Goal: Task Accomplishment & Management: Manage account settings

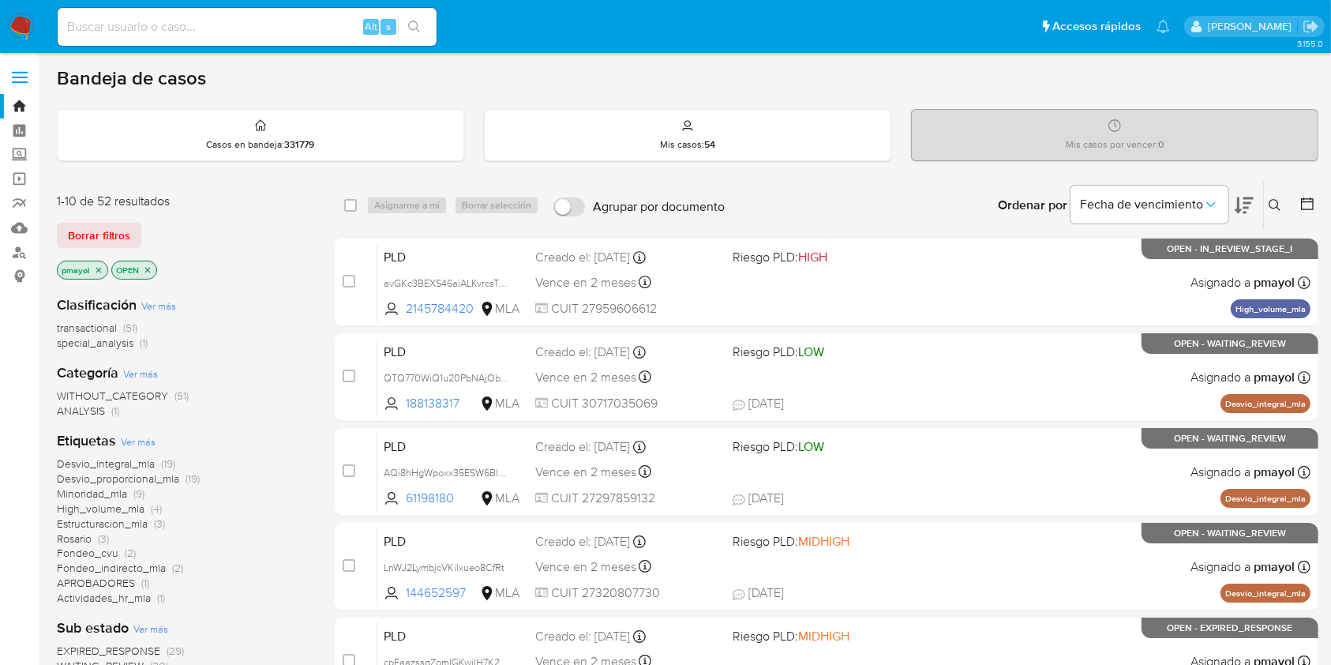
click at [253, 28] on input at bounding box center [247, 27] width 379 height 21
paste input "dWA7ja3trdSgmCqKJnqwW80f"
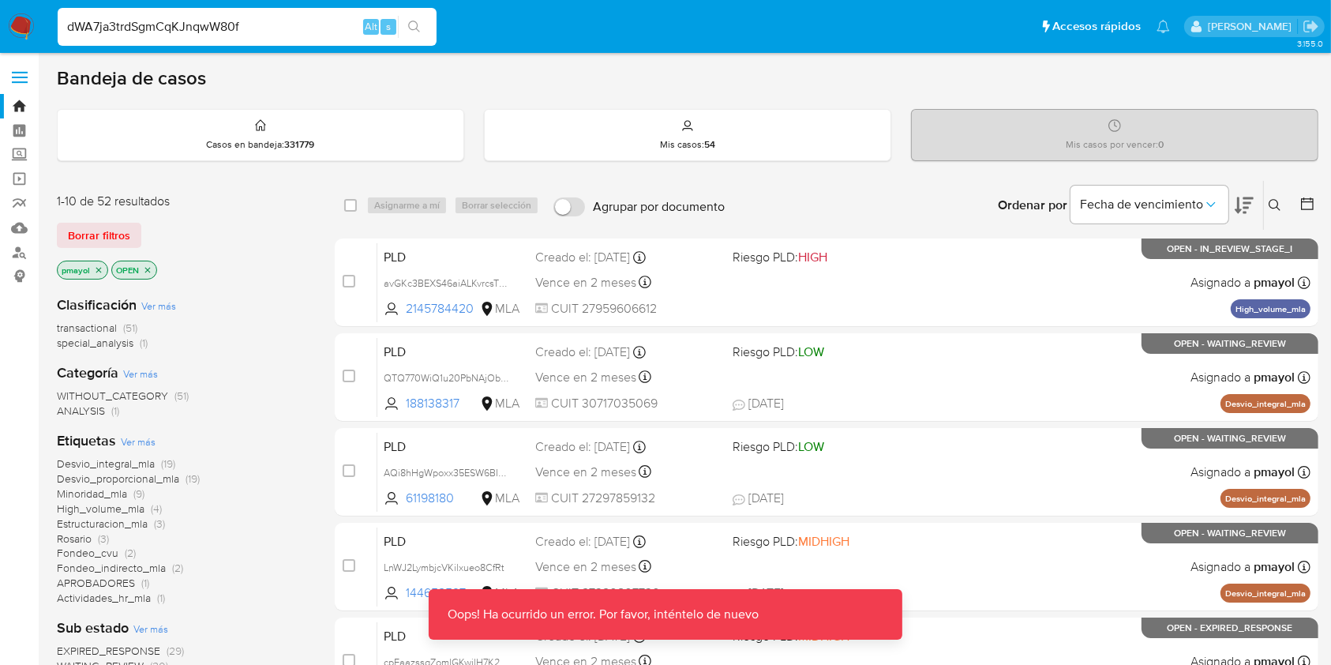
click at [298, 29] on input "dWA7ja3trdSgmCqKJnqwW80f" at bounding box center [247, 27] width 379 height 21
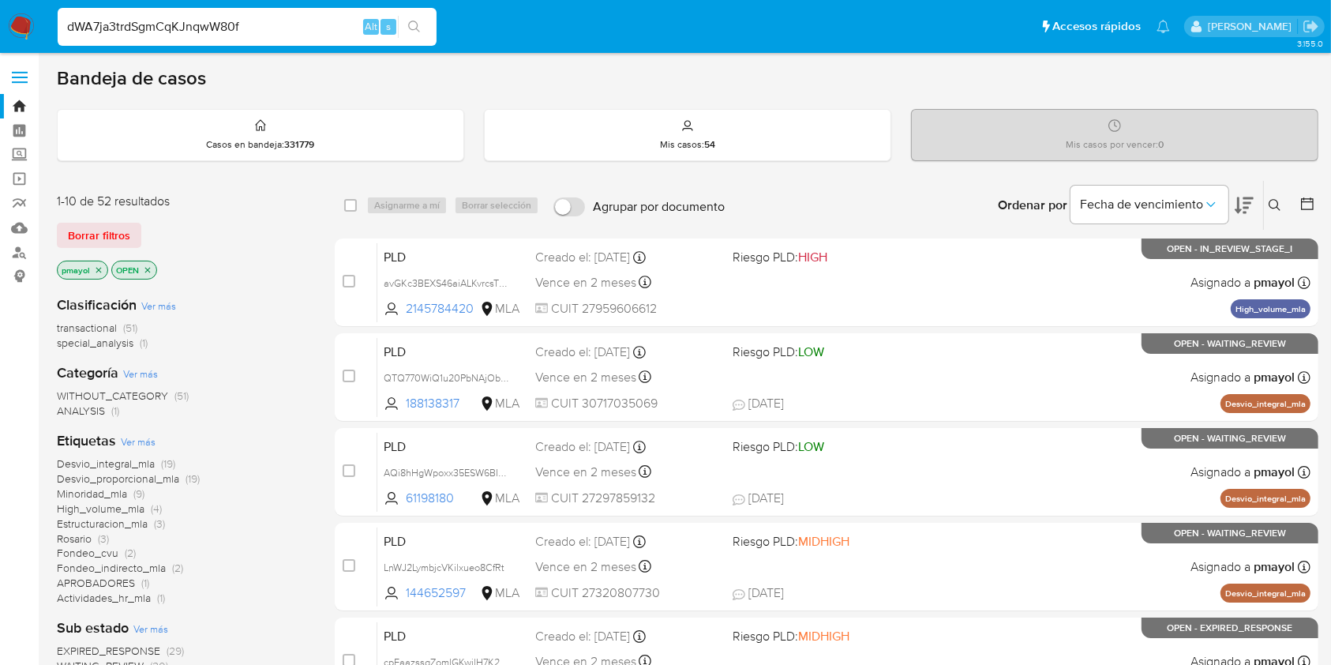
type input "dWA7ja3trdSgmCqKJnqwW80f"
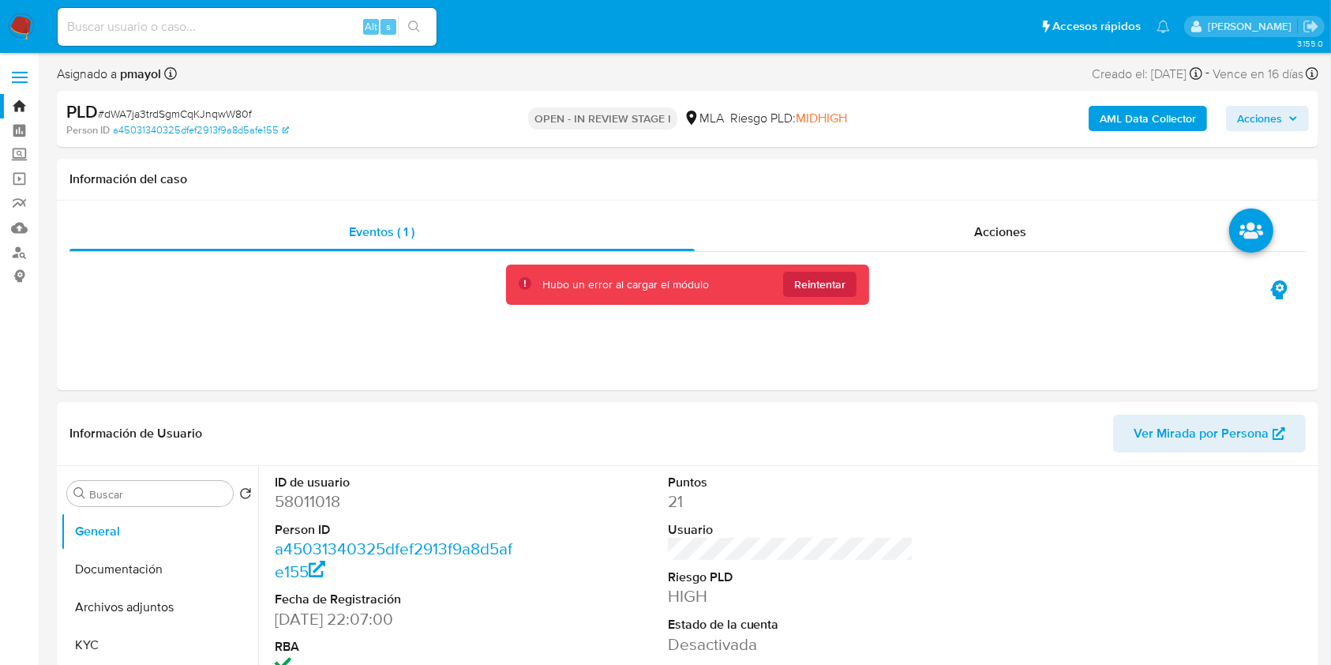
select select "10"
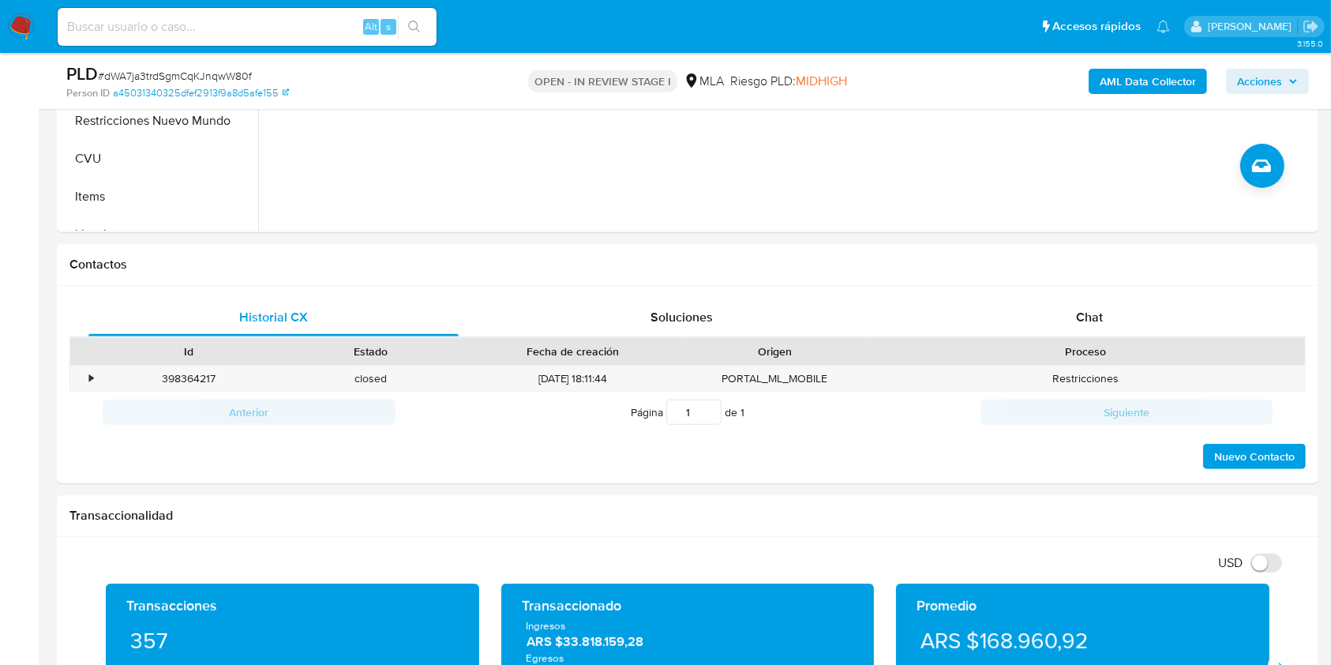
scroll to position [617, 0]
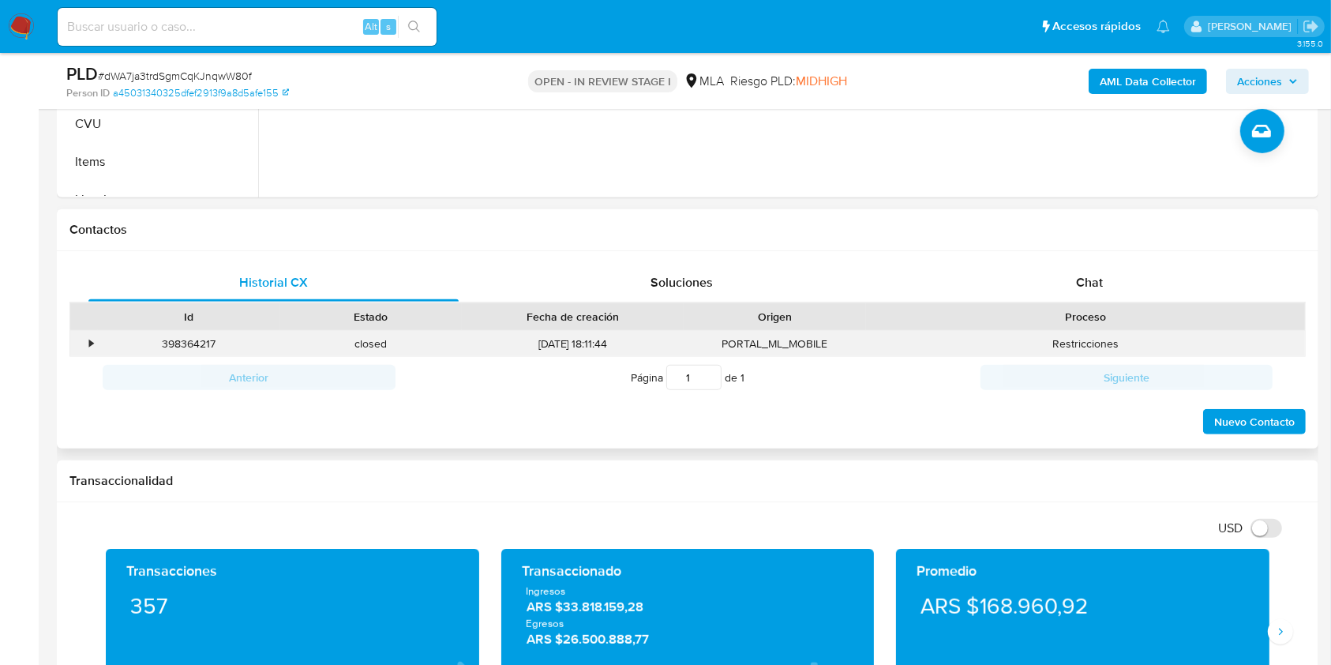
click at [180, 347] on div "398364217" at bounding box center [189, 344] width 182 height 26
copy div "398364217"
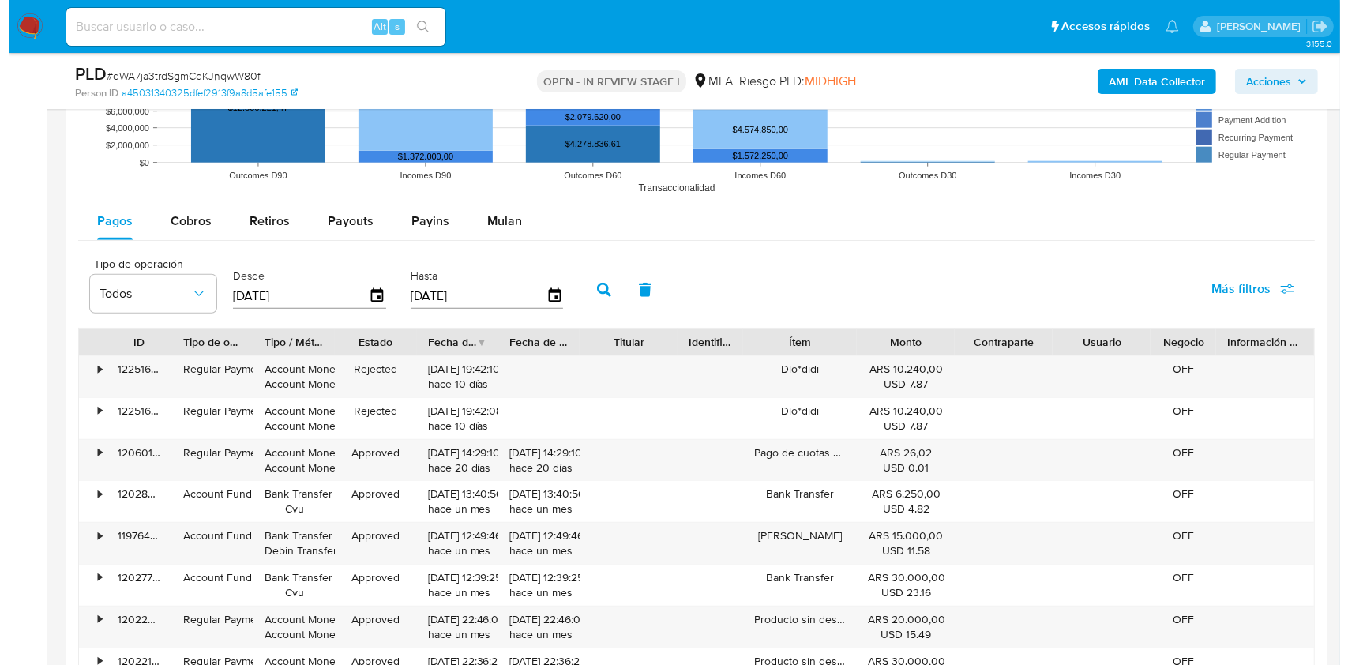
scroll to position [2416, 0]
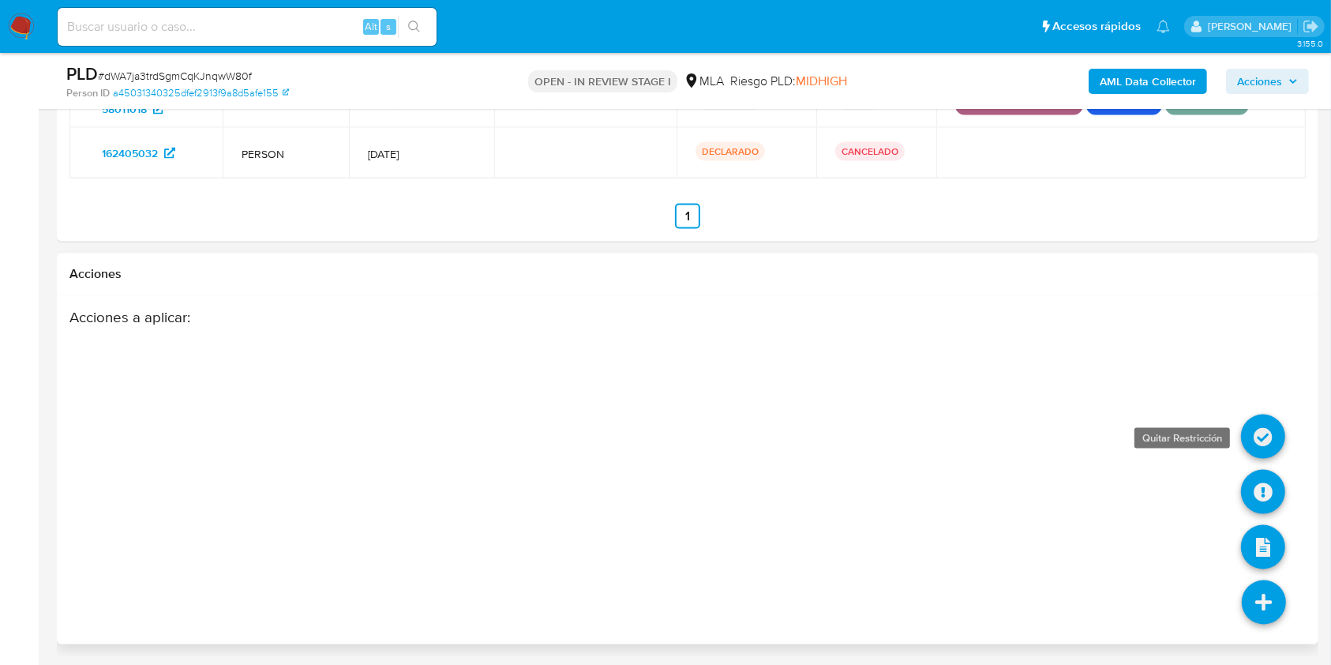
click at [1265, 433] on icon at bounding box center [1263, 436] width 44 height 44
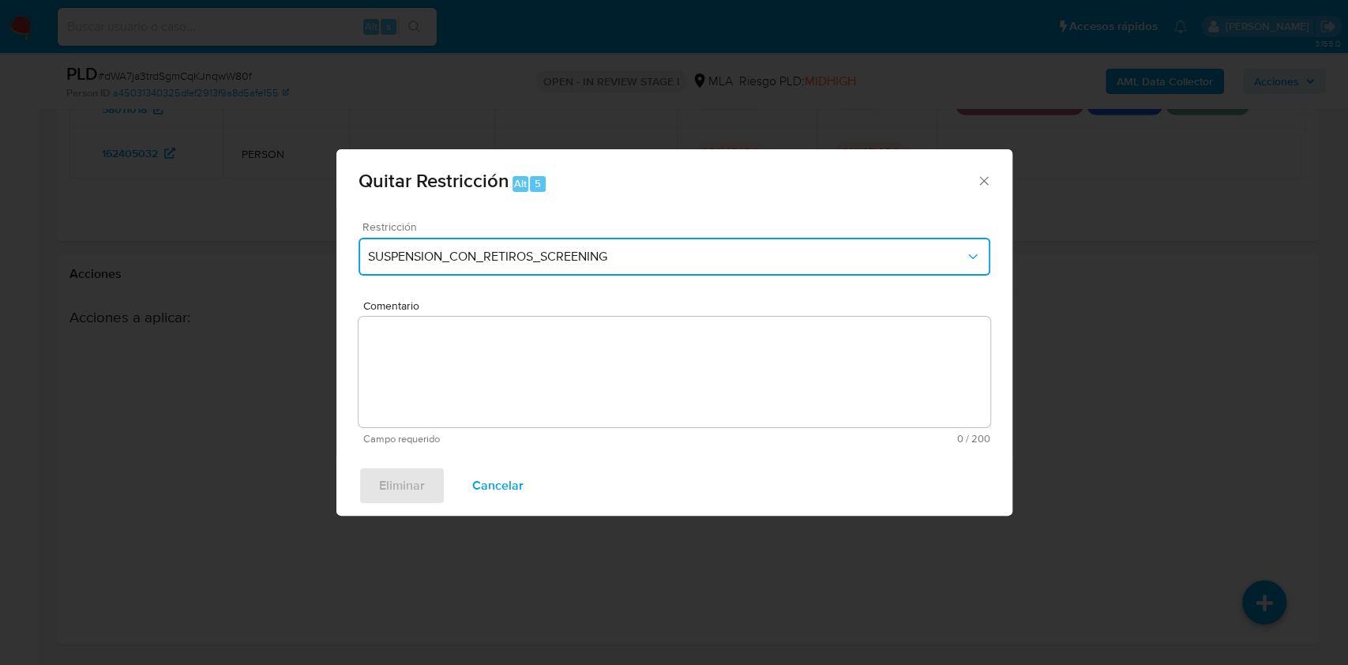
click at [702, 251] on span "SUSPENSION_CON_RETIROS_SCREENING" at bounding box center [666, 257] width 597 height 16
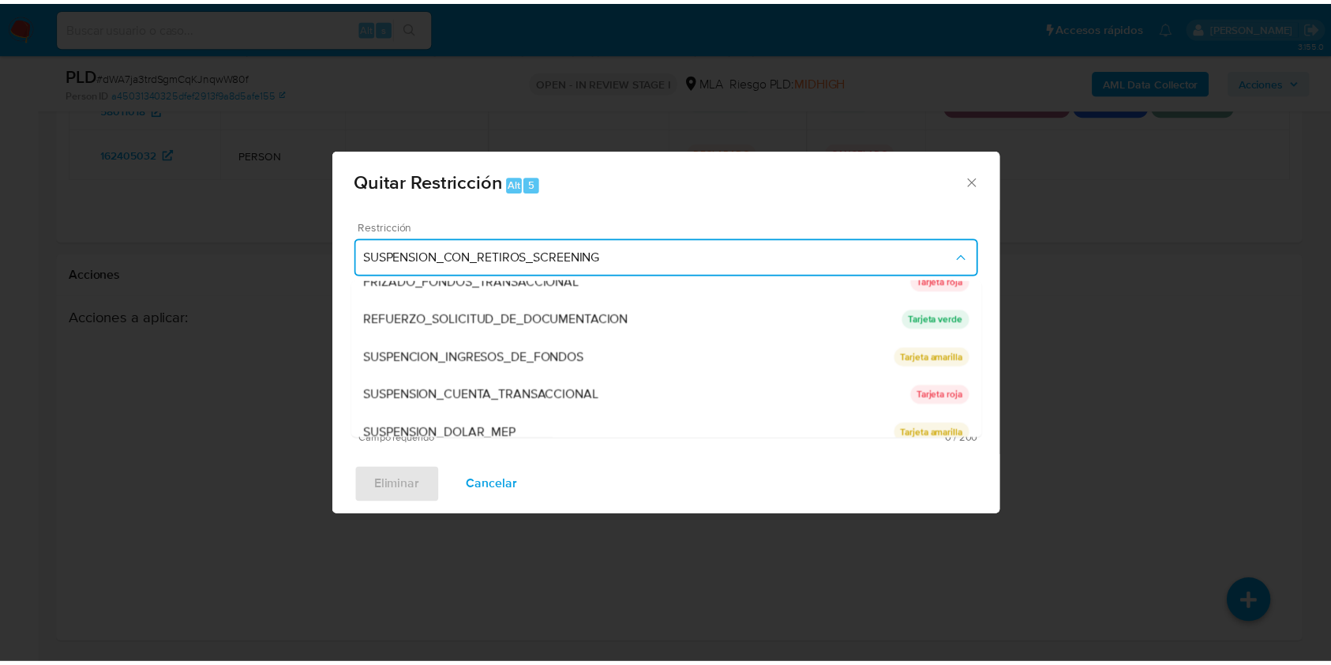
scroll to position [335, 0]
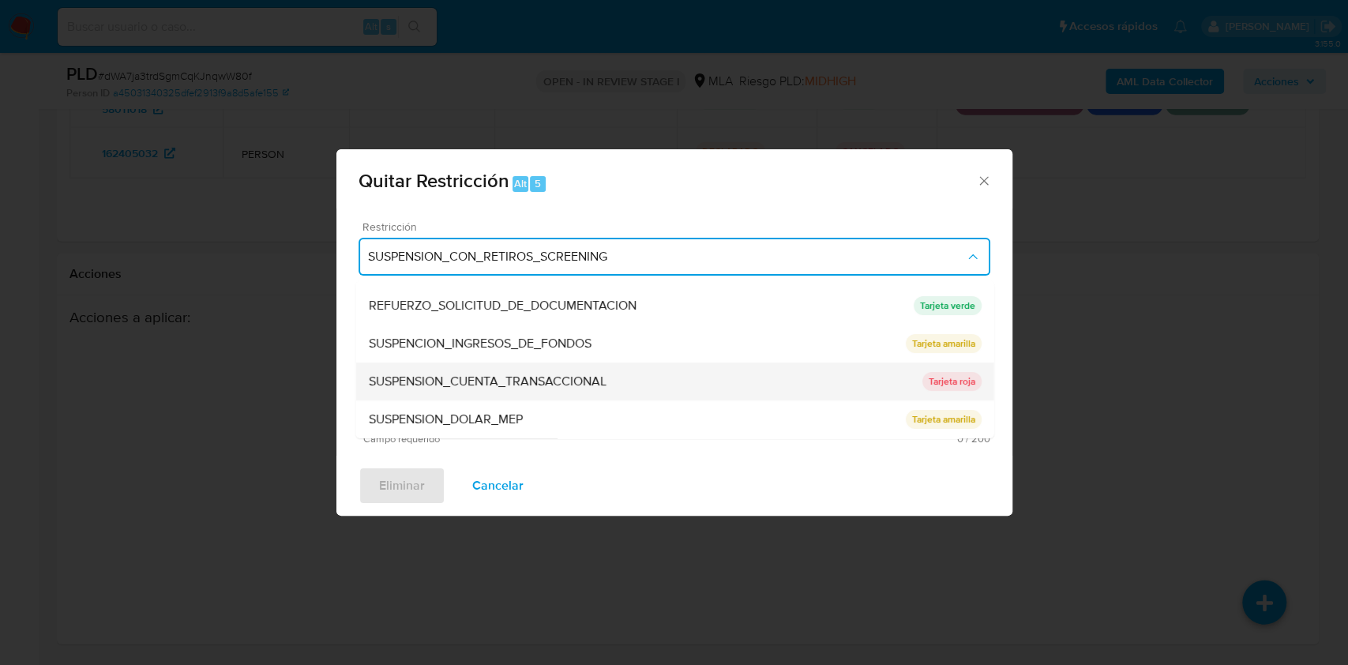
click at [755, 388] on div "SUSPENSION_CUENTA_TRANSACCIONAL" at bounding box center [644, 381] width 553 height 38
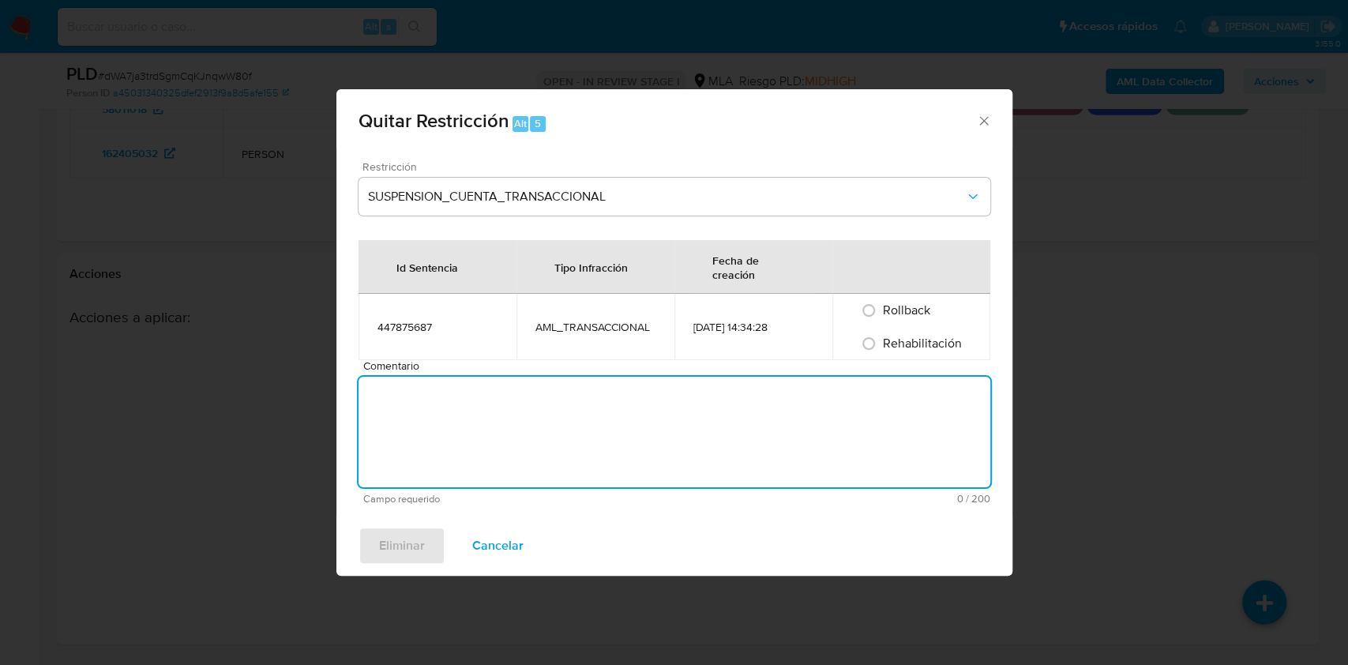
click at [710, 398] on textarea "Comentario" at bounding box center [674, 432] width 632 height 111
click at [894, 343] on span "Rehabilitación" at bounding box center [922, 343] width 79 height 18
click at [881, 343] on input "Rehabilitación" at bounding box center [868, 343] width 25 height 25
radio input "true"
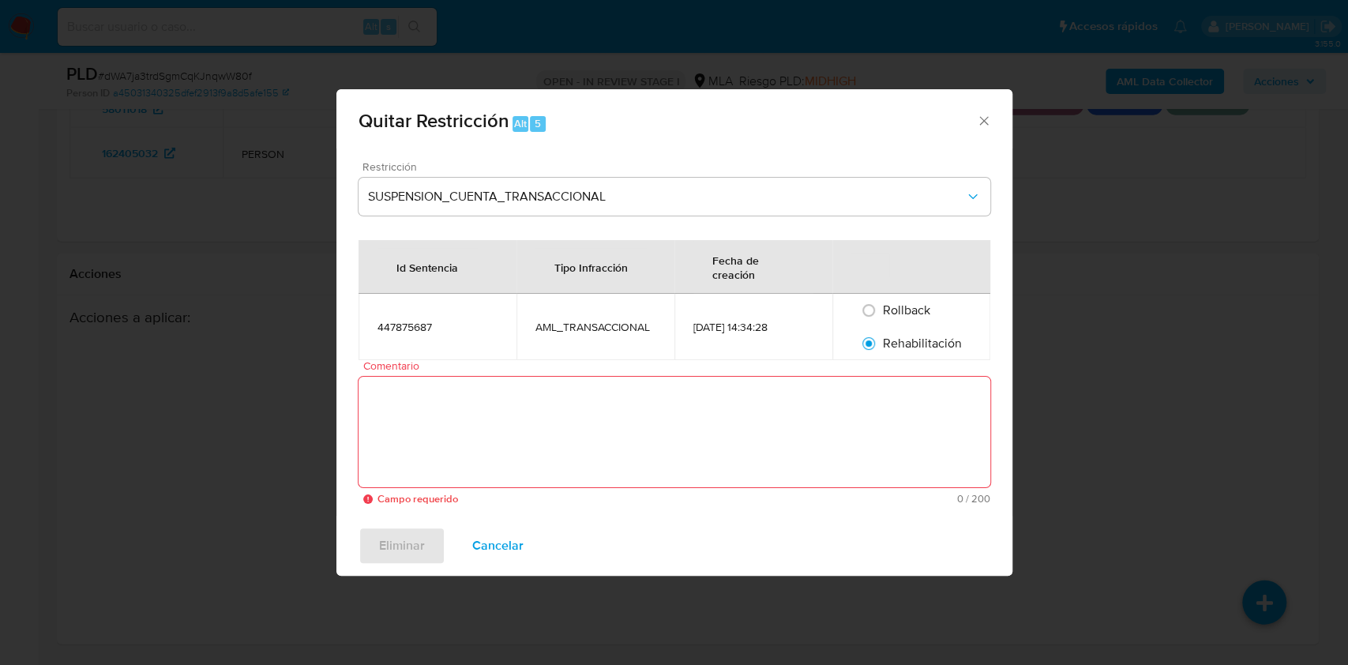
click at [834, 440] on textarea "Comentario" at bounding box center [674, 432] width 632 height 111
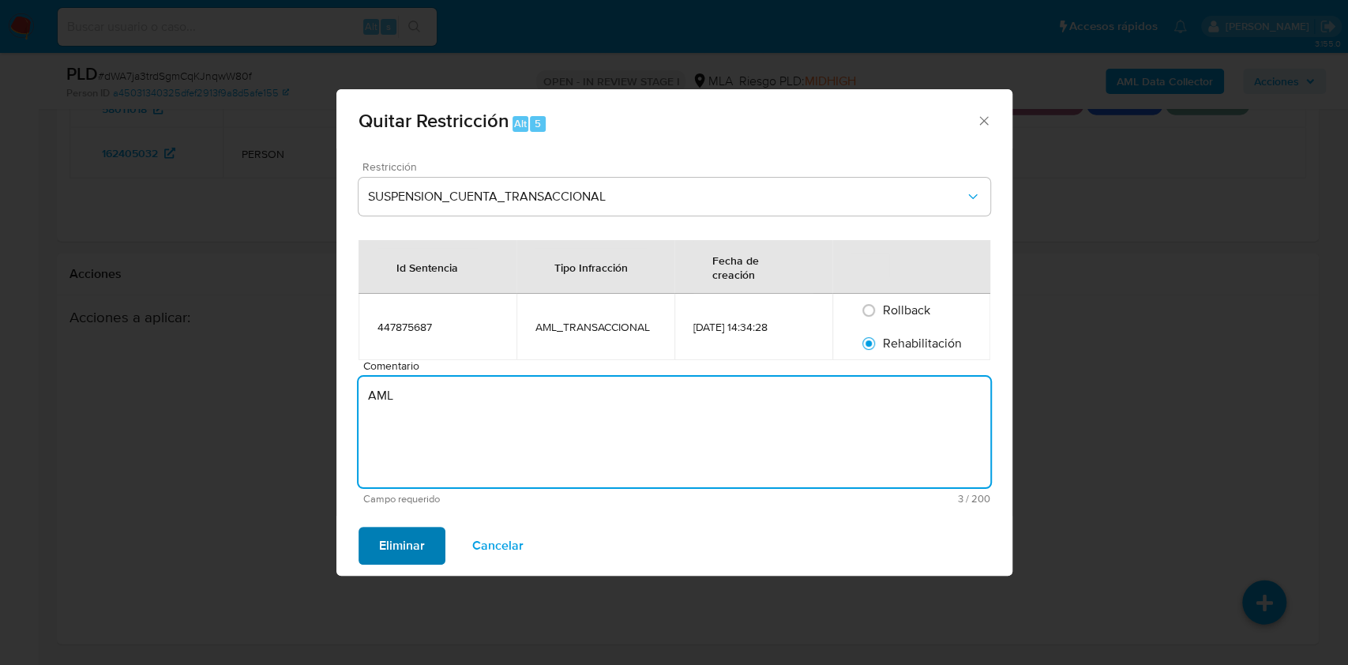
type textarea "AML"
click at [421, 549] on span "Eliminar" at bounding box center [402, 545] width 46 height 35
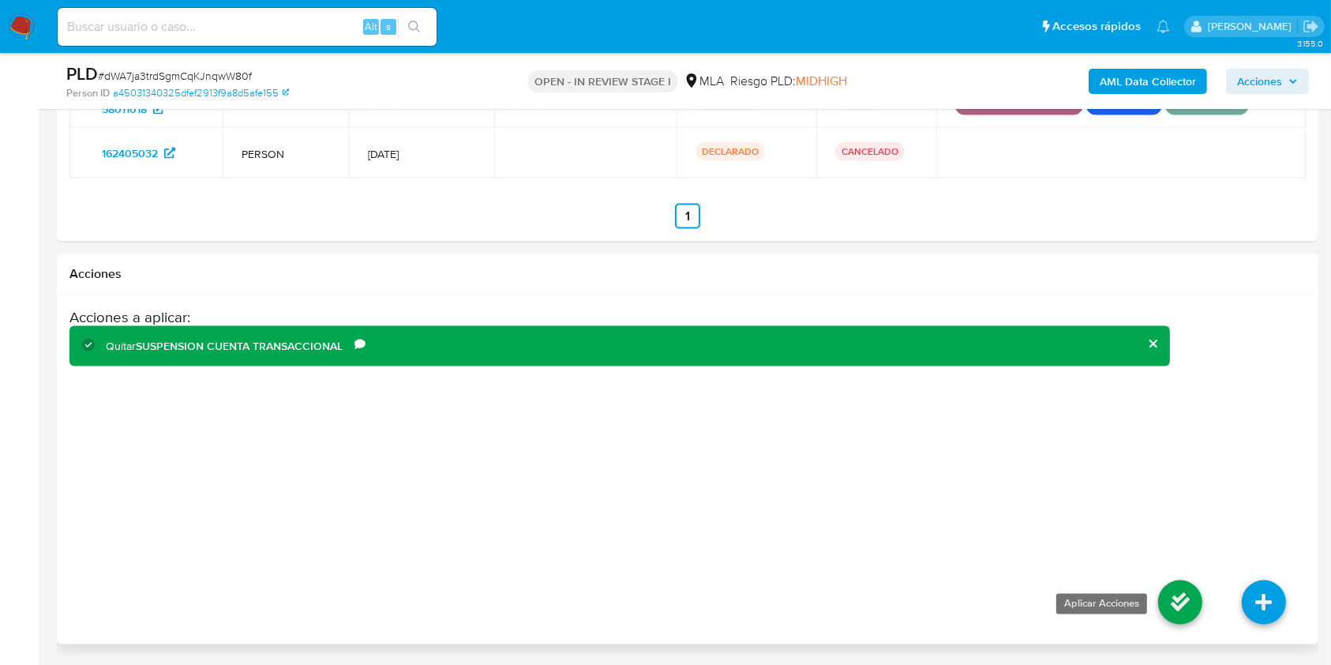
click at [1179, 609] on icon at bounding box center [1180, 602] width 44 height 44
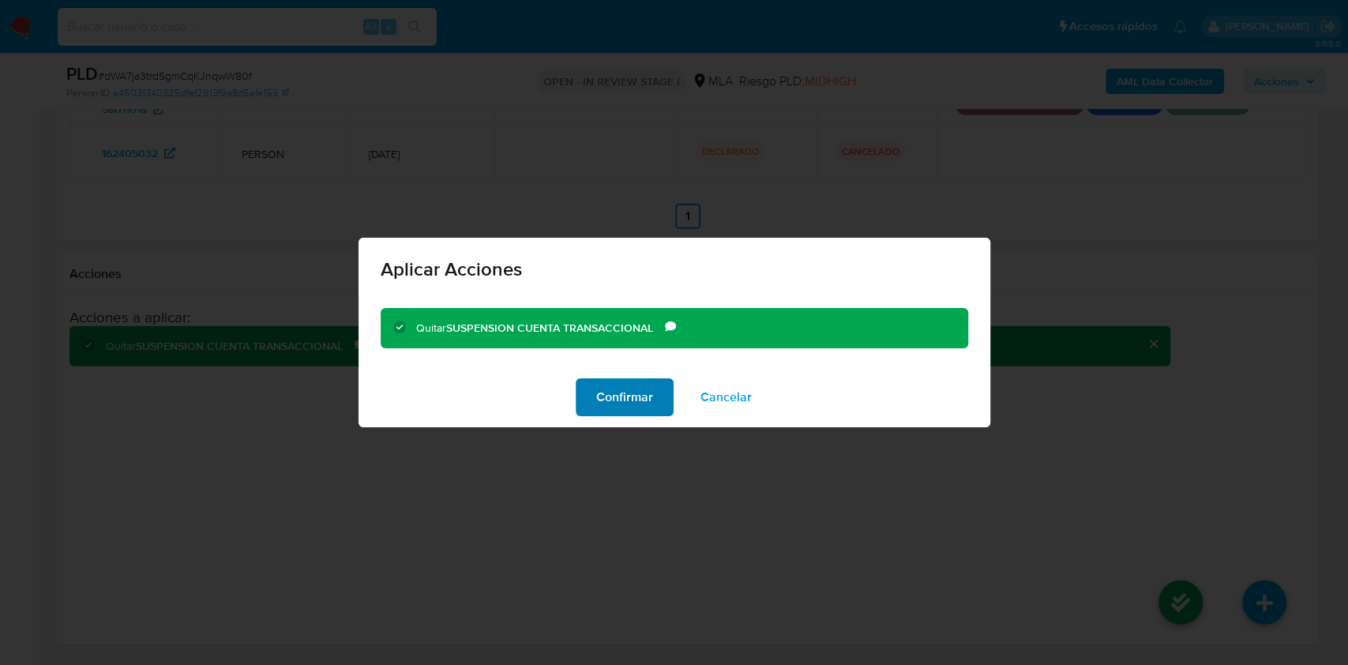
click at [615, 395] on span "Confirmar" at bounding box center [624, 397] width 57 height 35
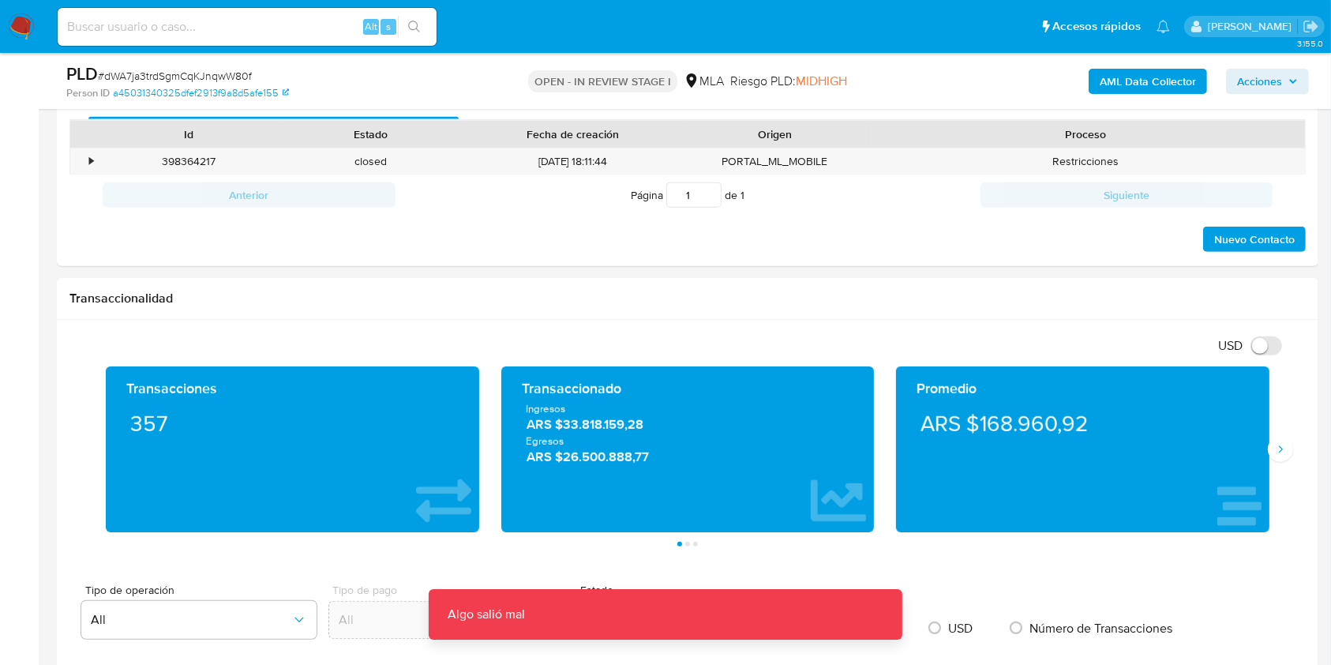
scroll to position [802, 0]
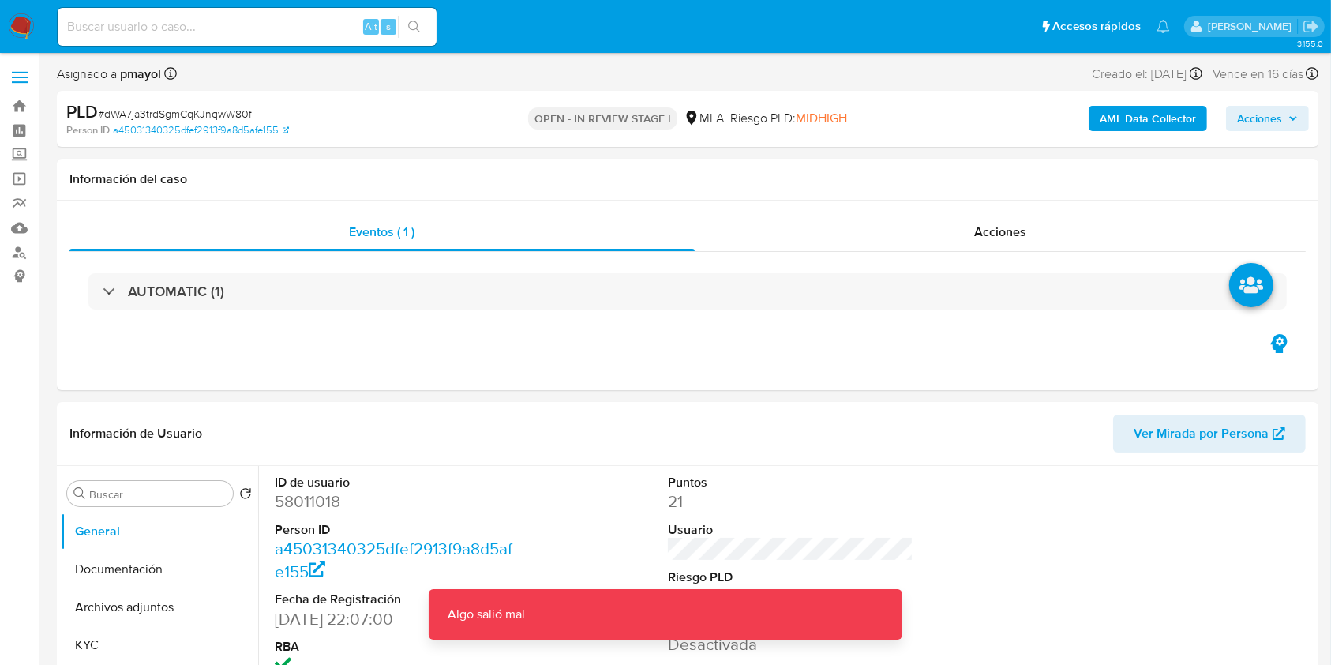
select select "10"
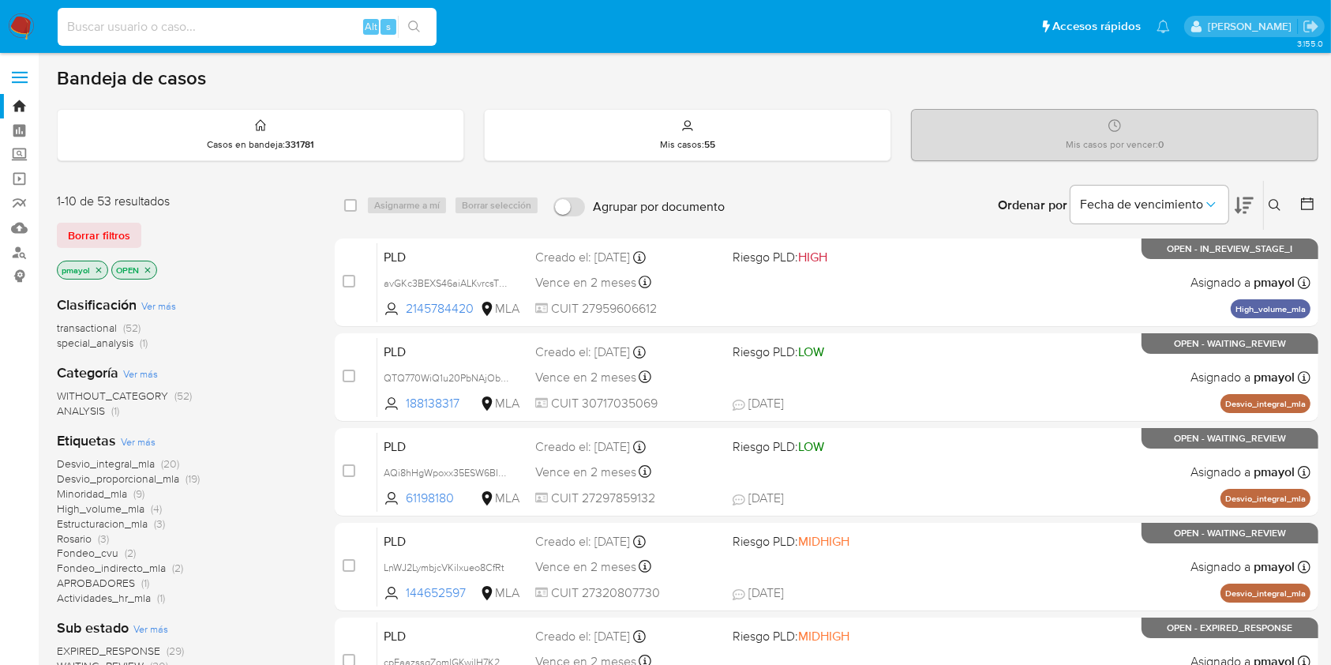
click at [238, 28] on input at bounding box center [247, 27] width 379 height 21
paste input "dWA7ja3trdSgmCqKJnqwW80f"
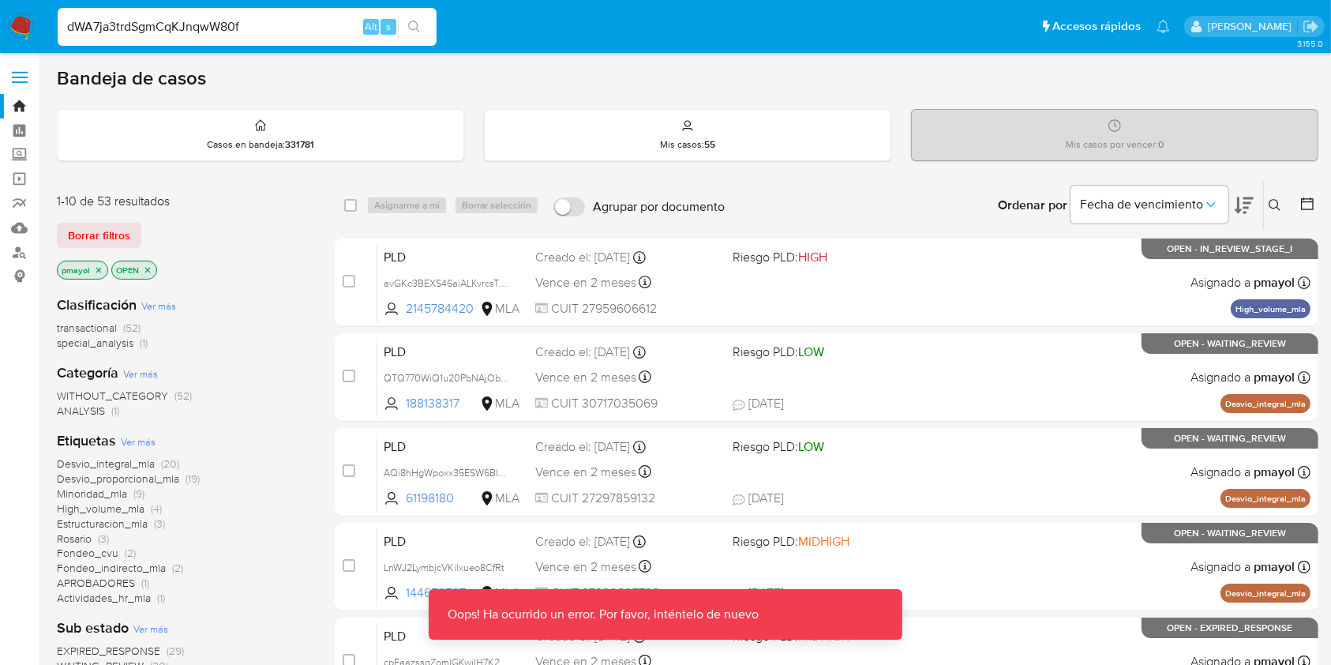
click at [280, 21] on input "dWA7ja3trdSgmCqKJnqwW80f" at bounding box center [247, 27] width 379 height 21
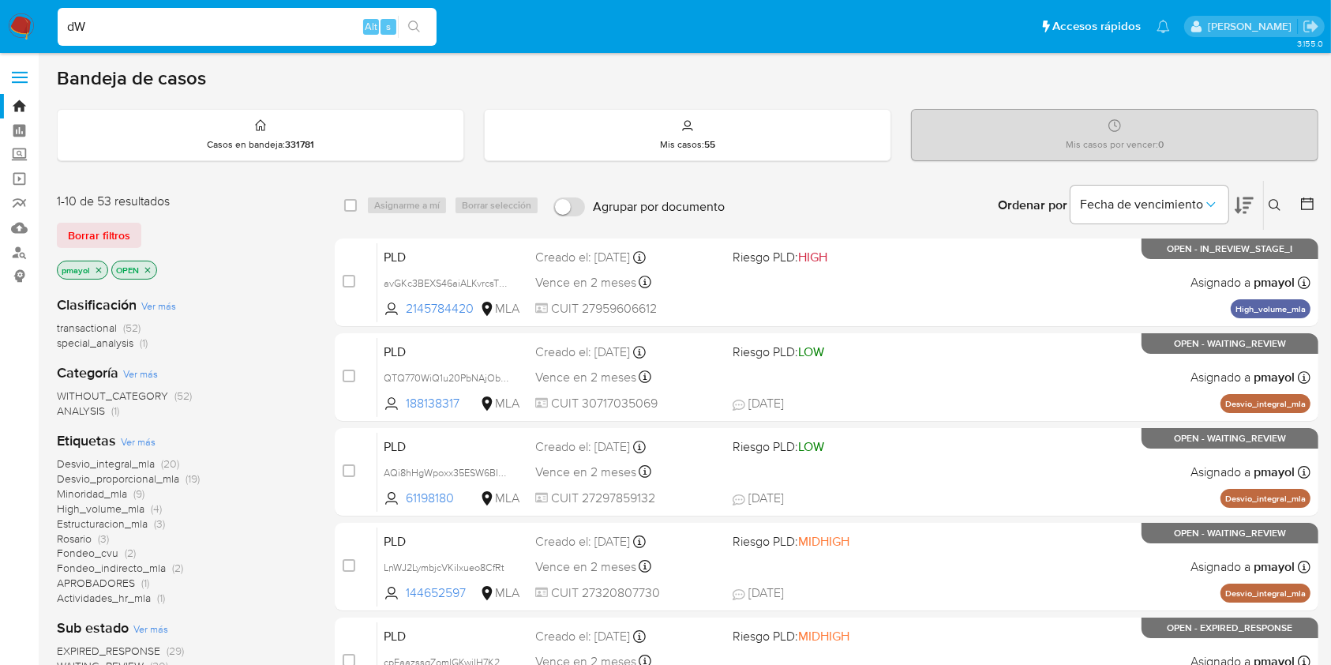
type input "d"
paste input "dWA7ja3trdSgmCqKJnqwW80f"
type input "dWA7ja3trdSgmCqKJnqwW80f"
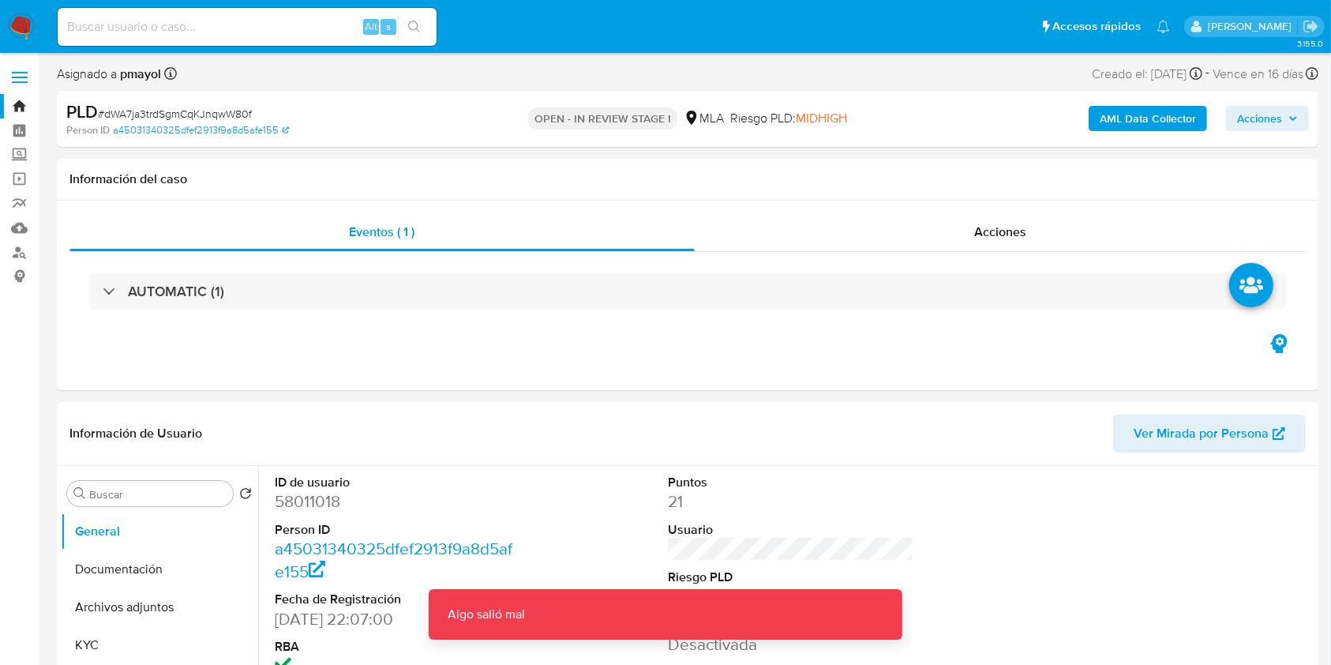
select select "10"
click at [843, 410] on div "Información de Usuario Ver Mirada por Persona" at bounding box center [687, 434] width 1261 height 64
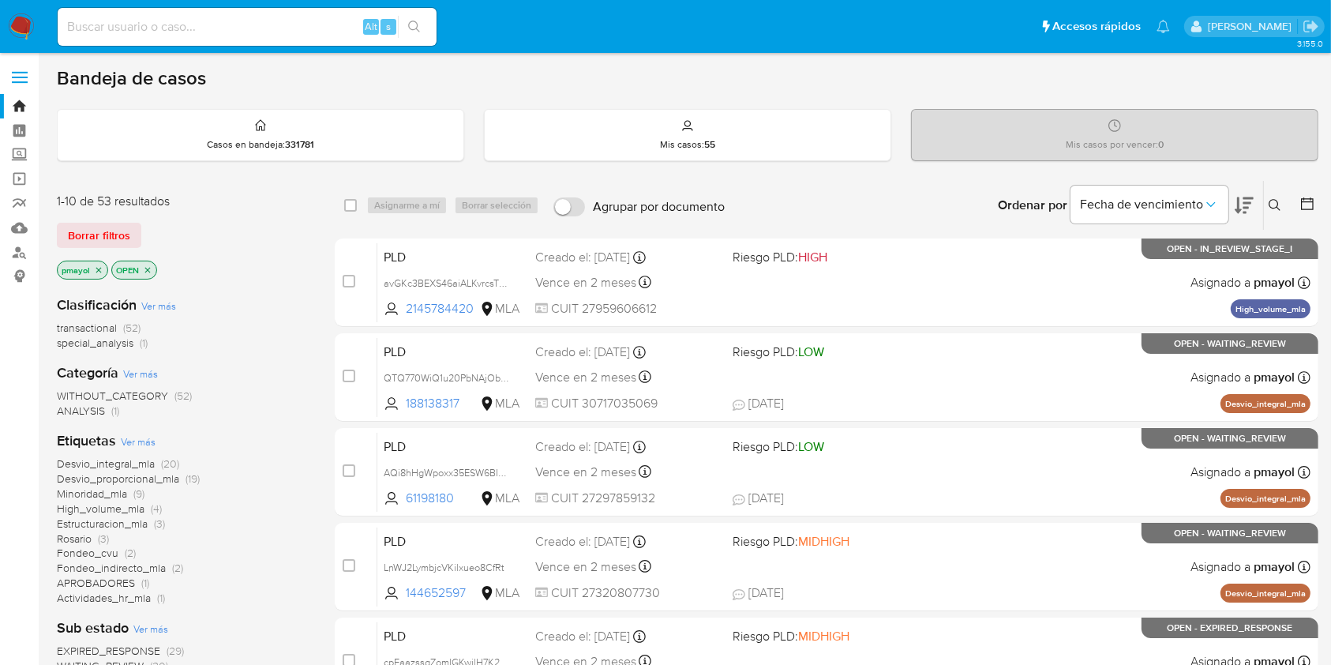
click at [198, 41] on div "Alt s" at bounding box center [247, 27] width 379 height 38
click at [193, 21] on input at bounding box center [247, 27] width 379 height 21
paste input "dWA7ja3trdSgmCqKJnqwW80f"
type input "dWA7ja3trdSgmCqKJnqwW80f"
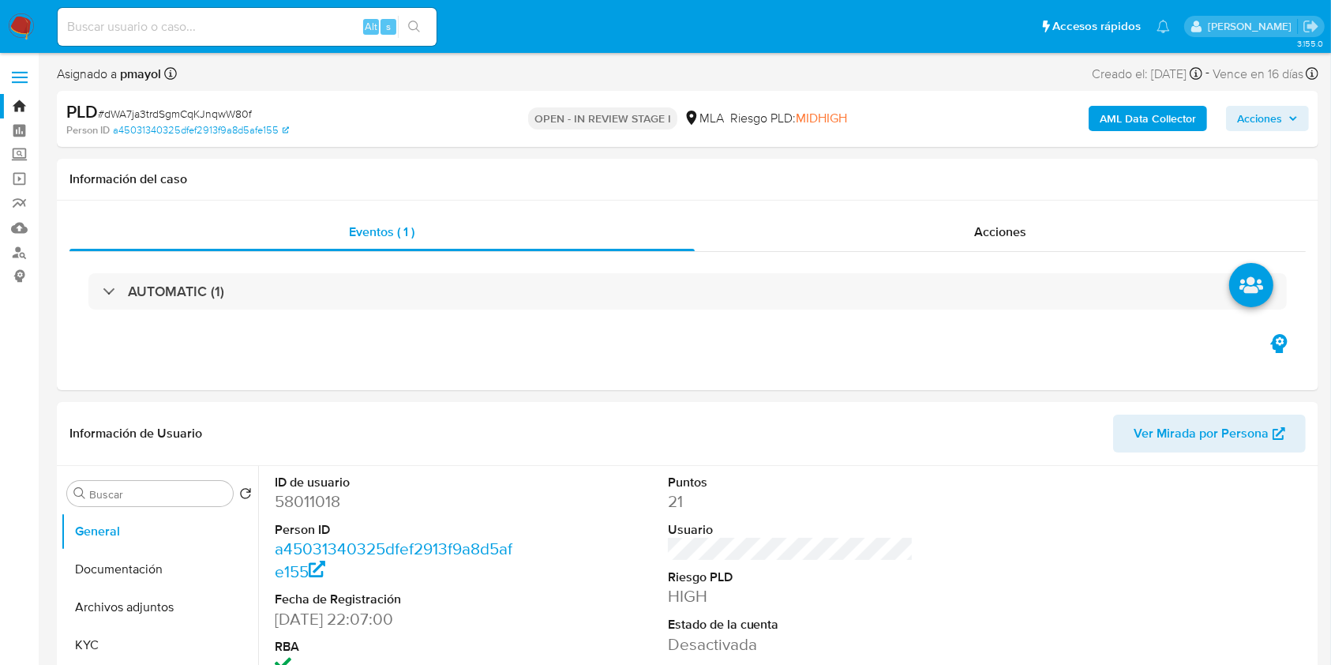
select select "10"
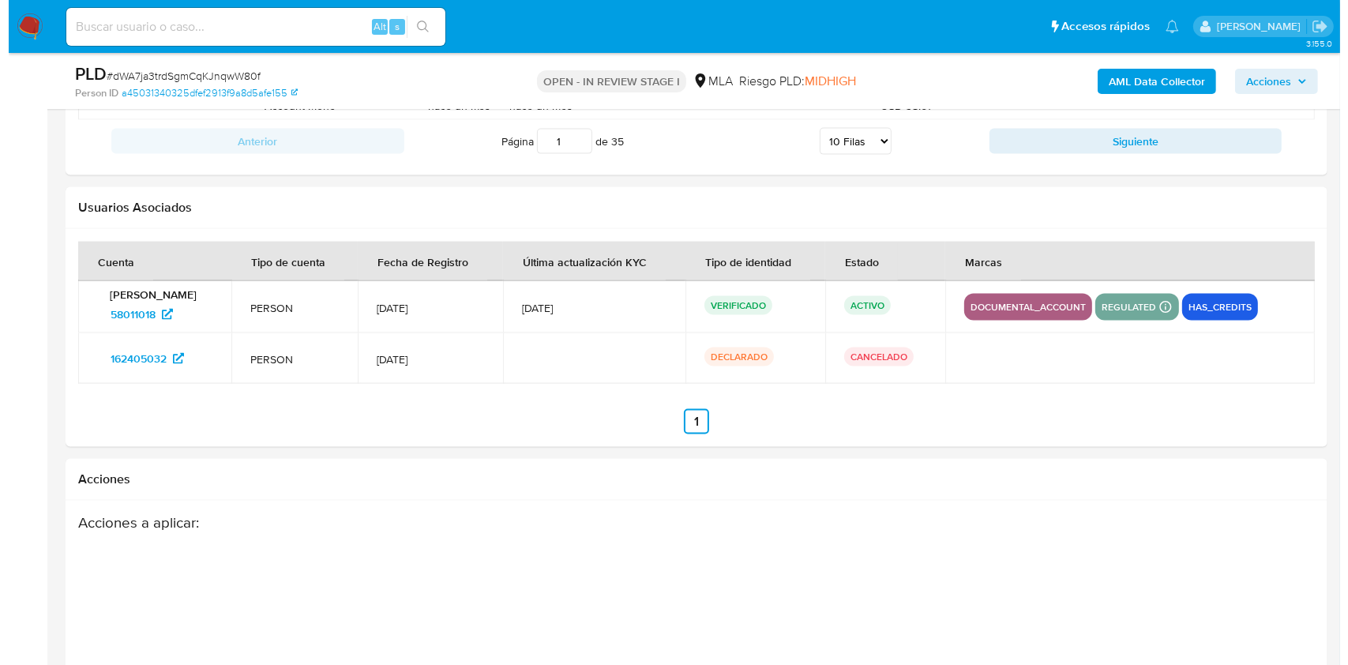
scroll to position [2416, 0]
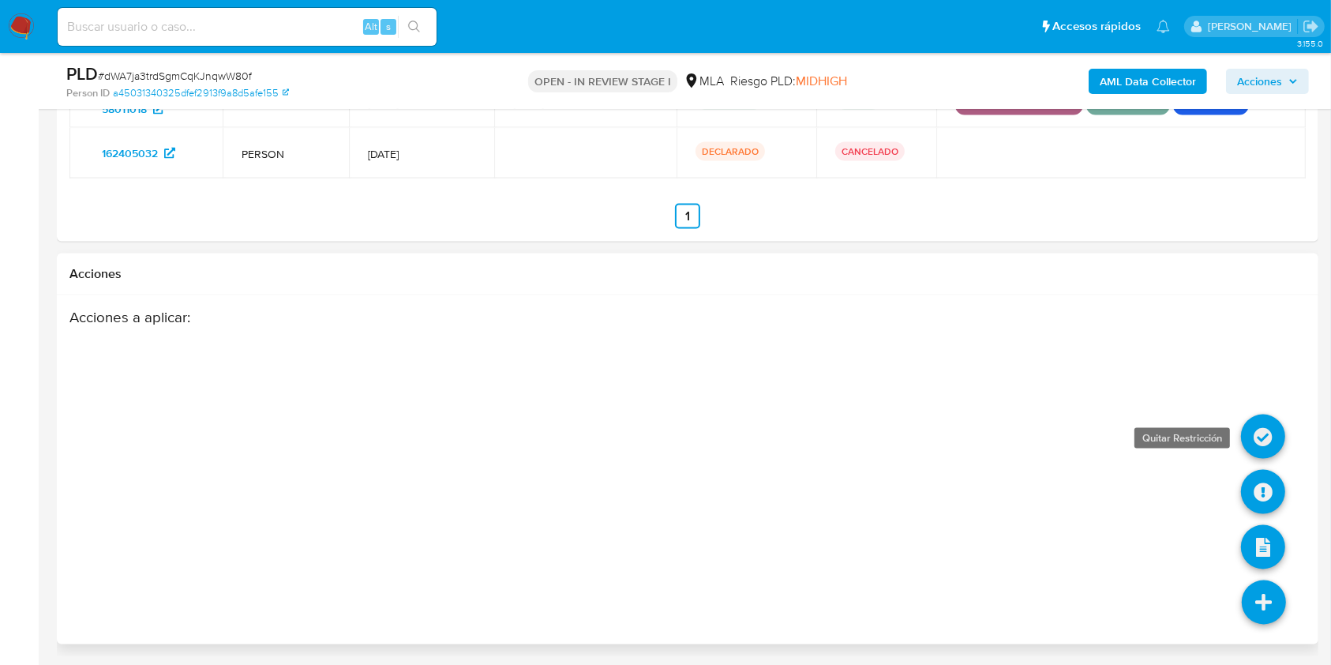
click at [1263, 422] on icon at bounding box center [1263, 436] width 44 height 44
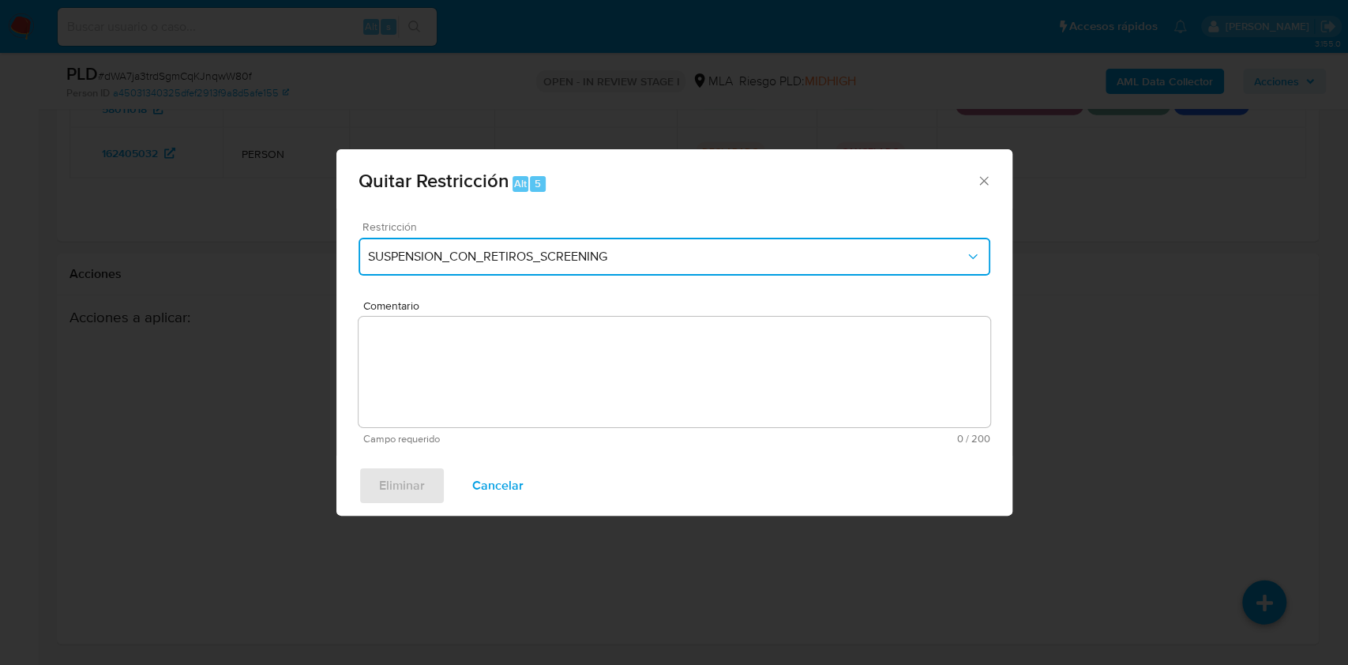
click at [903, 243] on button "SUSPENSION_CON_RETIROS_SCREENING" at bounding box center [674, 257] width 632 height 38
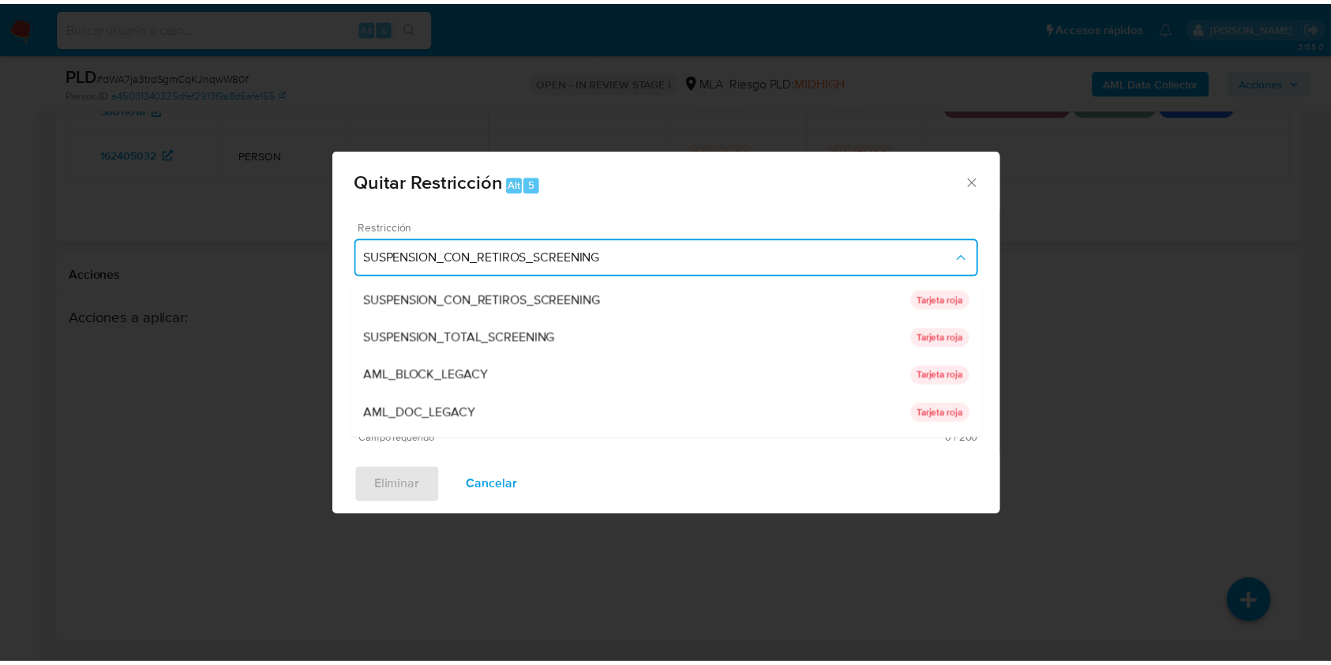
scroll to position [335, 0]
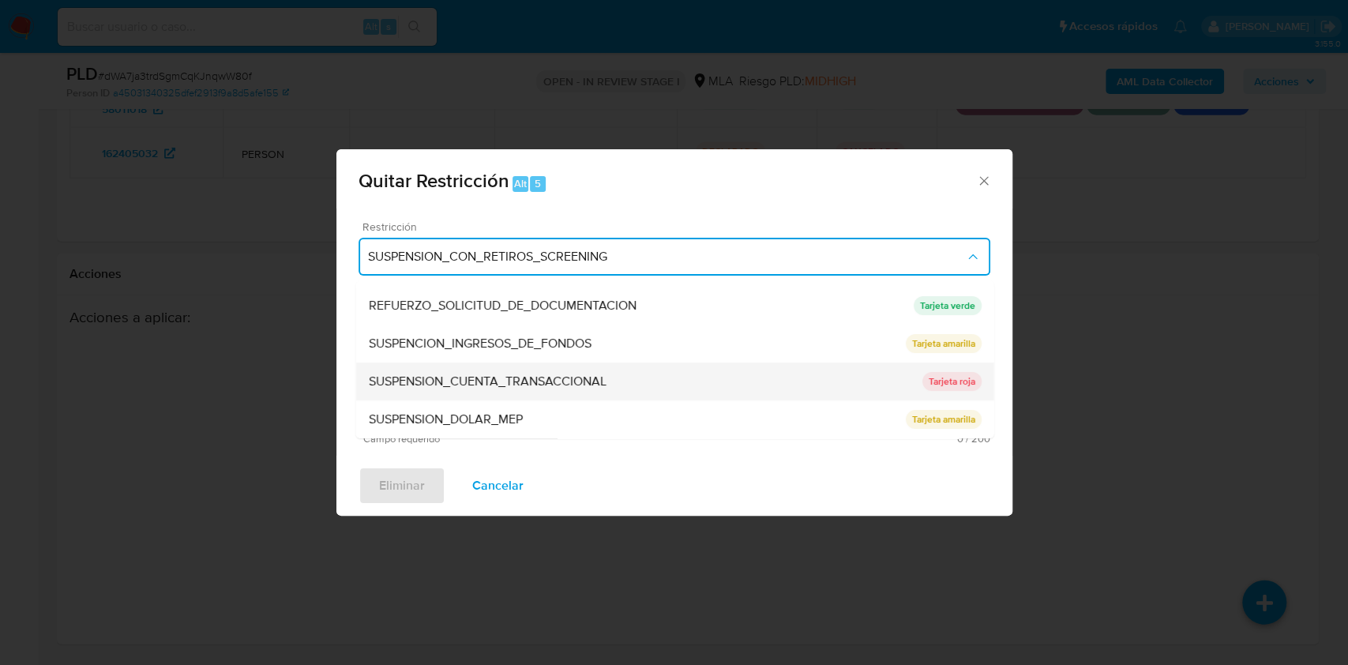
click at [894, 369] on div "SUSPENSION_CUENTA_TRANSACCIONAL" at bounding box center [644, 381] width 553 height 38
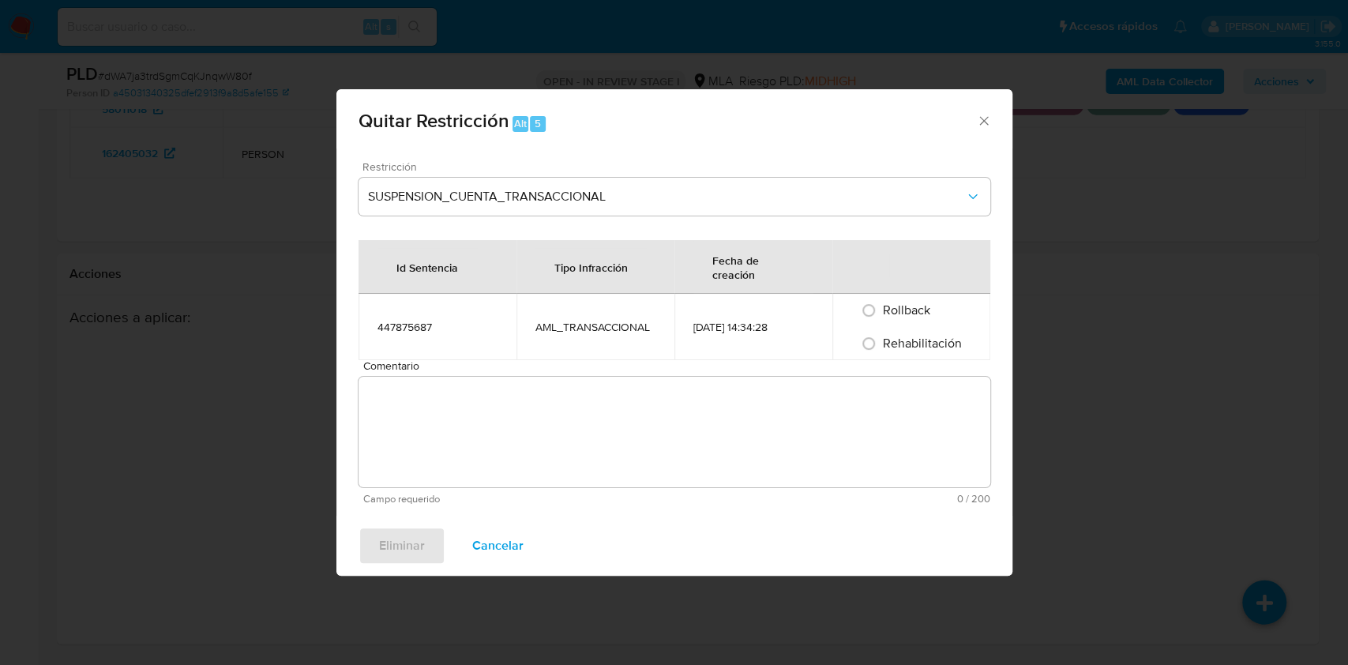
click at [748, 369] on span "Comentario" at bounding box center [679, 366] width 632 height 12
click at [748, 377] on textarea "Comentario" at bounding box center [674, 432] width 632 height 111
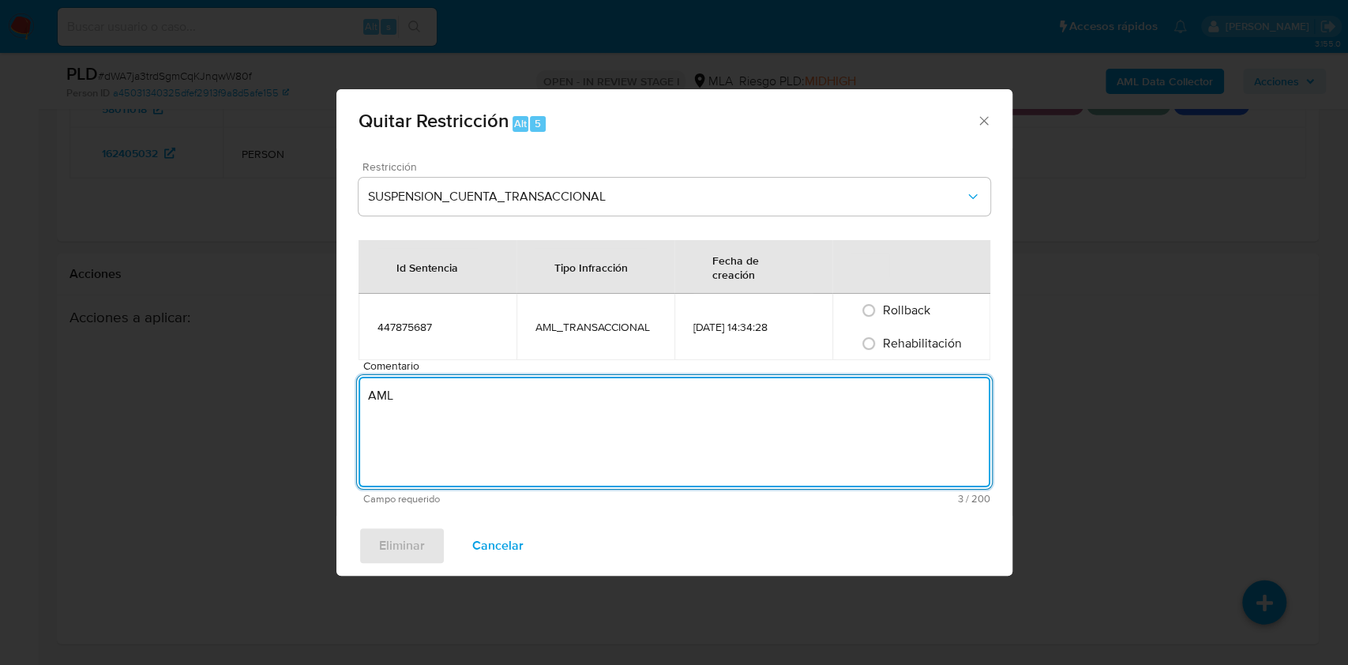
type textarea "AML"
click at [889, 337] on span "Rehabilitación" at bounding box center [922, 343] width 79 height 18
click at [881, 337] on input "Rehabilitación" at bounding box center [868, 343] width 25 height 25
radio input "true"
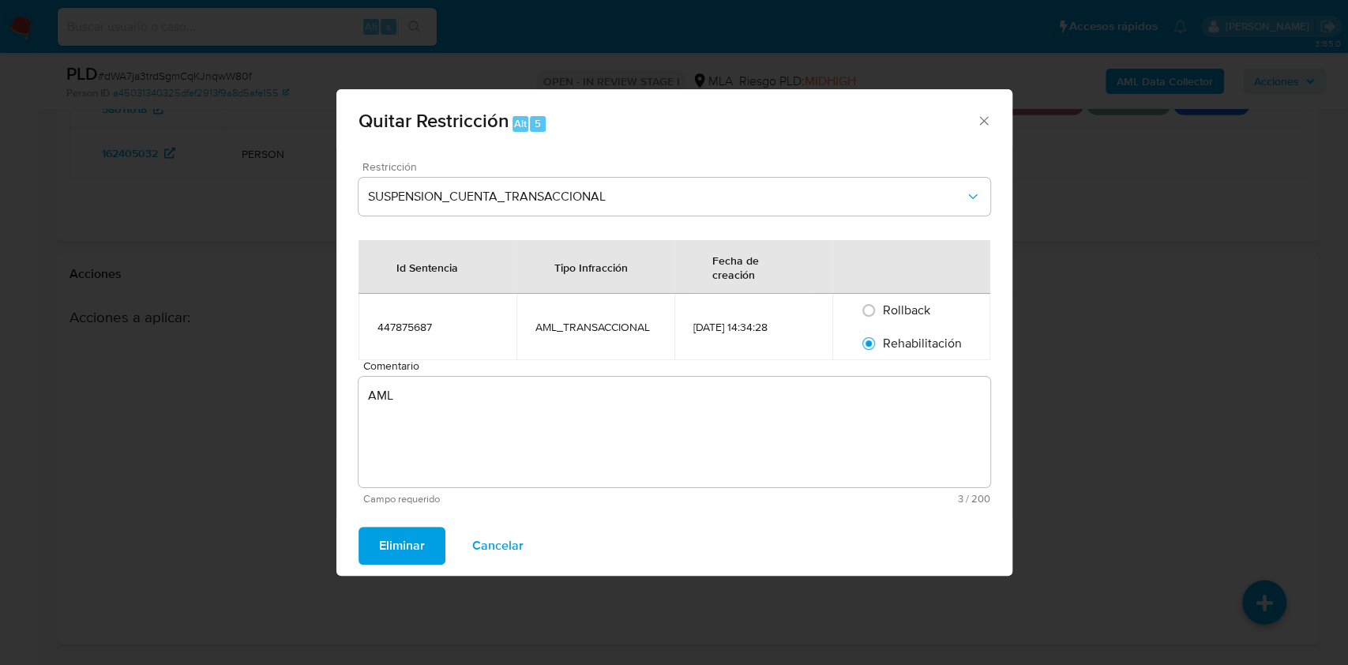
click at [392, 550] on span "Eliminar" at bounding box center [402, 545] width 46 height 35
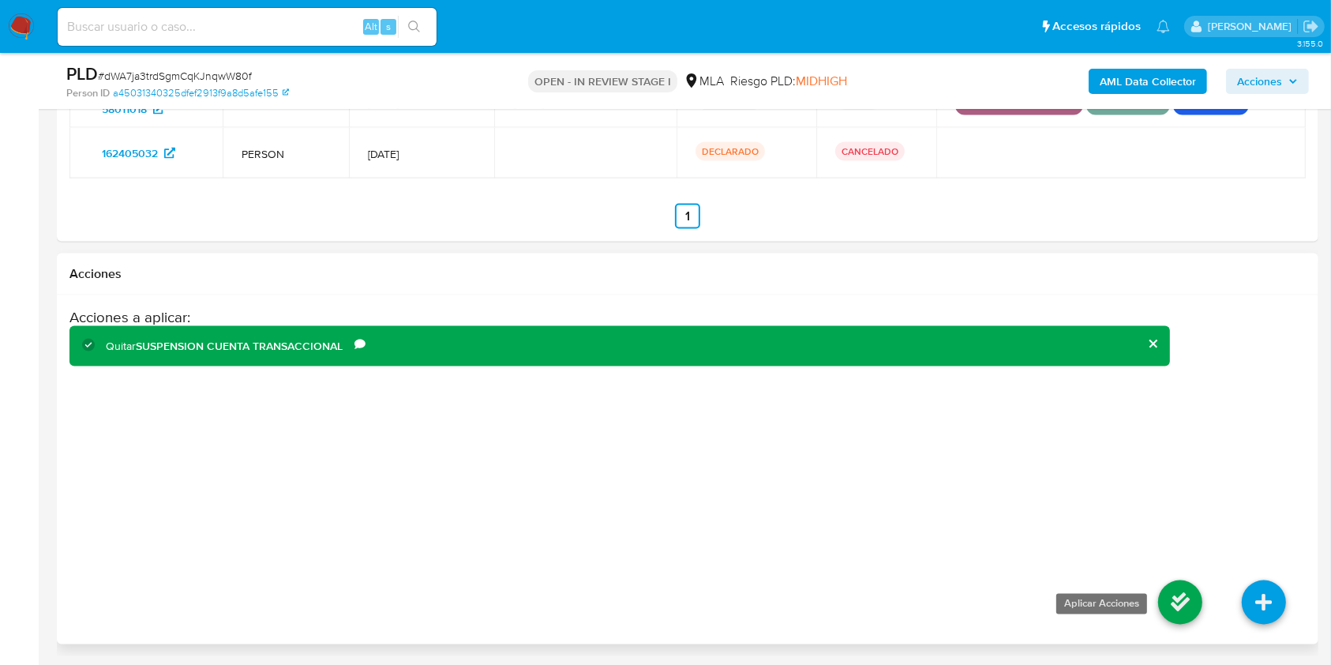
click at [1183, 598] on icon at bounding box center [1180, 602] width 44 height 44
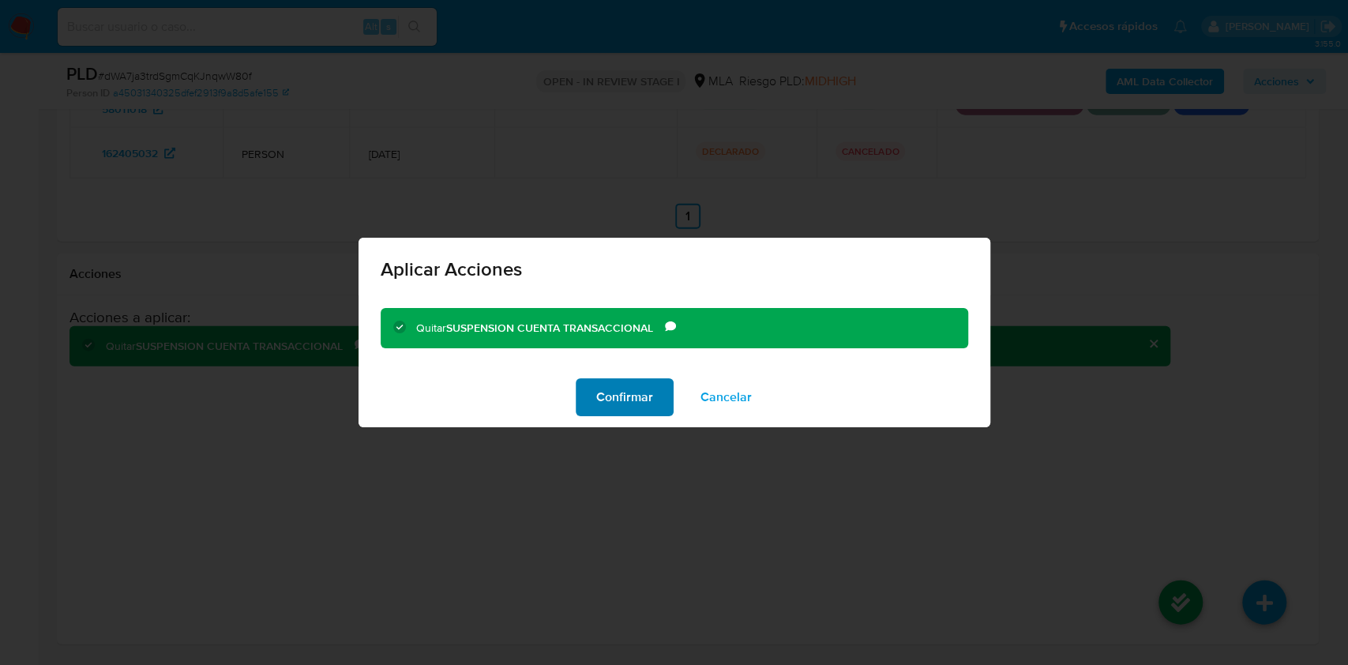
click at [655, 398] on button "Confirmar" at bounding box center [624, 397] width 98 height 38
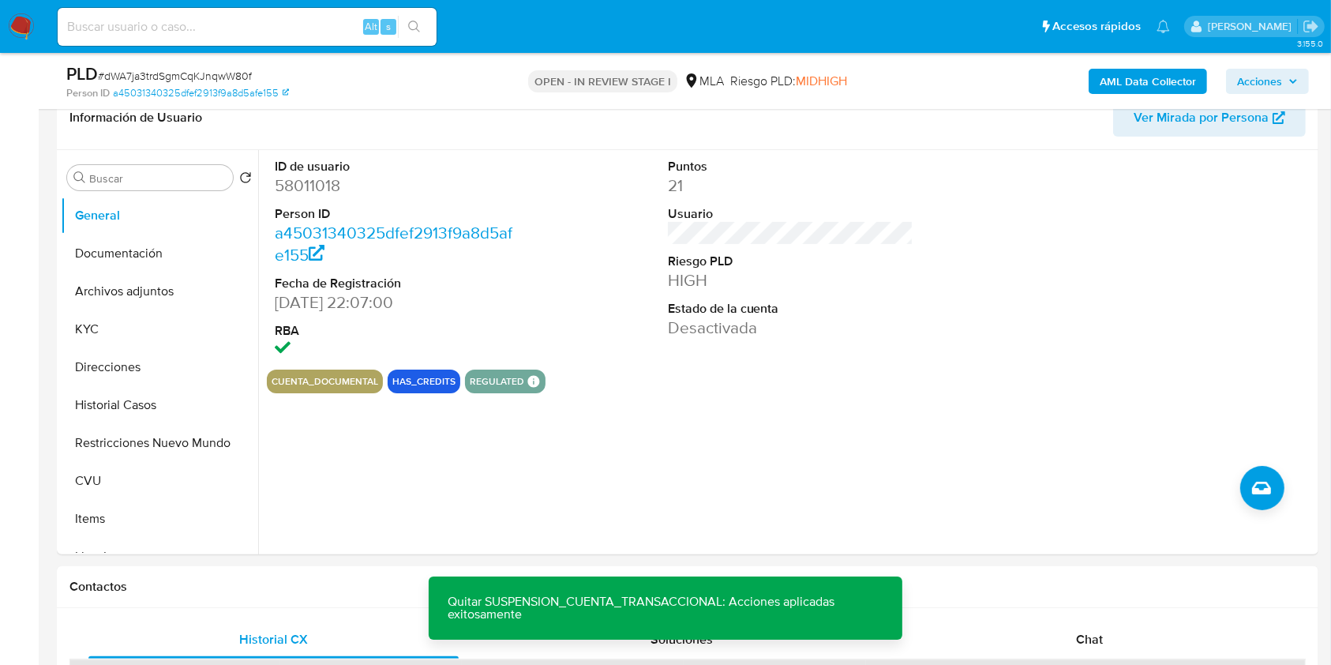
scroll to position [246, 0]
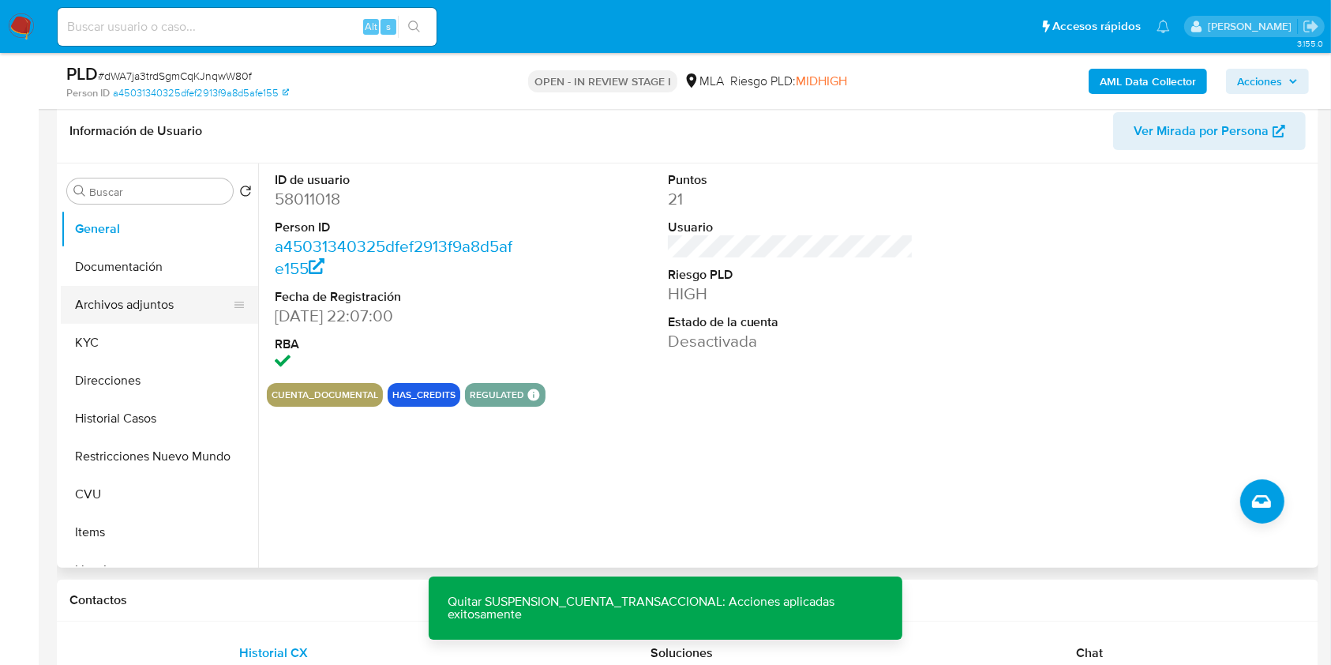
click at [183, 317] on button "Archivos adjuntos" at bounding box center [153, 305] width 185 height 38
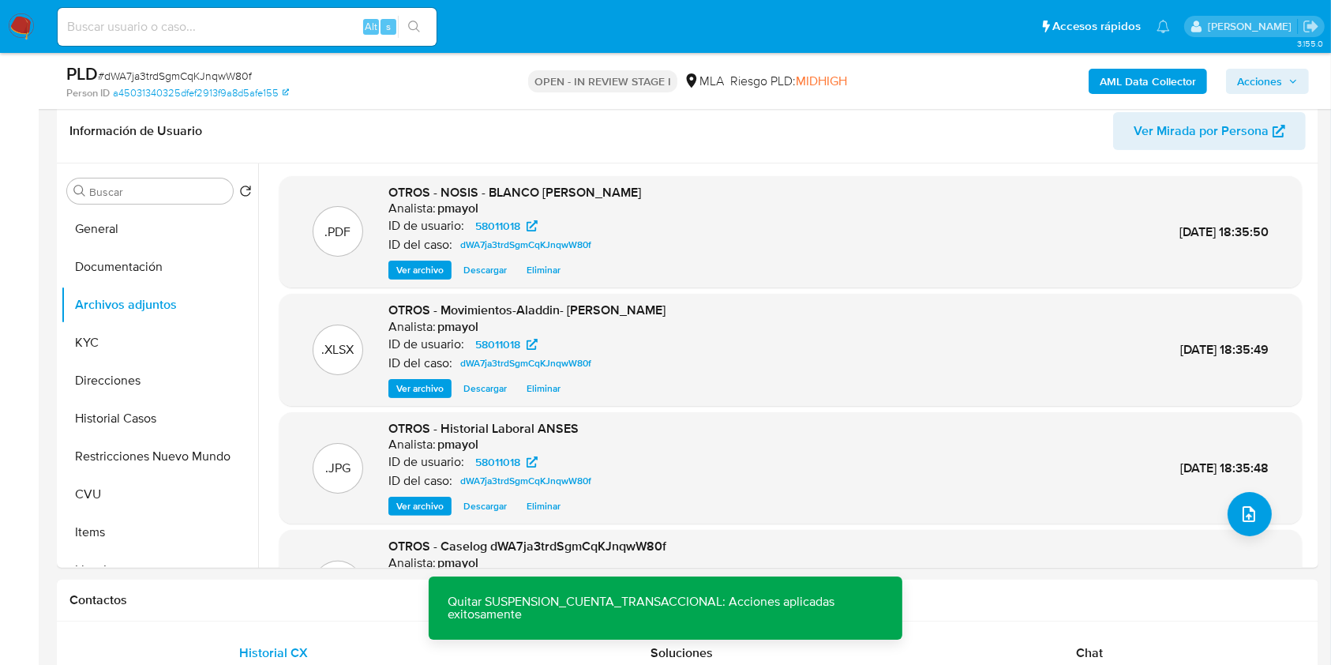
drag, startPoint x: 1314, startPoint y: 294, endPoint x: 1327, endPoint y: 389, distance: 96.5
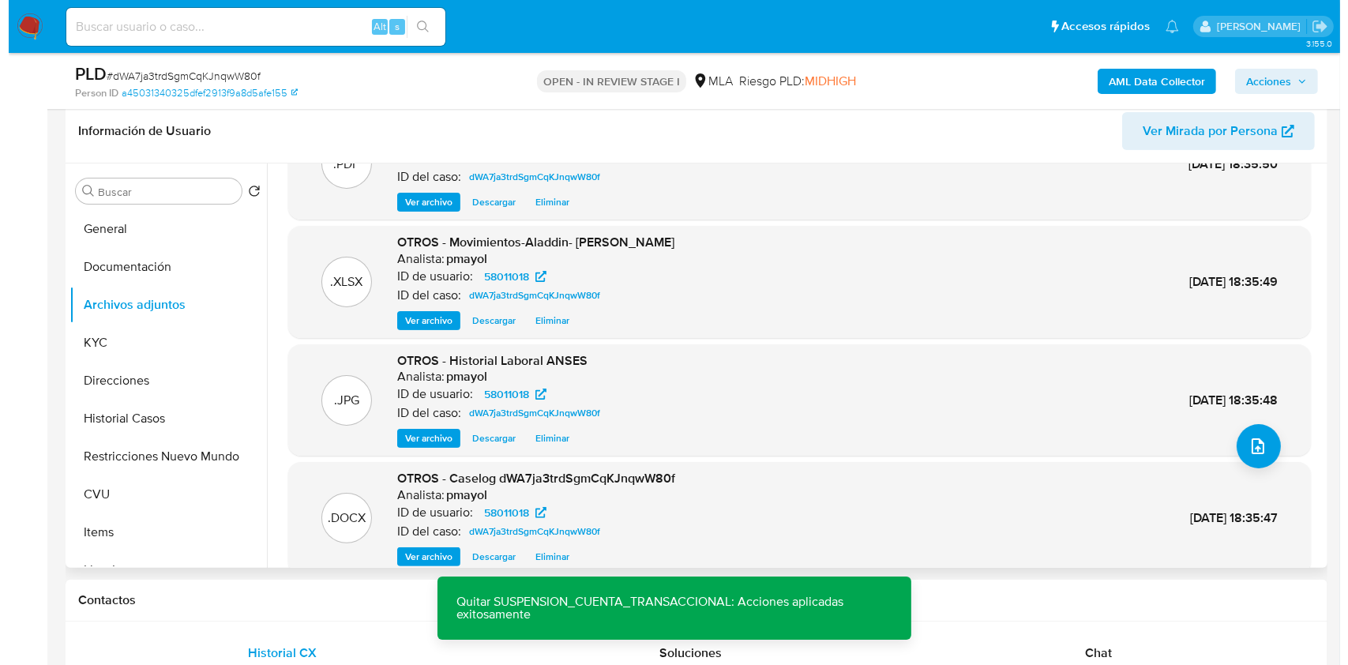
scroll to position [133, 0]
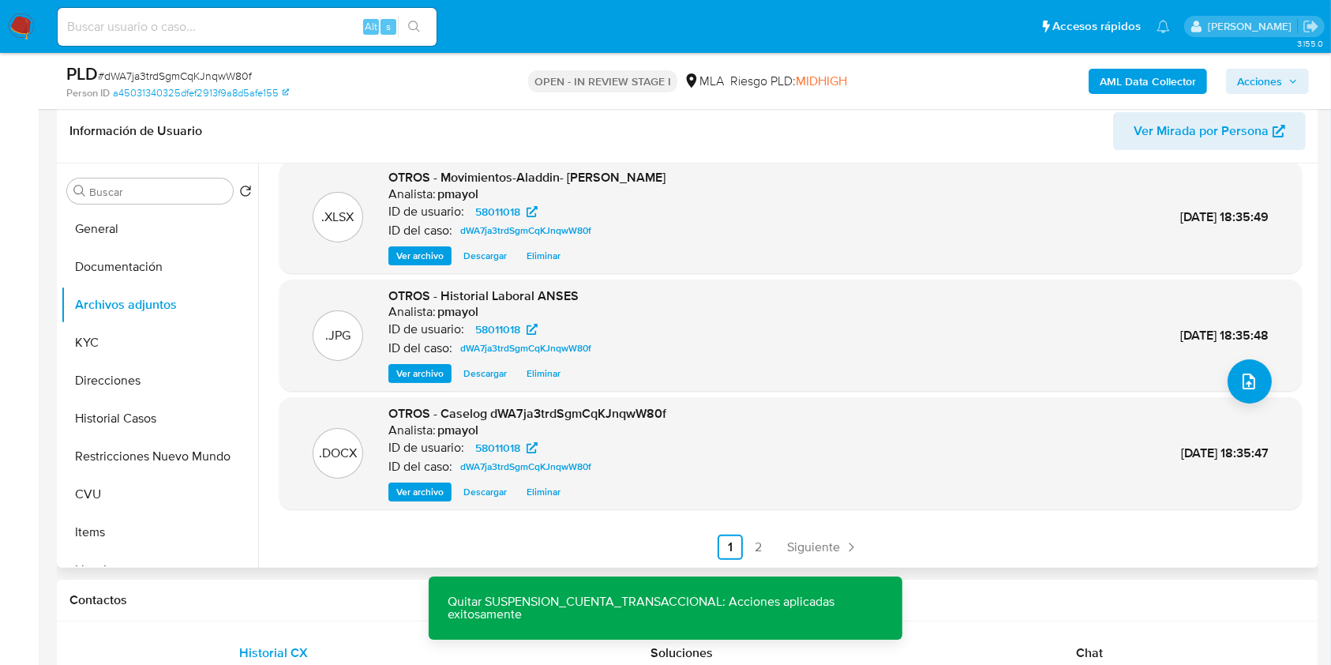
click at [538, 497] on span "Eliminar" at bounding box center [544, 492] width 34 height 16
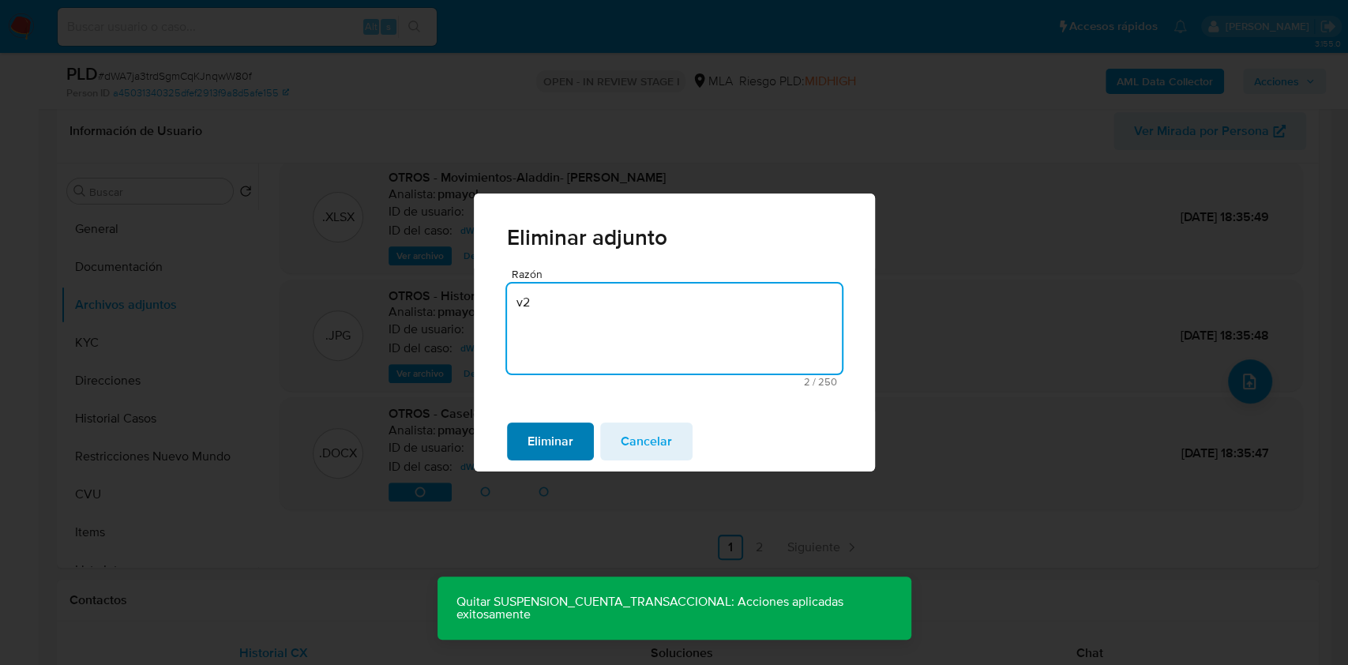
type textarea "v2"
click at [538, 459] on span "Eliminar" at bounding box center [550, 441] width 46 height 35
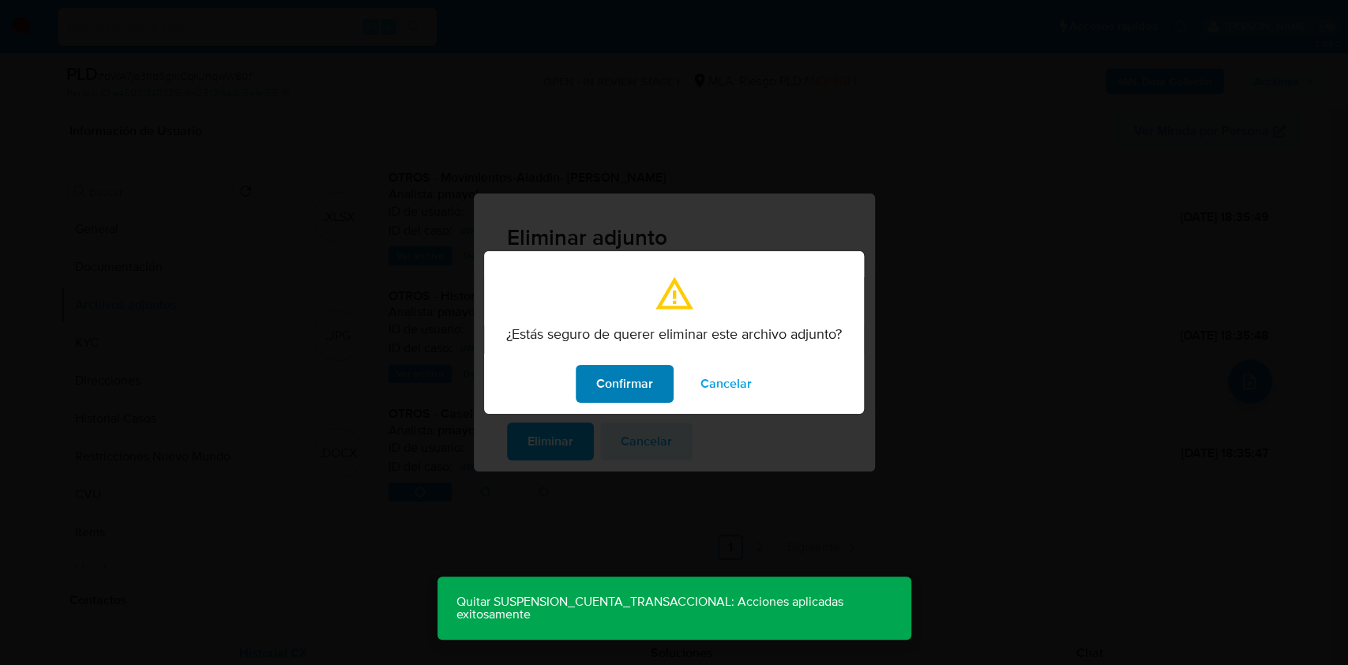
click at [618, 375] on span "Confirmar" at bounding box center [624, 383] width 57 height 35
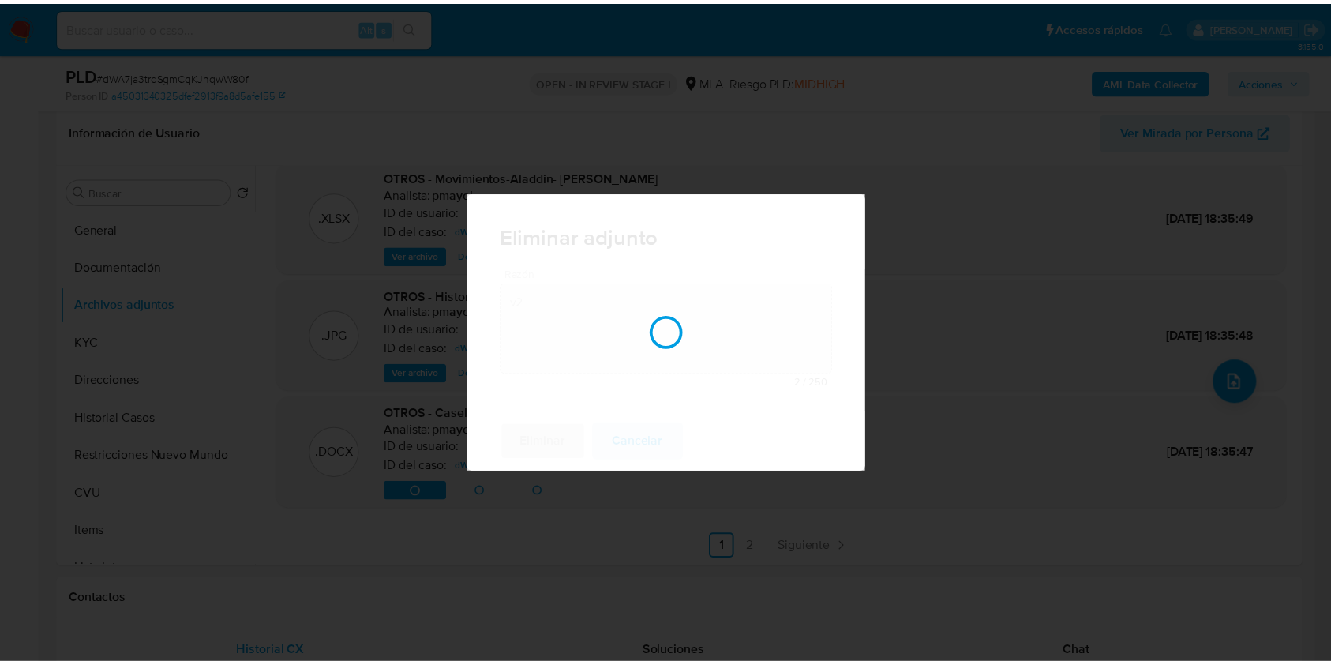
scroll to position [131, 0]
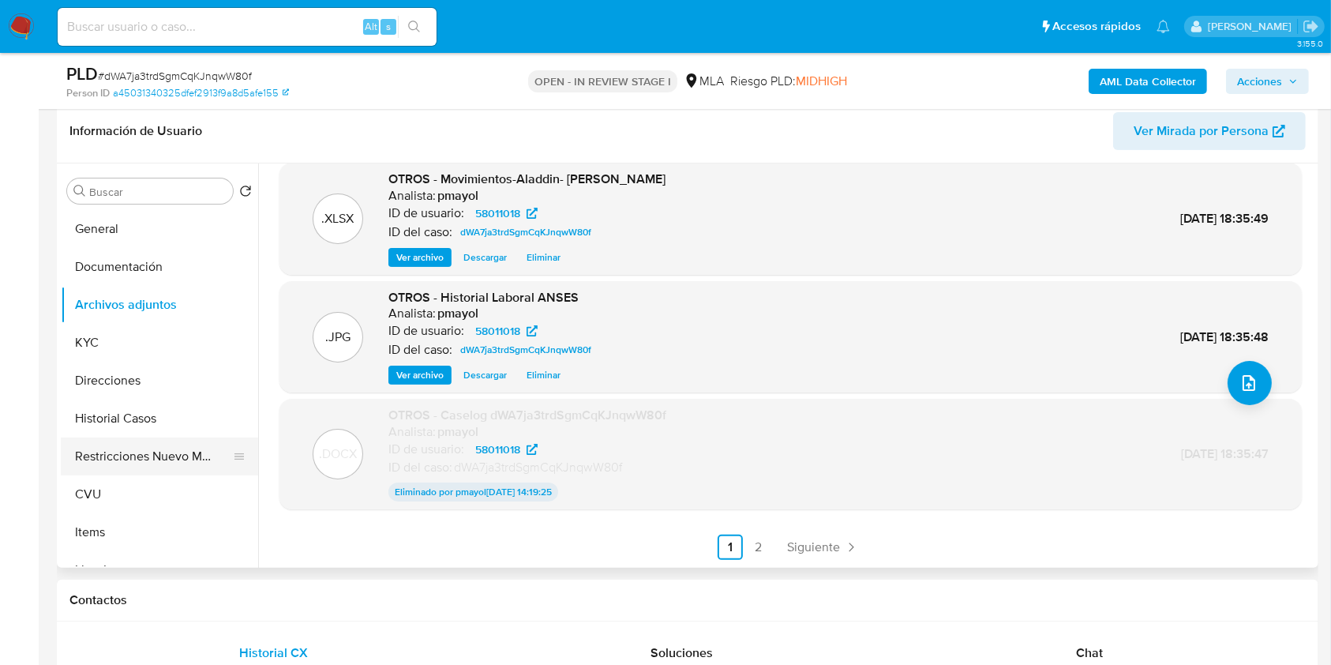
click at [144, 455] on button "Restricciones Nuevo Mundo" at bounding box center [153, 456] width 185 height 38
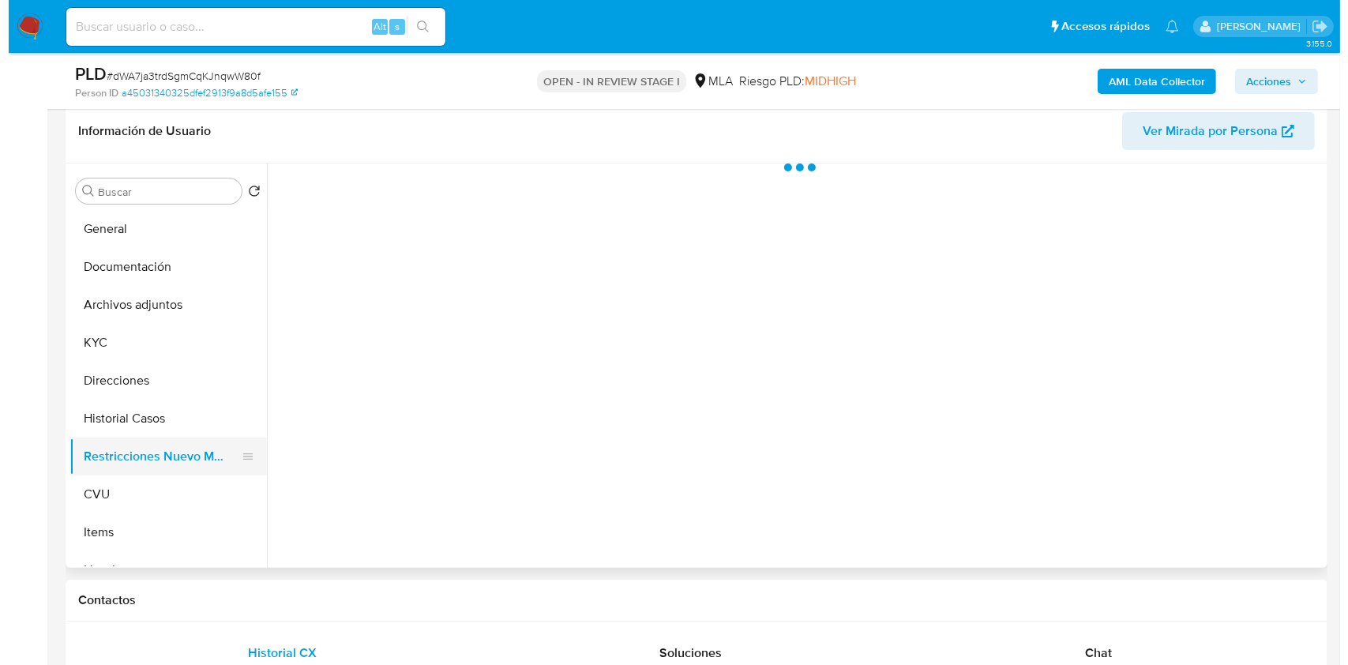
scroll to position [0, 0]
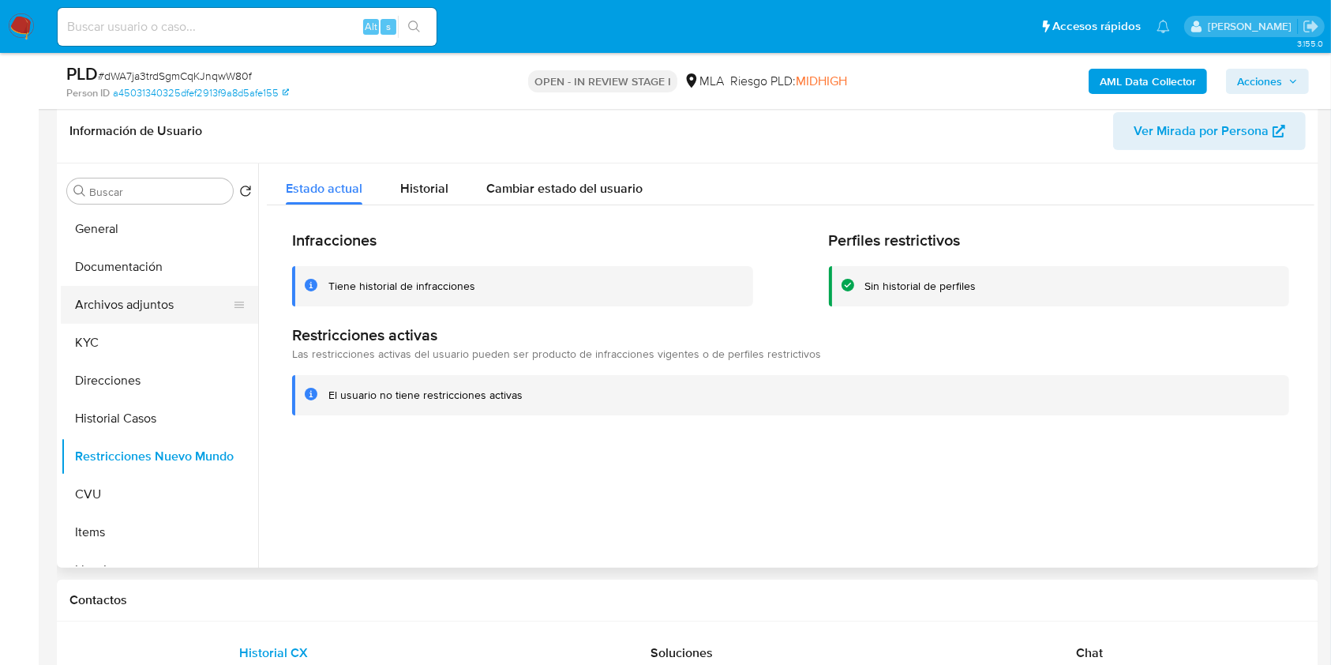
click at [90, 294] on button "Archivos adjuntos" at bounding box center [153, 305] width 185 height 38
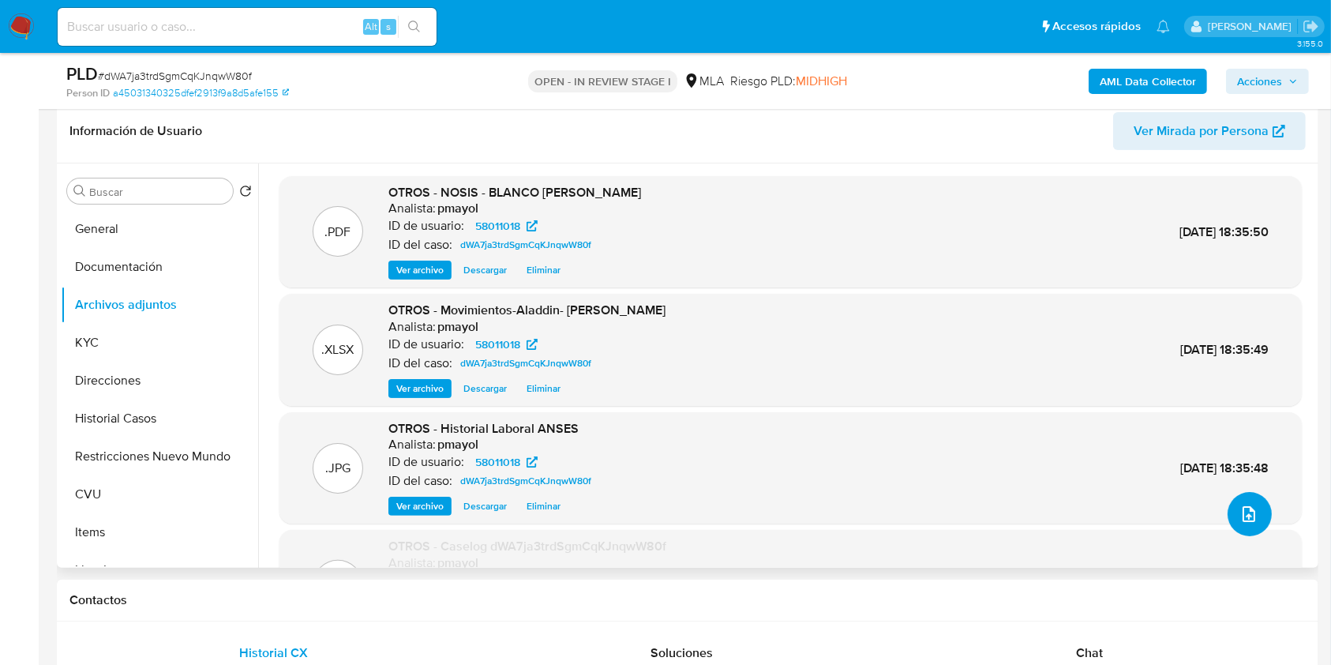
click at [1246, 519] on icon "upload-file" at bounding box center [1248, 513] width 19 height 19
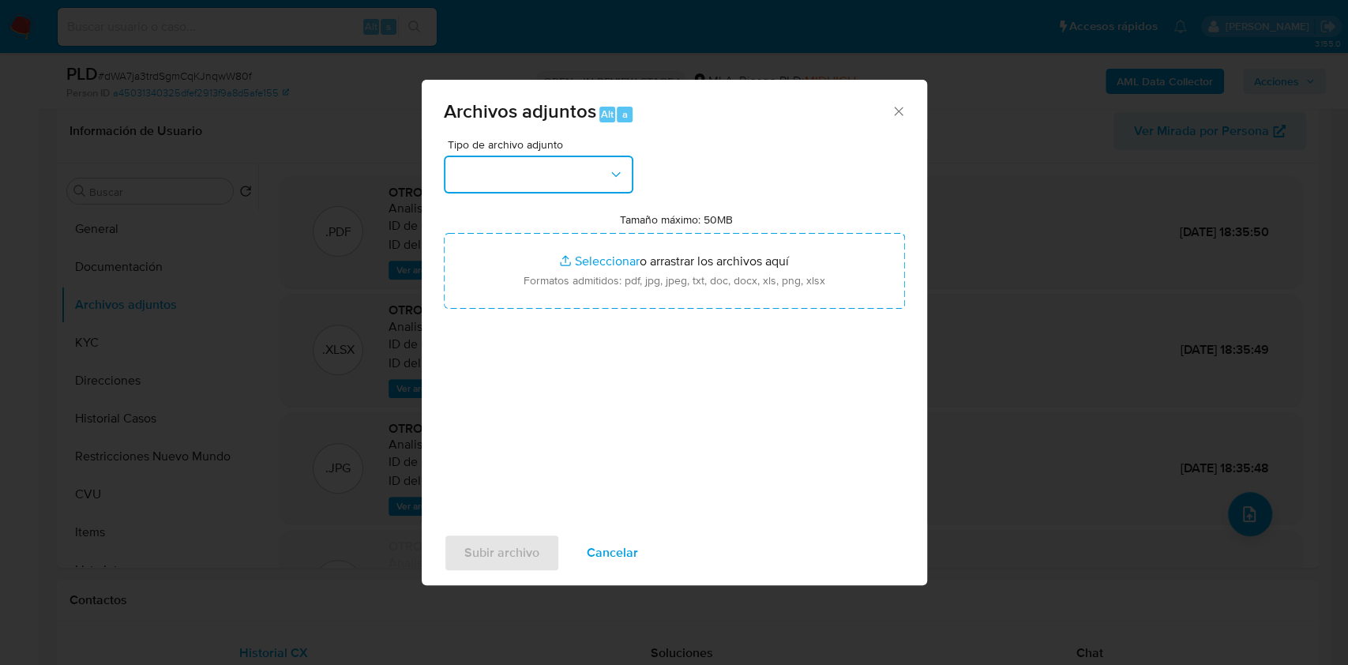
click at [605, 174] on button "button" at bounding box center [538, 175] width 189 height 38
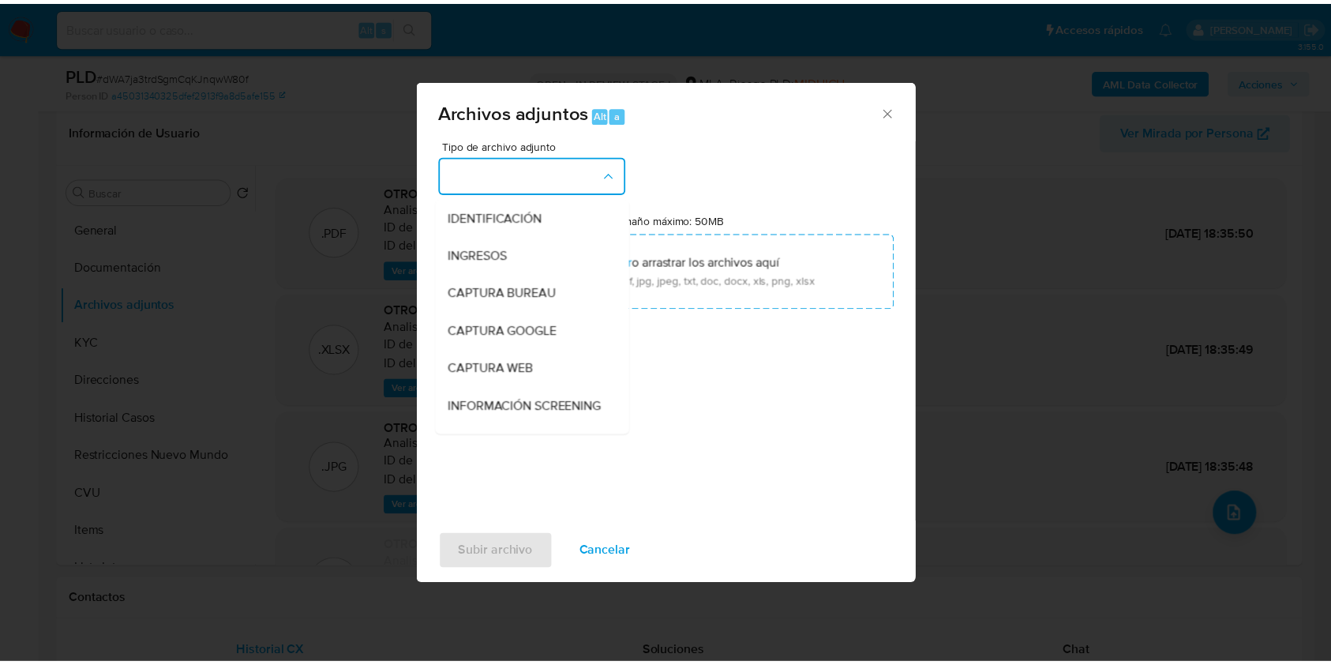
scroll to position [291, 0]
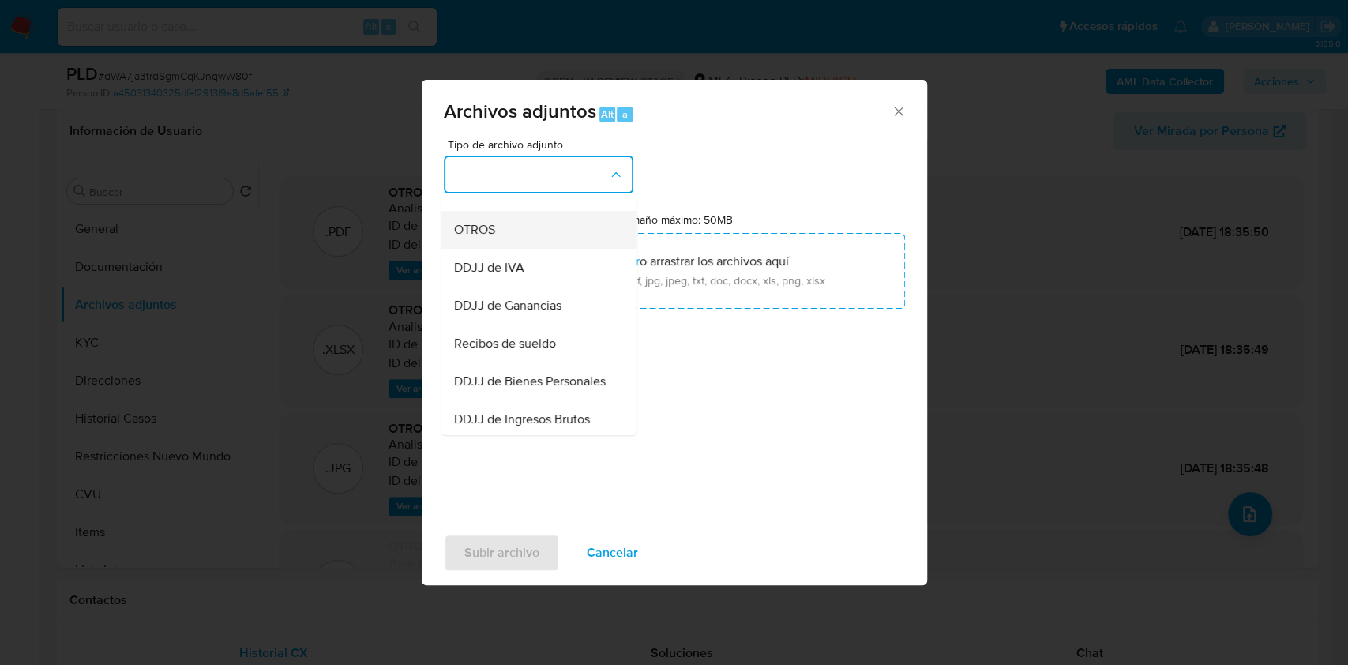
click at [507, 243] on div "OTROS" at bounding box center [533, 230] width 161 height 38
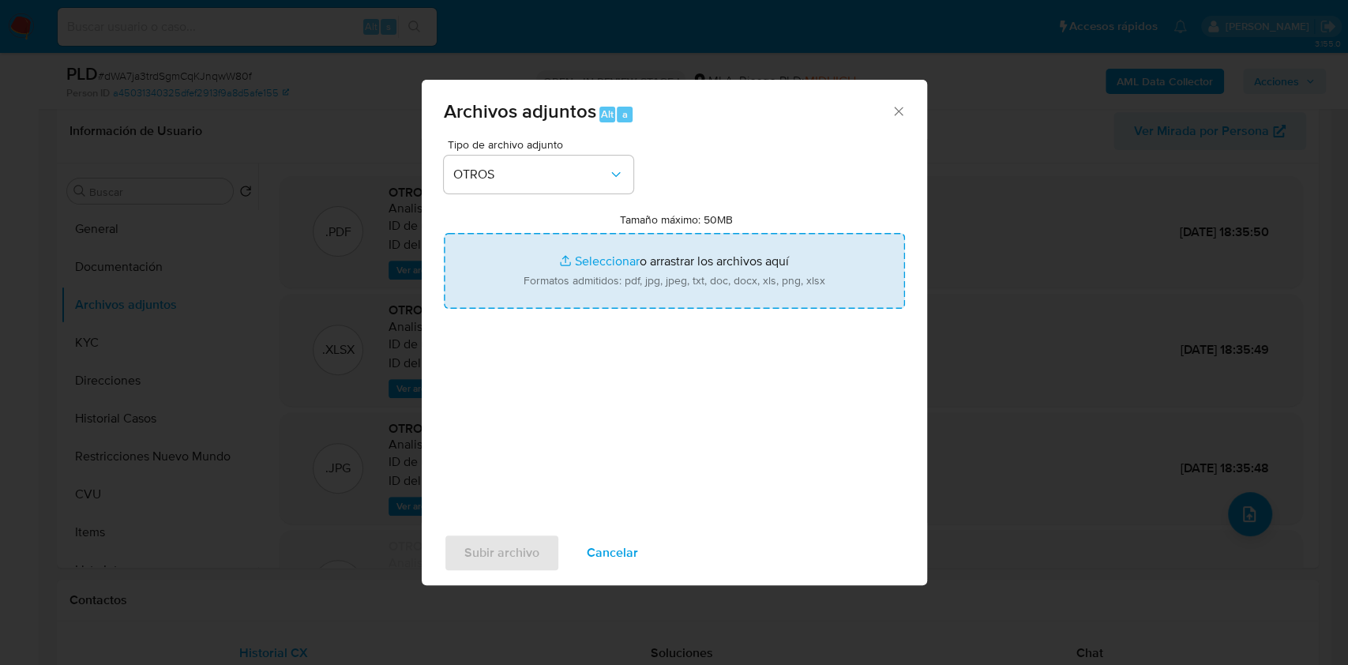
click at [638, 257] on input "Tamaño máximo: 50MB Seleccionar archivos" at bounding box center [674, 271] width 461 height 76
type input "C:\fakepath\Caselog dWA7ja3trdSgmCqKJnqwW80f V2.docx"
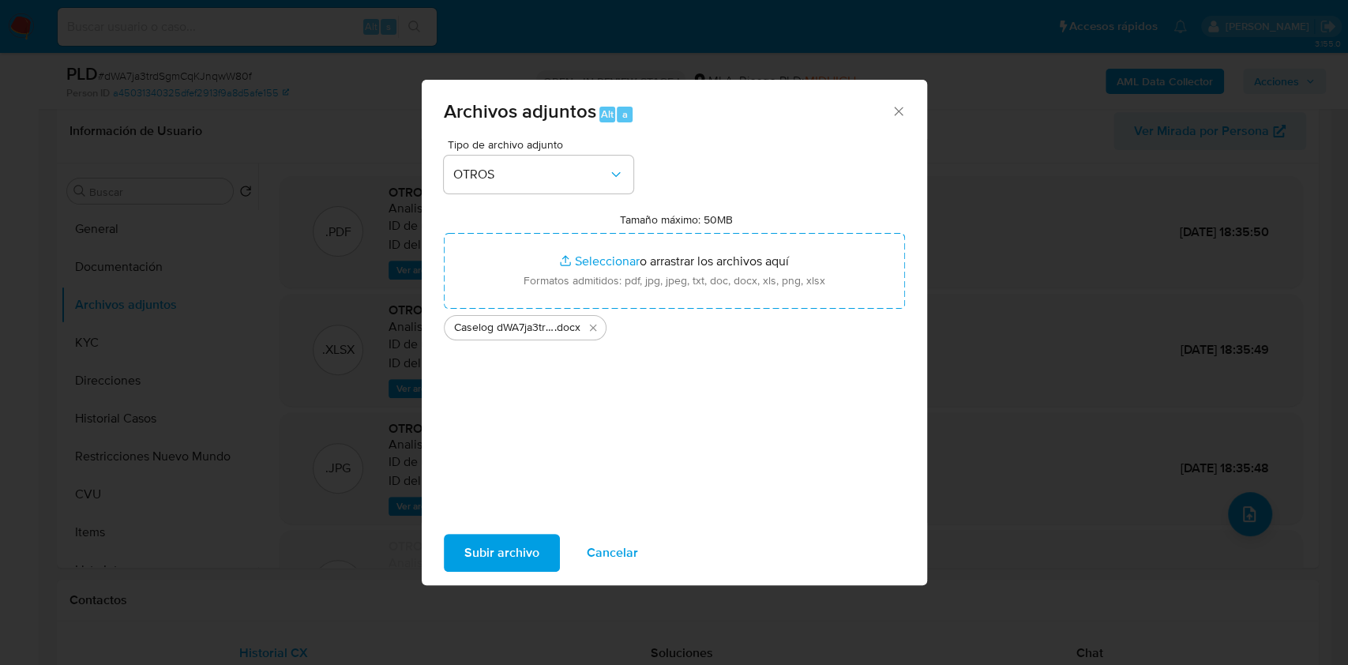
click at [517, 538] on span "Subir archivo" at bounding box center [501, 552] width 75 height 35
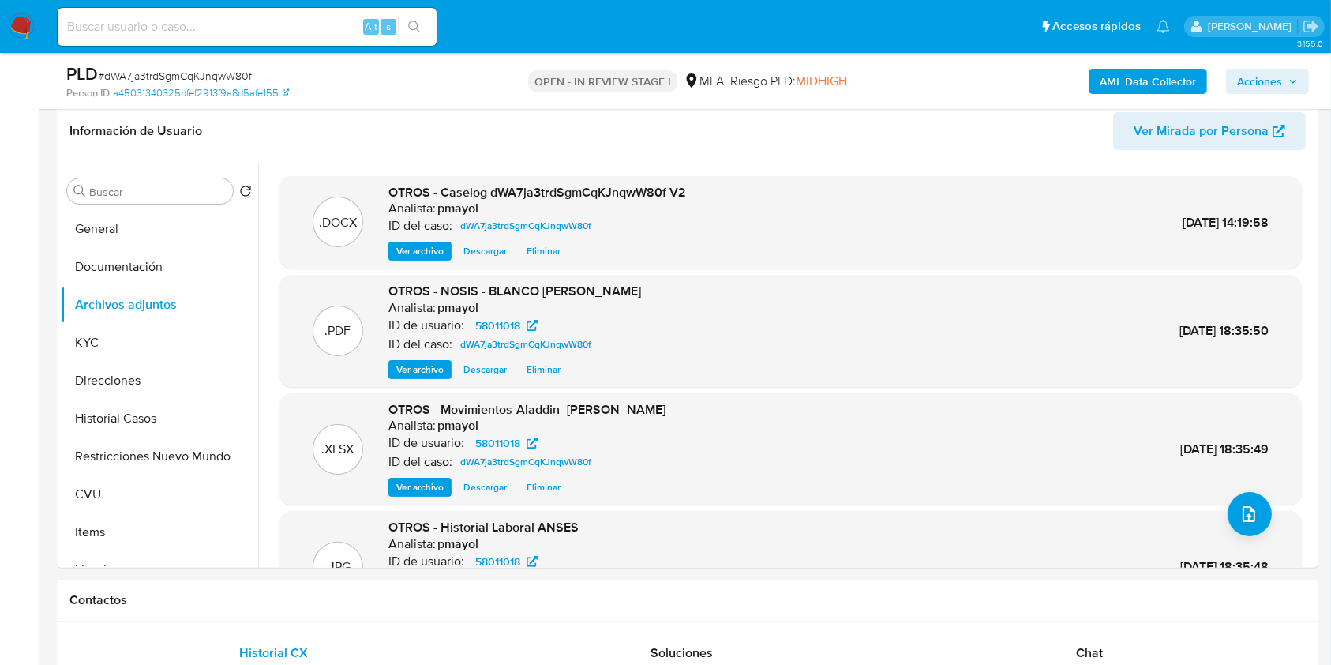
click at [1262, 91] on span "Acciones" at bounding box center [1259, 81] width 45 height 25
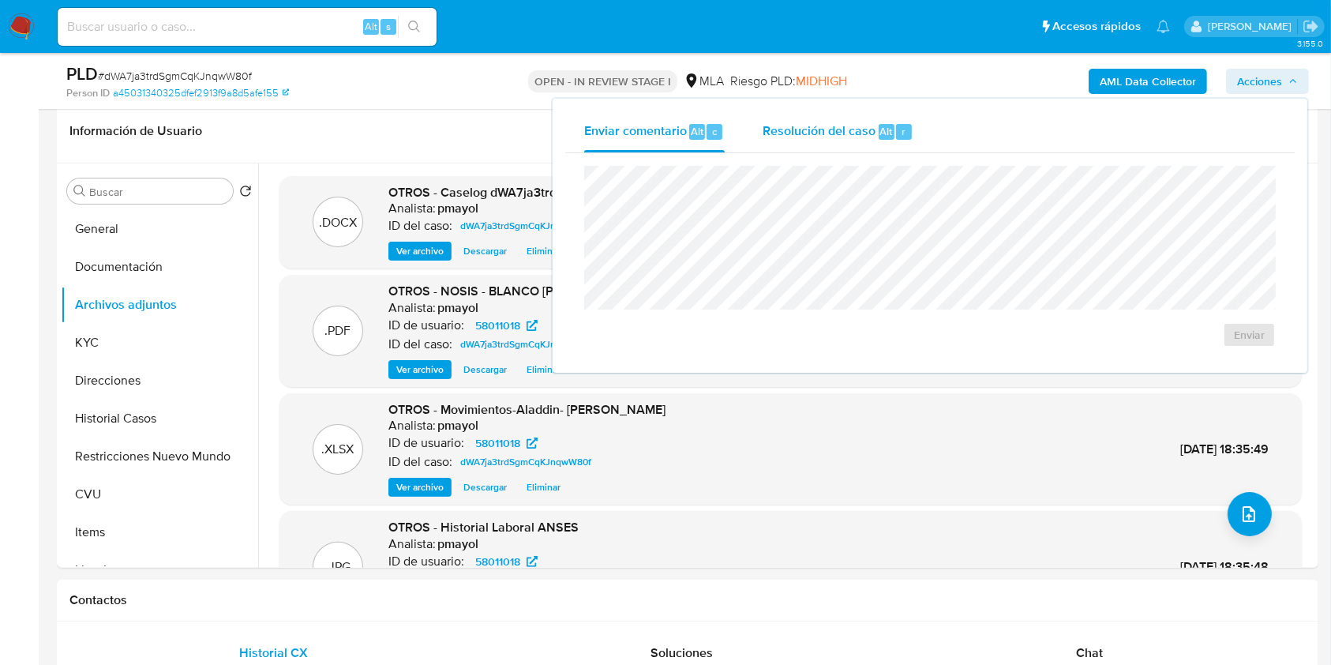
click at [817, 129] on span "Resolución del caso" at bounding box center [819, 131] width 113 height 18
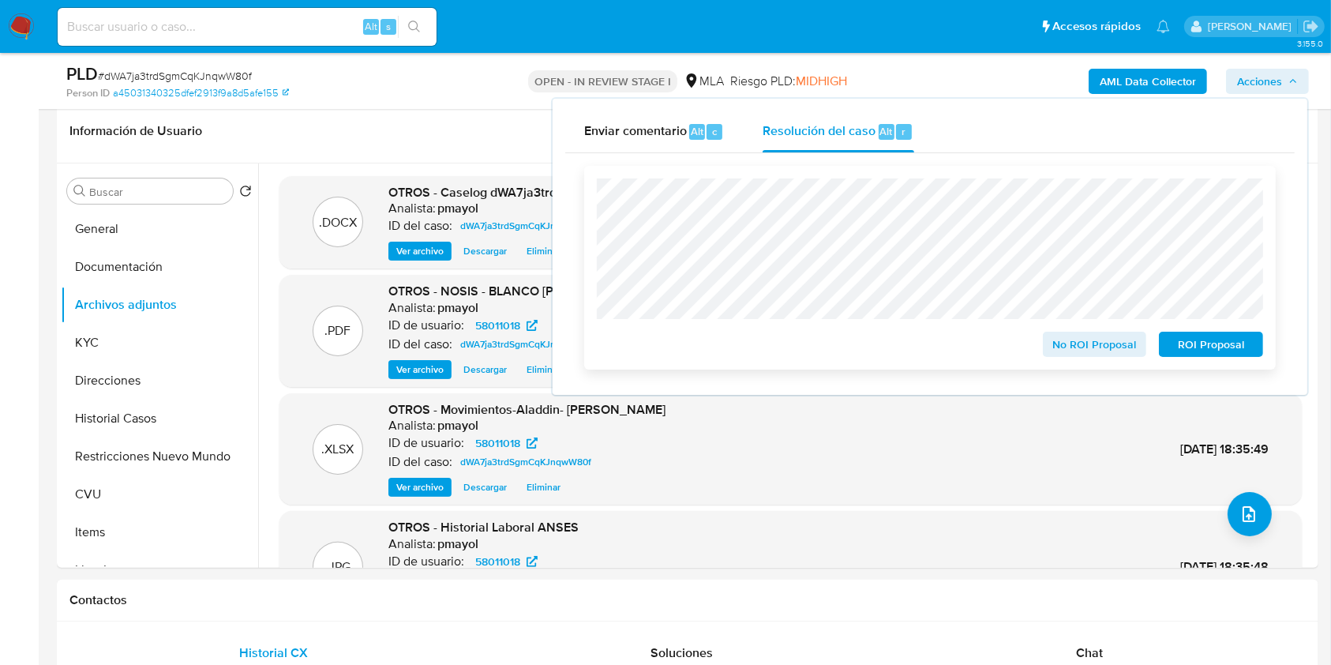
click at [1074, 343] on span "No ROI Proposal" at bounding box center [1095, 344] width 82 height 22
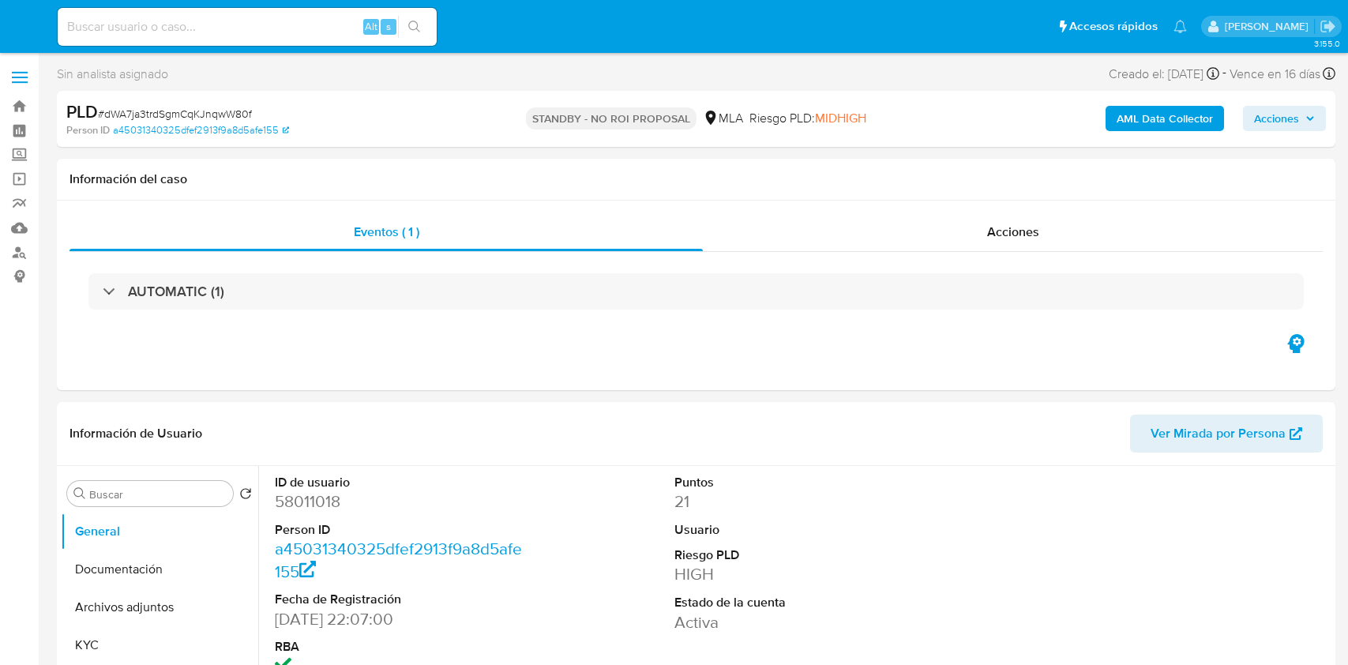
select select "10"
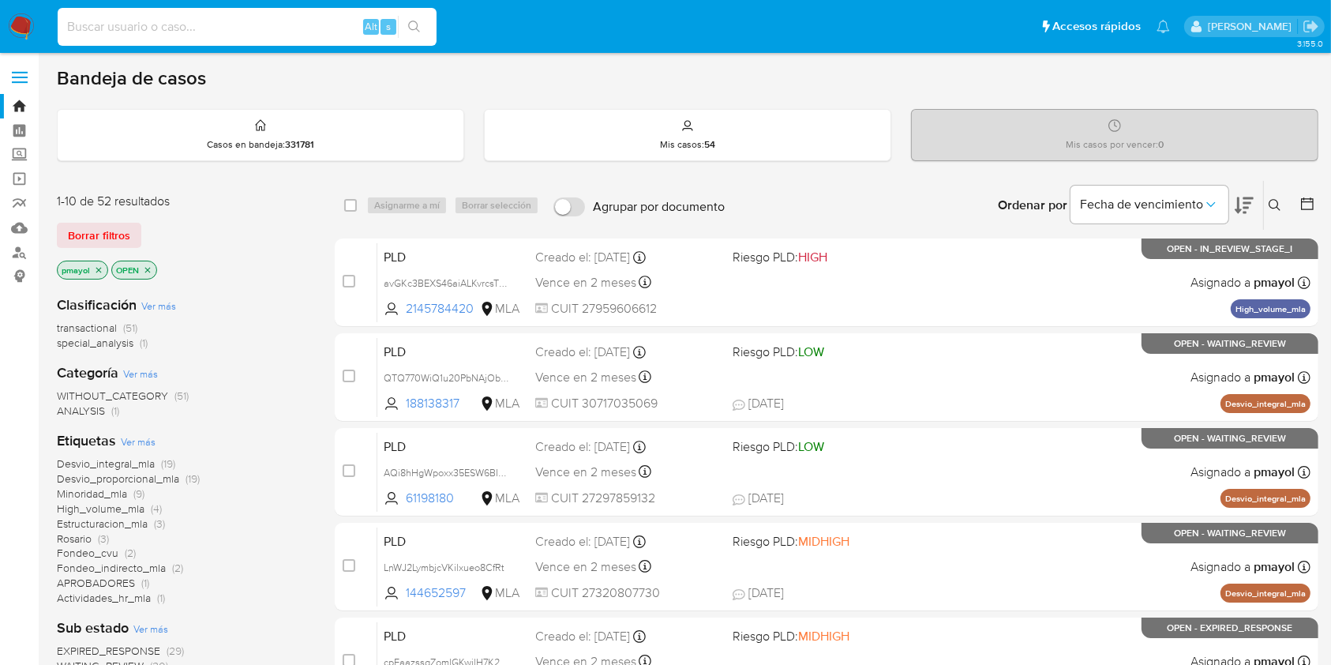
click at [320, 21] on input at bounding box center [247, 27] width 379 height 21
paste input "avGKc3BEXS46aiALKvrcsTDM"
type input "avGKc3BEXS46aiALKvrcsTDM"
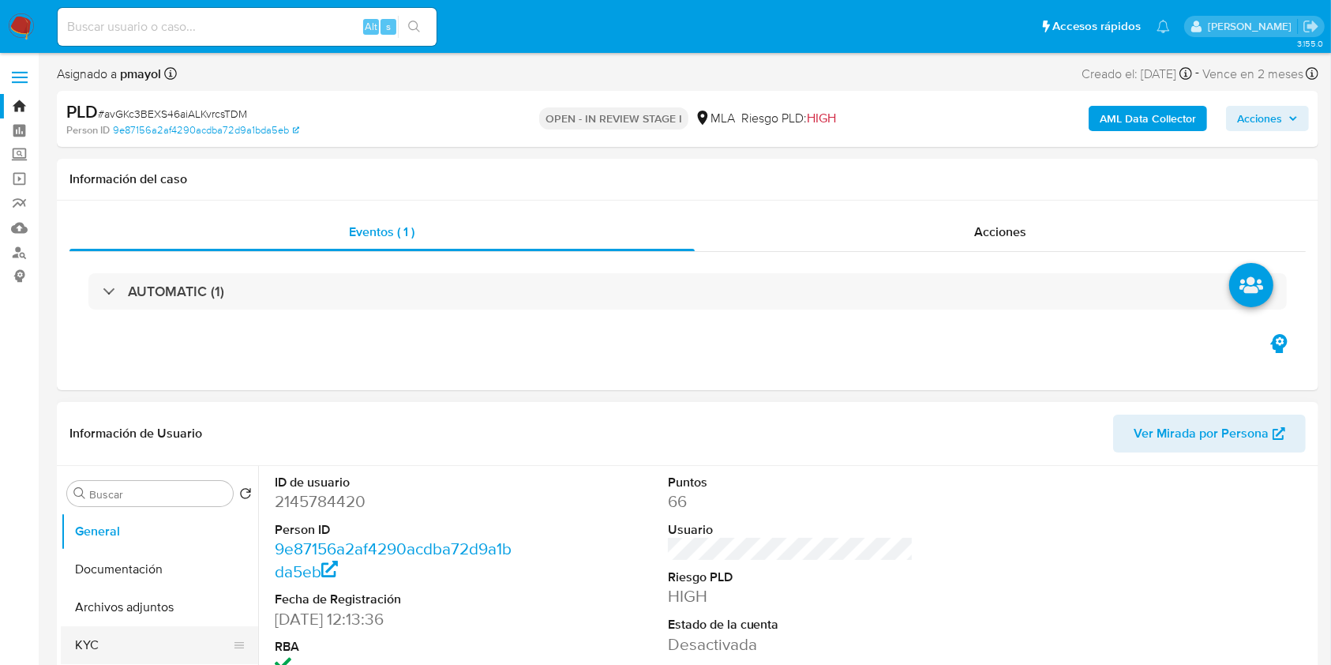
click at [121, 647] on button "KYC" at bounding box center [153, 645] width 185 height 38
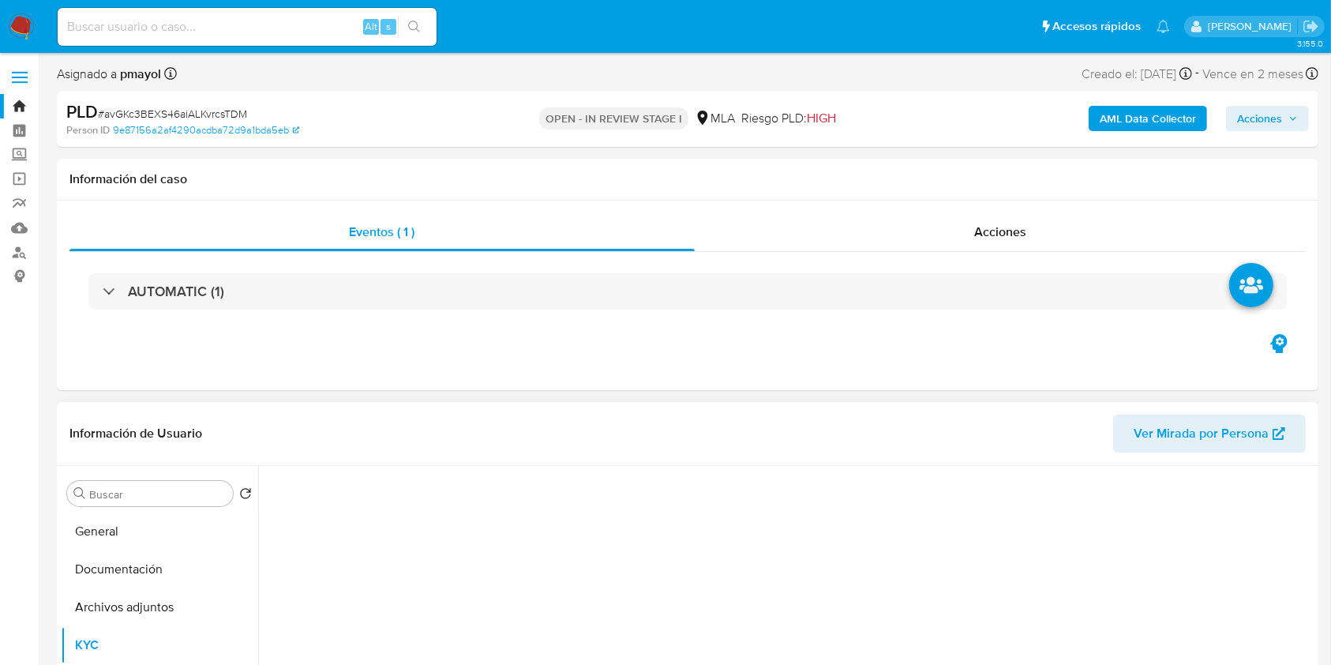
select select "10"
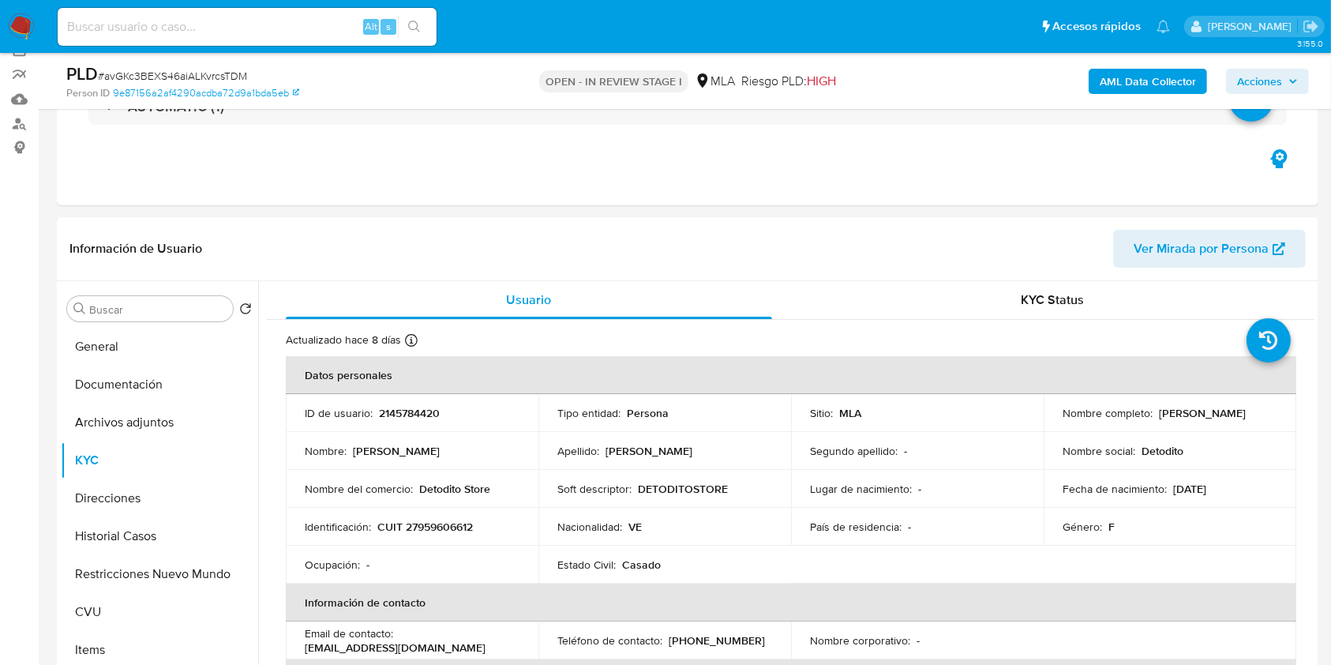
scroll to position [193, 0]
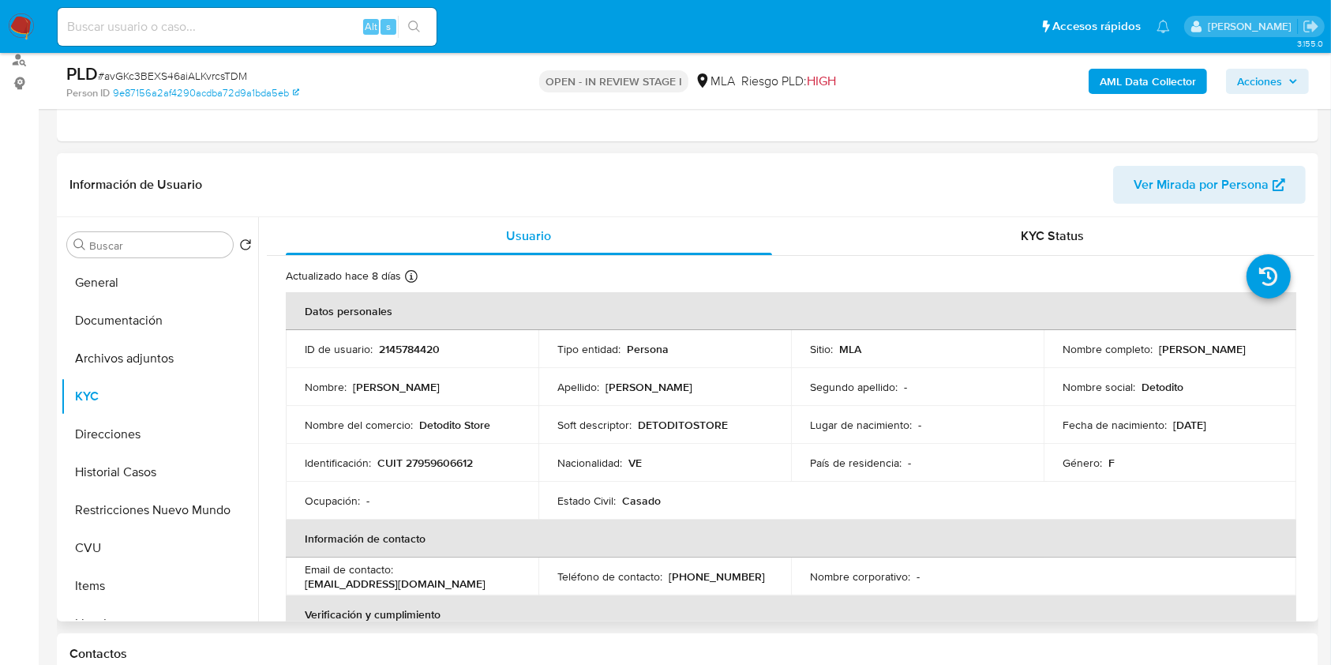
click at [416, 351] on p "2145784420" at bounding box center [409, 349] width 61 height 14
copy p "2145784420"
drag, startPoint x: 1055, startPoint y: 354, endPoint x: 1213, endPoint y: 364, distance: 157.4
click at [1213, 364] on td "Nombre completo : Yuleydi Marina Castro Mejia" at bounding box center [1170, 349] width 253 height 38
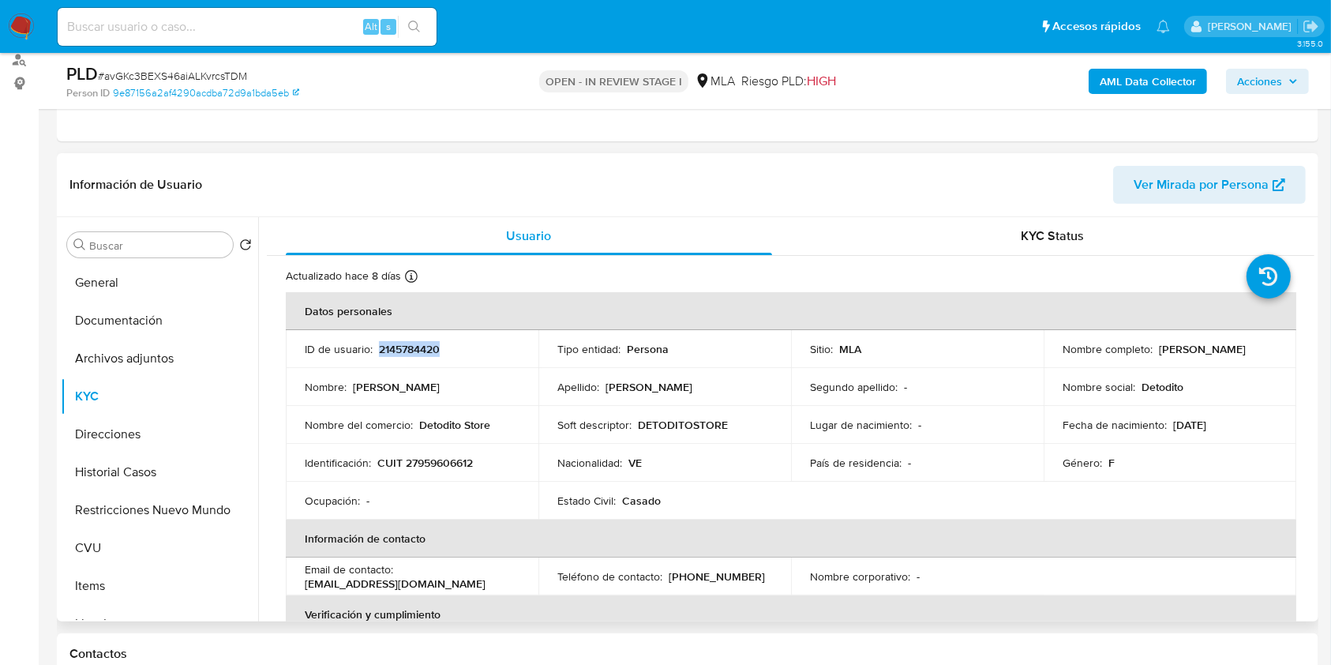
copy p "[PERSON_NAME]"
click at [443, 459] on p "CUIT 27959606612" at bounding box center [425, 462] width 96 height 14
copy p "27959606612"
click at [132, 459] on button "Historial Casos" at bounding box center [153, 472] width 185 height 38
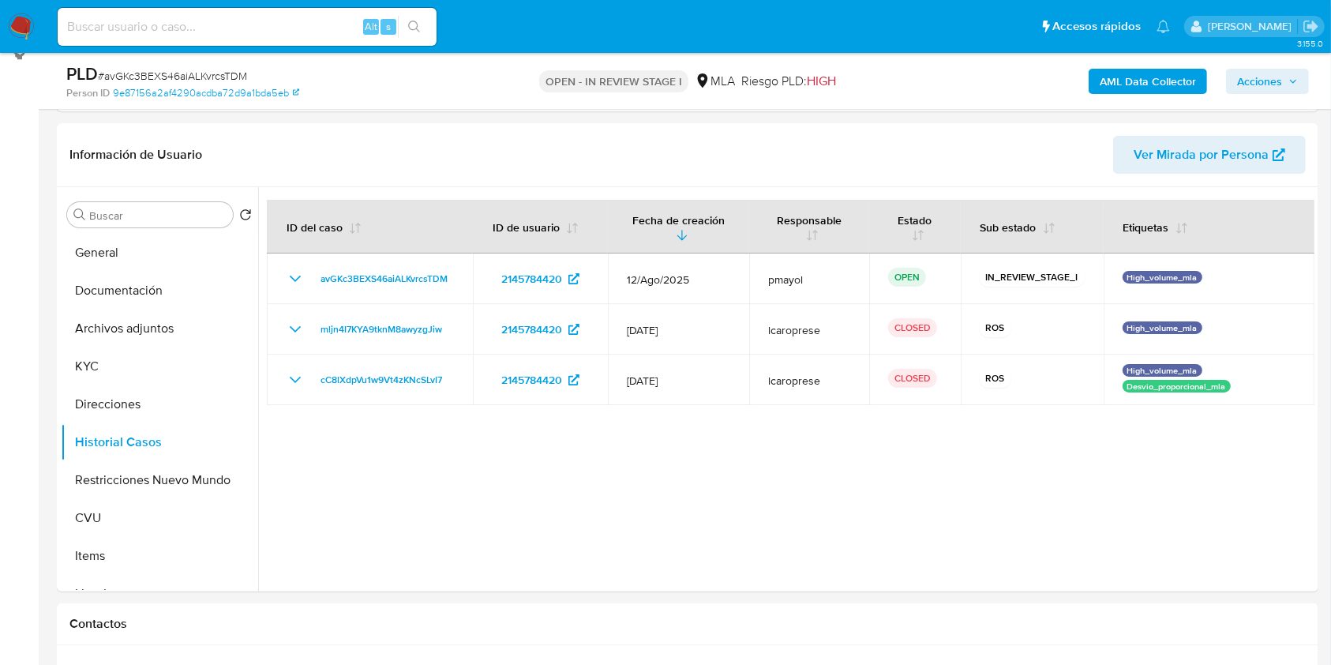
scroll to position [205, 0]
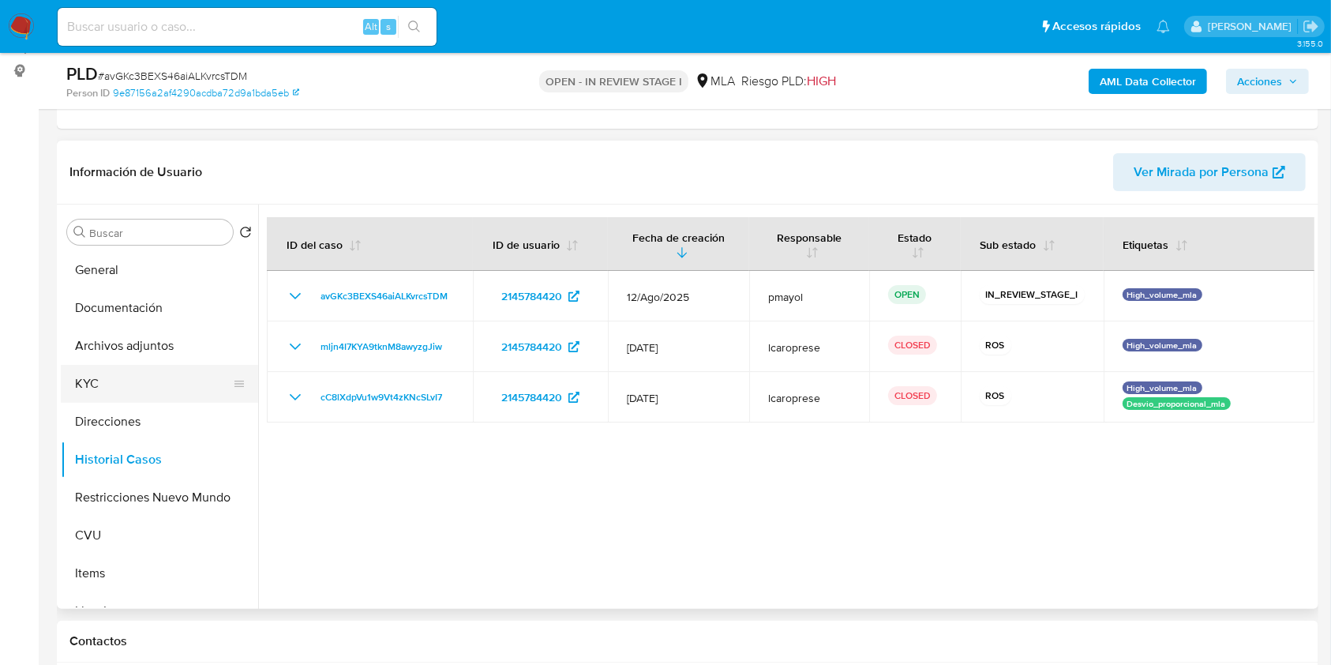
click at [82, 369] on button "KYC" at bounding box center [153, 384] width 185 height 38
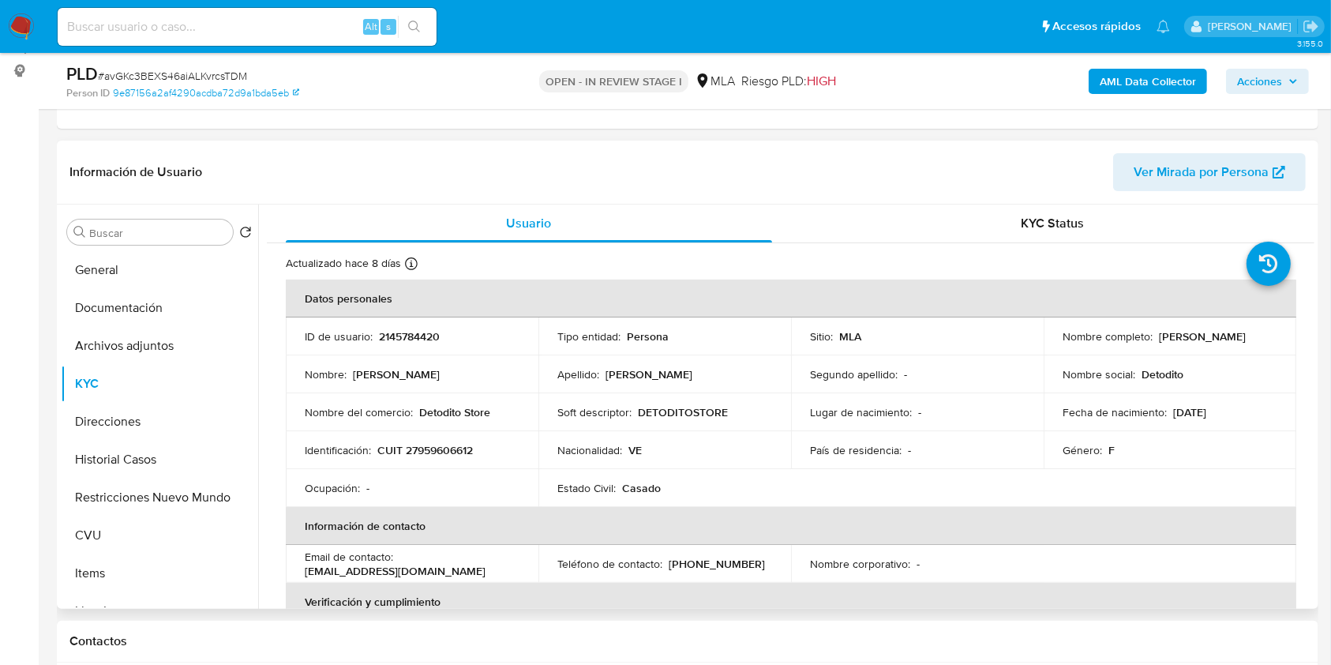
click at [404, 340] on p "2145784420" at bounding box center [409, 336] width 61 height 14
copy p "2145784420"
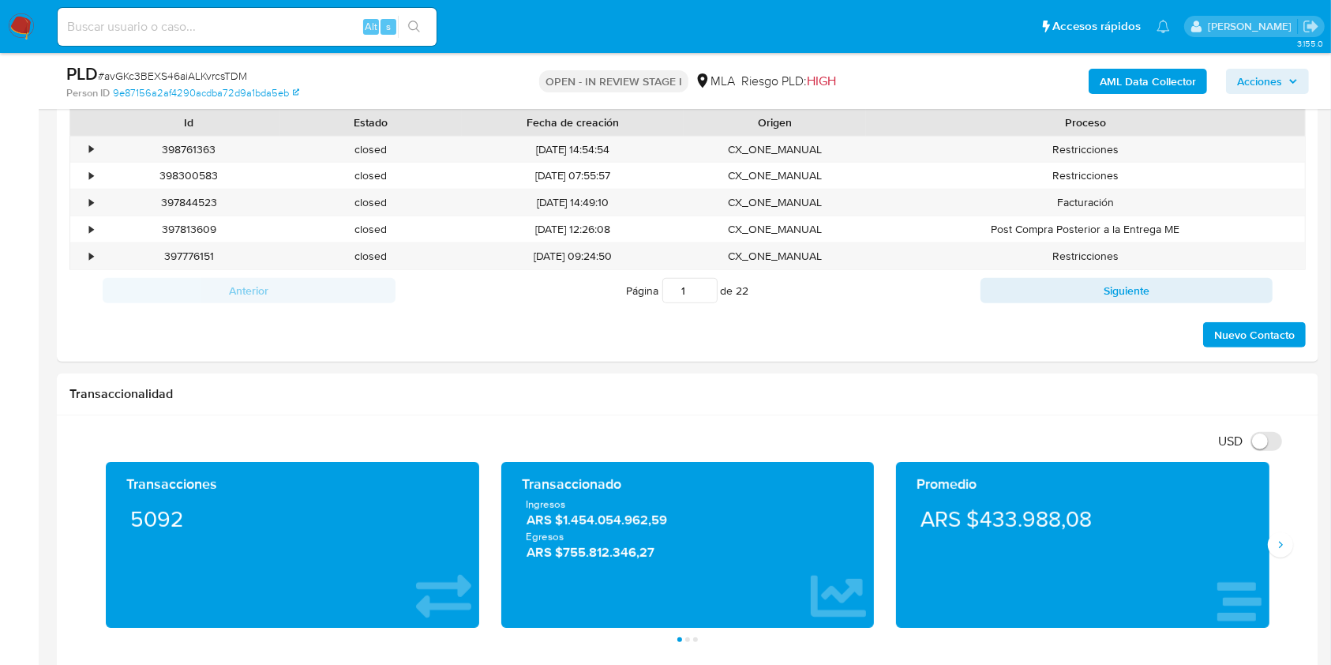
scroll to position [712, 0]
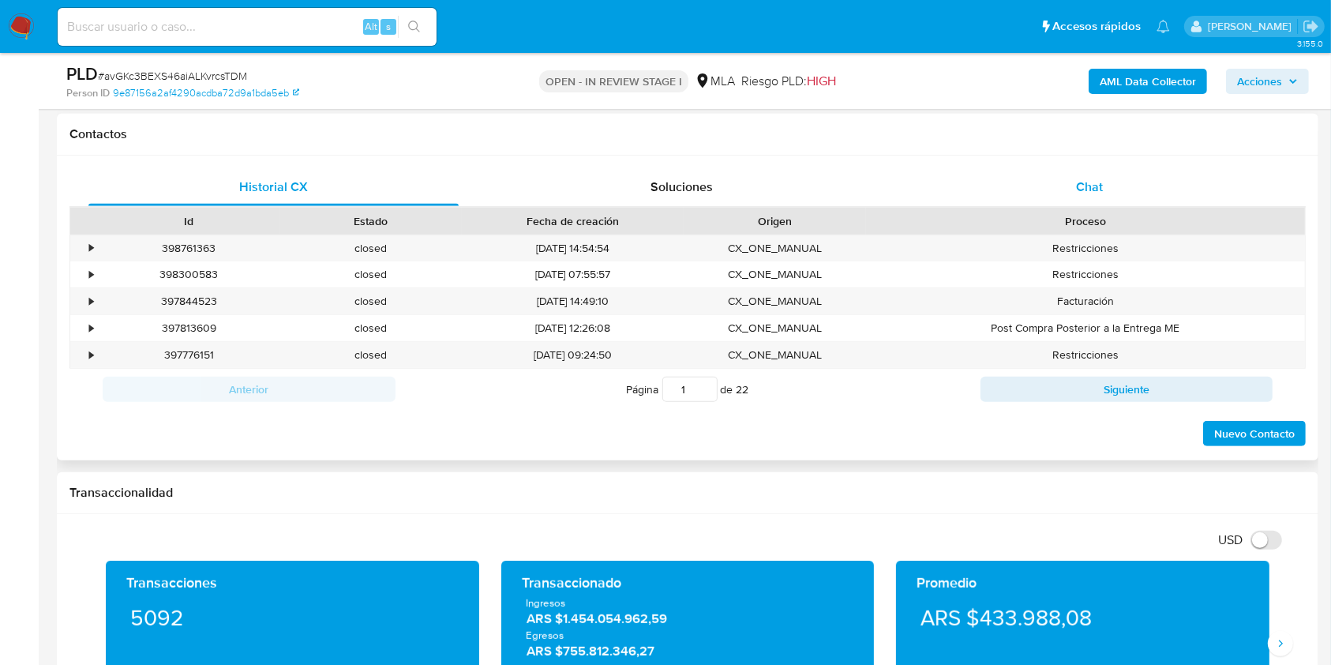
click at [1059, 183] on div "Chat" at bounding box center [1090, 187] width 370 height 38
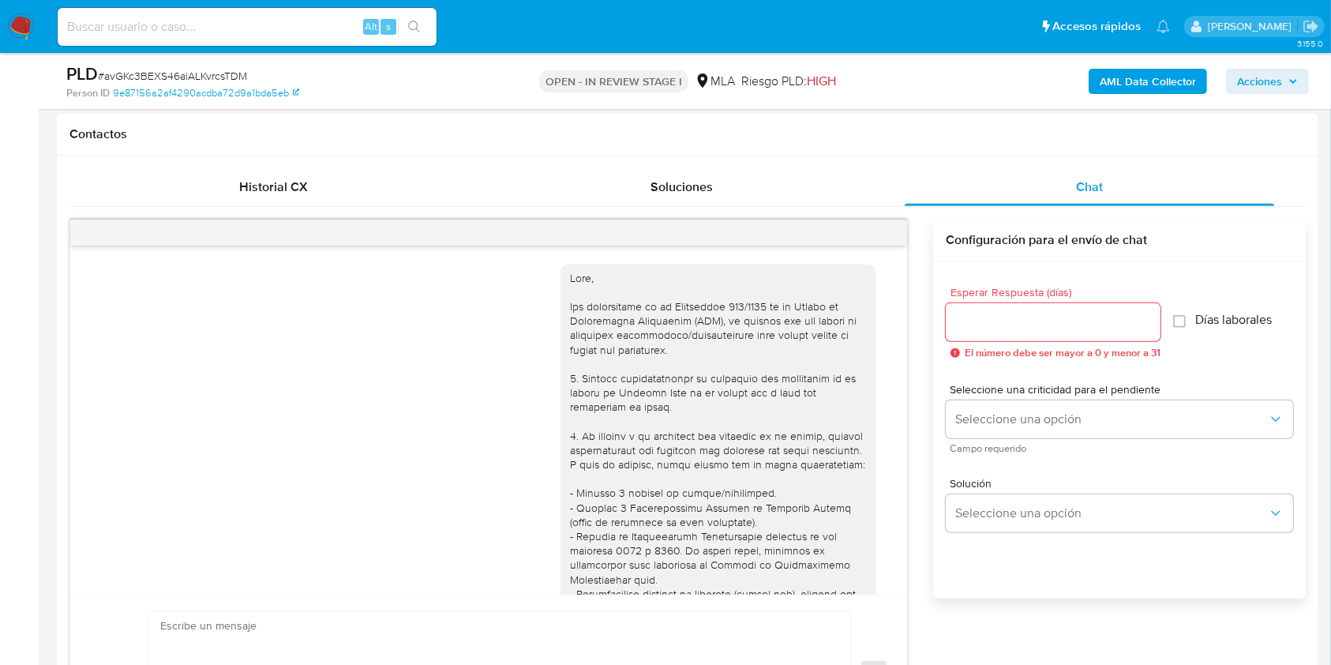
scroll to position [892, 0]
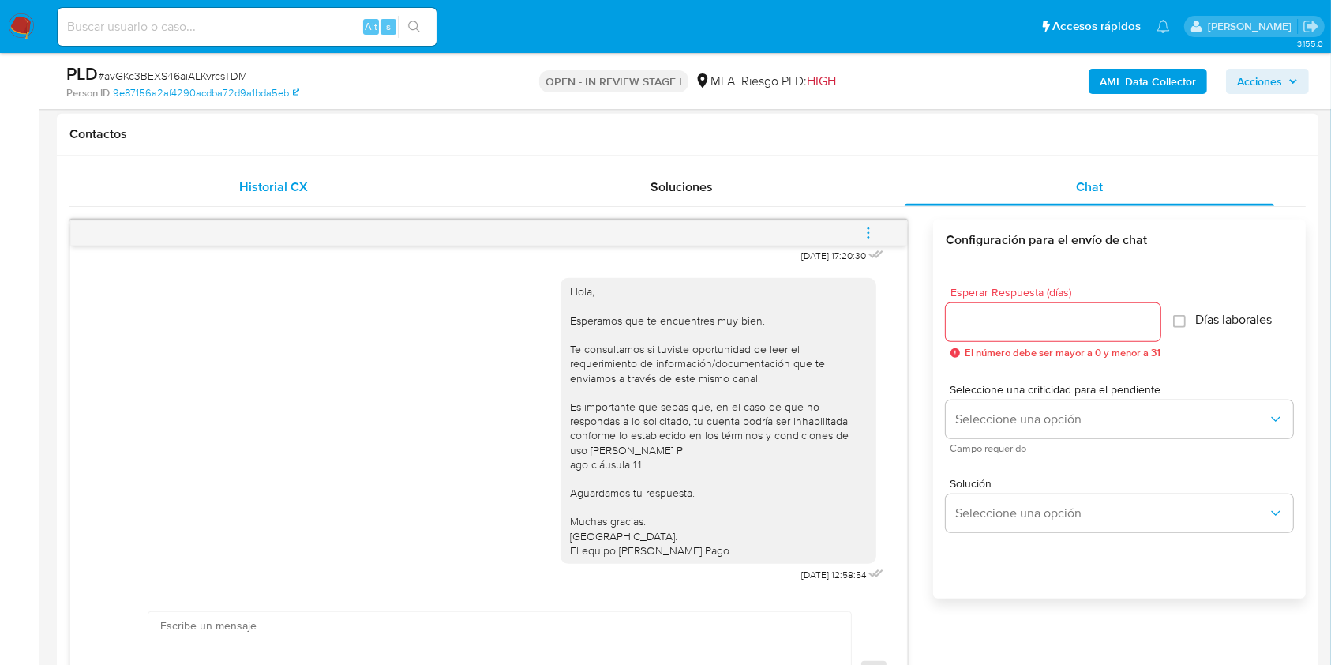
click at [265, 182] on span "Historial CX" at bounding box center [273, 187] width 69 height 18
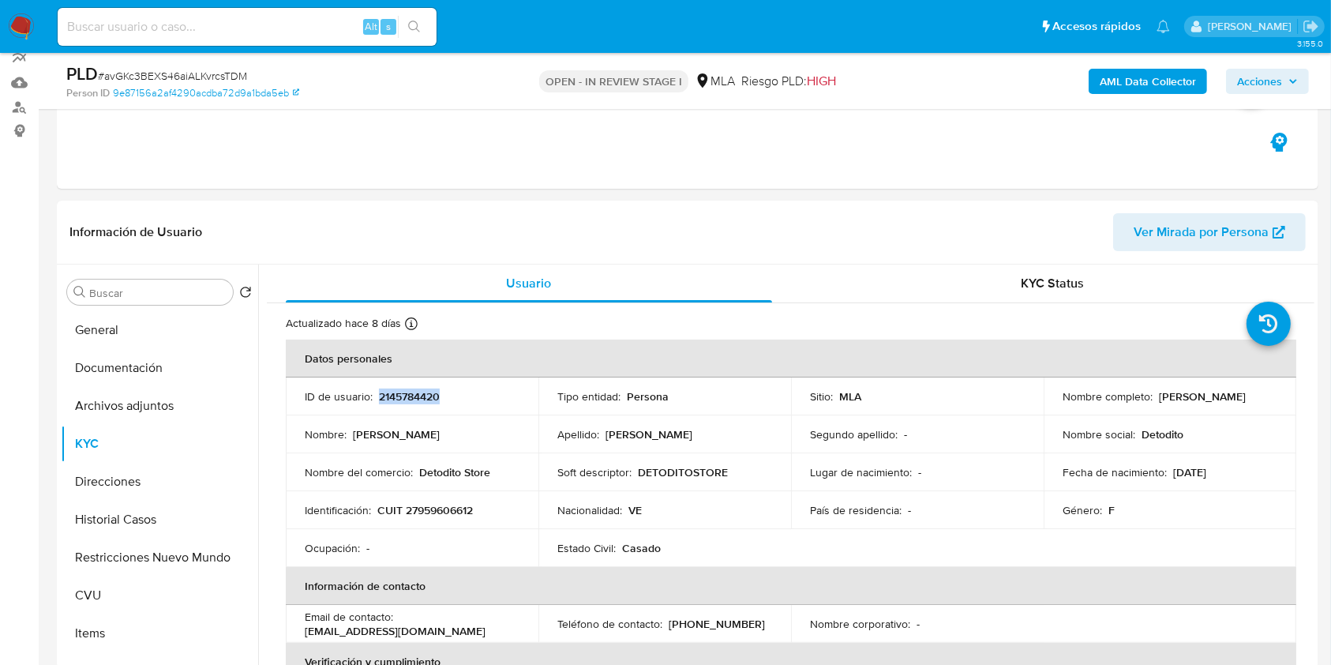
scroll to position [223, 0]
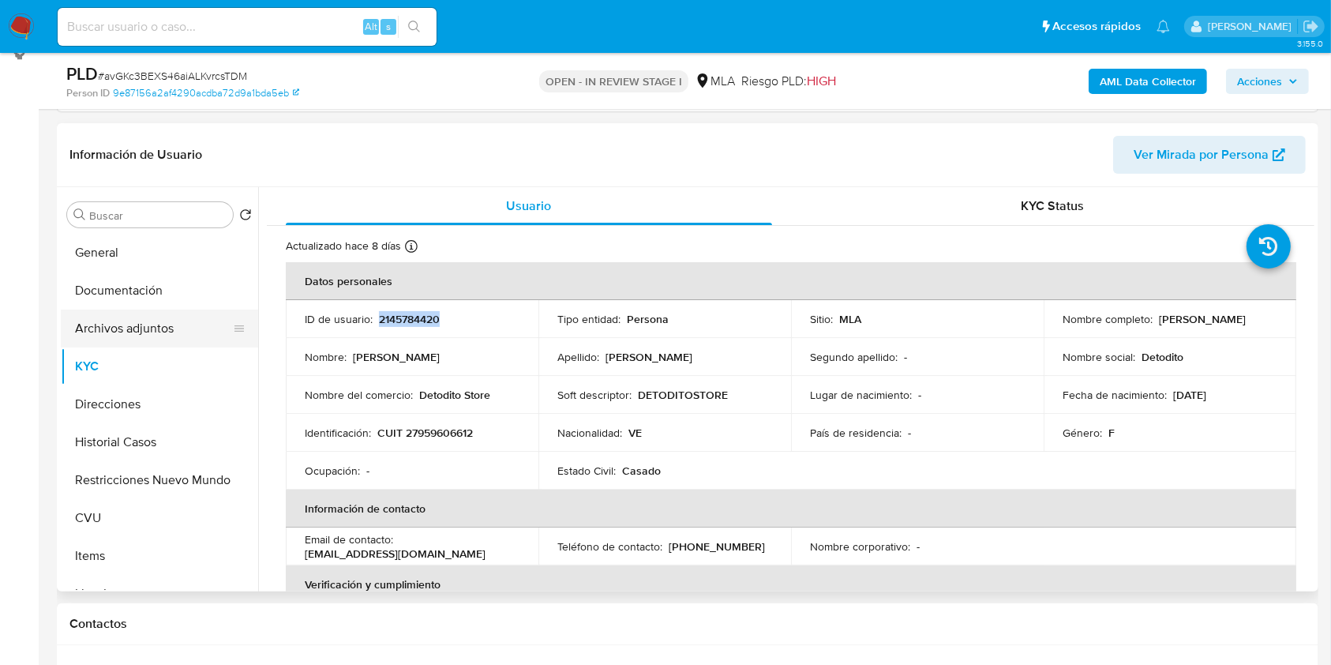
click at [170, 320] on button "Archivos adjuntos" at bounding box center [153, 328] width 185 height 38
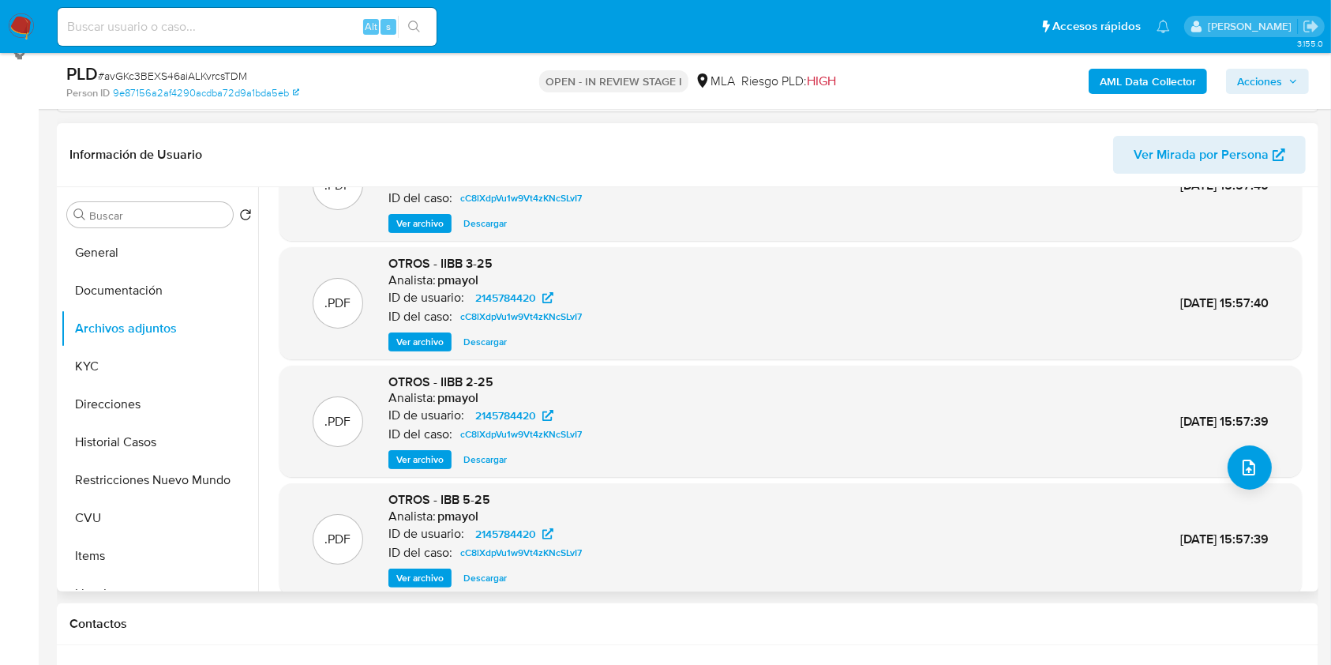
scroll to position [133, 0]
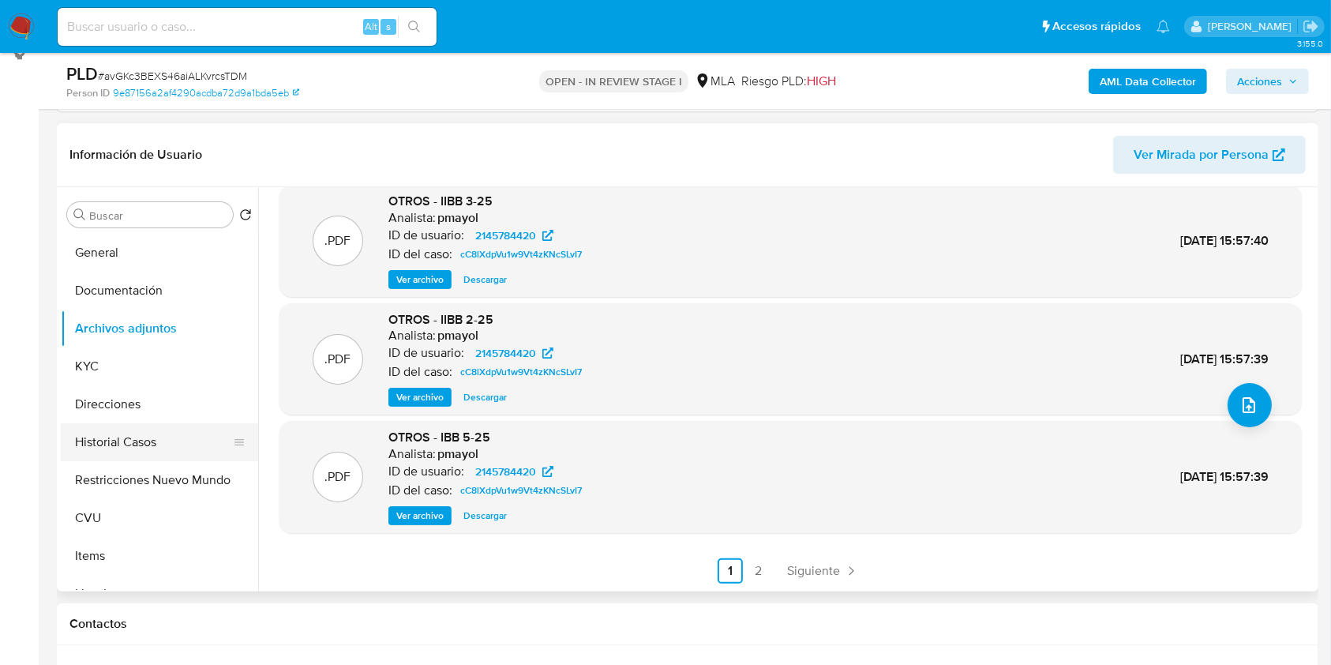
click at [109, 453] on button "Historial Casos" at bounding box center [153, 442] width 185 height 38
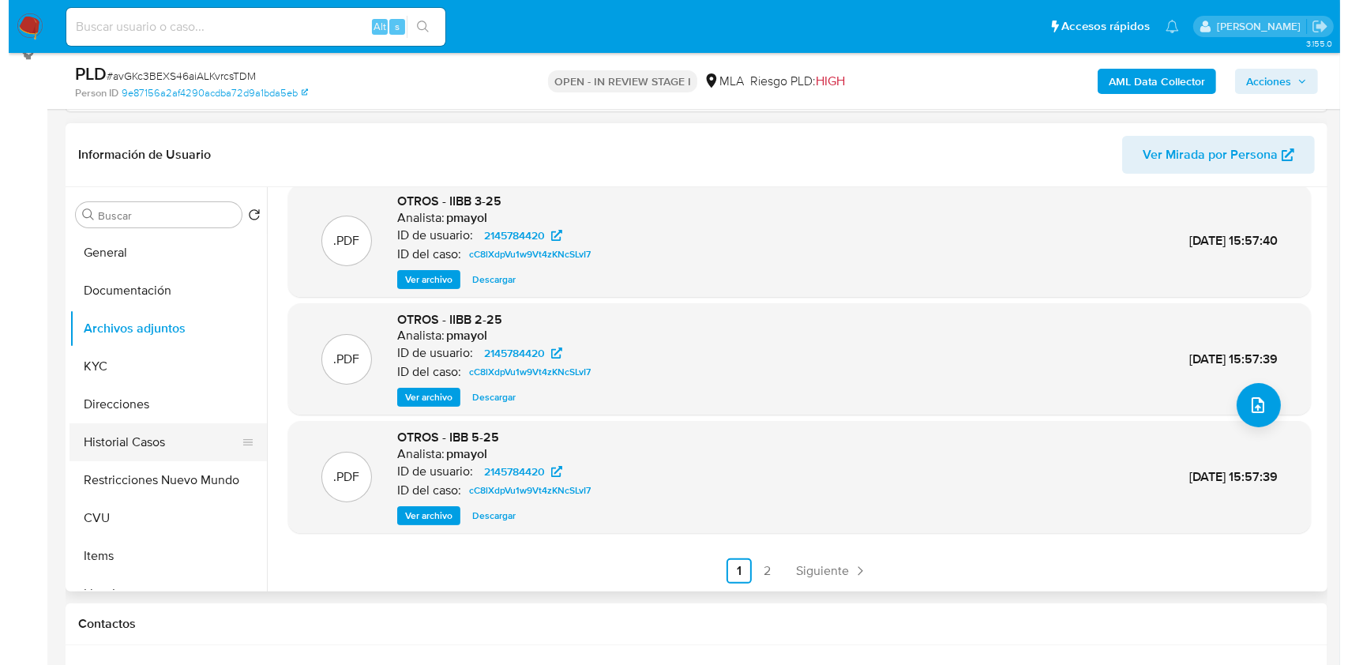
scroll to position [0, 0]
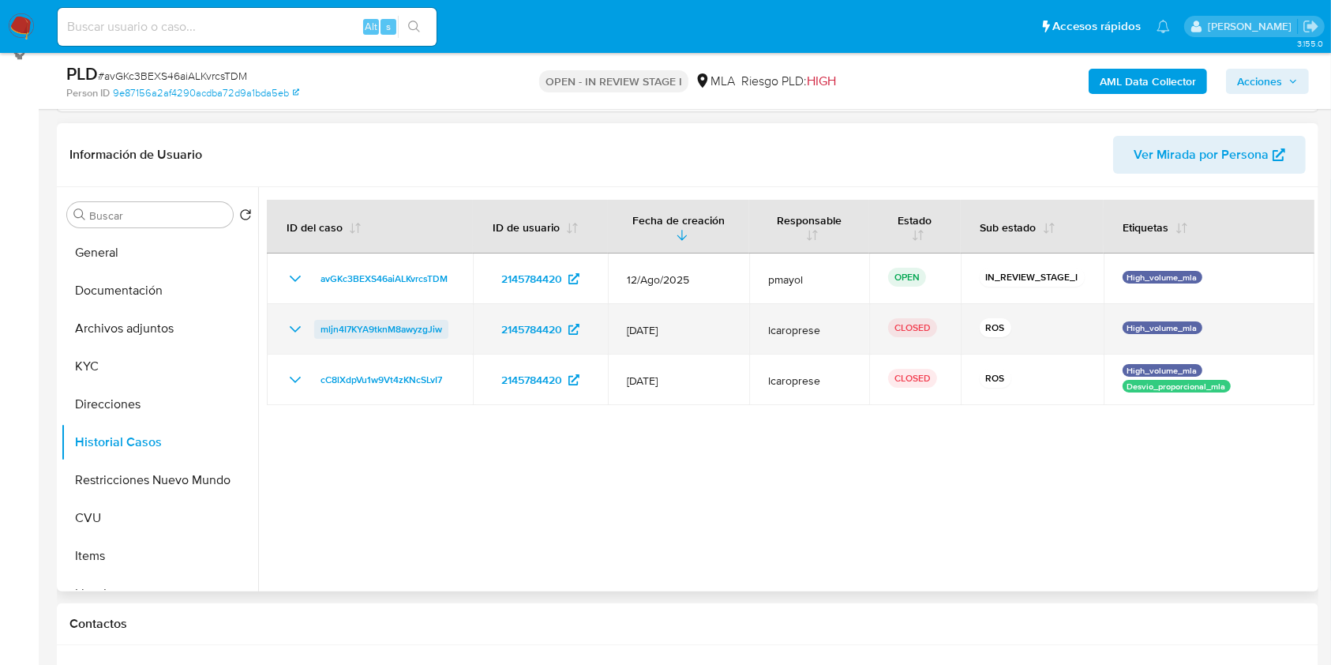
click at [398, 332] on span "mljn4I7KYA9tknM8awyzgJiw" at bounding box center [382, 329] width 122 height 19
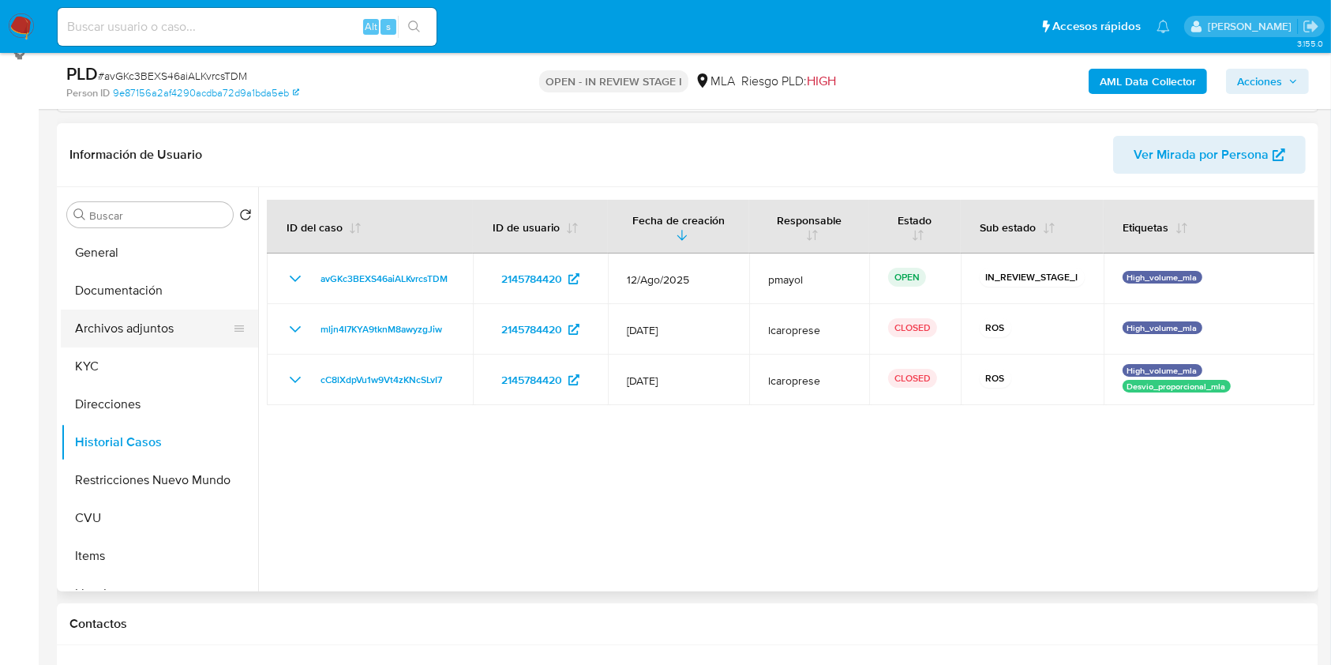
click at [127, 329] on button "Archivos adjuntos" at bounding box center [153, 328] width 185 height 38
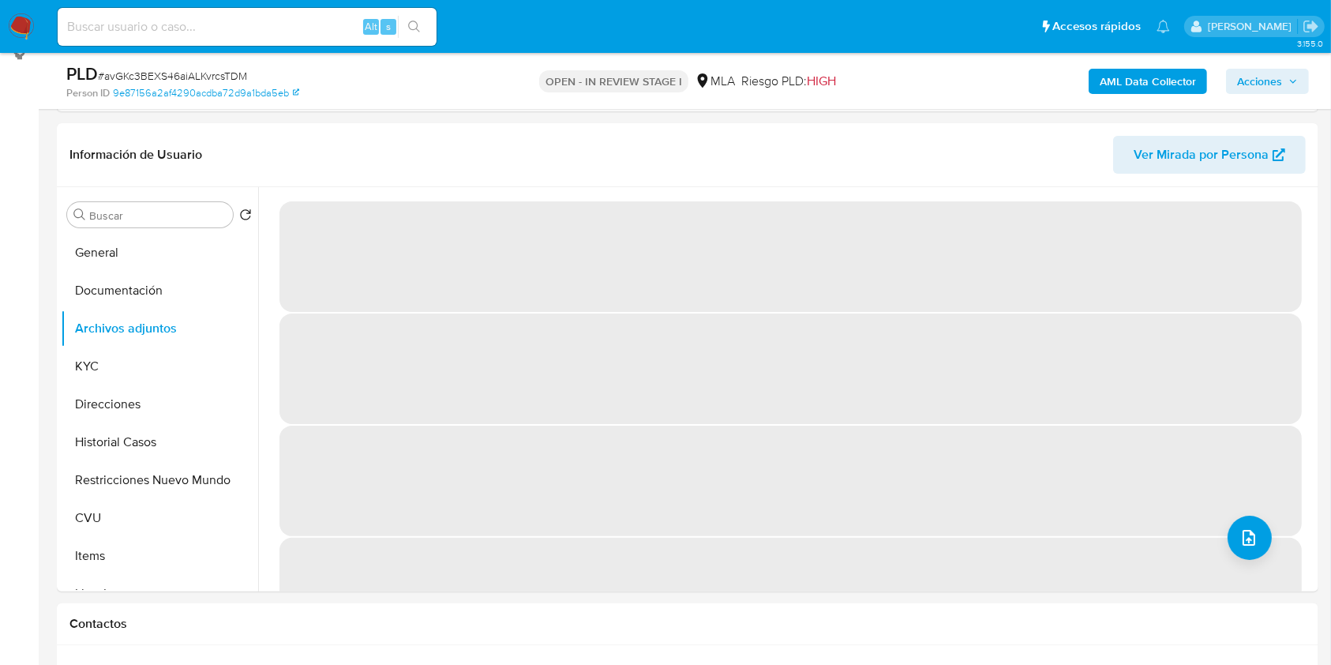
click at [1155, 70] on b "AML Data Collector" at bounding box center [1148, 81] width 96 height 25
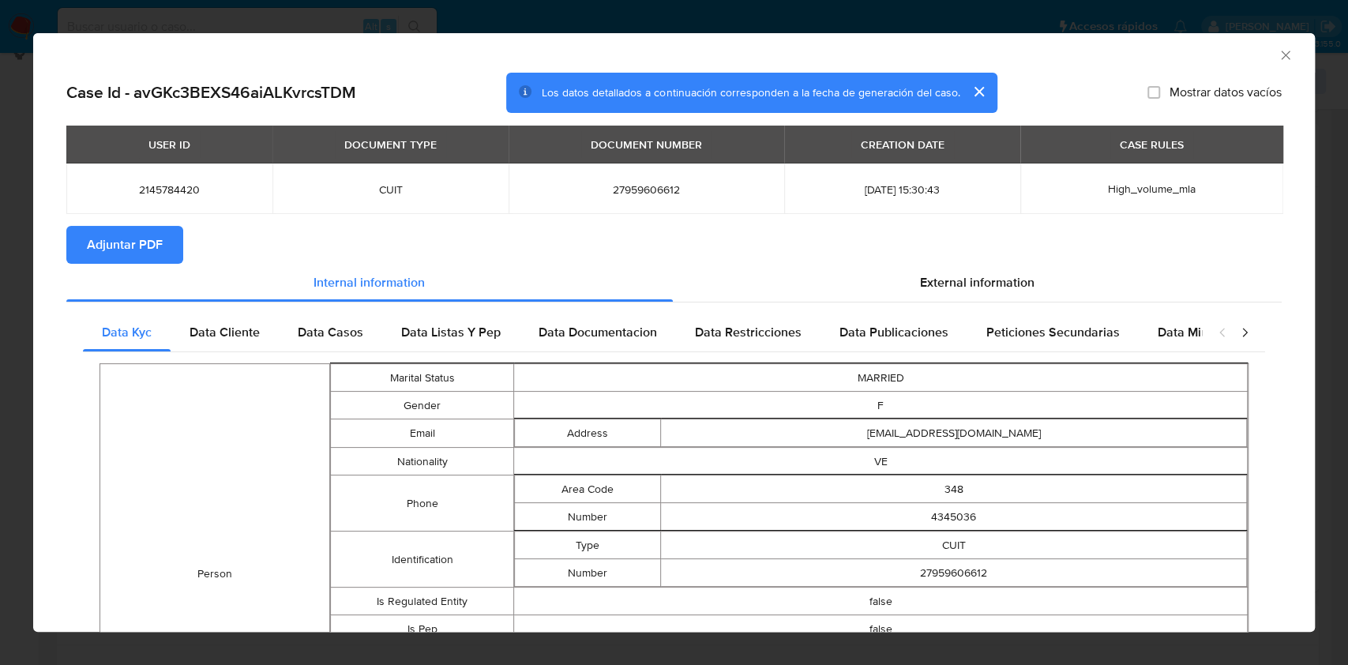
click at [173, 242] on button "Adjuntar PDF" at bounding box center [124, 245] width 117 height 38
click at [1280, 58] on icon "Cerrar ventana" at bounding box center [1284, 55] width 9 height 9
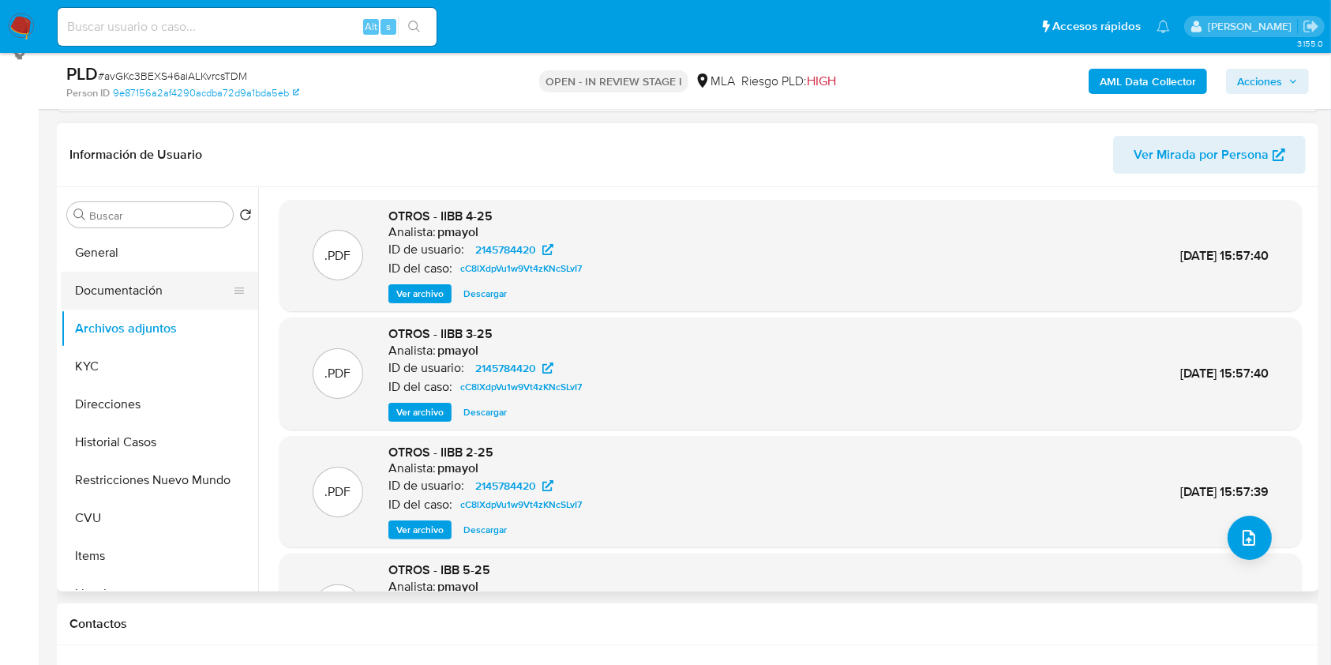
click at [107, 291] on button "Documentación" at bounding box center [153, 291] width 185 height 38
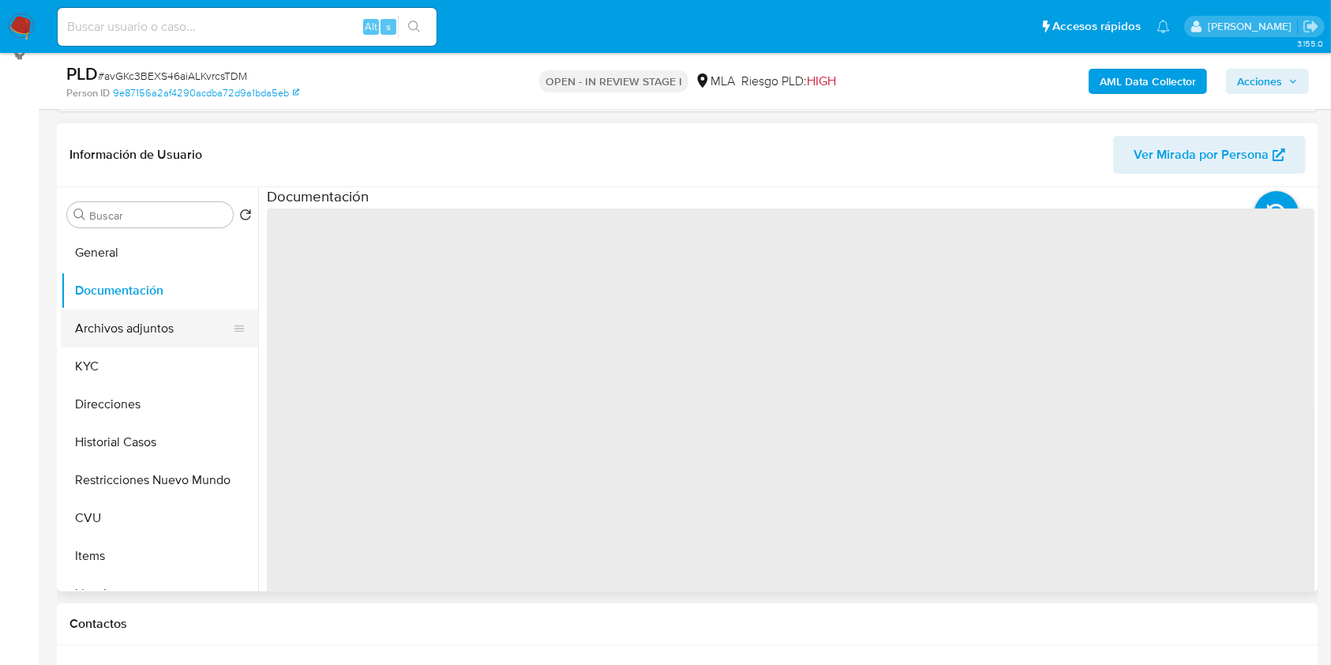
click at [119, 318] on button "Archivos adjuntos" at bounding box center [153, 328] width 185 height 38
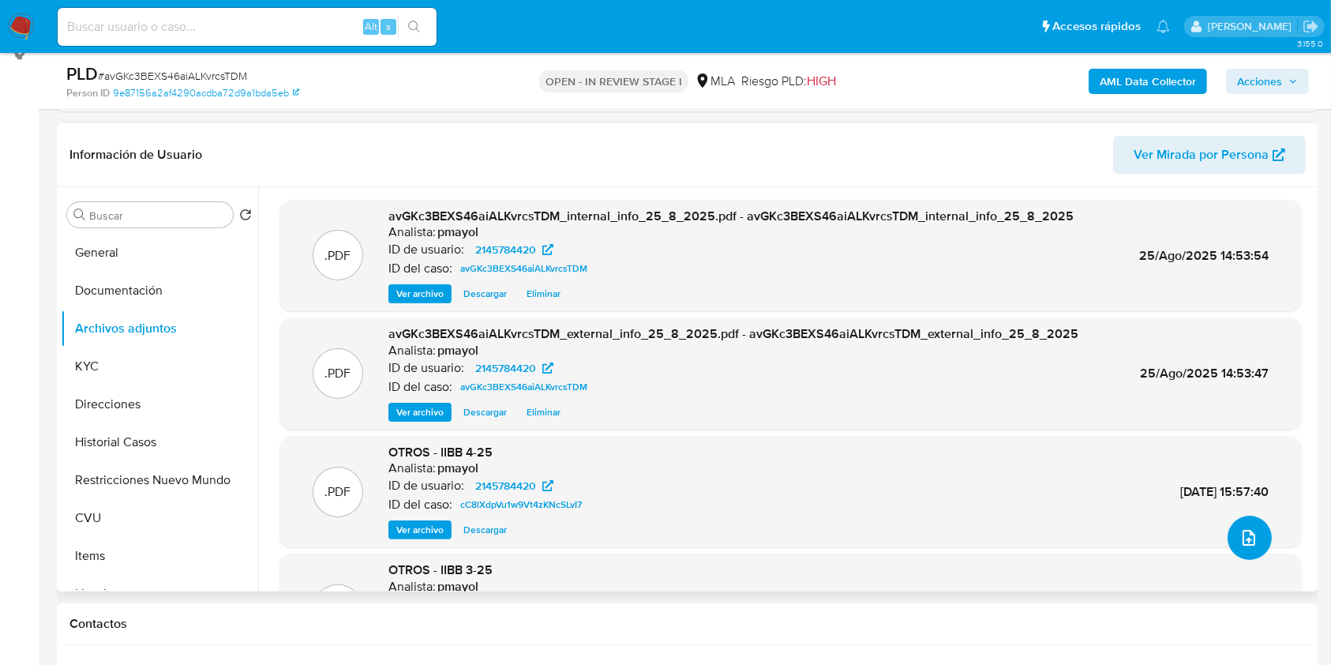
click at [1235, 521] on button "upload-file" at bounding box center [1250, 537] width 44 height 44
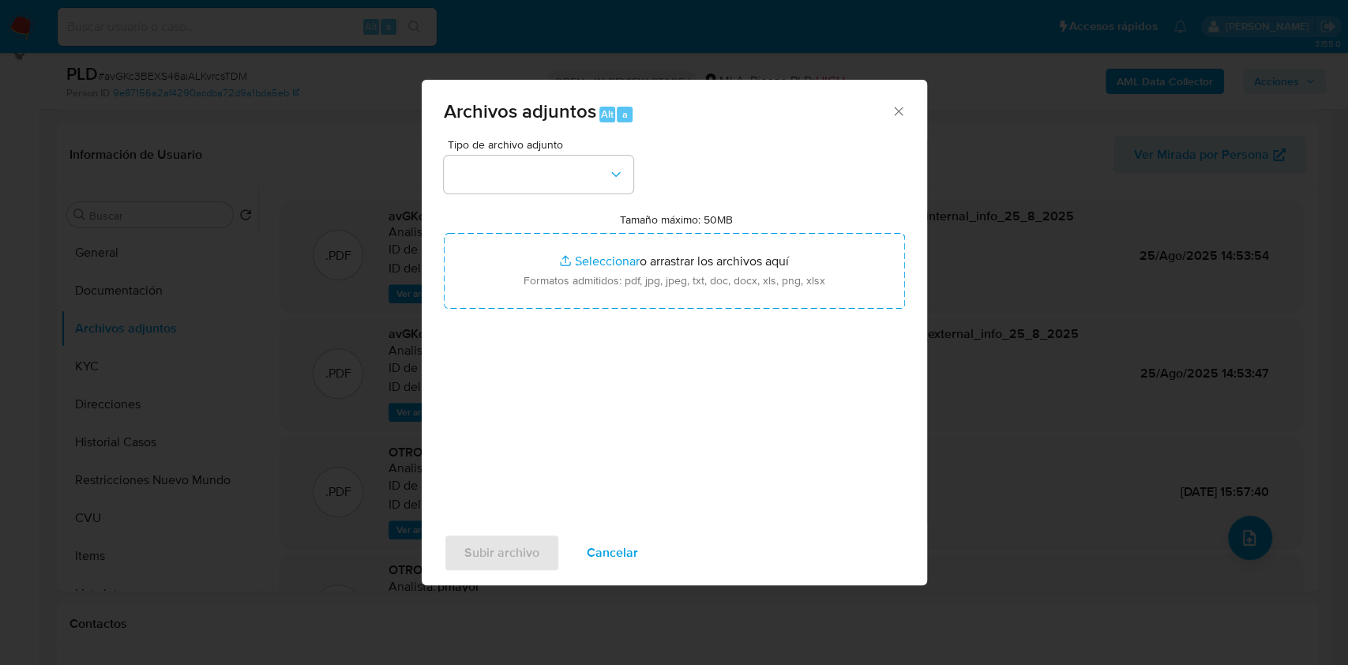
click at [635, 187] on div "Tipo de archivo adjunto Tamaño máximo: 50MB Seleccionar archivos Seleccionar o …" at bounding box center [674, 325] width 461 height 373
click at [608, 181] on icon "button" at bounding box center [616, 175] width 16 height 16
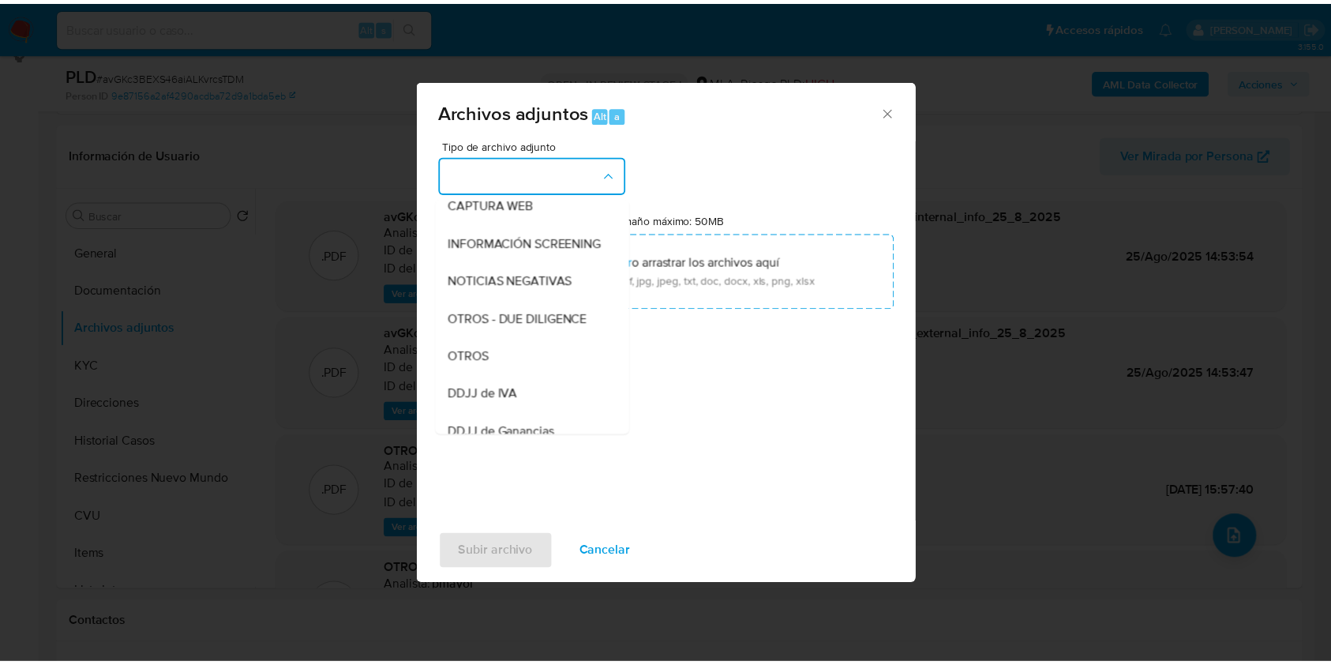
scroll to position [166, 0]
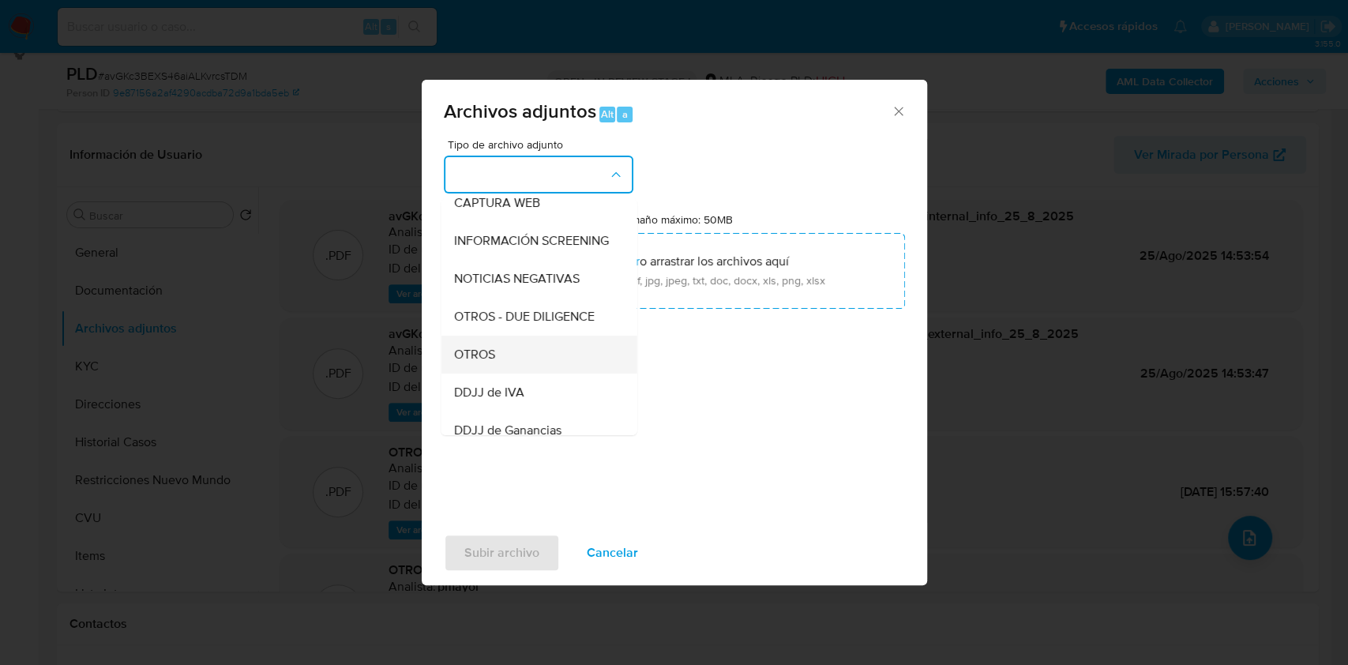
click at [512, 363] on div "OTROS" at bounding box center [533, 355] width 161 height 38
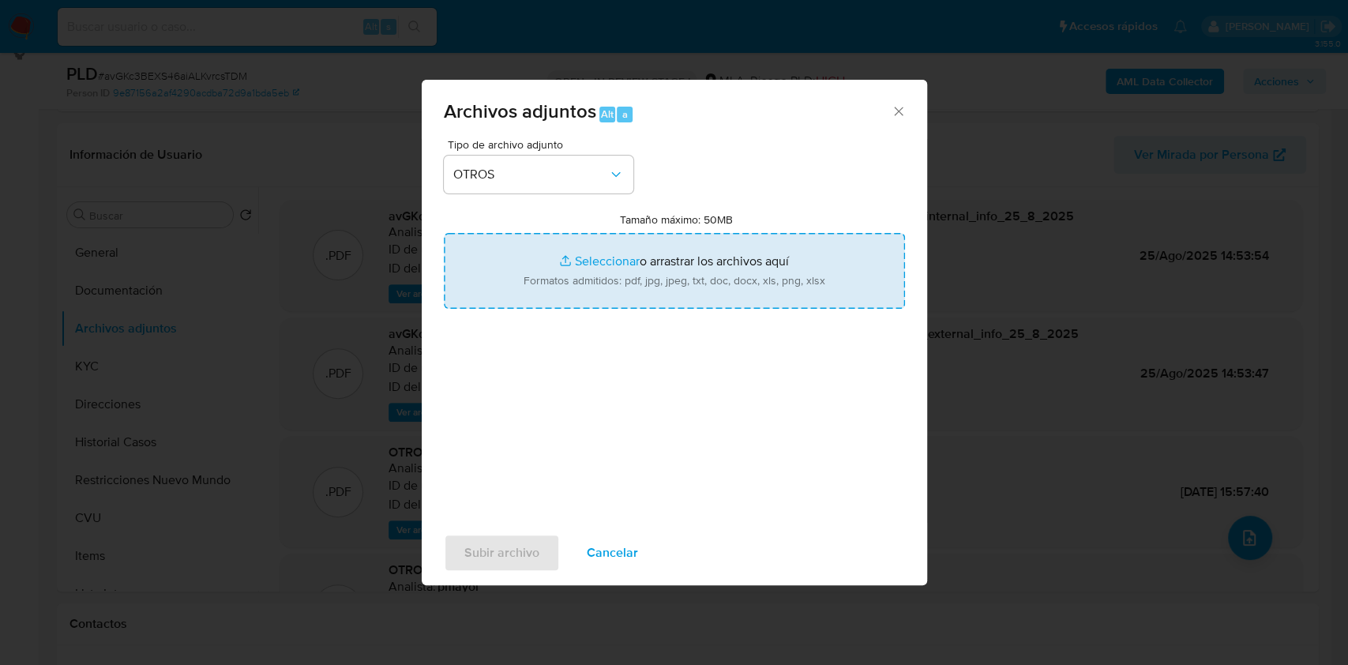
click at [589, 294] on input "Tamaño máximo: 50MB Seleccionar archivos" at bounding box center [674, 271] width 461 height 76
type input "C:\fakepath\Certificación de ingresos.pdf"
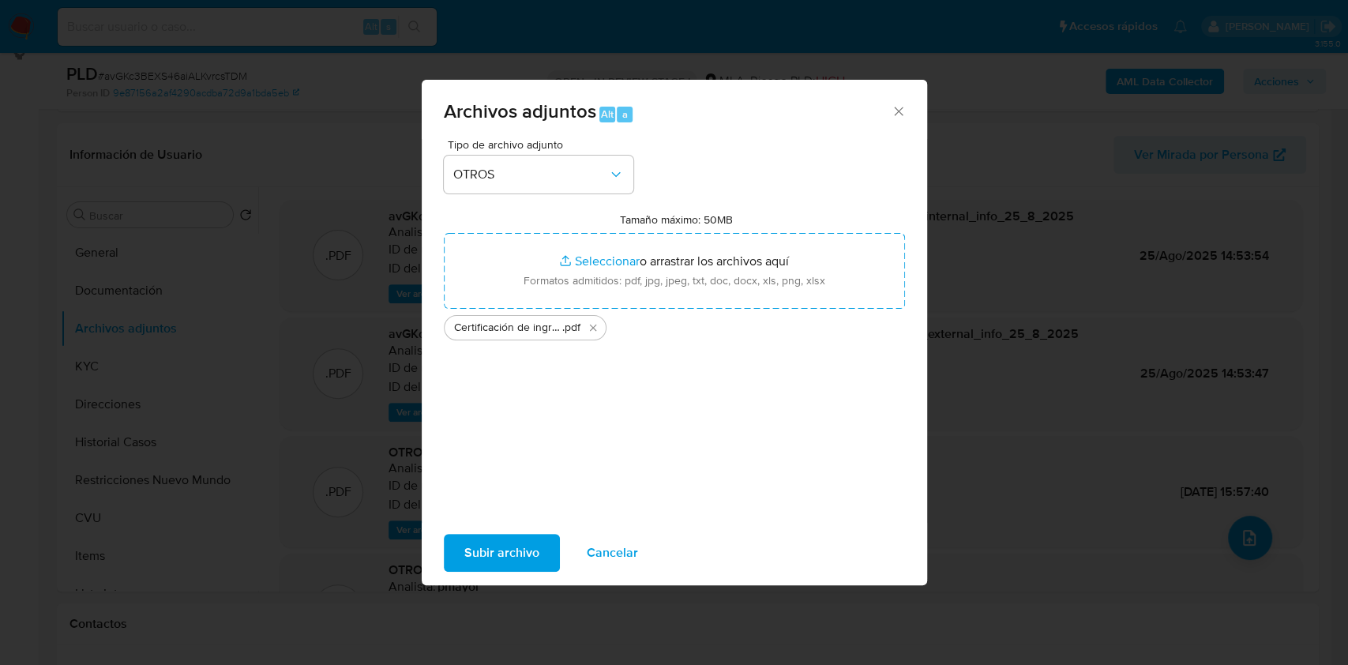
click at [522, 553] on span "Subir archivo" at bounding box center [501, 552] width 75 height 35
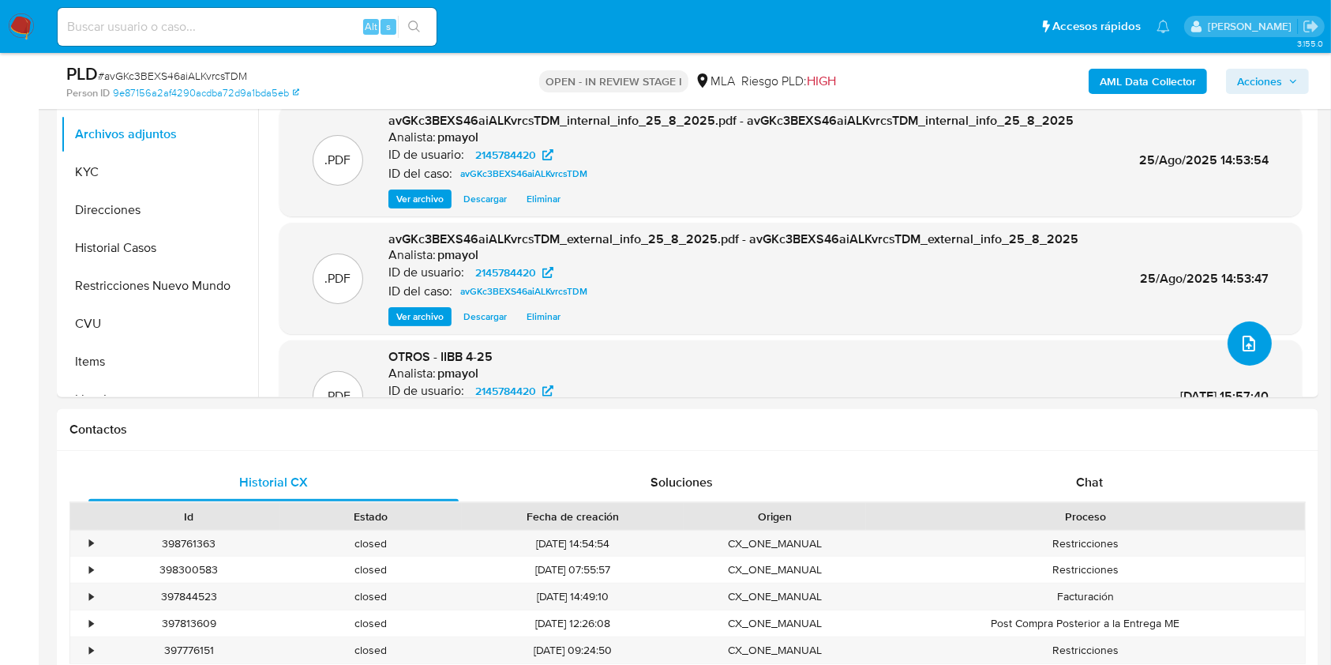
scroll to position [467, 0]
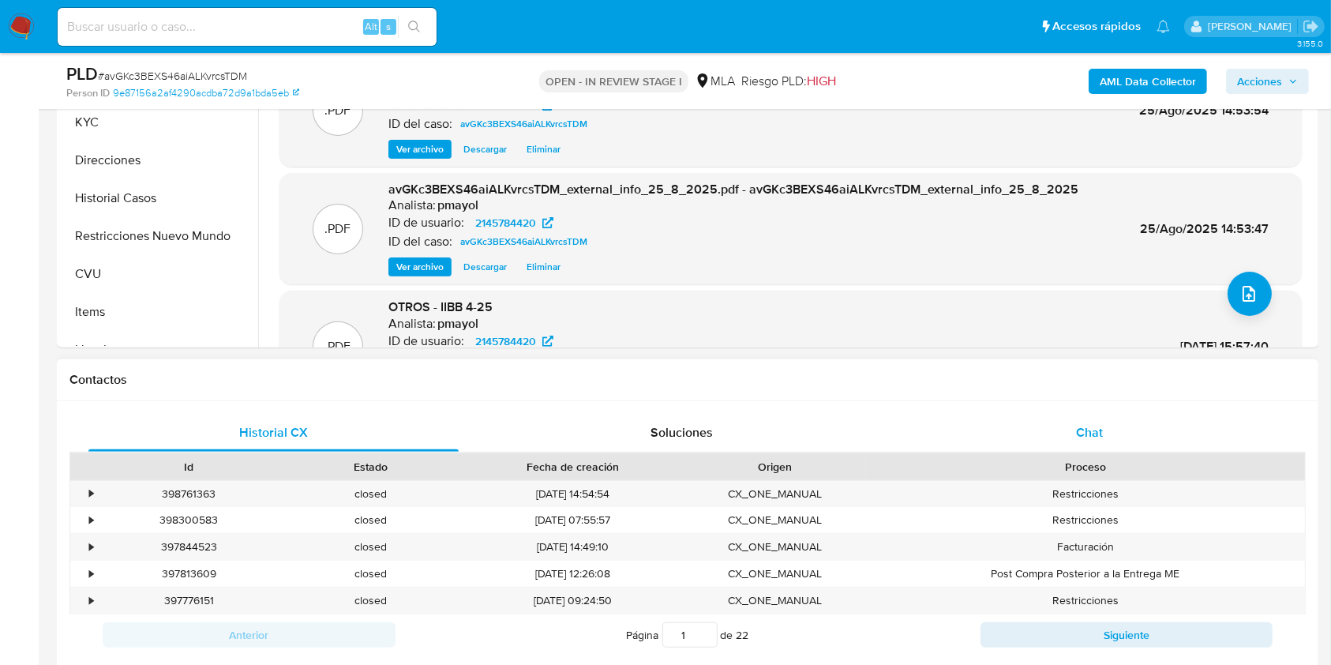
click at [1049, 437] on div "Chat" at bounding box center [1090, 433] width 370 height 38
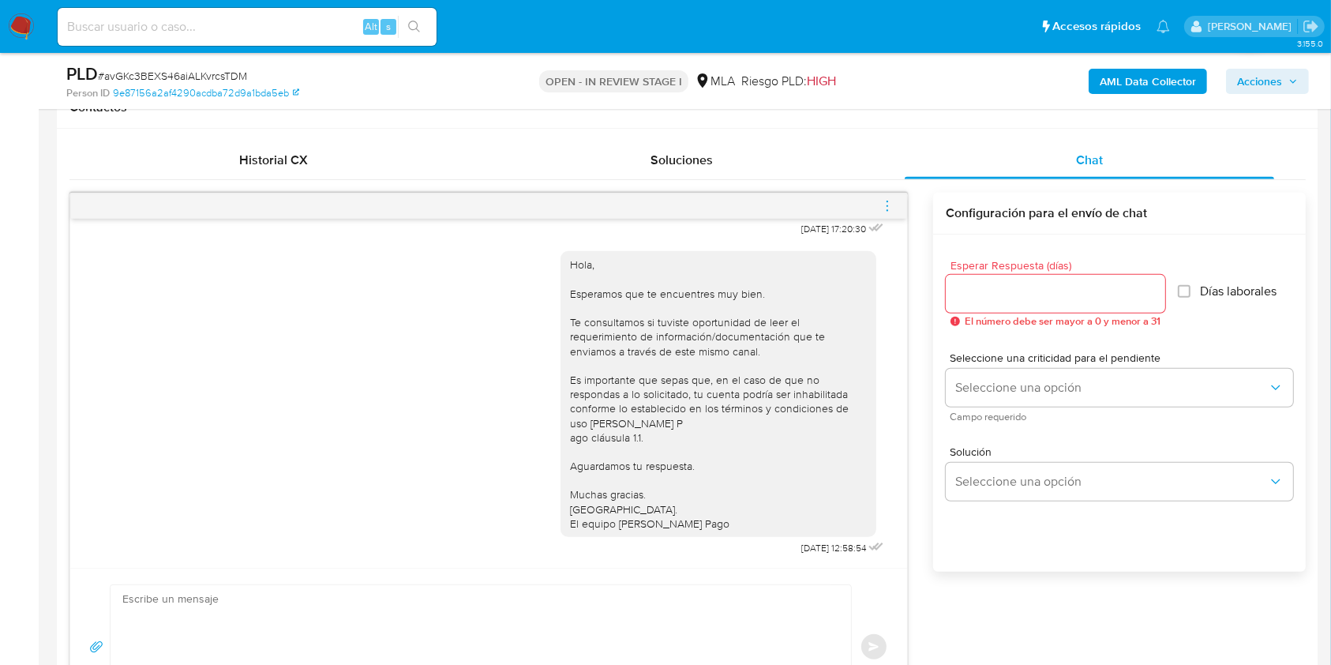
scroll to position [732, 0]
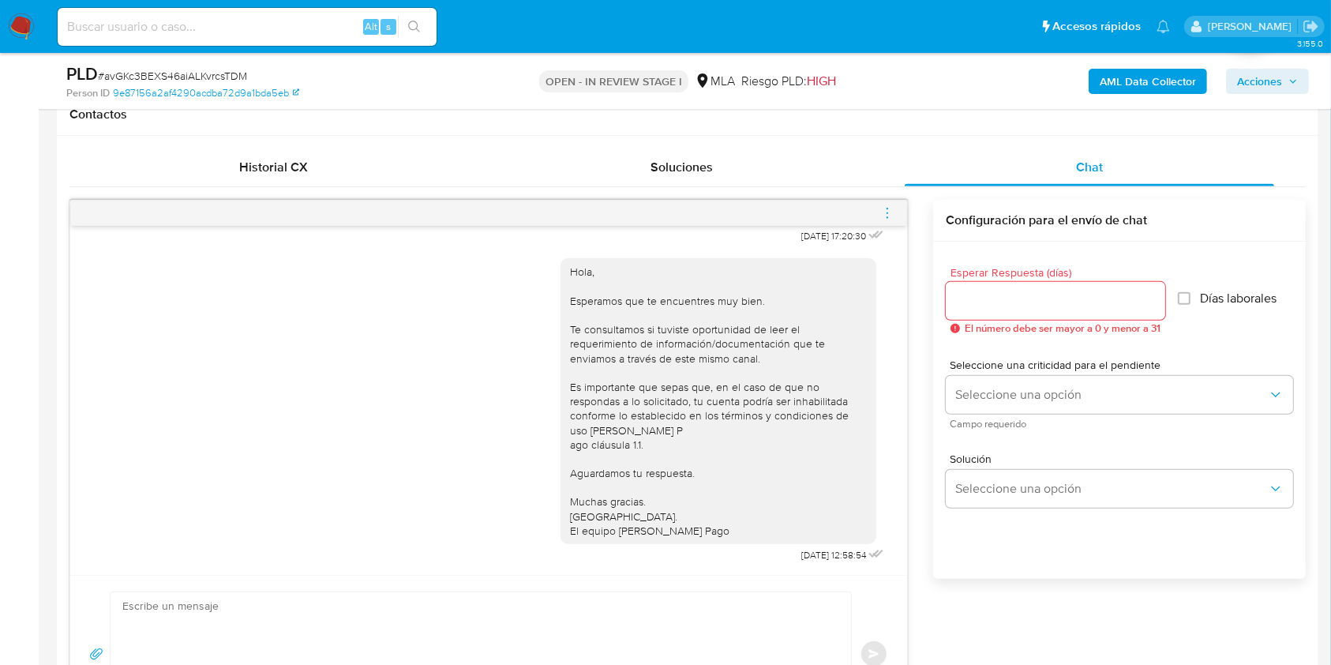
click at [894, 202] on span "menu-action" at bounding box center [887, 213] width 14 height 38
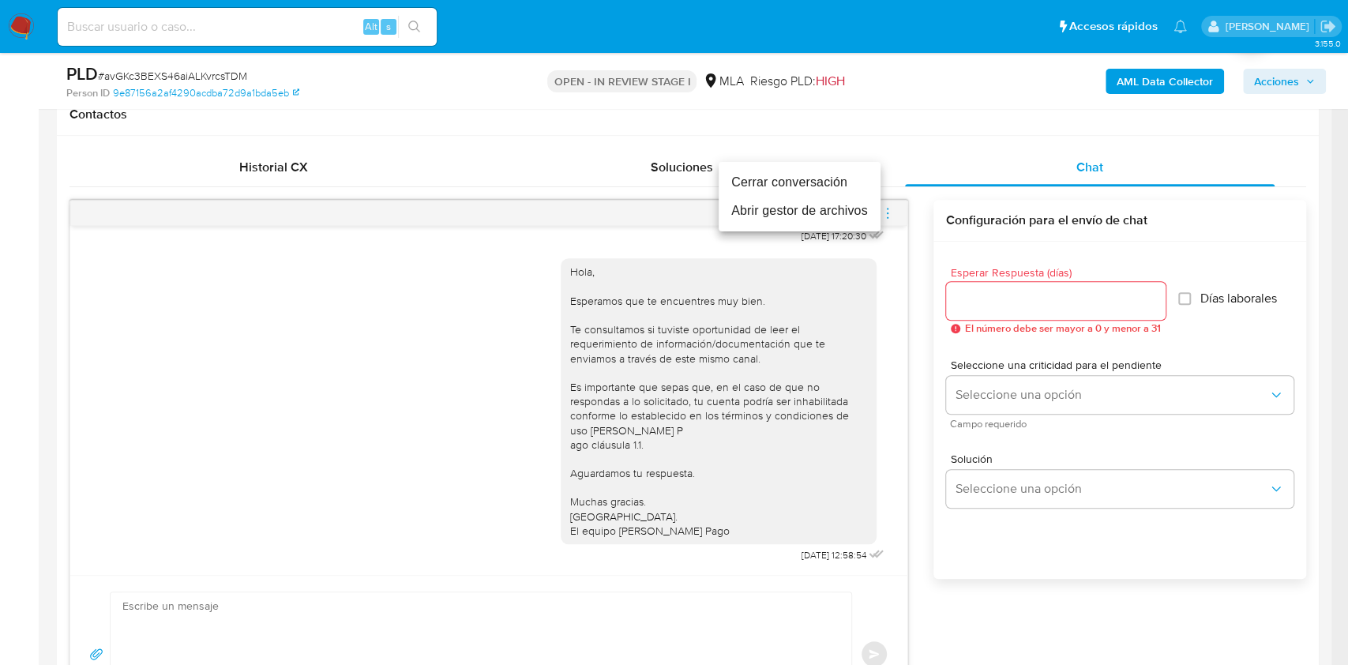
click at [808, 182] on li "Cerrar conversación" at bounding box center [799, 182] width 162 height 28
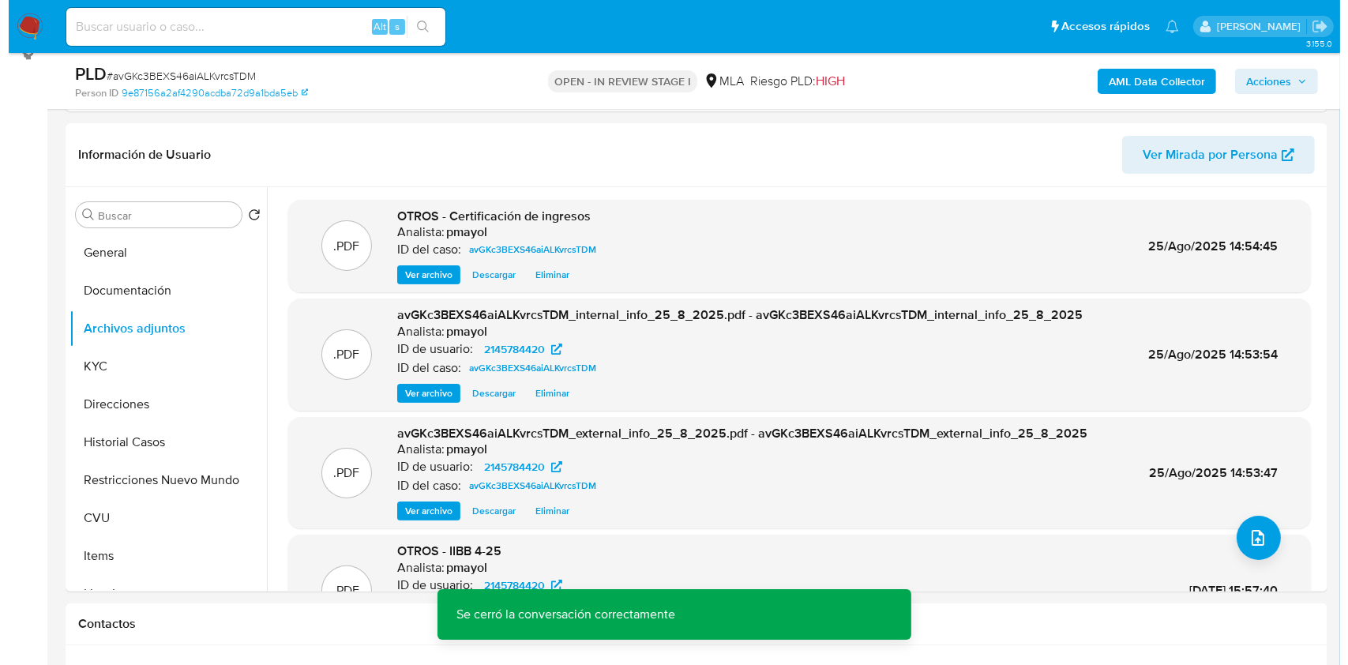
scroll to position [219, 0]
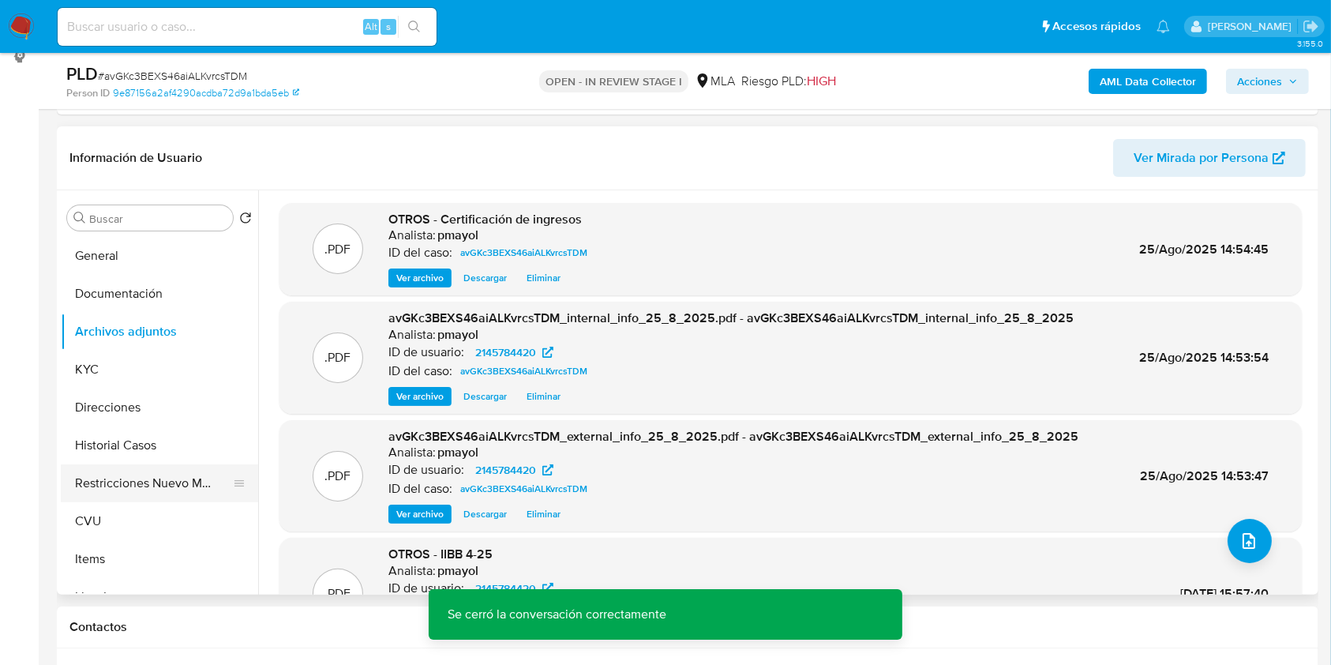
click at [133, 479] on button "Restricciones Nuevo Mundo" at bounding box center [153, 483] width 185 height 38
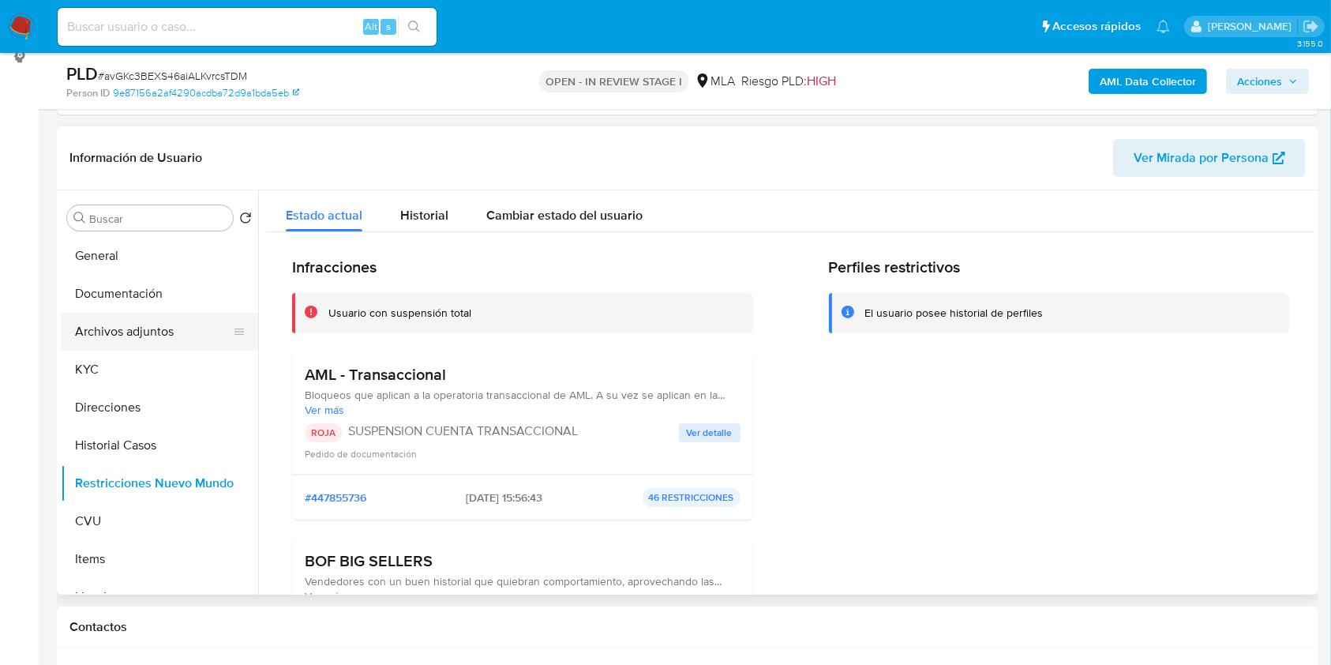
click at [153, 346] on button "Archivos adjuntos" at bounding box center [153, 332] width 185 height 38
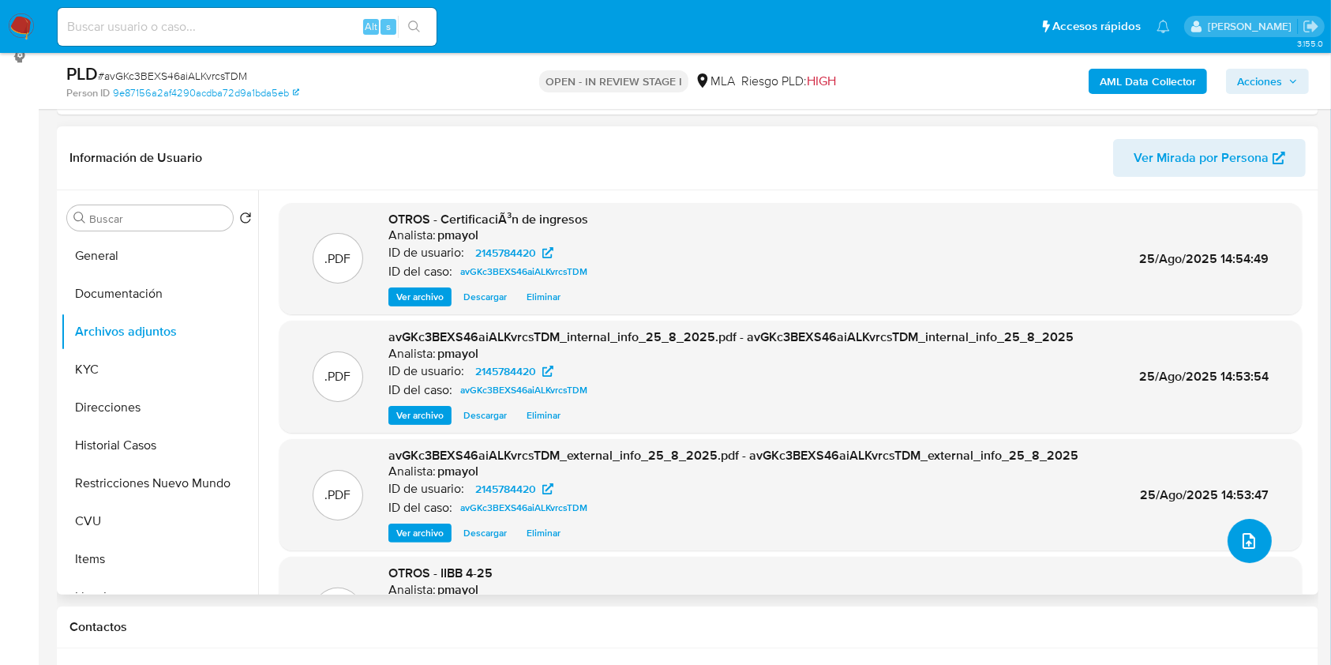
click at [1228, 549] on button "upload-file" at bounding box center [1250, 541] width 44 height 44
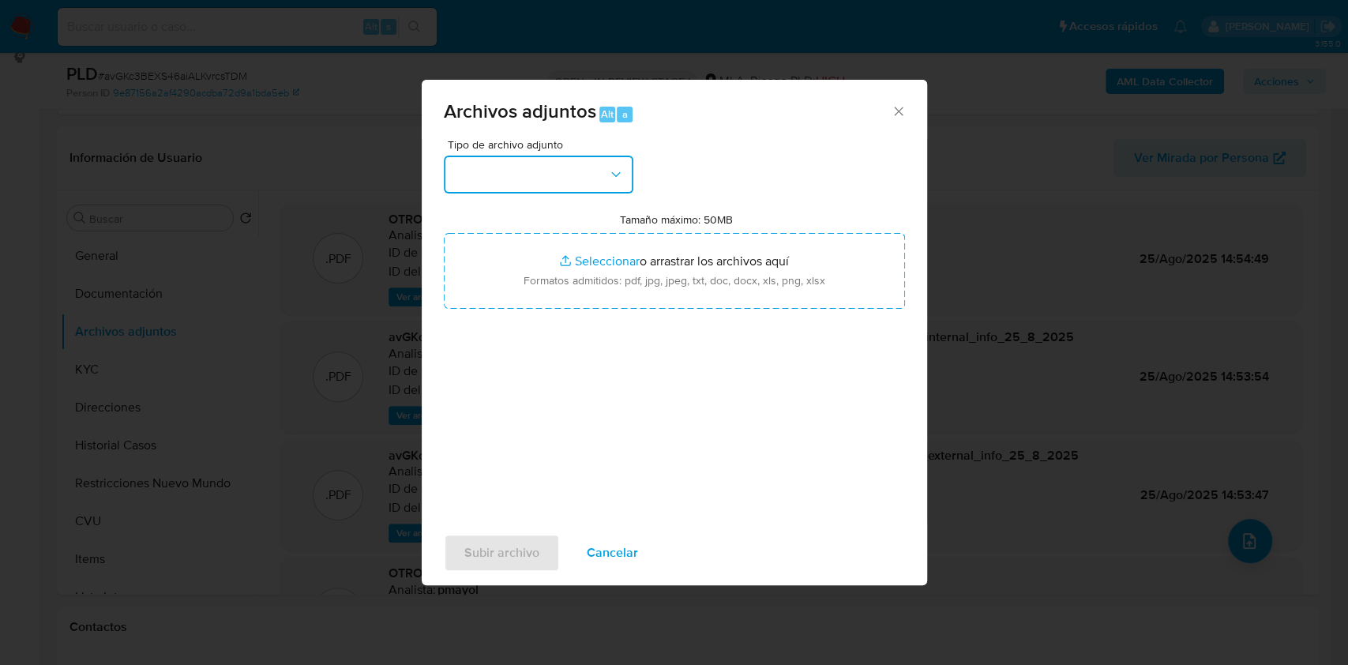
click at [606, 178] on button "button" at bounding box center [538, 175] width 189 height 38
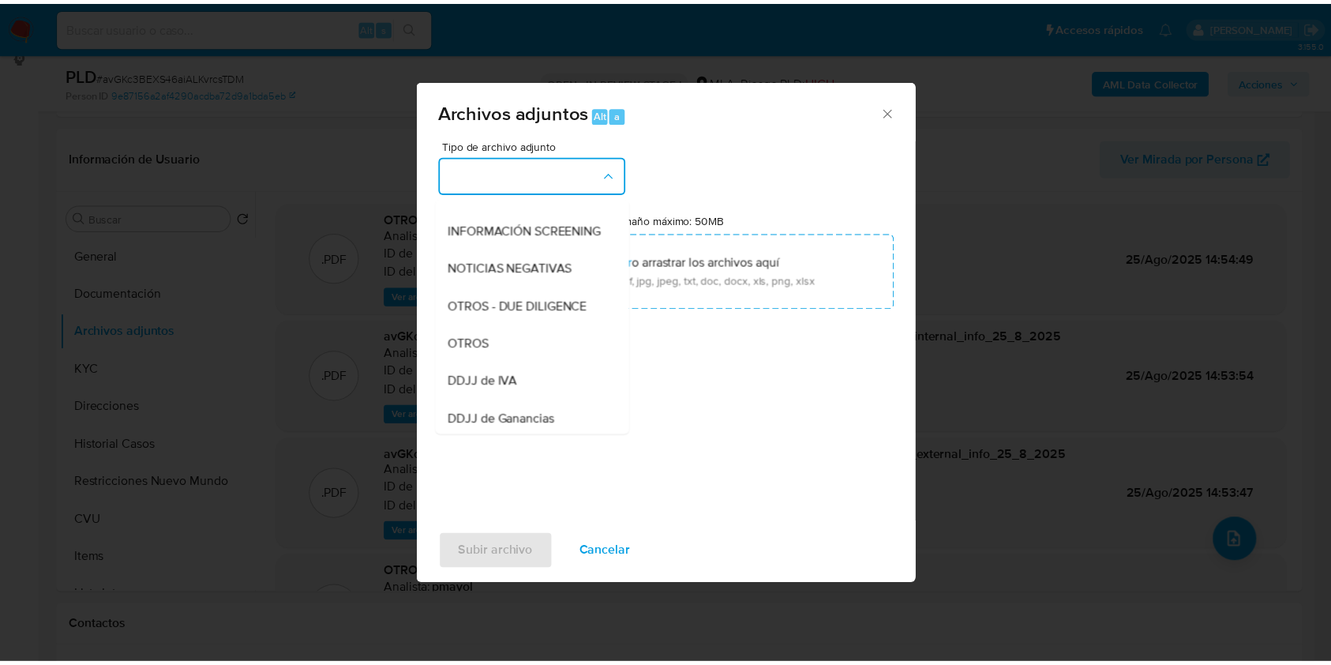
scroll to position [180, 0]
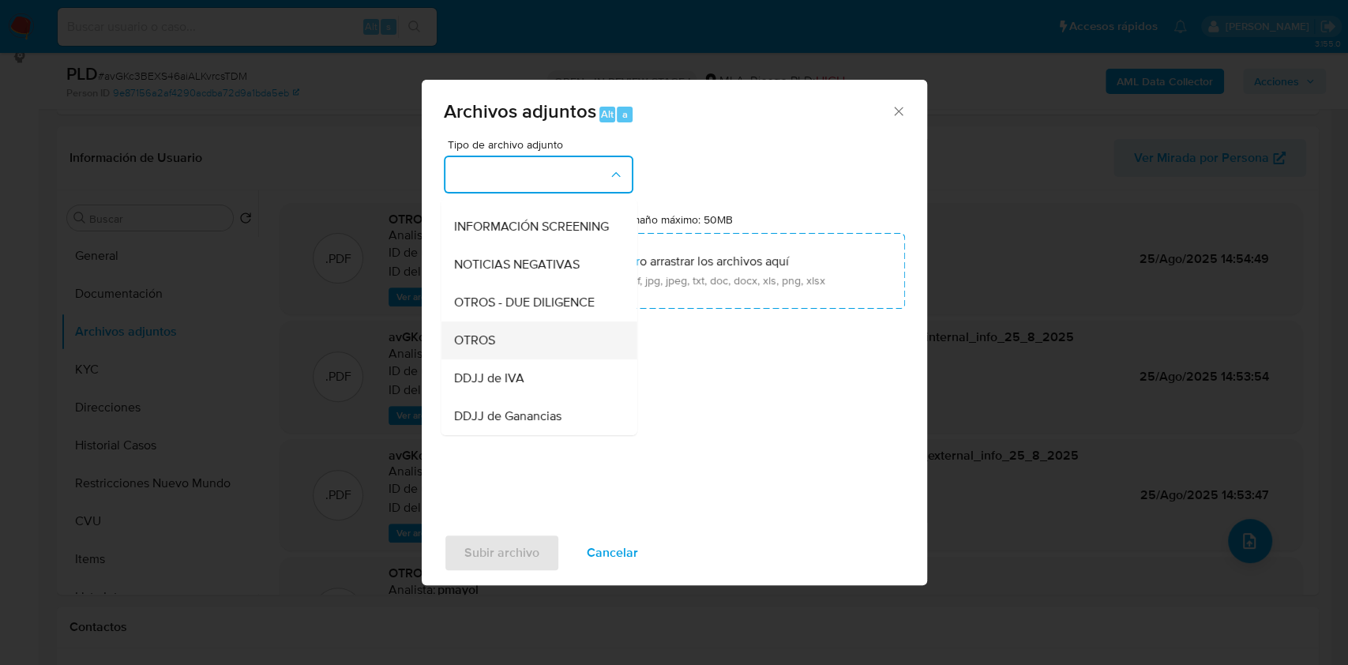
click at [517, 355] on div "OTROS" at bounding box center [533, 340] width 161 height 38
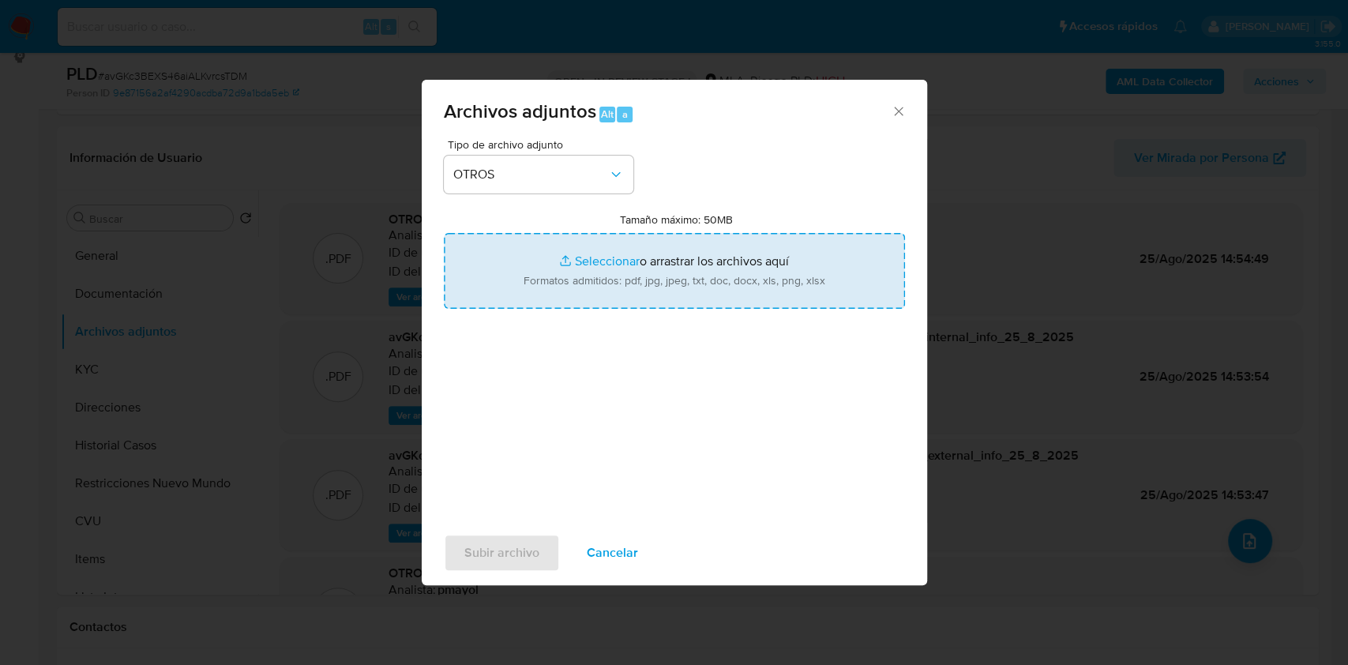
click at [568, 282] on input "Tamaño máximo: 50MB Seleccionar archivos" at bounding box center [674, 271] width 461 height 76
type input "C:\fakepath\RC - Caselog avGKc3BEXS46aiALKvrcsTDM.docx"
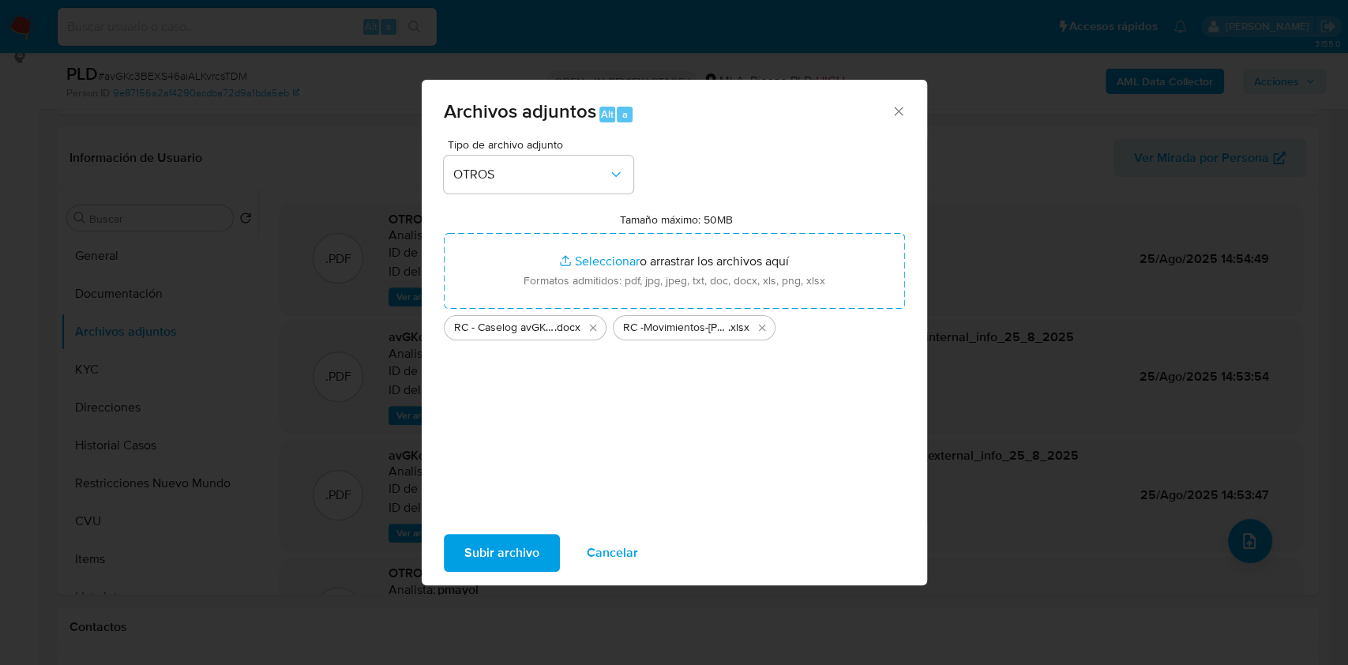
click at [519, 548] on span "Subir archivo" at bounding box center [501, 552] width 75 height 35
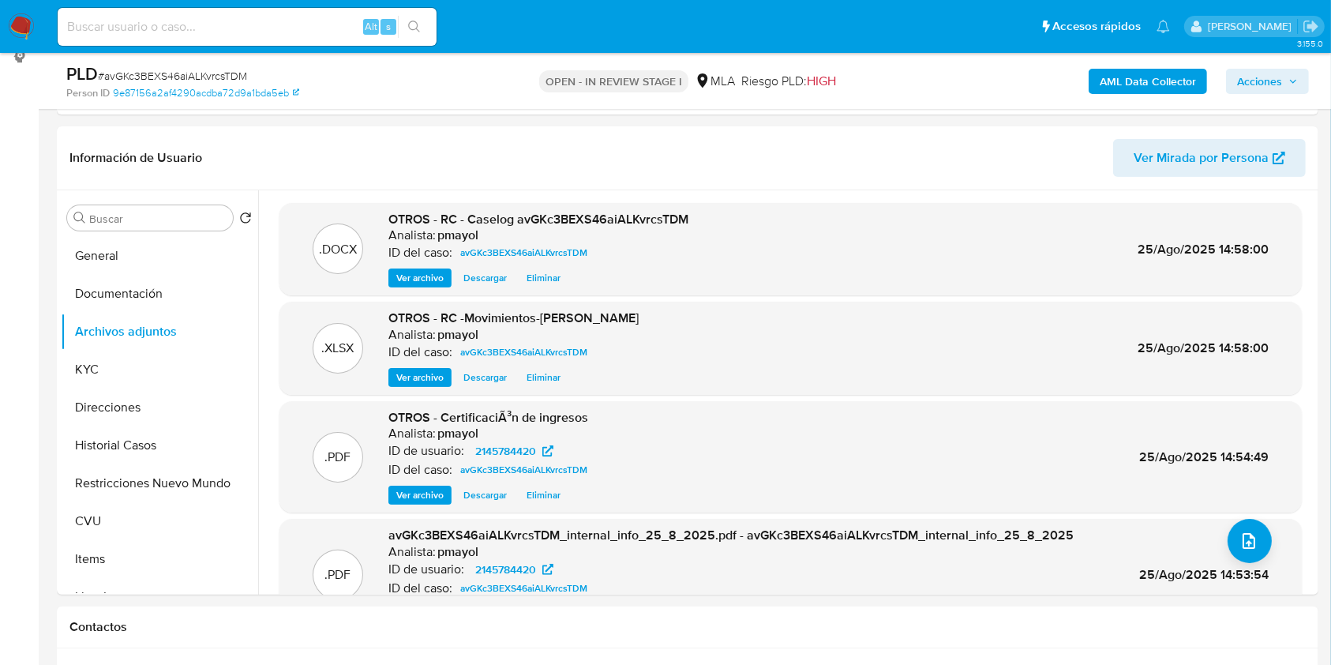
click at [1277, 83] on span "Acciones" at bounding box center [1259, 81] width 45 height 25
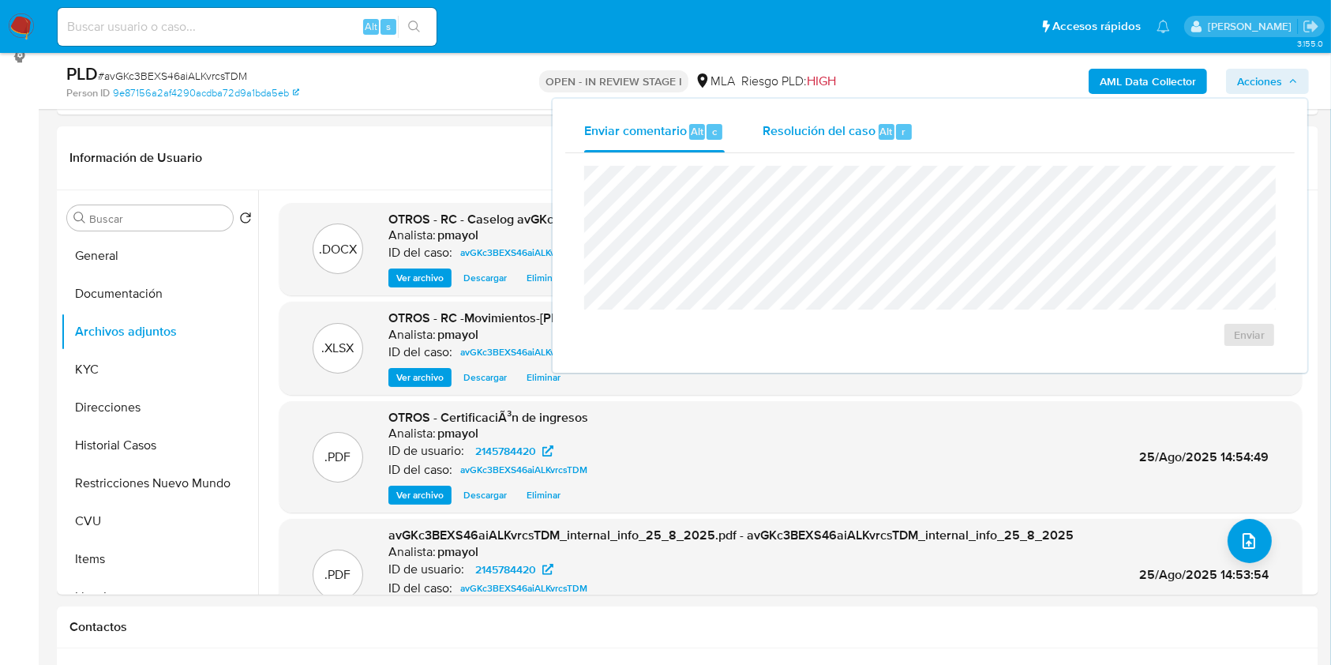
click at [834, 145] on div "Resolución del caso Alt r" at bounding box center [838, 131] width 151 height 41
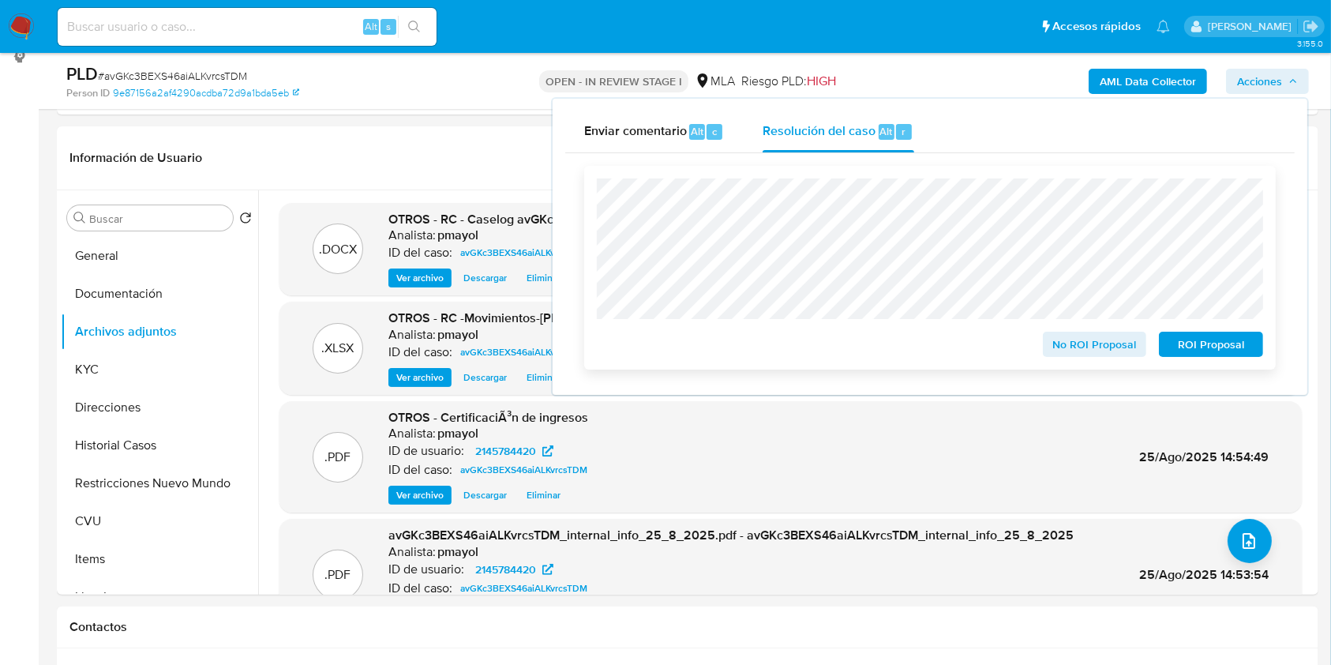
click at [1232, 336] on span "ROI Proposal" at bounding box center [1211, 344] width 82 height 22
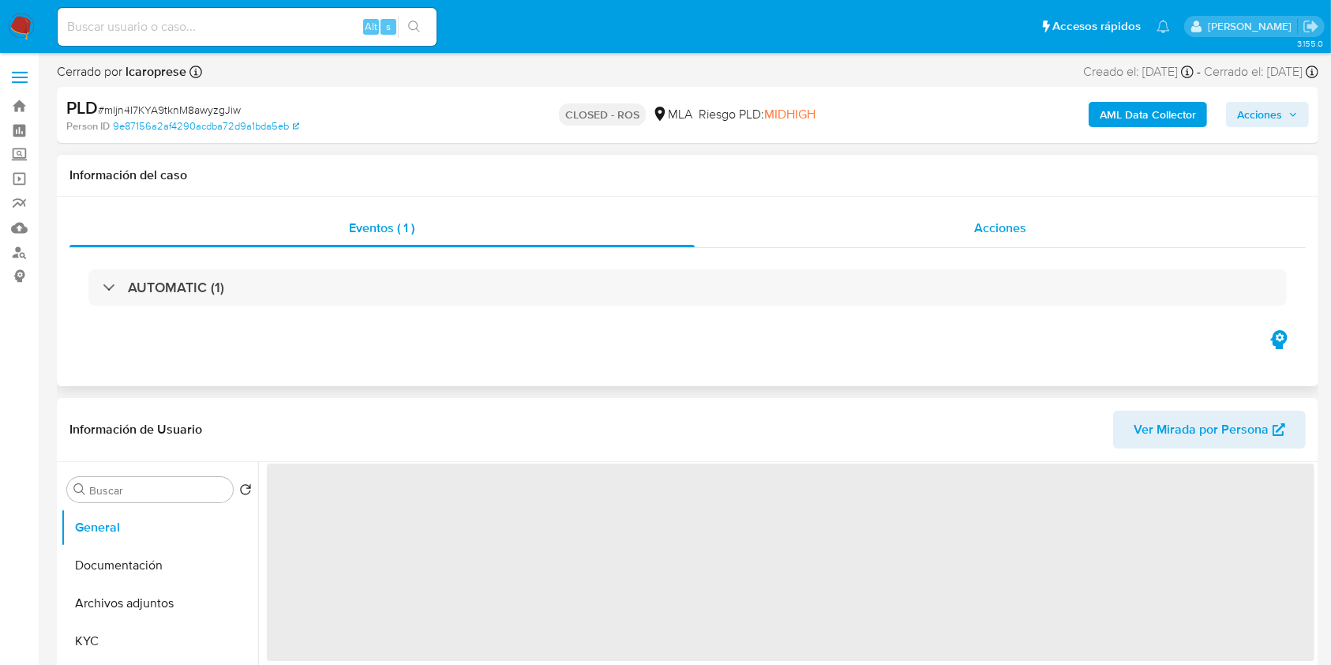
click at [1028, 231] on div "Acciones" at bounding box center [1001, 228] width 612 height 38
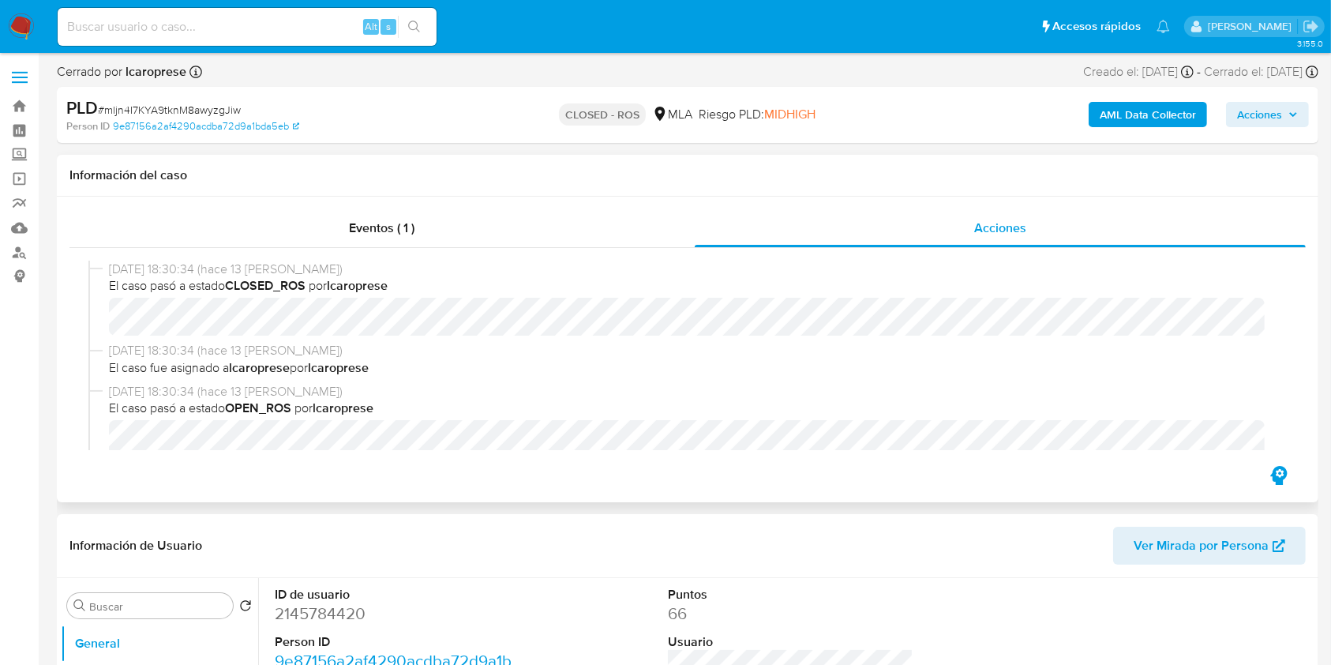
select select "10"
click at [180, 102] on span "# mljn4I7KYA9tknM8awyzgJiw" at bounding box center [169, 110] width 143 height 16
copy span "mljn4I7KYA9tknM8awyzgJiw"
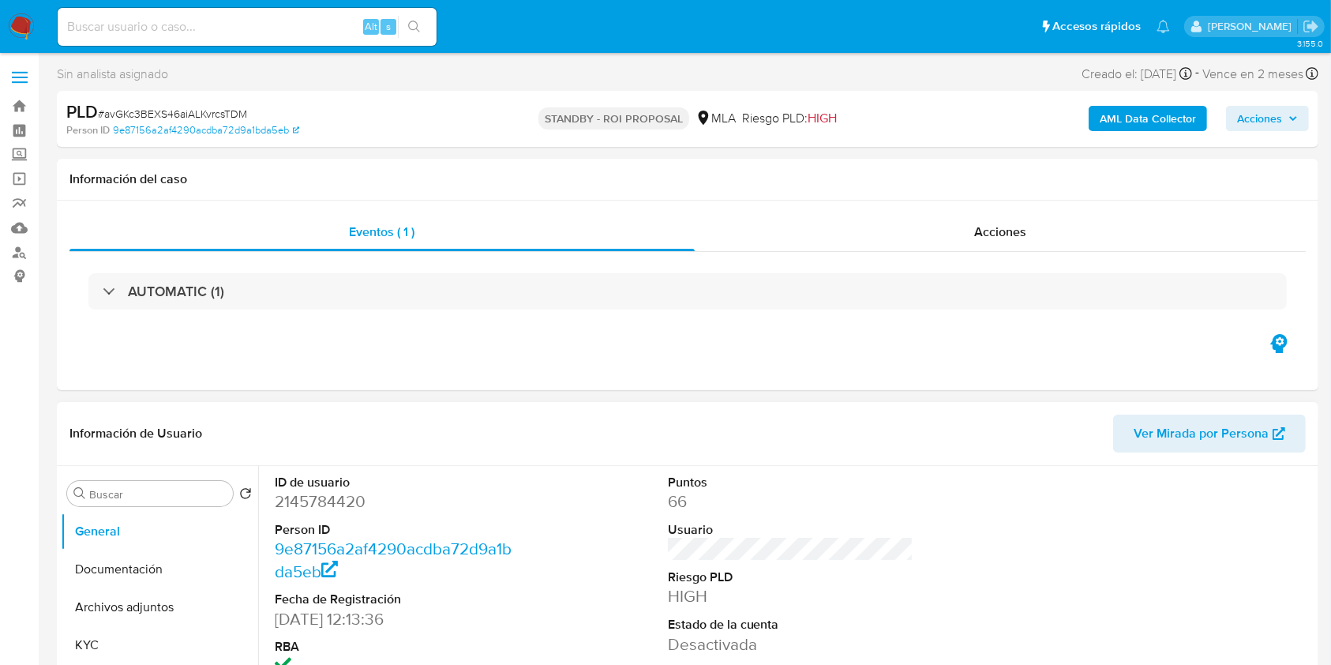
select select "10"
click at [299, 27] on input at bounding box center [247, 27] width 379 height 21
paste input "voZBwEHtZhdA73E09Ecmyhen"
type input "voZBwEHtZhdA73E09Ecmyhen"
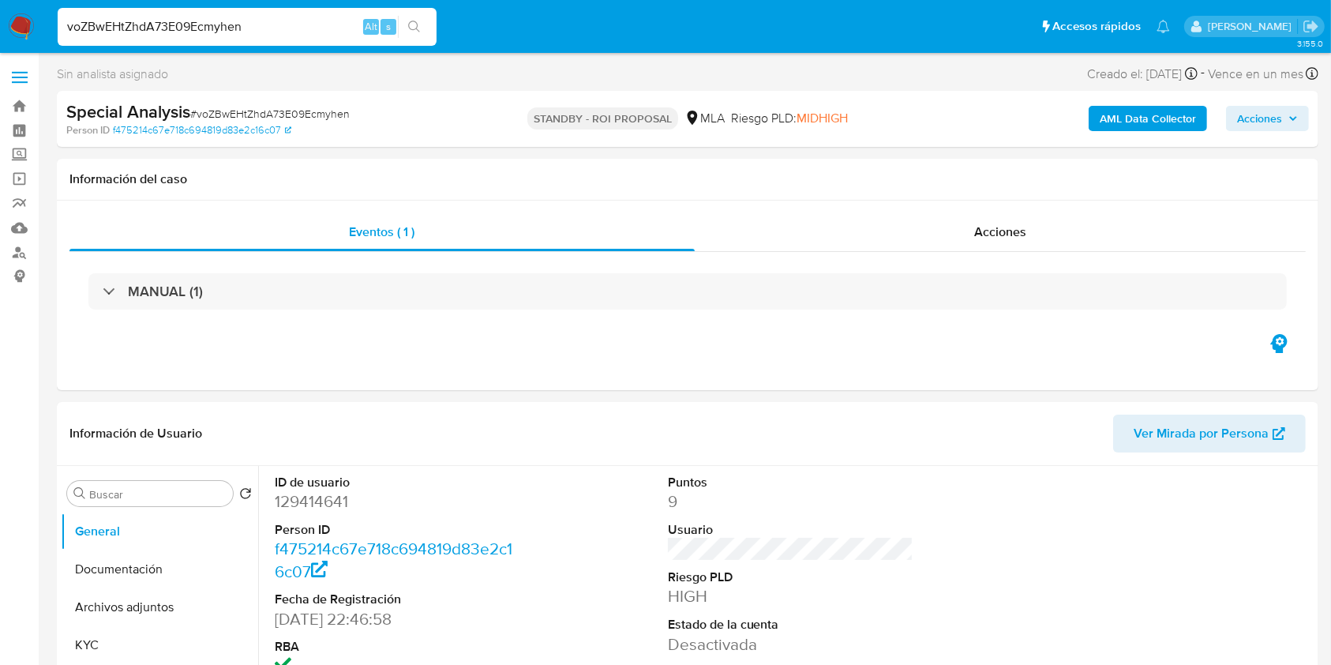
select select "10"
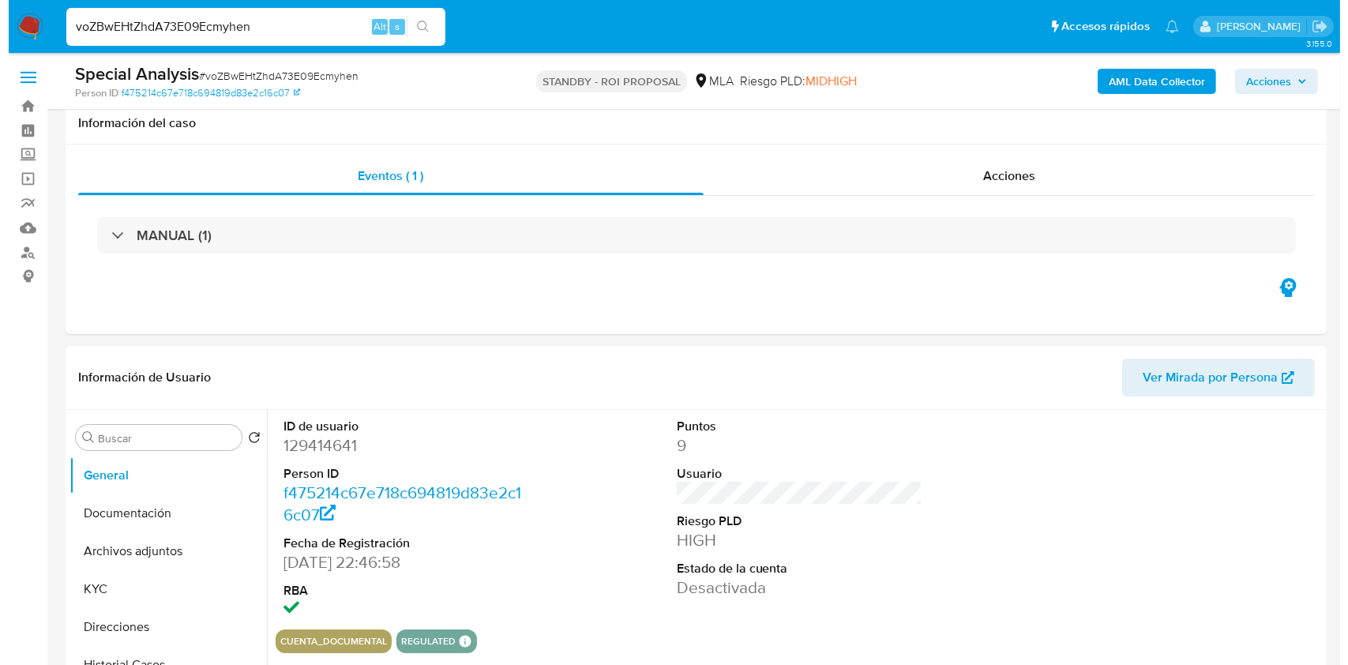
scroll to position [158, 0]
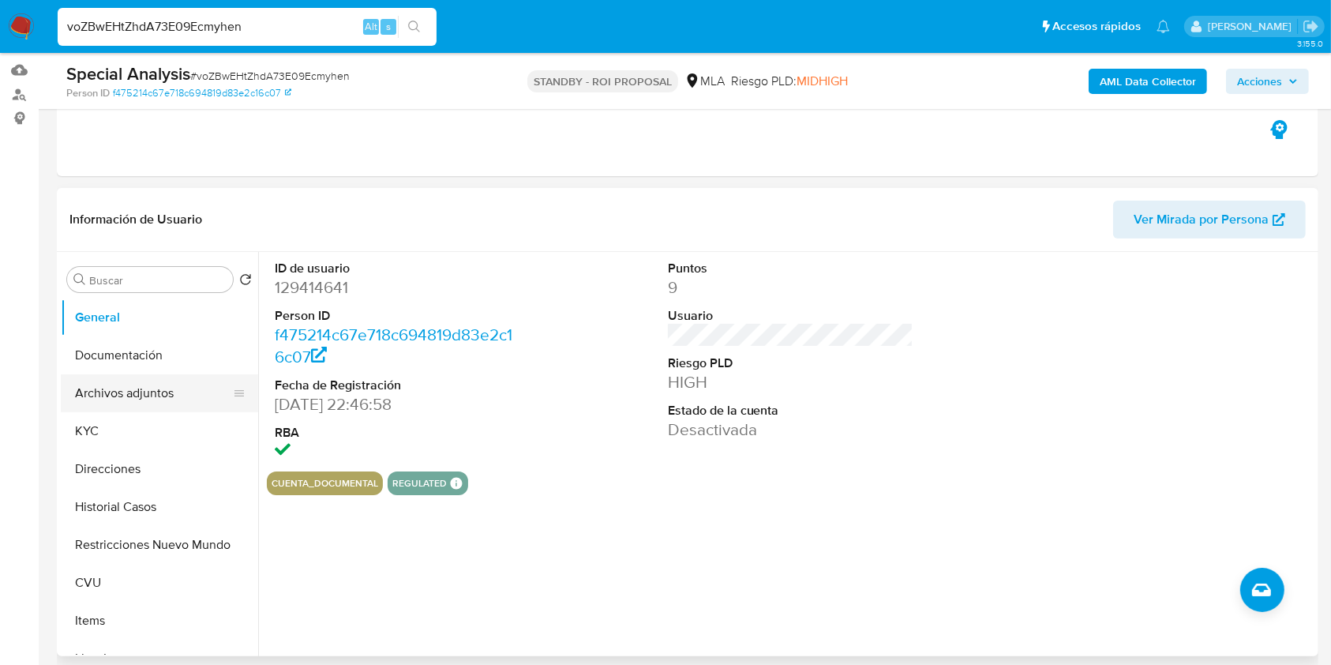
click at [92, 388] on button "Archivos adjuntos" at bounding box center [153, 393] width 185 height 38
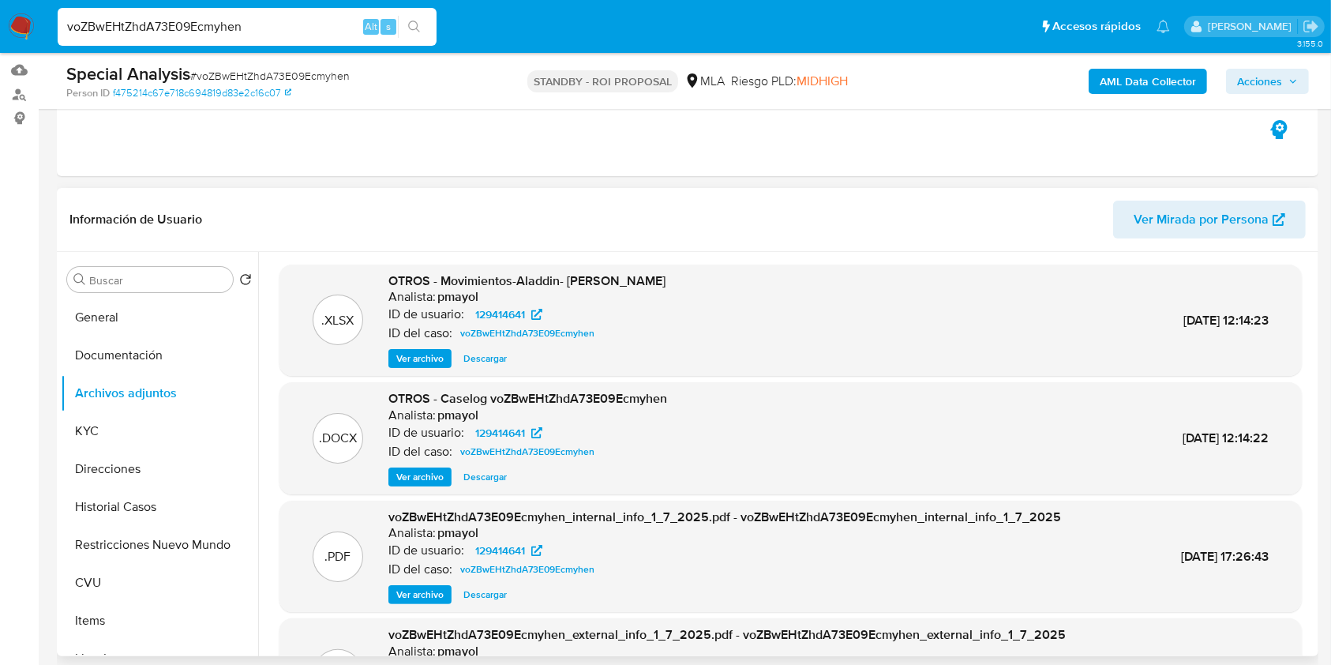
click at [423, 475] on span "Ver archivo" at bounding box center [419, 477] width 47 height 16
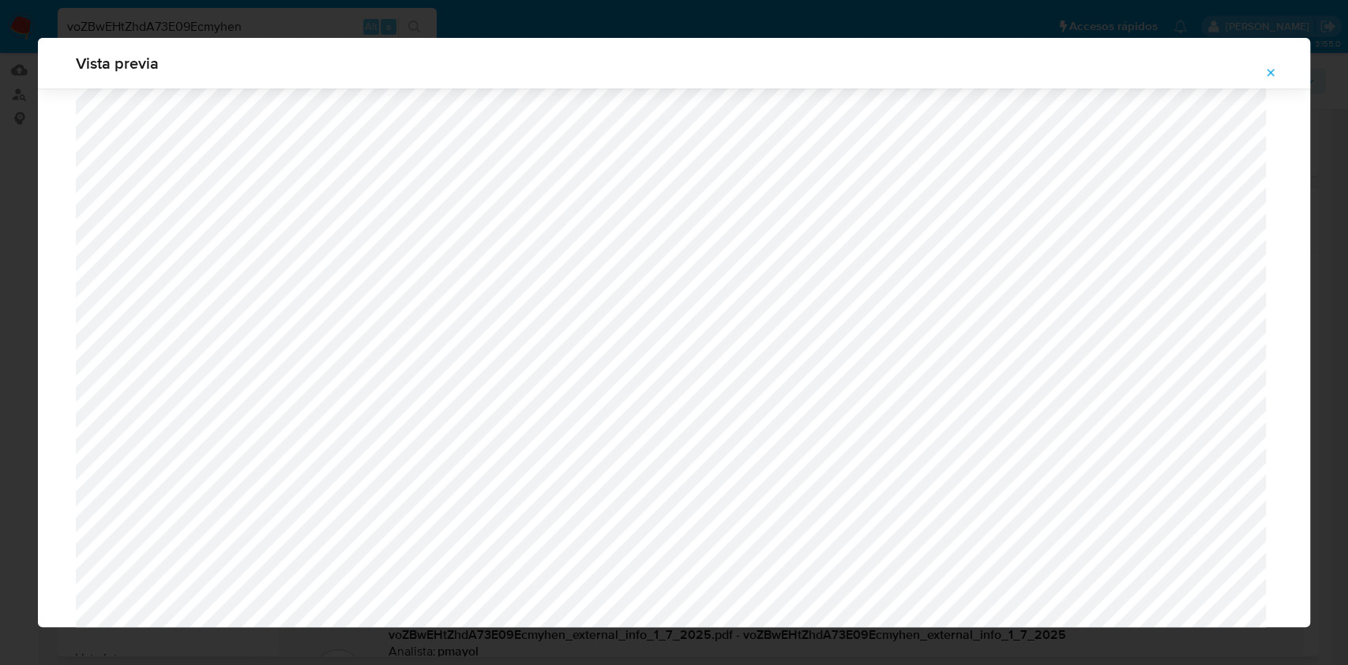
scroll to position [665, 0]
click at [1264, 73] on icon "Attachment preview" at bounding box center [1270, 72] width 13 height 13
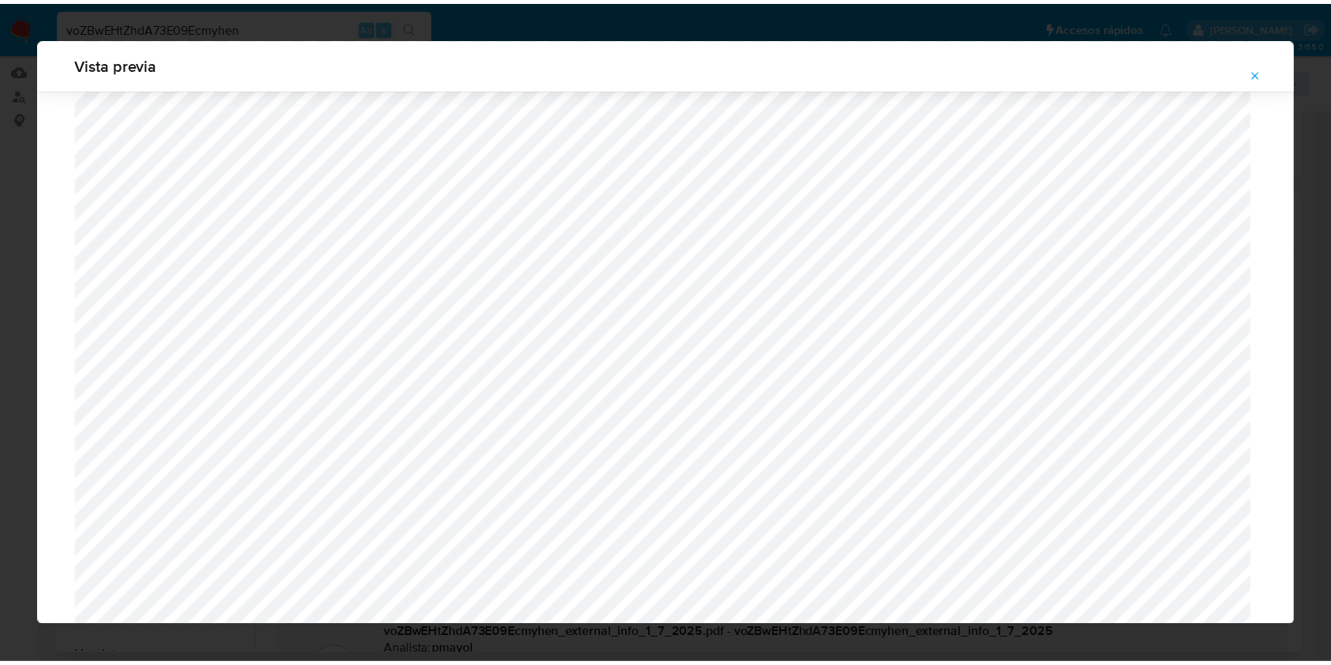
scroll to position [0, 0]
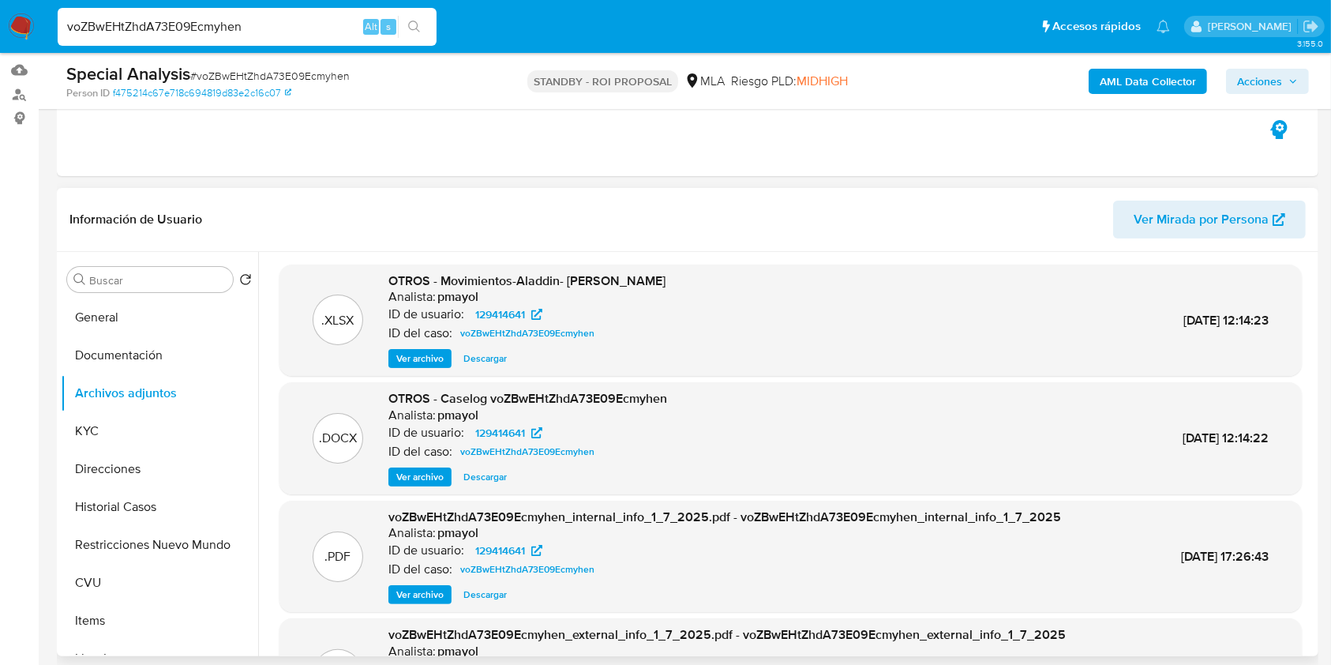
click at [297, 35] on input "voZBwEHtZhdA73E09Ecmyhen" at bounding box center [247, 27] width 379 height 21
paste input "w58olnuXqm6gqoYN6Uy2r3Oc"
type input "w58olnuXqm6gqoYN6Uy2r3Oc"
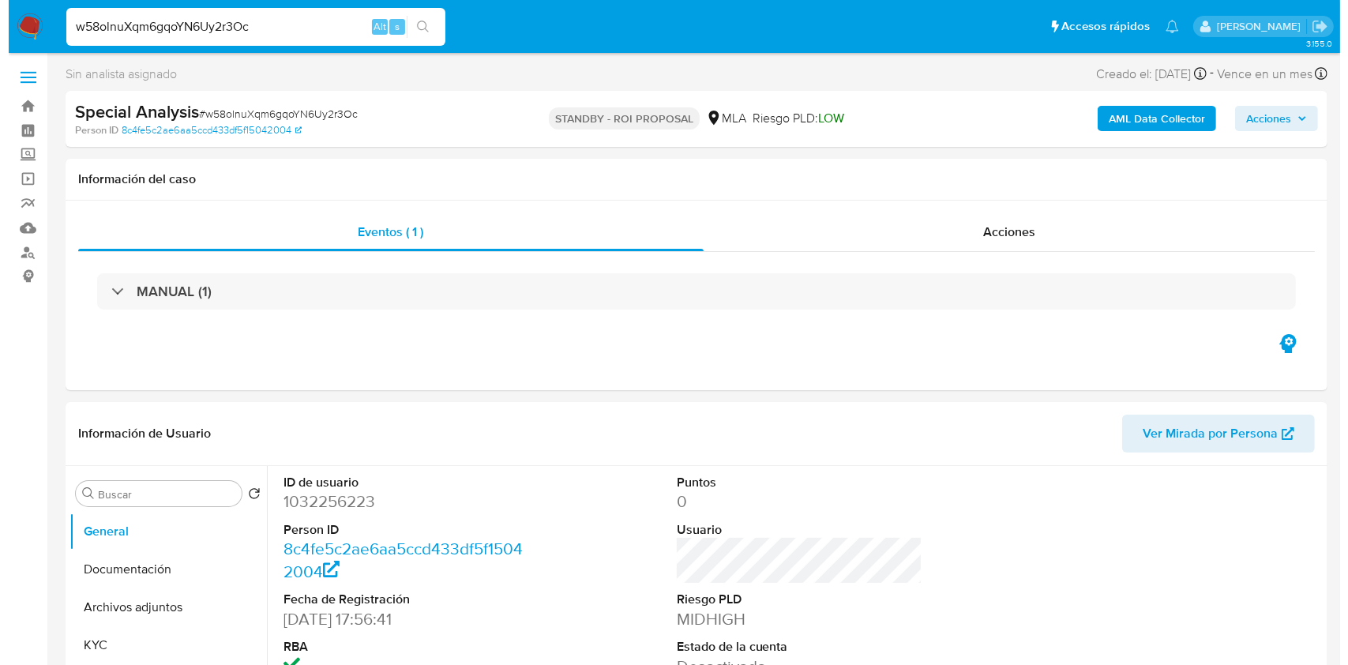
scroll to position [81, 0]
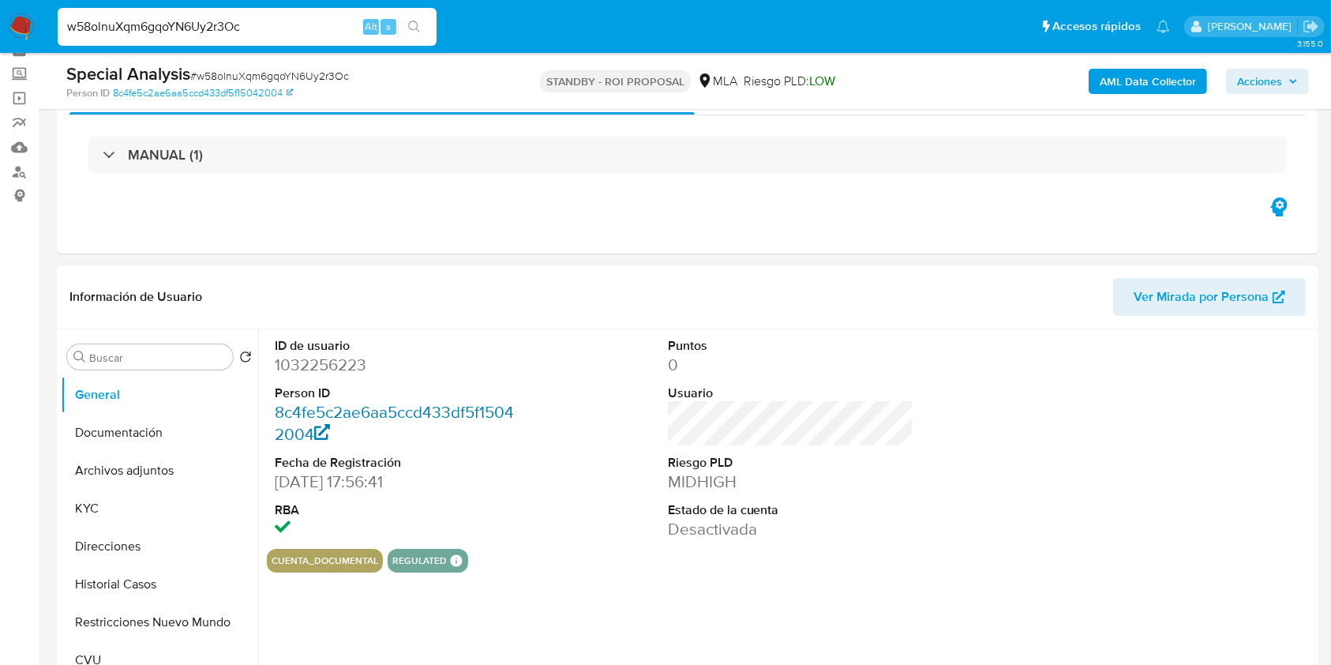
select select "10"
click at [152, 464] on button "Archivos adjuntos" at bounding box center [153, 471] width 185 height 38
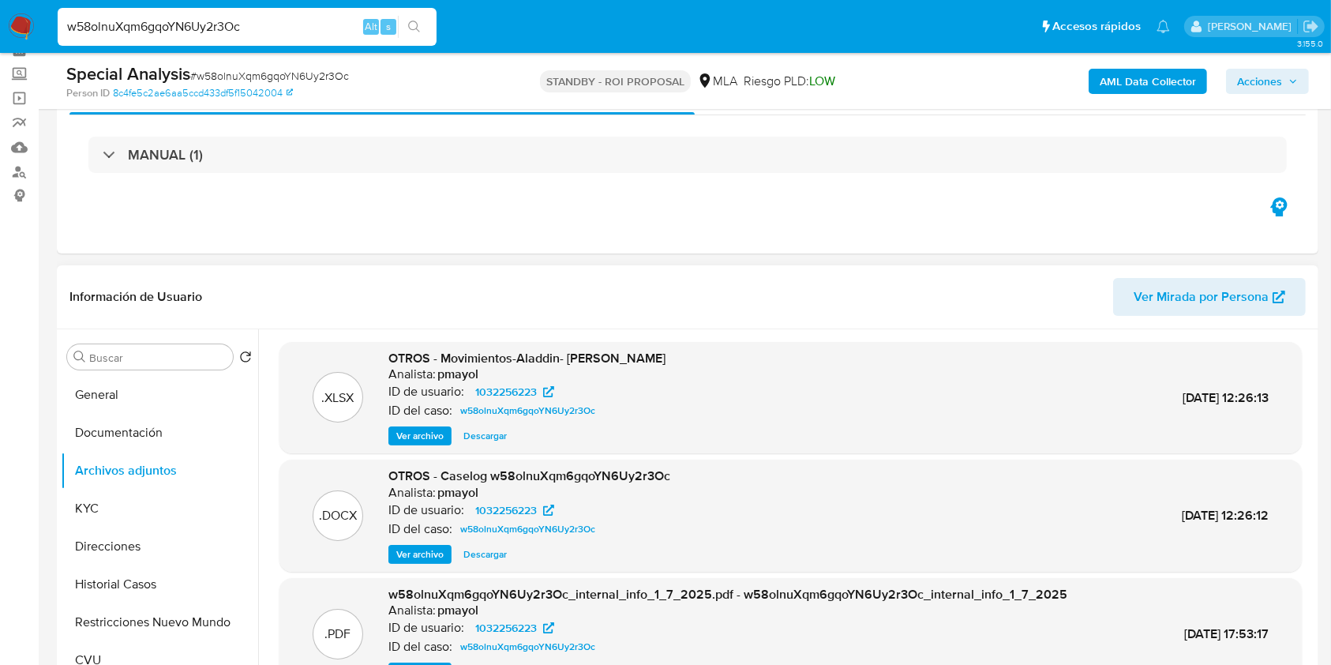
click at [429, 552] on span "Ver archivo" at bounding box center [419, 554] width 47 height 16
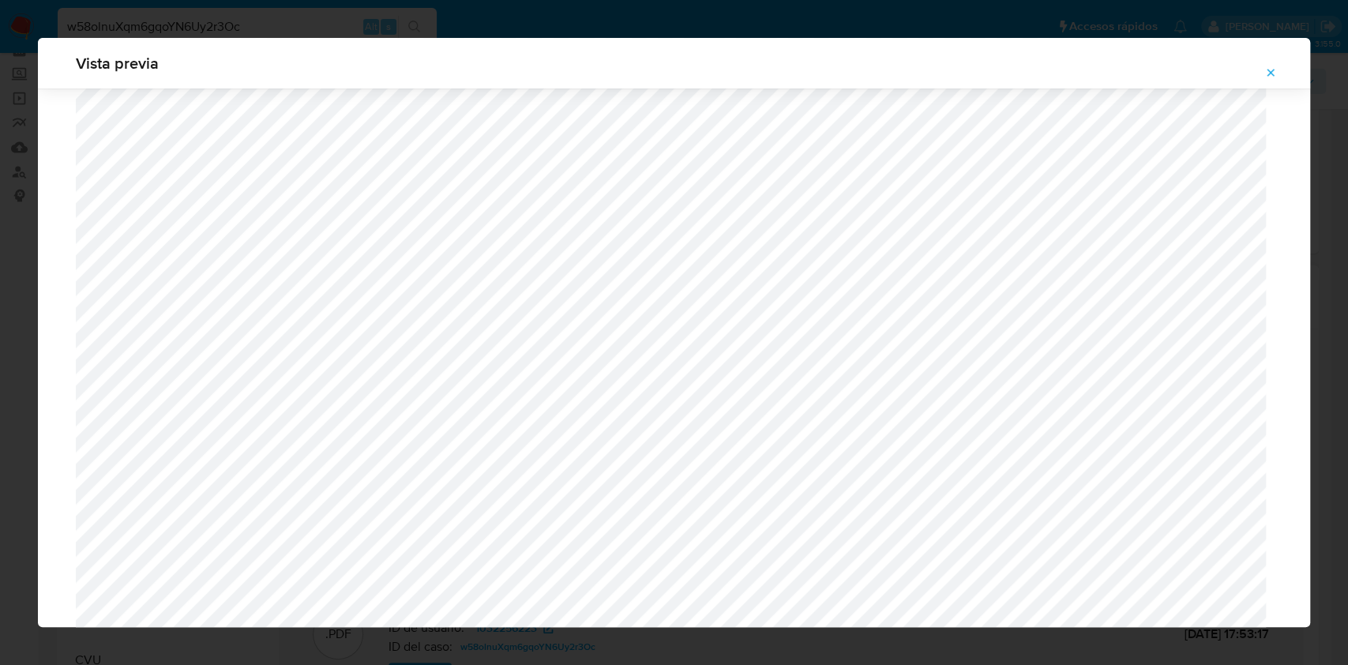
scroll to position [531, 0]
click at [1256, 68] on button "Attachment preview" at bounding box center [1270, 72] width 35 height 25
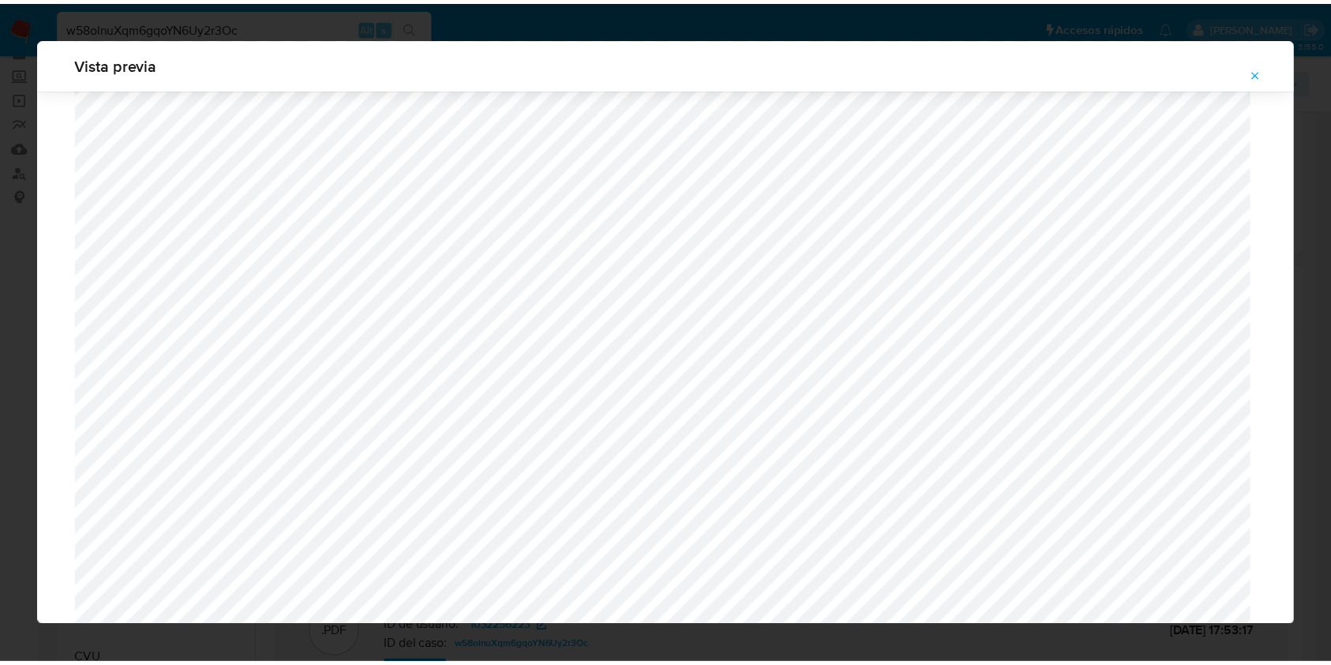
scroll to position [0, 0]
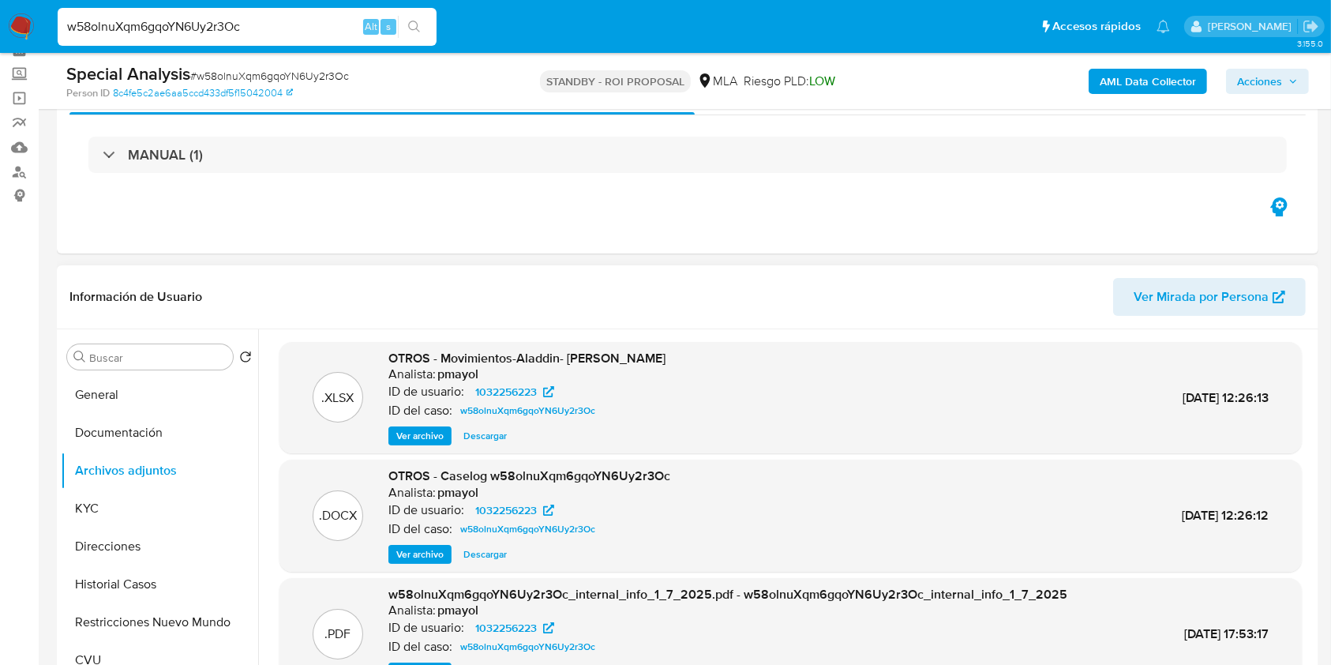
click at [305, 23] on input "w58olnuXqm6gqoYN6Uy2r3Oc" at bounding box center [247, 27] width 379 height 21
paste input "LcCSdYB6k1XuBlKTF4Mc3epx"
type input "LcCSdYB6k1XuBlKTF4Mc3epx"
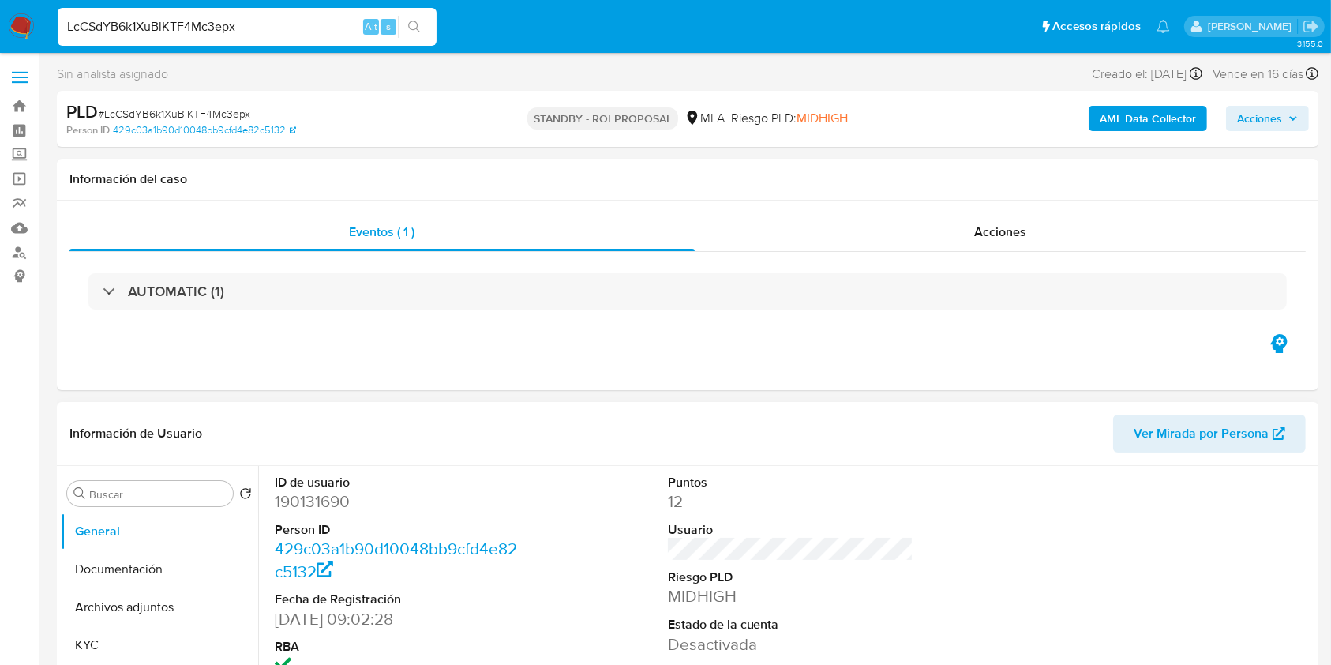
select select "10"
click at [167, 603] on button "Archivos adjuntos" at bounding box center [153, 607] width 185 height 38
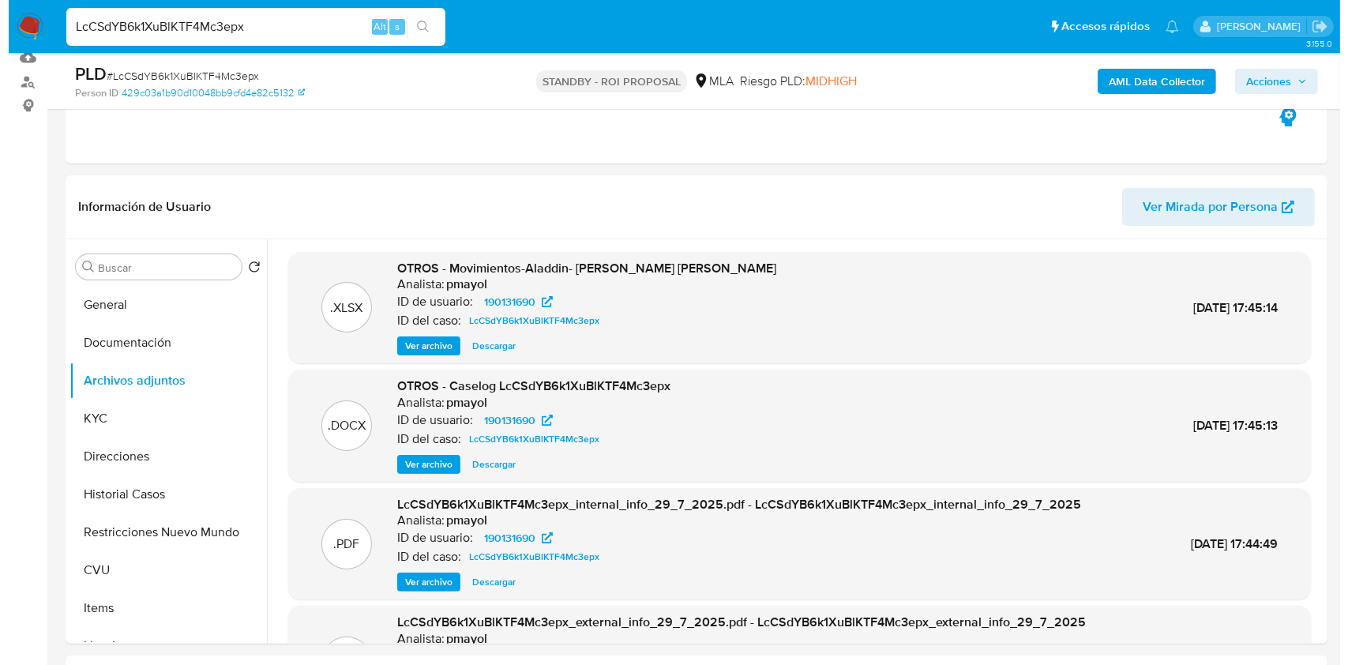
scroll to position [279, 0]
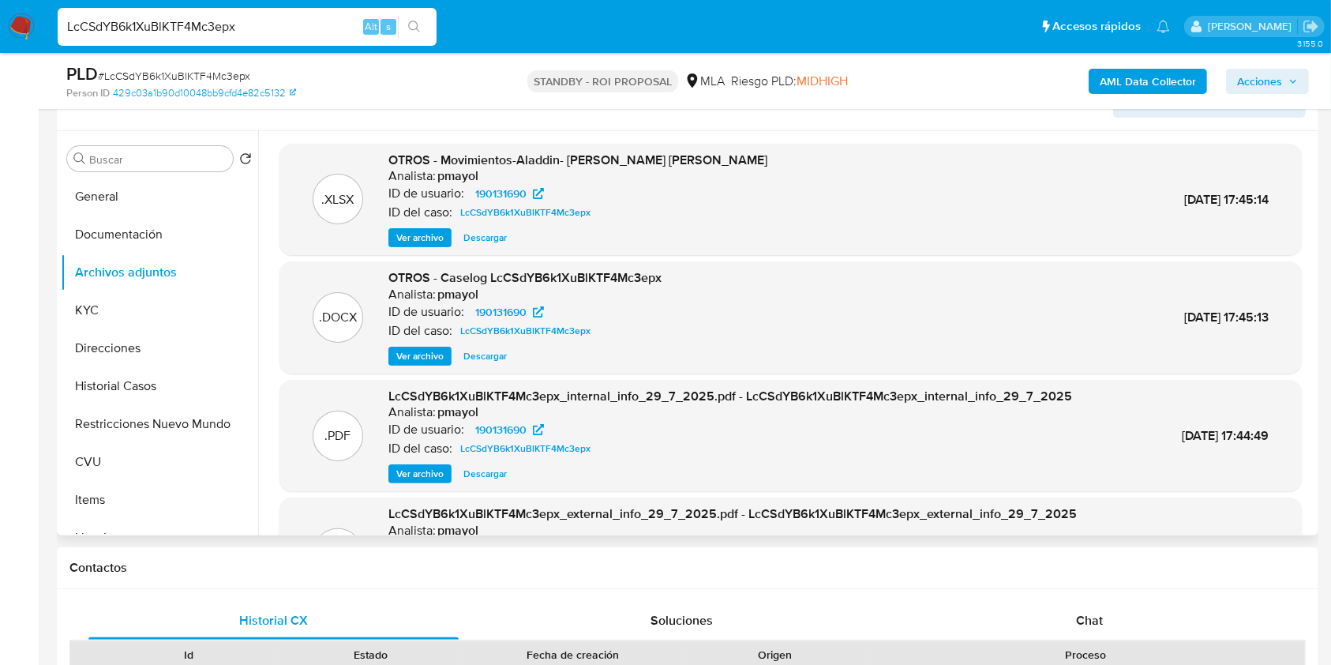
click at [419, 351] on span "Ver archivo" at bounding box center [419, 356] width 47 height 16
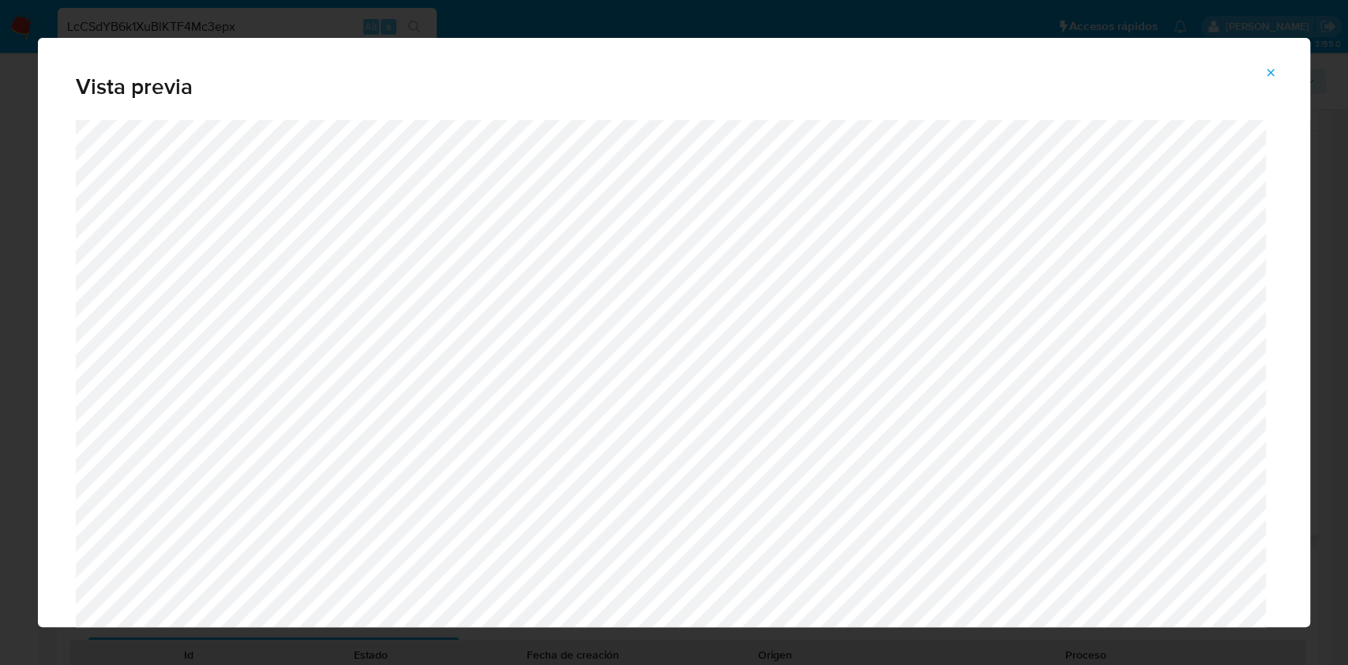
drag, startPoint x: 1309, startPoint y: 144, endPoint x: 1312, endPoint y: 180, distance: 36.5
click at [1312, 180] on div "Vista previa" at bounding box center [674, 332] width 1348 height 665
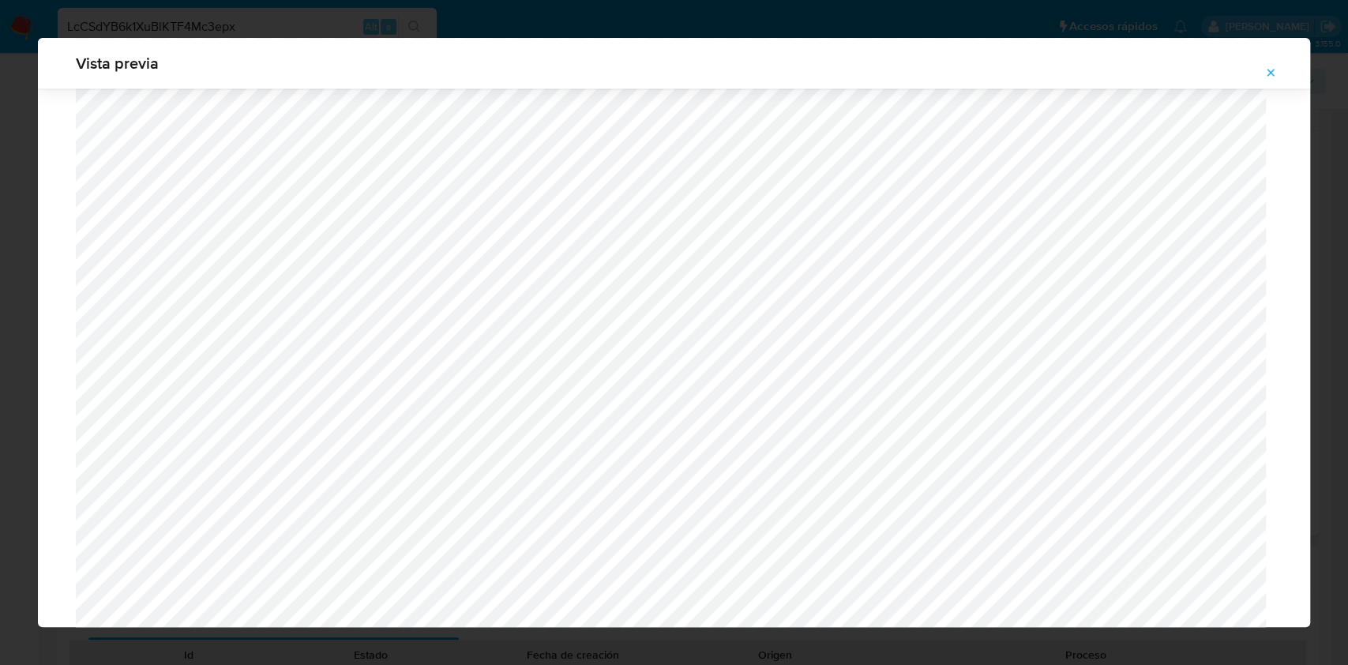
scroll to position [1936, 0]
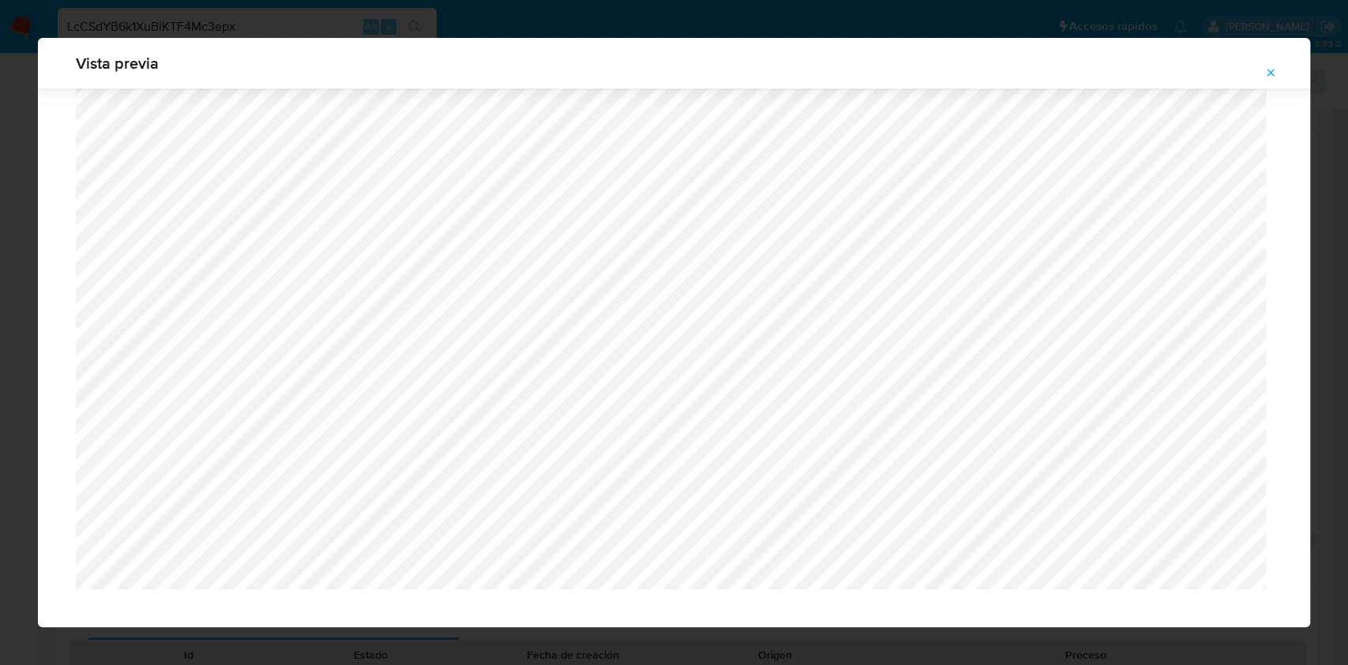
click at [1271, 81] on span "Attachment preview" at bounding box center [1270, 73] width 13 height 22
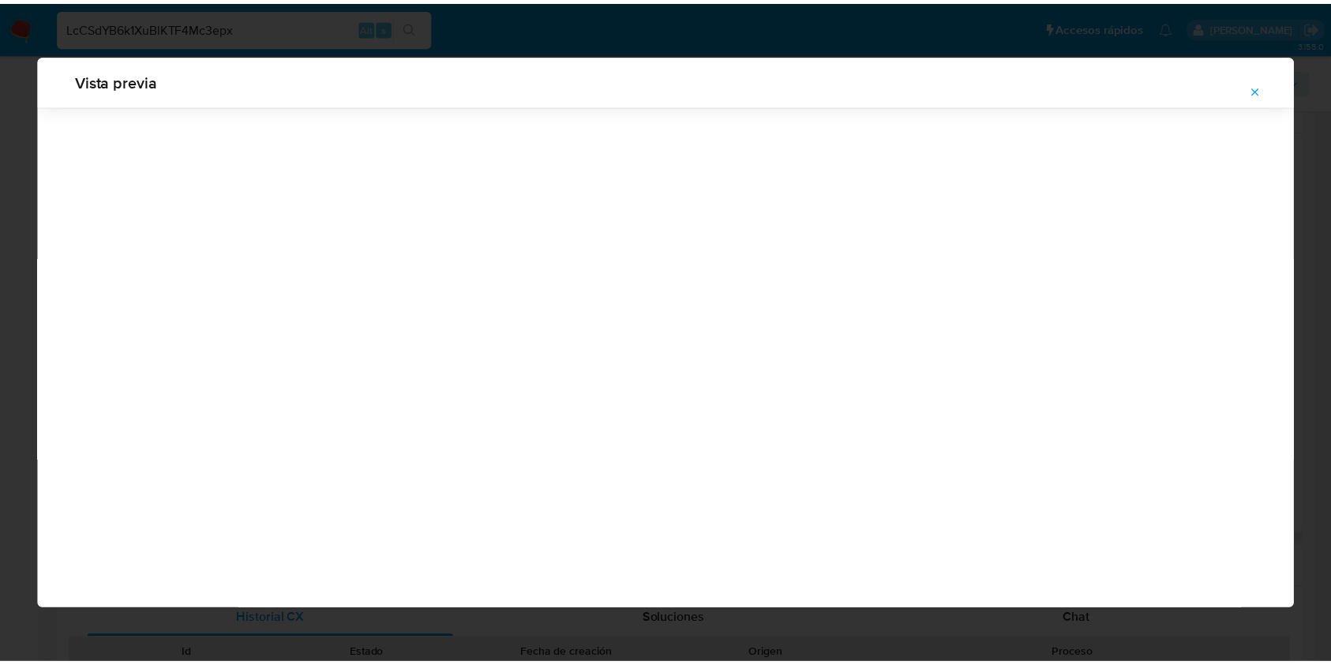
scroll to position [0, 0]
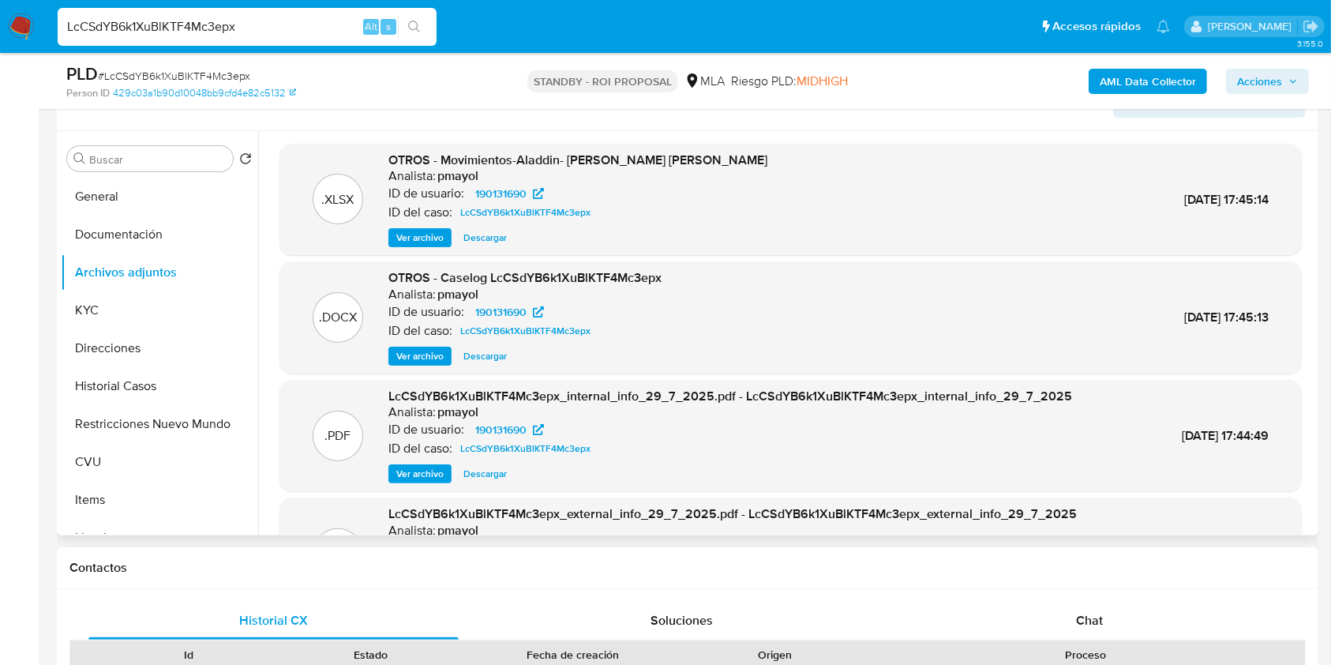
click at [297, 28] on input "LcCSdYB6k1XuBlKTF4Mc3epx" at bounding box center [247, 27] width 379 height 21
paste input "64CYtLHZMeQTSzQEXwvHyPaC"
type input "64CYtLHZMeQTSzQEXwvHyPaC"
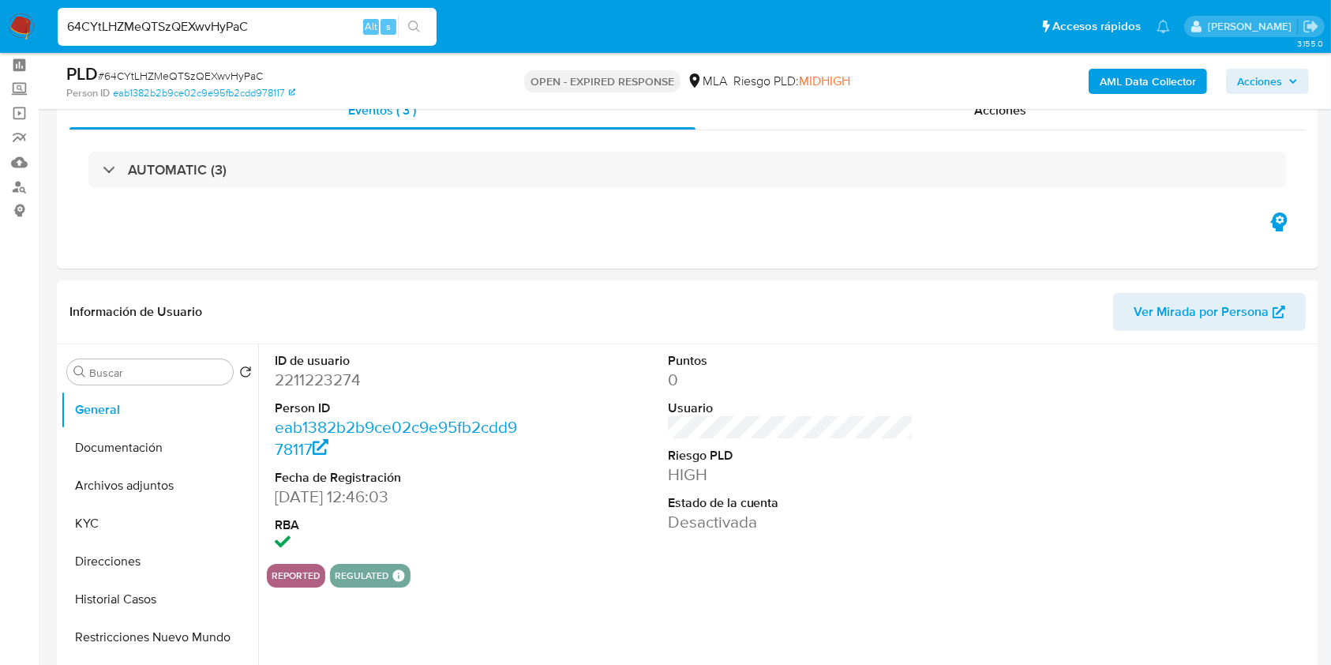
scroll to position [53, 0]
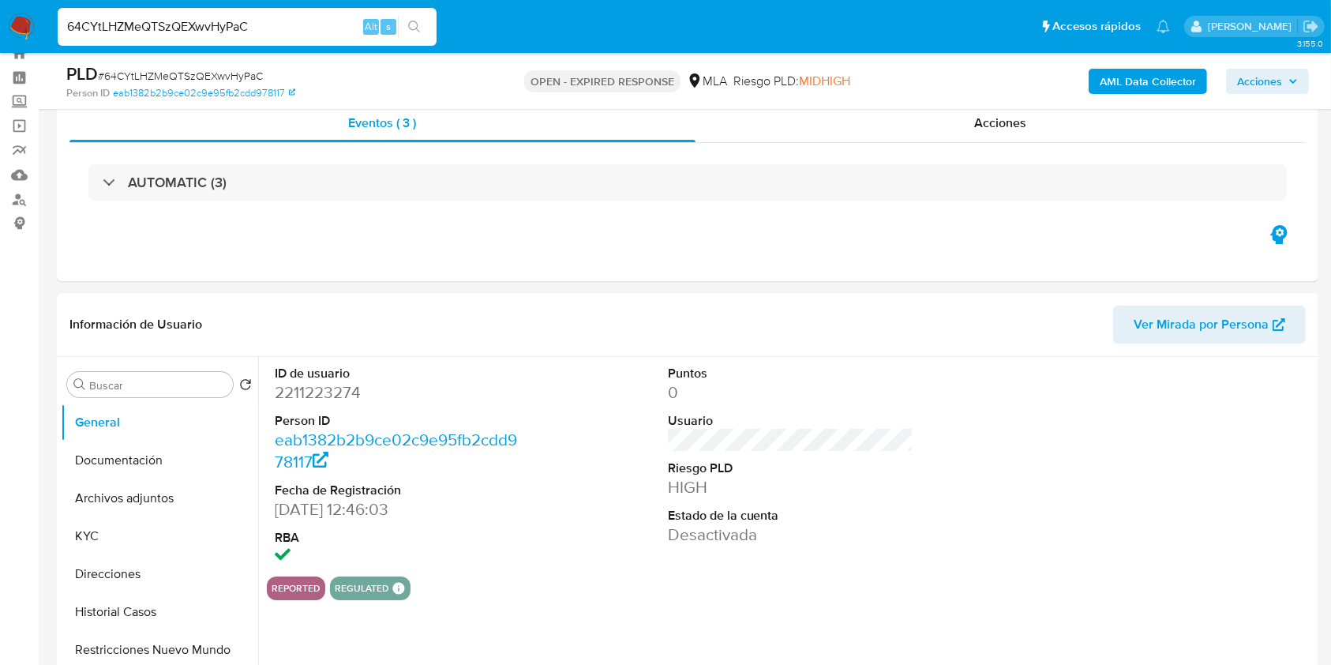
select select "10"
click at [336, 388] on dd "2211223274" at bounding box center [398, 392] width 246 height 22
copy dd "2211223274"
click at [115, 603] on button "Historial Casos" at bounding box center [153, 612] width 185 height 38
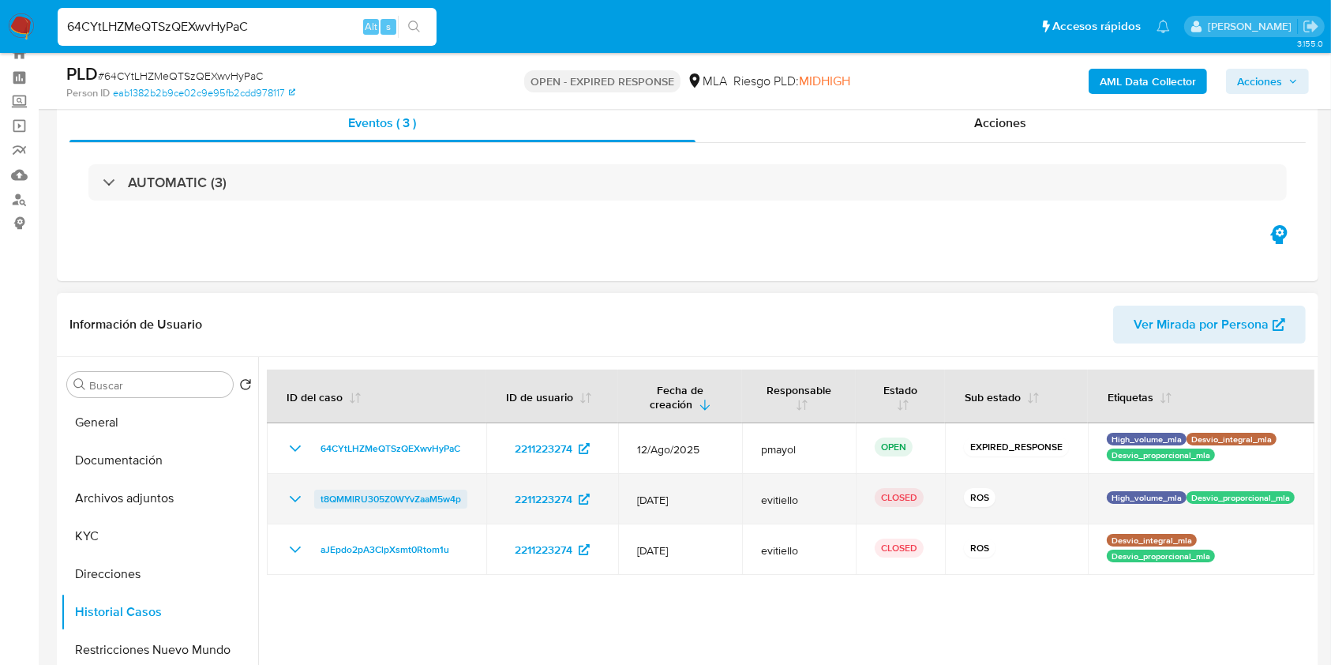
click at [415, 500] on span "t8QMMlRU305Z0WYvZaaM5w4p" at bounding box center [391, 498] width 141 height 19
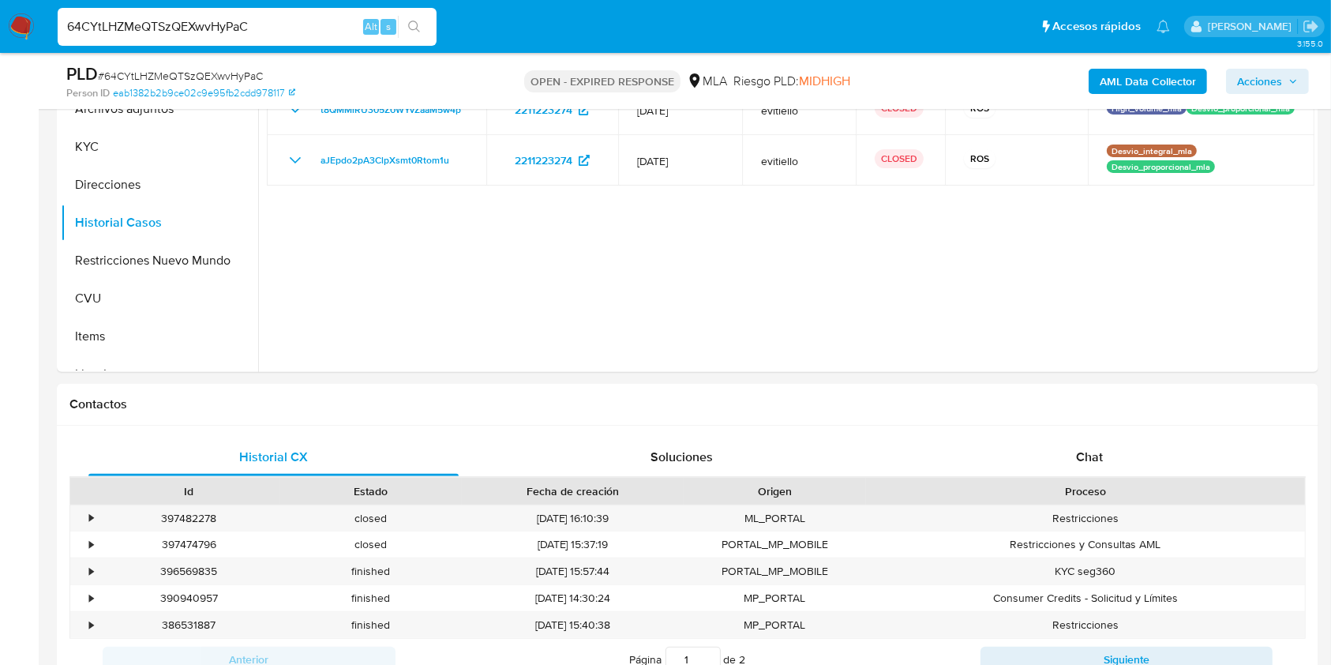
scroll to position [492, 0]
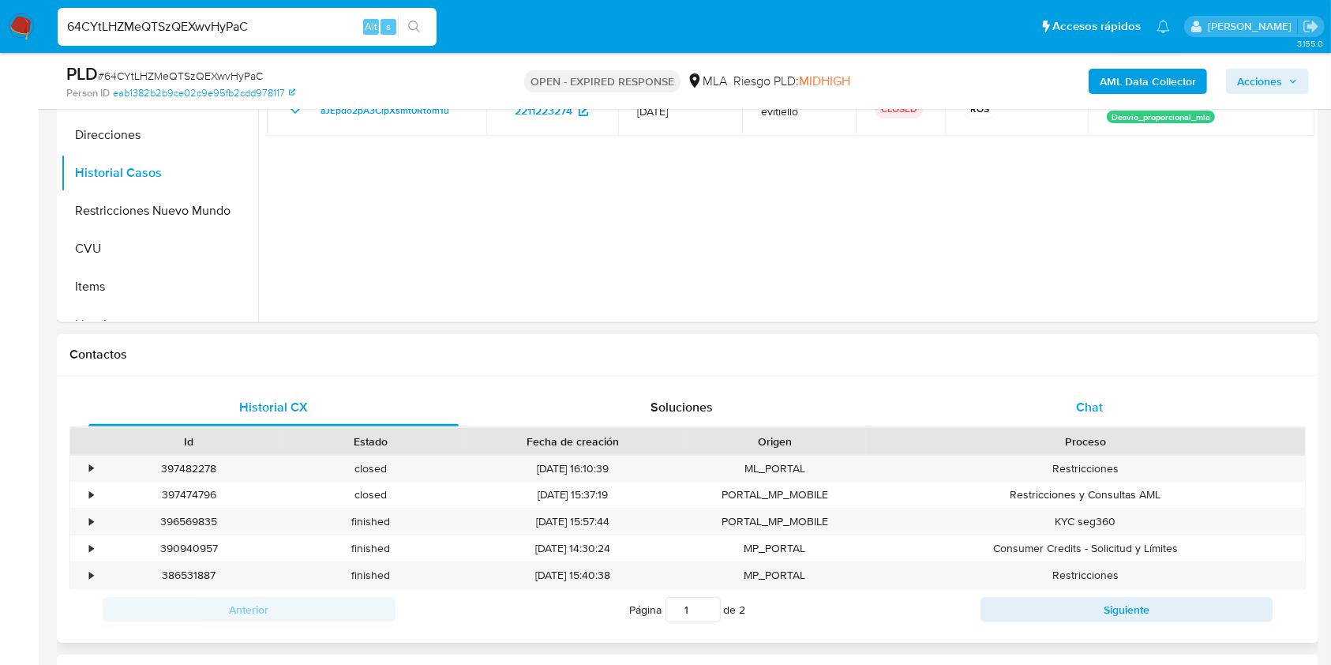
click at [1088, 408] on span "Chat" at bounding box center [1089, 407] width 27 height 18
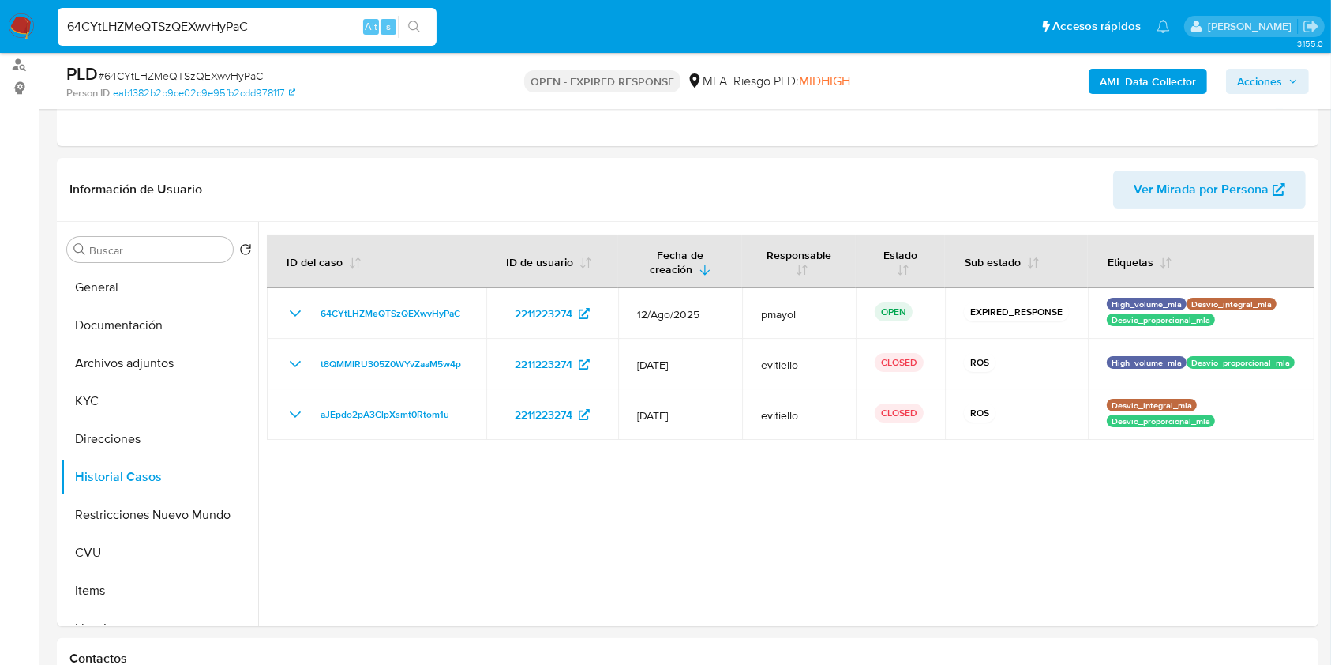
scroll to position [184, 0]
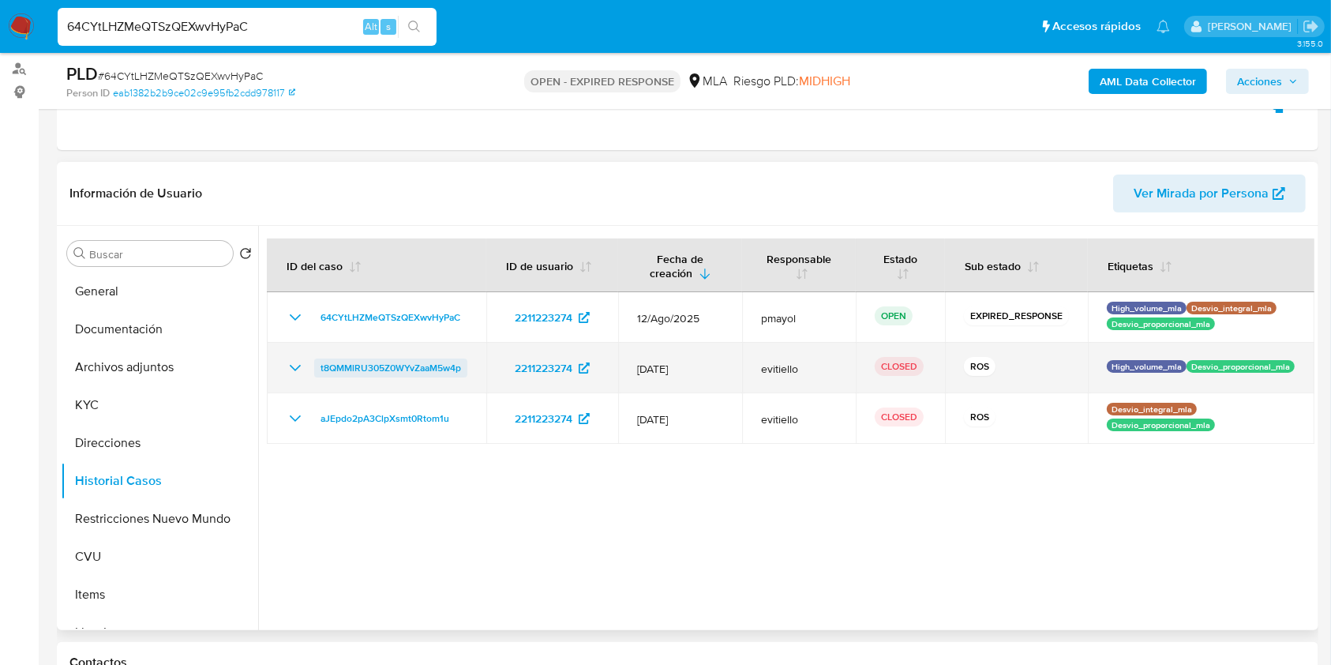
click at [358, 369] on span "t8QMMlRU305Z0WYvZaaM5w4p" at bounding box center [391, 367] width 141 height 19
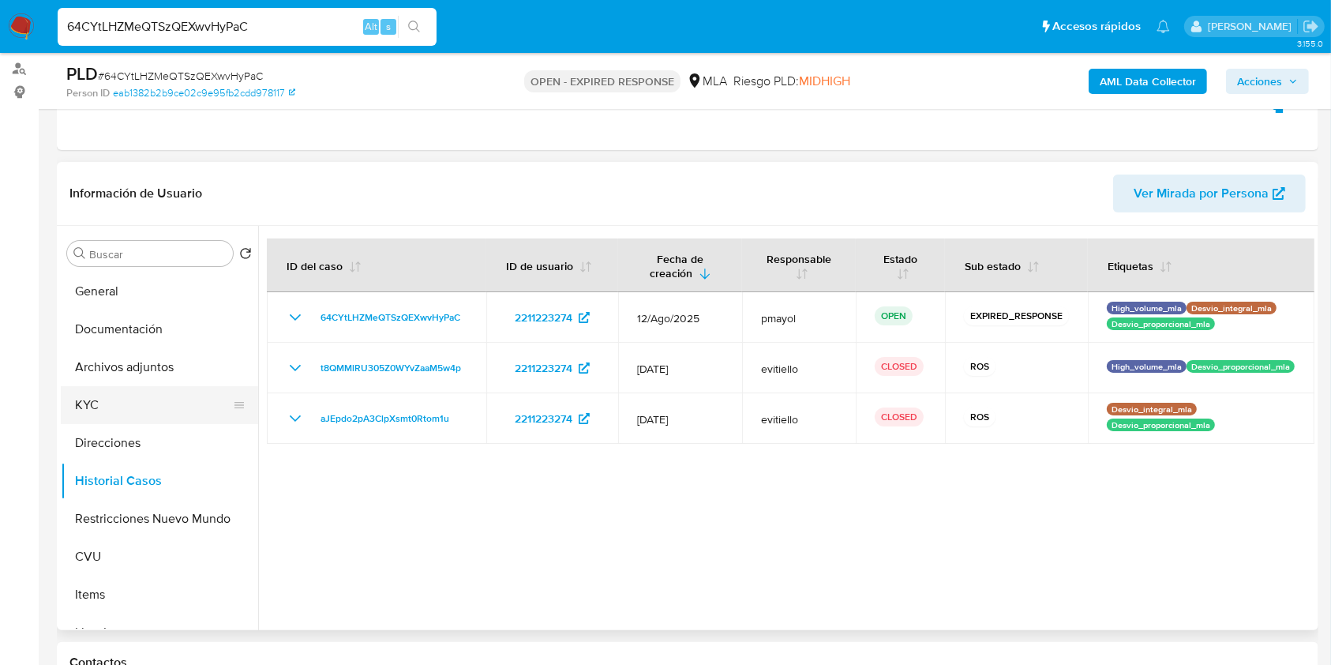
click at [118, 402] on button "KYC" at bounding box center [153, 405] width 185 height 38
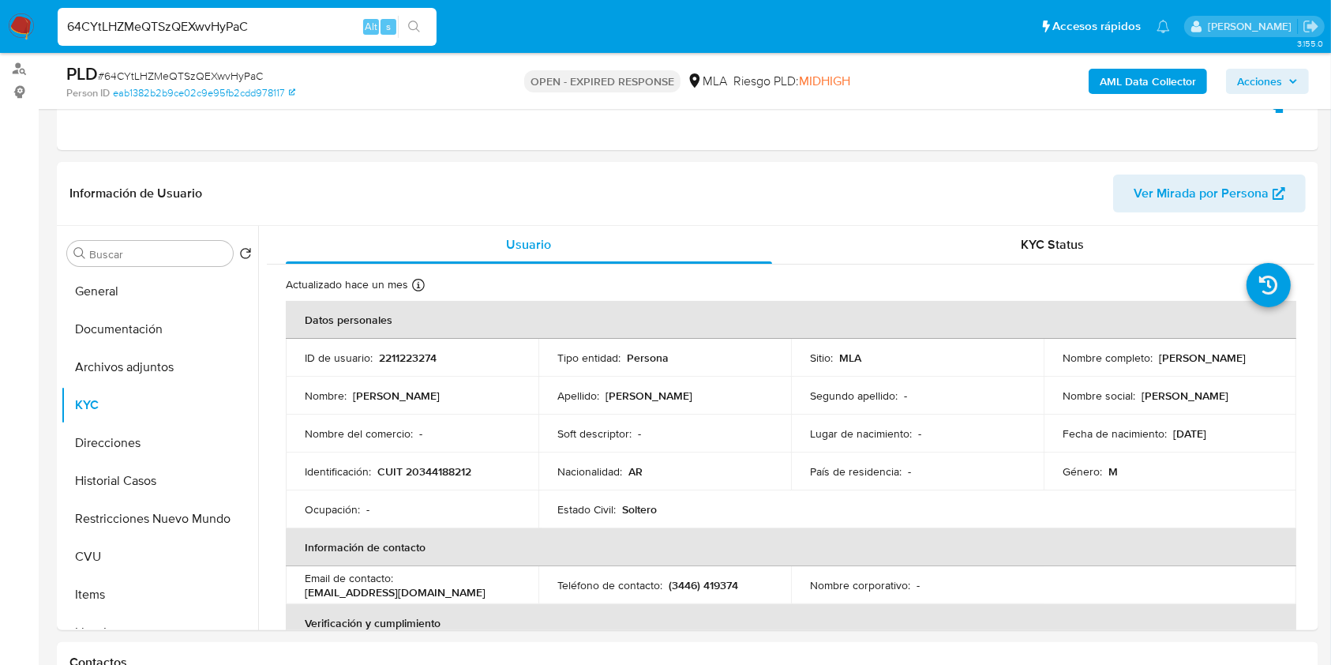
click at [212, 66] on div "PLD # 64CYtLHZMeQTSzQEXwvHyPaC" at bounding box center [270, 74] width 408 height 24
copy span "64CYtLHZMeQTSzQEXwvHyPaC"
click at [20, 27] on img at bounding box center [21, 26] width 27 height 27
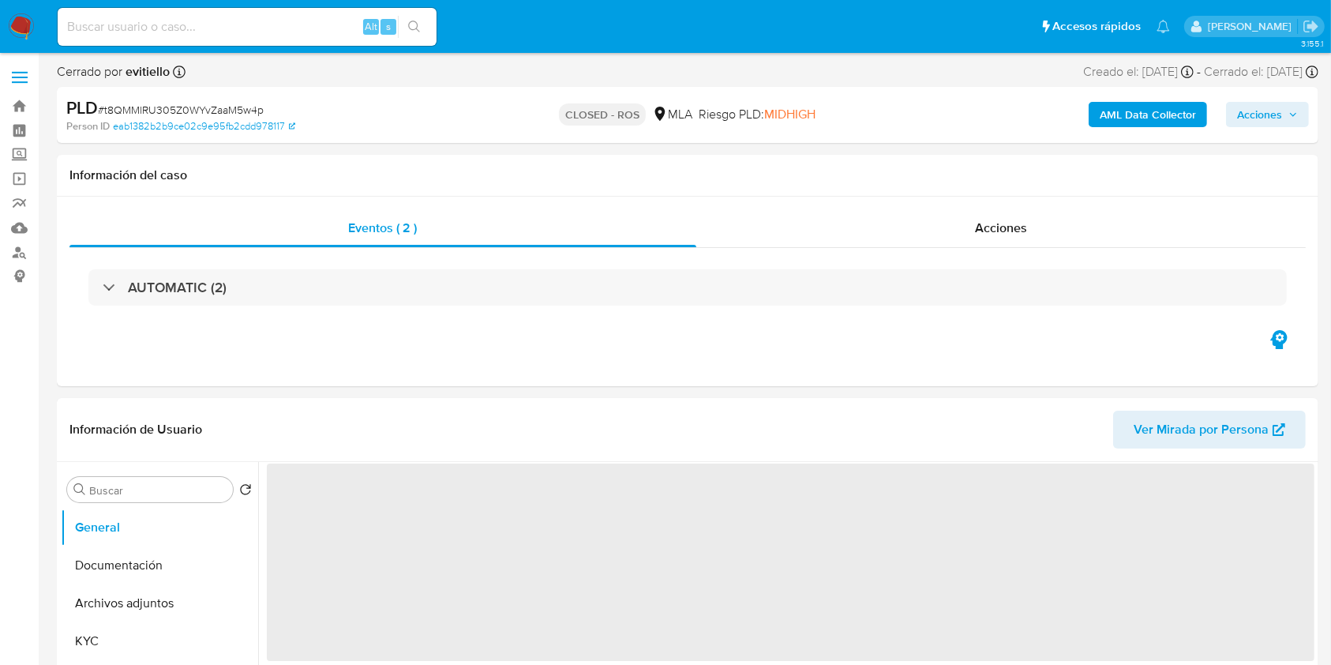
scroll to position [160, 0]
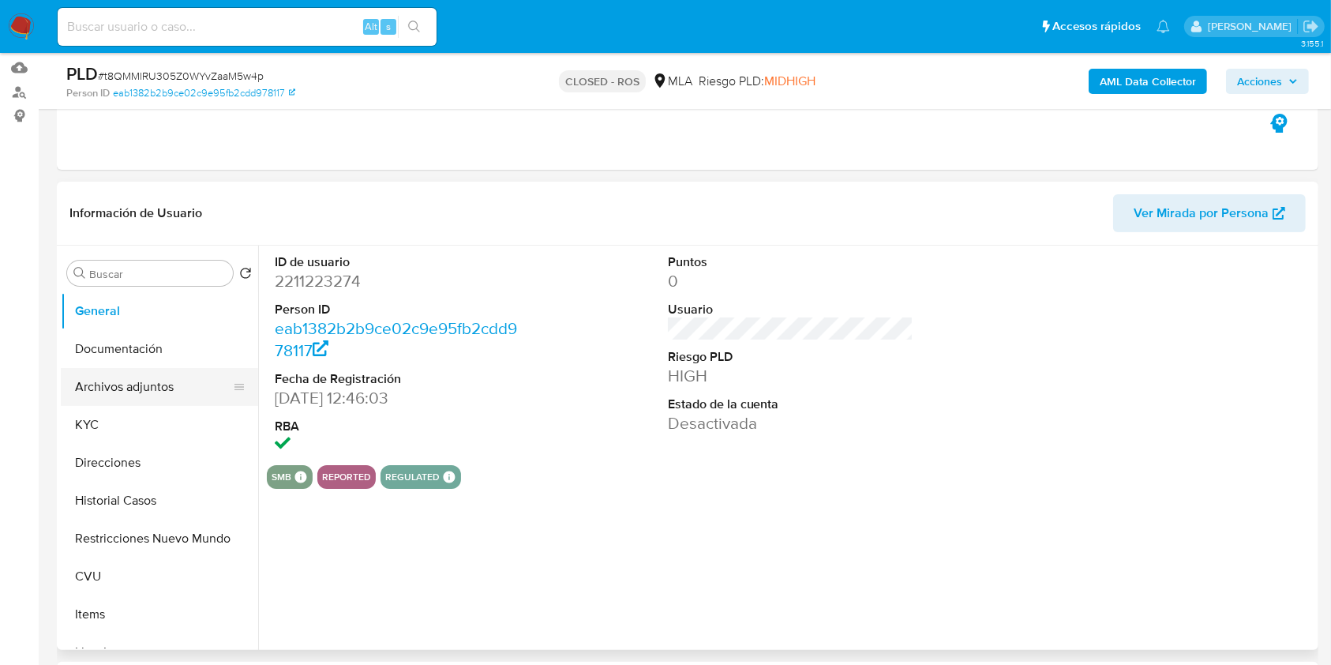
click at [171, 388] on button "Archivos adjuntos" at bounding box center [153, 387] width 185 height 38
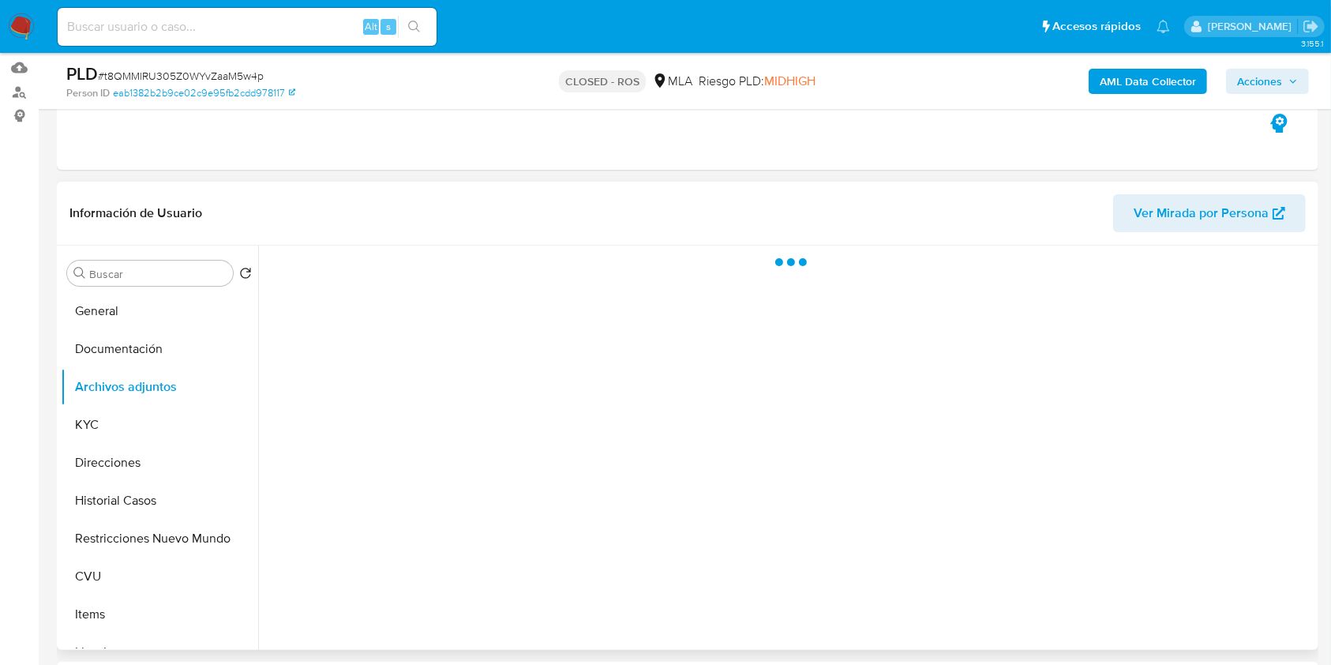
select select "10"
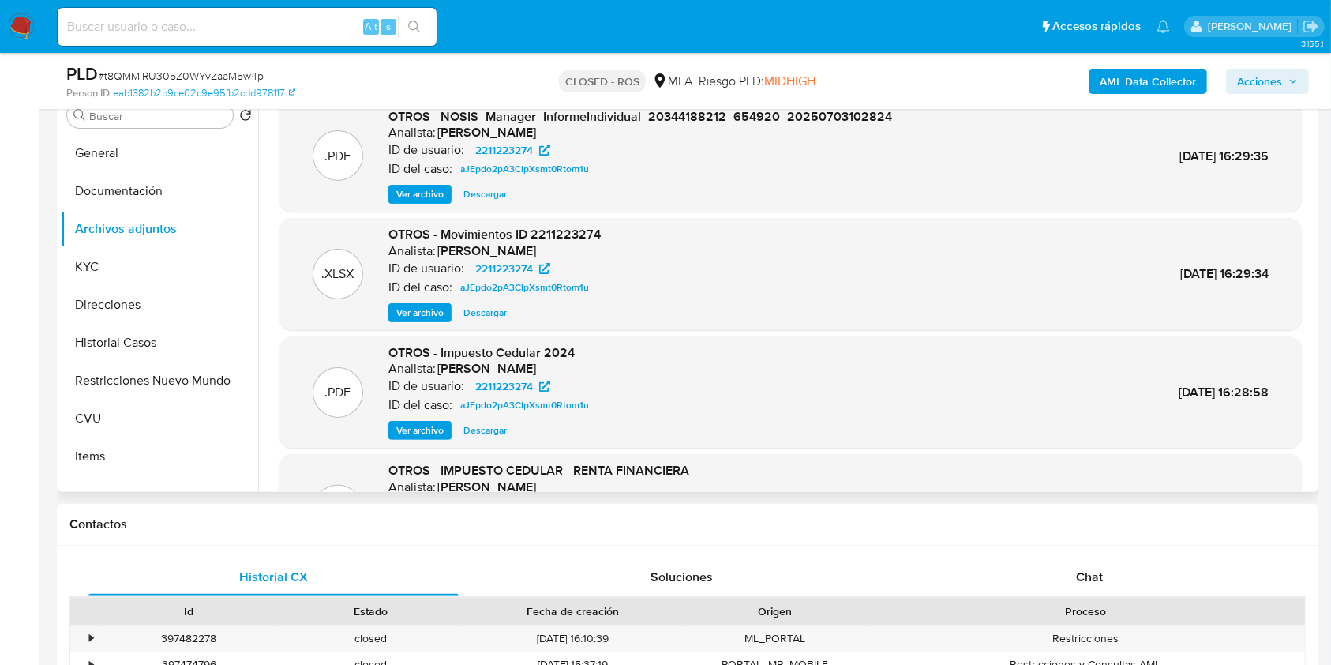
scroll to position [133, 0]
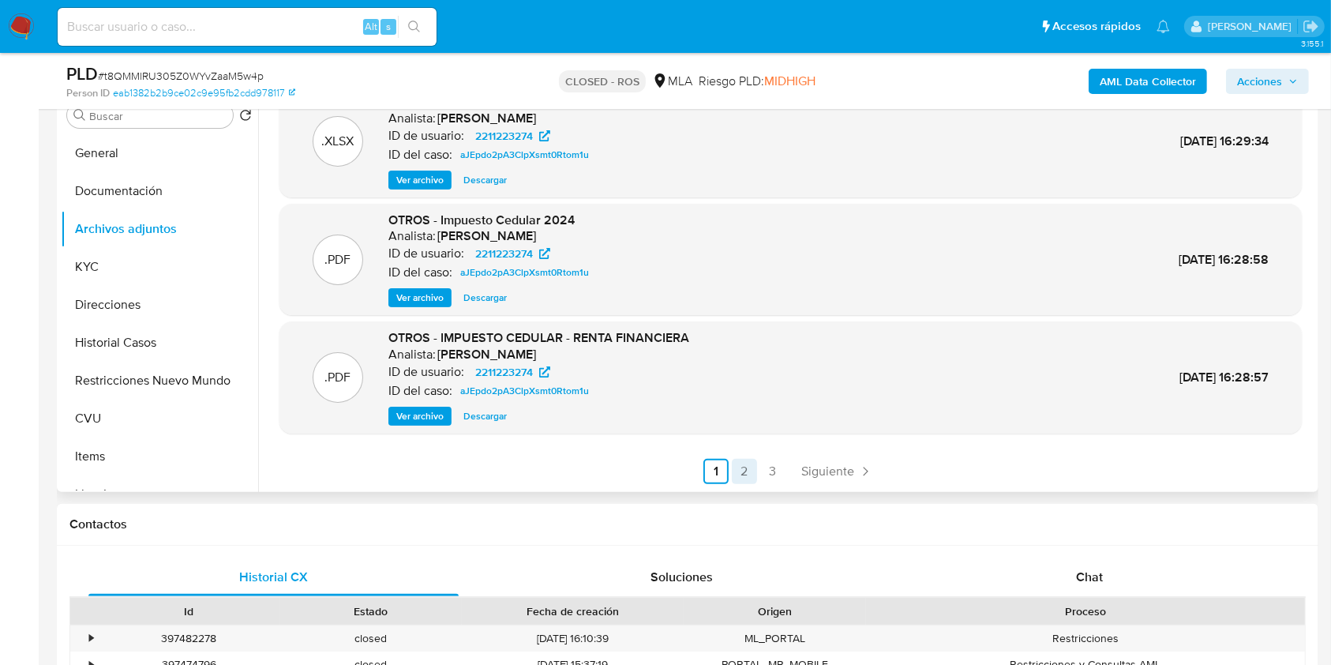
click at [741, 467] on link "2" at bounding box center [744, 471] width 25 height 25
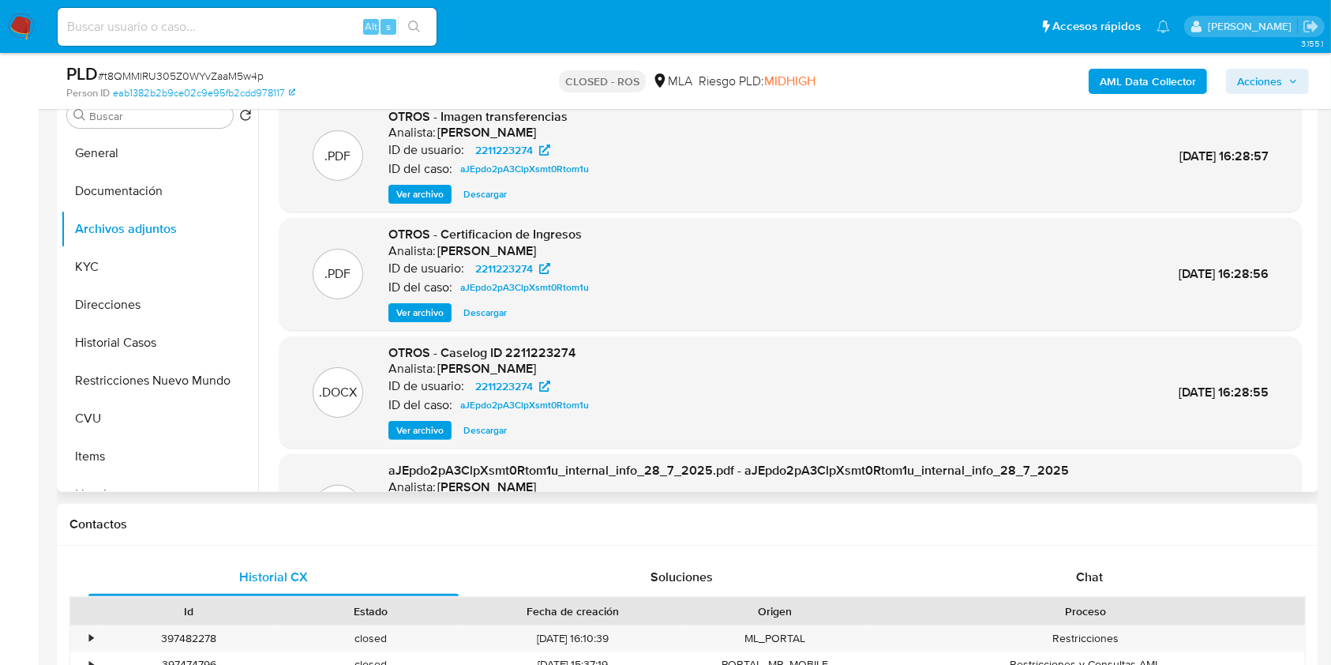
scroll to position [259, 0]
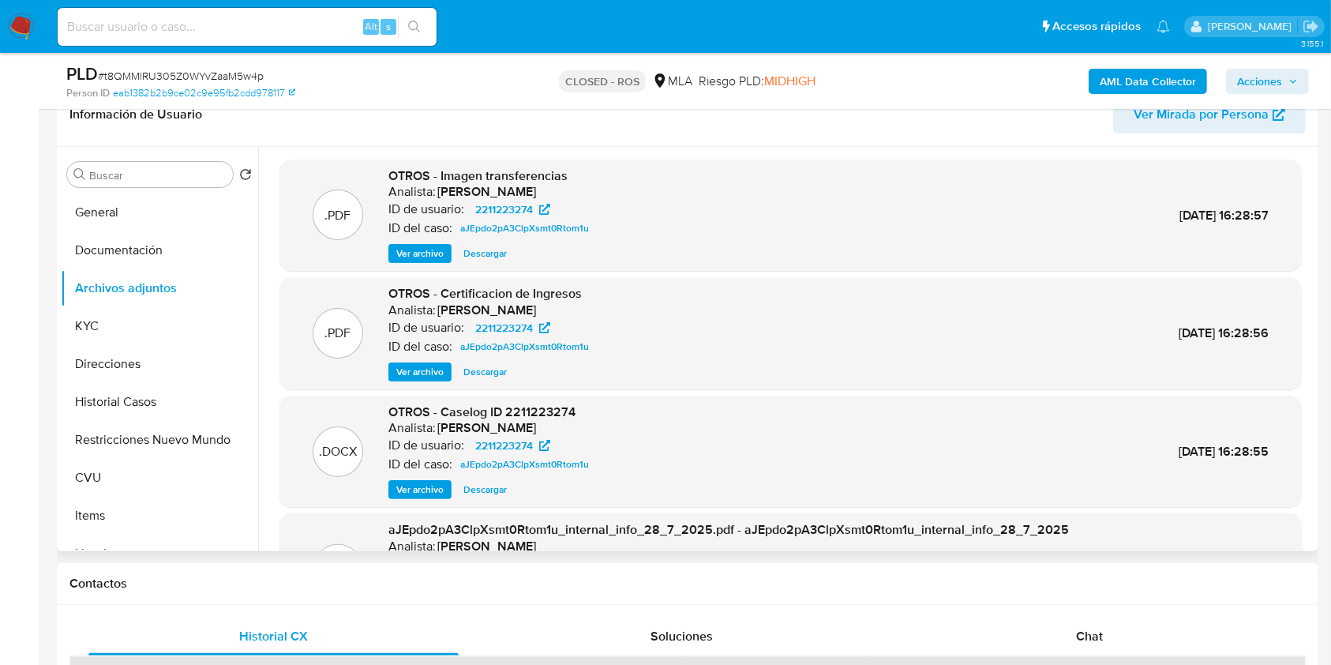
click at [467, 488] on span "Descargar" at bounding box center [484, 490] width 43 height 16
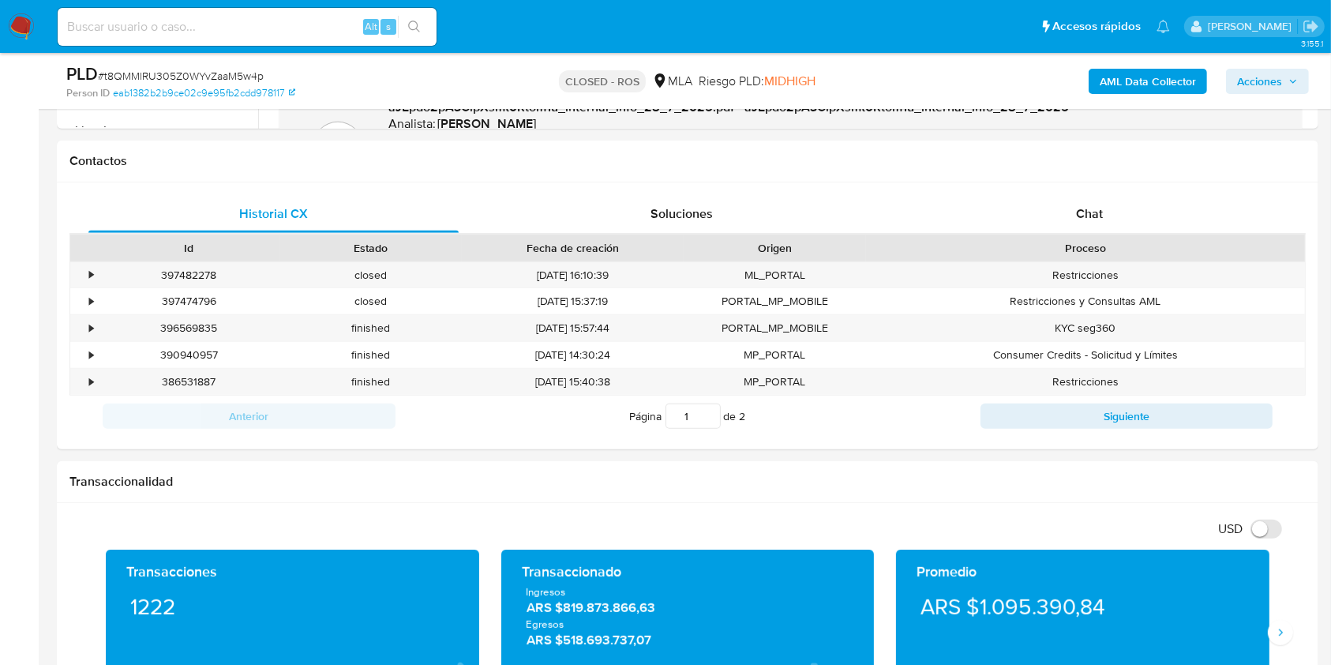
scroll to position [693, 0]
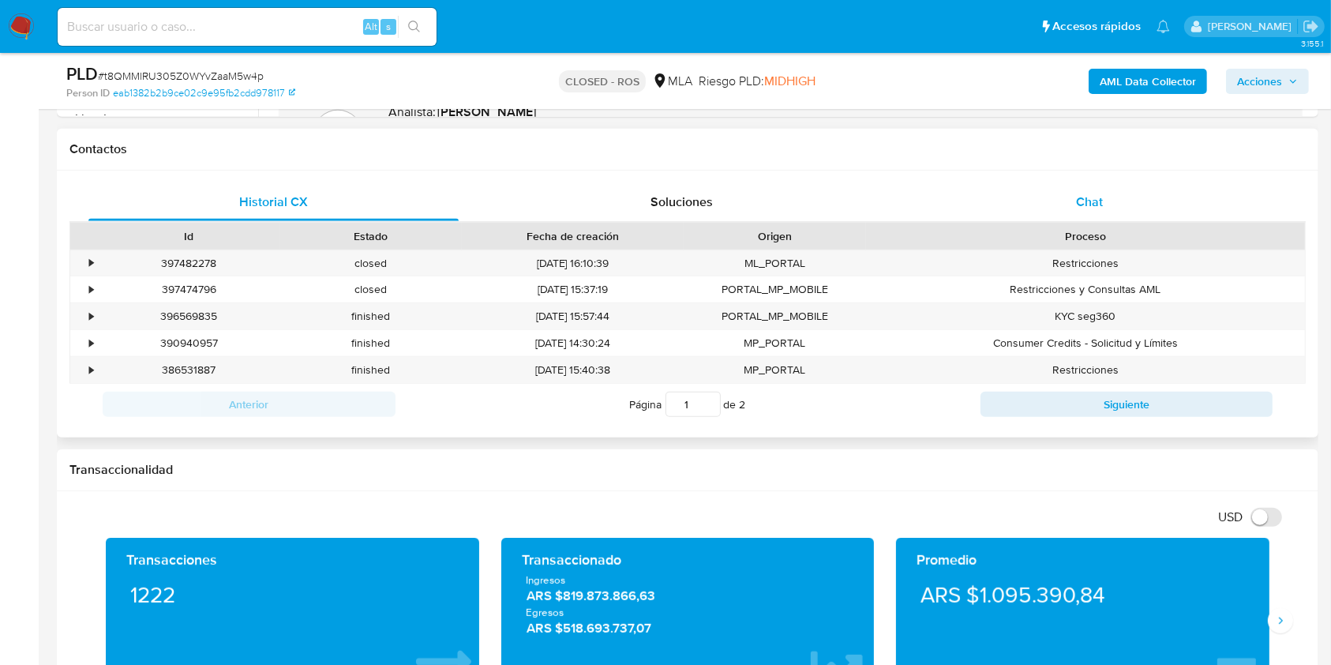
click at [1091, 206] on span "Chat" at bounding box center [1089, 202] width 27 height 18
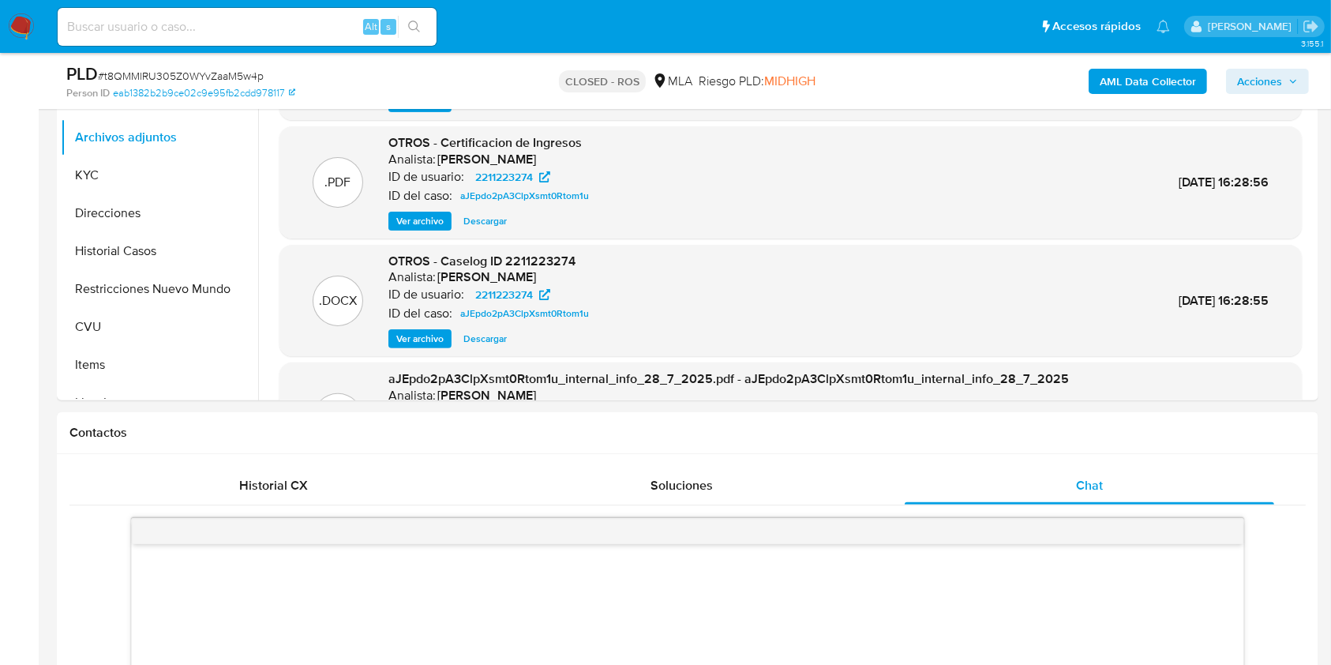
scroll to position [219, 0]
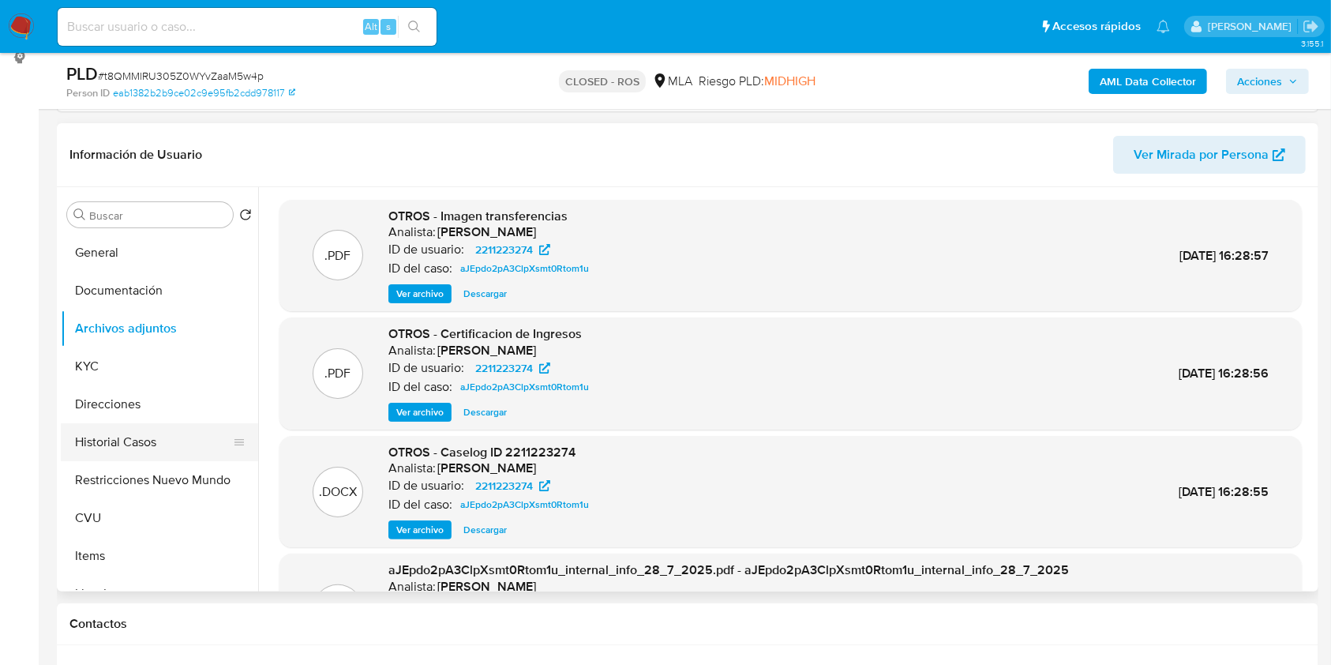
click at [174, 433] on button "Historial Casos" at bounding box center [153, 442] width 185 height 38
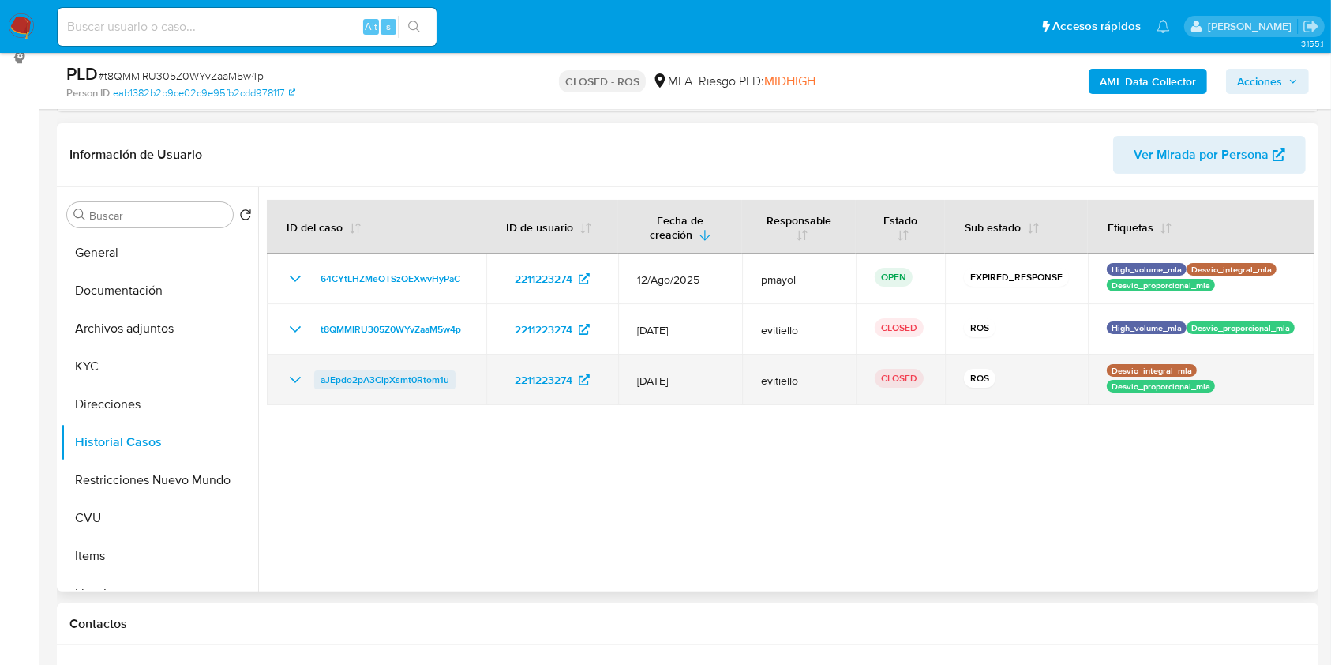
click at [373, 380] on span "aJEpdo2pA3ClpXsmt0Rtom1u" at bounding box center [385, 379] width 129 height 19
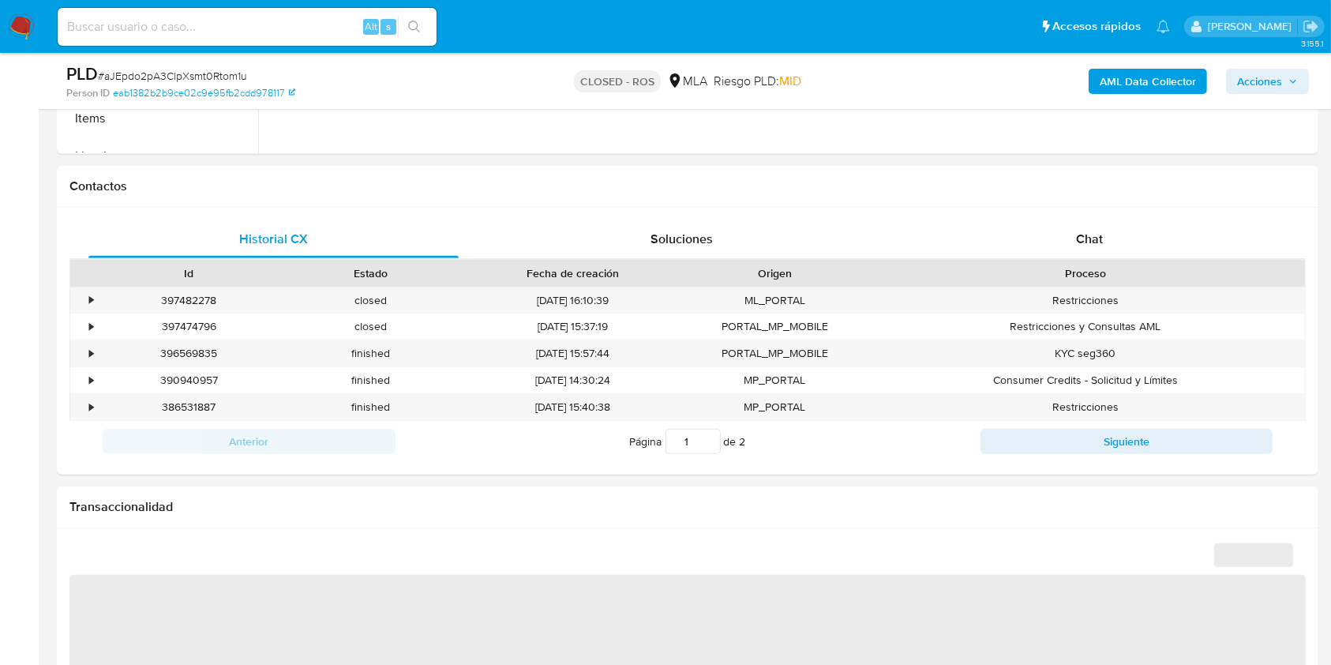
scroll to position [687, 0]
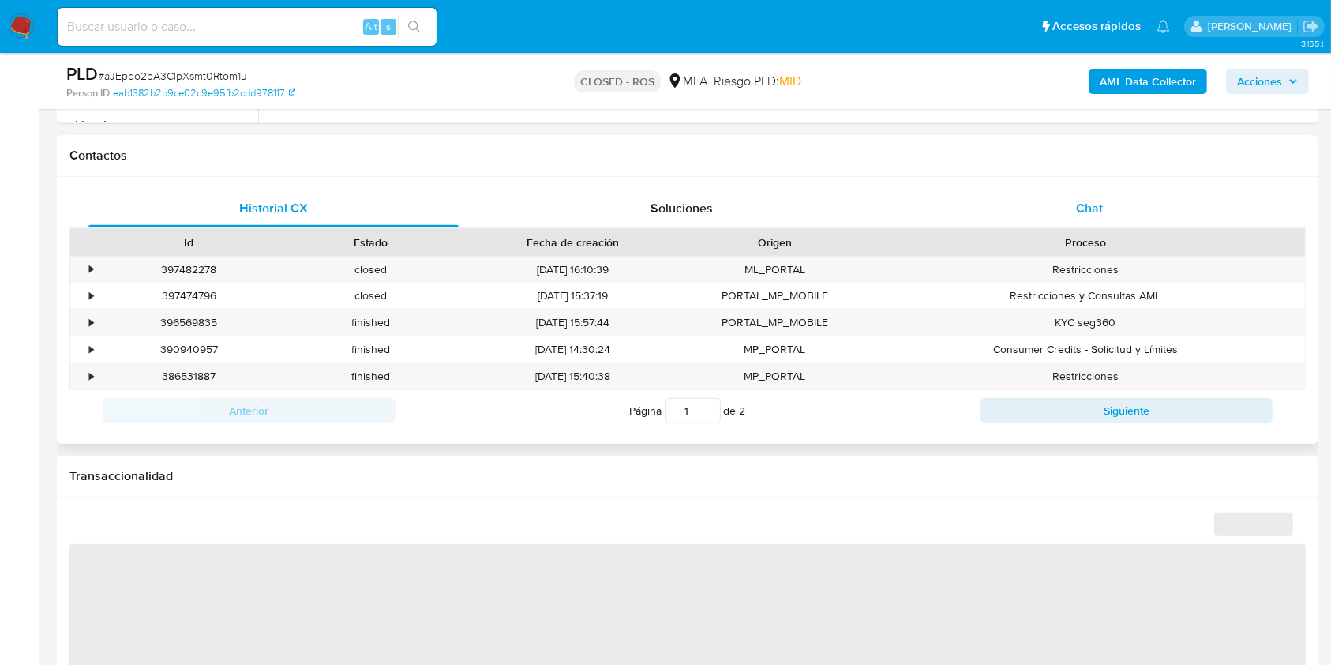
click at [1105, 219] on div "Chat" at bounding box center [1090, 208] width 370 height 38
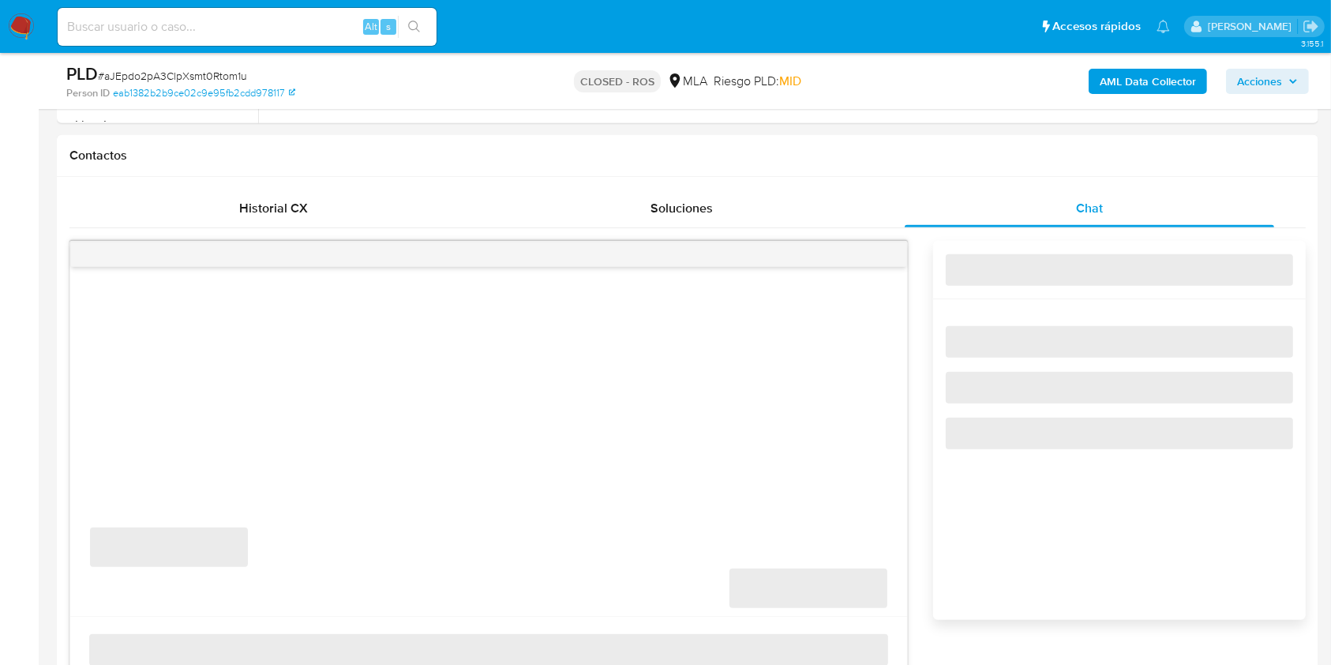
select select "10"
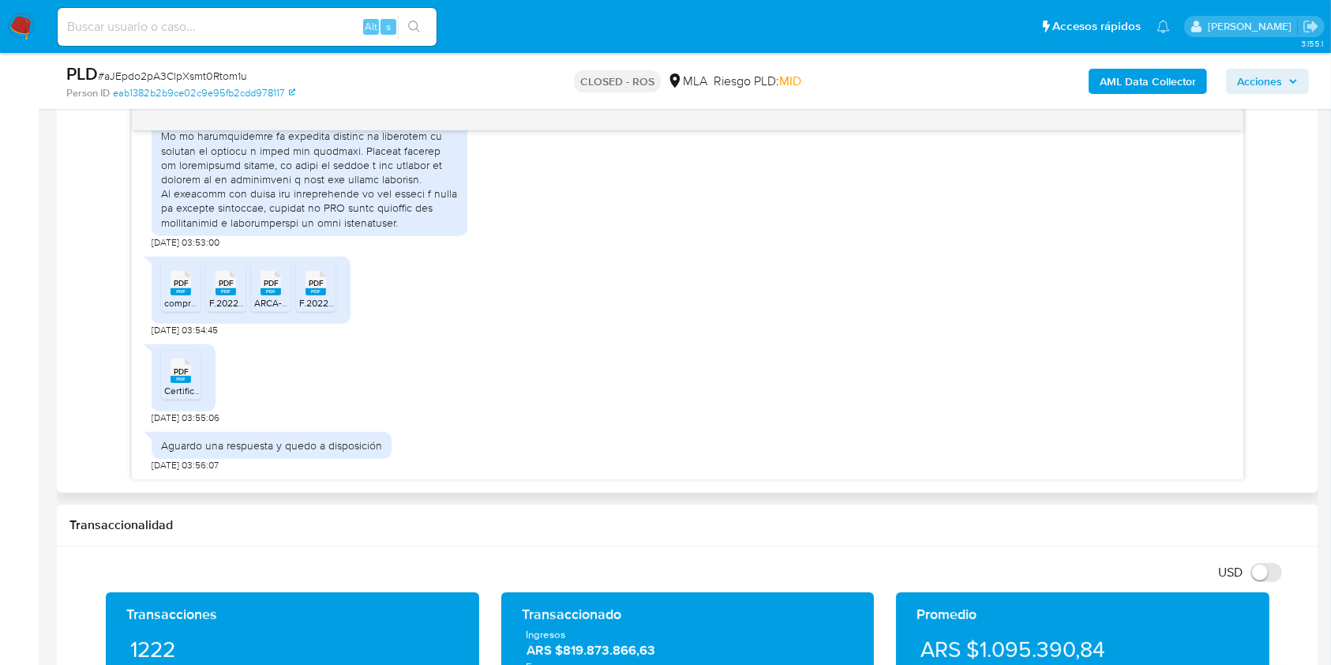
scroll to position [1764, 0]
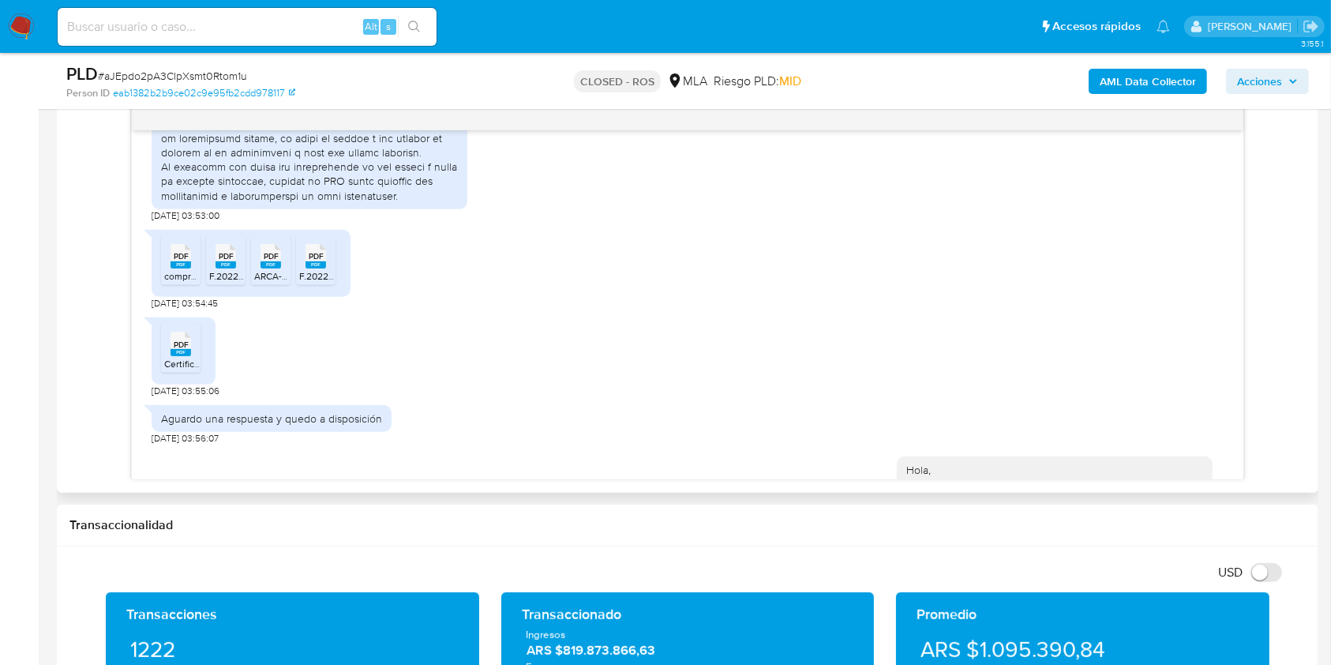
click at [186, 254] on rect at bounding box center [181, 250] width 21 height 7
click at [244, 271] on li "PDF PDF F.2022 - Impuesto Cedular - Renta financiera papeles de trabajo [PERSON…" at bounding box center [225, 246] width 39 height 49
click at [266, 254] on rect at bounding box center [271, 250] width 21 height 7
click at [306, 254] on icon at bounding box center [316, 242] width 21 height 24
click at [199, 355] on li "PDF PDF Certificacion de ingresos completa.pdf" at bounding box center [180, 333] width 39 height 49
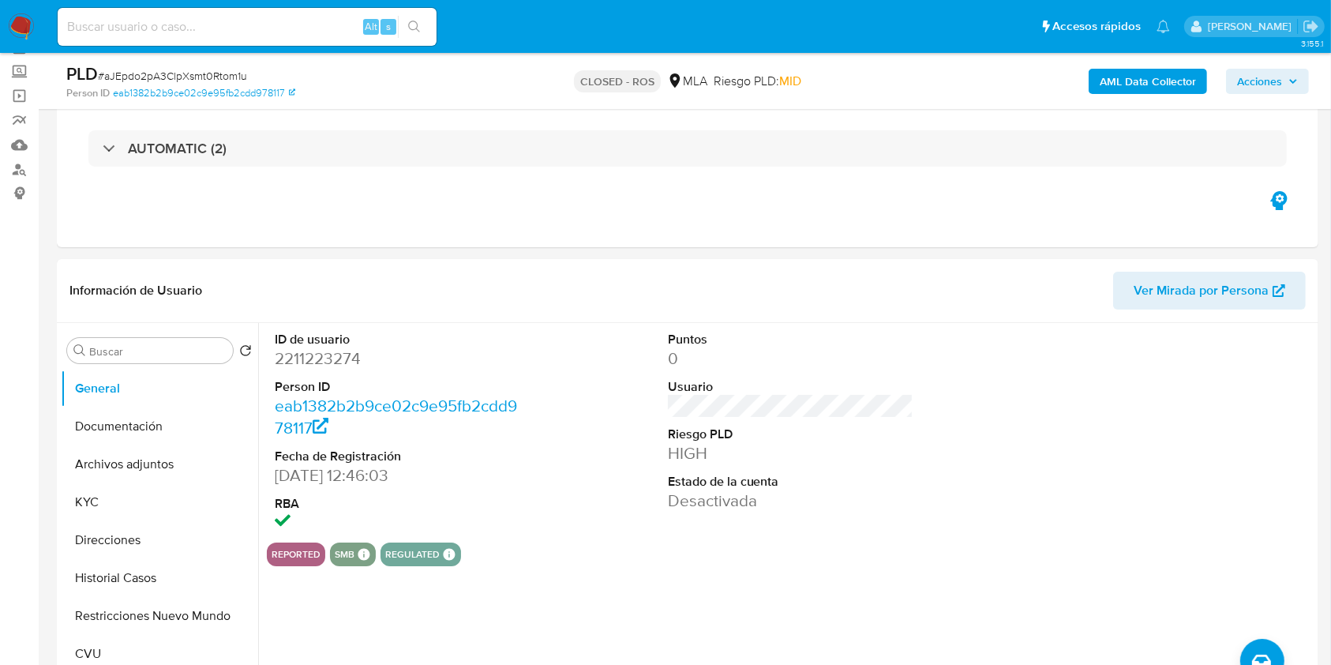
scroll to position [80, 0]
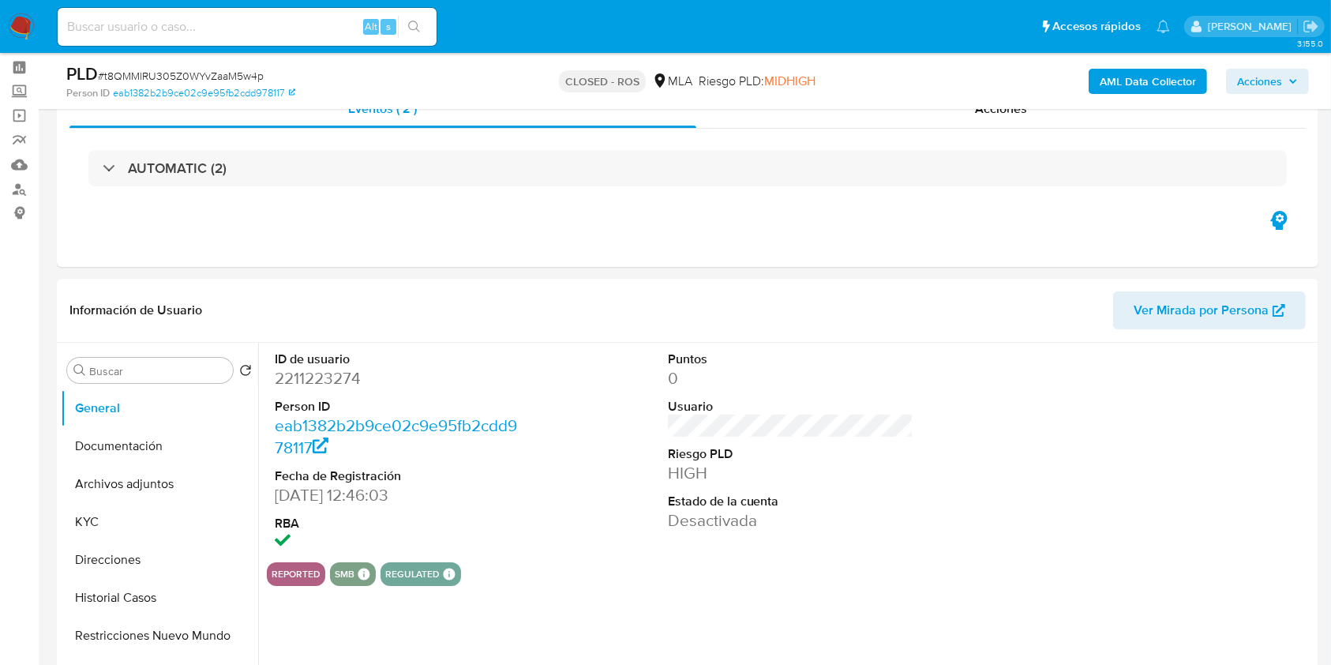
scroll to position [60, 0]
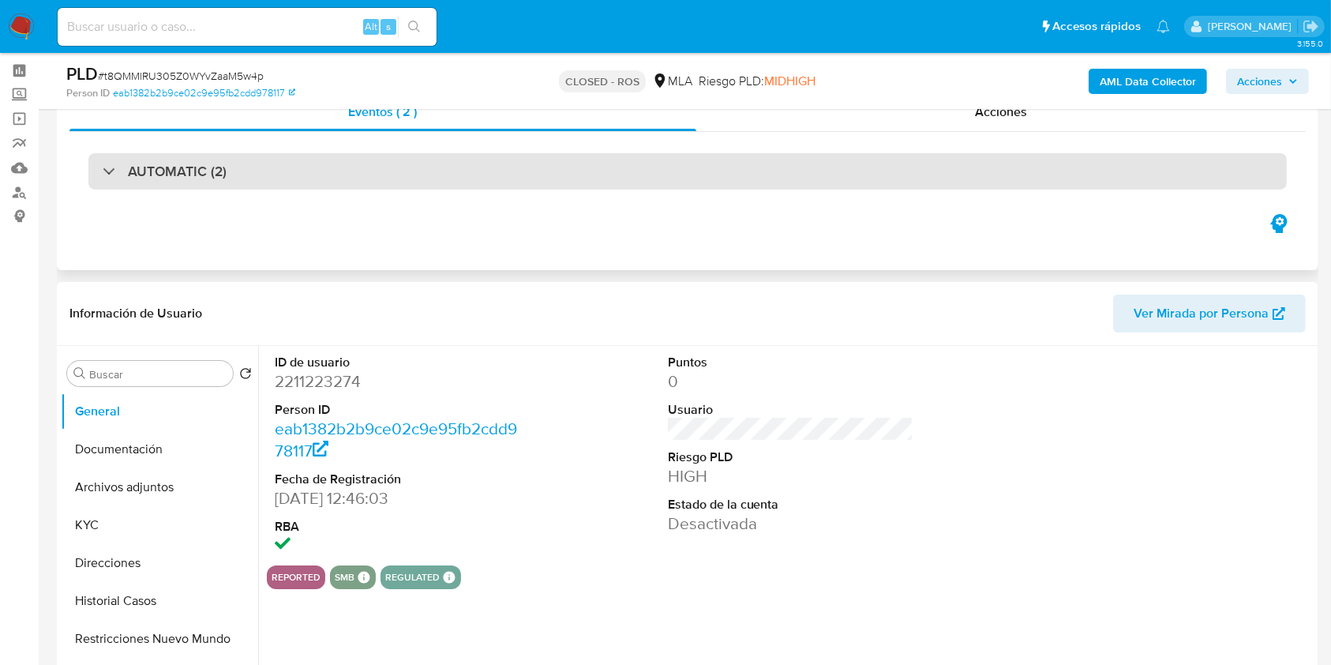
select select "10"
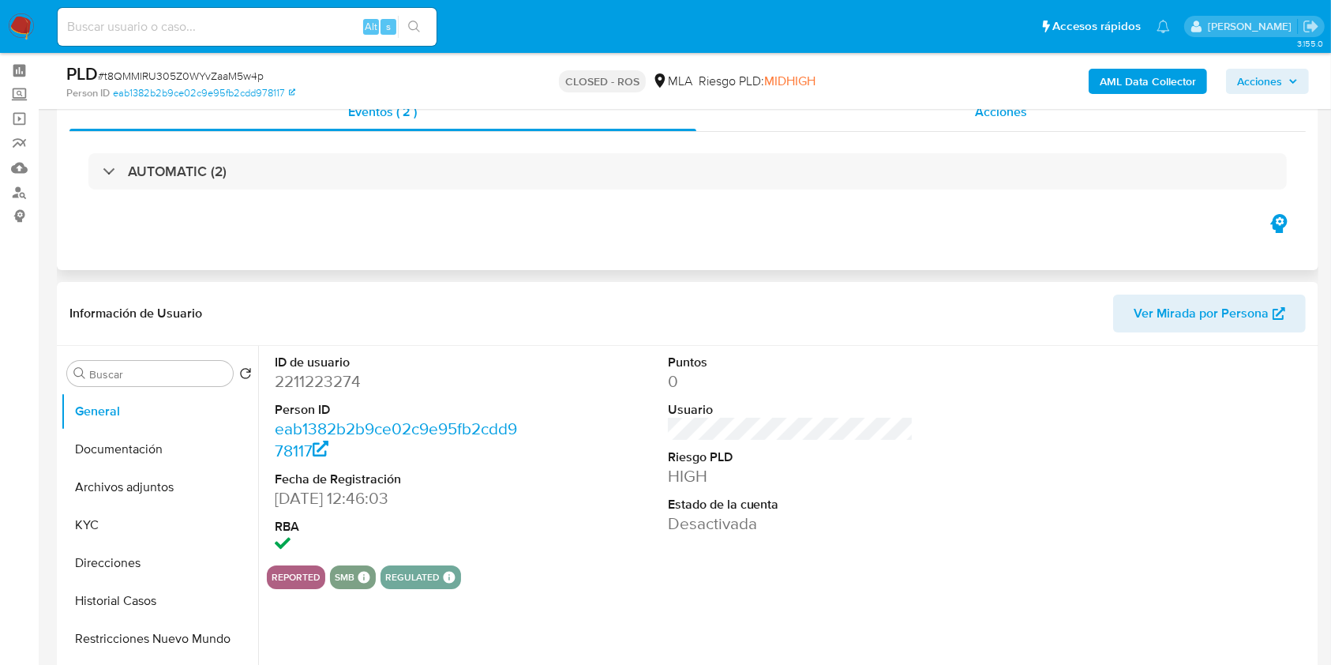
click at [1024, 119] on span "Acciones" at bounding box center [1001, 112] width 52 height 18
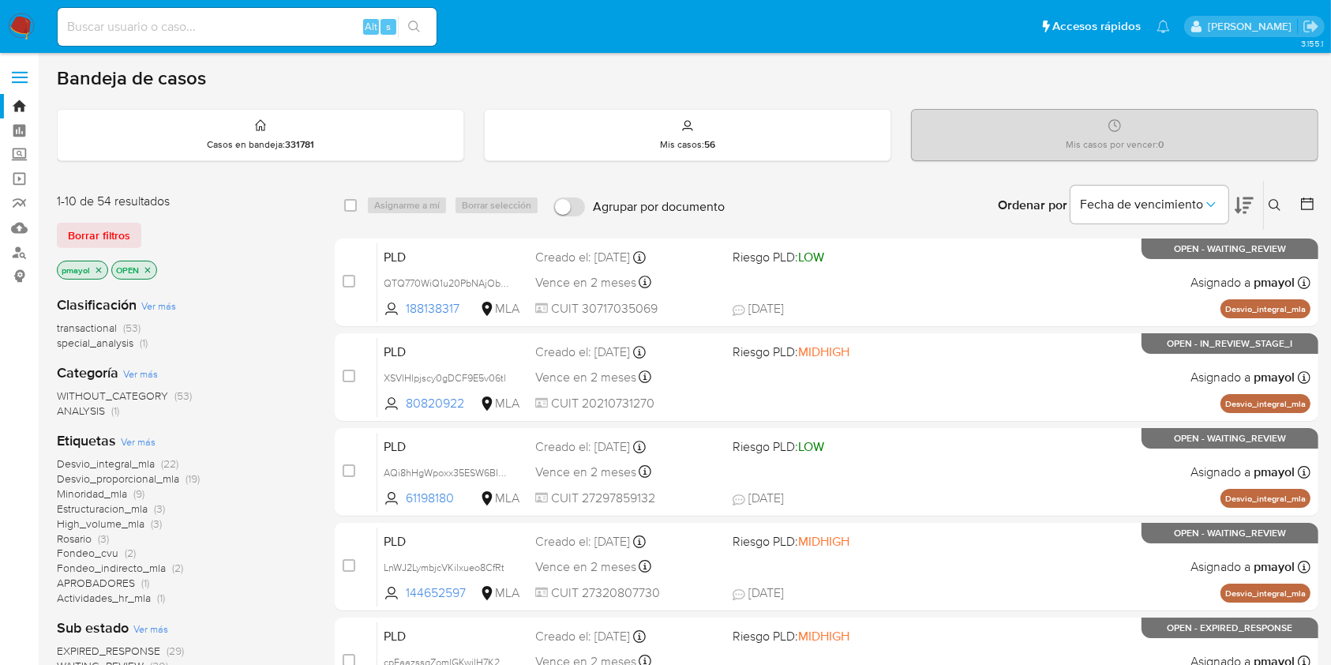
click at [1276, 203] on icon at bounding box center [1275, 205] width 13 height 13
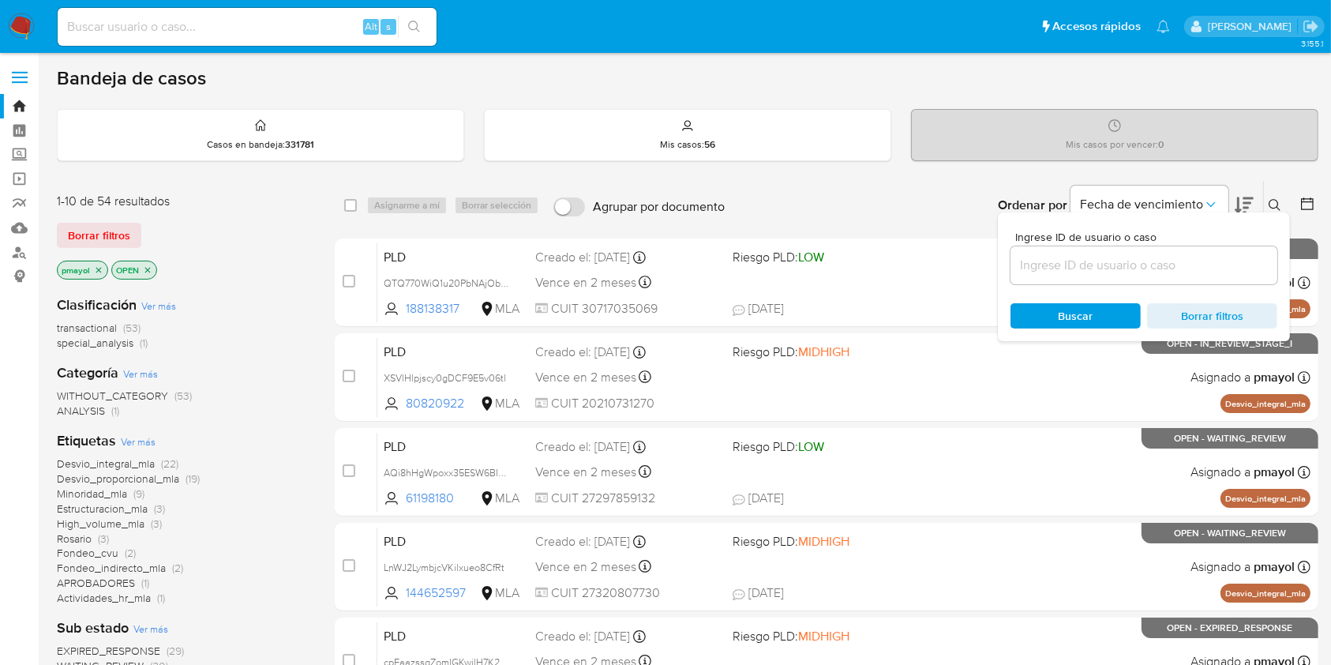
click at [1156, 257] on input at bounding box center [1143, 265] width 267 height 21
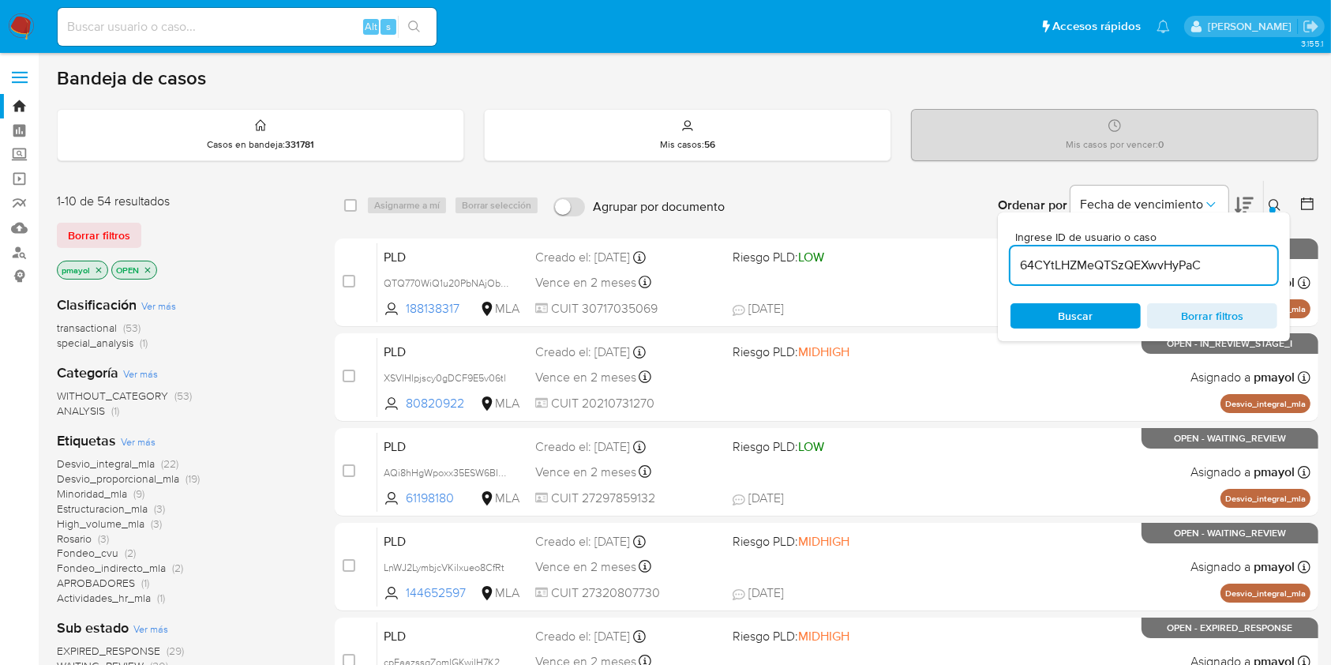
type input "64CYtLHZMeQTSzQEXwvHyPaC"
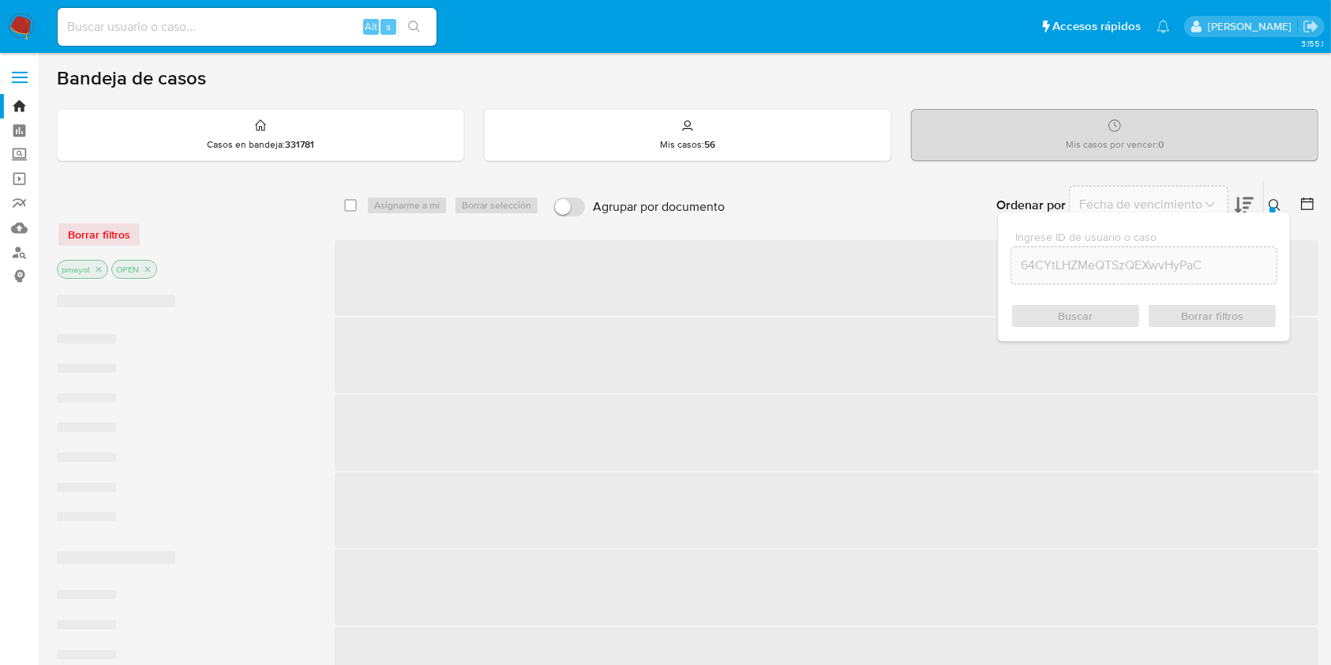
click at [1074, 294] on div "Ingrese ID de usuario o caso 64CYtLHZMeQTSzQEXwvHyPaC Buscar Borrar filtros" at bounding box center [1144, 276] width 292 height 129
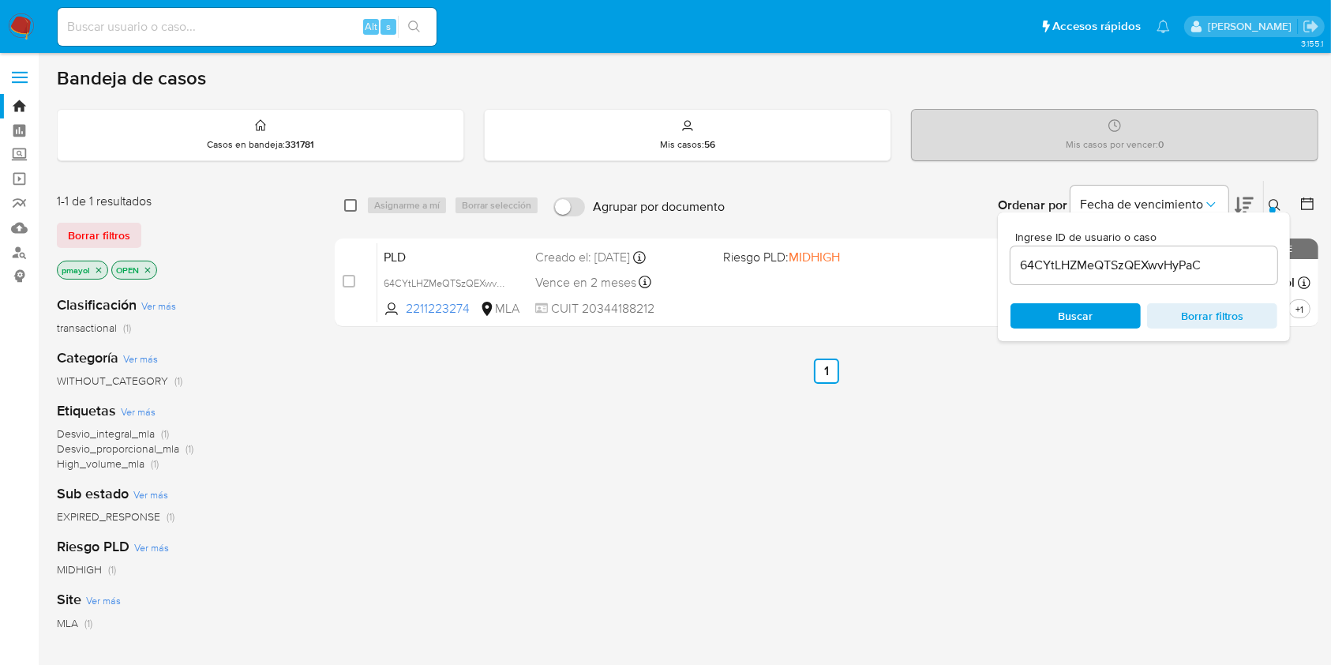
click at [353, 208] on input "checkbox" at bounding box center [350, 205] width 13 height 13
checkbox input "true"
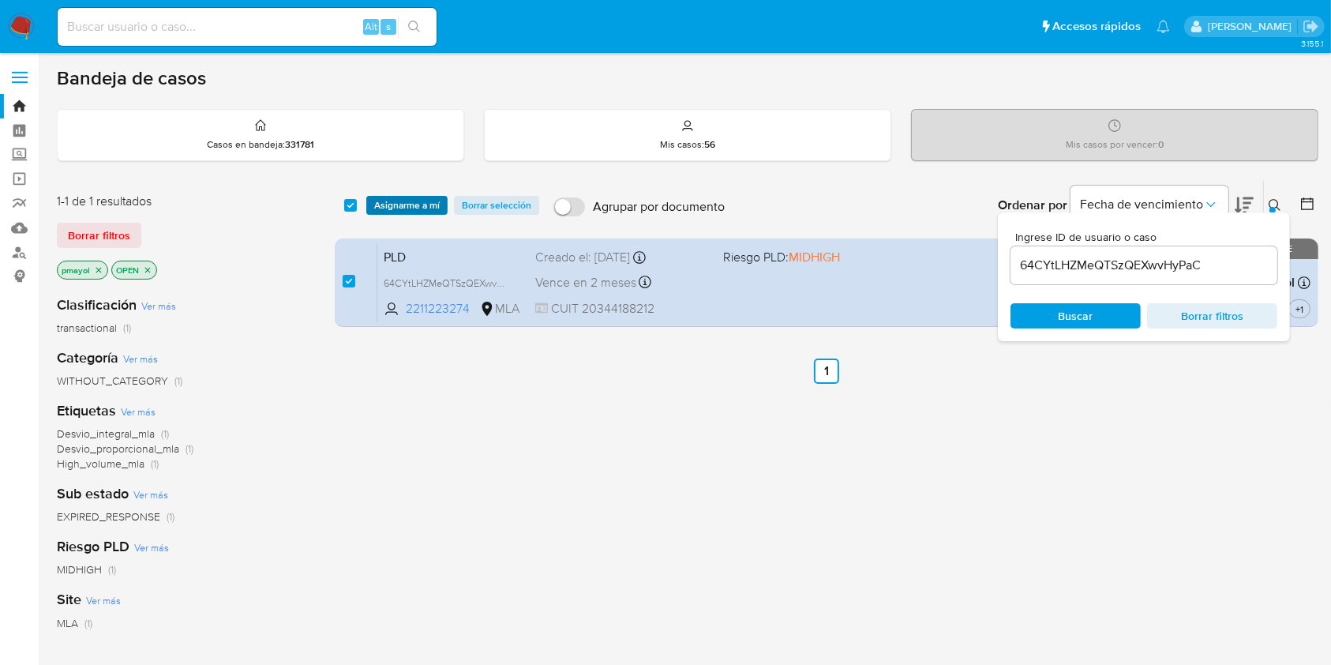
click at [384, 208] on span "Asignarme a mí" at bounding box center [407, 205] width 66 height 16
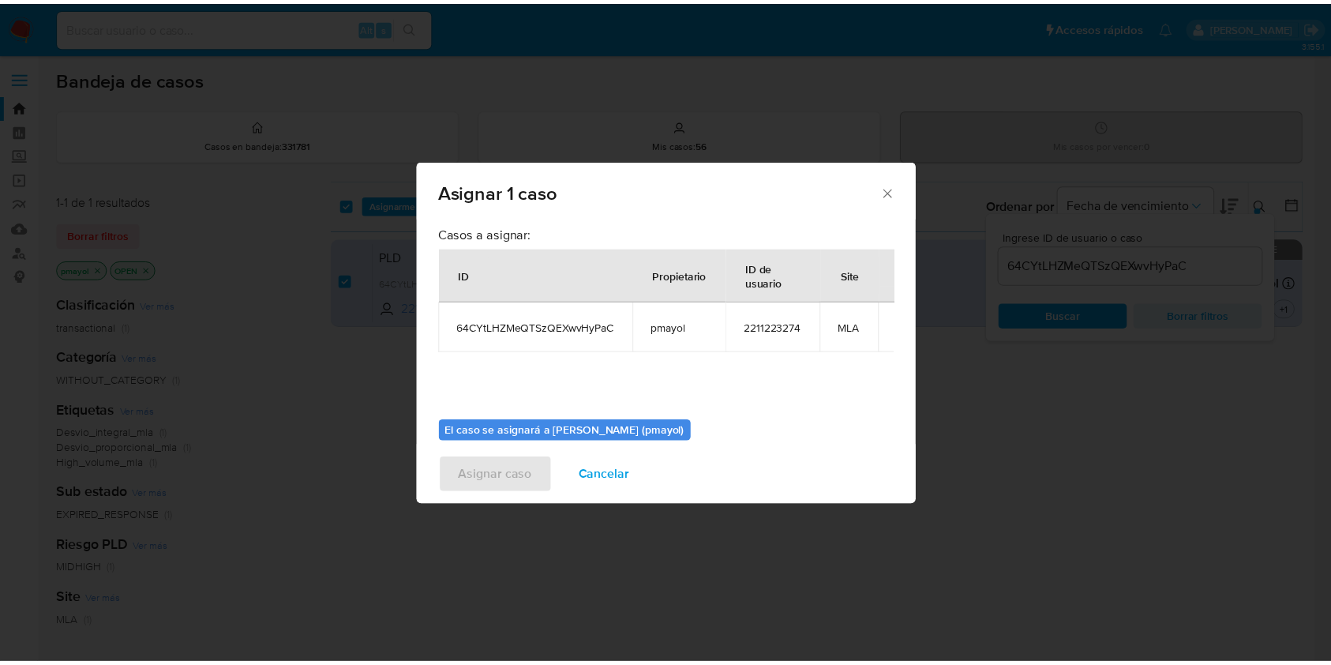
scroll to position [81, 0]
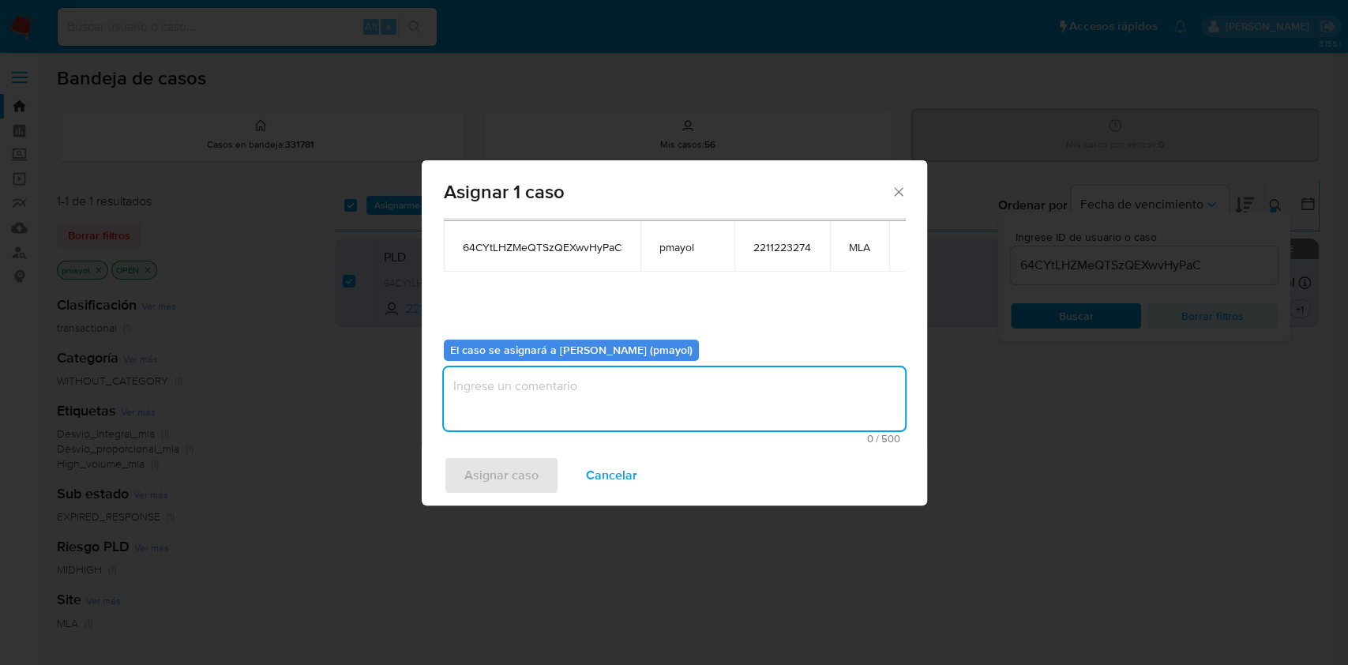
click at [744, 410] on textarea "assign-modal" at bounding box center [674, 398] width 461 height 63
type textarea "Asignación"
click at [512, 473] on span "Asignar caso" at bounding box center [501, 475] width 74 height 35
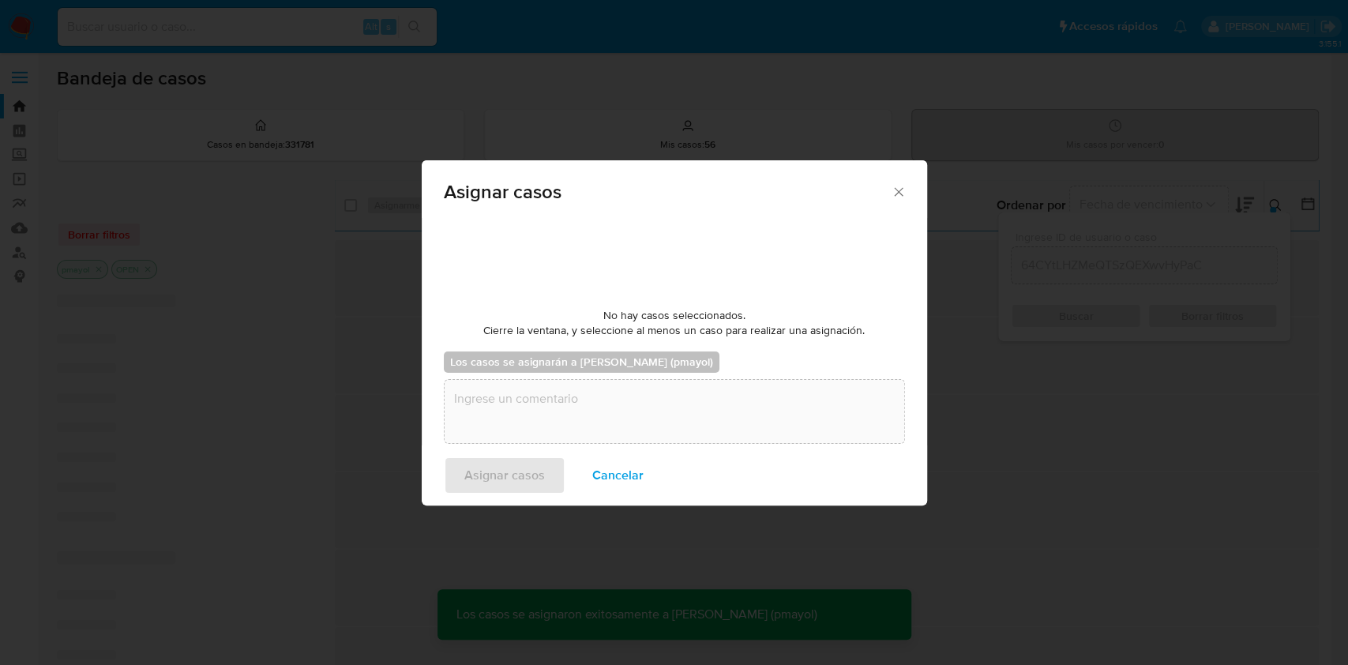
checkbox input "false"
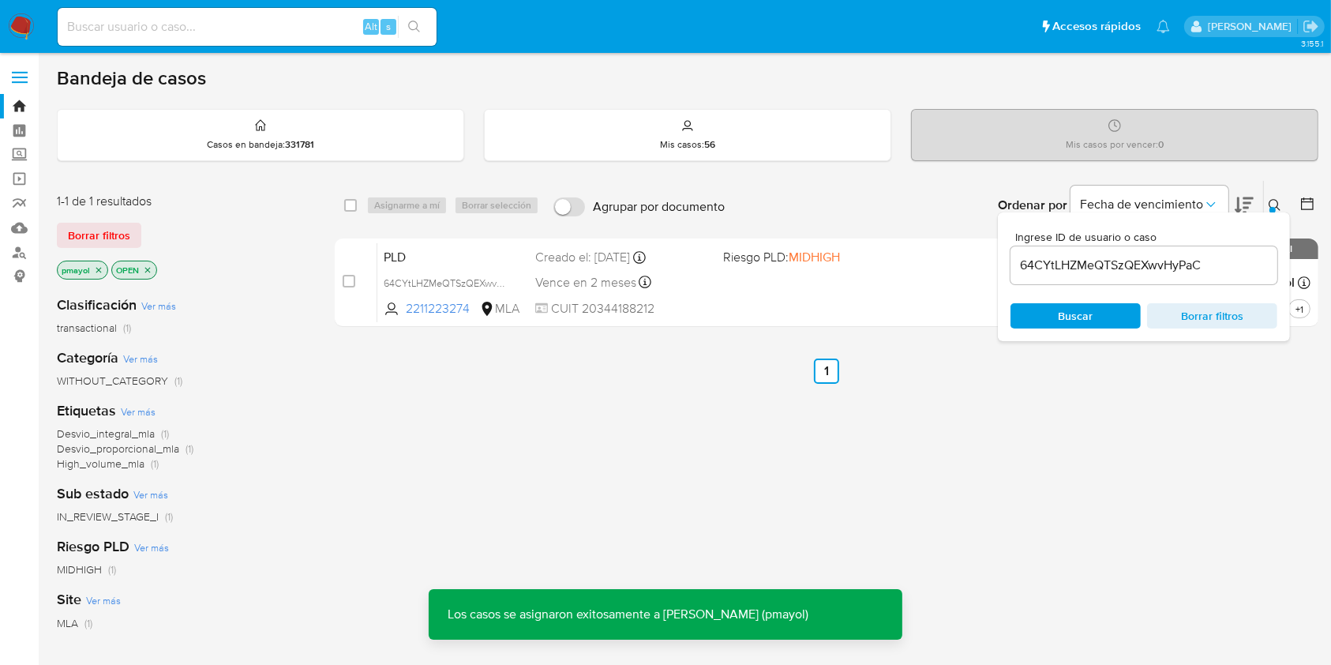
click at [838, 312] on div "PLD 64CYtLHZMeQTSzQEXwvHyPaC 2211223274 MLA Riesgo PLD: MIDHIGH Creado el: 12/0…" at bounding box center [843, 282] width 933 height 80
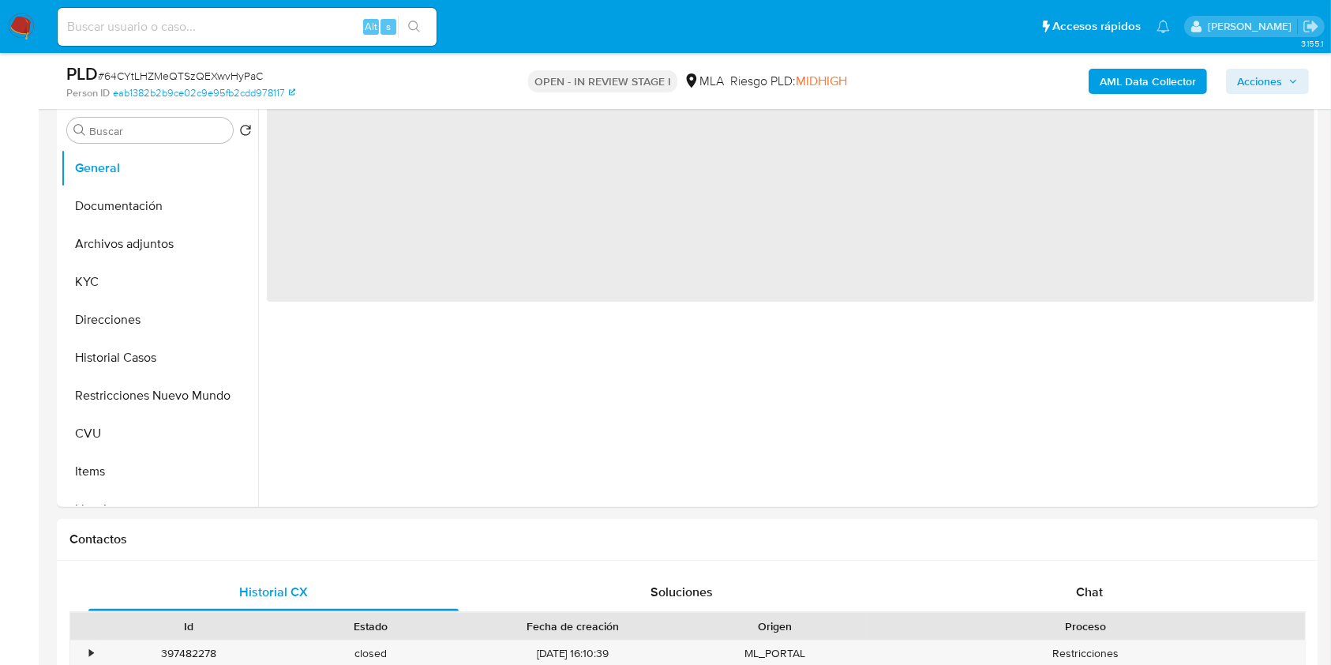
scroll to position [524, 0]
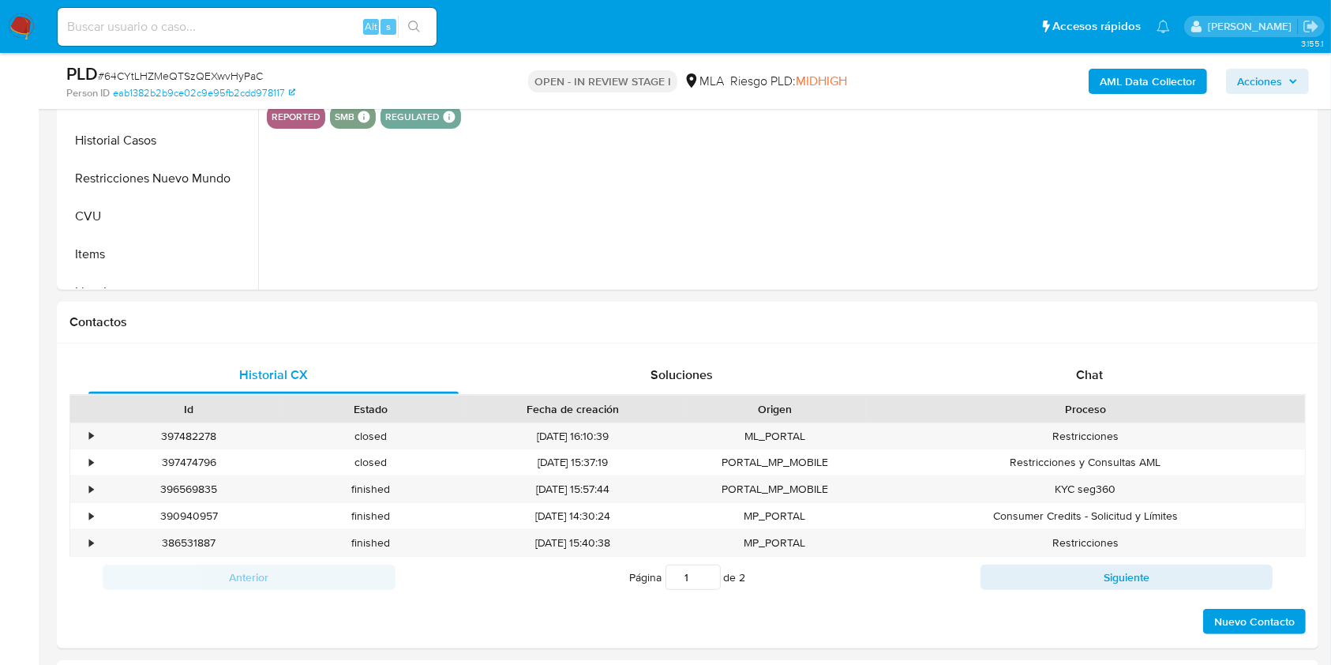
select select "10"
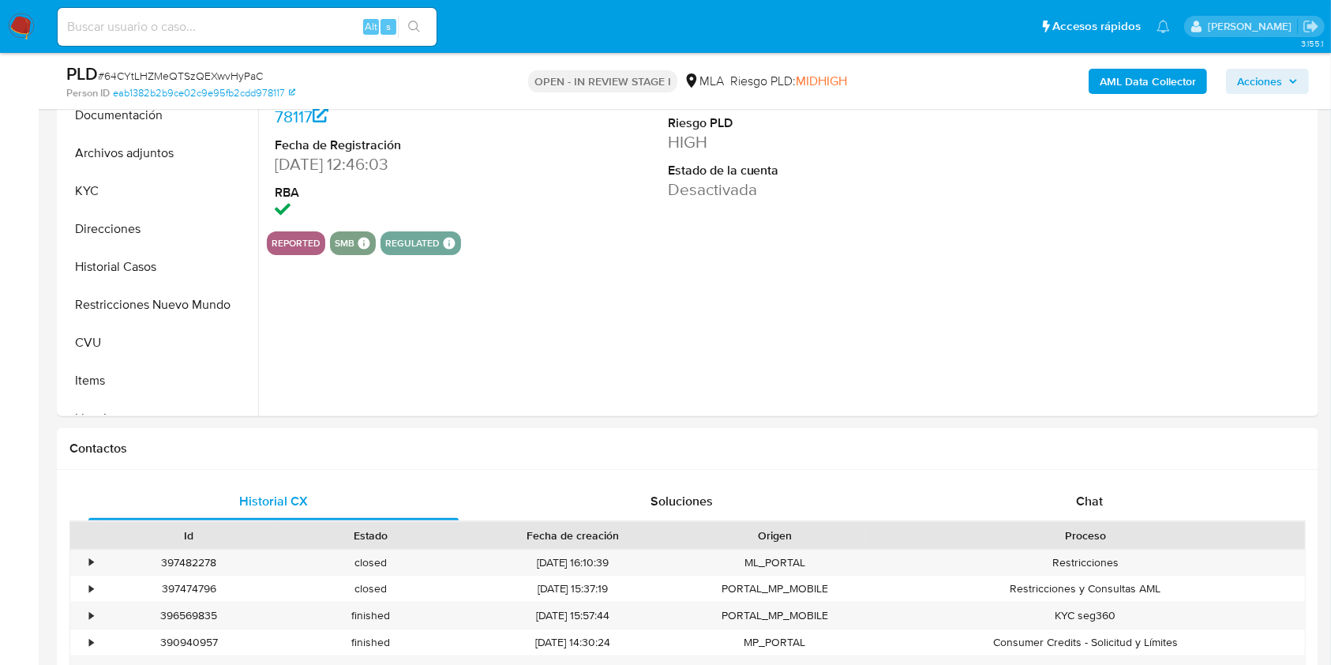
scroll to position [360, 0]
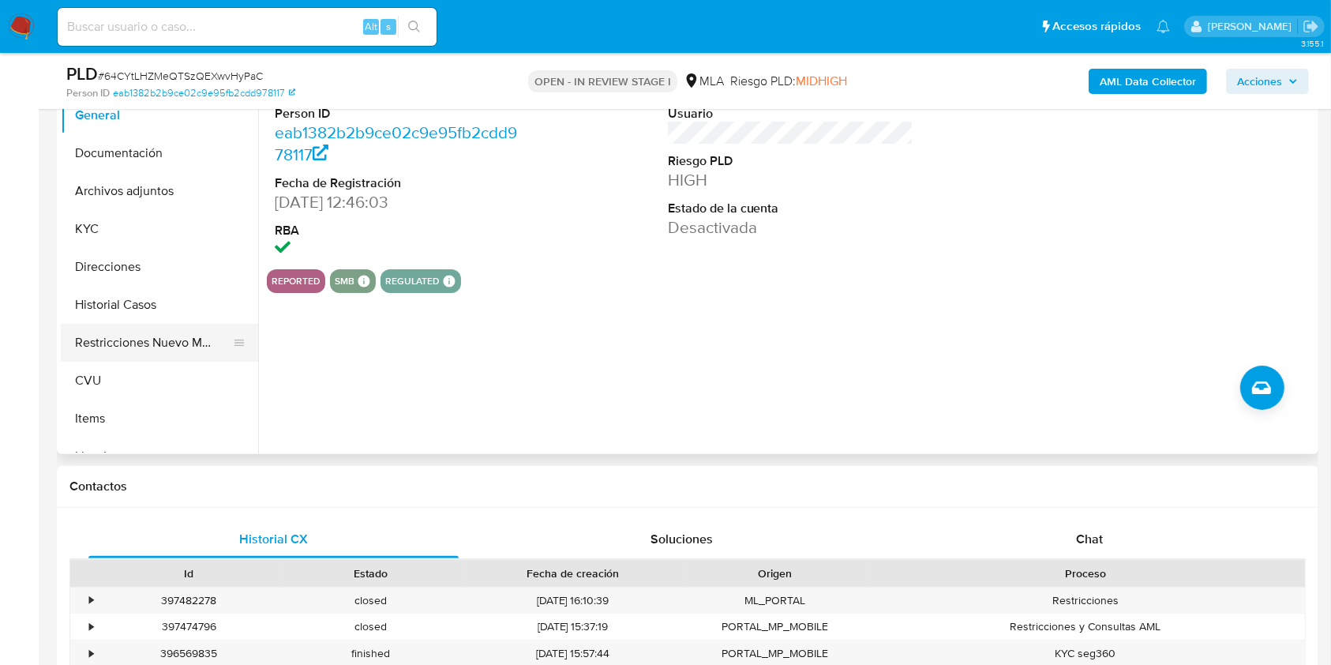
click at [174, 338] on button "Restricciones Nuevo Mundo" at bounding box center [153, 343] width 185 height 38
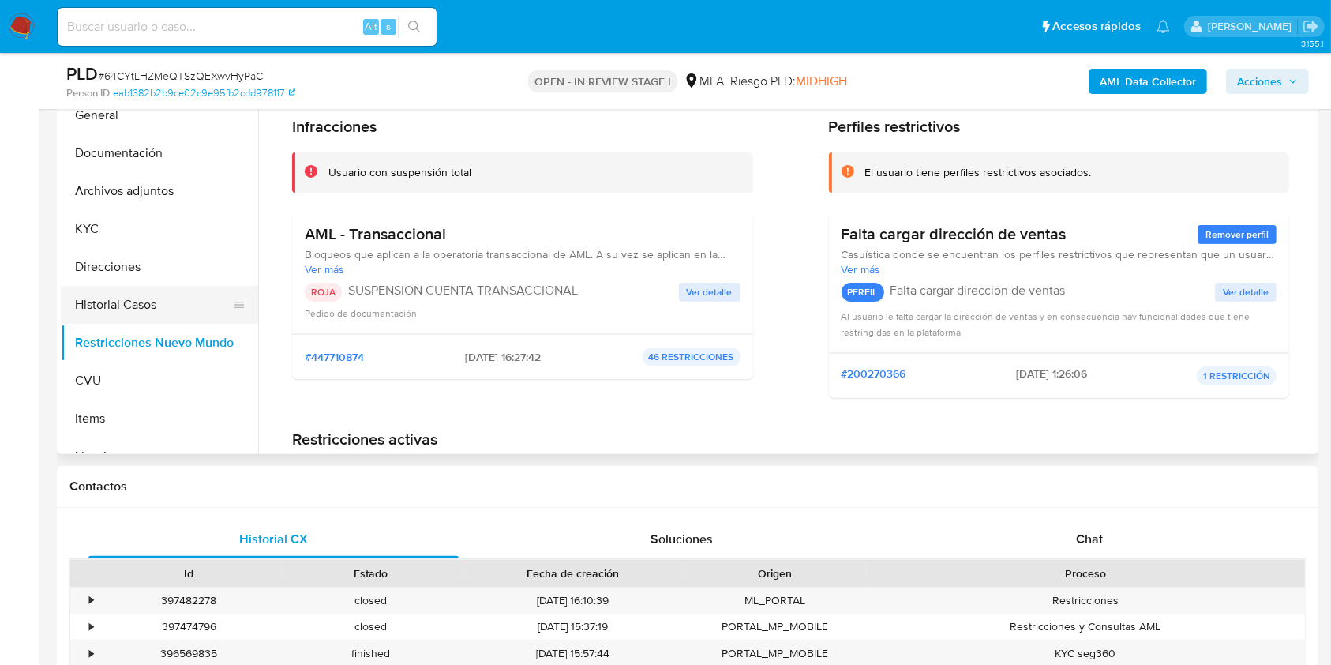
click at [141, 301] on button "Historial Casos" at bounding box center [153, 305] width 185 height 38
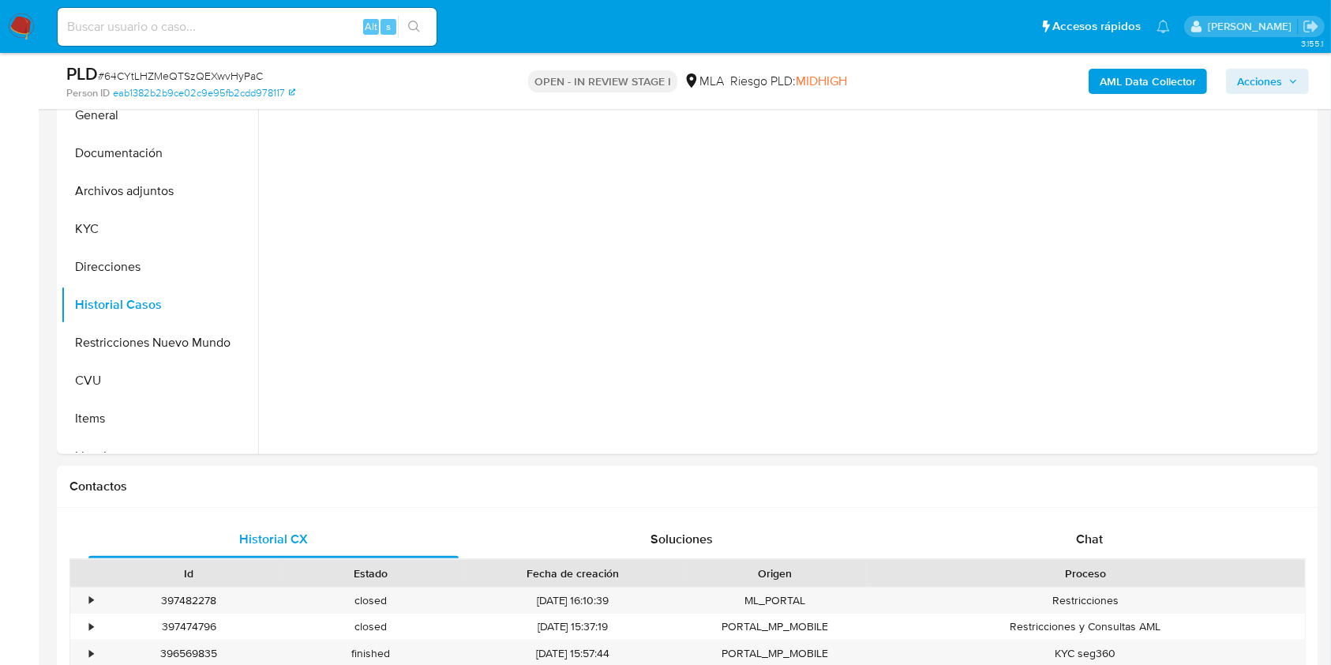
click at [1180, 75] on b "AML Data Collector" at bounding box center [1148, 81] width 96 height 25
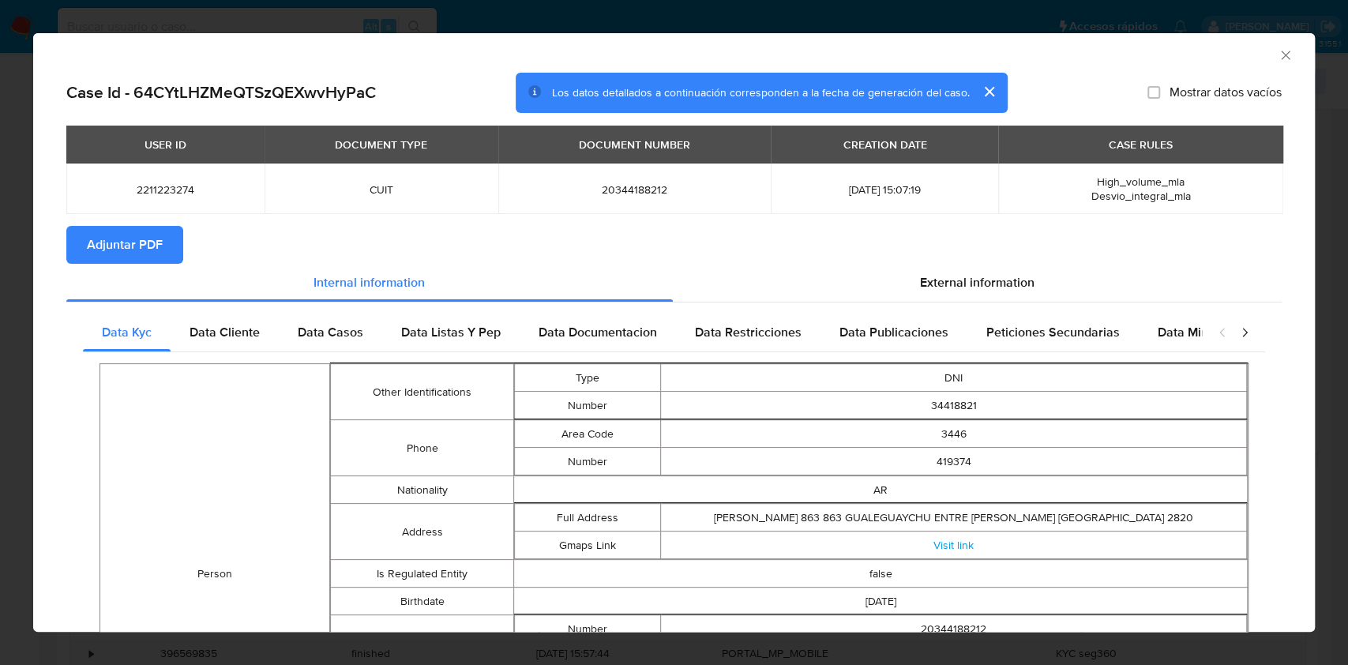
click at [155, 244] on span "Adjuntar PDF" at bounding box center [125, 244] width 76 height 35
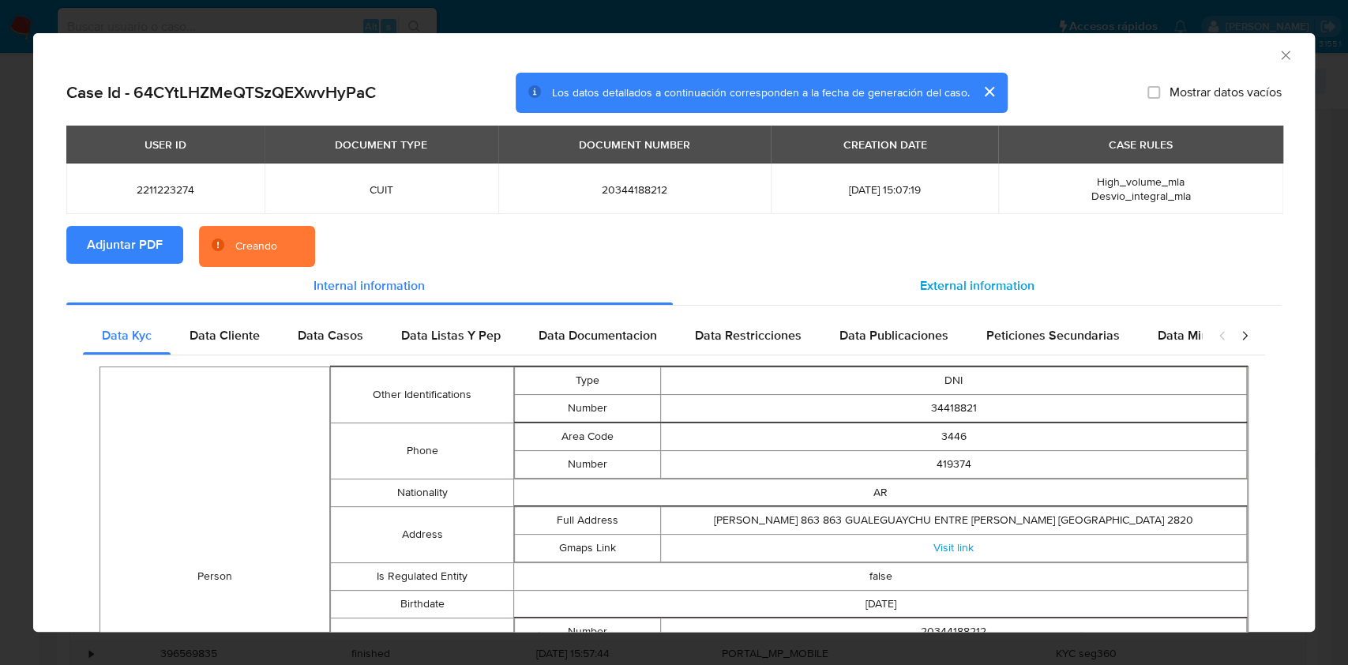
click at [966, 282] on span "External information" at bounding box center [977, 285] width 114 height 18
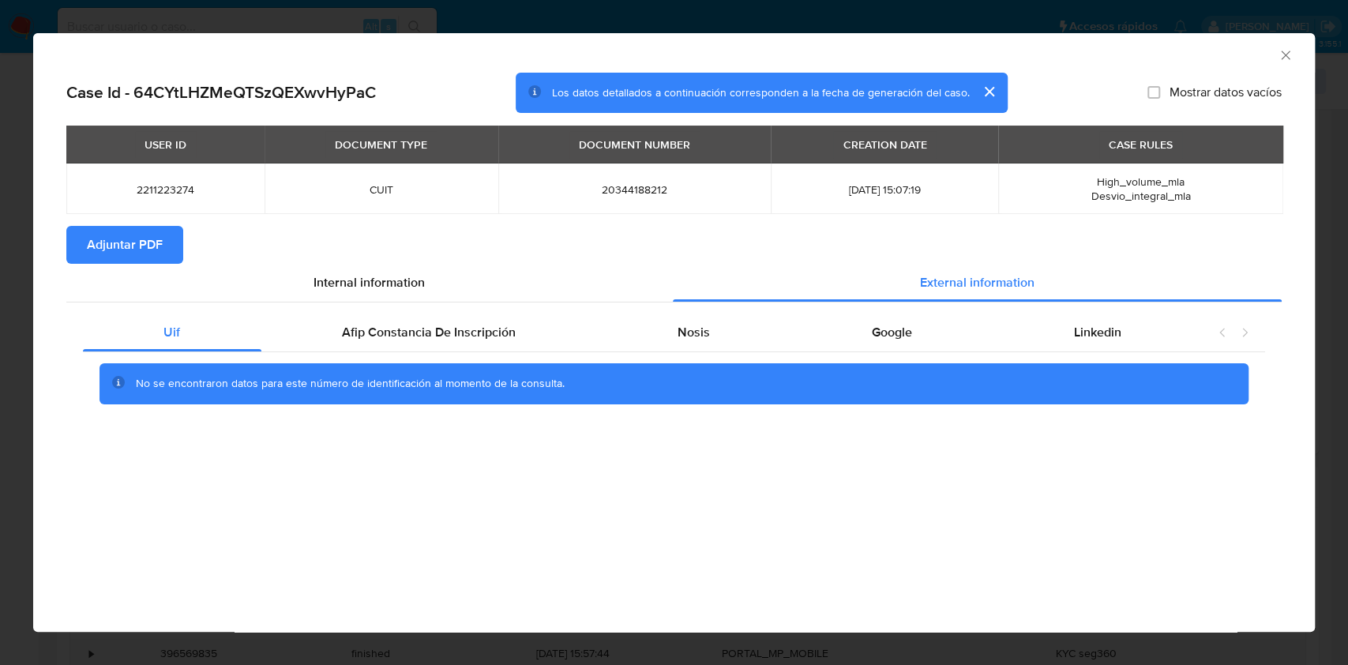
click at [1283, 54] on icon "Cerrar ventana" at bounding box center [1284, 55] width 9 height 9
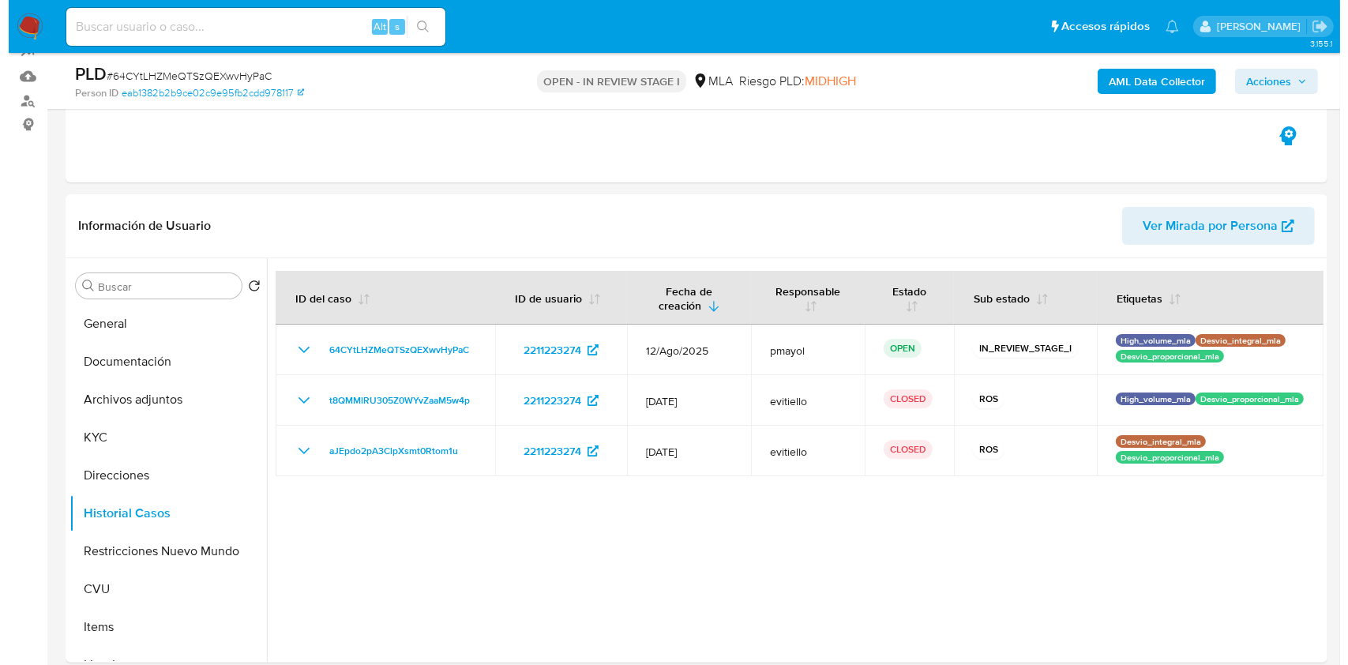
scroll to position [120, 0]
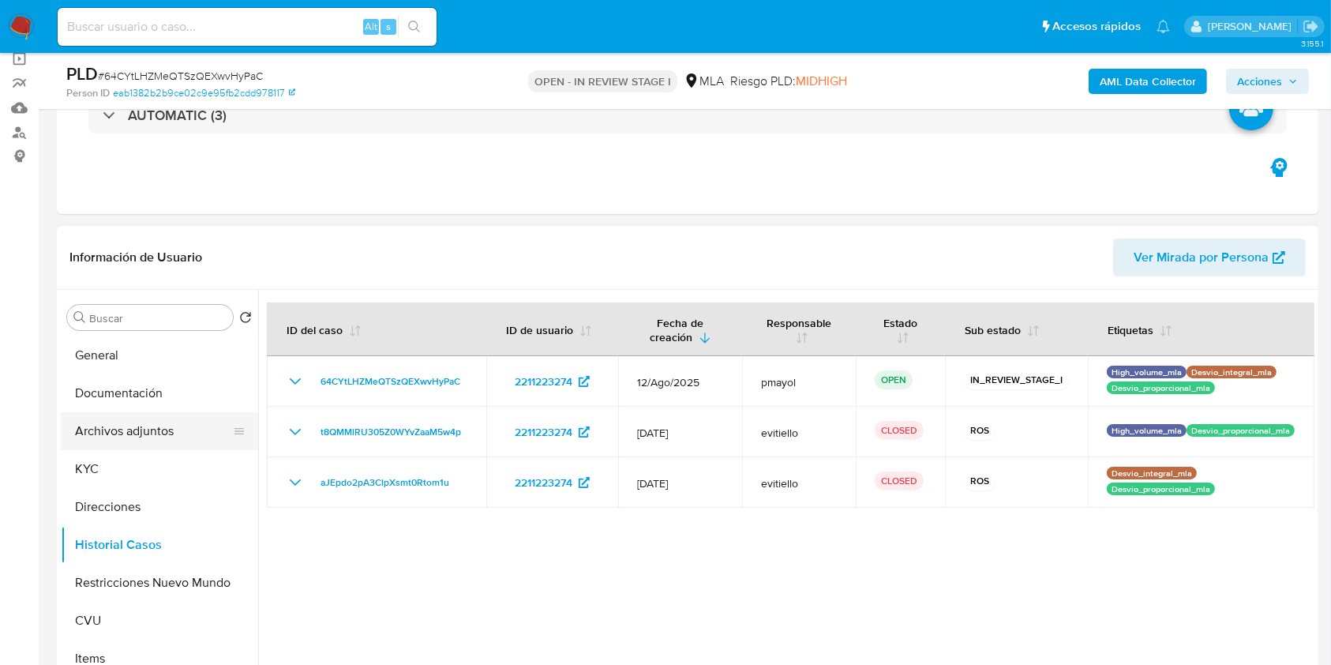
click at [107, 438] on button "Archivos adjuntos" at bounding box center [153, 431] width 185 height 38
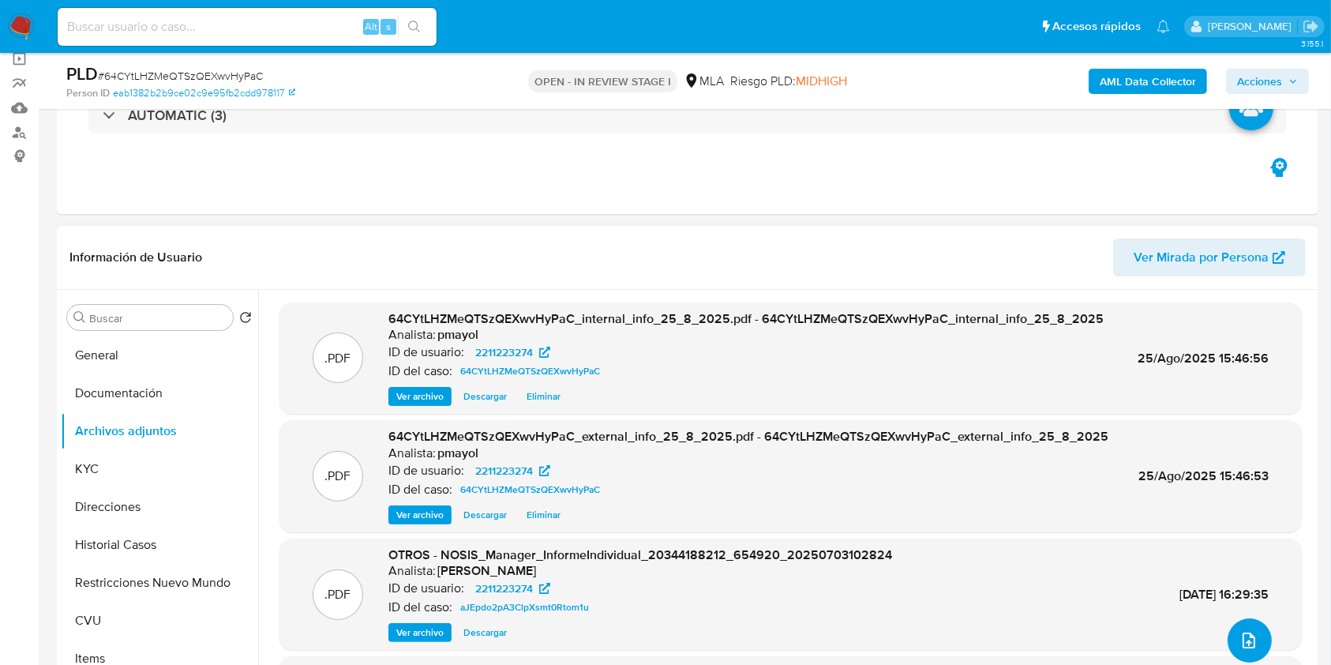
click at [1250, 647] on span "upload-file" at bounding box center [1248, 640] width 19 height 19
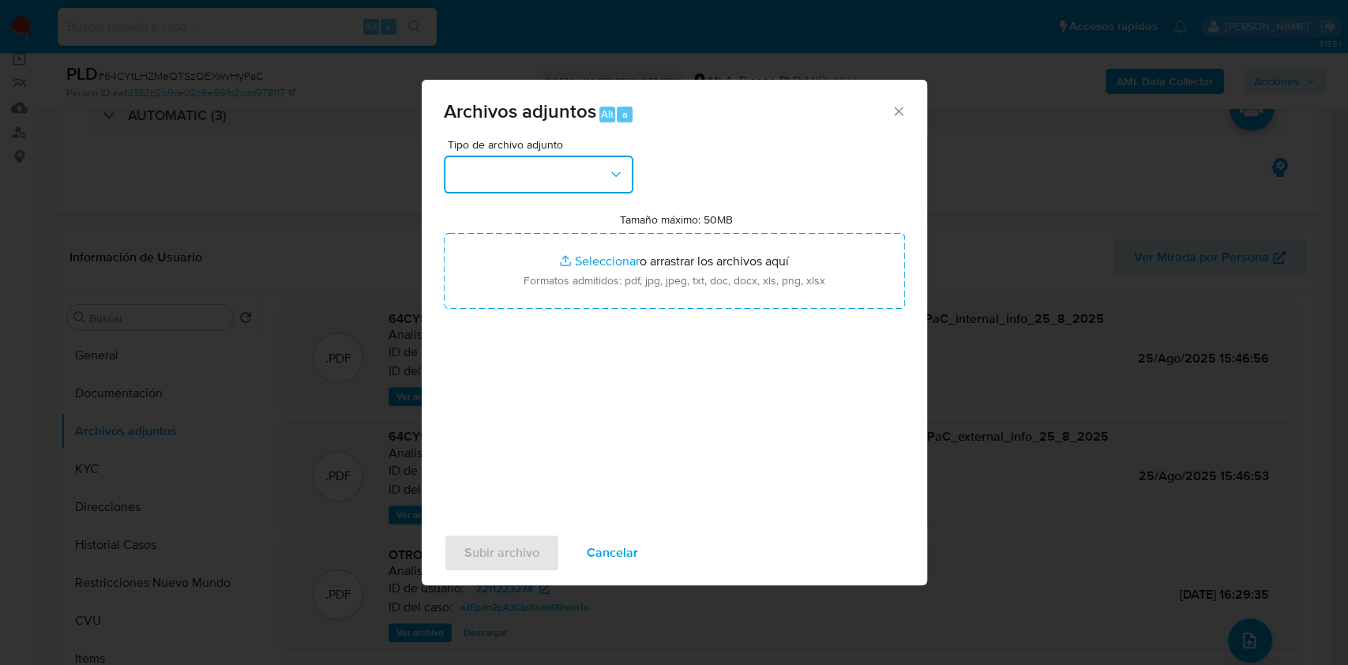
click at [565, 178] on button "button" at bounding box center [538, 175] width 189 height 38
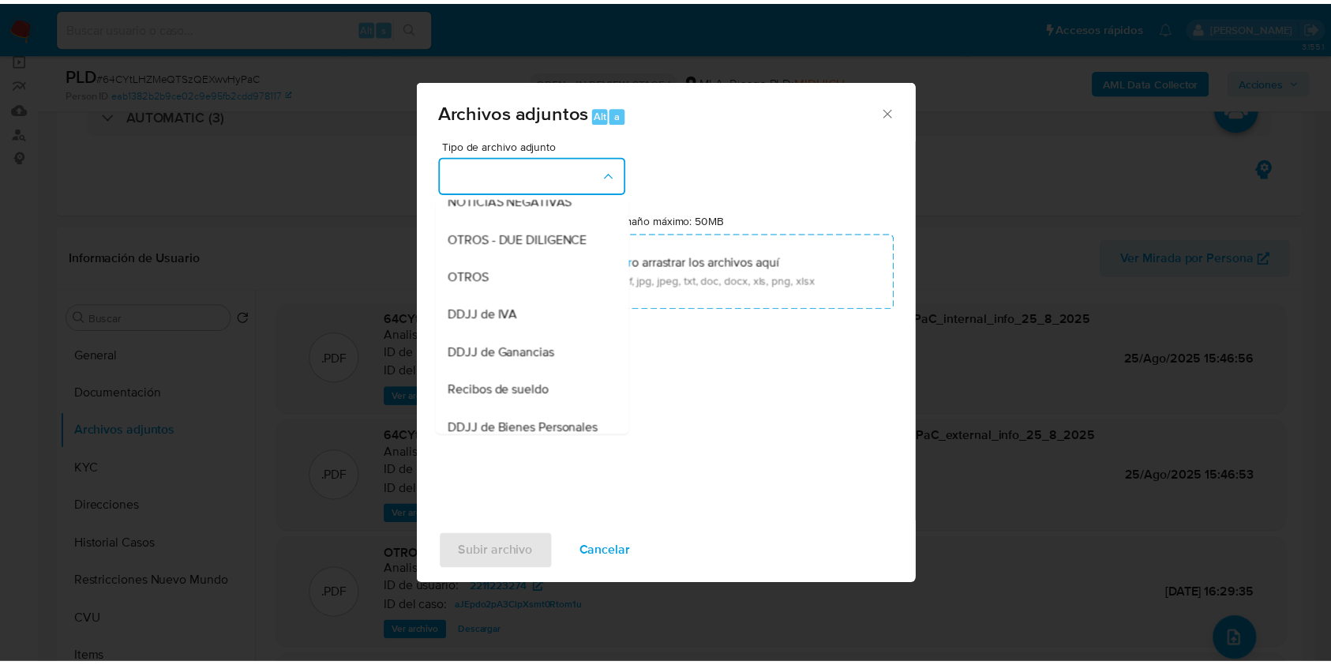
scroll to position [257, 0]
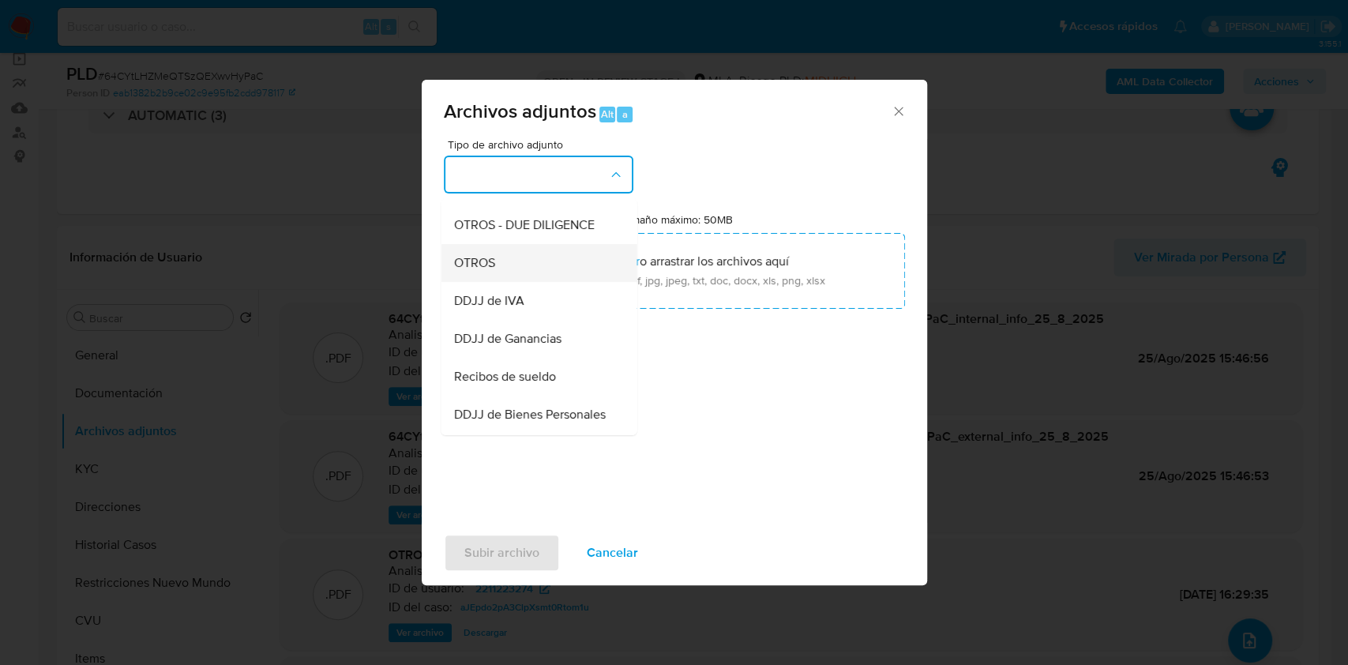
click at [514, 276] on div "OTROS" at bounding box center [533, 263] width 161 height 38
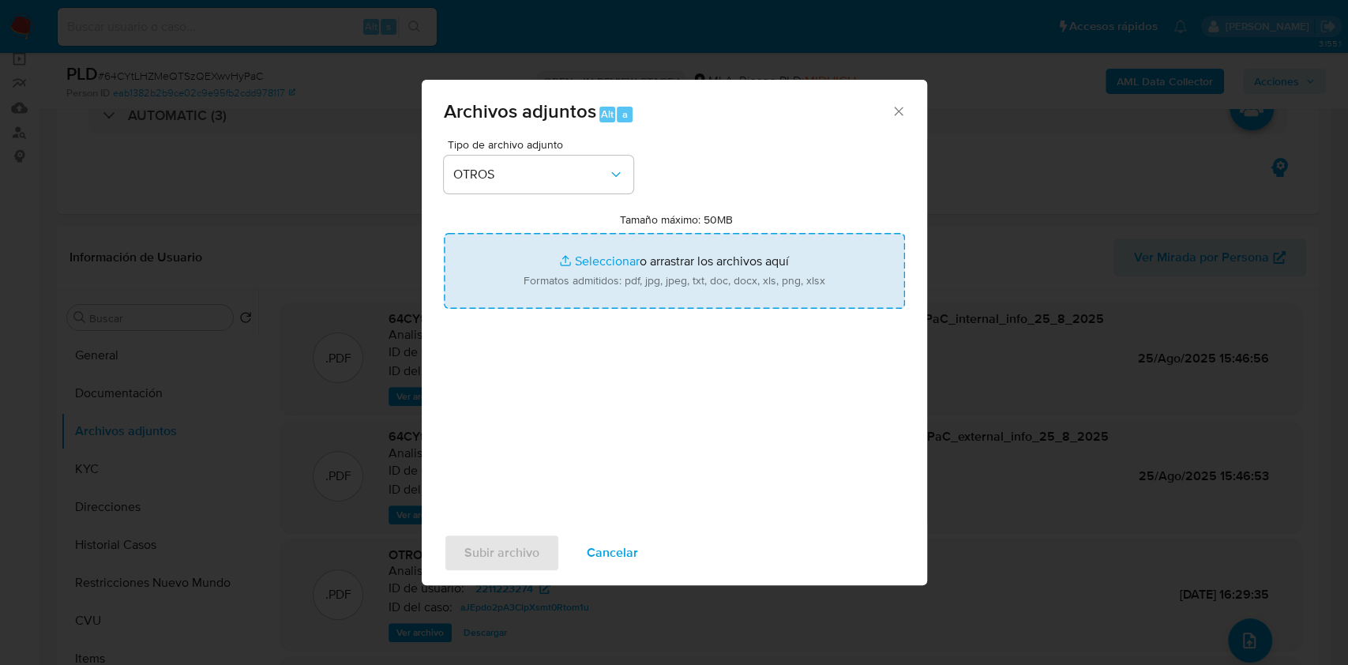
click at [649, 286] on input "Tamaño máximo: 50MB Seleccionar archivos" at bounding box center [674, 271] width 461 height 76
click at [720, 264] on input "Tamaño máximo: 50MB Seleccionar archivos" at bounding box center [674, 271] width 461 height 76
type input "C:\fakepath\RC -Caselog 64CYtLHZMeQTSzQEXwvHyPaC.docx"
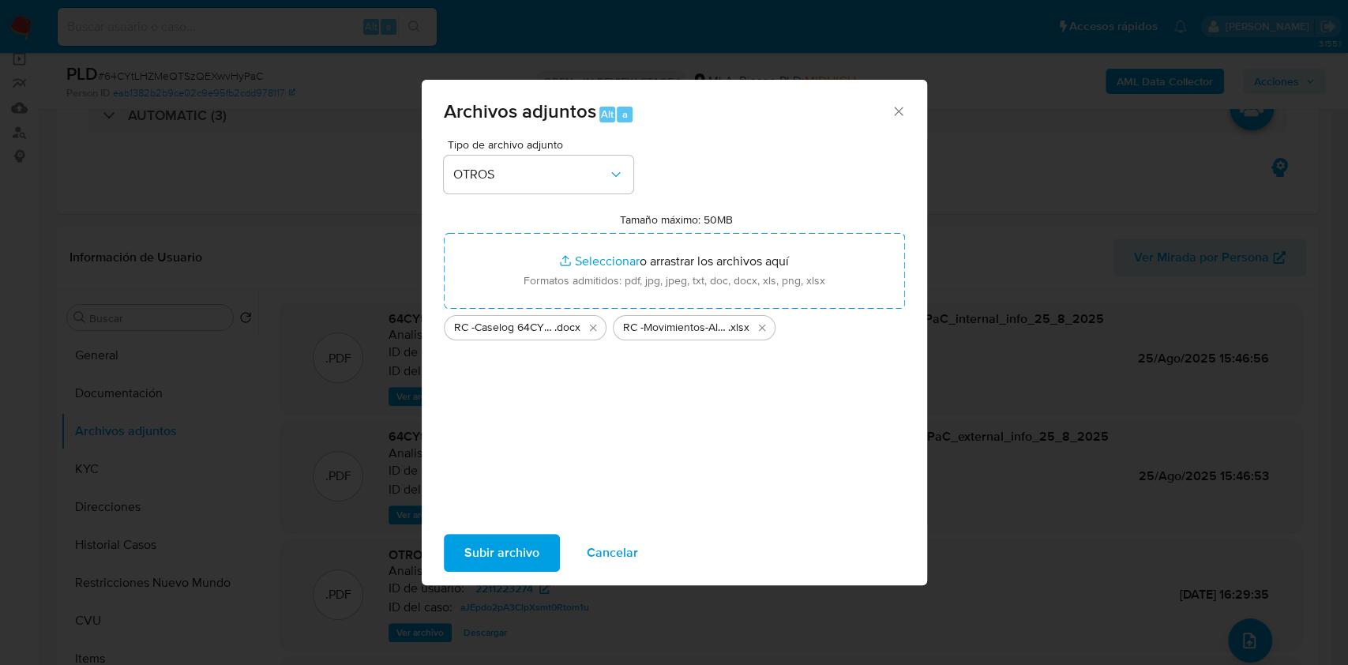
click at [506, 551] on span "Subir archivo" at bounding box center [501, 552] width 75 height 35
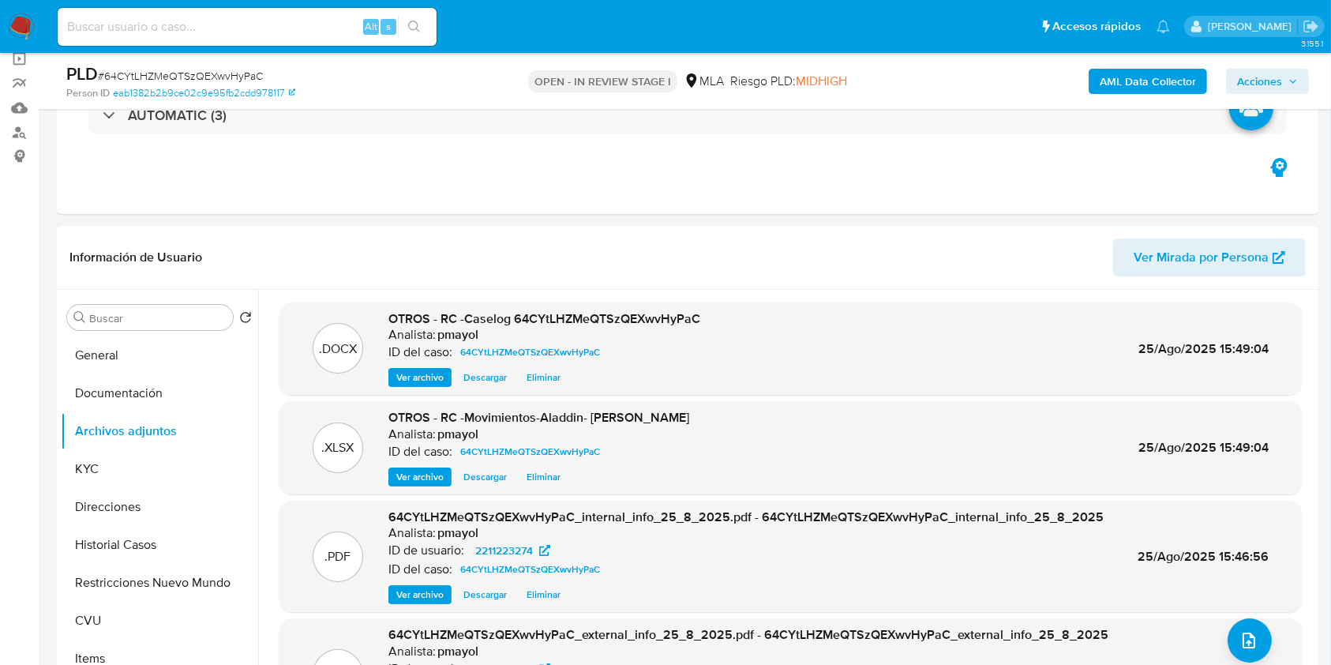
click at [1261, 62] on div "AML Data Collector Acciones" at bounding box center [1104, 80] width 410 height 37
click at [1260, 81] on span "Acciones" at bounding box center [1259, 81] width 45 height 25
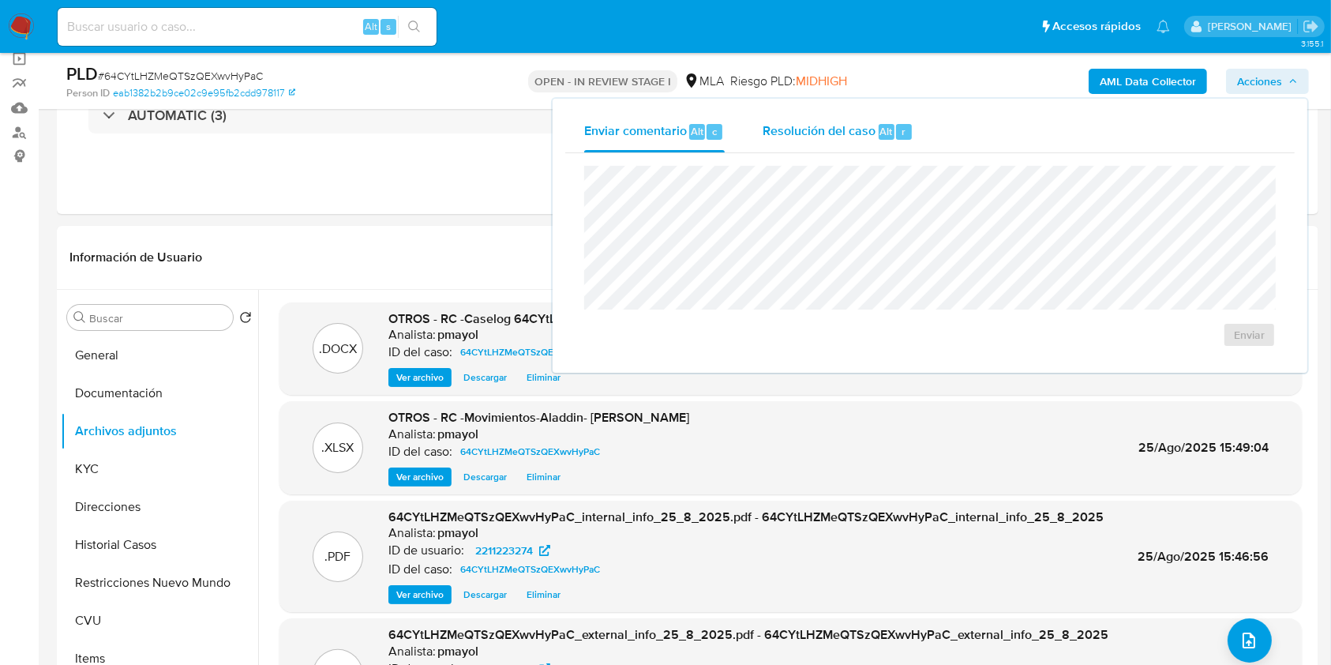
click at [840, 134] on span "Resolución del caso" at bounding box center [819, 131] width 113 height 18
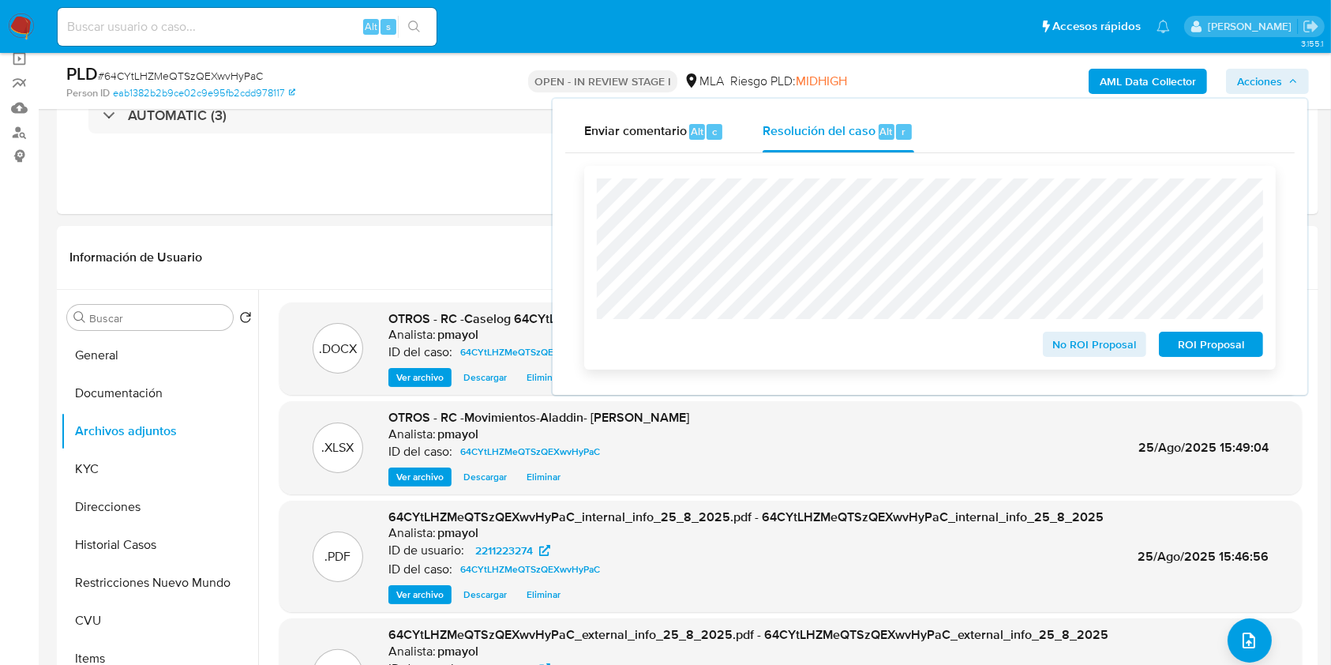
click at [1186, 355] on span "ROI Proposal" at bounding box center [1211, 344] width 82 height 22
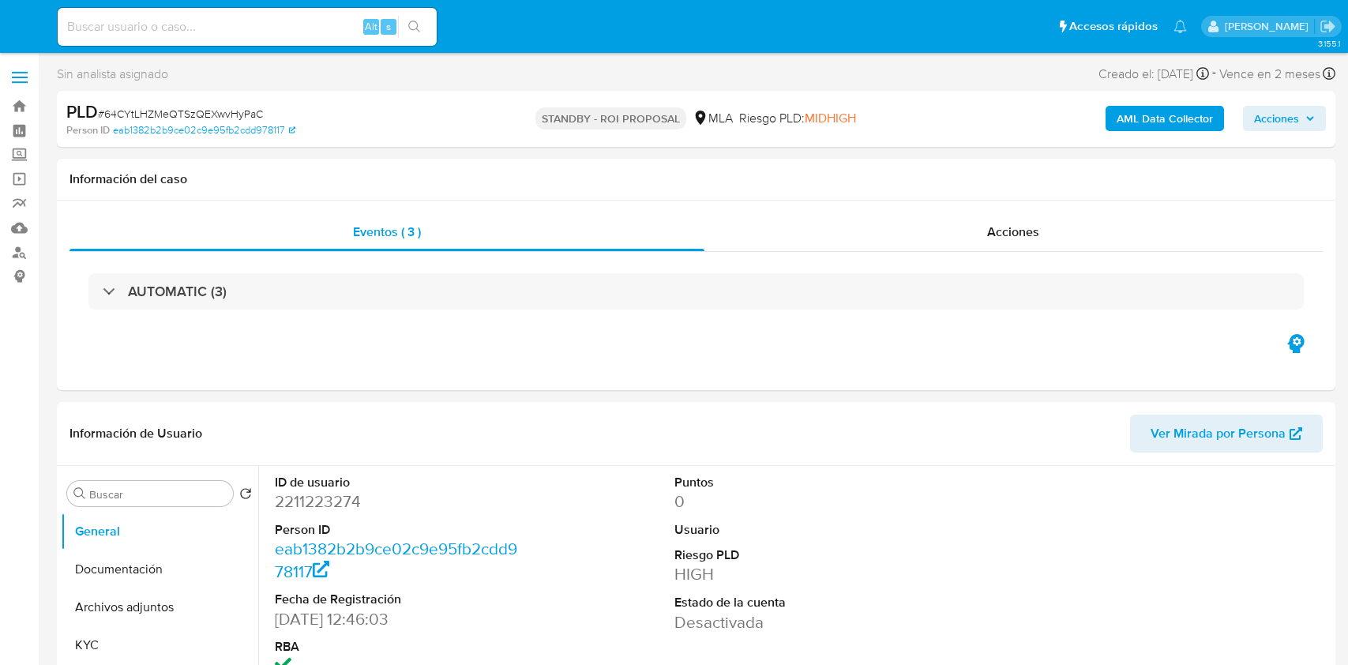
select select "10"
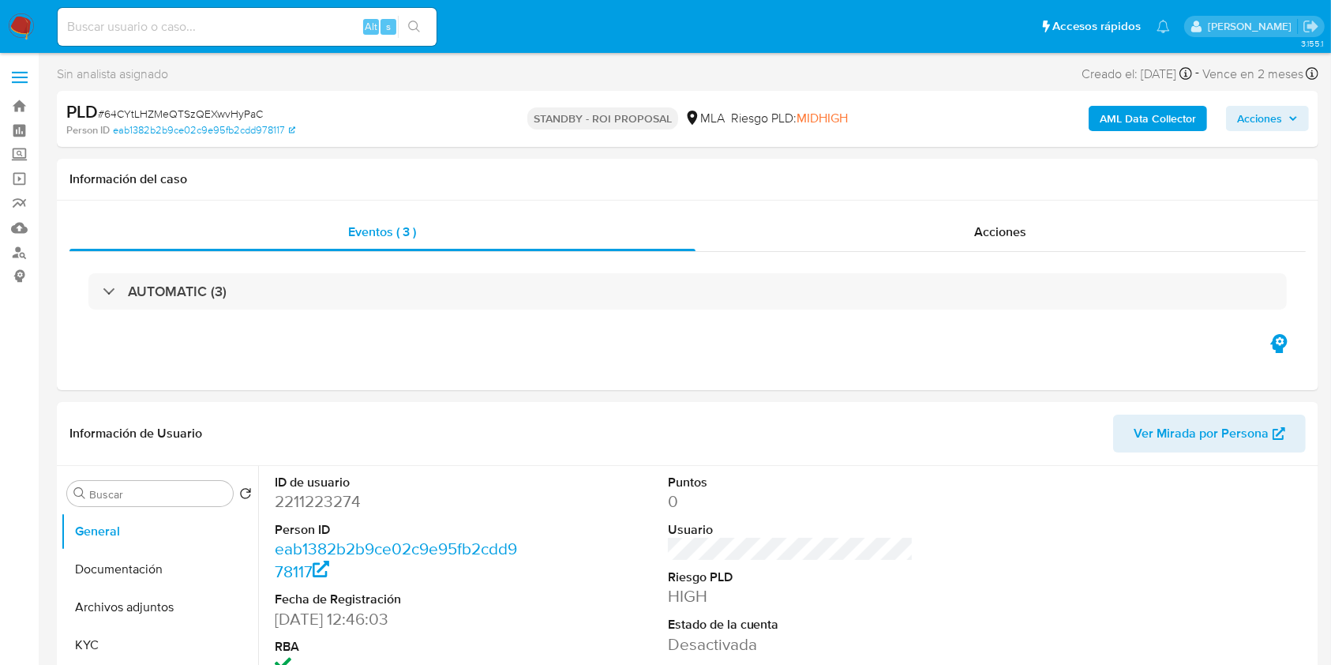
click at [252, 24] on input at bounding box center [247, 27] width 379 height 21
paste input "80820922"
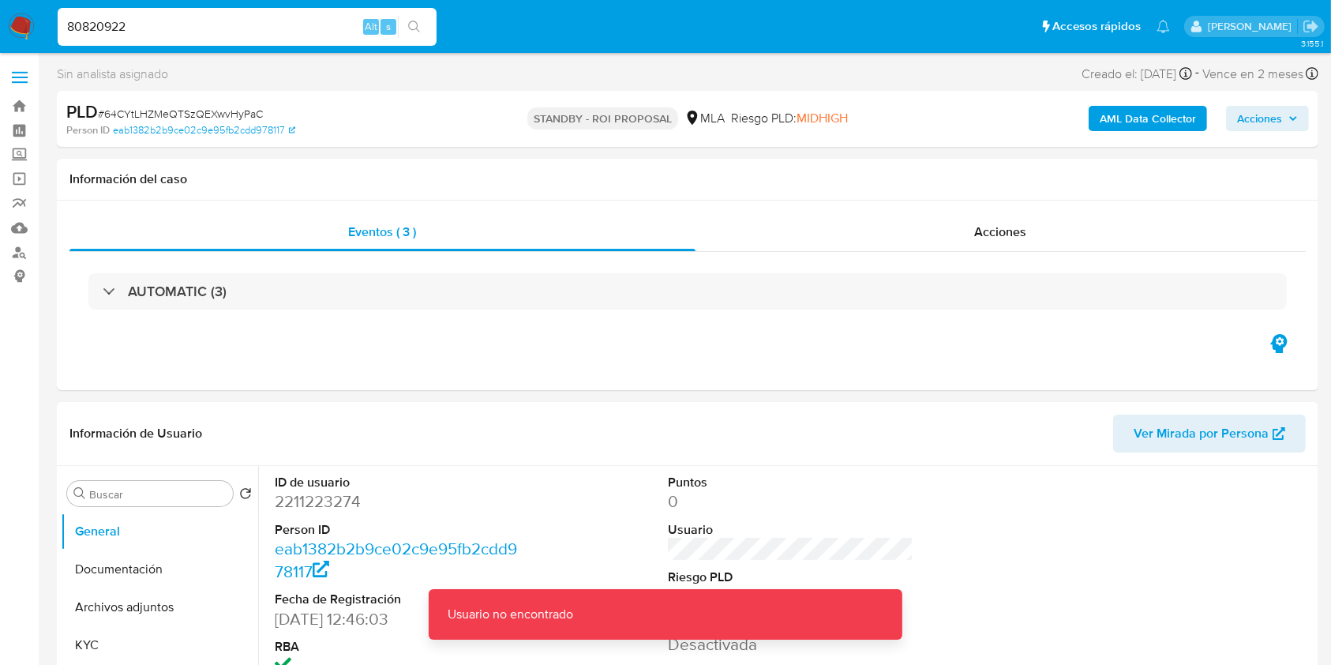
click at [272, 17] on input "80820922" at bounding box center [247, 27] width 379 height 21
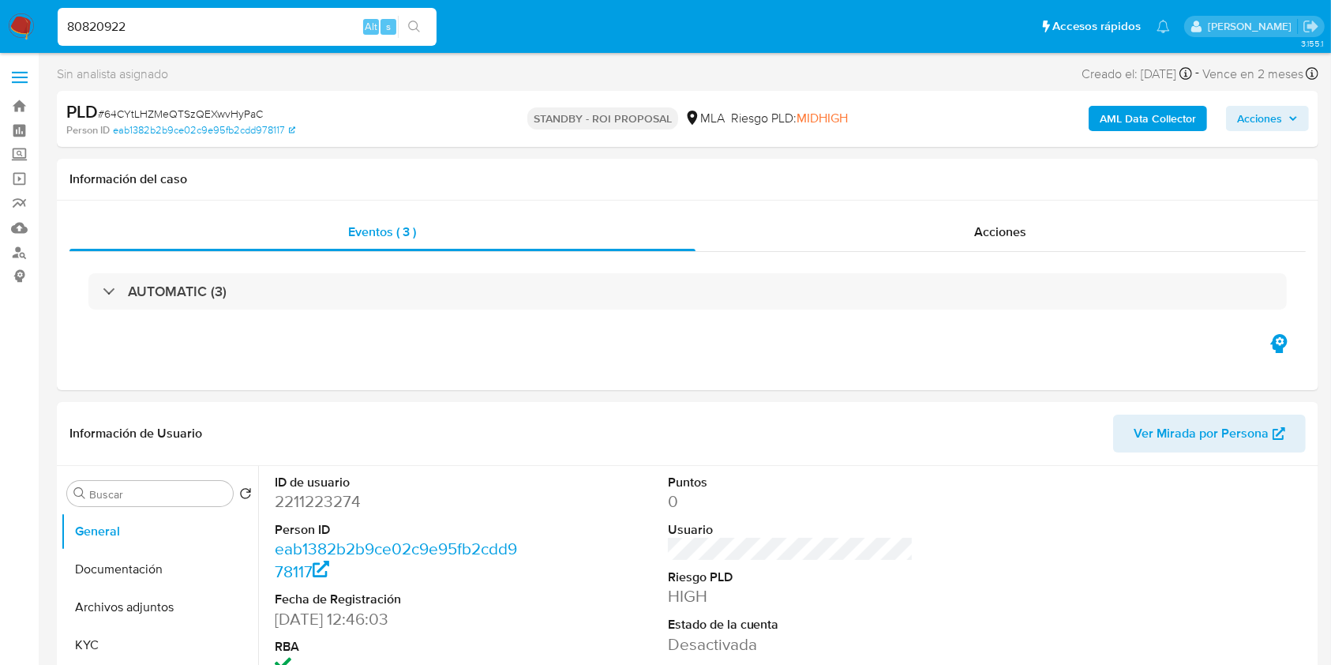
type input "80820922"
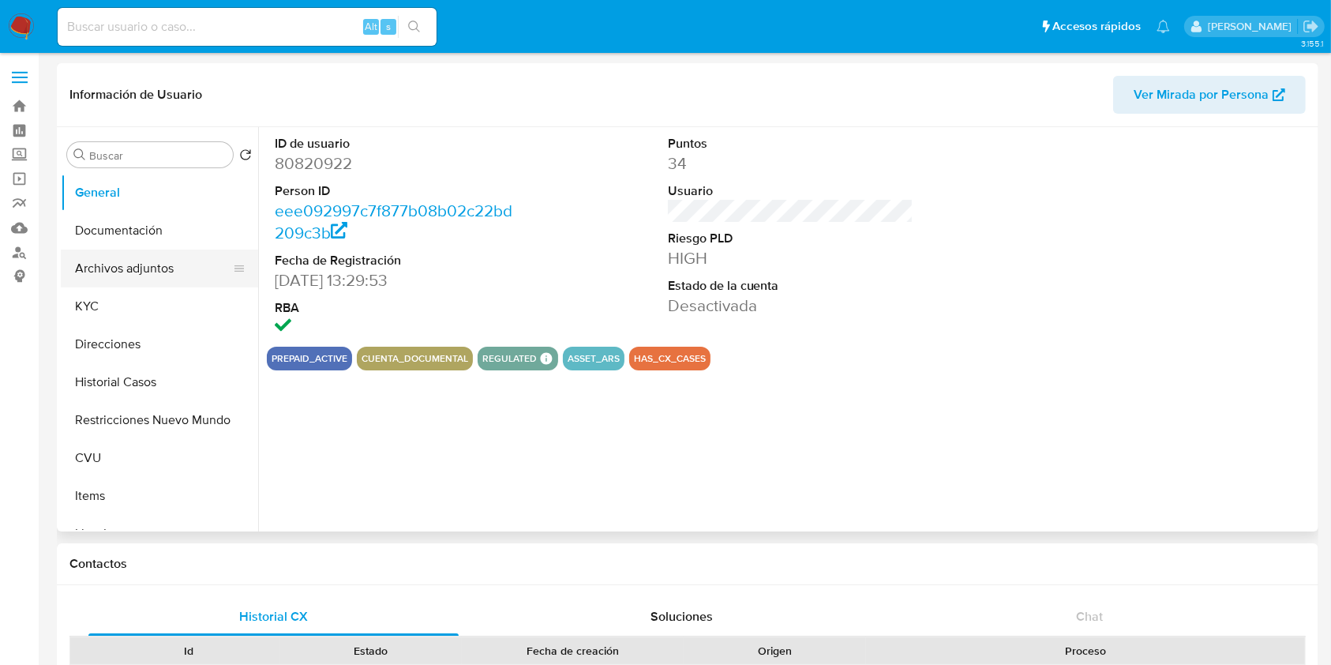
click at [154, 274] on button "Archivos adjuntos" at bounding box center [153, 268] width 185 height 38
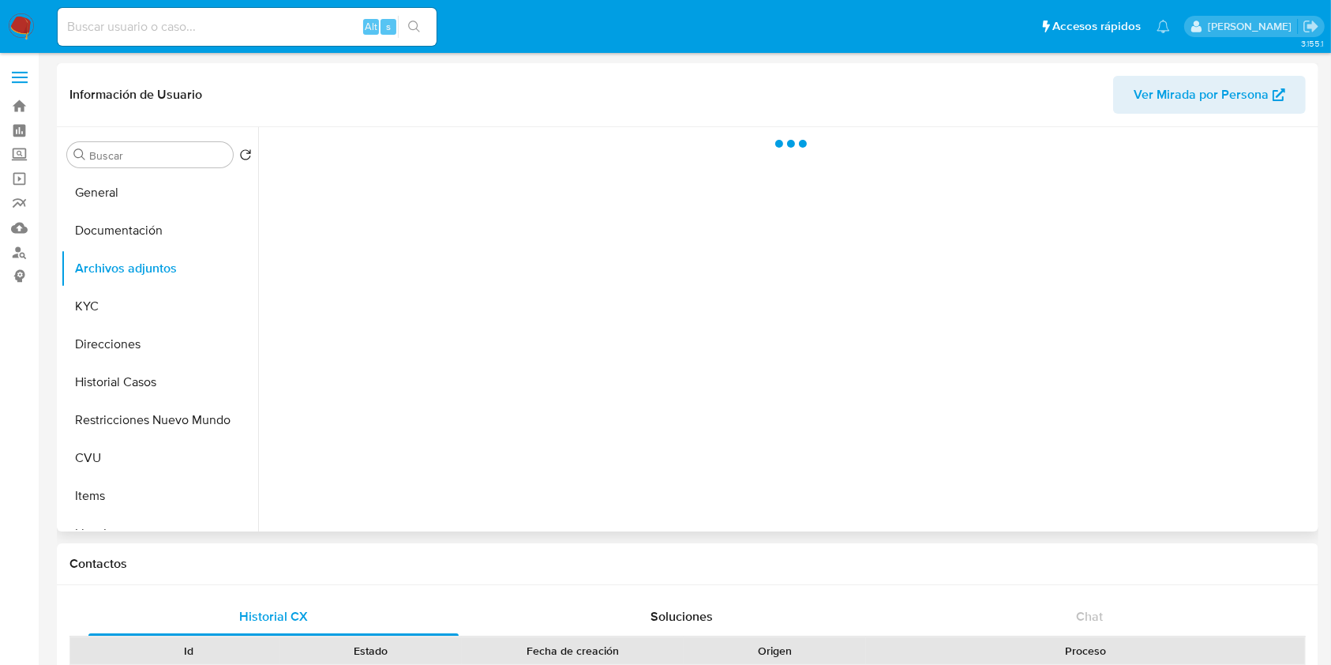
select select "10"
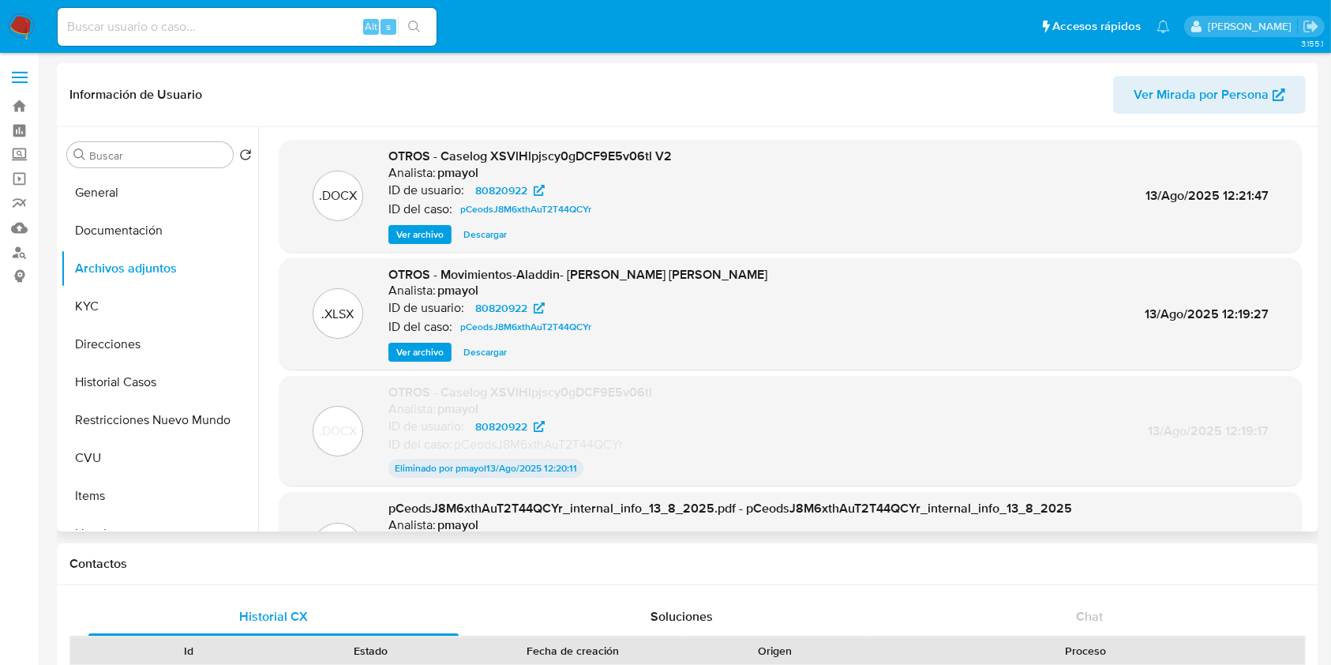
click at [495, 232] on span "Descargar" at bounding box center [484, 235] width 43 height 16
click at [120, 392] on button "Historial Casos" at bounding box center [153, 382] width 185 height 38
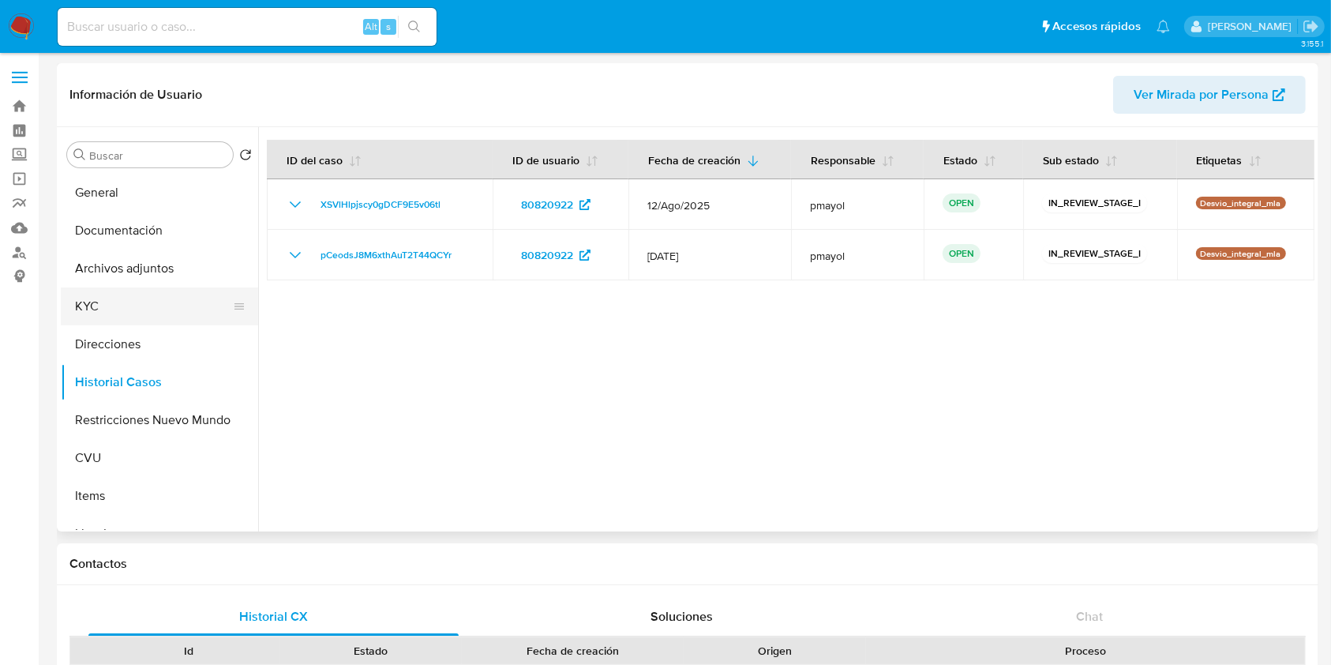
click at [110, 312] on button "KYC" at bounding box center [153, 306] width 185 height 38
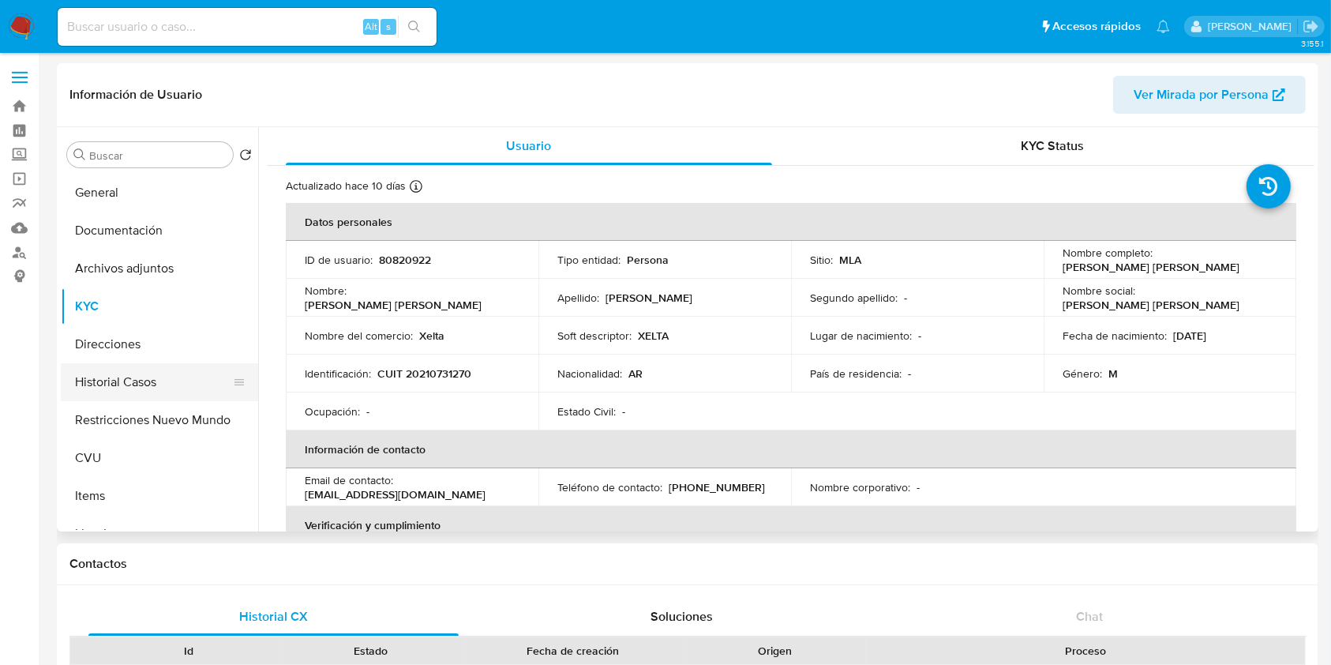
click at [89, 372] on button "Historial Casos" at bounding box center [153, 382] width 185 height 38
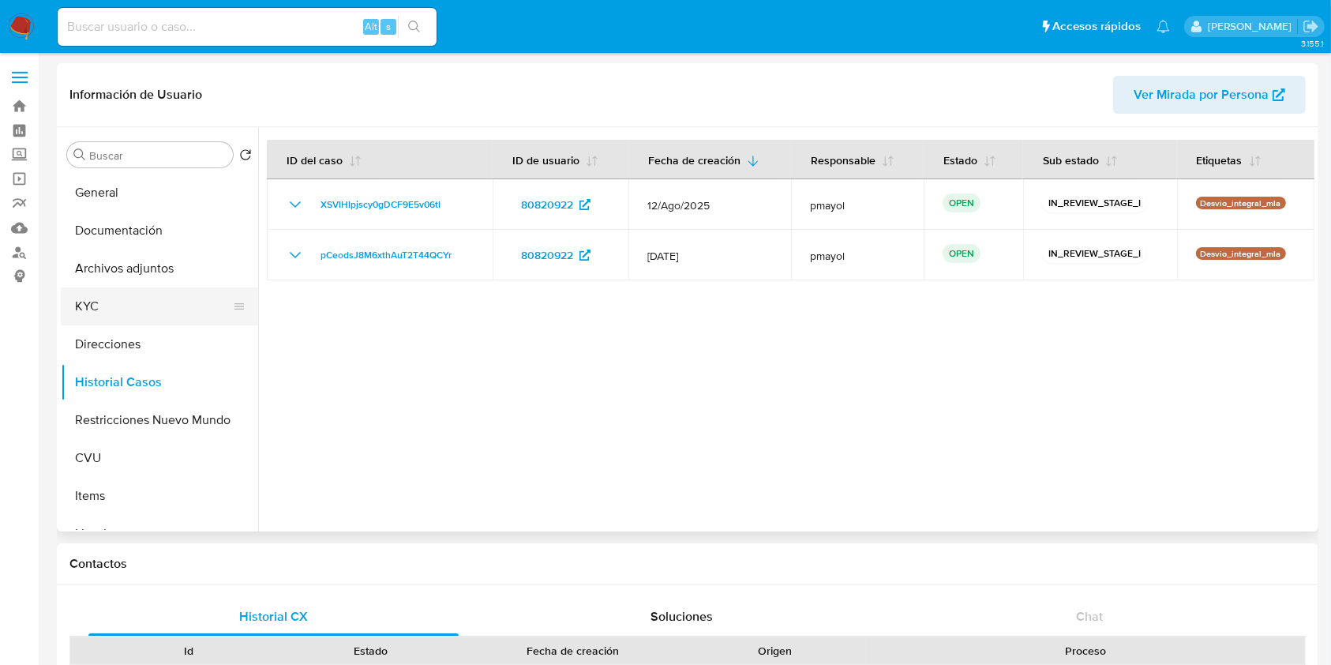
click at [85, 299] on button "KYC" at bounding box center [153, 306] width 185 height 38
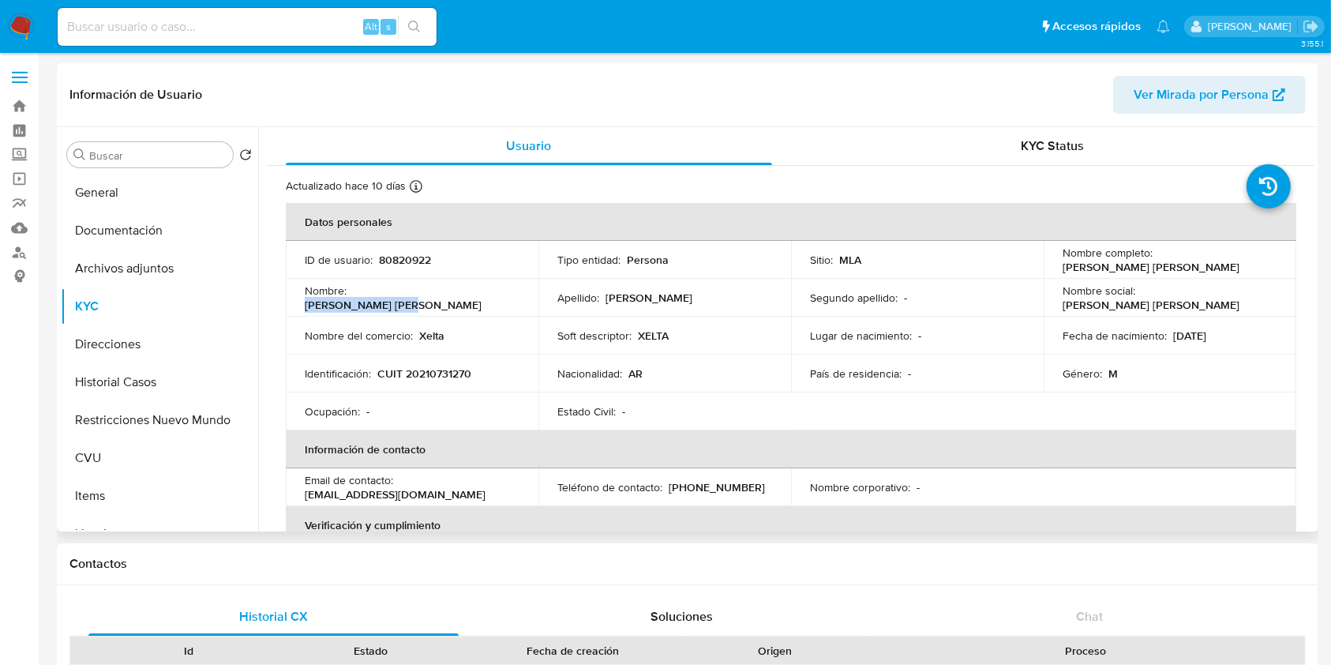
drag, startPoint x: 457, startPoint y: 294, endPoint x: 351, endPoint y: 299, distance: 106.7
click at [351, 299] on div "Nombre : Mario Luis Alberto" at bounding box center [412, 297] width 215 height 28
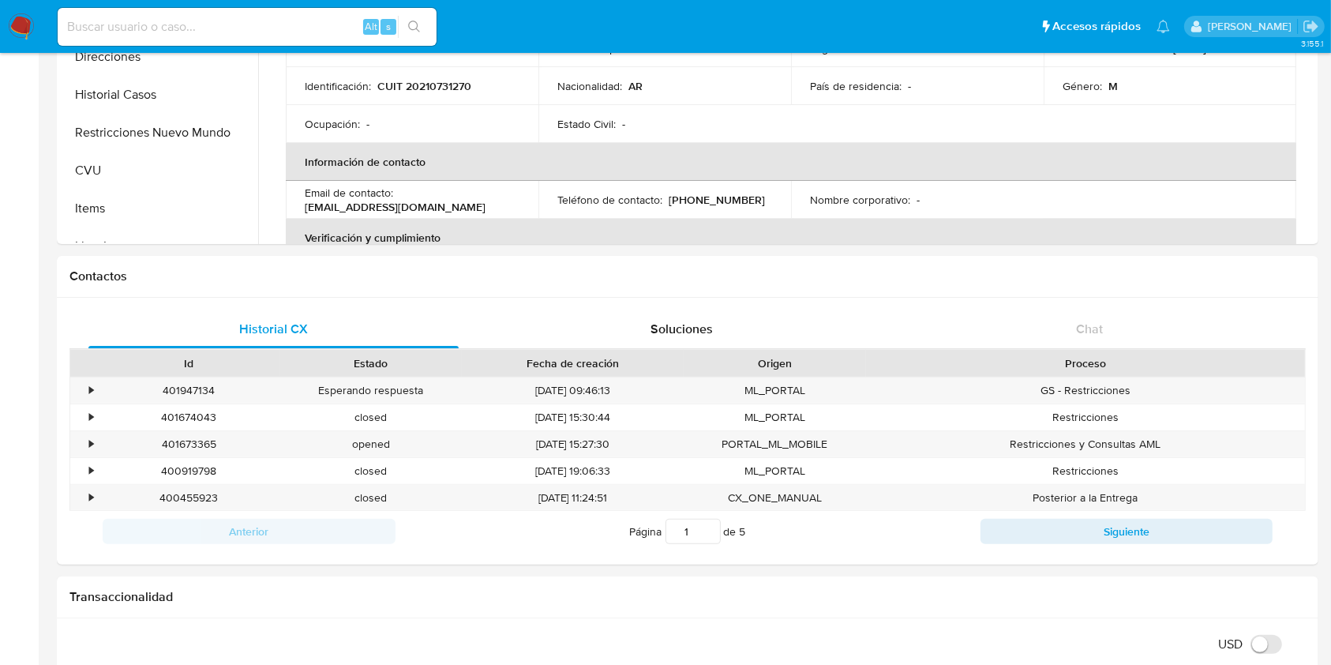
scroll to position [317, 0]
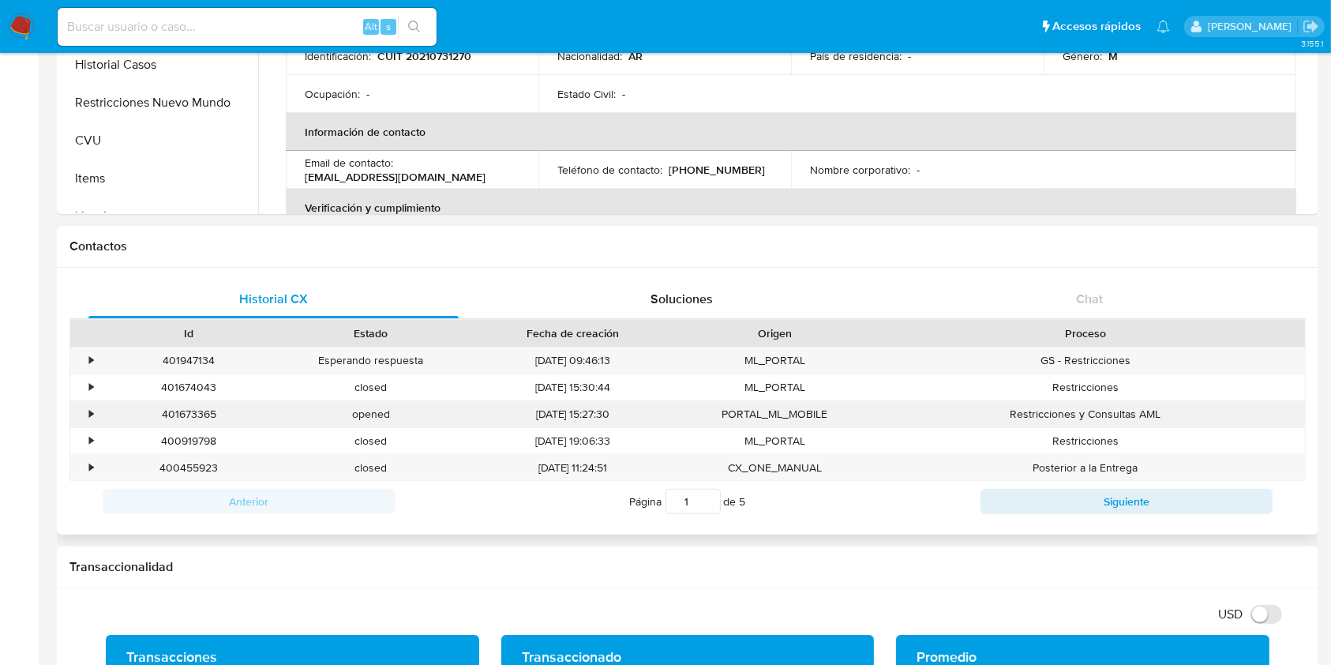
click at [174, 412] on div "401673365" at bounding box center [189, 414] width 182 height 26
copy div "401673365"
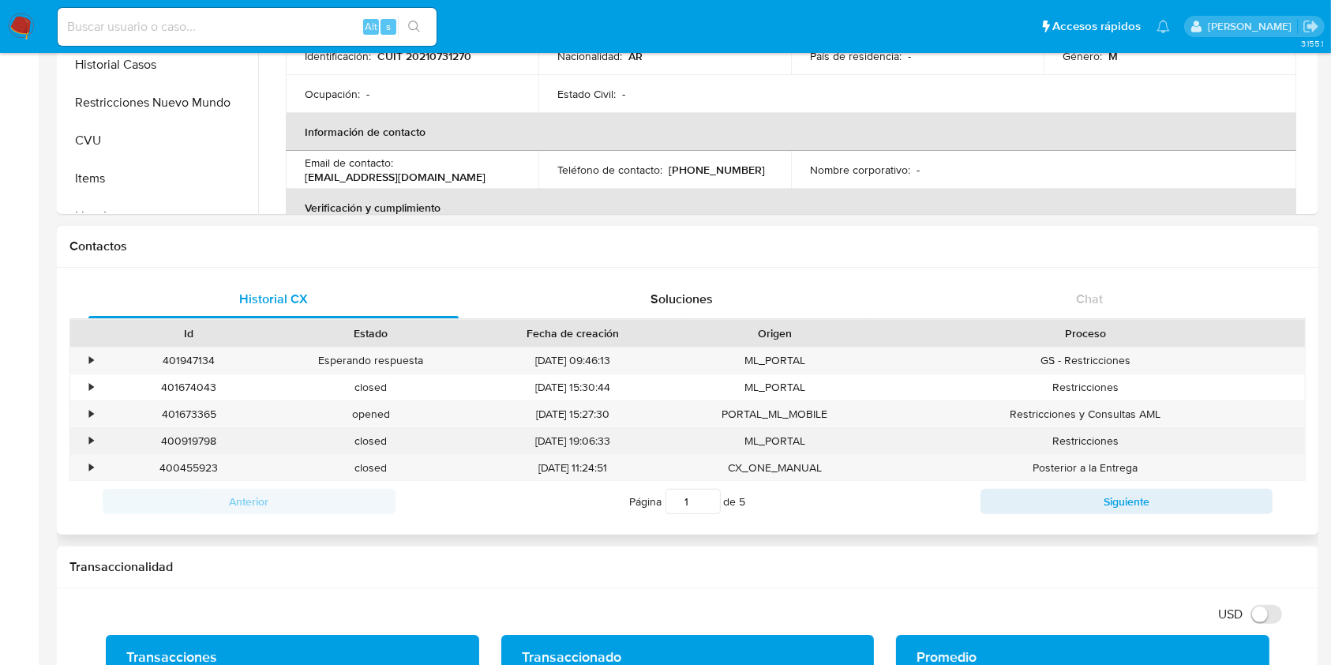
click at [197, 439] on div "400919798" at bounding box center [189, 441] width 182 height 26
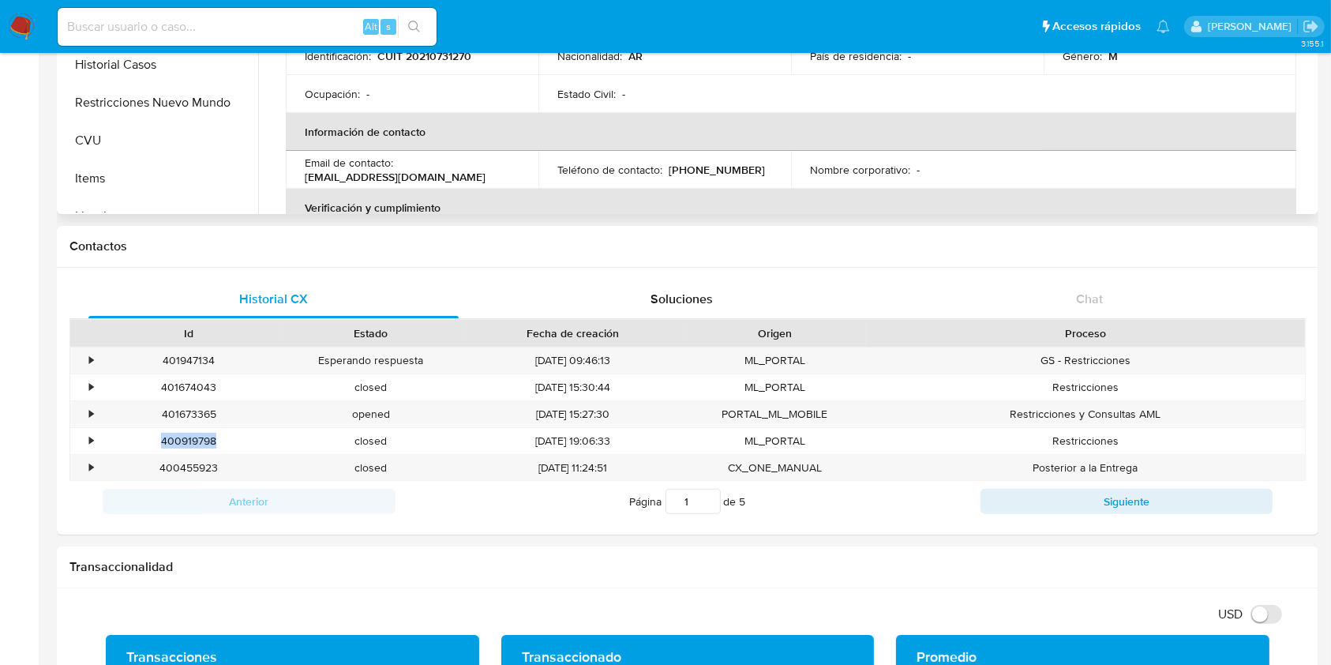
copy div "400919798"
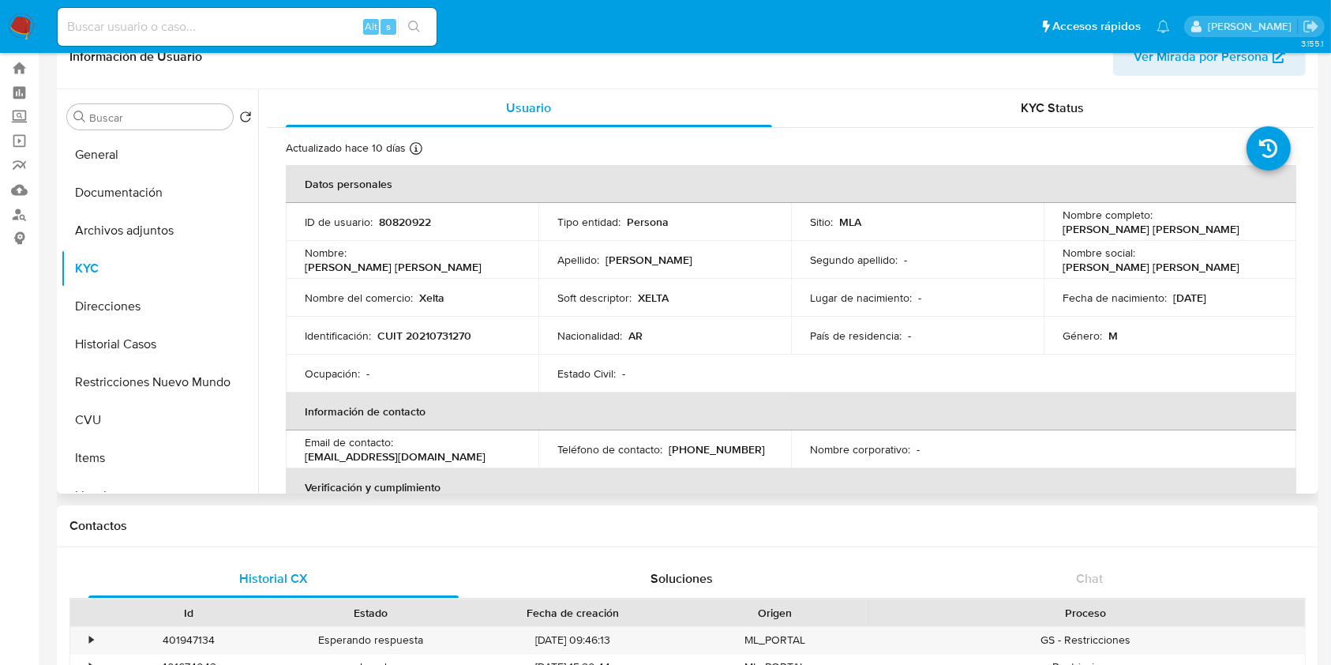
scroll to position [27, 0]
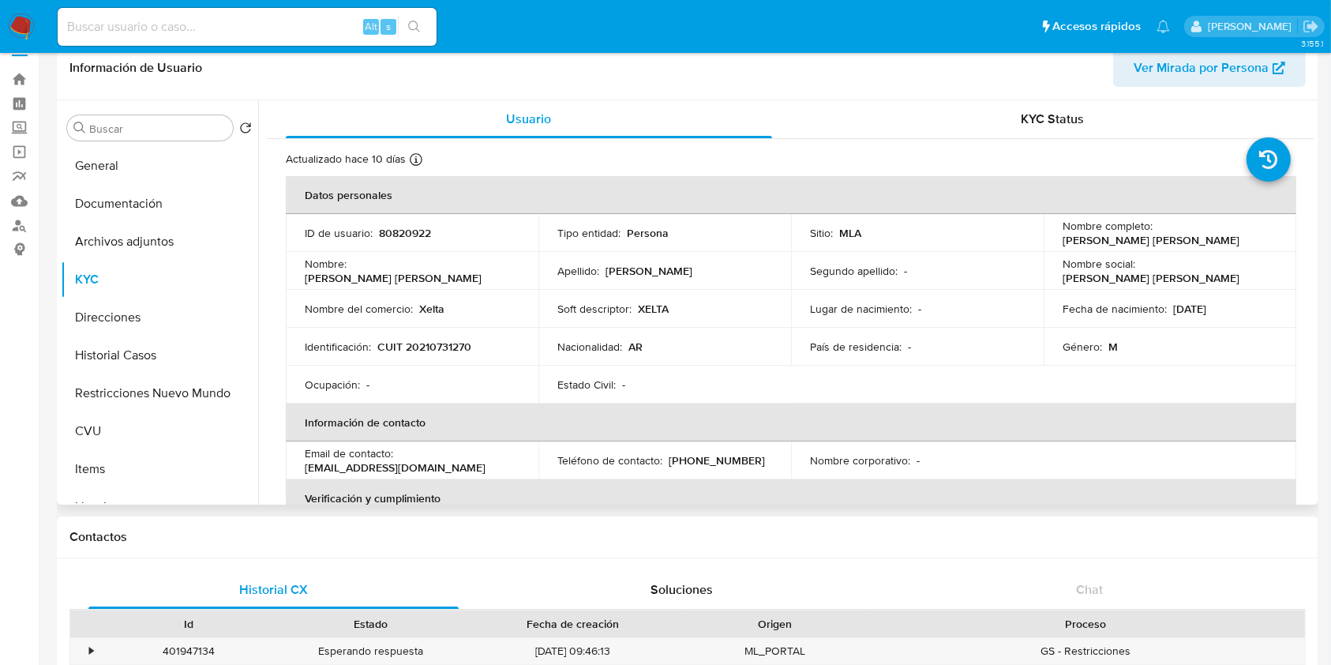
click at [448, 342] on p "CUIT 20210731270" at bounding box center [424, 346] width 94 height 14
copy p "20210731270"
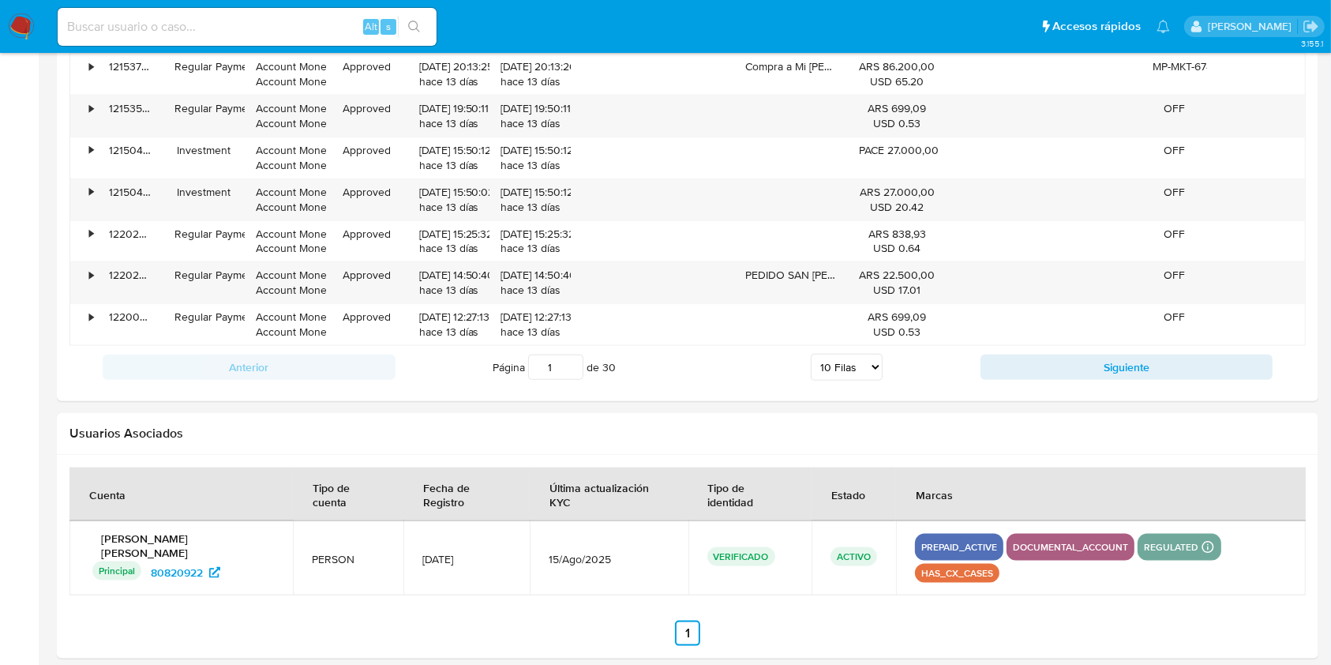
scroll to position [0, 0]
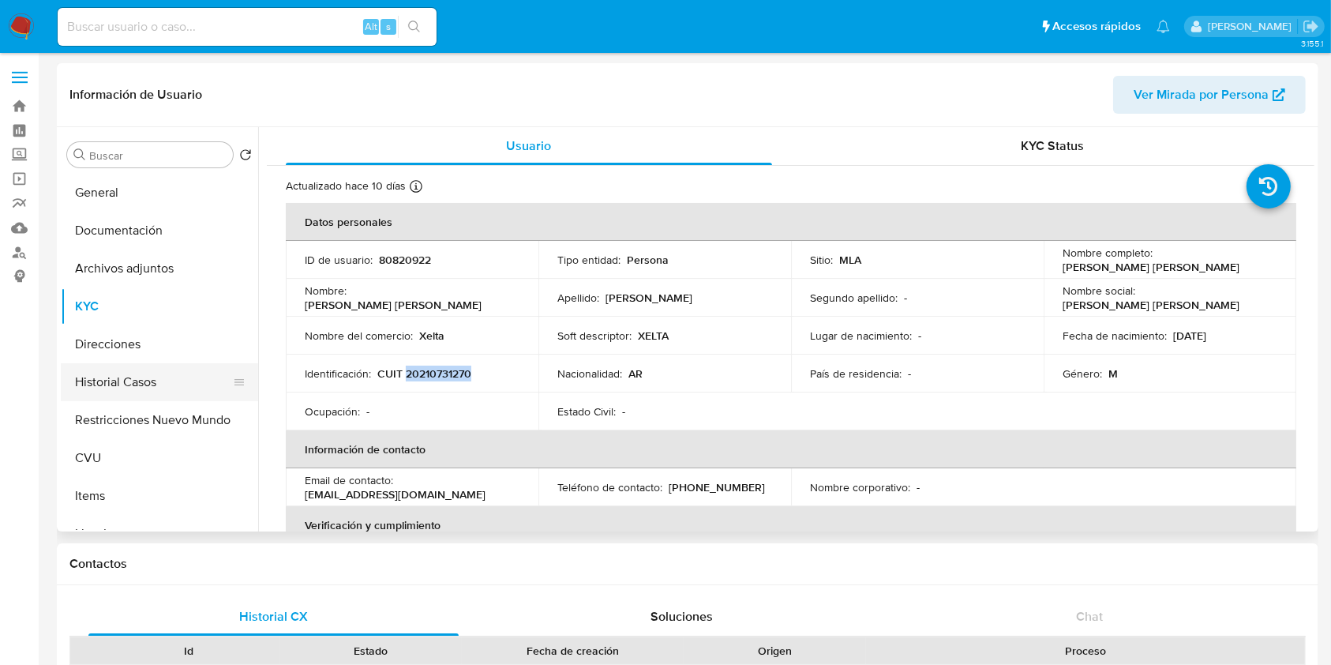
click at [164, 369] on button "Historial Casos" at bounding box center [153, 382] width 185 height 38
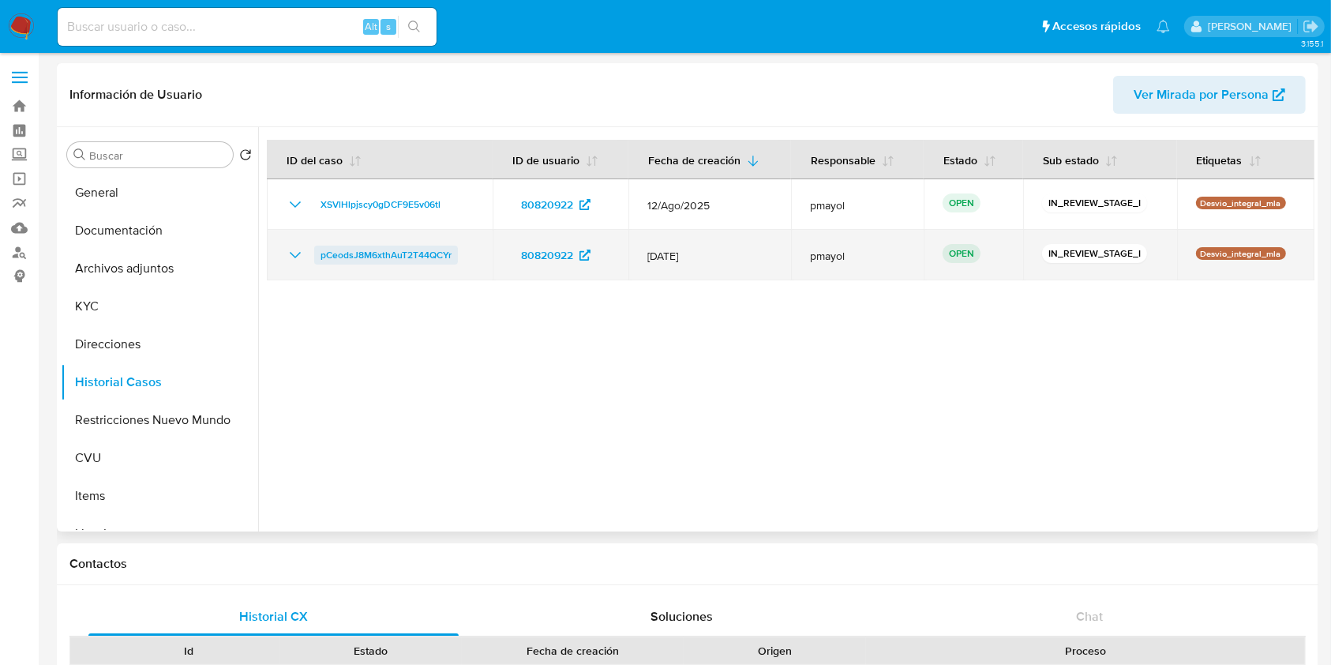
click at [418, 261] on span "pCeodsJ8M6xthAuT2T44QCYr" at bounding box center [386, 255] width 131 height 19
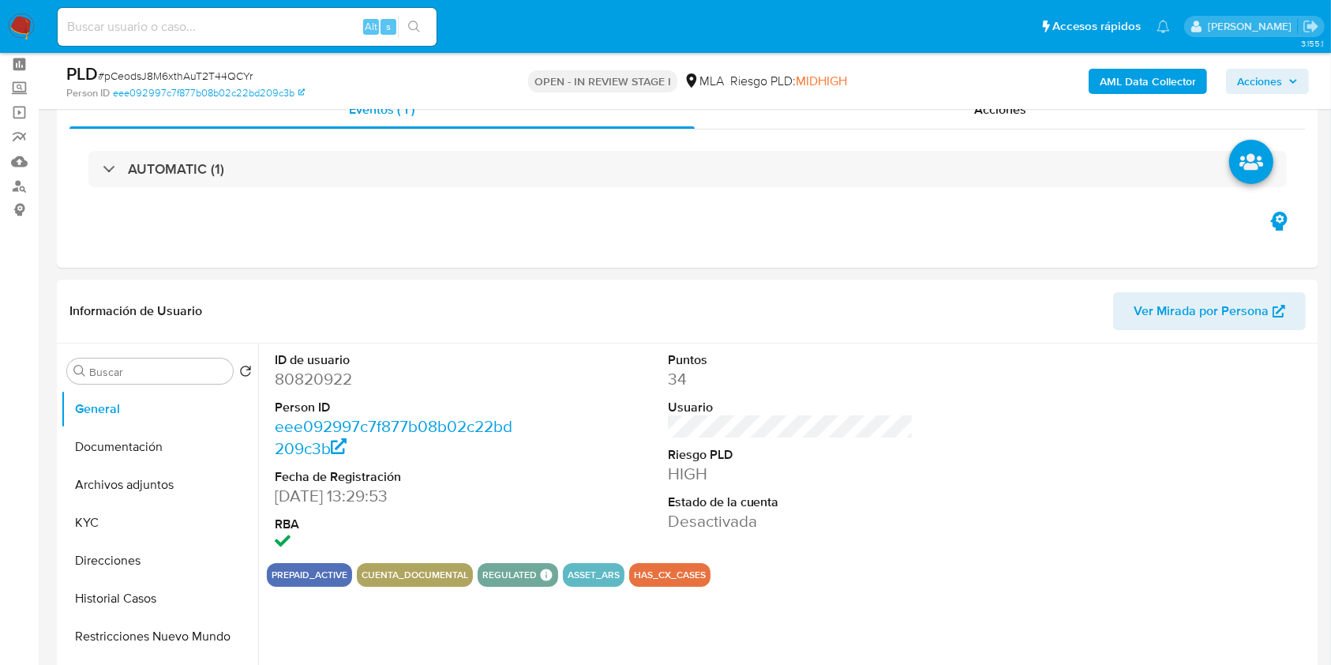
select select "10"
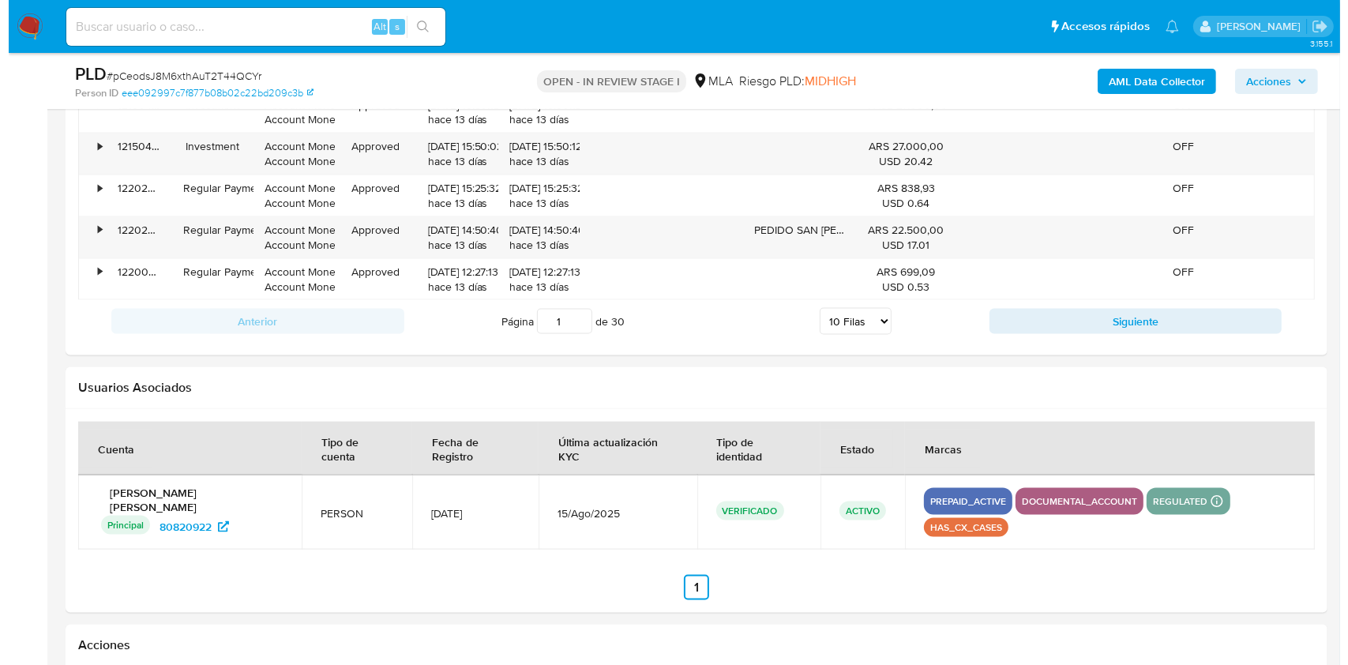
scroll to position [2495, 0]
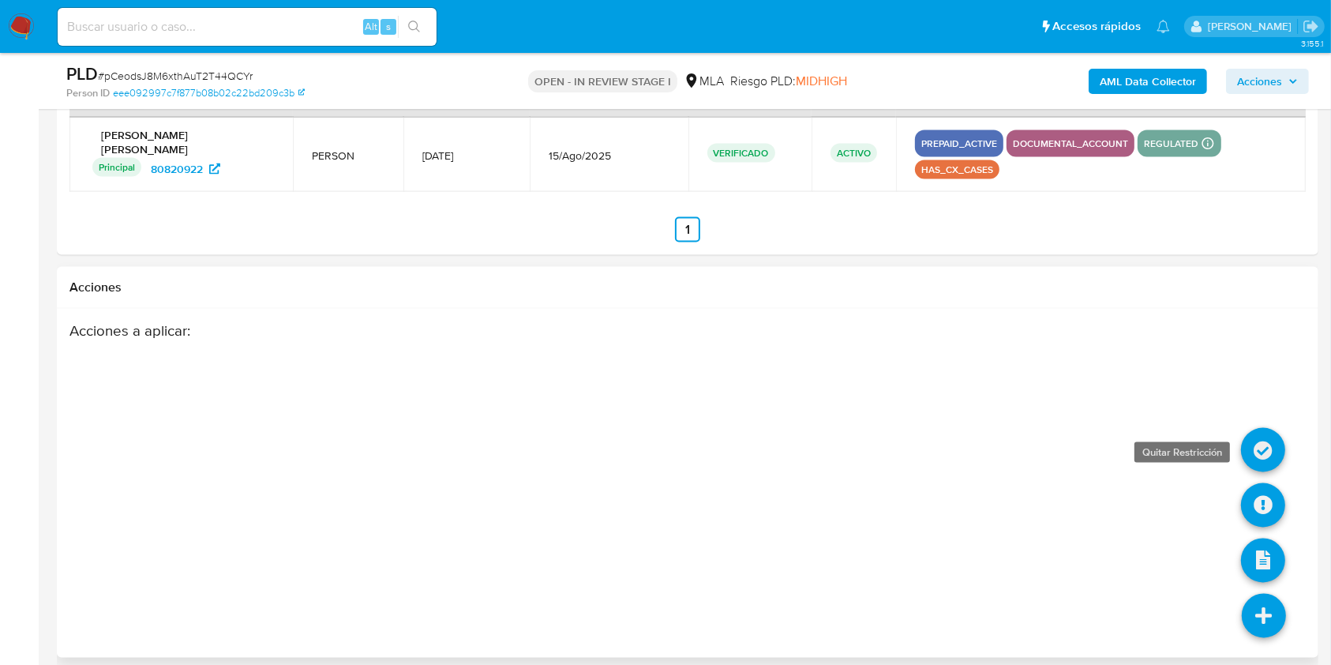
click at [1246, 433] on icon at bounding box center [1263, 435] width 44 height 44
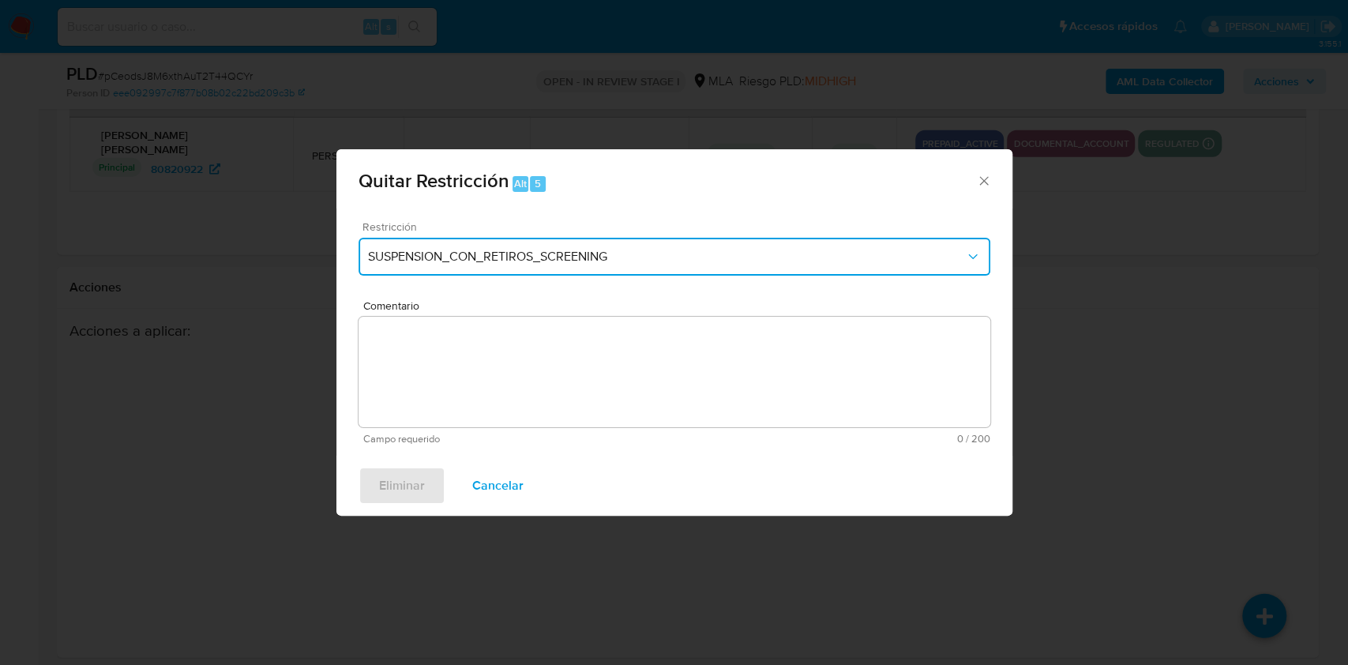
click at [613, 244] on button "SUSPENSION_CON_RETIROS_SCREENING" at bounding box center [674, 257] width 632 height 38
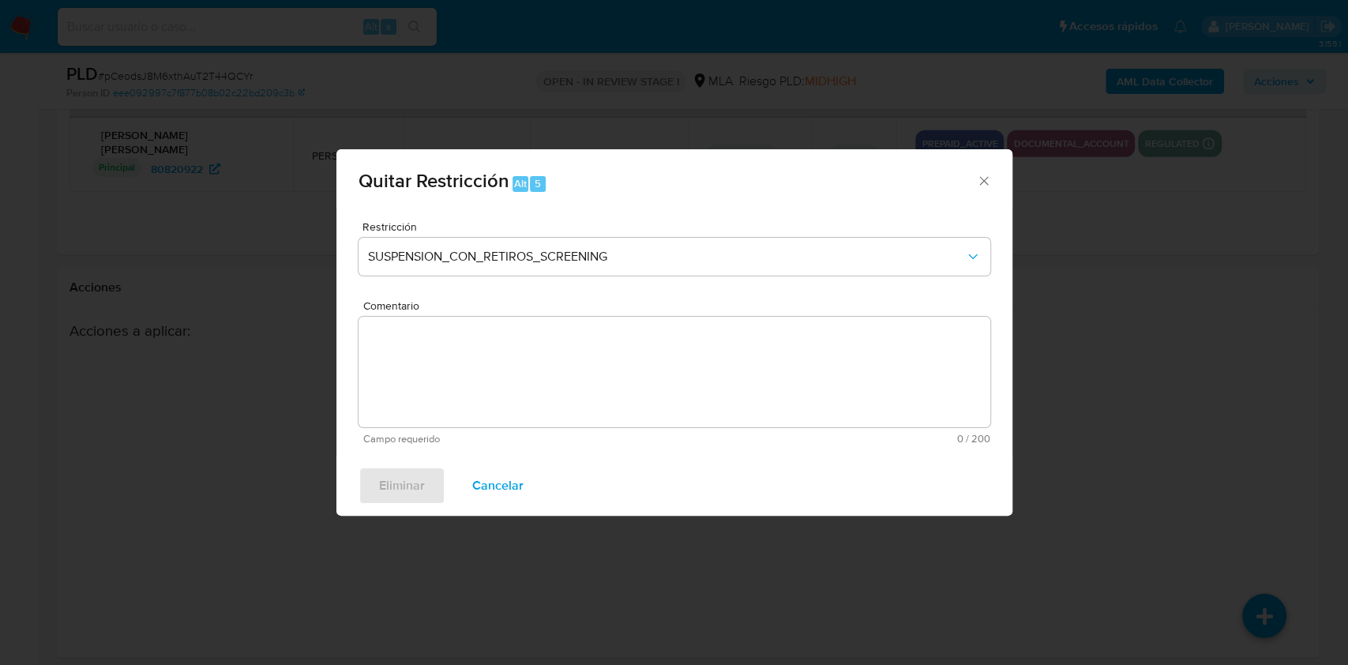
drag, startPoint x: 993, startPoint y: 313, endPoint x: 1003, endPoint y: 364, distance: 51.4
click at [1003, 364] on div "Restricción SUSPENSION_CON_RETIROS_SCREENING Comentario Campo requerido 0 / 200…" at bounding box center [674, 331] width 676 height 247
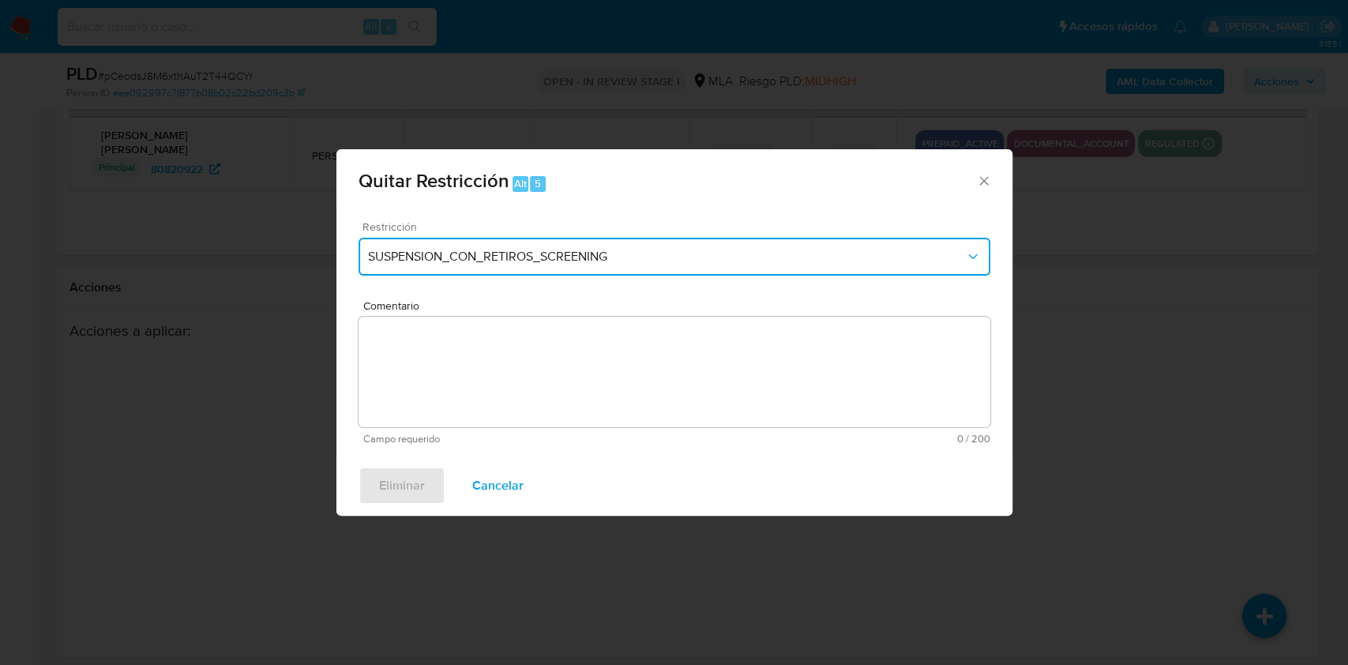
click at [897, 255] on span "SUSPENSION_CON_RETIROS_SCREENING" at bounding box center [666, 257] width 597 height 16
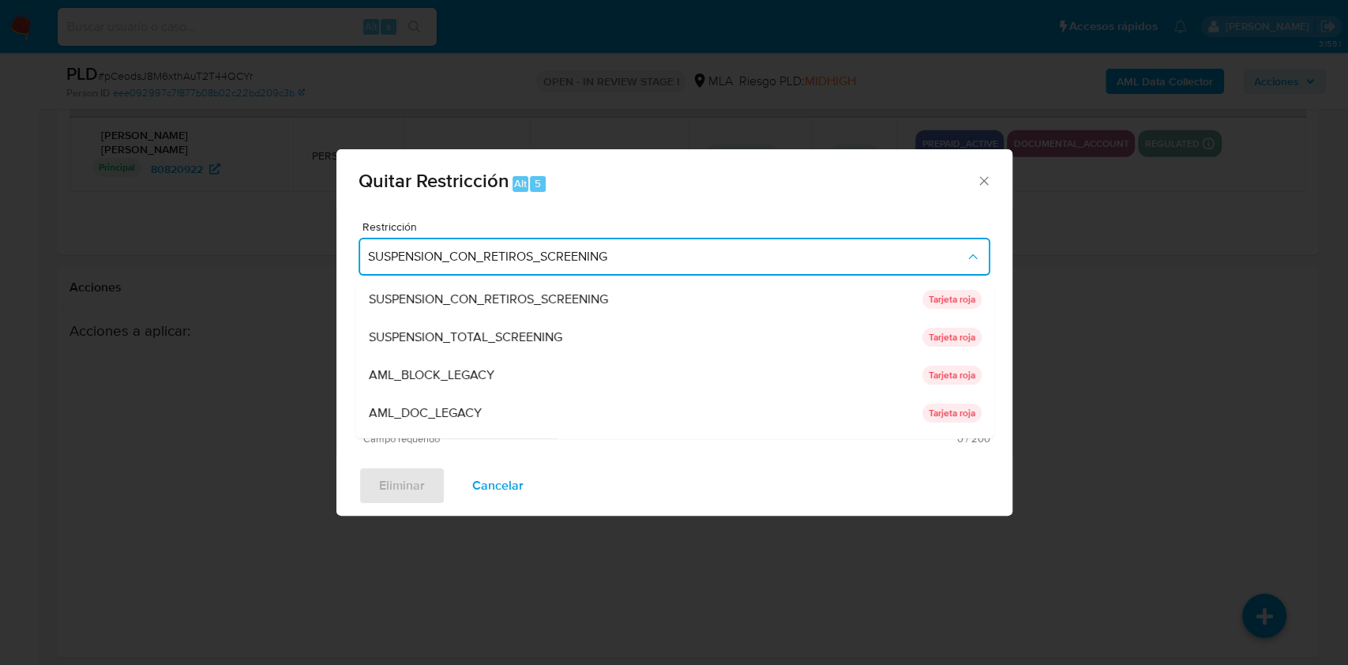
drag, startPoint x: 992, startPoint y: 318, endPoint x: 999, endPoint y: 362, distance: 43.9
click at [999, 362] on div "Restricción SUSPENSION_CON_RETIROS_SCREENING SUSPENSION_CON_RETIROS_SCREENING S…" at bounding box center [674, 331] width 676 height 247
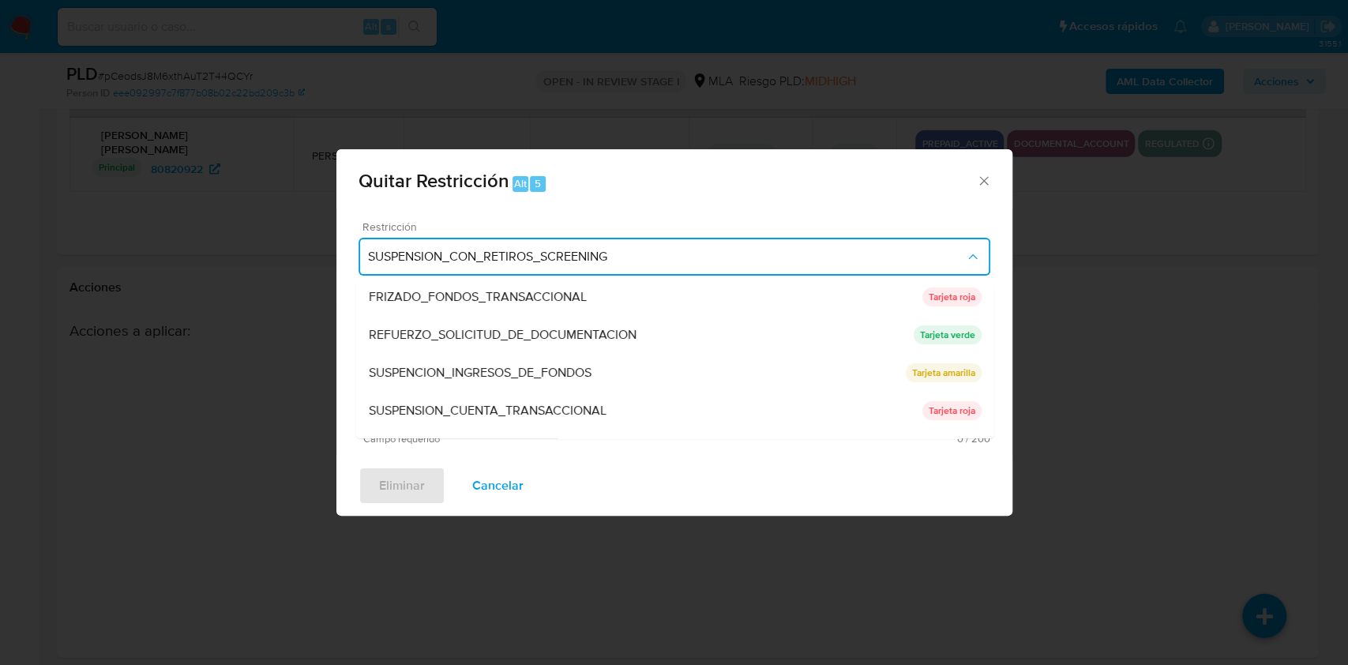
scroll to position [335, 0]
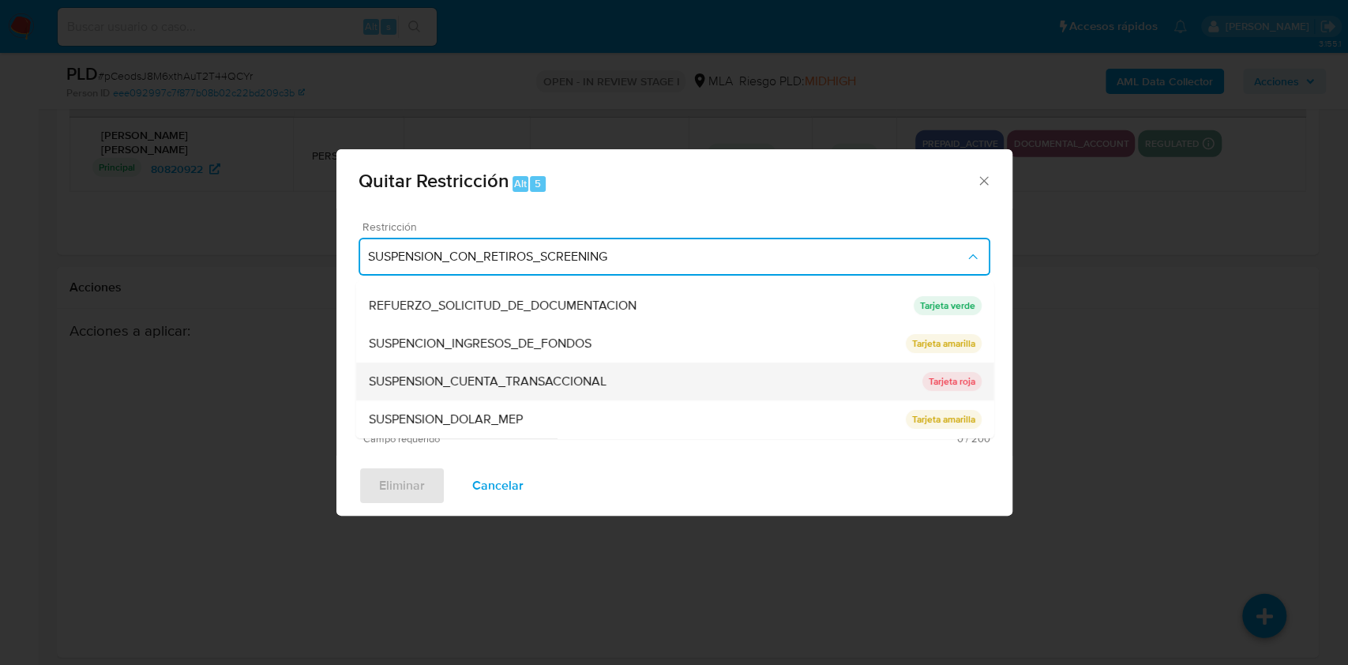
click at [772, 373] on div "SUSPENSION_CUENTA_TRANSACCIONAL" at bounding box center [644, 381] width 553 height 38
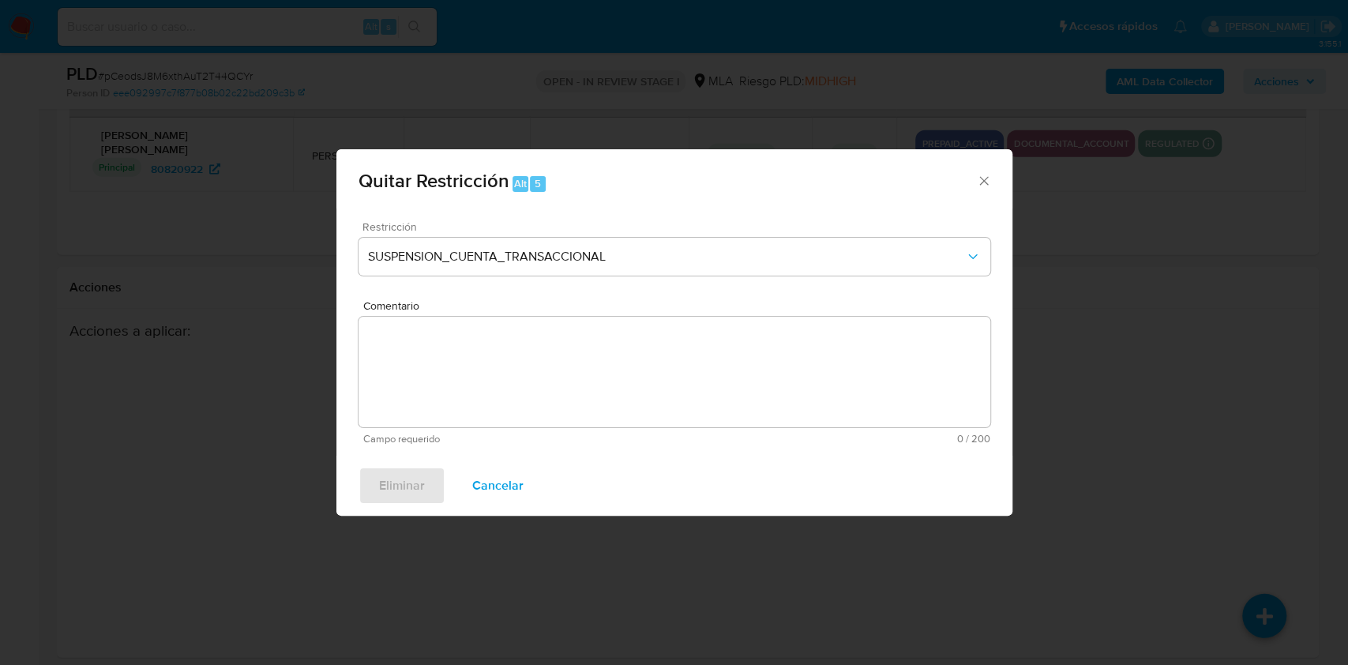
click at [614, 417] on textarea "Comentario" at bounding box center [674, 372] width 632 height 111
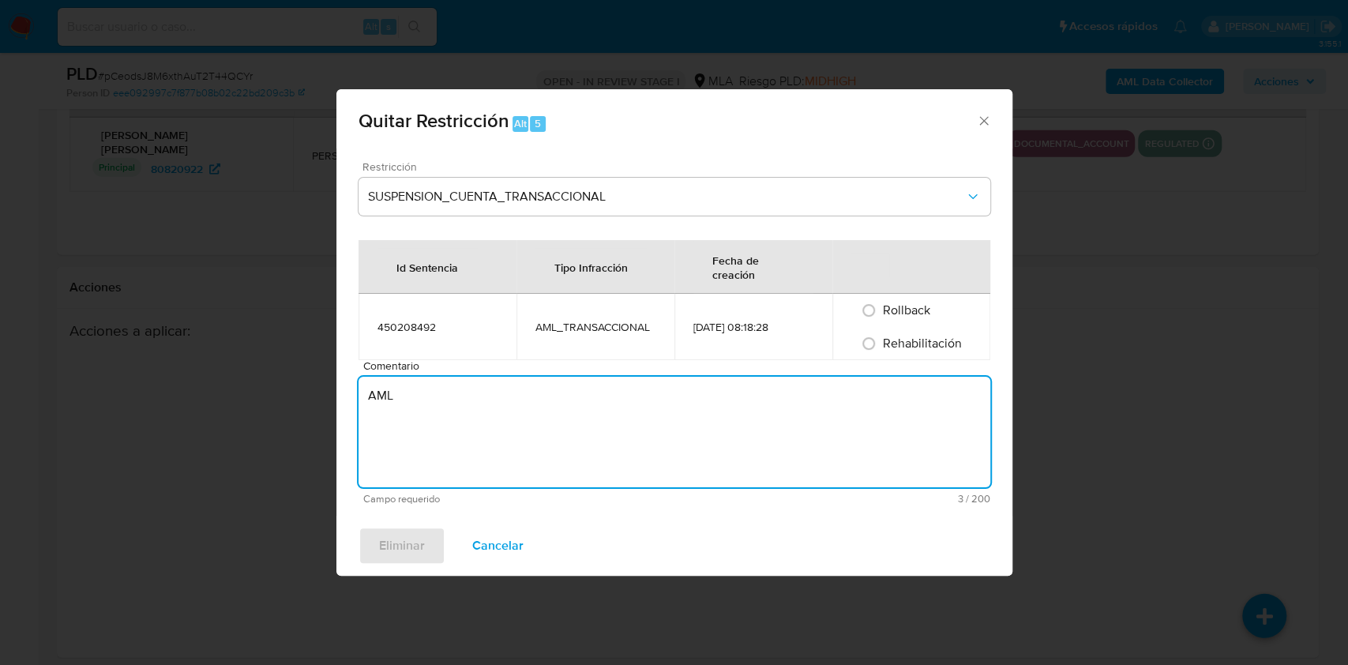
type textarea "AML"
click at [897, 342] on span "Rehabilitación" at bounding box center [922, 343] width 79 height 18
click at [881, 342] on input "Rehabilitación" at bounding box center [868, 343] width 25 height 25
radio input "true"
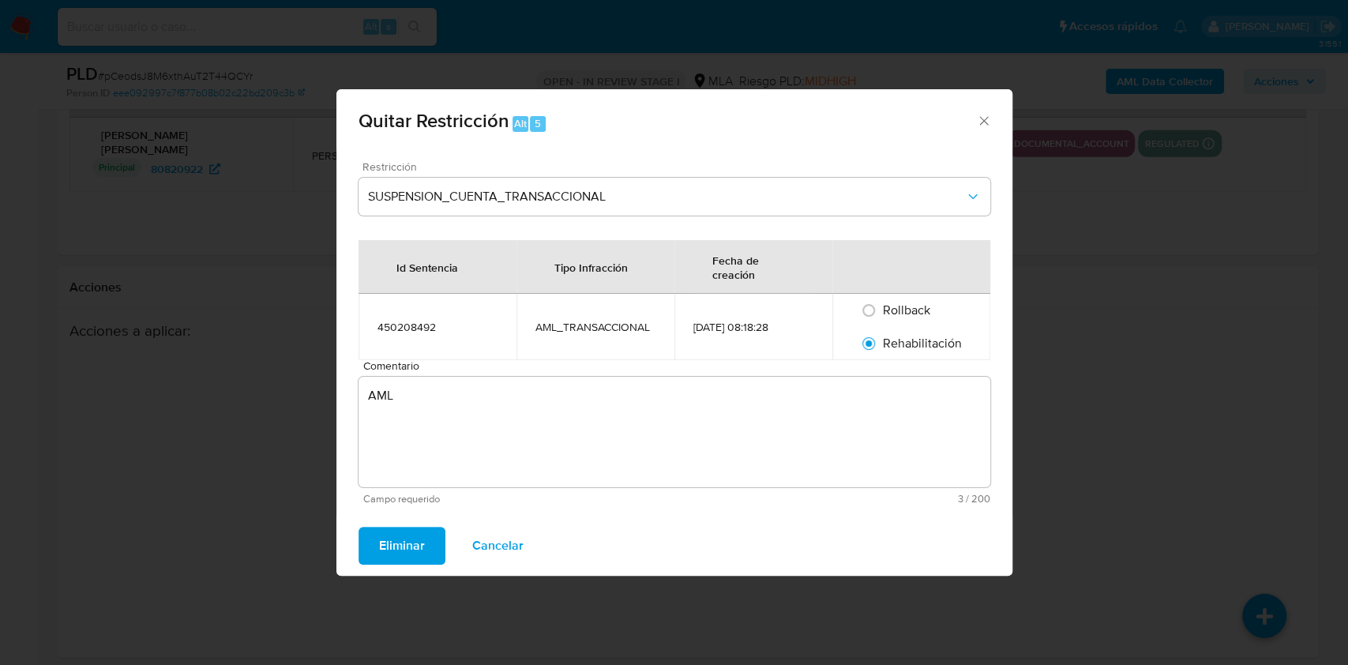
click at [410, 545] on span "Eliminar" at bounding box center [402, 545] width 46 height 35
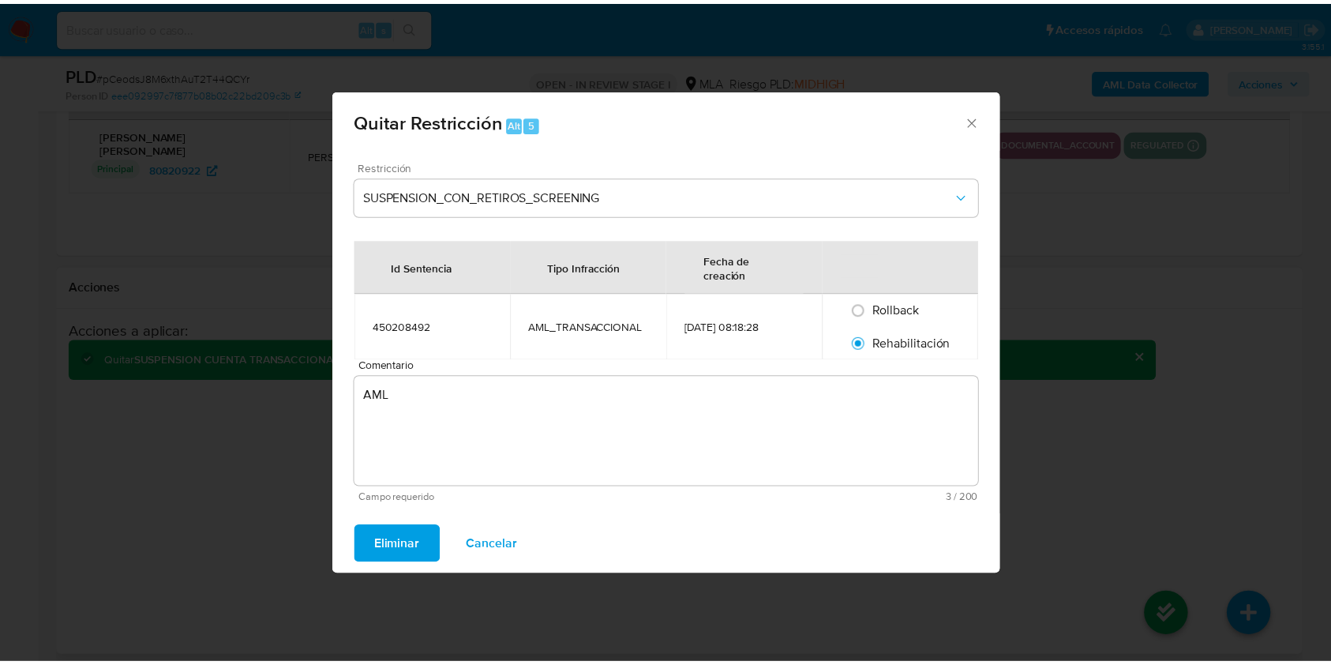
scroll to position [2472, 0]
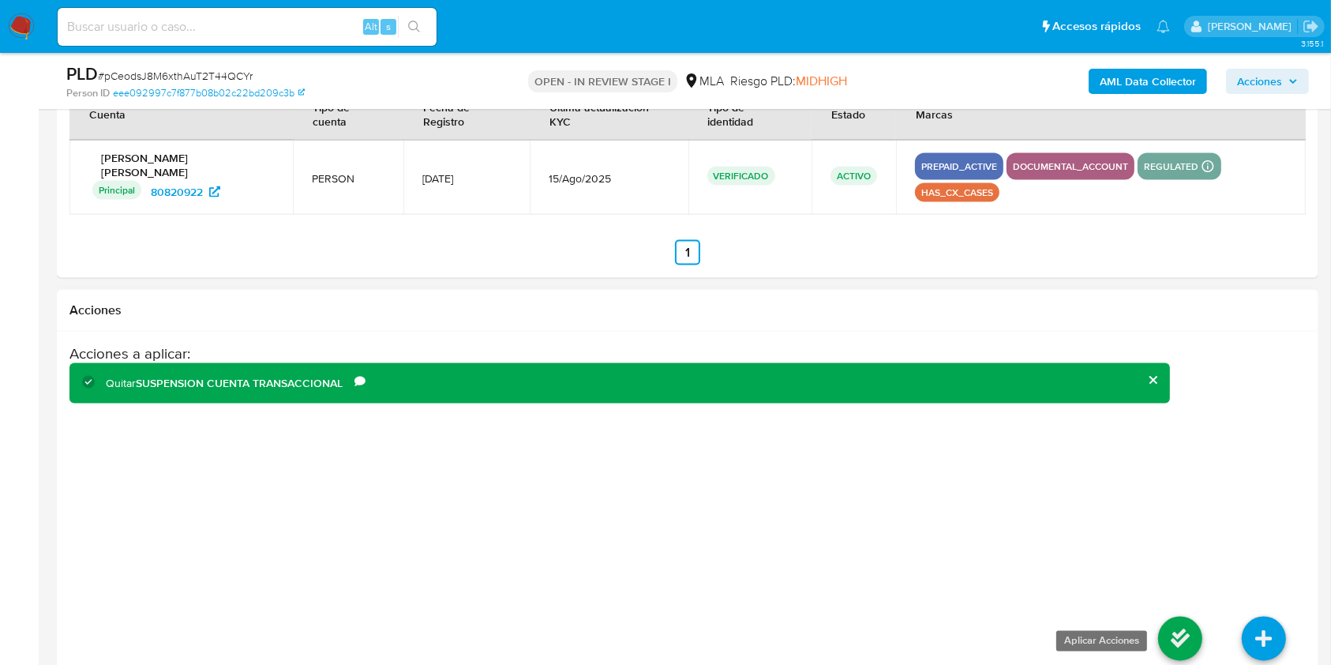
click at [1172, 611] on icon at bounding box center [1180, 602] width 44 height 44
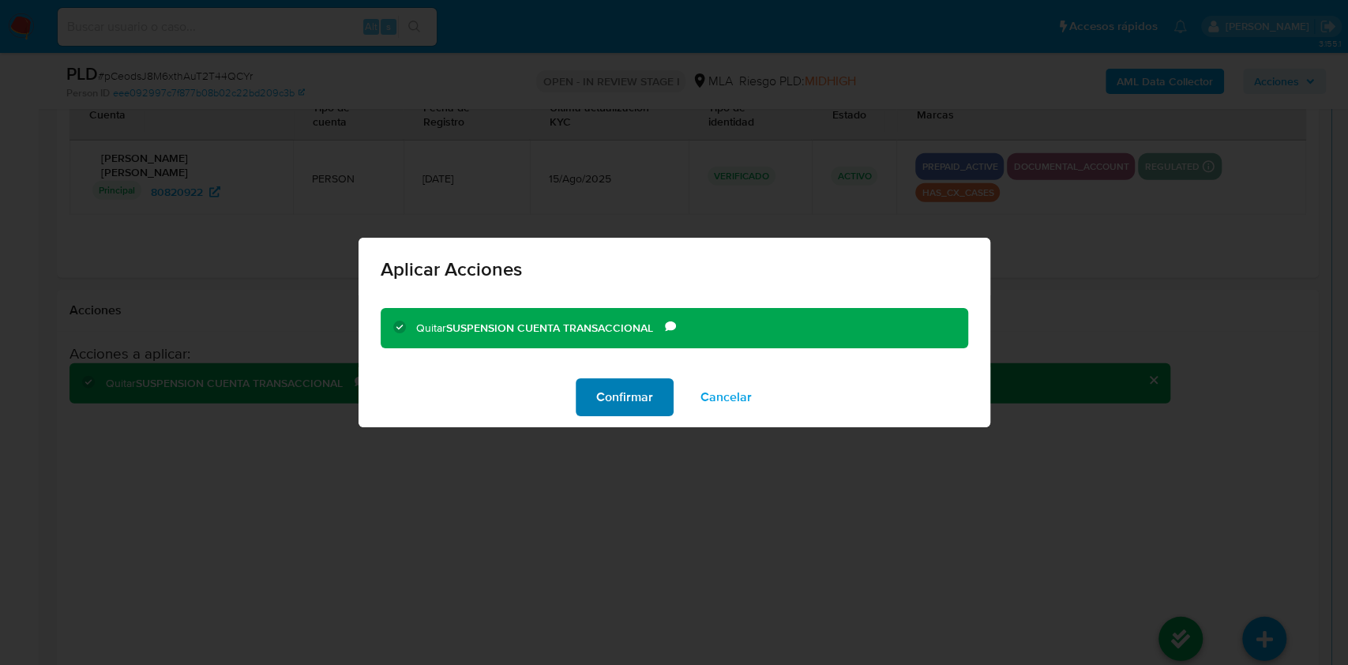
click at [625, 388] on span "Confirmar" at bounding box center [624, 397] width 57 height 35
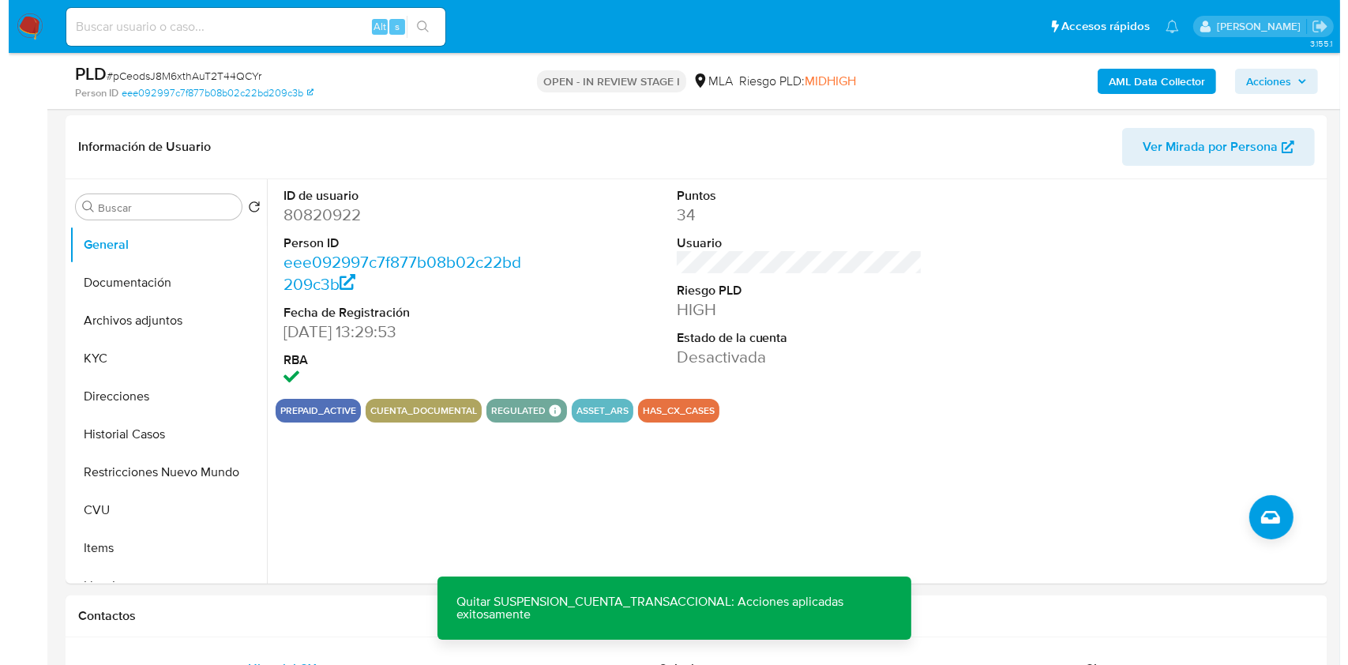
scroll to position [167, 0]
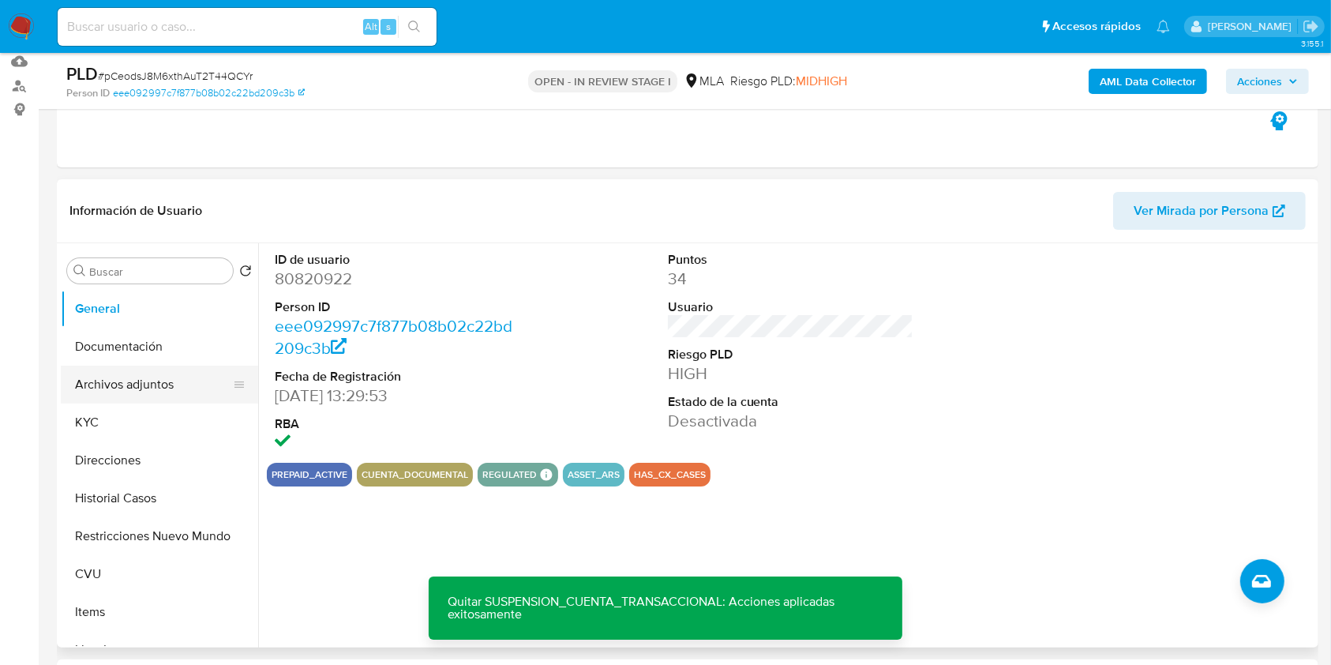
click at [164, 388] on button "Archivos adjuntos" at bounding box center [153, 384] width 185 height 38
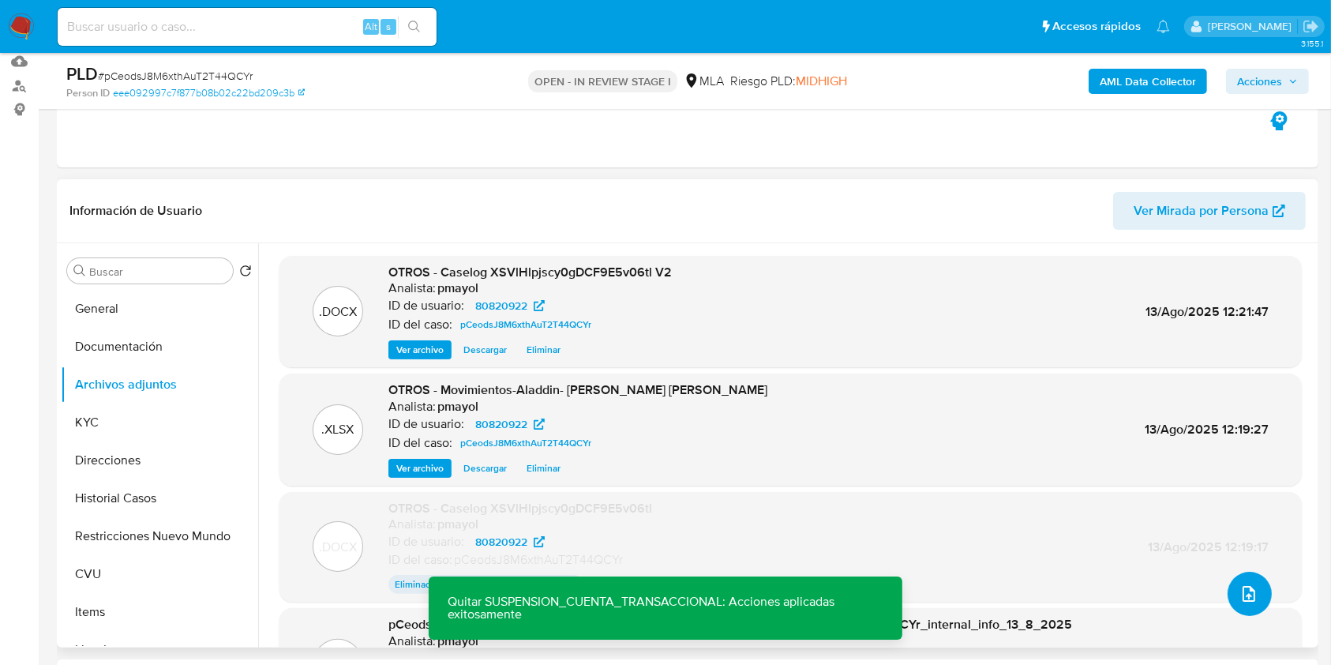
click at [1255, 590] on button "upload-file" at bounding box center [1250, 594] width 44 height 44
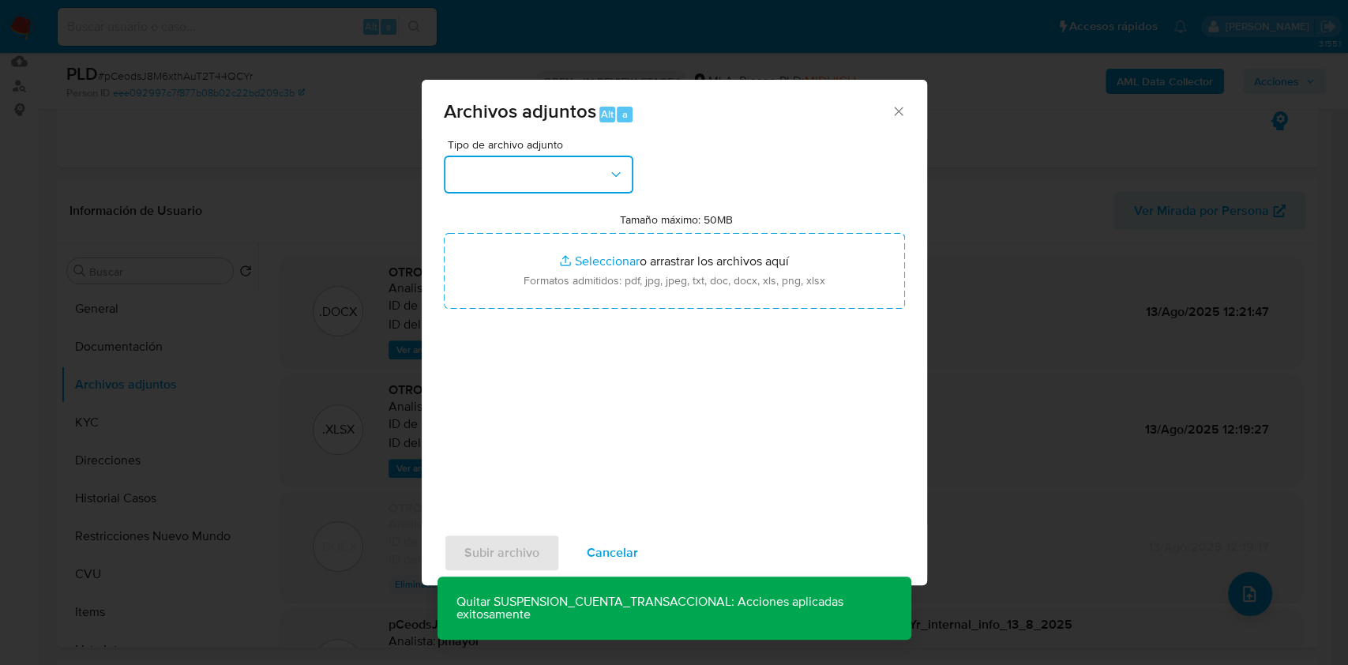
click at [599, 161] on button "button" at bounding box center [538, 175] width 189 height 38
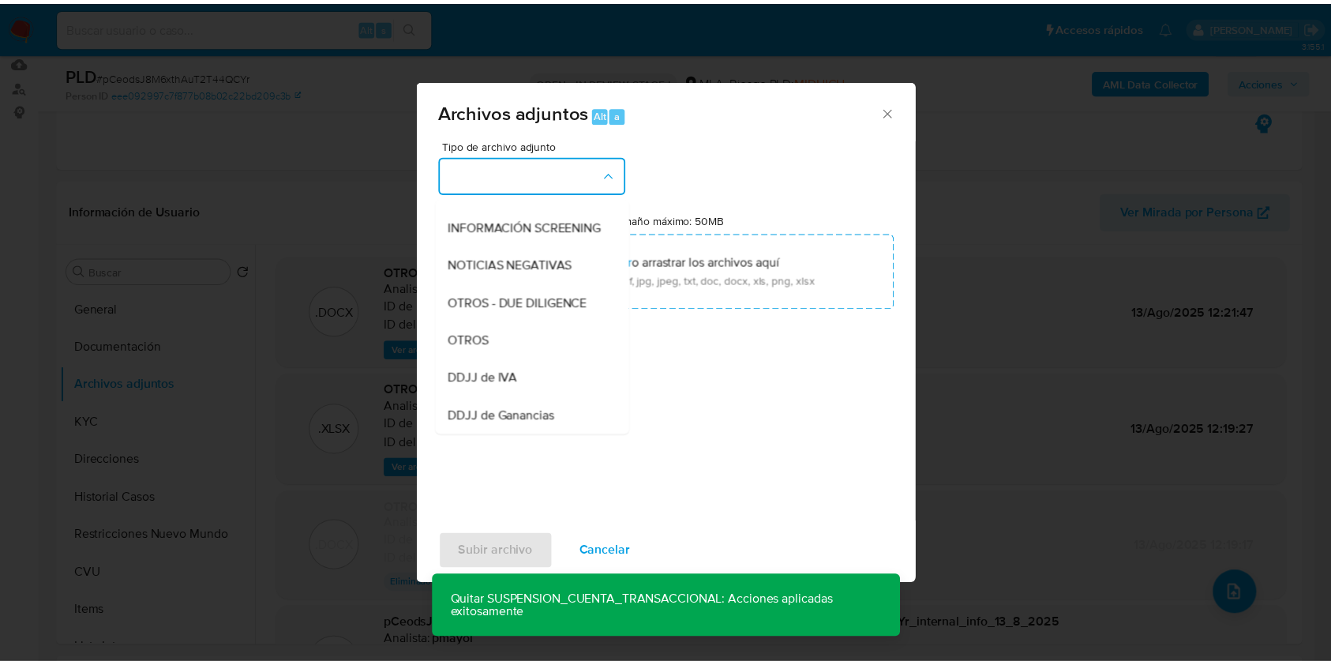
scroll to position [193, 0]
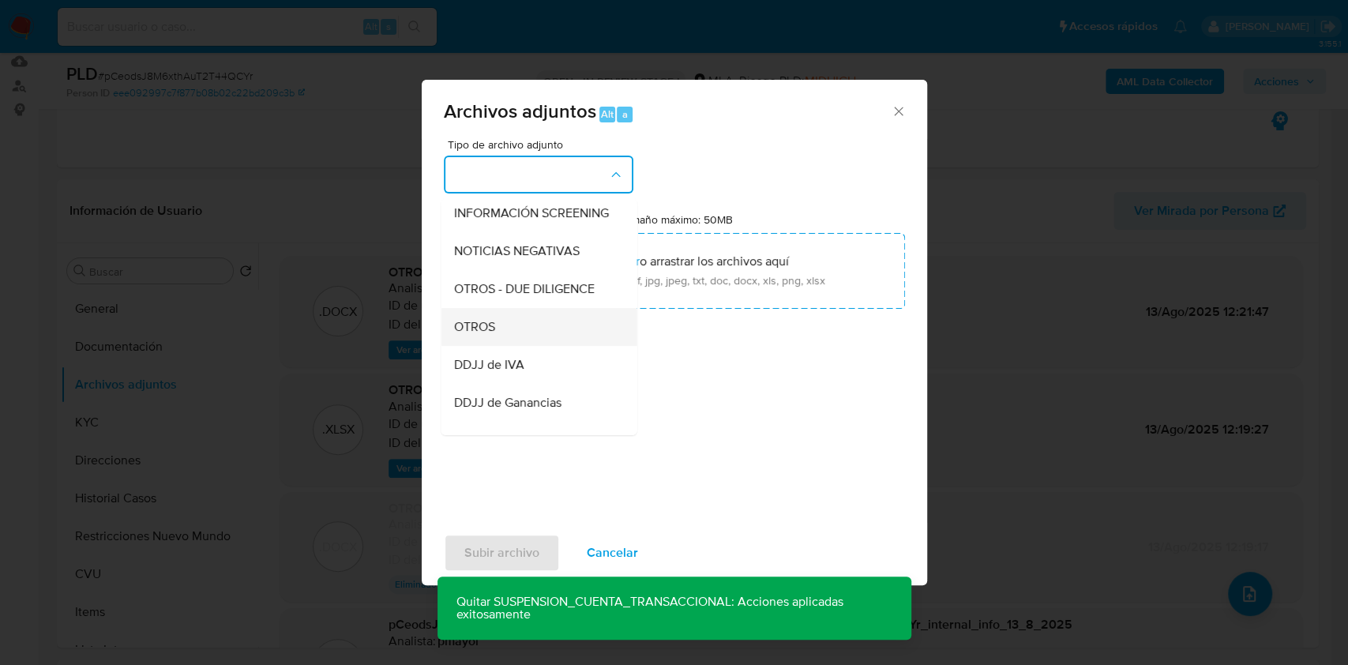
click at [526, 341] on div "OTROS" at bounding box center [533, 327] width 161 height 38
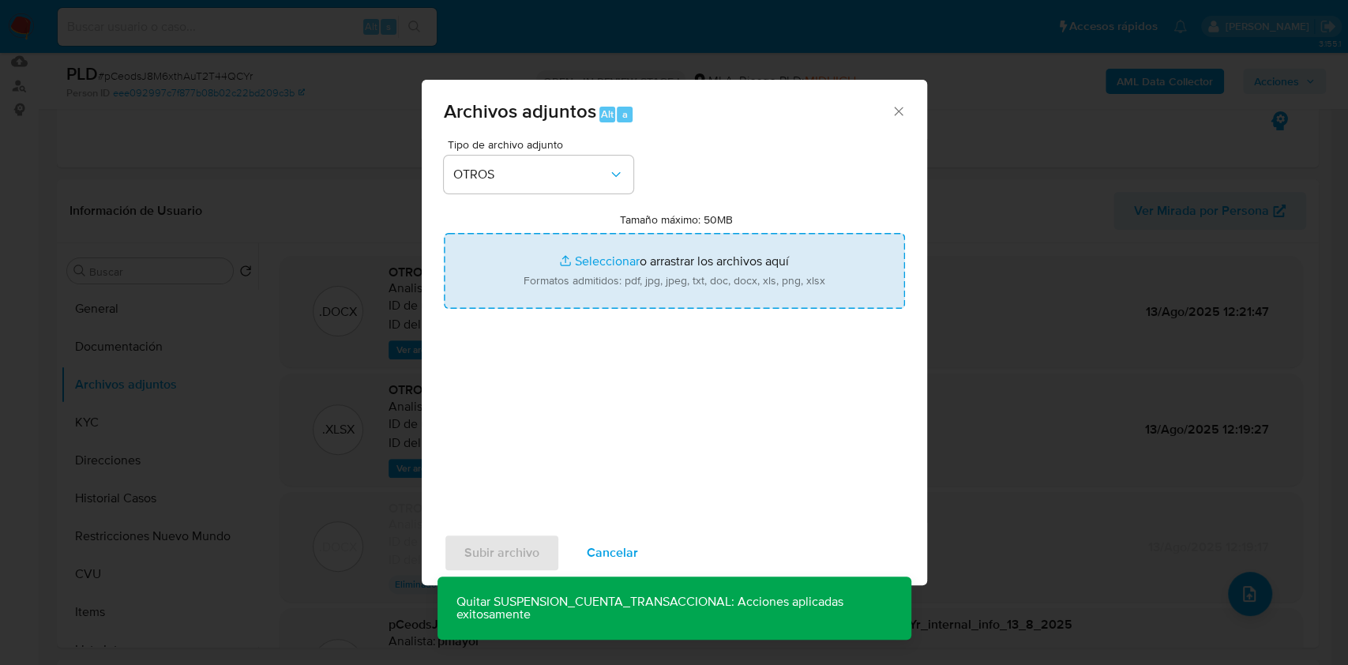
click at [624, 277] on input "Tamaño máximo: 50MB Seleccionar archivos" at bounding box center [674, 271] width 461 height 76
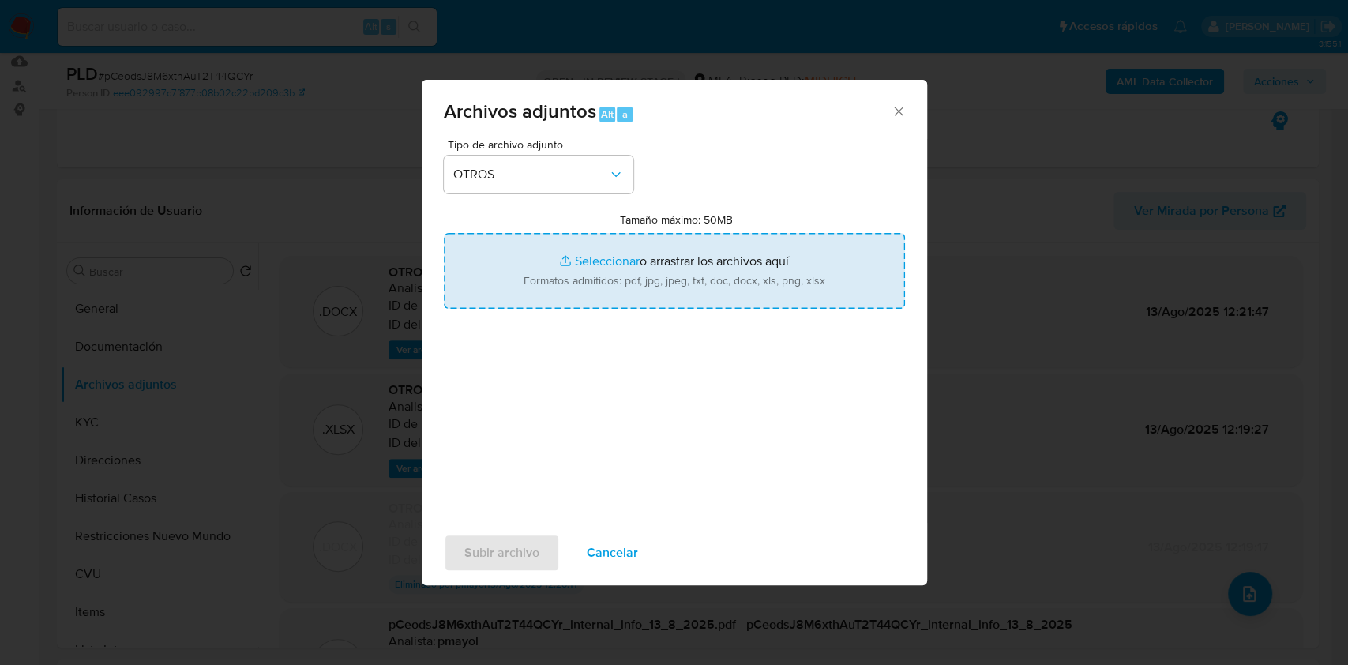
type input "C:\fakepath\Caselog XSVlHlpjscy0gDCF9E5v06tl V3.docx"
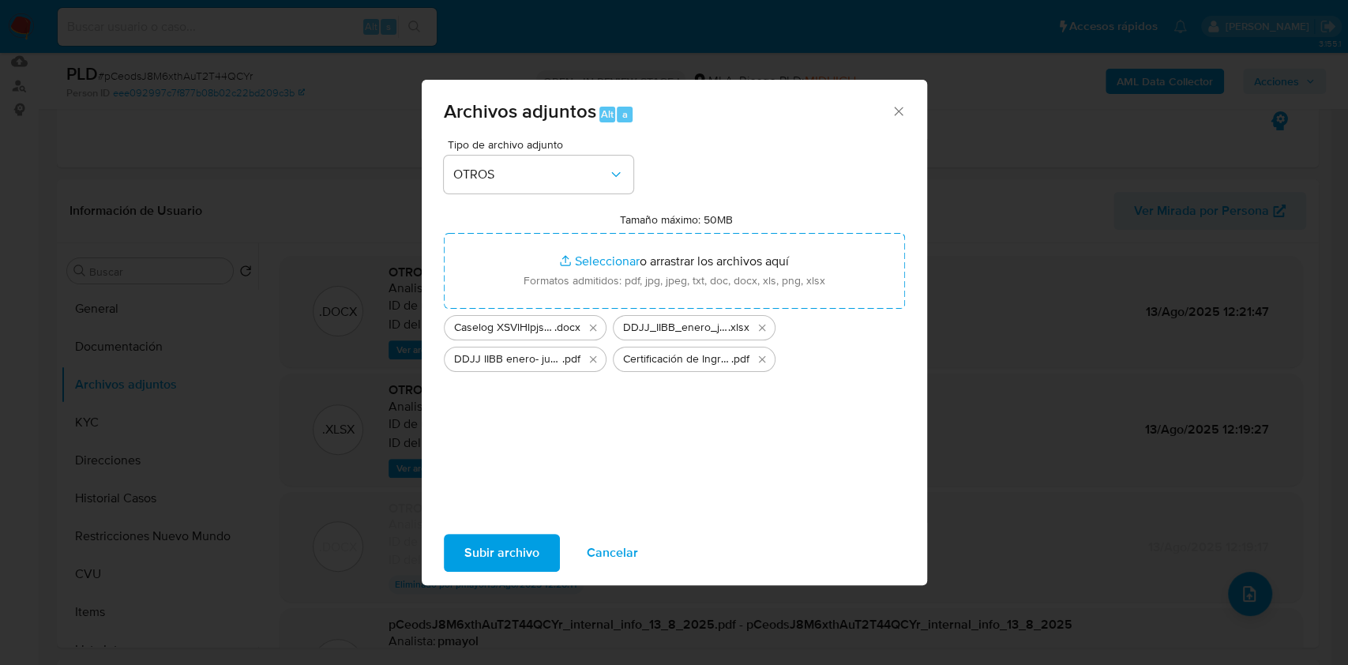
click at [518, 559] on span "Subir archivo" at bounding box center [501, 552] width 75 height 35
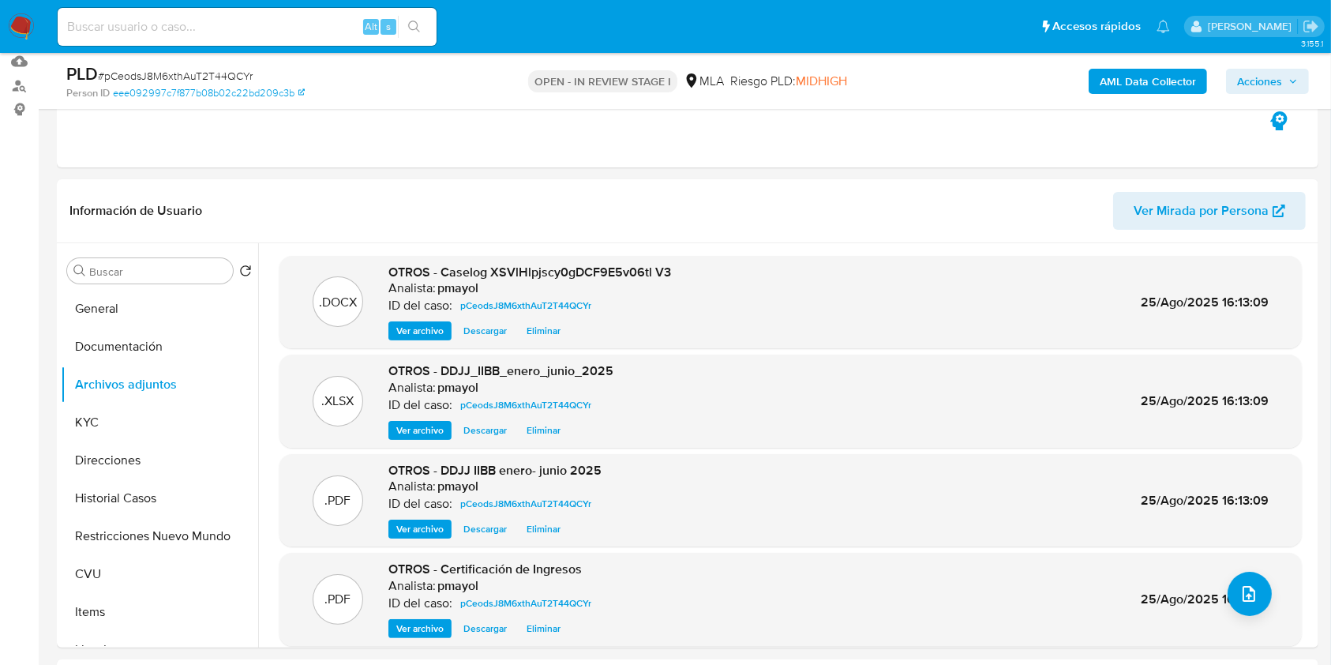
click at [1268, 85] on span "Acciones" at bounding box center [1259, 81] width 45 height 25
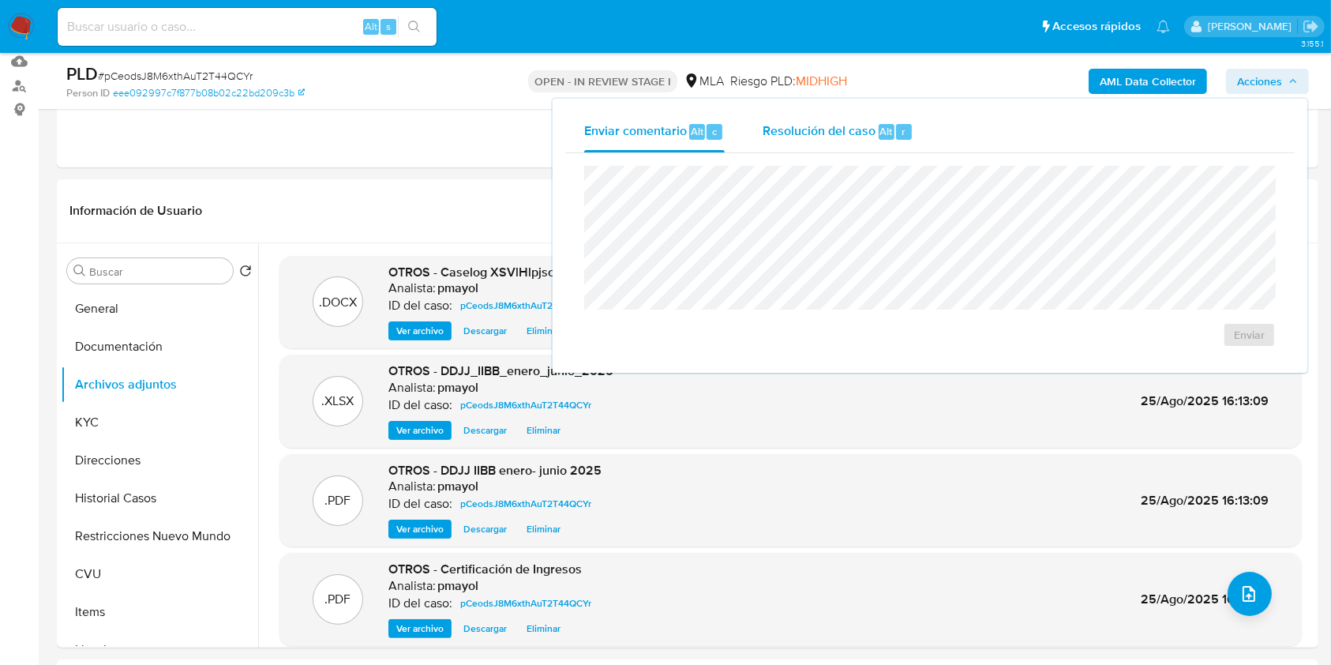
click at [853, 150] on div "Resolución del caso Alt r" at bounding box center [838, 131] width 151 height 41
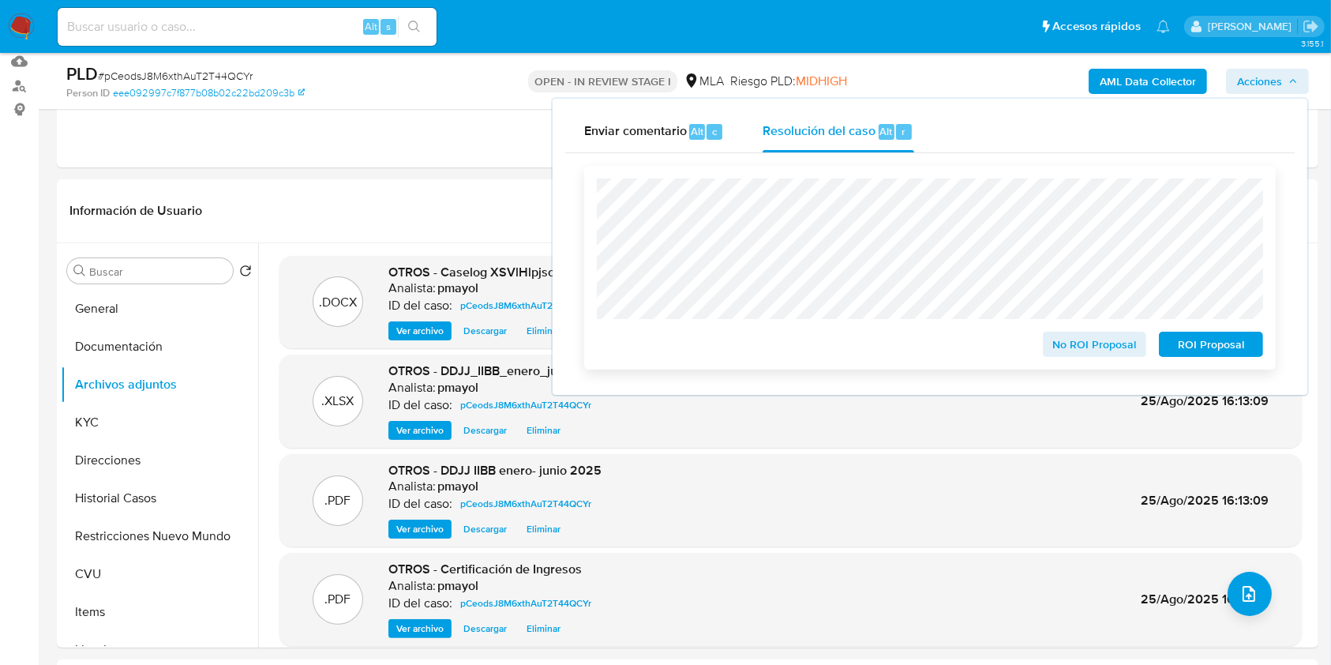
click at [1067, 338] on span "No ROI Proposal" at bounding box center [1095, 344] width 82 height 22
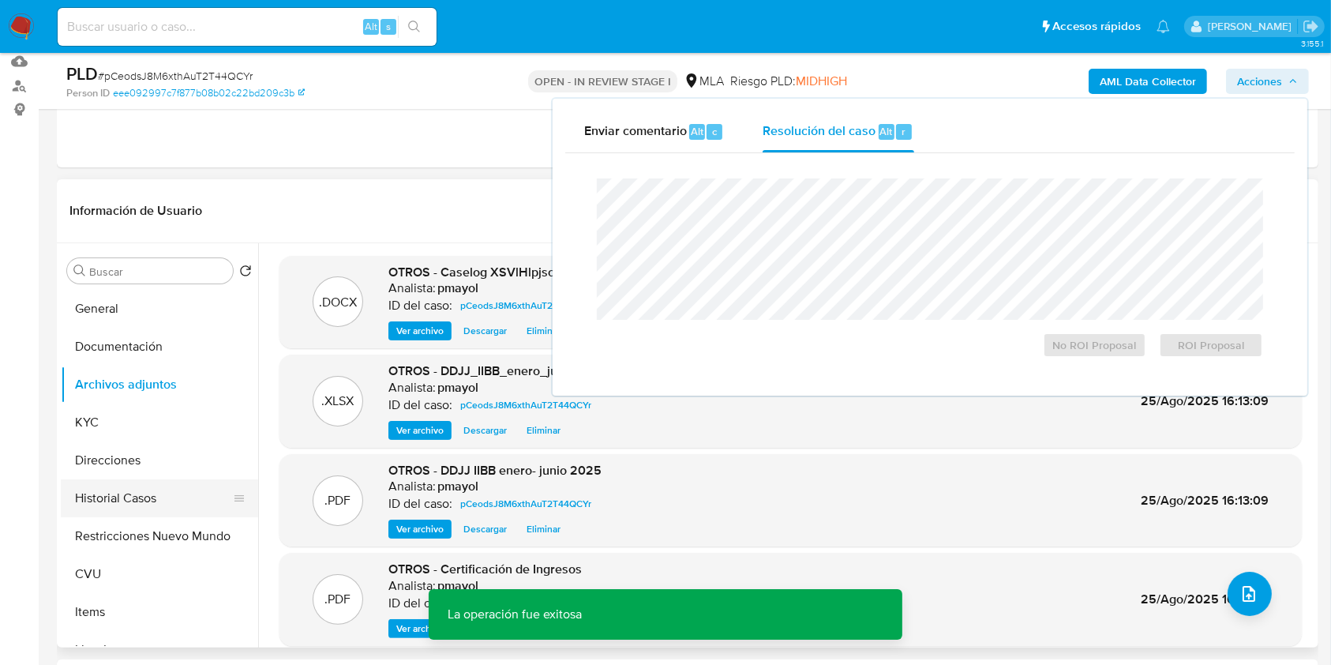
click at [127, 505] on button "Historial Casos" at bounding box center [153, 498] width 185 height 38
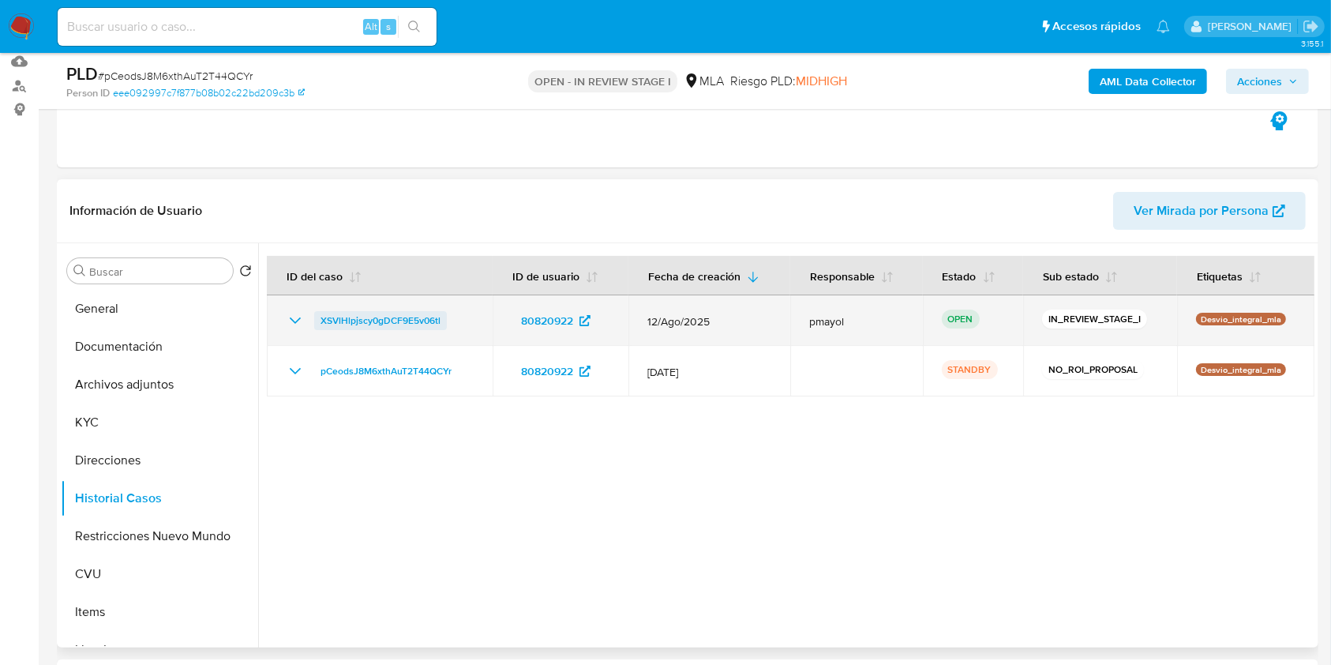
click at [373, 317] on span "XSVlHlpjscy0gDCF9E5v06tl" at bounding box center [381, 320] width 120 height 19
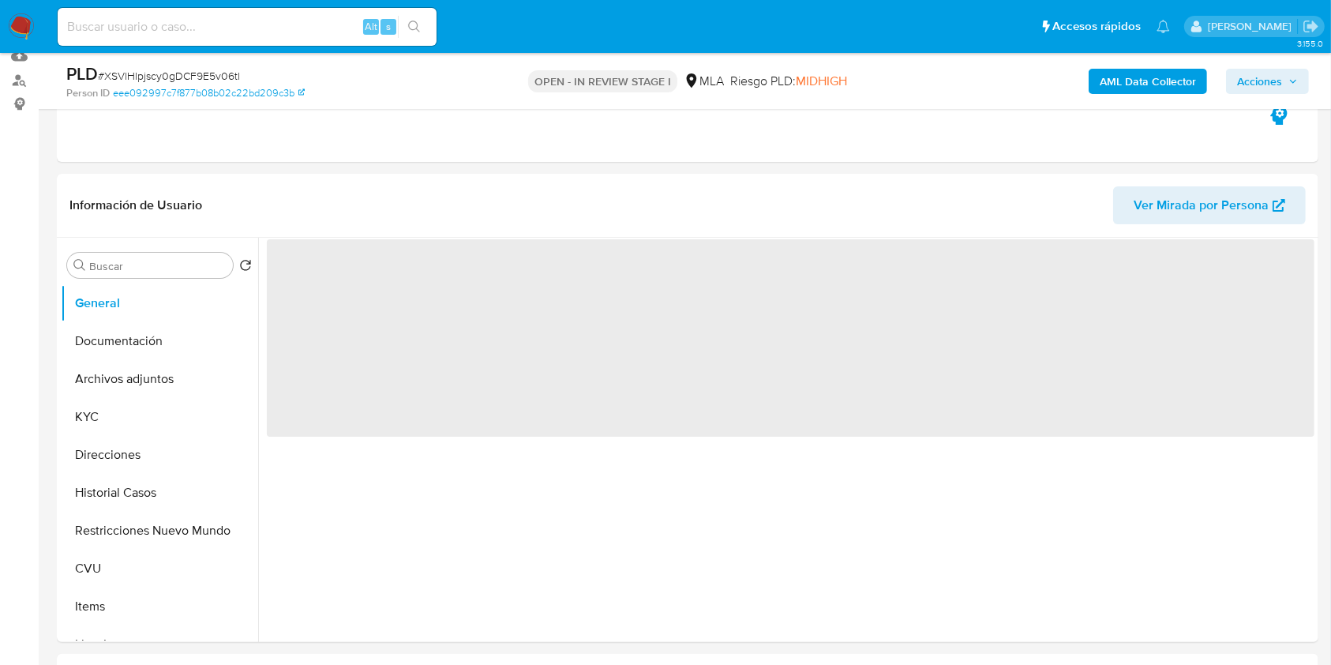
scroll to position [189, 0]
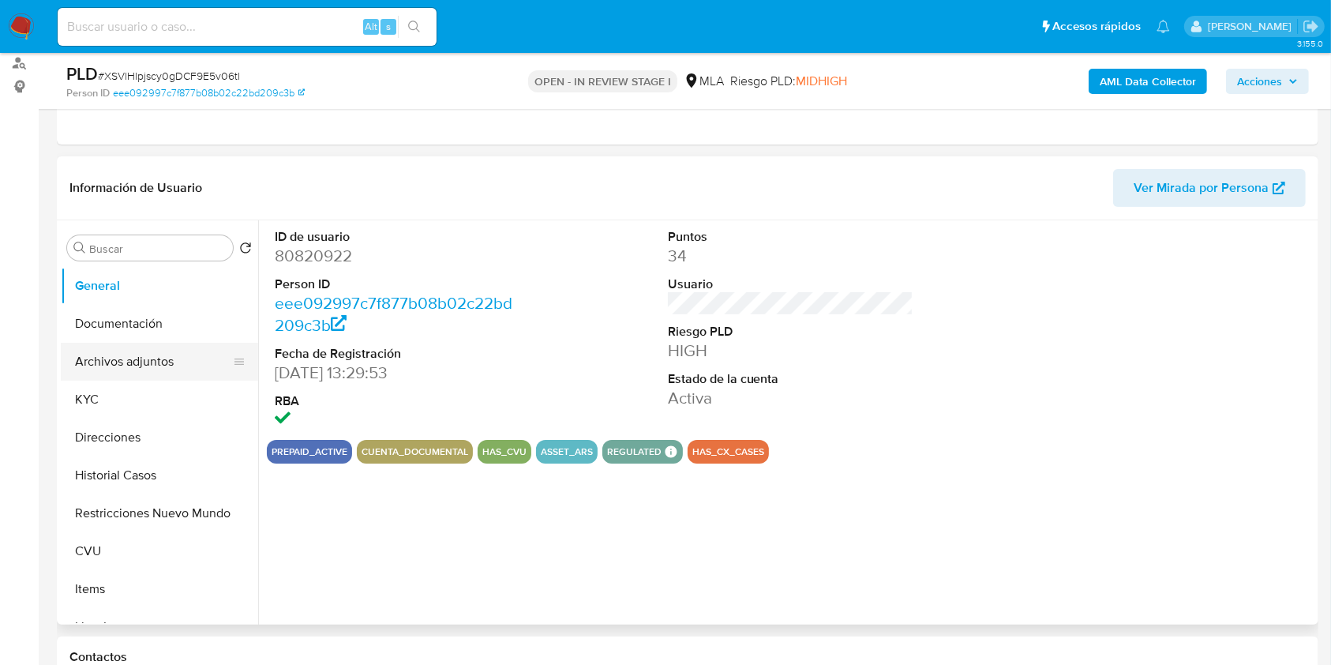
click at [173, 367] on button "Archivos adjuntos" at bounding box center [153, 362] width 185 height 38
select select "10"
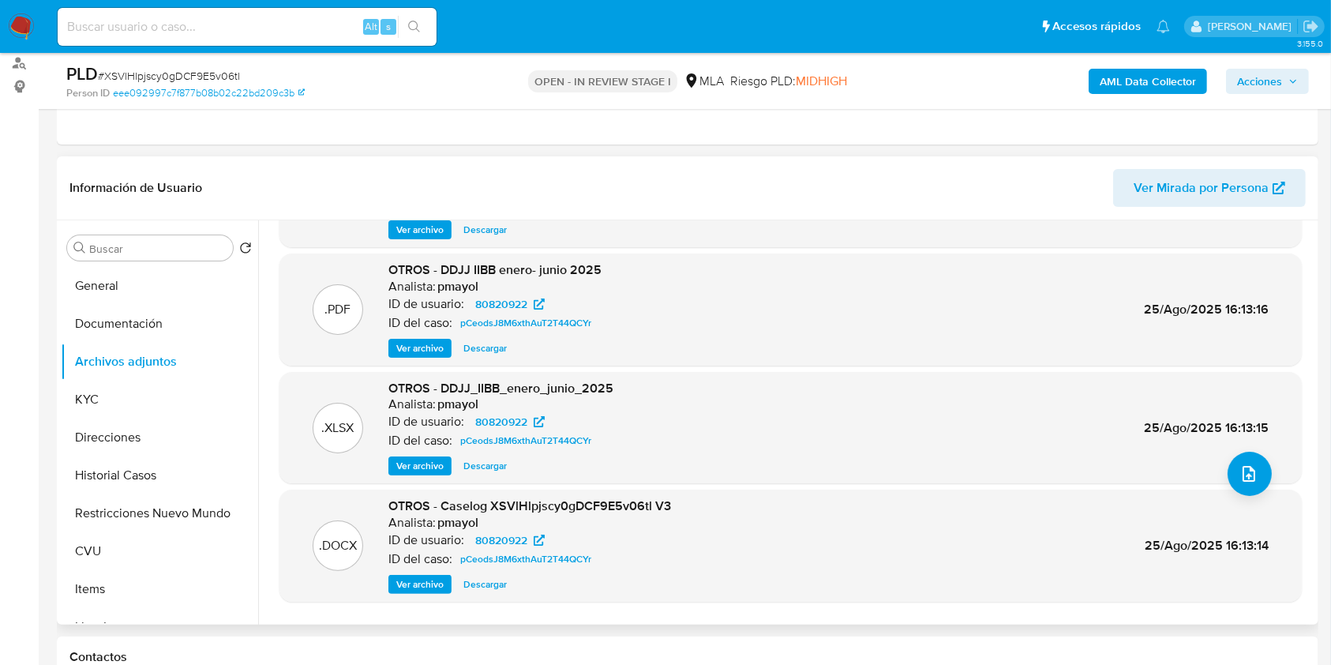
scroll to position [133, 0]
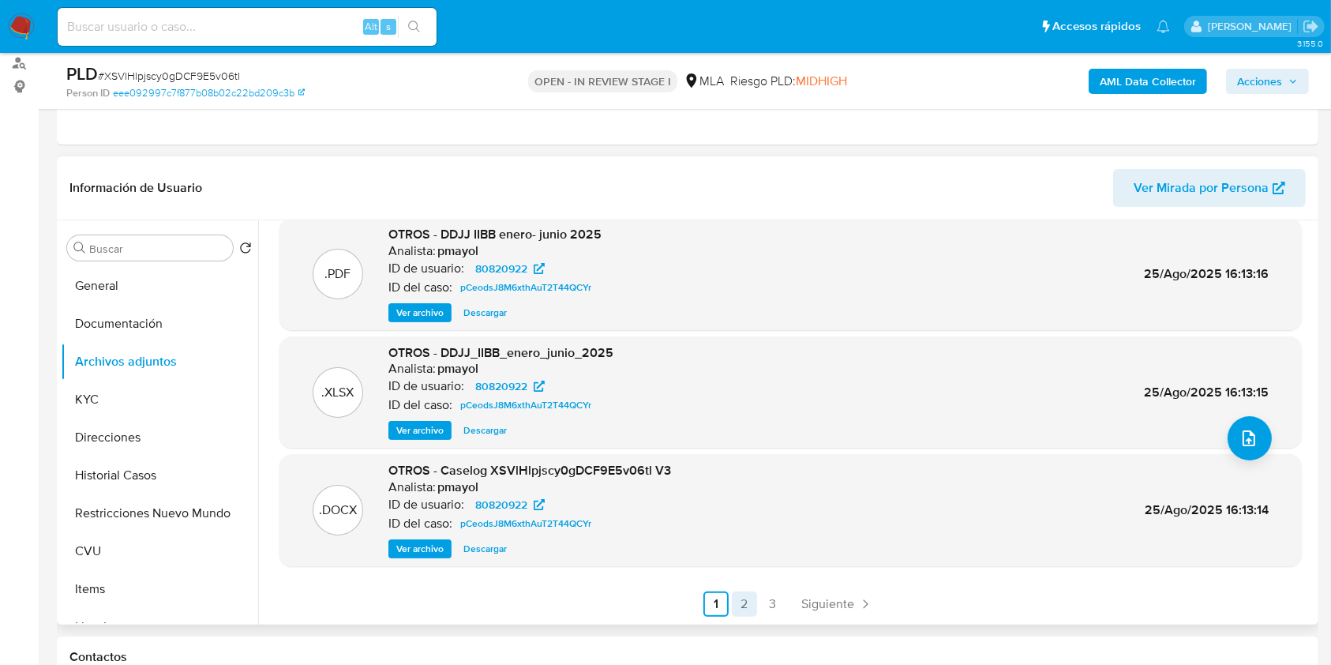
click at [736, 613] on link "2" at bounding box center [744, 603] width 25 height 25
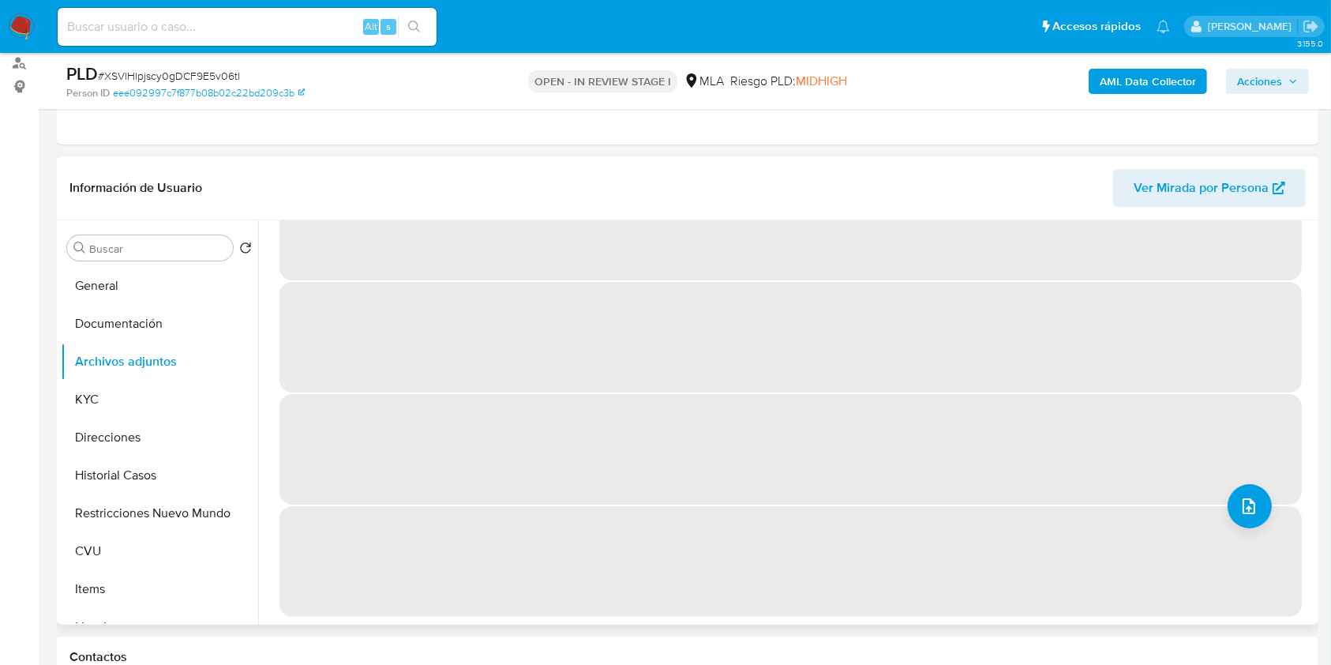
scroll to position [0, 0]
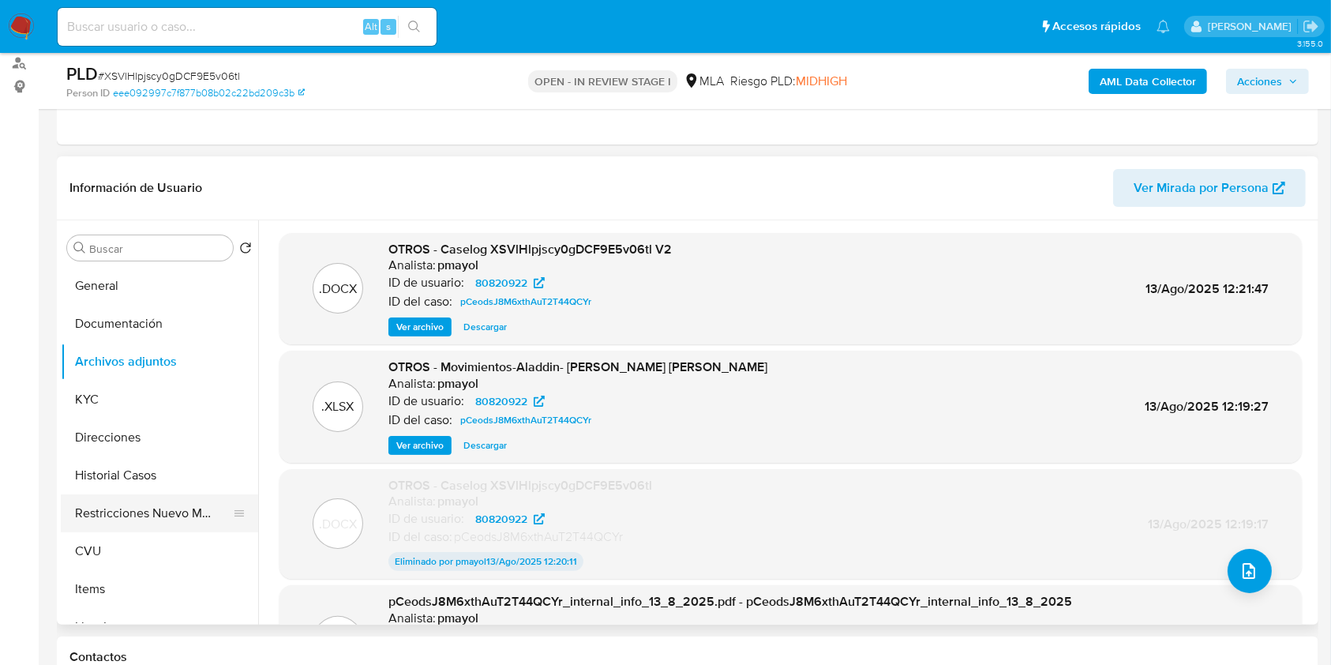
click at [133, 515] on button "Restricciones Nuevo Mundo" at bounding box center [153, 513] width 185 height 38
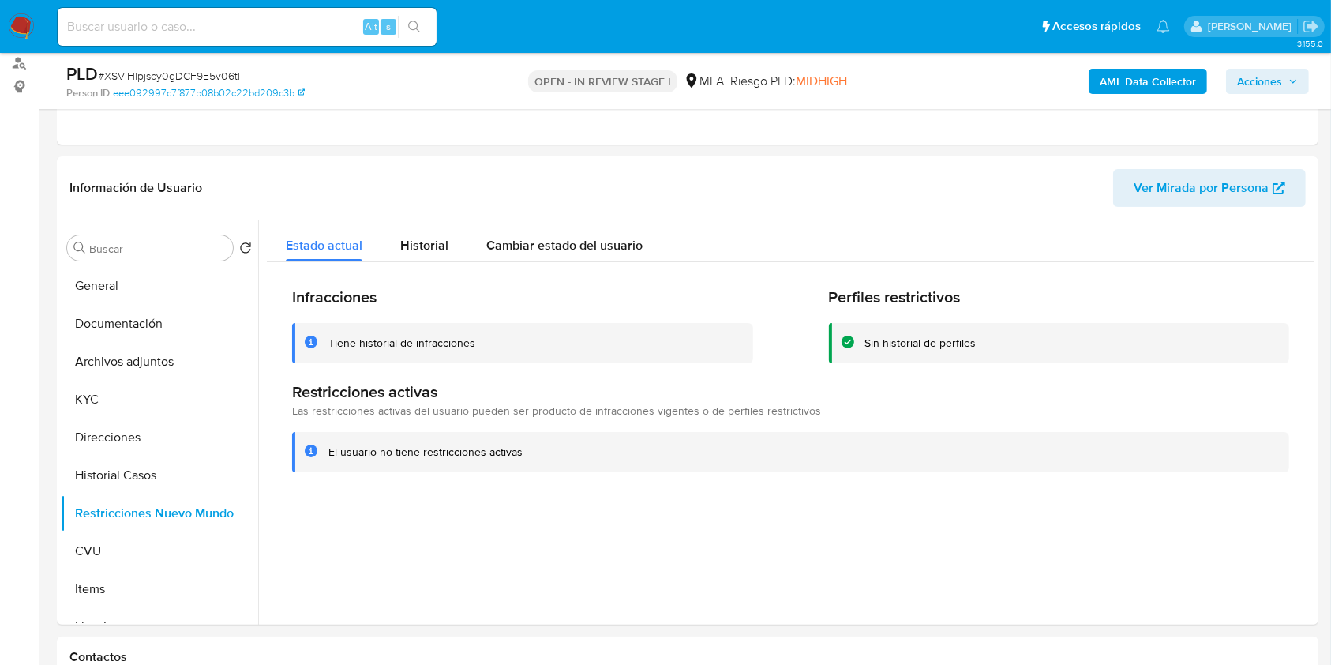
click at [1278, 77] on span "Acciones" at bounding box center [1259, 81] width 45 height 25
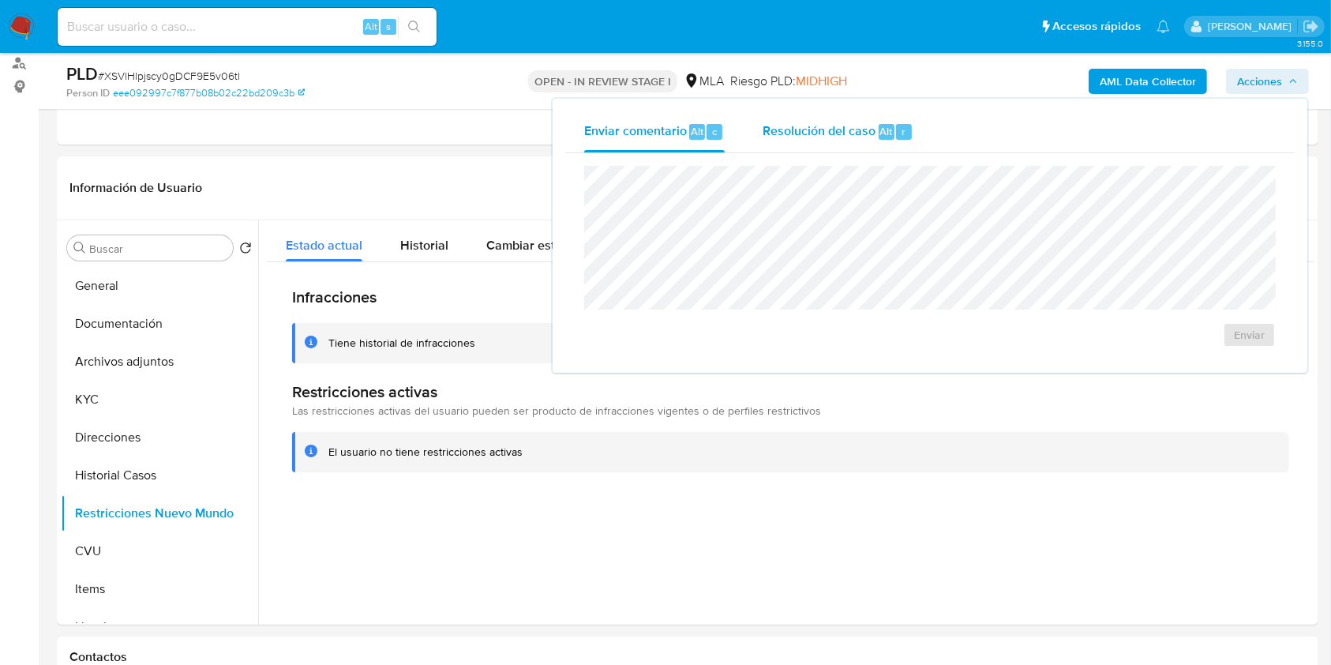
click at [814, 128] on span "Resolución del caso" at bounding box center [819, 131] width 113 height 18
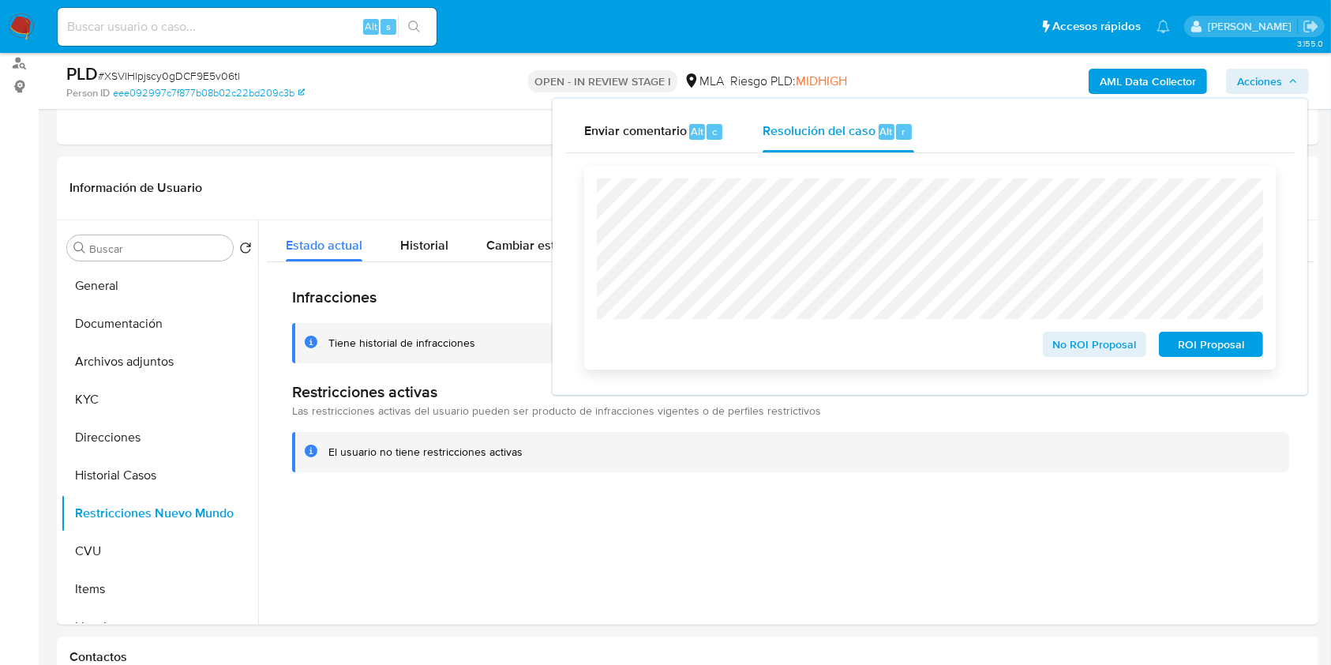
click at [1109, 342] on span "No ROI Proposal" at bounding box center [1095, 344] width 82 height 22
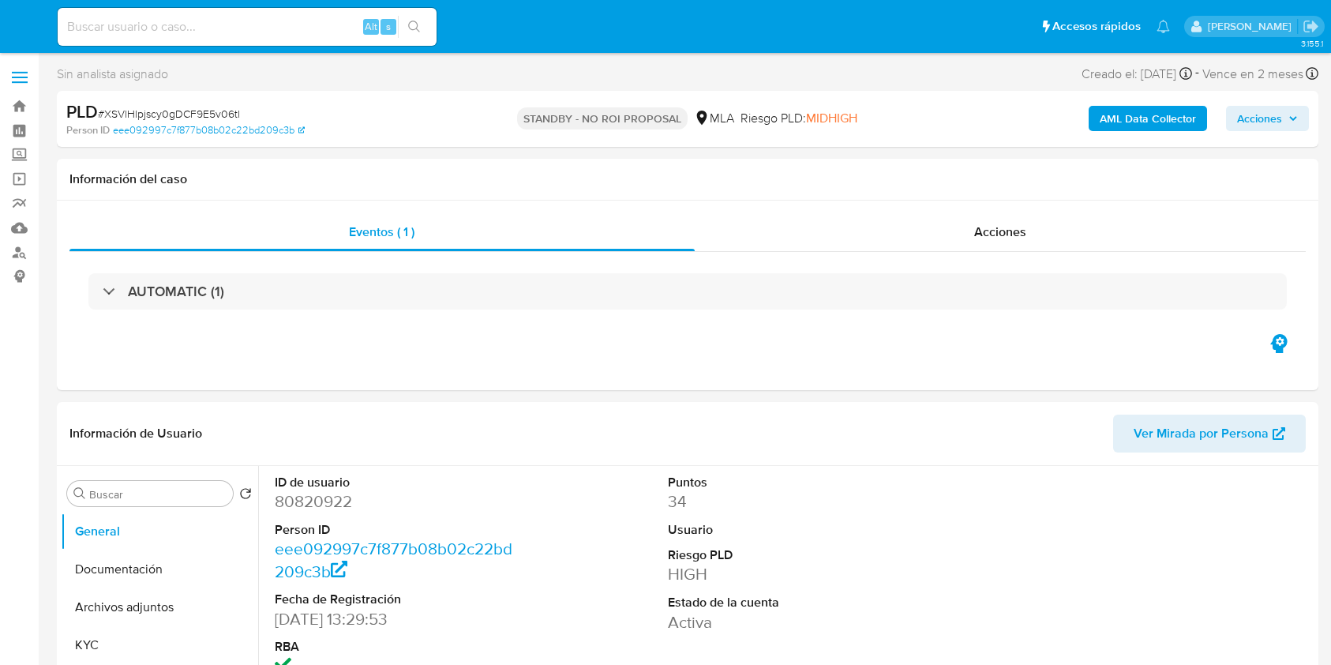
select select "10"
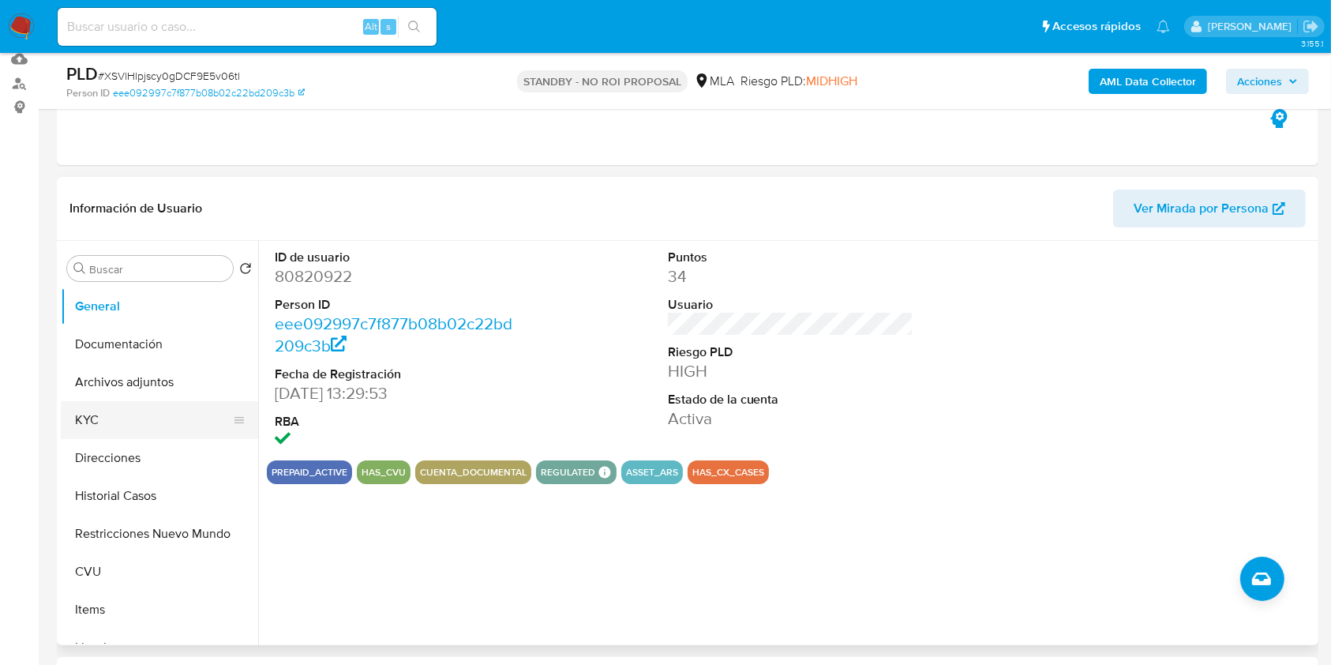
click at [131, 409] on button "KYC" at bounding box center [153, 420] width 185 height 38
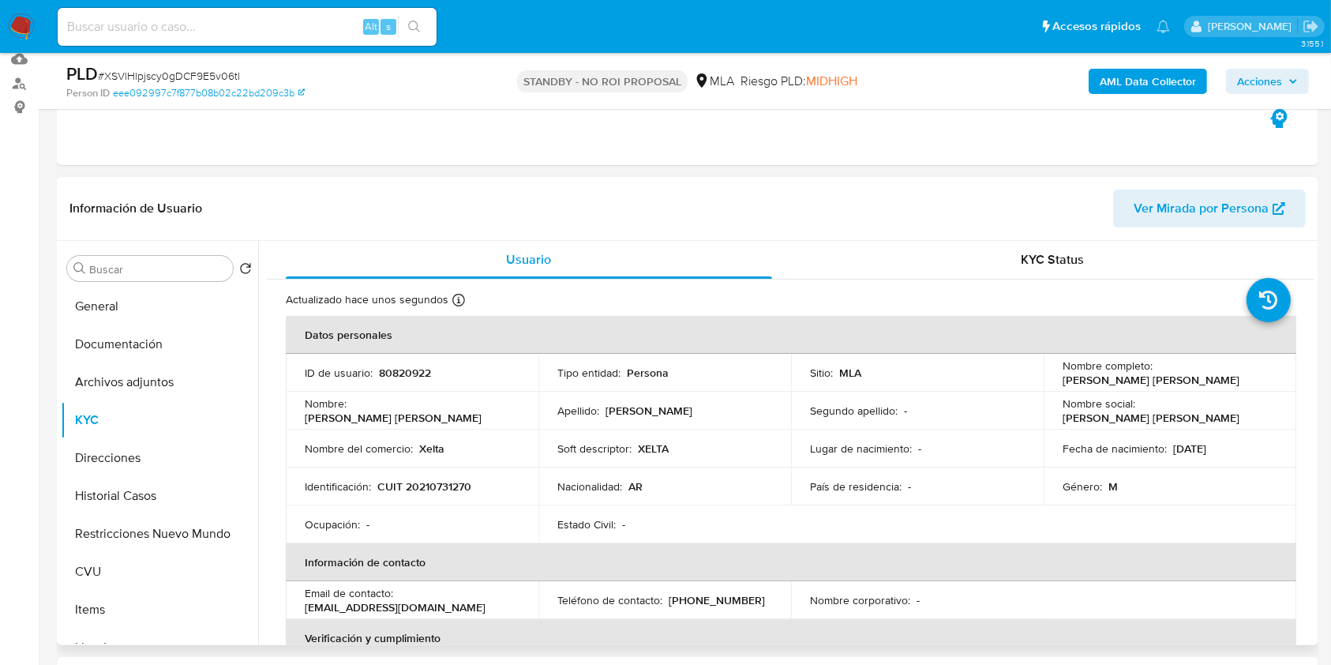
click at [439, 482] on p "CUIT 20210731270" at bounding box center [424, 486] width 94 height 14
copy p "20210731270"
click at [95, 504] on button "Historial Casos" at bounding box center [153, 496] width 185 height 38
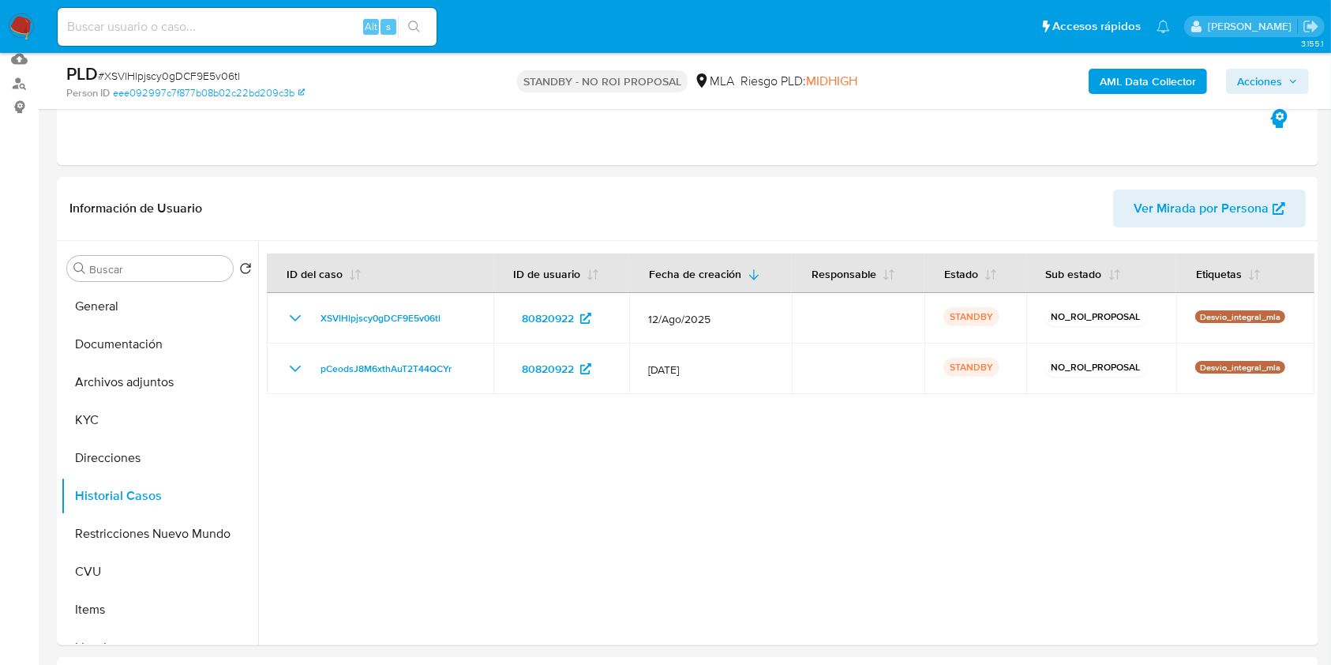
click at [224, 21] on input at bounding box center [247, 27] width 379 height 21
paste input "185816471"
type input "185816471"
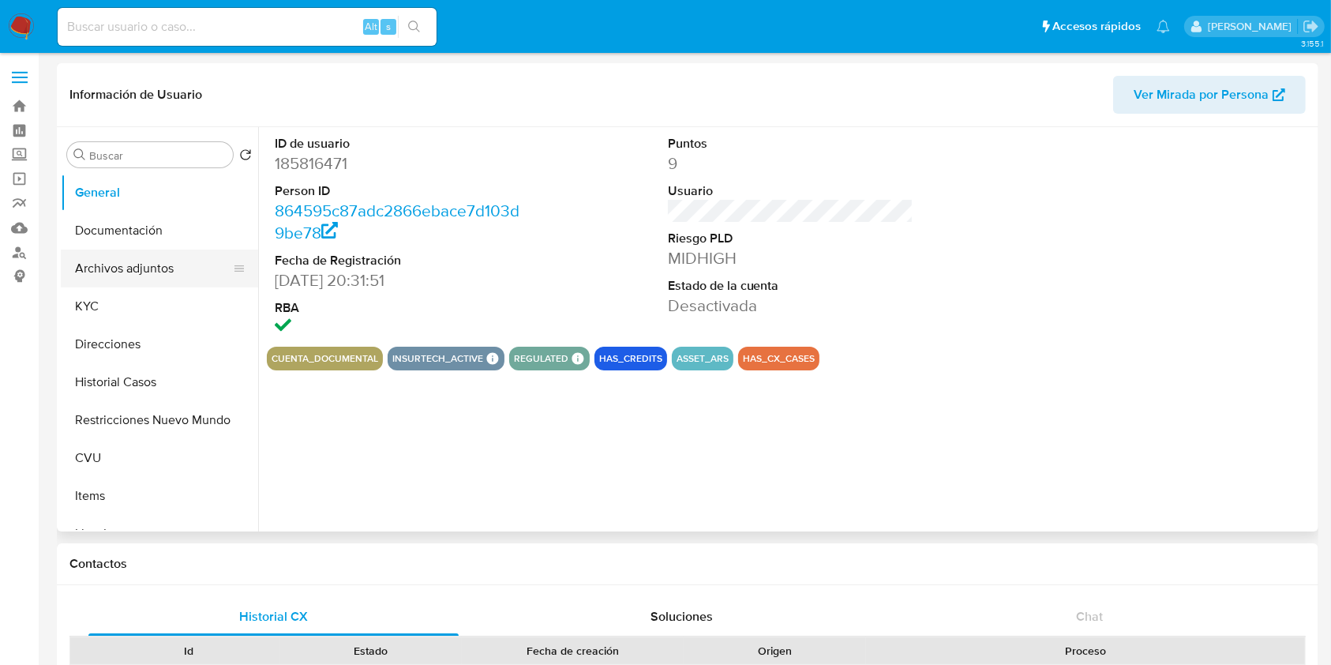
select select "10"
click at [131, 376] on button "Historial Casos" at bounding box center [153, 382] width 185 height 38
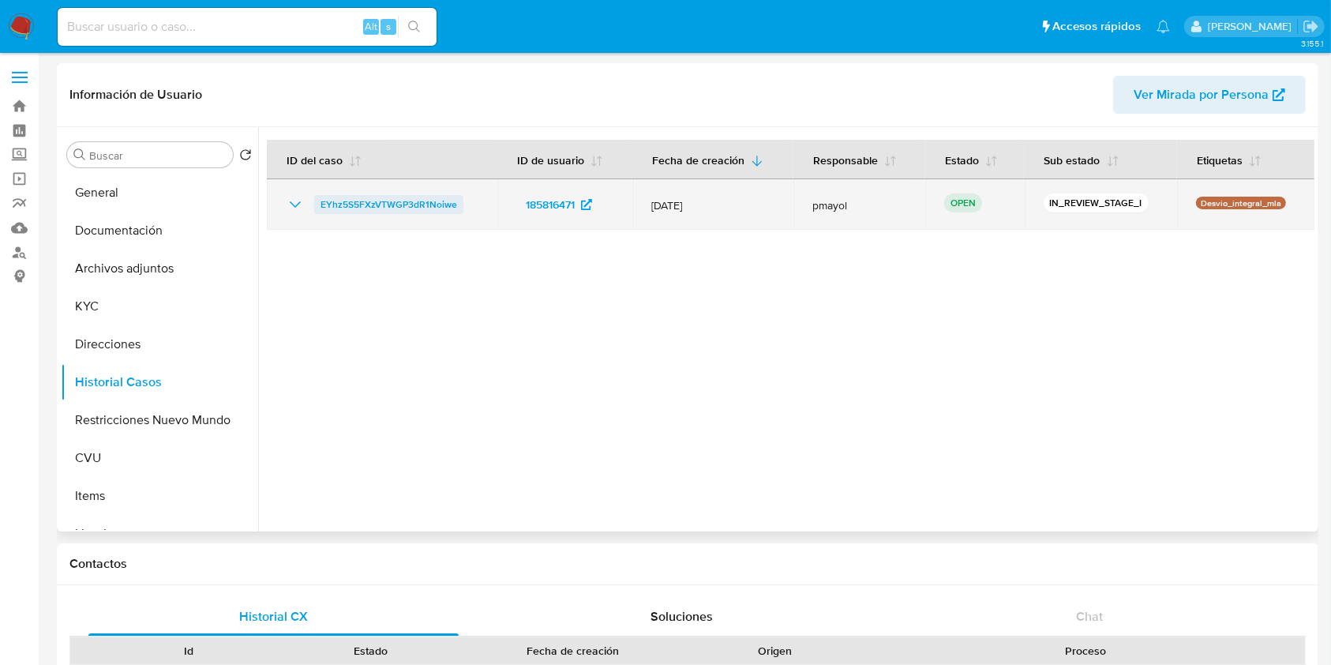
click at [390, 198] on span "EYhz5S5FXzVTWGP3dR1Noiwe" at bounding box center [389, 204] width 137 height 19
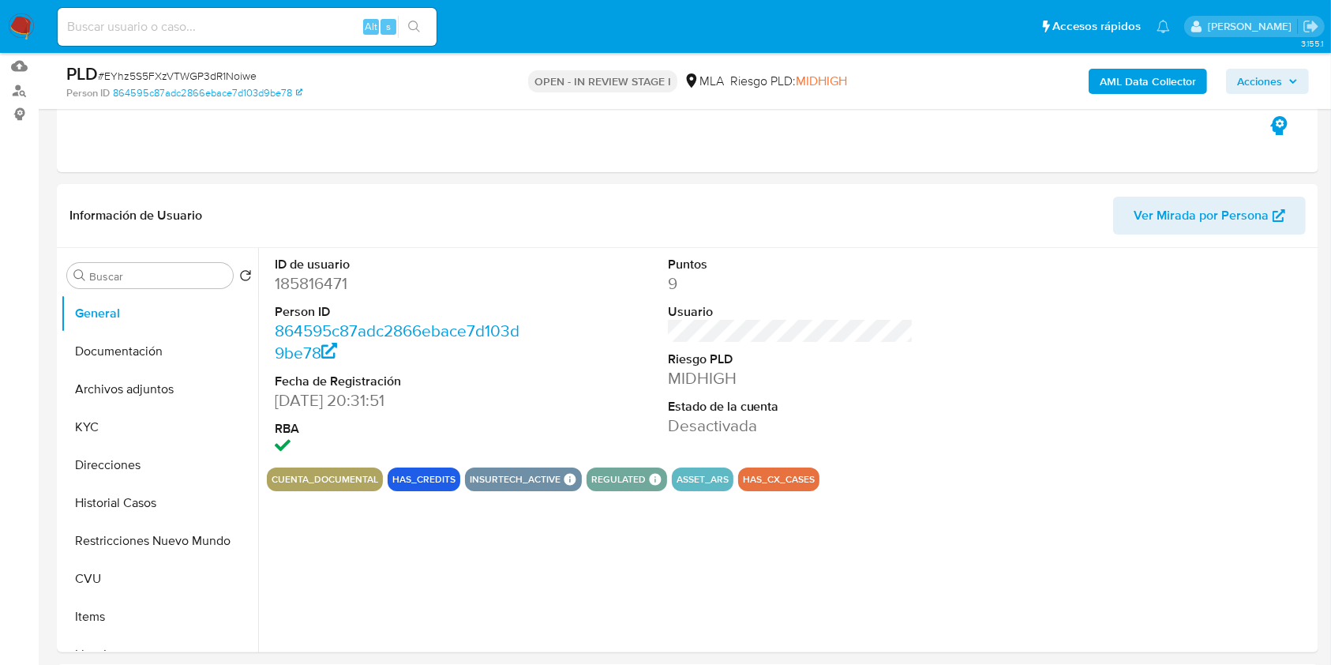
select select "10"
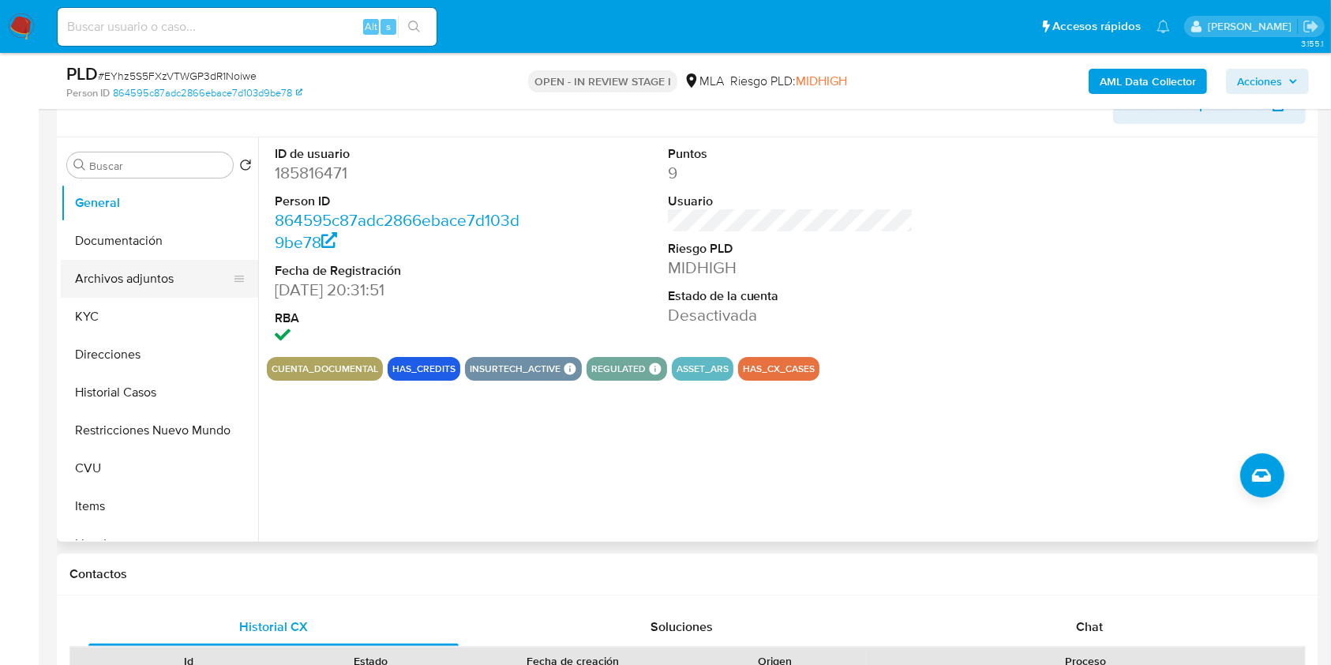
click at [182, 277] on button "Archivos adjuntos" at bounding box center [153, 279] width 185 height 38
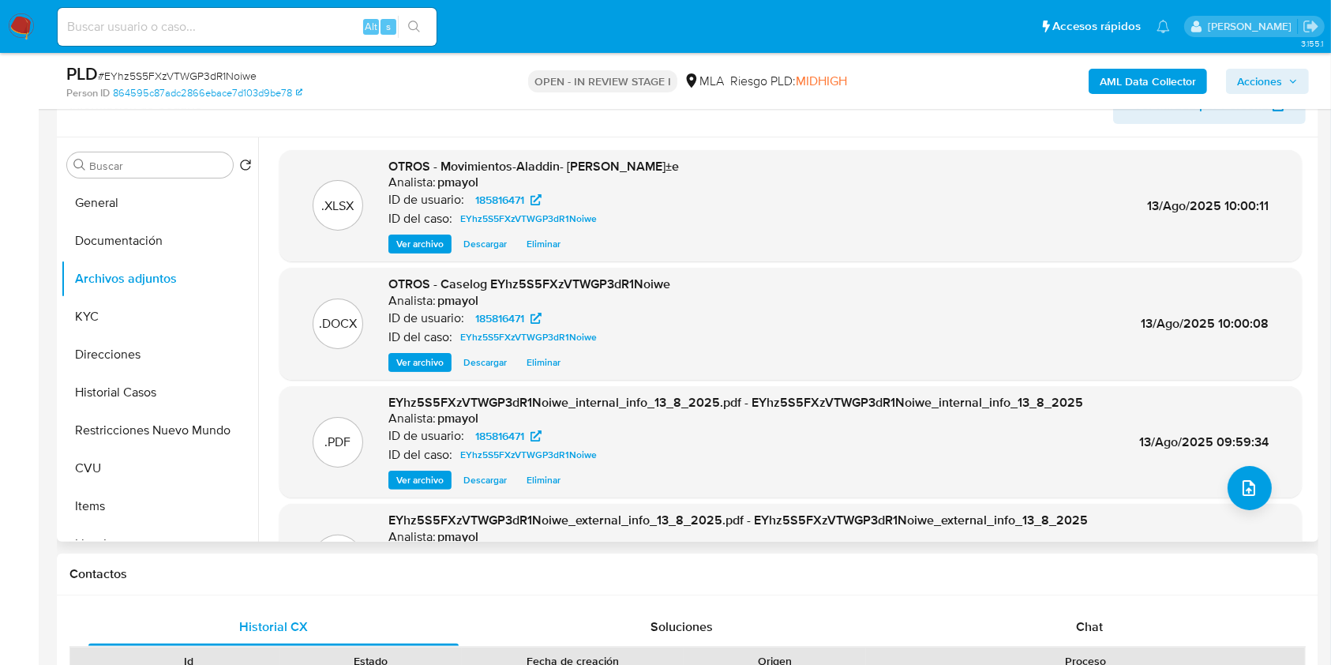
click at [485, 354] on span "Descargar" at bounding box center [484, 362] width 43 height 16
click at [534, 357] on div "Ver archivo Descargar Descargar Eliminar" at bounding box center [529, 362] width 282 height 19
click at [549, 358] on span "Eliminar" at bounding box center [544, 362] width 34 height 16
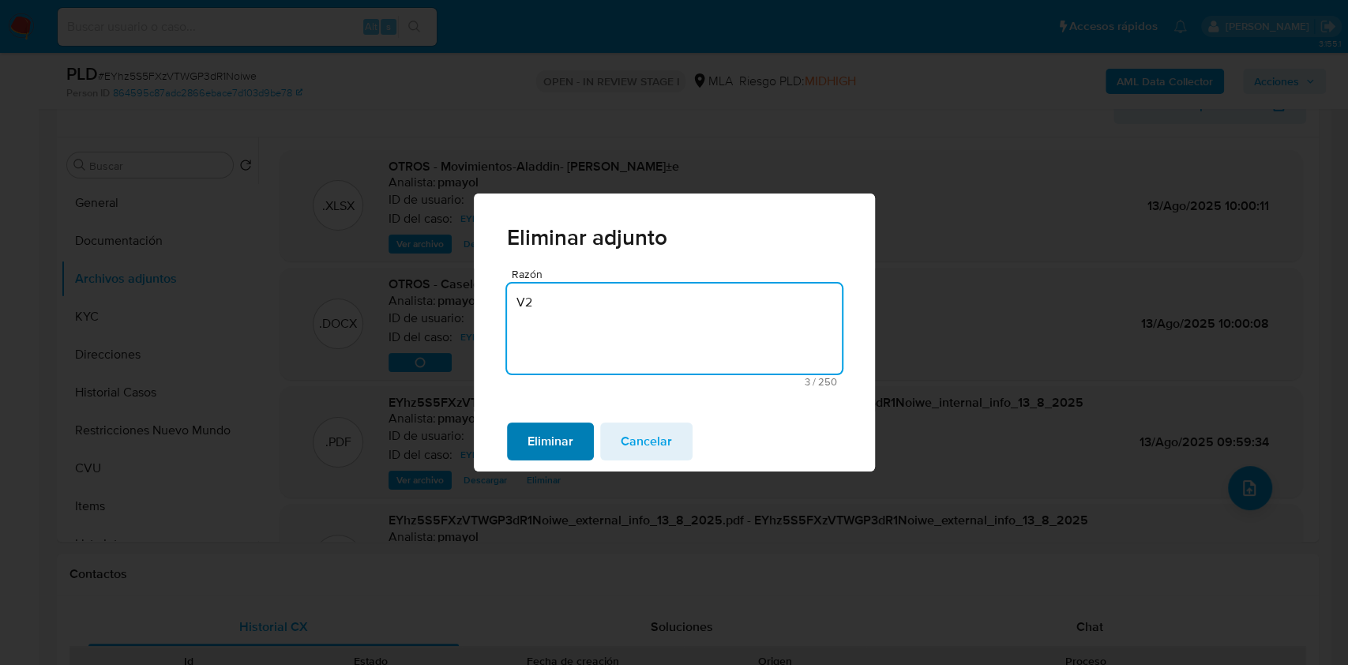
type textarea "V2"
click at [540, 444] on span "Eliminar" at bounding box center [550, 441] width 46 height 35
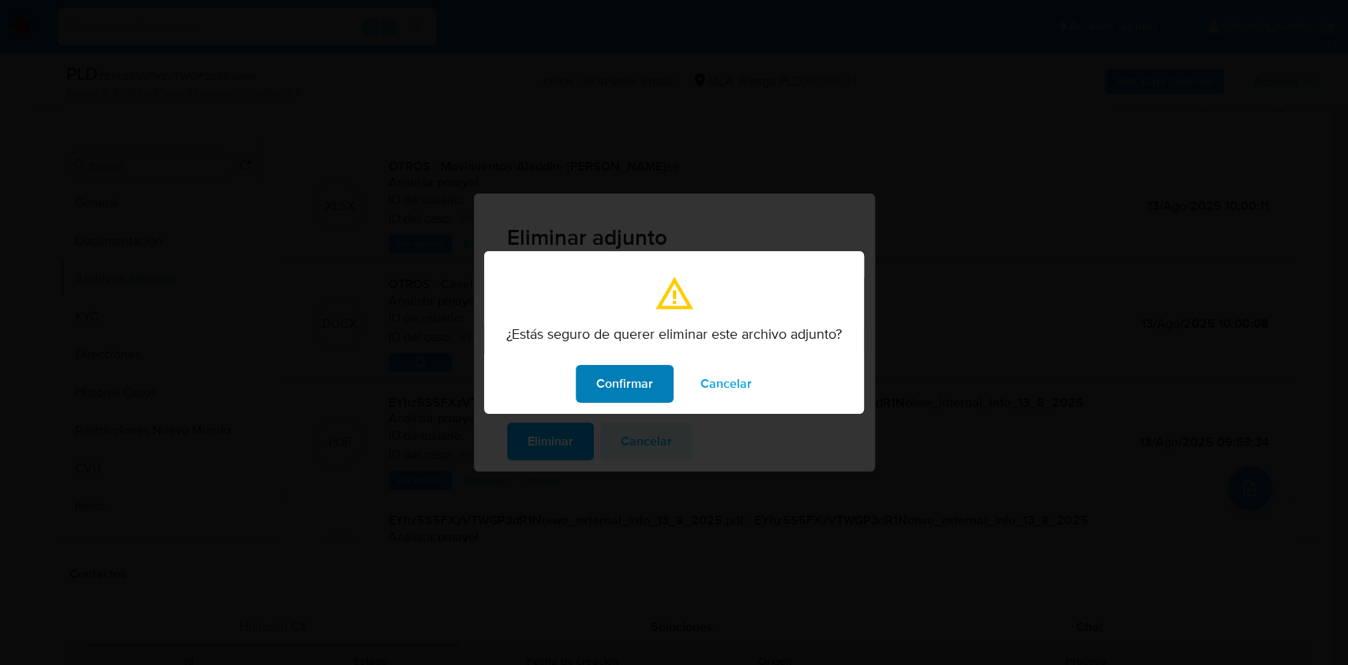
click at [628, 375] on span "Confirmar" at bounding box center [624, 383] width 57 height 35
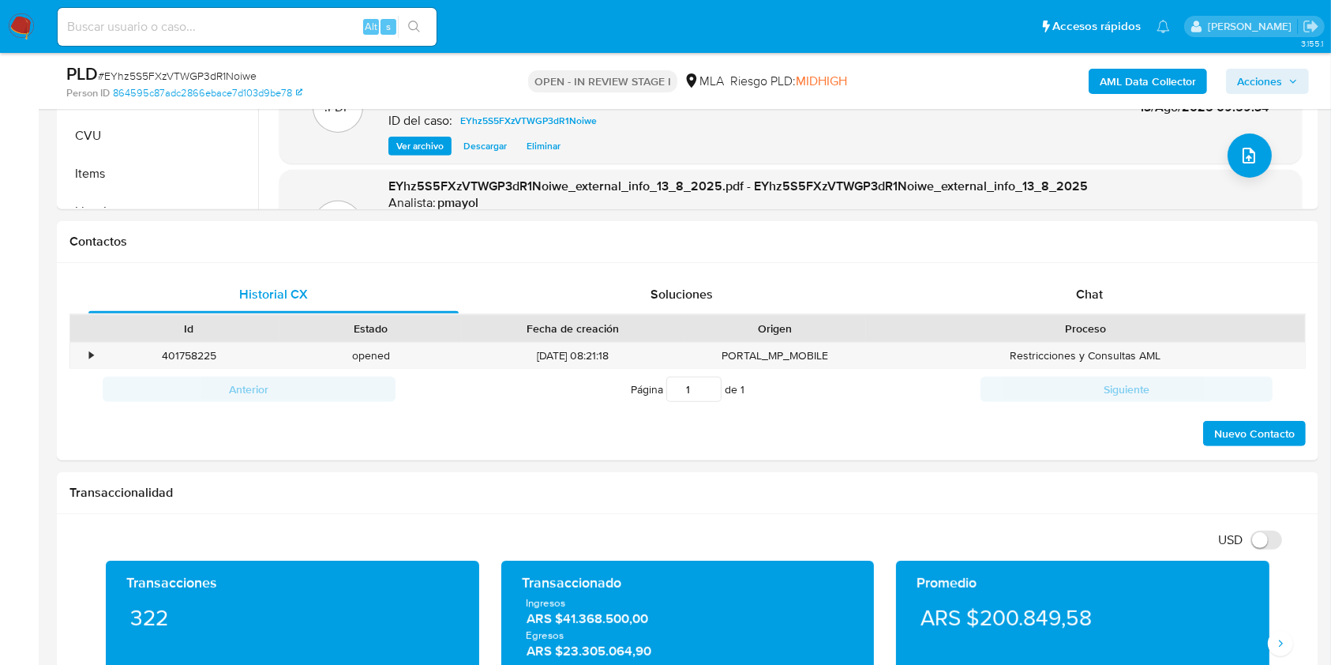
scroll to position [677, 0]
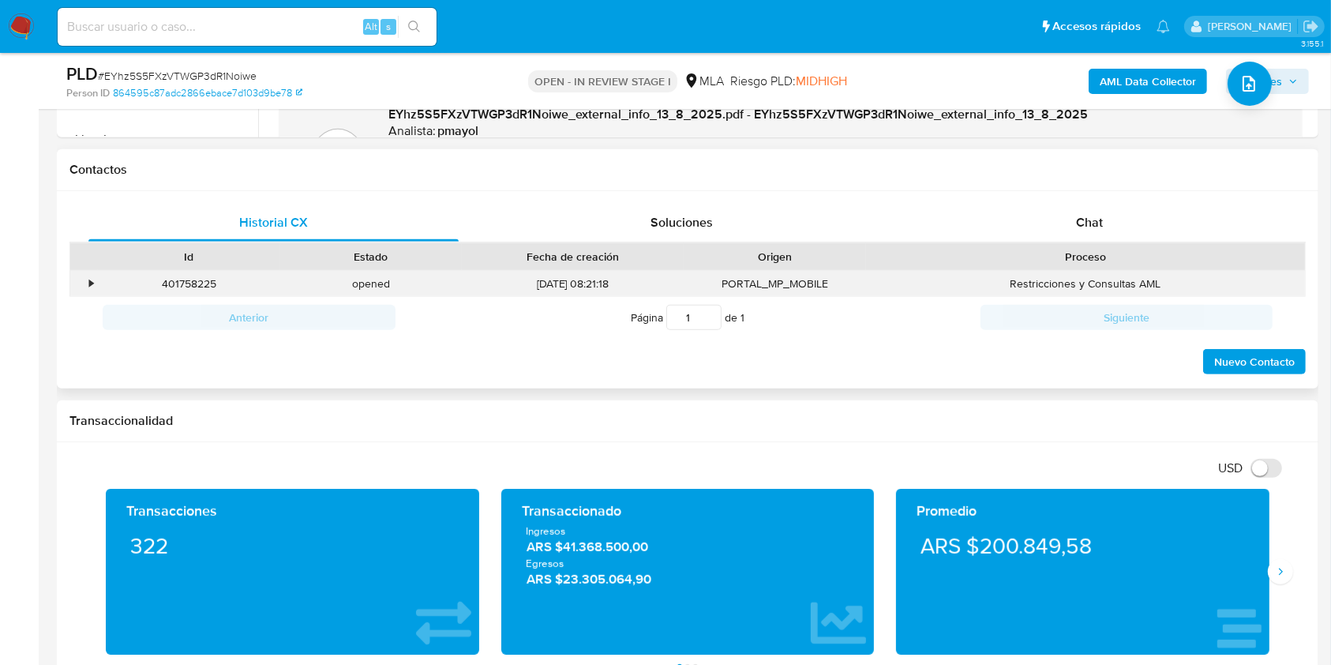
click at [194, 281] on div "401758225" at bounding box center [189, 284] width 182 height 26
copy div "401758225"
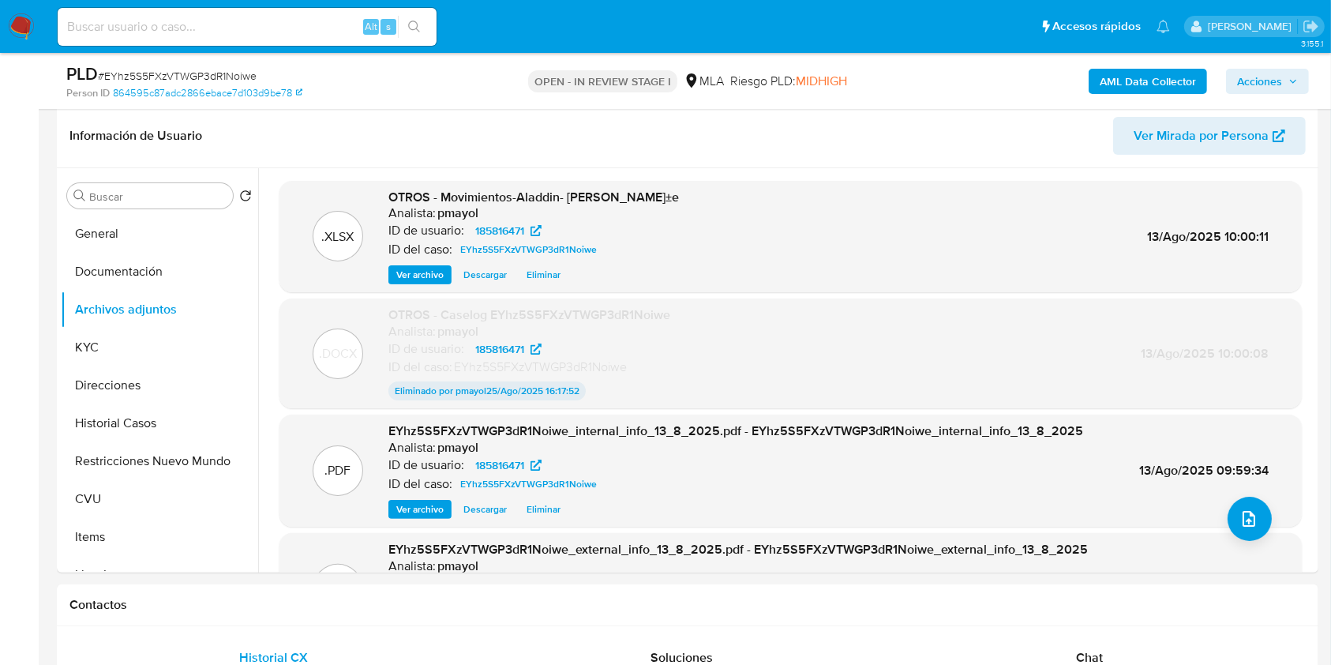
scroll to position [238, 0]
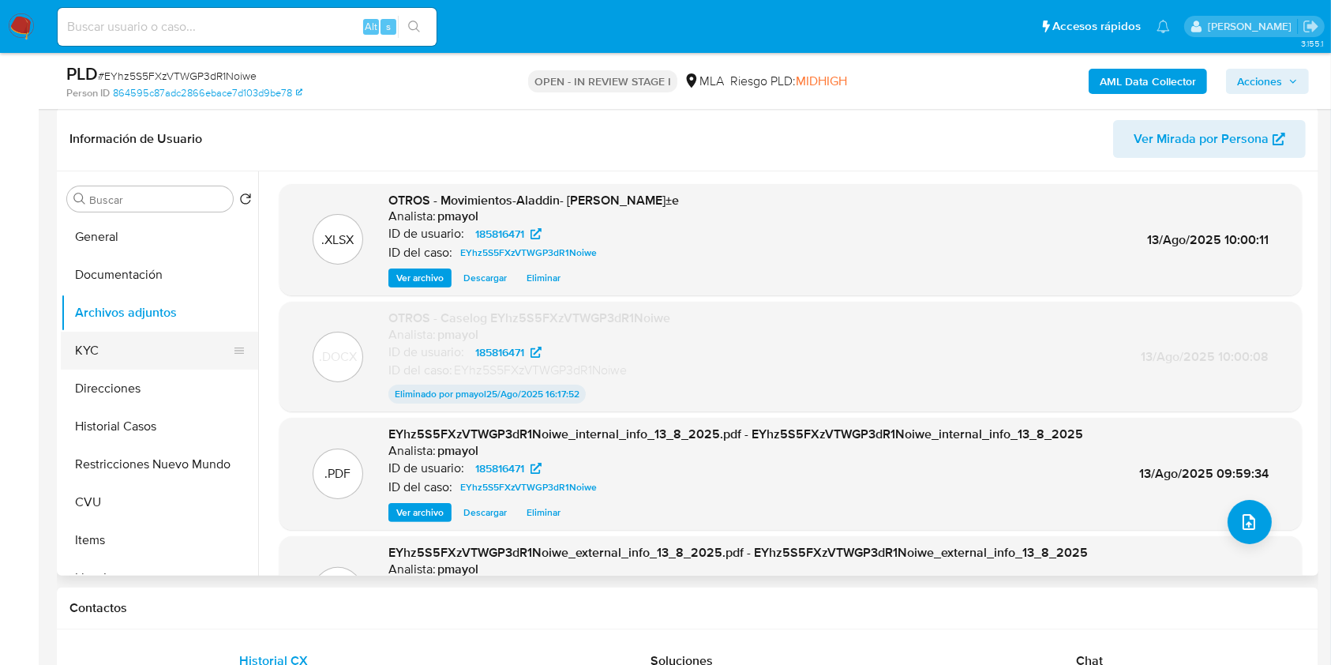
click at [126, 337] on button "KYC" at bounding box center [153, 351] width 185 height 38
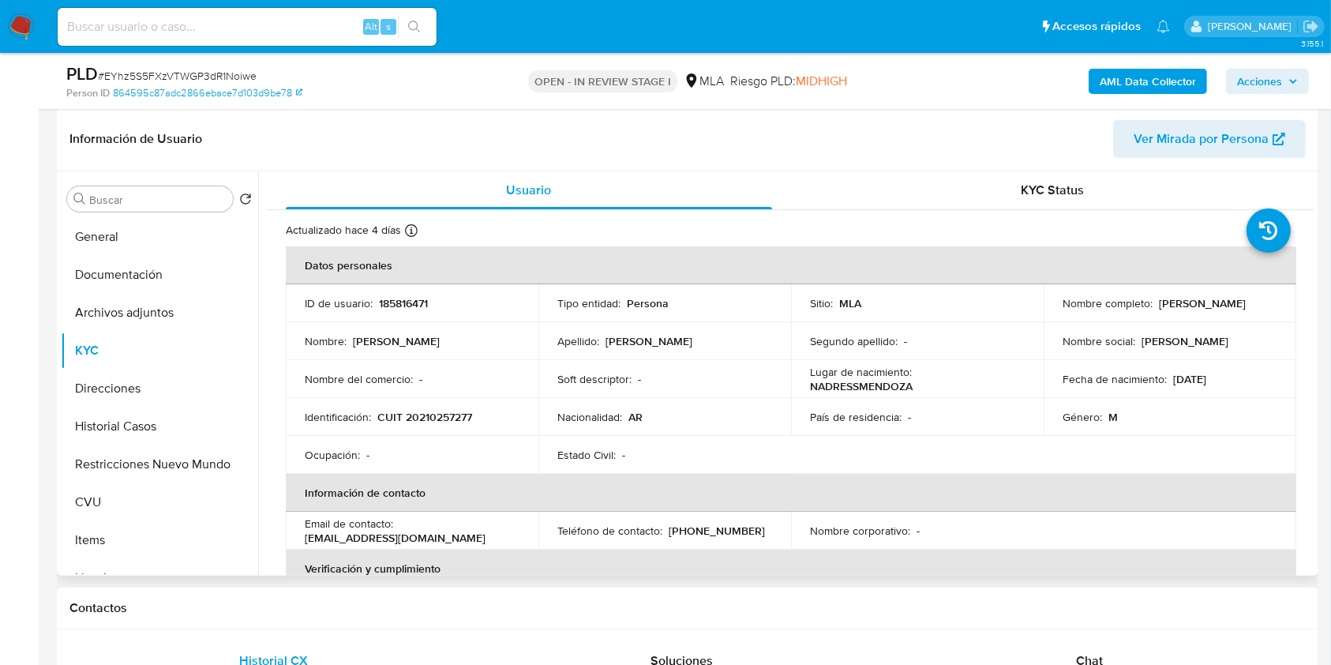
click at [454, 416] on p "CUIT 20210257277" at bounding box center [424, 417] width 95 height 14
copy p "20210257277"
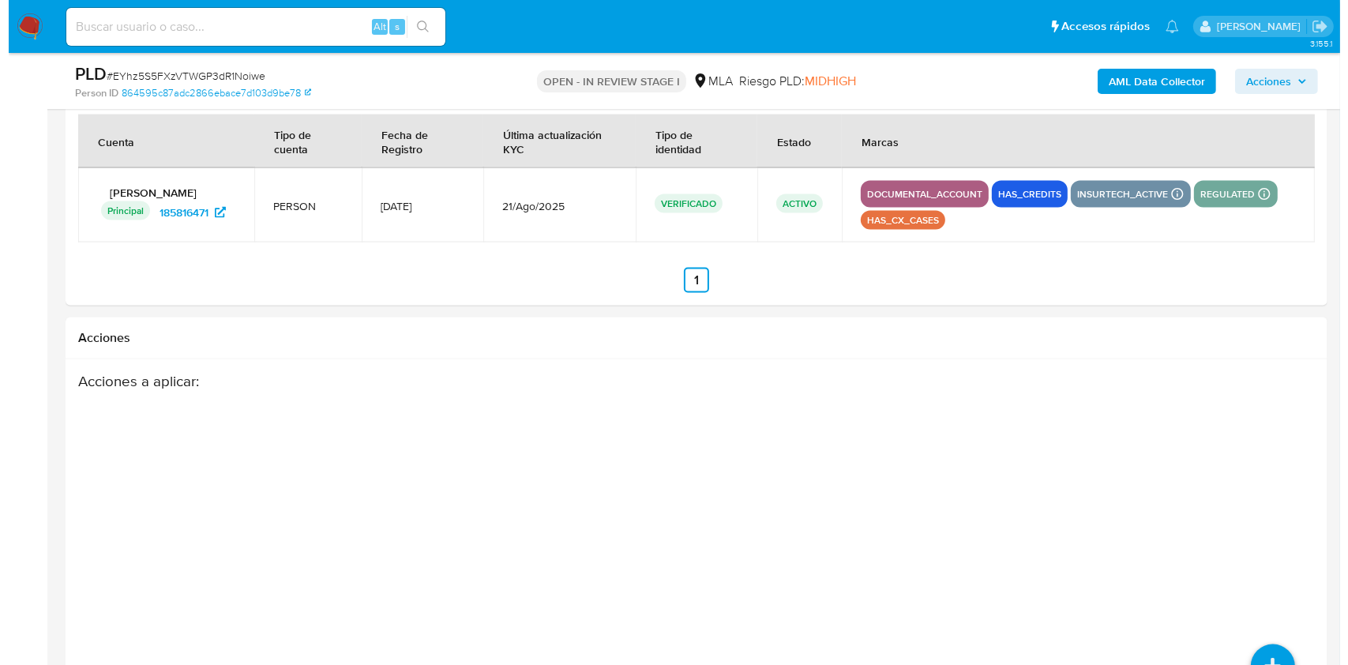
scroll to position [2401, 0]
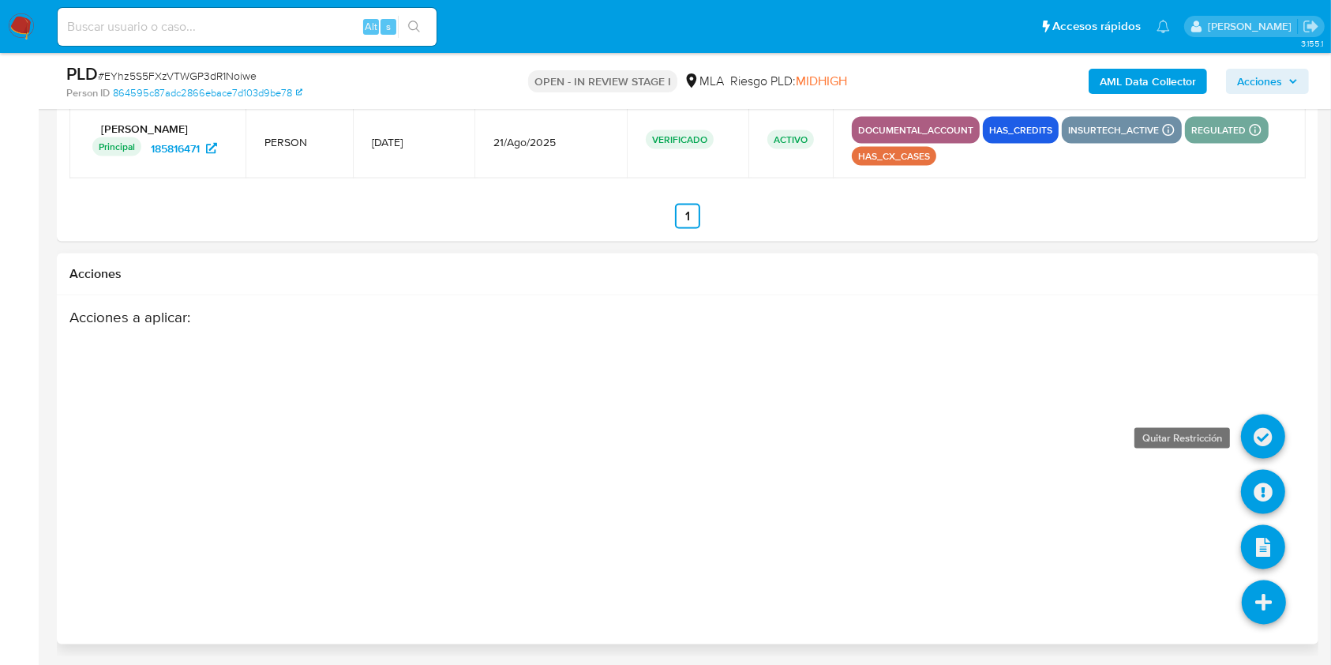
click at [1256, 419] on icon at bounding box center [1263, 436] width 44 height 44
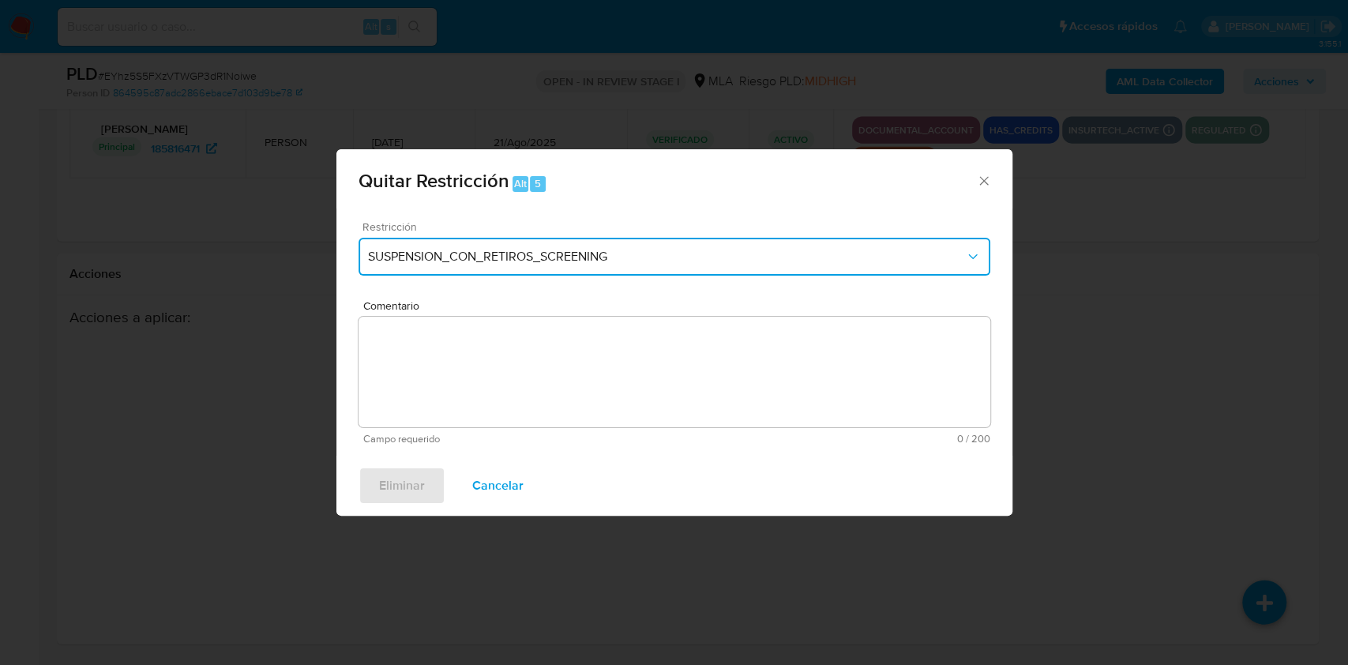
click at [587, 258] on span "SUSPENSION_CON_RETIROS_SCREENING" at bounding box center [666, 257] width 597 height 16
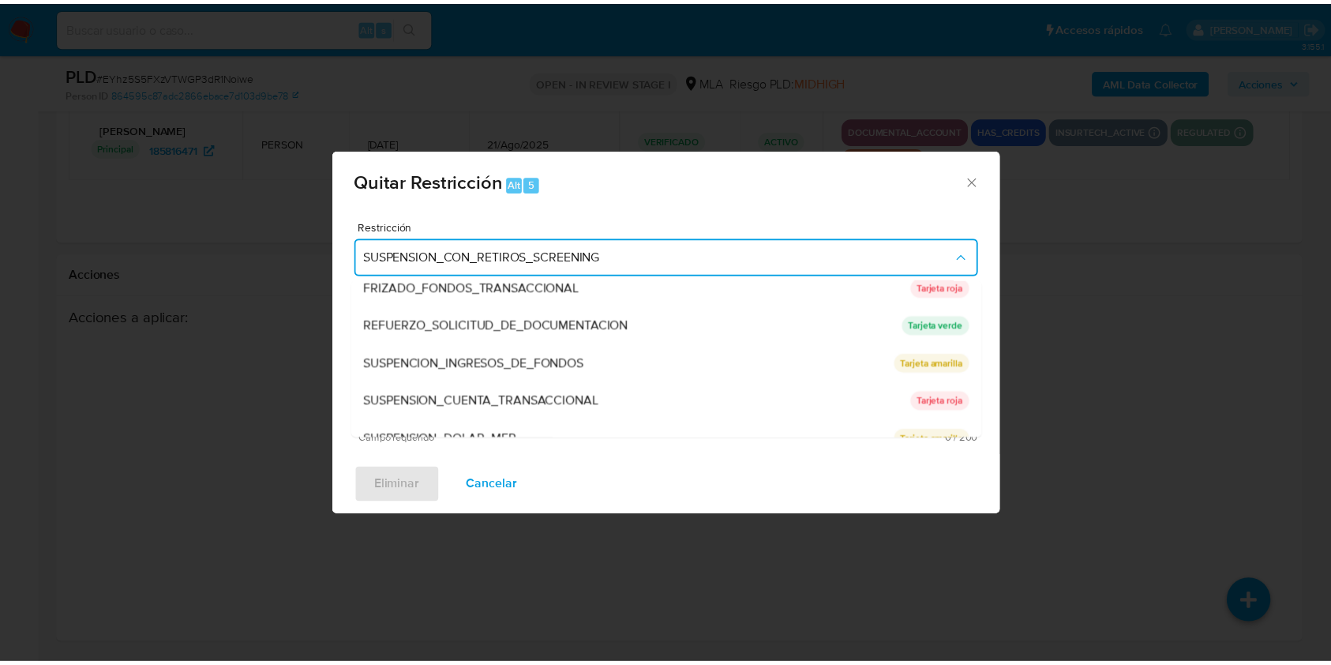
scroll to position [325, 0]
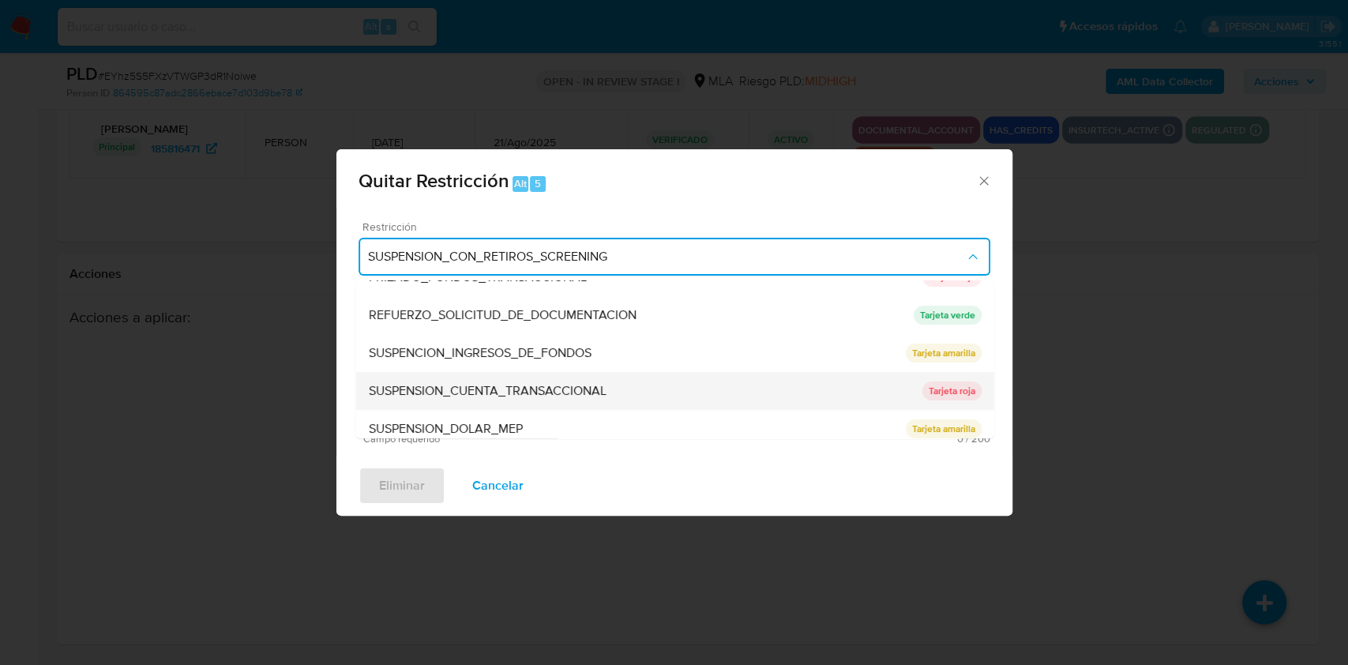
click at [621, 394] on div "SUSPENSION_CUENTA_TRANSACCIONAL" at bounding box center [644, 391] width 553 height 38
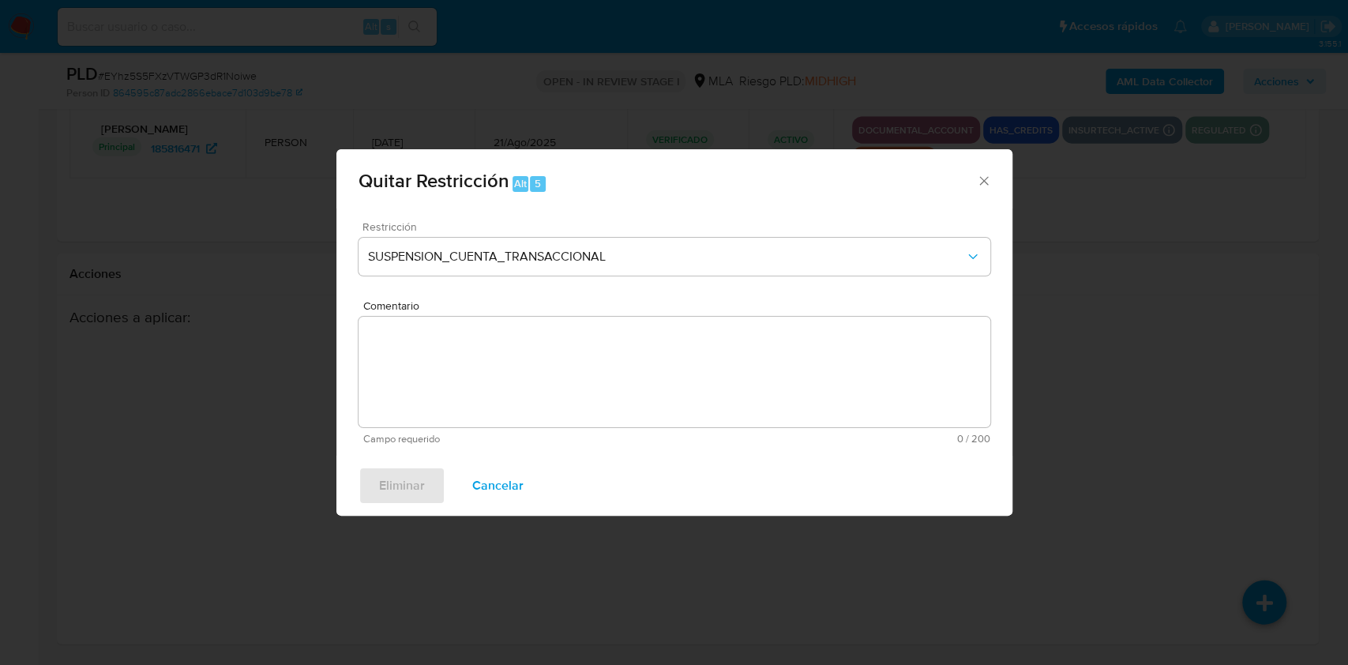
click at [574, 401] on textarea "Comentario" at bounding box center [674, 372] width 632 height 111
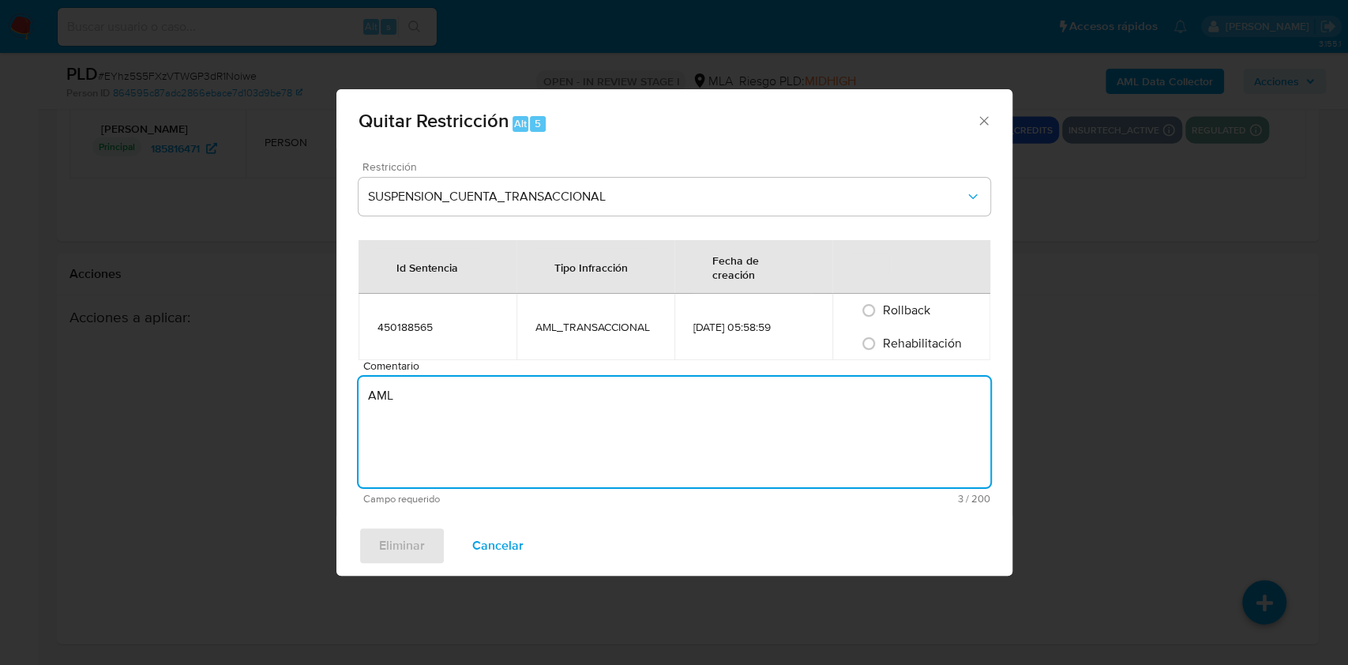
type textarea "AML"
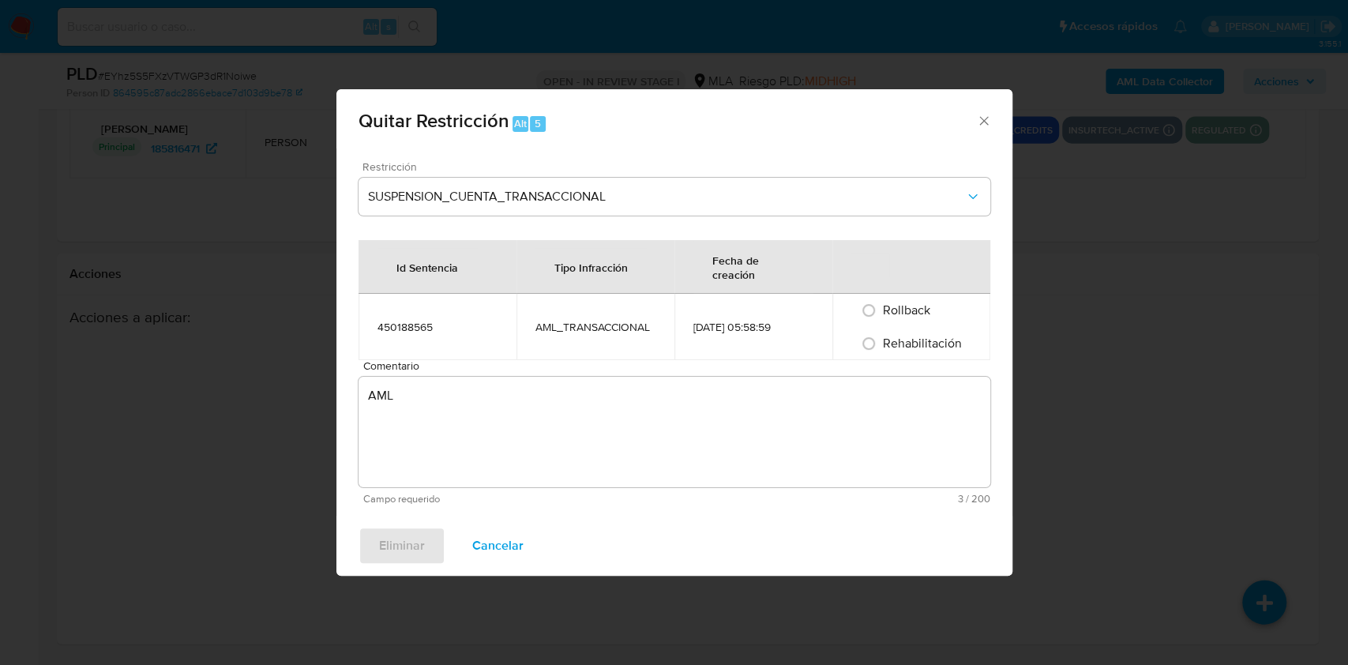
click at [894, 341] on span "Rehabilitación" at bounding box center [922, 343] width 79 height 18
click at [881, 341] on input "Rehabilitación" at bounding box center [868, 343] width 25 height 25
radio input "true"
click at [395, 543] on span "Eliminar" at bounding box center [402, 545] width 46 height 35
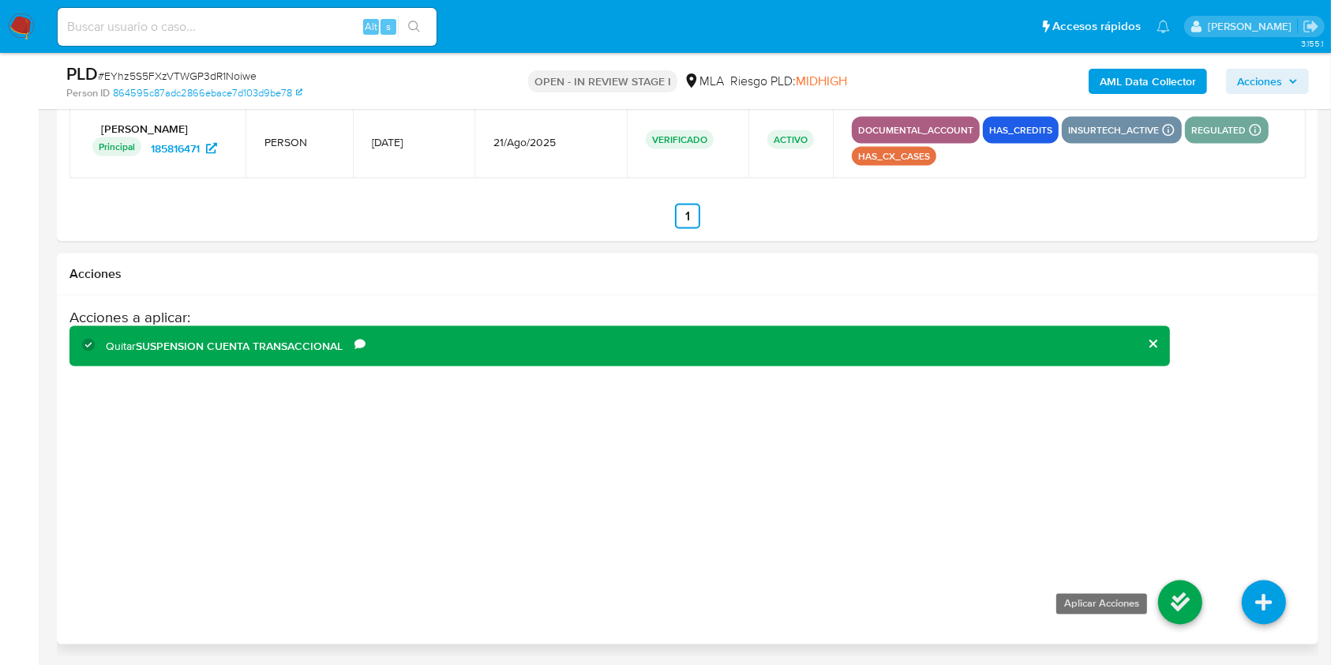
click at [1182, 594] on icon at bounding box center [1180, 602] width 44 height 44
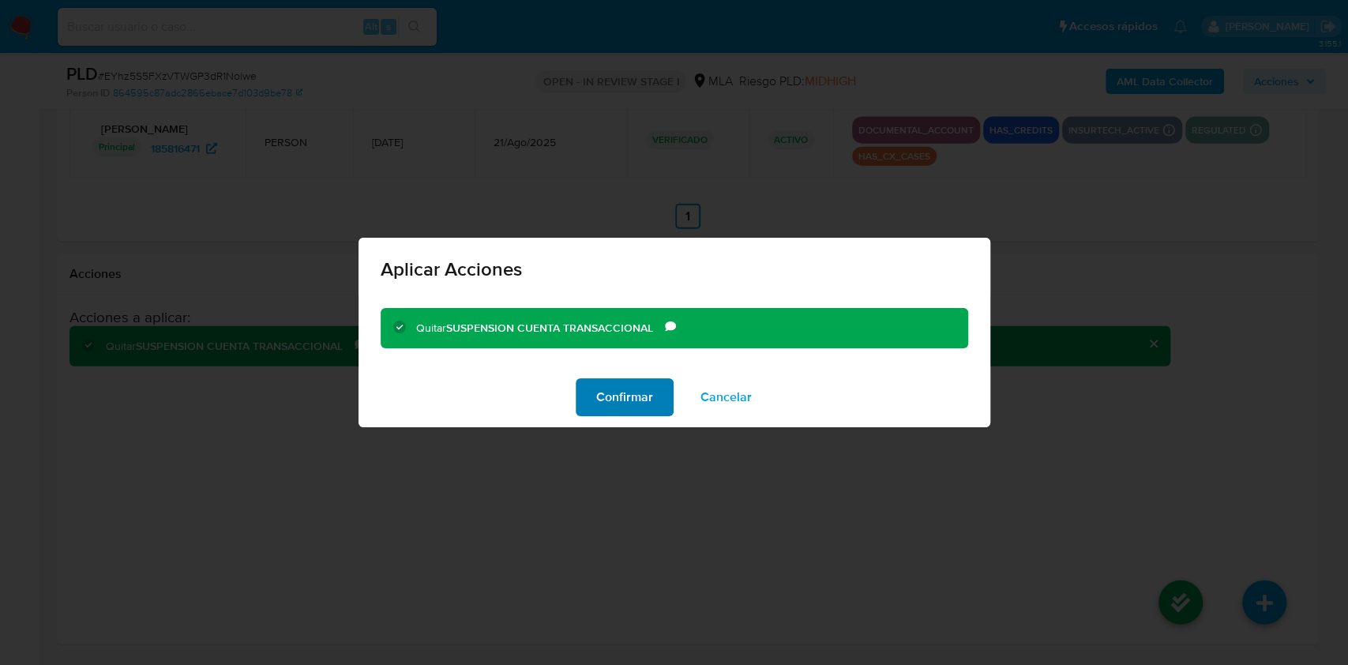
click at [629, 386] on span "Confirmar" at bounding box center [624, 397] width 57 height 35
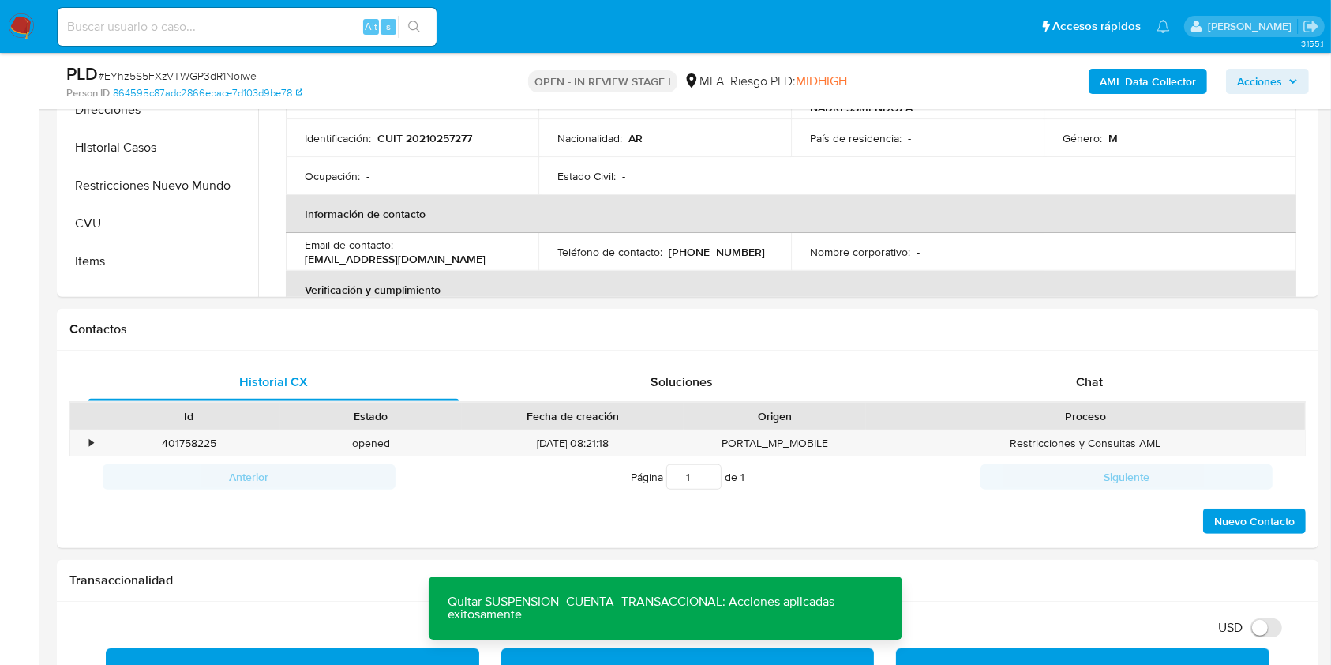
scroll to position [376, 0]
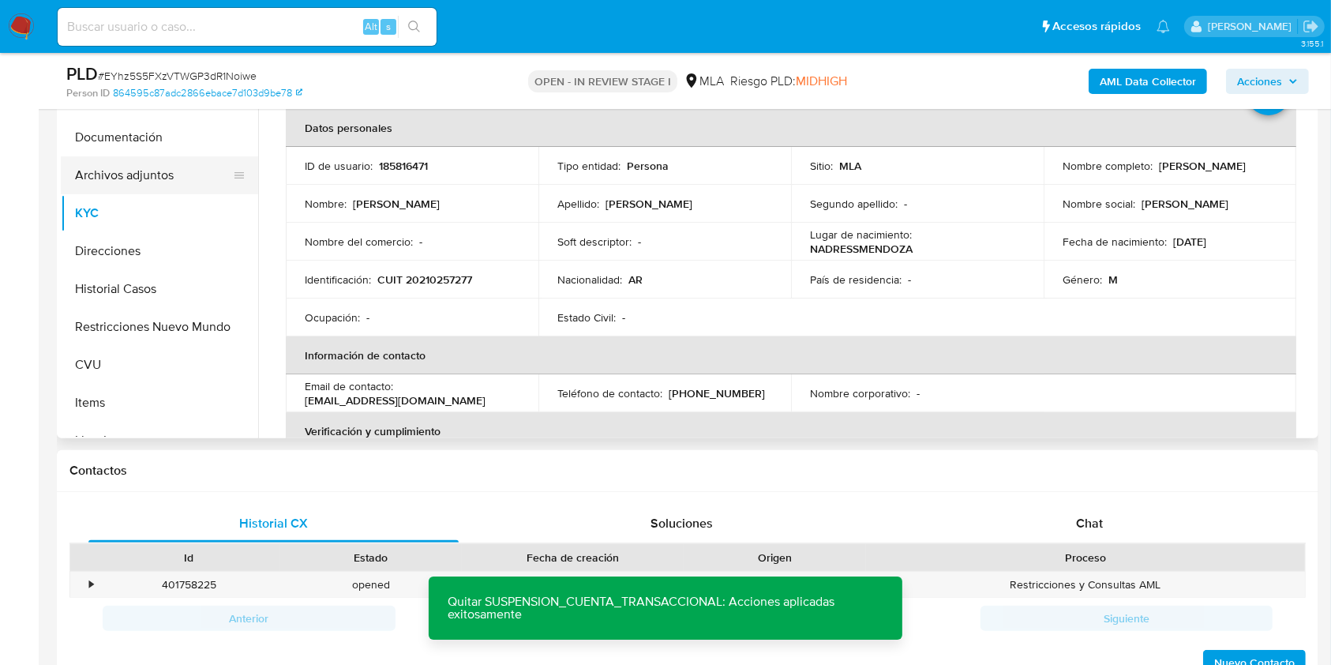
click at [181, 171] on button "Archivos adjuntos" at bounding box center [153, 175] width 185 height 38
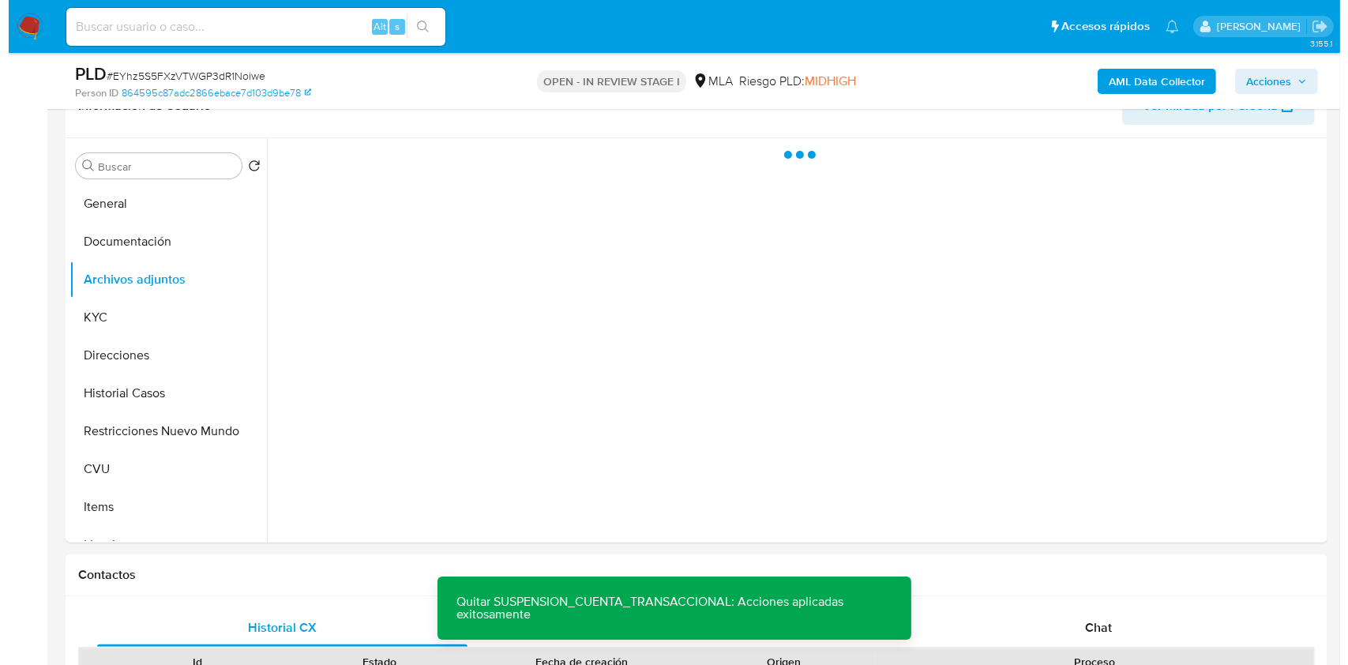
scroll to position [216, 0]
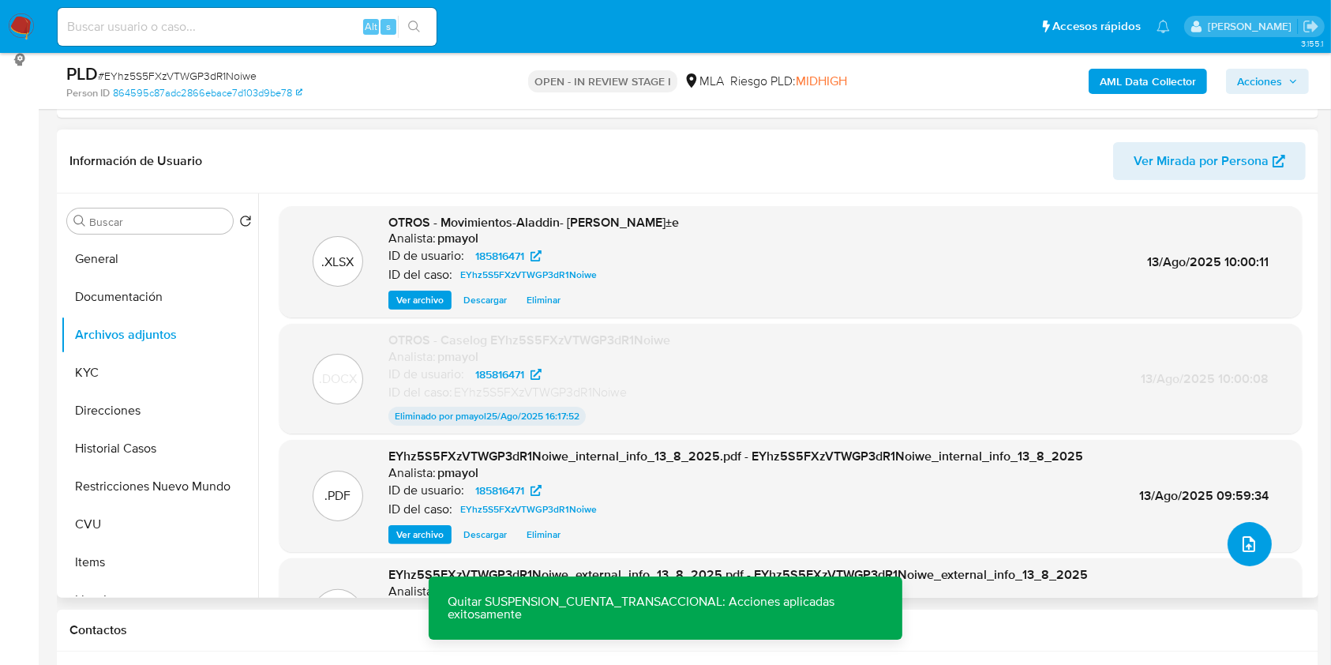
click at [1241, 531] on button "upload-file" at bounding box center [1250, 544] width 44 height 44
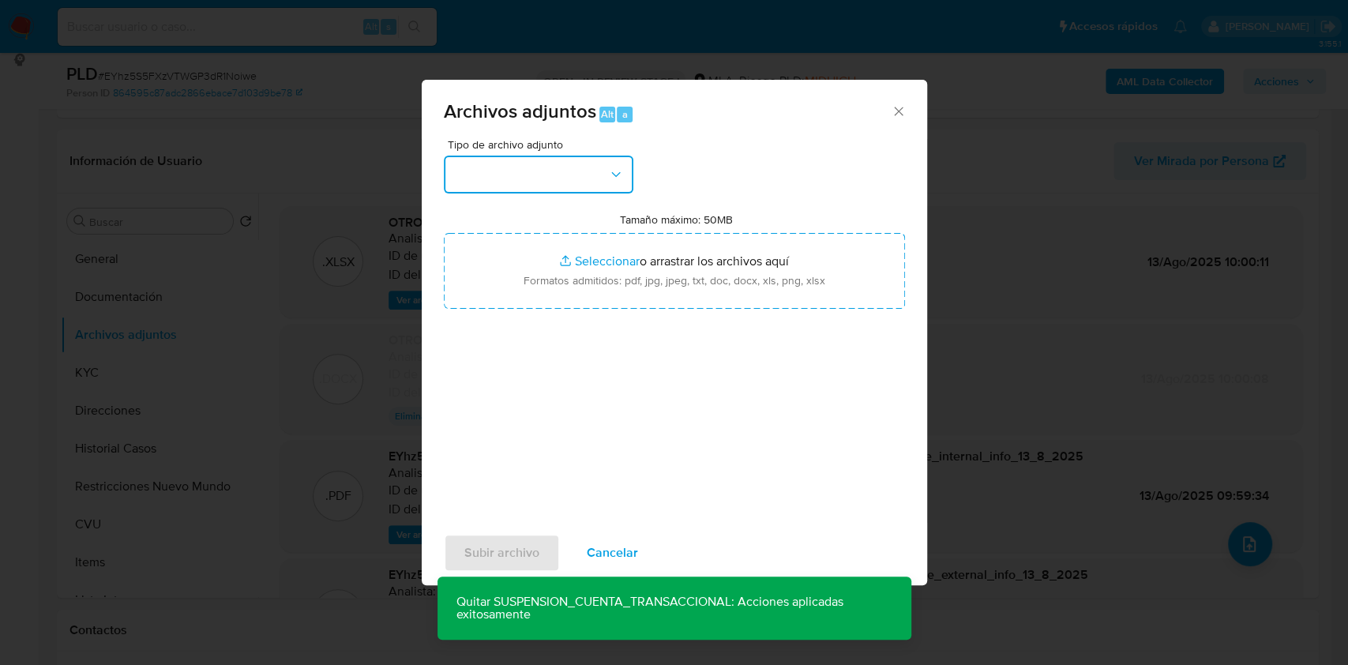
click at [576, 167] on button "button" at bounding box center [538, 175] width 189 height 38
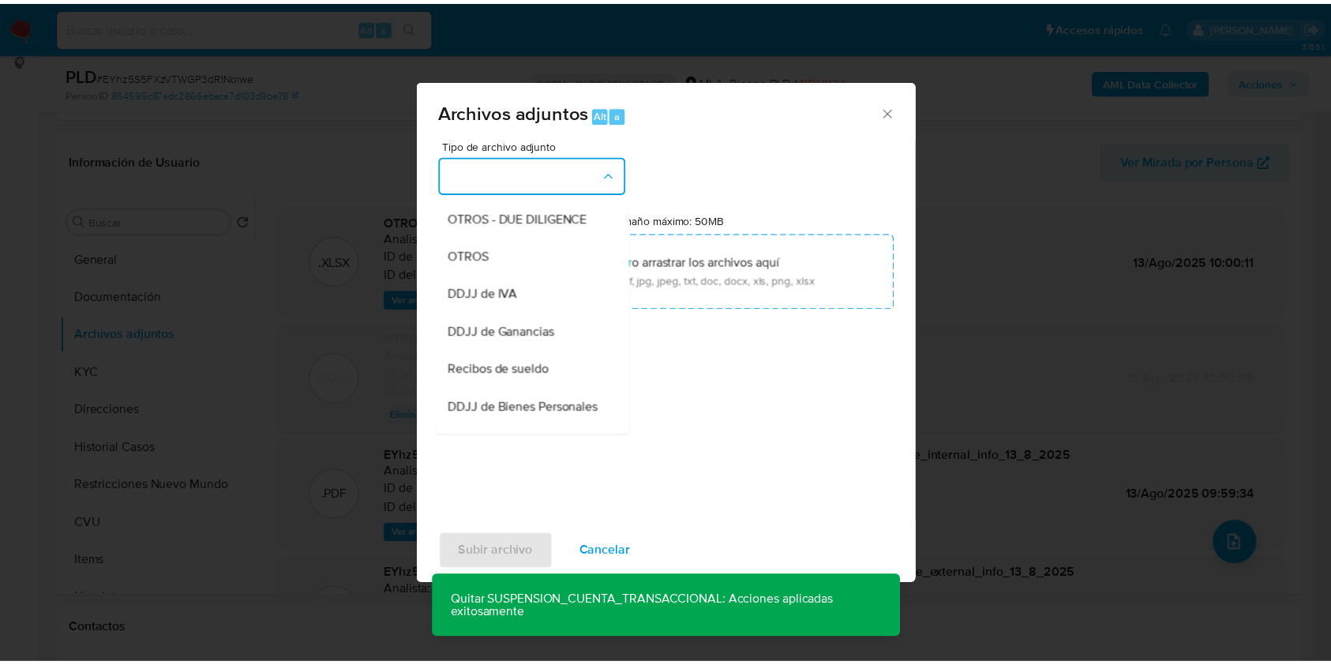
scroll to position [338, 0]
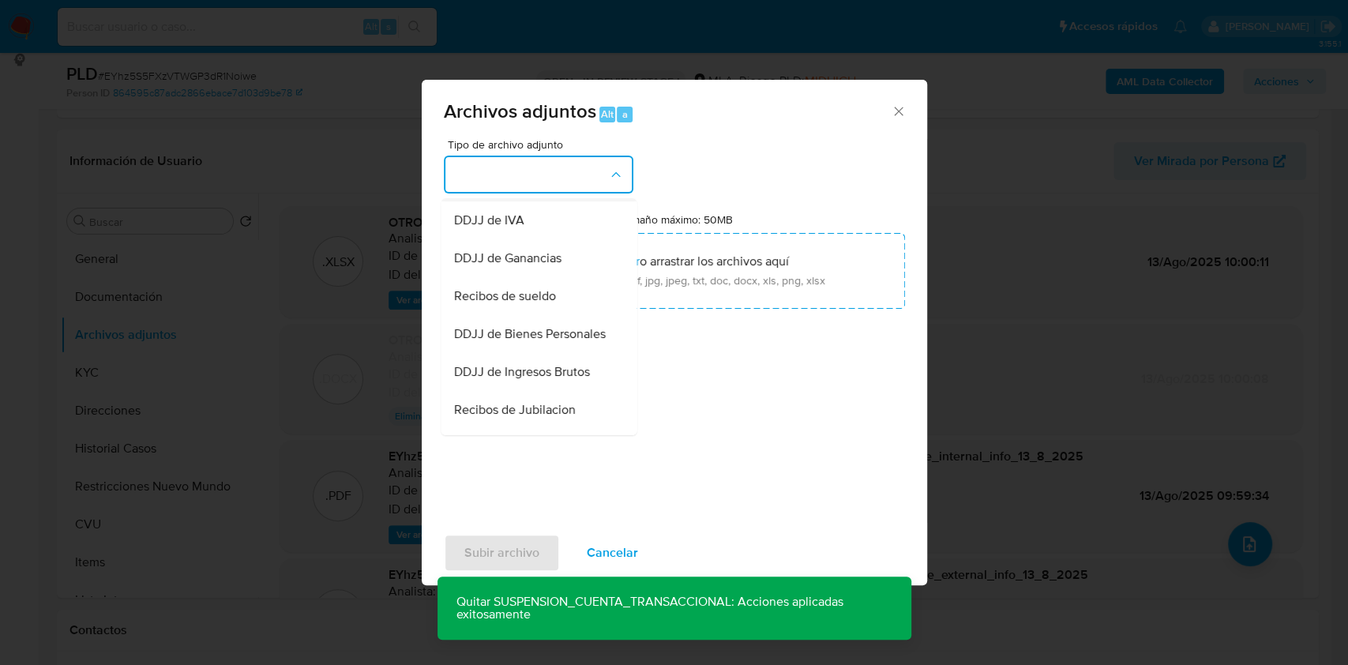
click at [518, 201] on div "OTROS" at bounding box center [533, 182] width 161 height 38
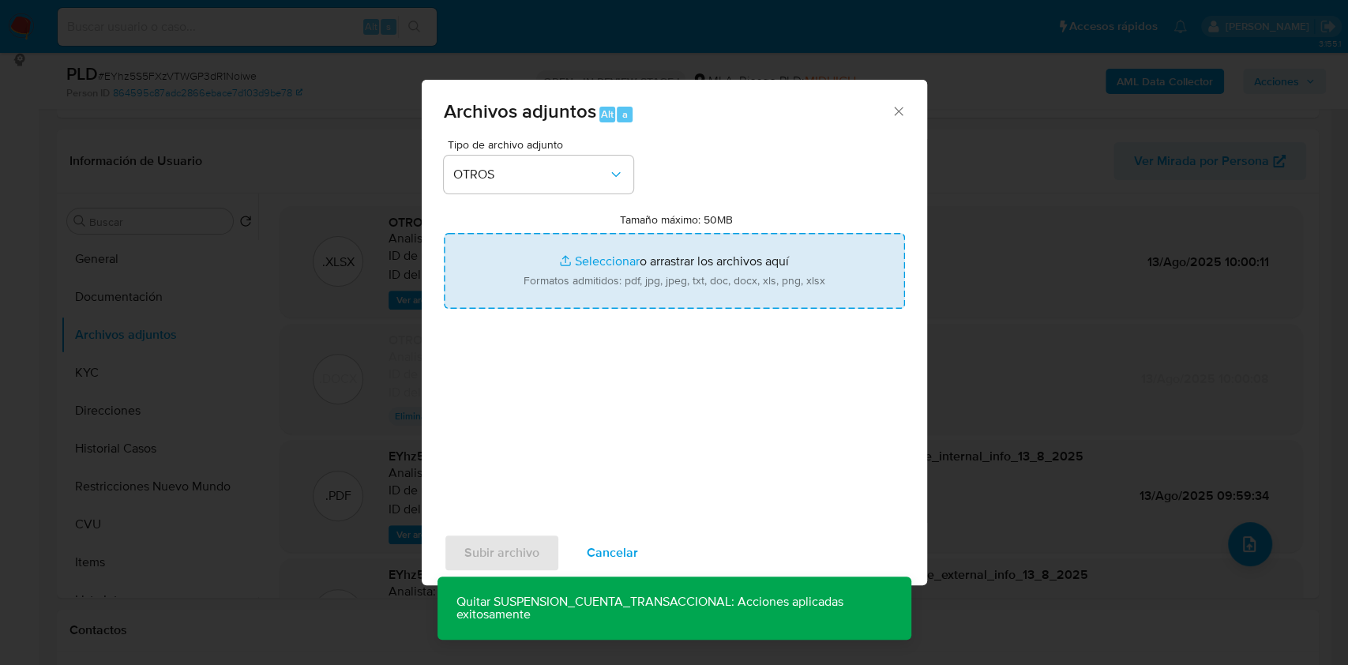
click at [592, 248] on input "Tamaño máximo: 50MB Seleccionar archivos" at bounding box center [674, 271] width 461 height 76
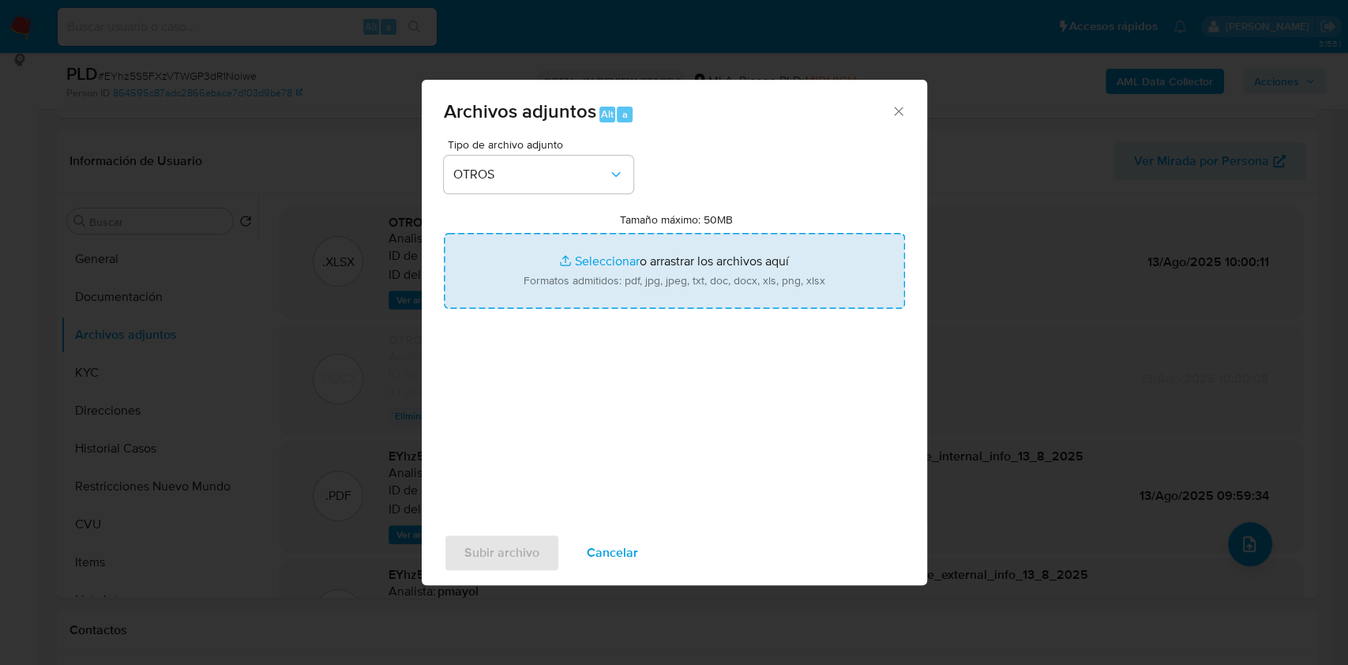
type input "C:\fakepath\Caselog EYhz5S5FXzVTWGP3dR1Noiwe v2.docx"
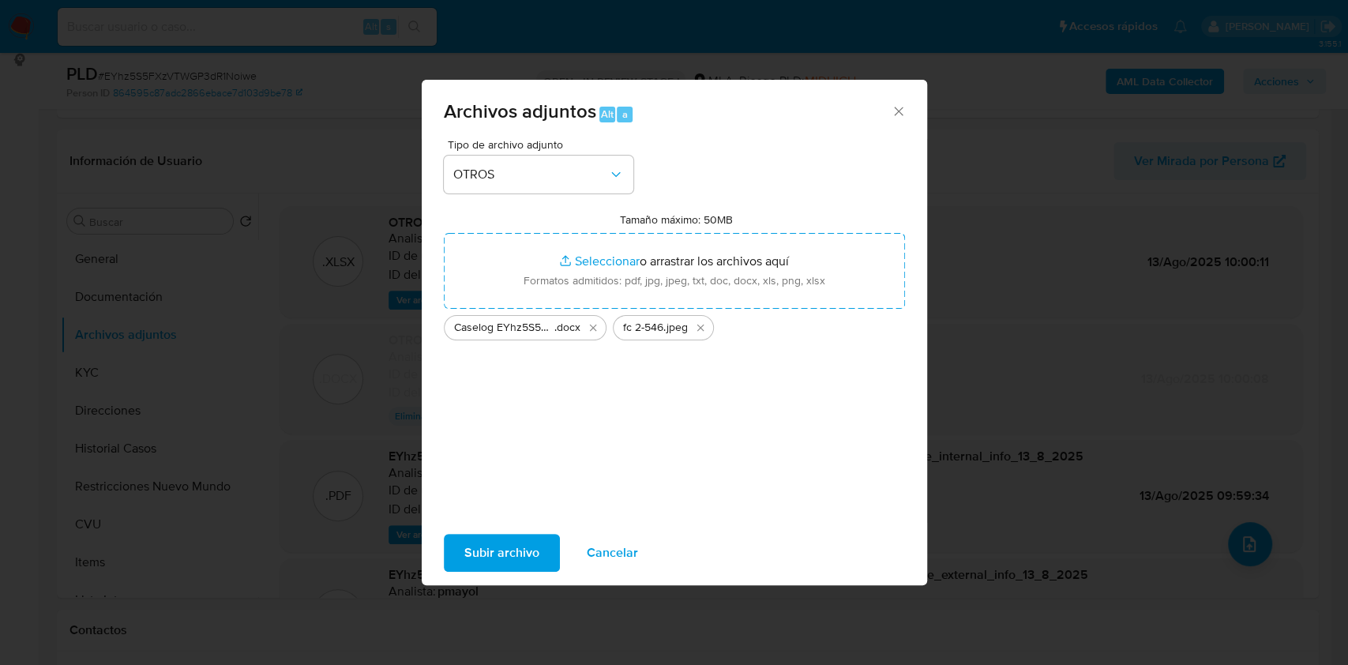
click at [486, 555] on span "Subir archivo" at bounding box center [501, 552] width 75 height 35
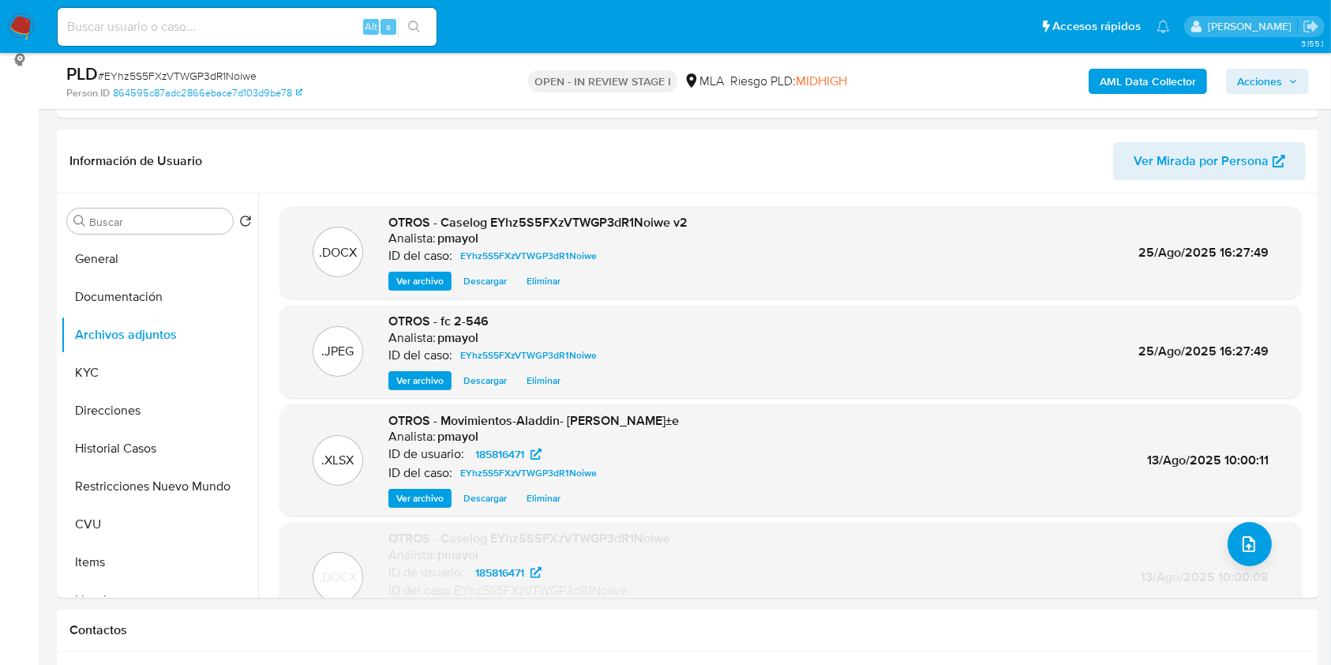
click at [1254, 73] on span "Acciones" at bounding box center [1259, 81] width 45 height 25
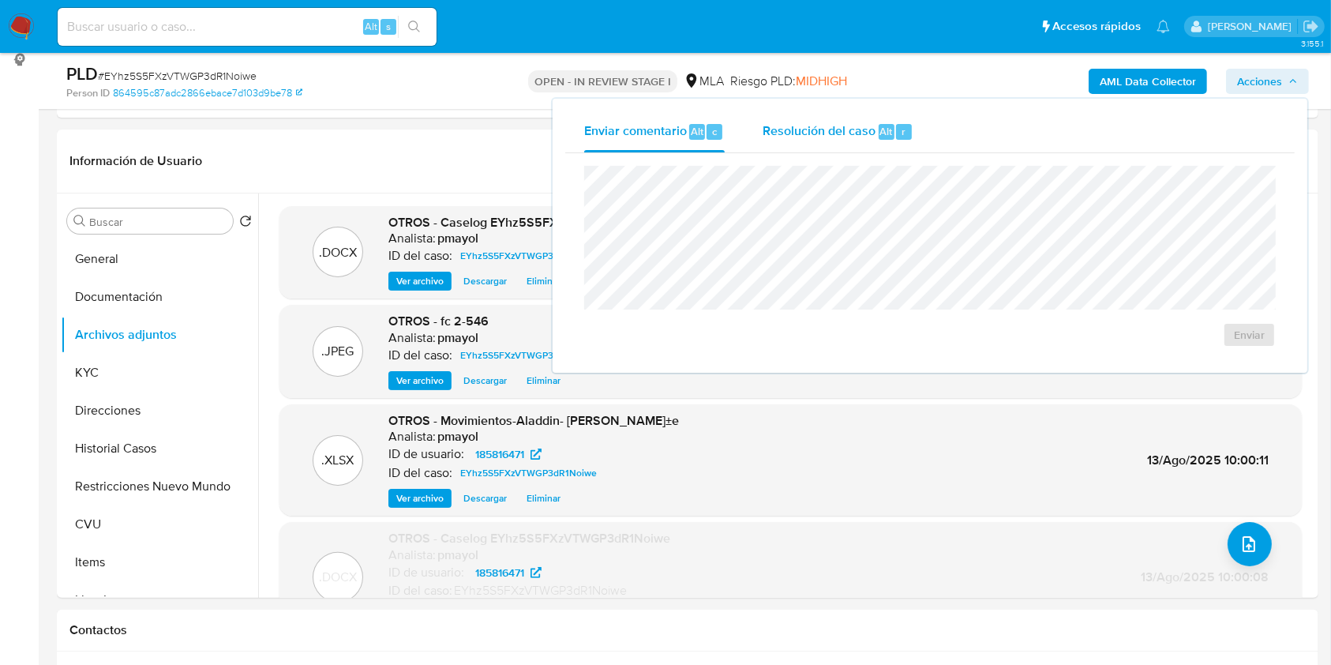
click at [837, 123] on span "Resolución del caso" at bounding box center [819, 131] width 113 height 18
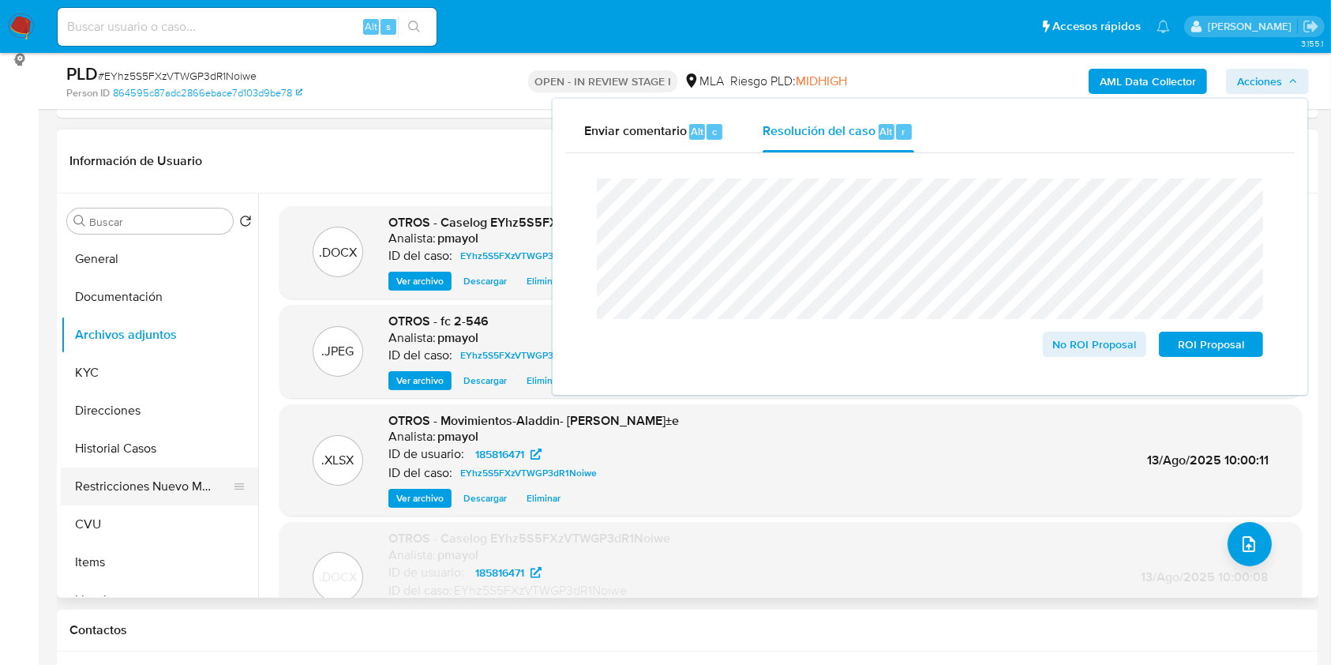
click at [111, 493] on button "Restricciones Nuevo Mundo" at bounding box center [153, 486] width 185 height 38
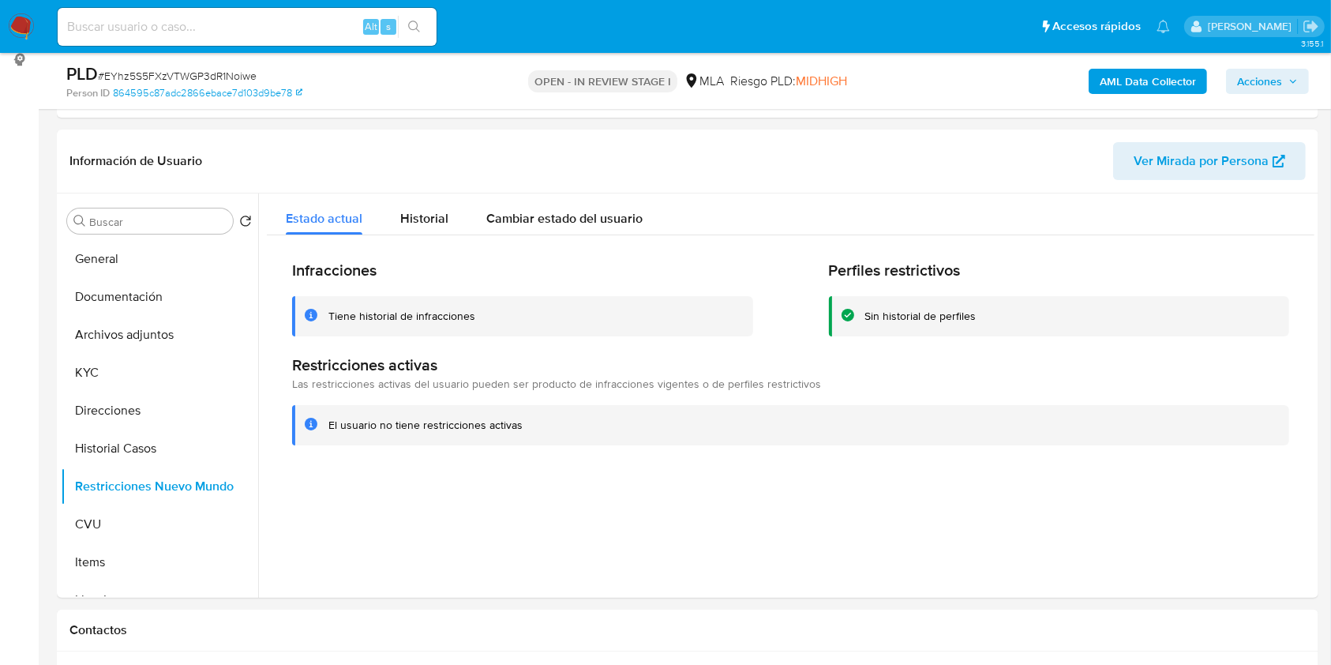
click at [1266, 69] on span "Acciones" at bounding box center [1259, 81] width 45 height 25
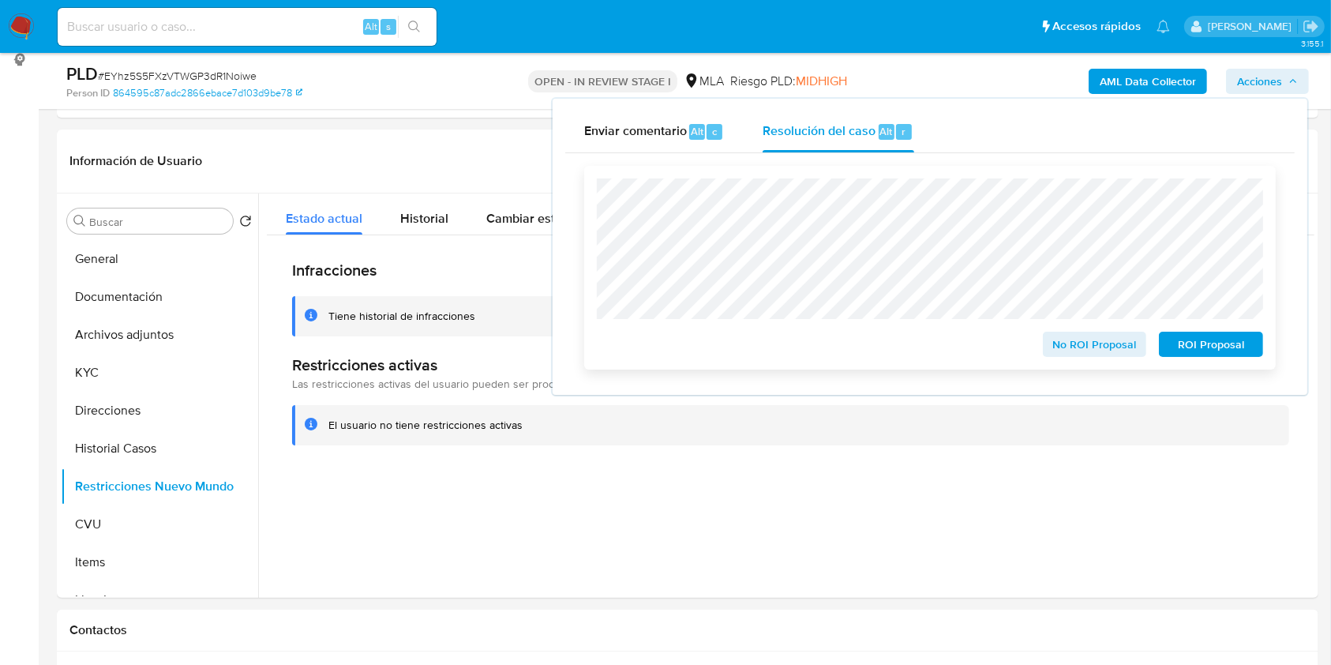
click at [1104, 348] on span "No ROI Proposal" at bounding box center [1095, 344] width 82 height 22
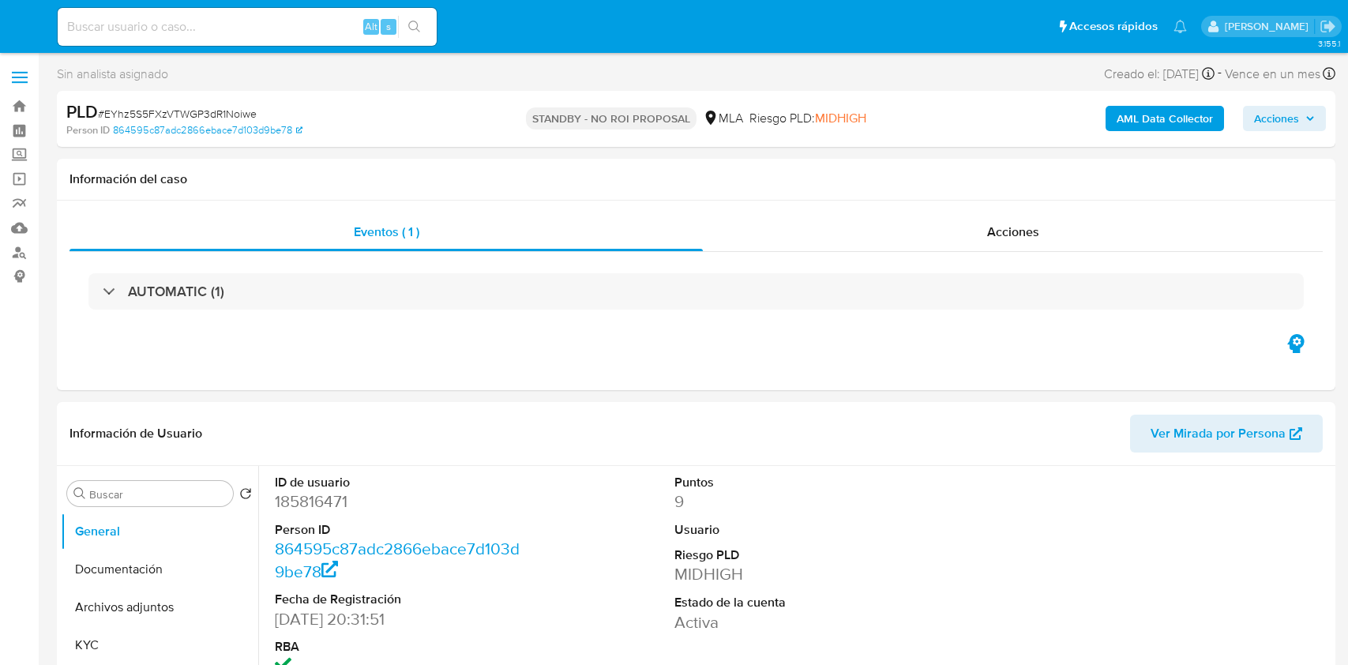
select select "10"
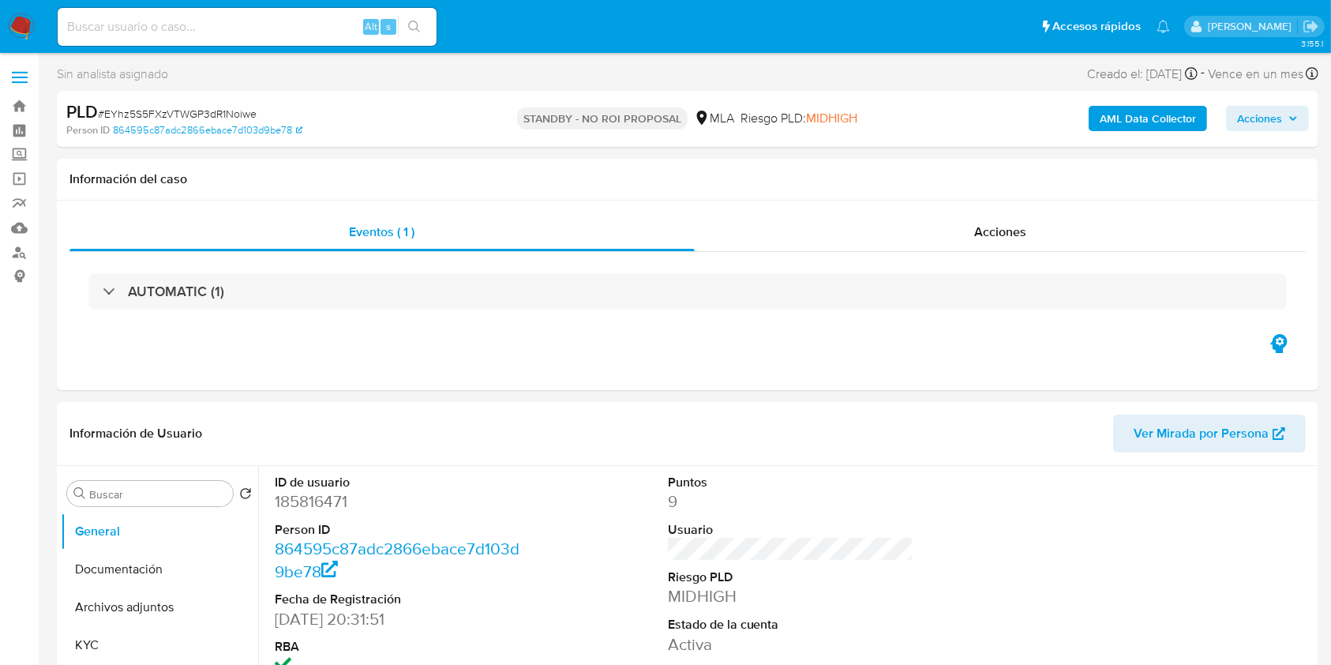
click at [276, 22] on input at bounding box center [247, 27] width 379 height 21
paste input "zvMpzrfxZkAEkq4jeJT11cAr"
type input "zvMpzrfxZkAEkq4jeJT11cAr"
select select "10"
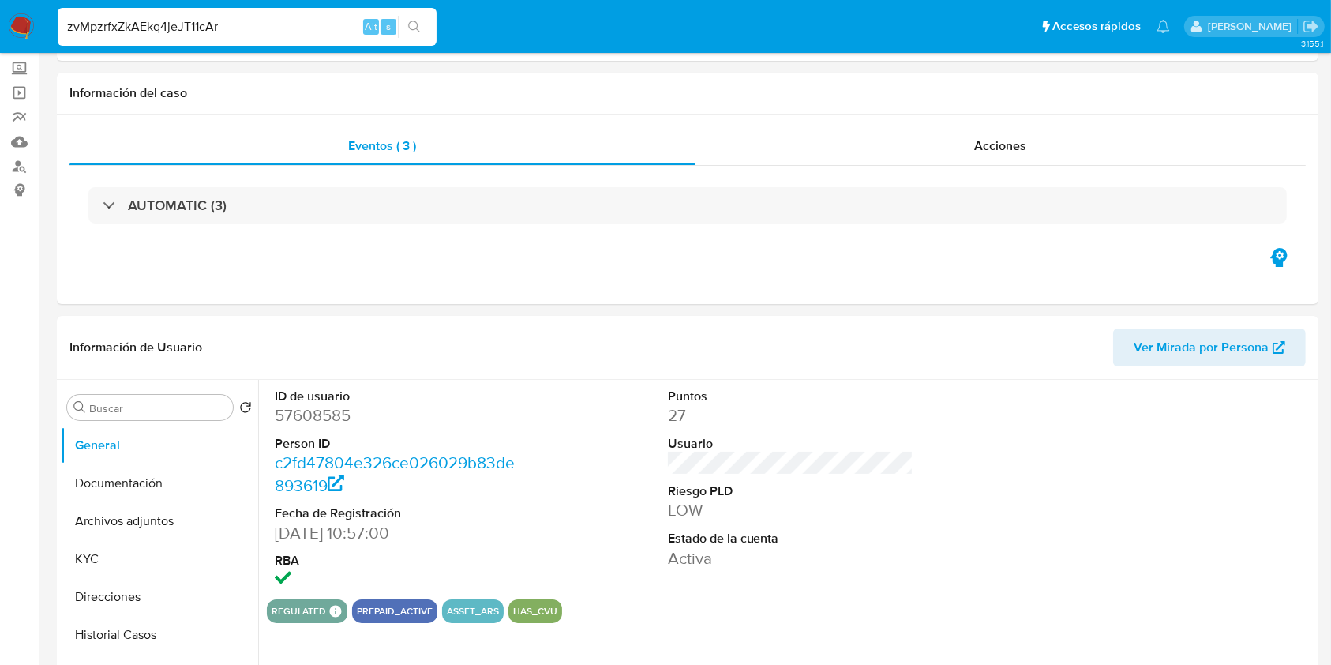
scroll to position [156, 0]
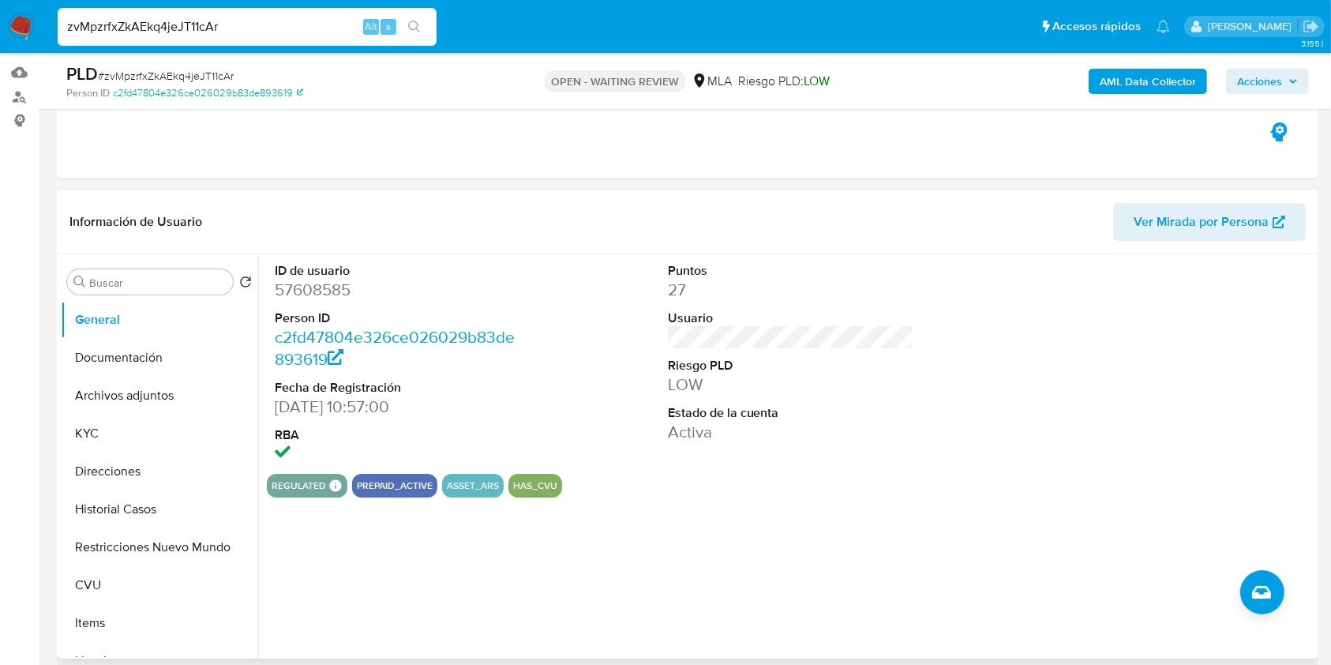
click at [315, 291] on dd "57608585" at bounding box center [398, 290] width 246 height 22
click at [309, 294] on dd "57608585" at bounding box center [398, 290] width 246 height 22
copy dd "57608585"
click at [114, 510] on button "Historial Casos" at bounding box center [153, 509] width 185 height 38
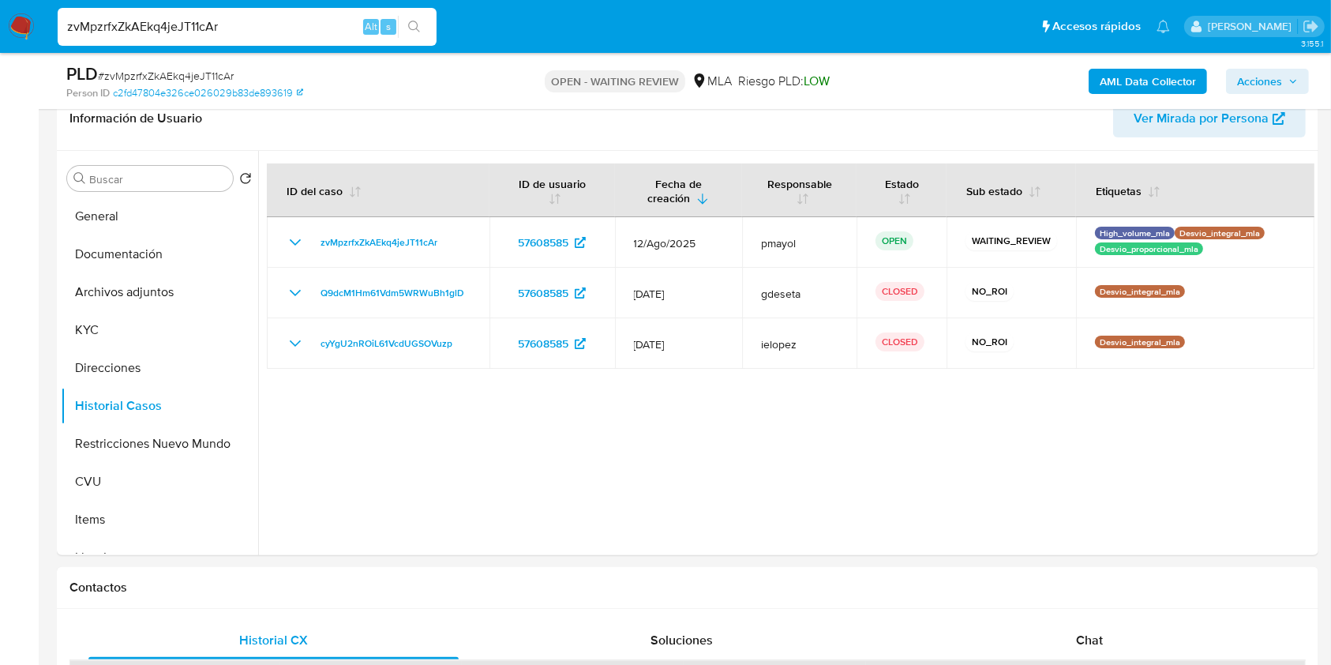
scroll to position [249, 0]
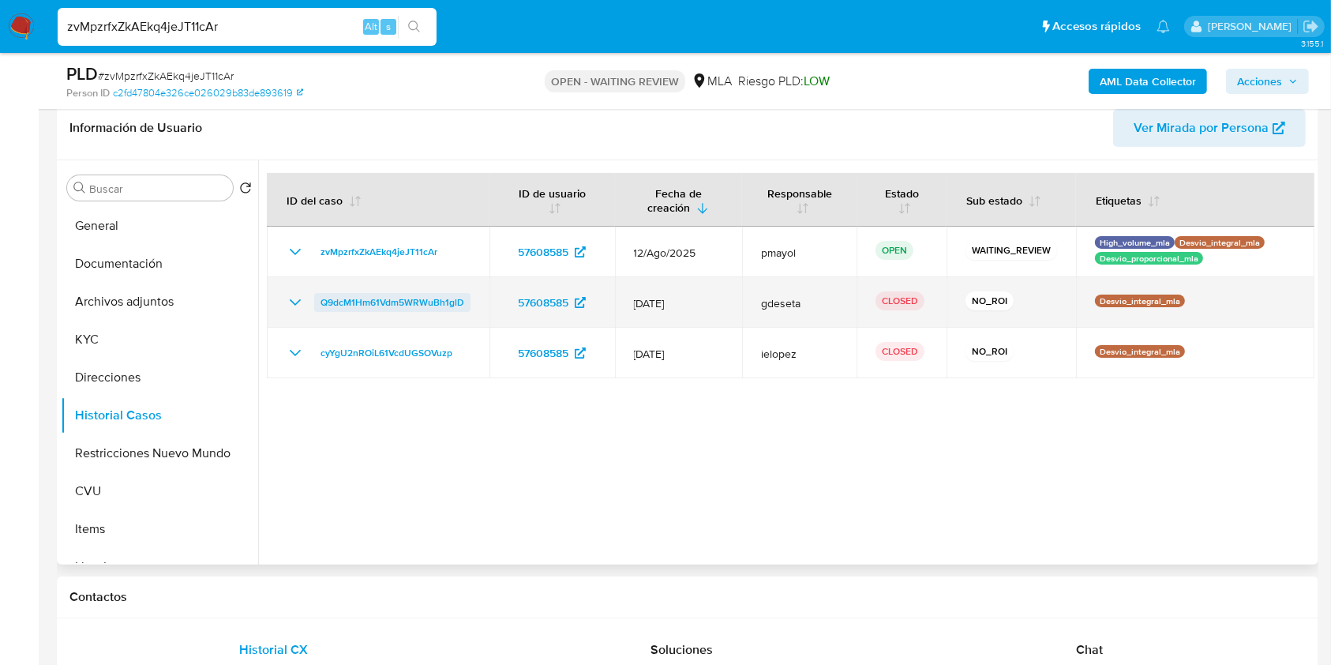
click at [408, 302] on span "Q9dcM1Hm61Vdm5WRWuBh1glD" at bounding box center [393, 302] width 144 height 19
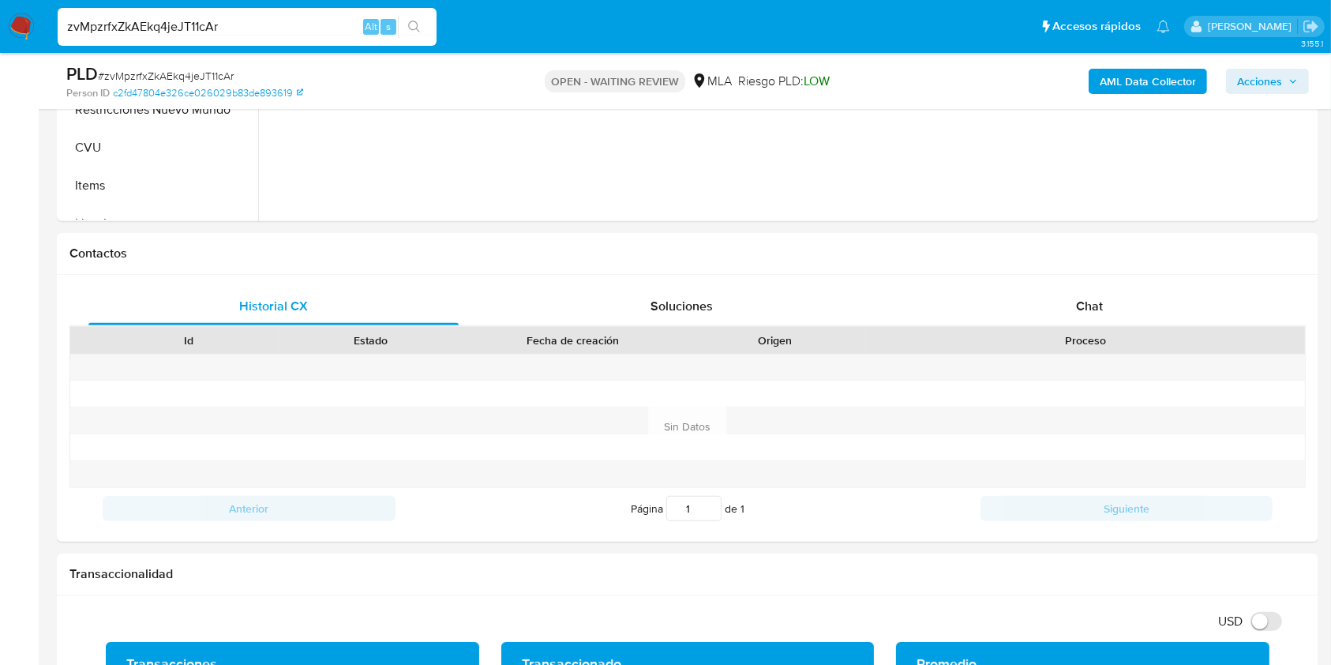
scroll to position [673, 0]
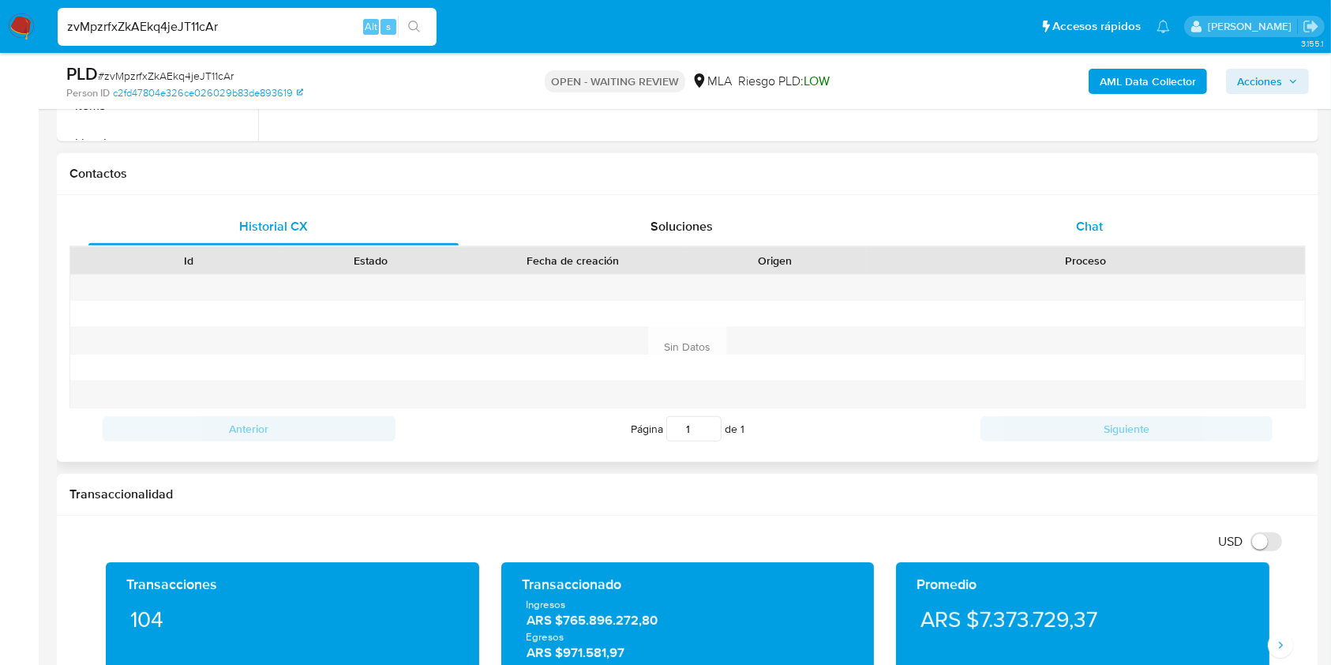
click at [1086, 213] on div "Chat" at bounding box center [1090, 227] width 370 height 38
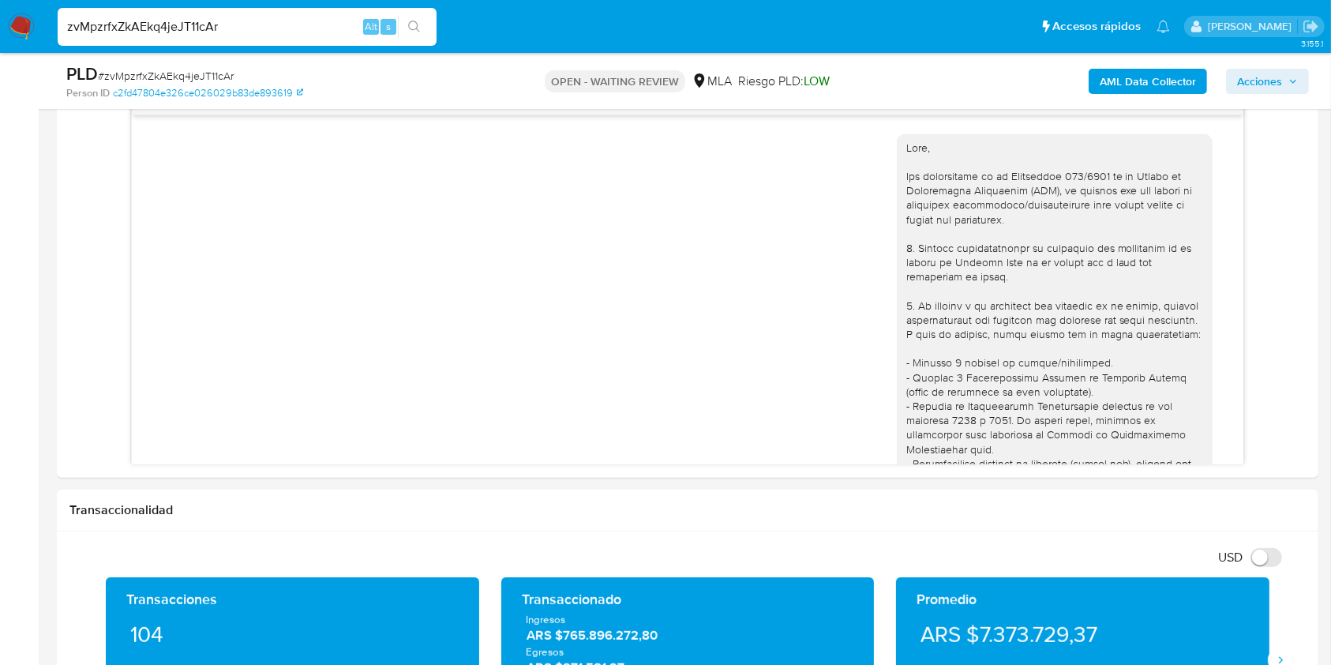
scroll to position [695, 0]
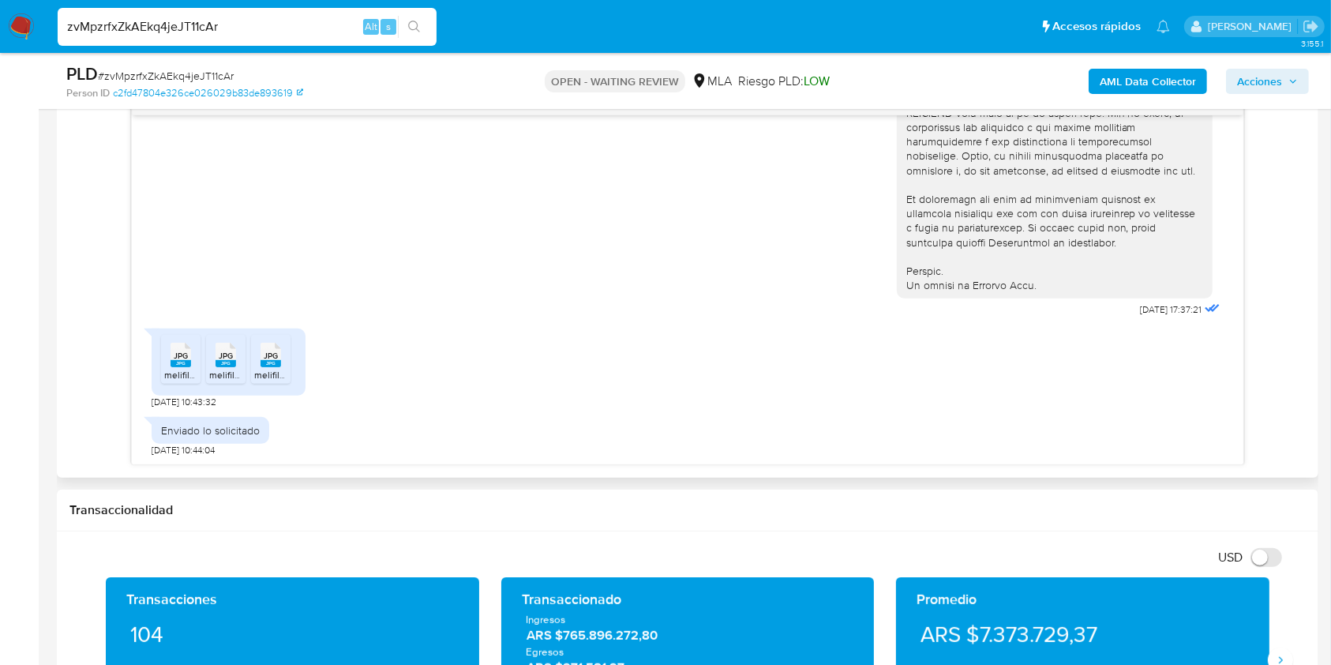
click at [177, 362] on rect at bounding box center [181, 363] width 21 height 7
click at [233, 369] on span "melifile7934100164610170475.jpg" at bounding box center [279, 374] width 140 height 13
click at [282, 369] on span "melifile2172138014518696722.jpg" at bounding box center [324, 374] width 141 height 13
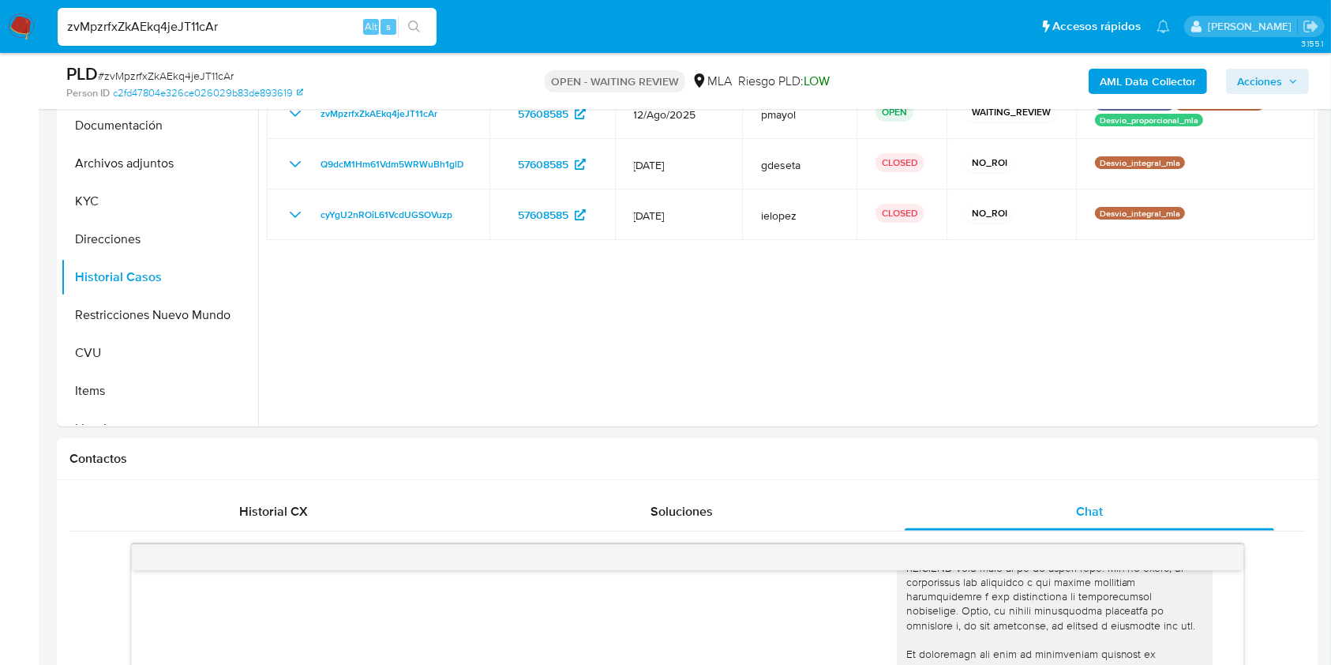
scroll to position [378, 0]
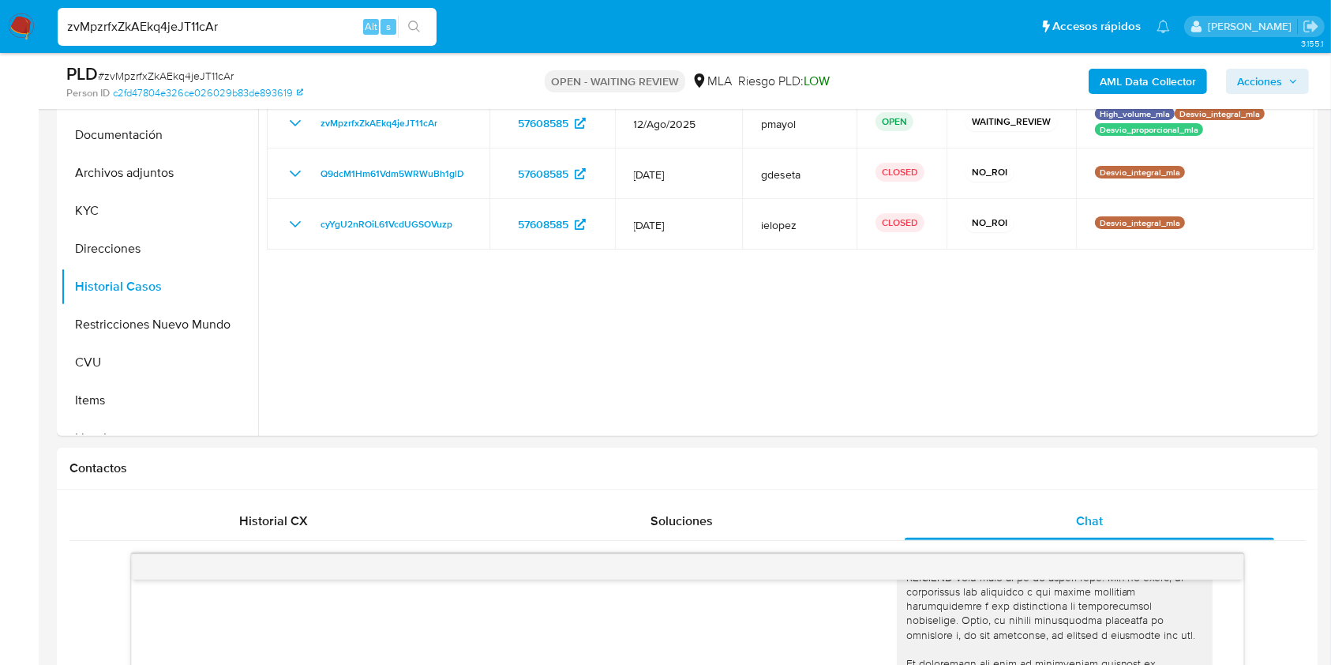
click at [216, 74] on span "# zvMpzrfxZkAEkq4jeJT11cAr" at bounding box center [166, 76] width 136 height 16
copy span "zvMpzrfxZkAEkq4jeJT11cAr"
click at [30, 19] on img at bounding box center [21, 26] width 27 height 27
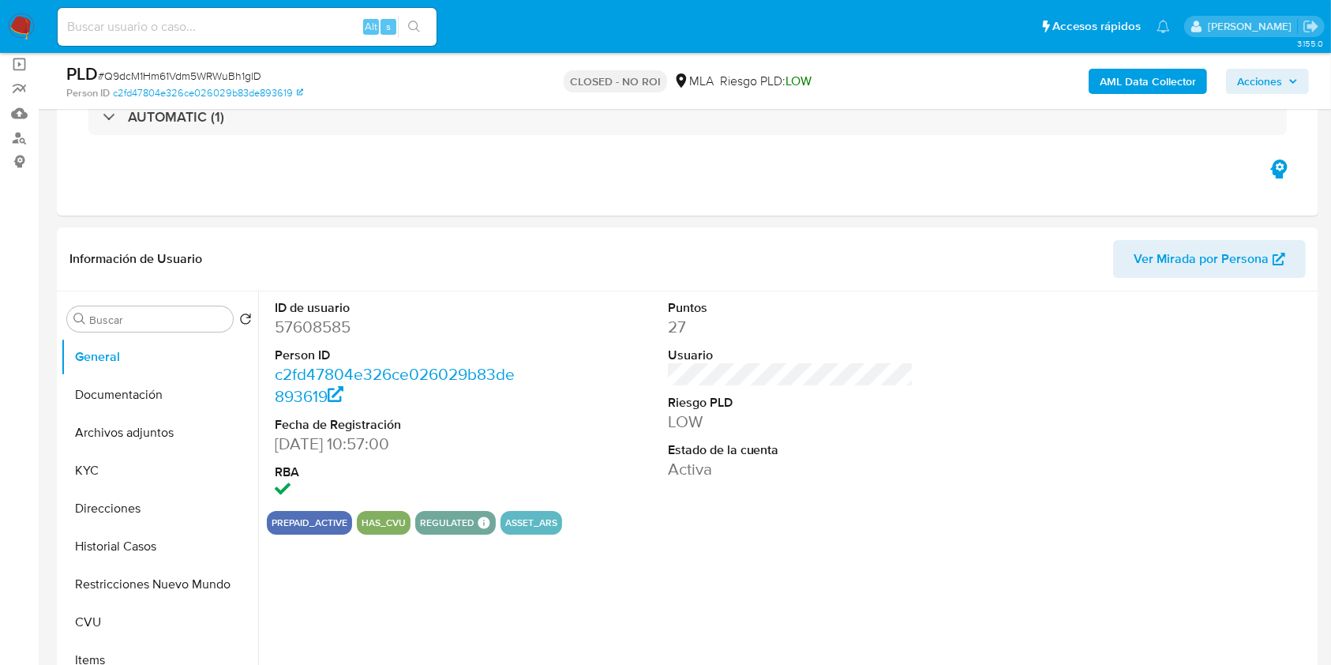
scroll to position [140, 0]
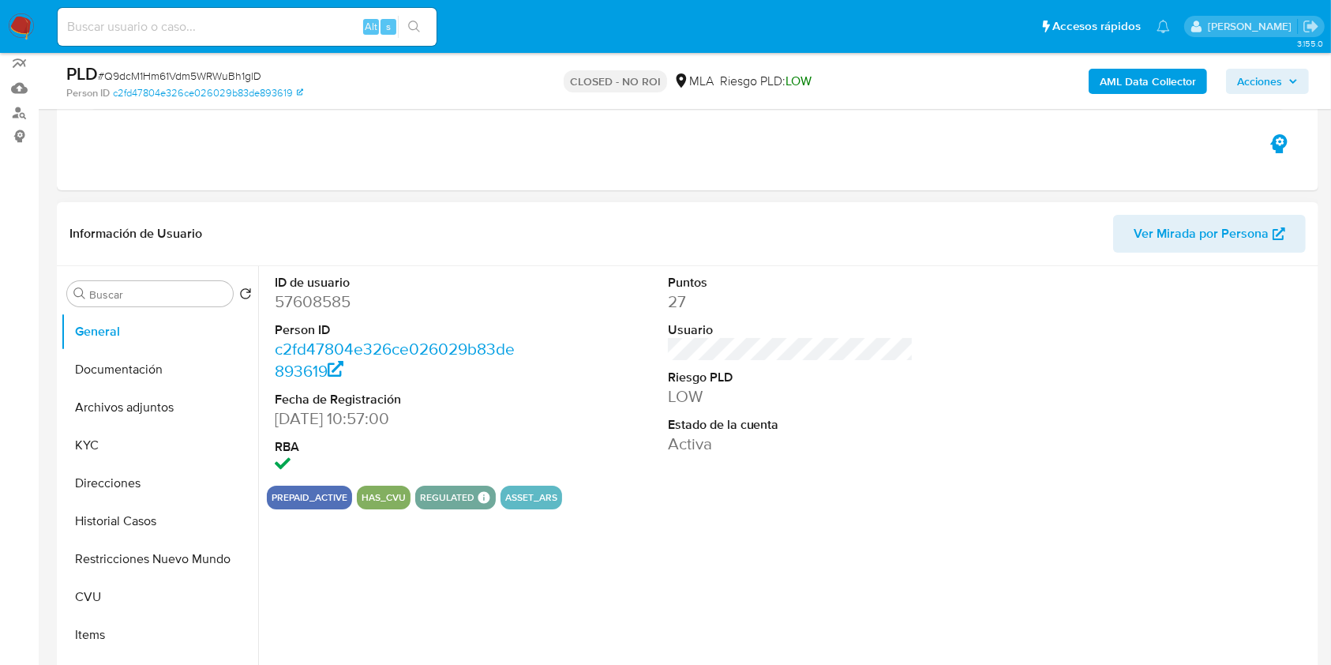
select select "10"
click at [132, 400] on button "Archivos adjuntos" at bounding box center [153, 407] width 185 height 38
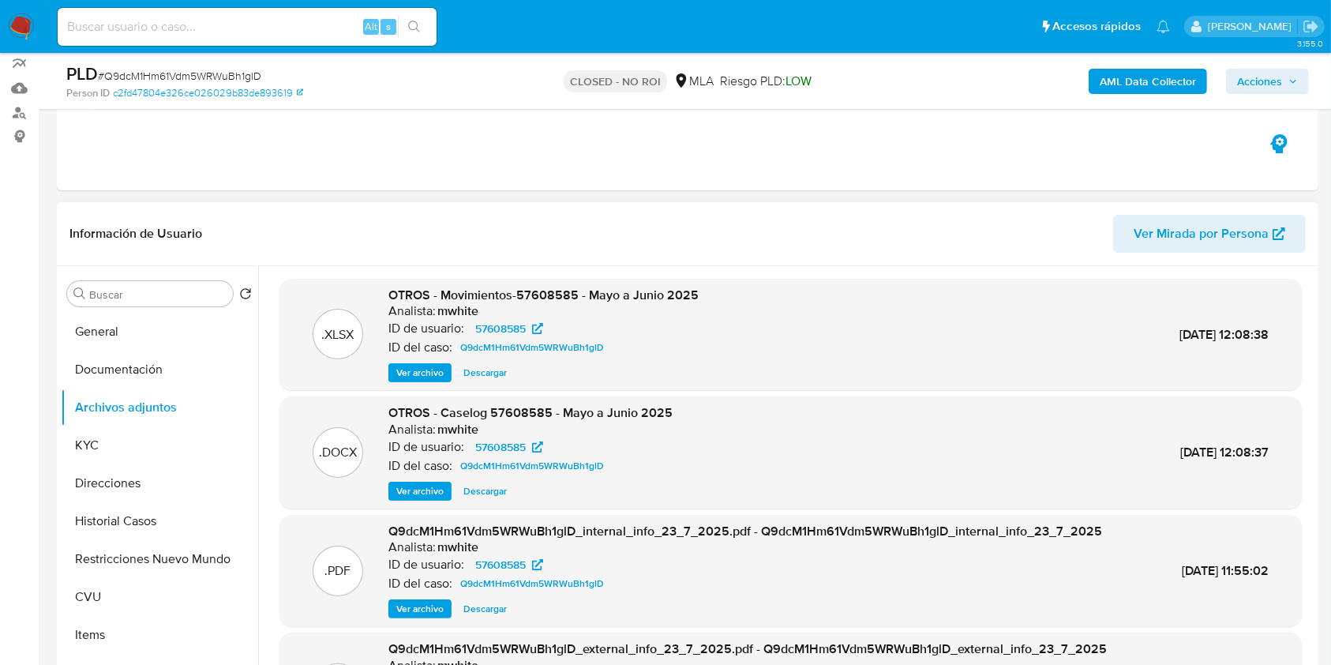
click at [489, 496] on span "Descargar" at bounding box center [484, 491] width 43 height 16
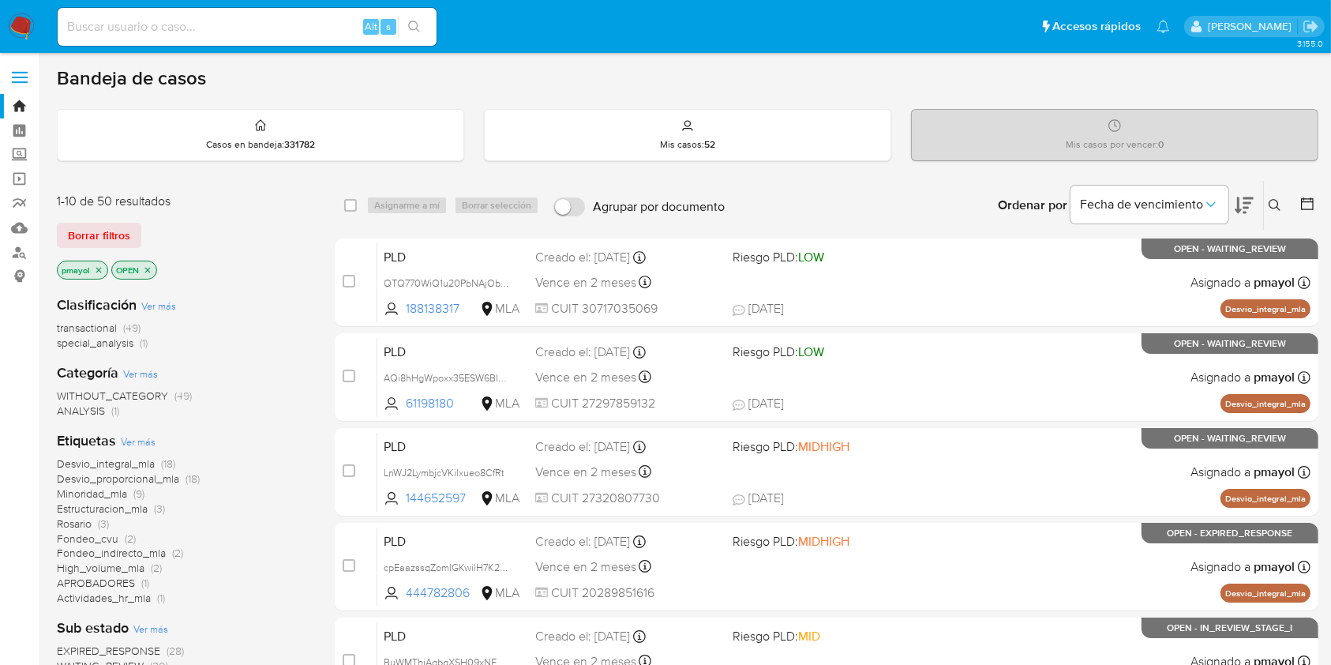
click at [1277, 200] on icon at bounding box center [1275, 205] width 13 height 13
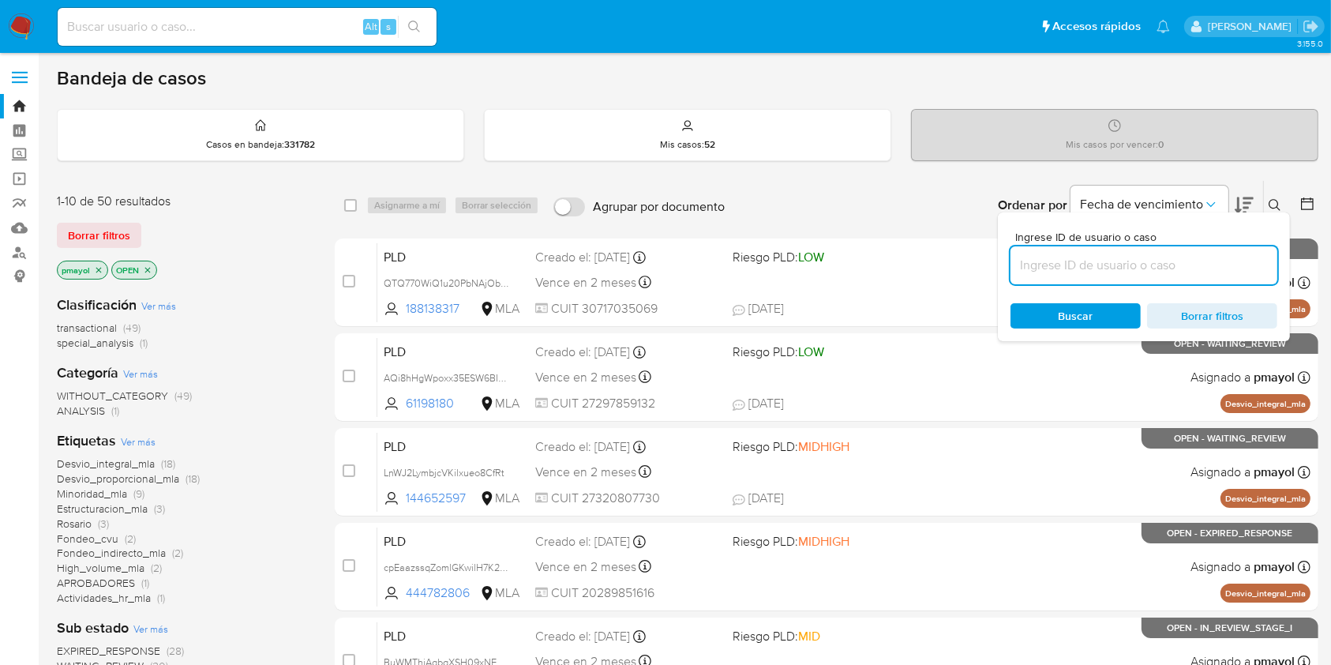
click at [1141, 258] on input at bounding box center [1143, 265] width 267 height 21
type input "zvMpzrfxZkAEkq4jeJT11cAr"
click at [1080, 315] on span "Buscar" at bounding box center [1076, 315] width 35 height 25
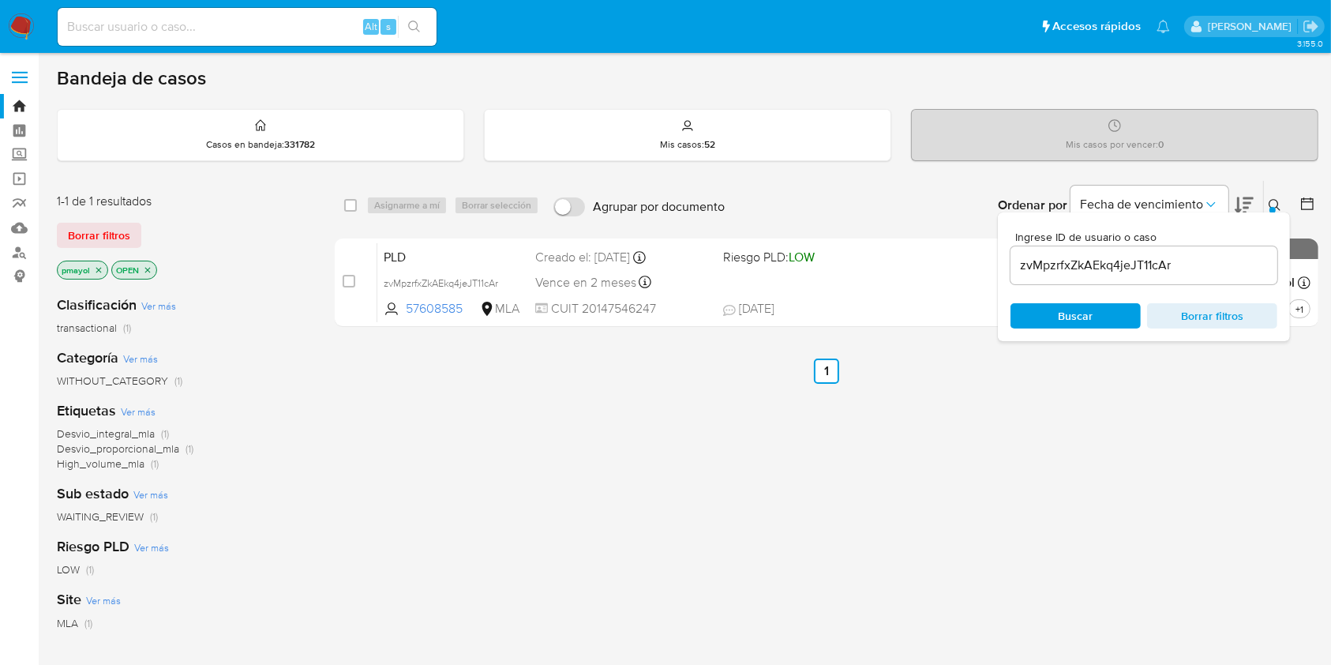
click at [345, 212] on div "select-all-cases-checkbox" at bounding box center [350, 205] width 13 height 16
click at [344, 205] on input "checkbox" at bounding box center [350, 205] width 13 height 13
checkbox input "true"
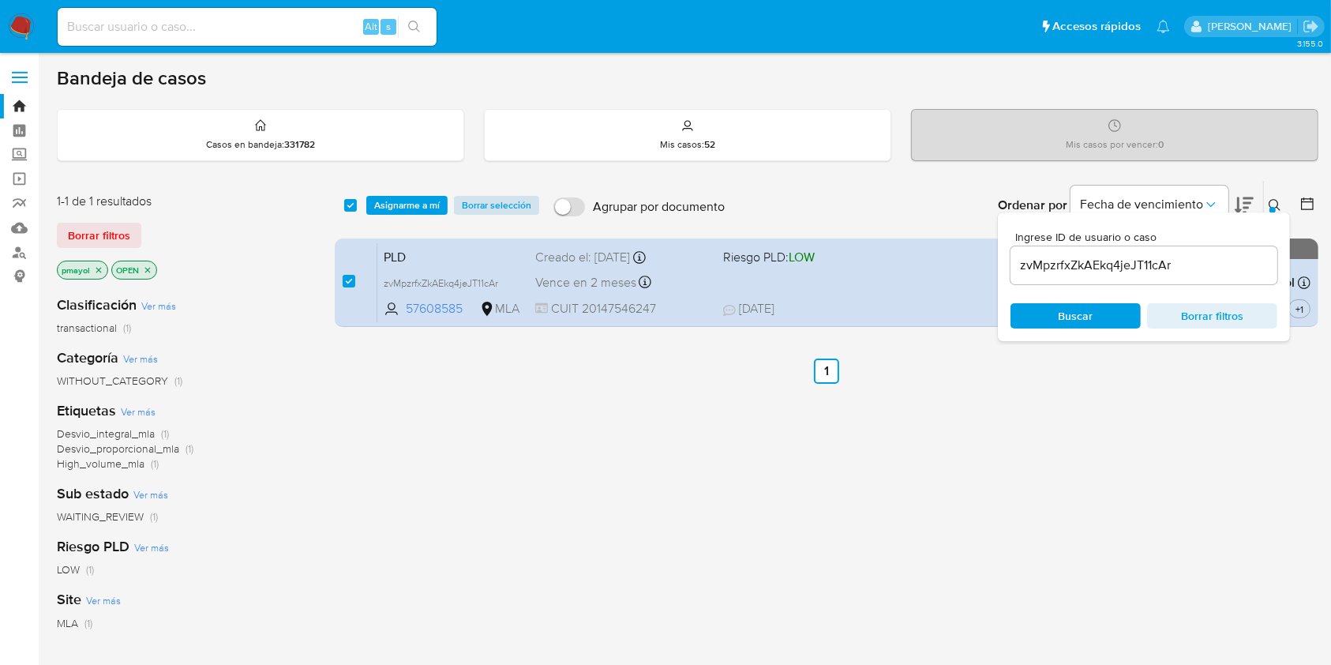
click at [455, 201] on button "Borrar selección" at bounding box center [496, 205] width 85 height 19
checkbox input "false"
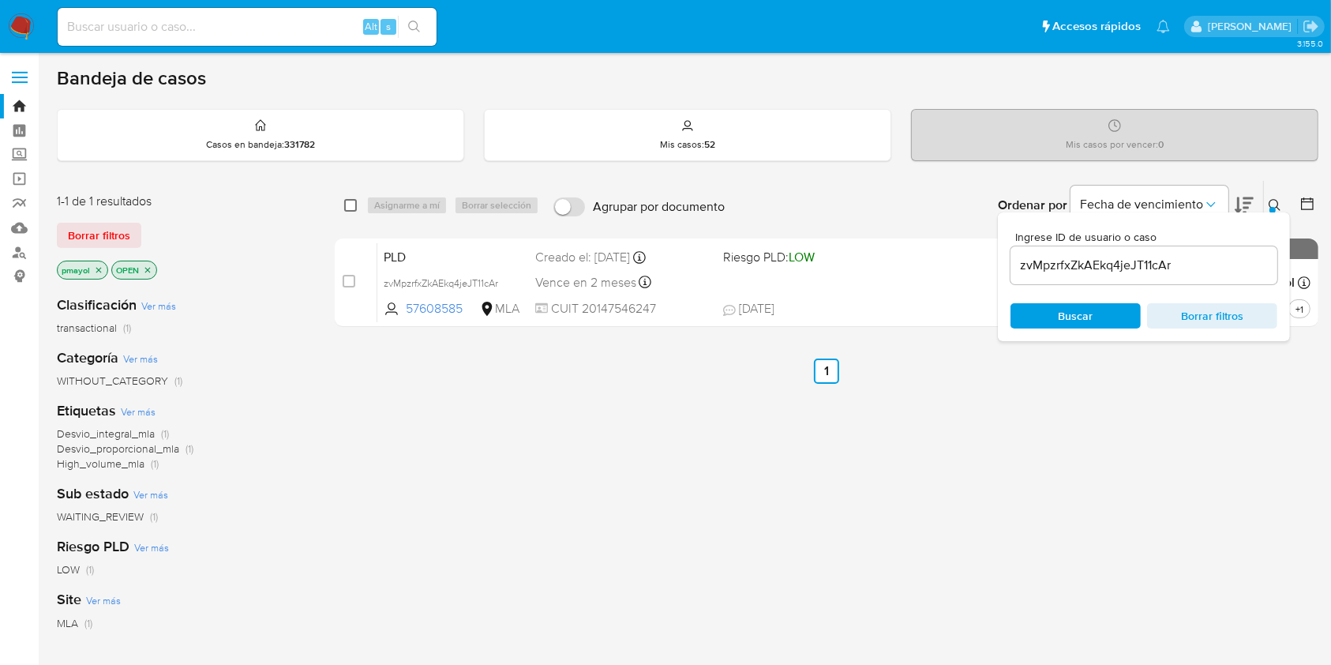
click at [350, 204] on input "checkbox" at bounding box center [350, 205] width 13 height 13
checkbox input "true"
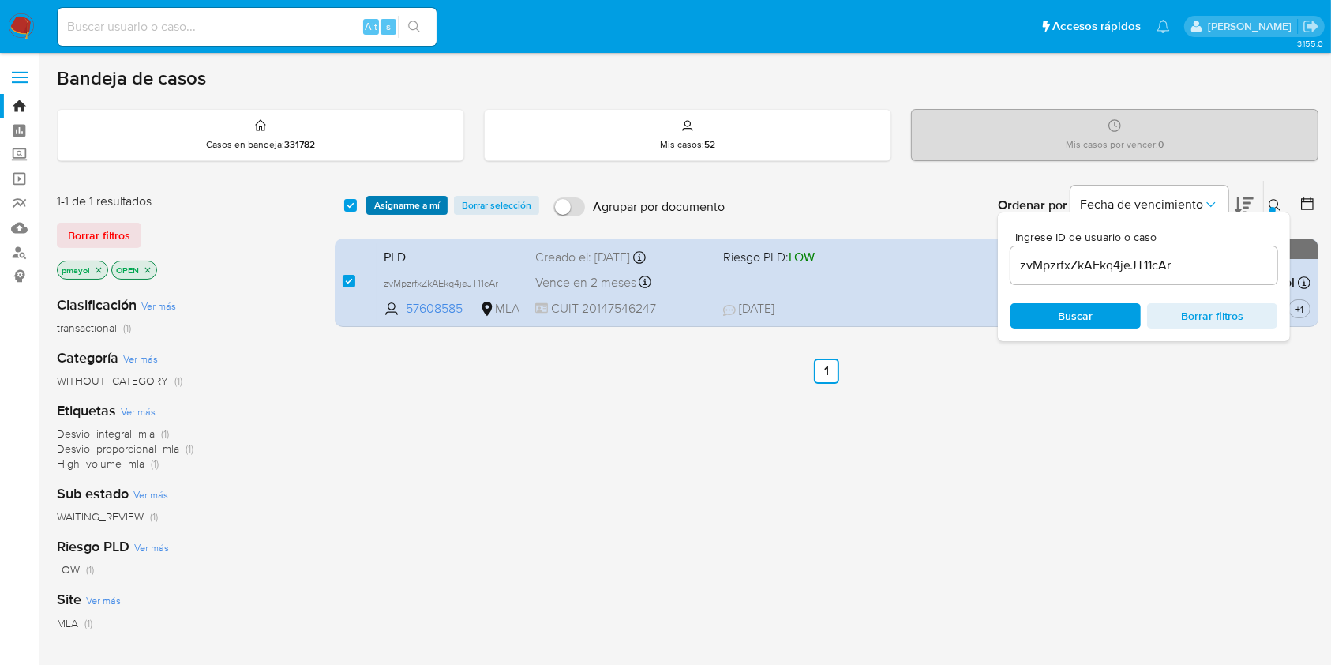
click at [378, 211] on span "Asignarme a mí" at bounding box center [407, 205] width 66 height 16
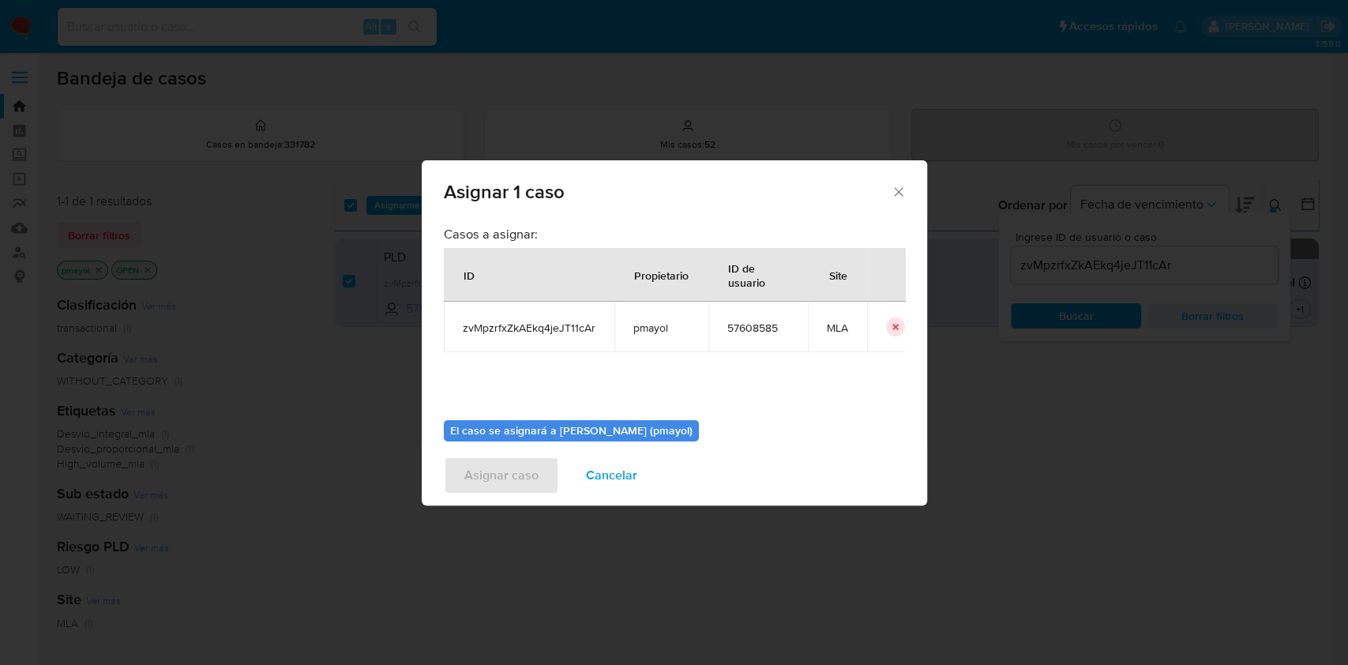
scroll to position [81, 0]
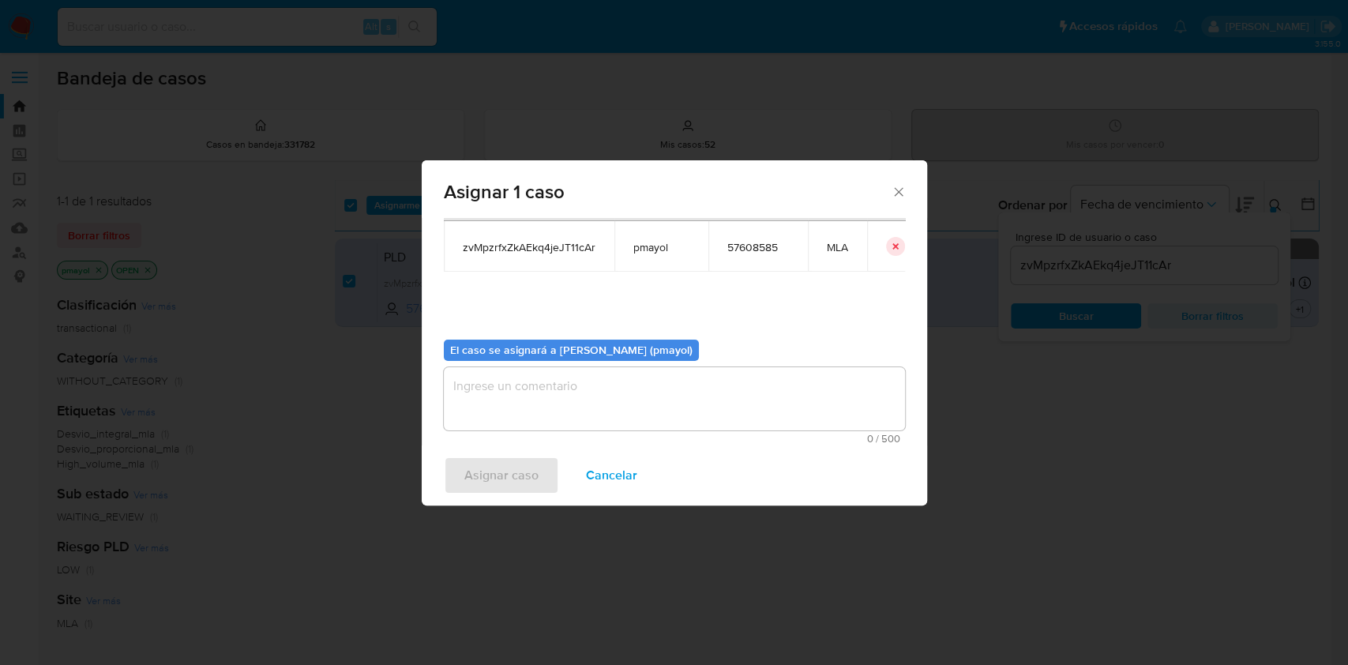
click at [722, 397] on textarea "assign-modal" at bounding box center [674, 398] width 461 height 63
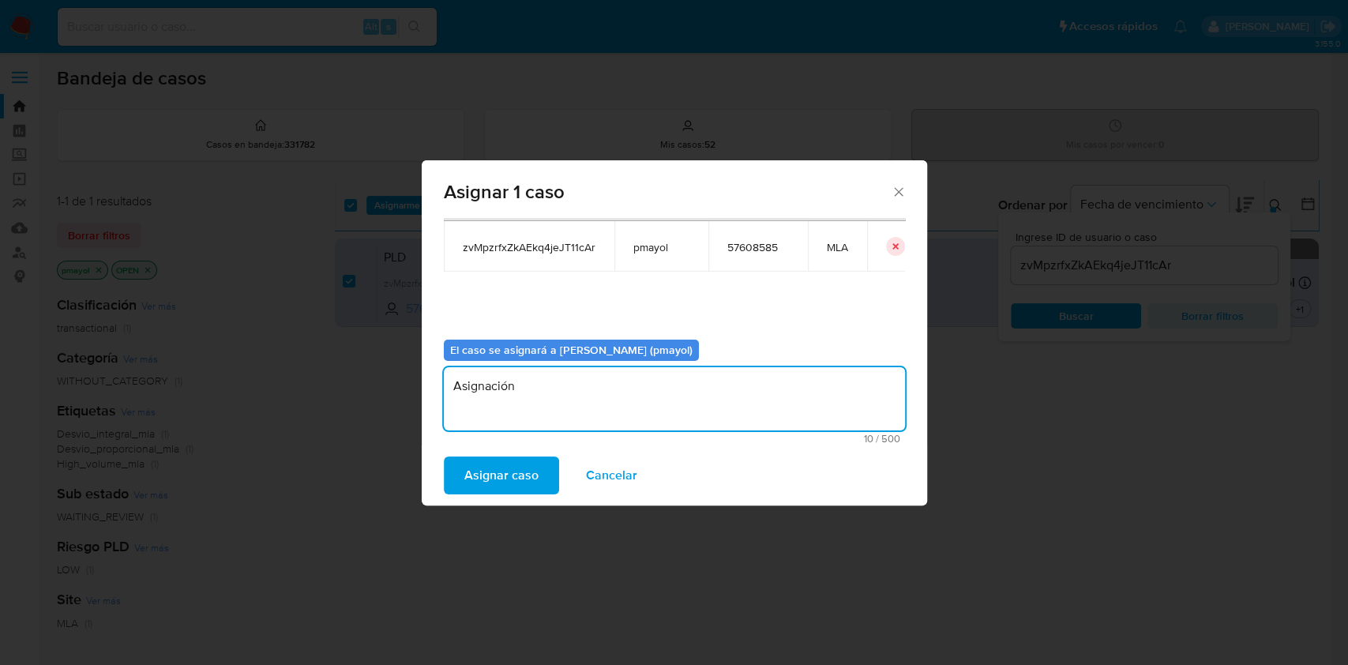
click at [493, 395] on textarea "Asignación" at bounding box center [674, 398] width 461 height 63
type textarea "Asignación"
click at [491, 444] on div "Casos a asignar: ID Propietario ID de usuario Site zvMpzrfxZkAEkq4jeJT11cAr pma…" at bounding box center [674, 331] width 505 height 227
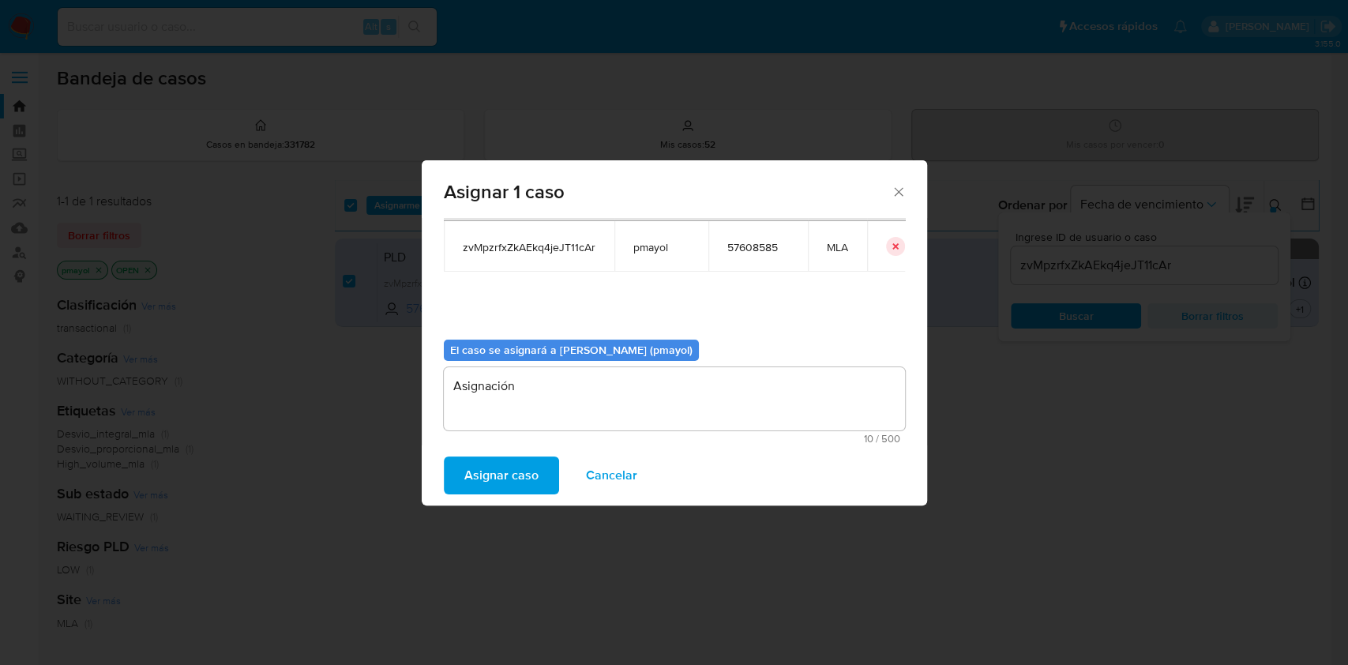
click at [493, 469] on span "Asignar caso" at bounding box center [501, 475] width 74 height 35
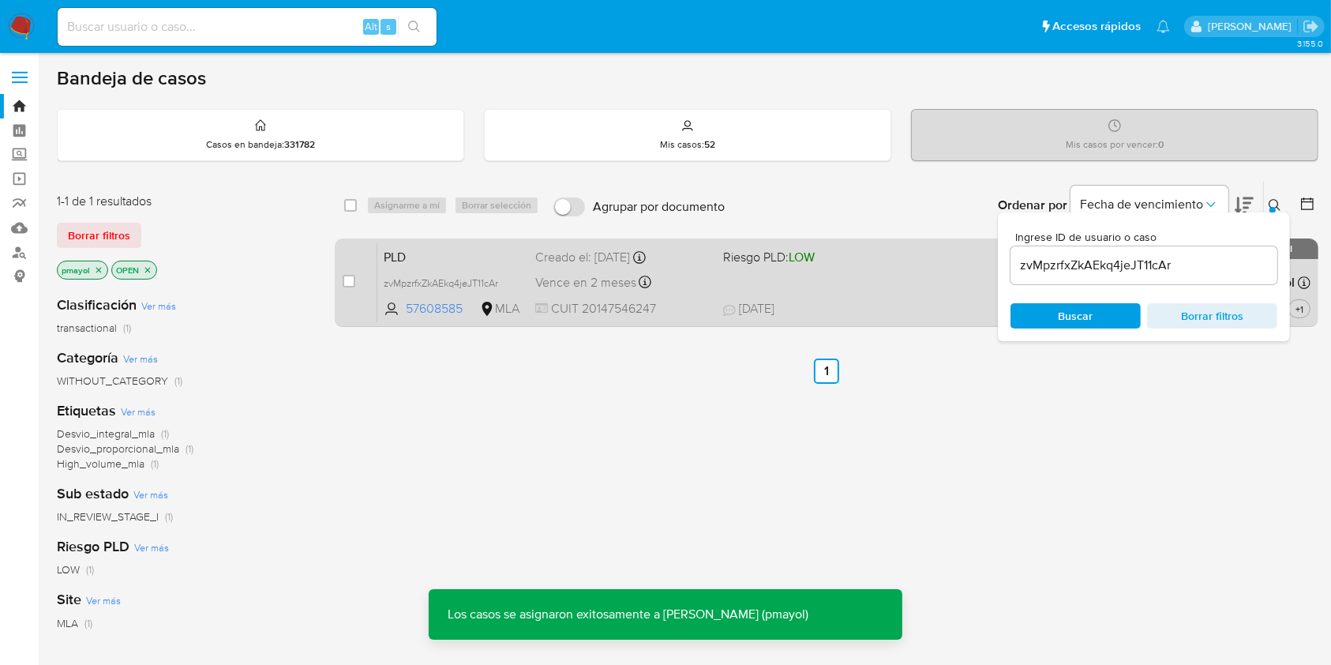
click at [883, 302] on span "[DATE] [DATE] 07:43" at bounding box center [905, 308] width 364 height 17
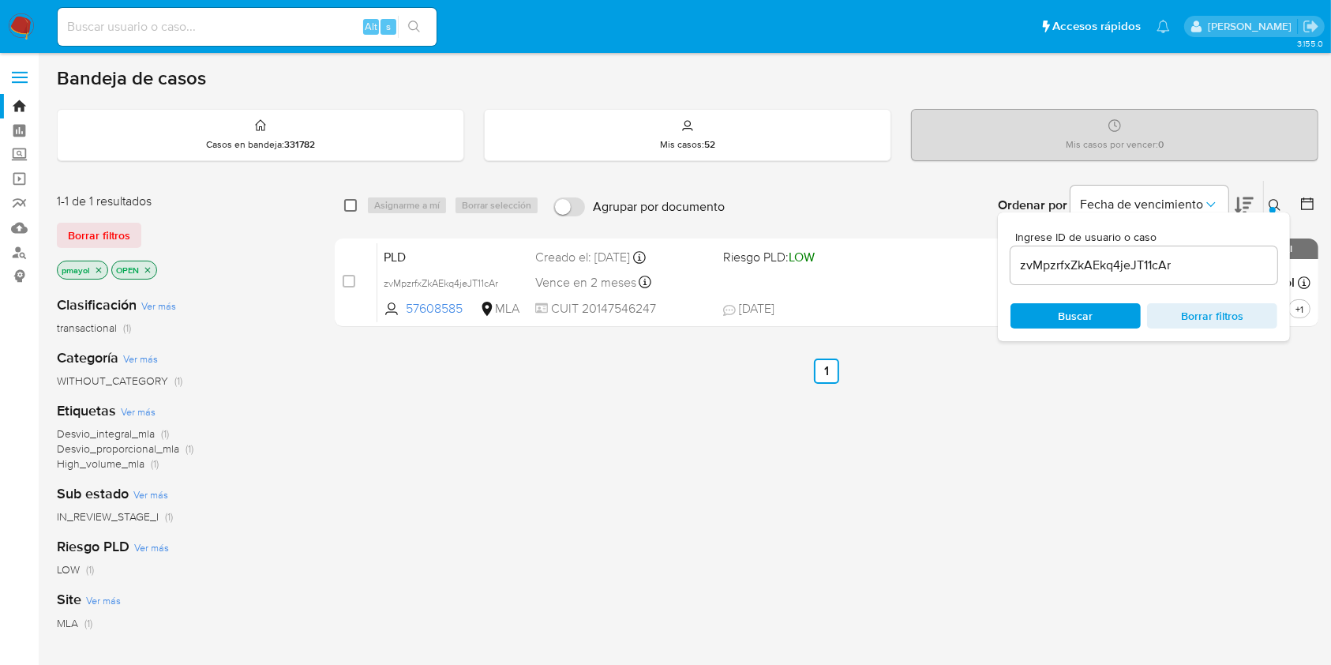
click at [351, 204] on input "checkbox" at bounding box center [350, 205] width 13 height 13
checkbox input "true"
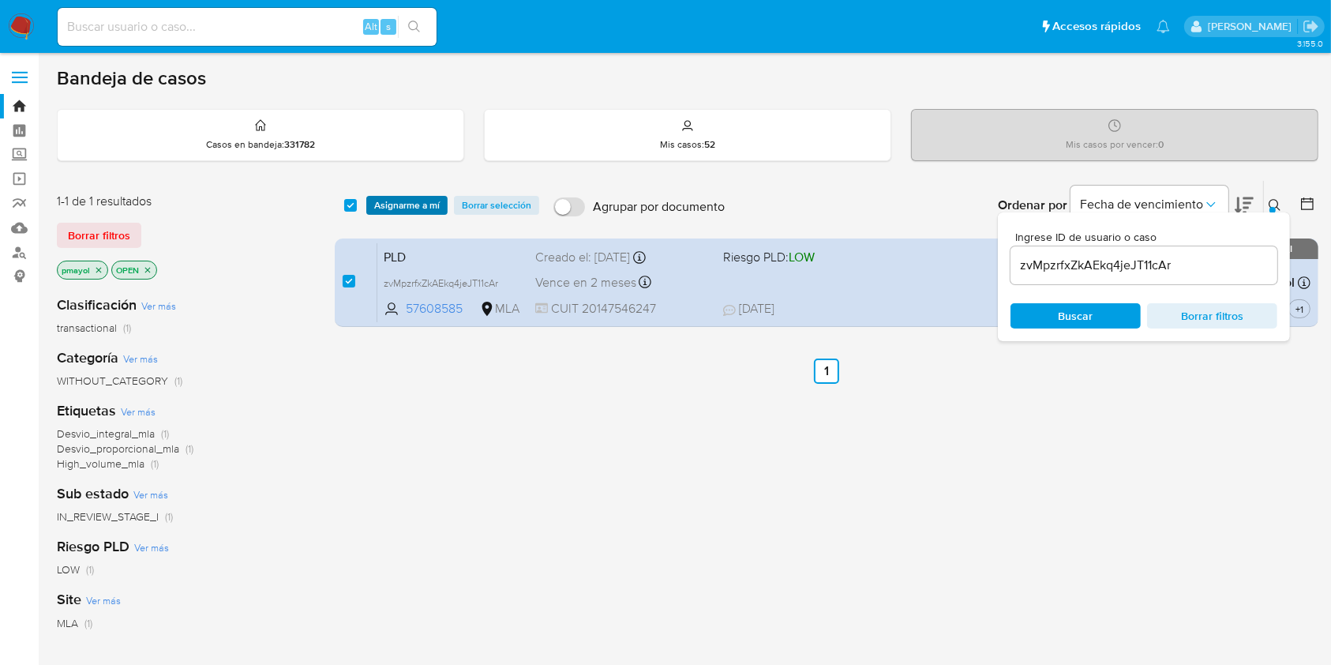
click at [389, 206] on span "Asignarme a mí" at bounding box center [407, 205] width 66 height 16
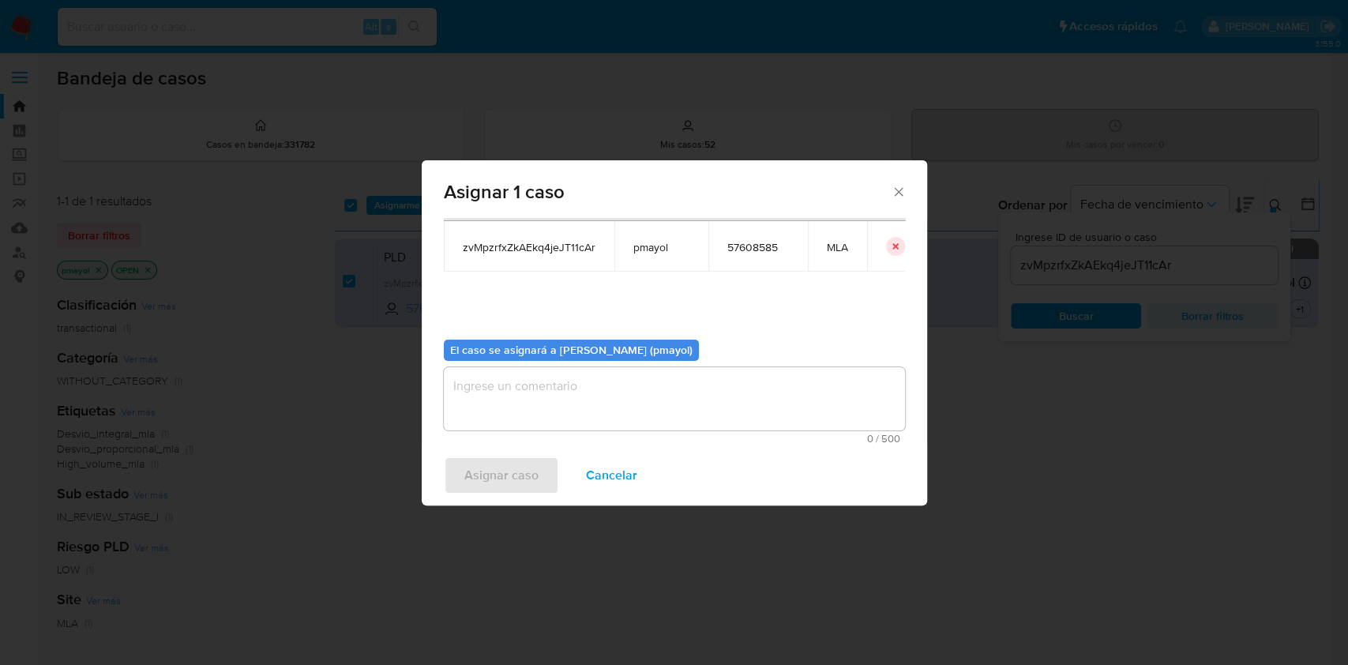
click at [778, 406] on textarea "assign-modal" at bounding box center [674, 398] width 461 height 63
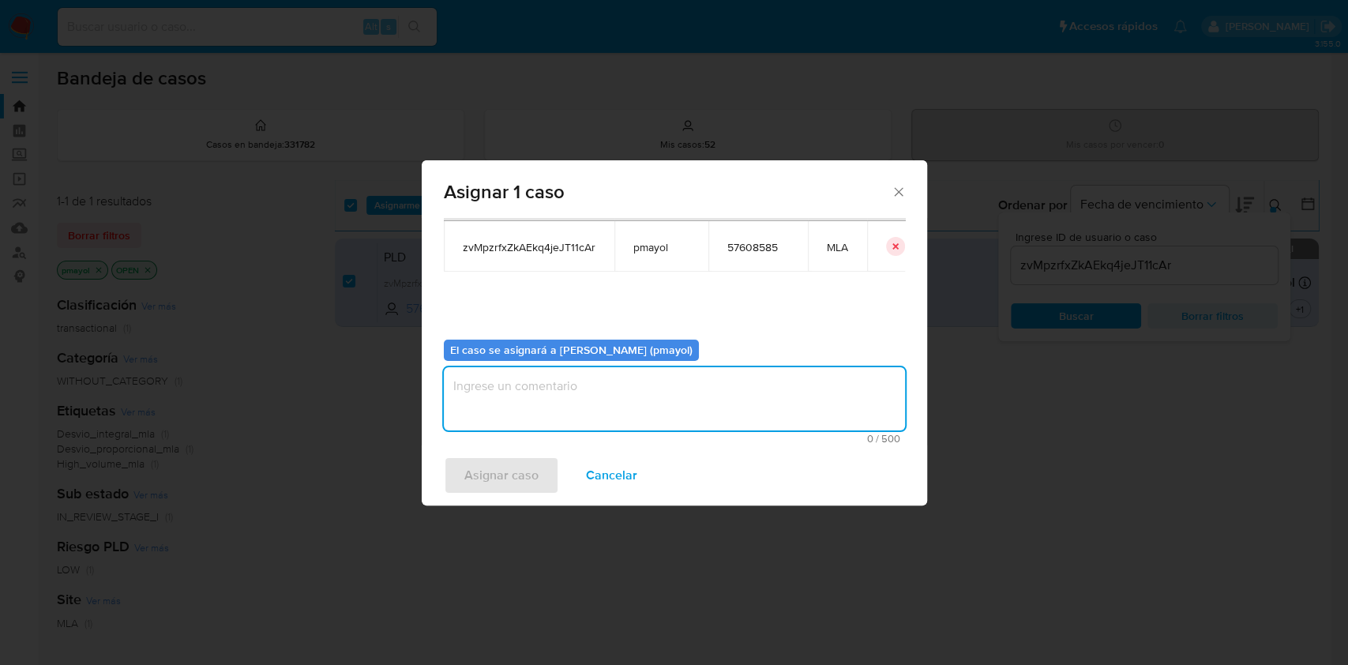
paste textarea "Asignación"
type textarea "Asignación"
click at [494, 478] on span "Asignar caso" at bounding box center [501, 475] width 74 height 35
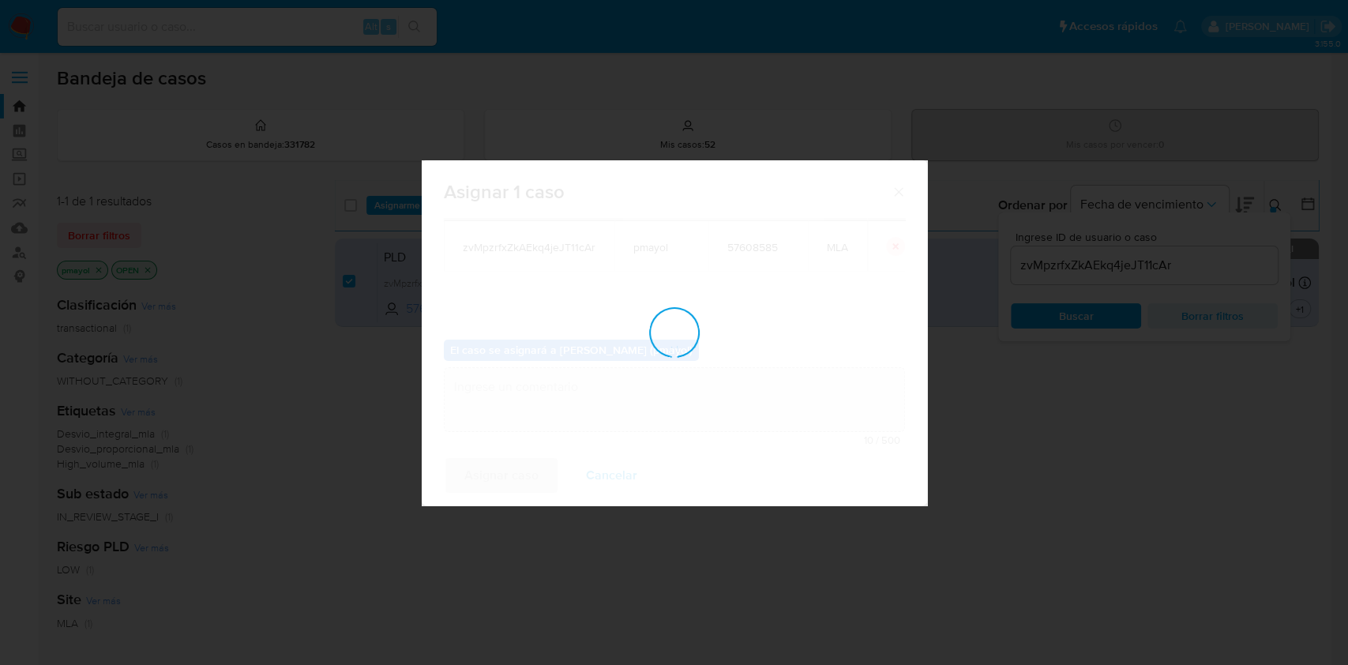
checkbox input "false"
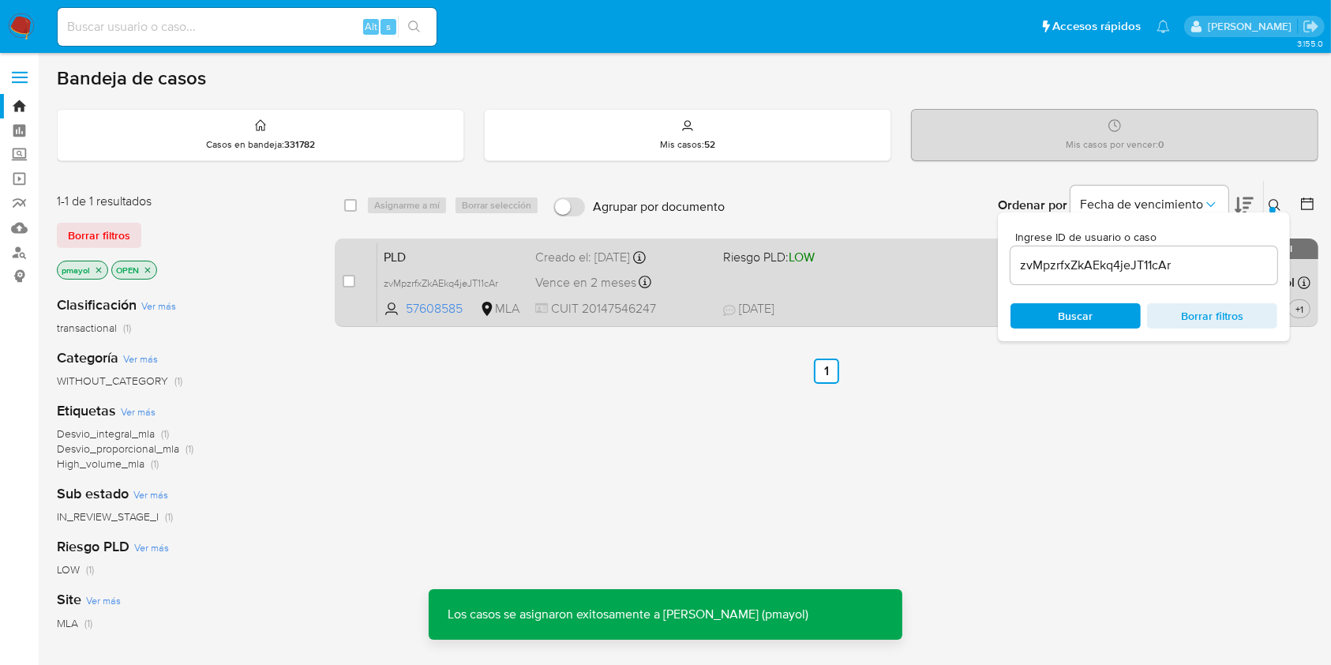
click at [899, 287] on div "PLD zvMpzrfxZkAEkq4jeJT11cAr 57608585 MLA Riesgo PLD: LOW Creado el: [DATE] Cre…" at bounding box center [843, 282] width 933 height 80
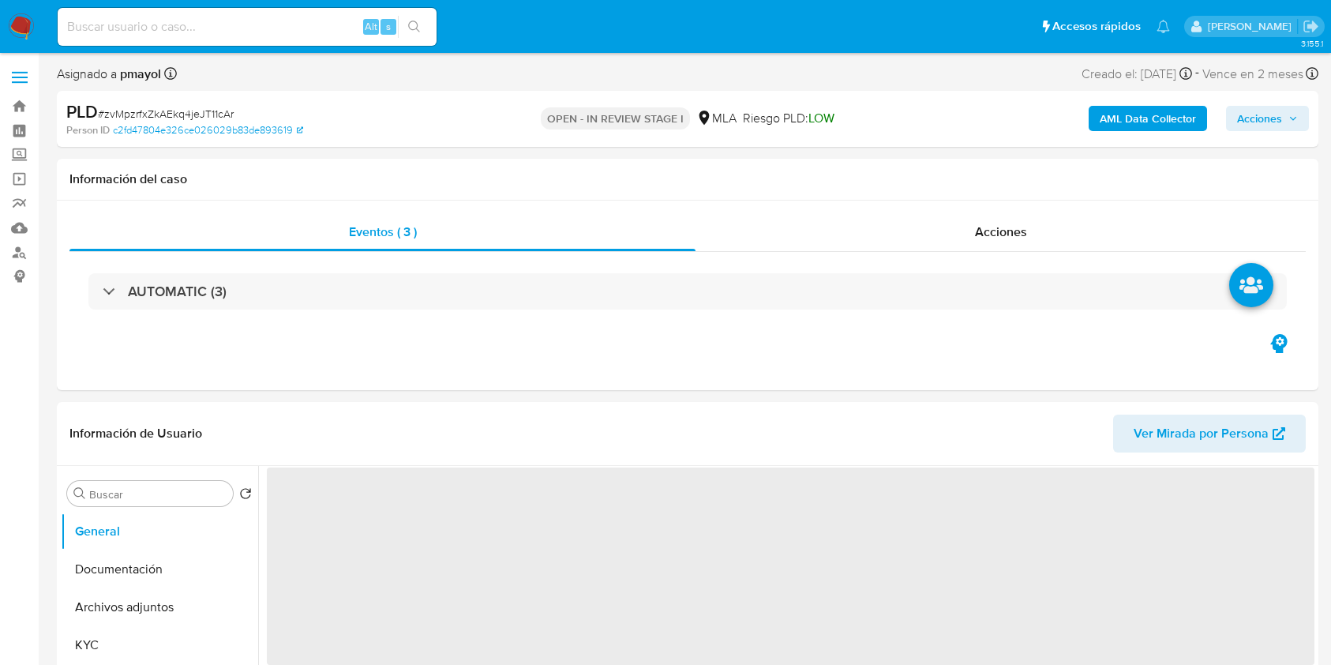
select select "10"
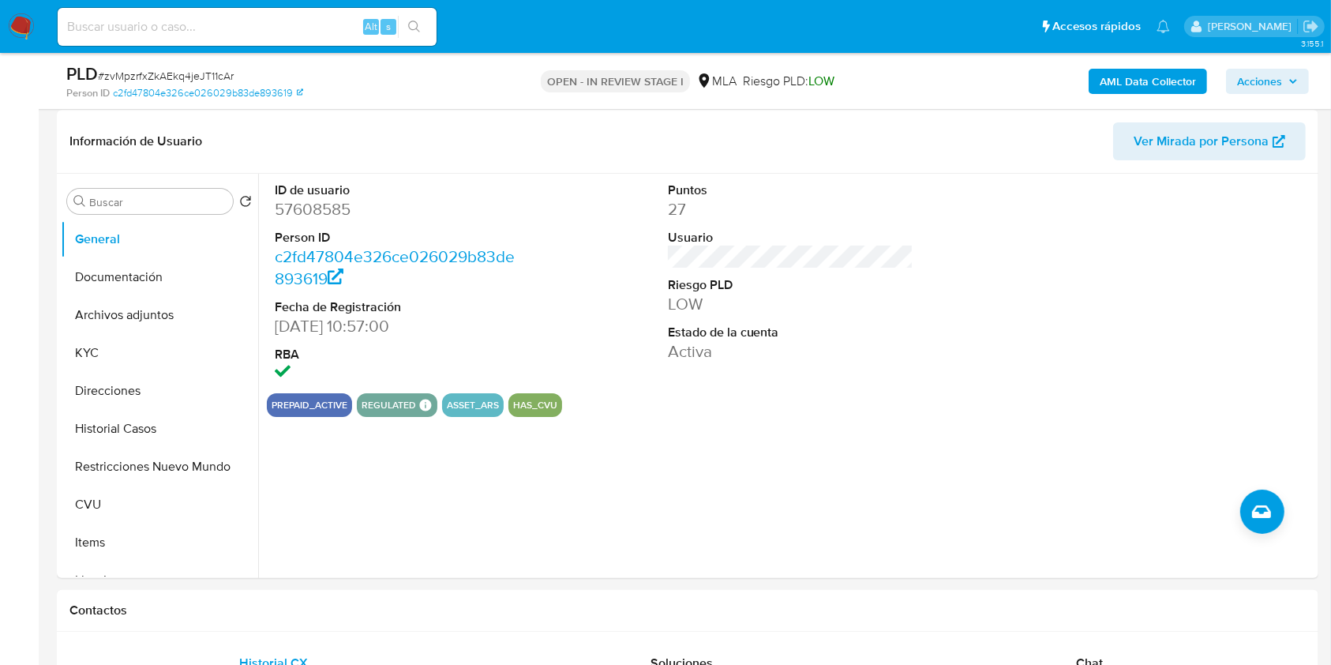
scroll to position [222, 0]
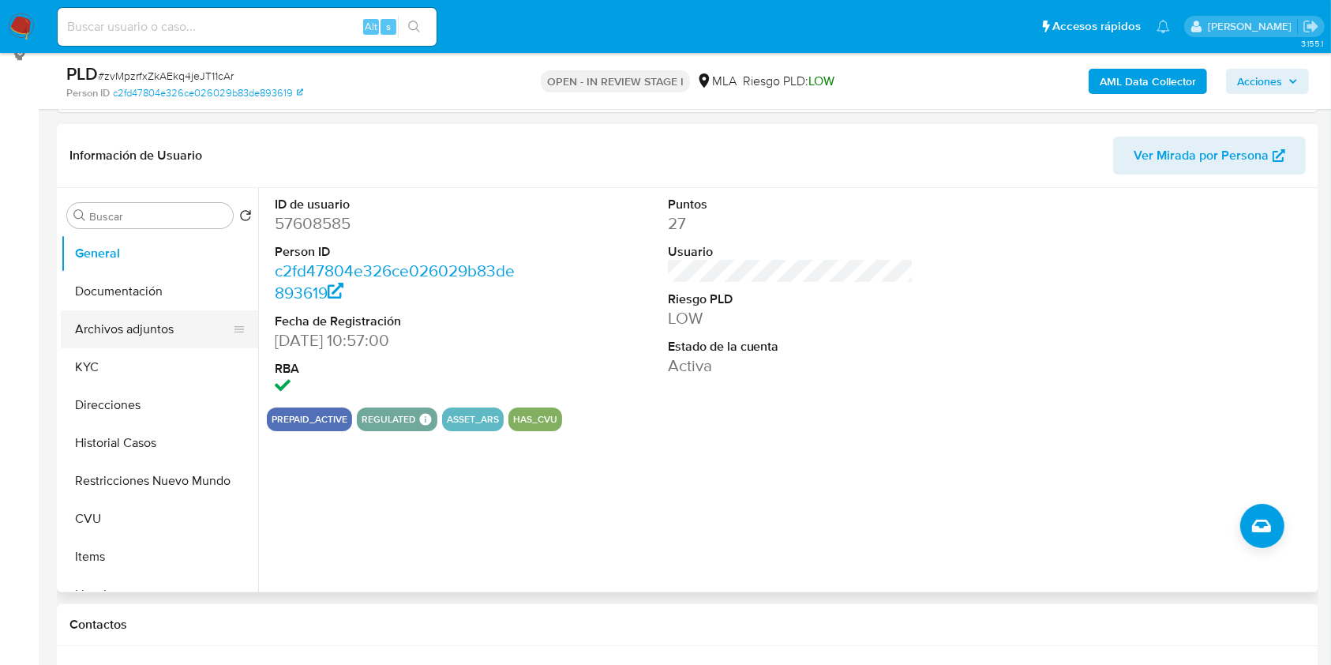
click at [163, 313] on button "Archivos adjuntos" at bounding box center [153, 329] width 185 height 38
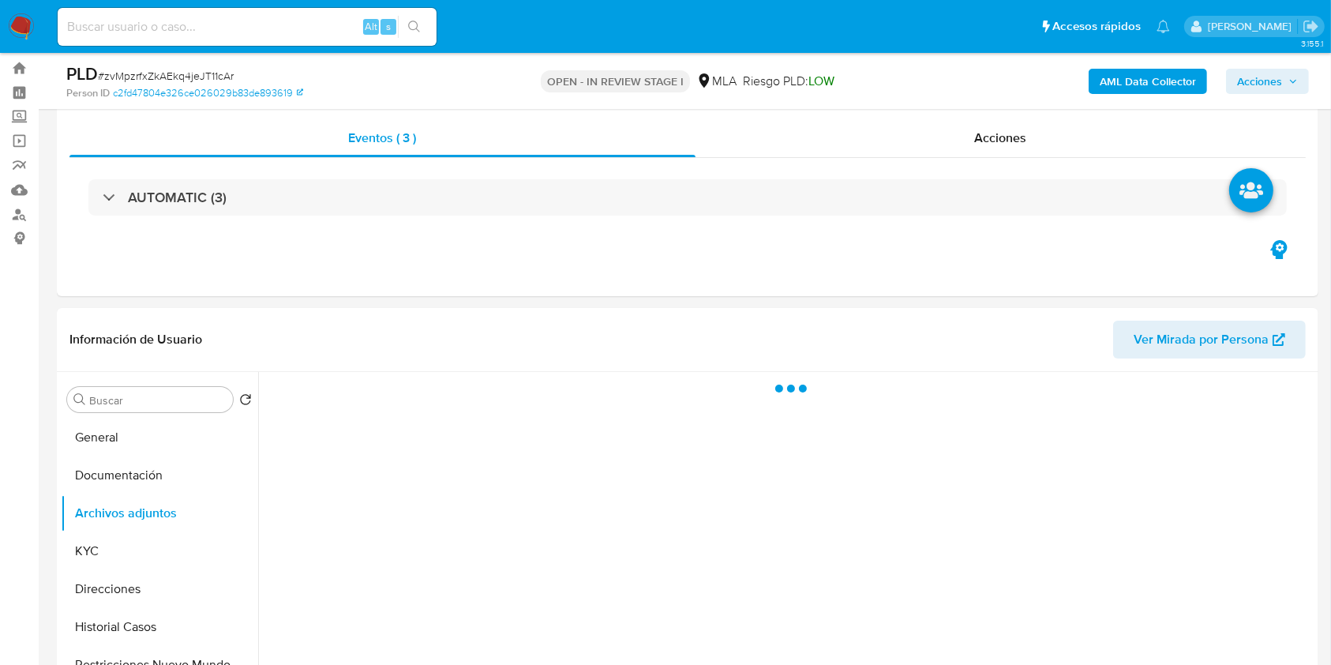
scroll to position [0, 0]
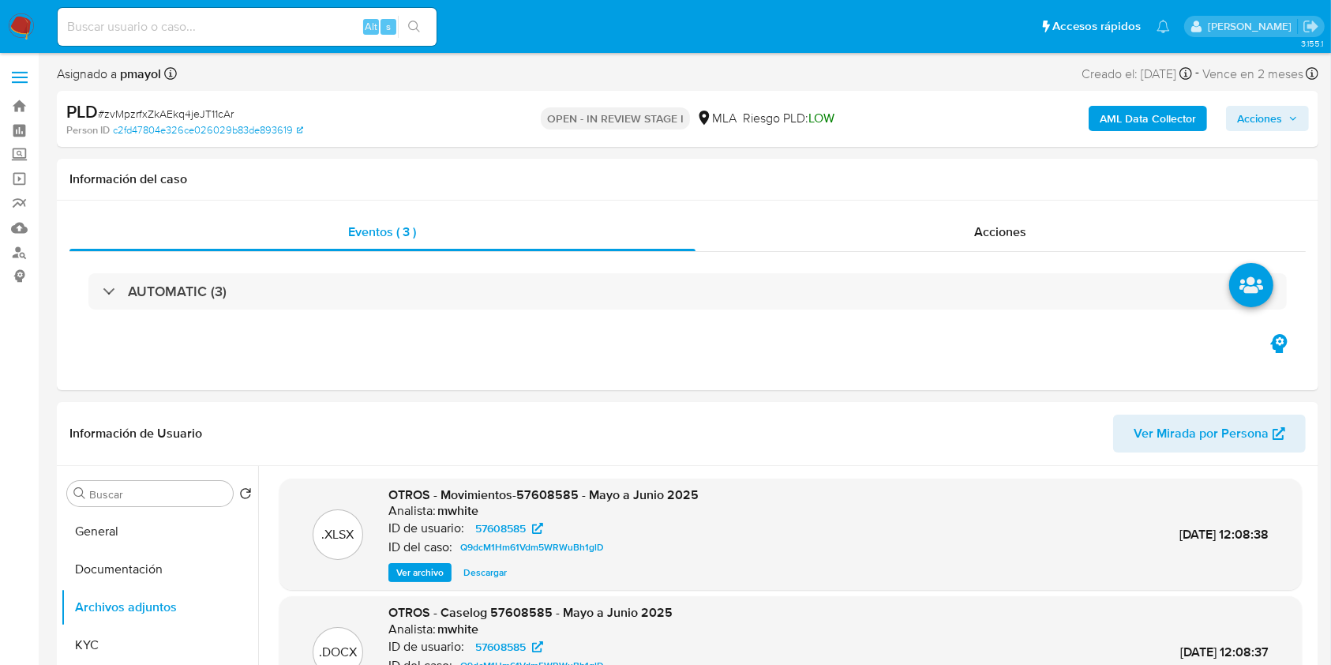
click at [1161, 114] on b "AML Data Collector" at bounding box center [1148, 118] width 96 height 25
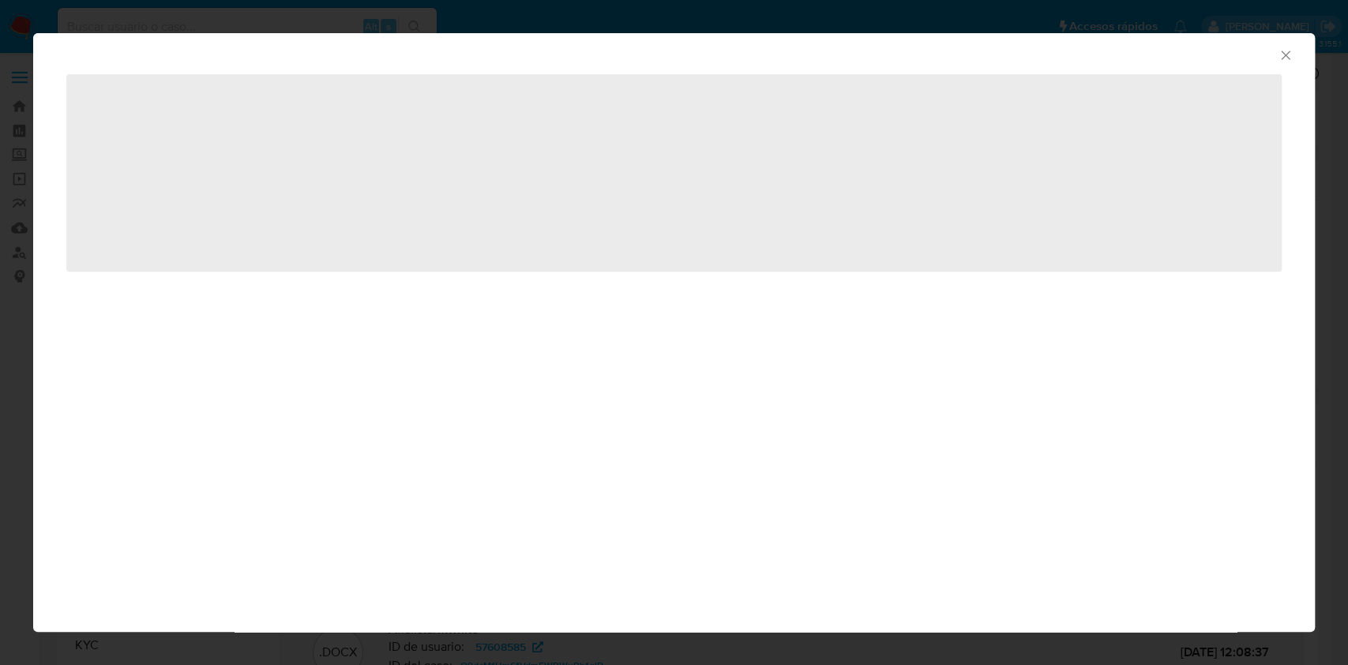
click at [1161, 114] on span "‌" at bounding box center [673, 172] width 1215 height 197
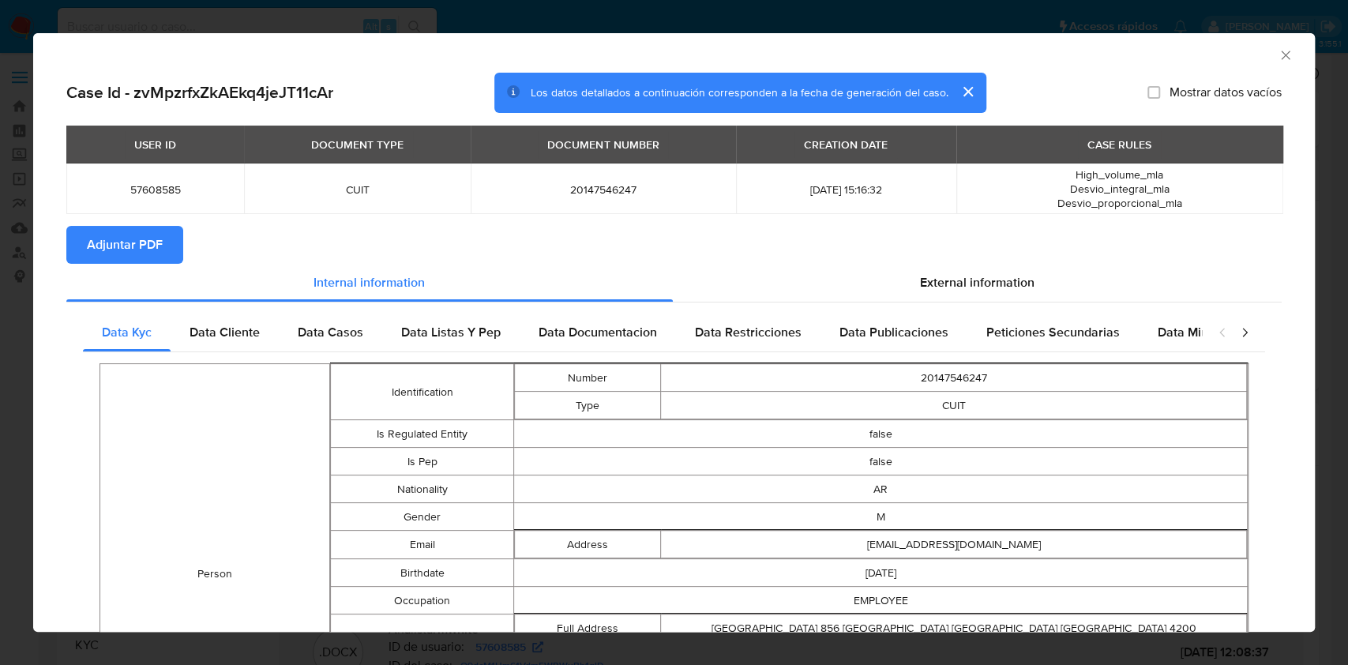
click at [114, 243] on span "Adjuntar PDF" at bounding box center [125, 244] width 76 height 35
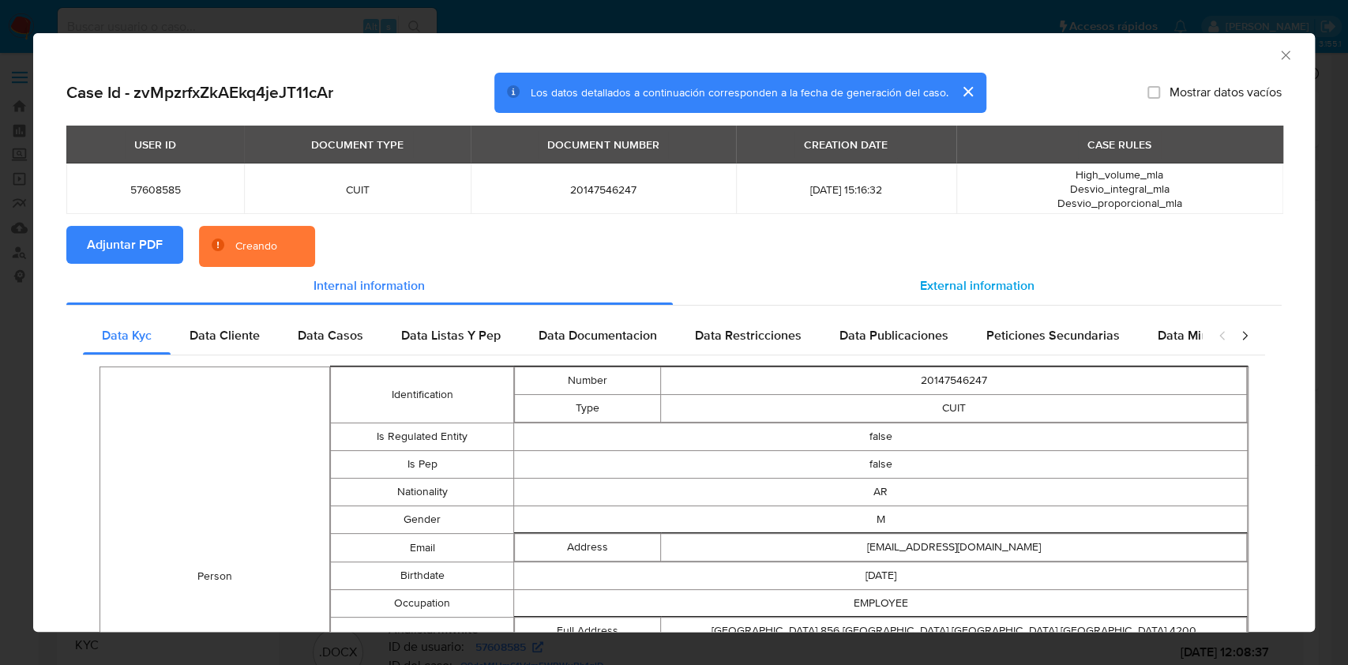
click at [928, 276] on span "External information" at bounding box center [977, 285] width 114 height 18
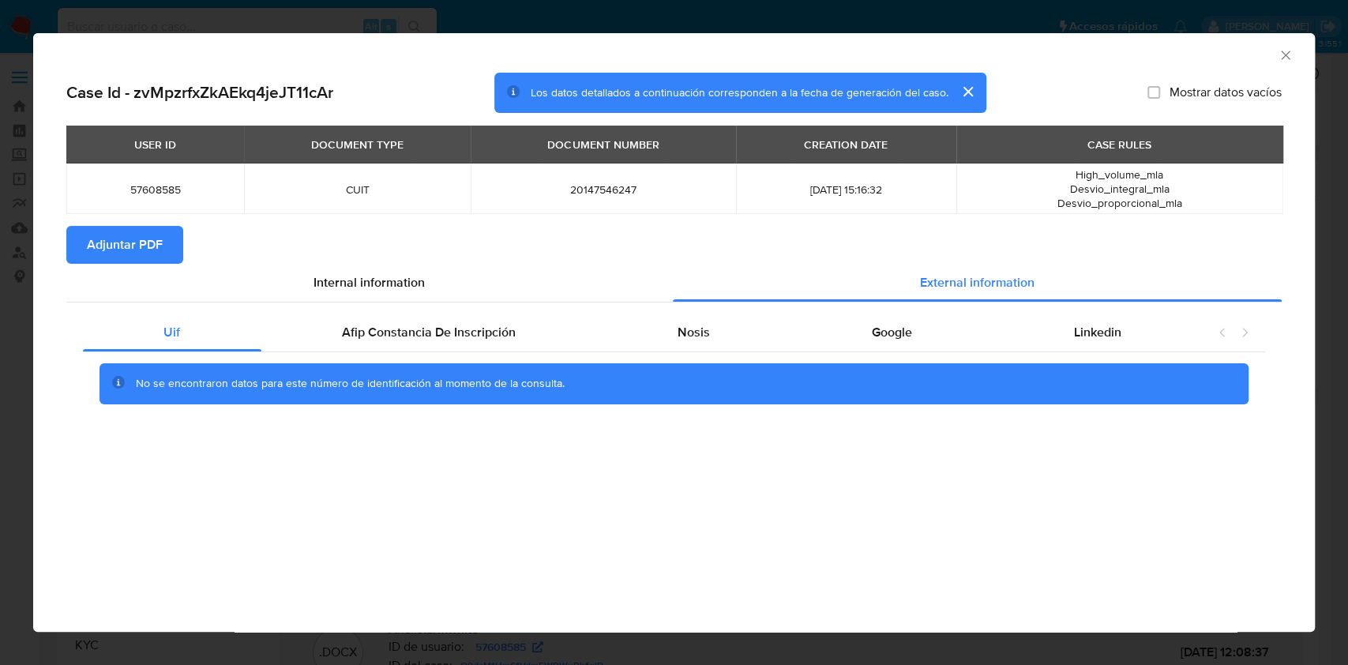
click at [1288, 60] on icon "Cerrar ventana" at bounding box center [1285, 55] width 16 height 16
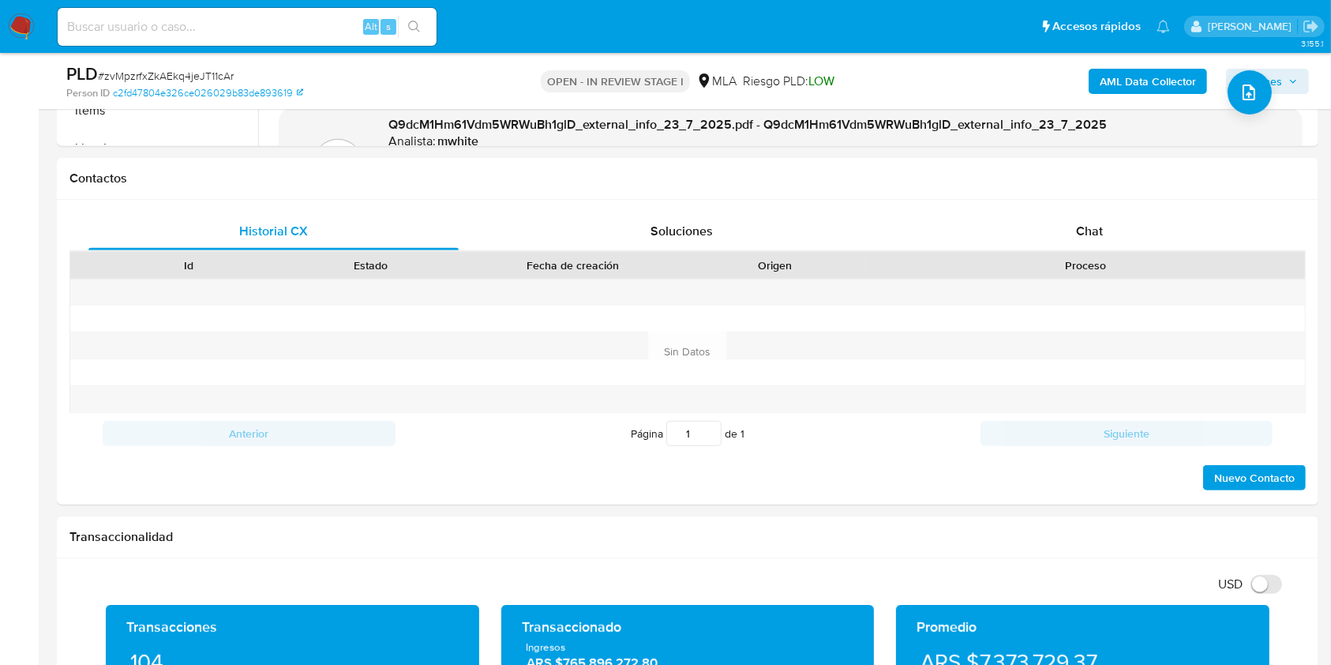
scroll to position [693, 0]
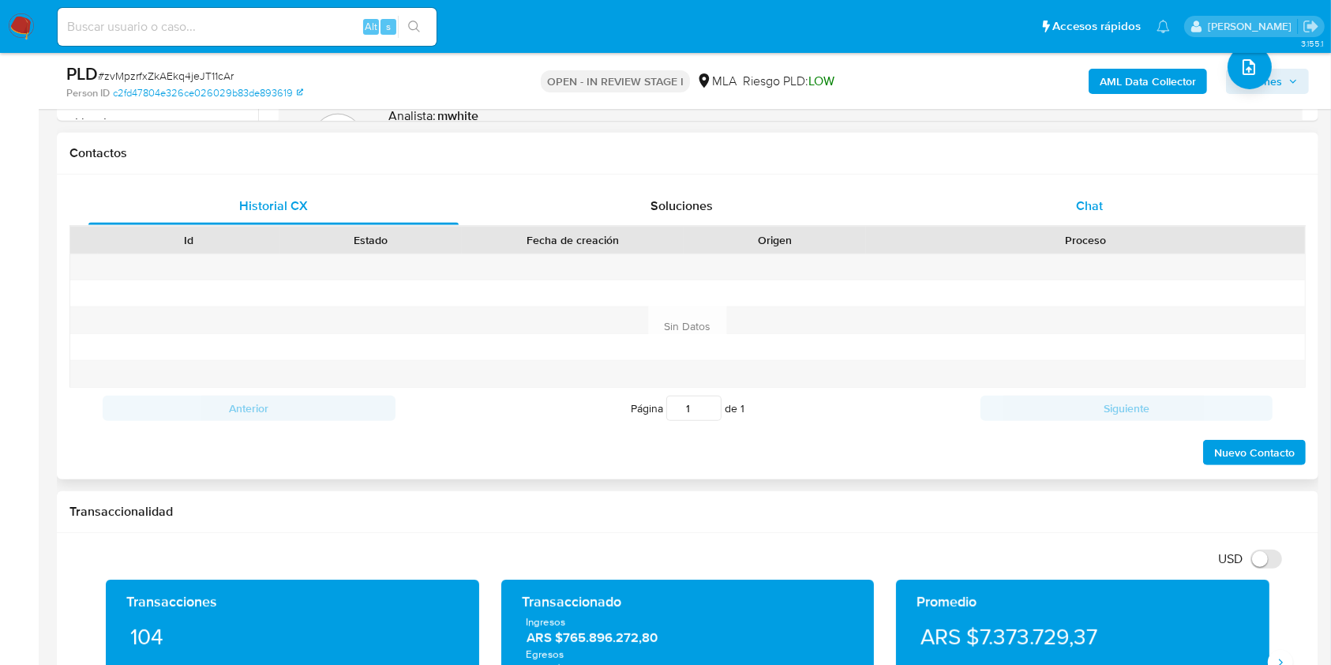
click at [1093, 202] on span "Chat" at bounding box center [1089, 206] width 27 height 18
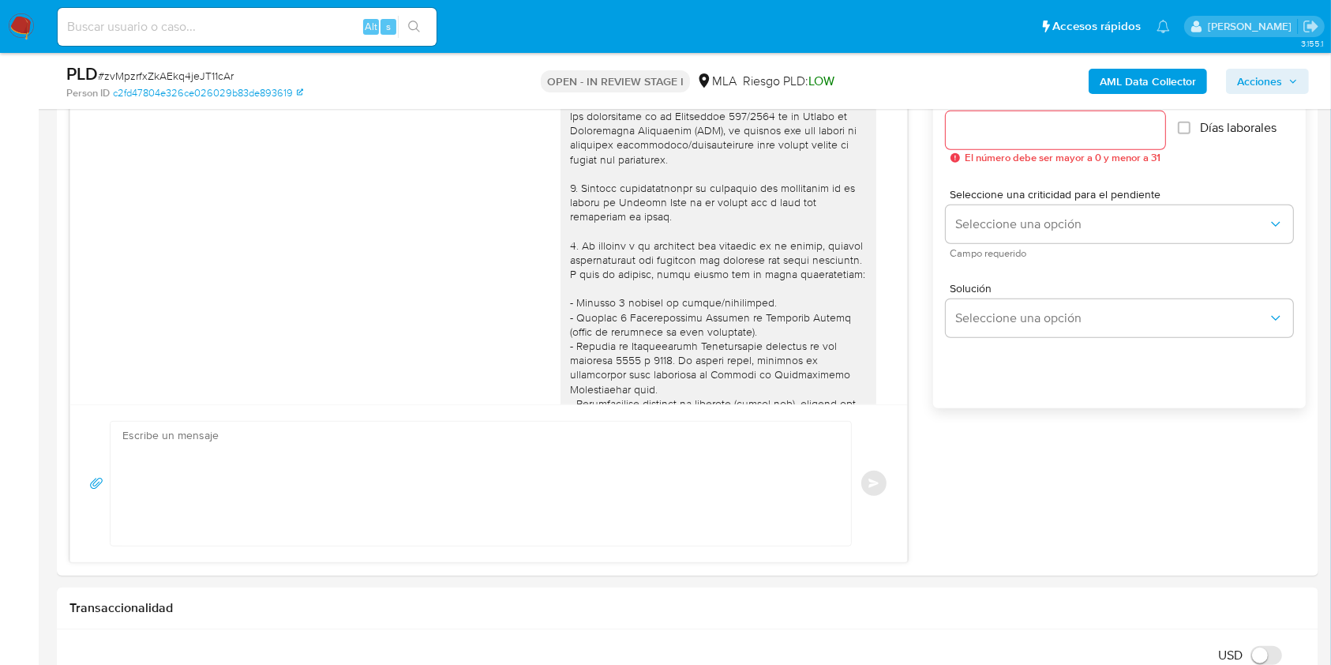
scroll to position [695, 0]
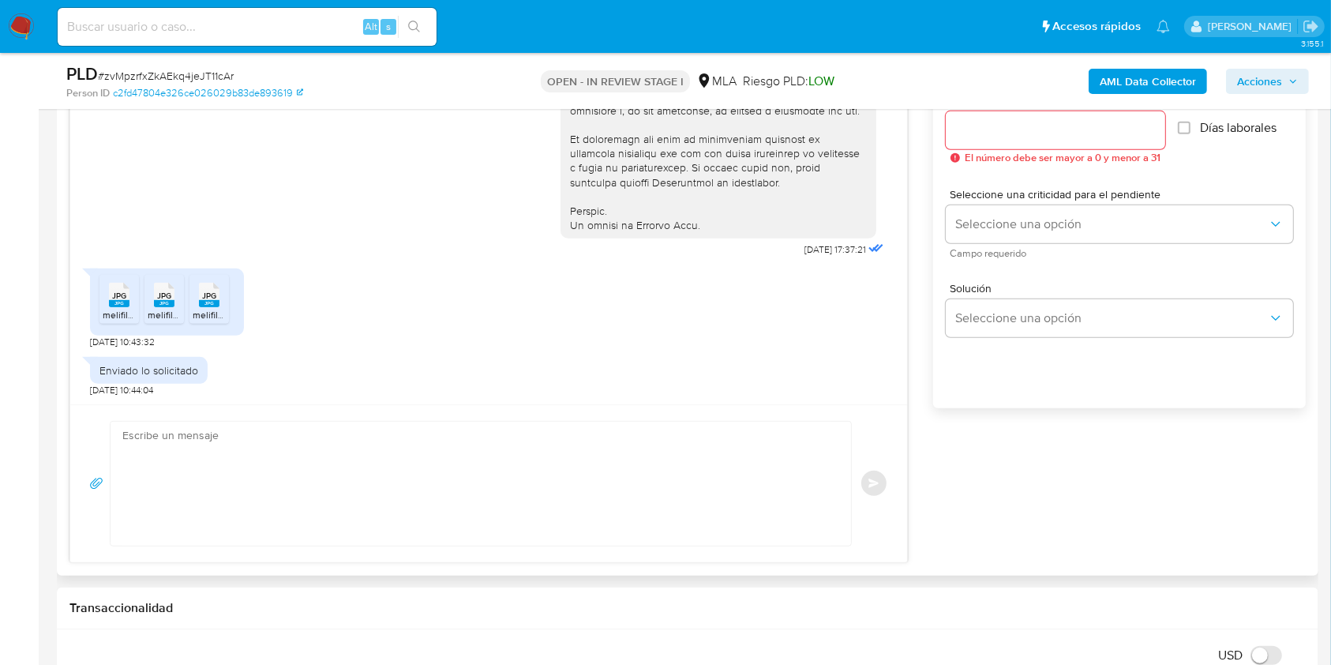
click at [425, 486] on textarea at bounding box center [476, 484] width 709 height 124
paste textarea "Hola, ¡Muchas gracias por tu respuesta! Confirmamos la recepción de la document…"
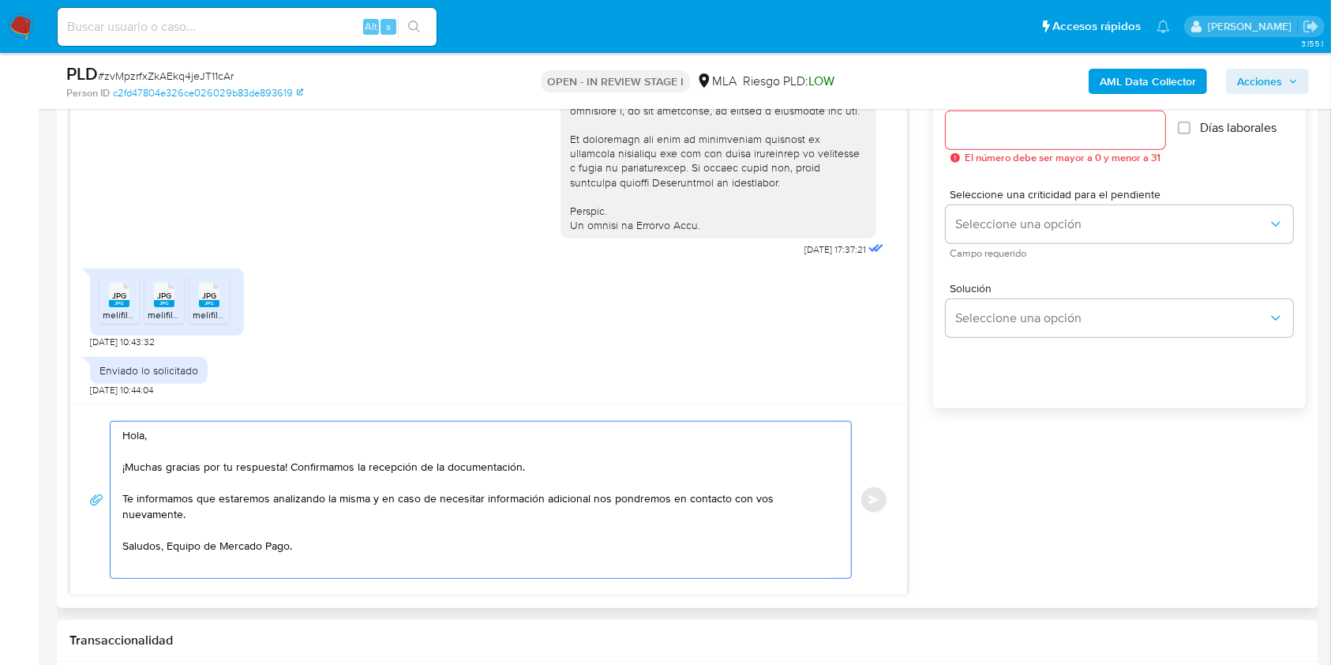
click at [179, 527] on textarea "Hola, ¡Muchas gracias por tu respuesta! Confirmamos la recepción de la document…" at bounding box center [476, 500] width 709 height 156
type textarea "Hola, ¡Muchas gracias por tu respuesta! Confirmamos la recepción de la document…"
click at [984, 126] on input "Esperar Respuesta (días)" at bounding box center [1055, 130] width 219 height 21
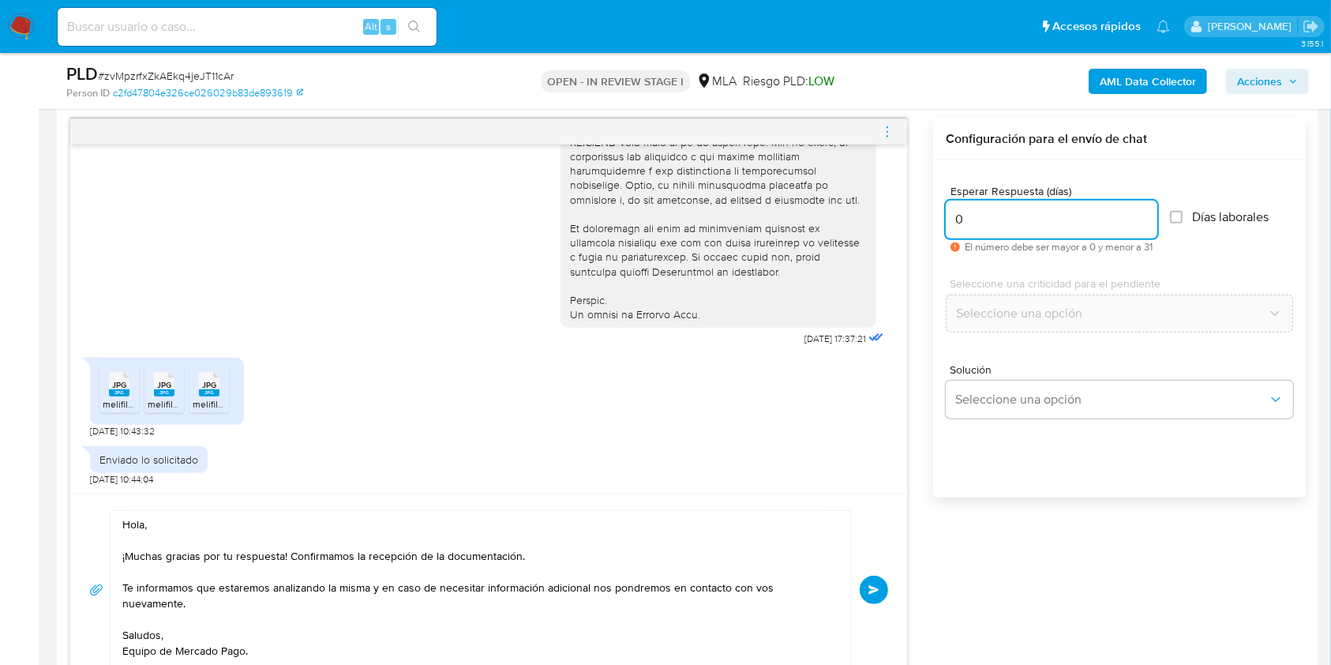
scroll to position [797, 0]
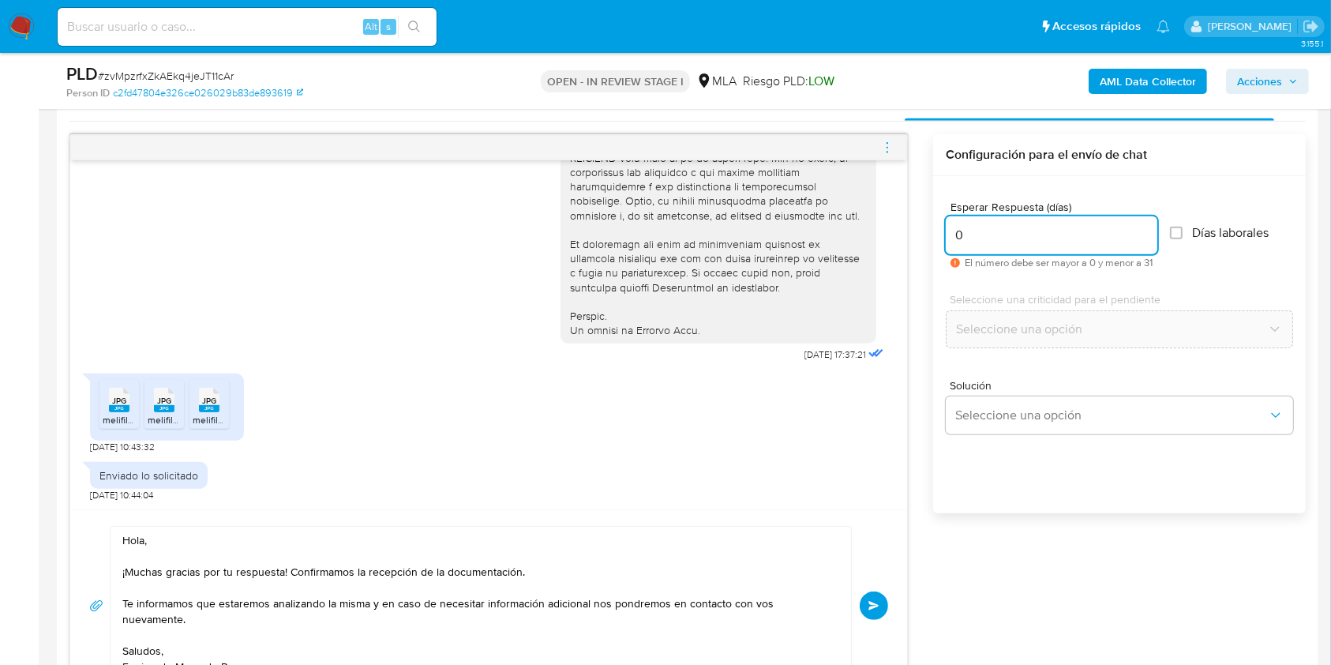
type input "0"
click at [859, 592] on div "Hola, ¡Muchas gracias por tu respuesta! Confirmamos la recepción de la document…" at bounding box center [488, 605] width 799 height 159
click at [872, 593] on button "Enviar" at bounding box center [874, 605] width 28 height 28
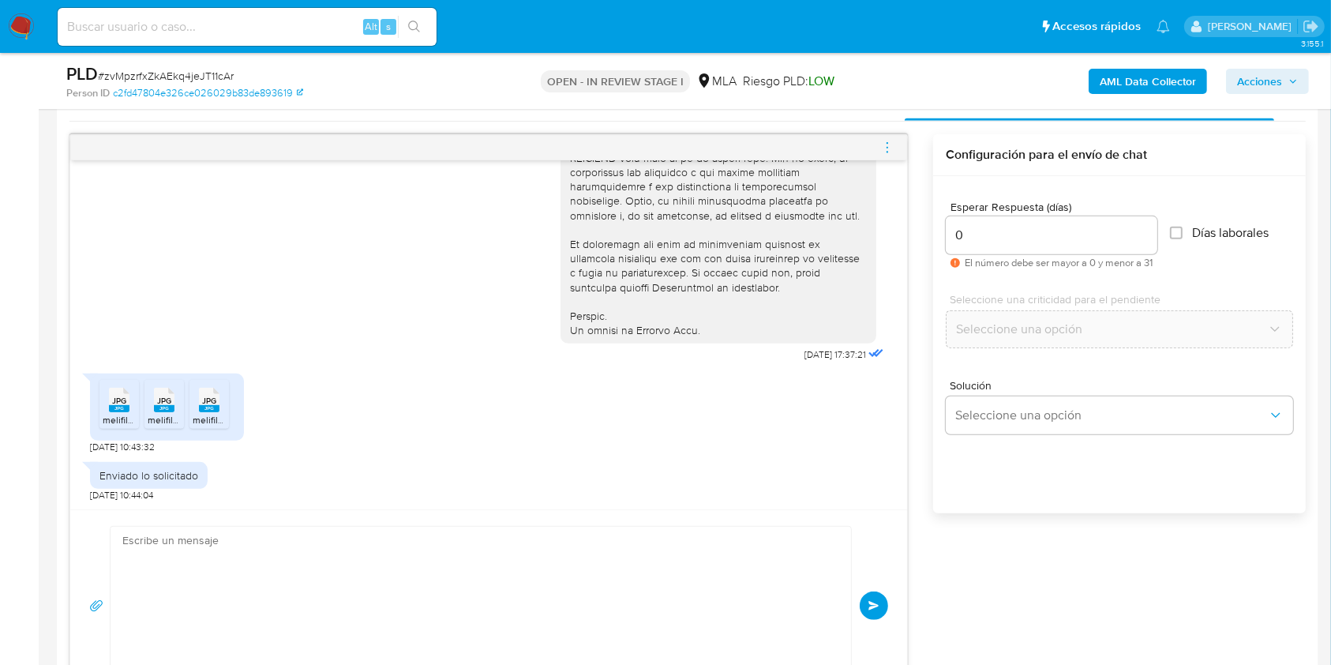
scroll to position [898, 0]
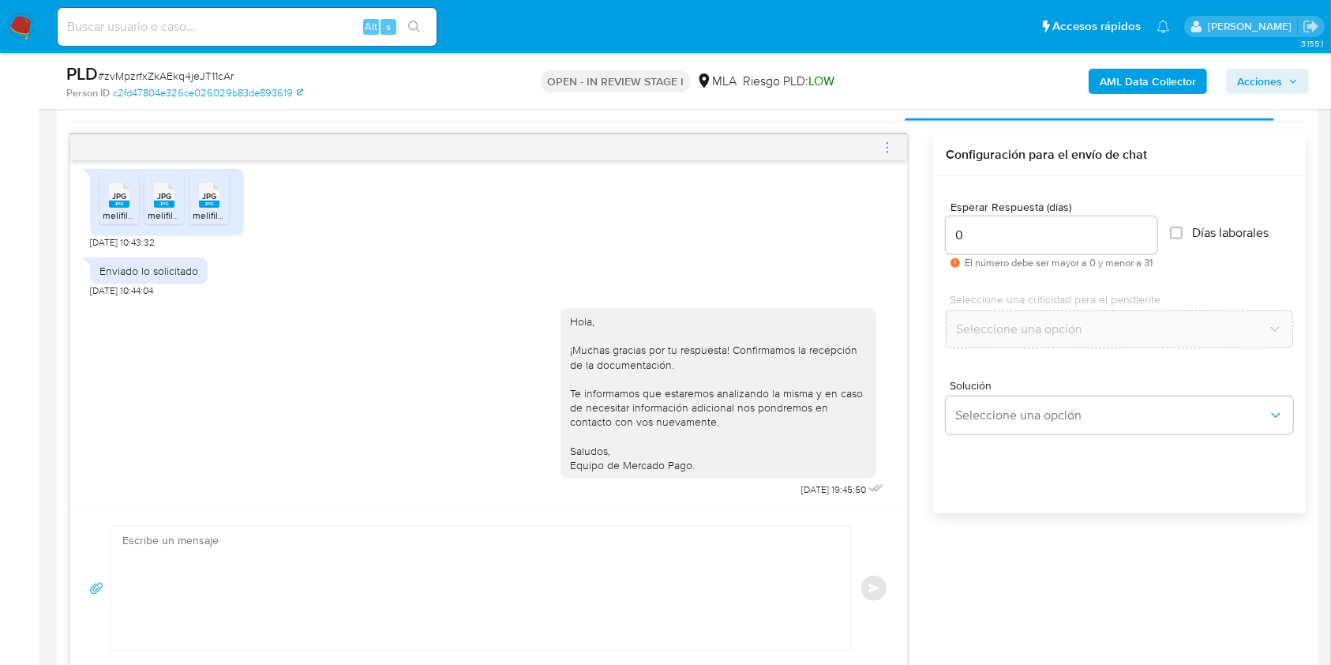
click at [890, 141] on icon "menu-action" at bounding box center [887, 148] width 14 height 14
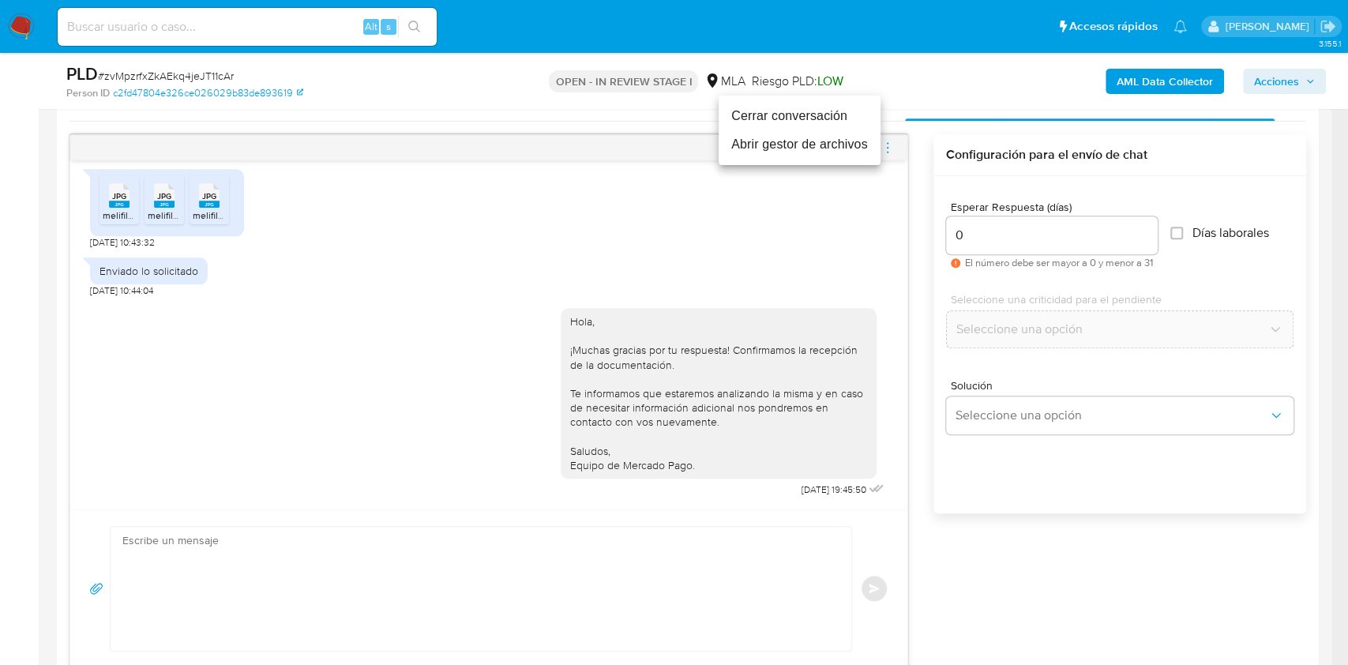
click at [802, 111] on li "Cerrar conversación" at bounding box center [799, 116] width 162 height 28
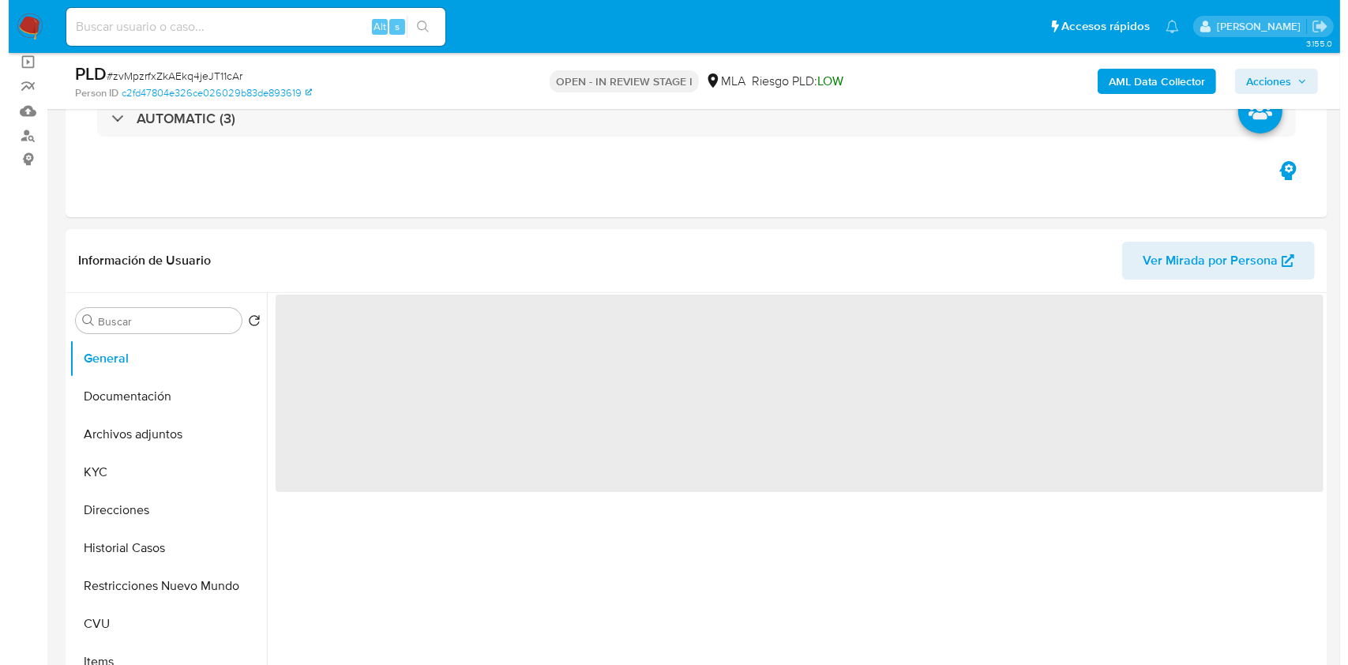
scroll to position [197, 0]
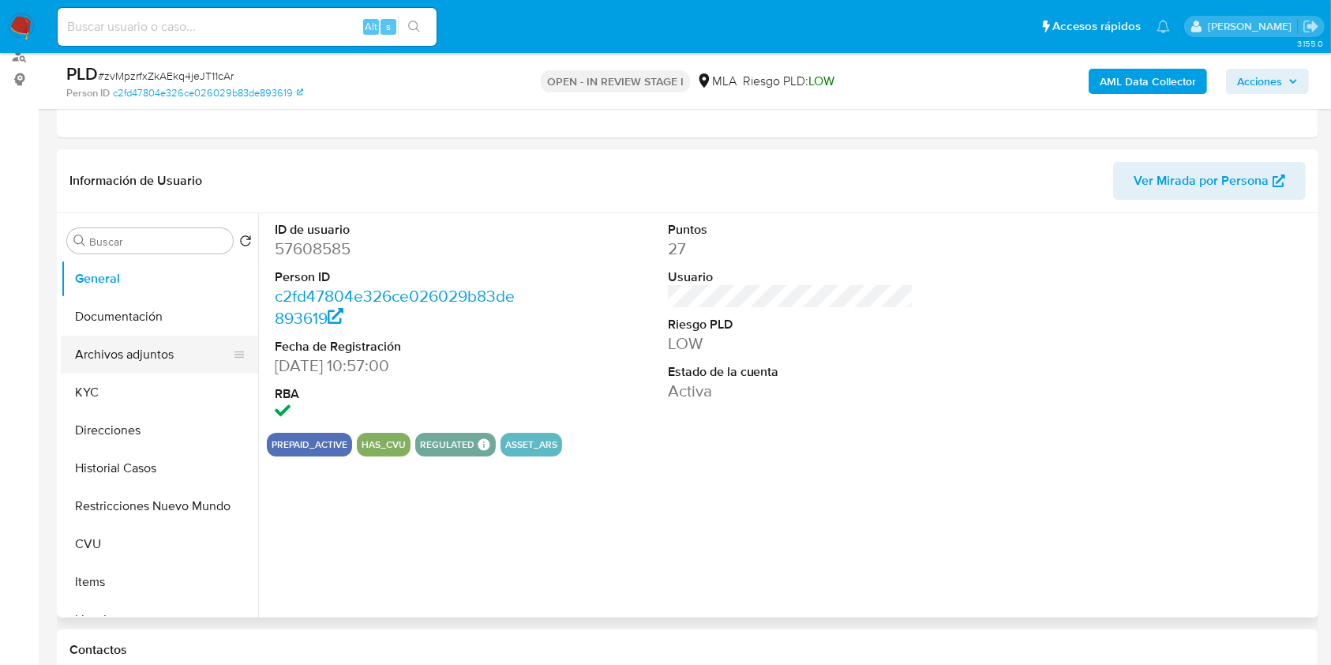
click at [181, 354] on button "Archivos adjuntos" at bounding box center [153, 355] width 185 height 38
select select "10"
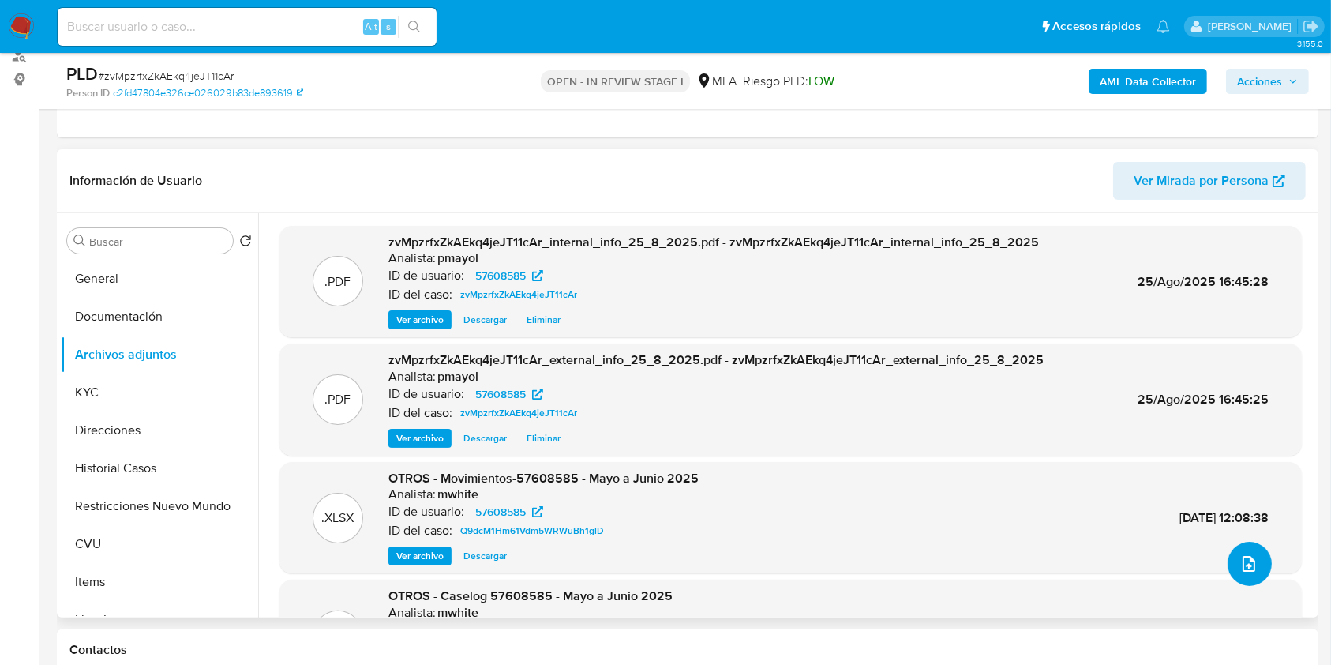
click at [1250, 583] on button "upload-file" at bounding box center [1250, 564] width 44 height 44
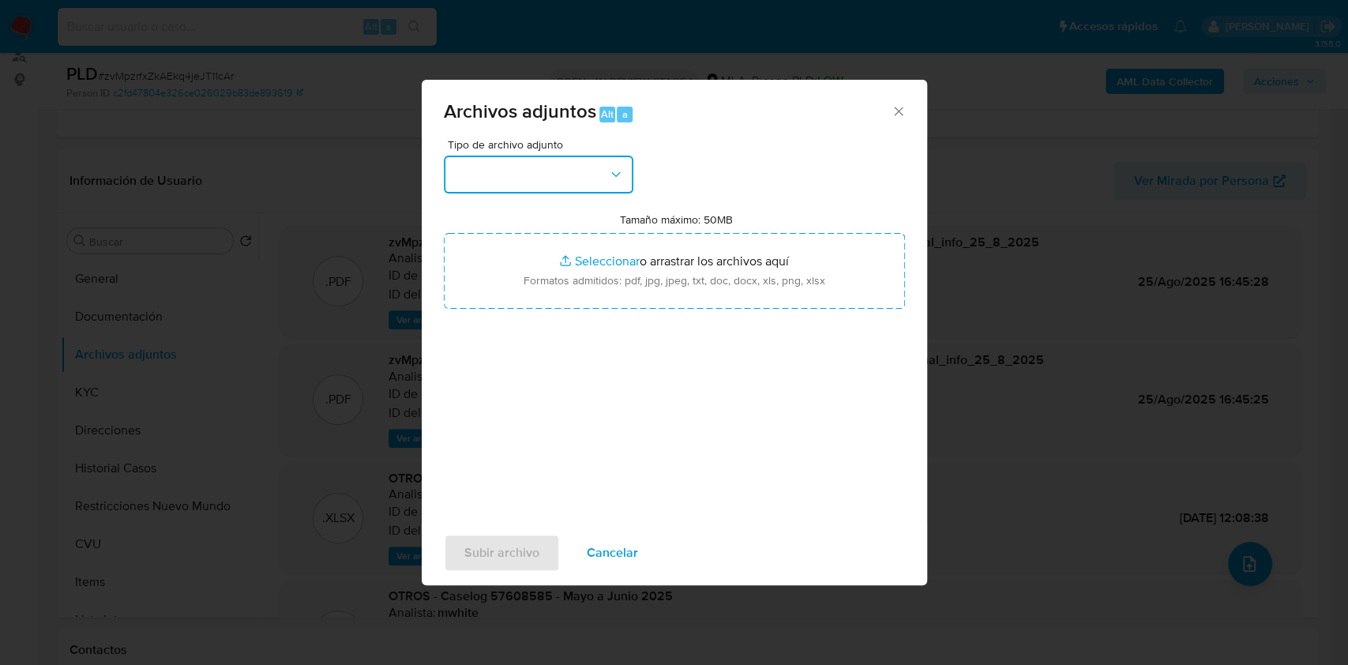
click at [575, 174] on button "button" at bounding box center [538, 175] width 189 height 38
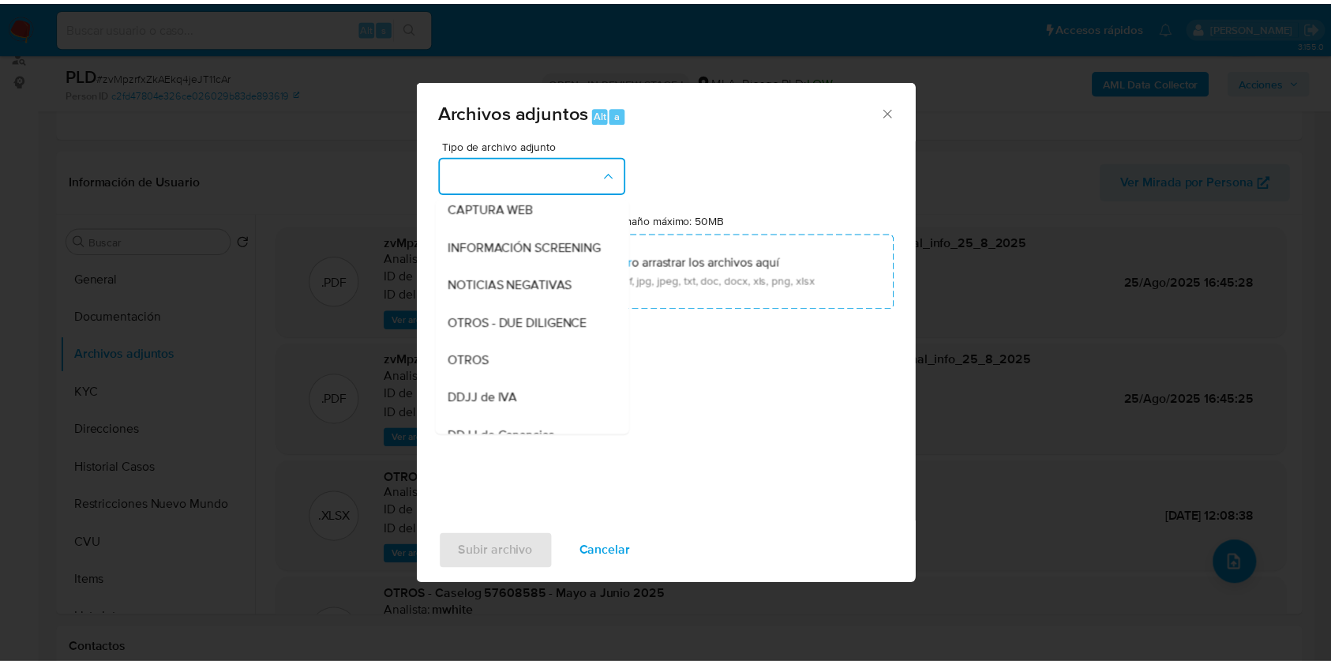
scroll to position [177, 0]
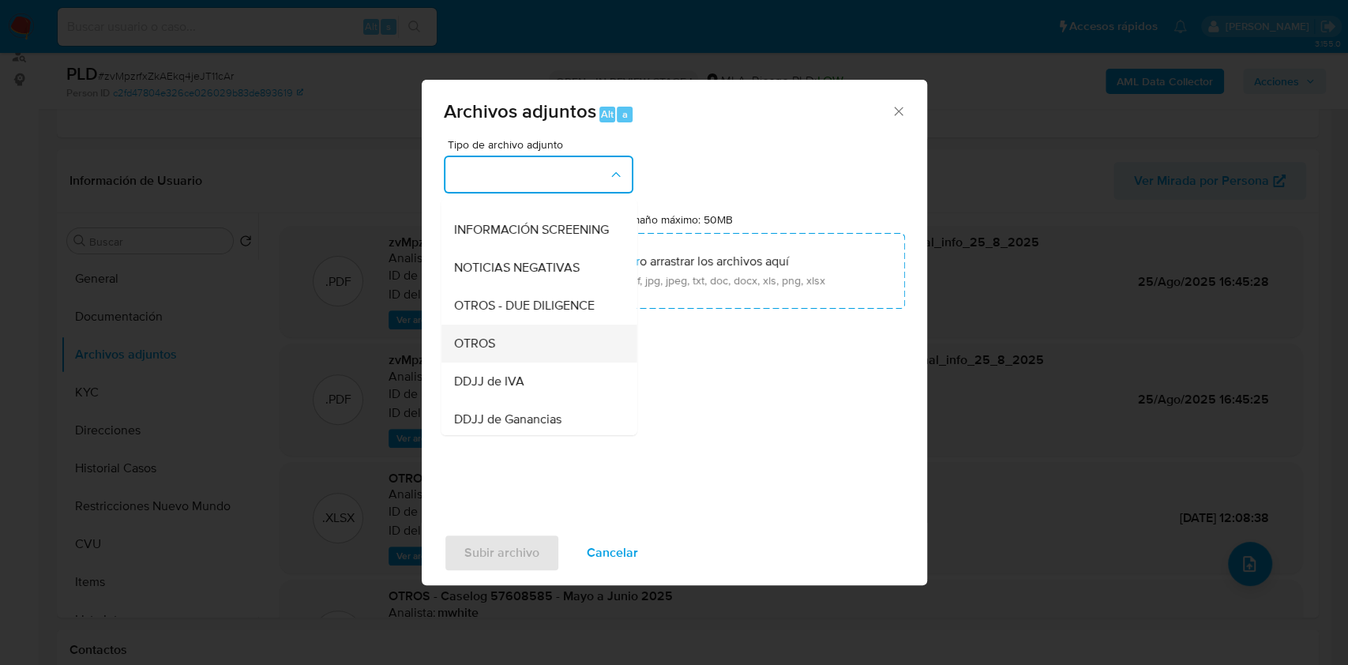
click at [504, 354] on div "OTROS" at bounding box center [533, 343] width 161 height 38
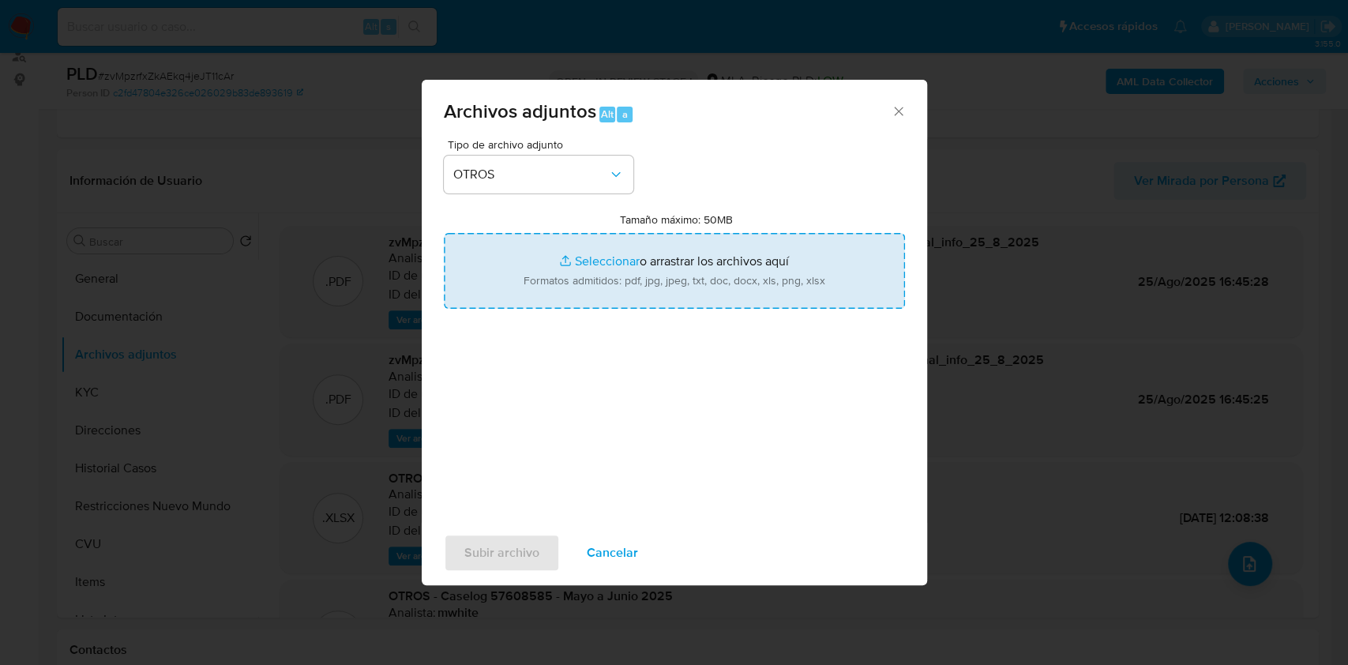
click at [622, 282] on input "Tamaño máximo: 50MB Seleccionar archivos" at bounding box center [674, 271] width 461 height 76
type input "C:\fakepath\Caselog zvMpzrfxZkAEkq4jeJT11cAr.docx"
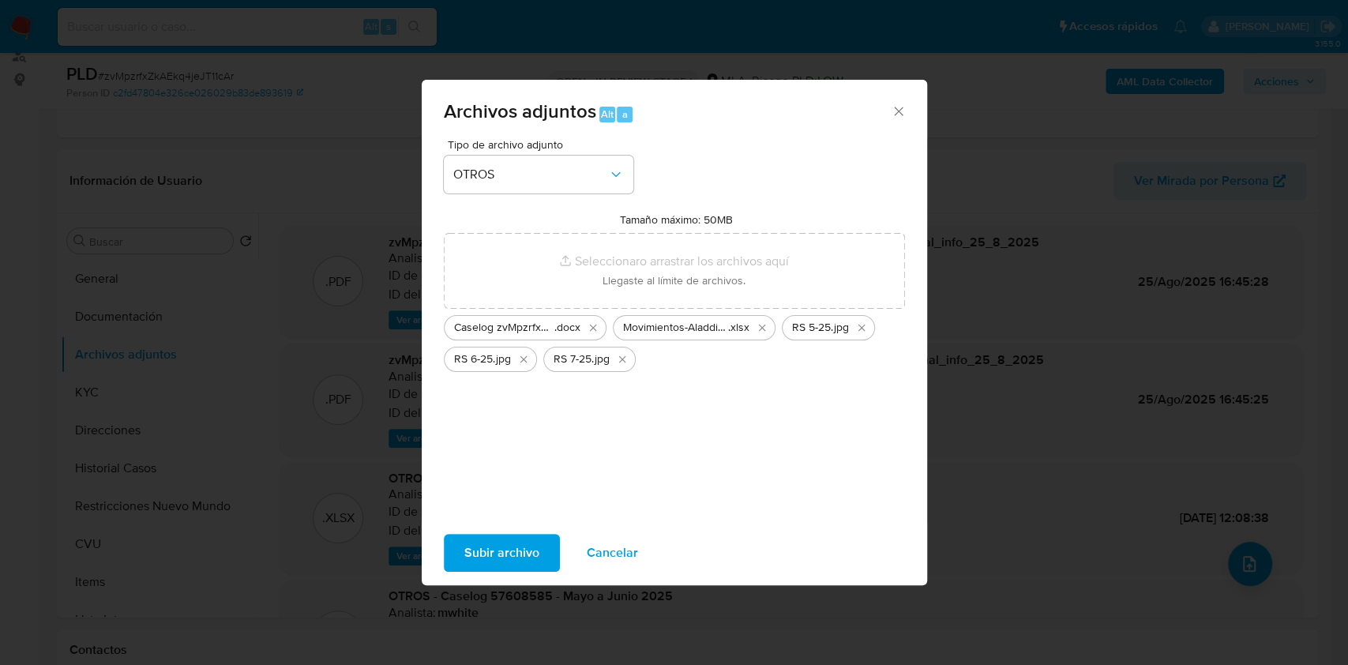
click at [474, 545] on span "Subir archivo" at bounding box center [501, 552] width 75 height 35
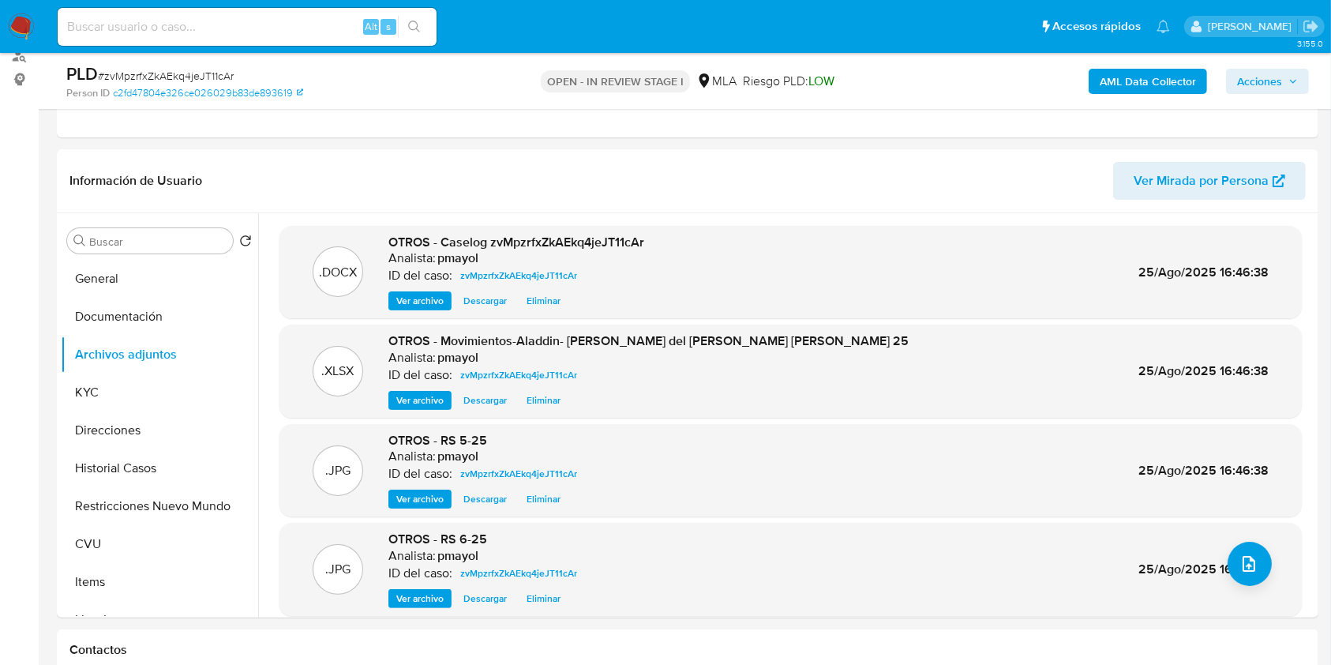
click at [1257, 85] on span "Acciones" at bounding box center [1259, 81] width 45 height 25
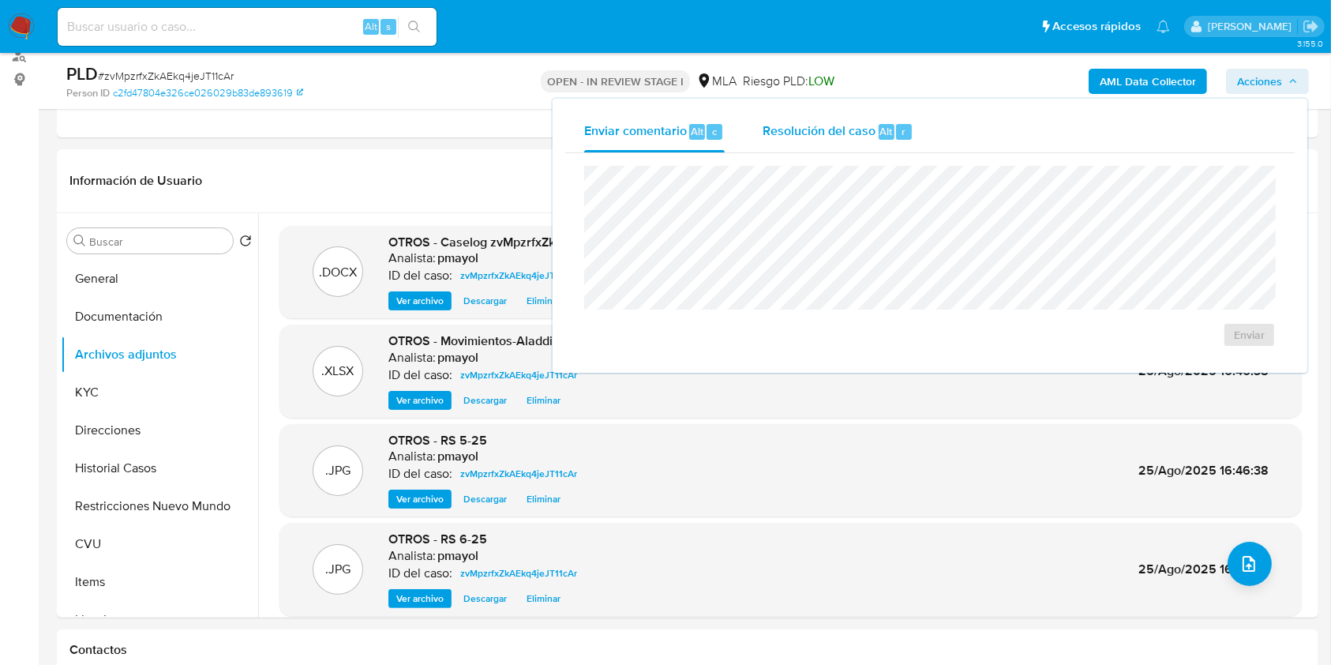
click at [866, 131] on span "Resolución del caso" at bounding box center [819, 131] width 113 height 18
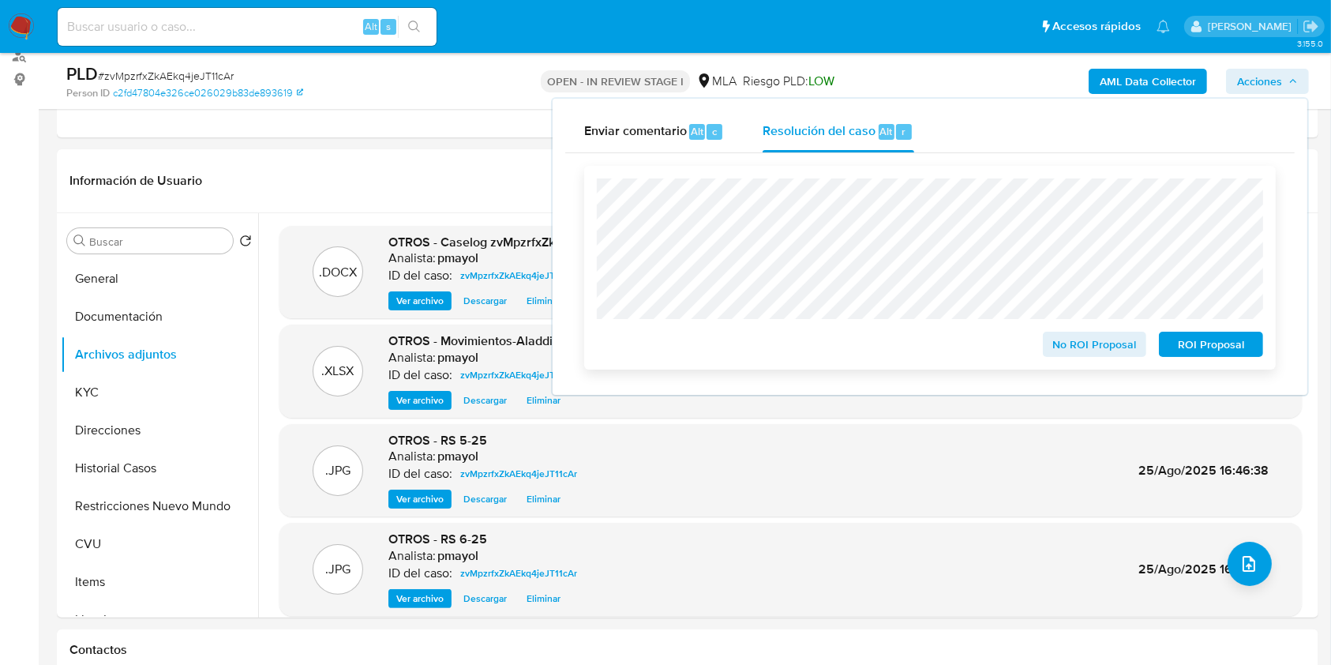
click at [1078, 339] on span "No ROI Proposal" at bounding box center [1095, 344] width 82 height 22
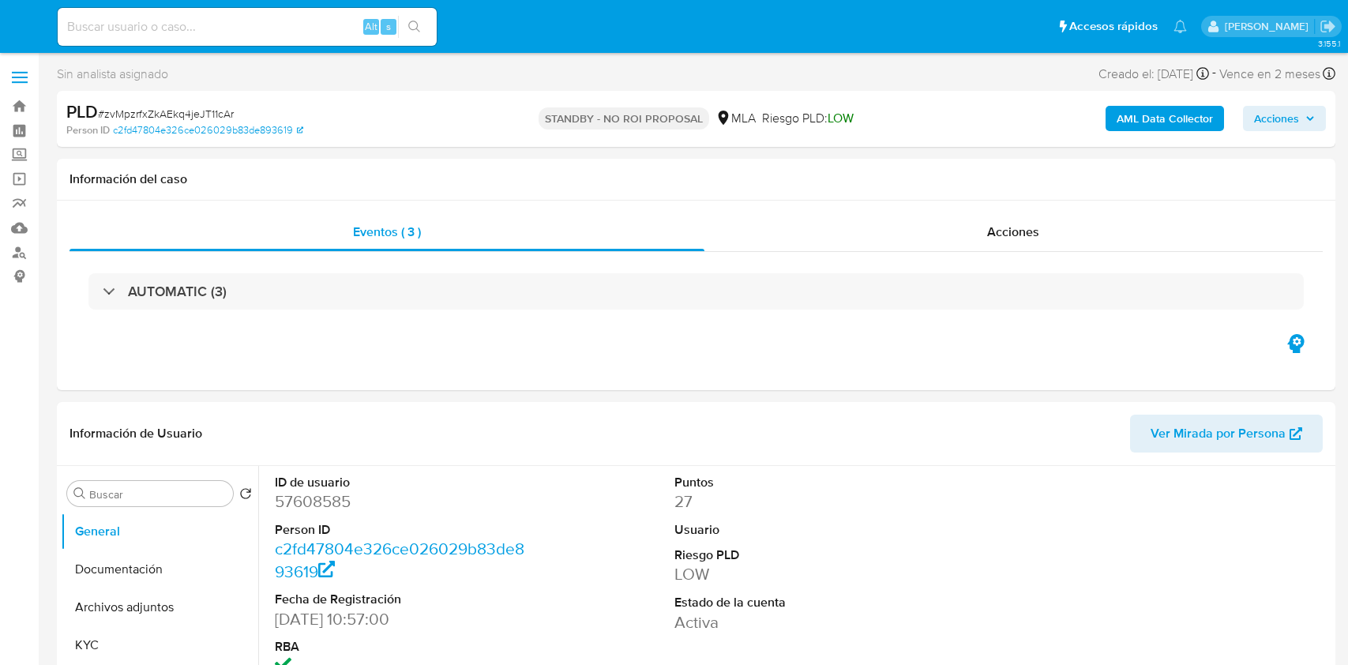
select select "10"
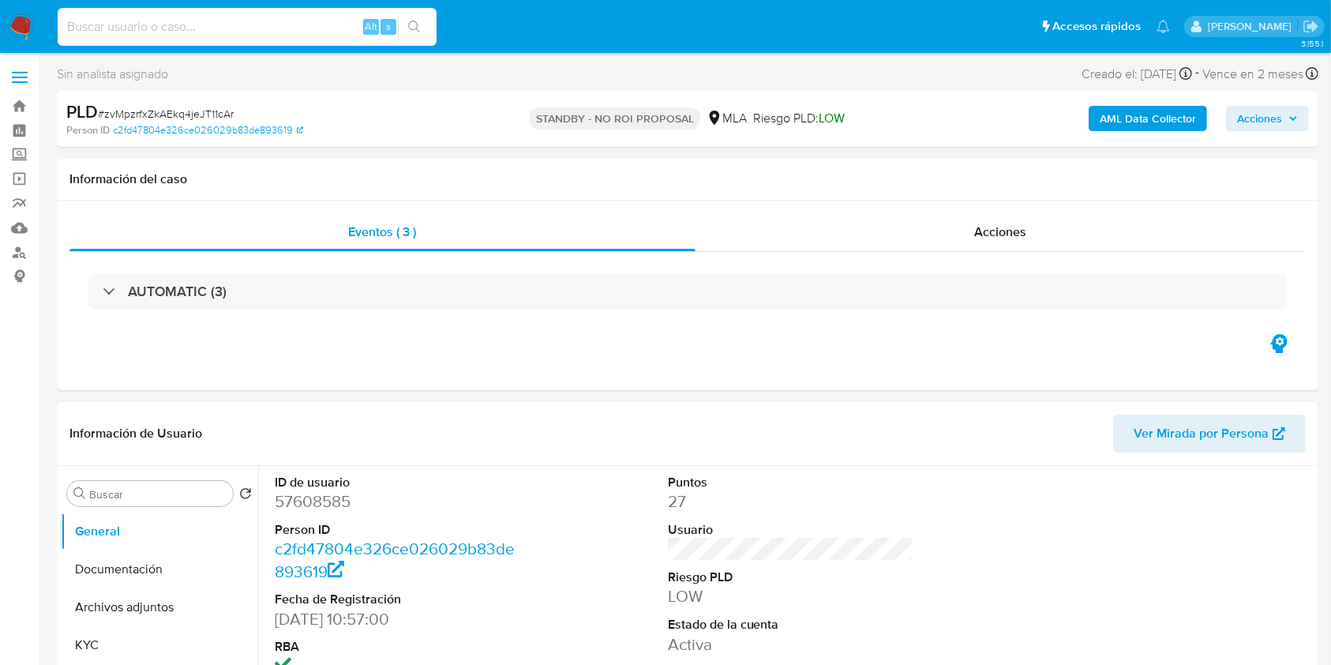
click at [316, 24] on input at bounding box center [247, 27] width 379 height 21
paste input "BuWMThjAgbqXSH09xNEn0Skn"
type input "BuWMThjAgbqXSH09xNEn0Skn"
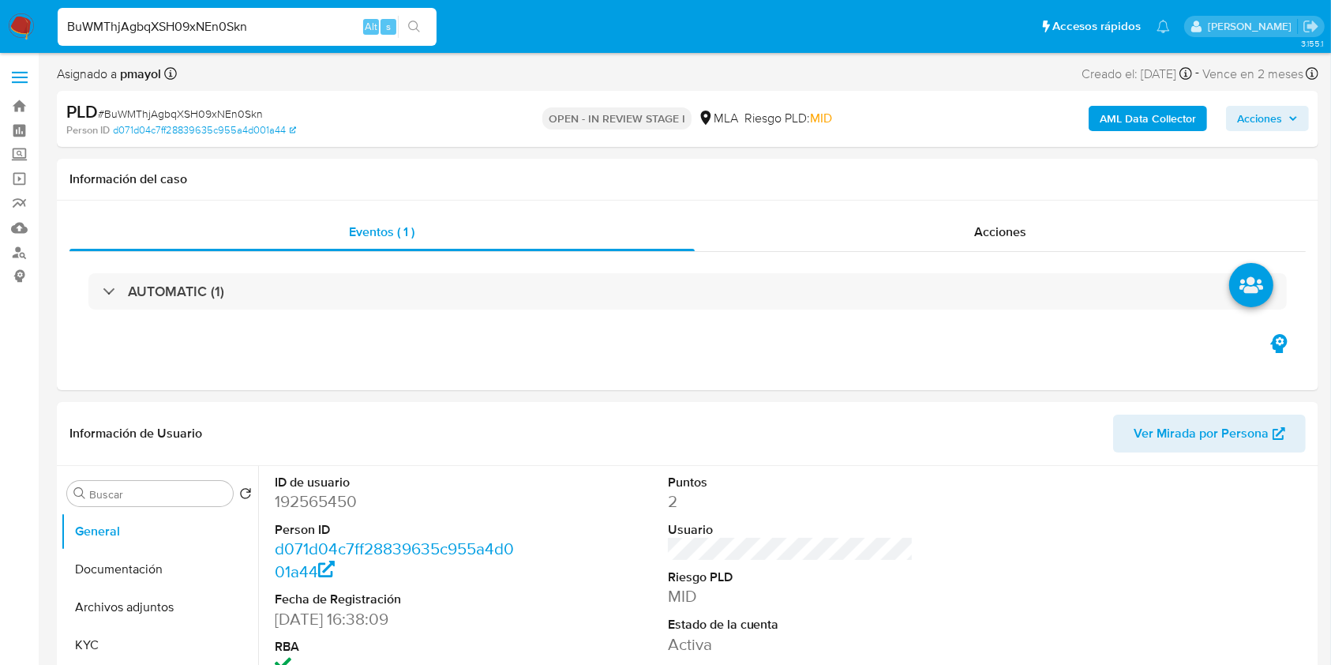
select select "10"
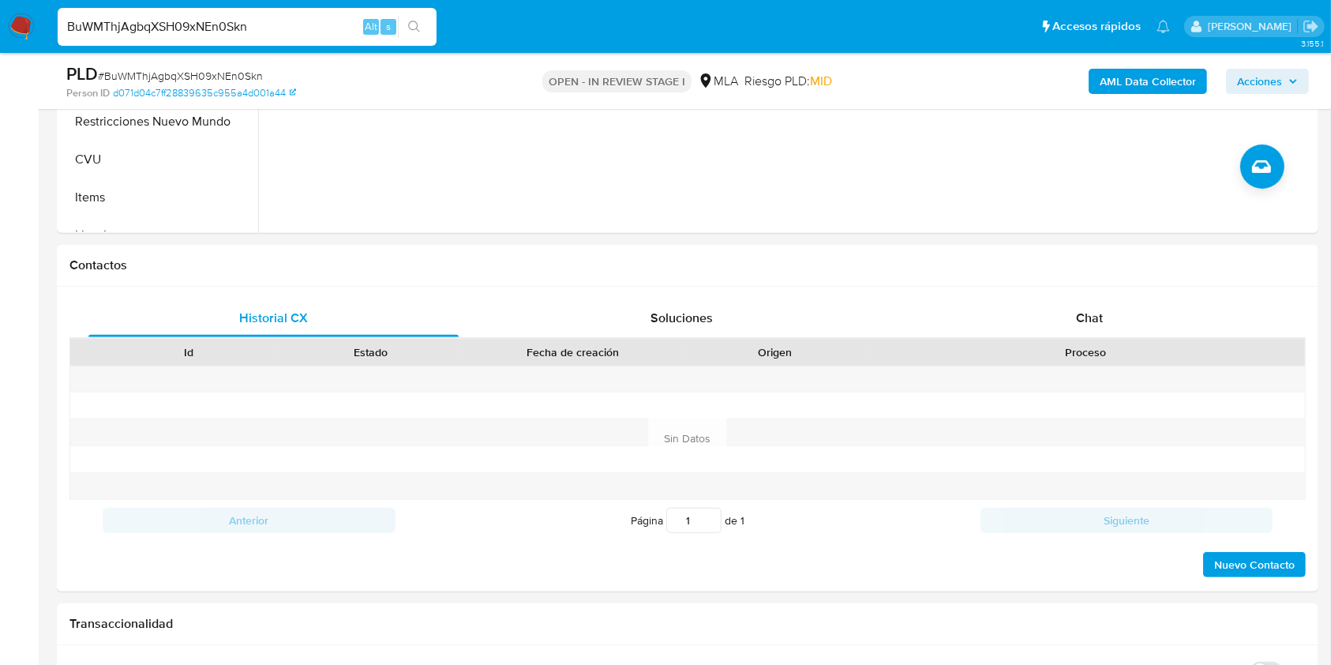
drag, startPoint x: 1321, startPoint y: 155, endPoint x: 1322, endPoint y: 144, distance: 11.1
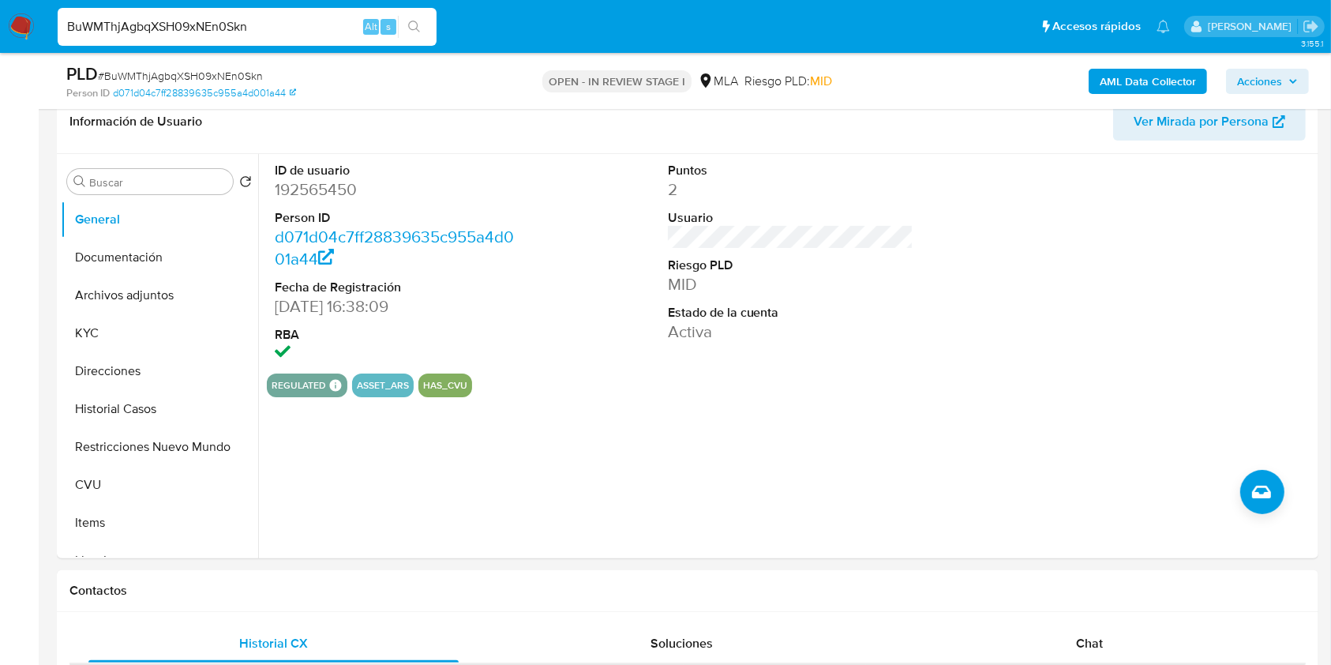
scroll to position [234, 0]
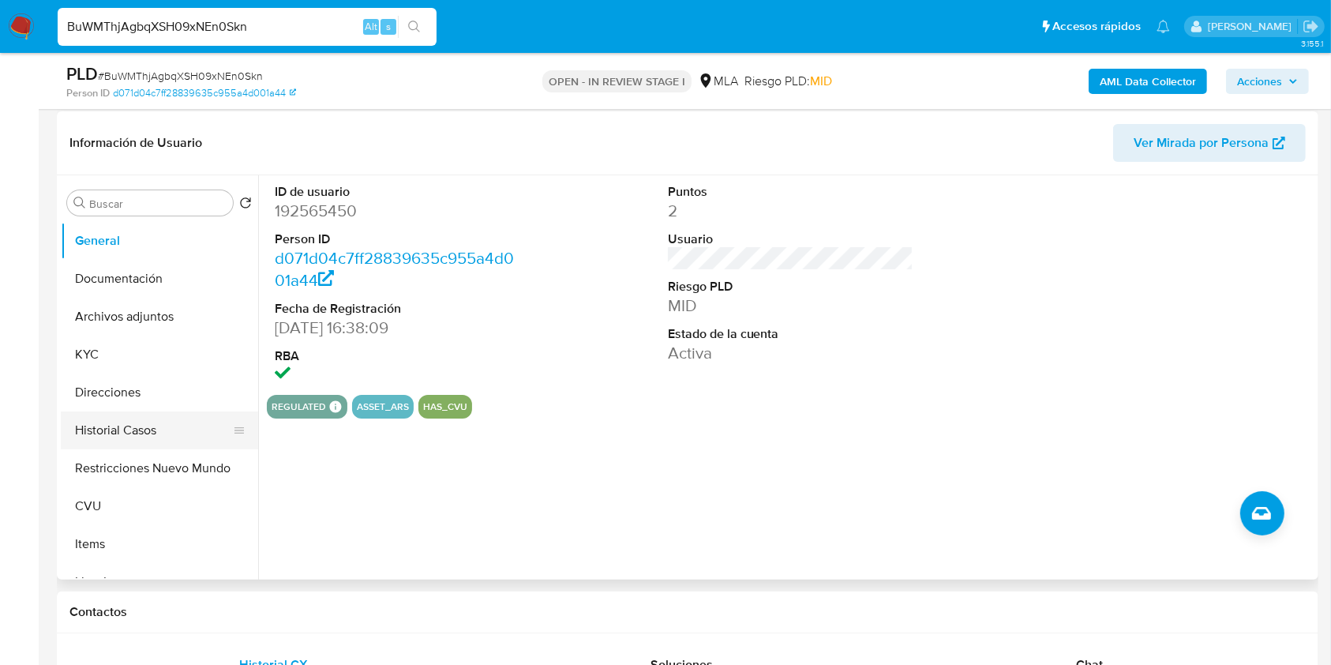
click at [127, 426] on button "Historial Casos" at bounding box center [153, 430] width 185 height 38
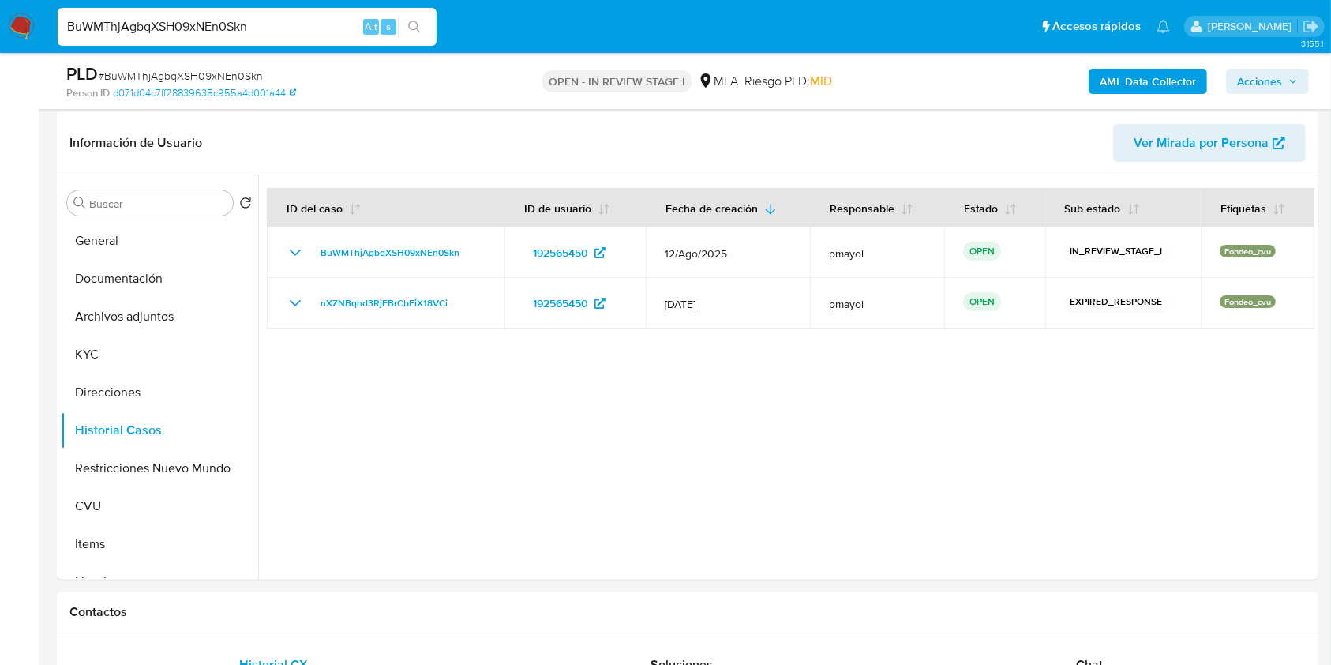
click at [20, 32] on img at bounding box center [21, 26] width 27 height 27
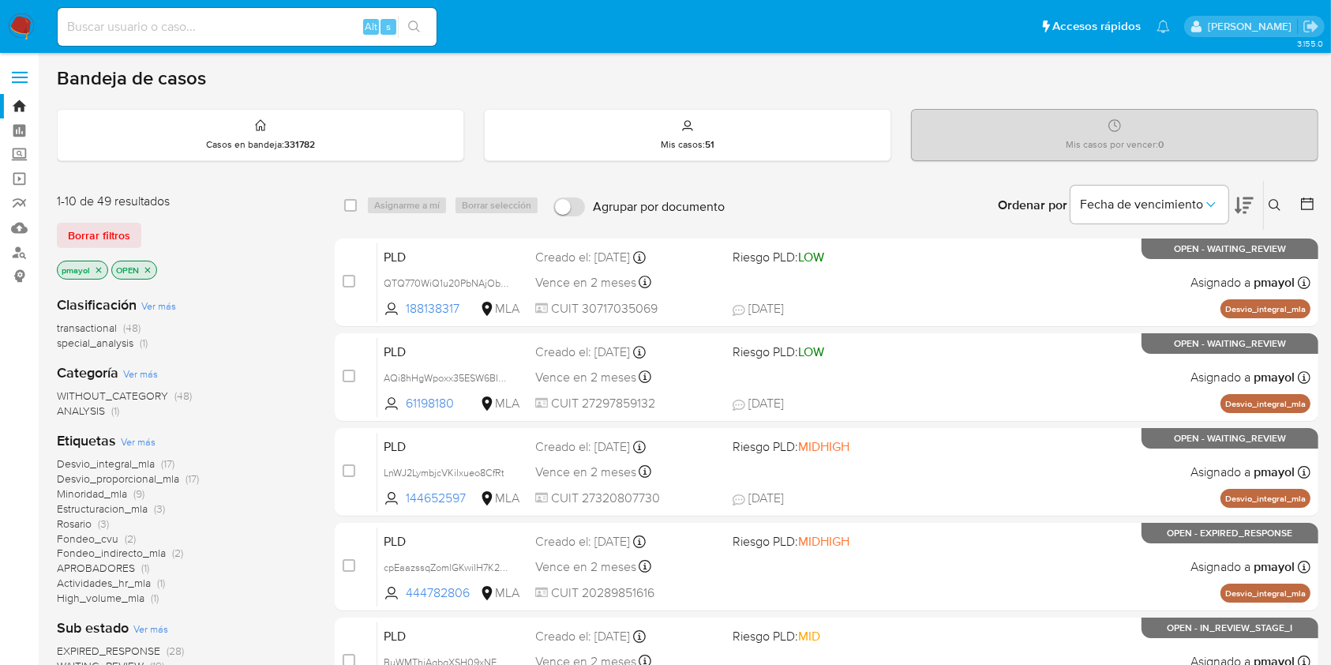
click at [266, 29] on input at bounding box center [247, 27] width 379 height 21
paste input "9URbrh41AGq2gcxDxPwaVJ5C"
type input "9URbrh41AGq2gcxDxPwaVJ5C"
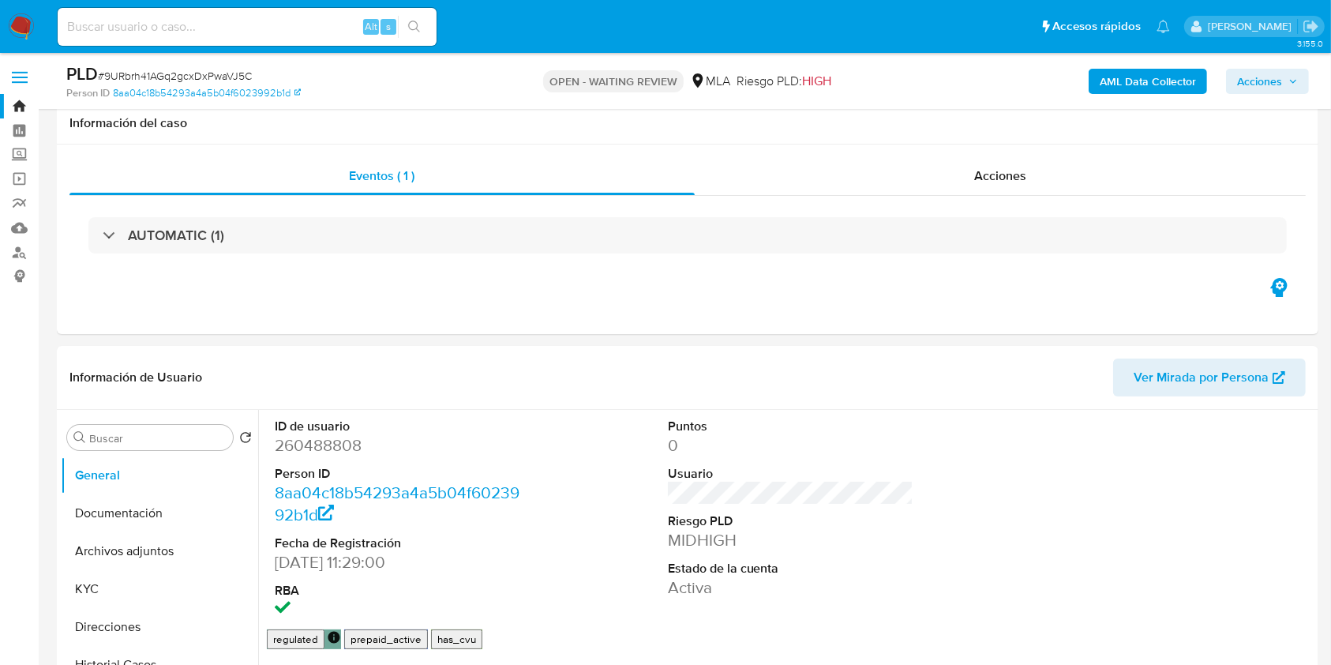
scroll to position [391, 0]
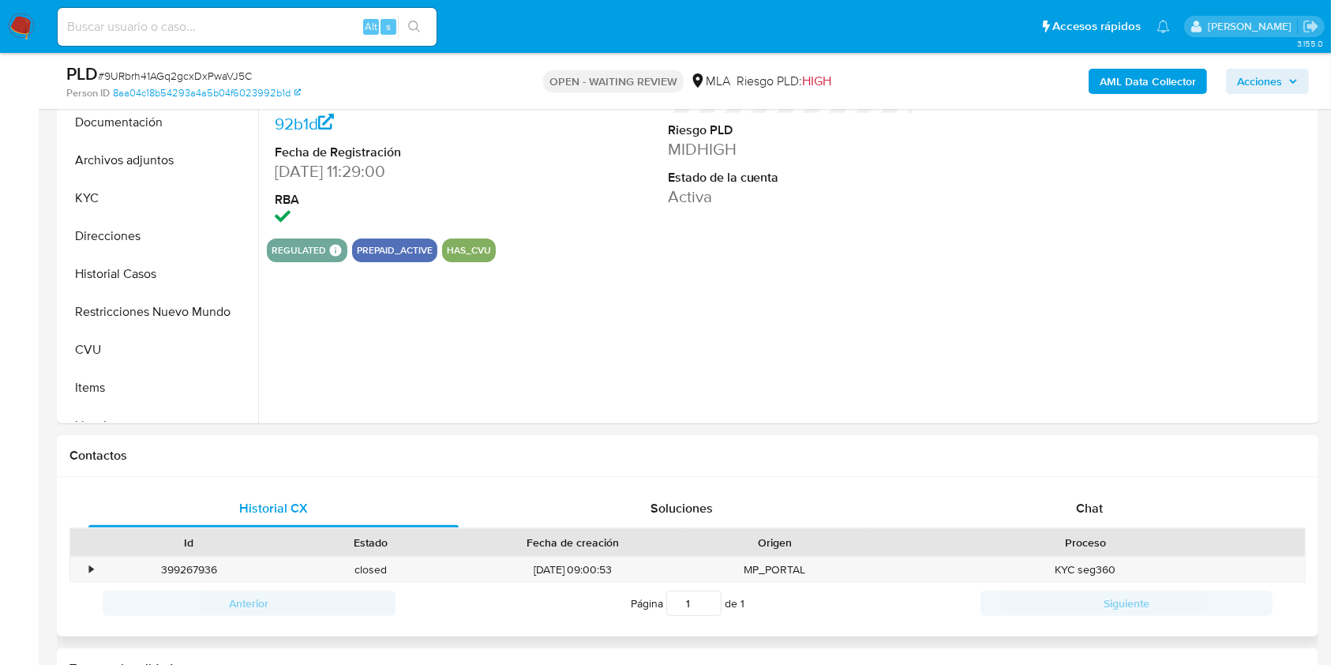
select select "10"
click at [1074, 485] on div "Historial CX Soluciones Chat Id Estado Fecha de creación Origen Proceso • 39926…" at bounding box center [687, 557] width 1261 height 160
click at [1080, 502] on span "Chat" at bounding box center [1089, 508] width 27 height 18
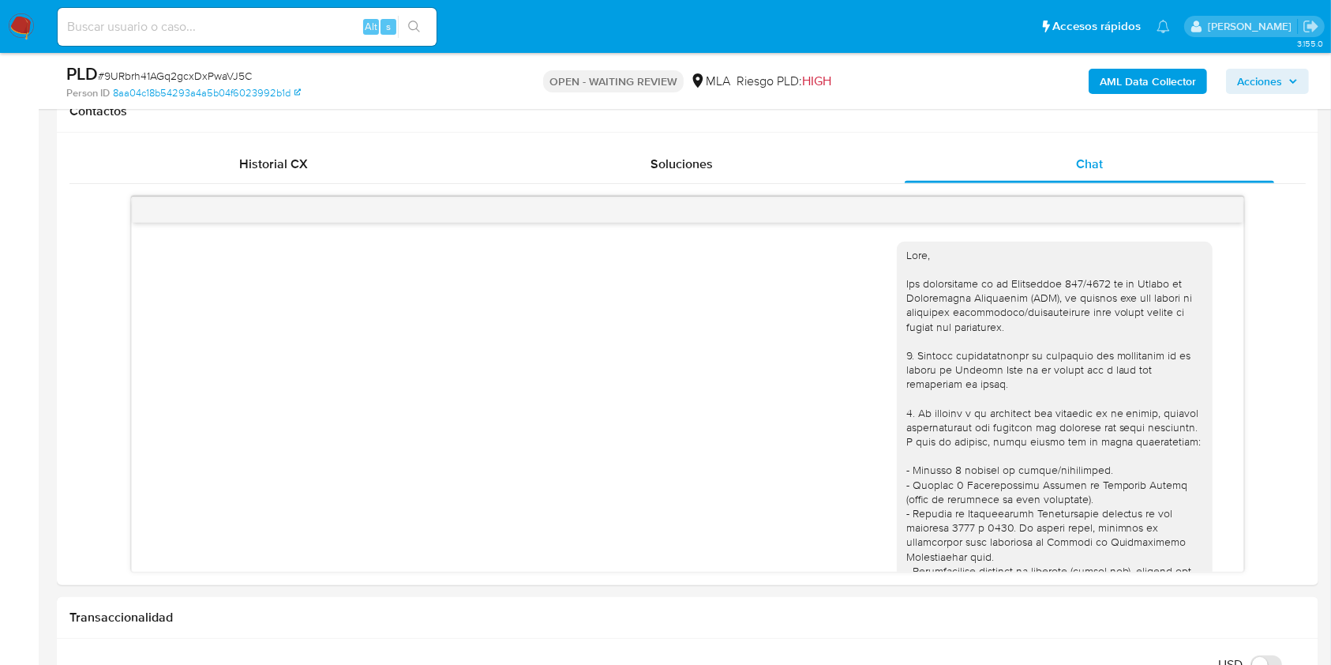
scroll to position [1487, 0]
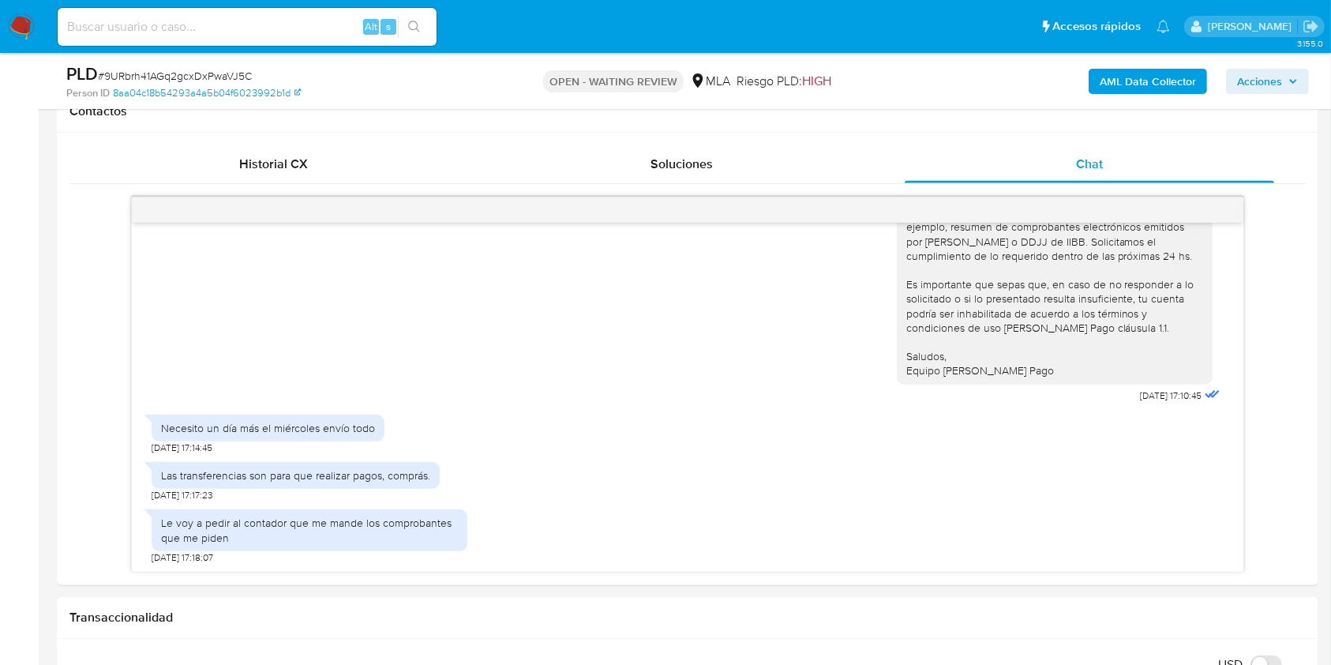
click at [203, 70] on span "# 9URbrh41AGq2gcxDxPwaVJ5C" at bounding box center [175, 76] width 154 height 16
copy span "9URbrh41AGq2gcxDxPwaVJ5C"
click at [17, 25] on img at bounding box center [21, 26] width 27 height 27
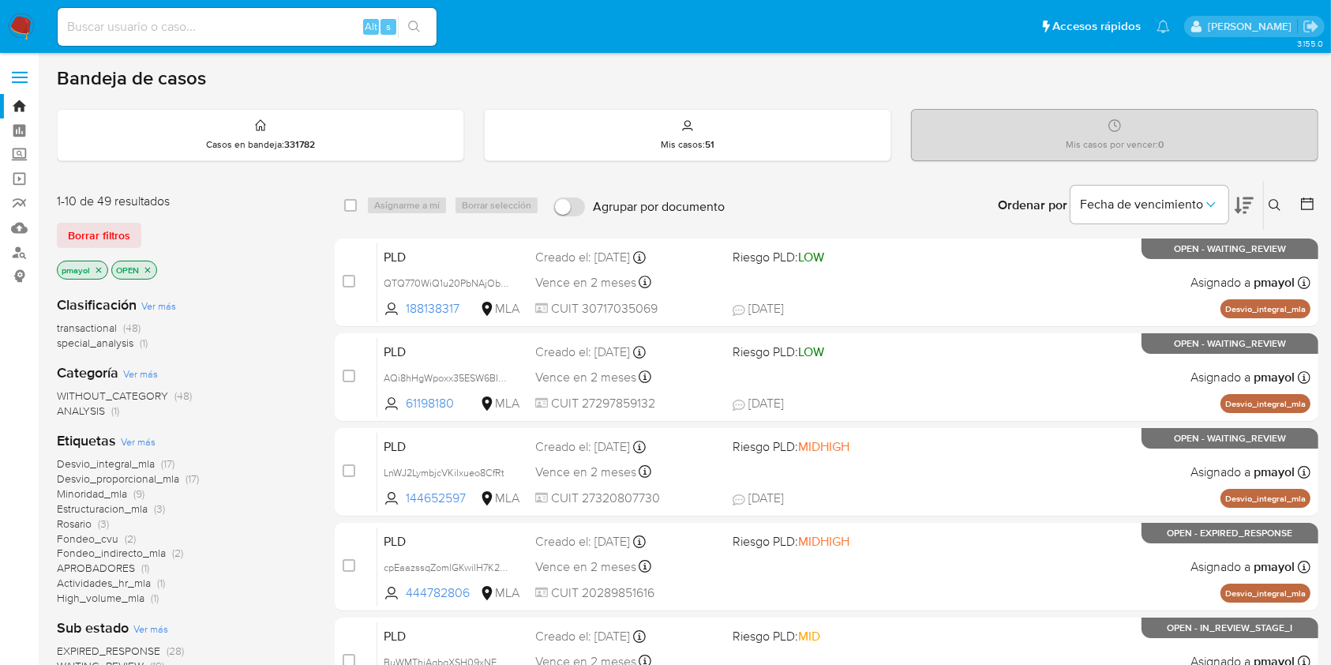
click at [1273, 204] on icon at bounding box center [1275, 205] width 13 height 13
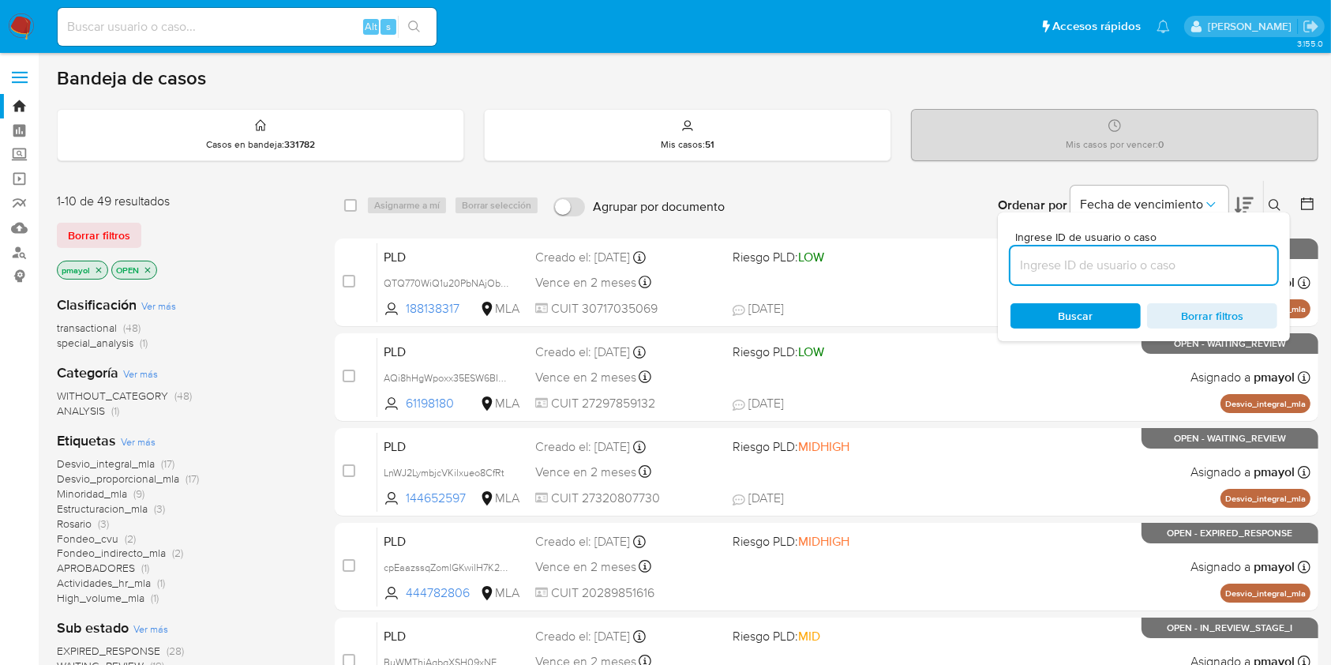
click at [1123, 268] on input at bounding box center [1143, 265] width 267 height 21
type input "9URbrh41AGq2gcxDxPwaVJ5C"
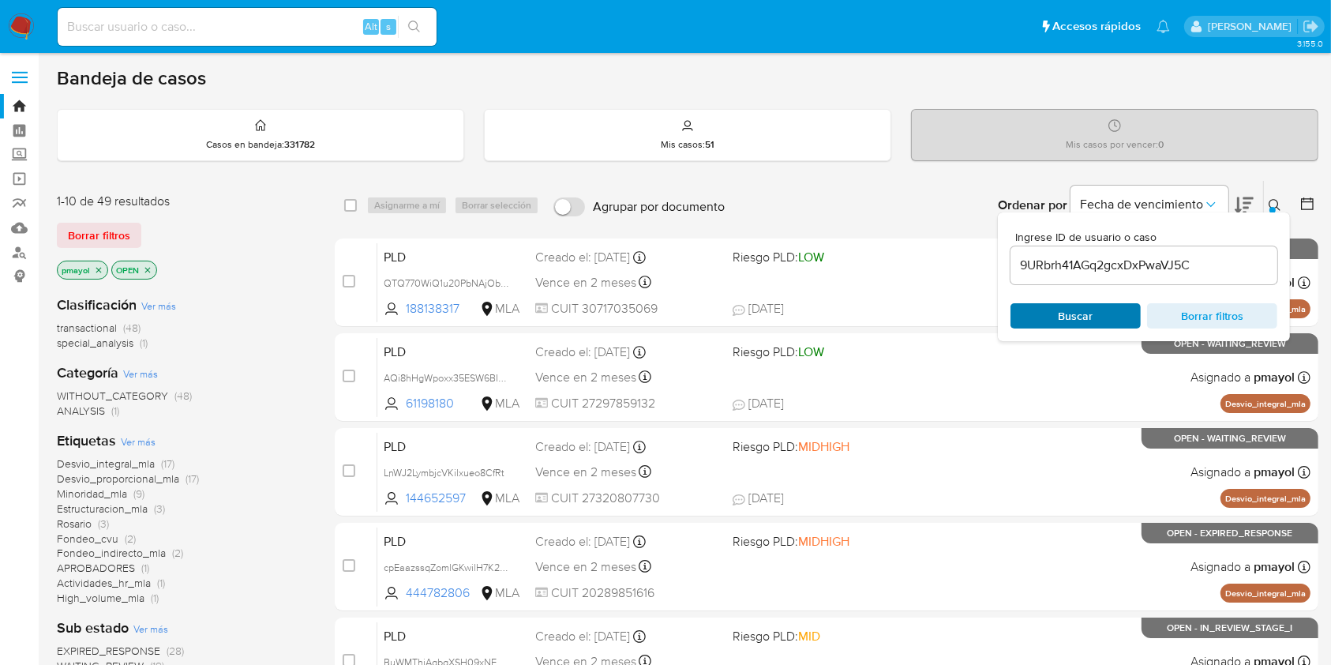
click at [1060, 321] on span "Buscar" at bounding box center [1076, 315] width 35 height 25
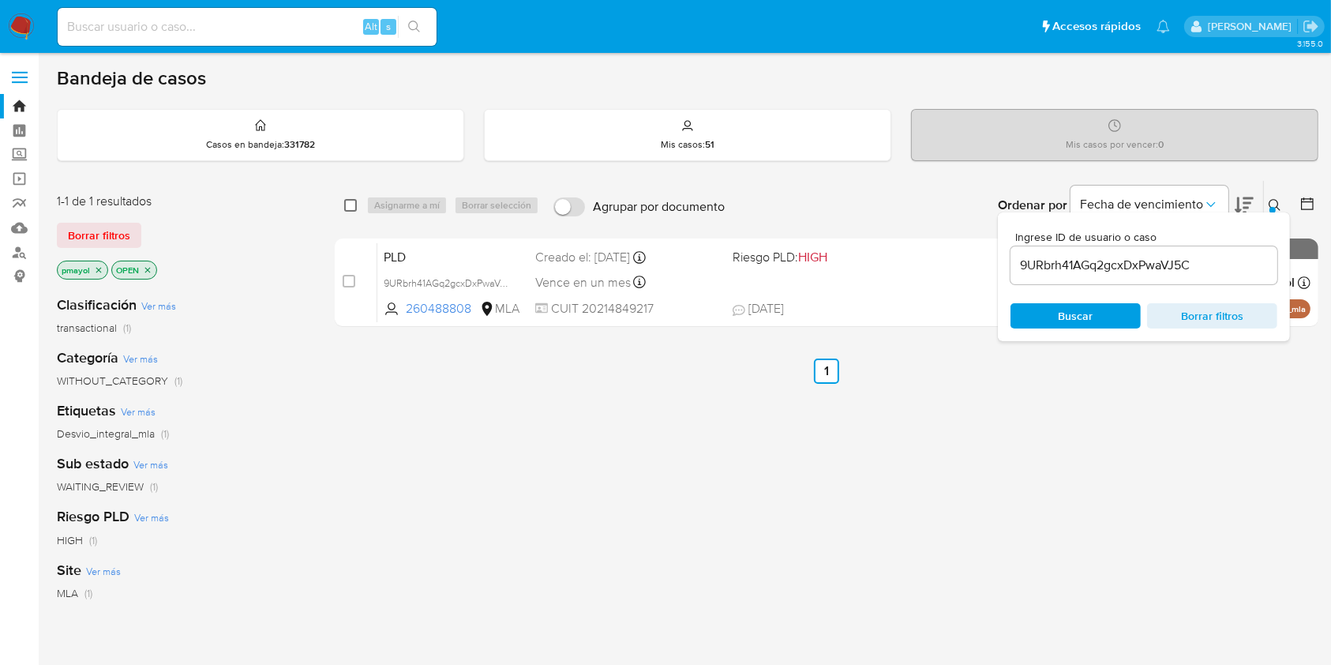
click at [348, 204] on input "checkbox" at bounding box center [350, 205] width 13 height 13
checkbox input "true"
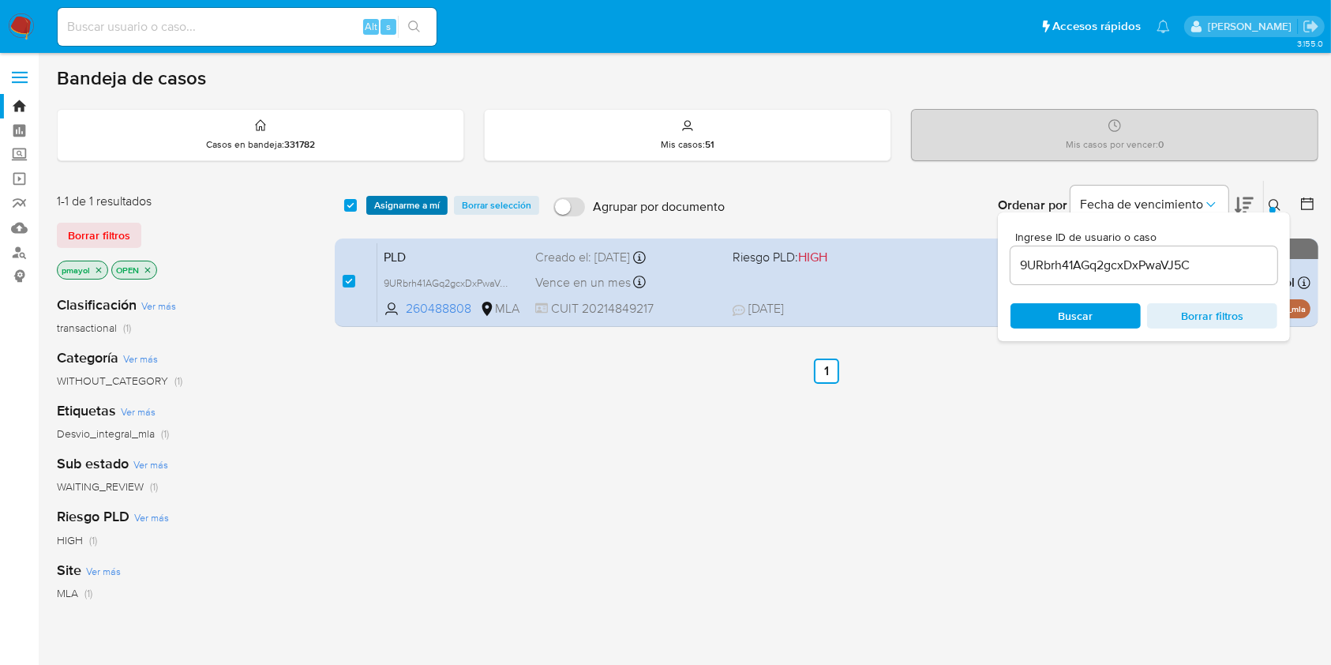
click at [384, 205] on span "Asignarme a mí" at bounding box center [407, 205] width 66 height 16
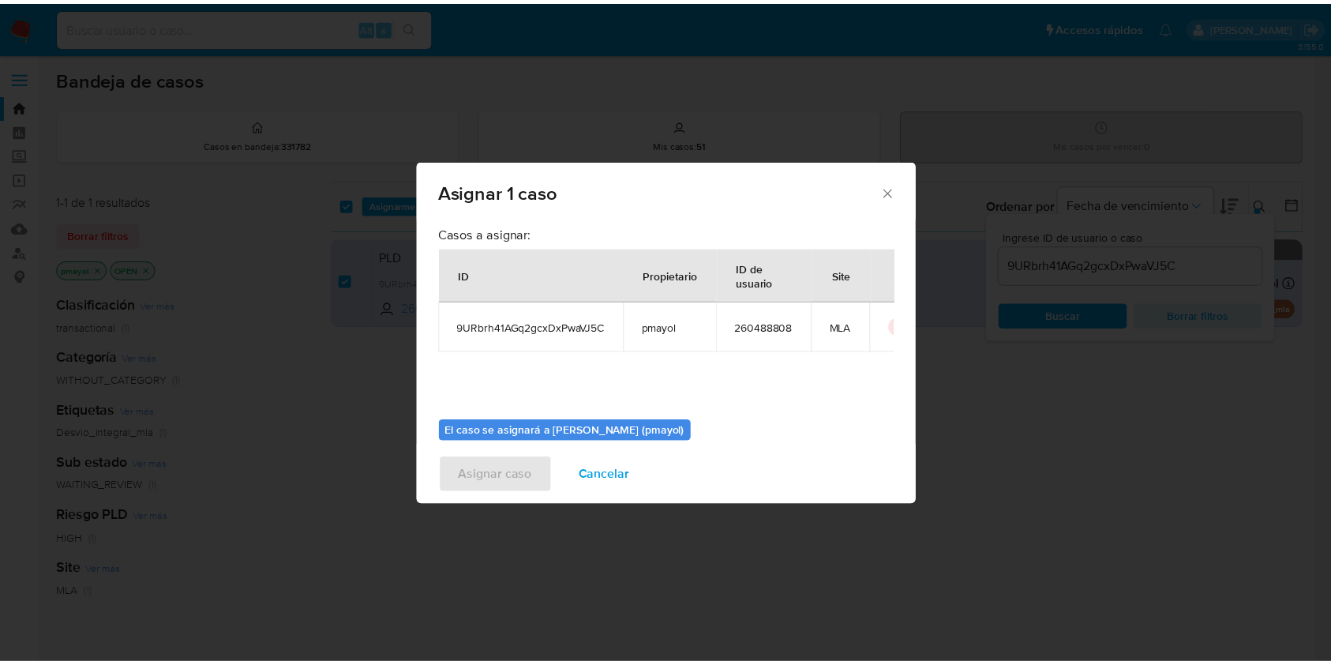
scroll to position [81, 0]
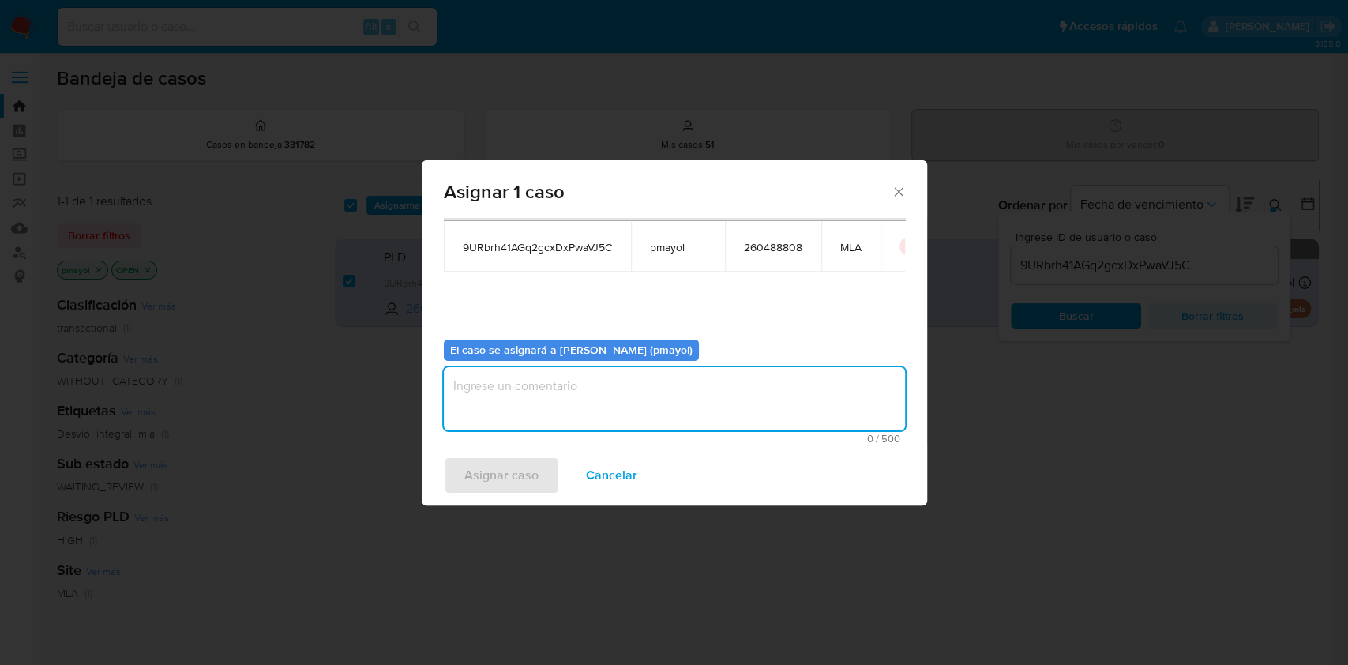
click at [733, 426] on textarea "assign-modal" at bounding box center [674, 398] width 461 height 63
type textarea "a"
type textarea "Asignación"
click at [518, 464] on span "Asignar caso" at bounding box center [501, 475] width 74 height 35
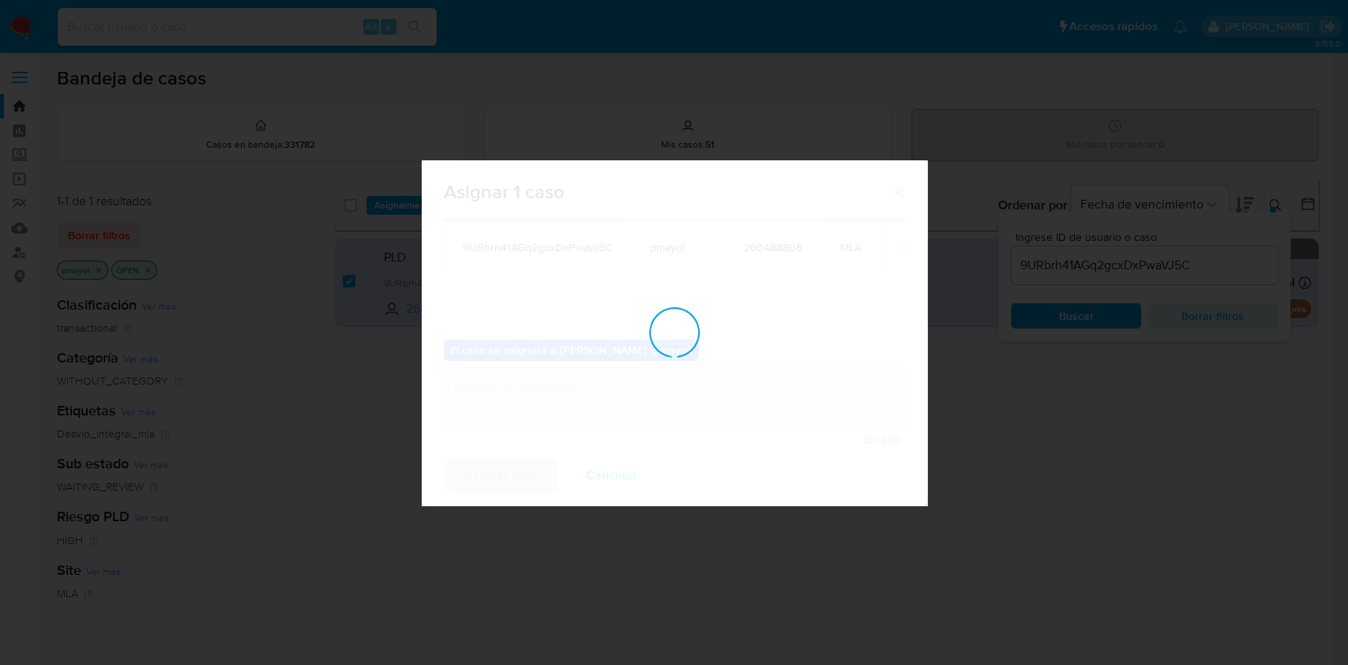
checkbox input "false"
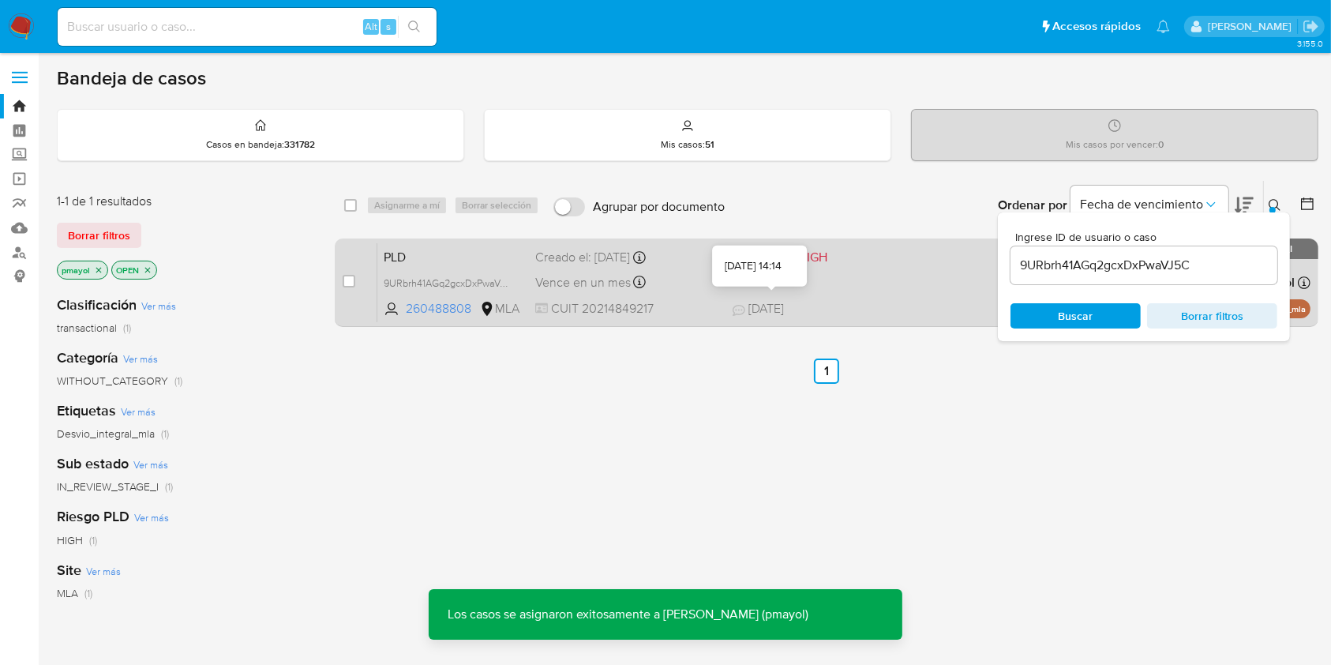
click at [917, 287] on div "PLD 9URbrh41AGq2gcxDxPwaVJ5C 260488808 MLA Riesgo PLD: HIGH Creado el: 12/07/20…" at bounding box center [843, 282] width 933 height 80
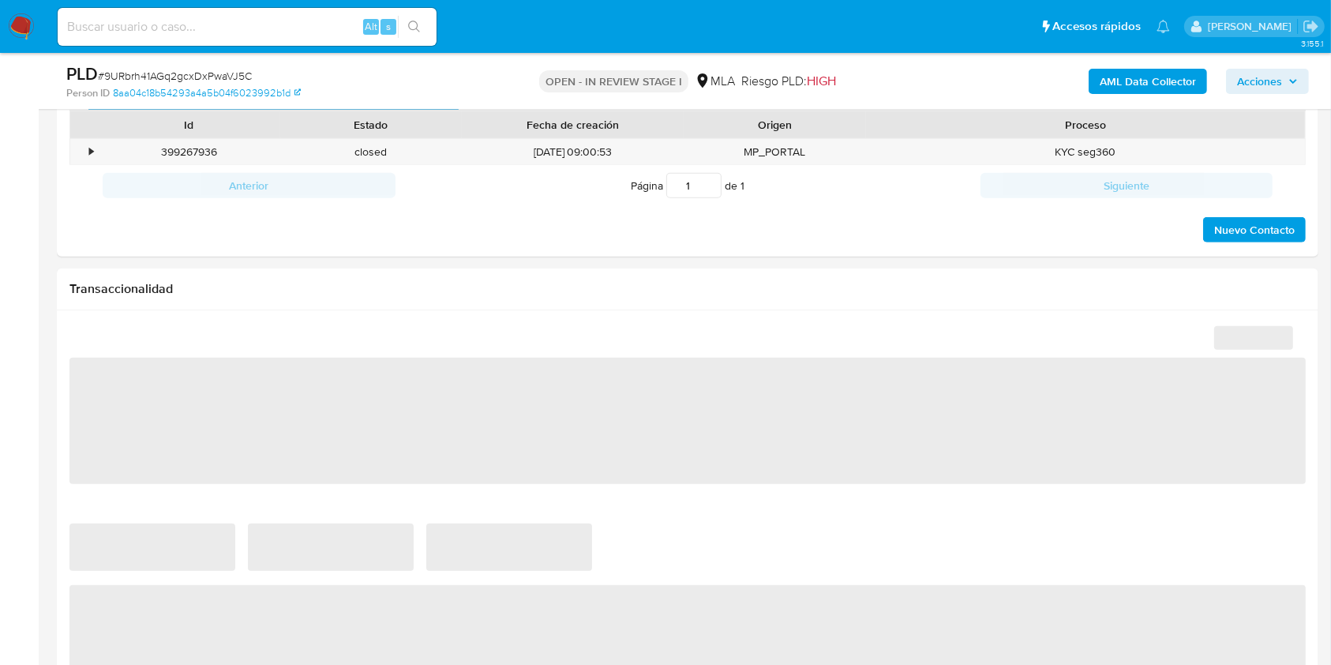
select select "10"
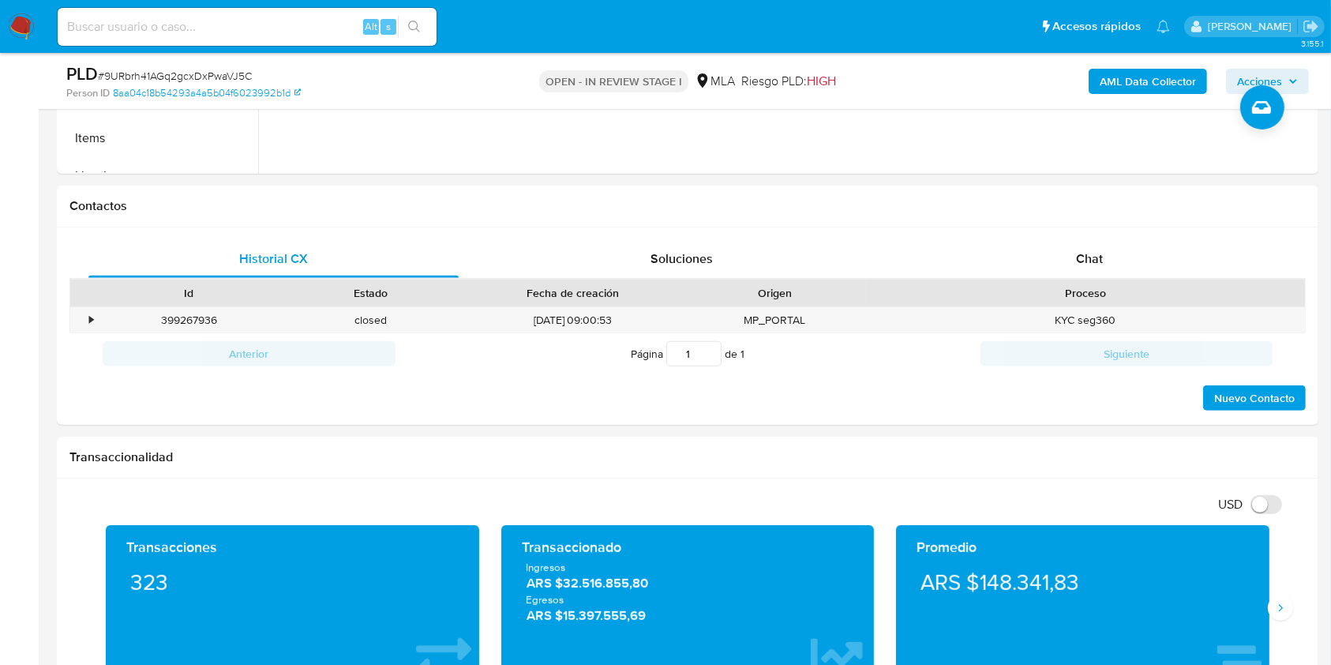
scroll to position [592, 0]
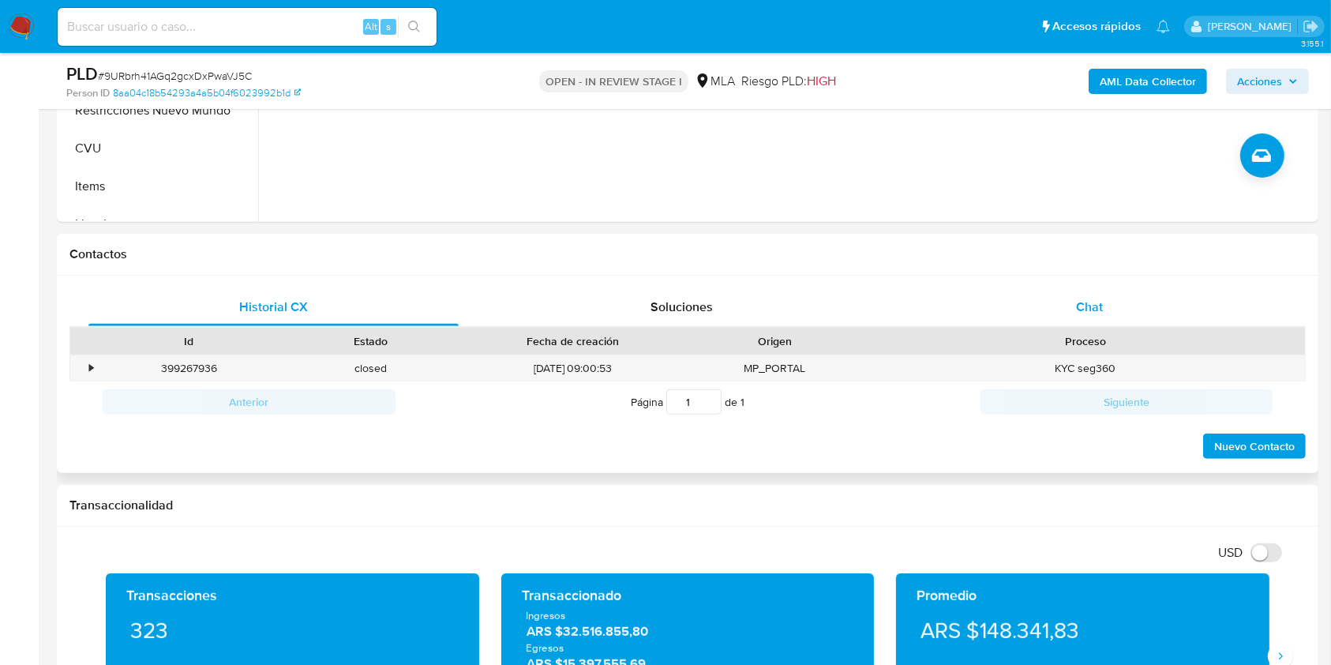
click at [1092, 301] on span "Chat" at bounding box center [1089, 307] width 27 height 18
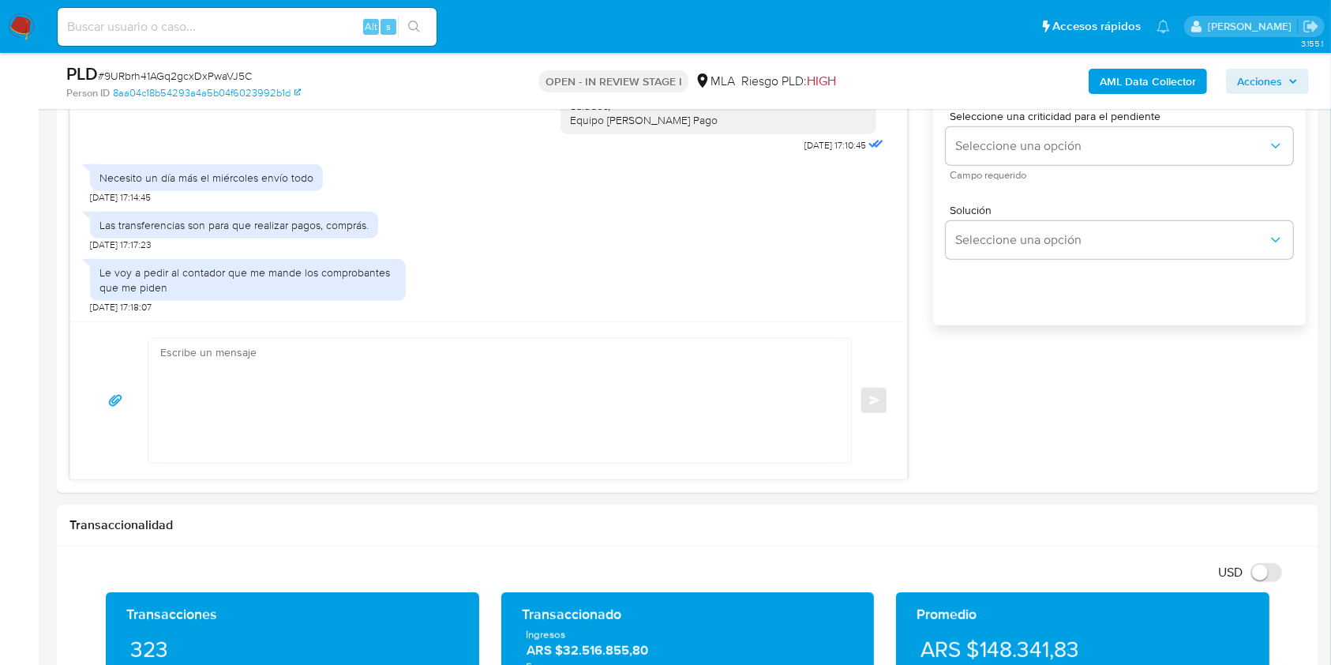
scroll to position [1082, 0]
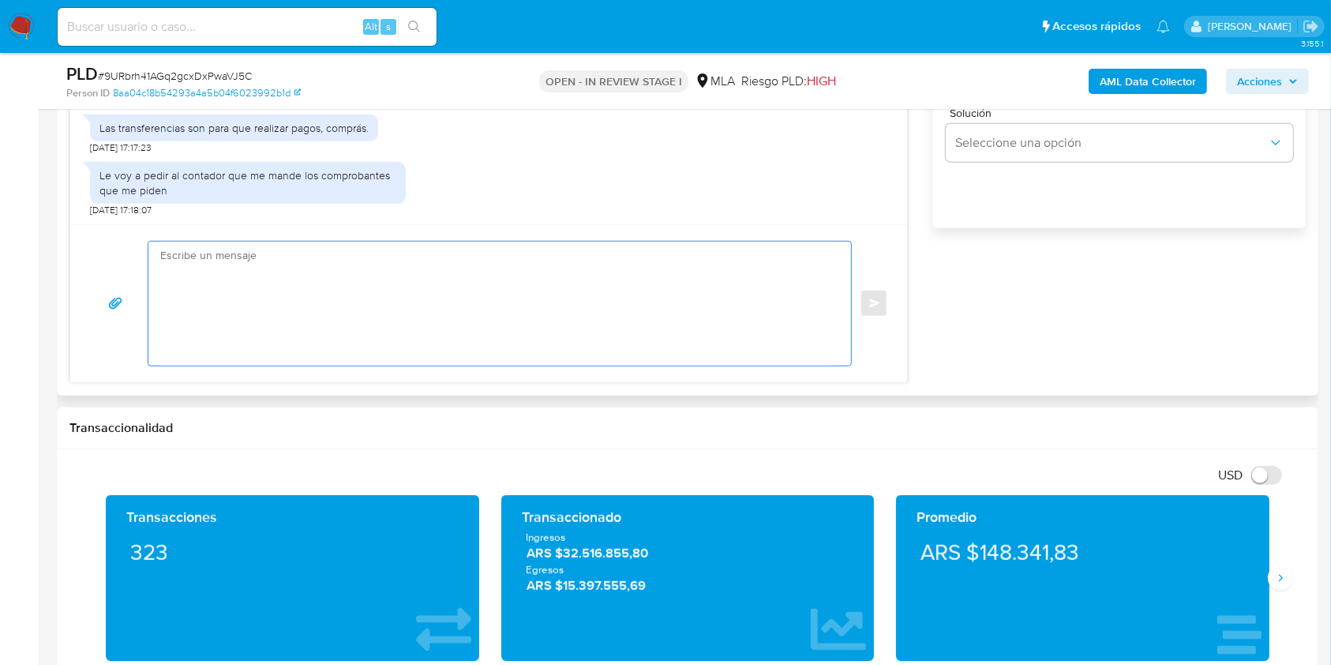
click at [583, 327] on textarea at bounding box center [495, 304] width 671 height 124
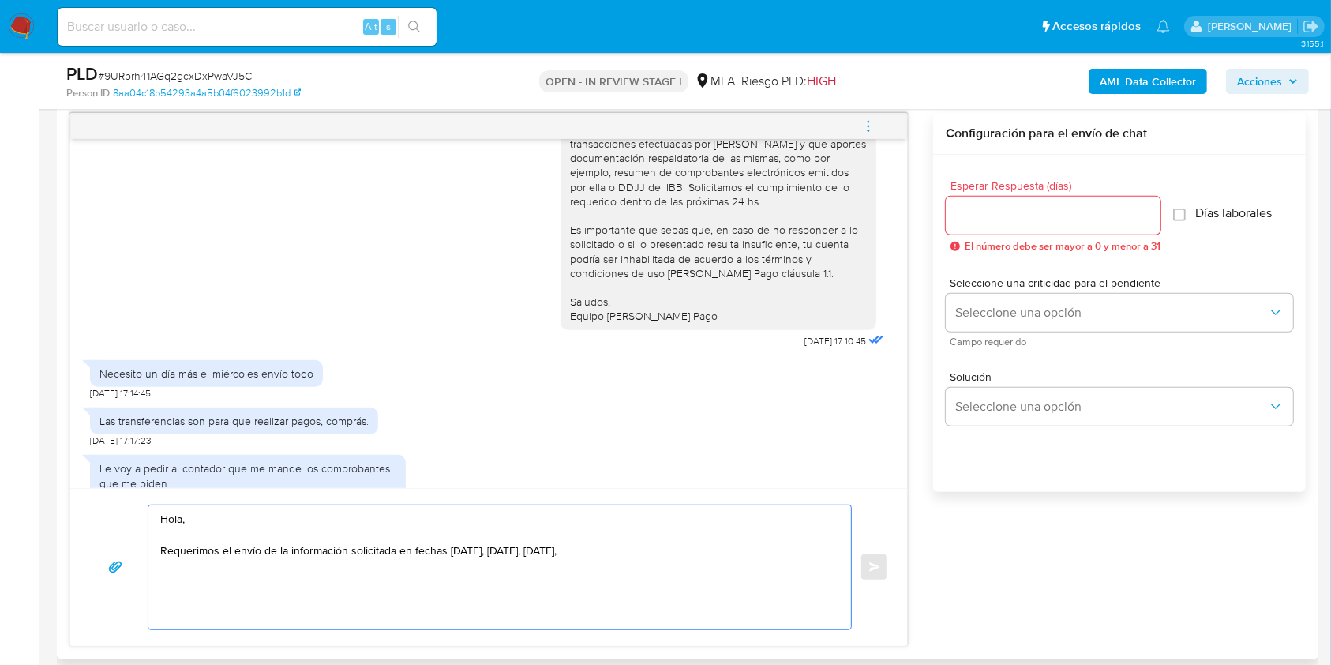
scroll to position [1487, 0]
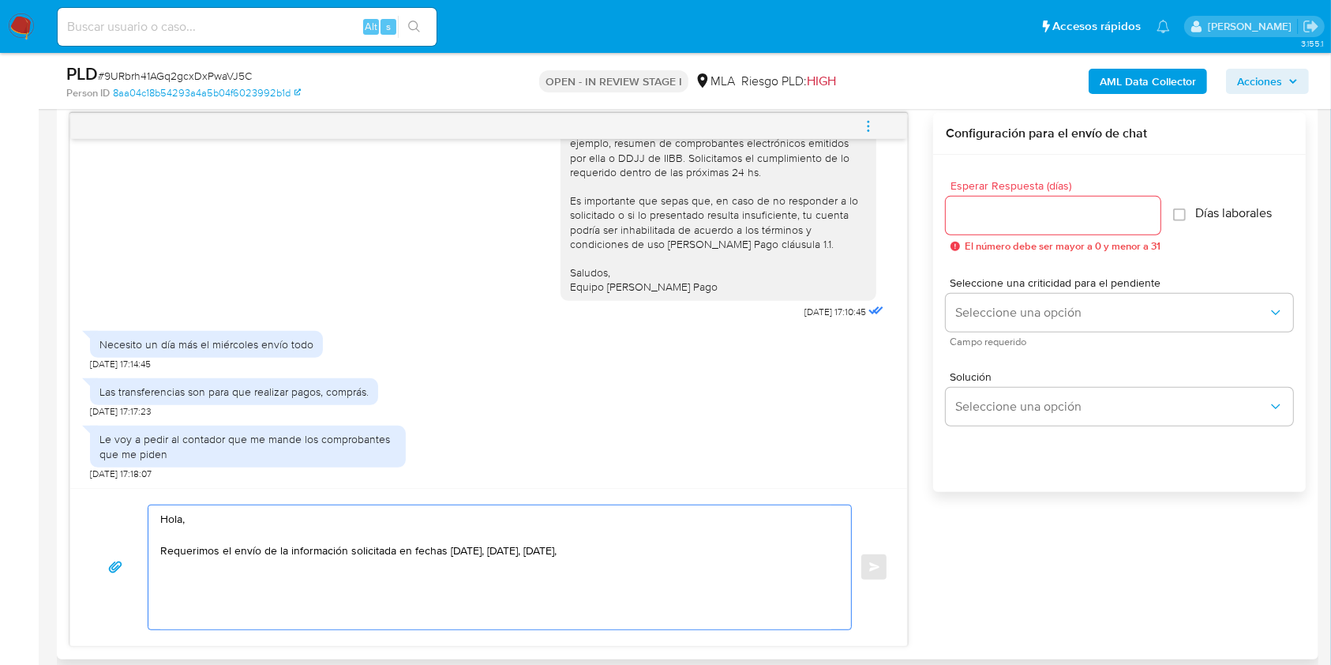
click at [562, 549] on textarea "Hola, Requerimos el envío de la información solicitada en fechas [DATE], [DATE]…" at bounding box center [495, 567] width 671 height 124
click at [741, 559] on textarea "Hola, Requerimos el envío de la información solicitada en fechas [DATE], [DATE]…" at bounding box center [495, 567] width 671 height 124
drag, startPoint x: 695, startPoint y: 292, endPoint x: 552, endPoint y: 200, distance: 170.1
click at [560, 200] on div "Hola, Te pedimos que por favor indiques el motivo de las transacciones efectuad…" at bounding box center [718, 179] width 316 height 242
copy div "Es importante que sepas que, en caso de no responder a lo solicitado o si lo pr…"
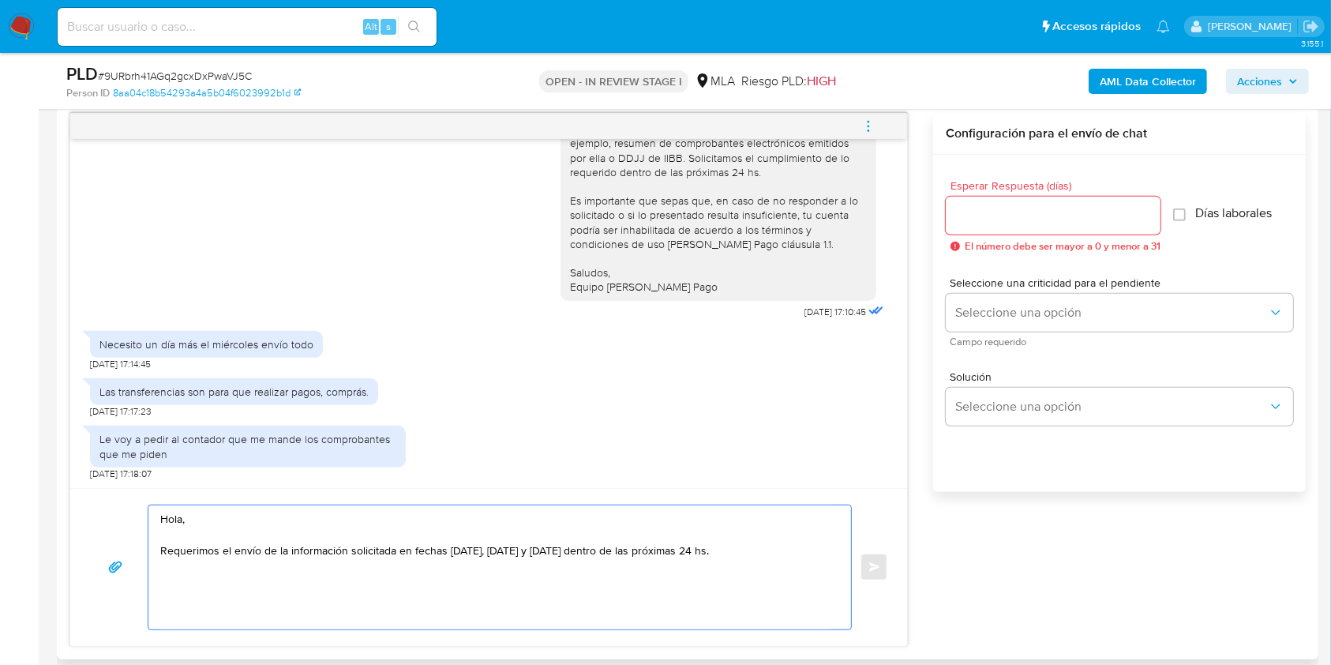
click at [788, 564] on textarea "Hola, Requerimos el envío de la información solicitada en fechas [DATE], [DATE]…" at bounding box center [495, 567] width 671 height 124
paste textarea "Es importante que sepas que, en caso de no responder a lo solicitado o si lo pr…"
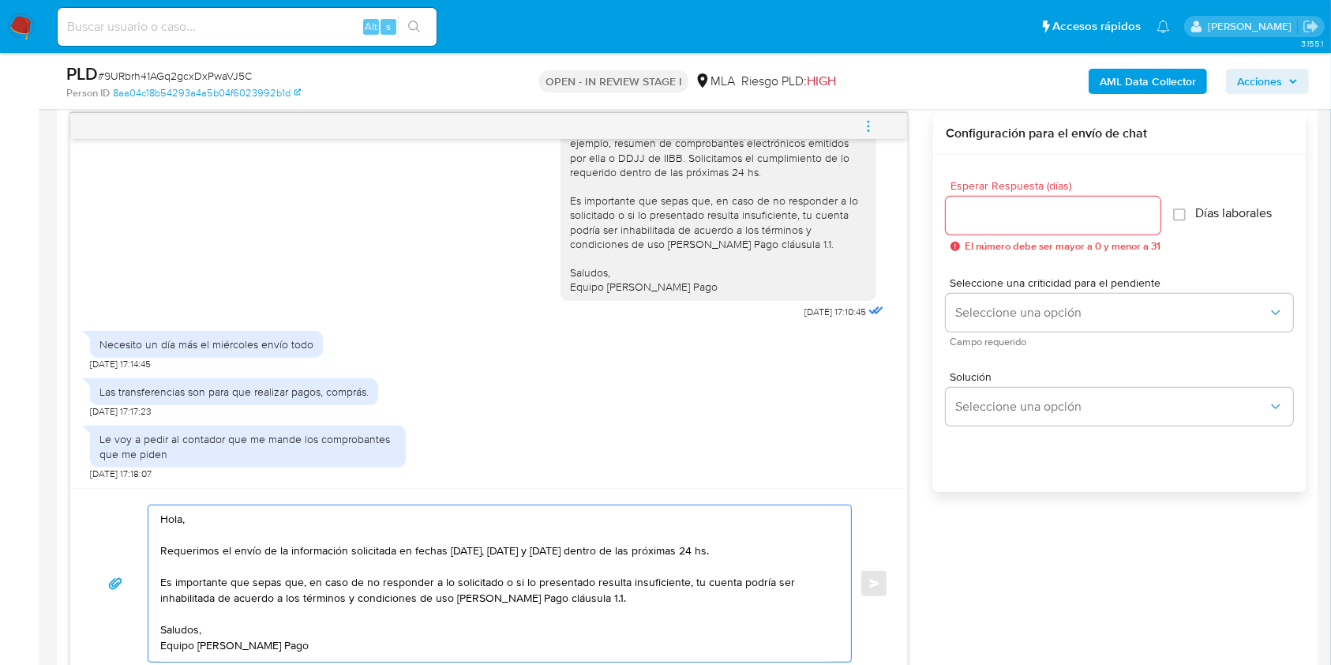
click at [352, 543] on textarea "Hola, Requerimos el envío de la información solicitada en fechas [DATE], [DATE]…" at bounding box center [495, 583] width 671 height 156
type textarea "Hola, Requerimos el envío de la información y documentación solicitada en fecha…"
click at [1012, 228] on div at bounding box center [1053, 216] width 215 height 38
click at [1005, 219] on input "Esperar Respuesta (días)" at bounding box center [1053, 215] width 215 height 21
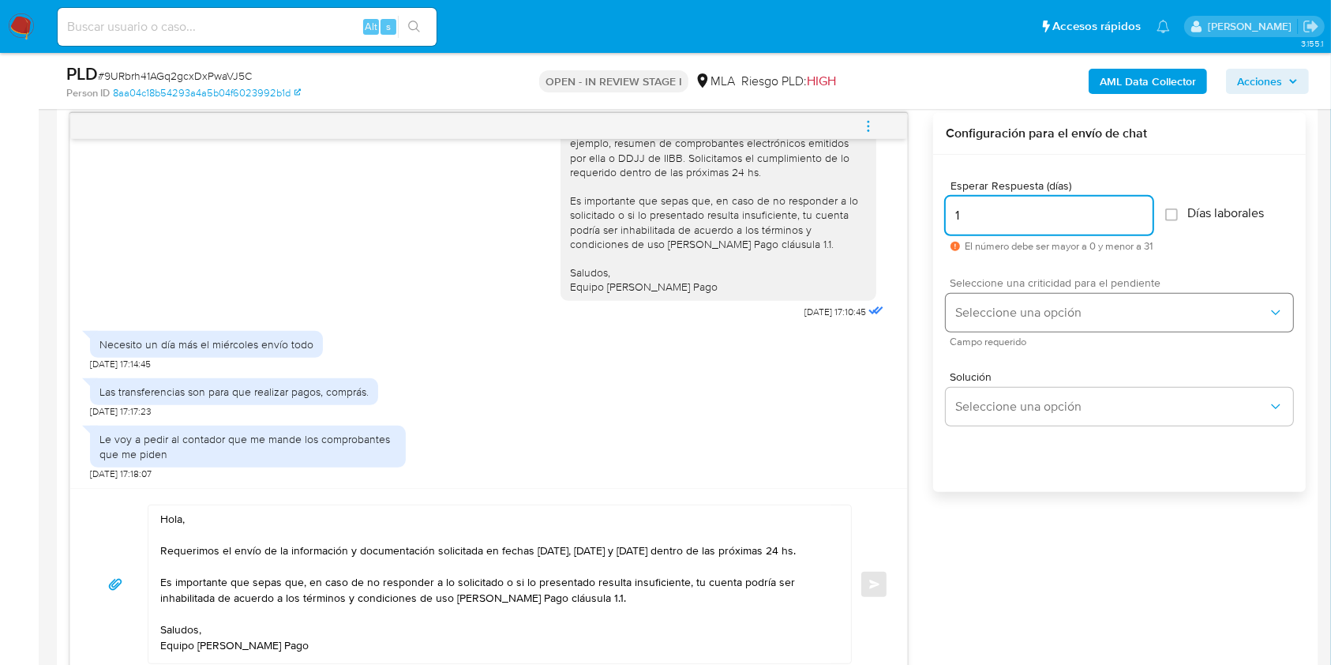
type input "1"
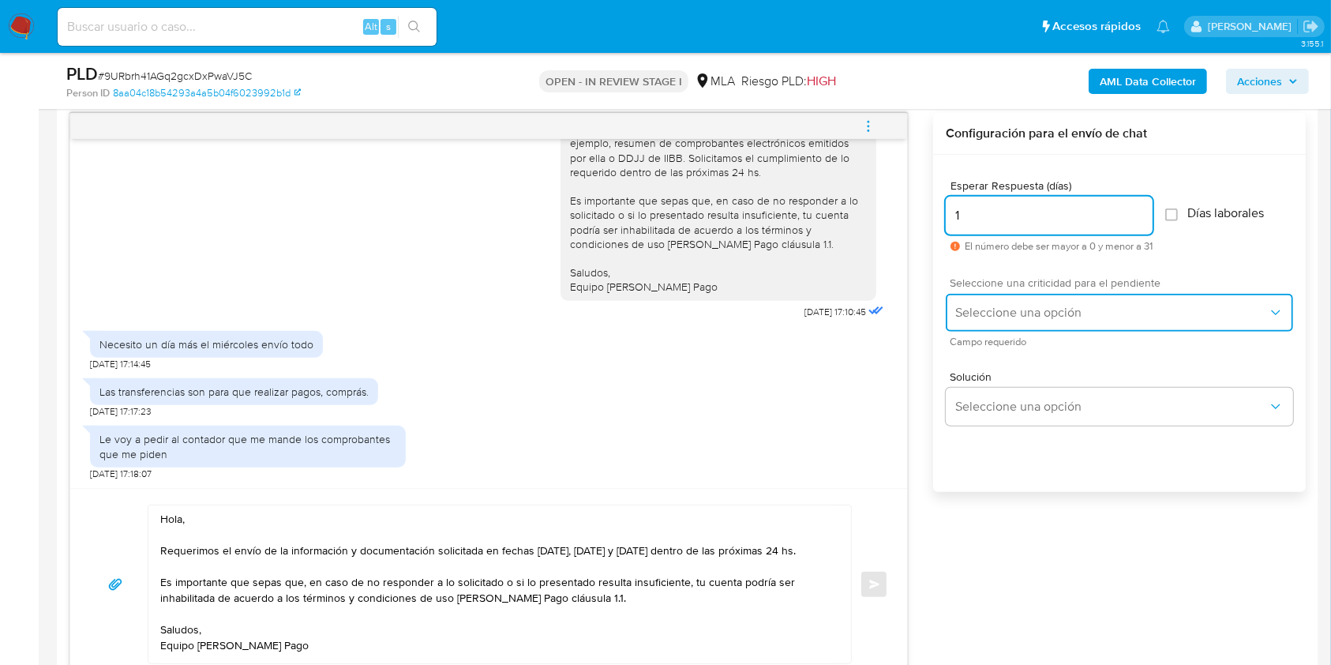
click at [995, 314] on span "Seleccione una opción" at bounding box center [1111, 313] width 313 height 16
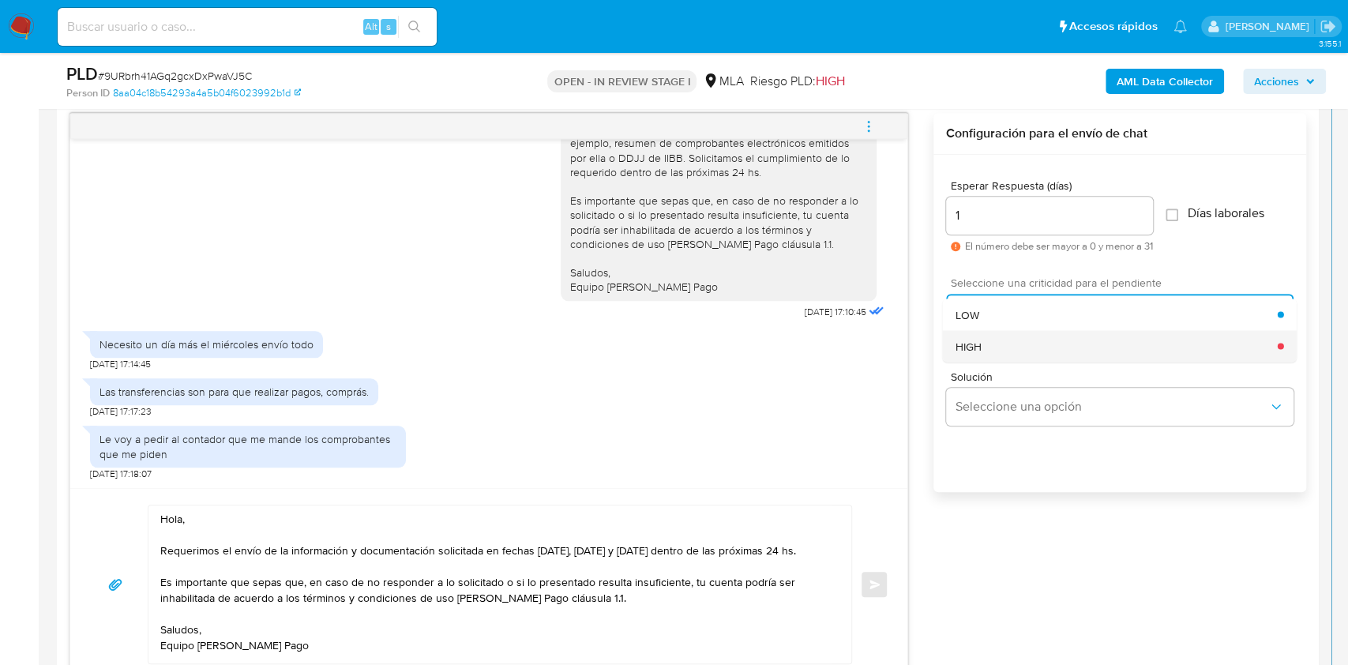
click at [973, 351] on span "HIGH" at bounding box center [968, 346] width 26 height 14
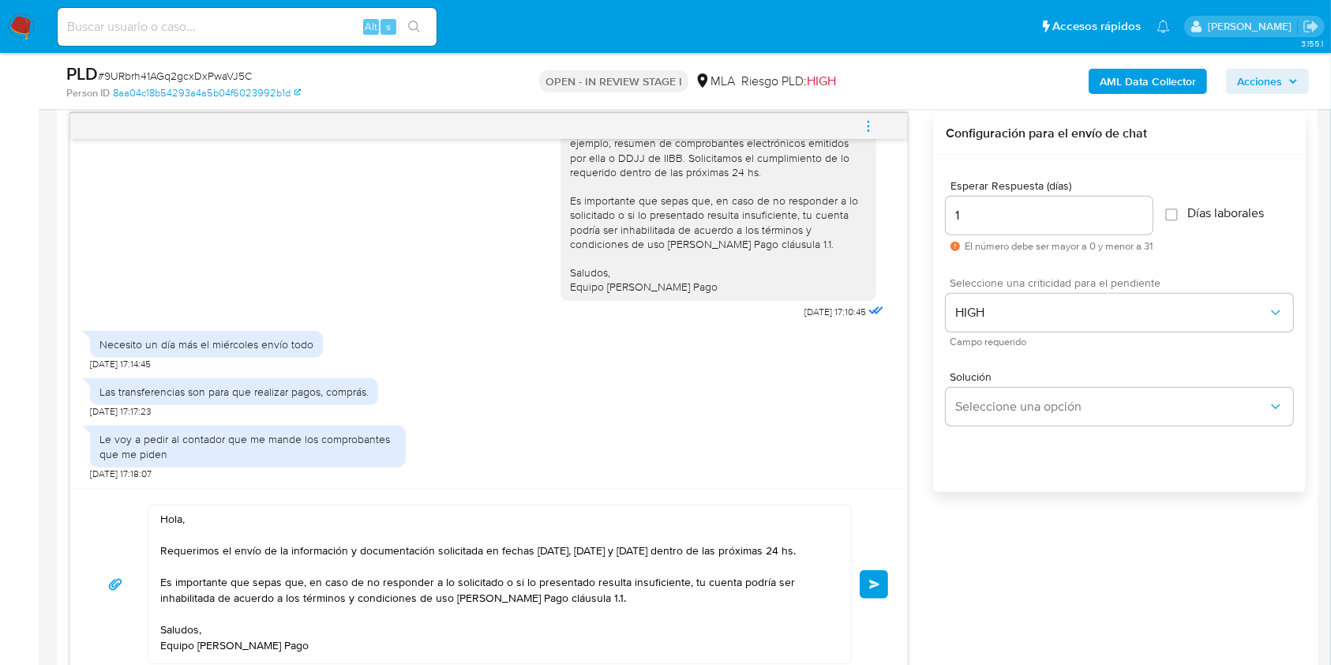
click at [868, 590] on button "Enviar" at bounding box center [874, 584] width 28 height 28
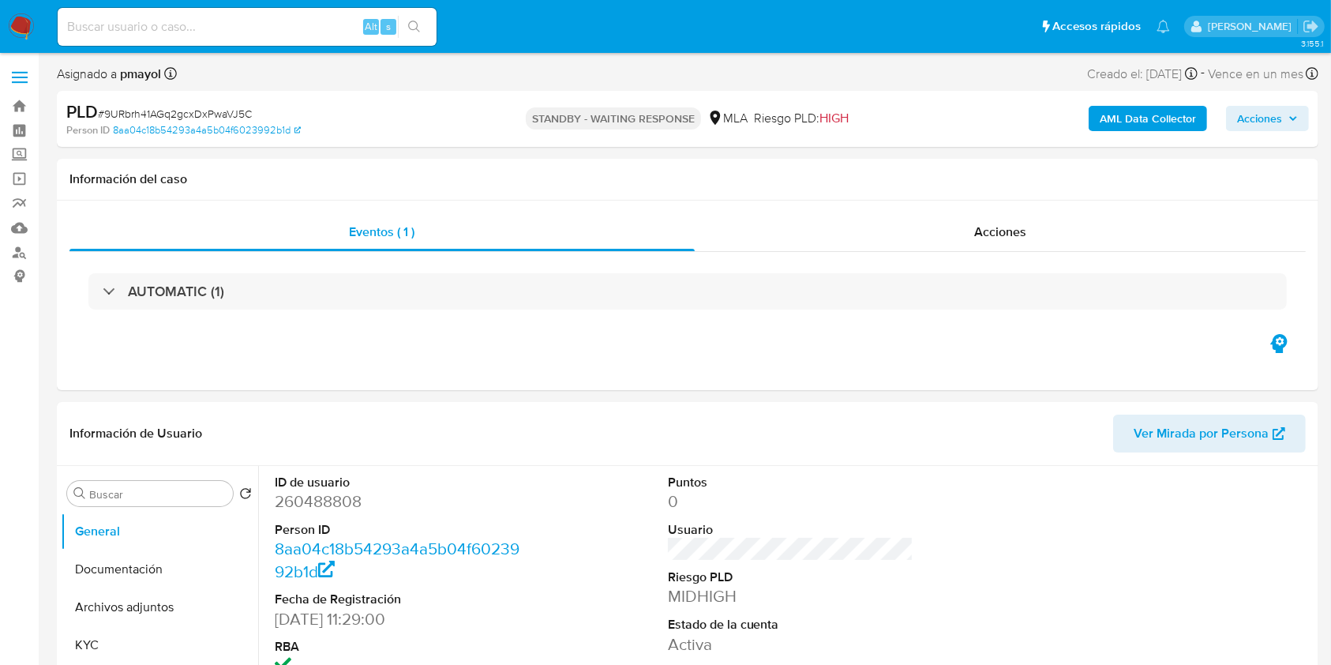
click at [283, 30] on input at bounding box center [247, 27] width 379 height 21
paste input "vPdn7IExjgQFgKkTevtldWOR"
type input "vPdn7IExjgQFgKkTevtldWOR"
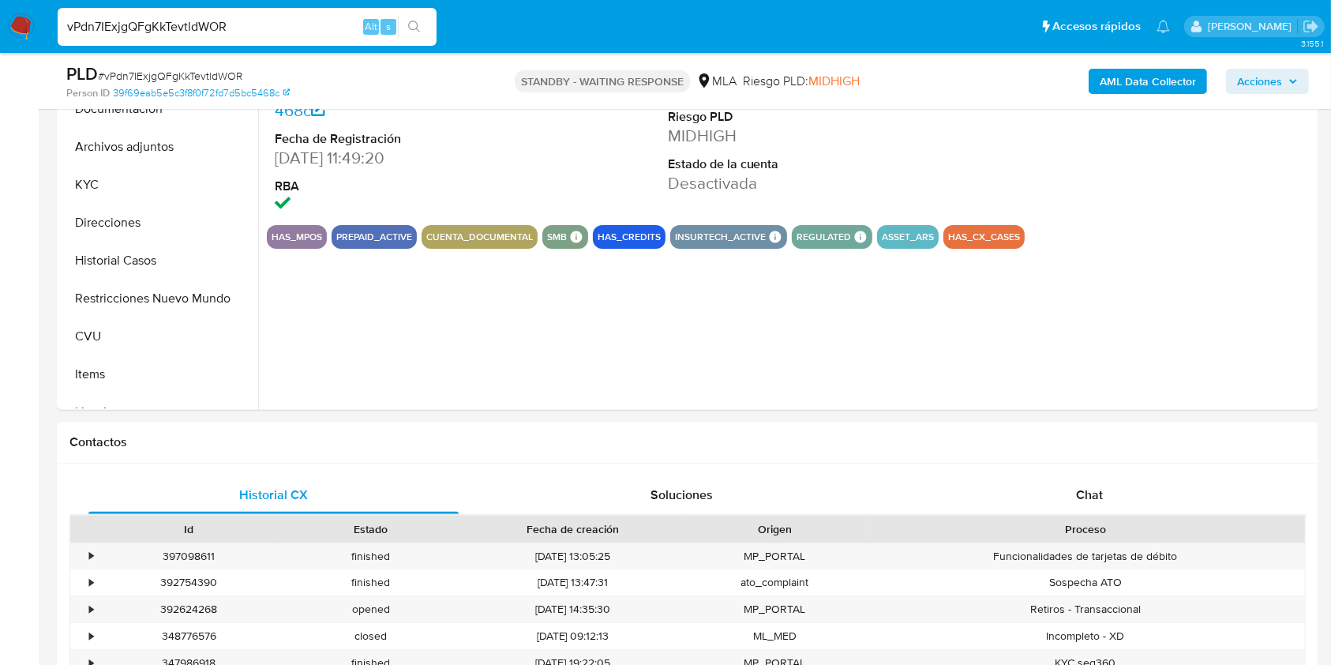
scroll to position [701, 0]
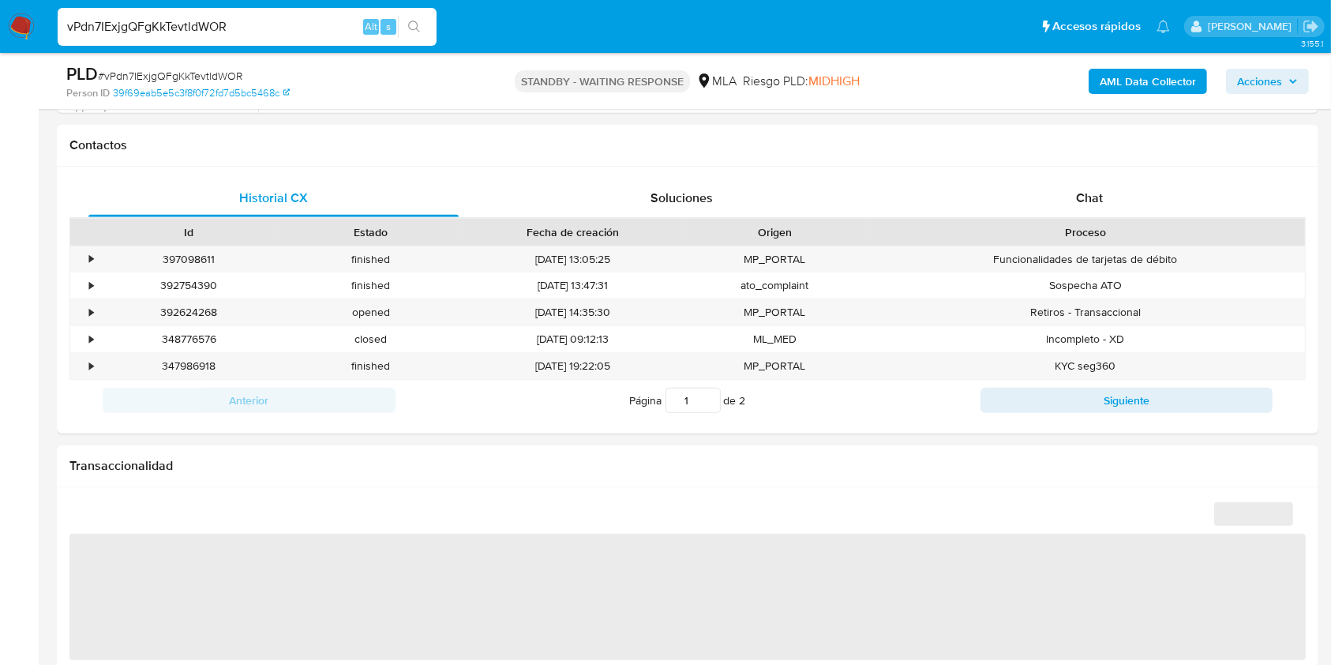
select select "10"
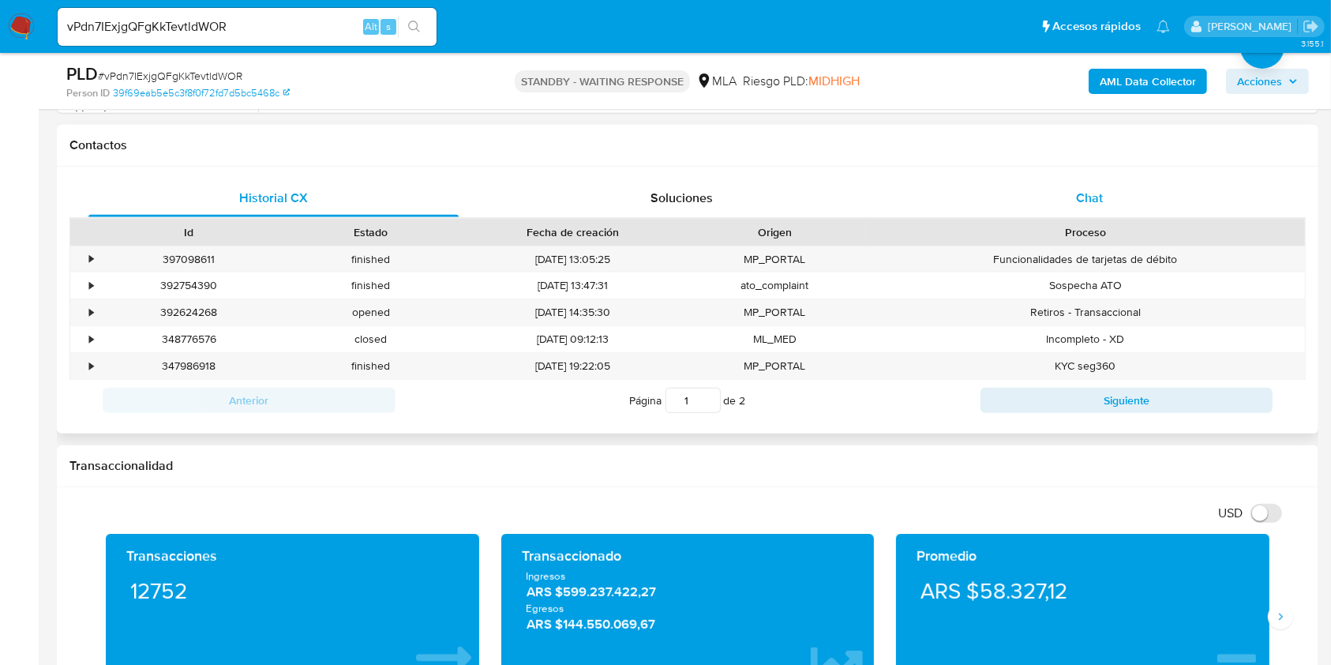
click at [1090, 202] on span "Chat" at bounding box center [1089, 198] width 27 height 18
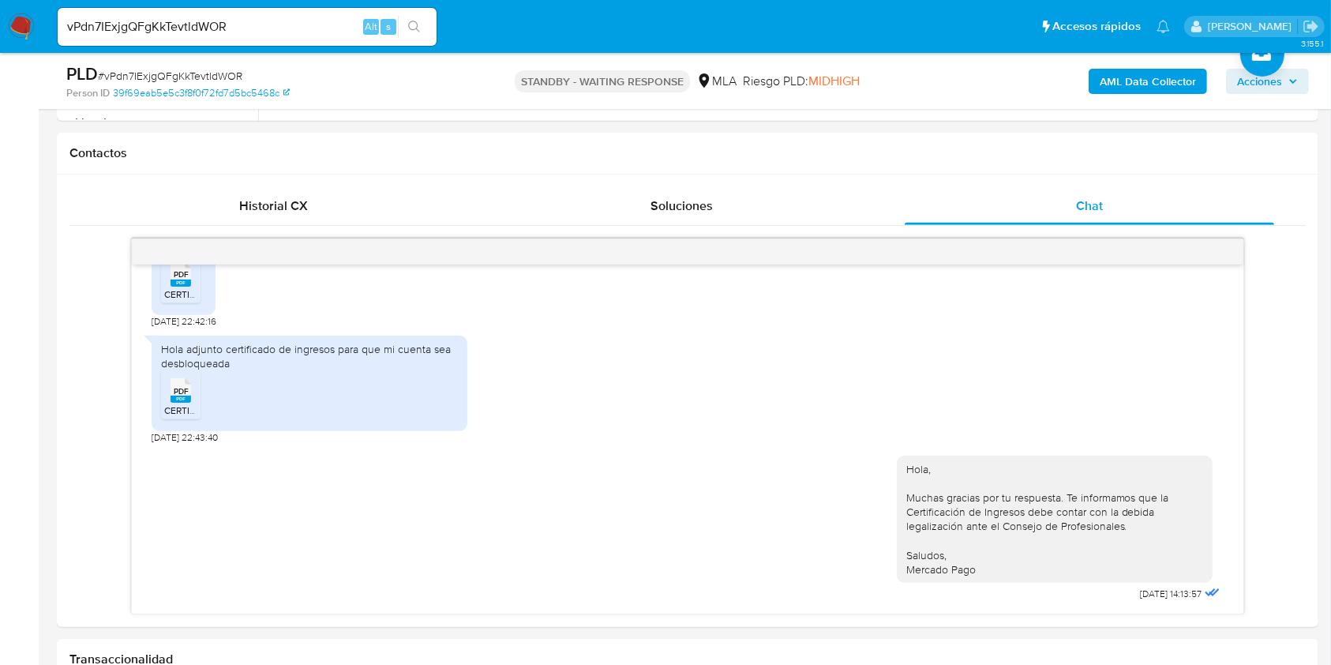
scroll to position [650, 0]
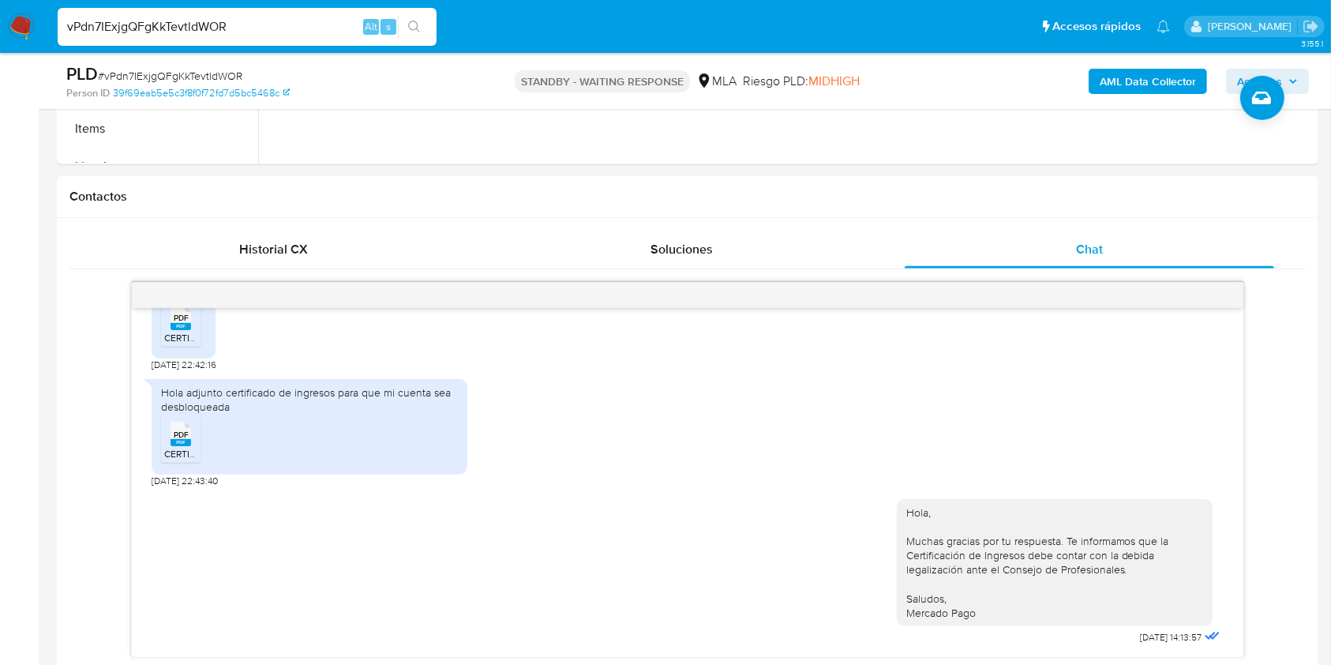
click at [277, 29] on input "vPdn7IExjgQFgKkTevtldWOR" at bounding box center [247, 27] width 379 height 21
paste input "6t50RfpWWfIdbQhmHJfWtqSC"
type input "6t50RfpWWfIdbQhmHJfWtqSC"
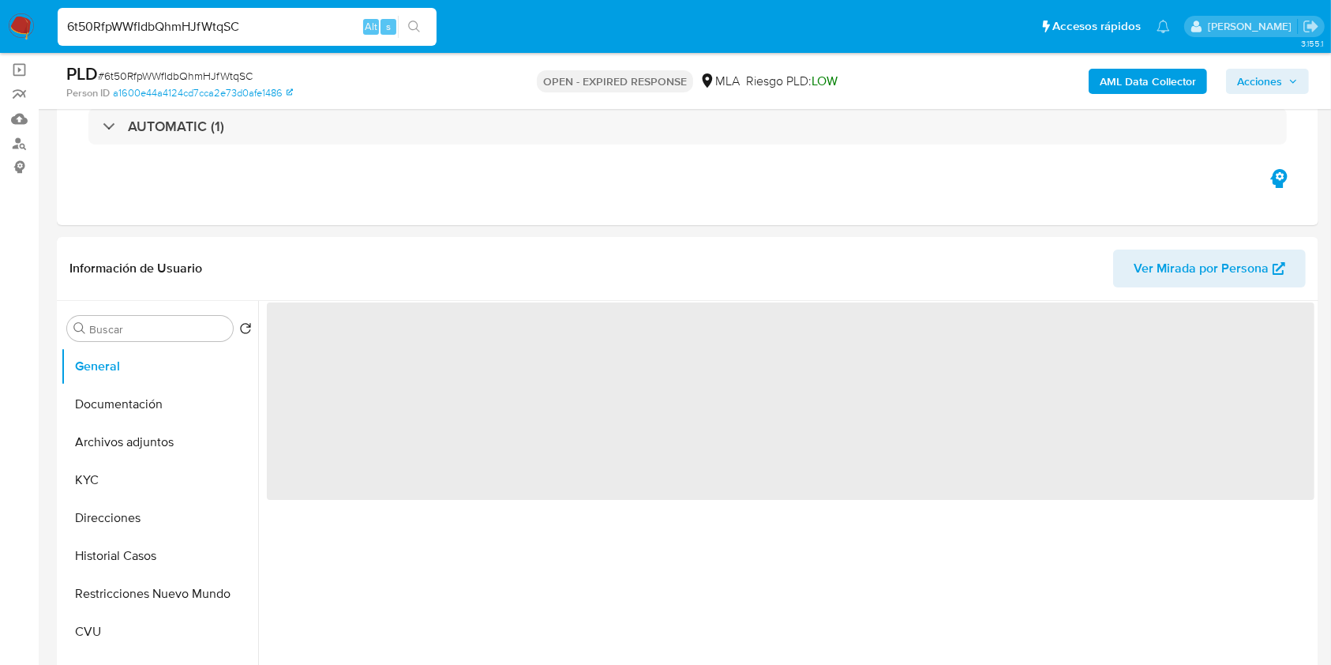
scroll to position [129, 0]
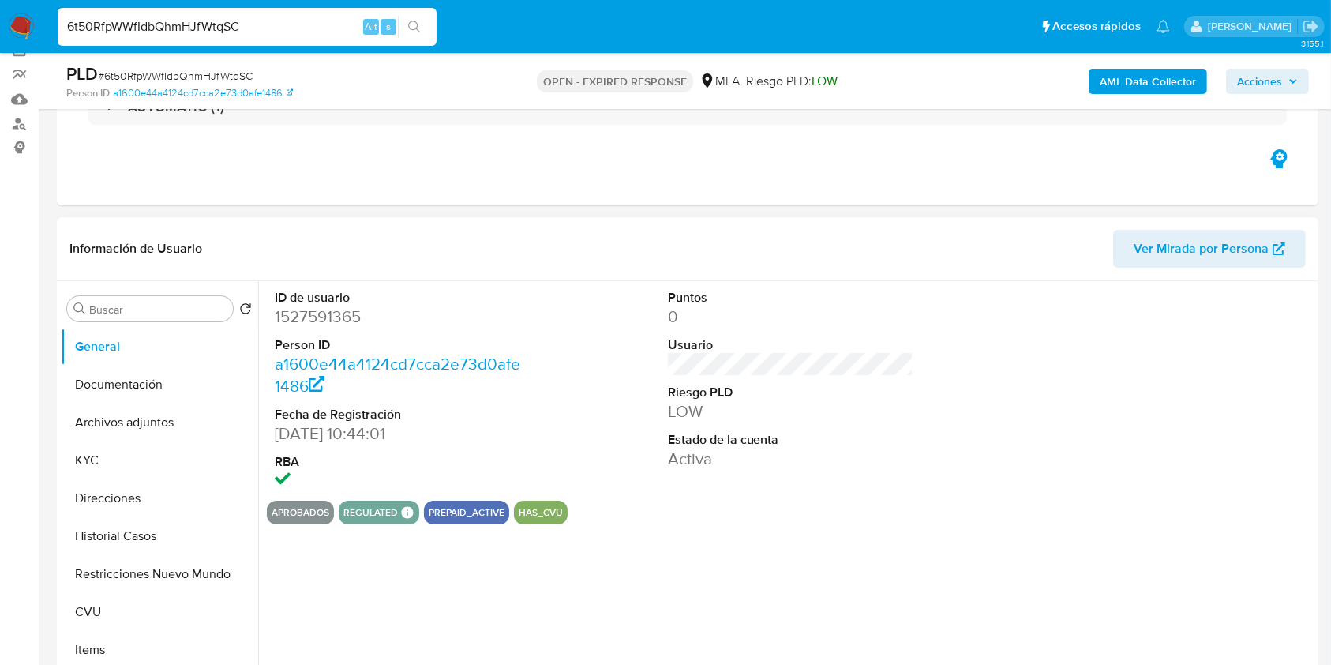
select select "10"
click at [151, 538] on button "Historial Casos" at bounding box center [153, 536] width 185 height 38
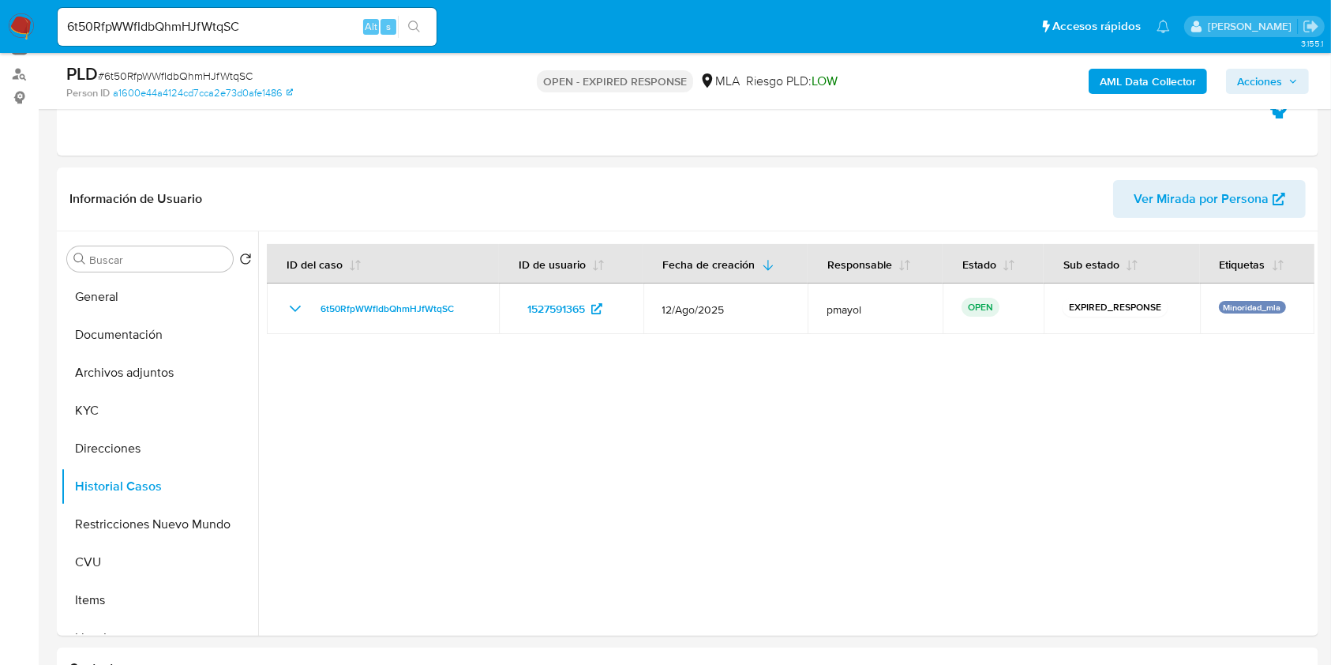
scroll to position [142, 0]
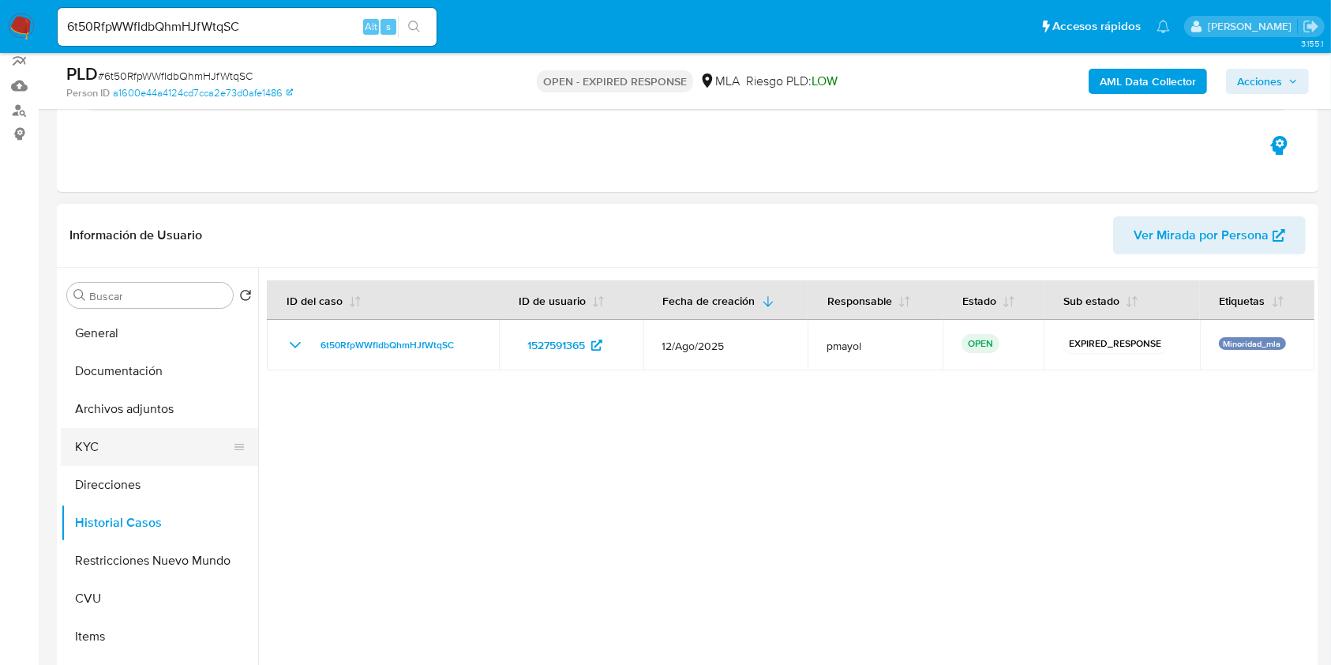
click at [133, 450] on button "KYC" at bounding box center [153, 447] width 185 height 38
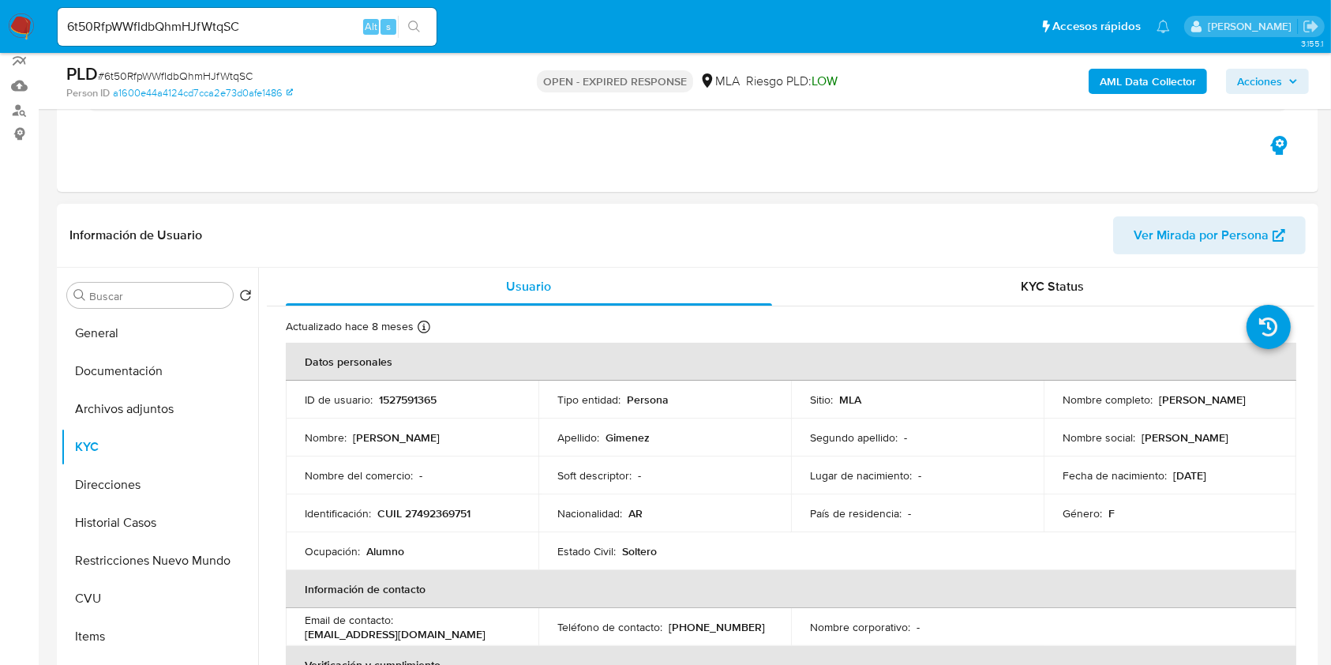
click at [410, 389] on td "ID de usuario : 1527591365" at bounding box center [412, 399] width 253 height 38
copy p "1527591365"
click at [154, 366] on button "Documentación" at bounding box center [153, 371] width 185 height 38
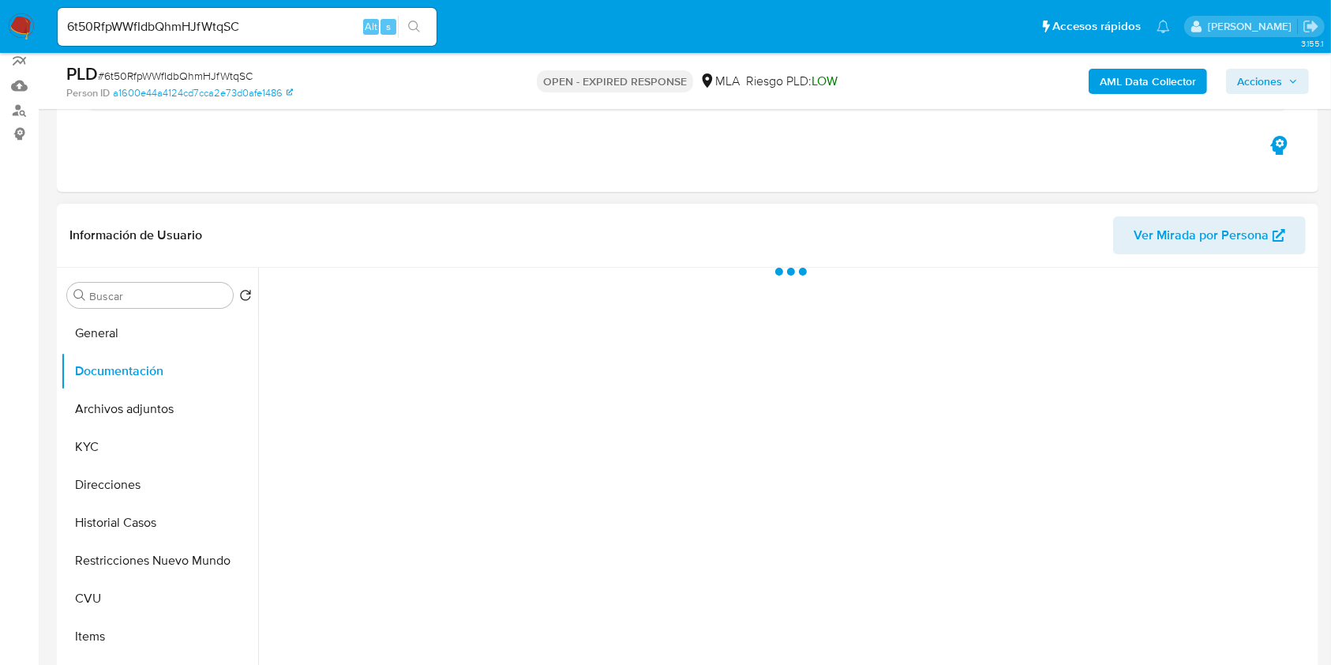
click at [762, 327] on div at bounding box center [786, 470] width 1056 height 404
click at [1144, 222] on span "Ver Mirada por Persona" at bounding box center [1201, 235] width 135 height 38
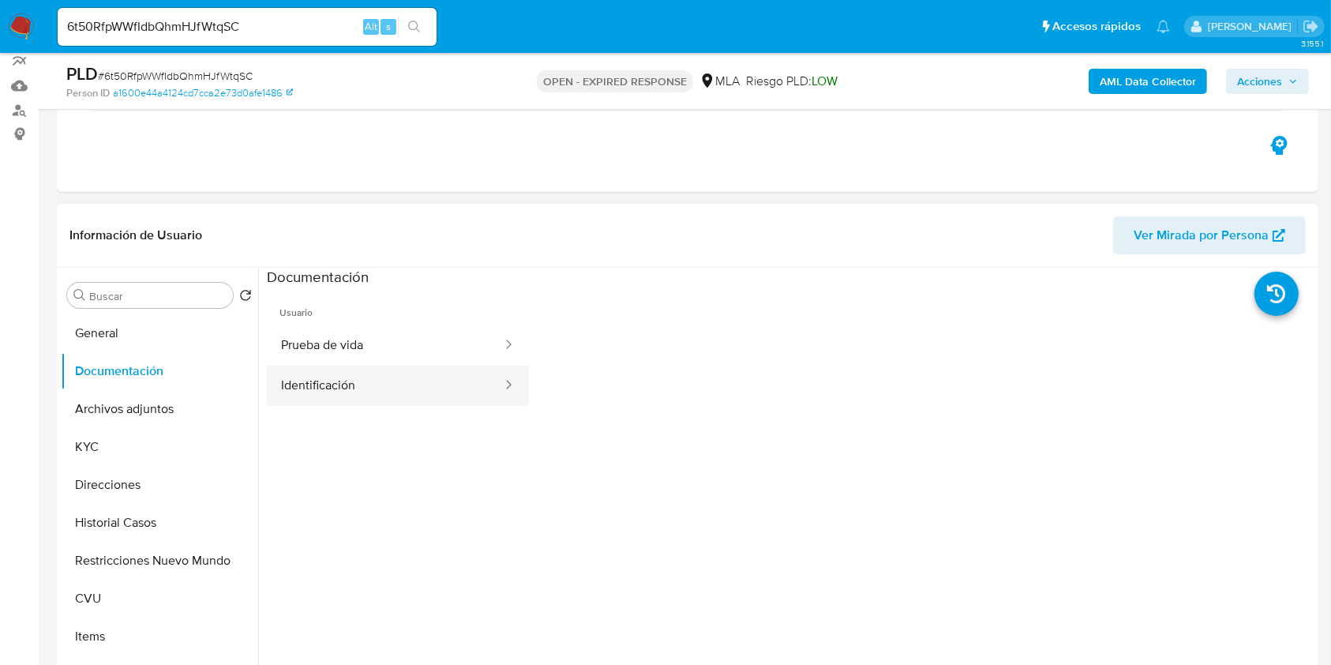
click at [398, 381] on button "Identificación" at bounding box center [385, 385] width 237 height 40
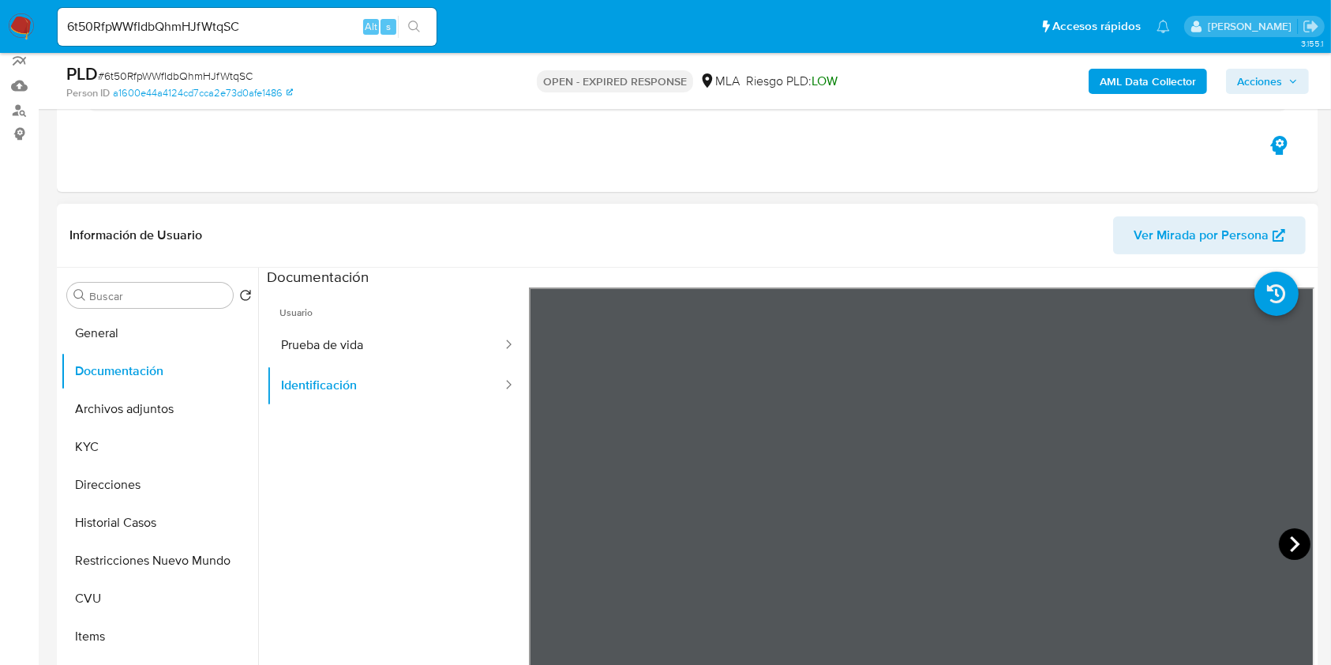
click at [1279, 538] on icon at bounding box center [1295, 544] width 32 height 32
click at [145, 299] on input "Buscar" at bounding box center [157, 296] width 137 height 14
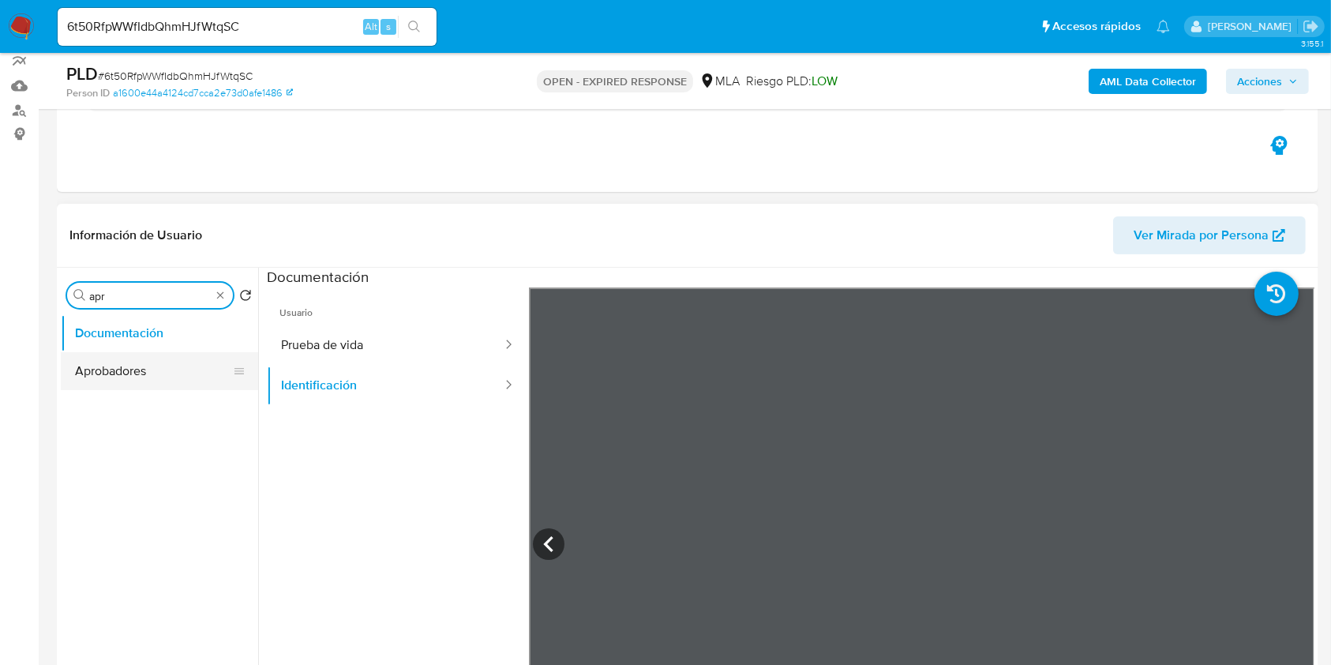
type input "apr"
click at [135, 376] on button "Aprobadores" at bounding box center [153, 371] width 185 height 38
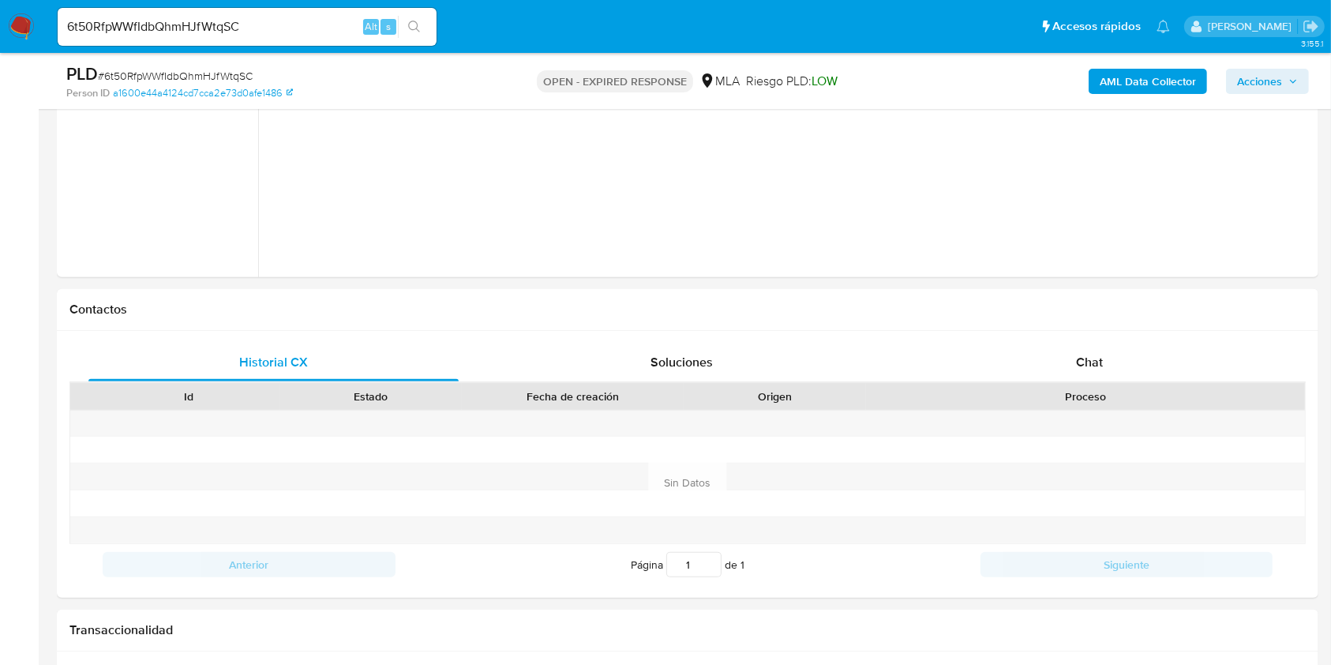
scroll to position [563, 0]
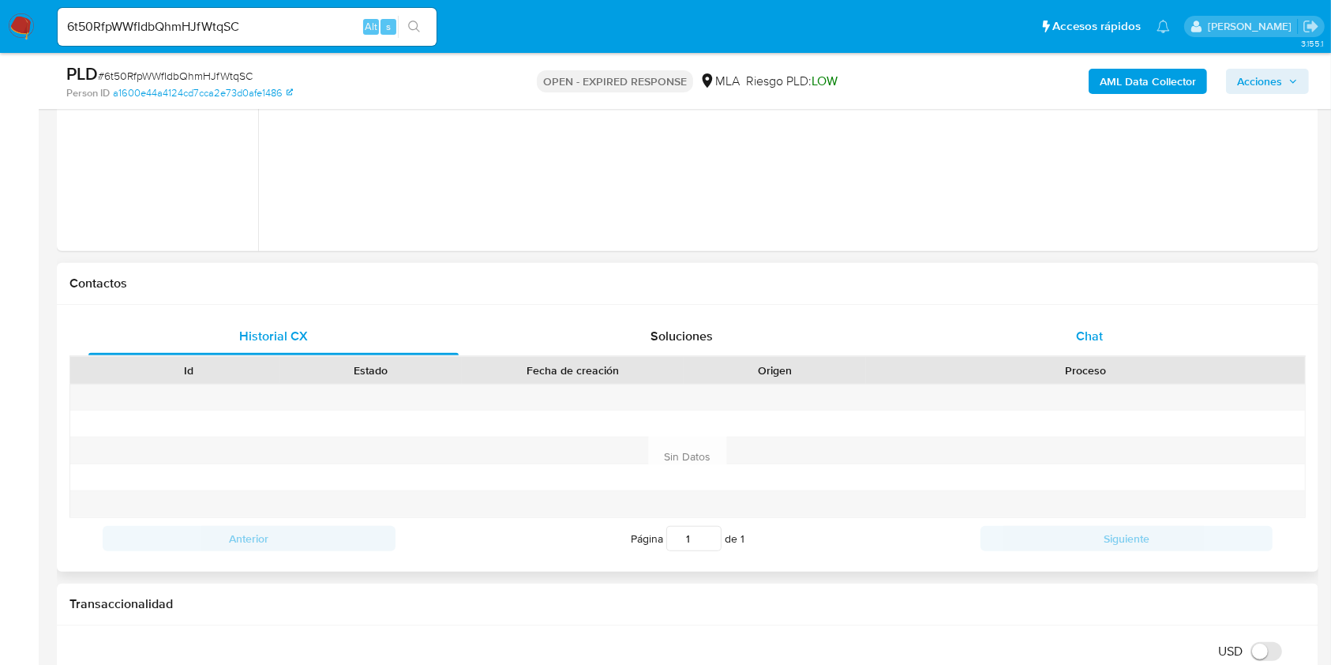
click at [1074, 329] on div "Chat" at bounding box center [1090, 336] width 370 height 38
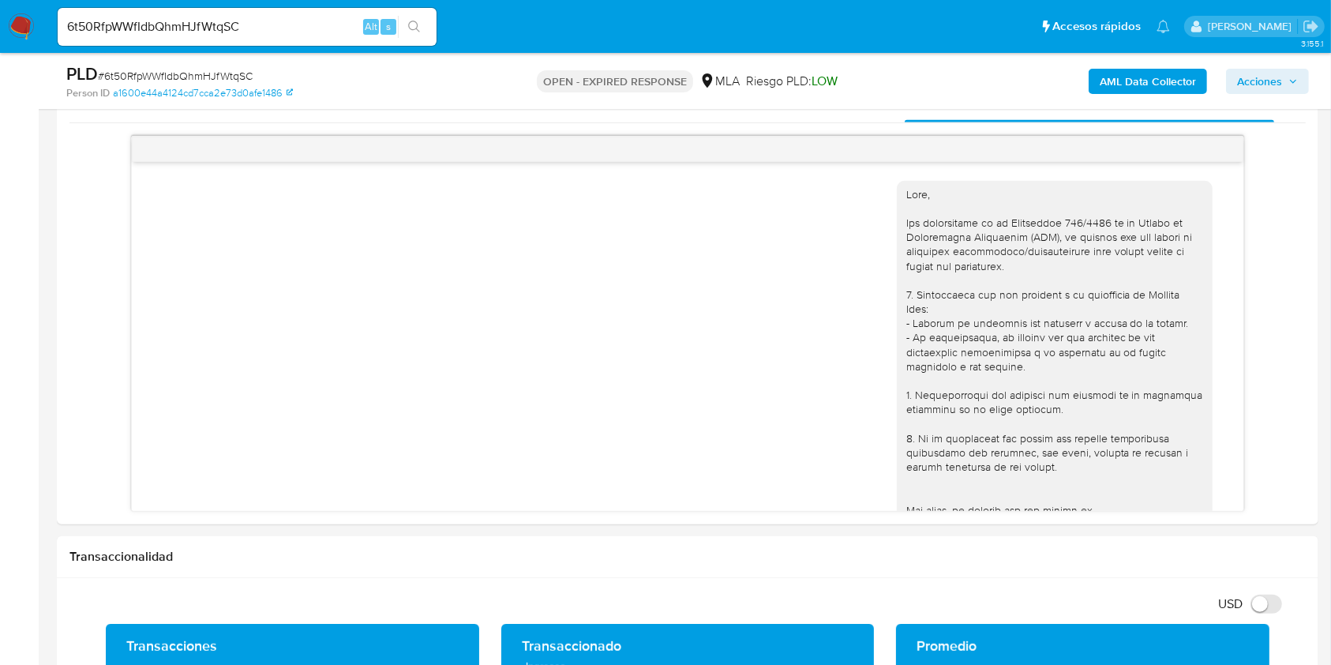
scroll to position [720, 0]
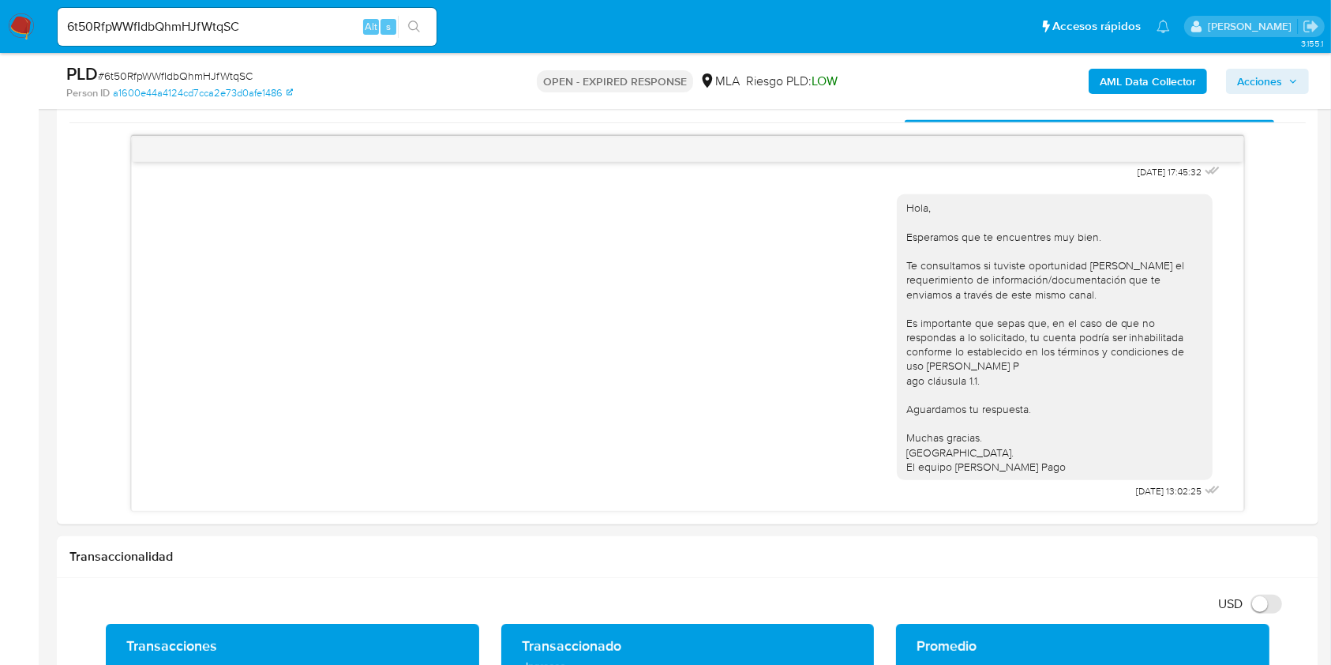
click at [1153, 70] on b "AML Data Collector" at bounding box center [1148, 81] width 96 height 25
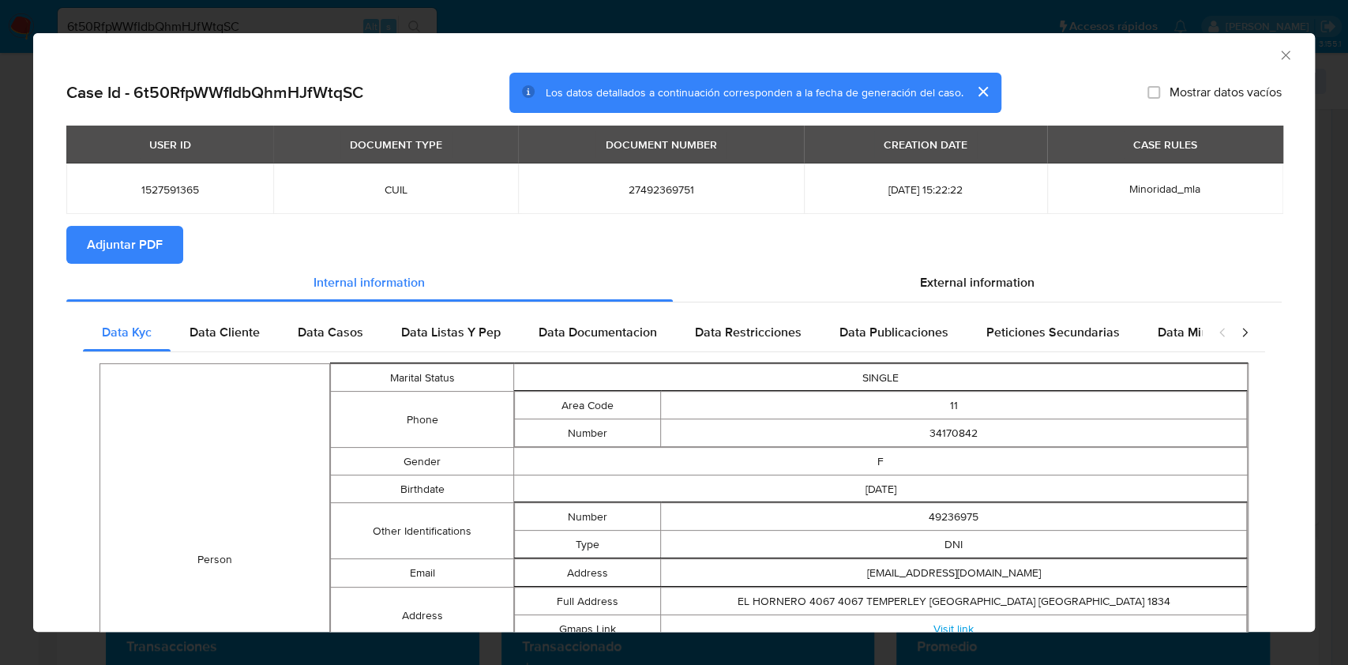
click at [77, 244] on button "Adjuntar PDF" at bounding box center [124, 245] width 117 height 38
click at [1277, 56] on icon "Cerrar ventana" at bounding box center [1285, 55] width 16 height 16
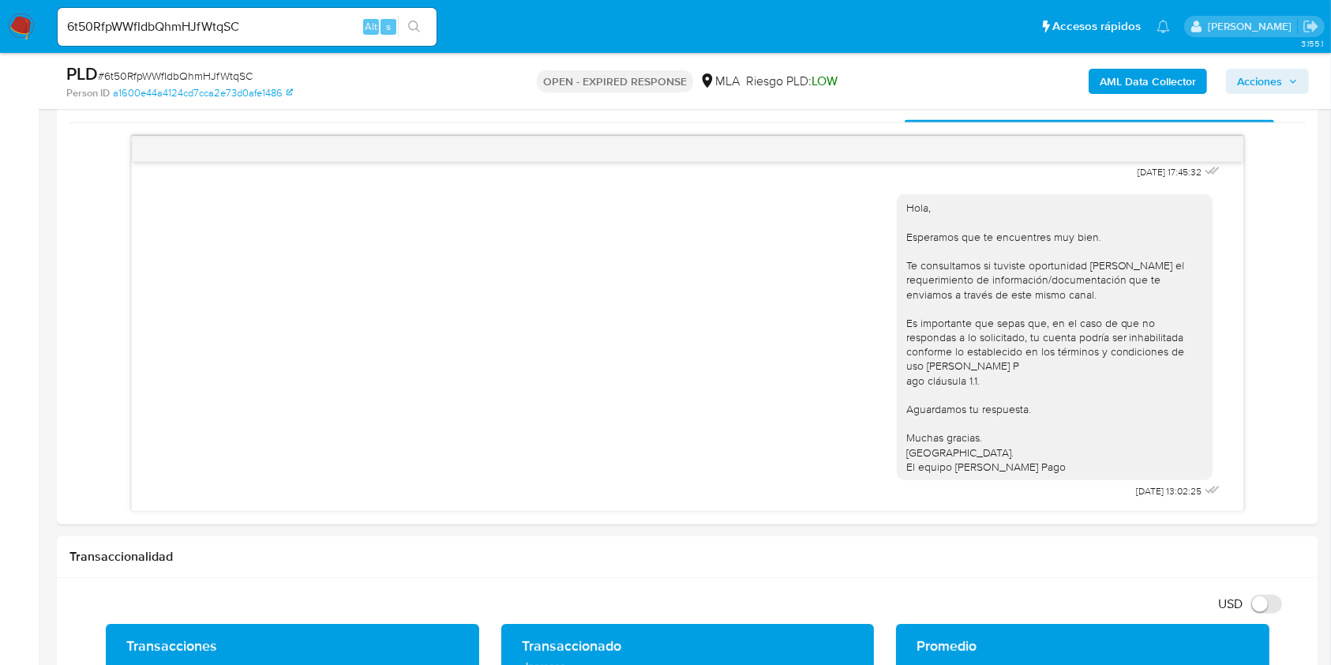
click at [164, 66] on div "PLD # 6t50RfpWWfIdbQhmHJfWtqSC" at bounding box center [270, 74] width 408 height 24
copy span "6t50RfpWWfIdbQhmHJfWtqSC"
click at [25, 39] on img at bounding box center [21, 26] width 27 height 27
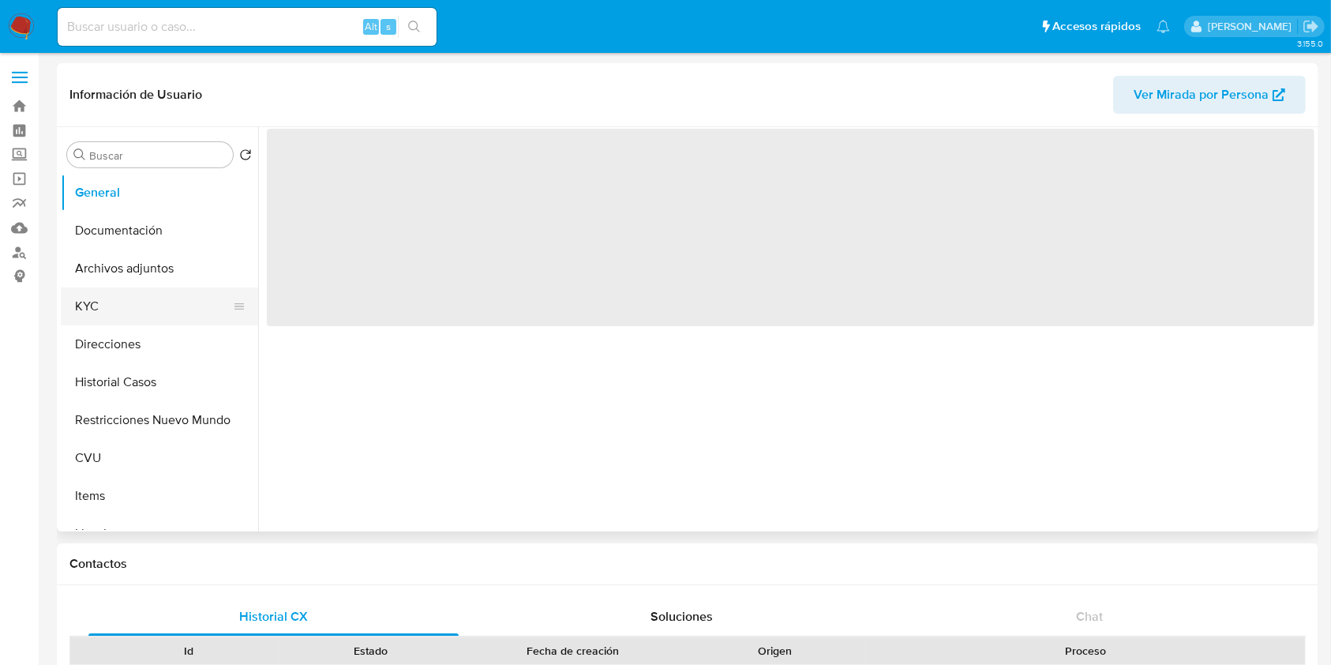
click at [121, 294] on button "KYC" at bounding box center [153, 306] width 185 height 38
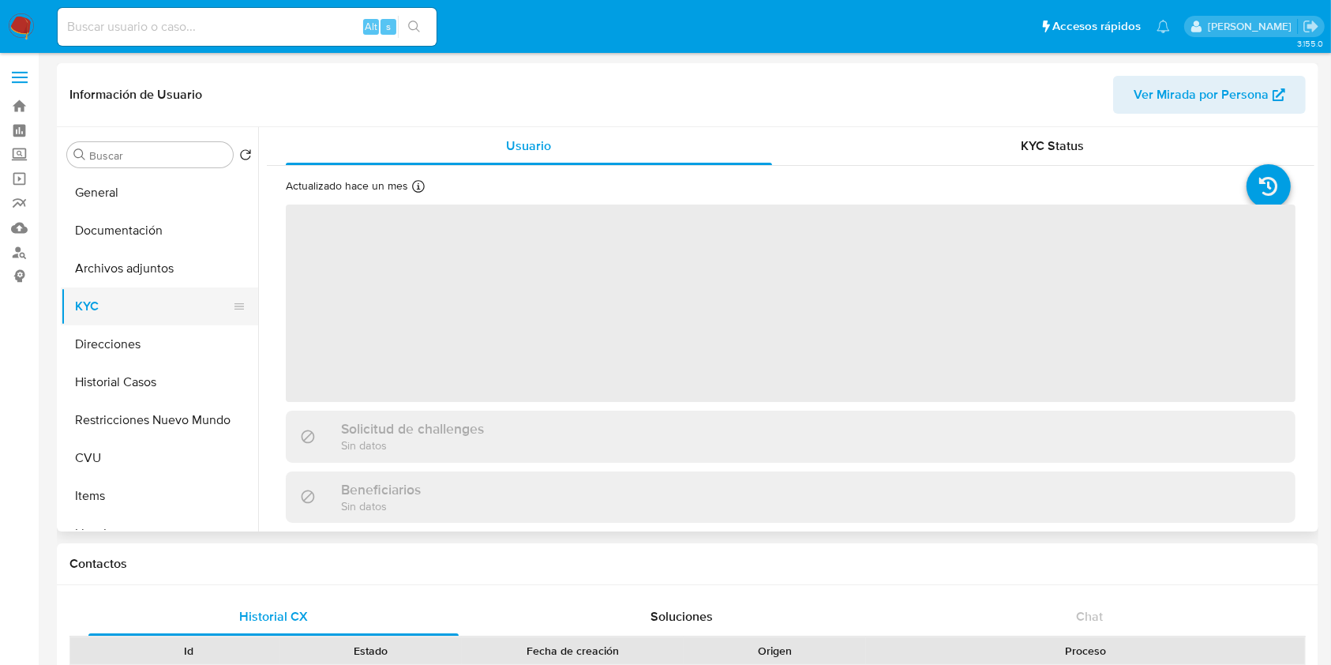
select select "10"
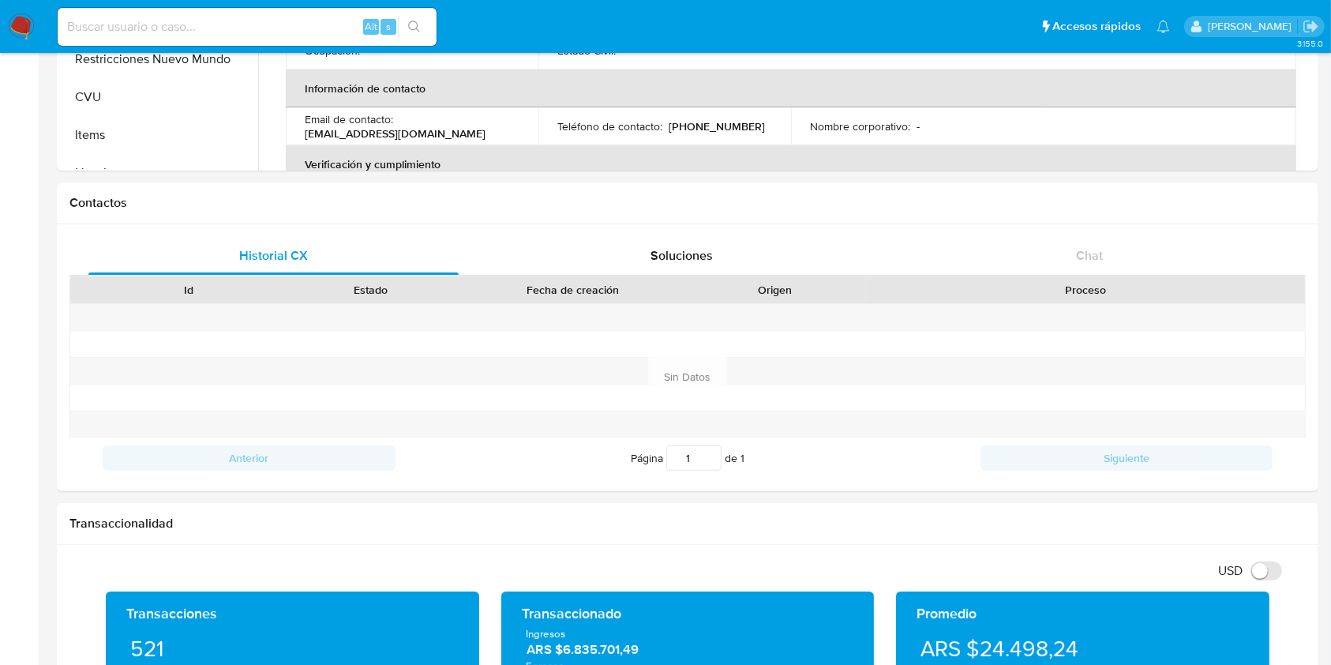
scroll to position [82, 0]
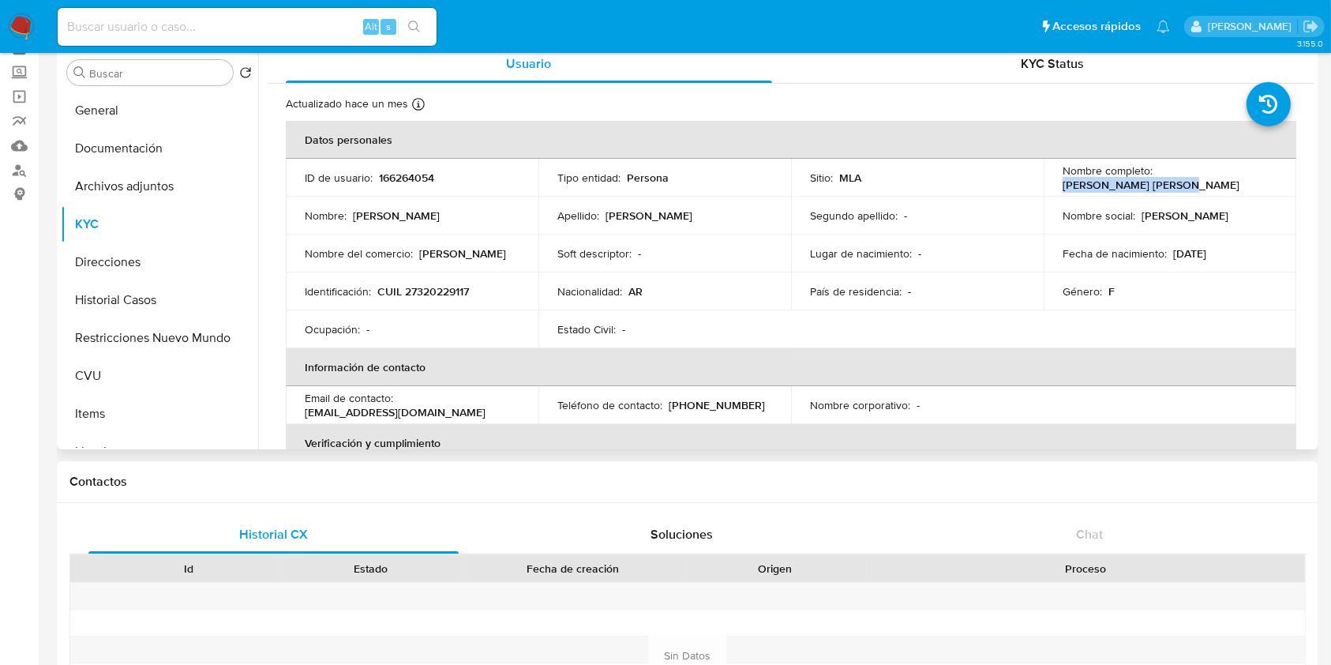
drag, startPoint x: 1275, startPoint y: 180, endPoint x: 1153, endPoint y: 178, distance: 121.6
click at [1153, 178] on td "Nombre completo : Natalia Romina Duarte" at bounding box center [1170, 178] width 253 height 38
copy p "Natalia Romina Duarte"
click at [444, 293] on p "CUIL 27320229117" at bounding box center [423, 291] width 92 height 14
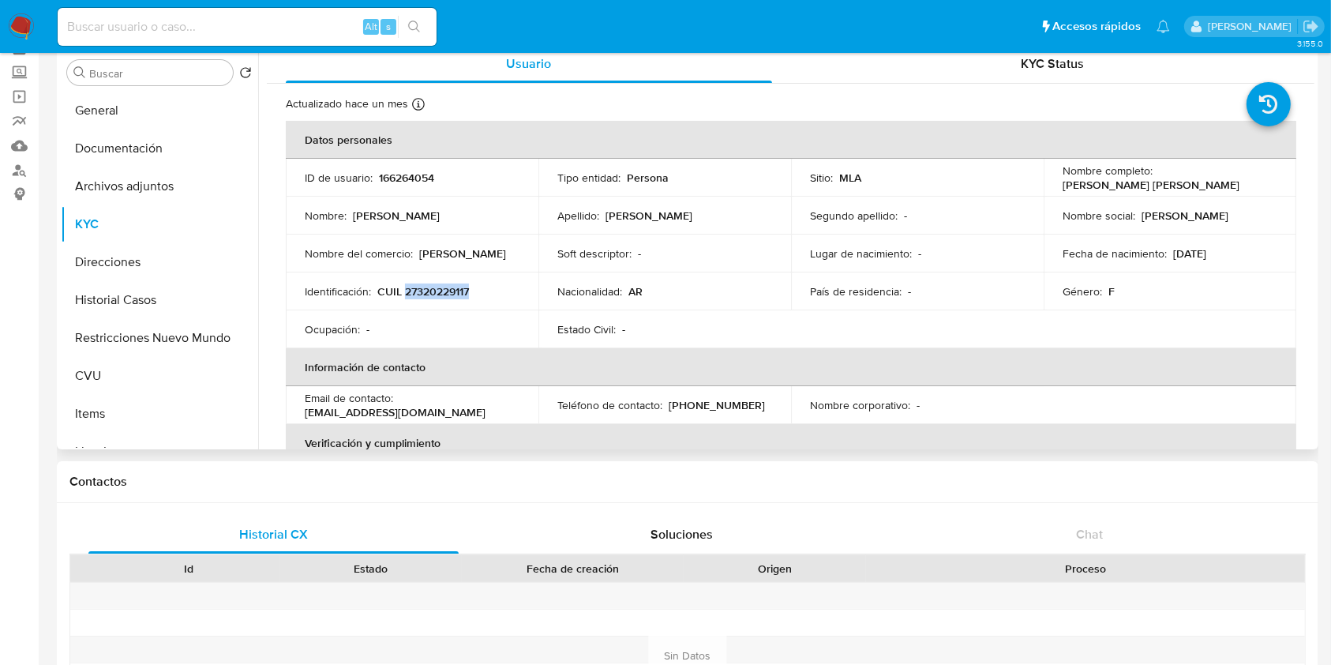
copy p "27320229117"
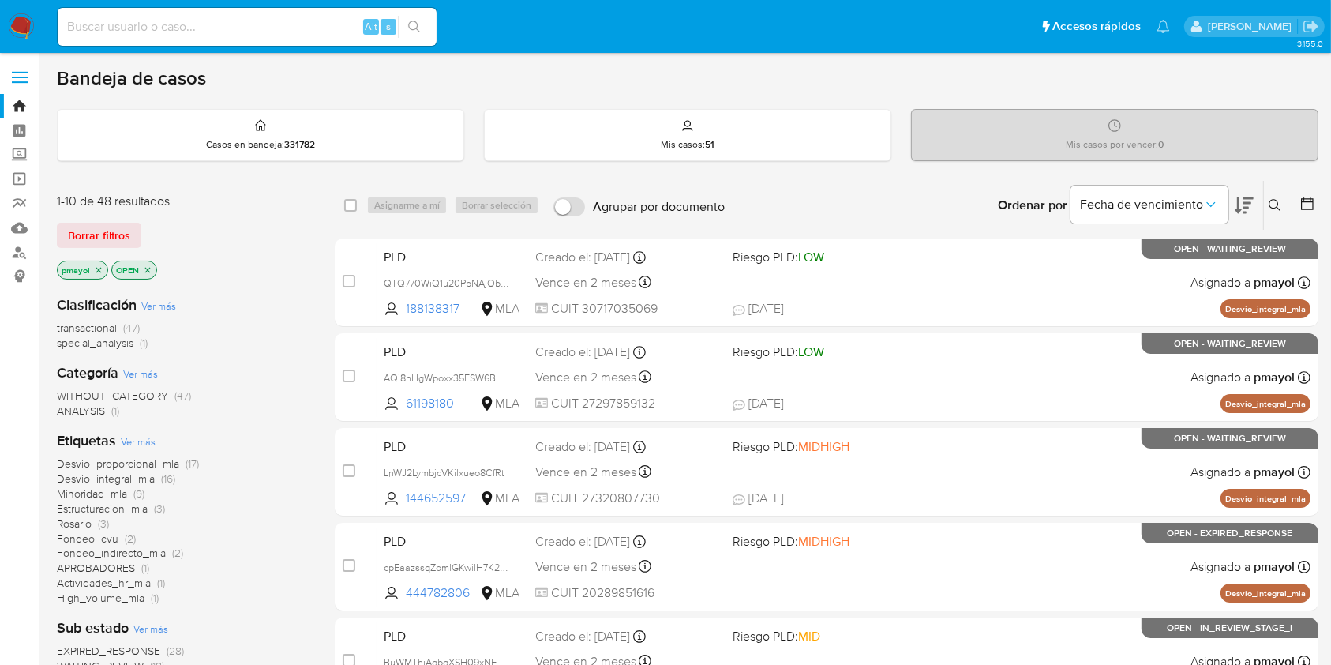
click at [1274, 206] on icon at bounding box center [1275, 205] width 12 height 12
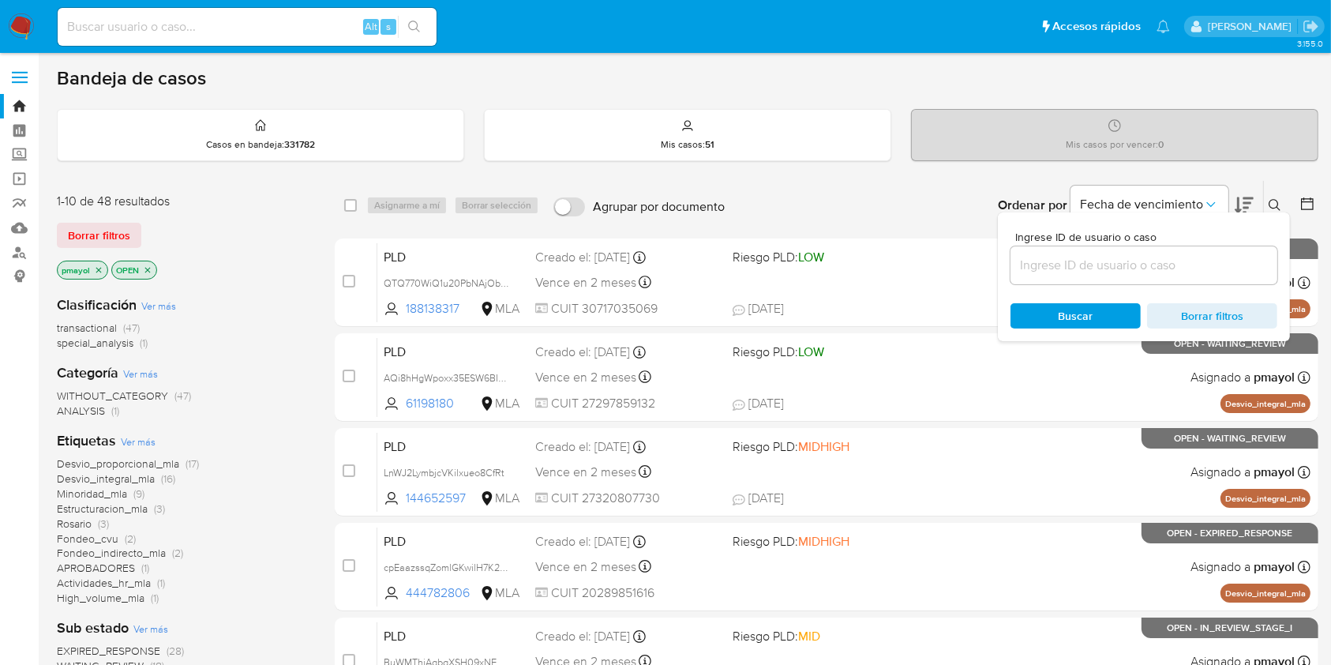
click at [1105, 268] on input at bounding box center [1143, 265] width 267 height 21
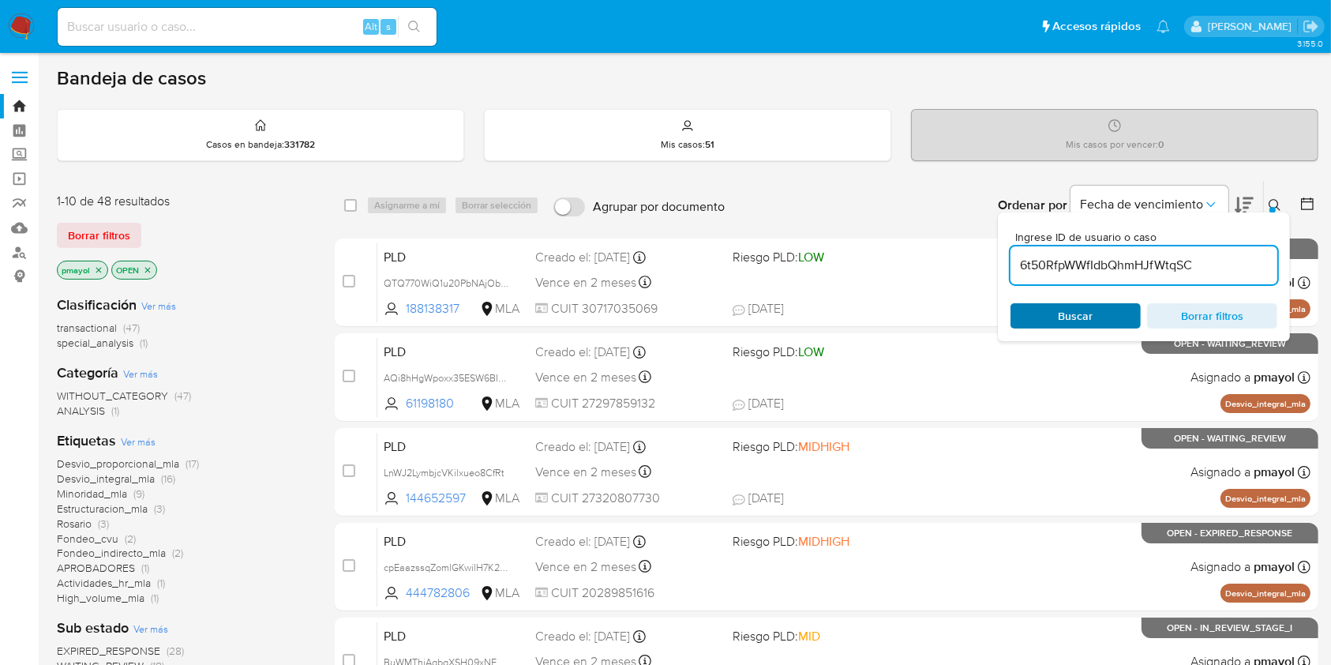
type input "6t50RfpWWfIdbQhmHJfWtqSC"
click at [1043, 318] on span "Buscar" at bounding box center [1076, 316] width 108 height 22
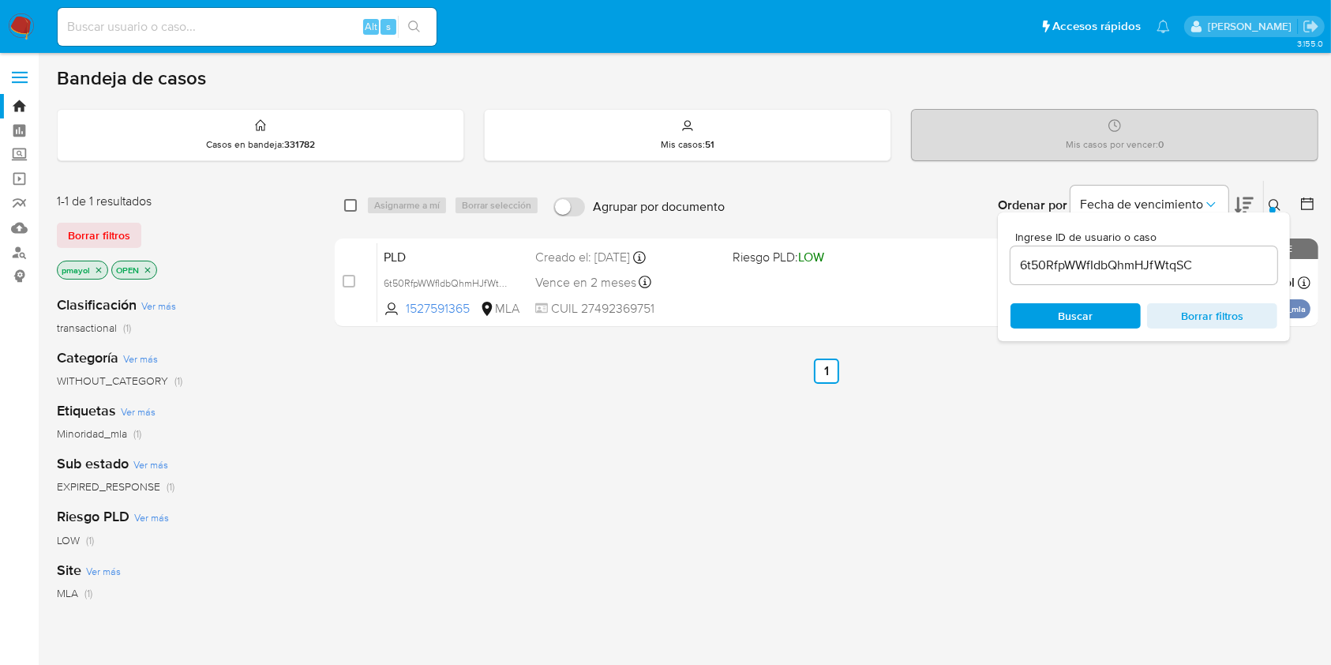
click at [348, 202] on input "checkbox" at bounding box center [350, 205] width 13 height 13
checkbox input "true"
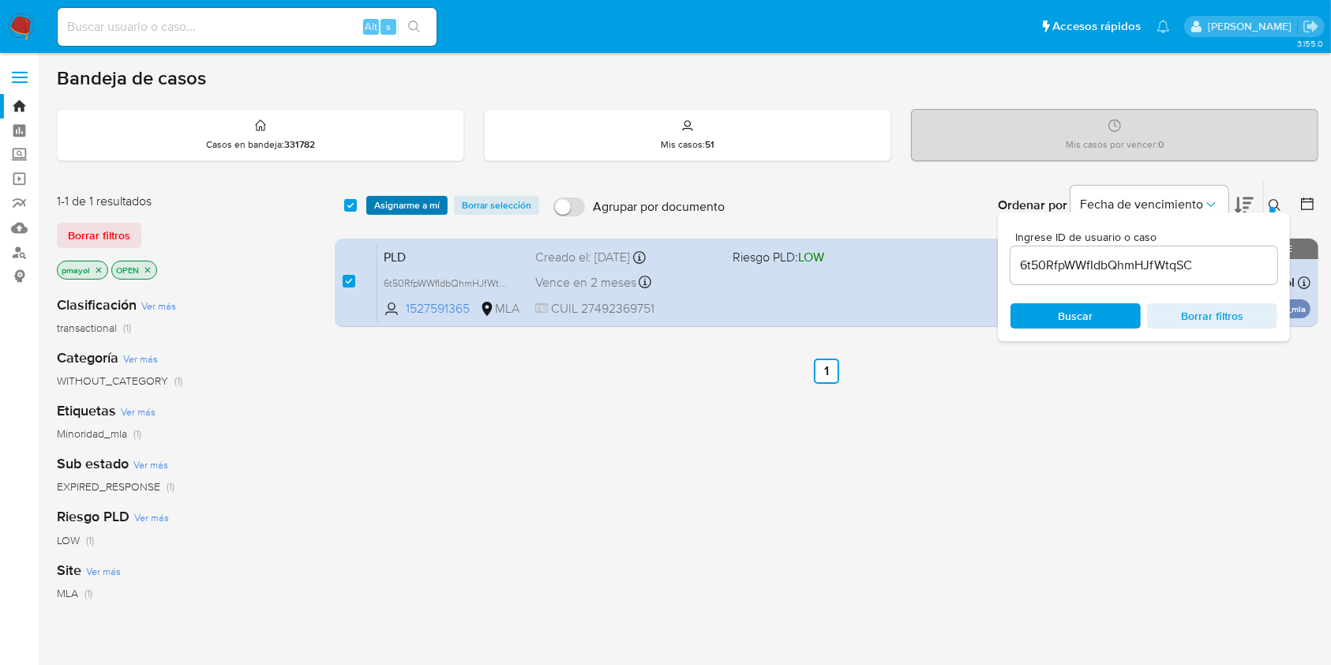
click at [394, 204] on span "Asignarme a mí" at bounding box center [407, 205] width 66 height 16
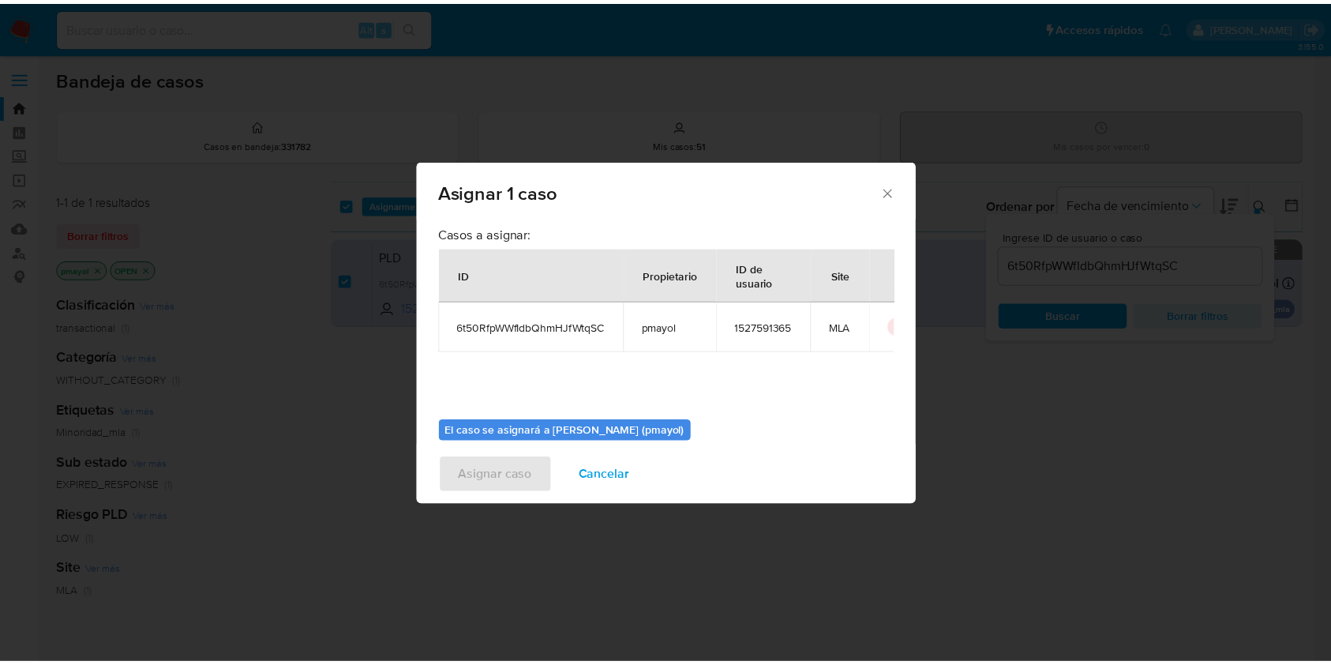
scroll to position [81, 0]
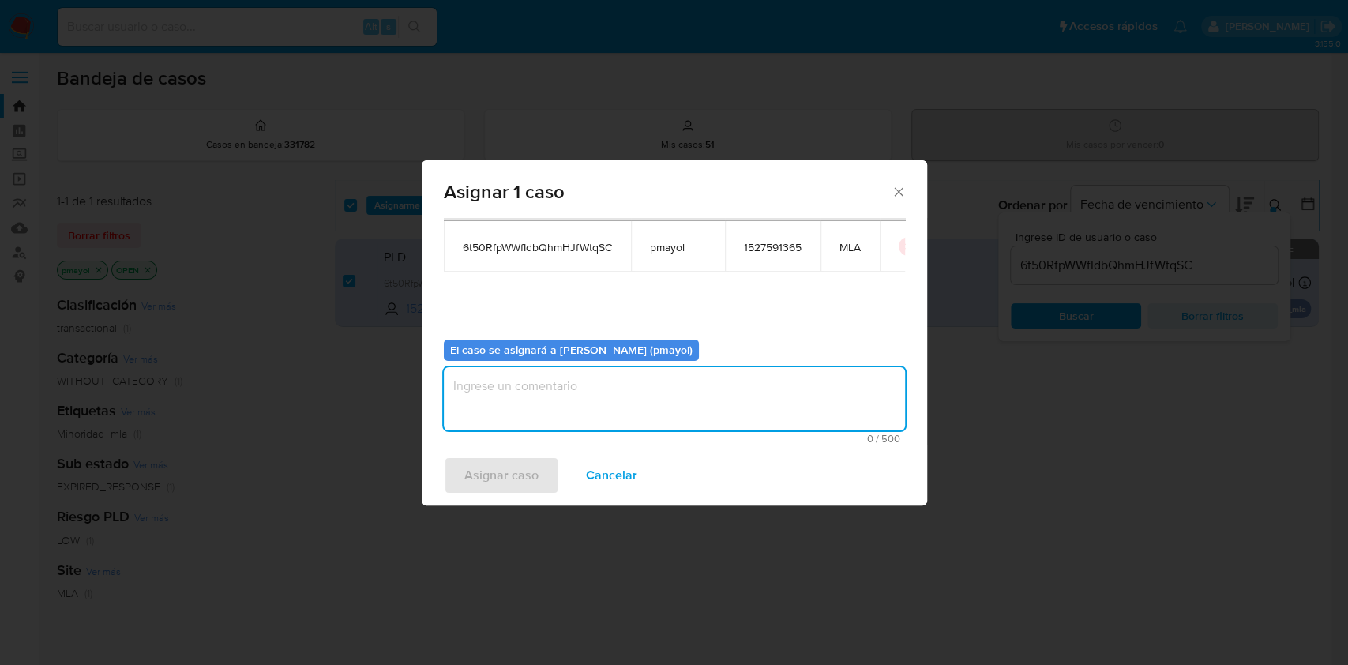
click at [699, 390] on textarea "assign-modal" at bounding box center [674, 398] width 461 height 63
type textarea "Asignación"
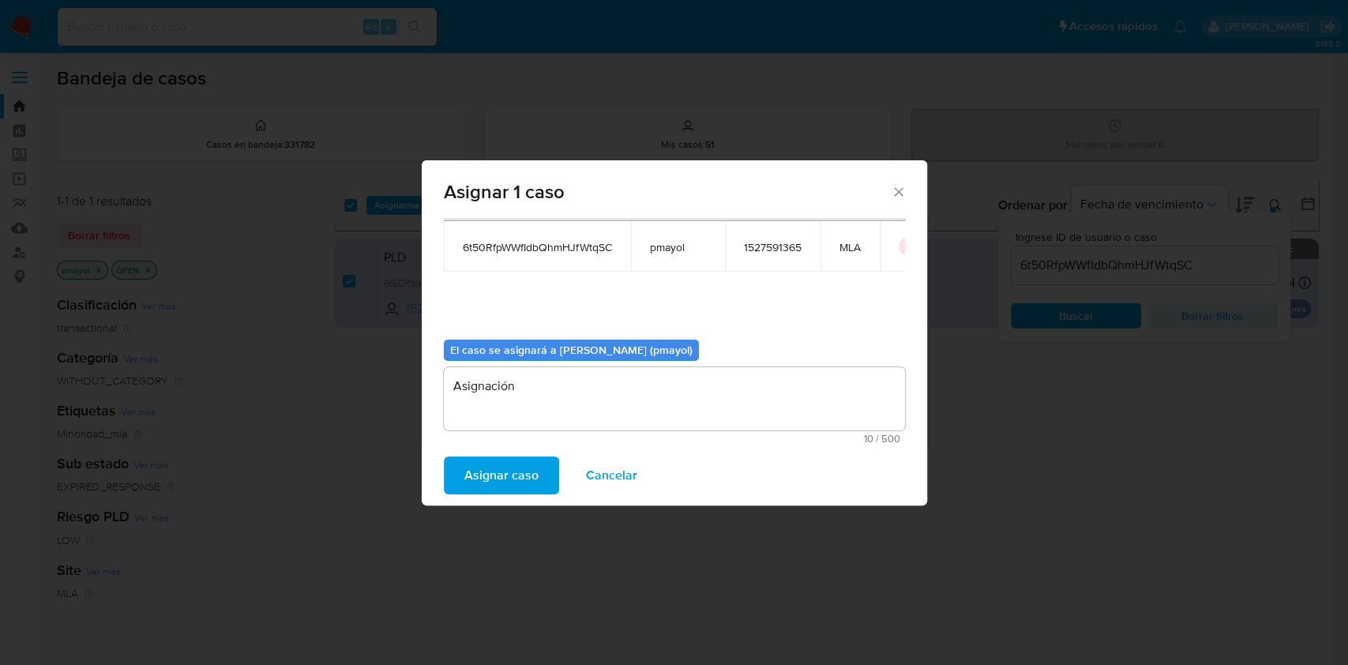
click at [489, 484] on span "Asignar caso" at bounding box center [501, 475] width 74 height 35
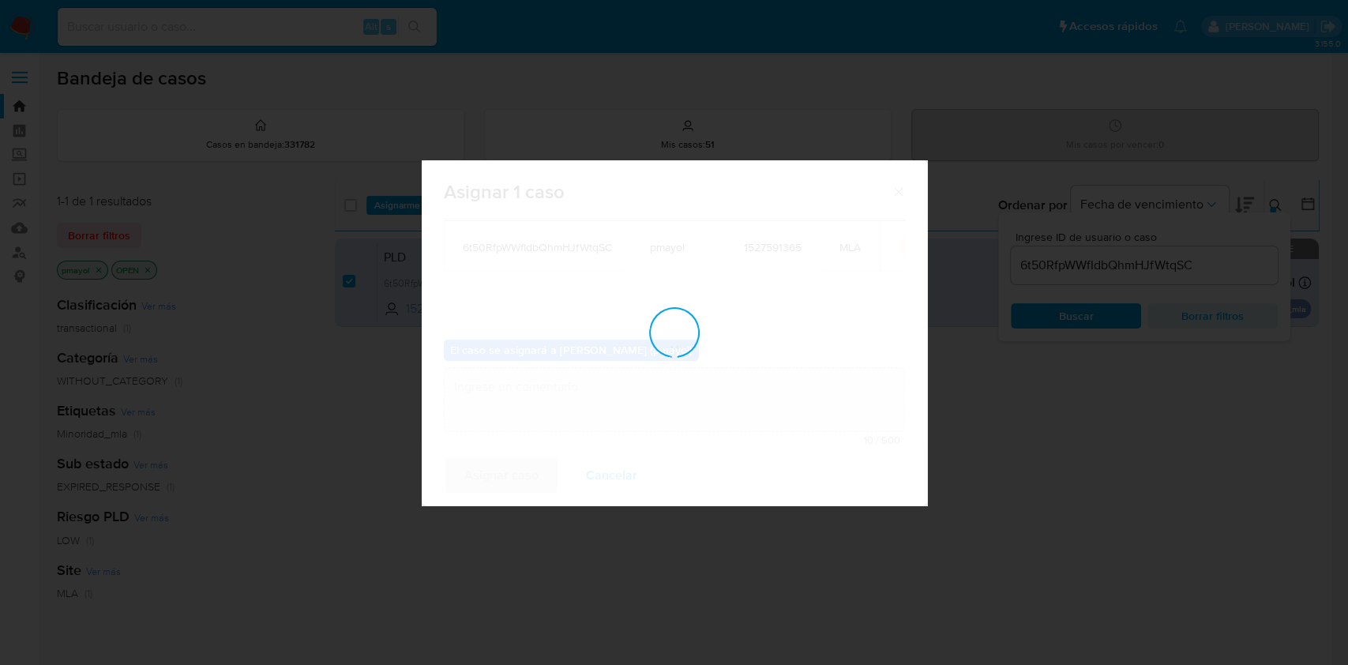
checkbox input "false"
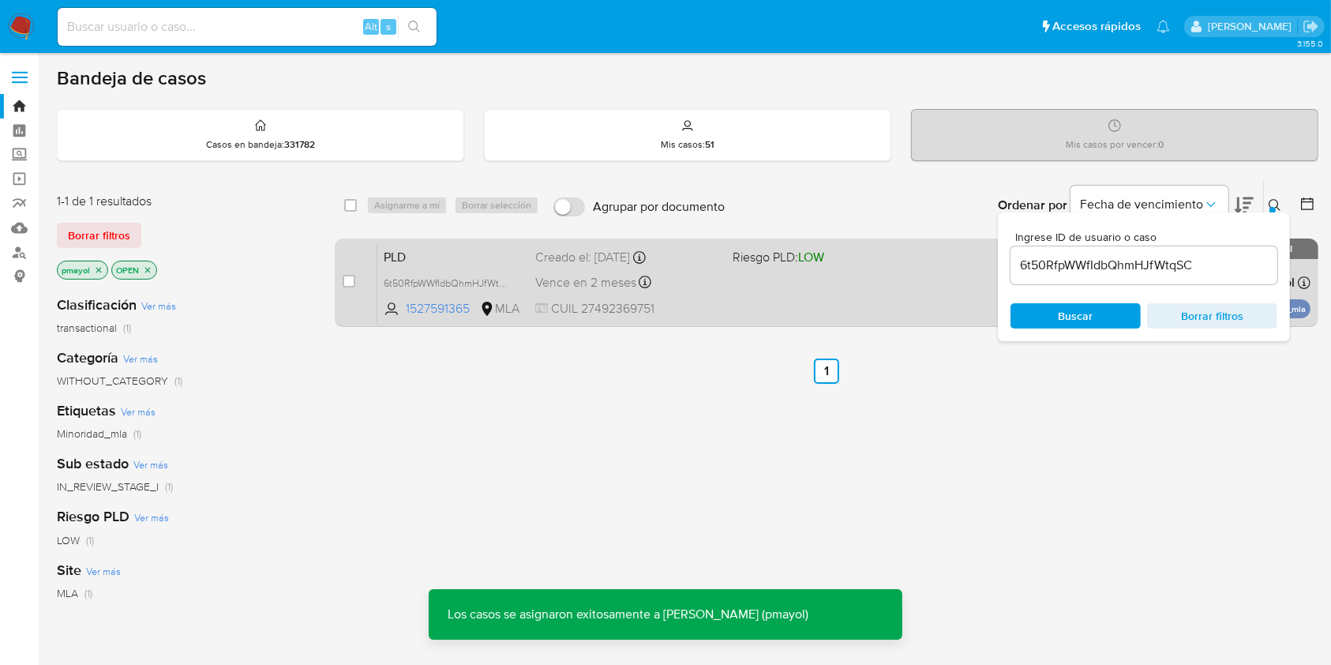
click at [774, 292] on div "PLD 6t50RfpWWfIdbQhmHJfWtqSC 1527591365 MLA Riesgo PLD: LOW Creado el: [DATE] C…" at bounding box center [843, 282] width 933 height 80
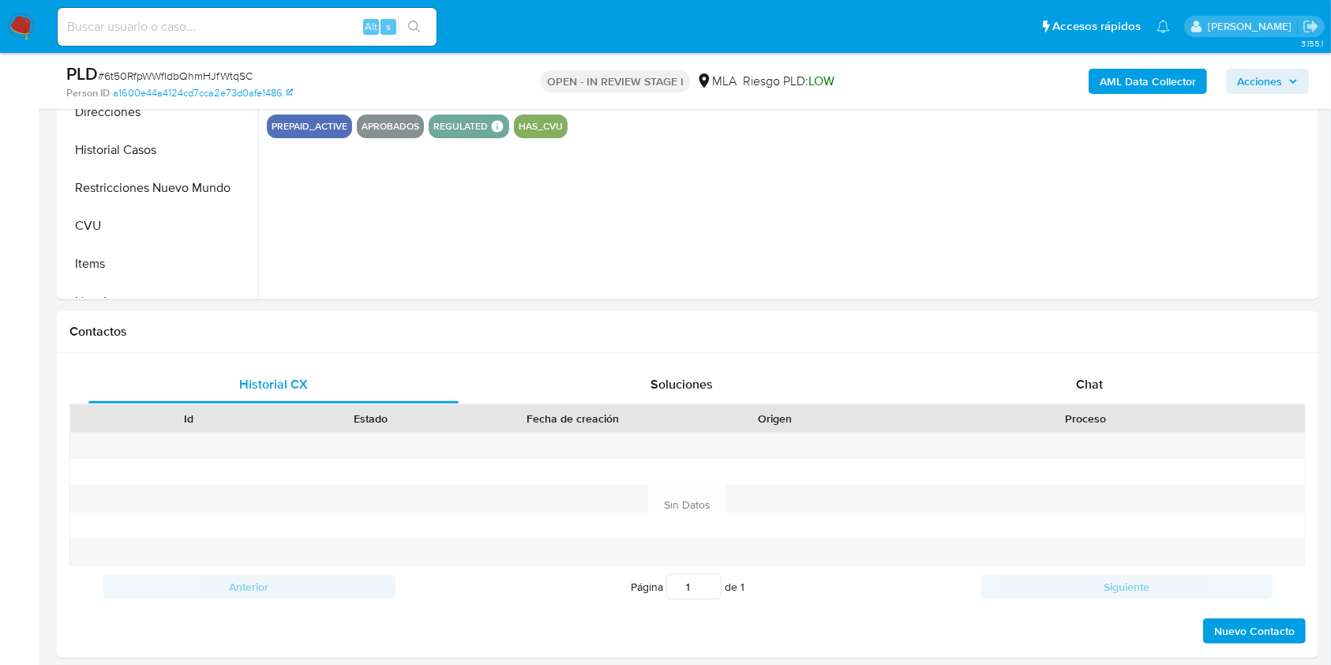
scroll to position [624, 0]
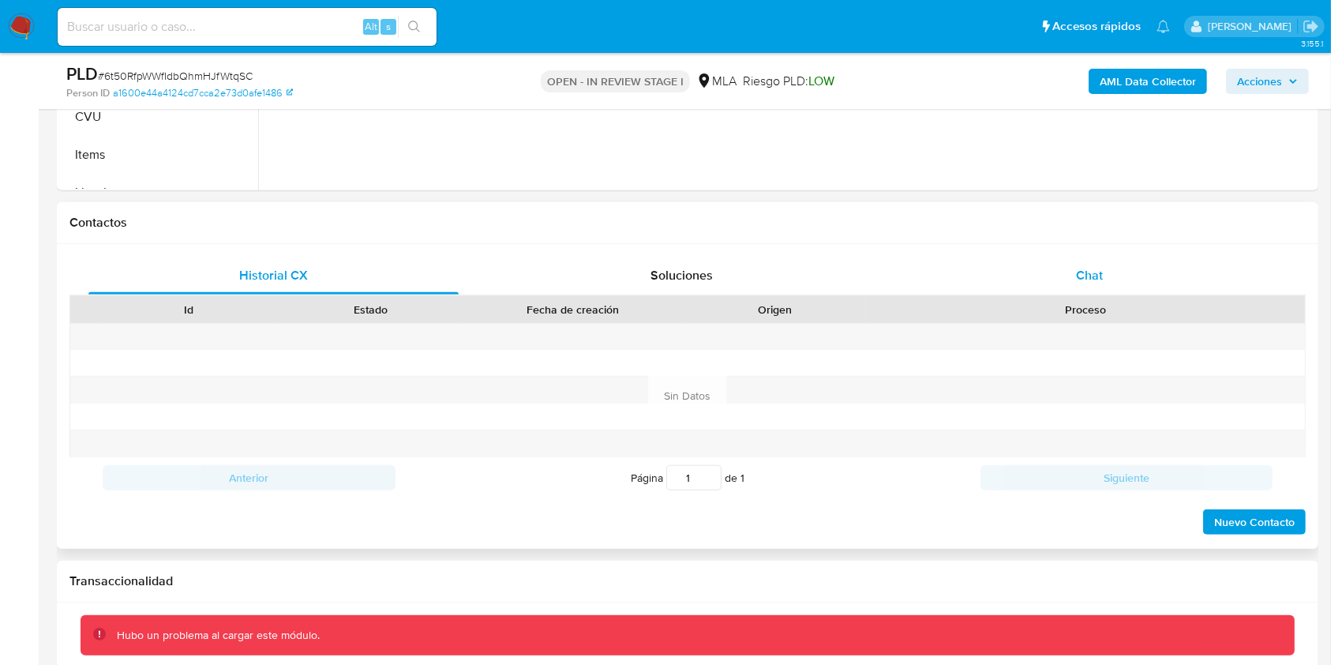
click at [1072, 270] on div "Chat" at bounding box center [1090, 276] width 370 height 38
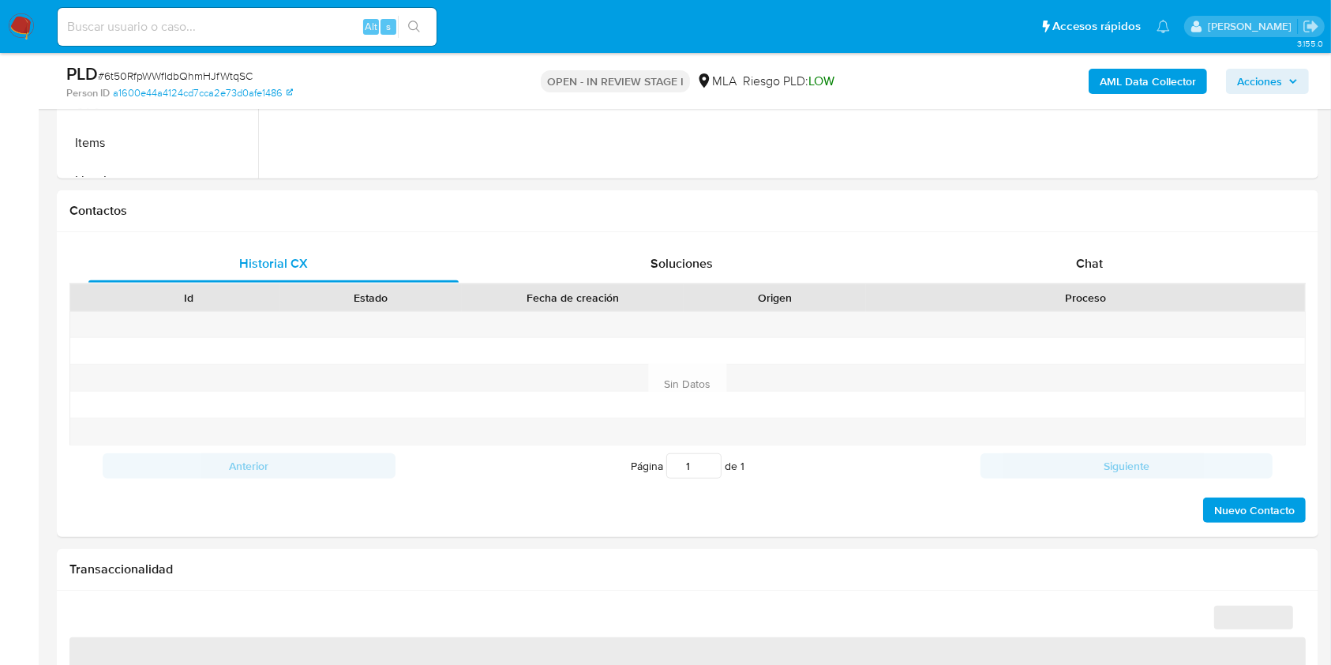
scroll to position [681, 0]
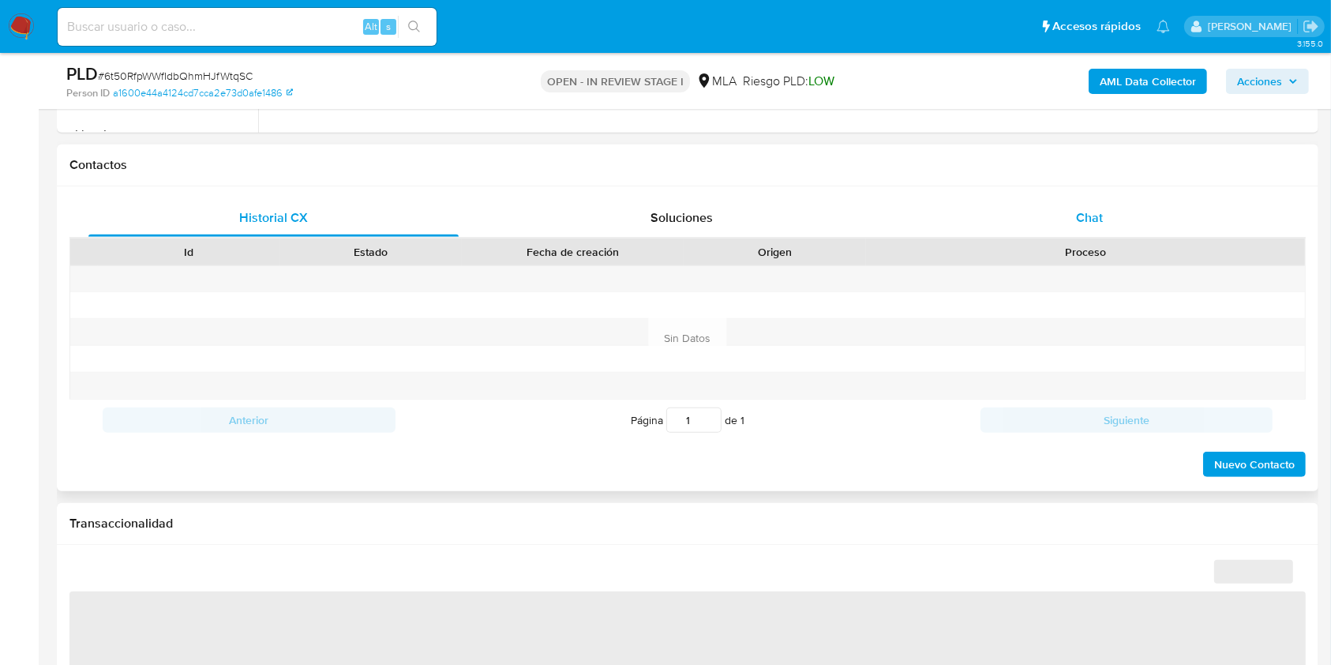
select select "10"
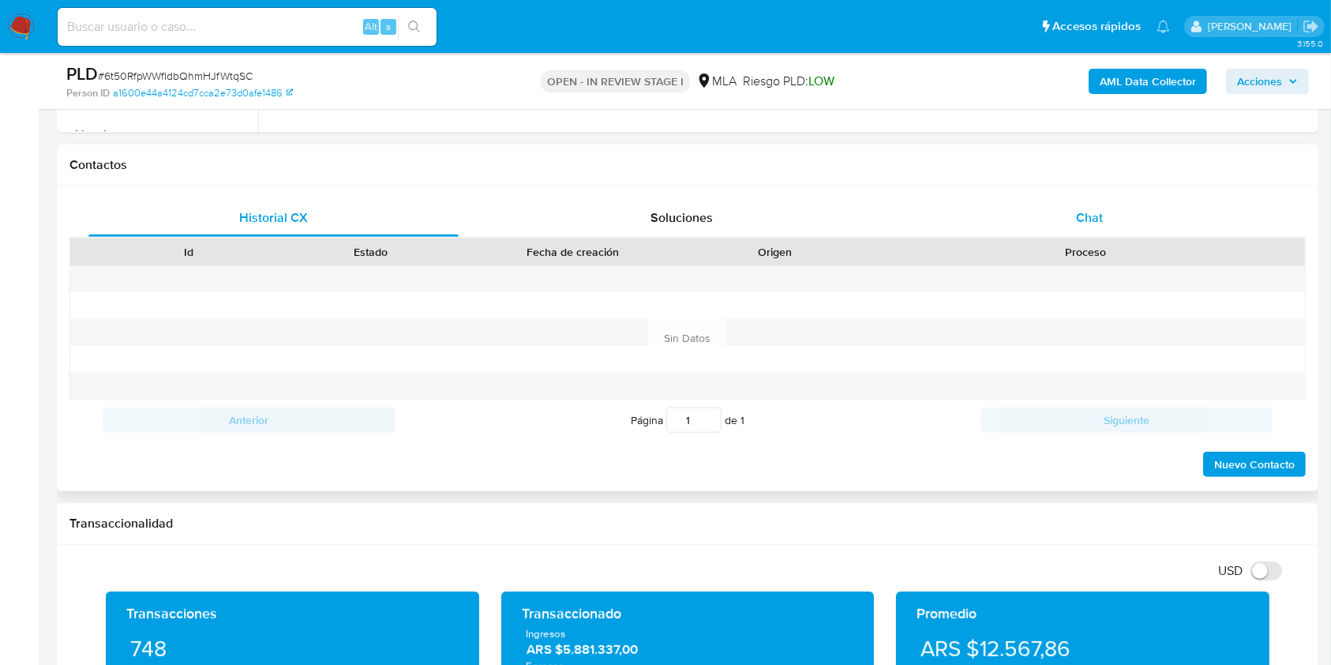
click at [1103, 217] on div "Chat" at bounding box center [1090, 218] width 370 height 38
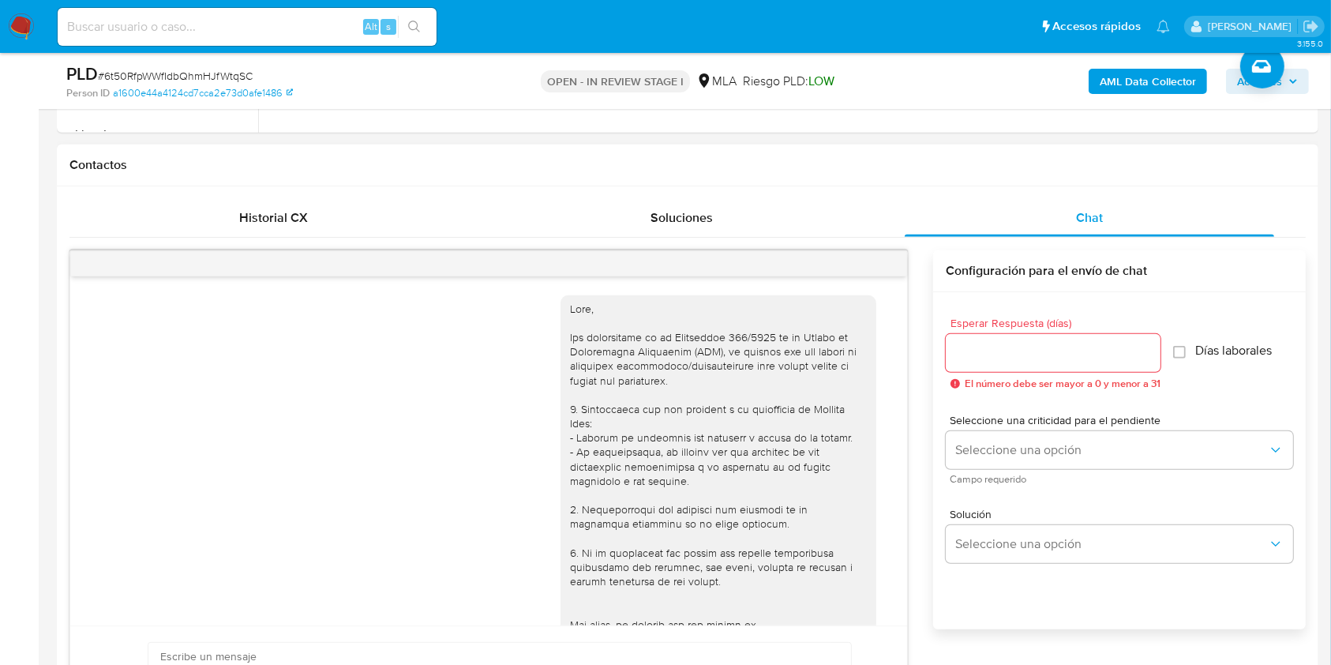
scroll to position [720, 0]
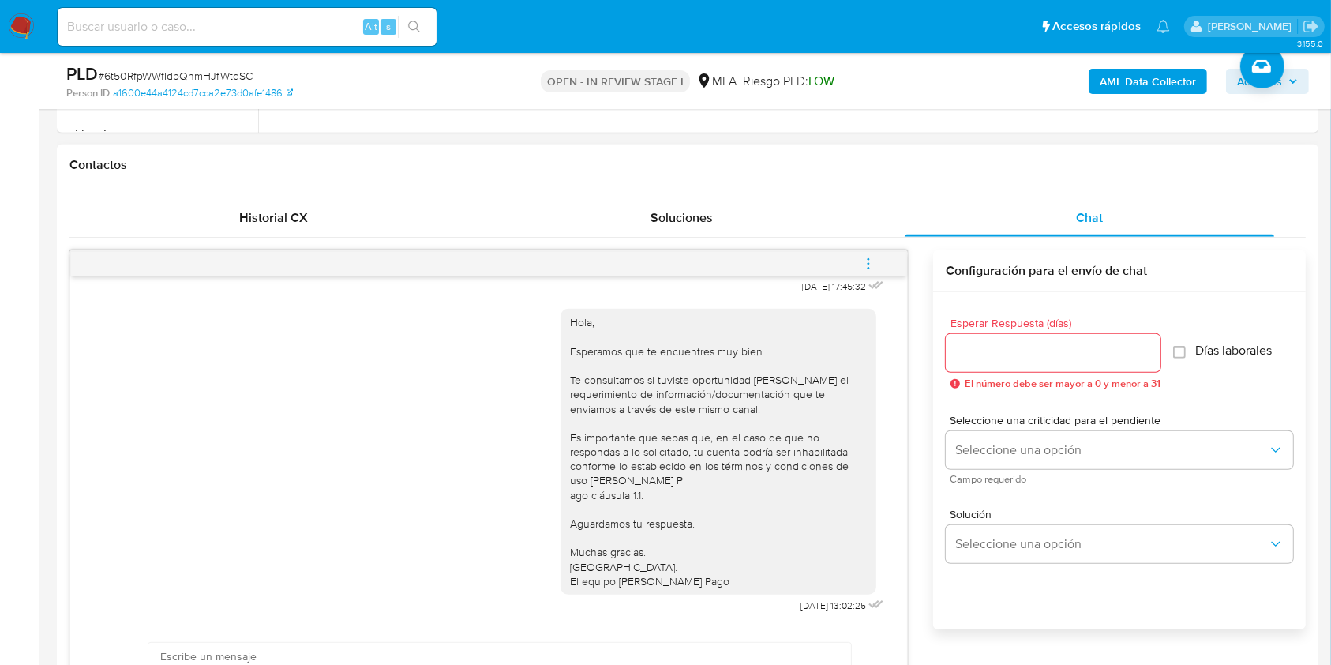
click at [886, 261] on button "menu-action" at bounding box center [868, 264] width 52 height 38
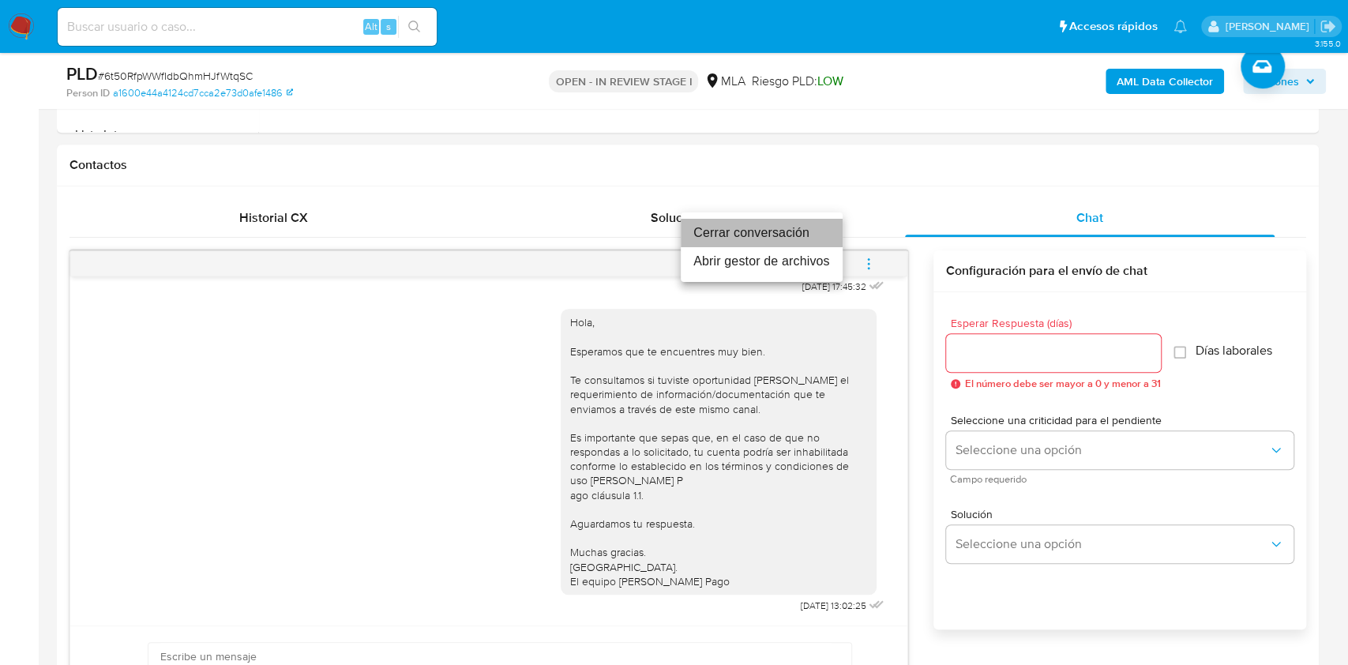
click at [773, 231] on li "Cerrar conversación" at bounding box center [761, 233] width 162 height 28
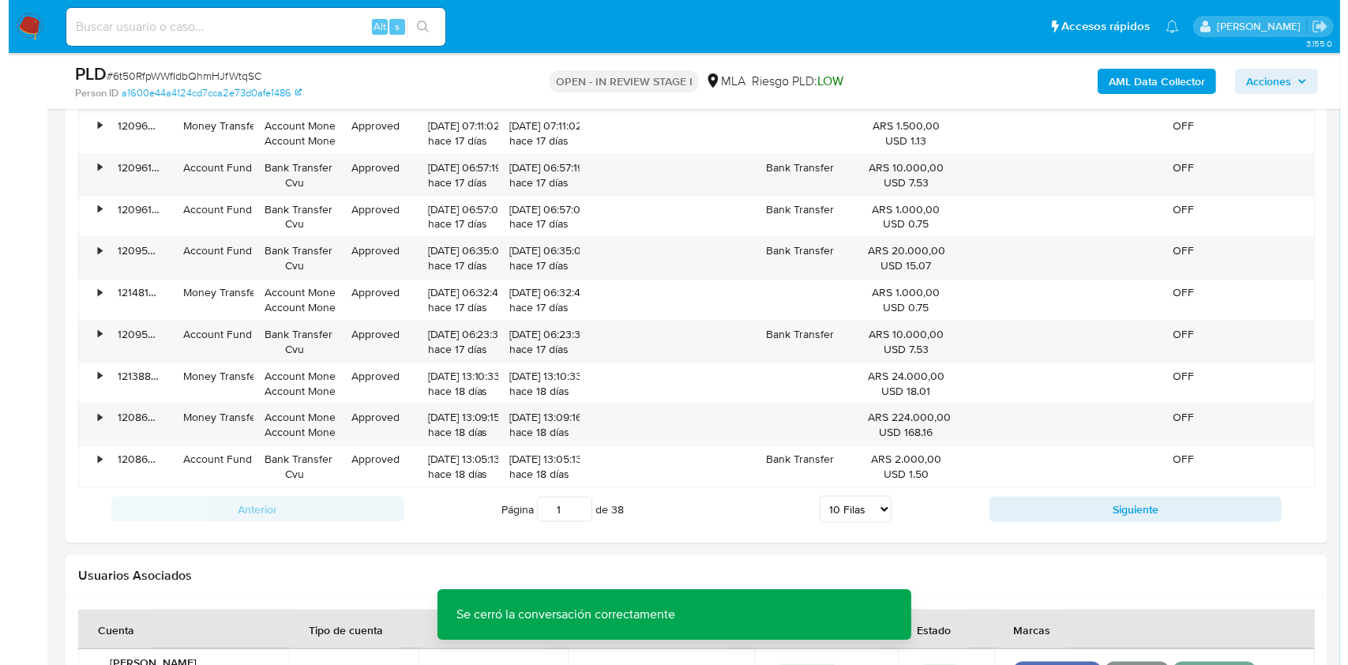
scroll to position [2776, 0]
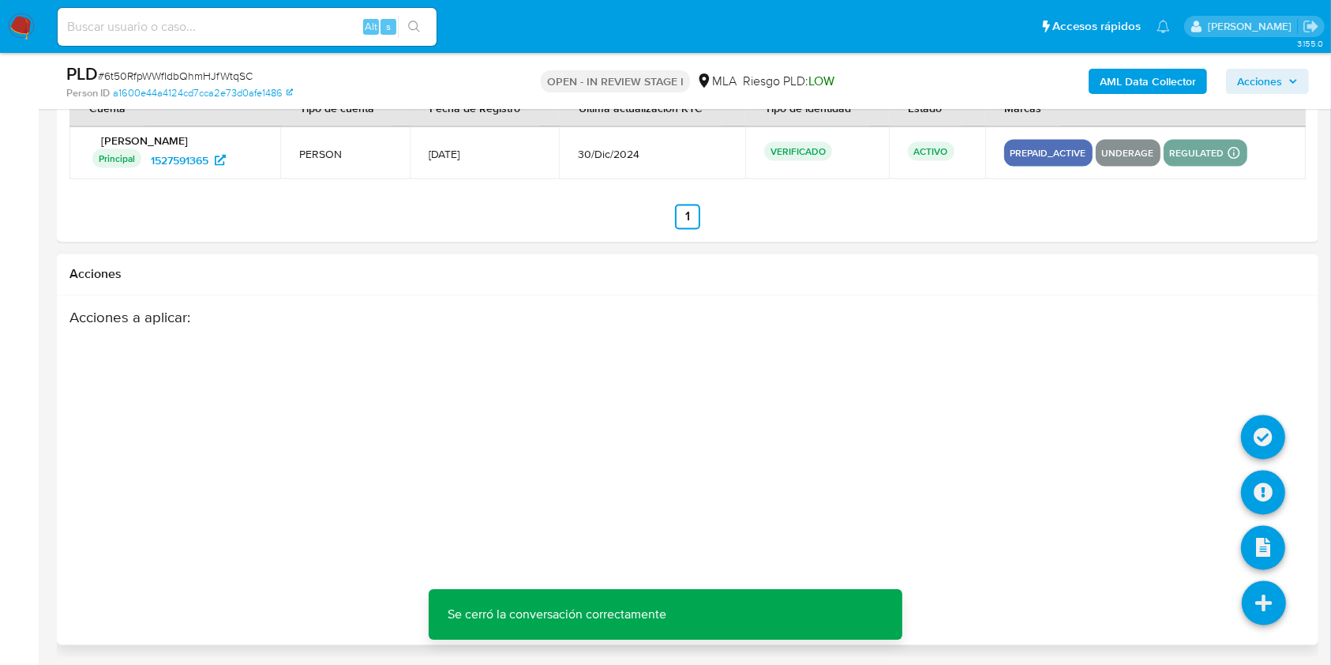
click at [1244, 602] on icon at bounding box center [1264, 603] width 44 height 44
click at [1254, 475] on icon at bounding box center [1263, 492] width 44 height 44
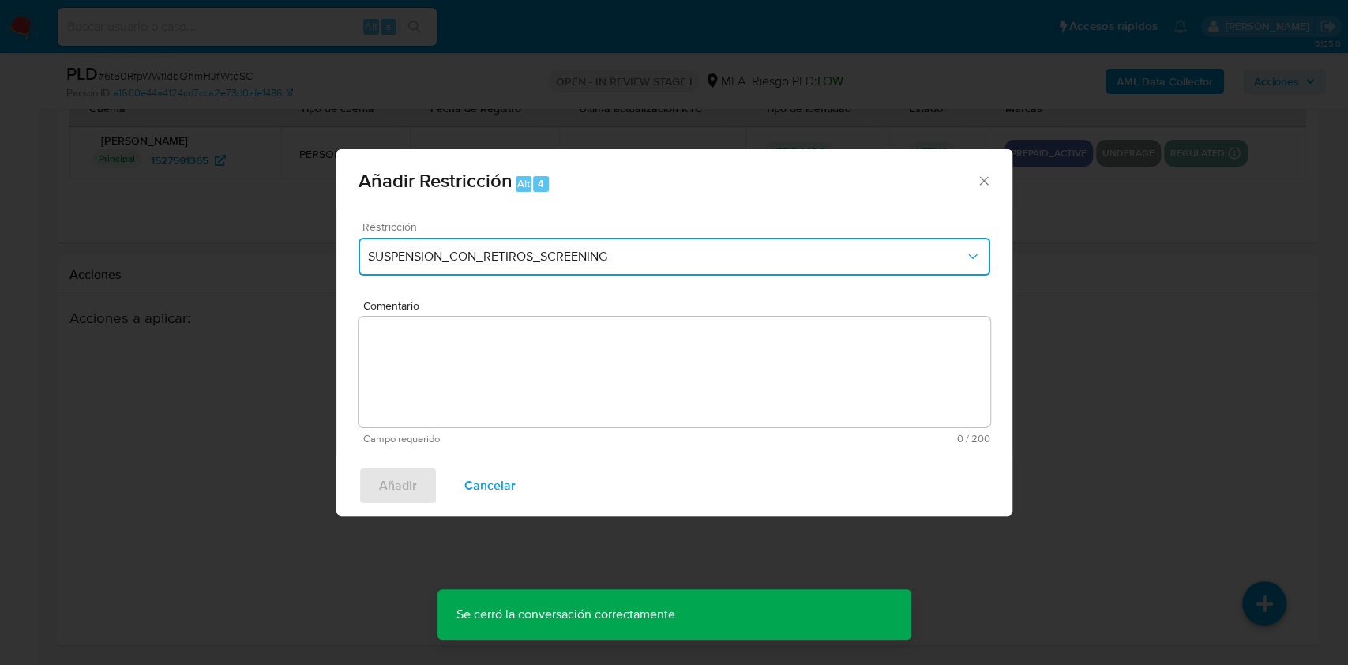
click at [568, 238] on button "SUSPENSION_CON_RETIROS_SCREENING" at bounding box center [674, 257] width 632 height 38
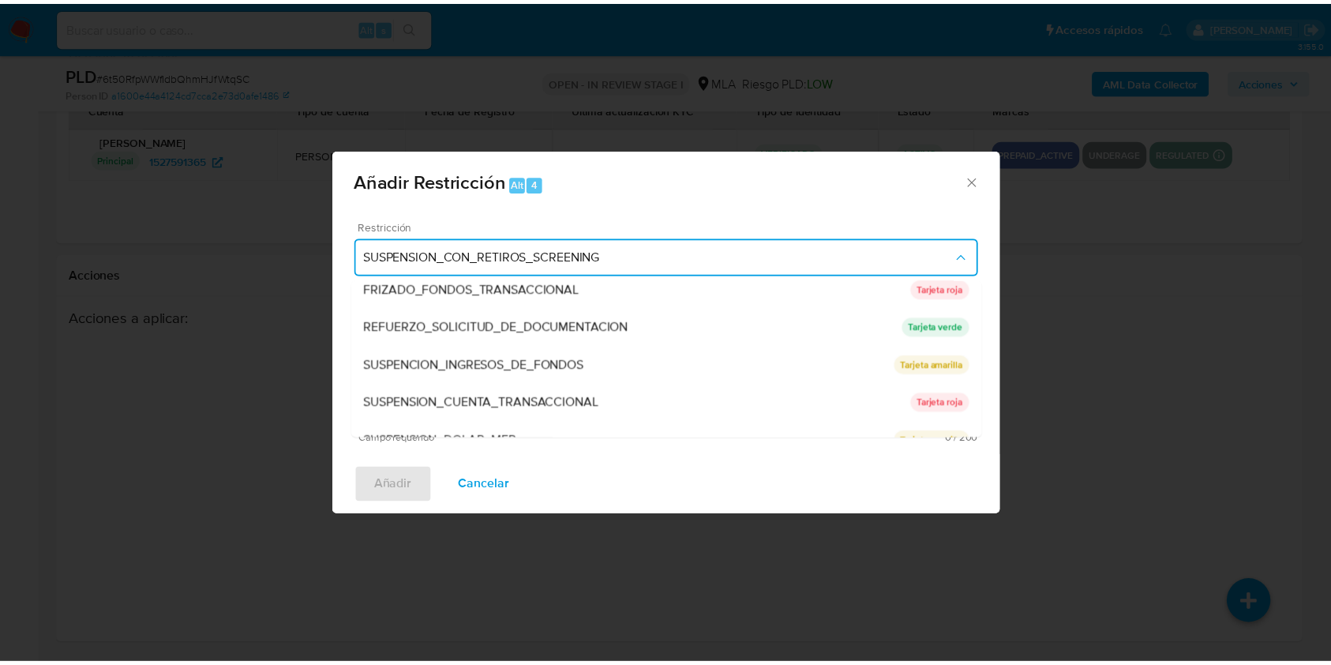
scroll to position [324, 0]
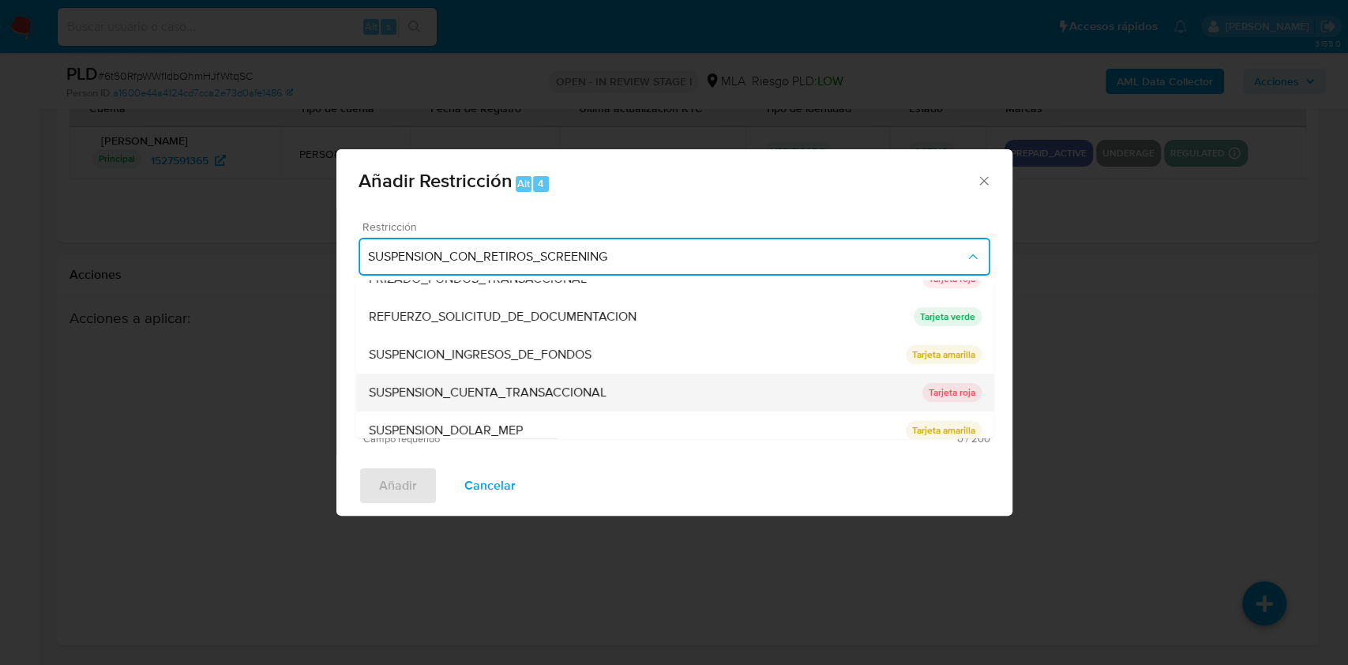
click at [663, 387] on div "SUSPENSION_CUENTA_TRANSACCIONAL" at bounding box center [644, 392] width 553 height 38
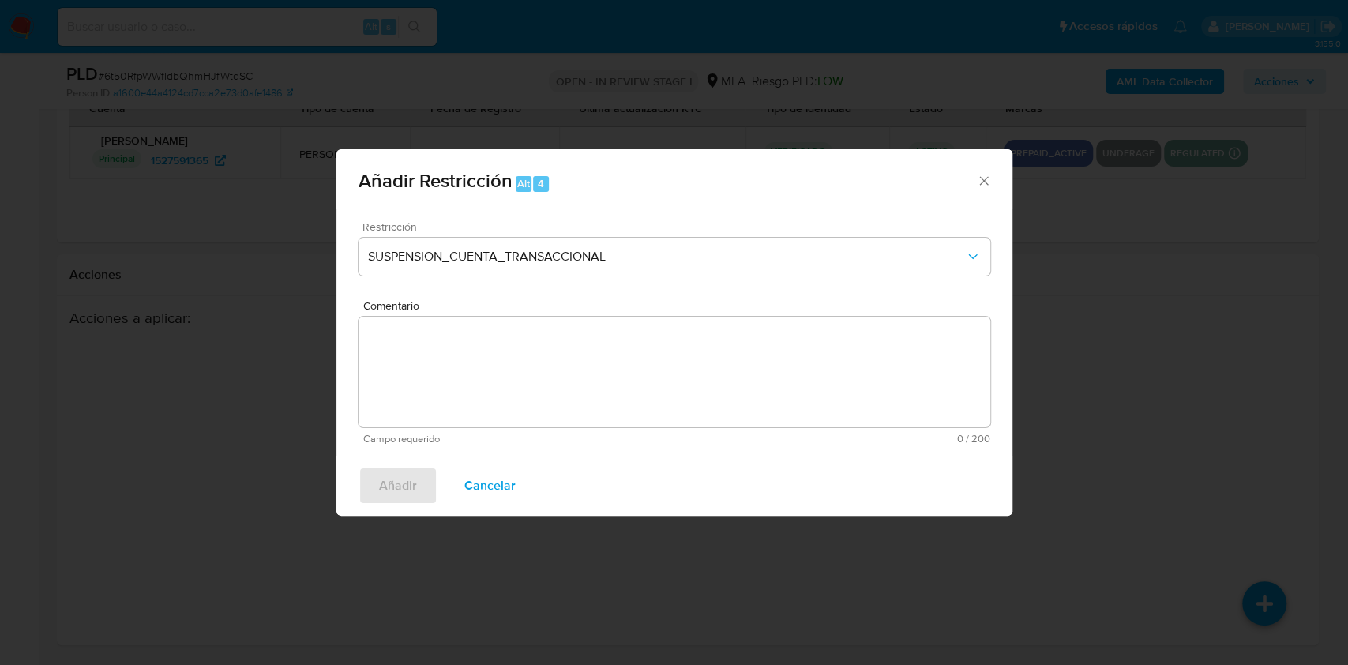
click at [579, 388] on textarea "Comentario" at bounding box center [674, 372] width 632 height 111
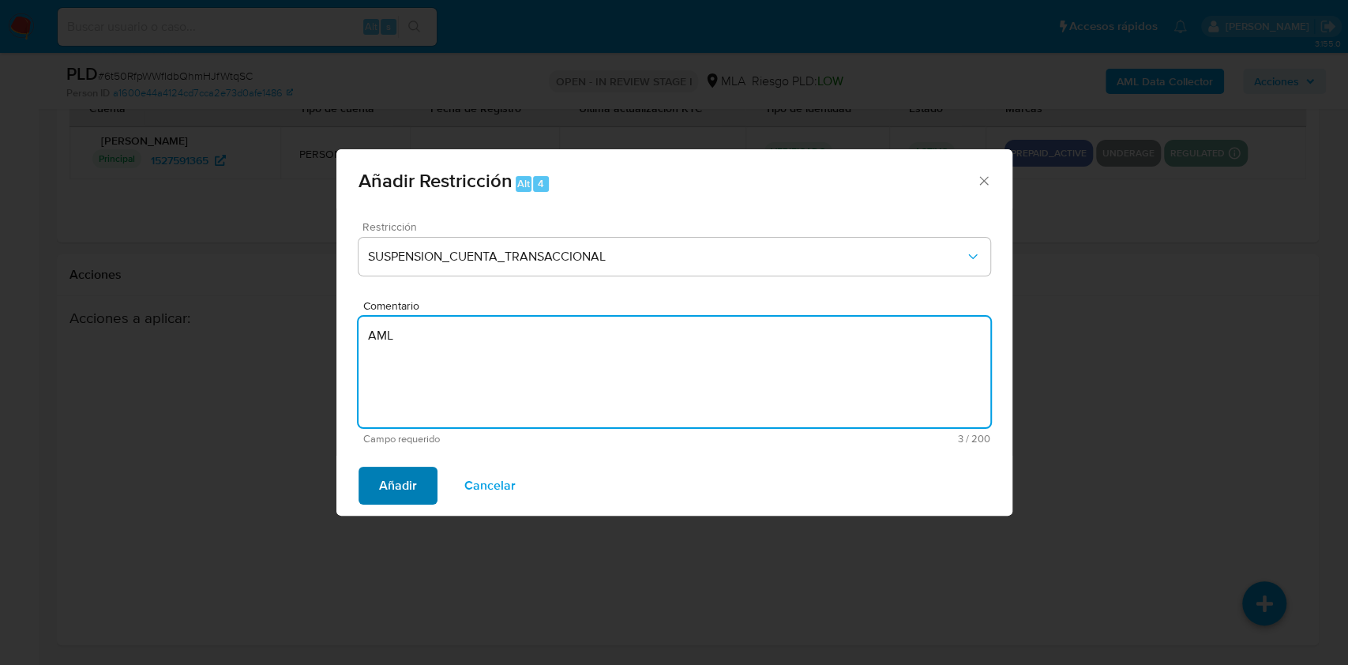
type textarea "AML"
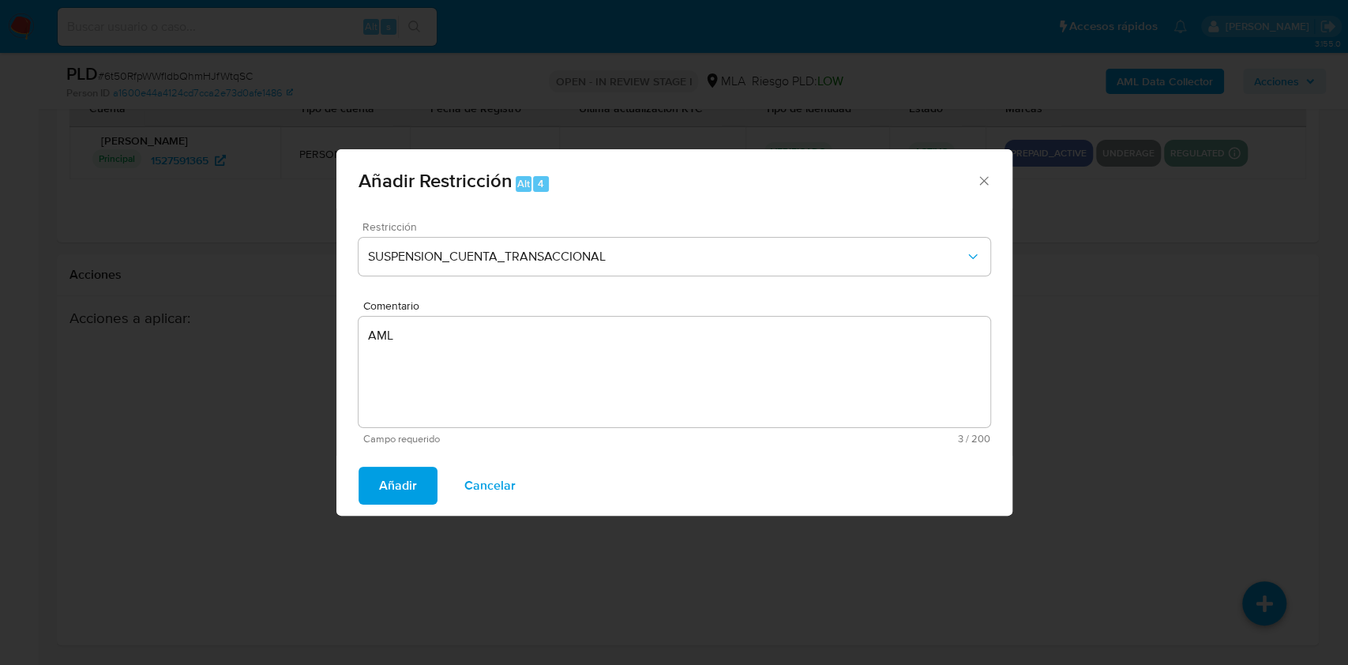
click at [387, 475] on span "Añadir" at bounding box center [398, 485] width 38 height 35
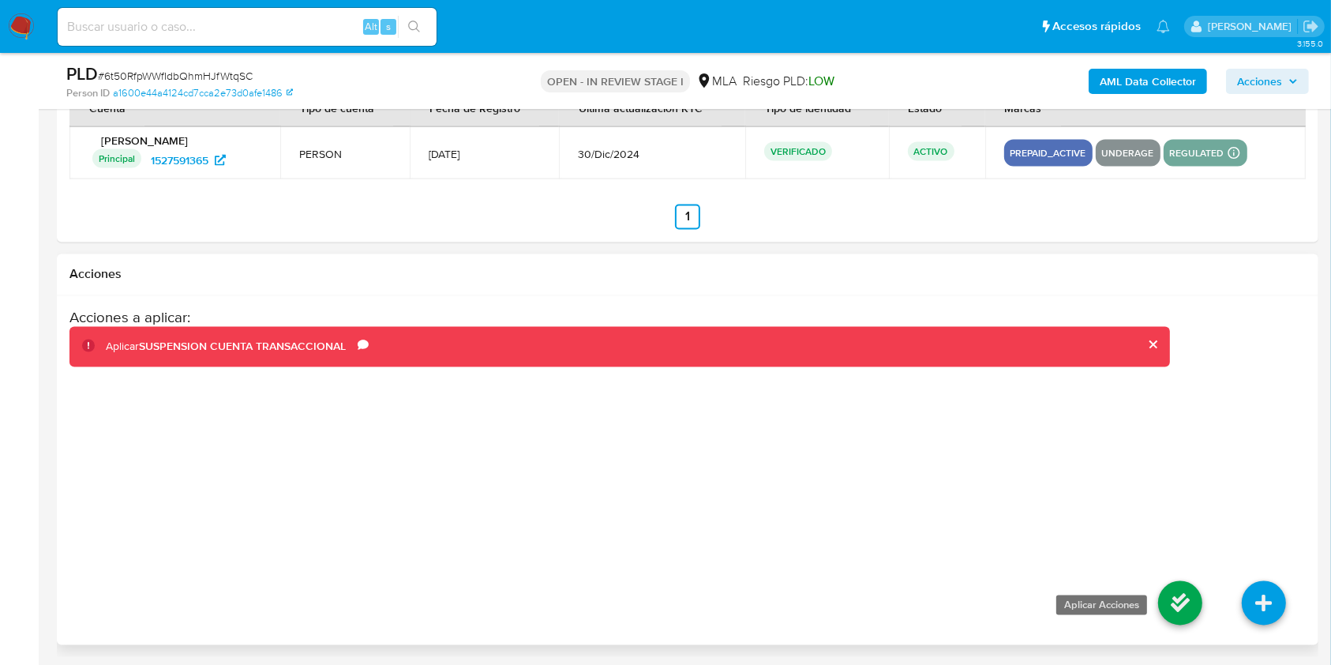
click at [1163, 587] on icon at bounding box center [1180, 603] width 44 height 44
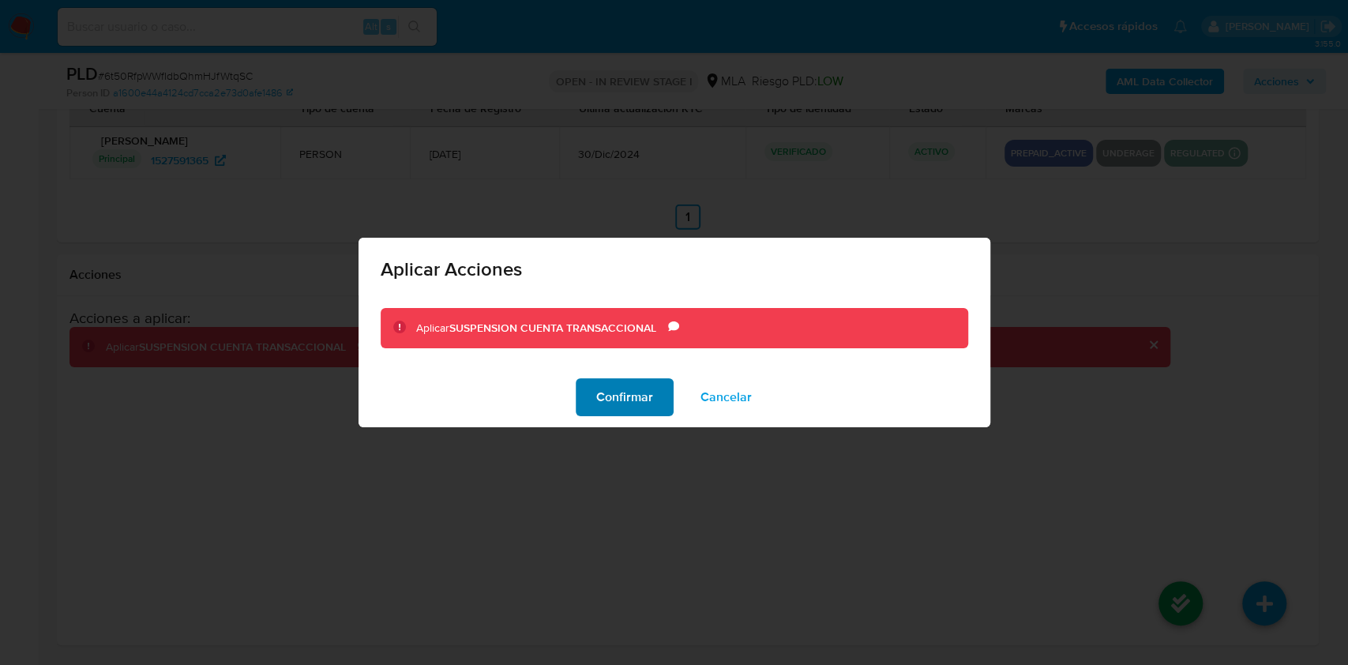
click at [630, 402] on span "Confirmar" at bounding box center [624, 397] width 57 height 35
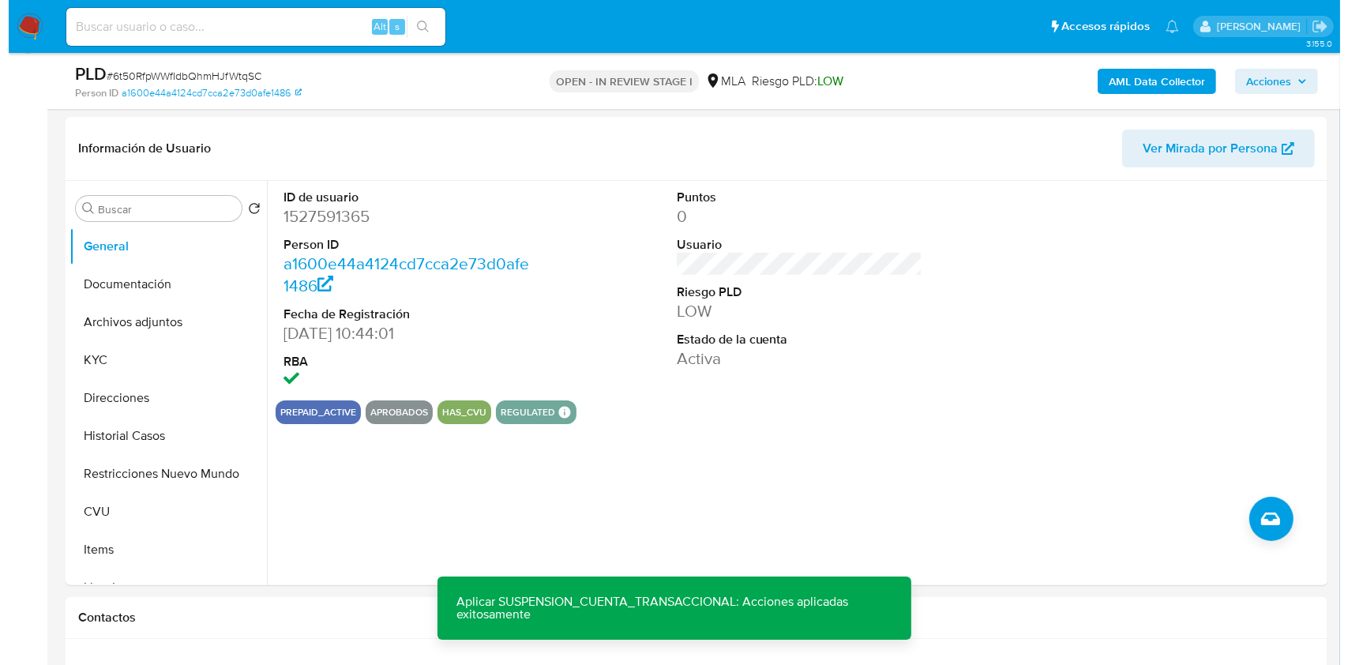
scroll to position [194, 0]
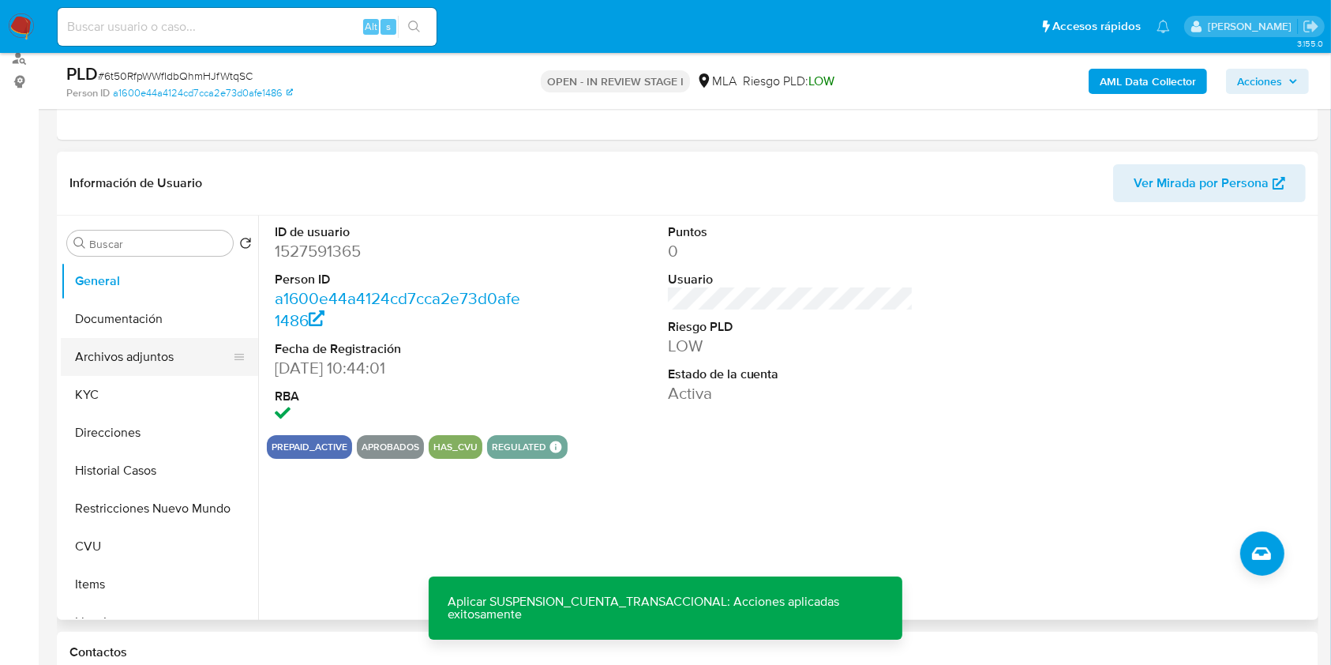
click at [167, 355] on button "Archivos adjuntos" at bounding box center [153, 357] width 185 height 38
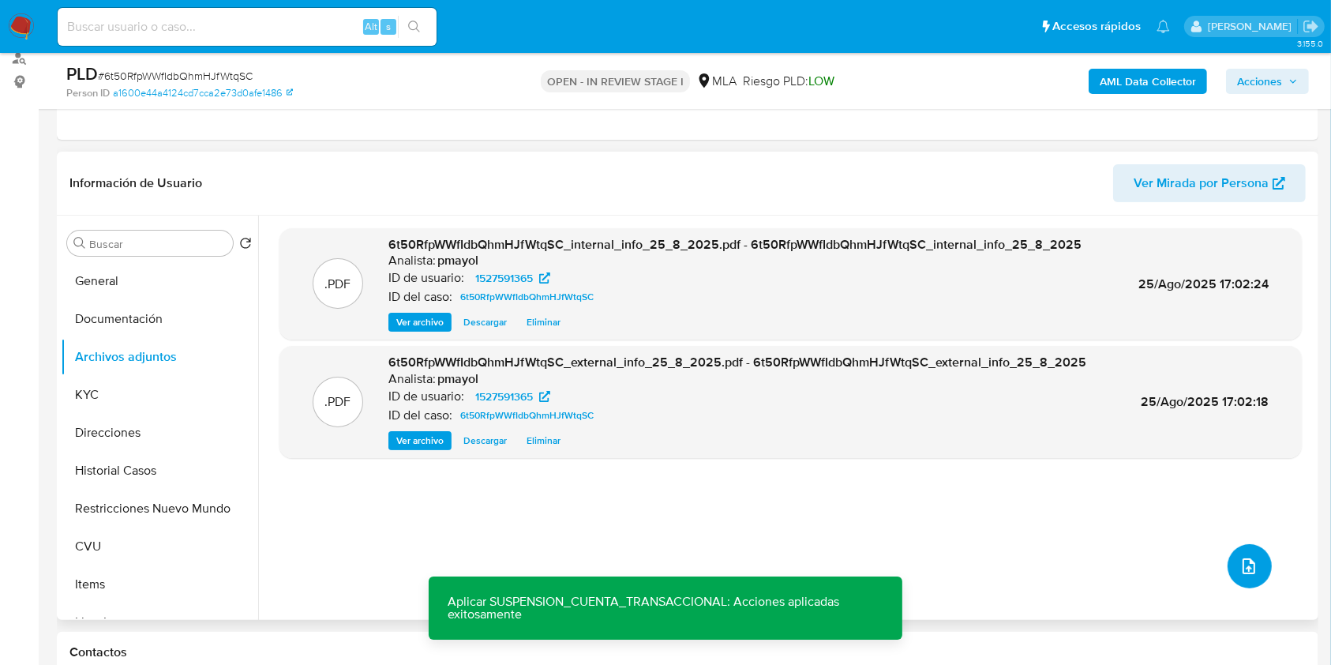
click at [1242, 552] on button "upload-file" at bounding box center [1250, 566] width 44 height 44
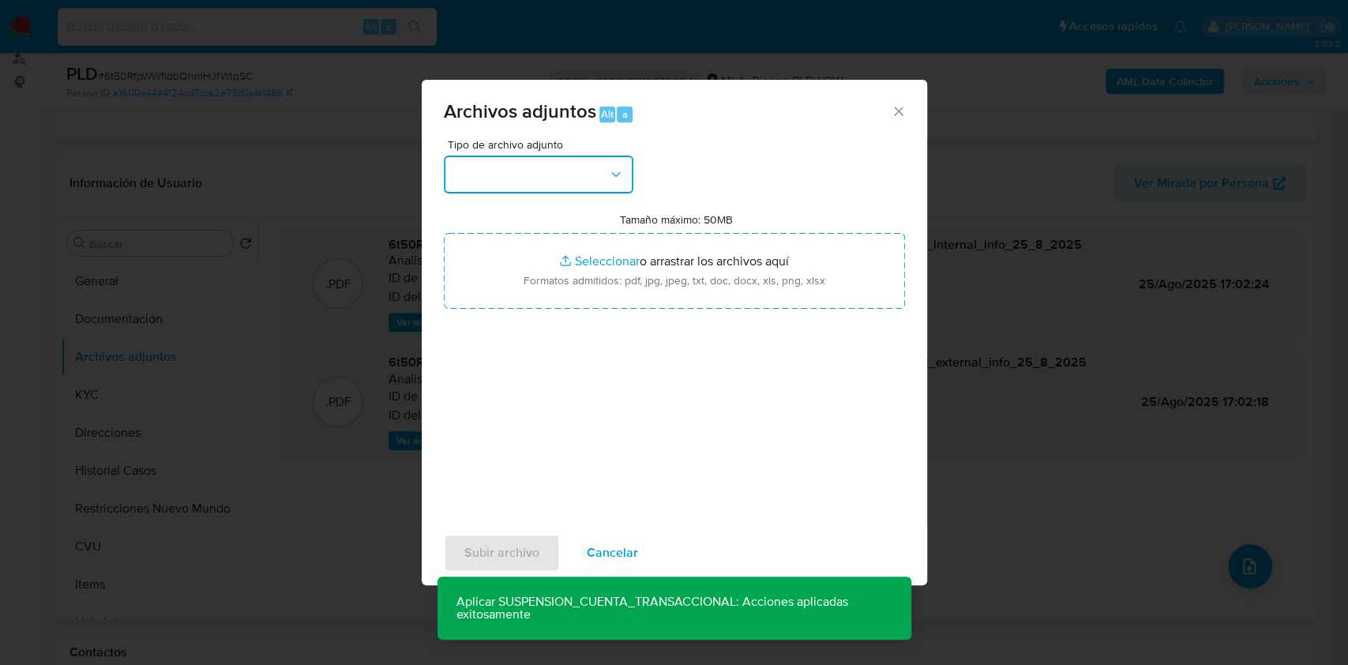
click at [587, 170] on button "button" at bounding box center [538, 175] width 189 height 38
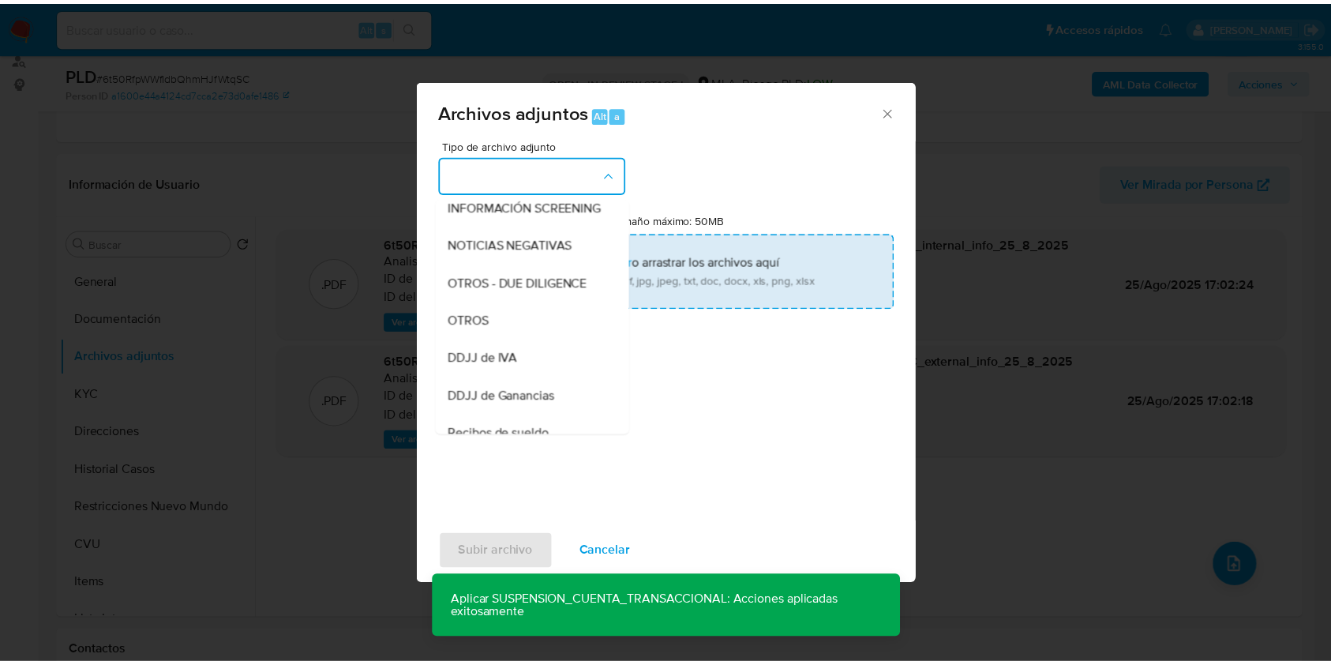
scroll to position [216, 0]
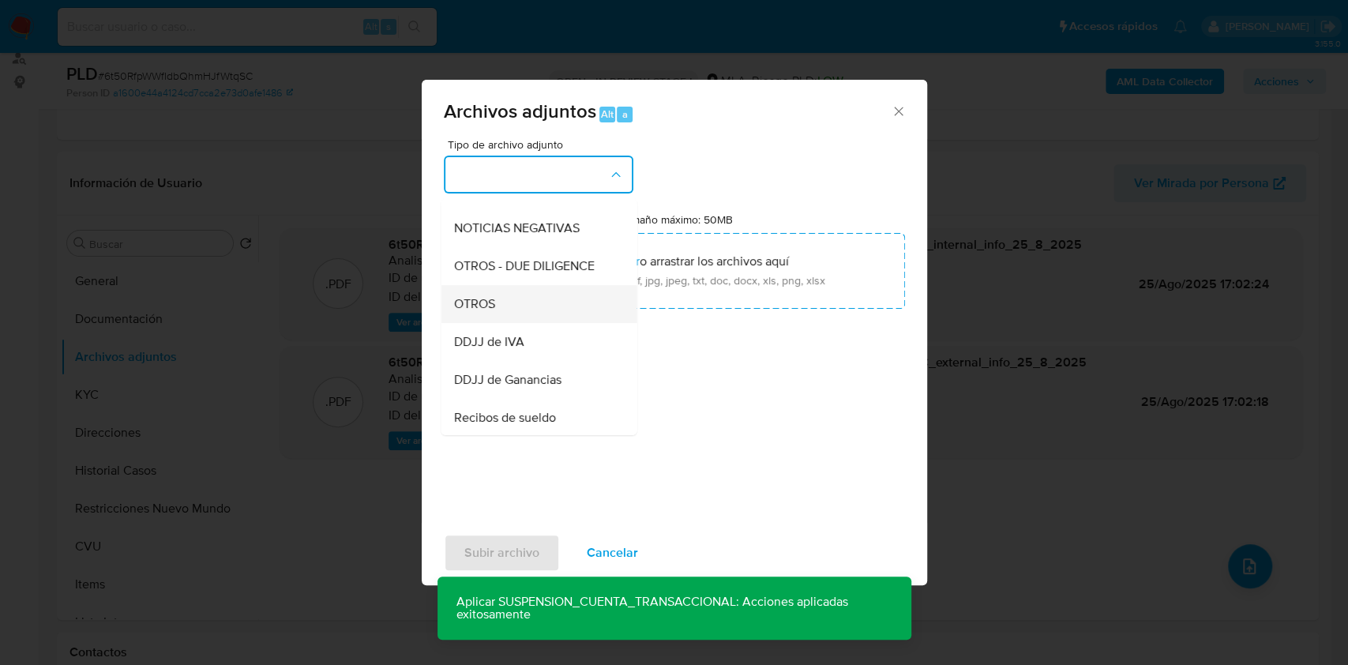
click at [549, 316] on div "OTROS" at bounding box center [533, 304] width 161 height 38
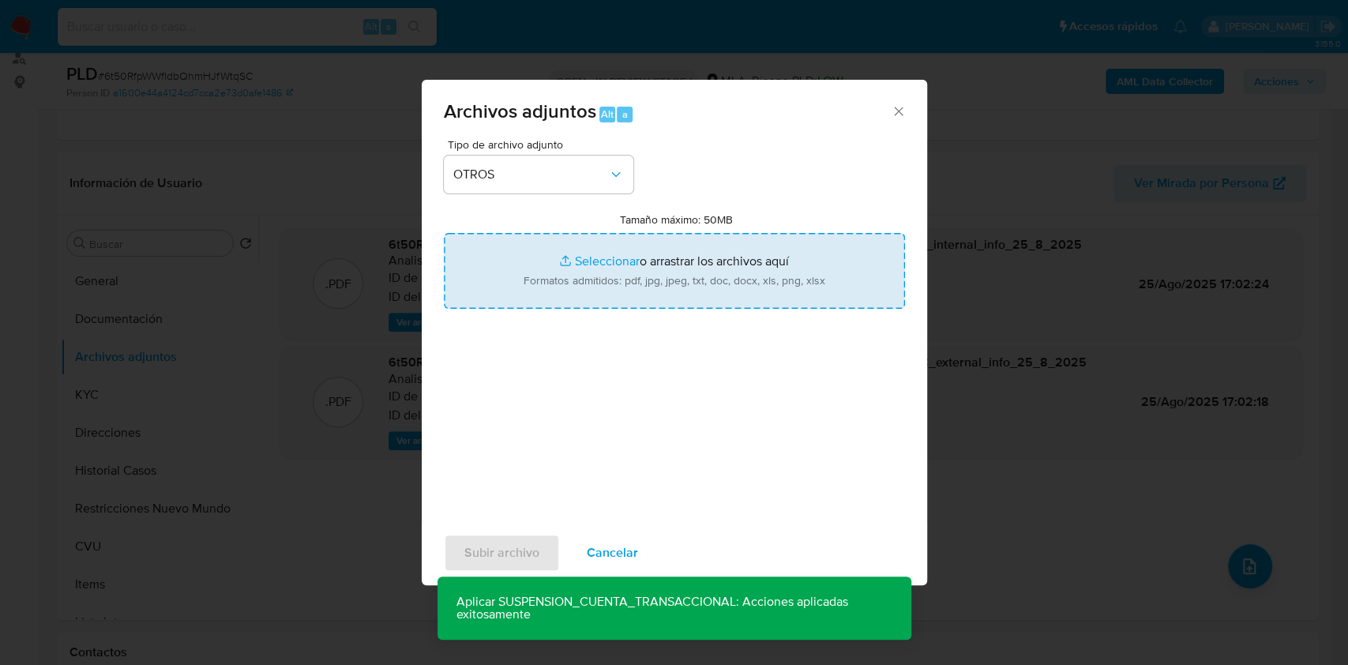
click at [625, 277] on input "Tamaño máximo: 50MB Seleccionar archivos" at bounding box center [674, 271] width 461 height 76
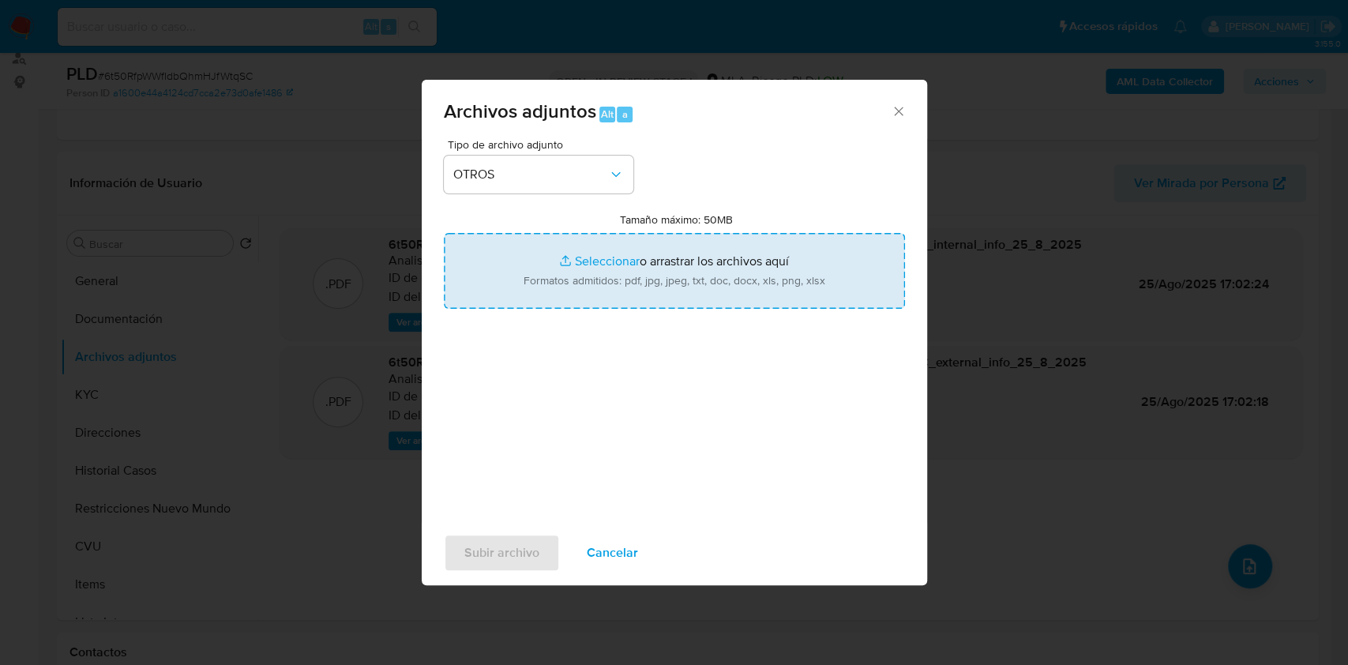
type input "C:\fakepath\Caselog 6t50RfpWWfIdbQhmHJfWtqSC.docx"
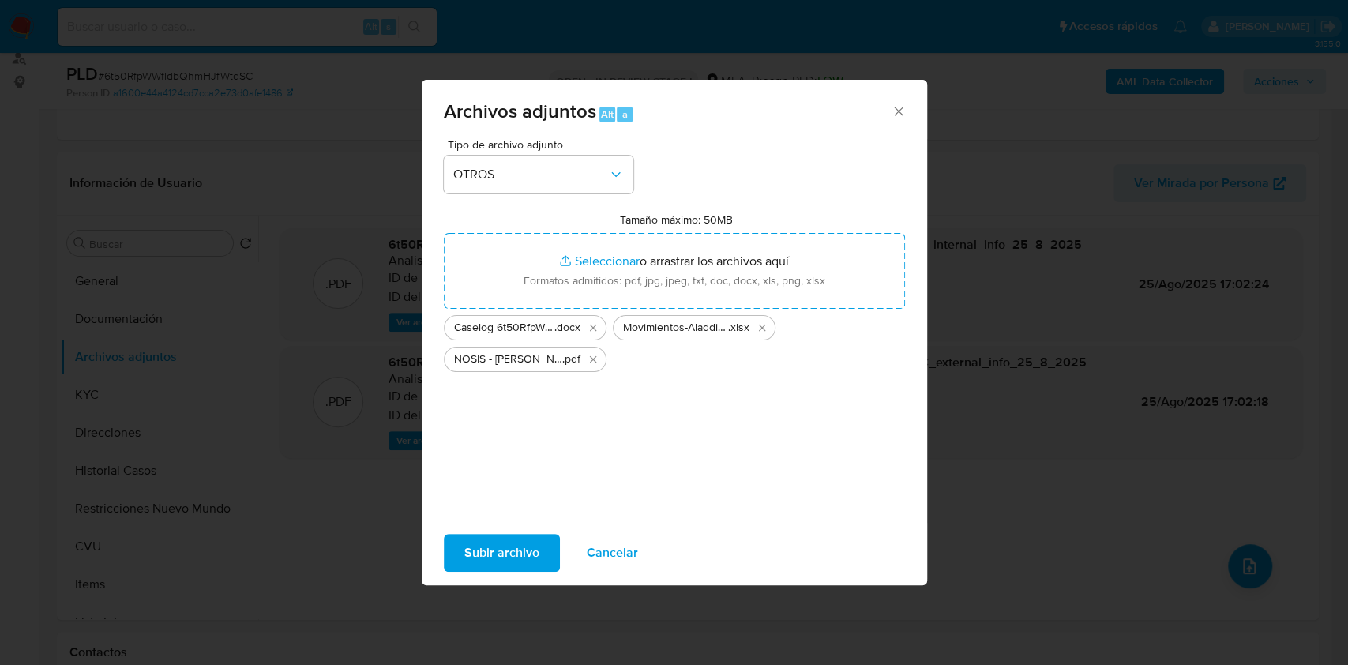
click at [500, 545] on span "Subir archivo" at bounding box center [501, 552] width 75 height 35
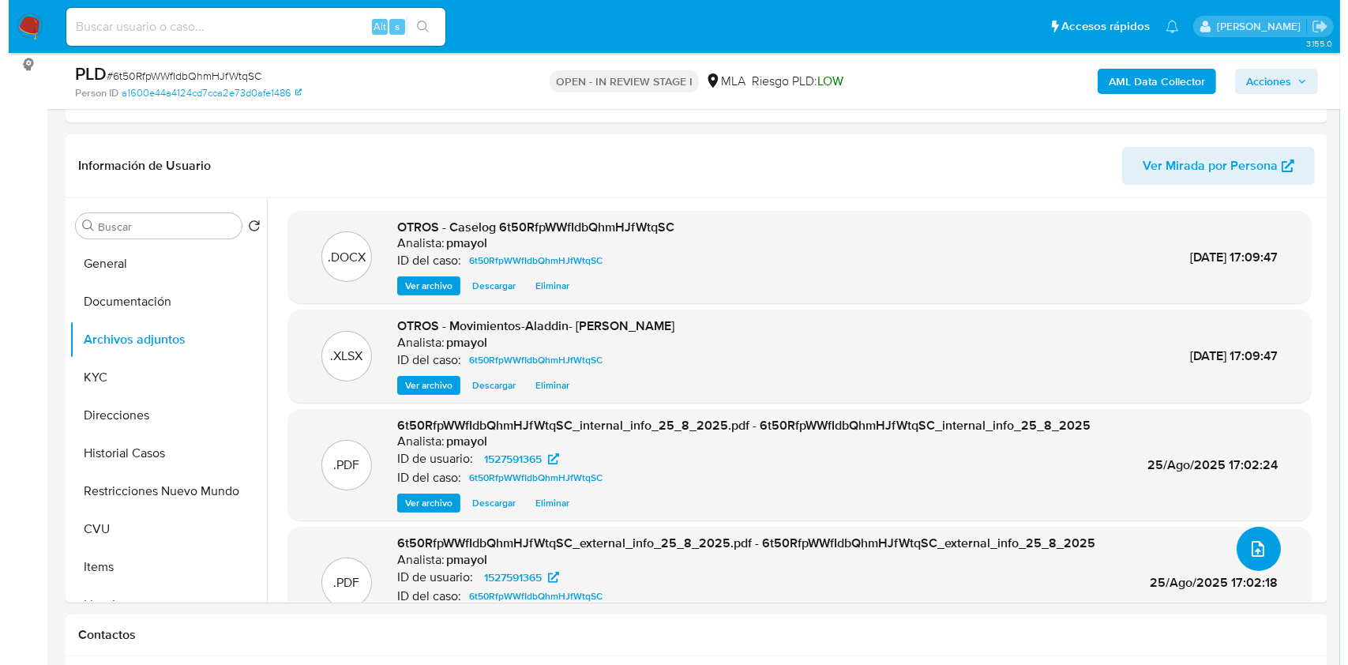
scroll to position [323, 0]
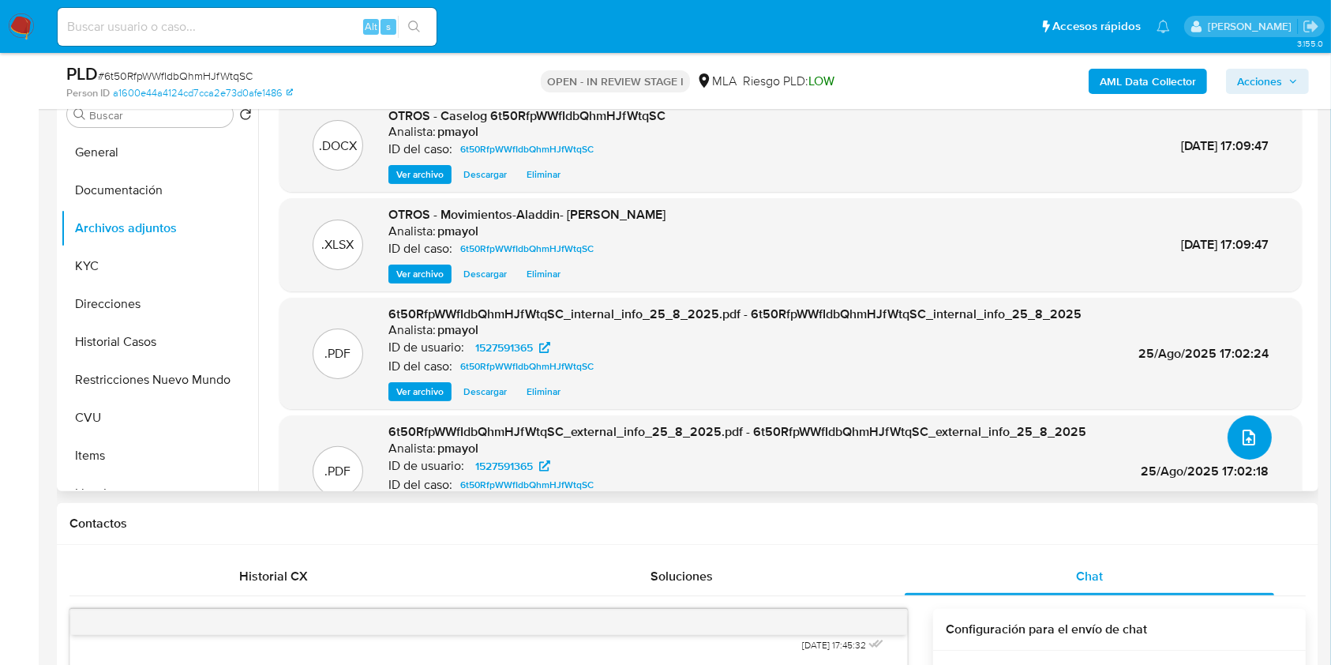
click at [1243, 438] on icon "upload-file" at bounding box center [1249, 437] width 13 height 16
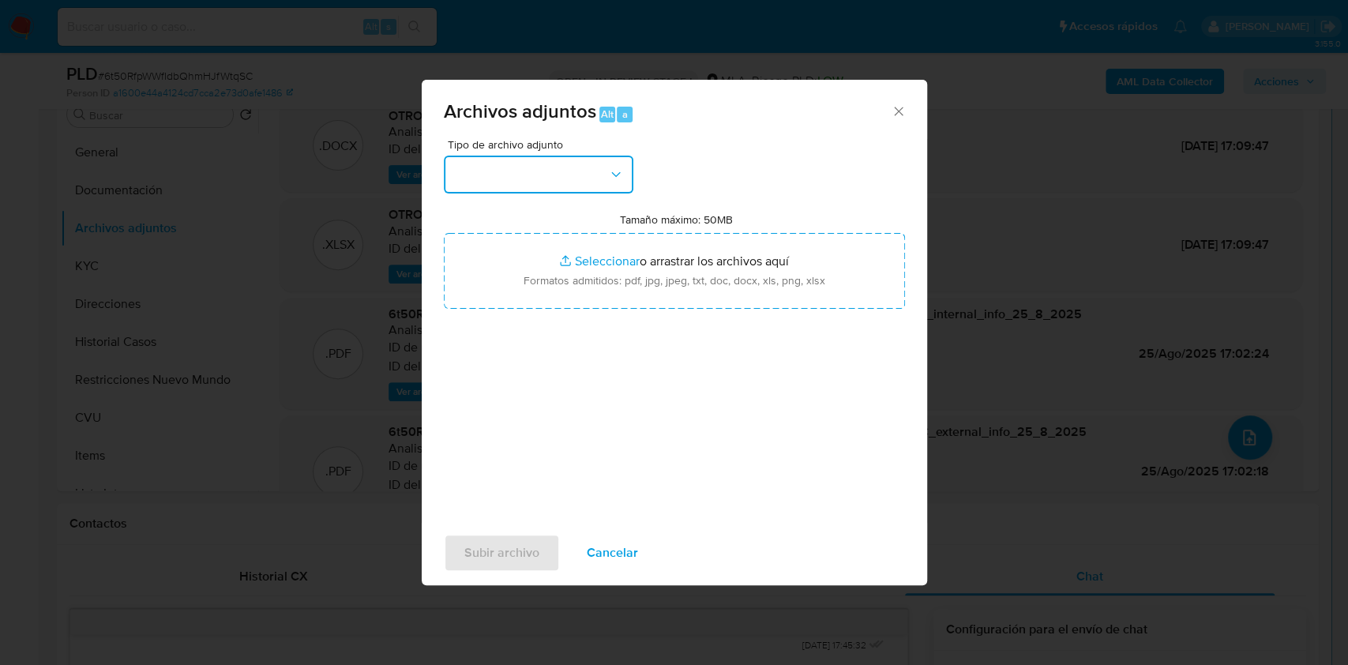
click at [598, 186] on button "button" at bounding box center [538, 175] width 189 height 38
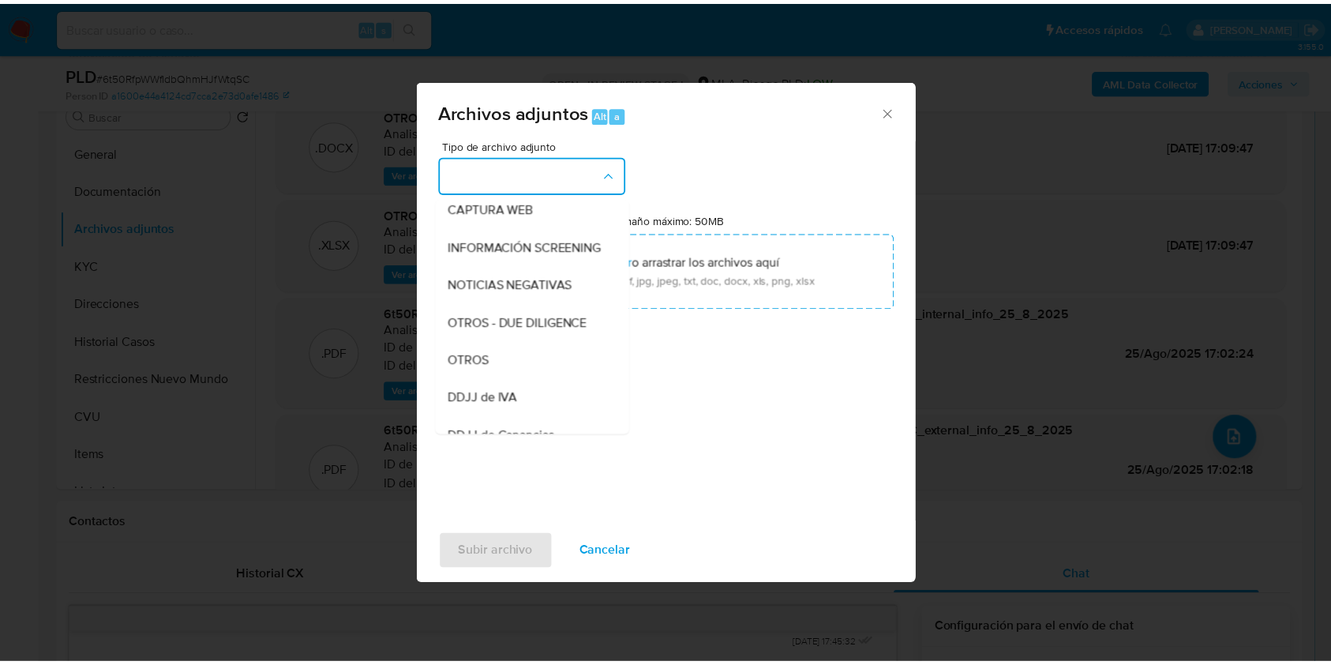
scroll to position [177, 0]
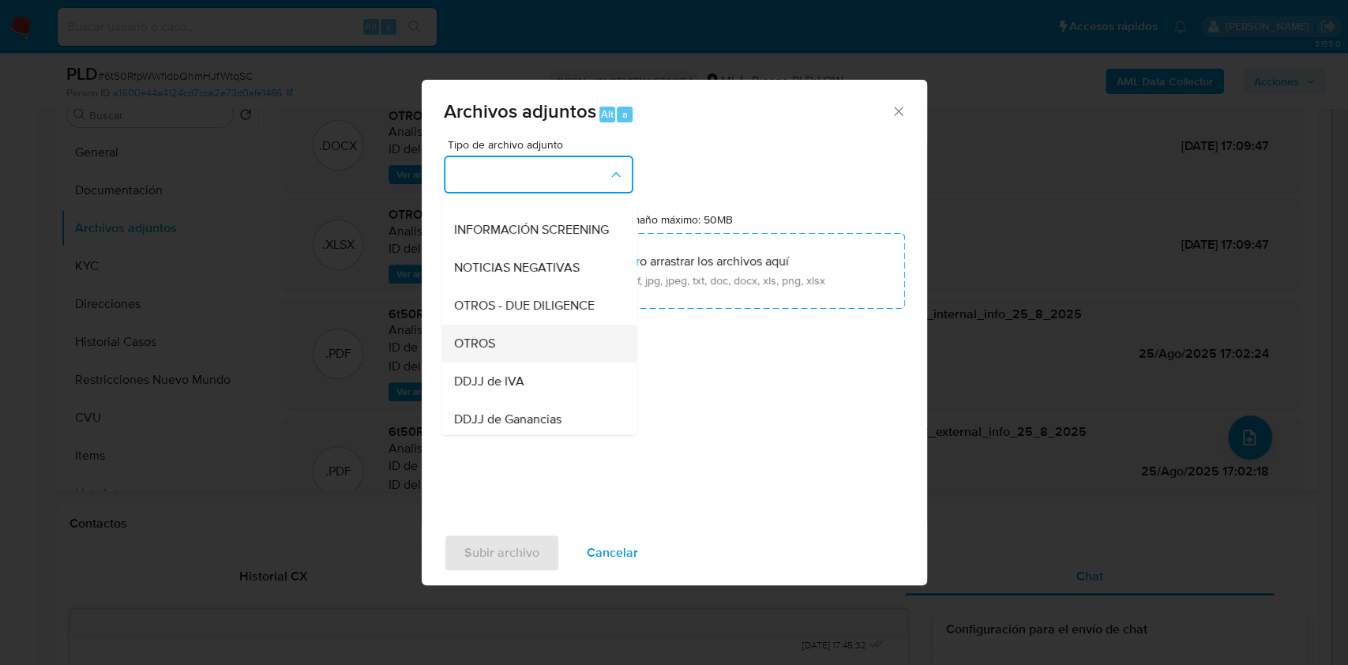
click at [520, 361] on div "OTROS" at bounding box center [533, 343] width 161 height 38
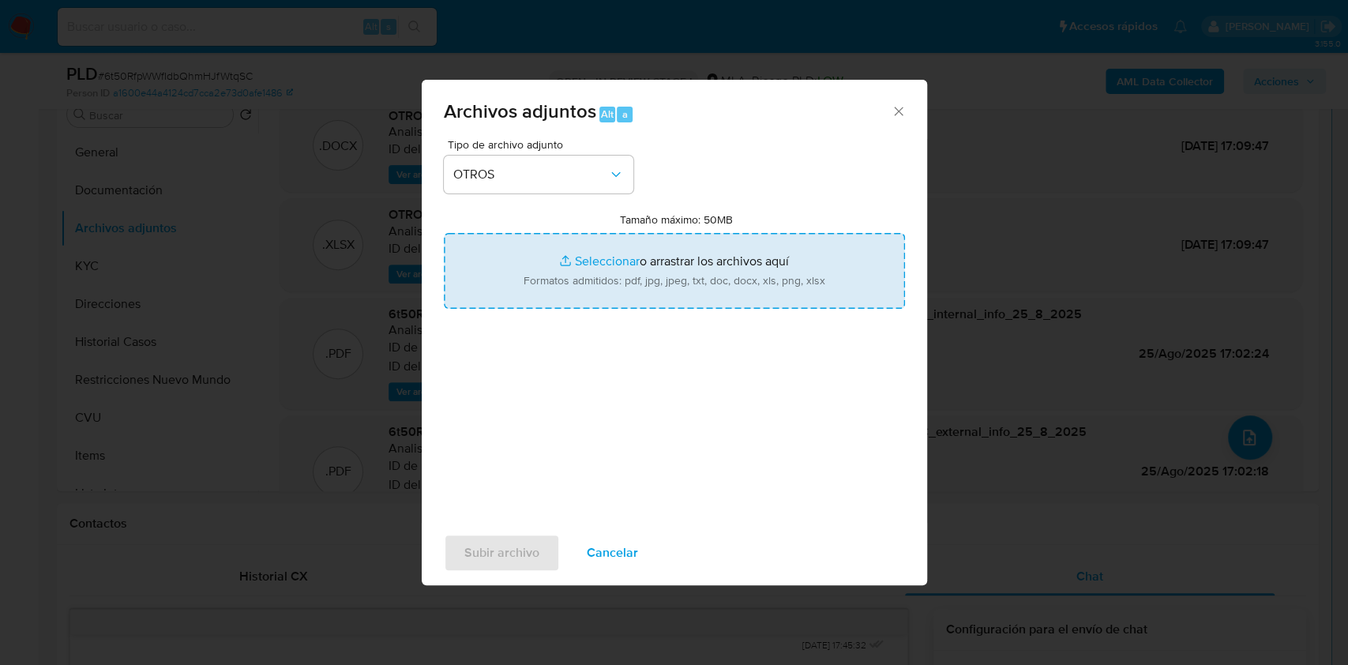
click at [586, 264] on input "Tamaño máximo: 50MB Seleccionar archivos" at bounding box center [674, 271] width 461 height 76
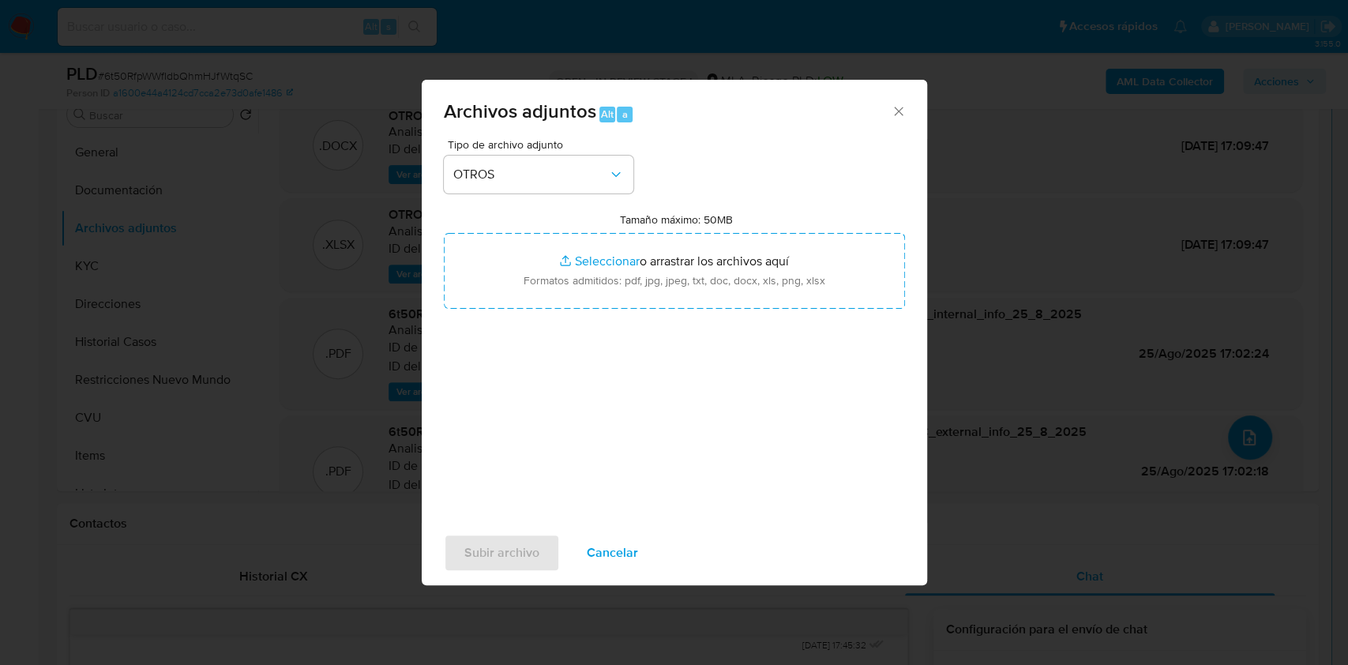
type input "C:\fakepath\NOSIS - DUARTE NATALIA ROMINA- APROBADORA.pdf"
click at [501, 546] on span "Subir archivo" at bounding box center [501, 552] width 75 height 35
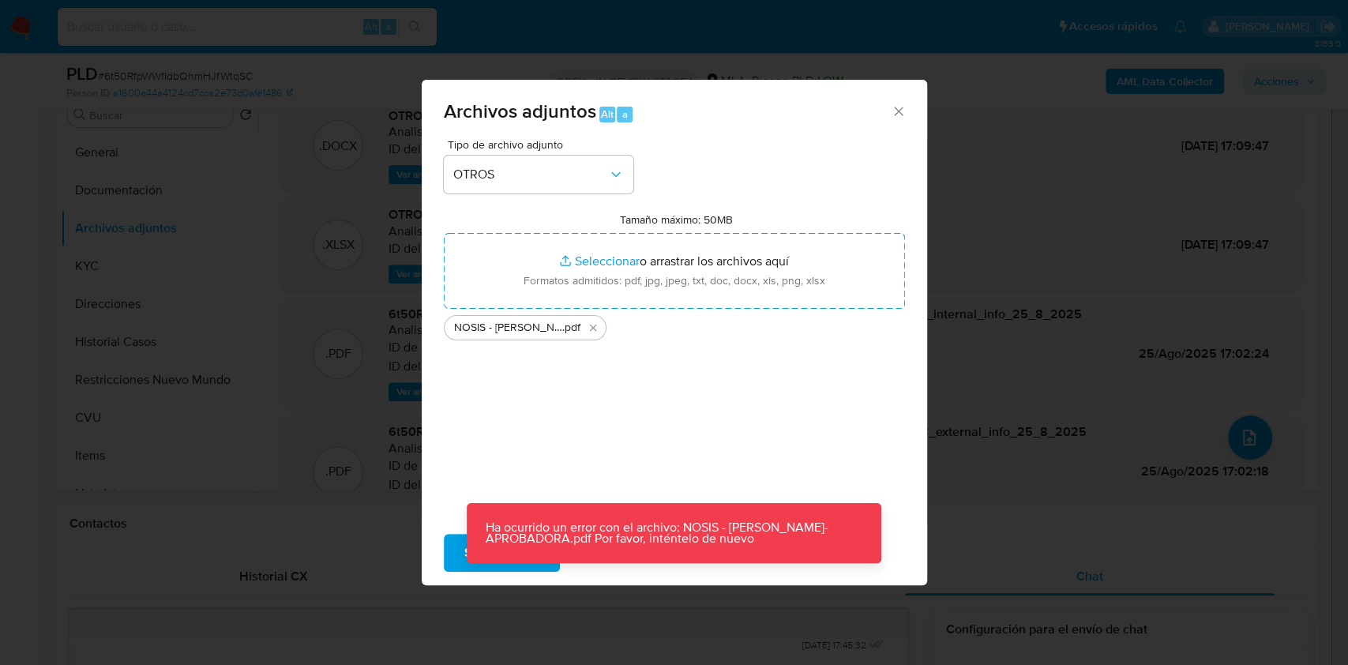
click at [897, 104] on icon "Cerrar" at bounding box center [898, 111] width 16 height 16
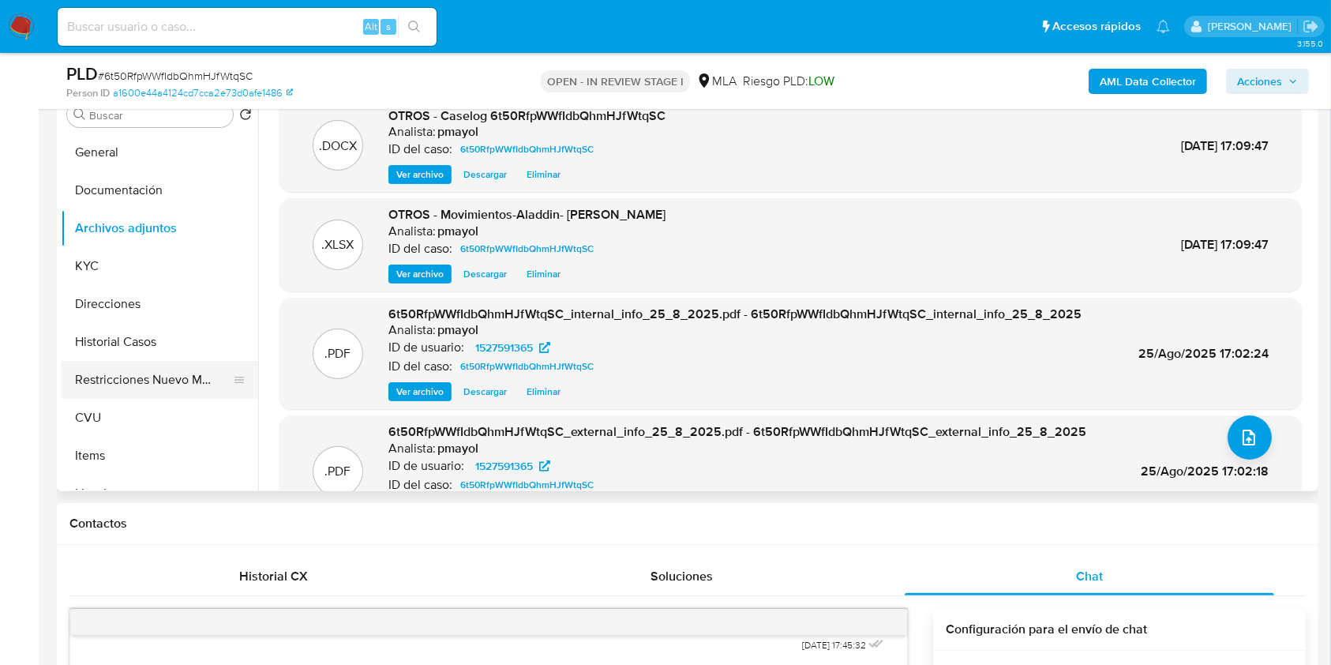
click at [103, 379] on button "Restricciones Nuevo Mundo" at bounding box center [153, 380] width 185 height 38
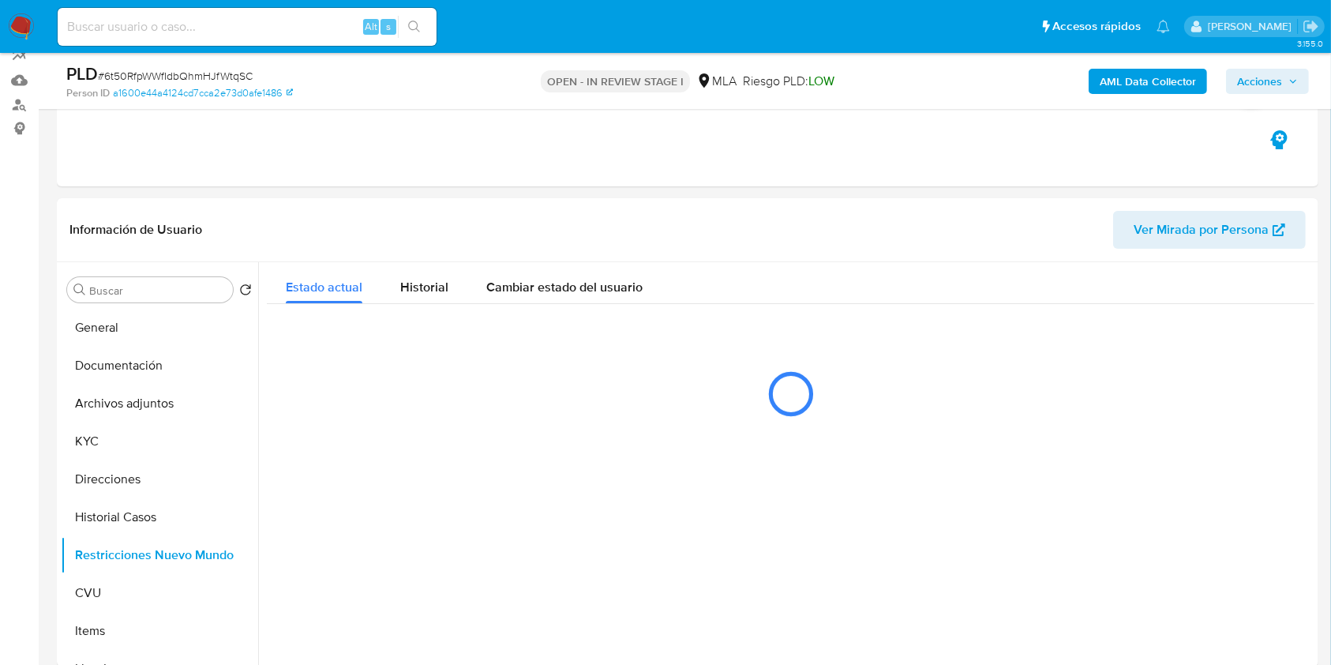
scroll to position [117, 0]
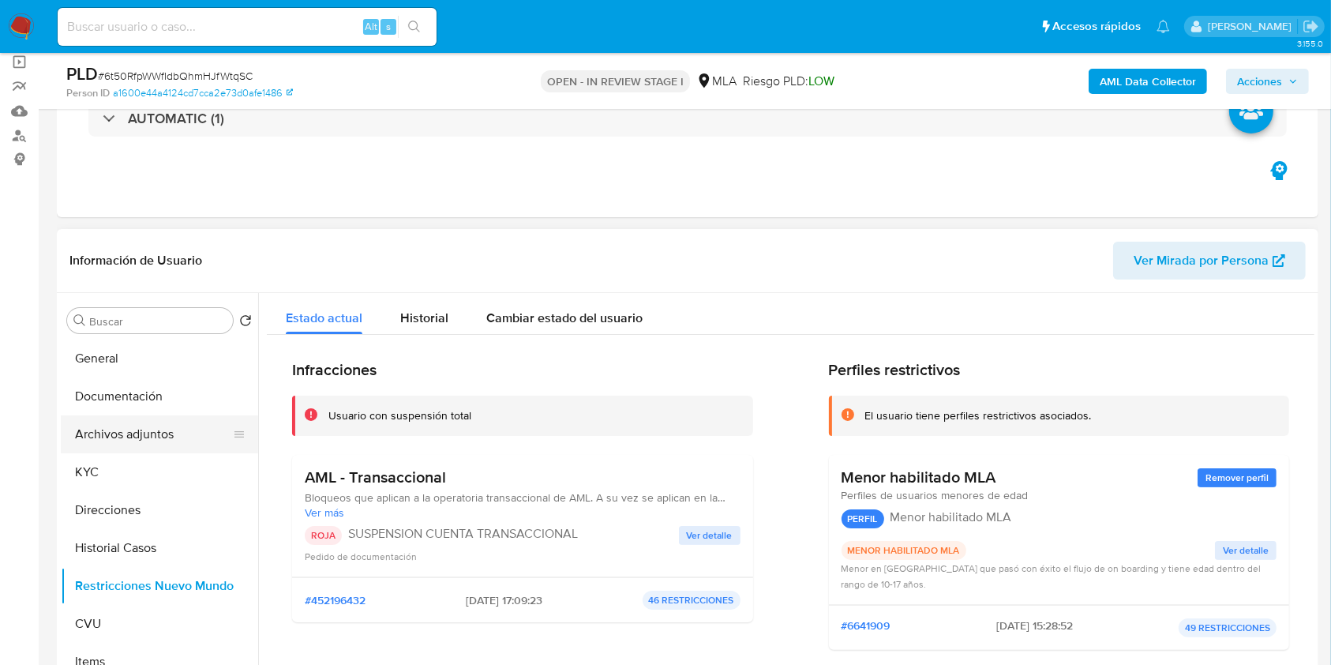
click at [123, 433] on button "Archivos adjuntos" at bounding box center [153, 434] width 185 height 38
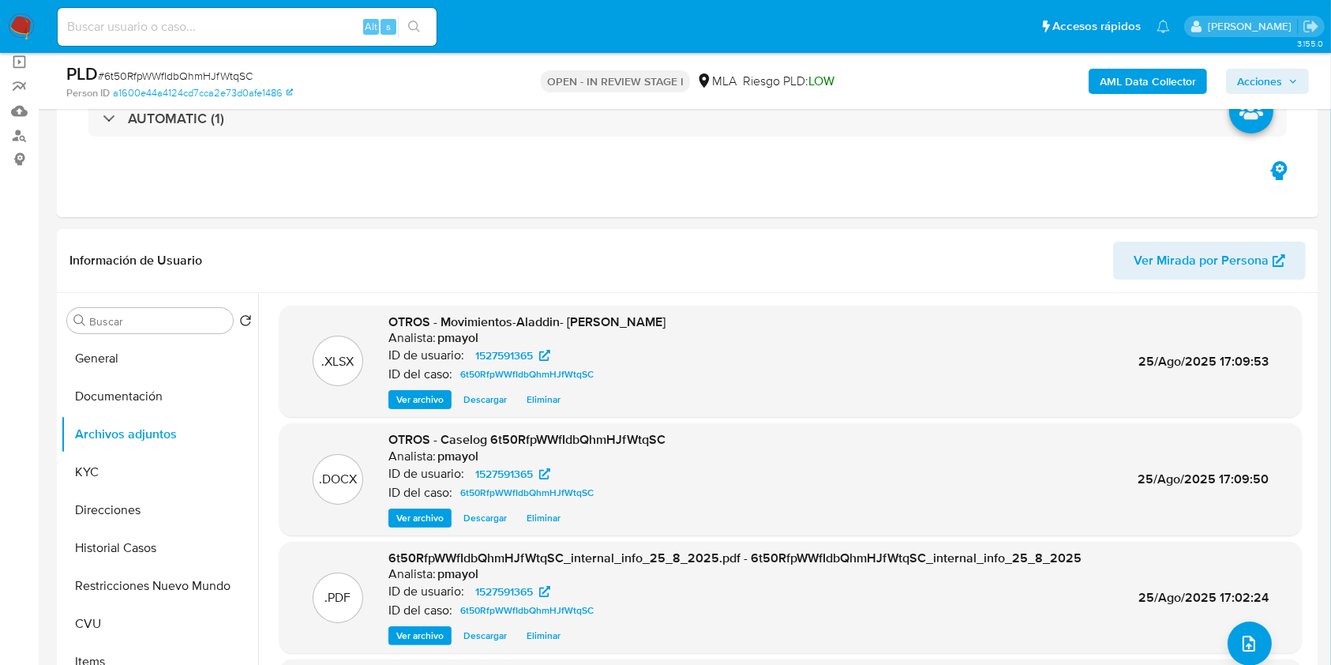
click at [1266, 77] on span "Acciones" at bounding box center [1259, 81] width 45 height 25
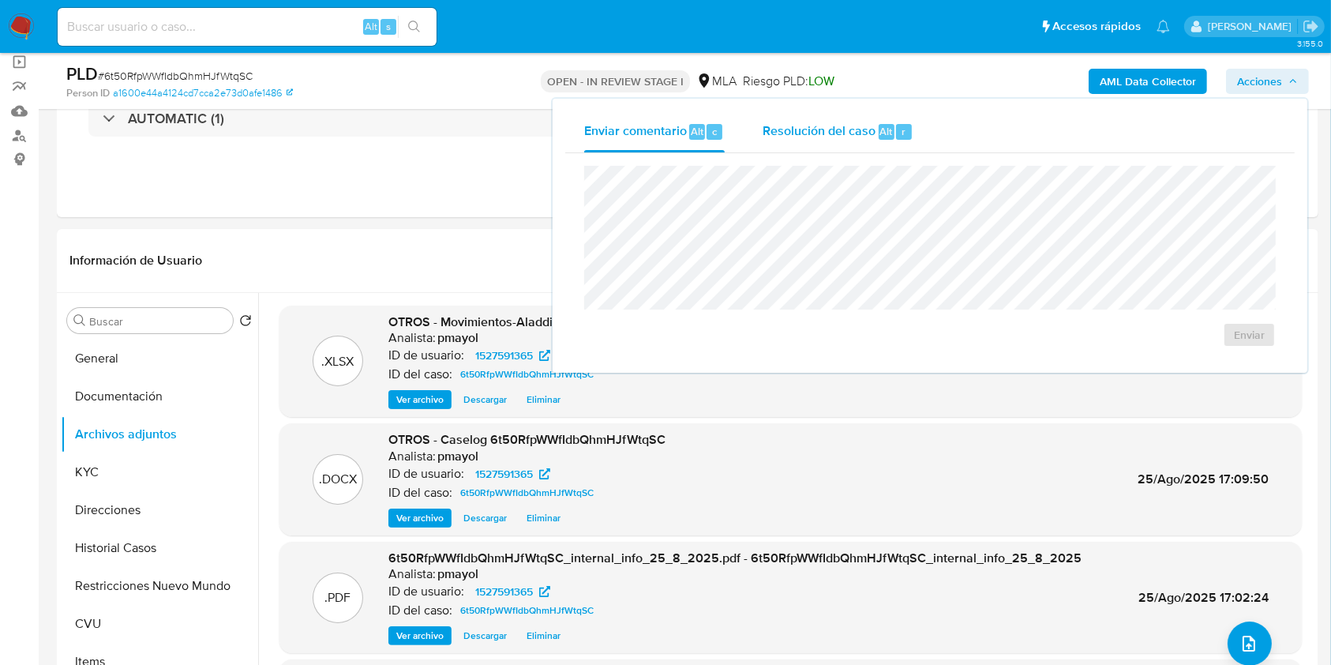
click at [846, 129] on span "Resolución del caso" at bounding box center [819, 131] width 113 height 18
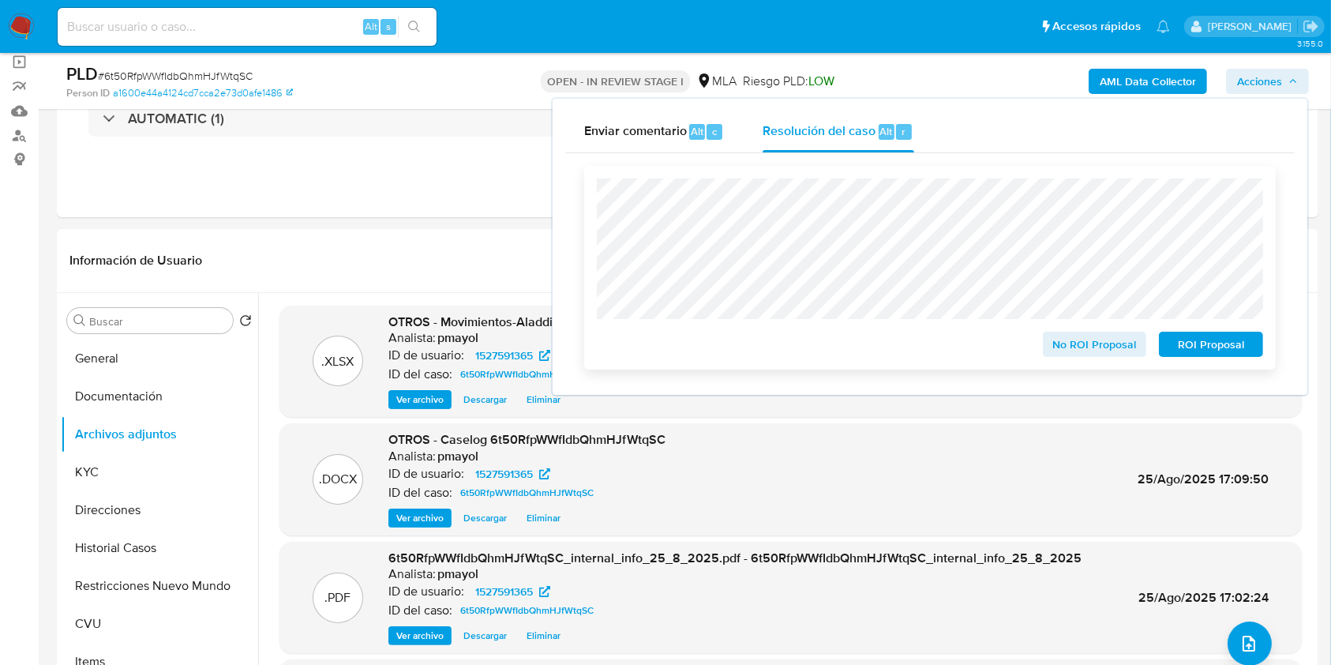
click at [1201, 354] on span "ROI Proposal" at bounding box center [1211, 344] width 82 height 22
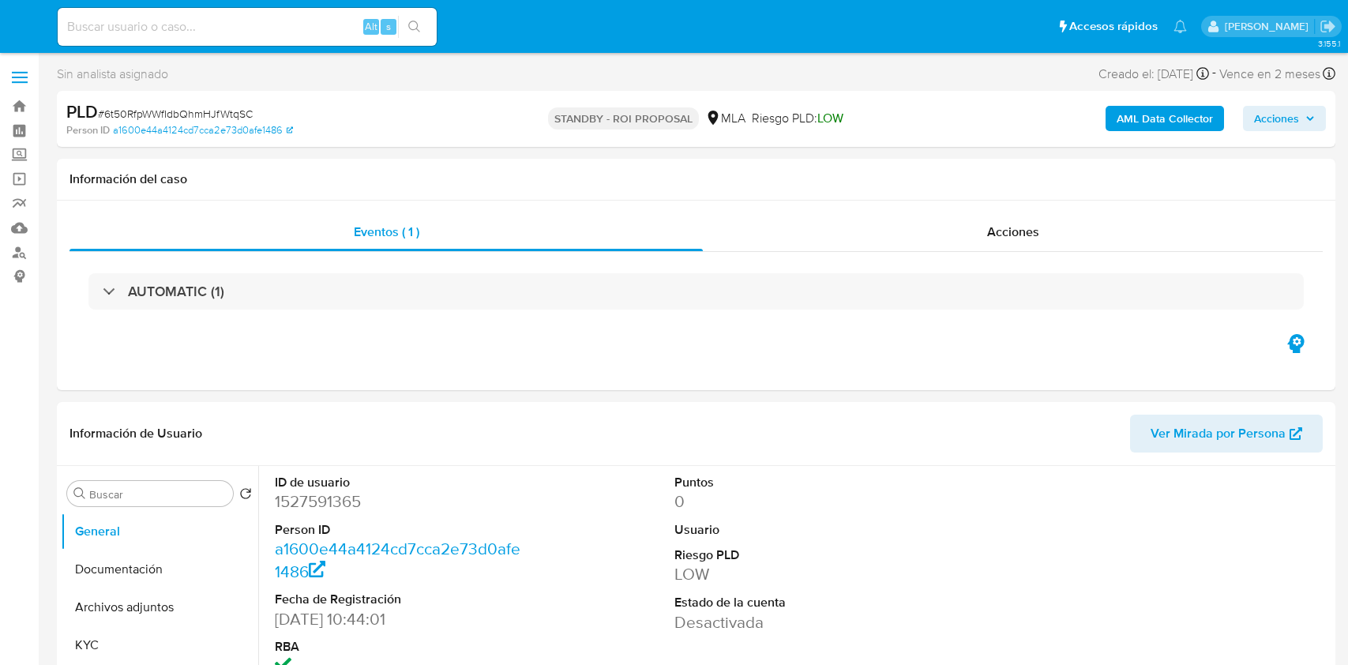
select select "10"
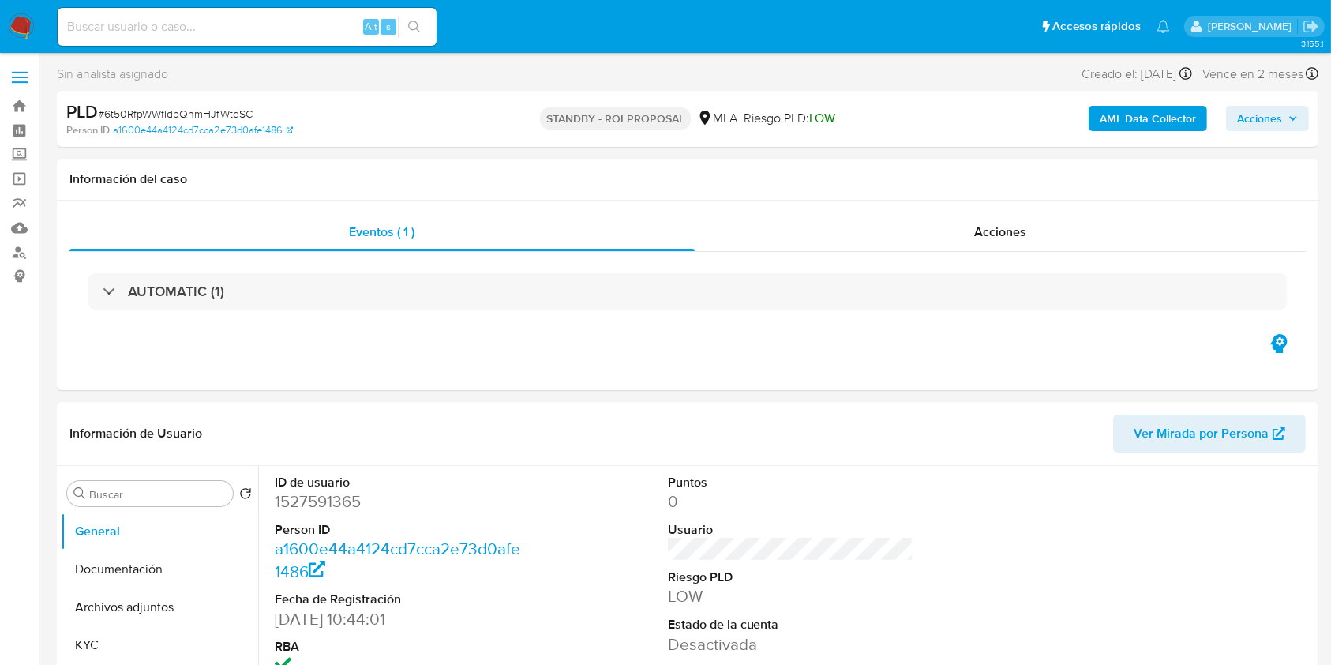
click at [25, 26] on img at bounding box center [21, 26] width 27 height 27
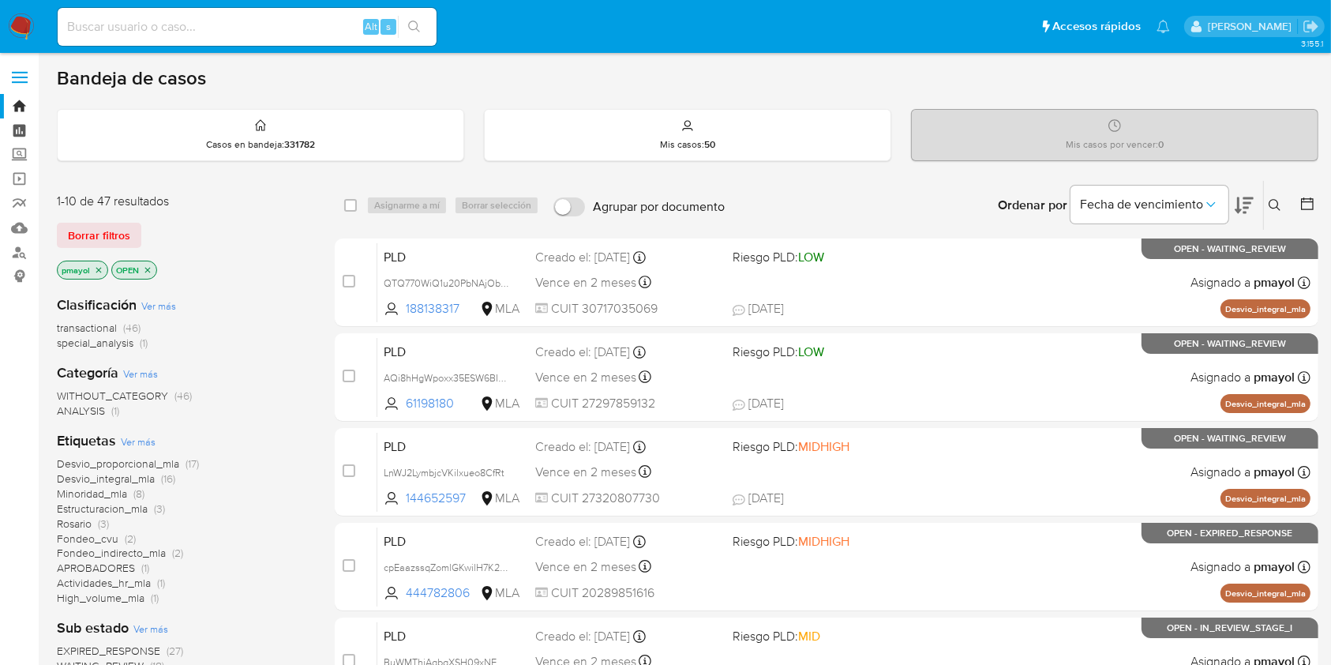
click at [24, 133] on link "Tablero" at bounding box center [94, 130] width 188 height 24
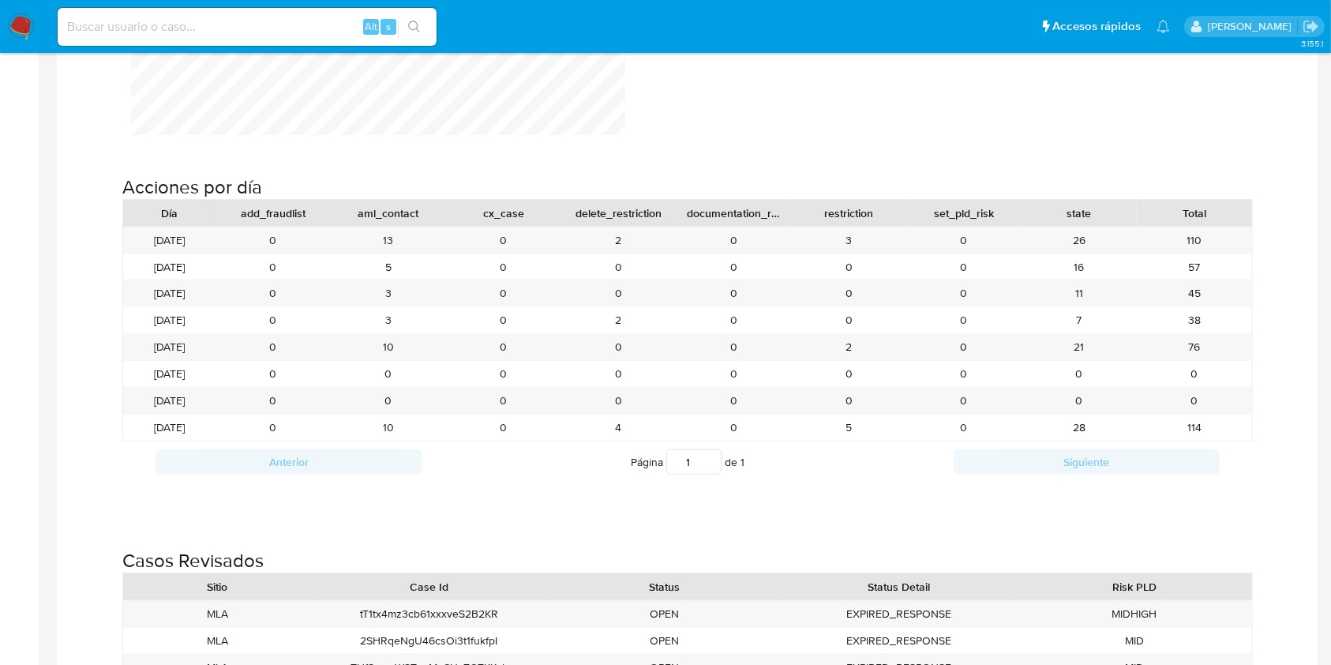
scroll to position [1680, 0]
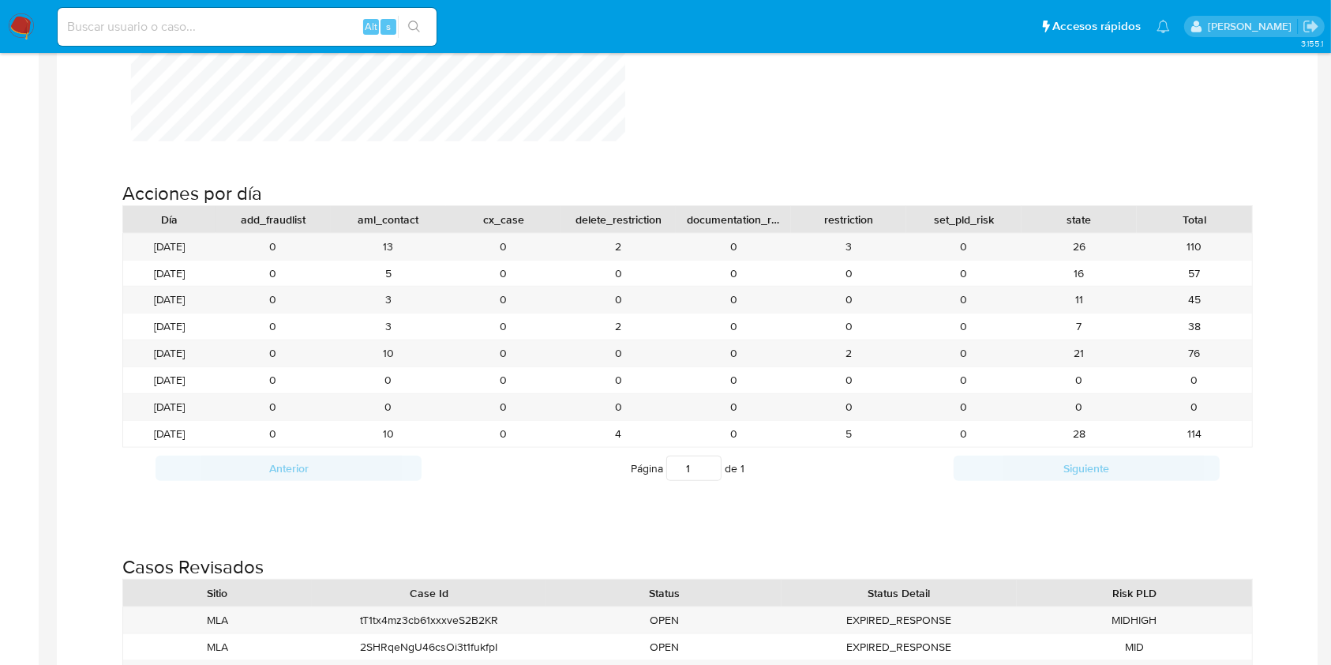
click at [31, 41] on nav "Pausado Ver notificaciones Alt s Accesos rápidos Presiona las siguientes teclas…" at bounding box center [665, 26] width 1331 height 53
click at [31, 20] on img at bounding box center [21, 26] width 27 height 27
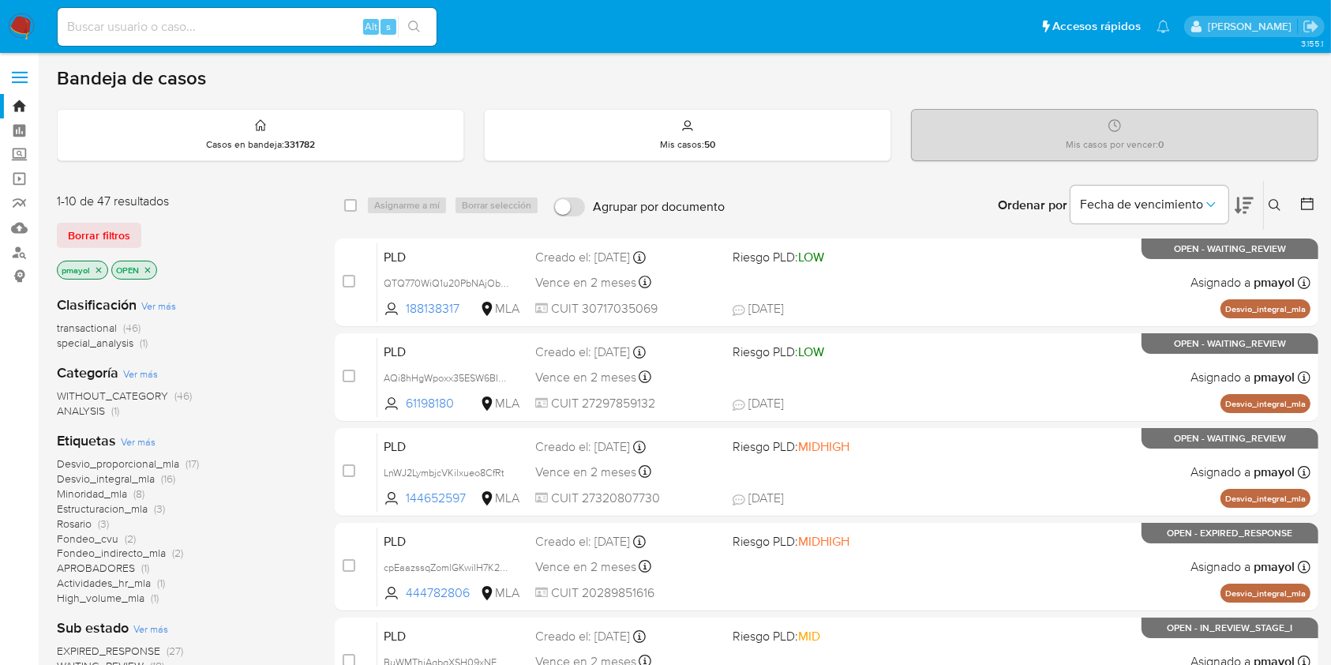
click at [264, 21] on input at bounding box center [247, 27] width 379 height 21
paste input "qllhaeCyE1MHiigASLSrLH8J"
type input "qllhaeCyE1MHiigASLSrLH8J"
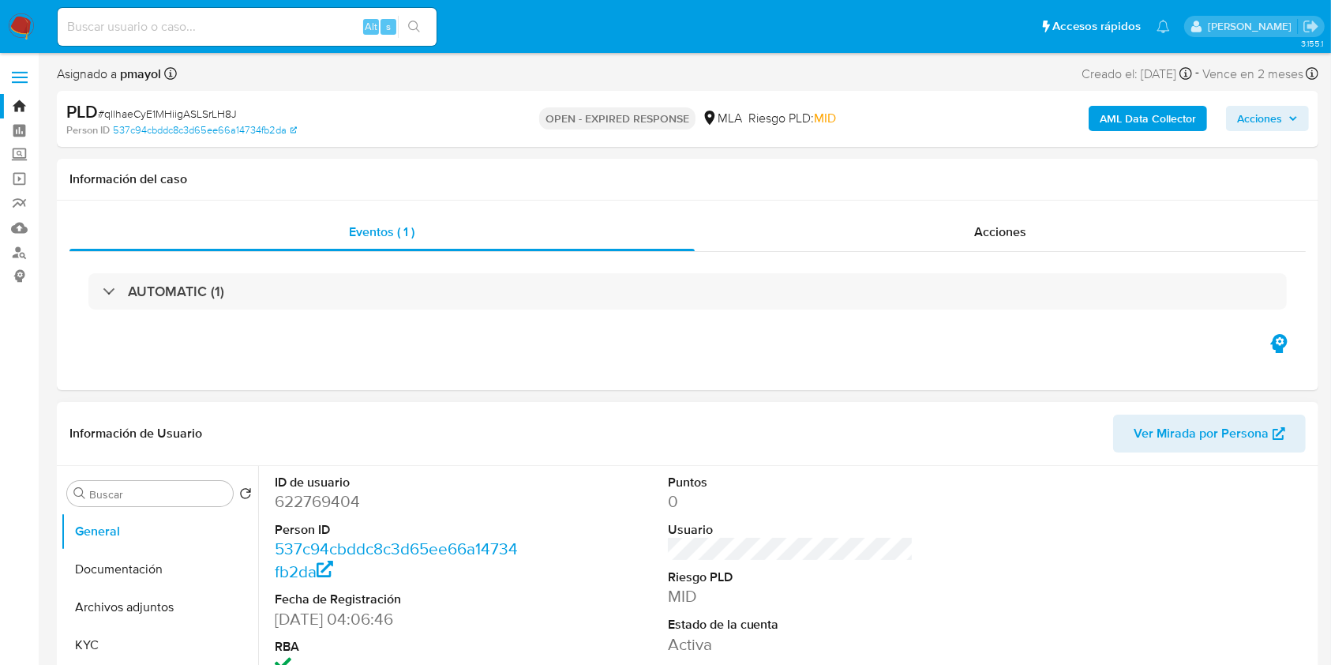
click at [352, 507] on dd "622769404" at bounding box center [398, 501] width 246 height 22
select select "10"
click at [352, 507] on dd "622769404" at bounding box center [398, 501] width 246 height 22
copy dd "622769404"
click at [279, 24] on input at bounding box center [247, 27] width 379 height 21
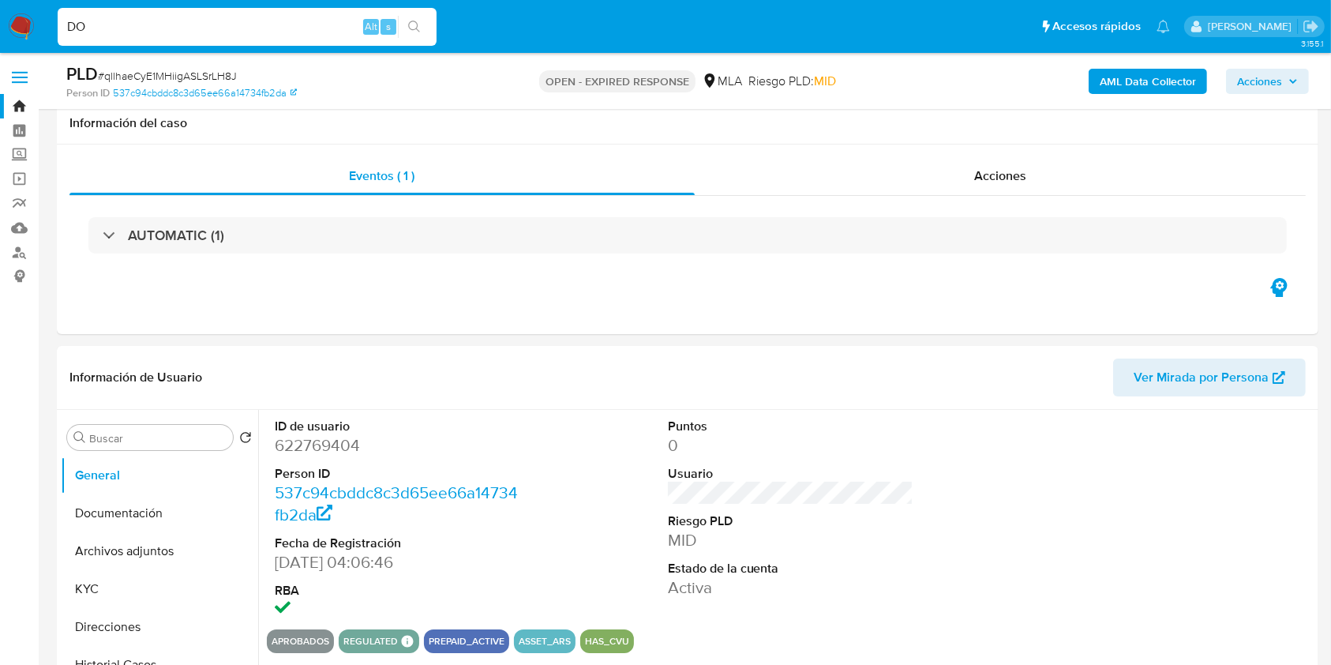
scroll to position [204, 0]
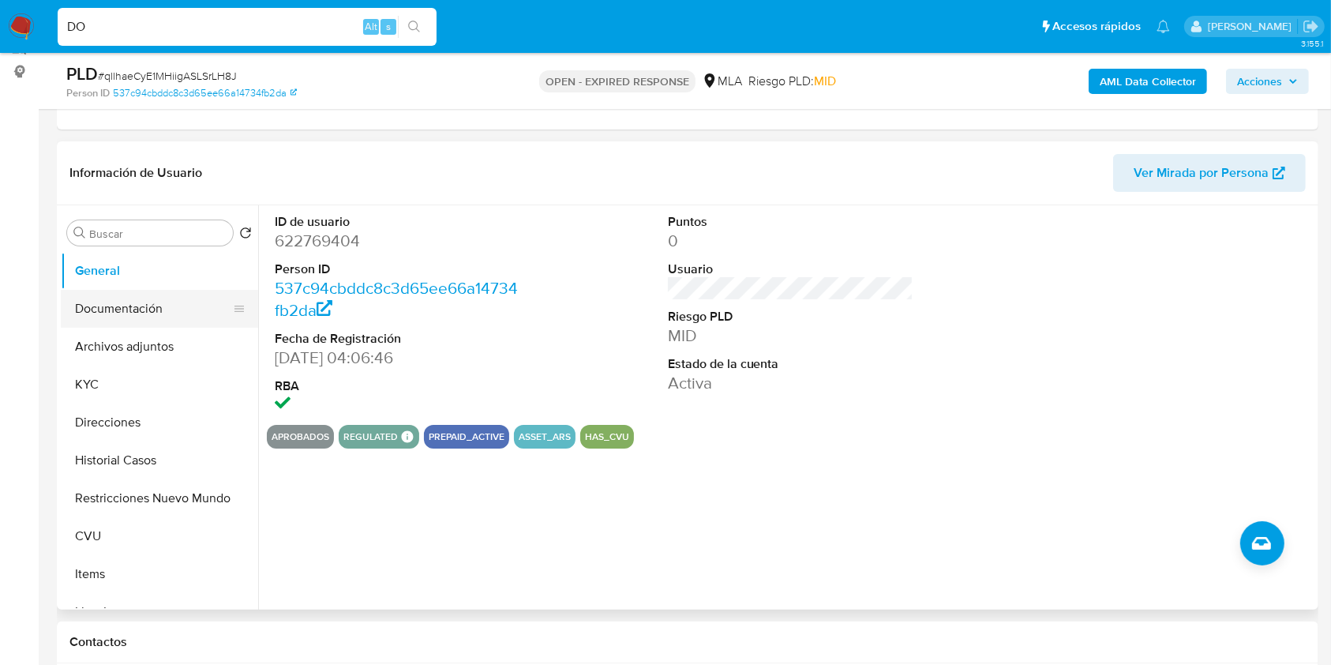
type input "DO"
click at [161, 296] on button "Documentación" at bounding box center [153, 309] width 185 height 38
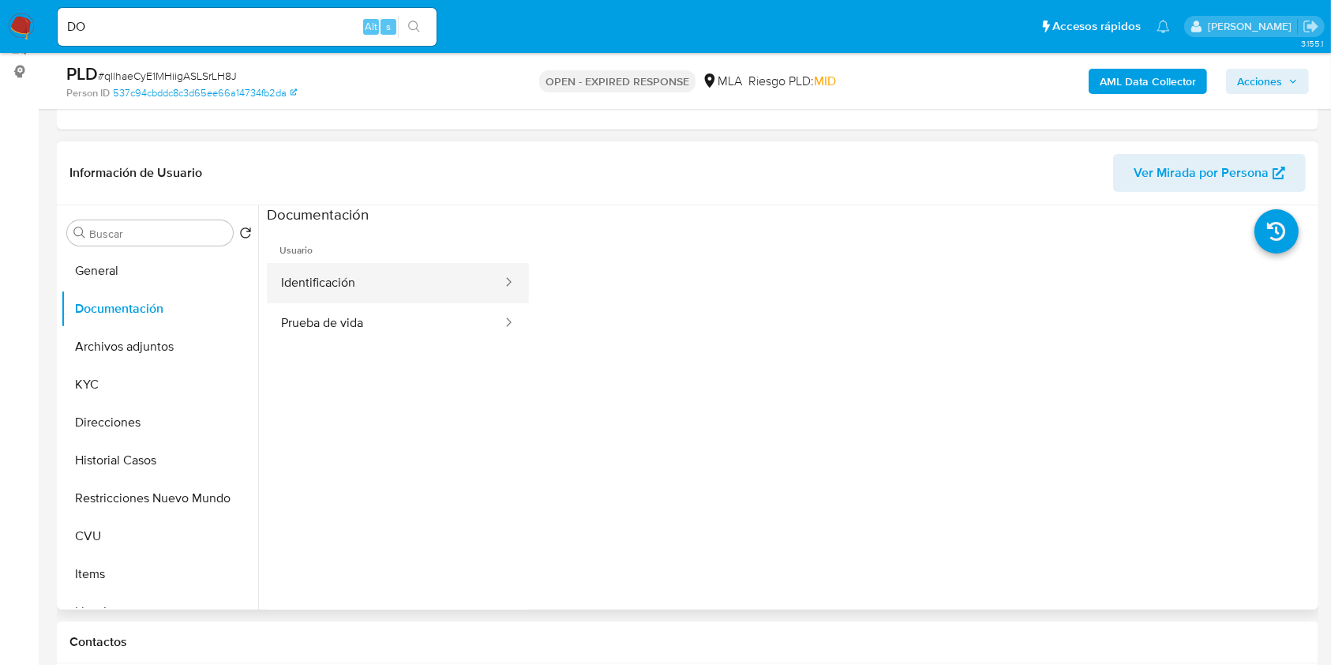
click at [384, 276] on button "Identificación" at bounding box center [385, 283] width 237 height 40
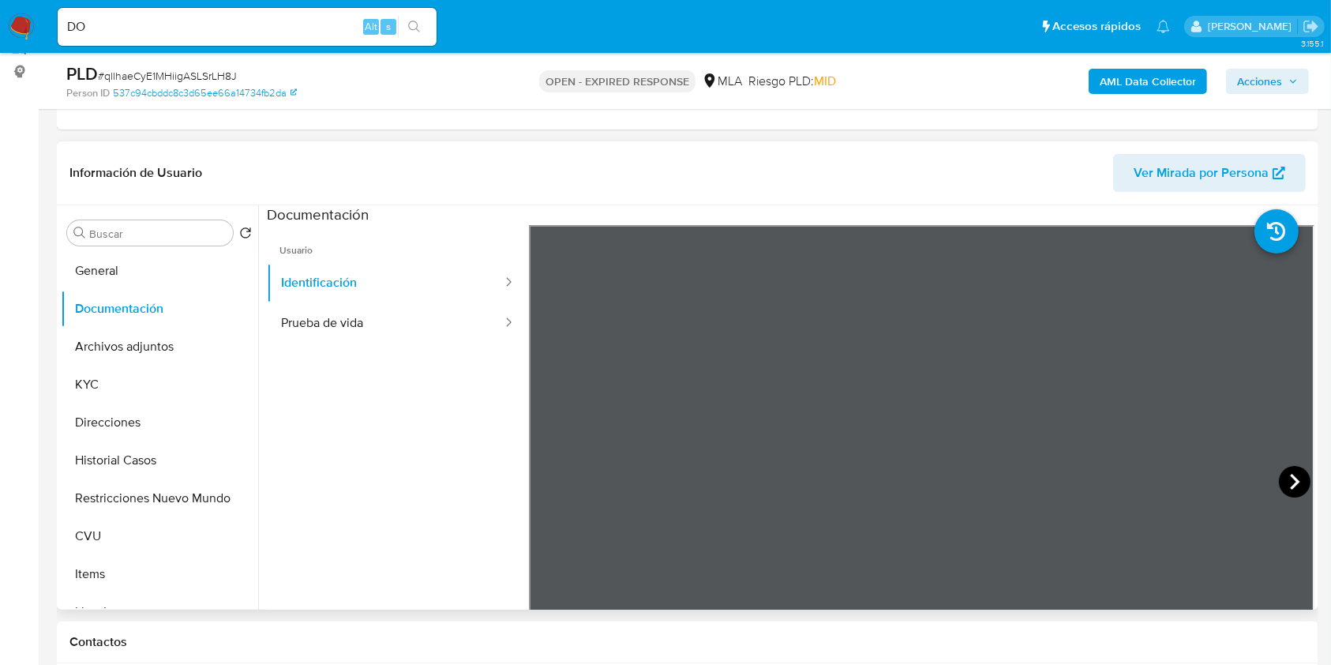
click at [1284, 487] on icon at bounding box center [1295, 482] width 32 height 32
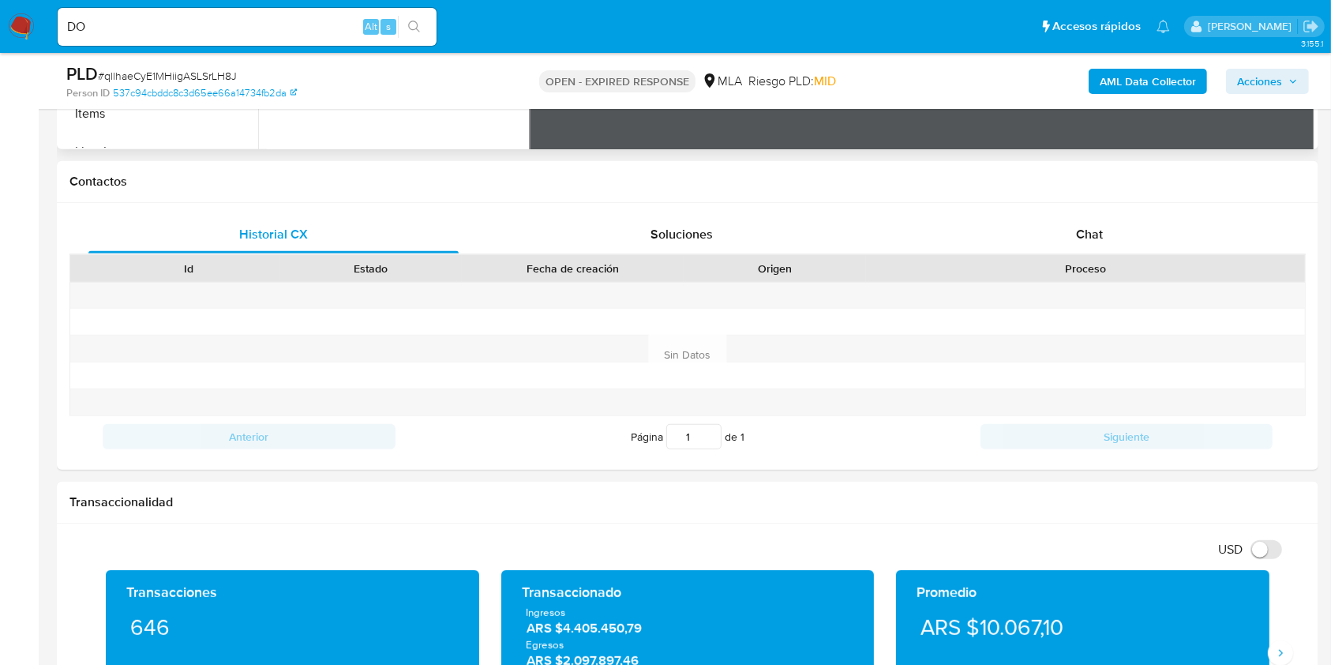
scroll to position [650, 0]
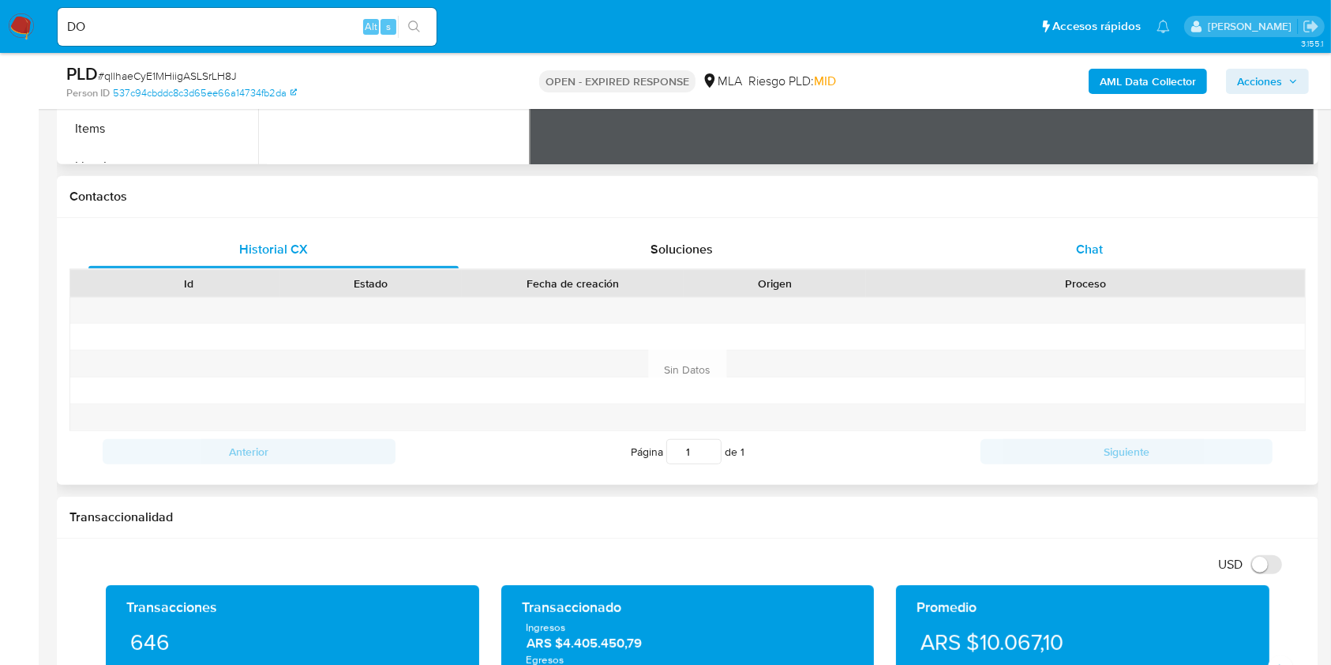
click at [1078, 231] on div "Chat" at bounding box center [1090, 250] width 370 height 38
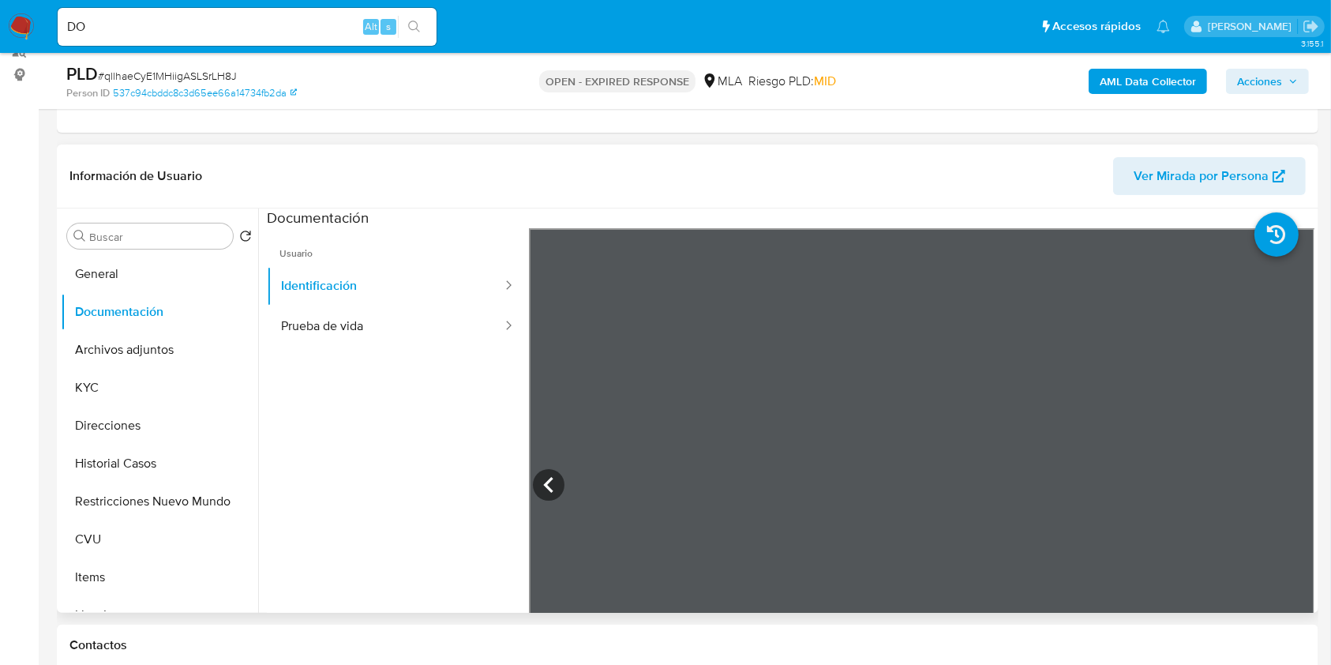
scroll to position [168, 0]
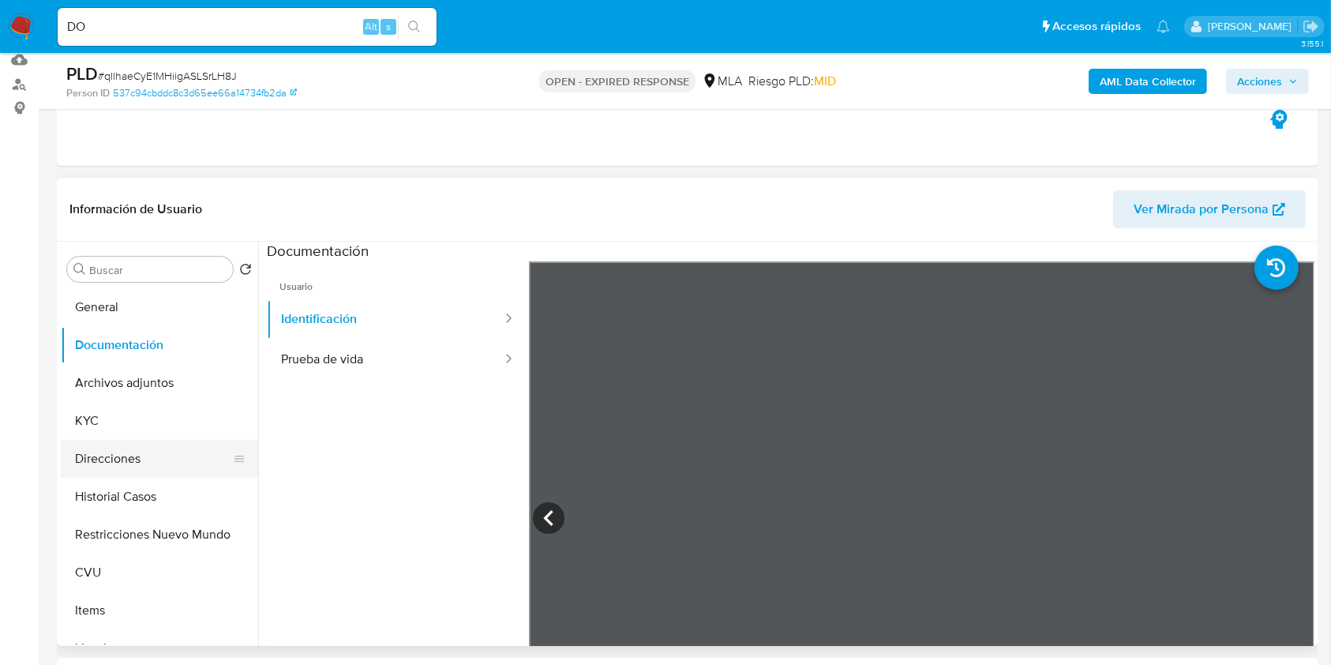
click at [132, 452] on button "Direcciones" at bounding box center [153, 459] width 185 height 38
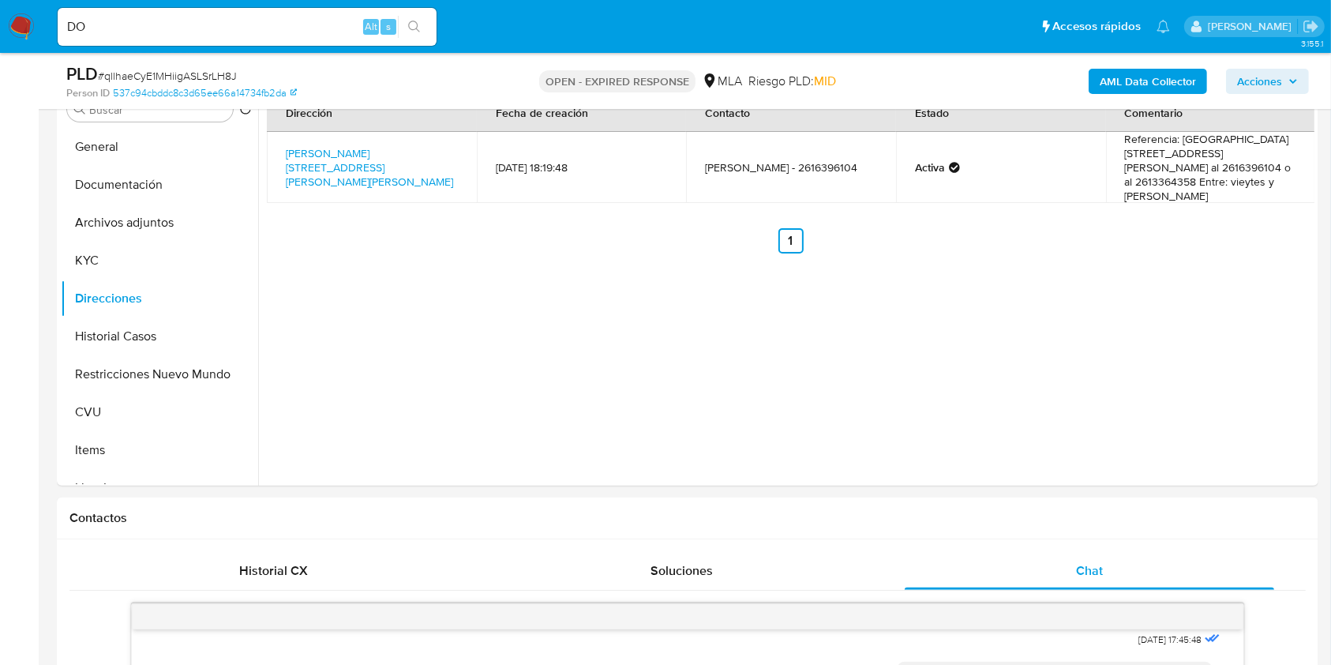
scroll to position [226, 0]
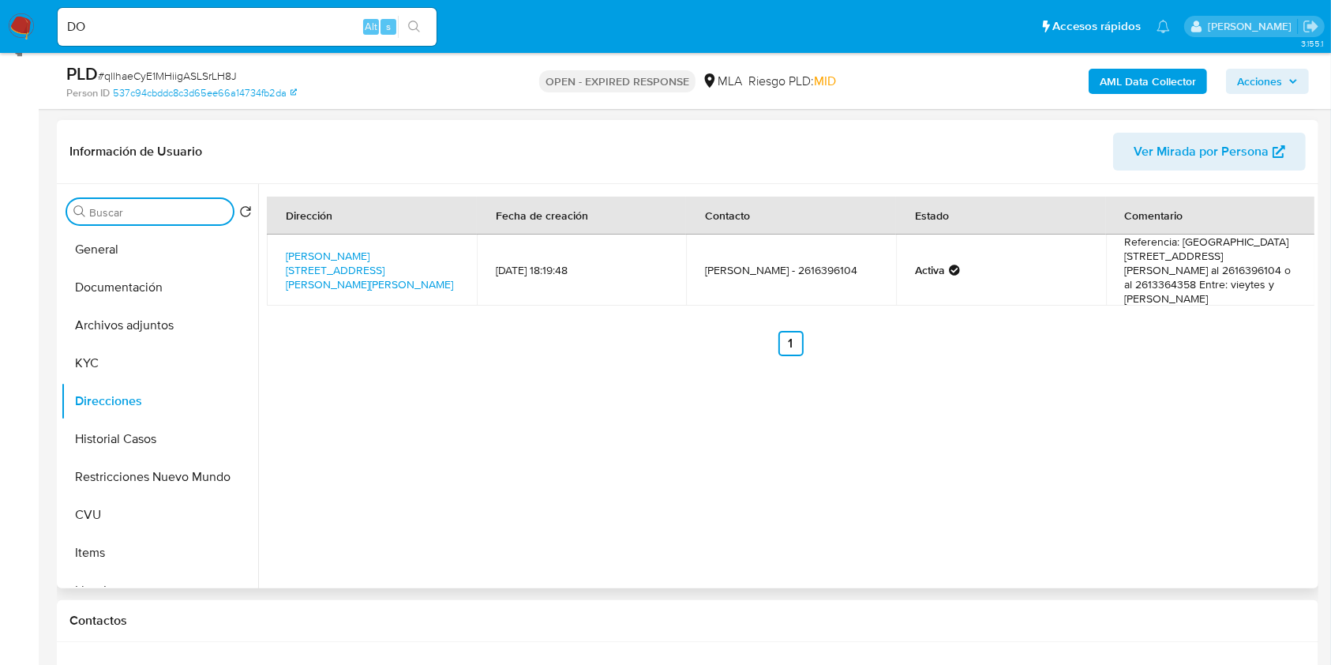
click at [159, 213] on input "Buscar" at bounding box center [157, 212] width 137 height 14
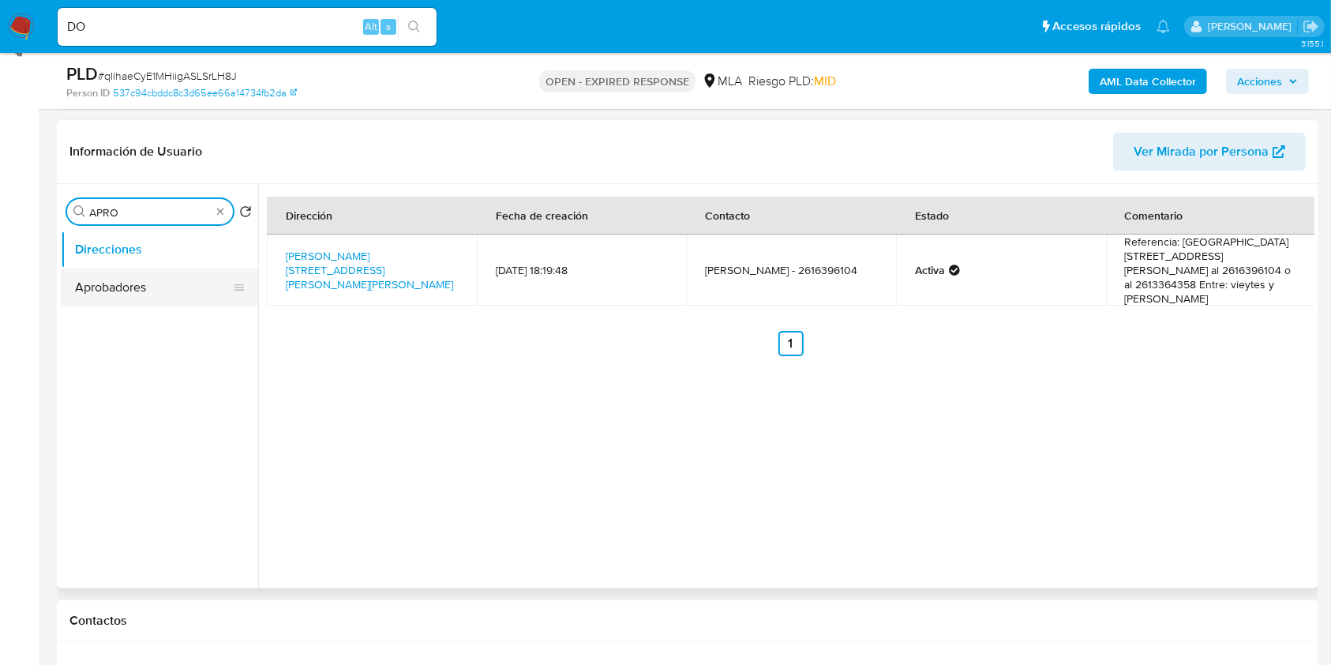
type input "APRO"
click at [140, 273] on button "Aprobadores" at bounding box center [153, 287] width 185 height 38
click at [148, 291] on button "Aprobadores" at bounding box center [153, 287] width 185 height 38
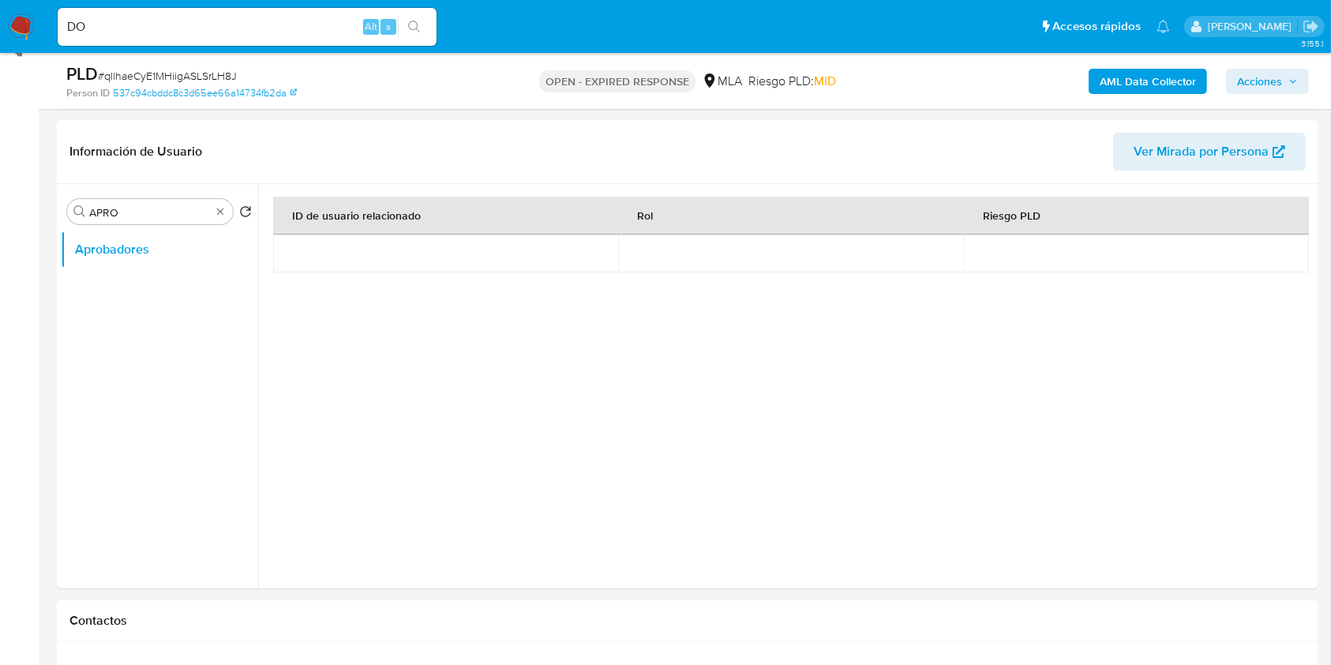
click at [188, 74] on span "# qllhaeCyE1MHiigASLSrLH8J" at bounding box center [167, 76] width 139 height 16
copy span "qllhaeCyE1MHiigASLSrLH8J"
click at [19, 18] on img at bounding box center [21, 26] width 27 height 27
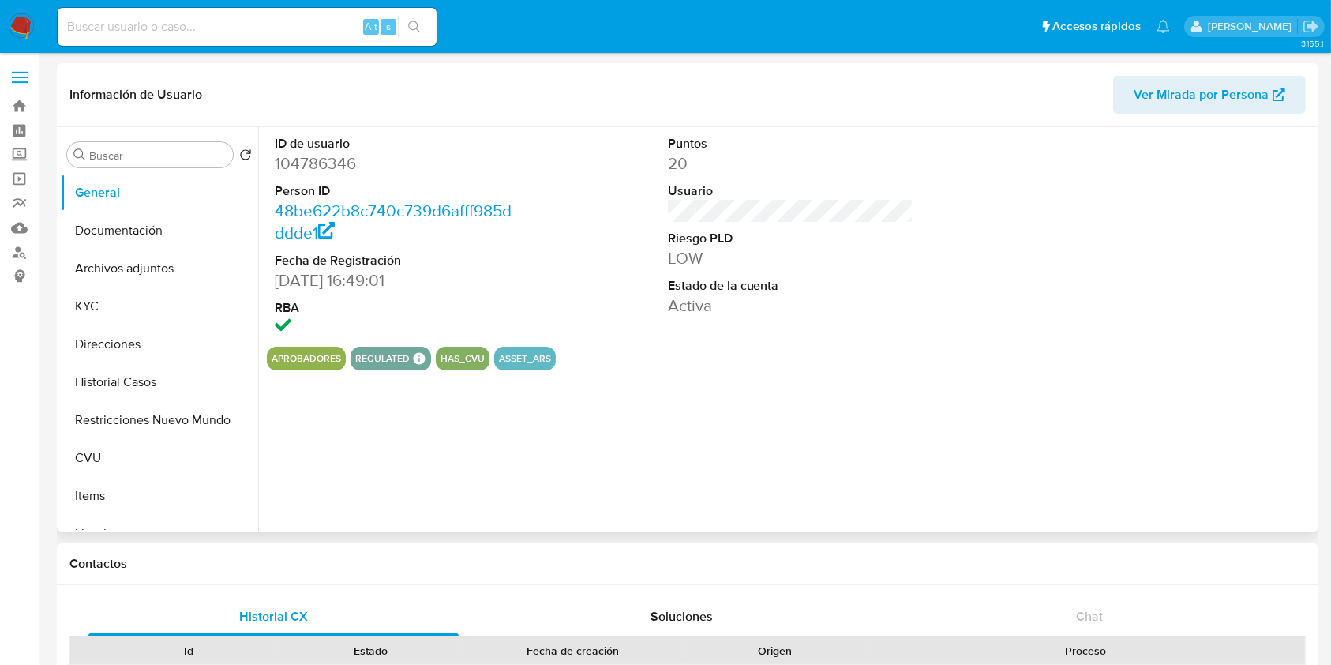
select select "10"
click at [139, 312] on button "KYC" at bounding box center [153, 306] width 185 height 38
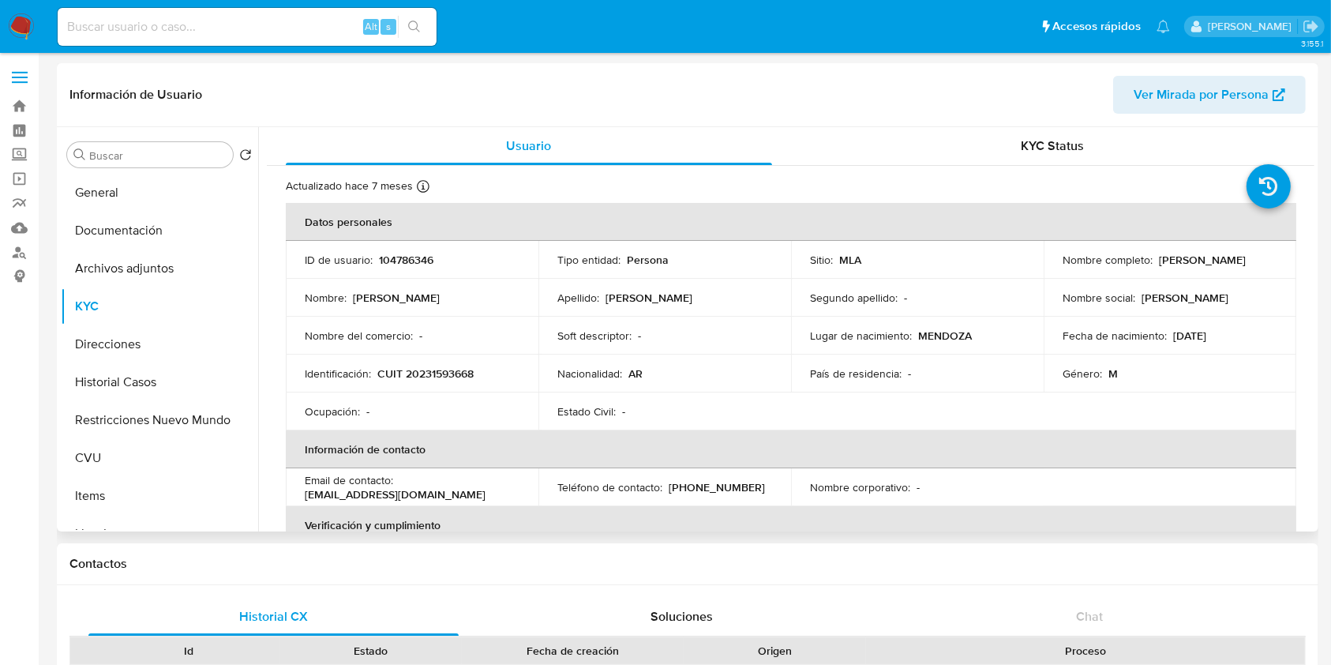
drag, startPoint x: 1180, startPoint y: 264, endPoint x: 1050, endPoint y: 268, distance: 130.3
click at [1050, 268] on td "Nombre completo : [PERSON_NAME]" at bounding box center [1170, 260] width 253 height 38
copy p "[PERSON_NAME]"
click at [444, 377] on p "CUIT 20231593668" at bounding box center [425, 373] width 96 height 14
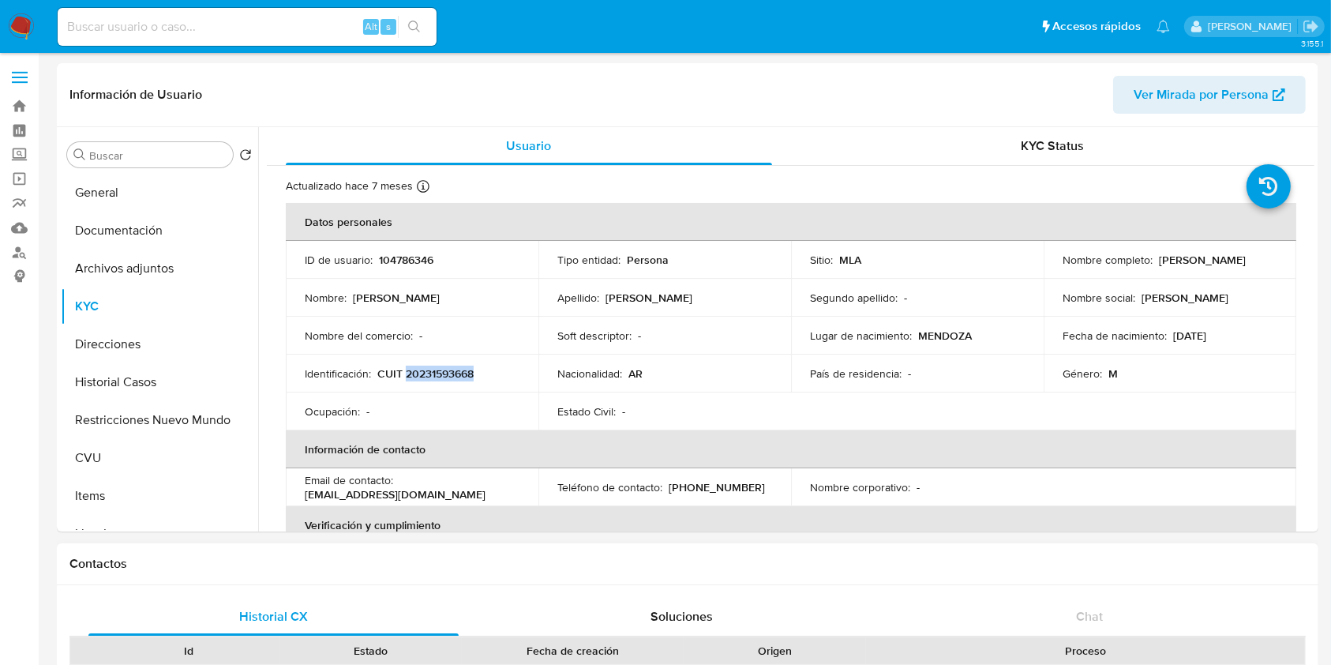
copy p "20231593668"
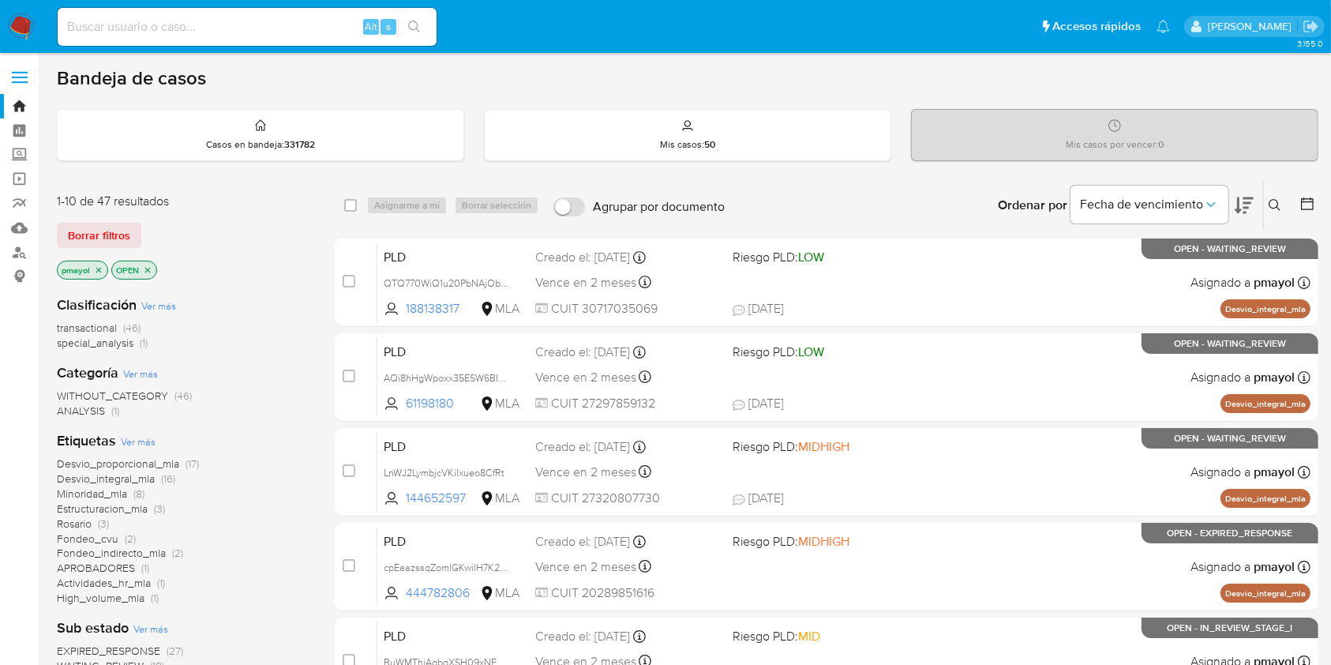
click at [1276, 204] on icon at bounding box center [1275, 205] width 13 height 13
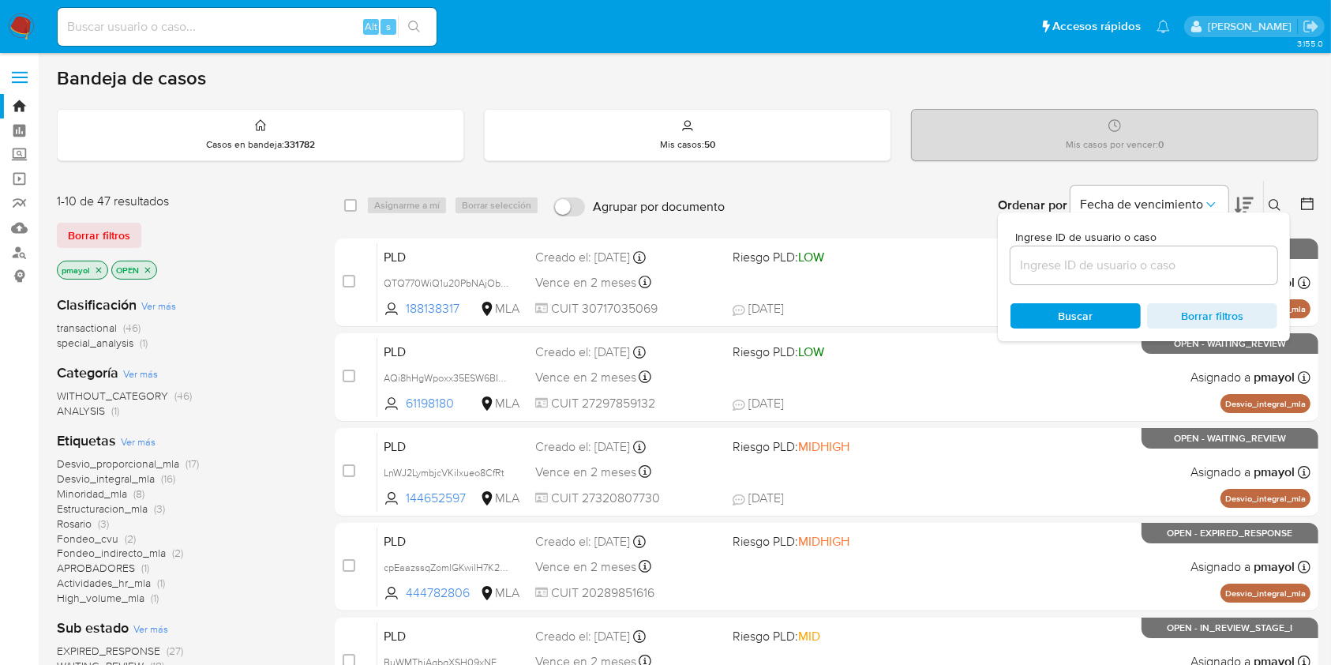
click at [1139, 267] on input at bounding box center [1143, 265] width 267 height 21
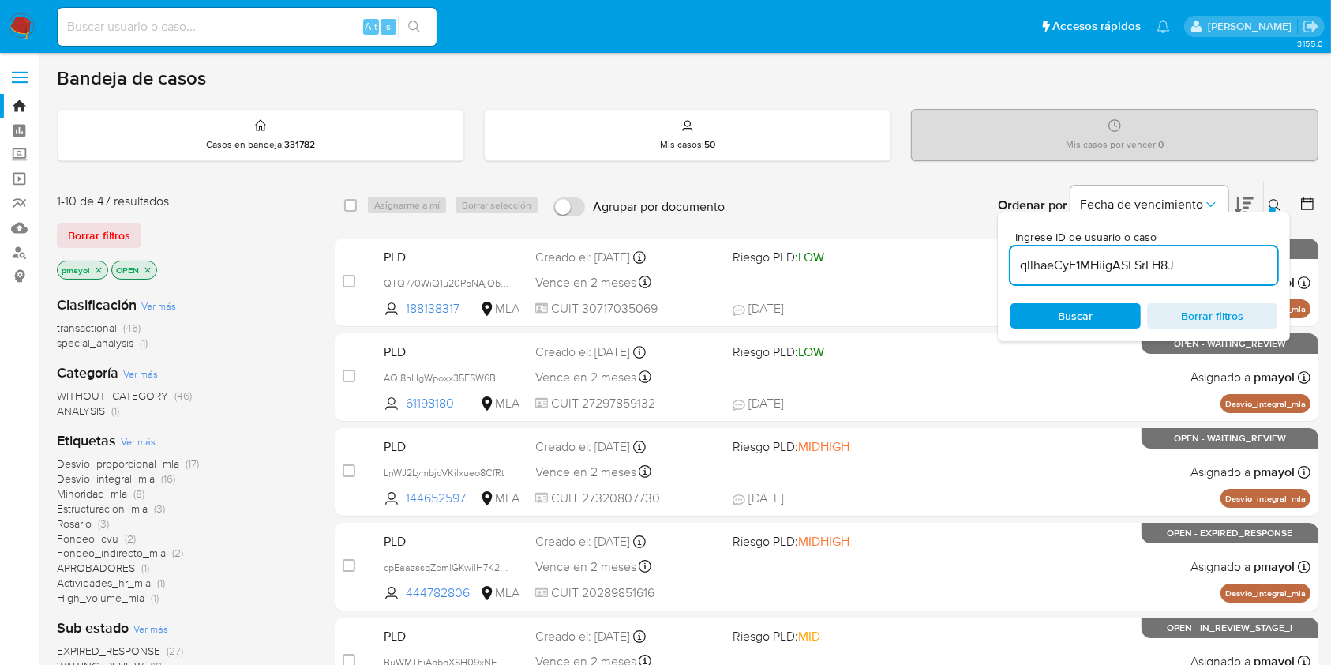
type input "qllhaeCyE1MHiigASLSrLH8J"
click at [1081, 300] on div "Ingrese ID de usuario o caso qllhaeCyE1MHiigASLSrLH8J Buscar Borrar filtros" at bounding box center [1144, 276] width 292 height 129
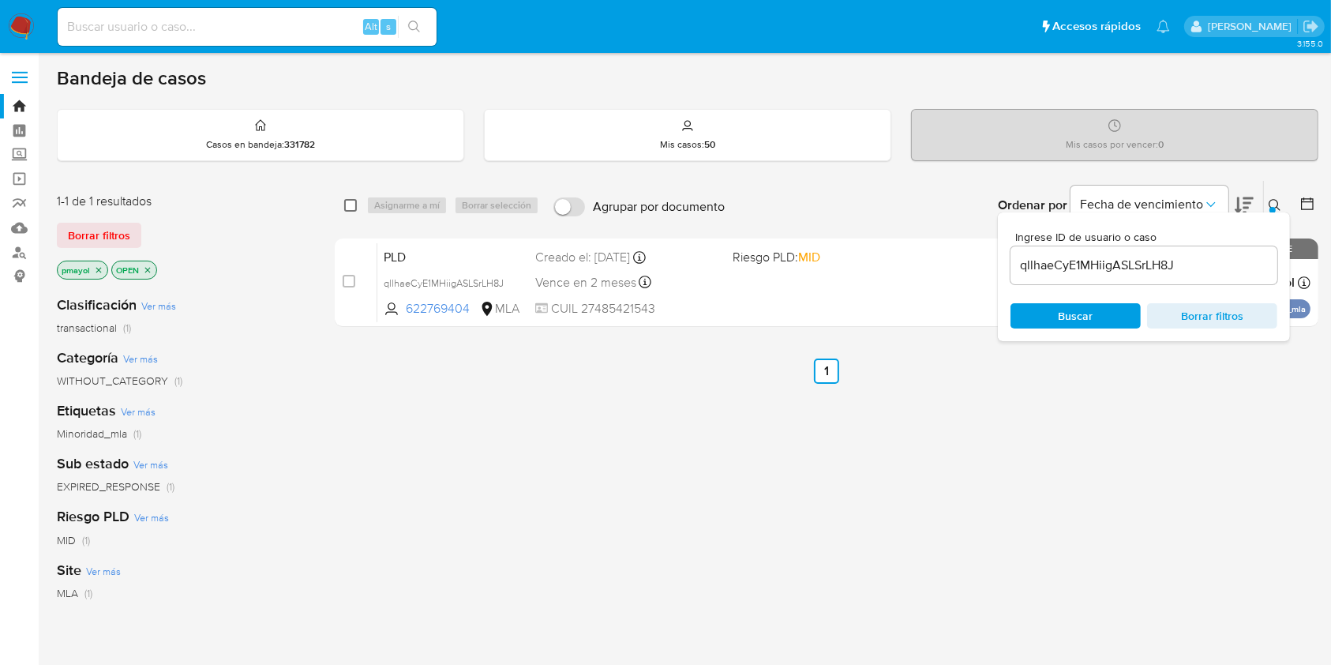
click at [354, 201] on input "checkbox" at bounding box center [350, 205] width 13 height 13
checkbox input "true"
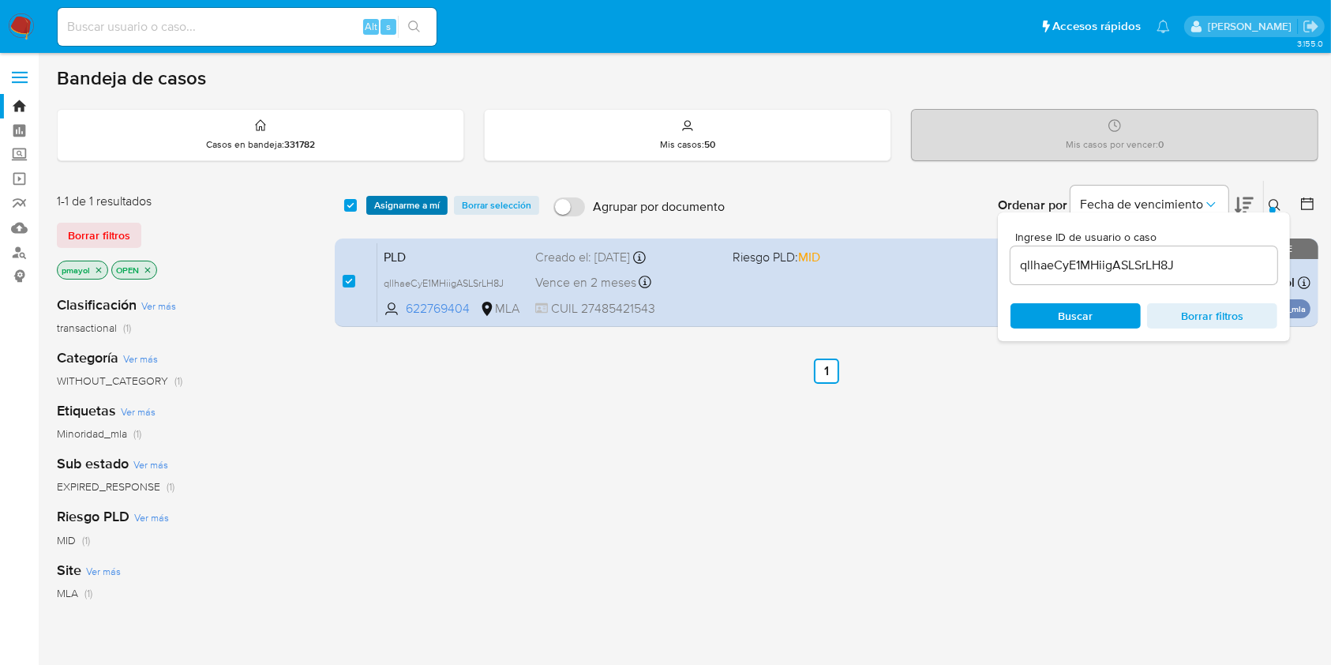
click at [366, 204] on button "Asignarme a mí" at bounding box center [406, 205] width 81 height 19
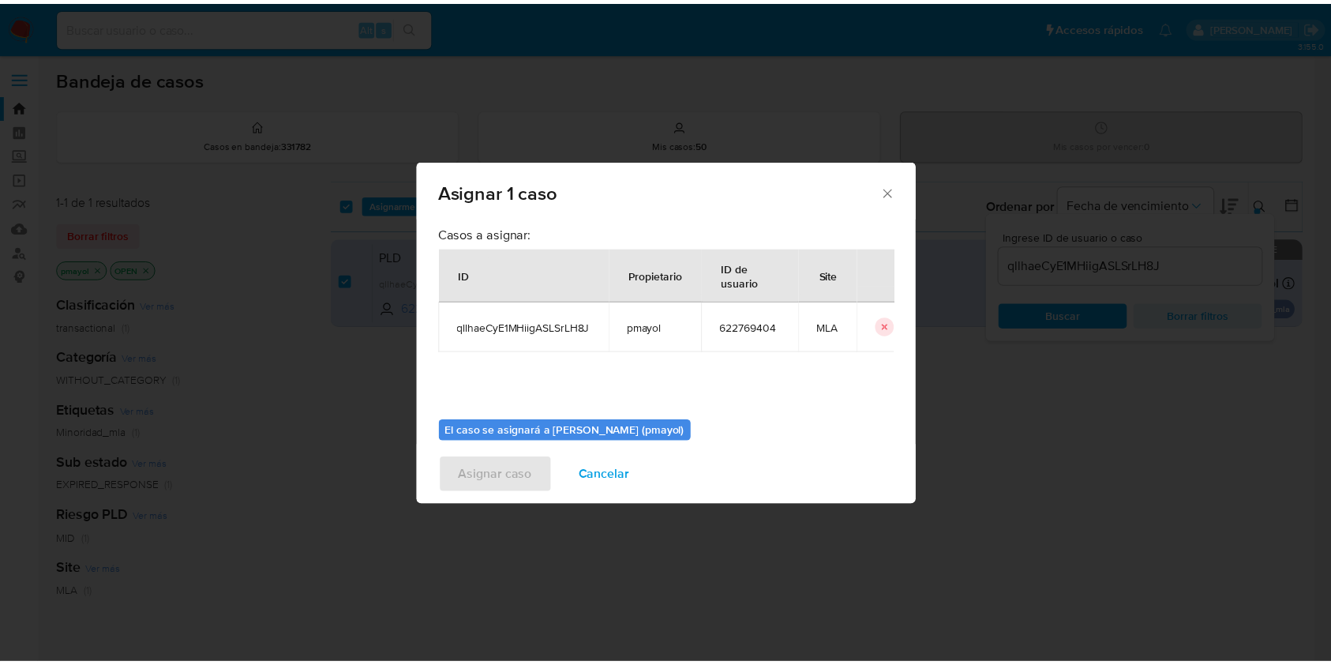
scroll to position [81, 0]
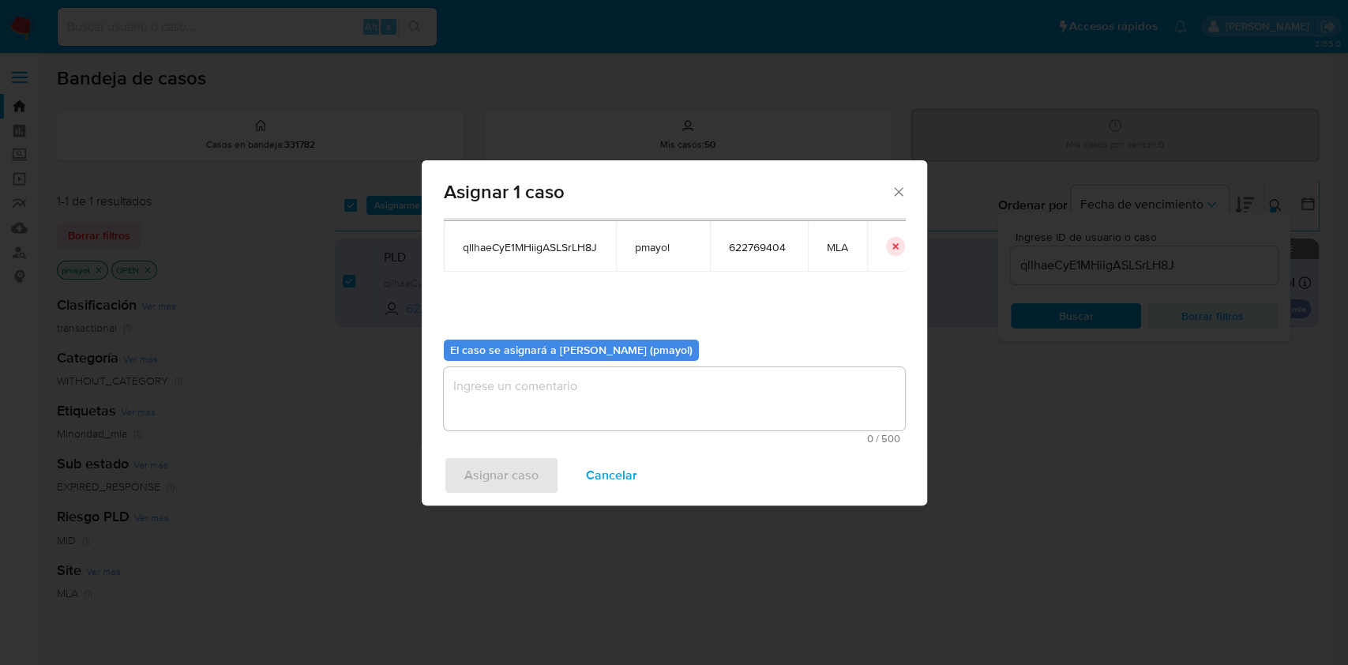
click at [792, 423] on textarea "assign-modal" at bounding box center [674, 398] width 461 height 63
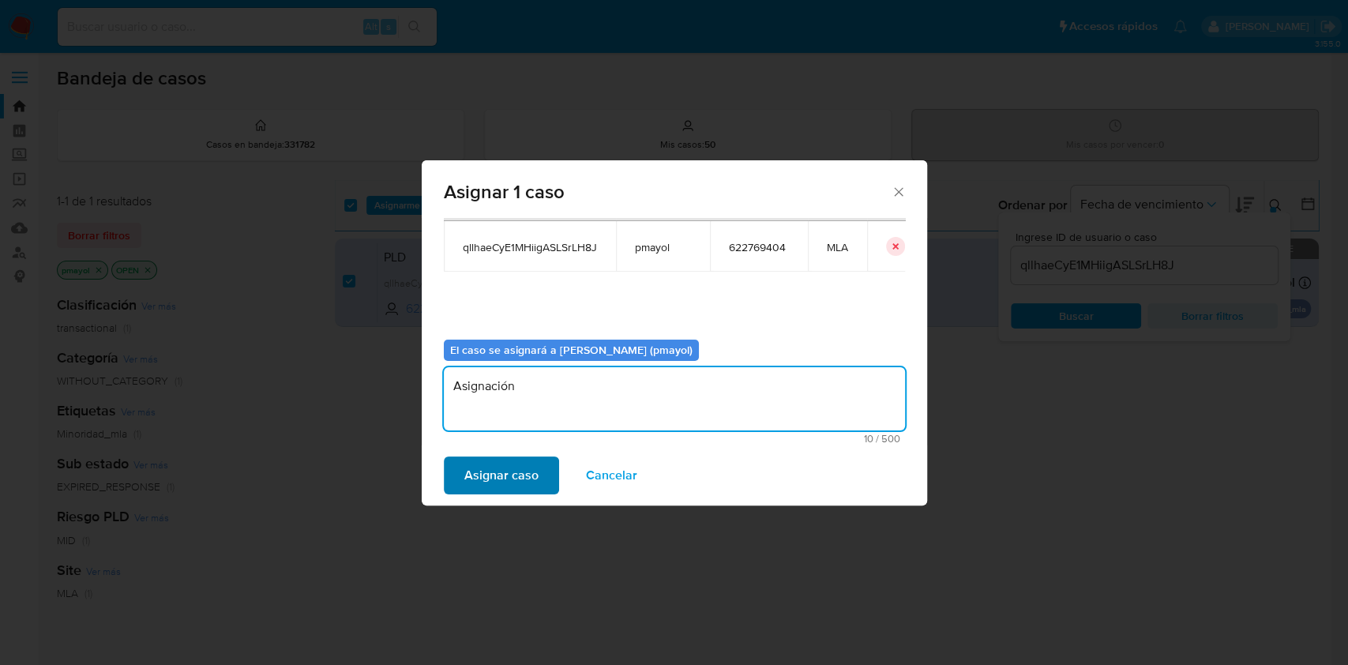
type textarea "Asignación"
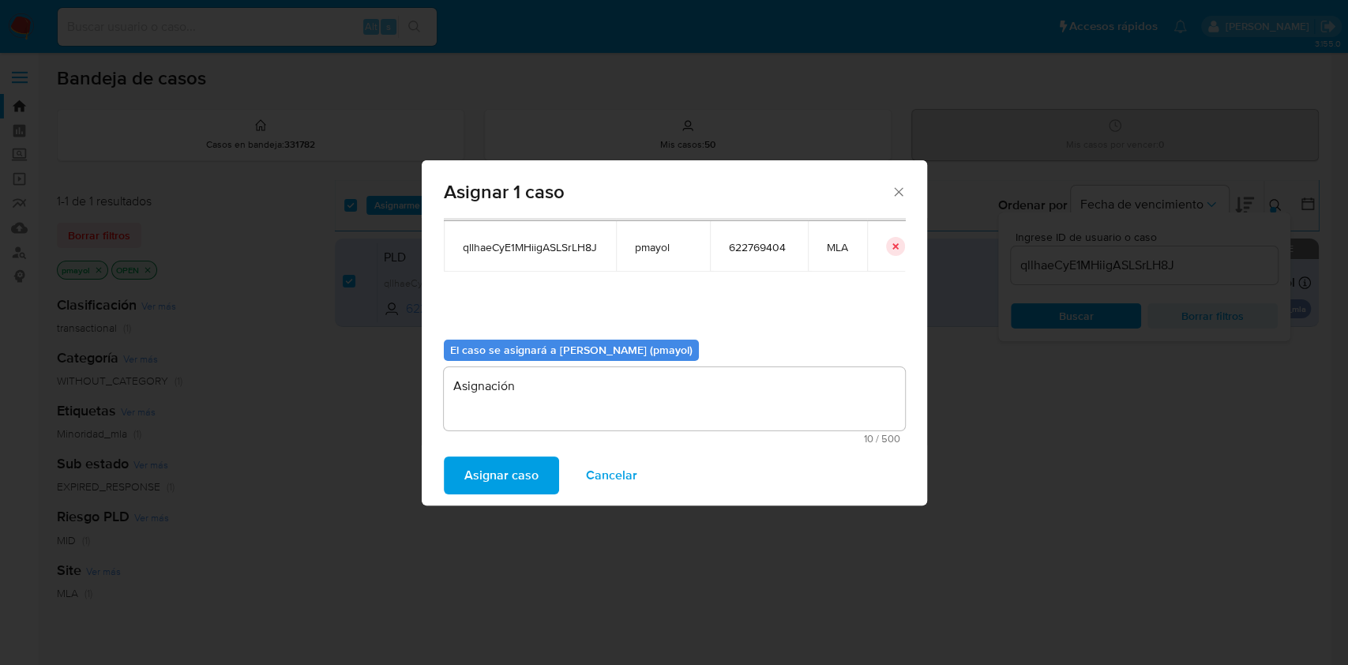
click at [500, 465] on span "Asignar caso" at bounding box center [501, 475] width 74 height 35
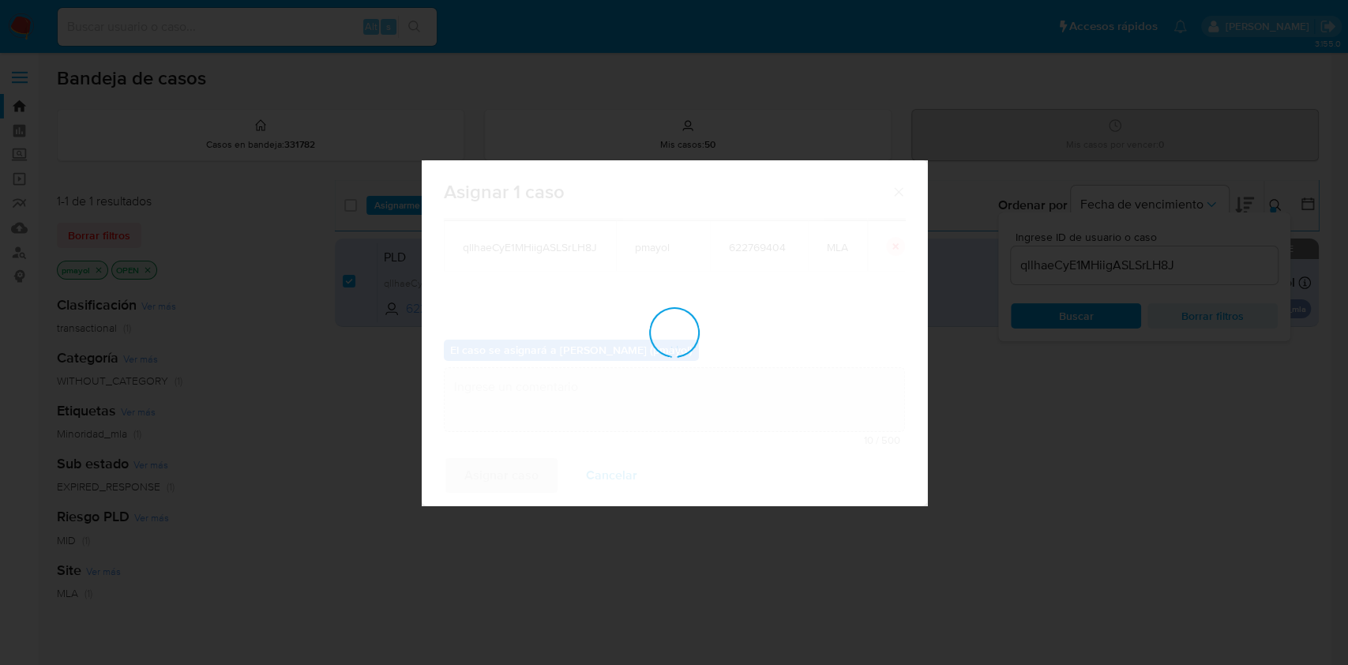
checkbox input "false"
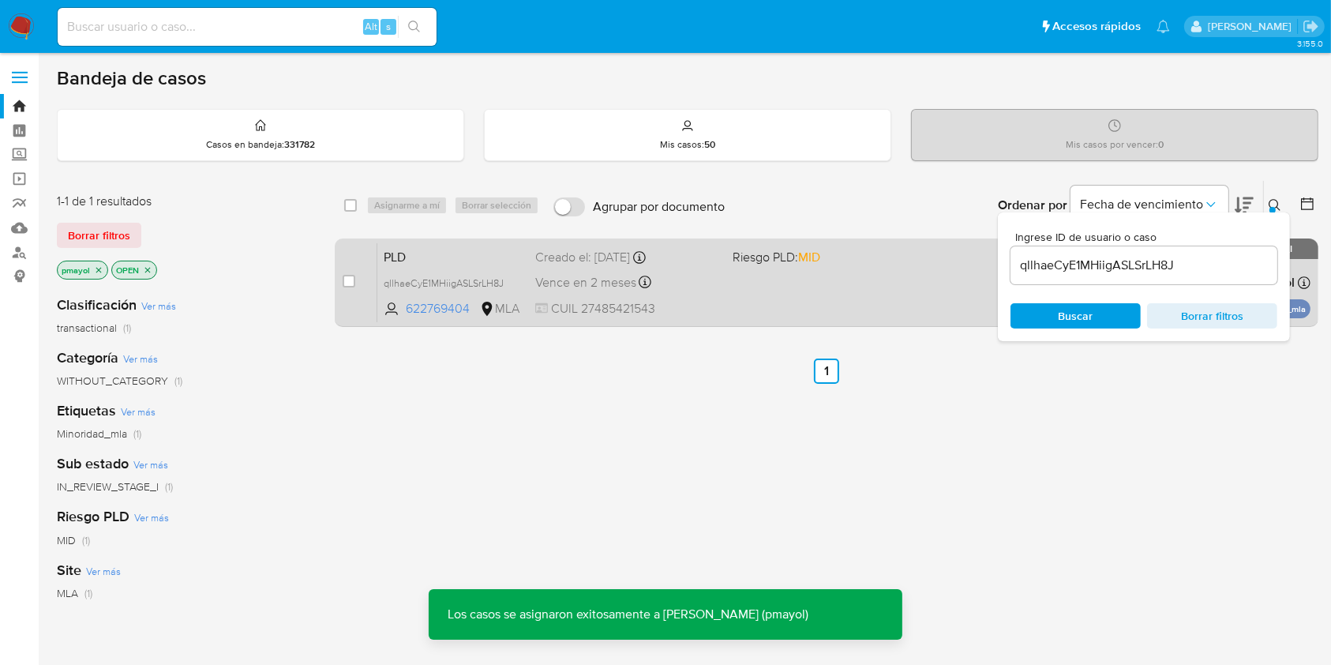
click at [752, 296] on div "PLD qllhaeCyE1MHiigASLSrLH8J 622769404 MLA Riesgo PLD: MID Creado el: 12/08/202…" at bounding box center [843, 282] width 933 height 80
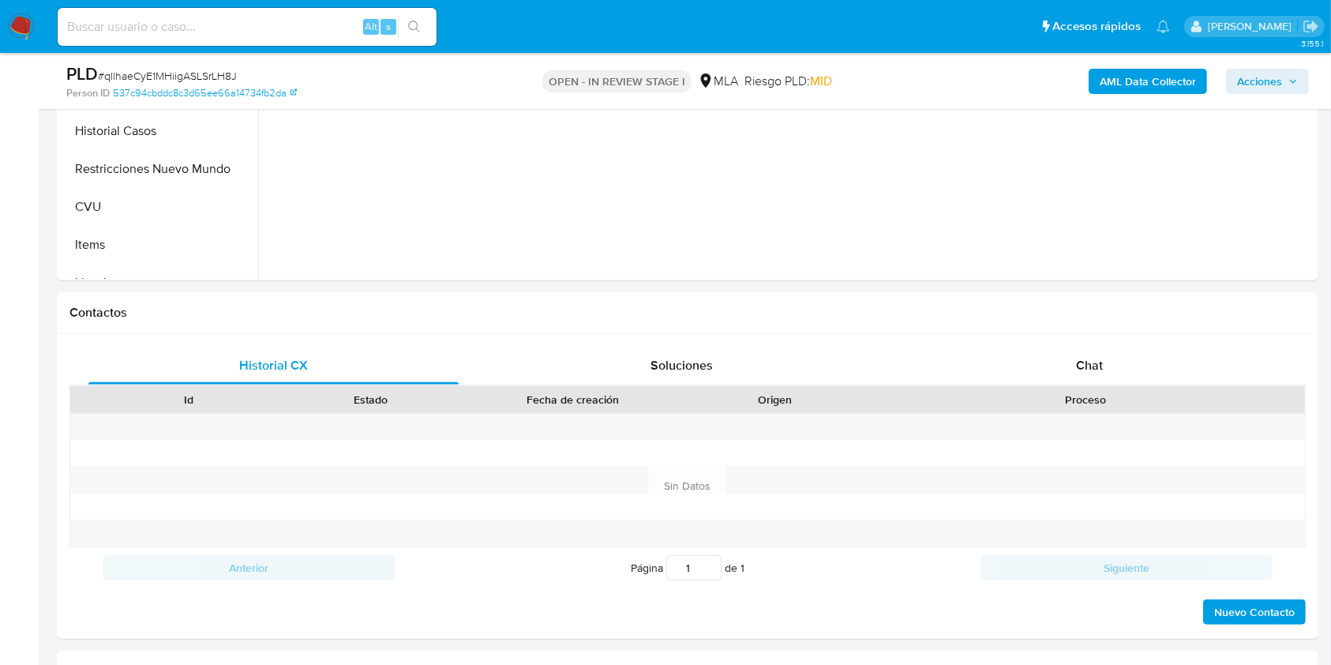
scroll to position [559, 0]
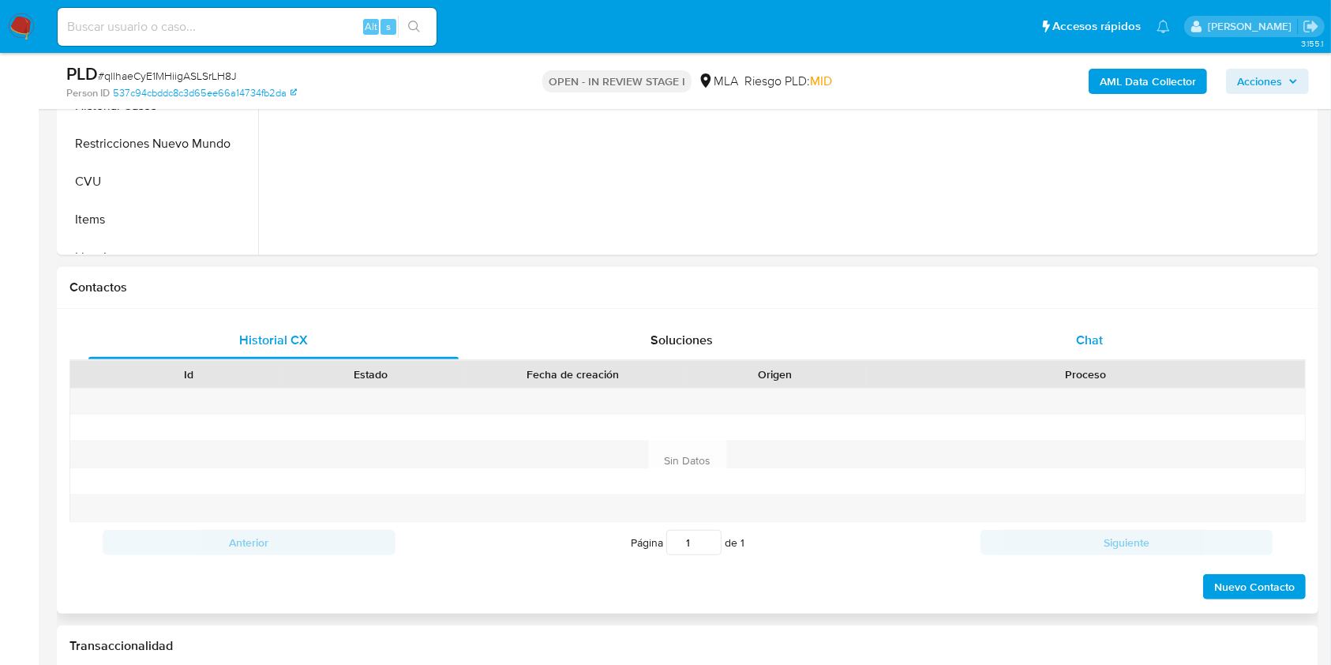
select select "10"
click at [1126, 355] on div "Chat" at bounding box center [1090, 340] width 370 height 38
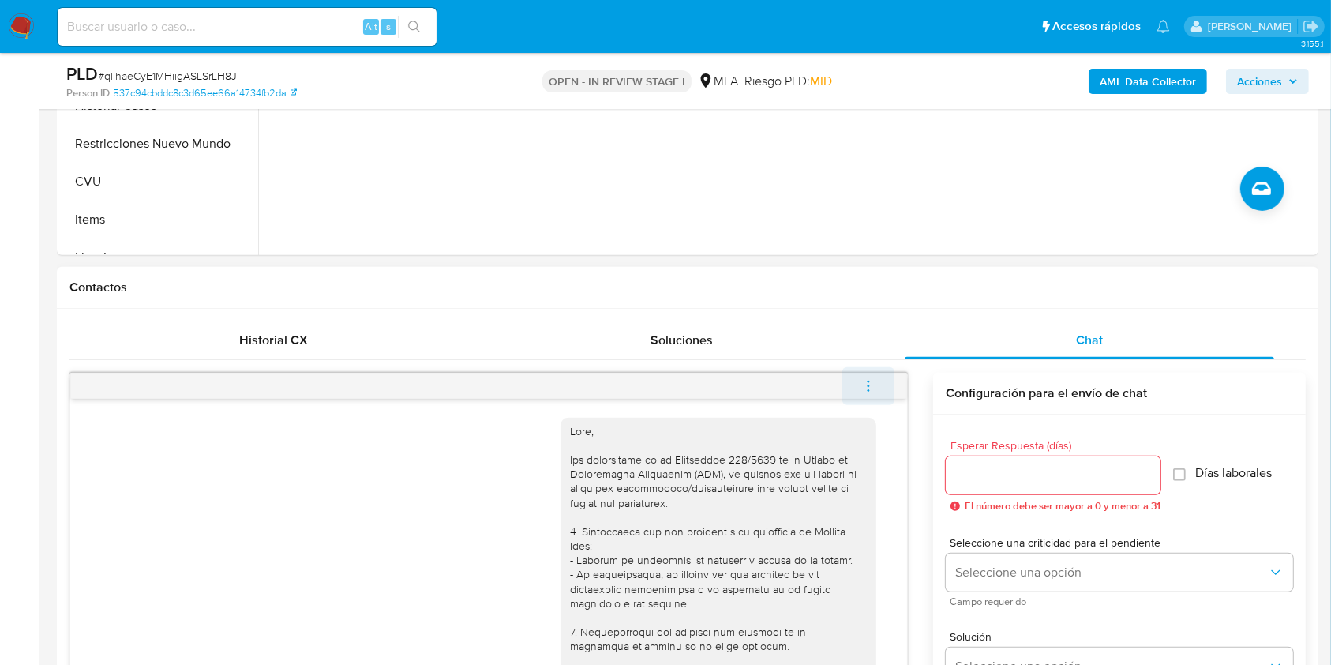
scroll to position [720, 0]
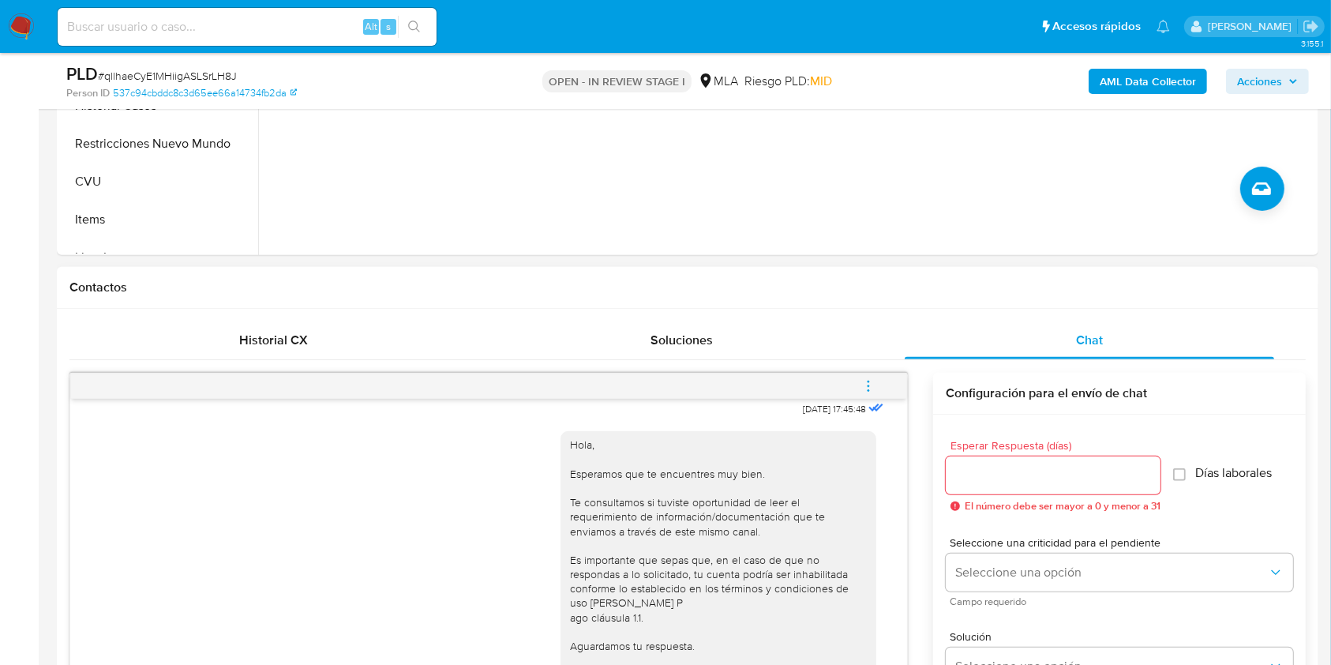
click at [878, 387] on button "menu-action" at bounding box center [868, 386] width 52 height 38
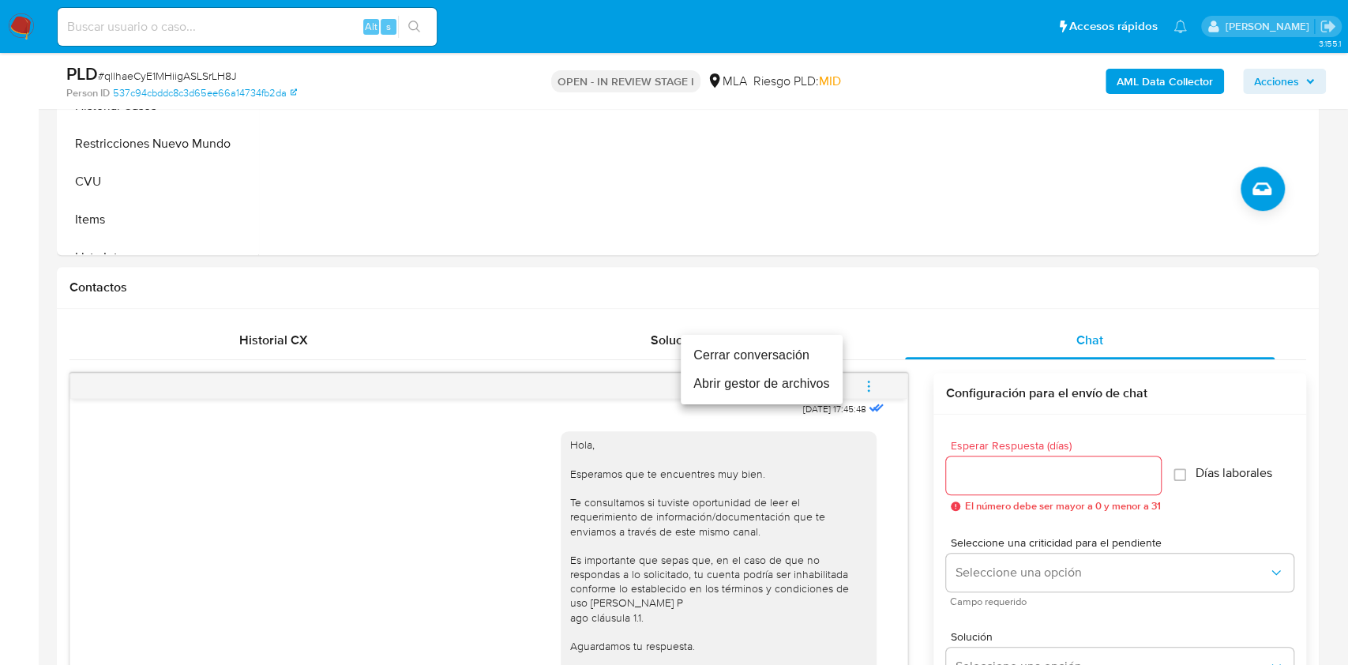
click at [762, 354] on li "Cerrar conversación" at bounding box center [761, 355] width 162 height 28
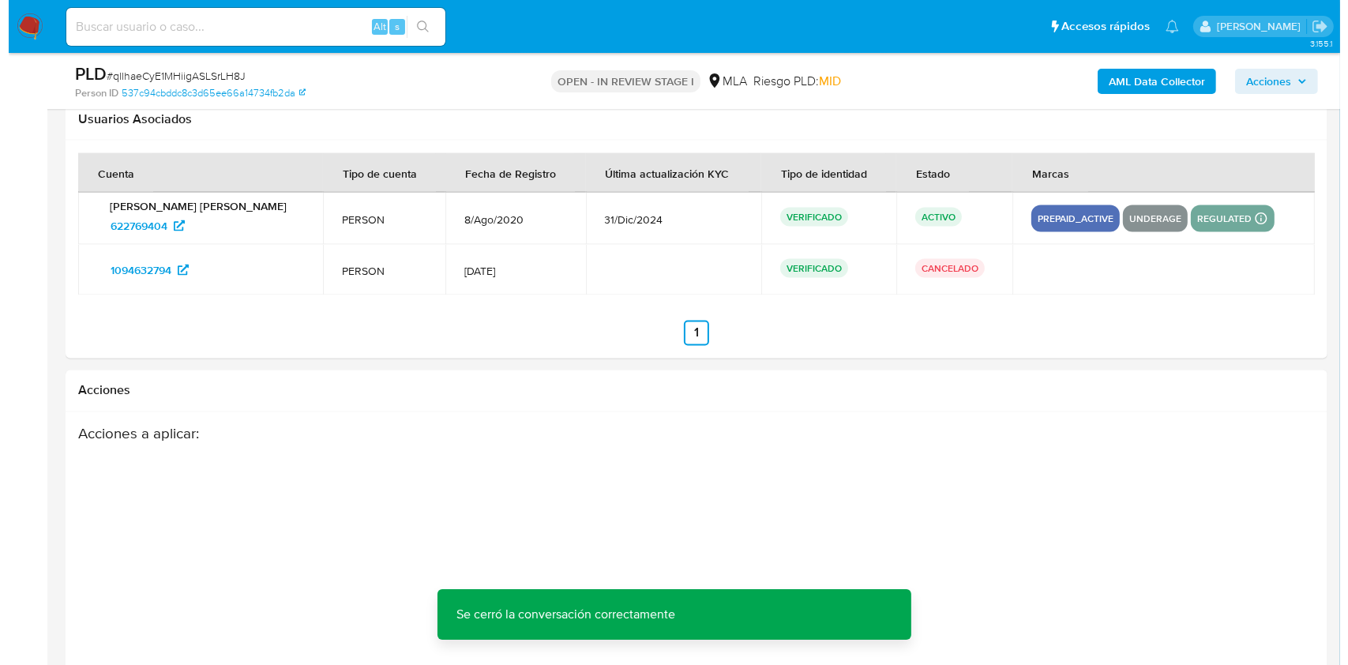
scroll to position [2827, 0]
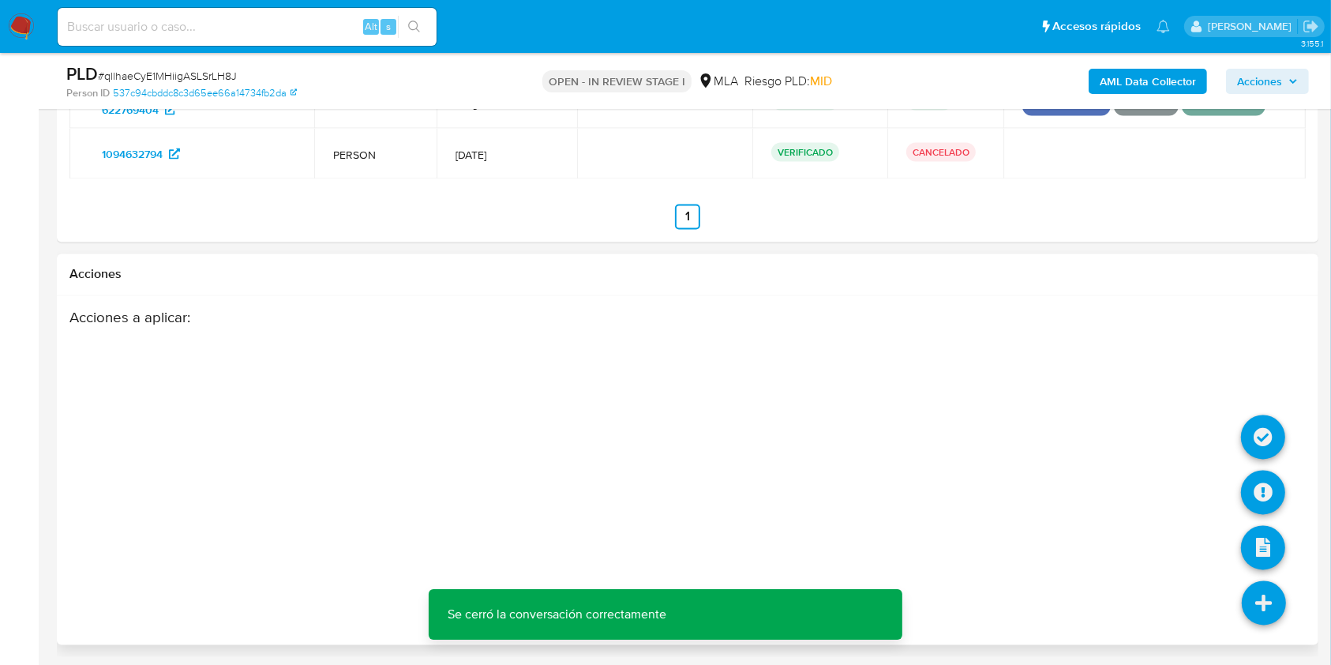
click at [1265, 603] on icon at bounding box center [1264, 603] width 44 height 44
click at [1257, 489] on icon at bounding box center [1263, 492] width 44 height 44
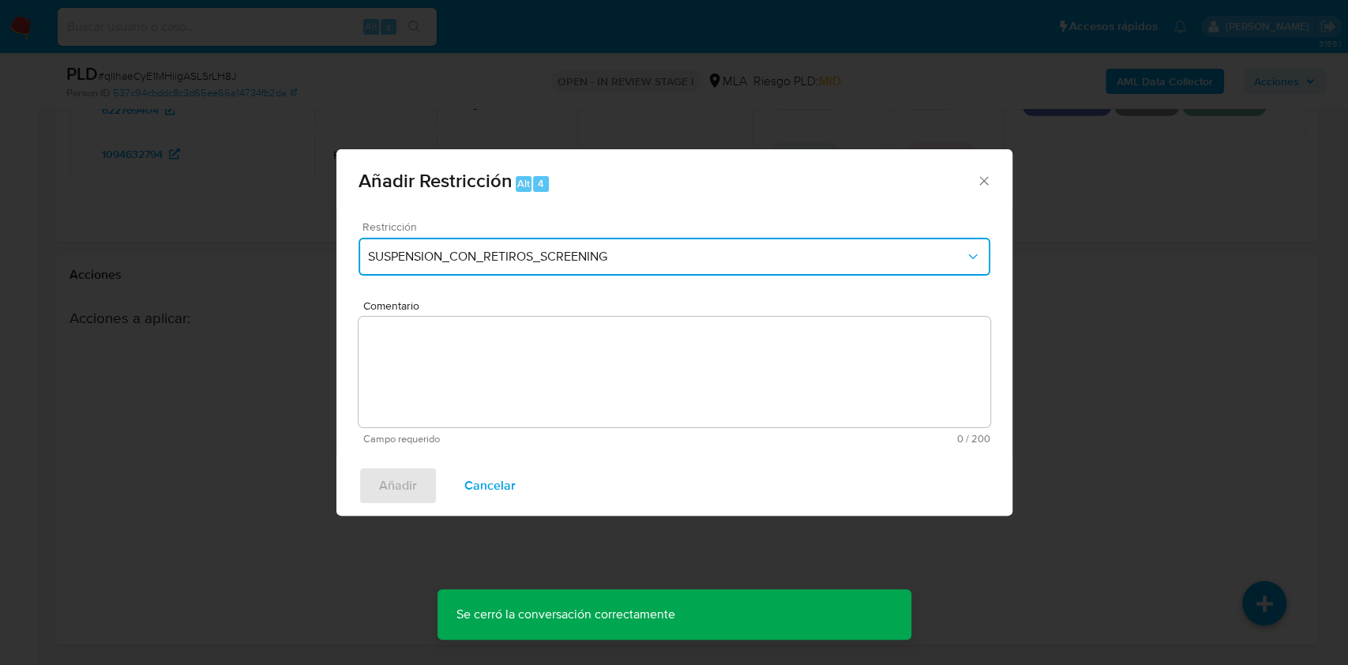
click at [598, 273] on button "SUSPENSION_CON_RETIROS_SCREENING" at bounding box center [674, 257] width 632 height 38
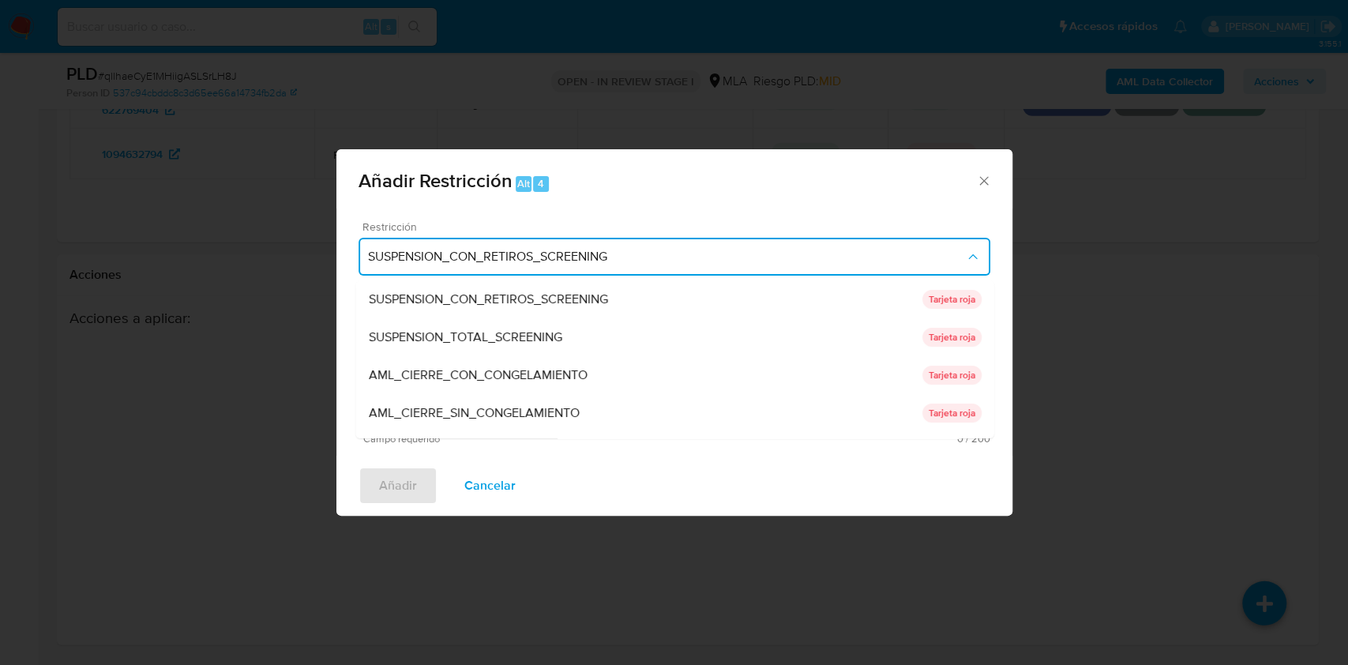
click at [988, 314] on div "SUSPENSION_CON_RETIROS_SCREENING SUSPENSION_CON_RETIROS_SCREENING Tarjeta roja …" at bounding box center [674, 359] width 638 height 158
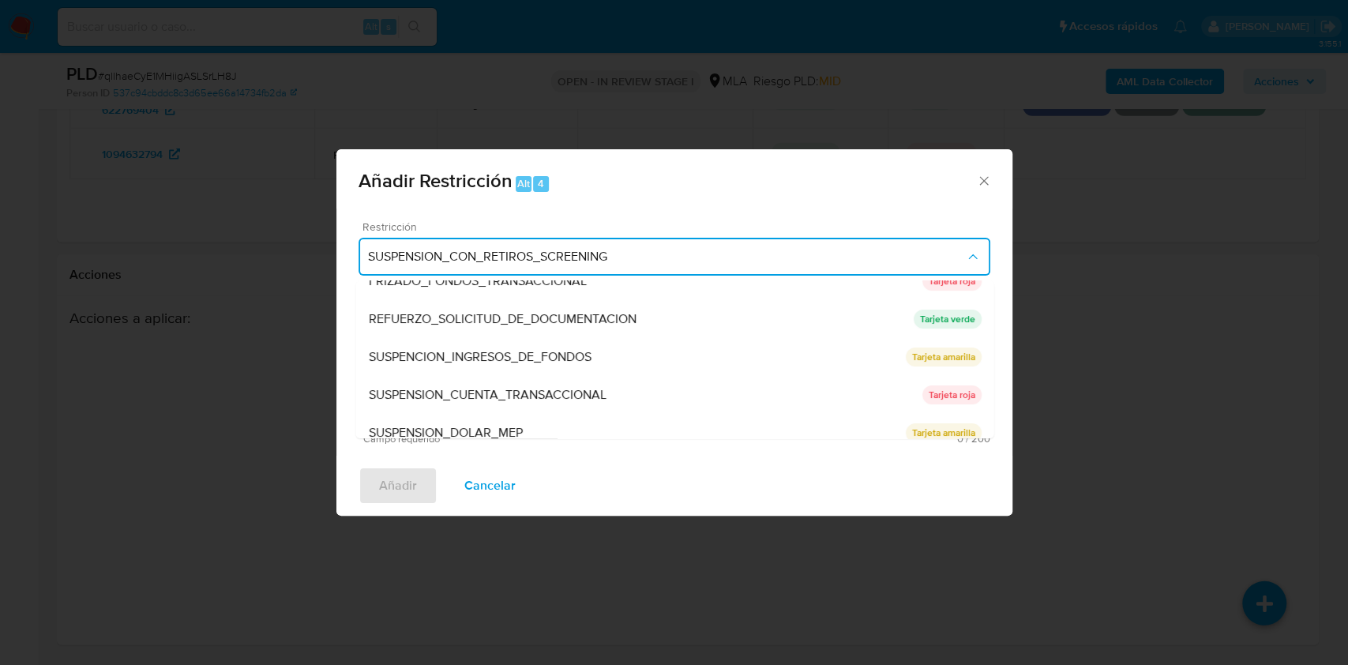
scroll to position [335, 0]
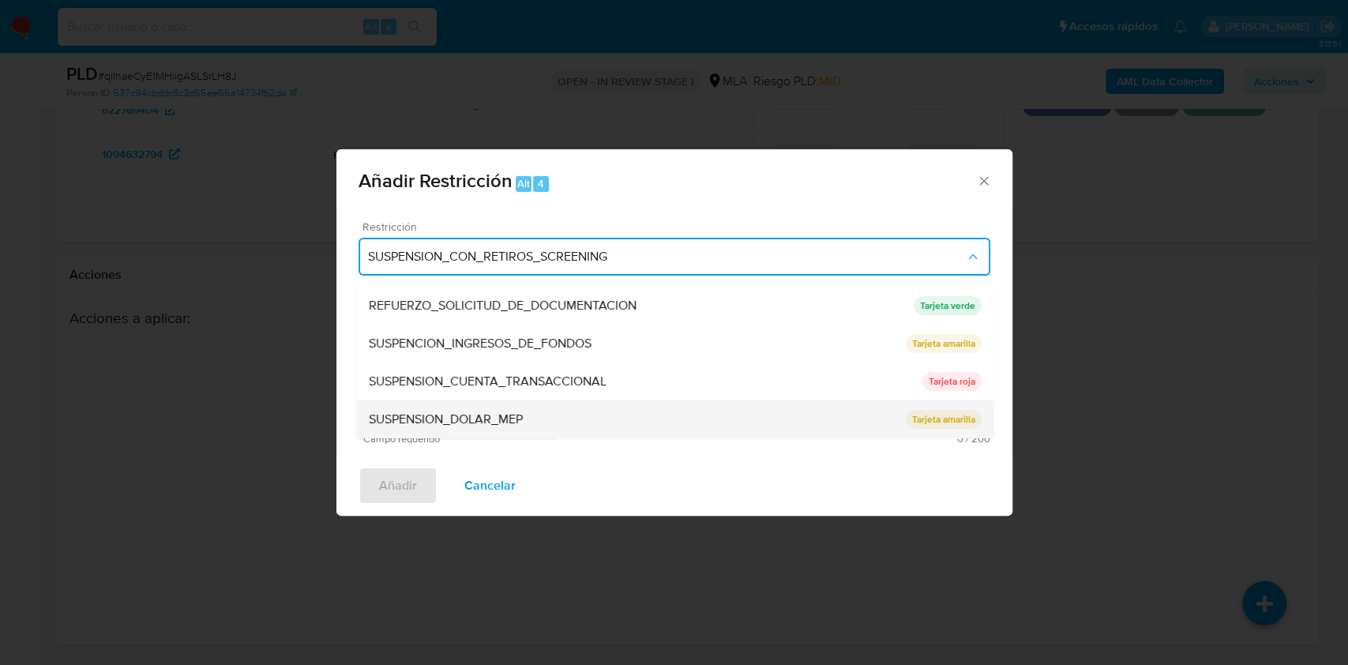
click at [785, 402] on div "SUSPENSION_DOLAR_MEP" at bounding box center [636, 419] width 537 height 38
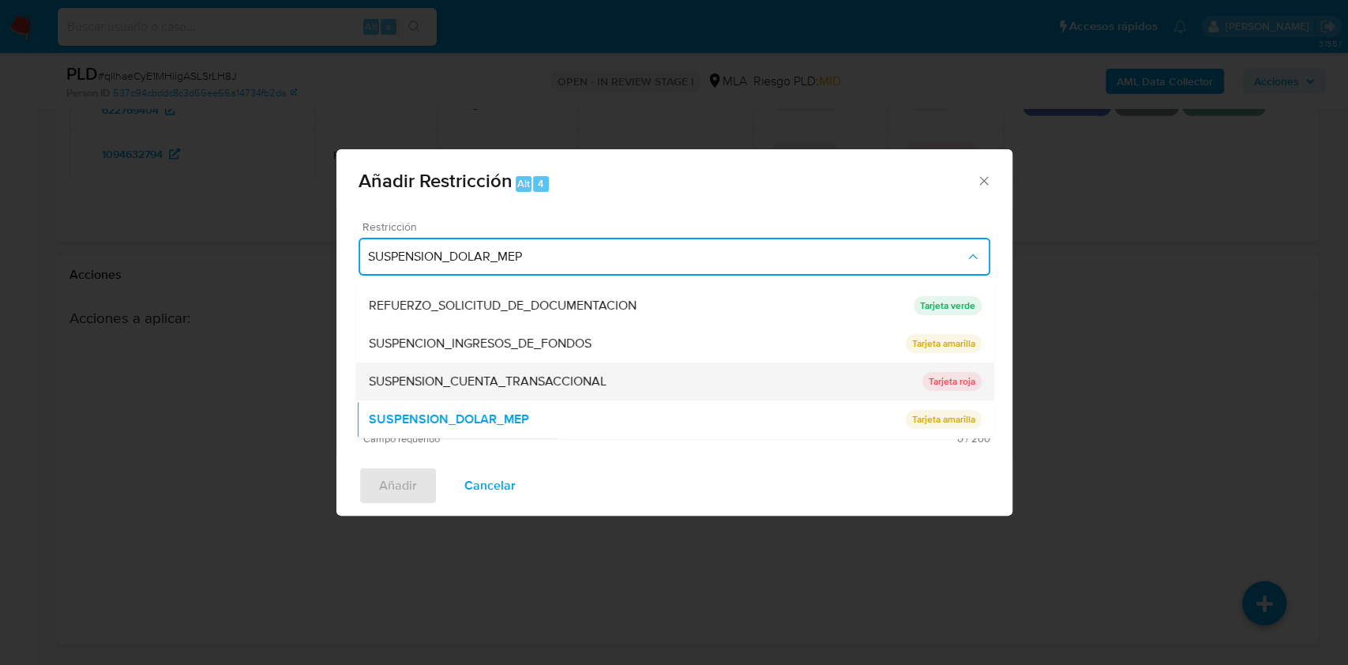
click at [690, 379] on div "SUSPENSION_CUENTA_TRANSACCIONAL" at bounding box center [644, 381] width 553 height 38
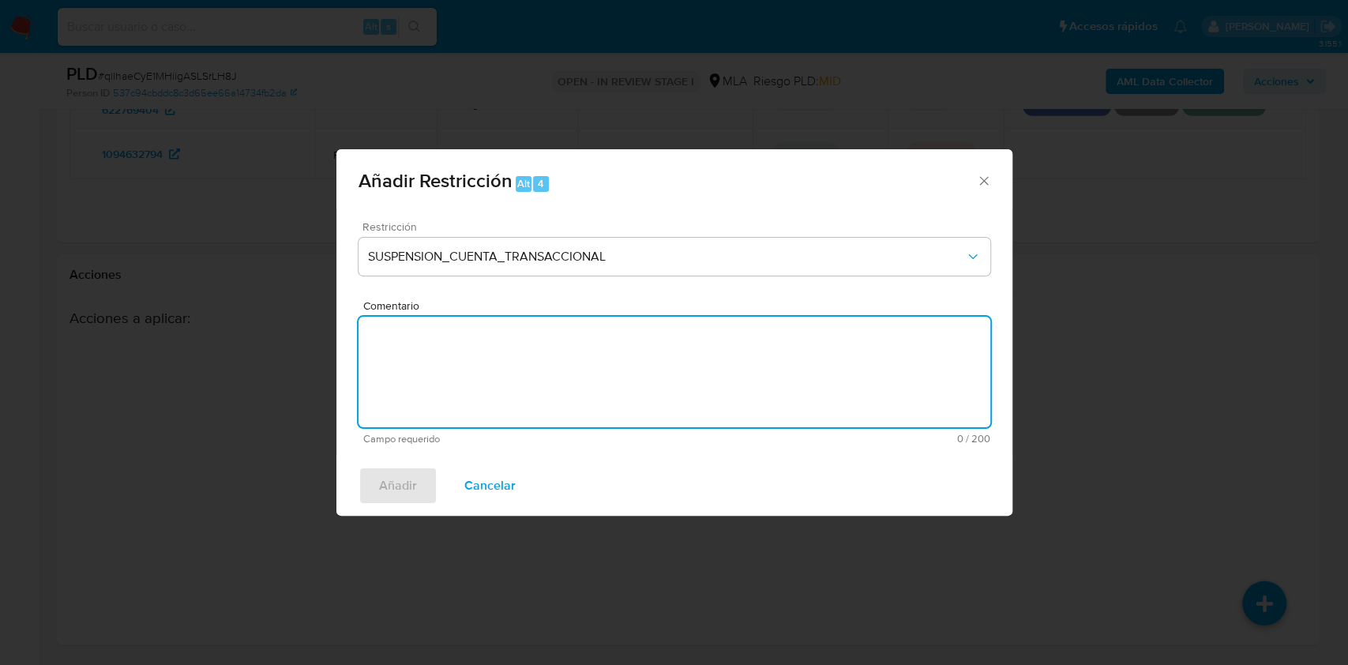
click at [639, 373] on textarea "Comentario" at bounding box center [674, 372] width 632 height 111
type textarea "AML"
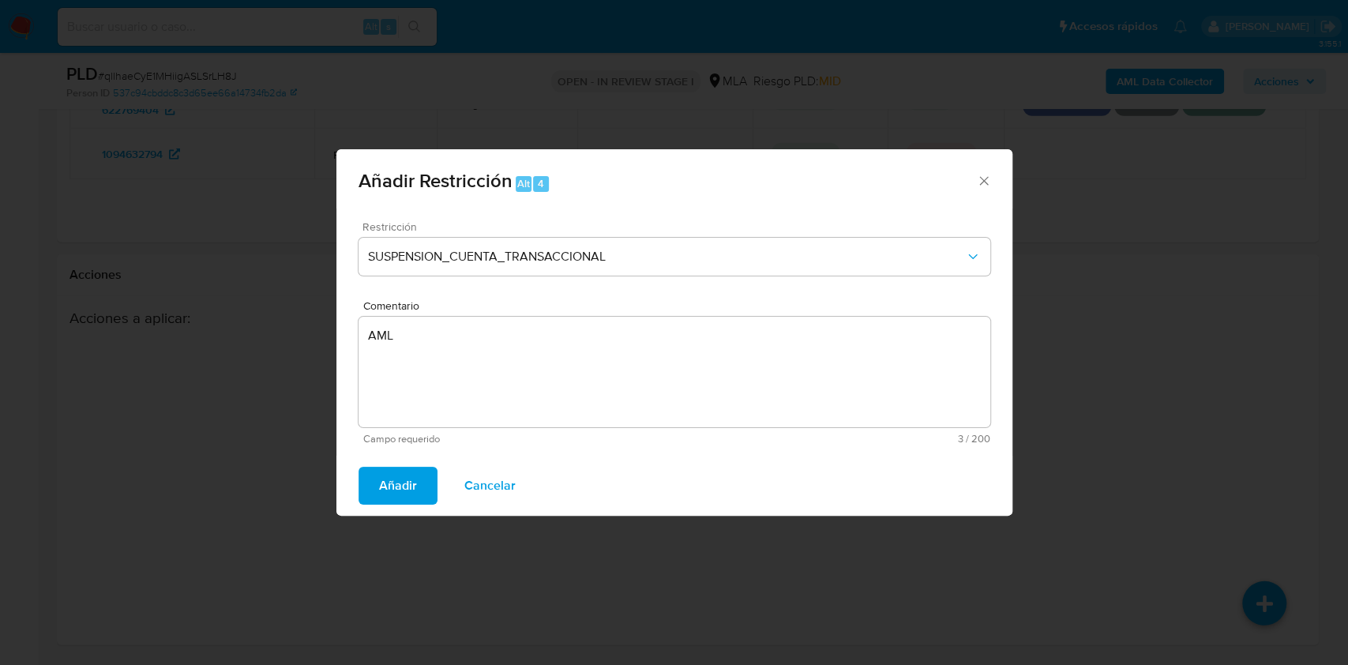
click at [398, 484] on span "Añadir" at bounding box center [398, 485] width 38 height 35
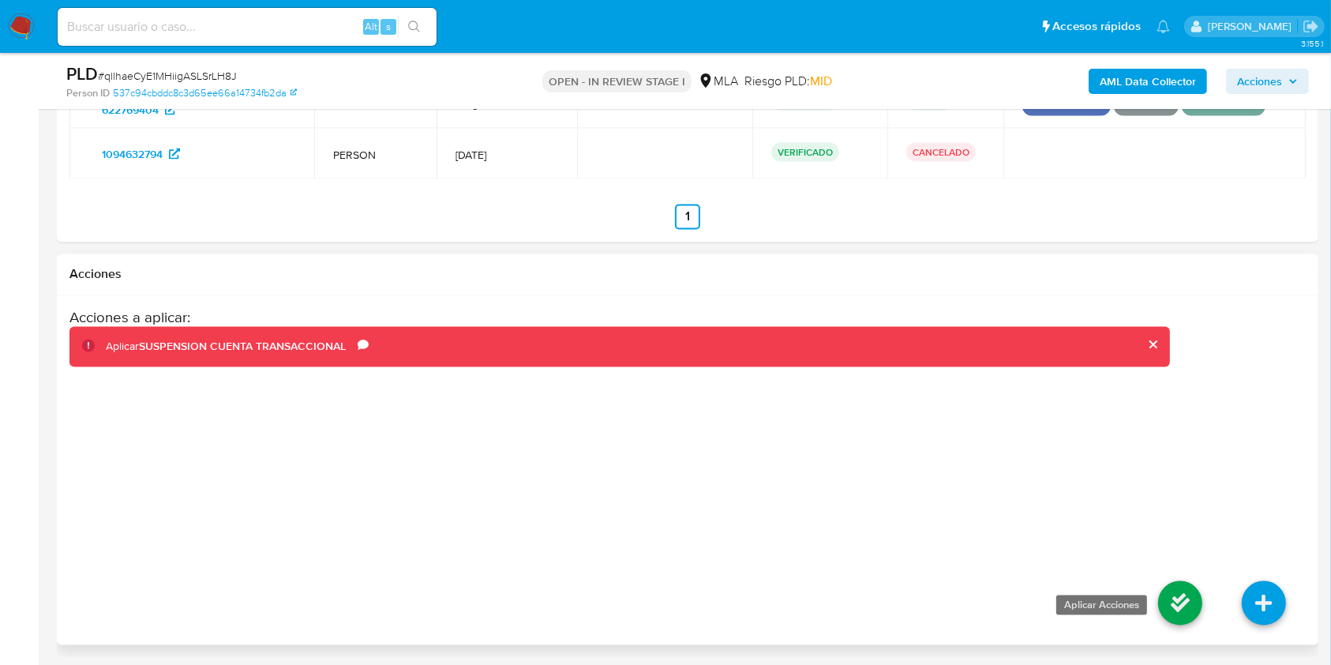
click at [1168, 611] on icon at bounding box center [1180, 603] width 44 height 44
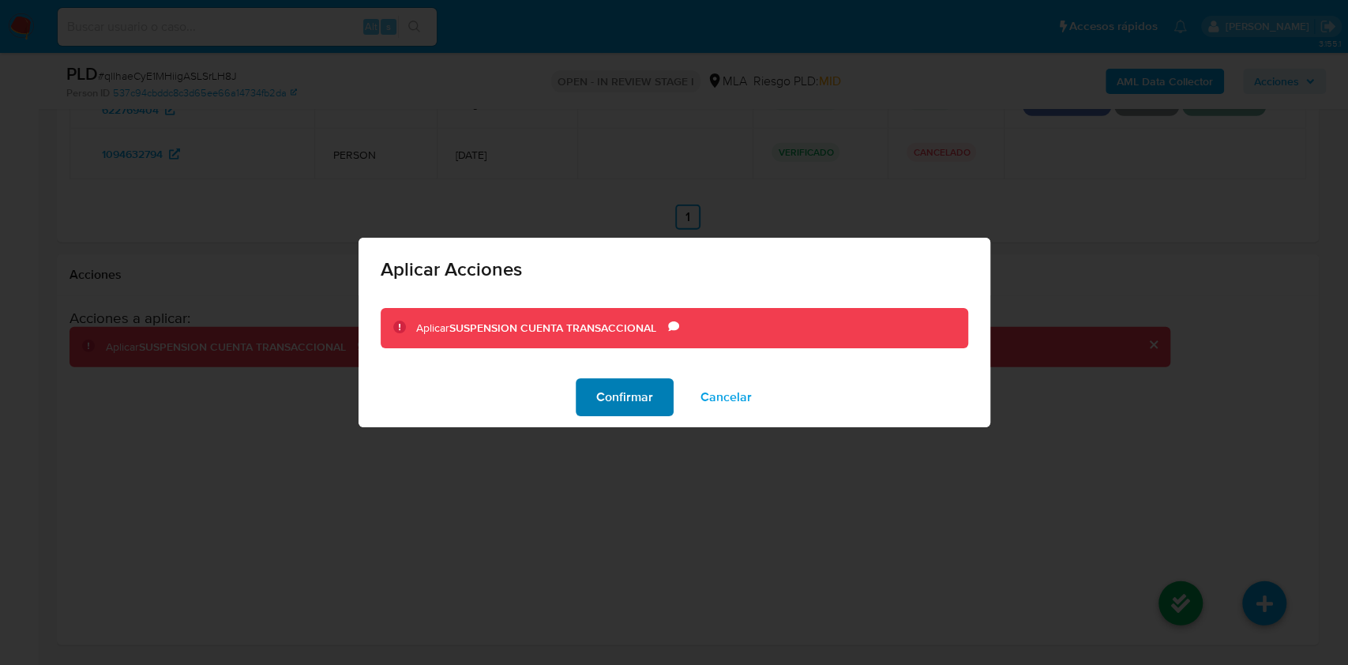
click at [619, 411] on span "Confirmar" at bounding box center [624, 397] width 57 height 35
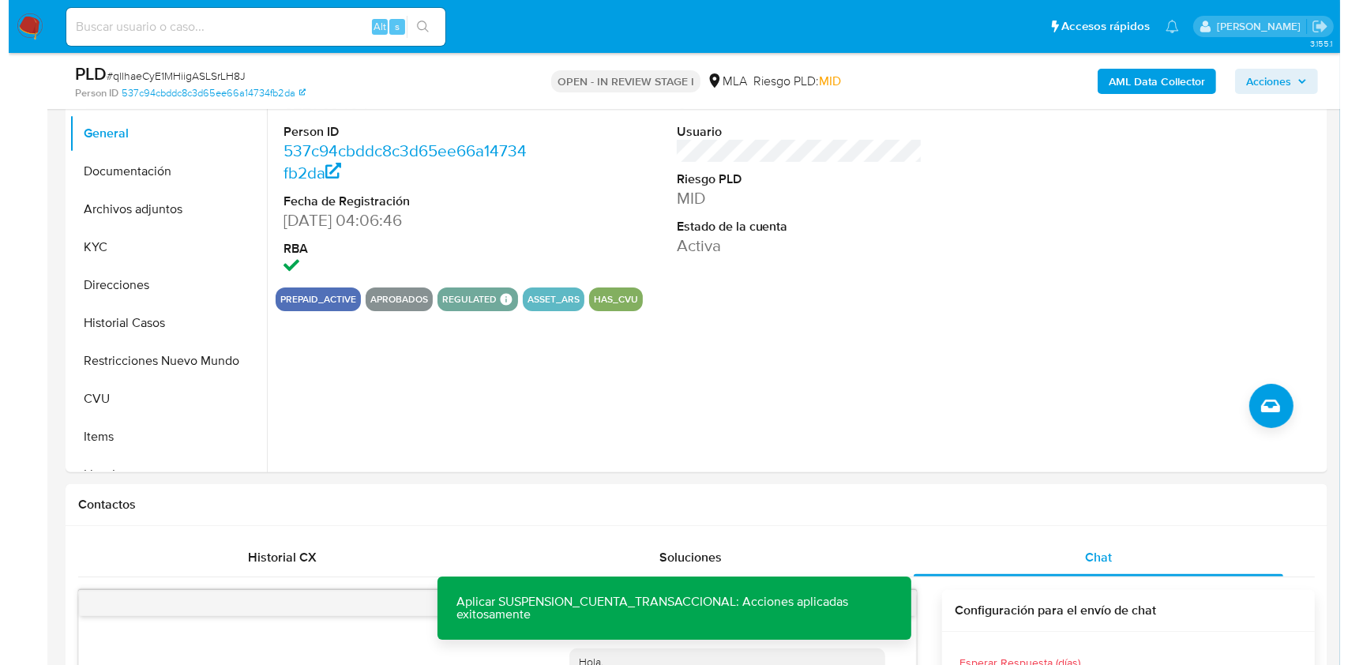
scroll to position [310, 0]
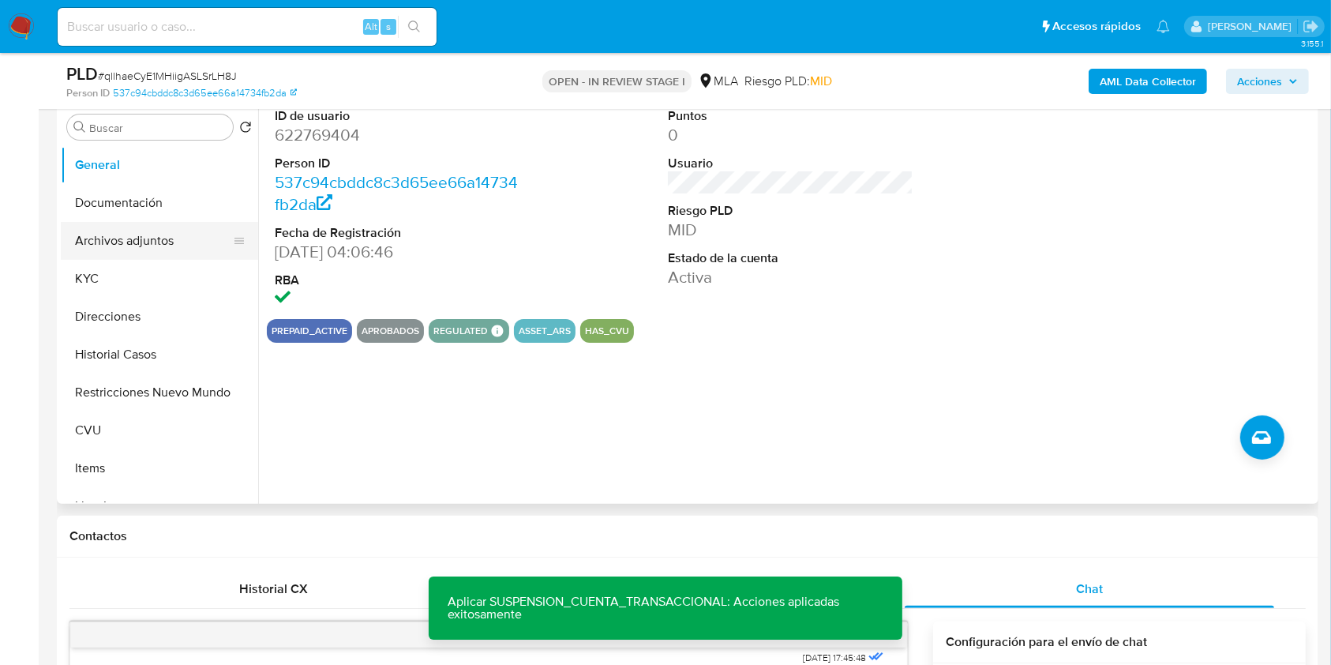
click at [130, 242] on button "Archivos adjuntos" at bounding box center [153, 241] width 185 height 38
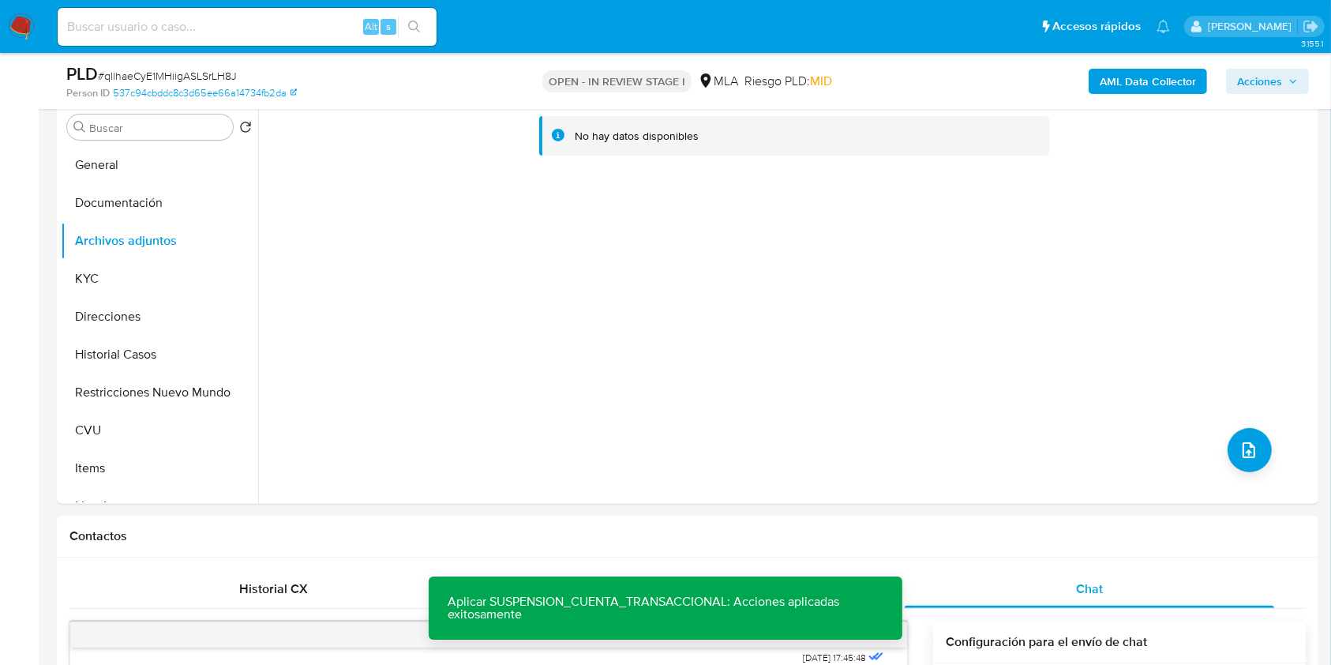
click at [1137, 86] on b "AML Data Collector" at bounding box center [1148, 81] width 96 height 25
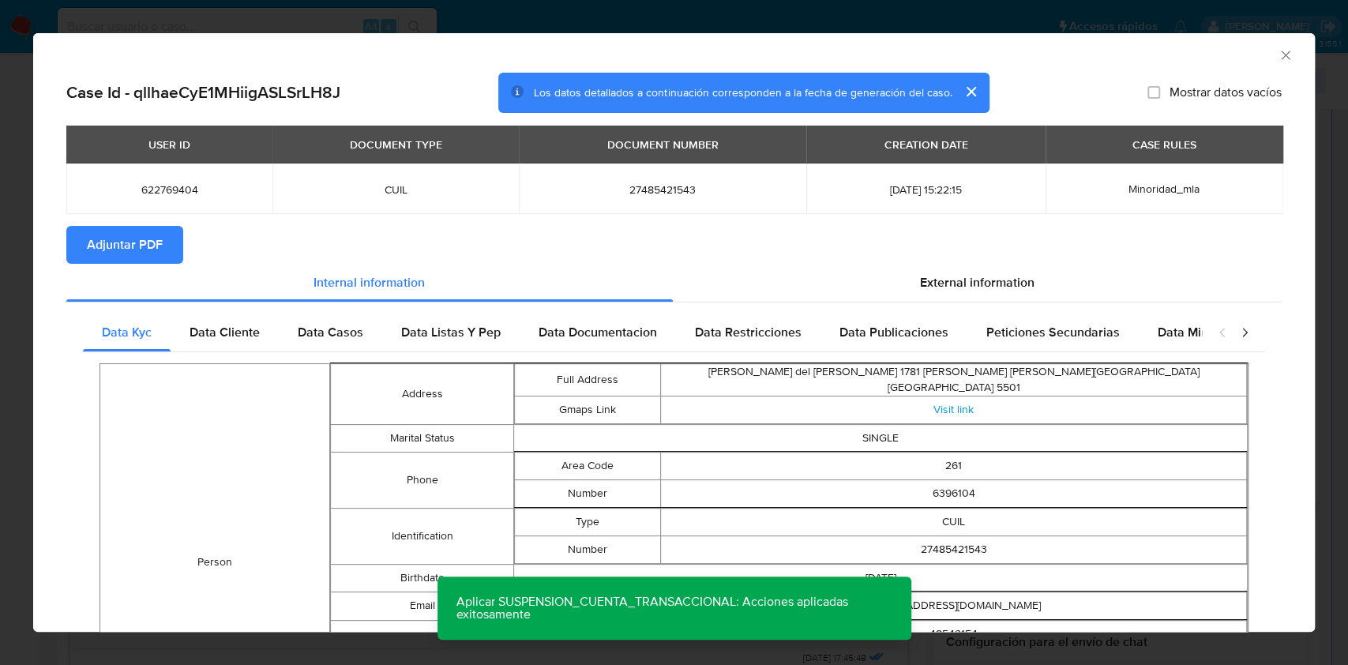
click at [112, 246] on span "Adjuntar PDF" at bounding box center [125, 244] width 76 height 35
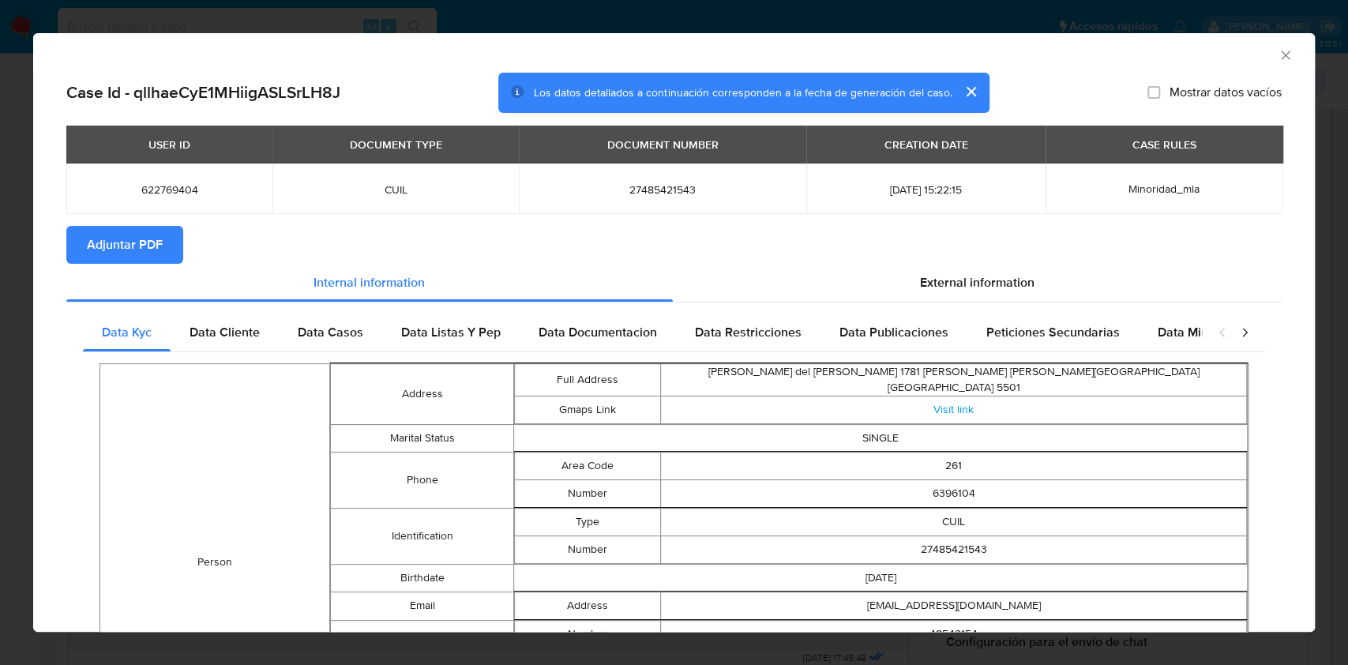
click at [1277, 53] on icon "Cerrar ventana" at bounding box center [1285, 55] width 16 height 16
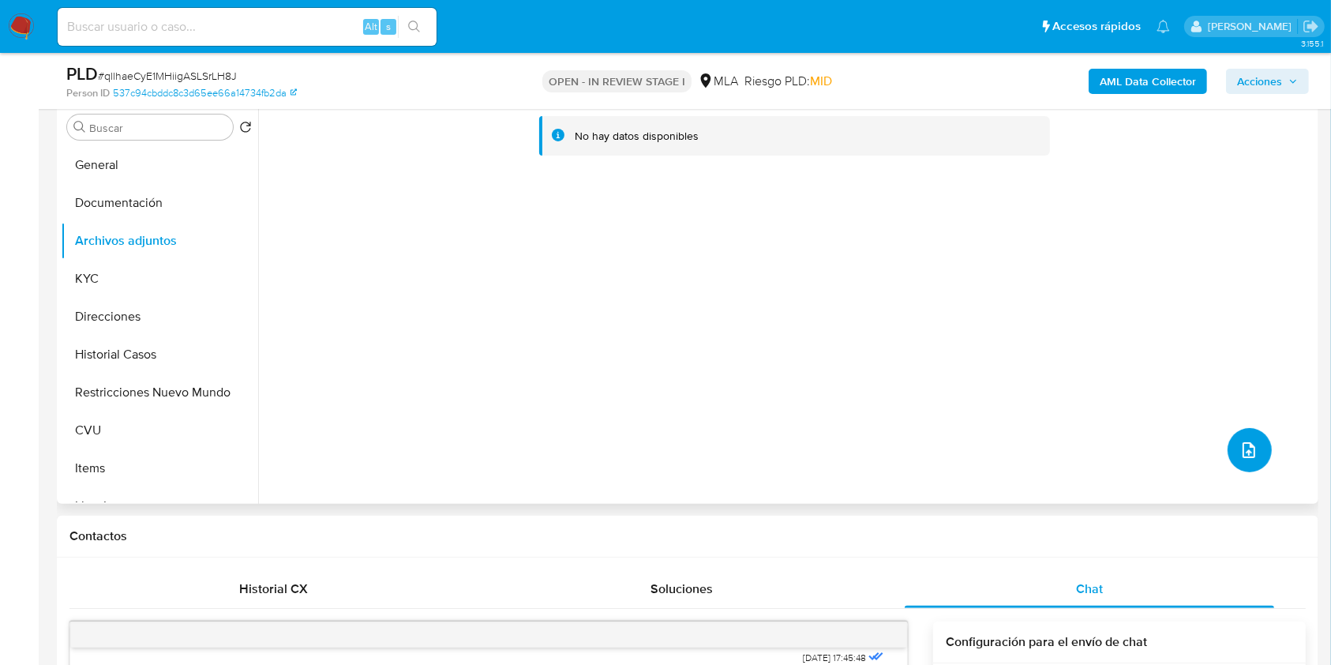
click at [1248, 445] on icon "upload-file" at bounding box center [1249, 450] width 13 height 16
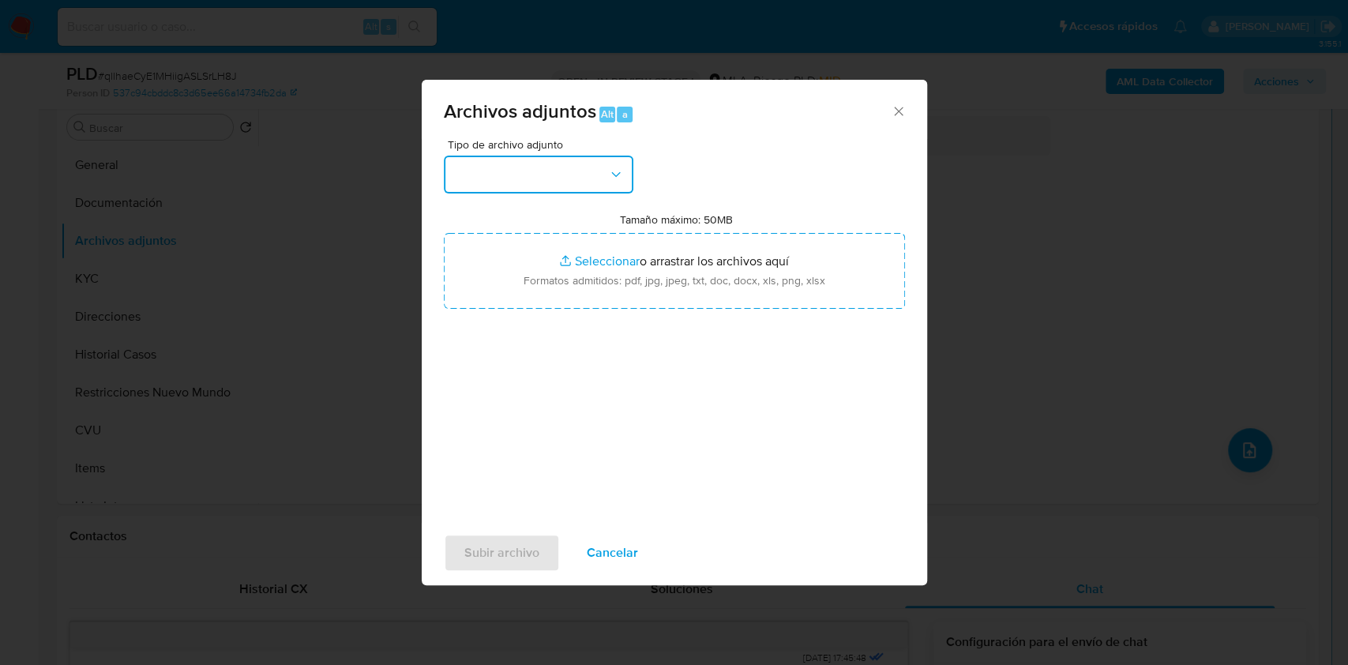
click at [486, 174] on button "button" at bounding box center [538, 175] width 189 height 38
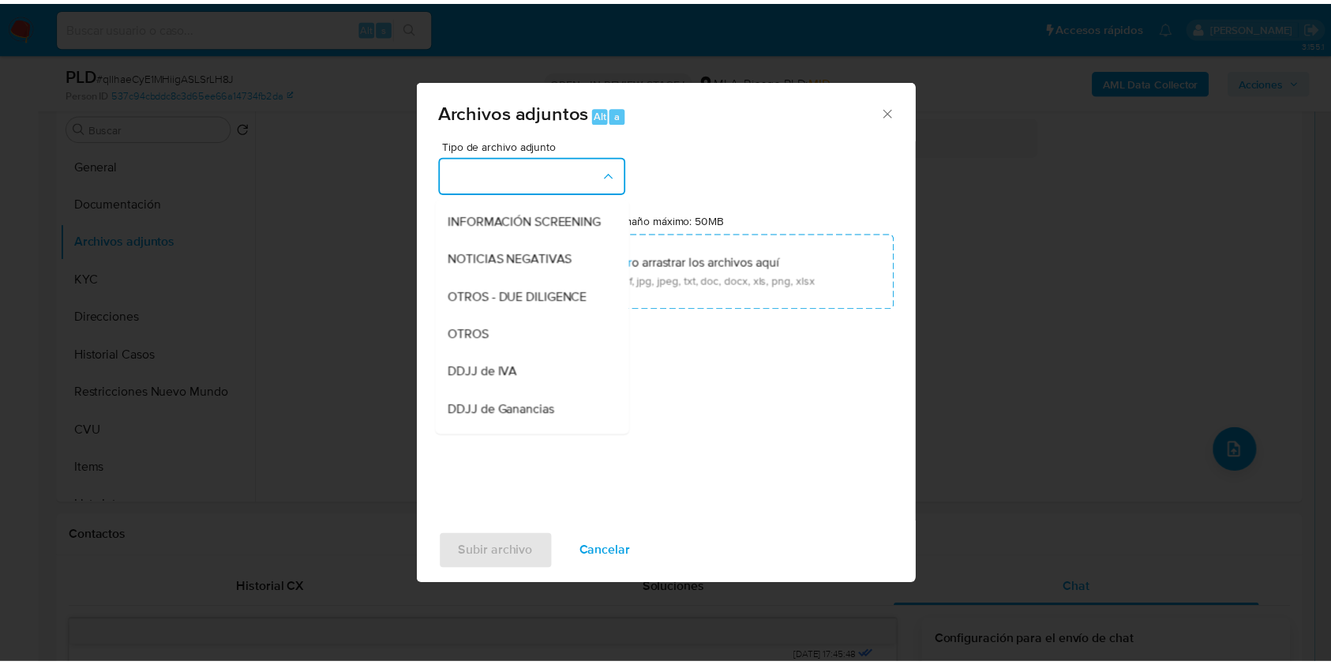
scroll to position [189, 0]
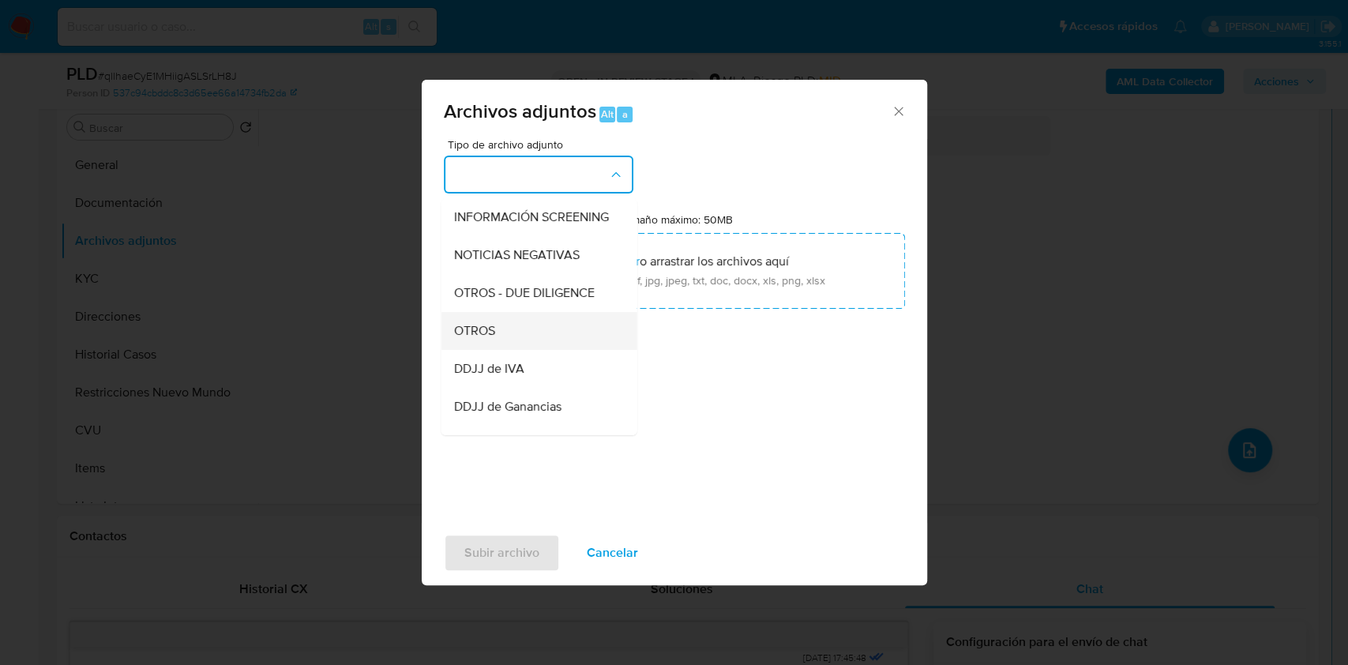
click at [457, 339] on span "OTROS" at bounding box center [473, 331] width 41 height 16
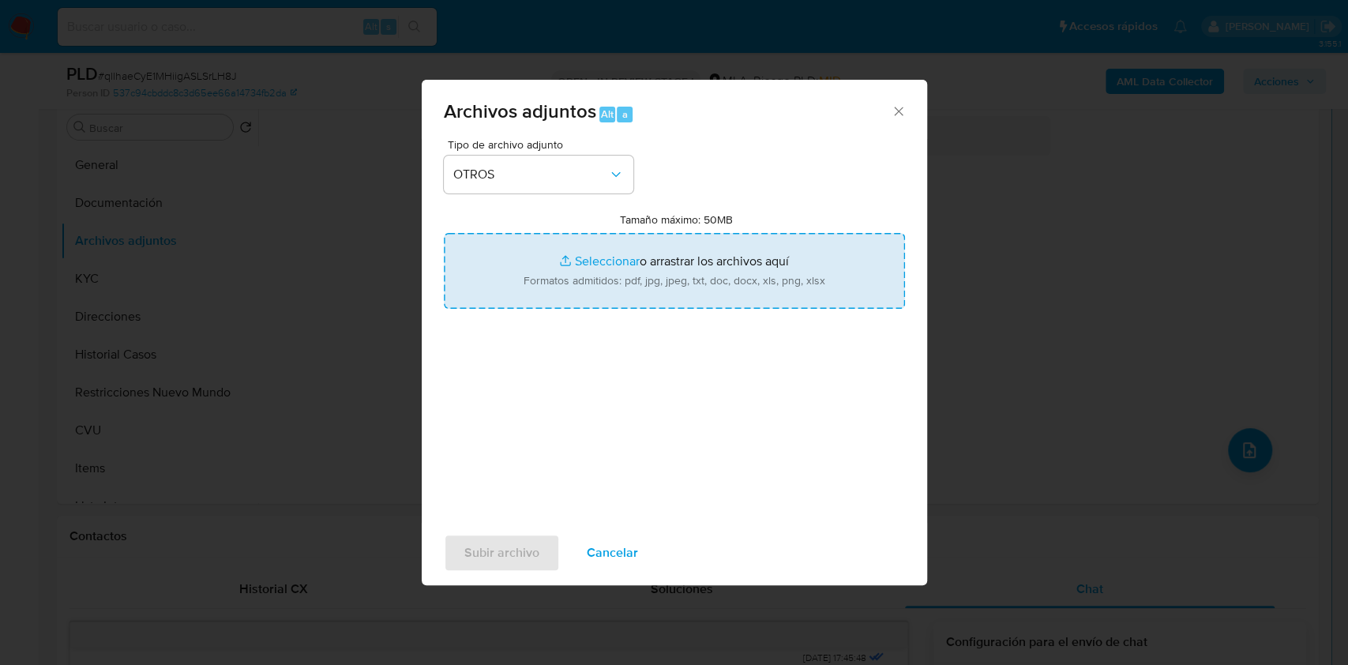
click at [606, 273] on input "Tamaño máximo: 50MB Seleccionar archivos" at bounding box center [674, 271] width 461 height 76
click at [617, 282] on input "Tamaño máximo: 50MB Seleccionar archivos" at bounding box center [674, 271] width 461 height 76
type input "C:\fakepath\Caselog qllhaeCyE1MHiigASLSrLH8J.docx"
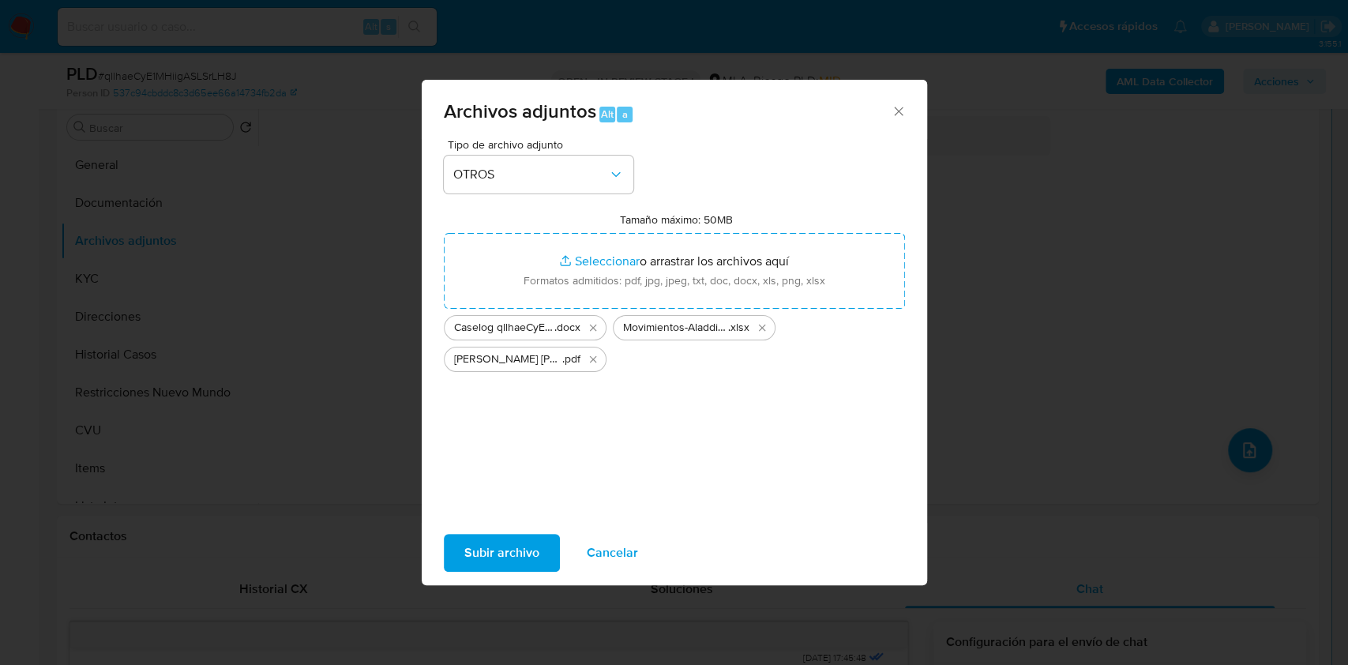
click at [497, 570] on span "Subir archivo" at bounding box center [501, 552] width 75 height 35
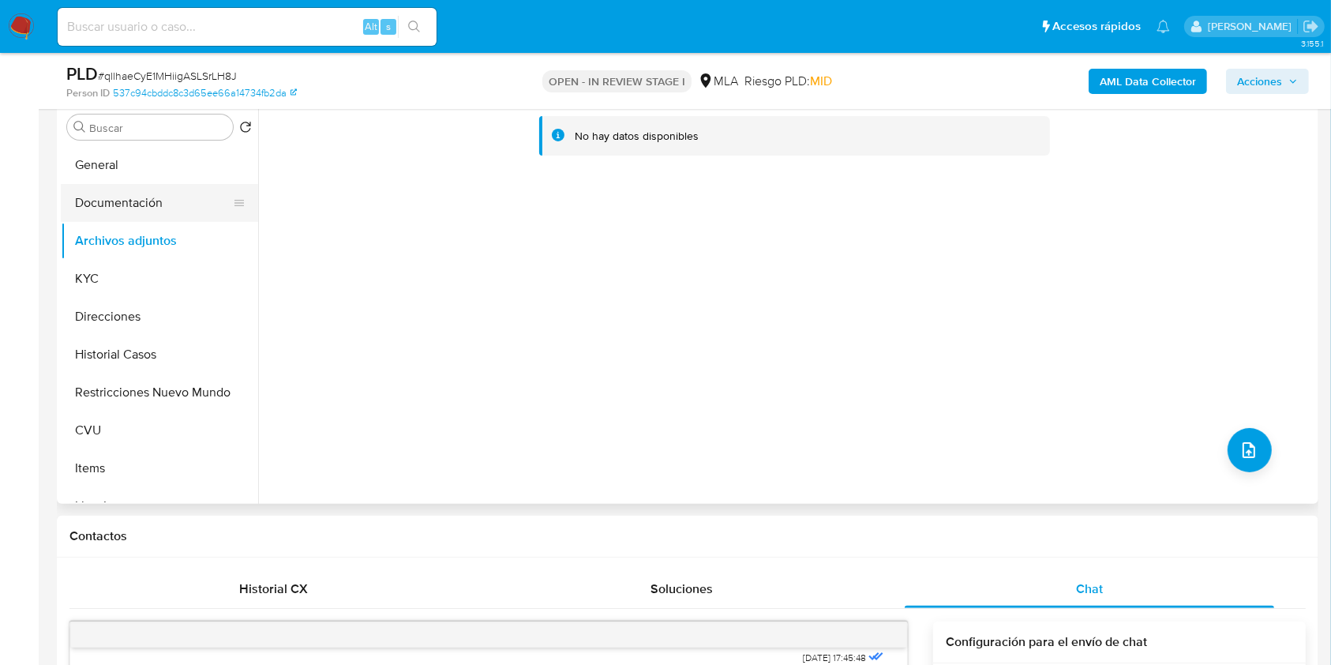
click at [143, 190] on button "Documentación" at bounding box center [153, 203] width 185 height 38
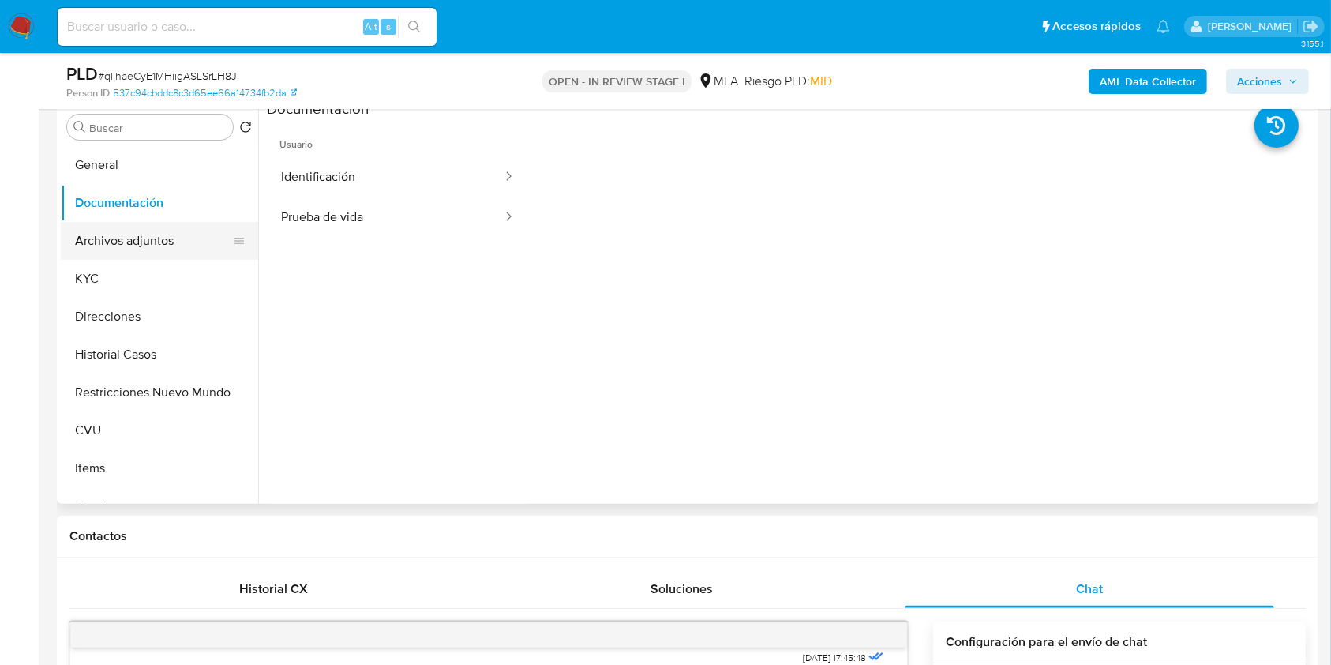
click at [142, 237] on button "Archivos adjuntos" at bounding box center [153, 241] width 185 height 38
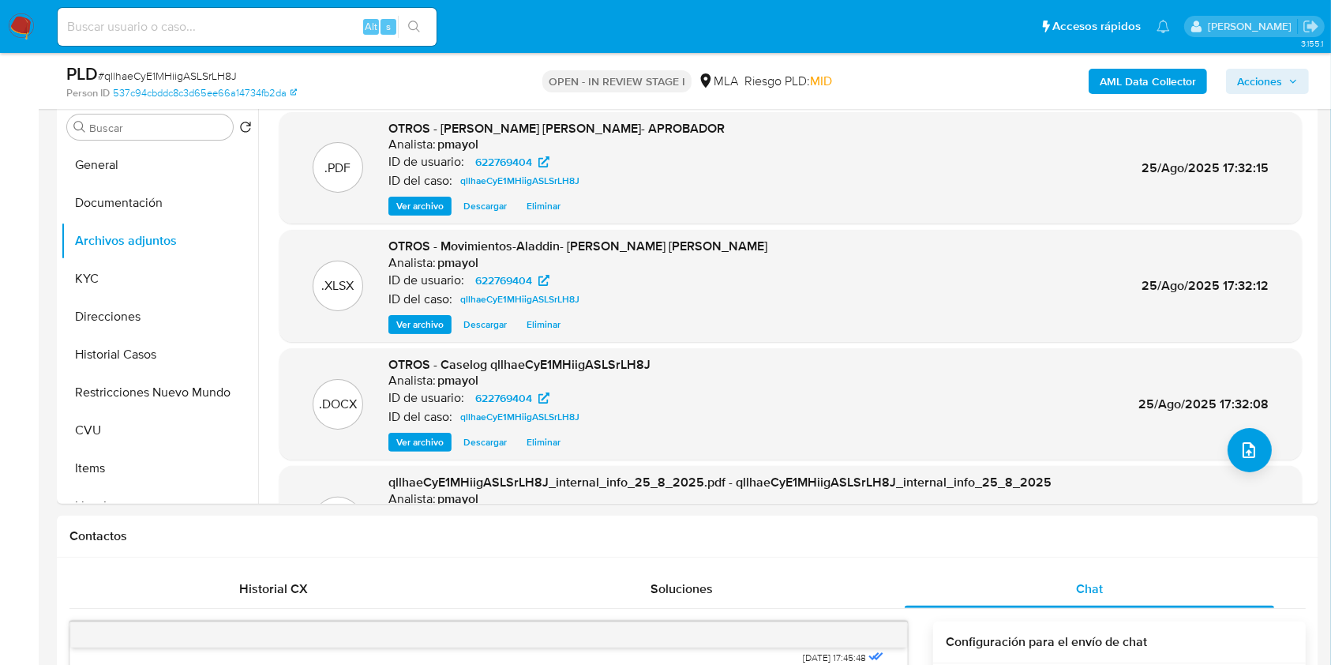
click at [1270, 73] on span "Acciones" at bounding box center [1259, 81] width 45 height 25
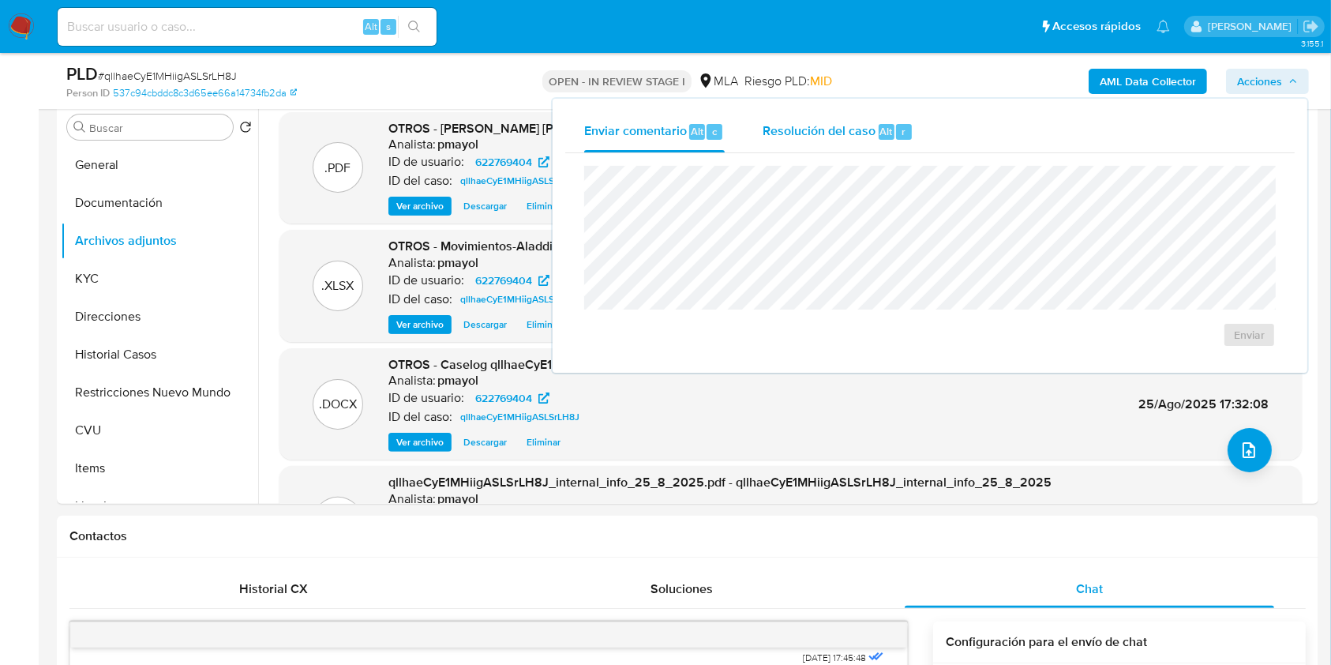
click at [871, 134] on span "Resolución del caso" at bounding box center [819, 131] width 113 height 18
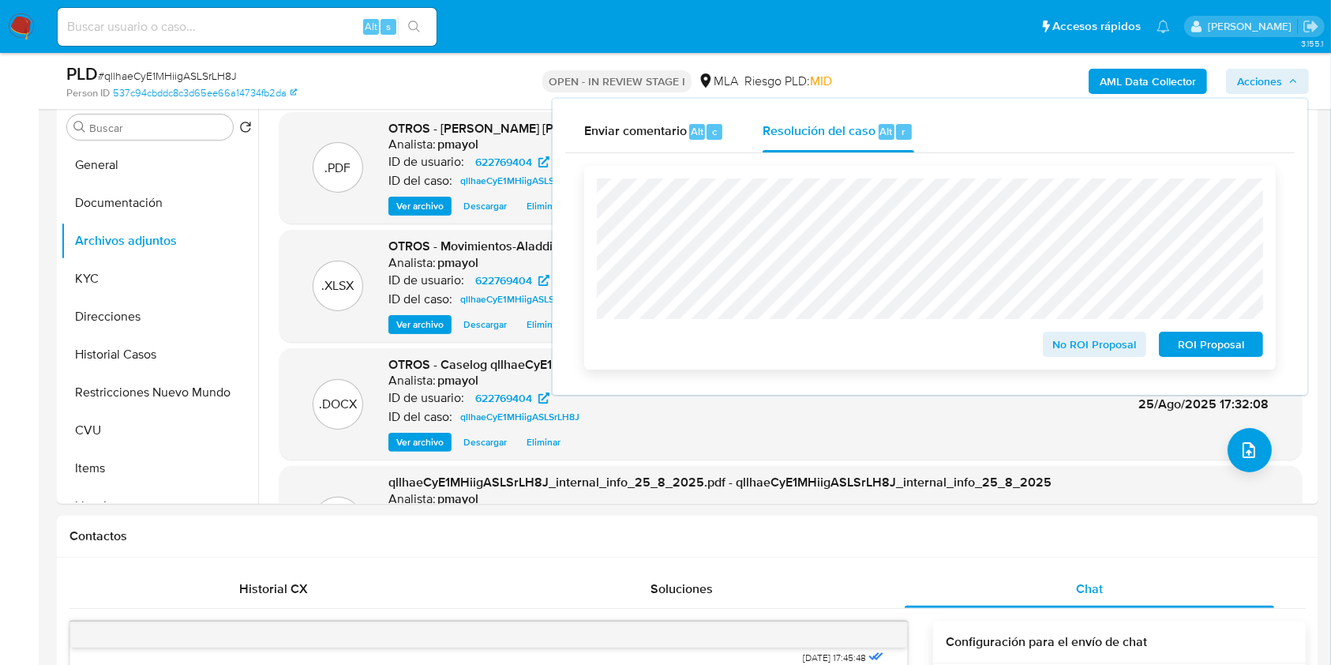
click at [1176, 343] on span "ROI Proposal" at bounding box center [1211, 344] width 82 height 22
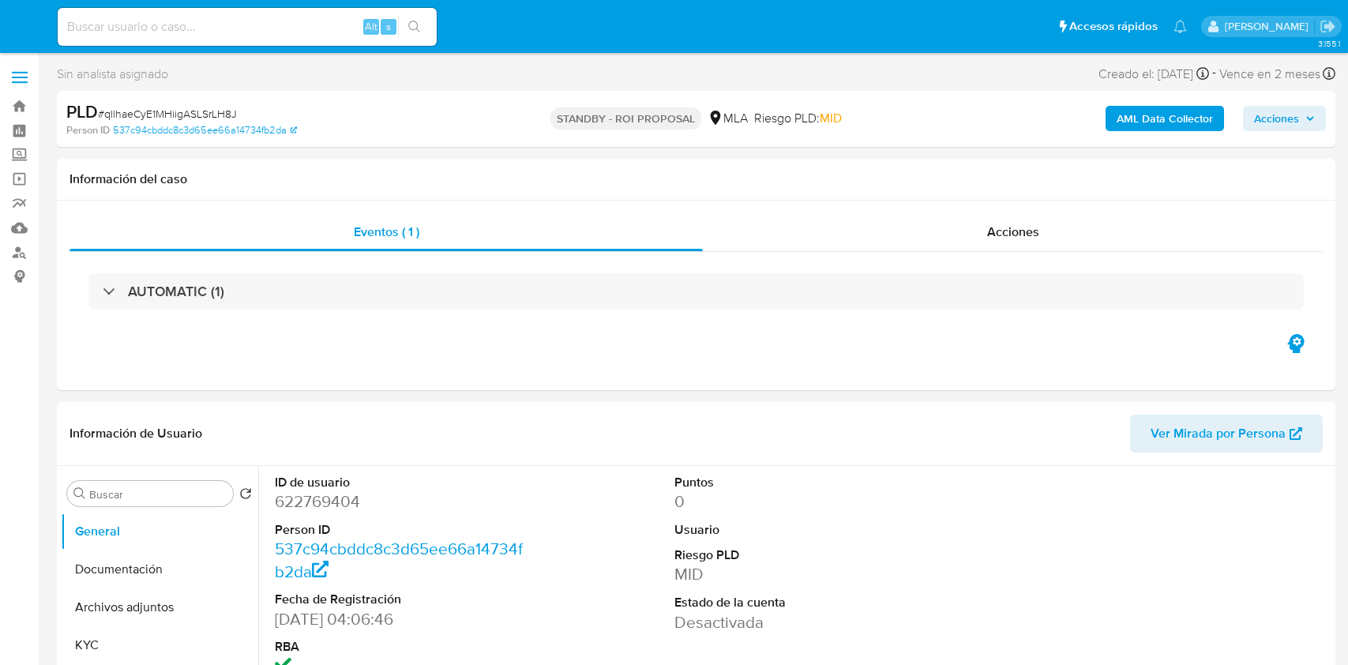
select select "10"
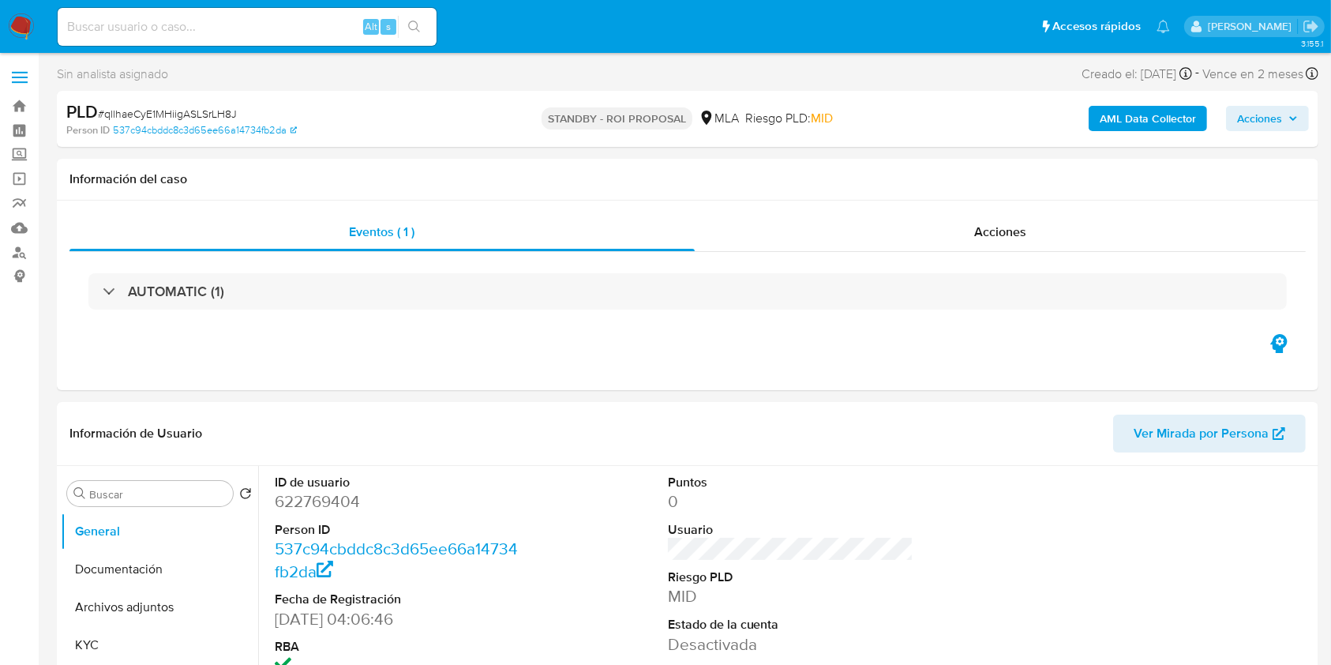
click at [293, 25] on input at bounding box center [247, 27] width 379 height 21
paste input "tnTOiQXAtuwpYCB2eCqAp7c6"
type input "tnTOiQXAtuwpYCB2eCqAp7c6"
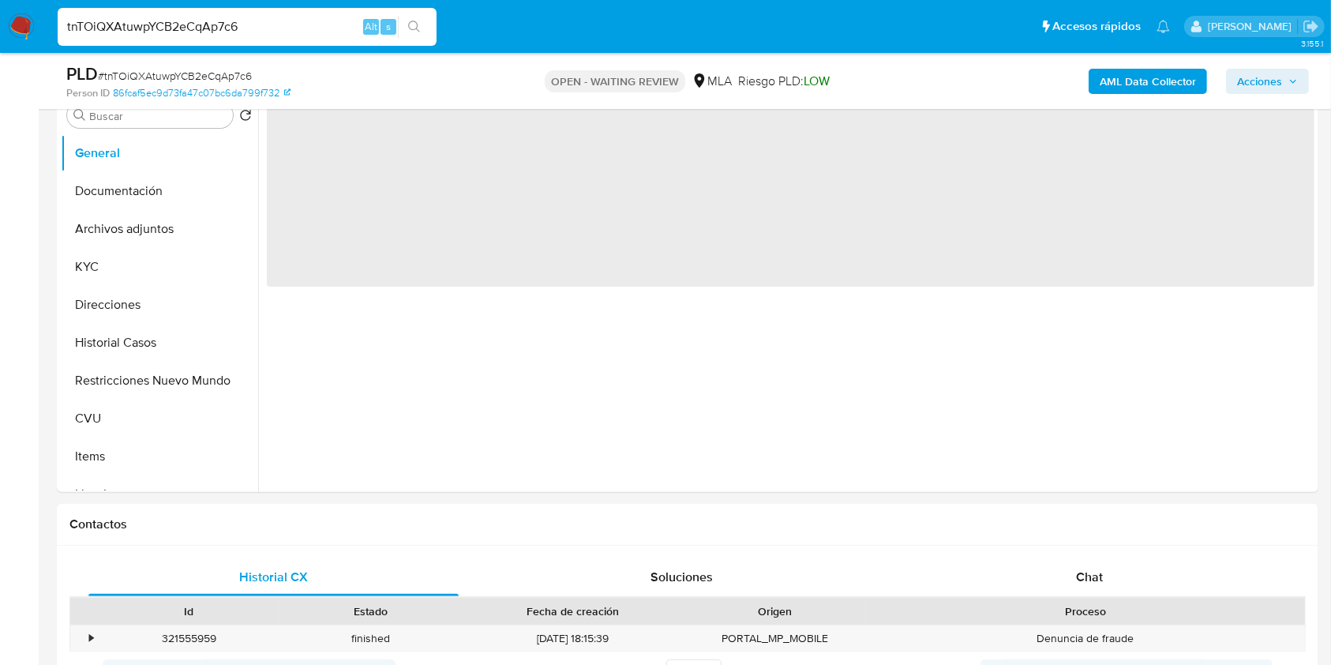
scroll to position [380, 0]
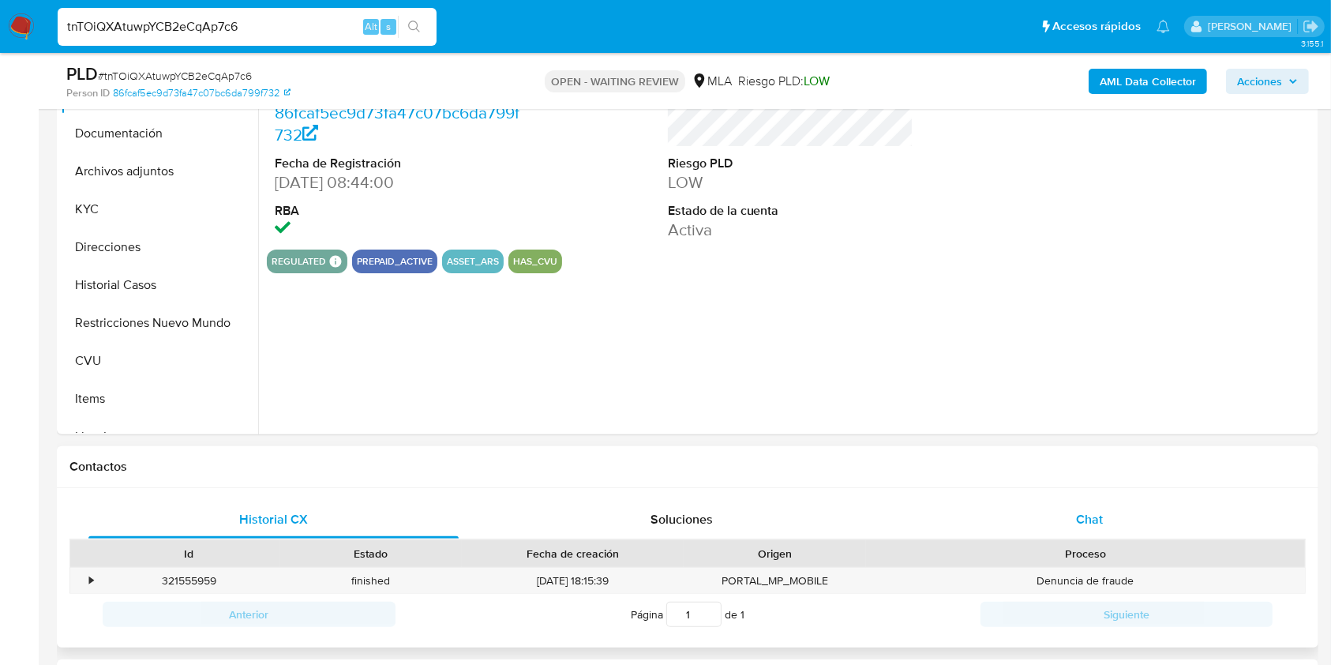
select select "10"
click at [1052, 504] on div "Chat" at bounding box center [1090, 519] width 370 height 38
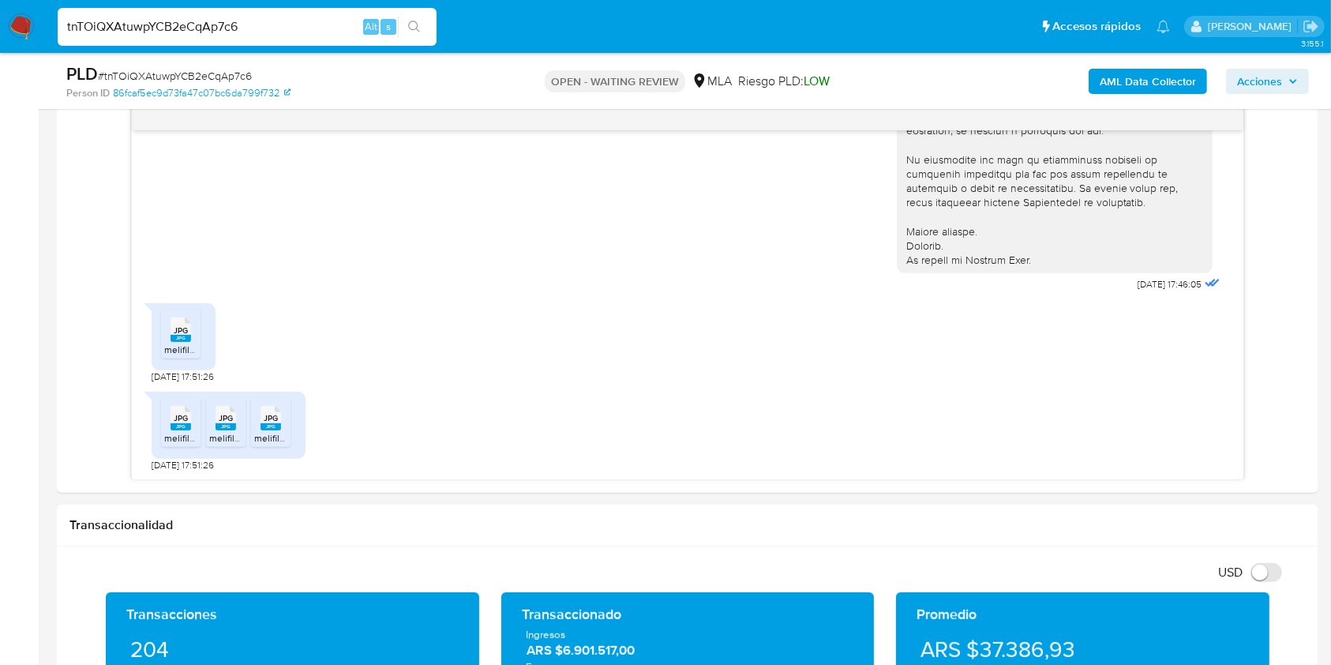
scroll to position [821, 0]
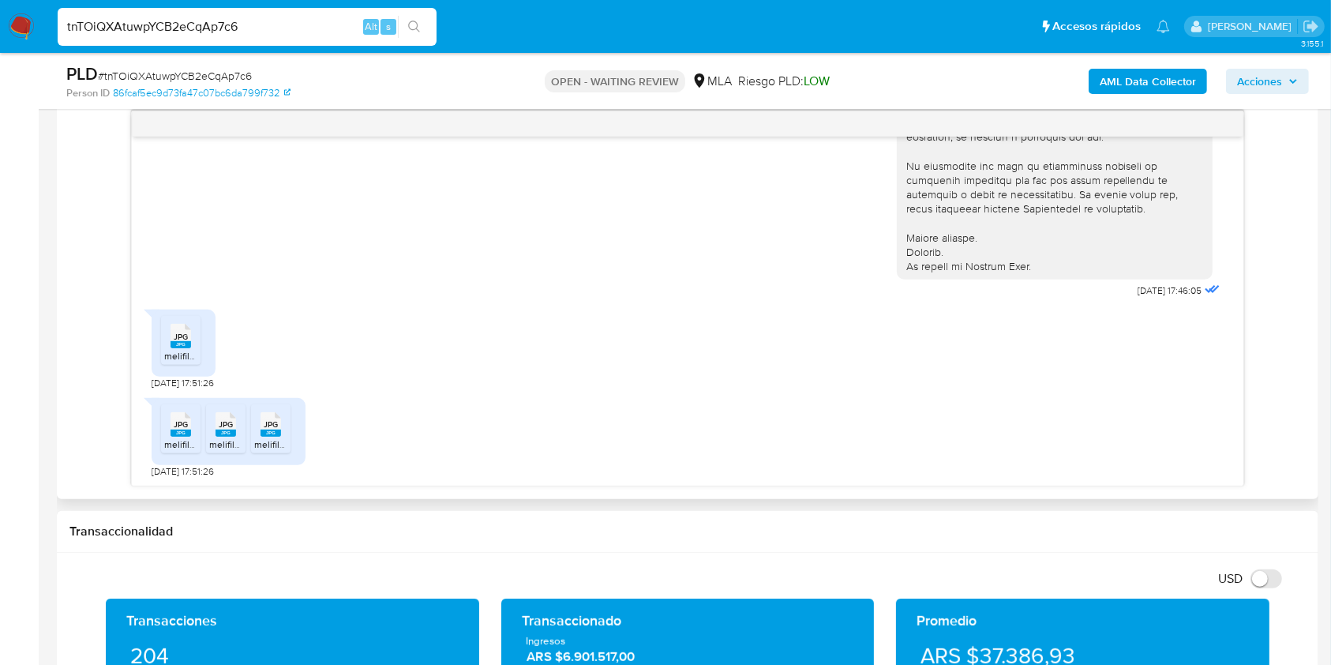
click at [174, 344] on rect at bounding box center [181, 344] width 21 height 7
click at [190, 445] on span "melifile6790730404346659932.jpg" at bounding box center [239, 443] width 150 height 13
click at [208, 441] on li "JPG JPG melifile8927331458059485960.jpg" at bounding box center [225, 428] width 39 height 49
click at [278, 432] on rect at bounding box center [271, 432] width 21 height 7
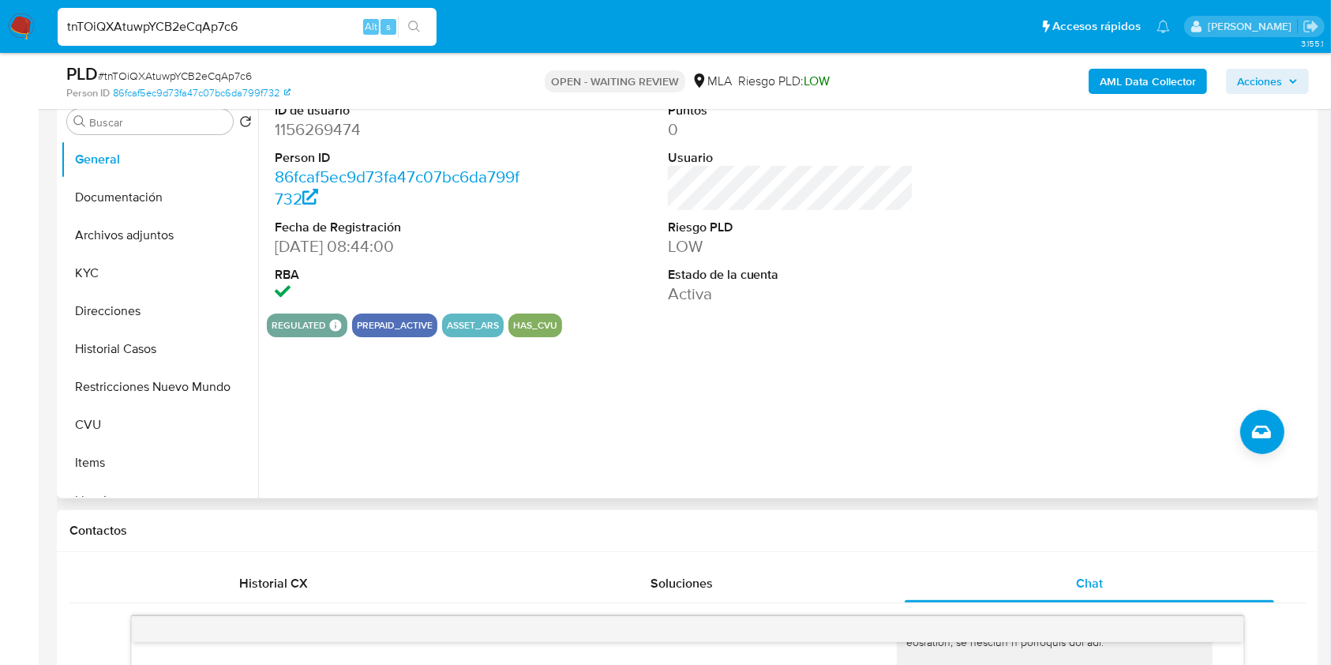
scroll to position [277, 0]
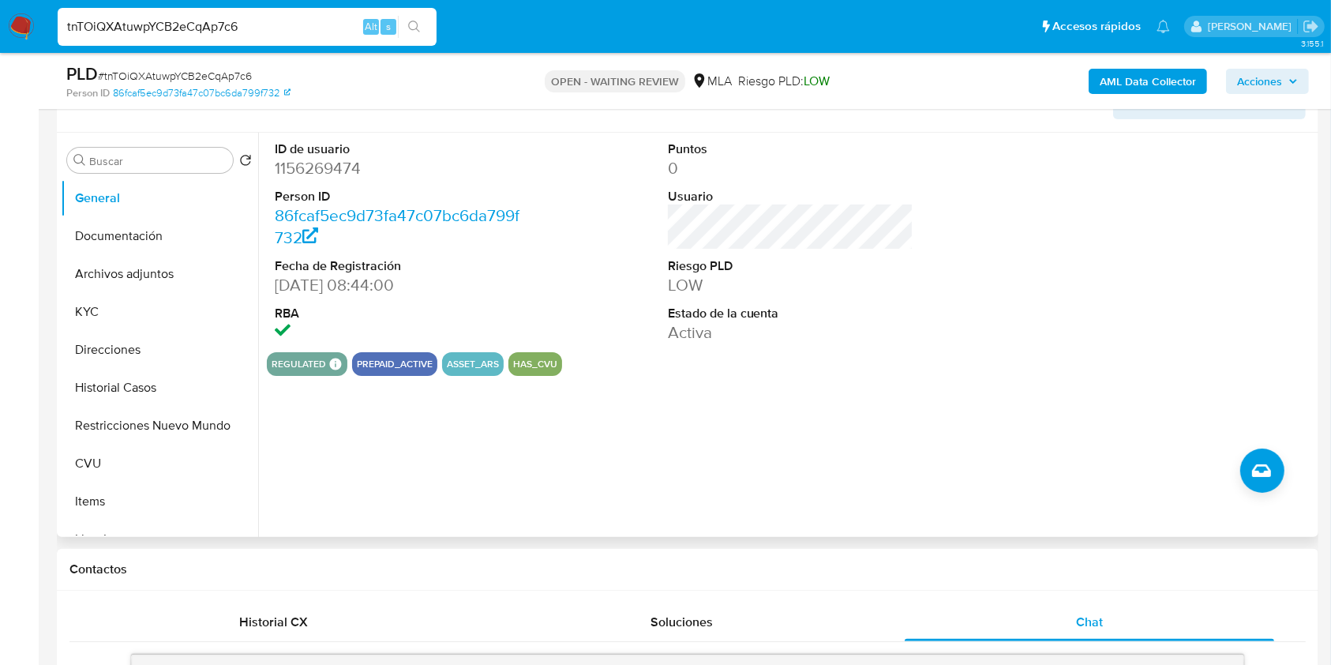
click at [330, 171] on dd "1156269474" at bounding box center [398, 168] width 246 height 22
copy dd "1156269474"
click at [114, 231] on button "Documentación" at bounding box center [153, 236] width 185 height 38
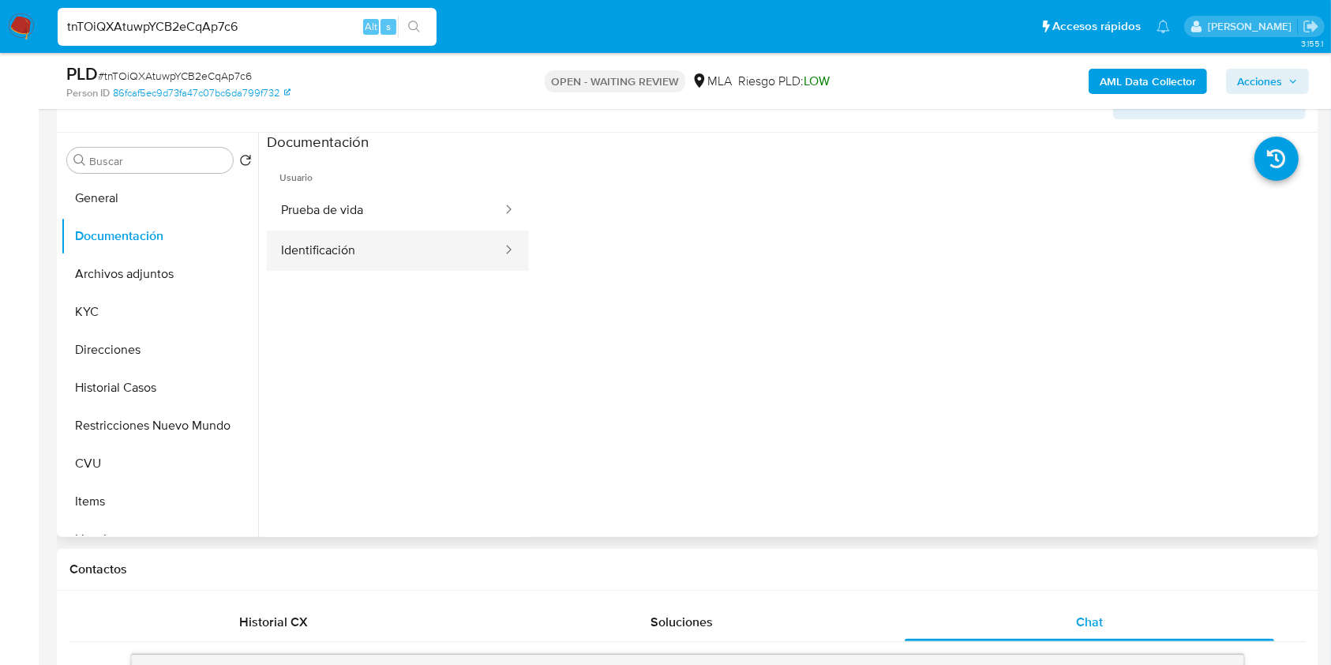
click at [437, 262] on button "Identificación" at bounding box center [385, 251] width 237 height 40
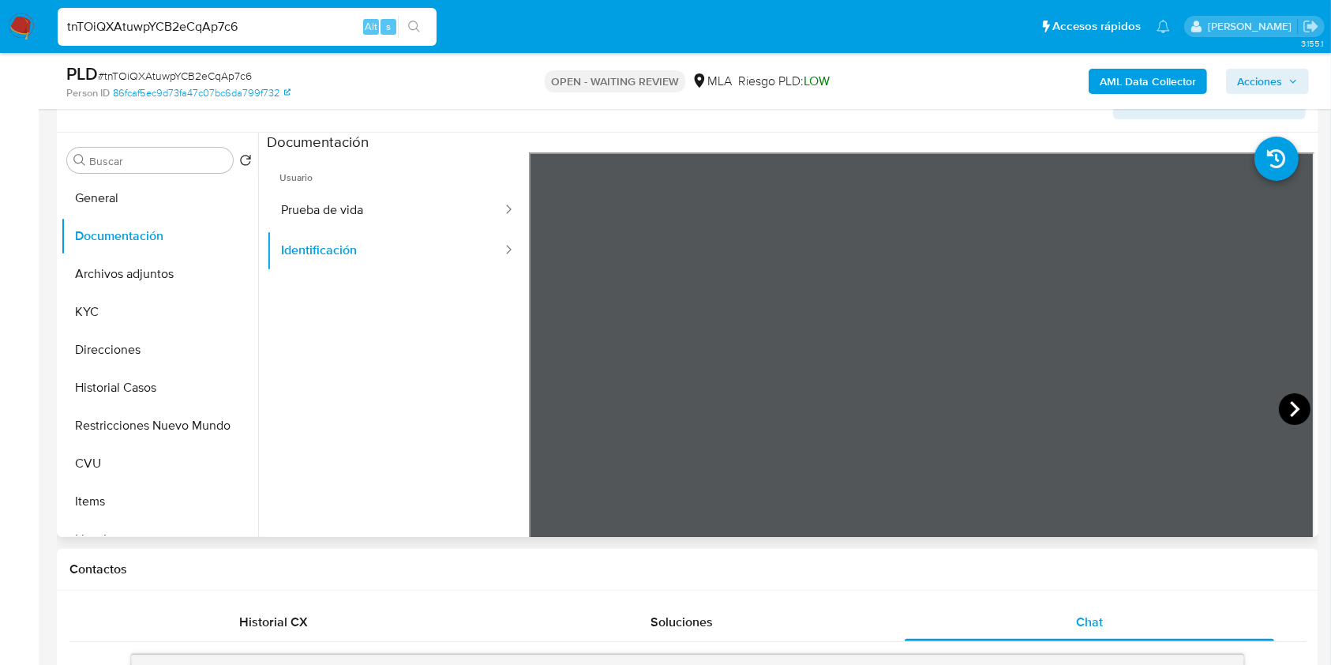
click at [1303, 412] on icon at bounding box center [1295, 409] width 32 height 32
click at [139, 163] on input "Buscar" at bounding box center [157, 161] width 137 height 14
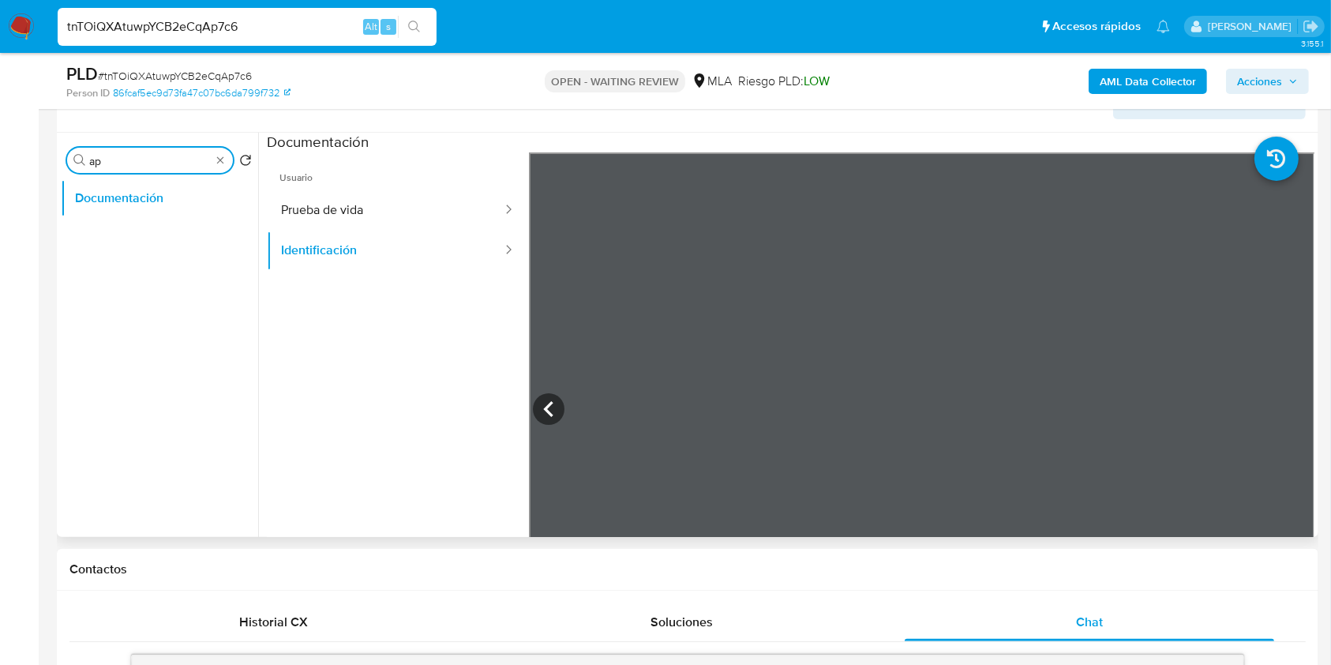
type input "a"
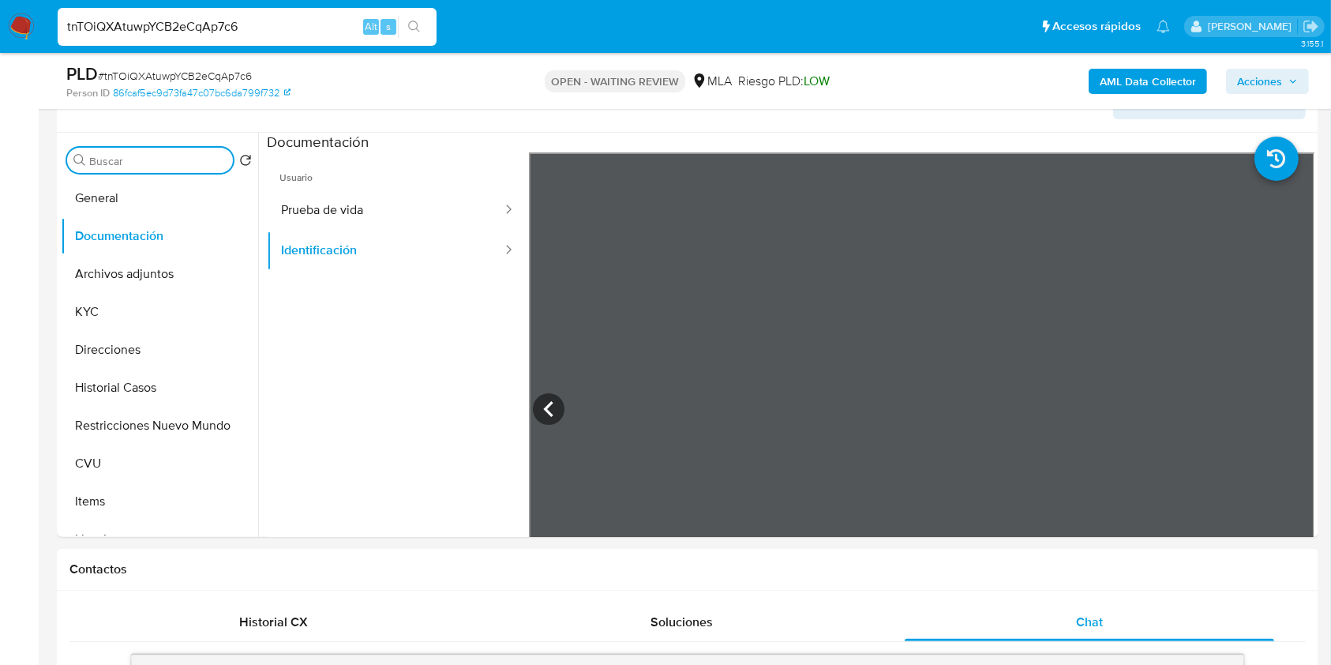
click at [176, 82] on span "# tnTOiQXAtuwpYCB2eCqAp7c6" at bounding box center [175, 76] width 154 height 16
copy span "tnTOiQXAtuwpYCB2eCqAp7c6"
click at [19, 24] on img at bounding box center [21, 26] width 27 height 27
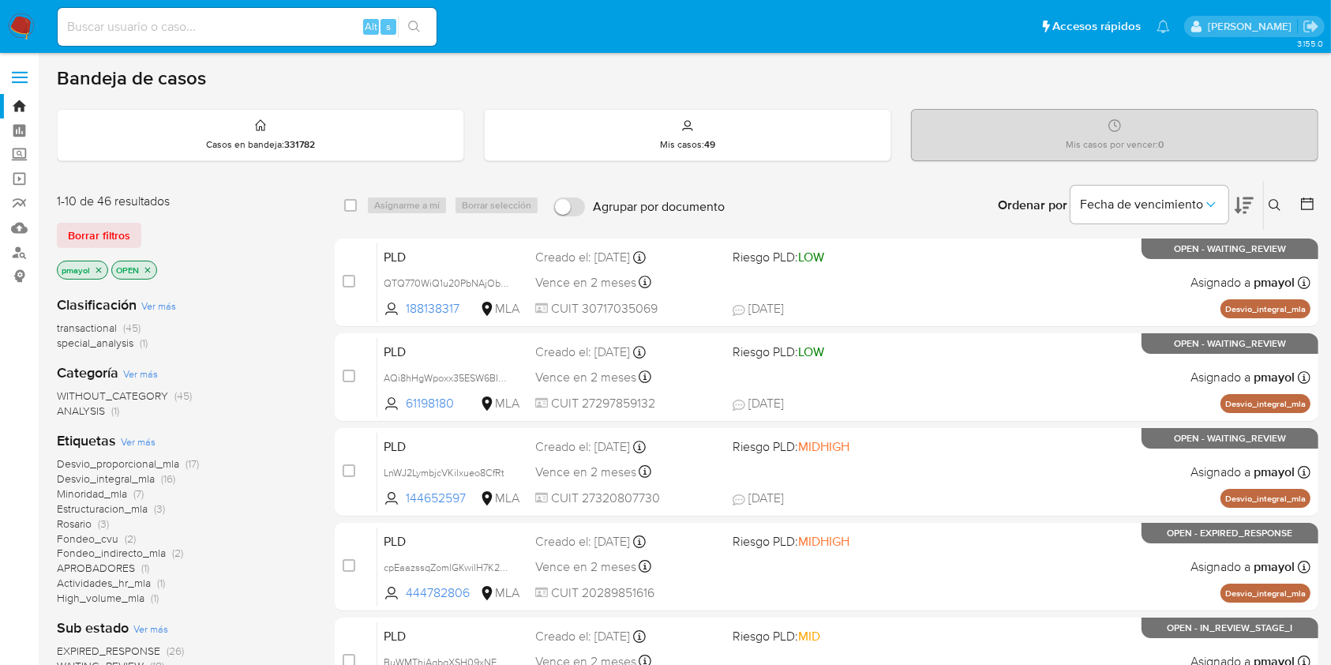
click at [265, 17] on input at bounding box center [247, 27] width 379 height 21
paste input "37587275"
type input "37587275"
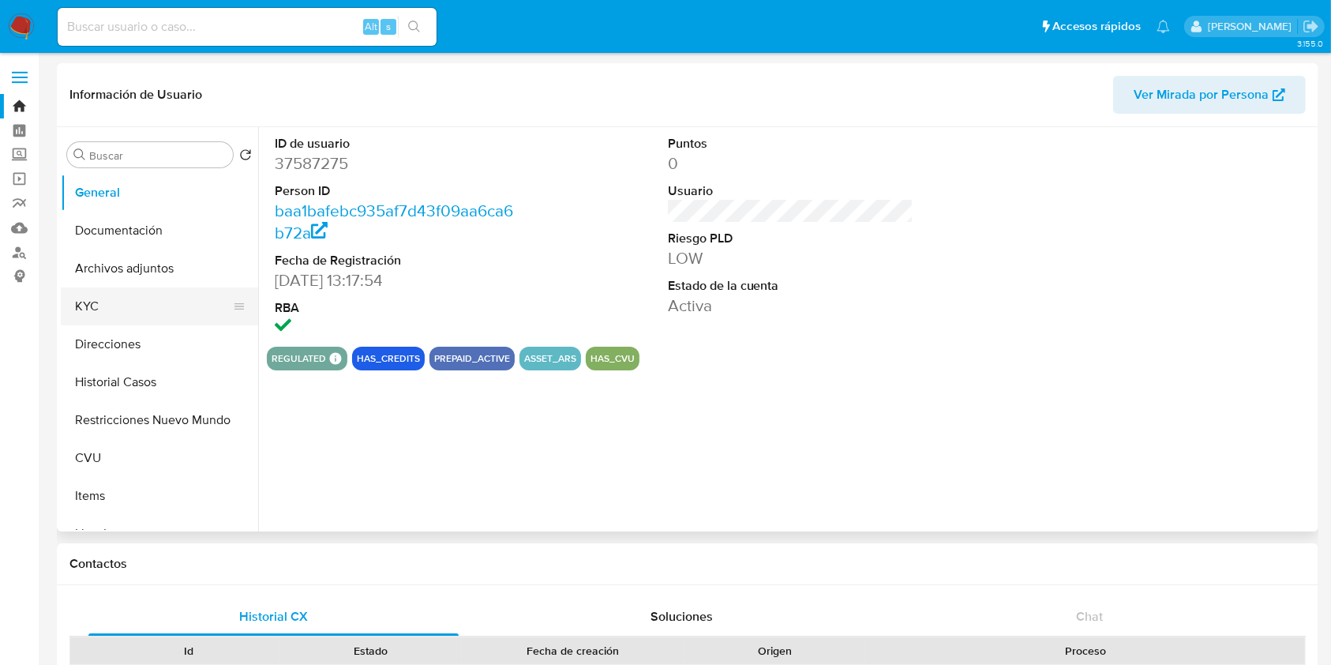
select select "10"
click at [128, 300] on button "KYC" at bounding box center [153, 306] width 185 height 38
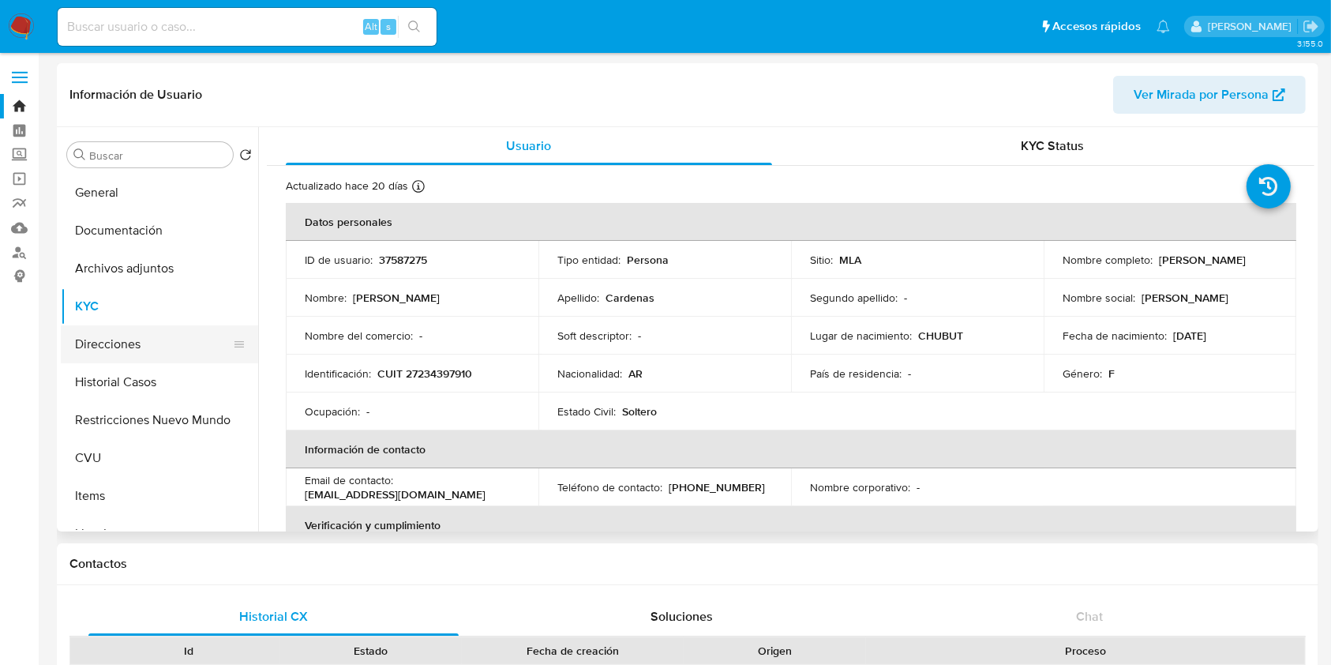
click at [141, 332] on button "Direcciones" at bounding box center [153, 344] width 185 height 38
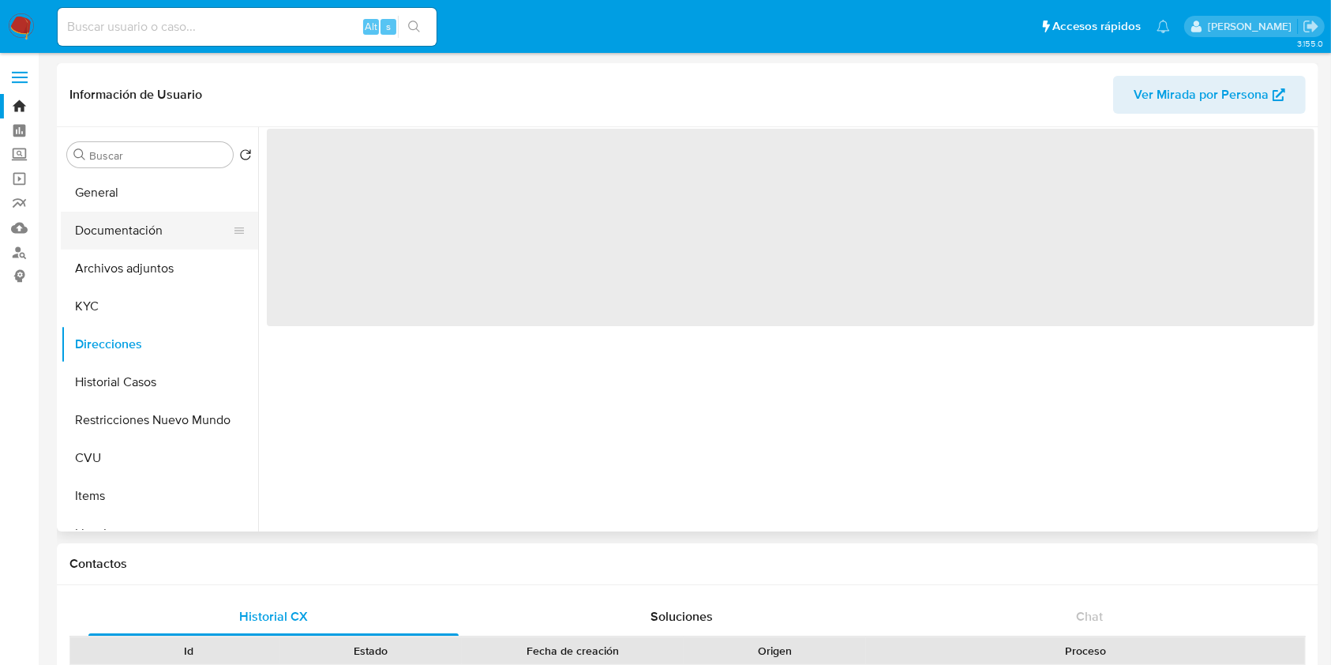
click at [113, 229] on button "Documentación" at bounding box center [153, 231] width 185 height 38
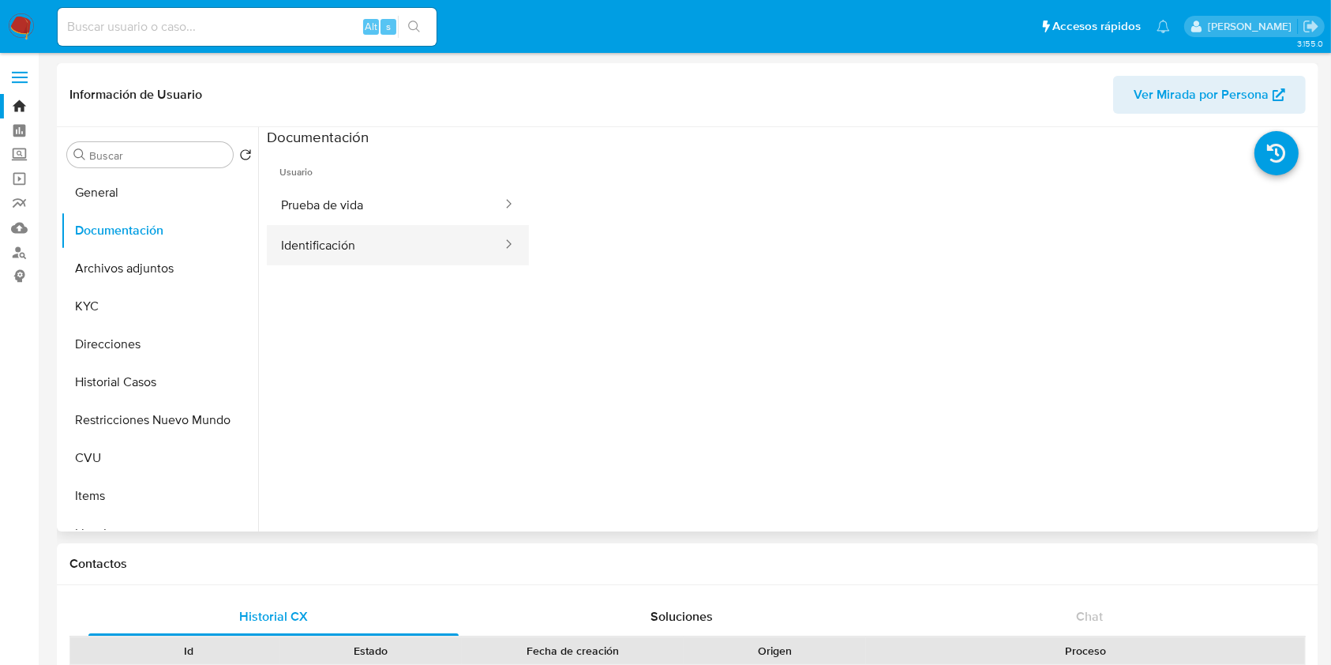
click at [302, 248] on button "Identificación" at bounding box center [385, 245] width 237 height 40
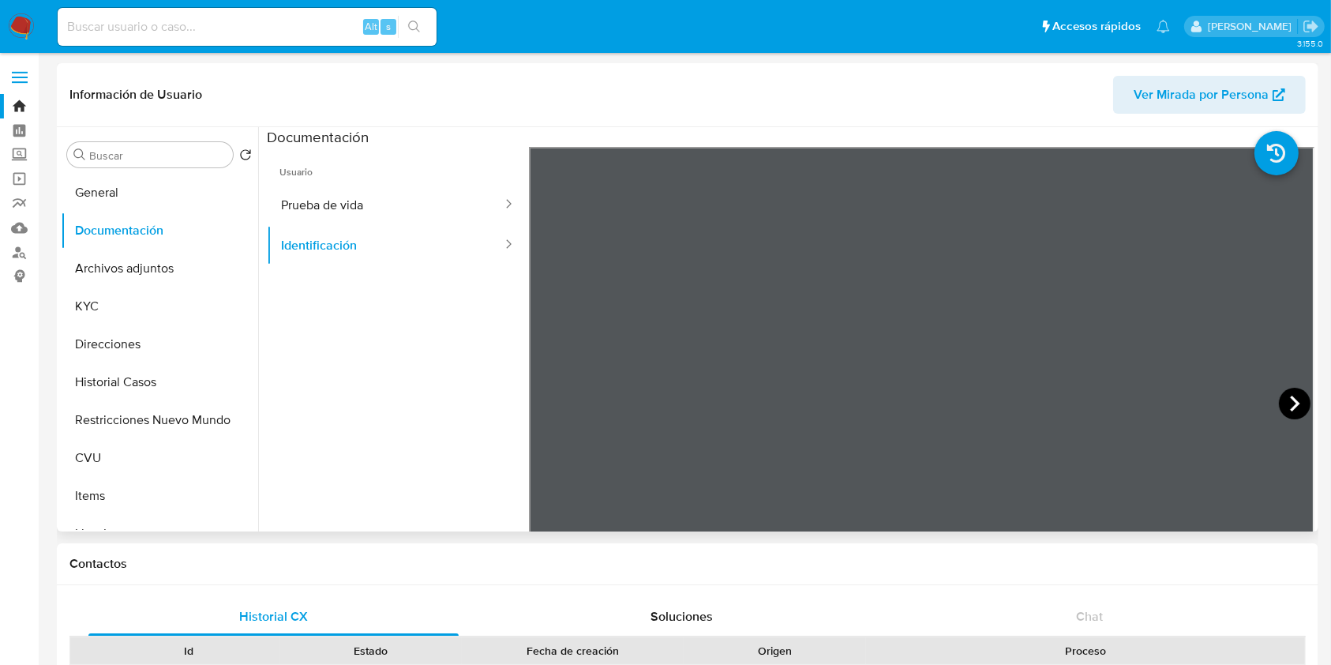
click at [917, 408] on icon at bounding box center [1294, 403] width 9 height 16
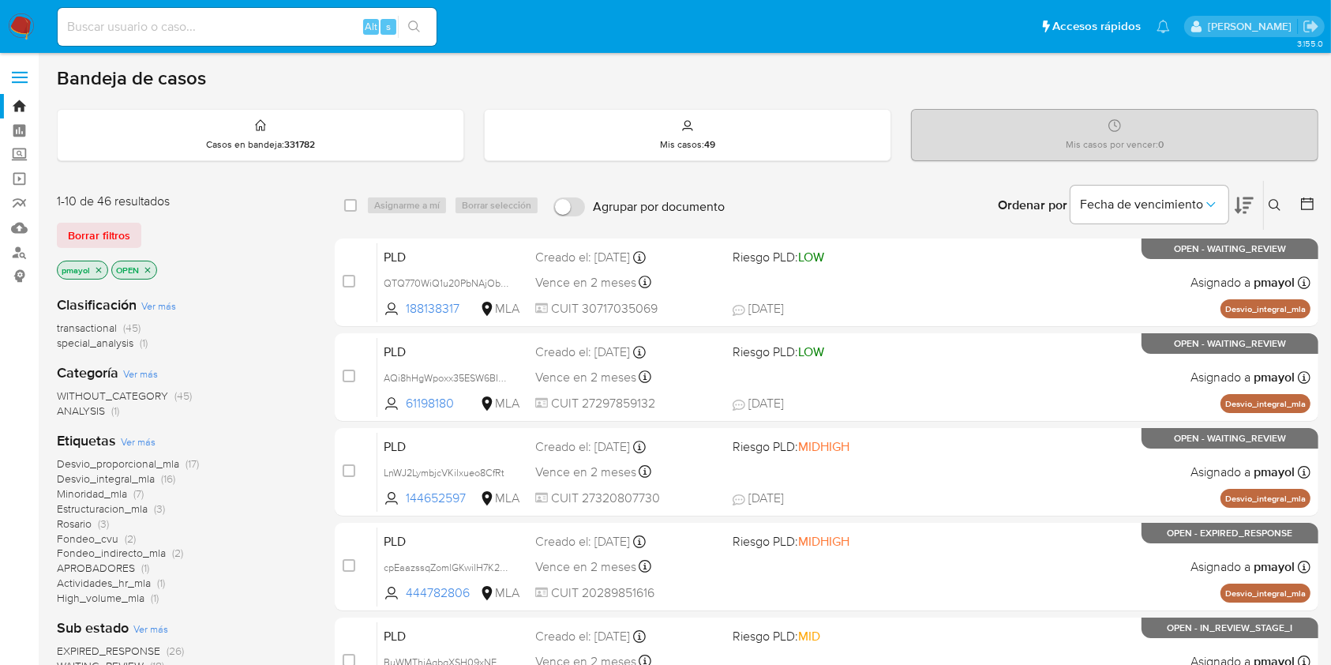
click at [1276, 209] on icon at bounding box center [1275, 205] width 13 height 13
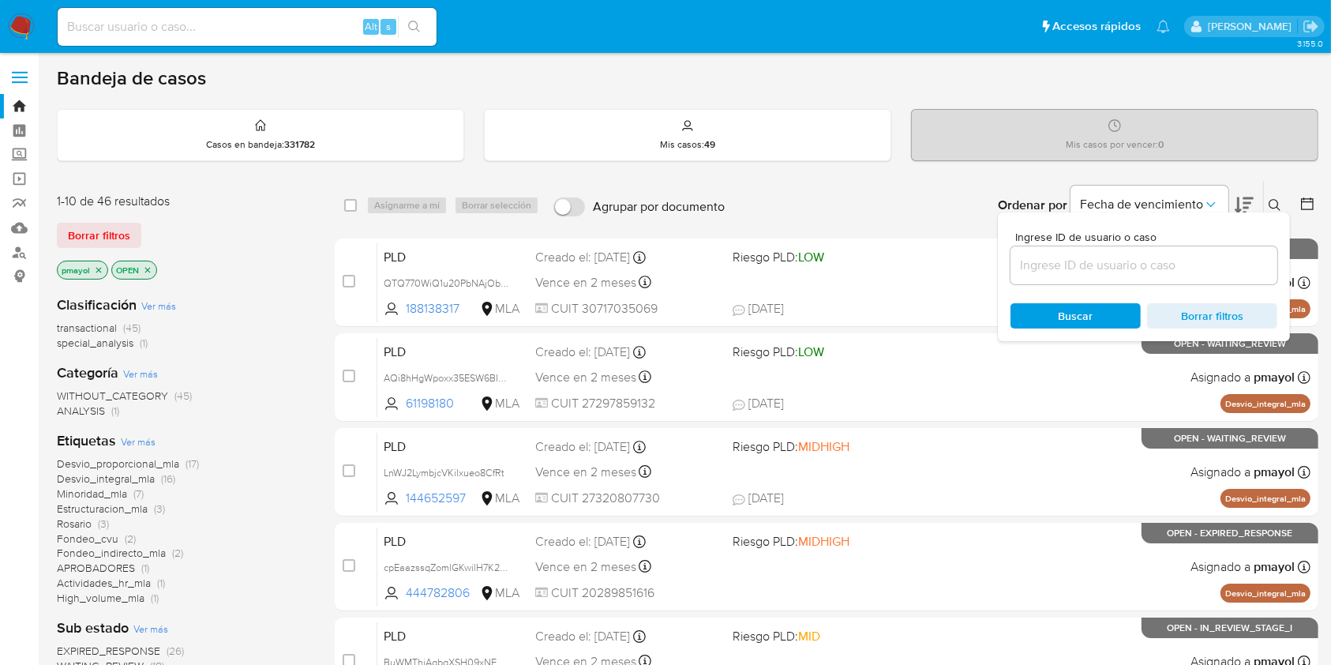
click at [1118, 259] on input at bounding box center [1143, 265] width 267 height 21
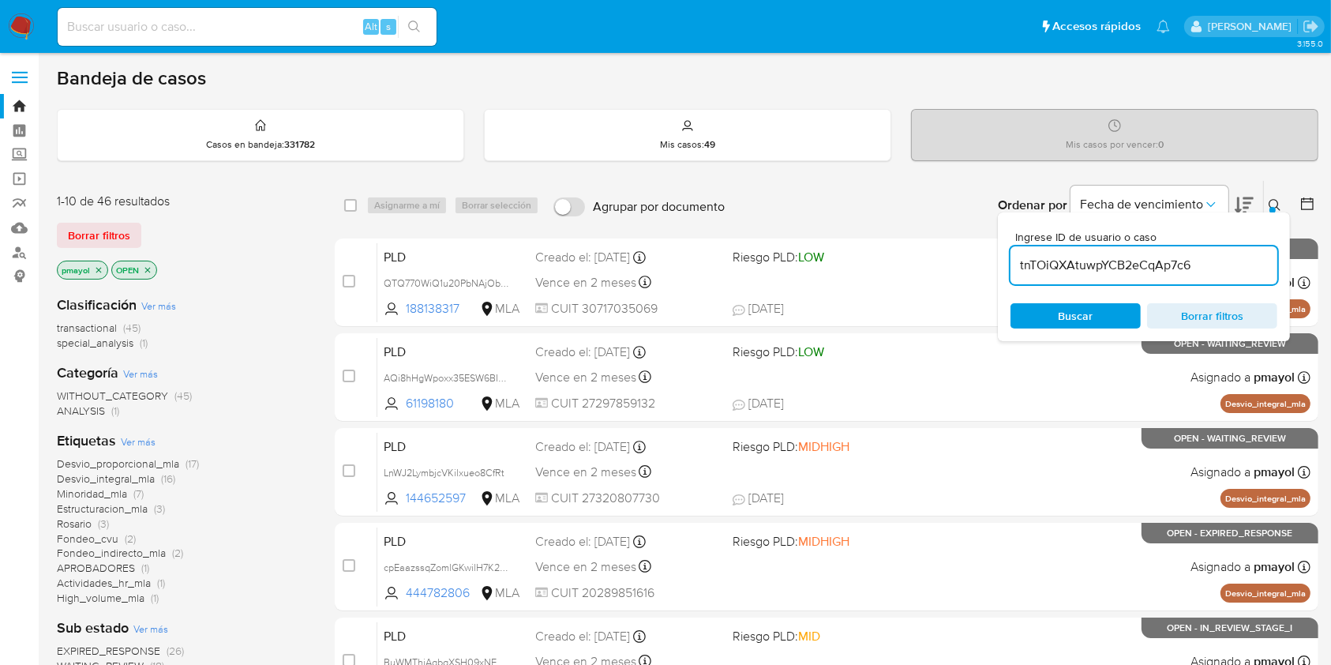
type input "tnTOiQXAtuwpYCB2eCqAp7c6"
click at [1067, 328] on div "Ingrese ID de usuario o caso tnTOiQXAtuwpYCB2eCqAp7c6 Buscar Borrar filtros" at bounding box center [1144, 276] width 292 height 129
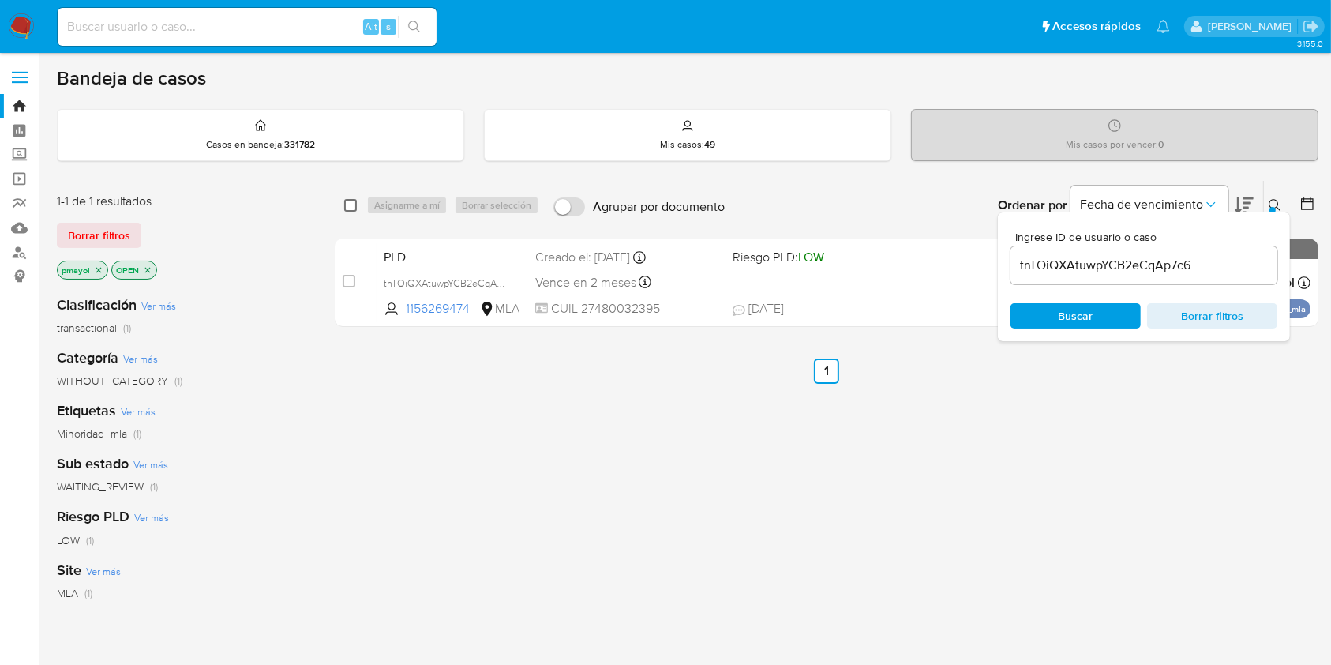
click at [354, 206] on input "checkbox" at bounding box center [350, 205] width 13 height 13
checkbox input "true"
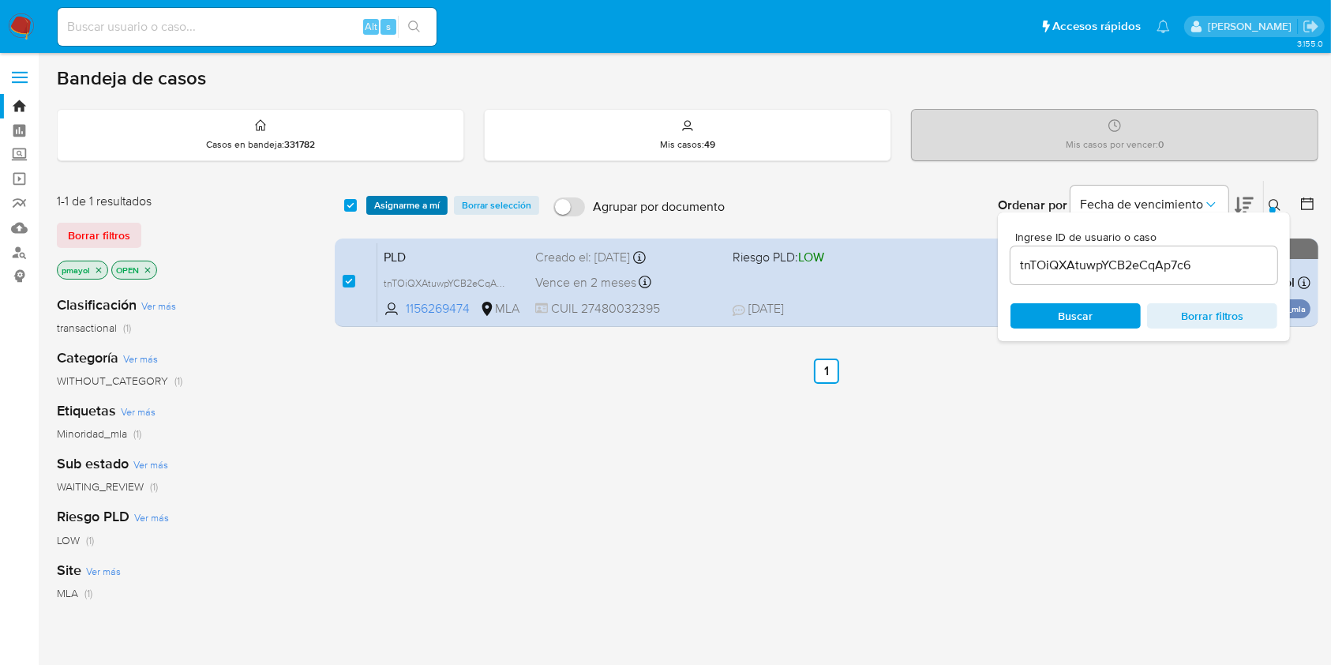
click at [389, 199] on span "Asignarme a mí" at bounding box center [407, 205] width 66 height 16
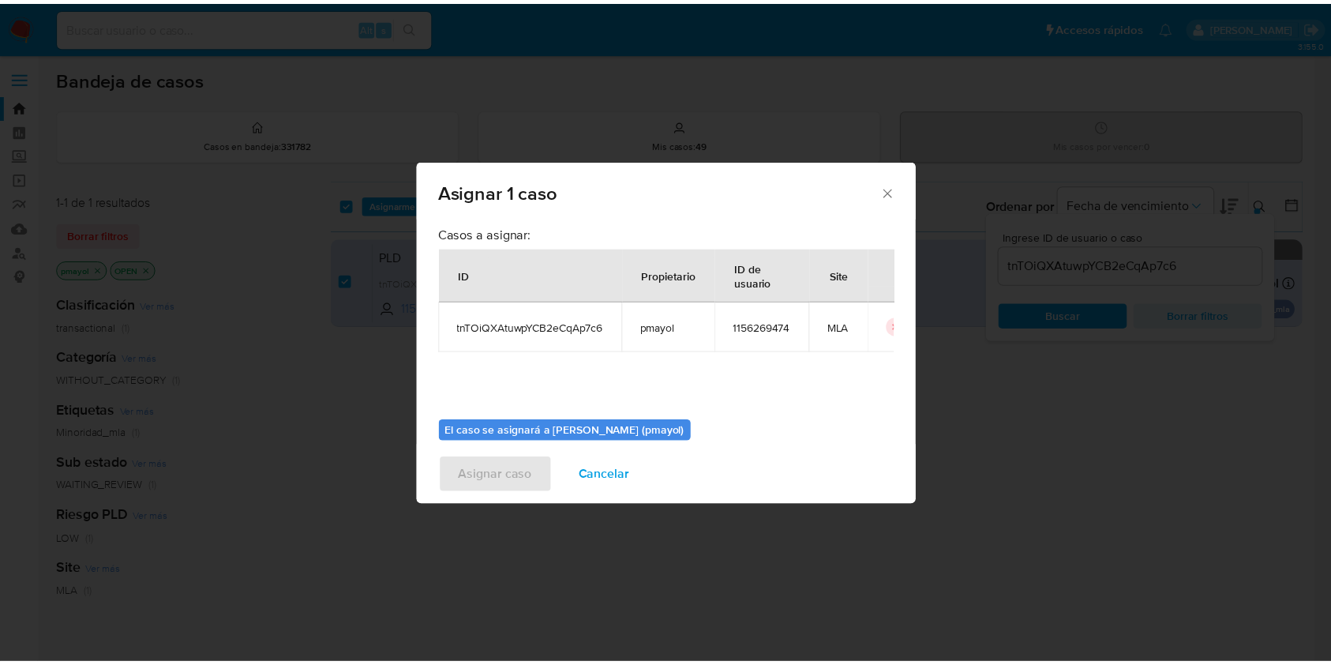
scroll to position [81, 0]
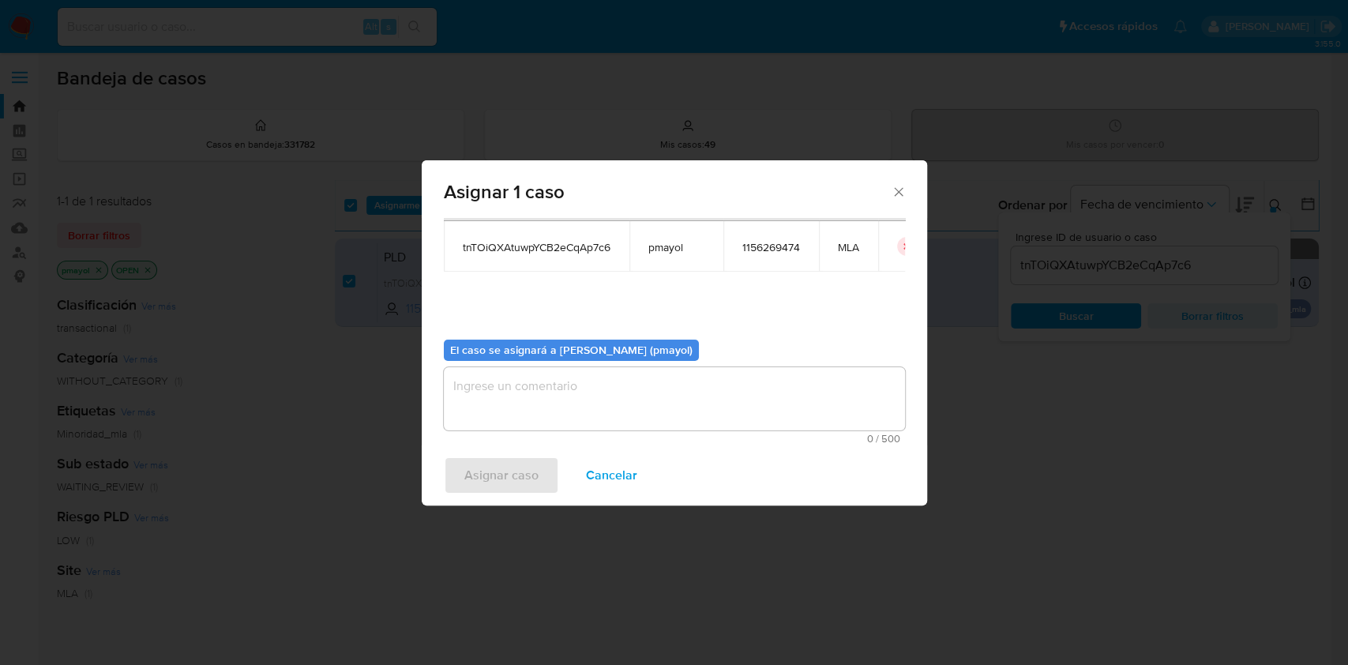
click at [750, 376] on textarea "assign-modal" at bounding box center [674, 398] width 461 height 63
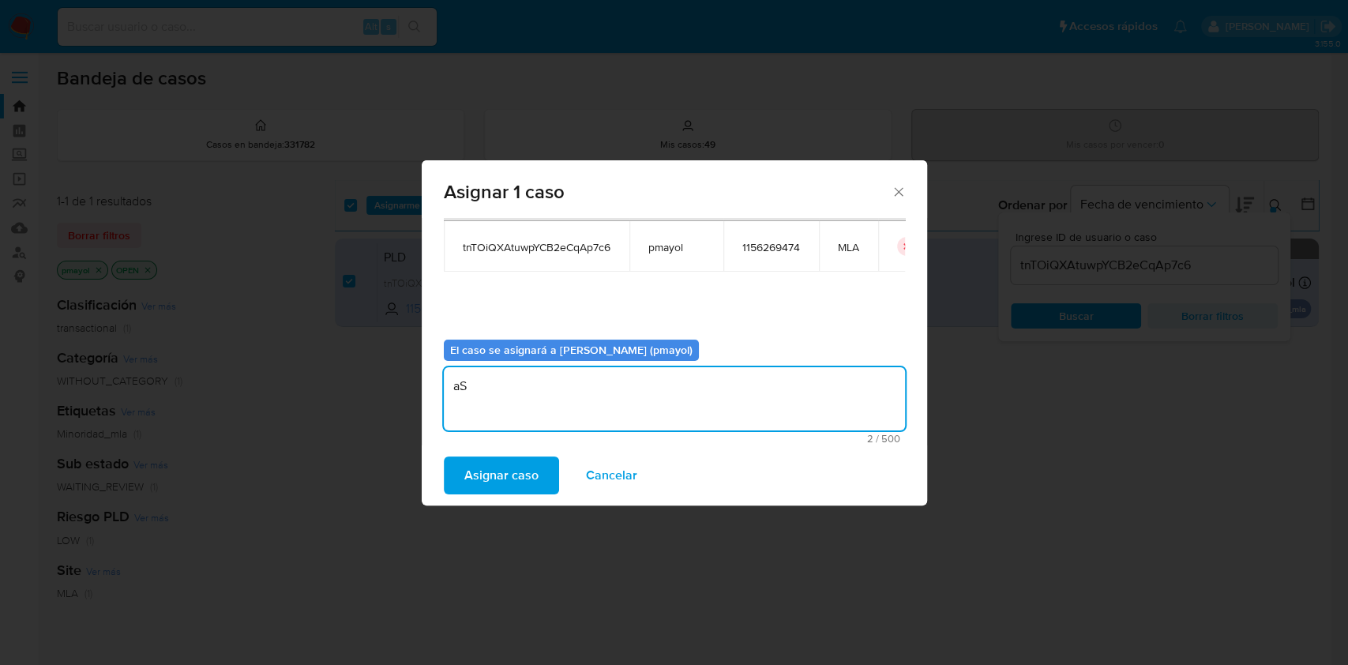
type textarea "a"
type textarea "Asignación"
click at [513, 469] on span "Asignar caso" at bounding box center [501, 475] width 74 height 35
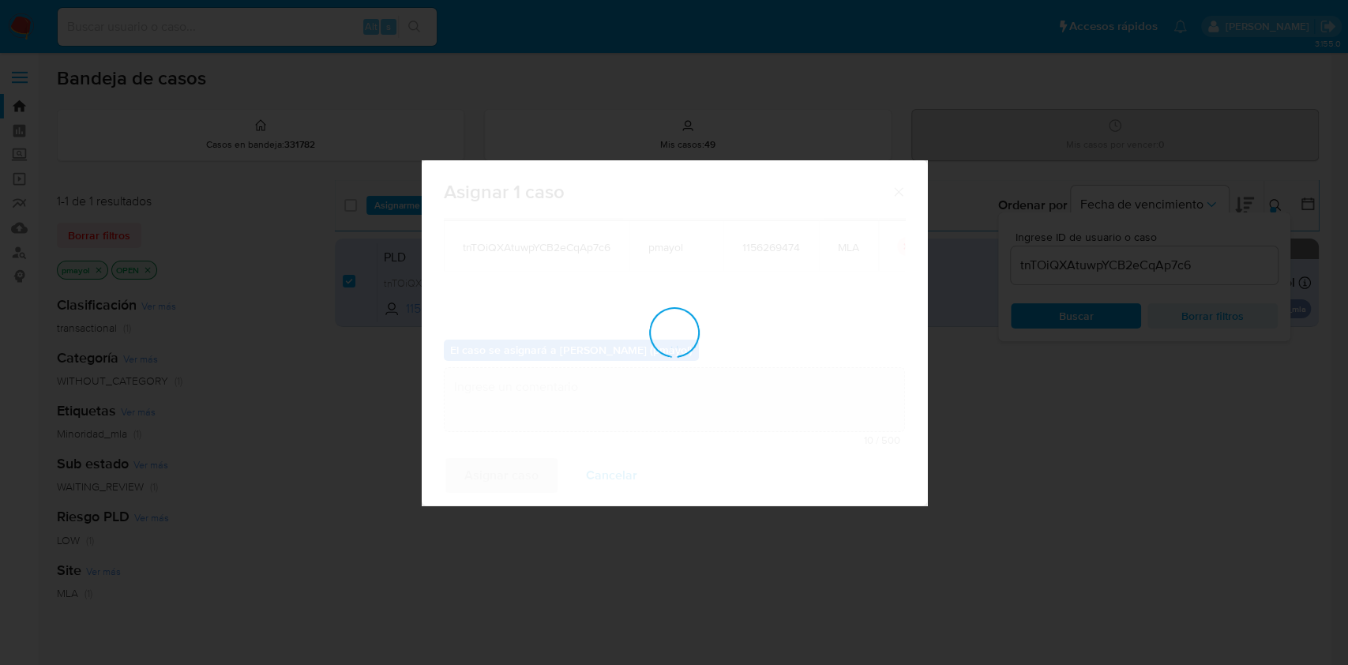
checkbox input "false"
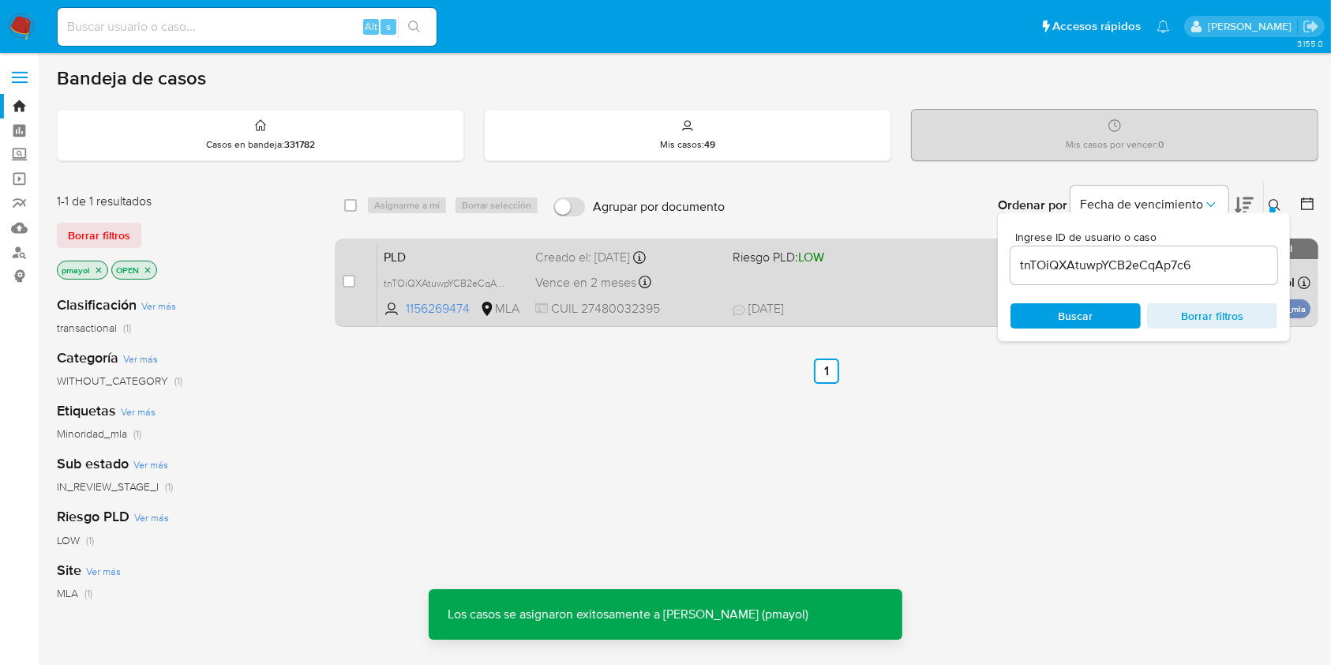
click at [902, 272] on div "PLD tnTOiQXAtuwpYCB2eCqAp7c6 1156269474 MLA Riesgo PLD: LOW Creado el: [DATE] C…" at bounding box center [843, 282] width 933 height 80
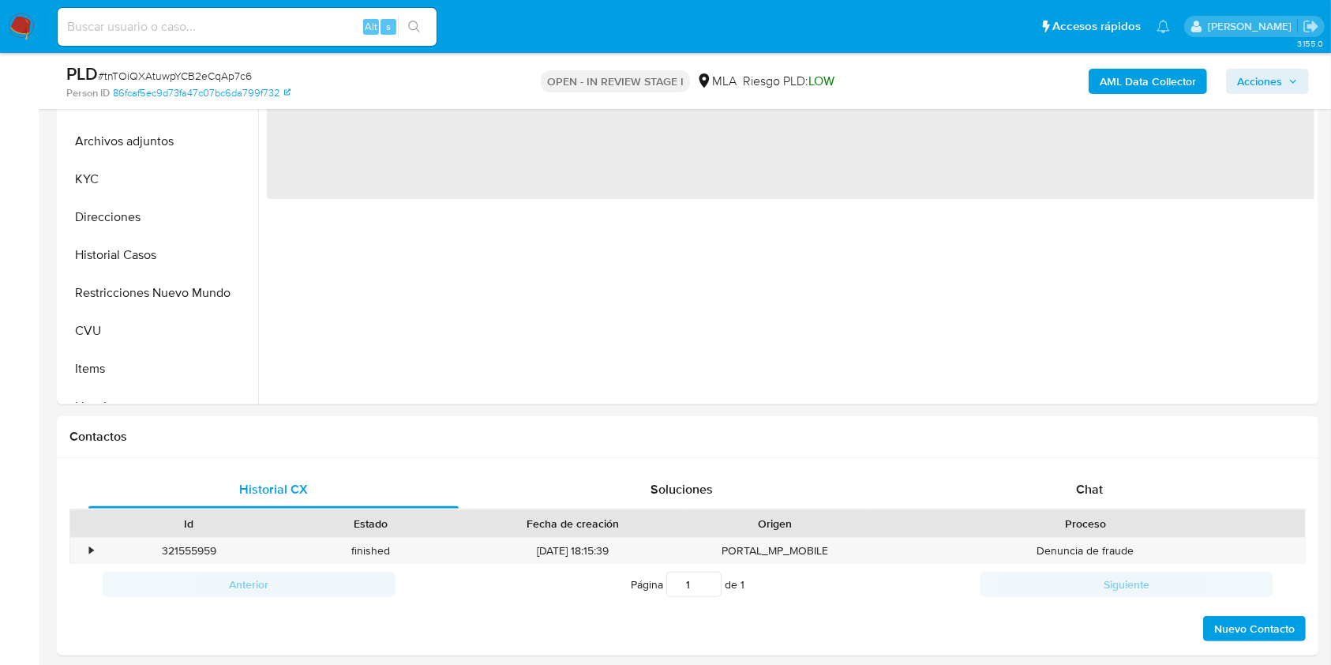
scroll to position [442, 0]
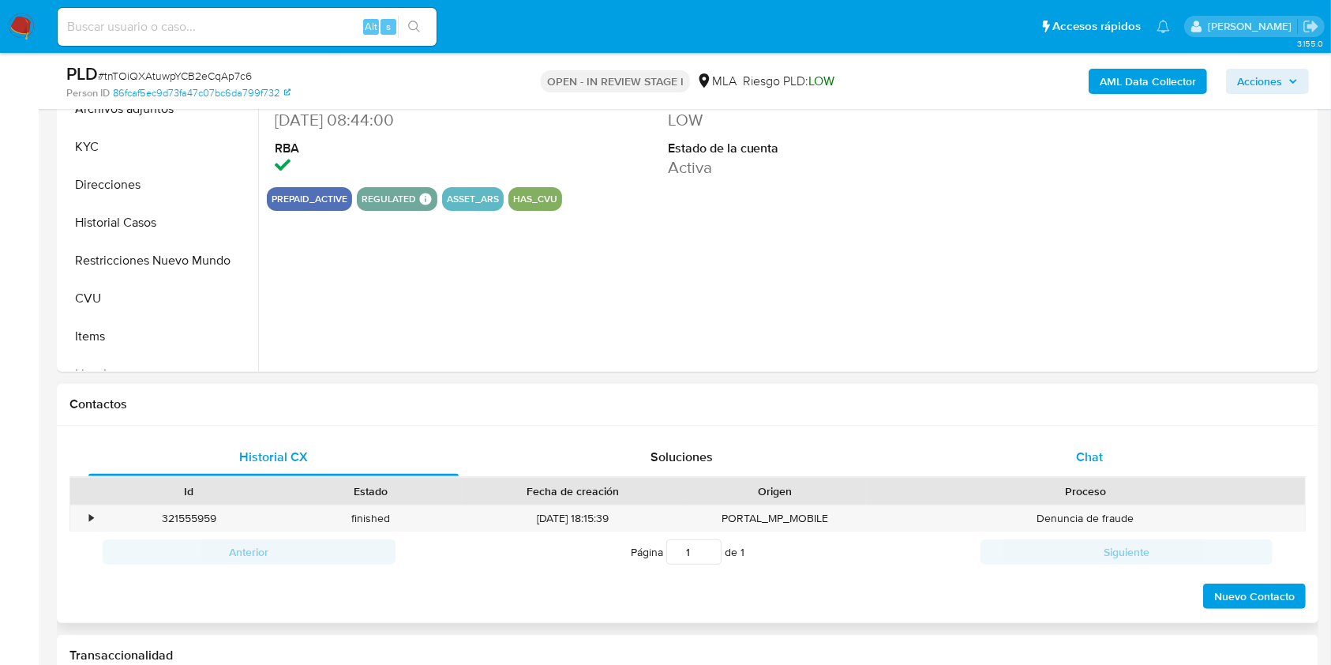
click at [1067, 455] on div "Chat" at bounding box center [1090, 457] width 370 height 38
select select "10"
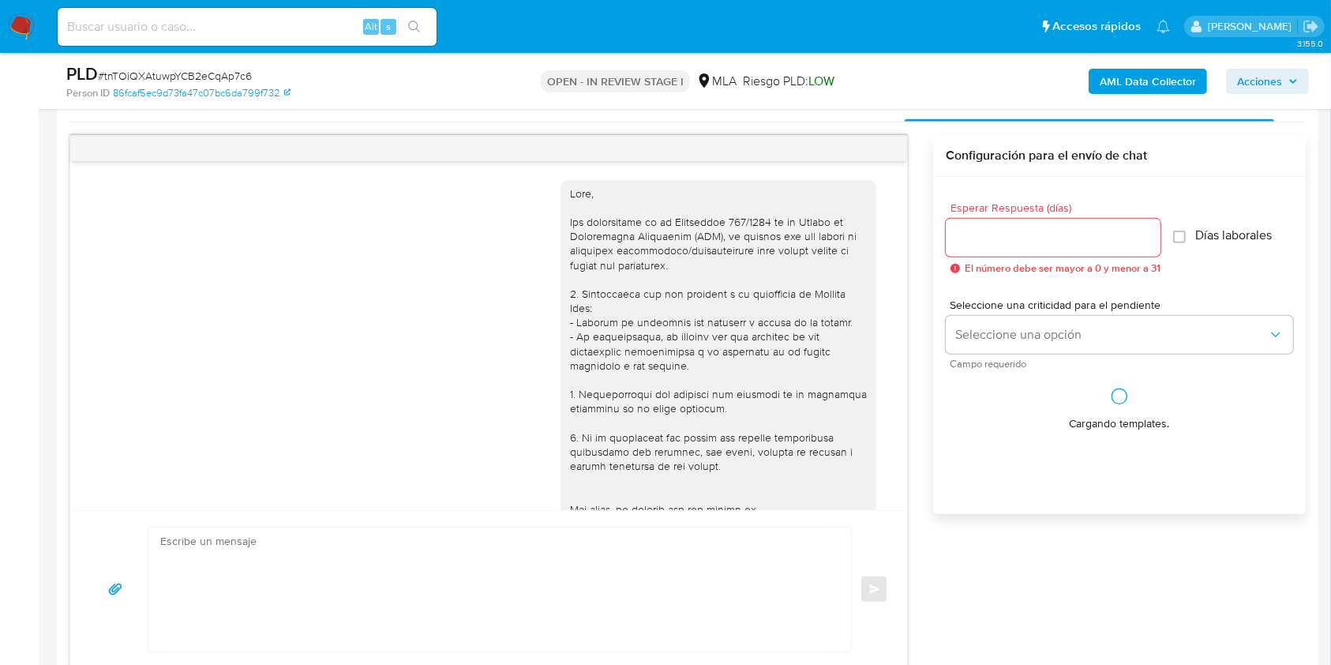
scroll to position [815, 0]
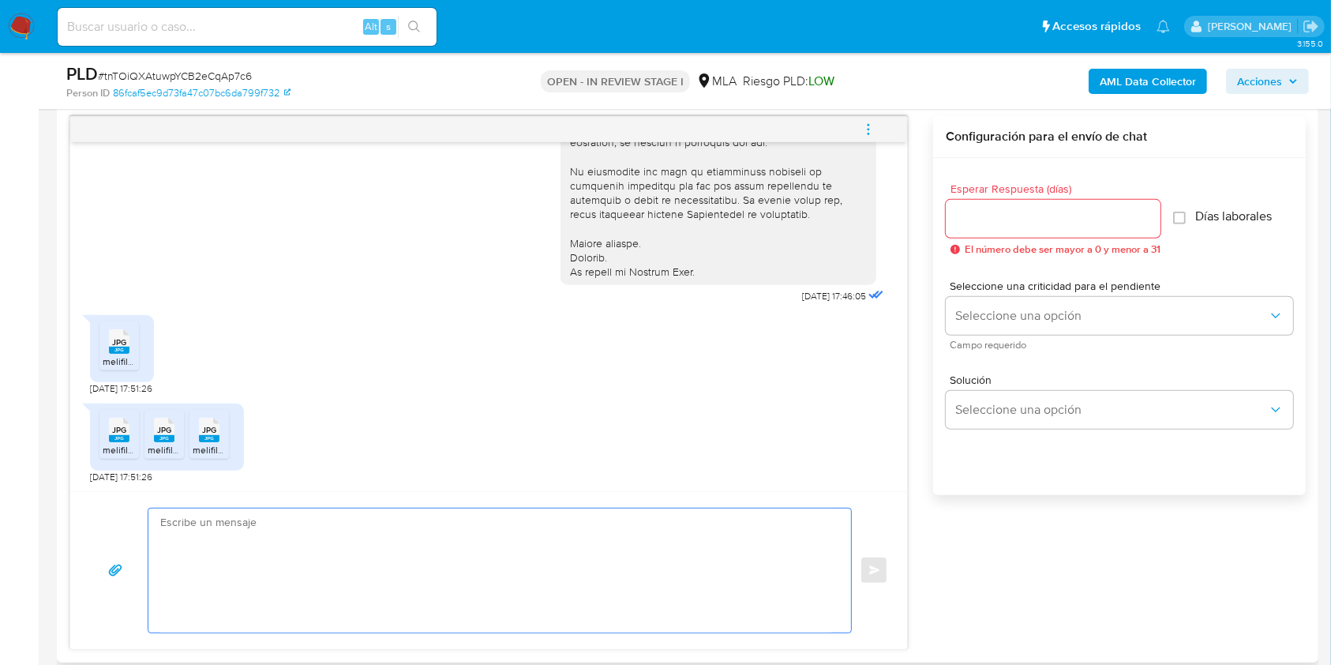
click at [571, 542] on textarea at bounding box center [495, 570] width 671 height 124
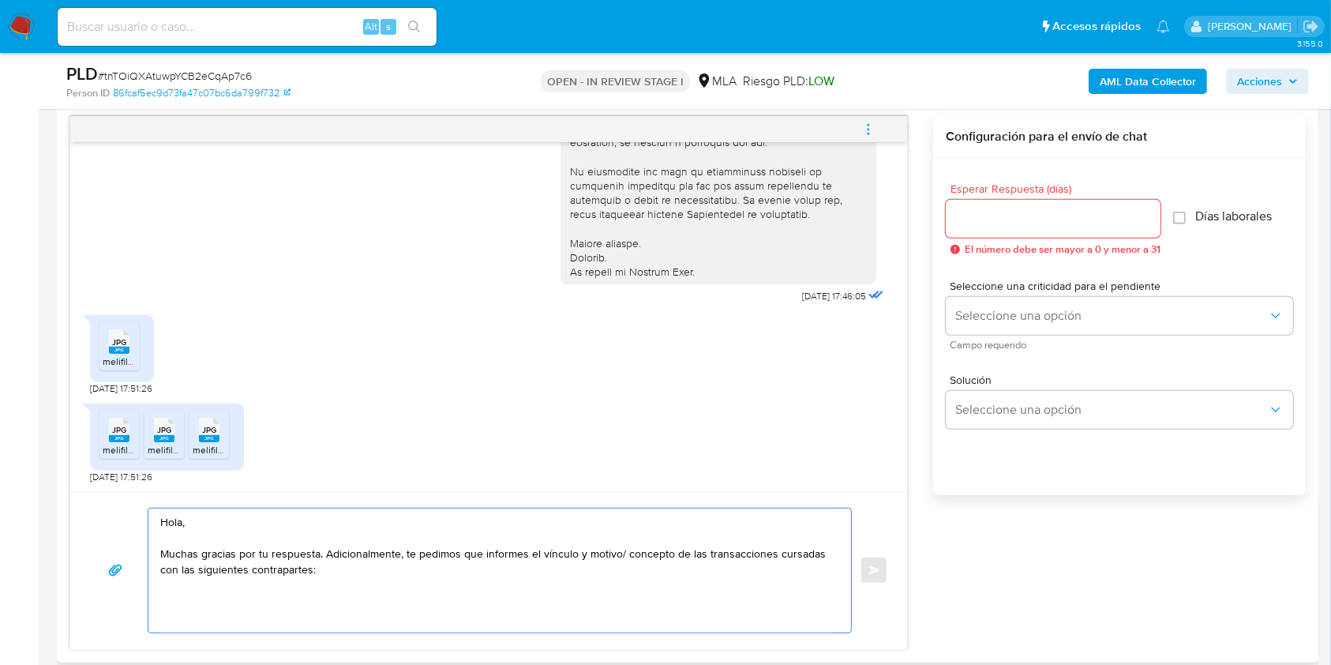
paste textarea "- Joaquín Pedro Estevao Rafael - CUIL 20482808582 (SIN ACTIVIDAD), de quien rec…"
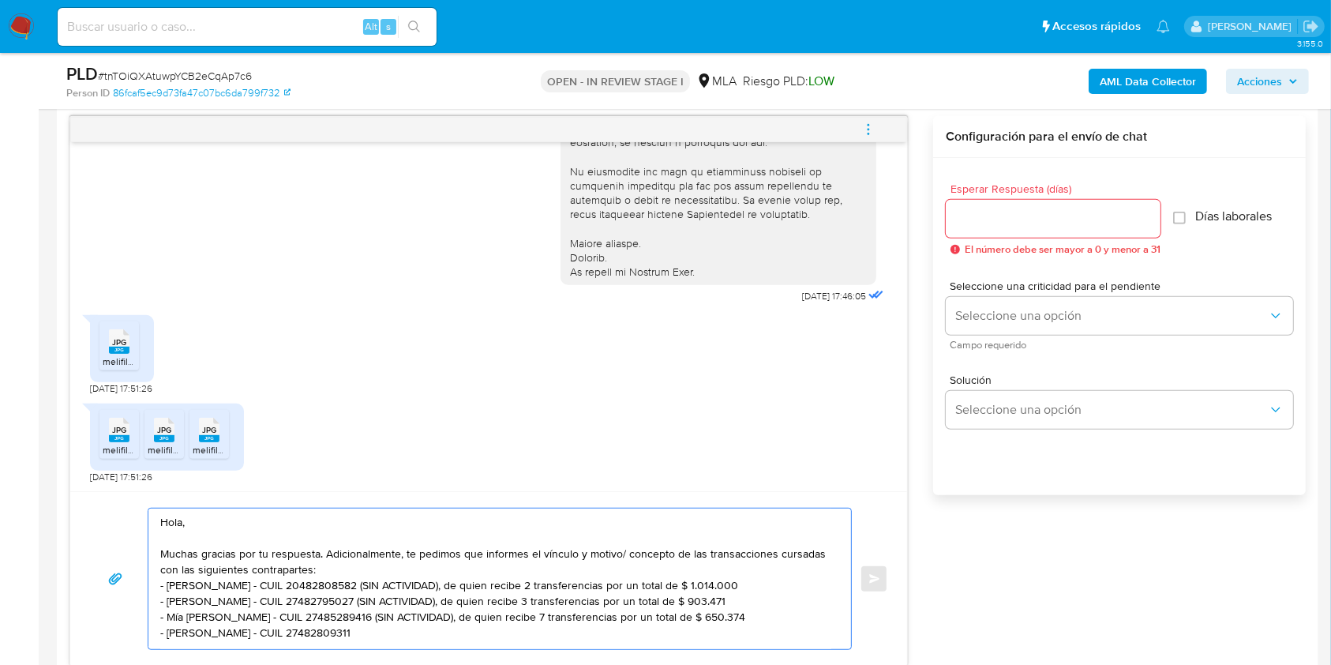
drag, startPoint x: 789, startPoint y: 620, endPoint x: 410, endPoint y: 617, distance: 378.9
click at [410, 617] on textarea "Hola, Muchas gracias por tu respuesta. Adicionalmente, te pedimos que informes …" at bounding box center [495, 578] width 671 height 141
drag, startPoint x: 740, startPoint y: 608, endPoint x: 339, endPoint y: 605, distance: 401.0
click at [339, 605] on textarea "Hola, Muchas gracias por tu respuesta. Adicionalmente, te pedimos que informes …" at bounding box center [495, 578] width 671 height 141
drag, startPoint x: 817, startPoint y: 582, endPoint x: 421, endPoint y: 582, distance: 396.3
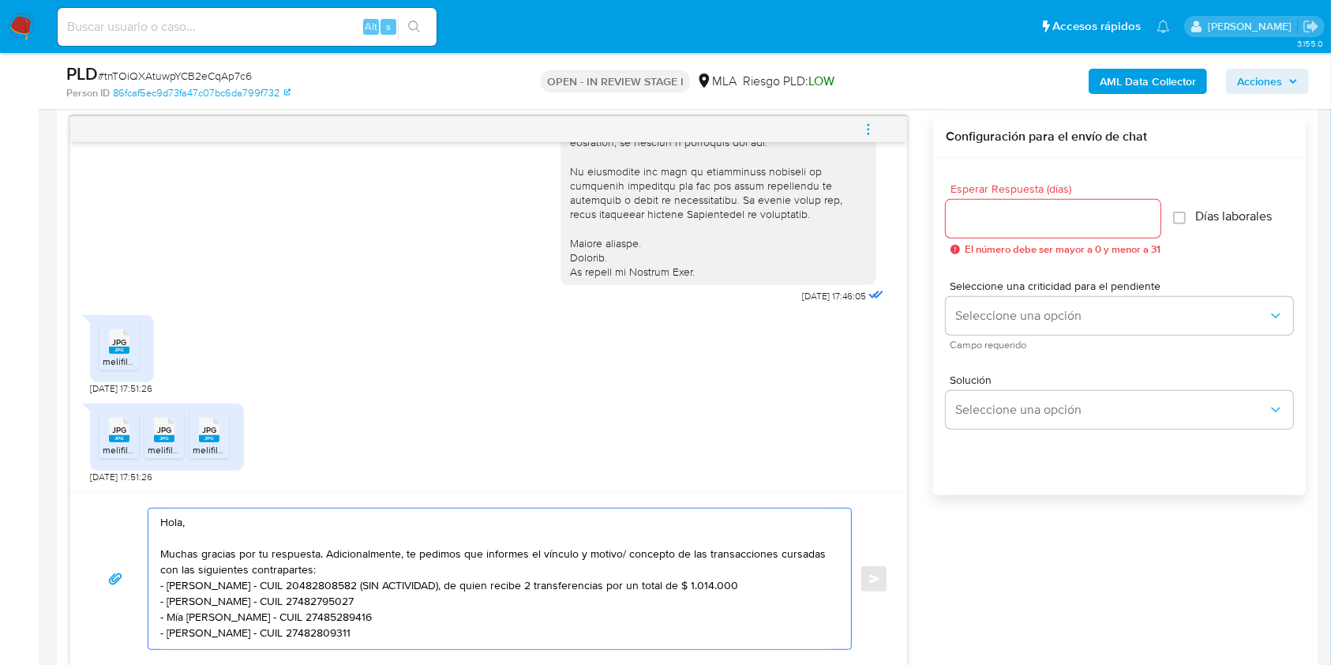
click at [421, 582] on textarea "Hola, Muchas gracias por tu respuesta. Adicionalmente, te pedimos que informes …" at bounding box center [495, 578] width 671 height 141
click at [428, 634] on textarea "Hola, Muchas gracias por tu respuesta. Adicionalmente, te pedimos que informes …" at bounding box center [495, 578] width 671 height 141
paste textarea "- Daniela Eventos Sas En Formacion - CUIT 30716600250 (ACTIVIDAD: Servicios emp…"
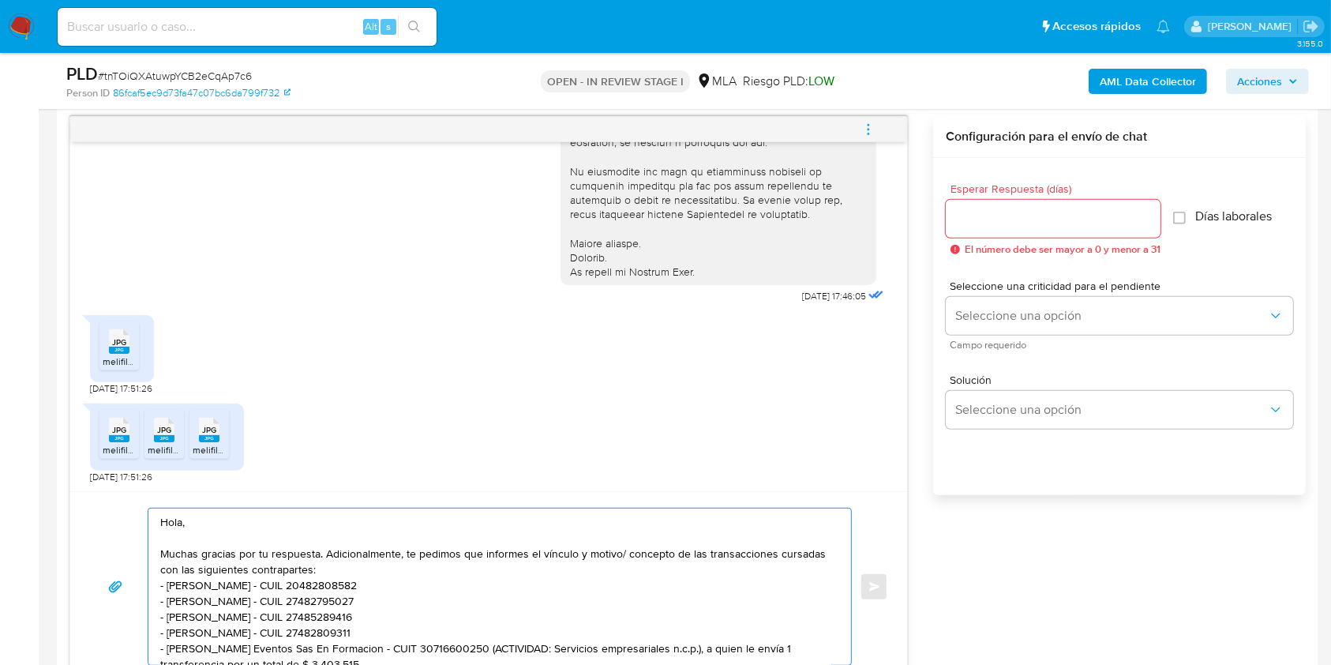
scroll to position [57, 0]
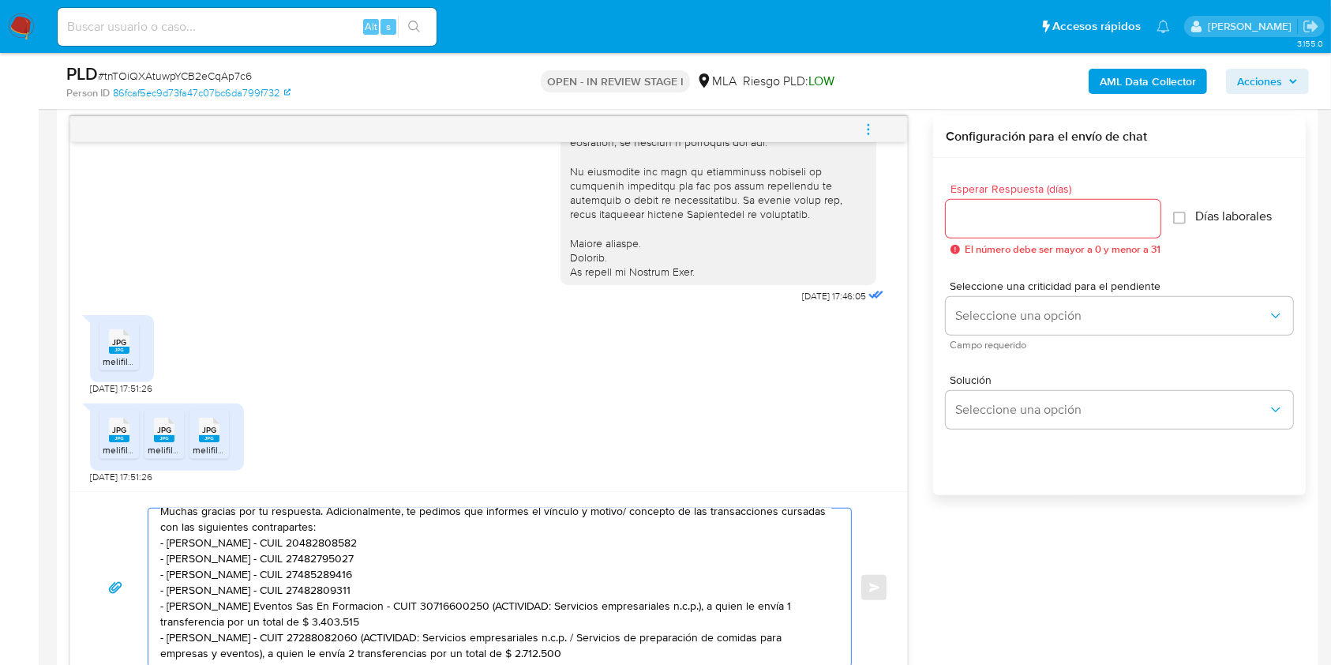
drag, startPoint x: 451, startPoint y: 603, endPoint x: 446, endPoint y: 595, distance: 9.2
click at [446, 595] on textarea "Hola, Muchas gracias por tu respuesta. Adicionalmente, te pedimos que informes …" at bounding box center [495, 587] width 671 height 158
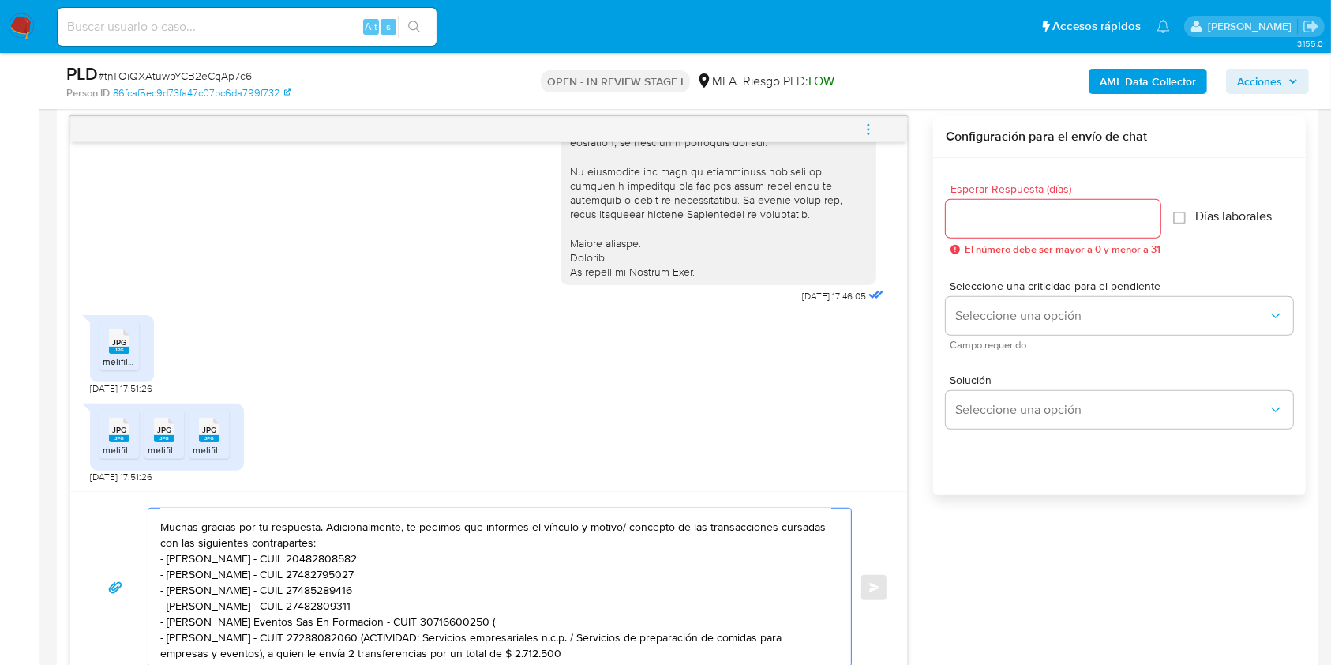
scroll to position [47, 0]
drag, startPoint x: 609, startPoint y: 643, endPoint x: 405, endPoint y: 621, distance: 205.7
click at [405, 621] on textarea "Hola, Muchas gracias por tu respuesta. Adicionalmente, te pedimos que informes …" at bounding box center [495, 587] width 671 height 158
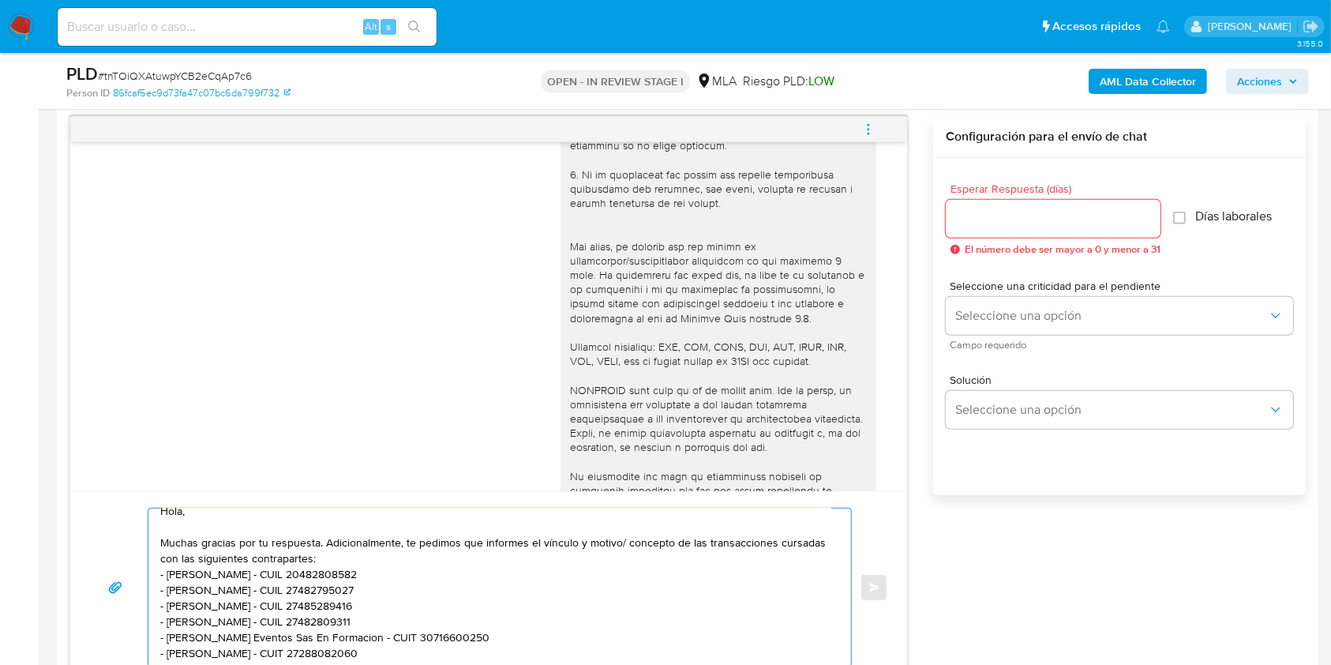
scroll to position [218, 0]
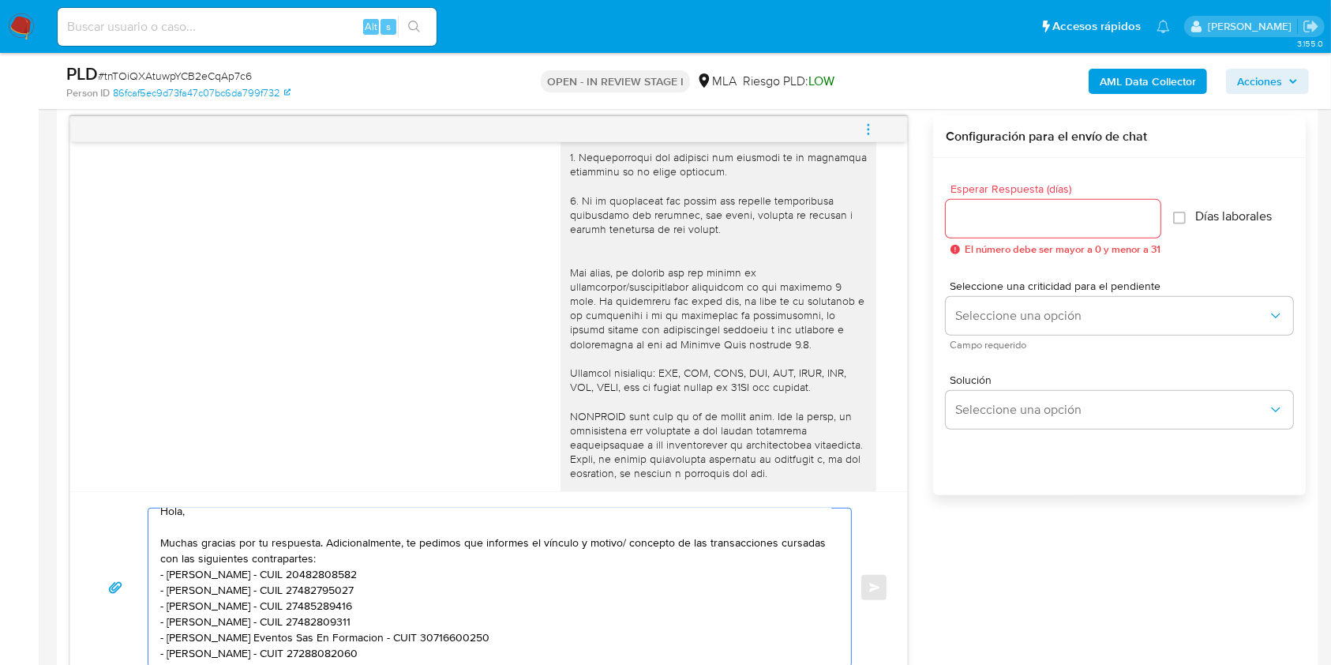
click at [710, 343] on div at bounding box center [718, 279] width 297 height 661
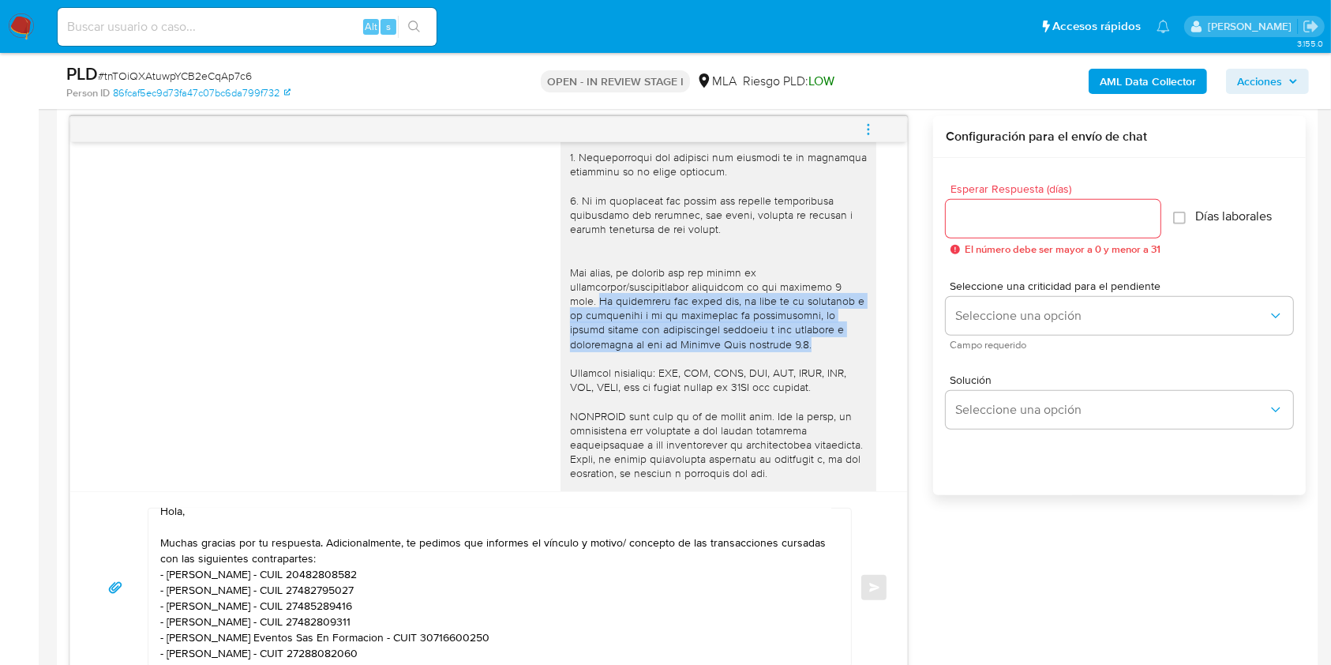
drag, startPoint x: 699, startPoint y: 344, endPoint x: 549, endPoint y: 303, distance: 155.5
click at [560, 303] on div at bounding box center [718, 279] width 316 height 673
copy div "Es importante que sepas que, en caso de no responder a lo solicitado o si lo pr…"
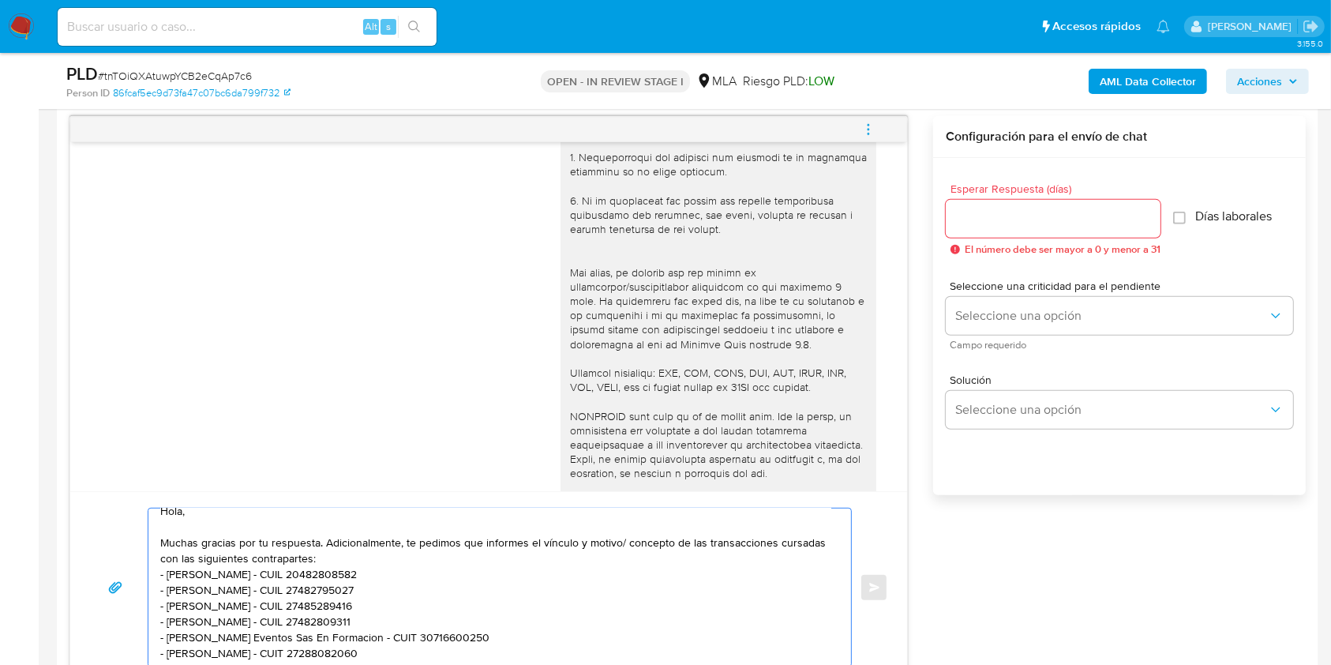
click at [504, 655] on textarea "Hola, Muchas gracias por tu respuesta. Adicionalmente, te pedimos que informes …" at bounding box center [495, 587] width 671 height 158
paste textarea "Es importante que sepas que, en caso de no responder a lo solicitado o si lo pr…"
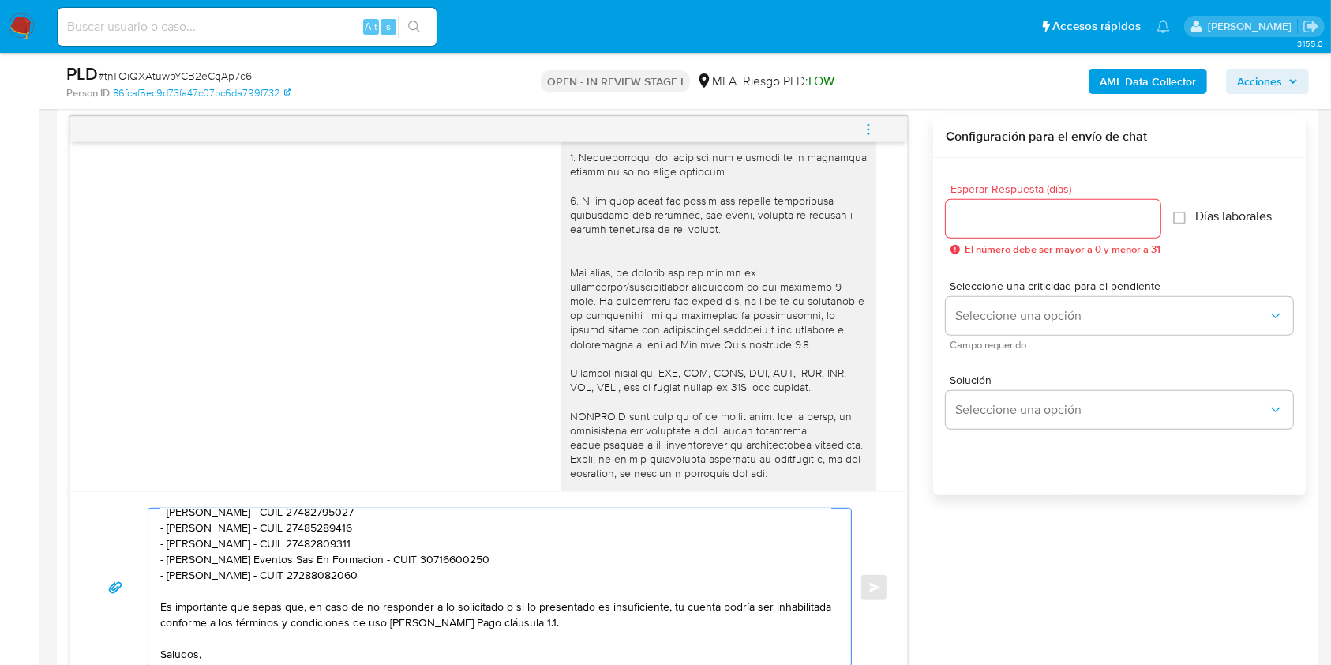
scroll to position [106, 0]
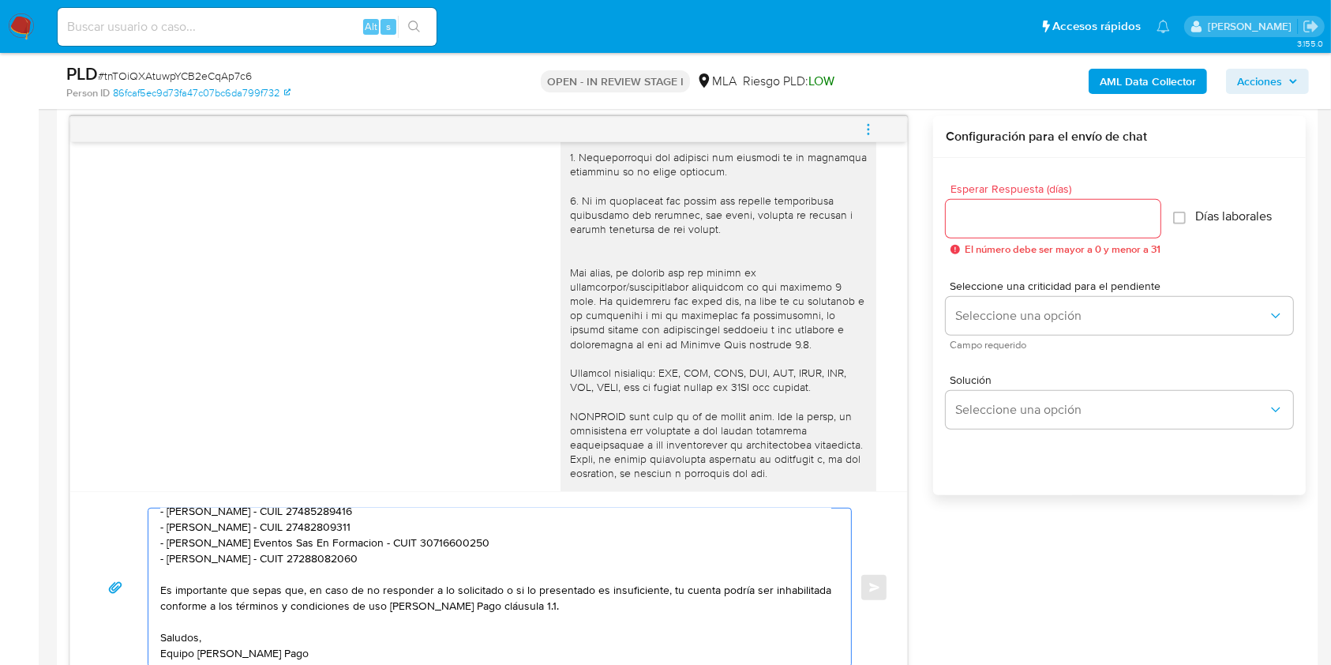
type textarea "Hola, Muchas gracias por tu respuesta. Adicionalmente, te pedimos que informes …"
click at [977, 217] on input "Esperar Respuesta (días)" at bounding box center [1053, 218] width 215 height 21
type input "1"
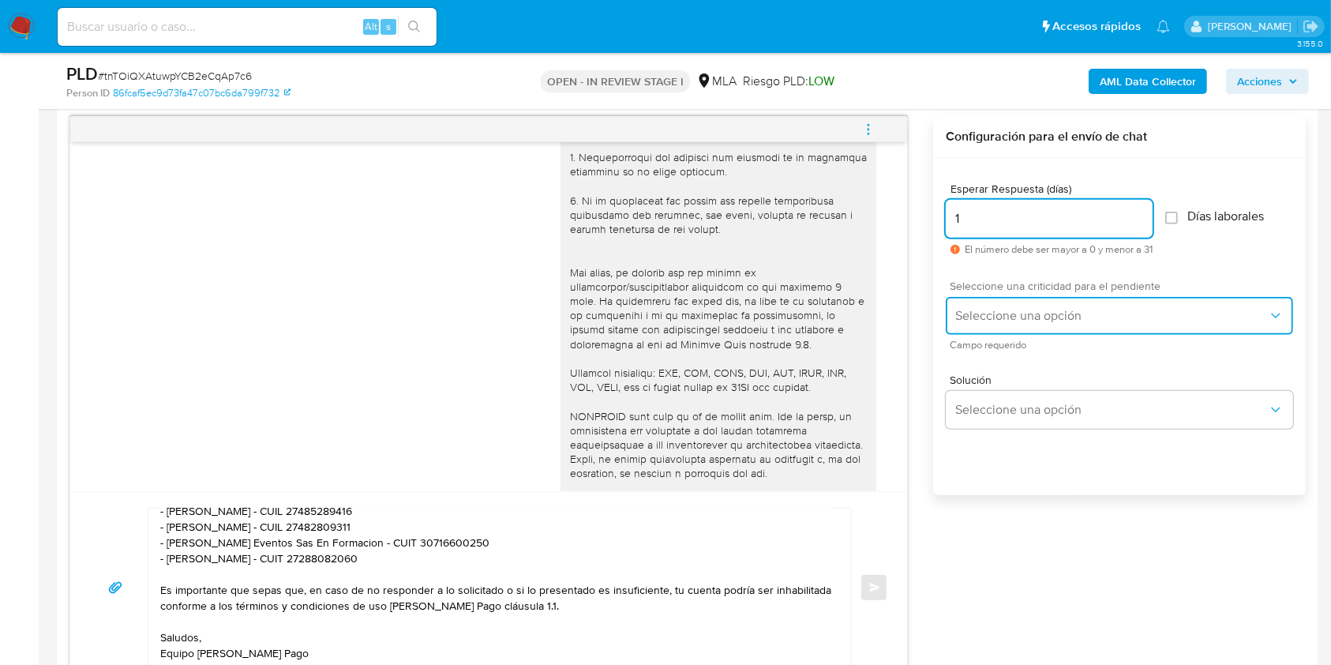
click at [986, 318] on span "Seleccione una opción" at bounding box center [1111, 316] width 313 height 16
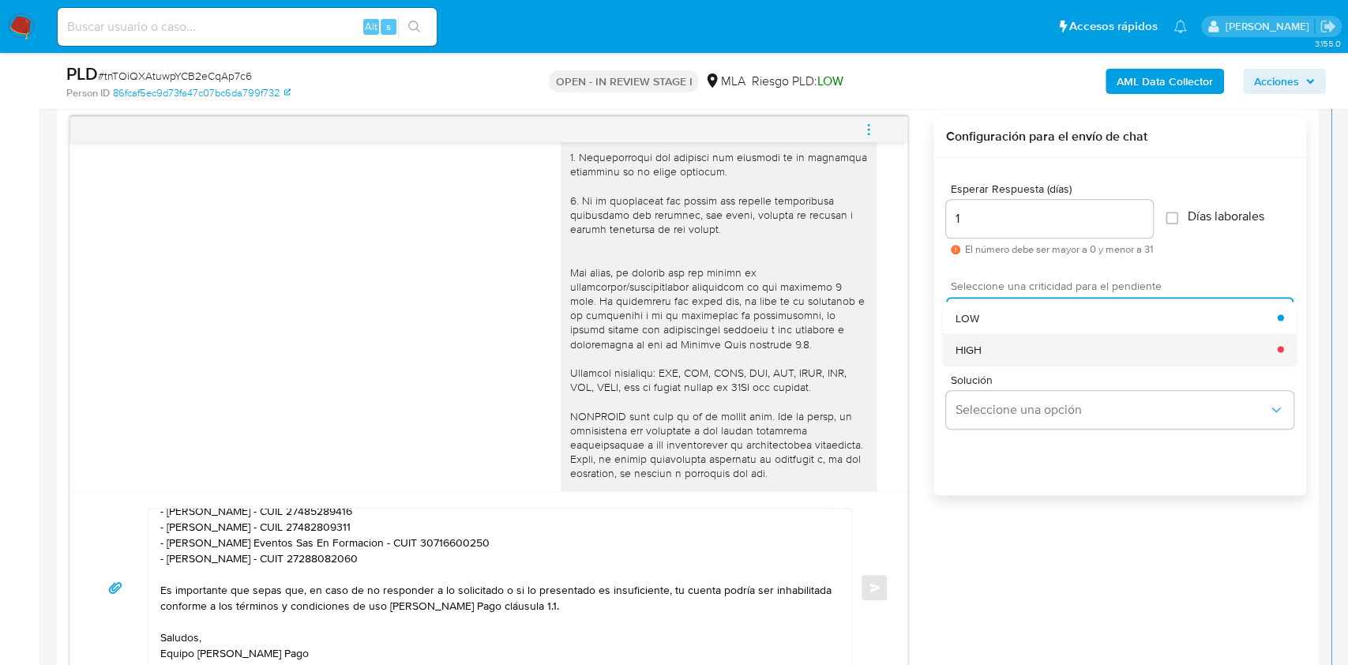
click at [998, 351] on div "HIGH" at bounding box center [1116, 349] width 322 height 32
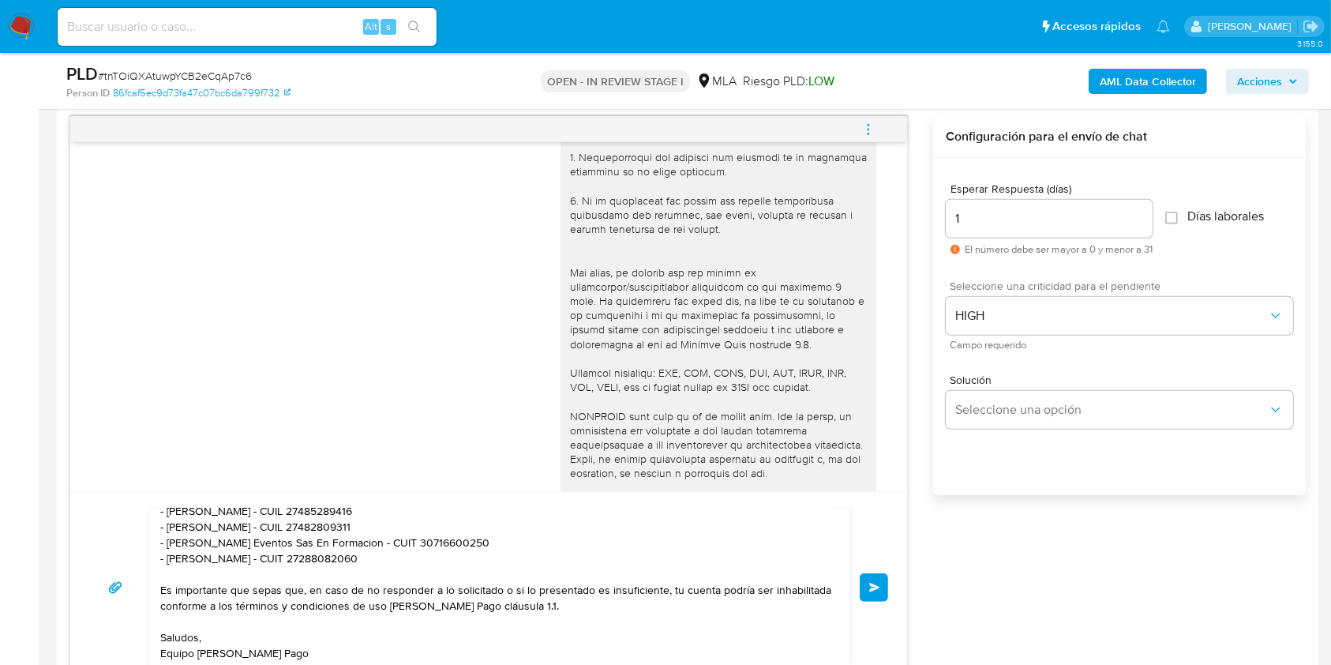
click at [879, 591] on button "Enviar" at bounding box center [874, 587] width 28 height 28
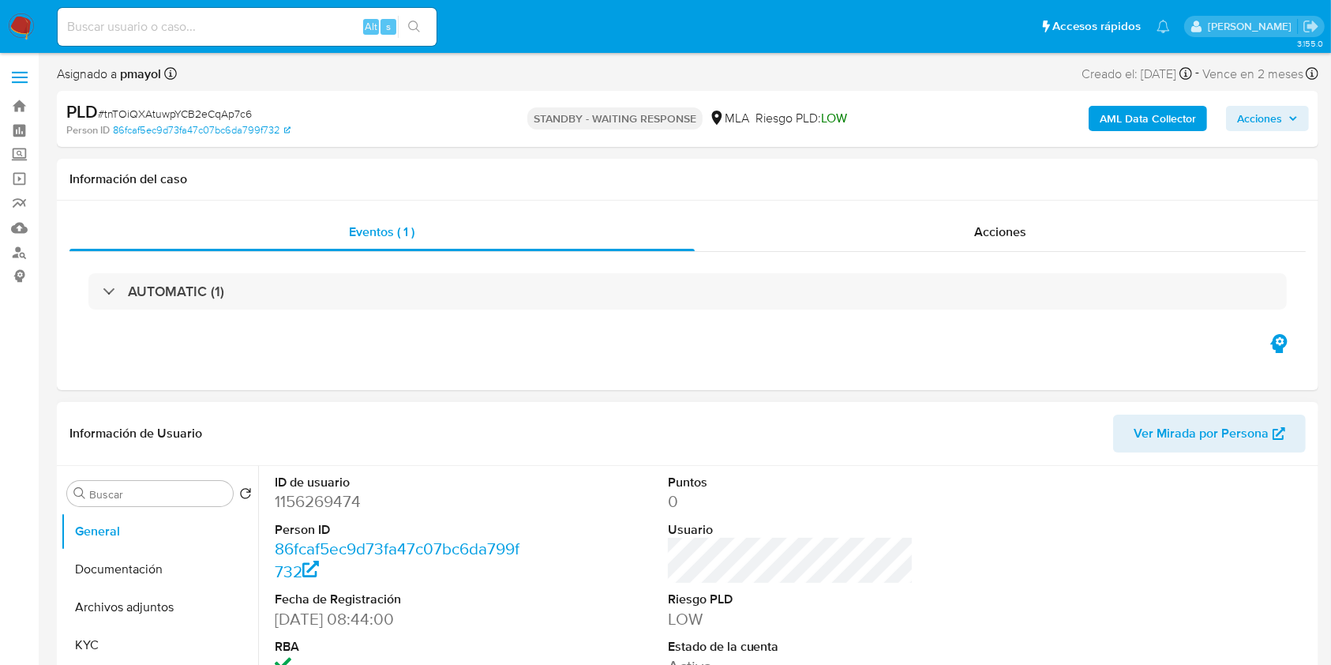
select select "10"
click at [265, 25] on input at bounding box center [247, 27] width 379 height 21
paste input "C3j9lbgeNPYnkJPjIh5Y7AFY"
type input "C3j9lbgeNPYnkJPjIh5Y7AFY"
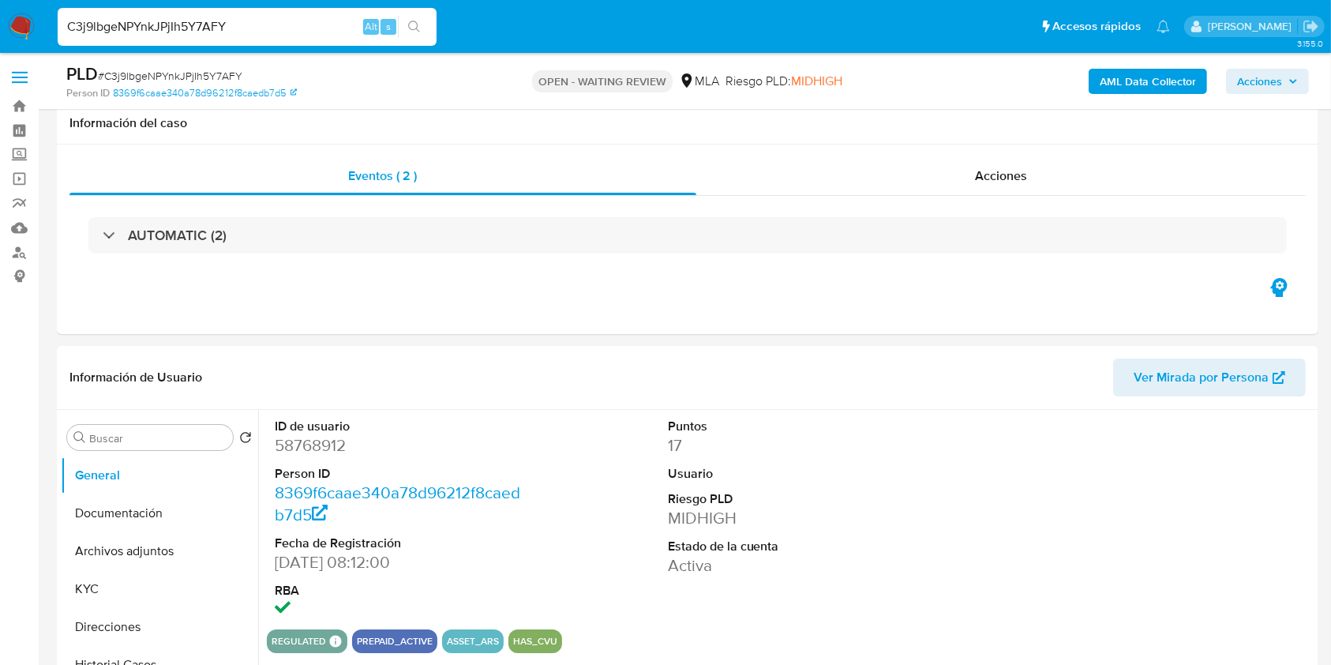
scroll to position [493, 0]
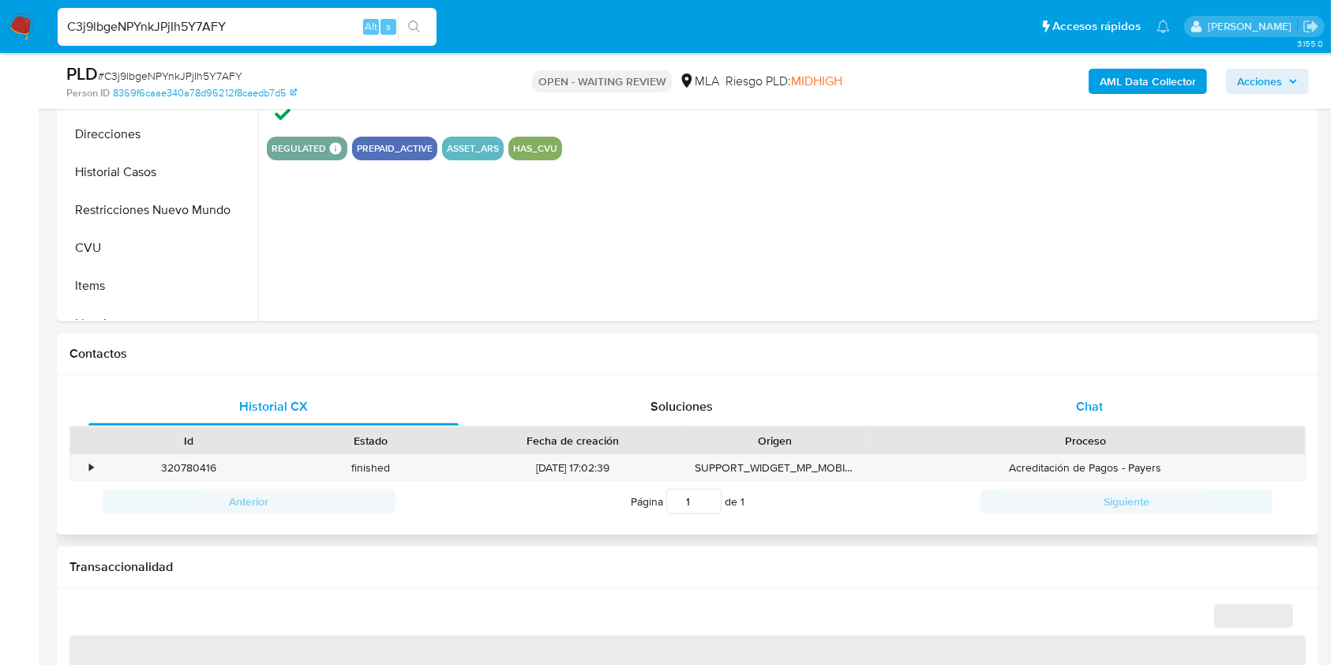
select select "10"
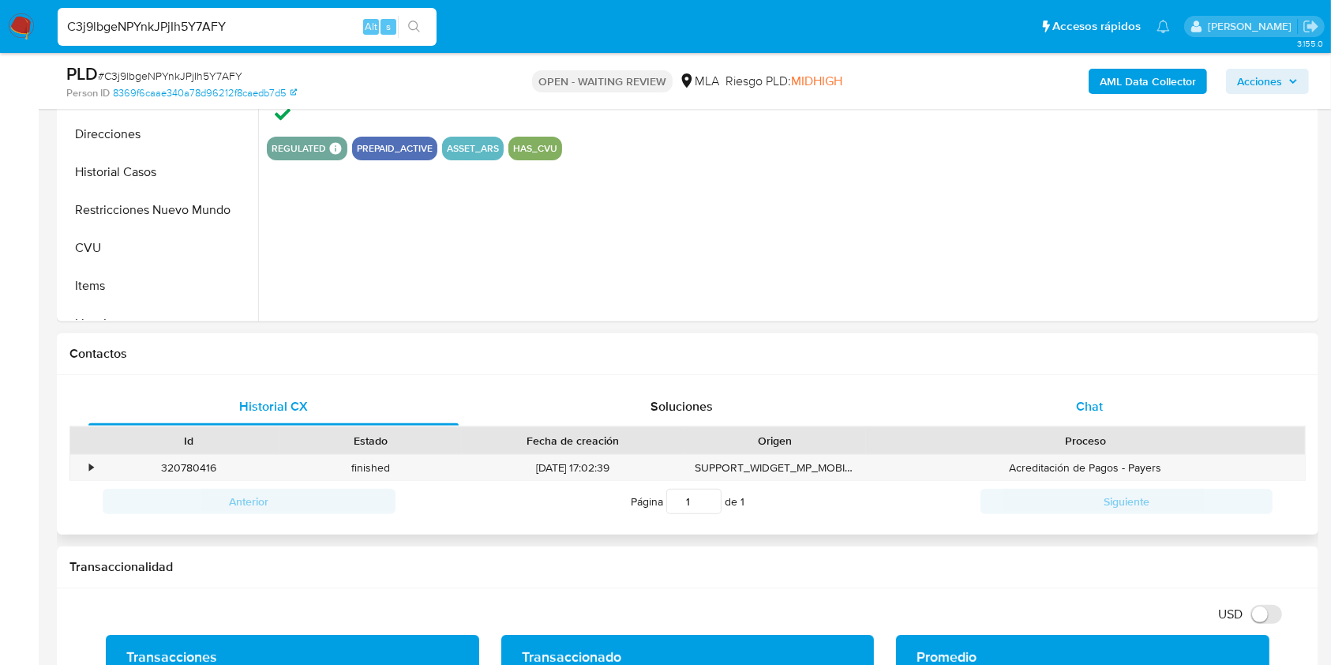
click at [1093, 410] on span "Chat" at bounding box center [1089, 406] width 27 height 18
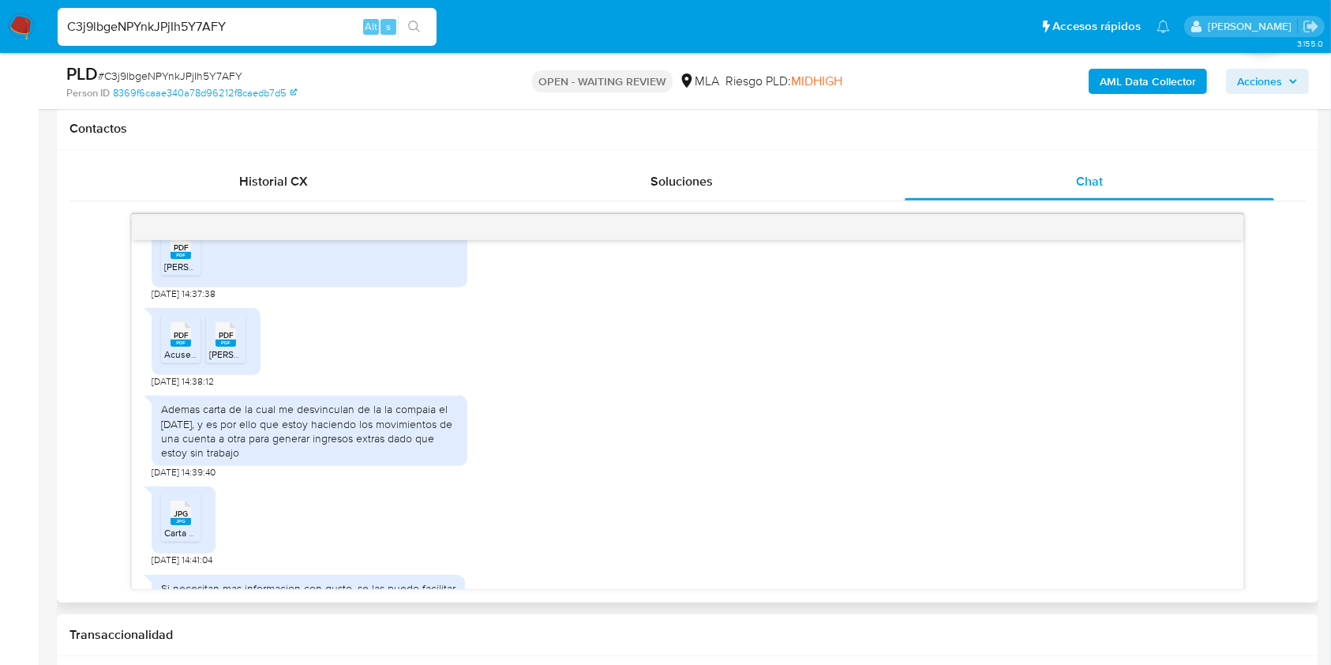
scroll to position [1078, 0]
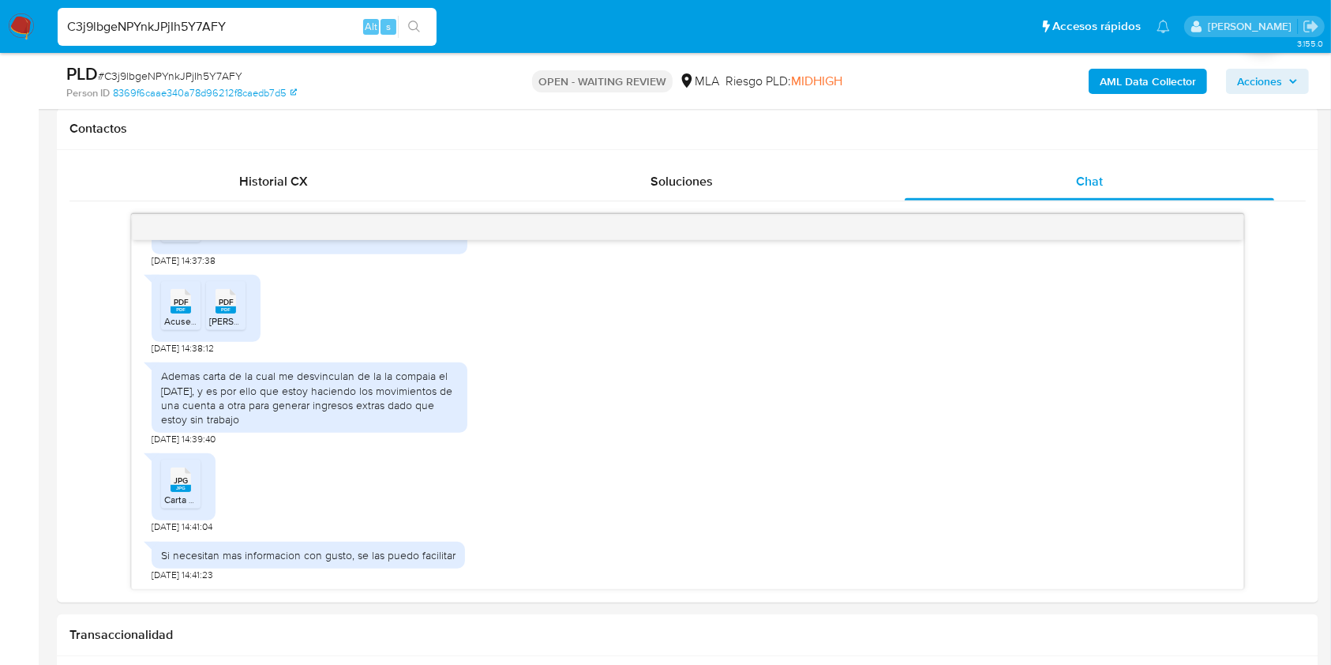
click at [25, 17] on img at bounding box center [21, 26] width 27 height 27
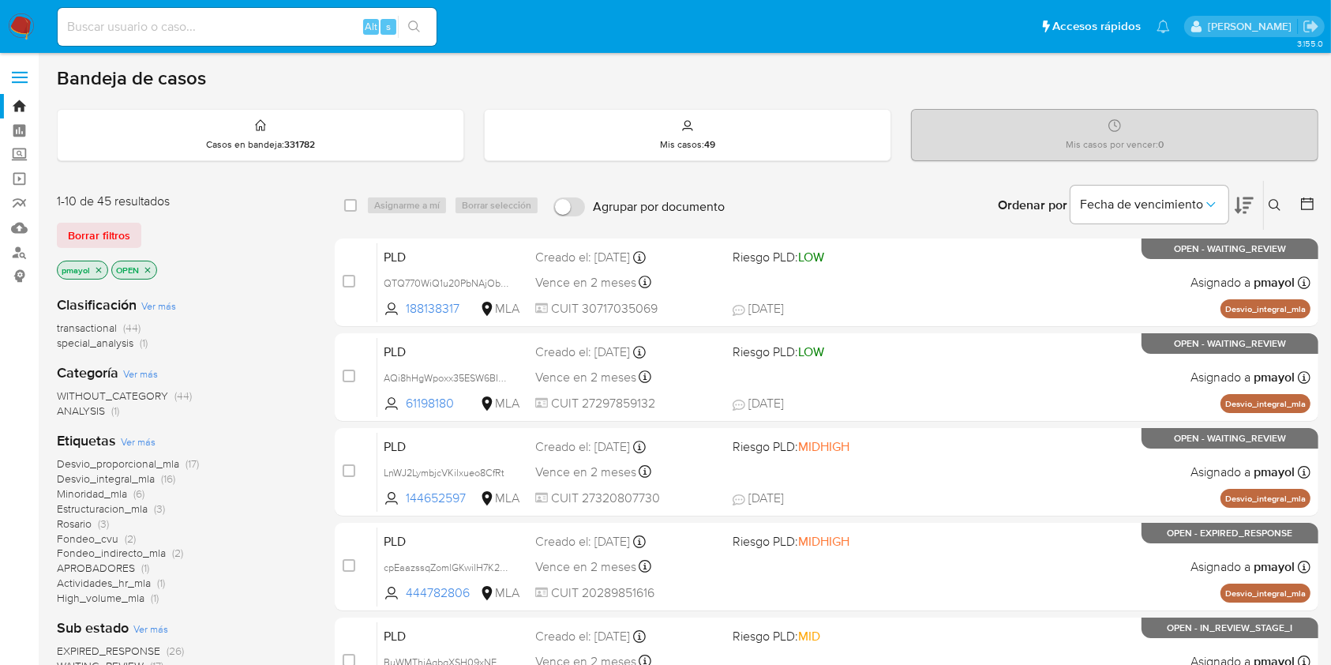
click at [99, 265] on icon "close-filter" at bounding box center [98, 269] width 9 height 9
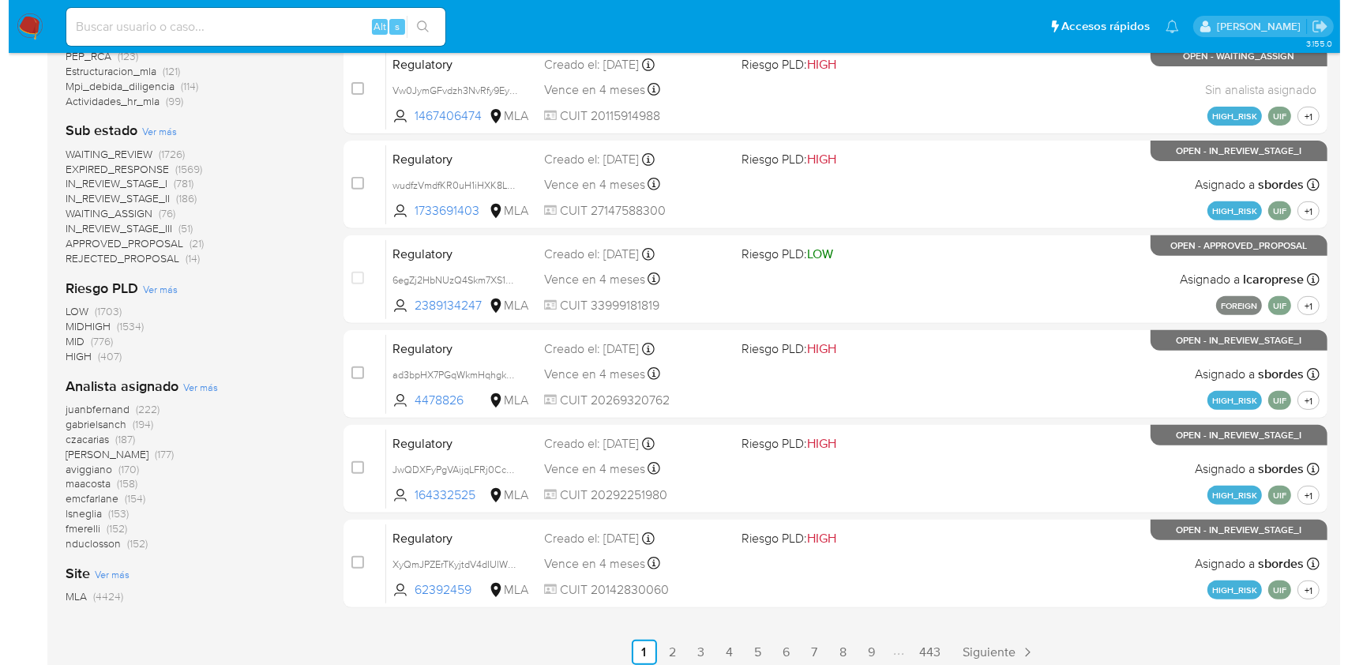
scroll to position [587, 0]
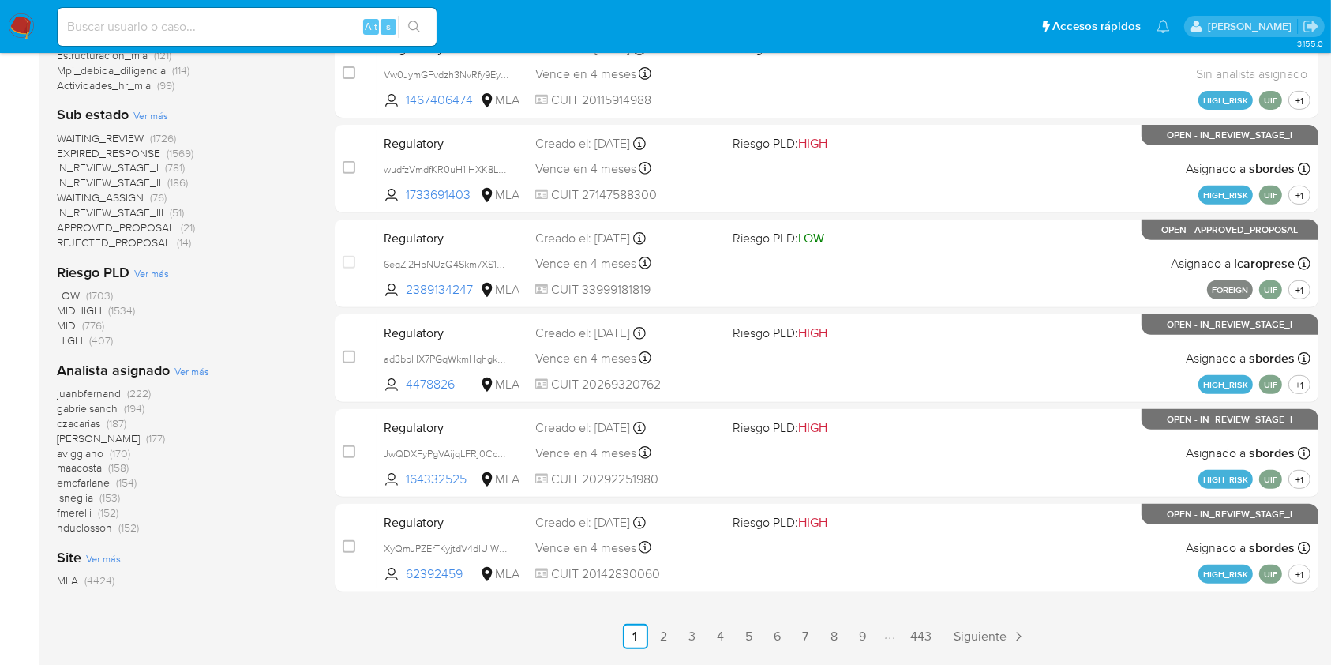
click at [186, 372] on span "Ver más" at bounding box center [191, 371] width 35 height 14
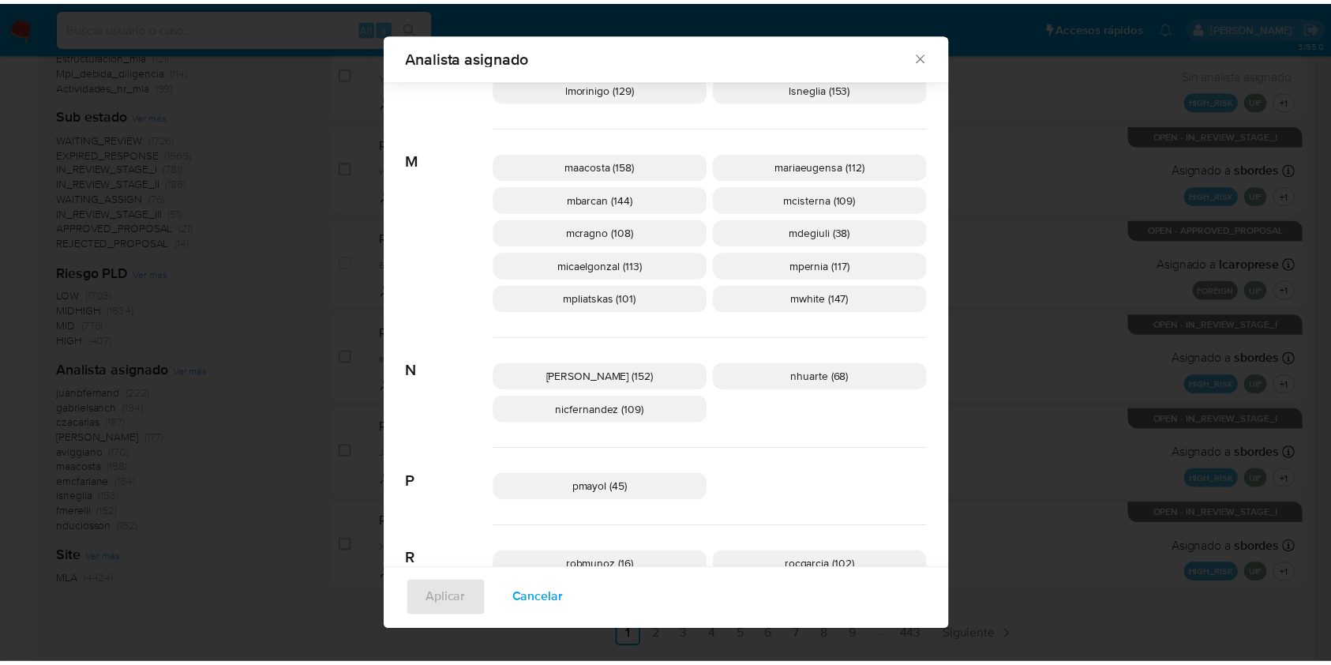
scroll to position [761, 0]
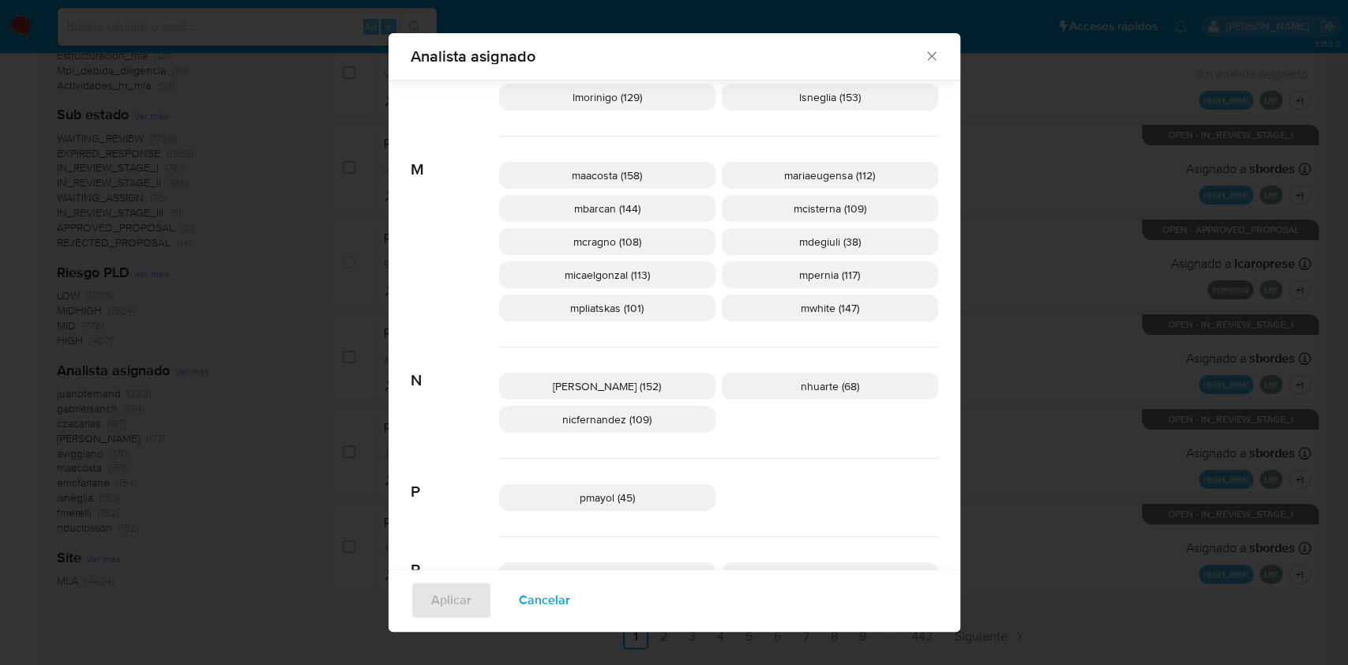
click at [927, 56] on icon "Cerrar" at bounding box center [931, 56] width 9 height 9
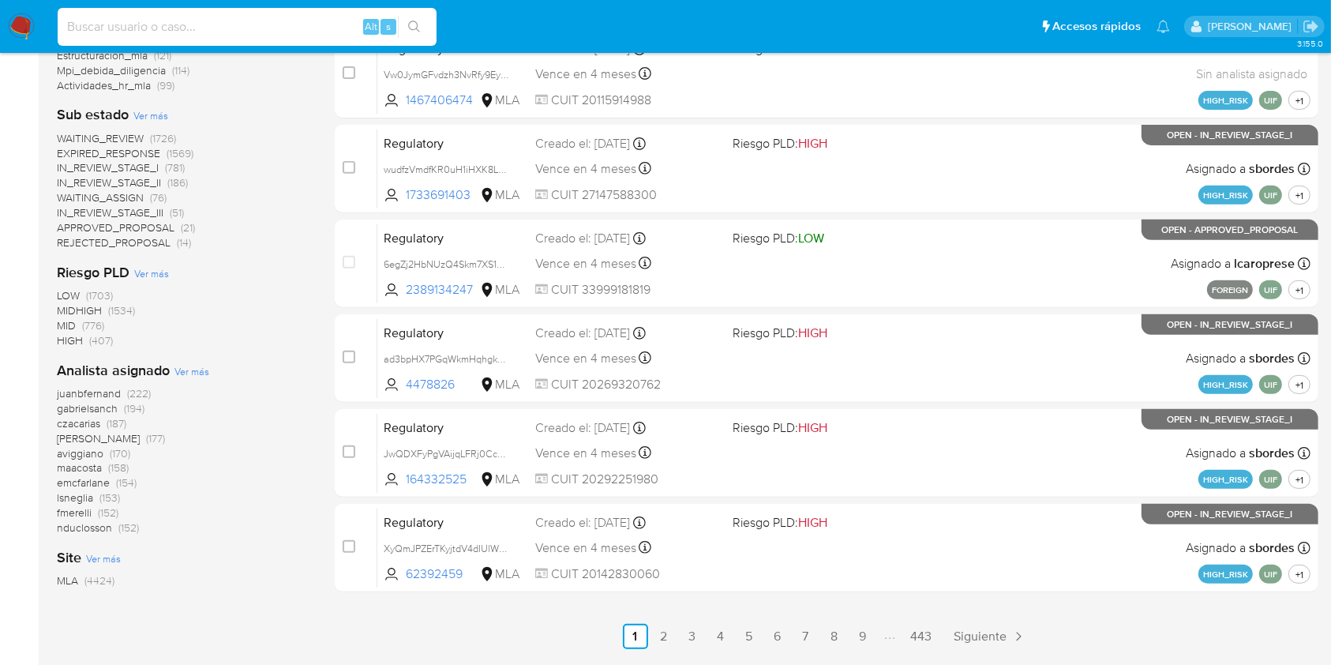
click at [304, 22] on input at bounding box center [247, 27] width 379 height 21
paste input "PZ1guFp6XZEXYtzdvTqYGals"
type input "PZ1guFp6XZEXYtzdvTqYGals"
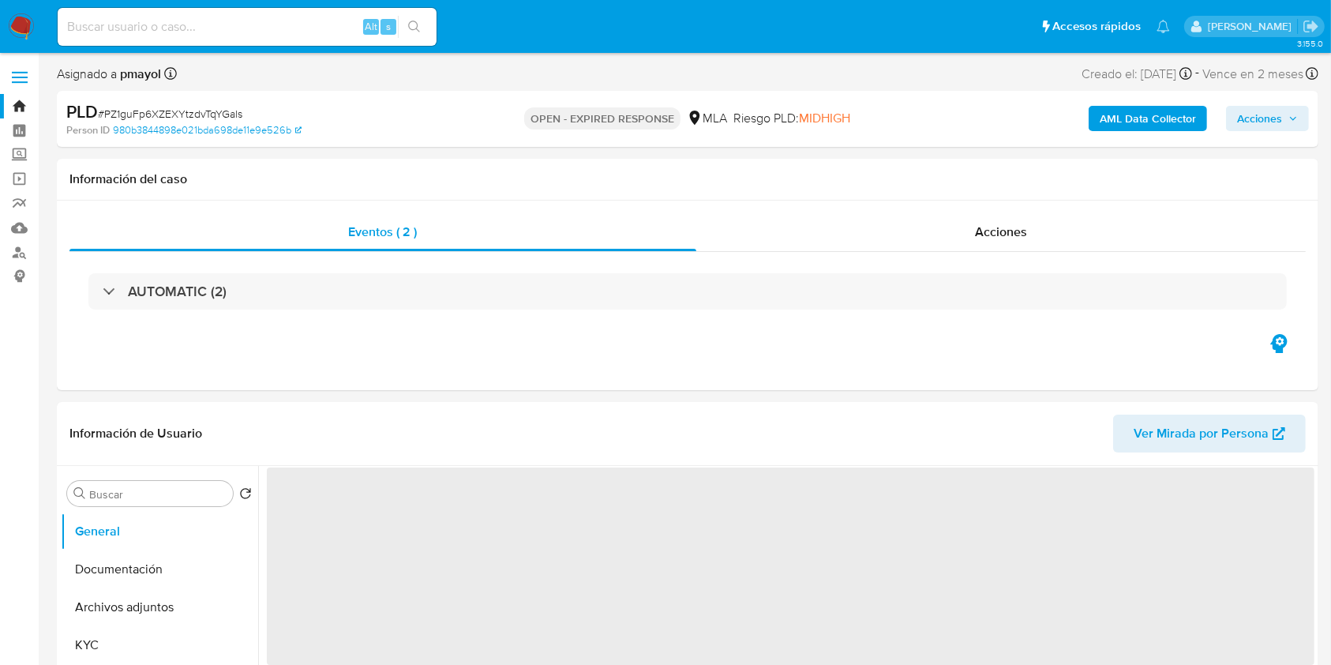
click at [214, 111] on span "# PZ1guFp6XZEXYtzdvTqYGals" at bounding box center [170, 114] width 144 height 16
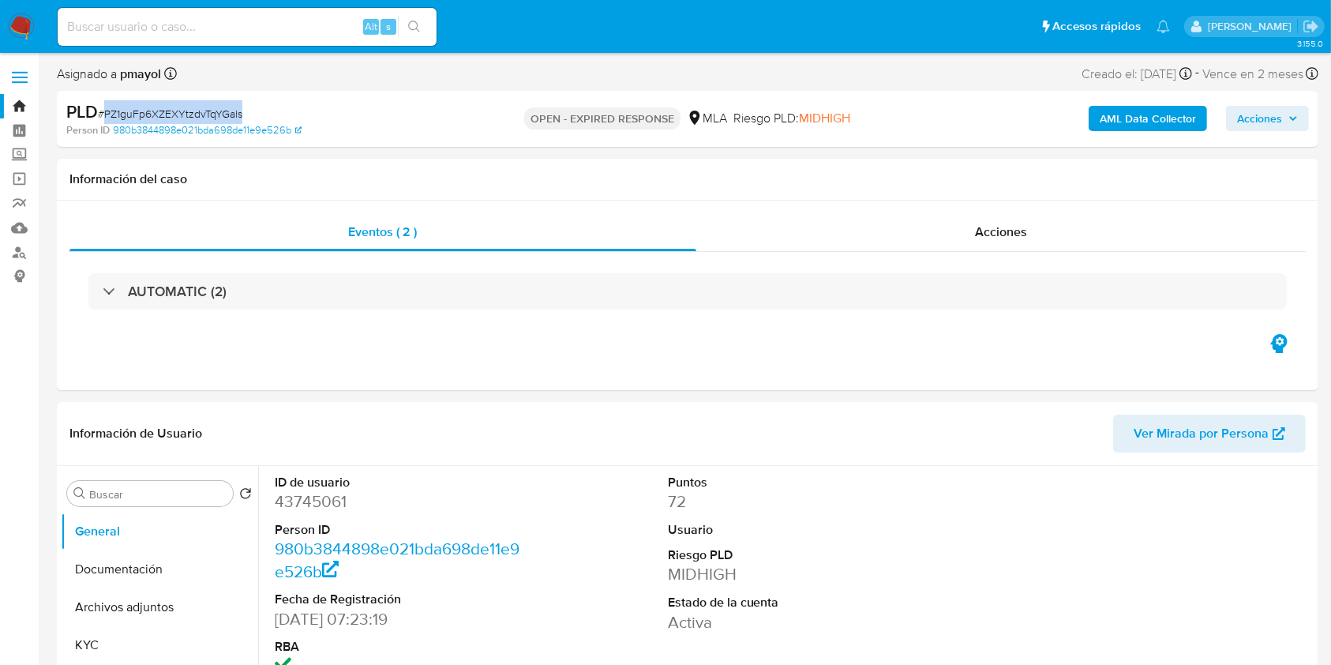
click at [214, 111] on span "# PZ1guFp6XZEXYtzdvTqYGals" at bounding box center [170, 114] width 144 height 16
copy span "PZ1guFp6XZEXYtzdvTqYGals"
select select "10"
click at [23, 41] on nav "Pausado Ver notificaciones Alt s Accesos rápidos Presiona las siguientes teclas…" at bounding box center [665, 26] width 1331 height 53
click at [21, 33] on img at bounding box center [21, 26] width 27 height 27
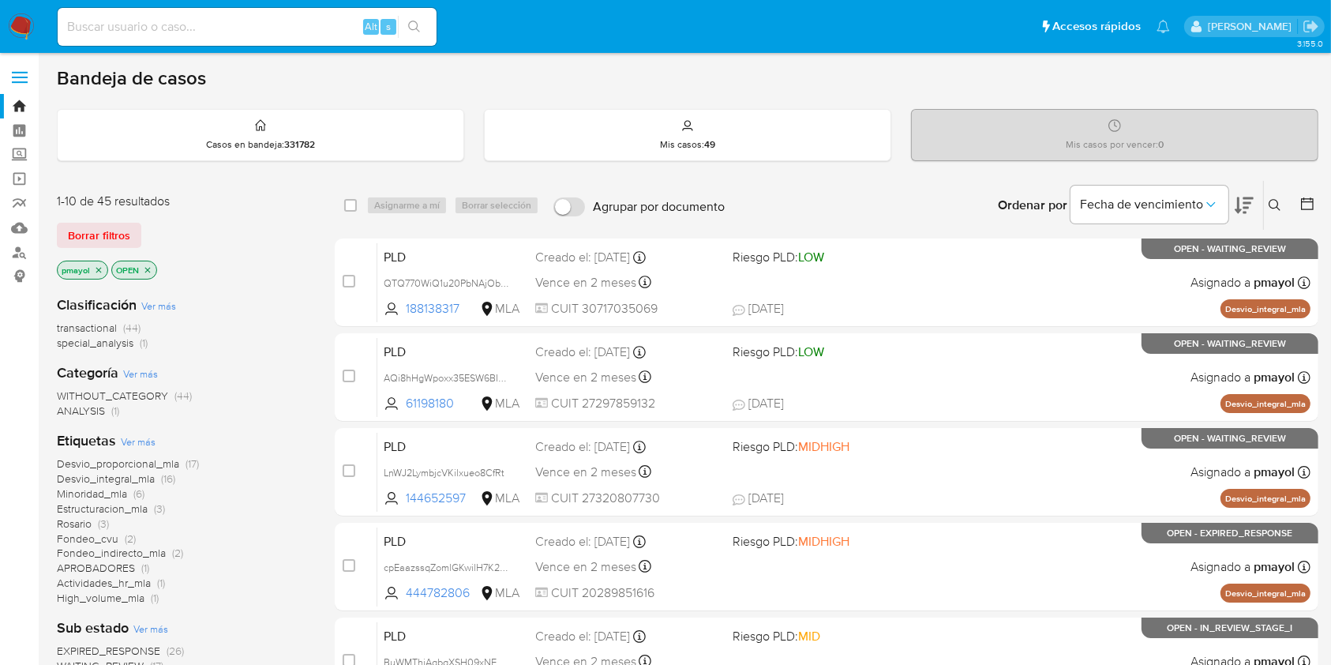
click at [1276, 209] on icon at bounding box center [1275, 205] width 13 height 13
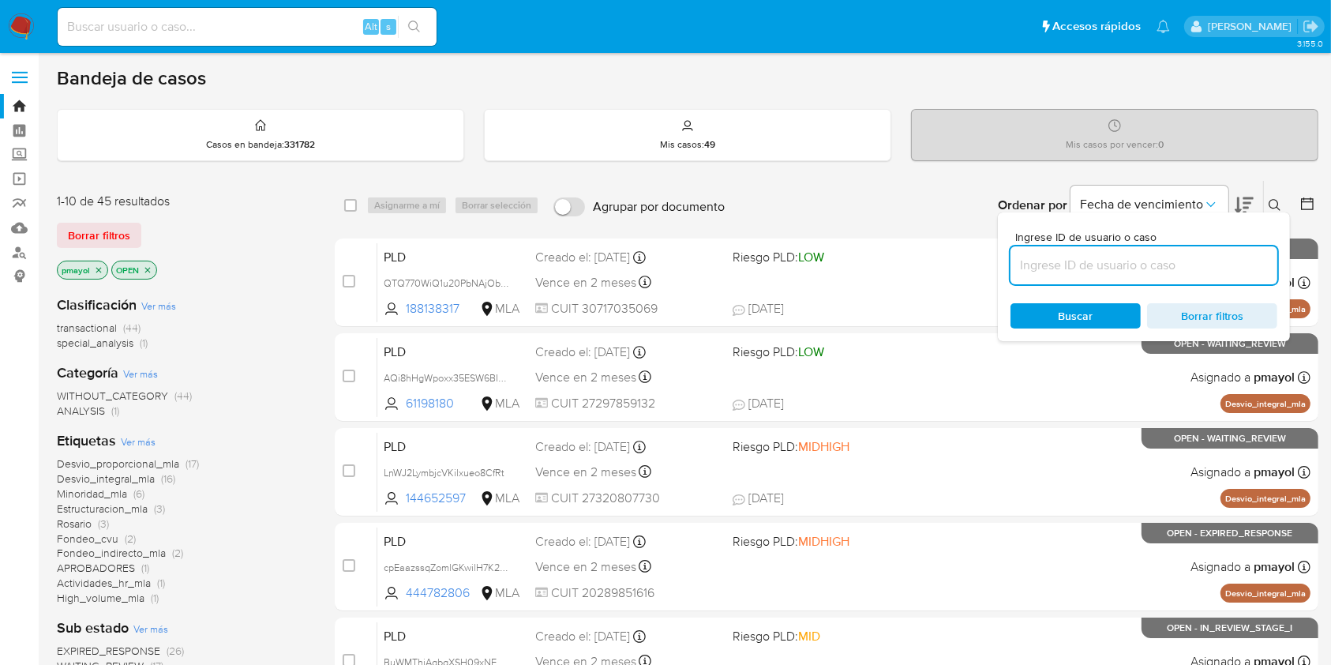
click at [1135, 262] on input at bounding box center [1143, 265] width 267 height 21
type input "PZ1guFp6XZEXYtzdvTqYGals"
click at [1071, 303] on span "Buscar" at bounding box center [1076, 315] width 35 height 25
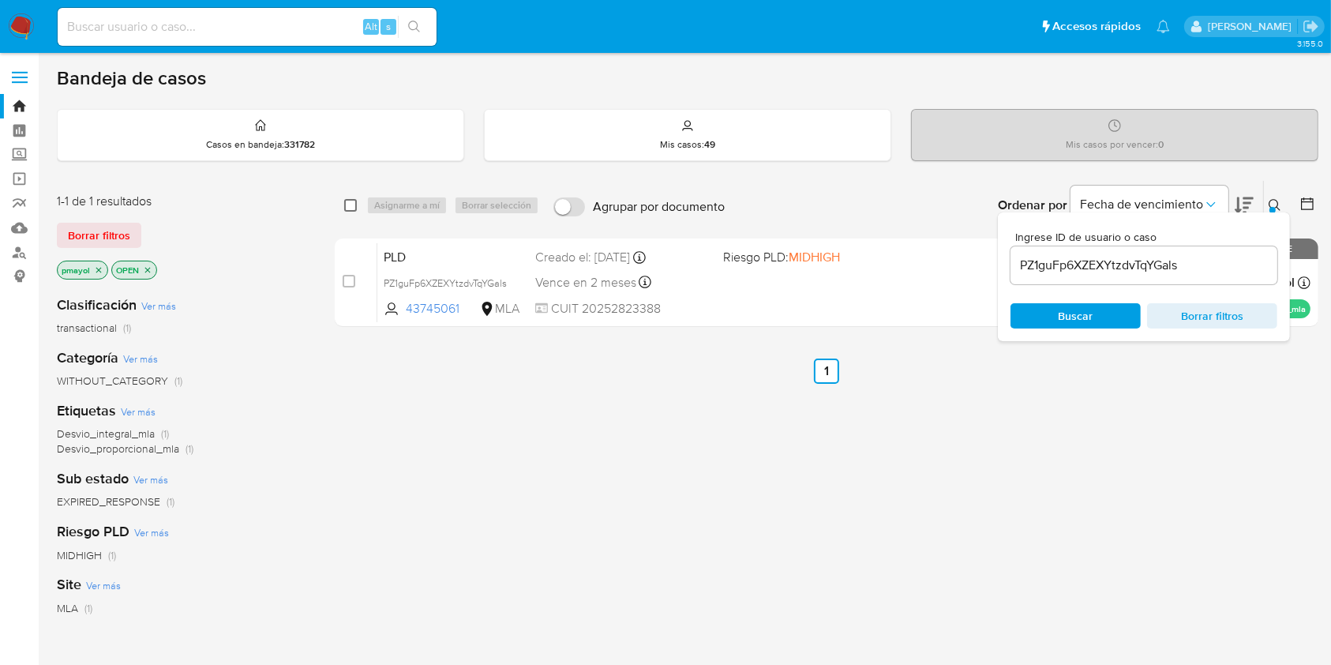
click at [347, 210] on input "checkbox" at bounding box center [350, 205] width 13 height 13
checkbox input "true"
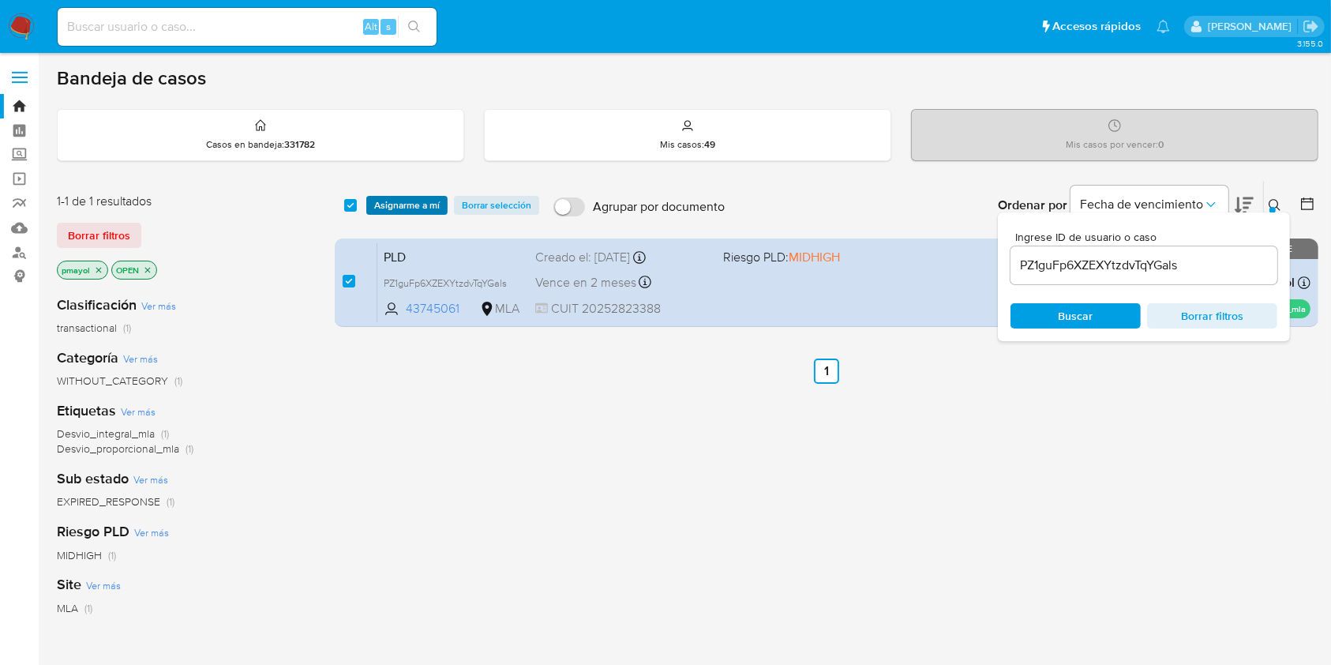
click at [389, 200] on span "Asignarme a mí" at bounding box center [407, 205] width 66 height 16
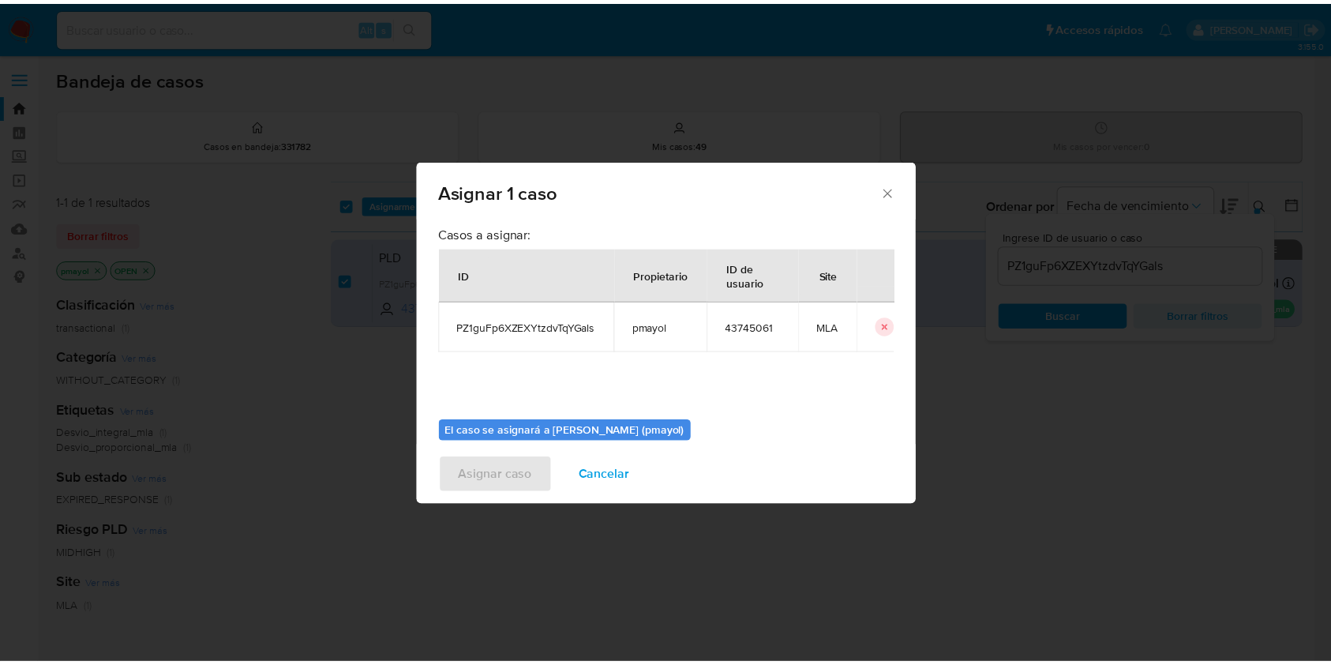
scroll to position [81, 0]
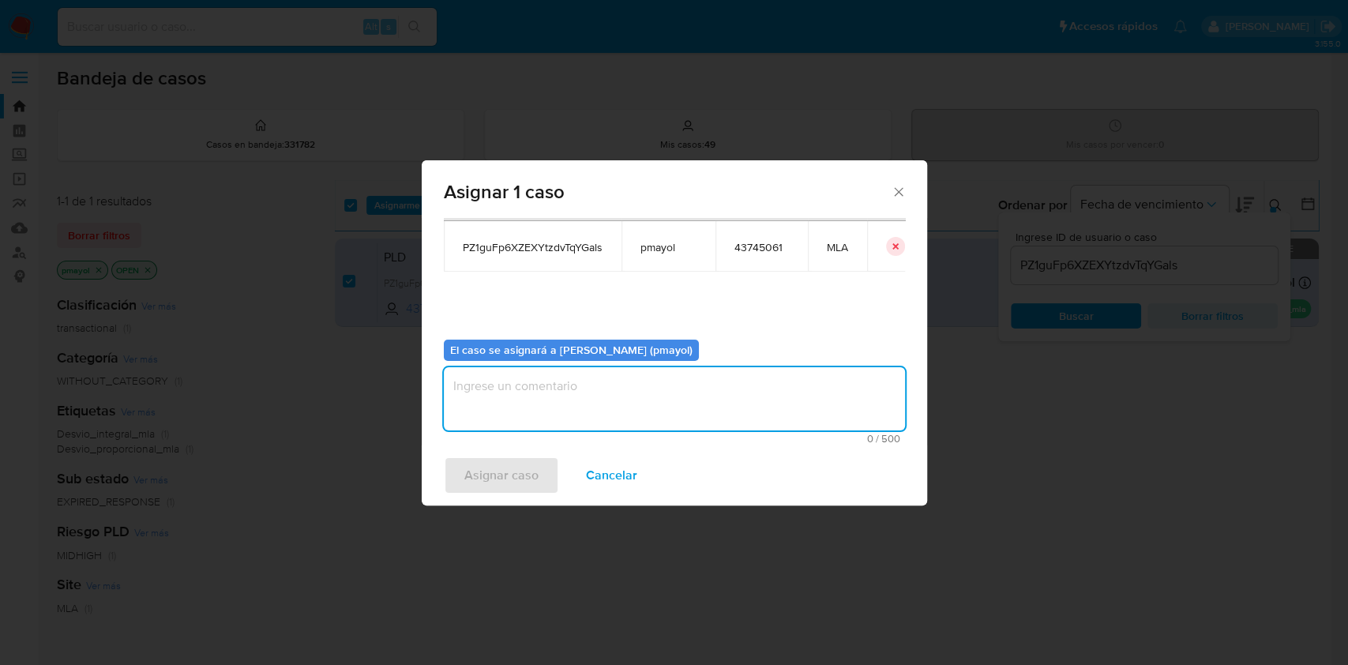
click at [804, 385] on textarea "assign-modal" at bounding box center [674, 398] width 461 height 63
type textarea "Asignación"
click at [521, 482] on span "Asignar caso" at bounding box center [501, 475] width 74 height 35
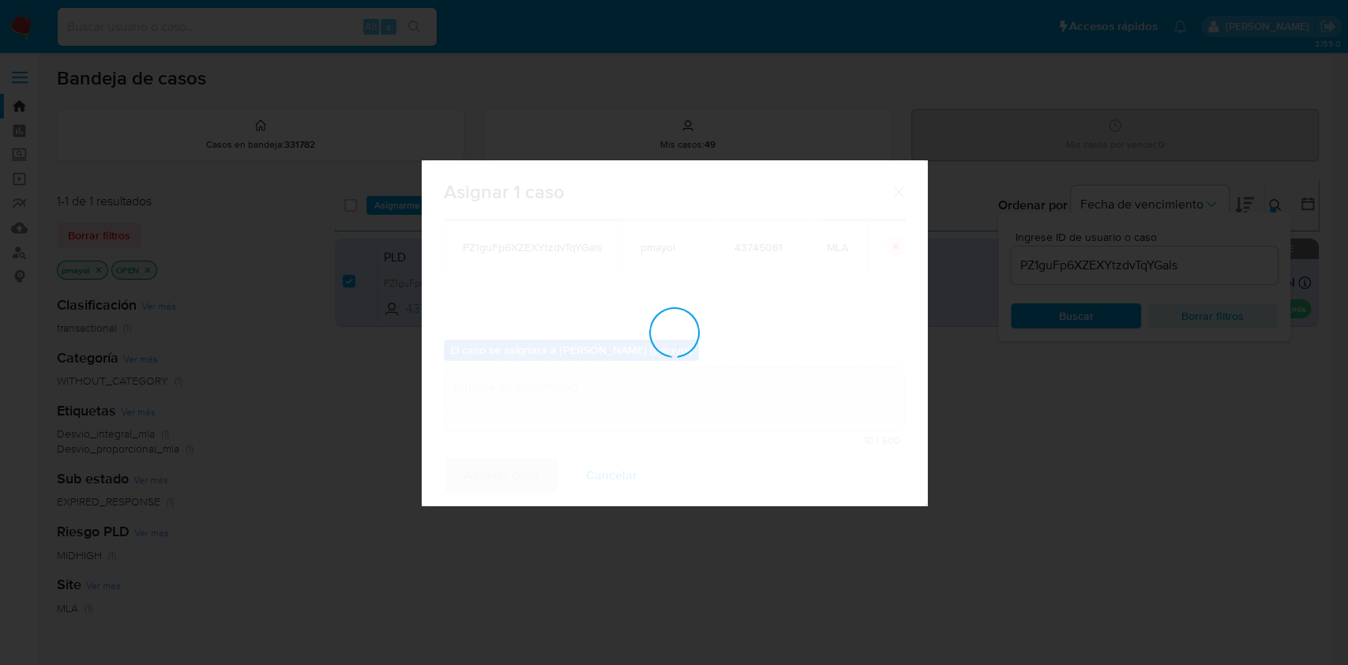
checkbox input "false"
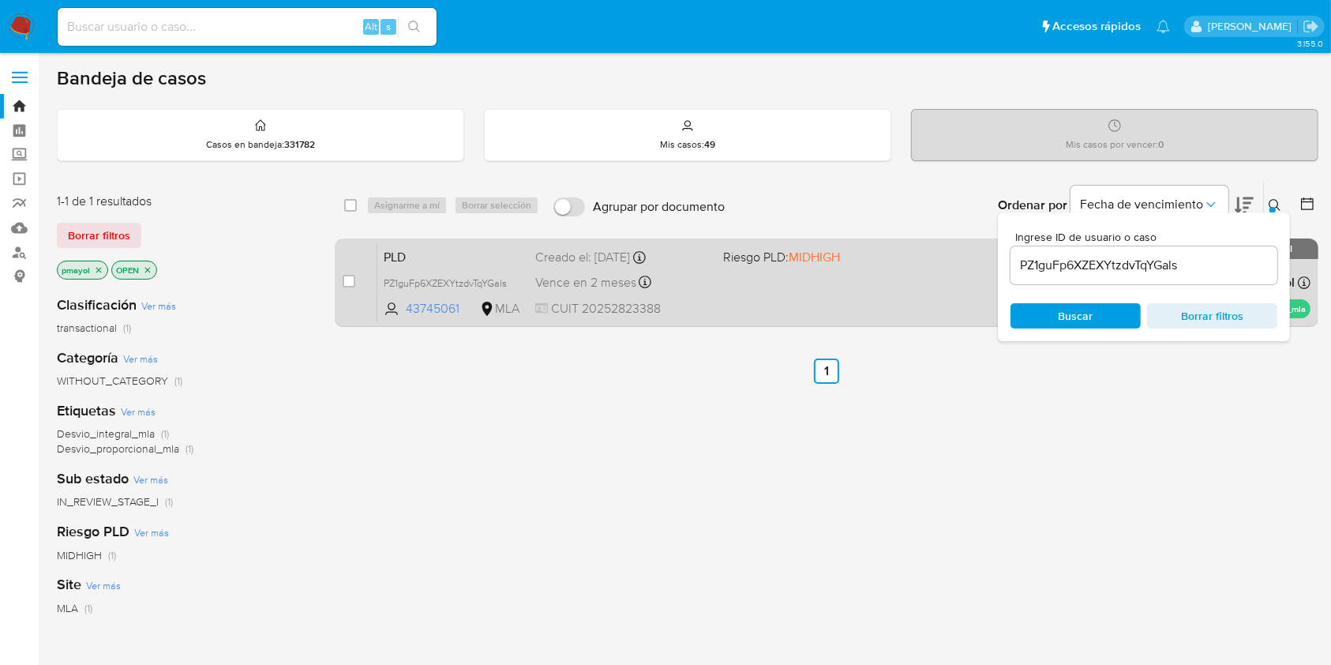
click at [815, 313] on div "PLD PZ1guFp6XZEXYtzdvTqYGals 43745061 MLA Riesgo PLD: MIDHIGH Creado el: 12/08/…" at bounding box center [843, 282] width 933 height 80
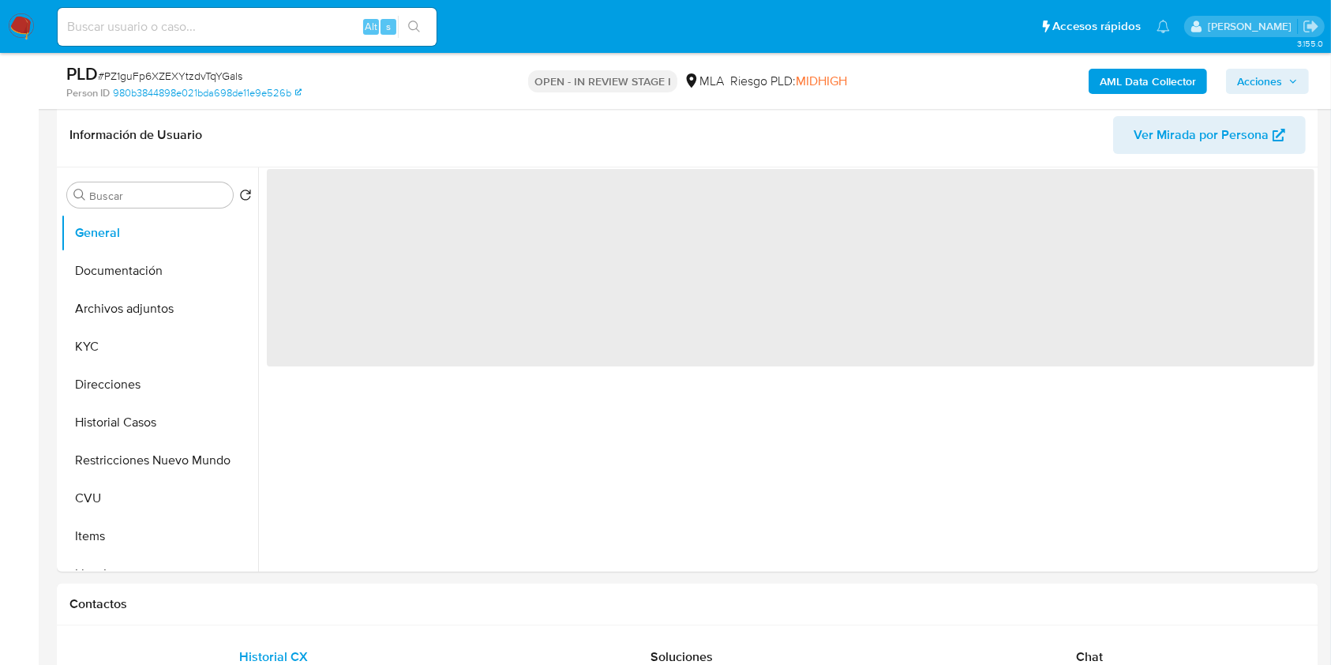
scroll to position [285, 0]
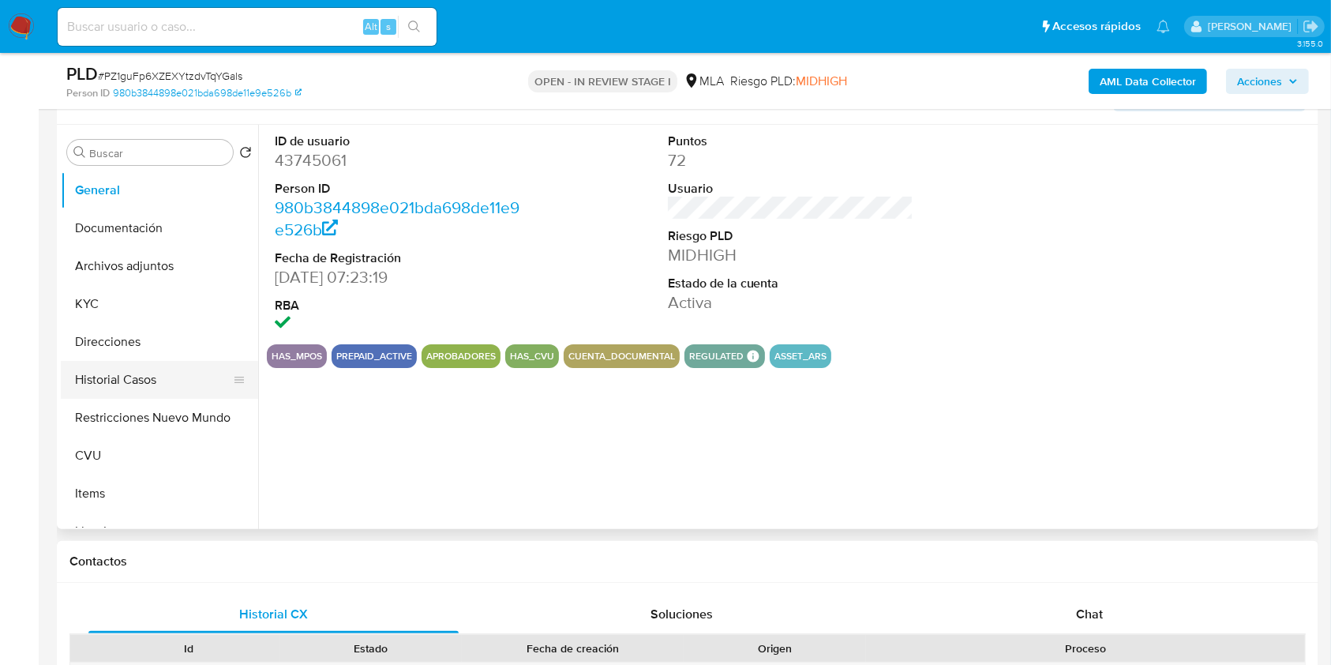
select select "10"
click at [136, 279] on button "Archivos adjuntos" at bounding box center [153, 266] width 185 height 38
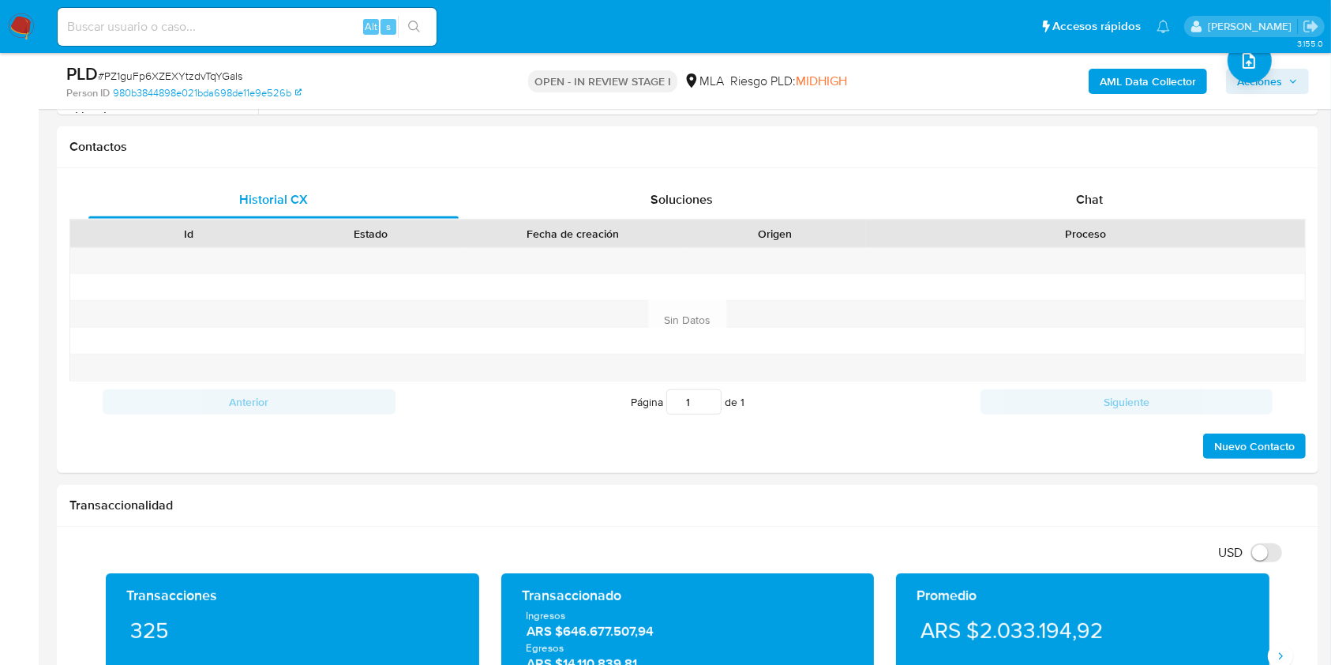
scroll to position [707, 0]
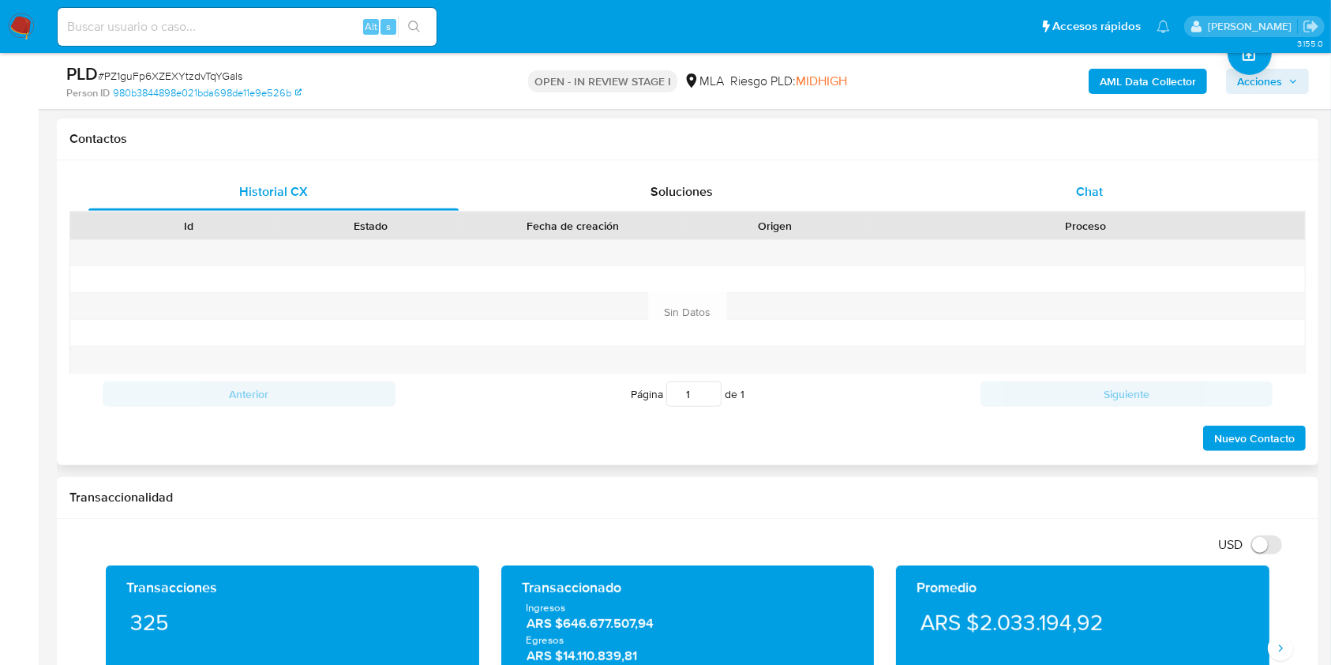
click at [1093, 193] on span "Chat" at bounding box center [1089, 191] width 27 height 18
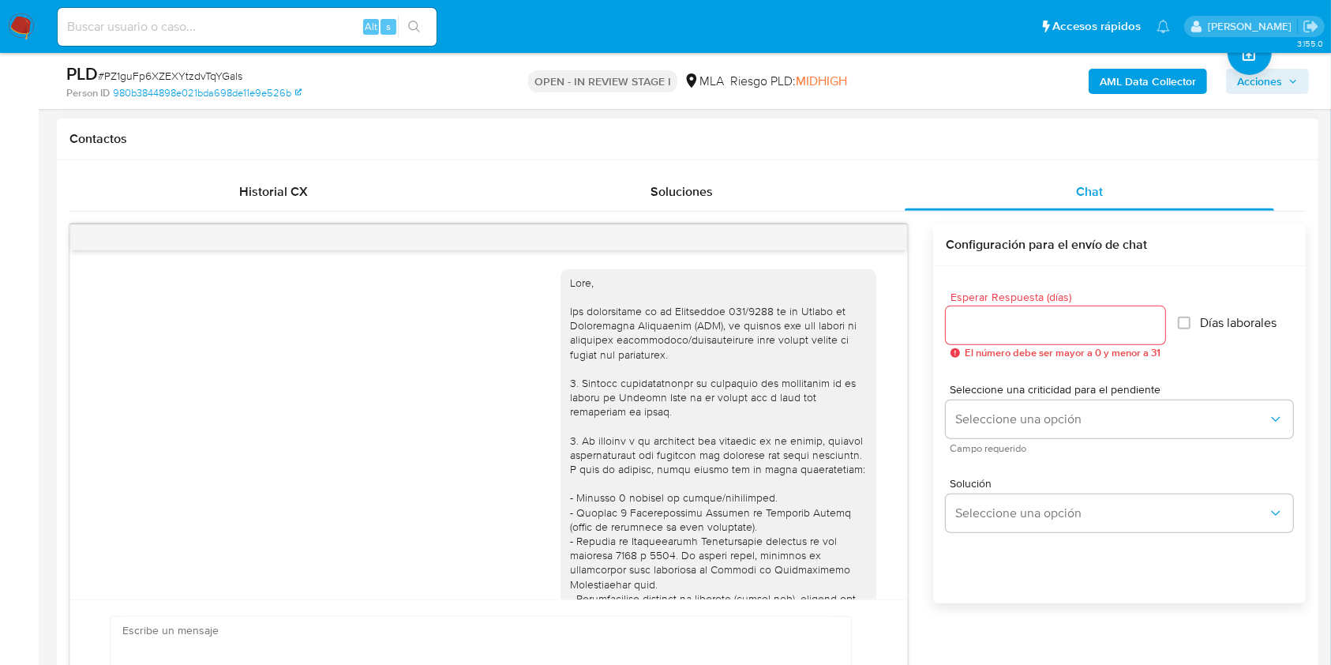
scroll to position [892, 0]
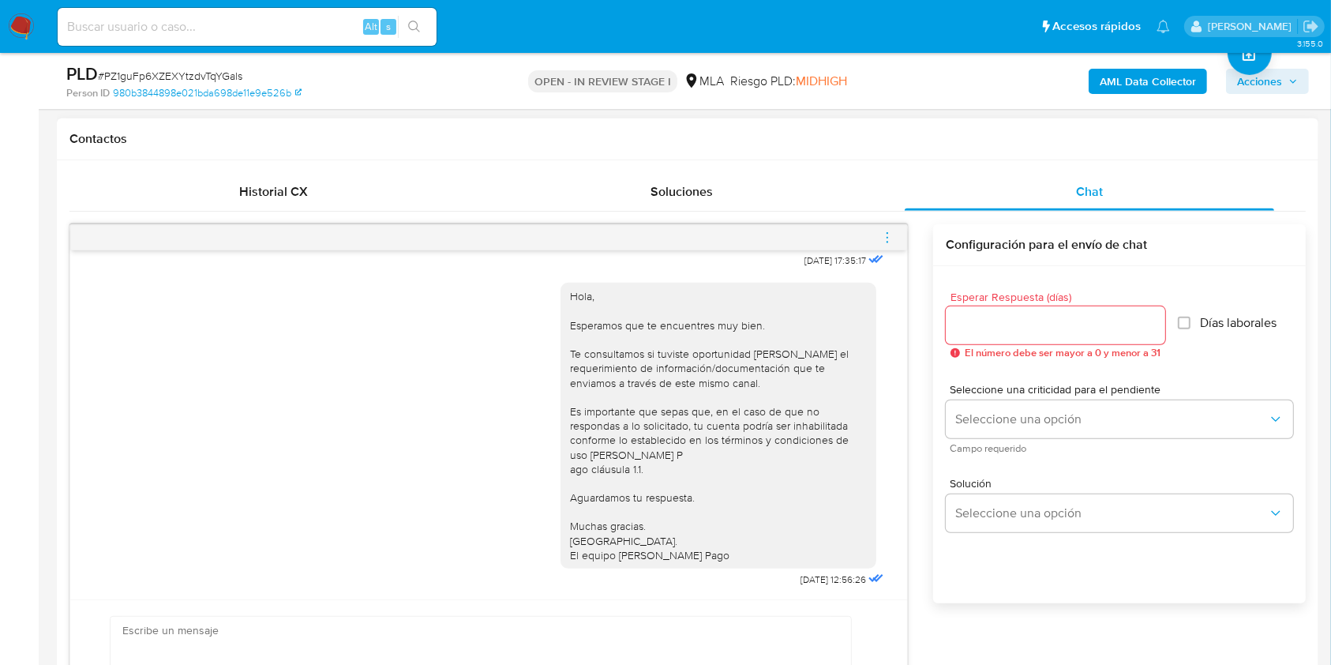
click at [890, 234] on icon "menu-action" at bounding box center [887, 238] width 14 height 14
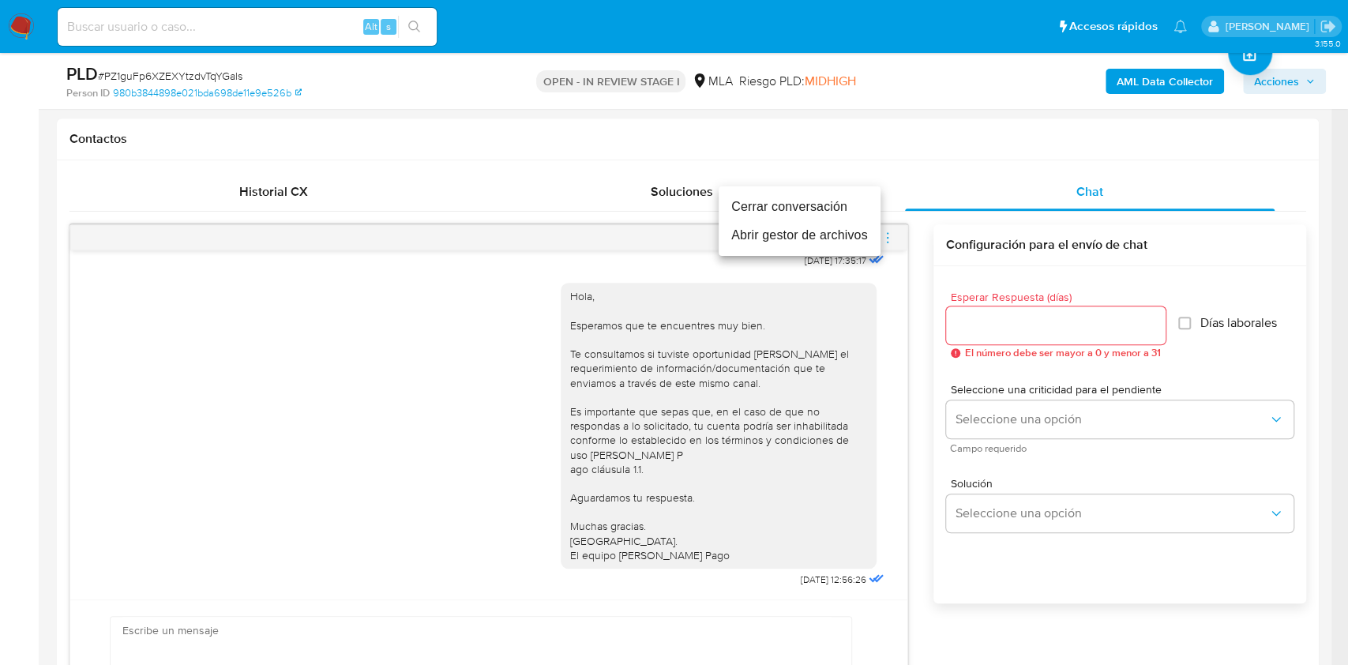
click at [816, 205] on li "Cerrar conversación" at bounding box center [799, 207] width 162 height 28
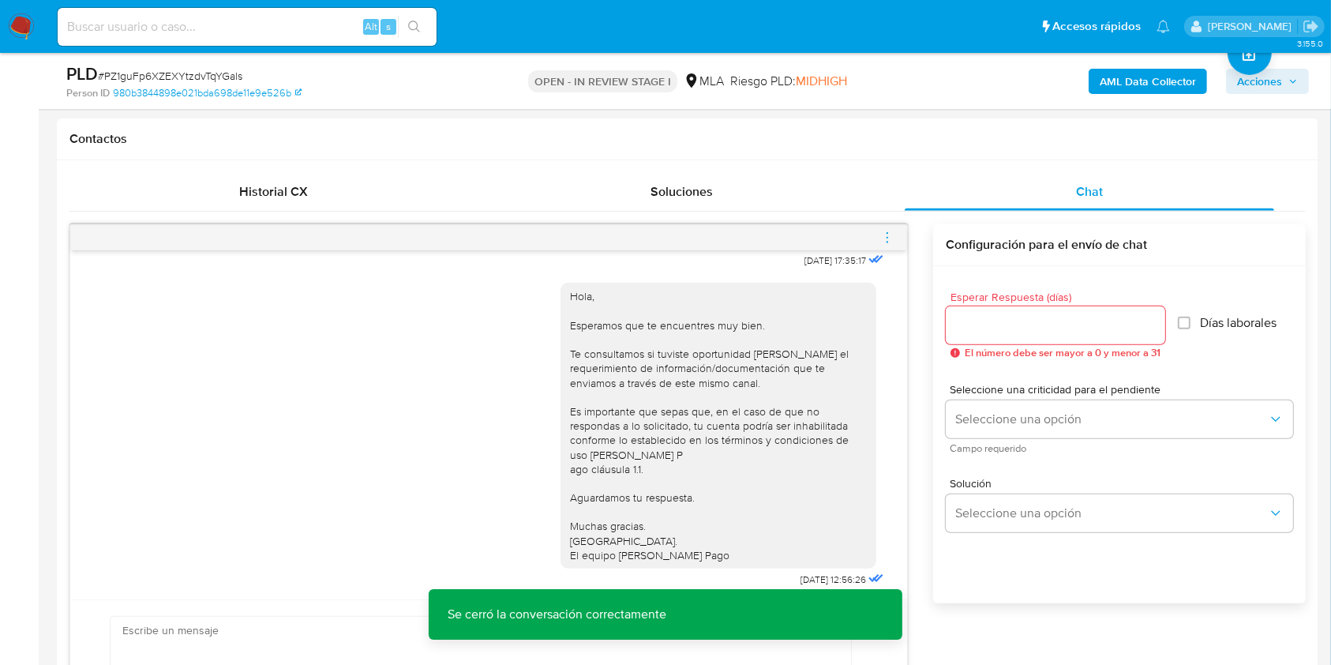
click at [1120, 84] on b "AML Data Collector" at bounding box center [1148, 81] width 96 height 25
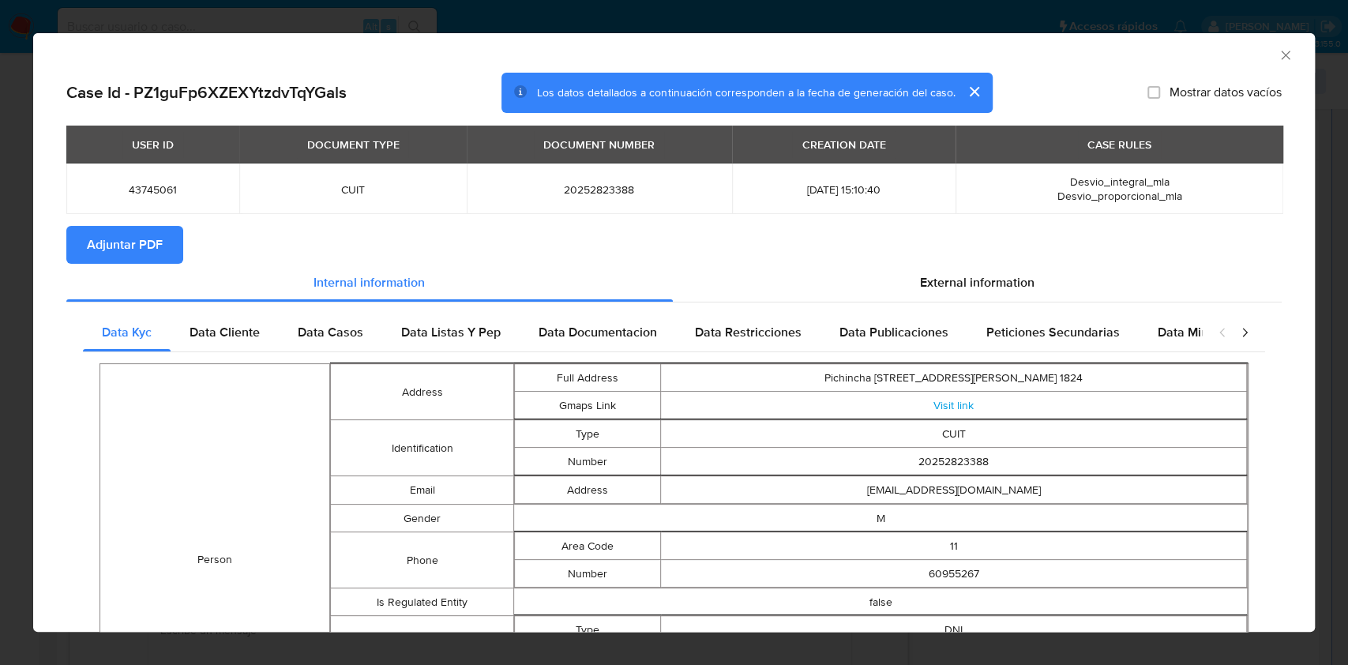
click at [167, 244] on button "Adjuntar PDF" at bounding box center [124, 245] width 117 height 38
click at [1277, 55] on icon "Cerrar ventana" at bounding box center [1285, 55] width 16 height 16
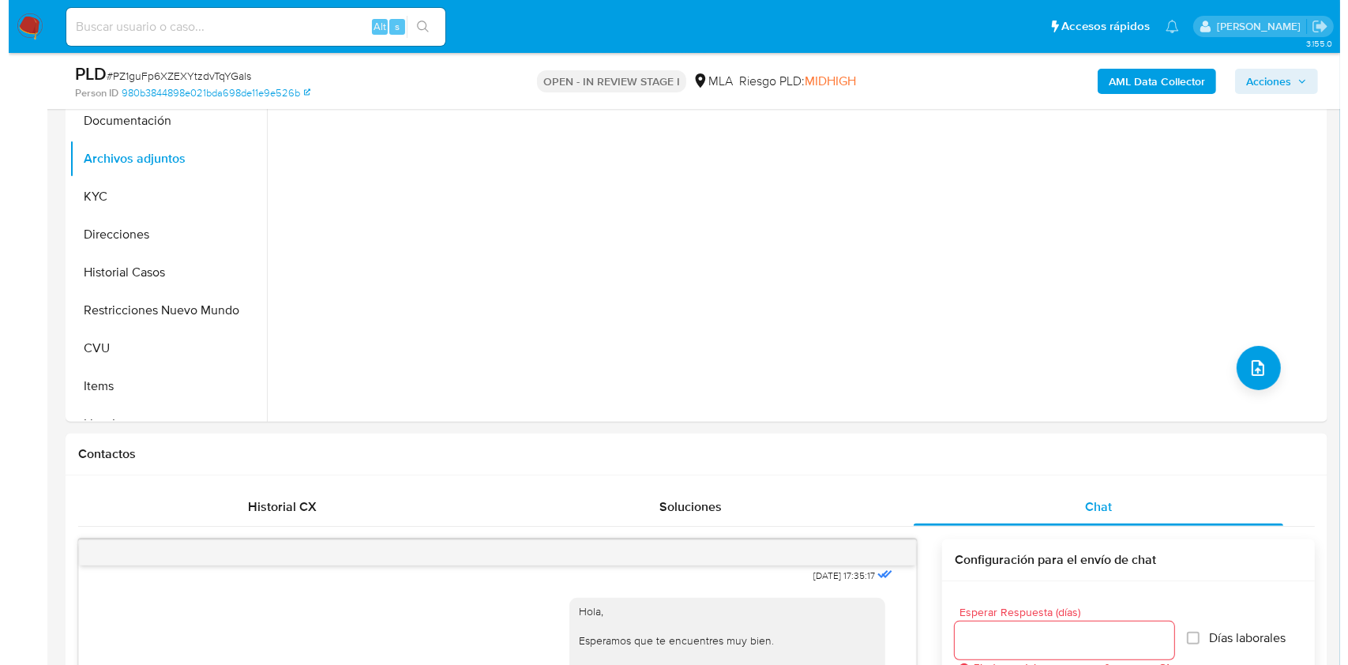
scroll to position [357, 0]
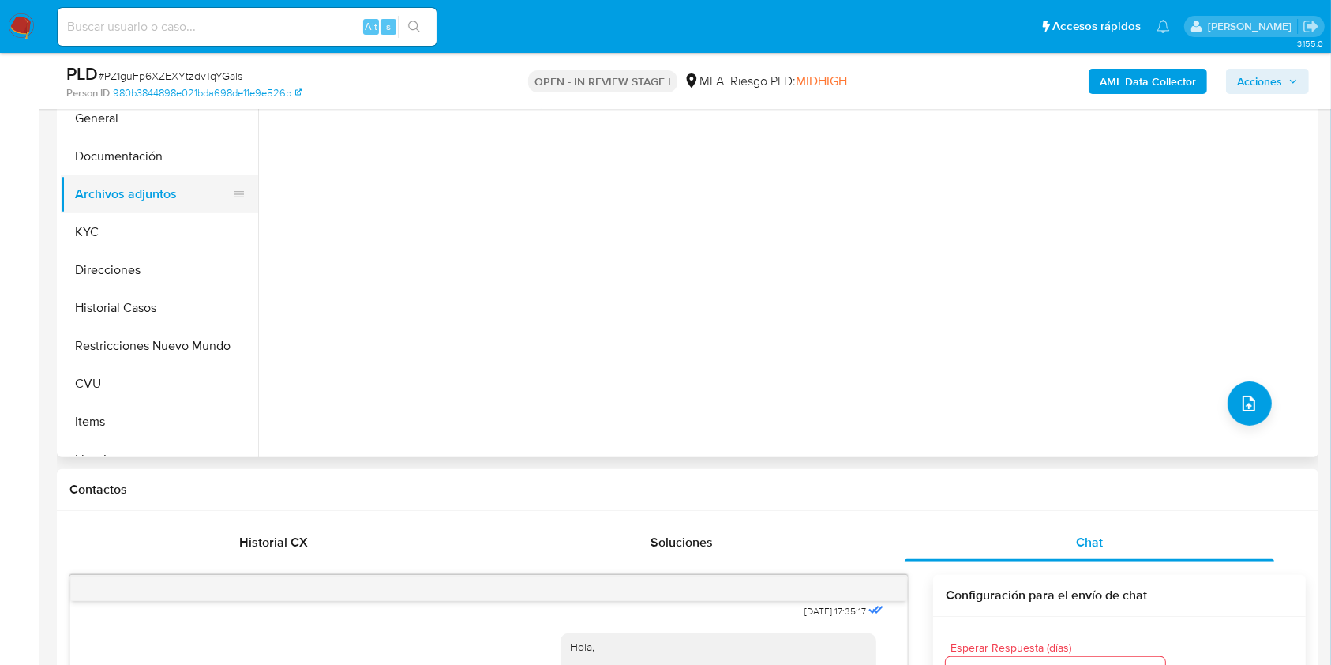
click at [177, 195] on button "Archivos adjuntos" at bounding box center [153, 194] width 185 height 38
click at [1245, 387] on button "upload-file" at bounding box center [1250, 403] width 44 height 44
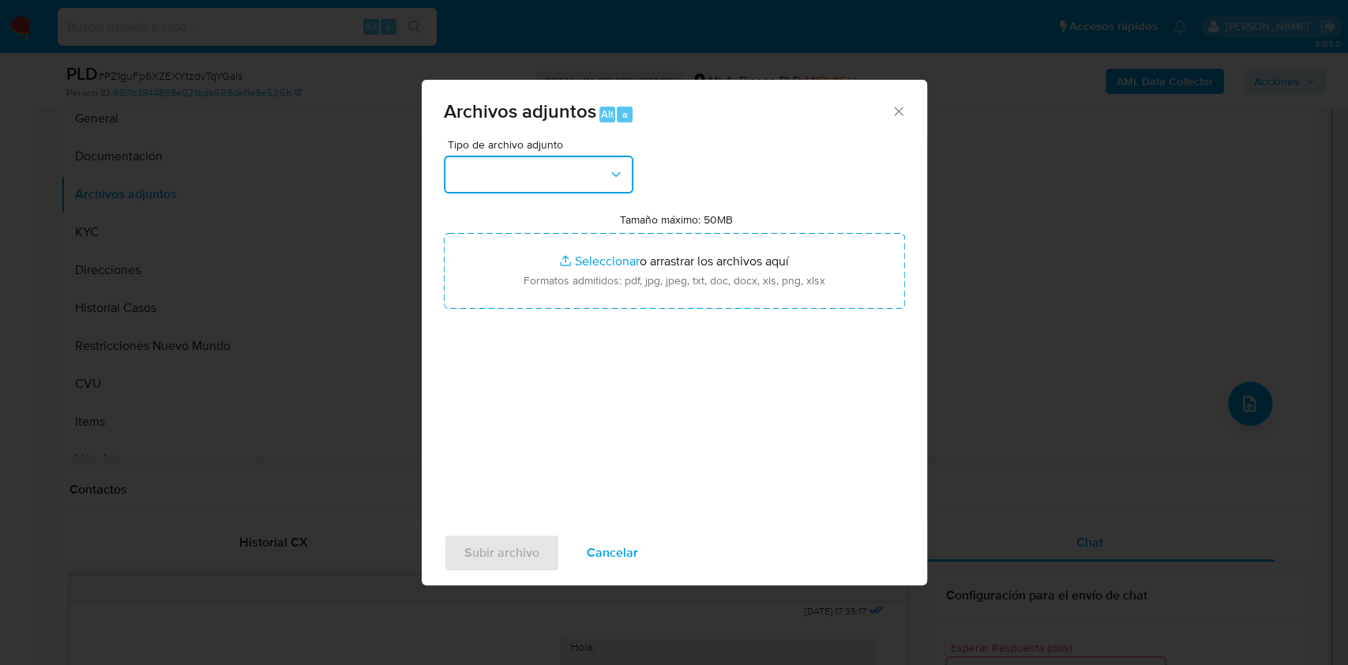
click at [593, 171] on button "button" at bounding box center [538, 175] width 189 height 38
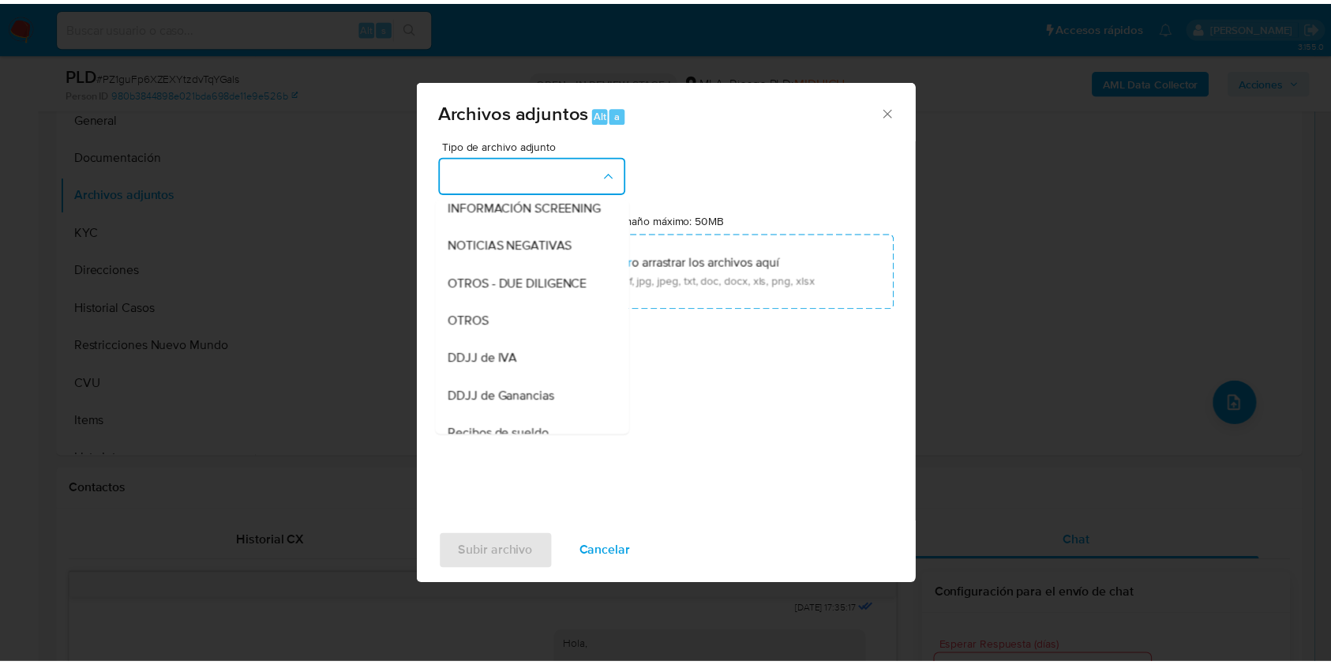
scroll to position [234, 0]
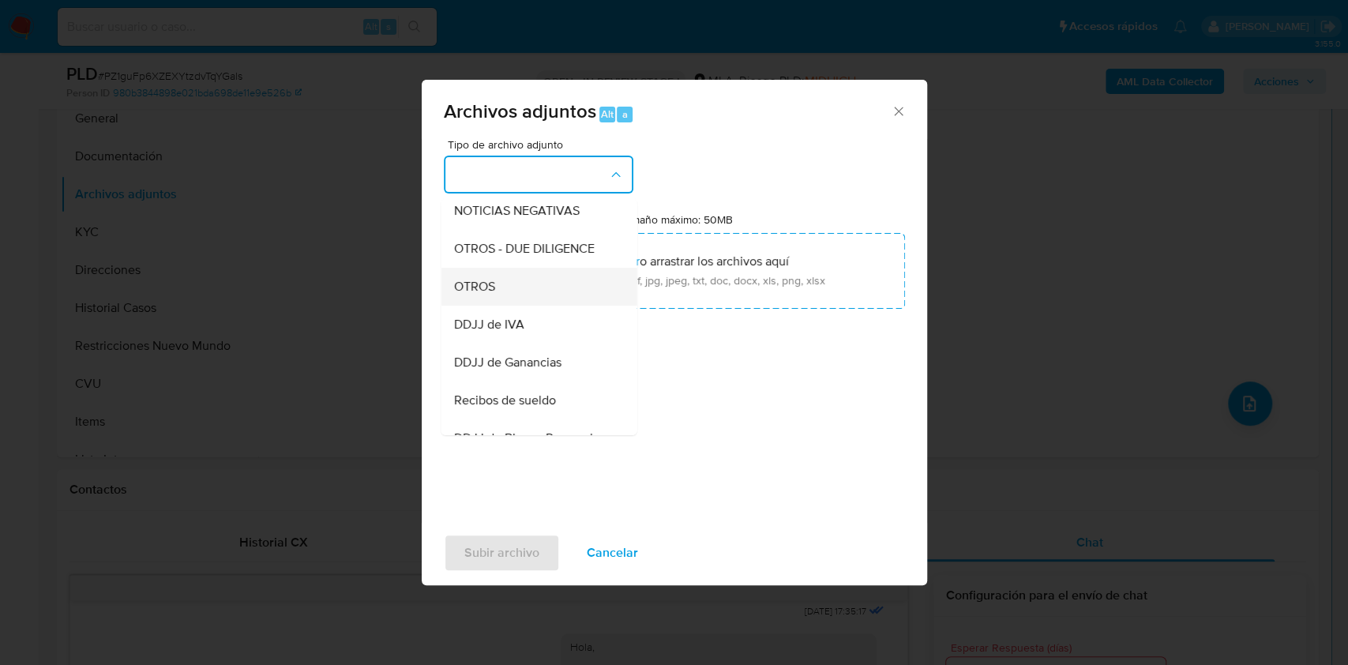
click at [515, 305] on div "OTROS" at bounding box center [533, 287] width 161 height 38
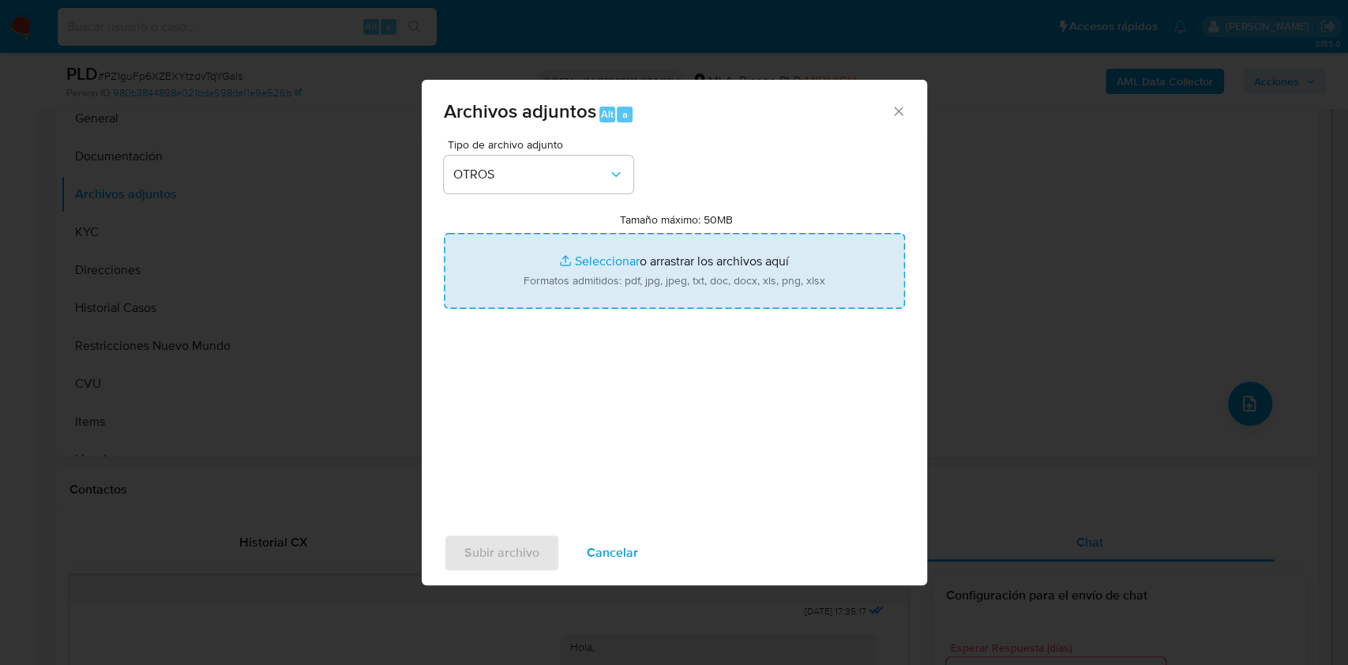
click at [623, 268] on input "Tamaño máximo: 50MB Seleccionar archivos" at bounding box center [674, 271] width 461 height 76
type input "C:\fakepath\Caselog PZ1guFp6XZEXYtzdvTqYGals.docx"
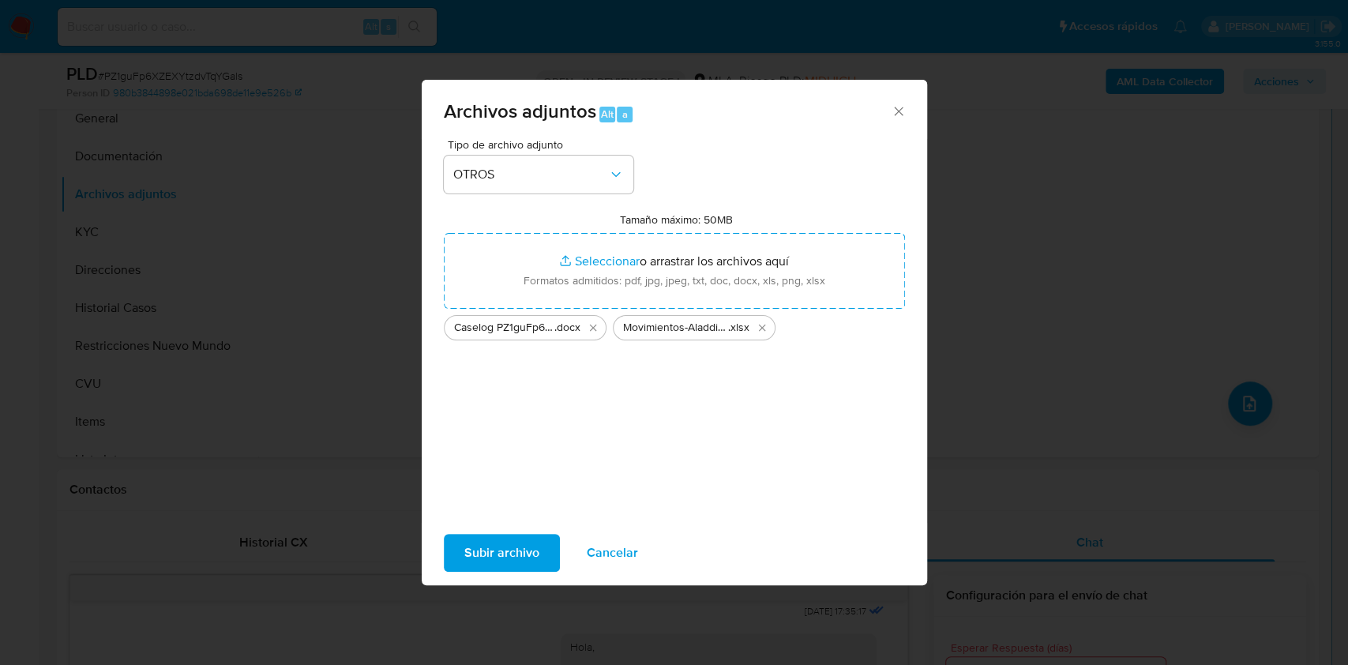
click at [486, 550] on span "Subir archivo" at bounding box center [501, 552] width 75 height 35
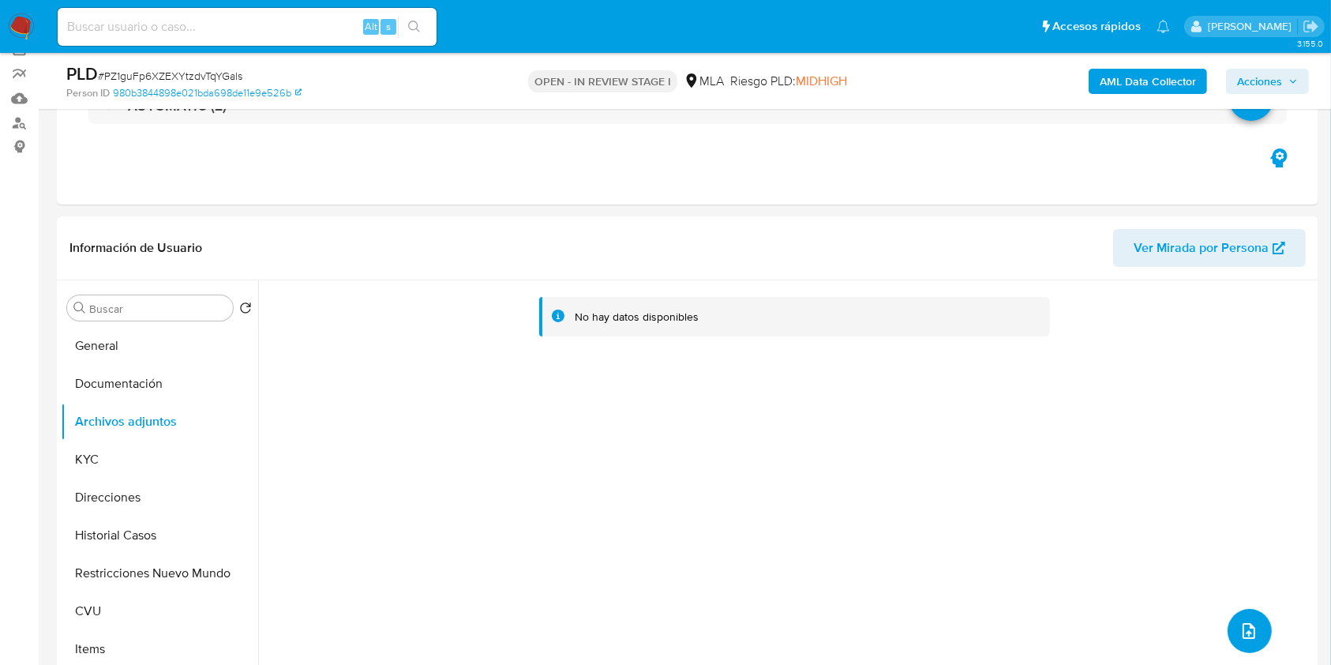
scroll to position [118, 0]
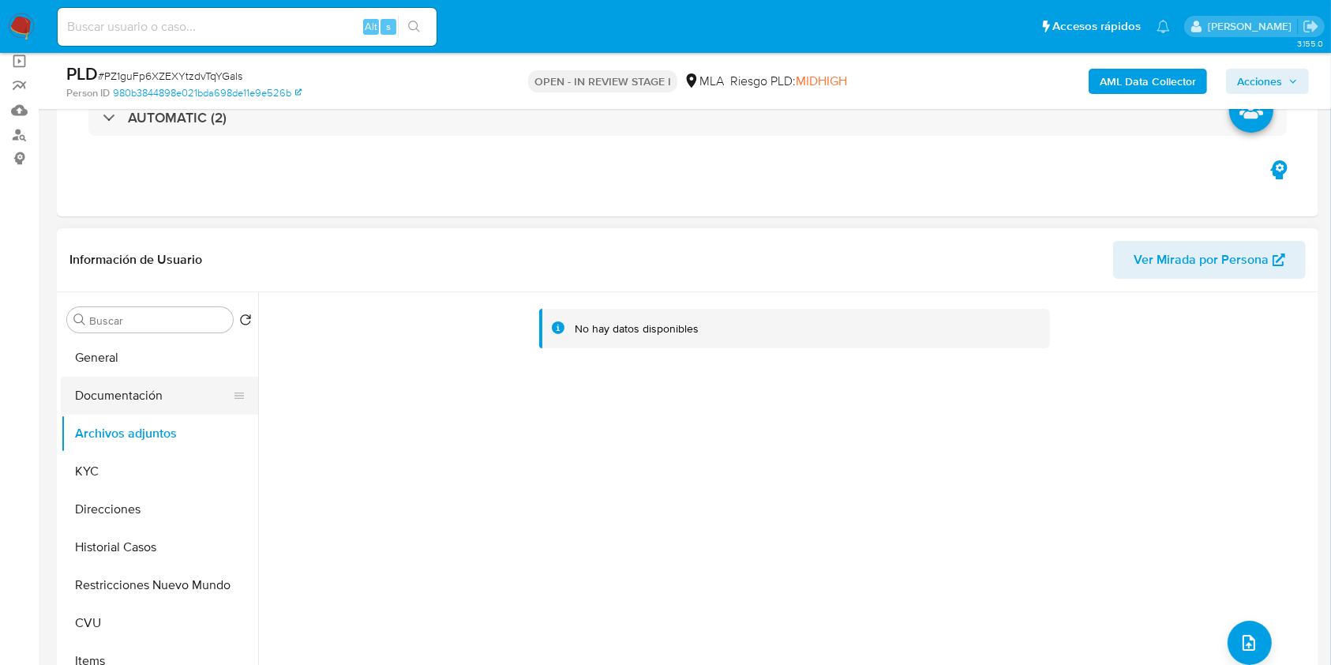
click at [139, 388] on button "Documentación" at bounding box center [153, 396] width 185 height 38
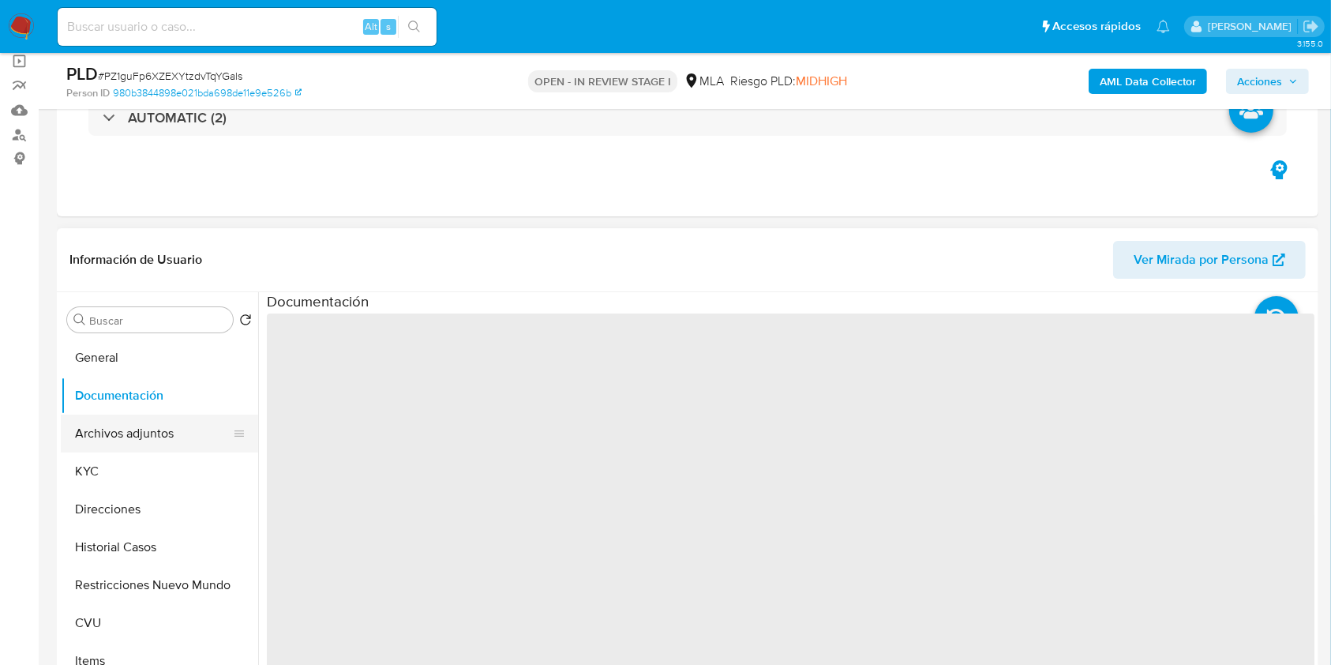
click at [132, 425] on button "Archivos adjuntos" at bounding box center [153, 433] width 185 height 38
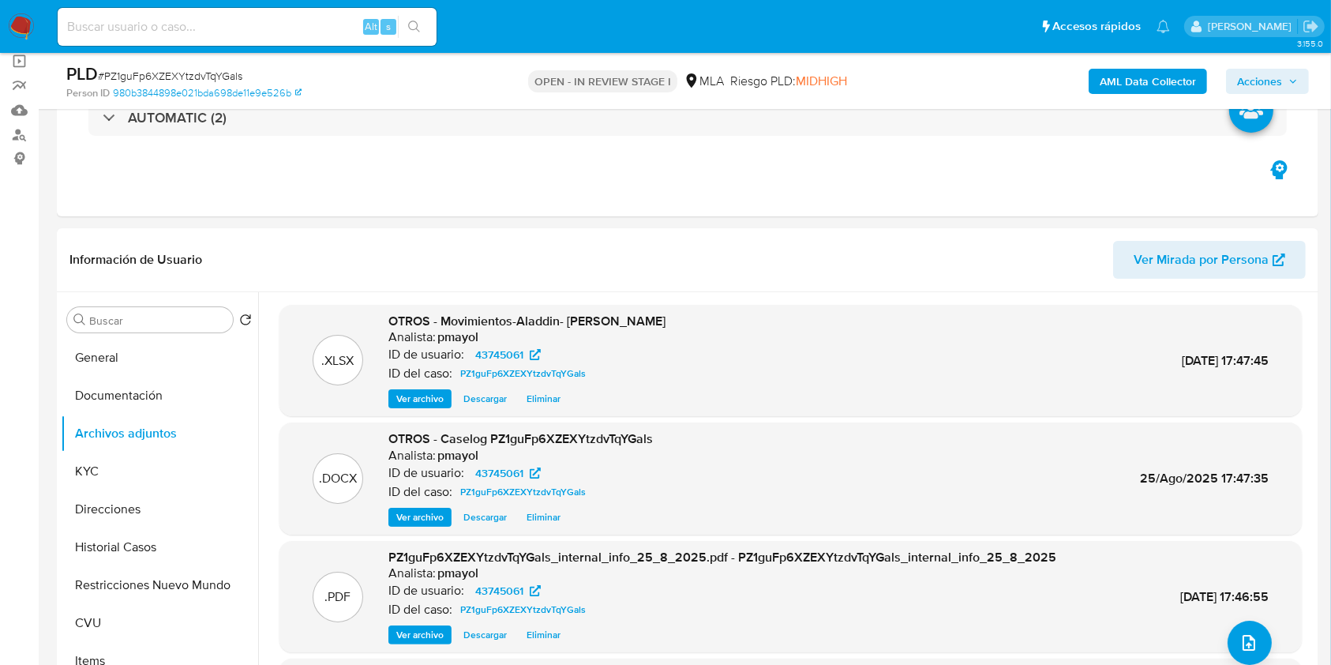
click at [1280, 82] on span "Acciones" at bounding box center [1259, 81] width 45 height 25
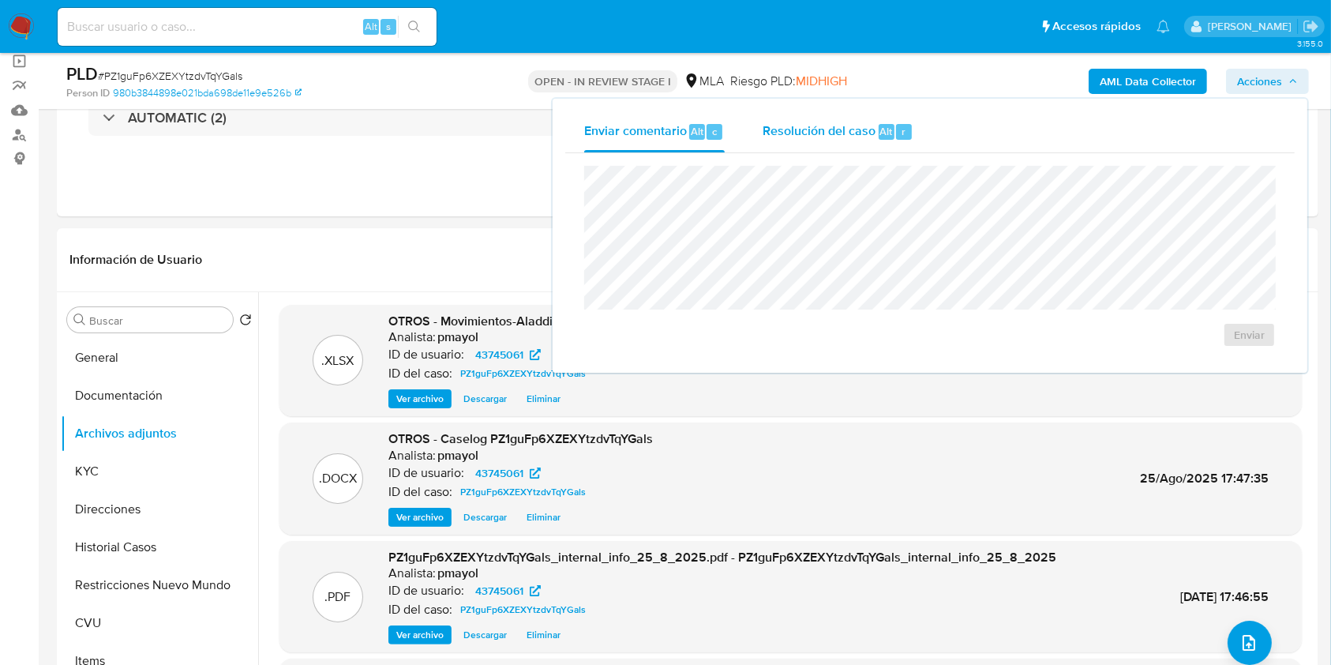
click at [853, 122] on span "Resolución del caso" at bounding box center [819, 131] width 113 height 18
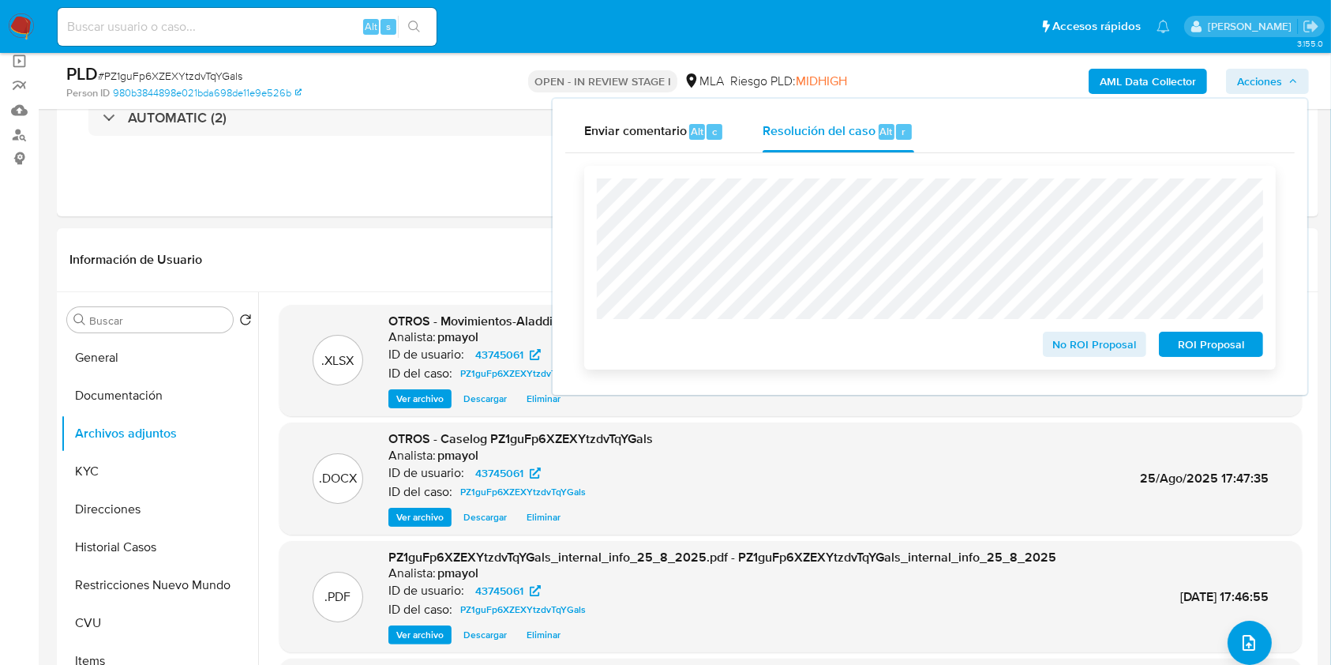
click at [1080, 339] on span "No ROI Proposal" at bounding box center [1095, 344] width 82 height 22
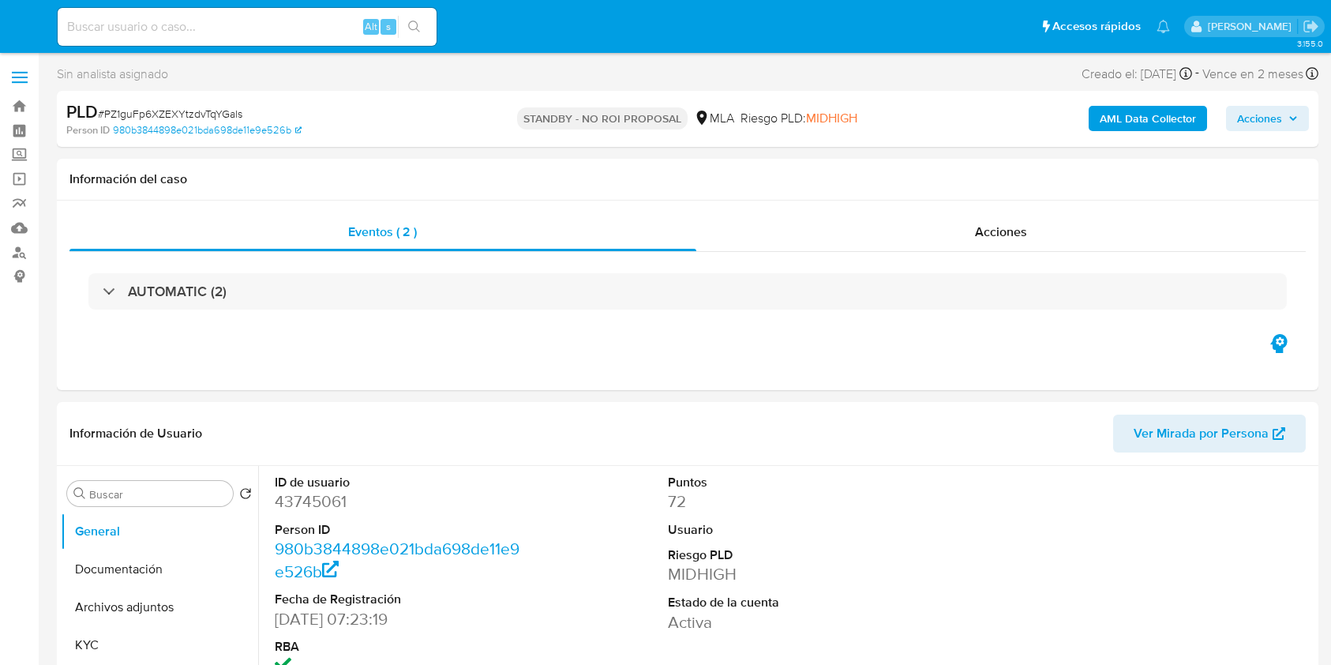
select select "10"
click at [300, 26] on input at bounding box center [247, 27] width 379 height 21
paste input "8ymK4qfiERTjUQVyjLAOCMV4"
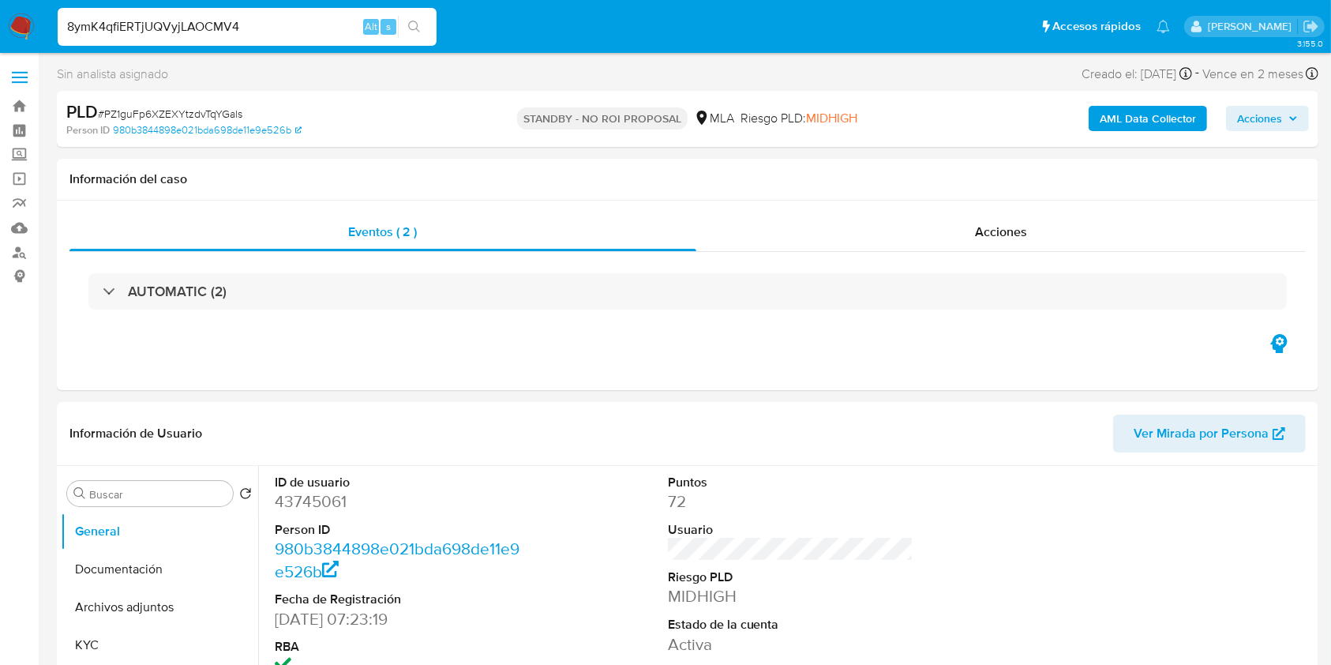
type input "8ymK4qfiERTjUQVyjLAOCMV4"
click at [193, 111] on span "# 8ymK4qfiERTjUQVyjLAOCMV4" at bounding box center [175, 114] width 154 height 16
copy span "8ymK4qfiERTjUQVyjLAOCMV4"
select select "10"
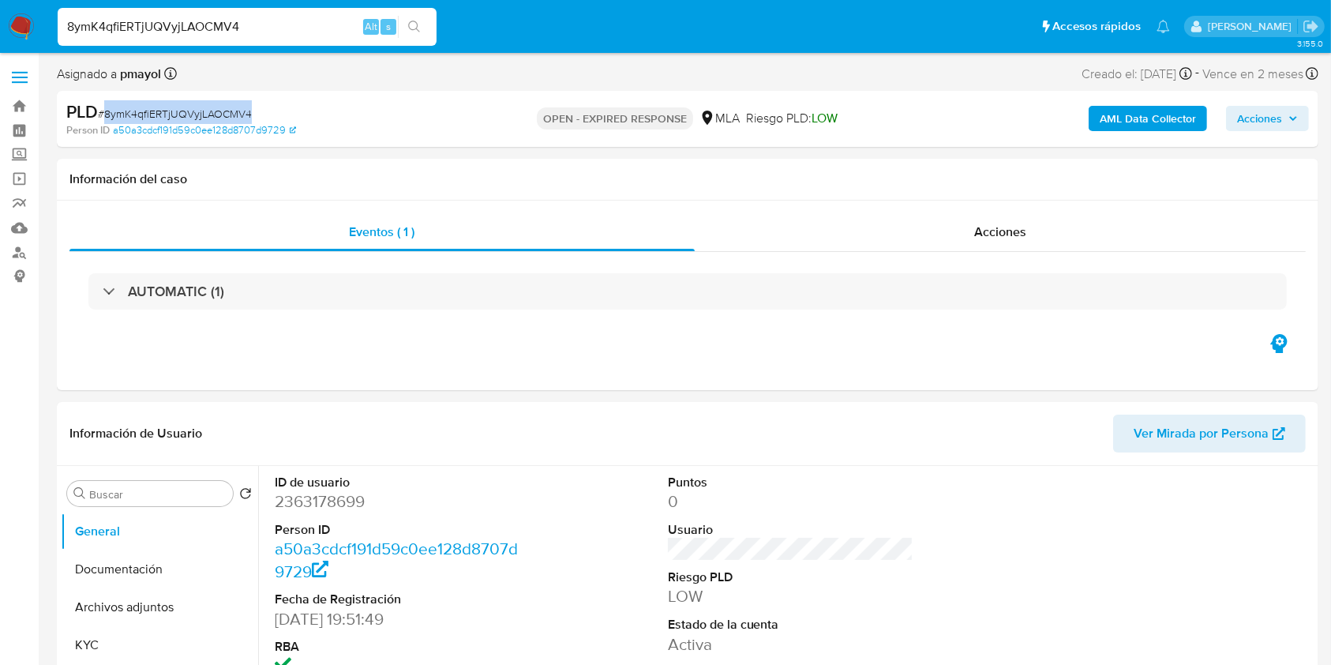
click at [16, 21] on img at bounding box center [21, 26] width 27 height 27
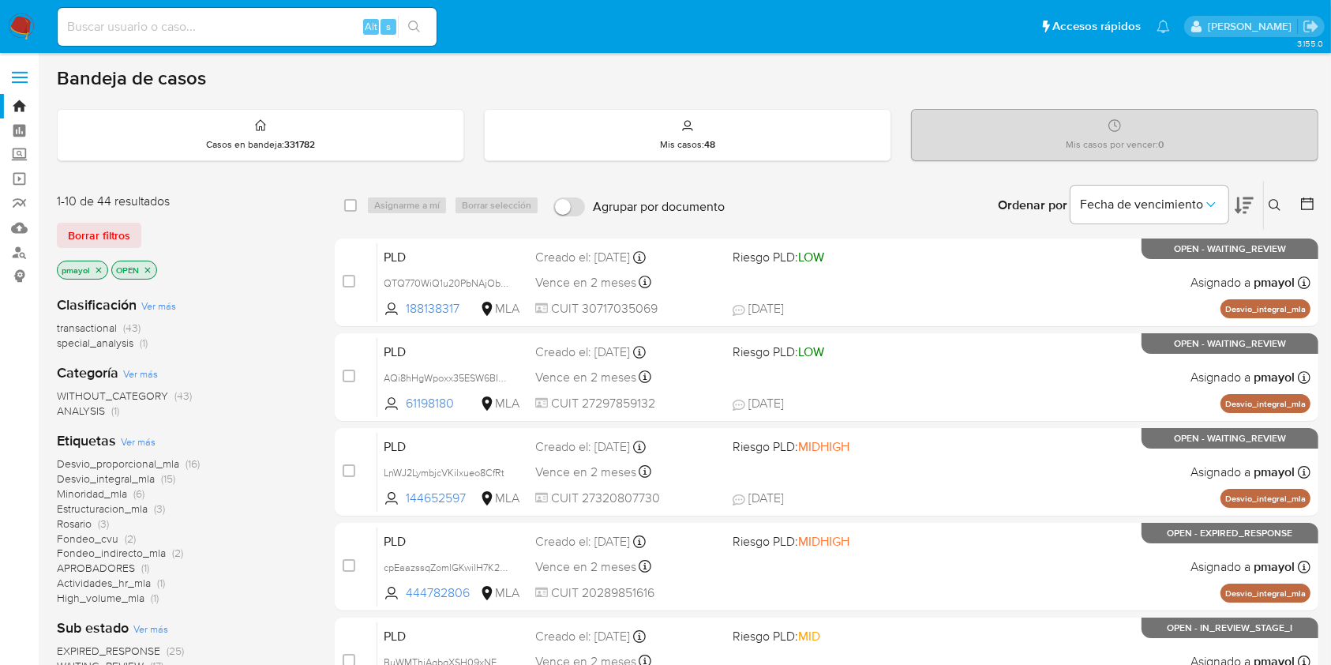
click at [1276, 201] on icon at bounding box center [1275, 205] width 13 height 13
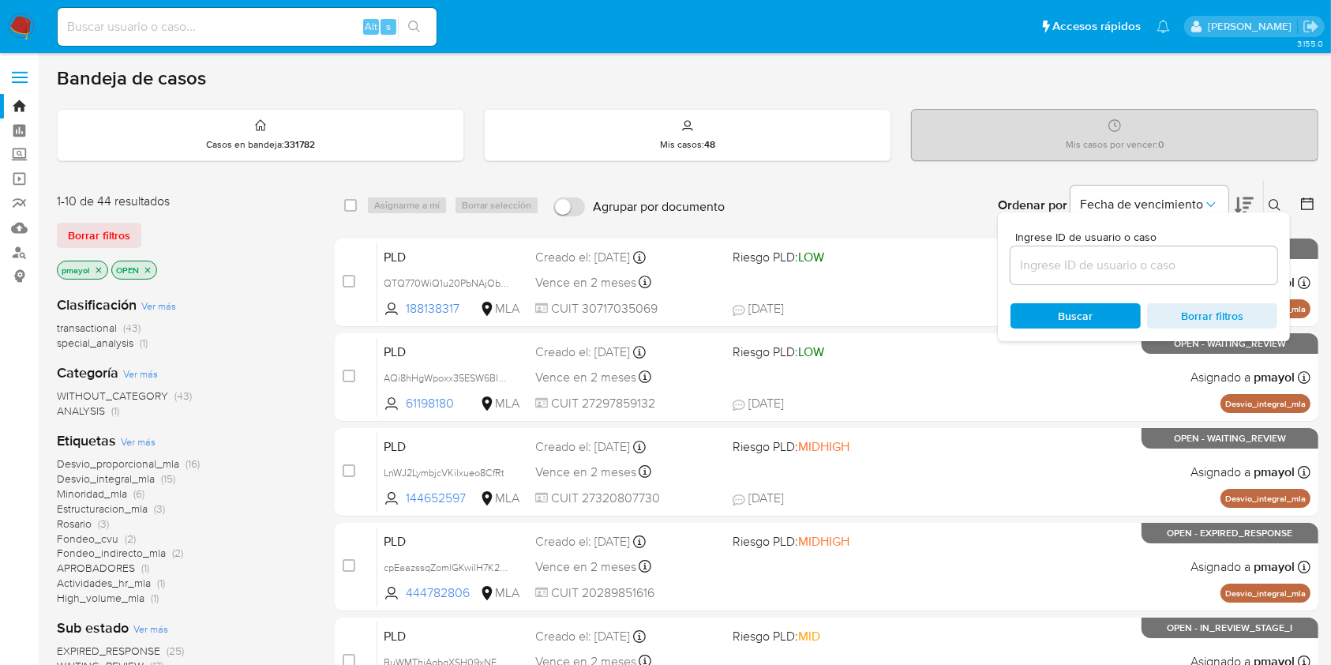
click at [1110, 266] on input at bounding box center [1143, 265] width 267 height 21
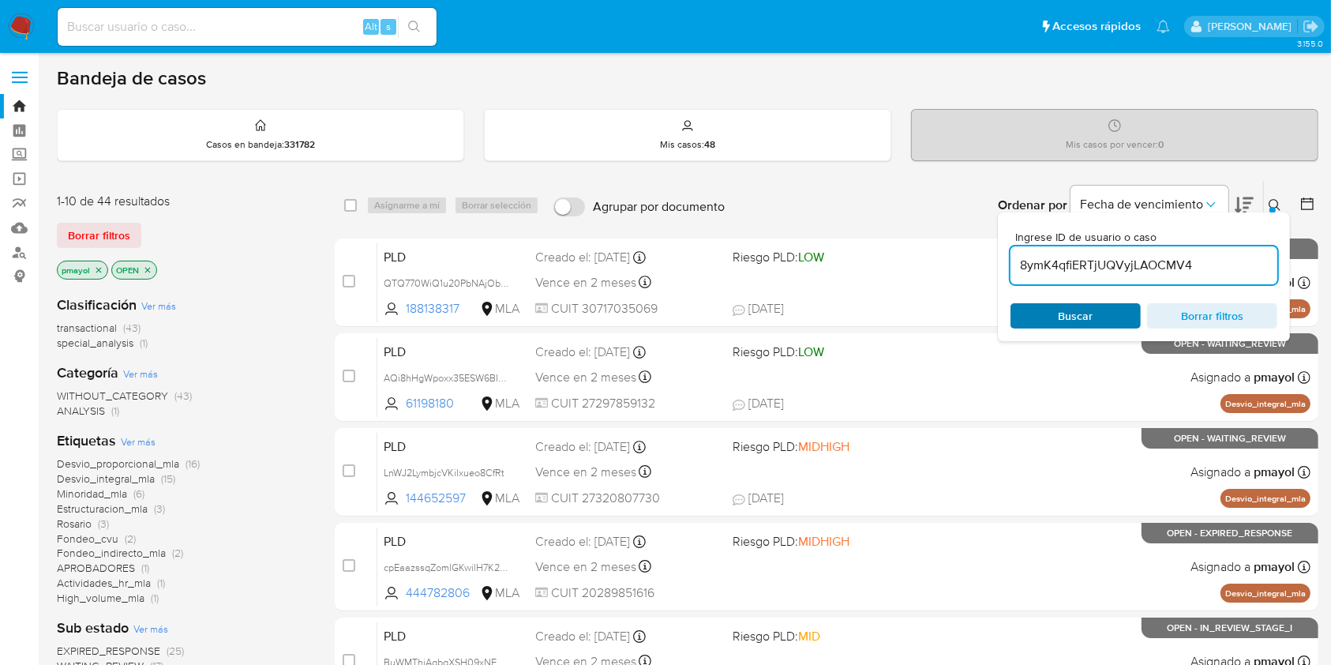
type input "8ymK4qfiERTjUQVyjLAOCMV4"
click at [1055, 309] on span "Buscar" at bounding box center [1076, 316] width 108 height 22
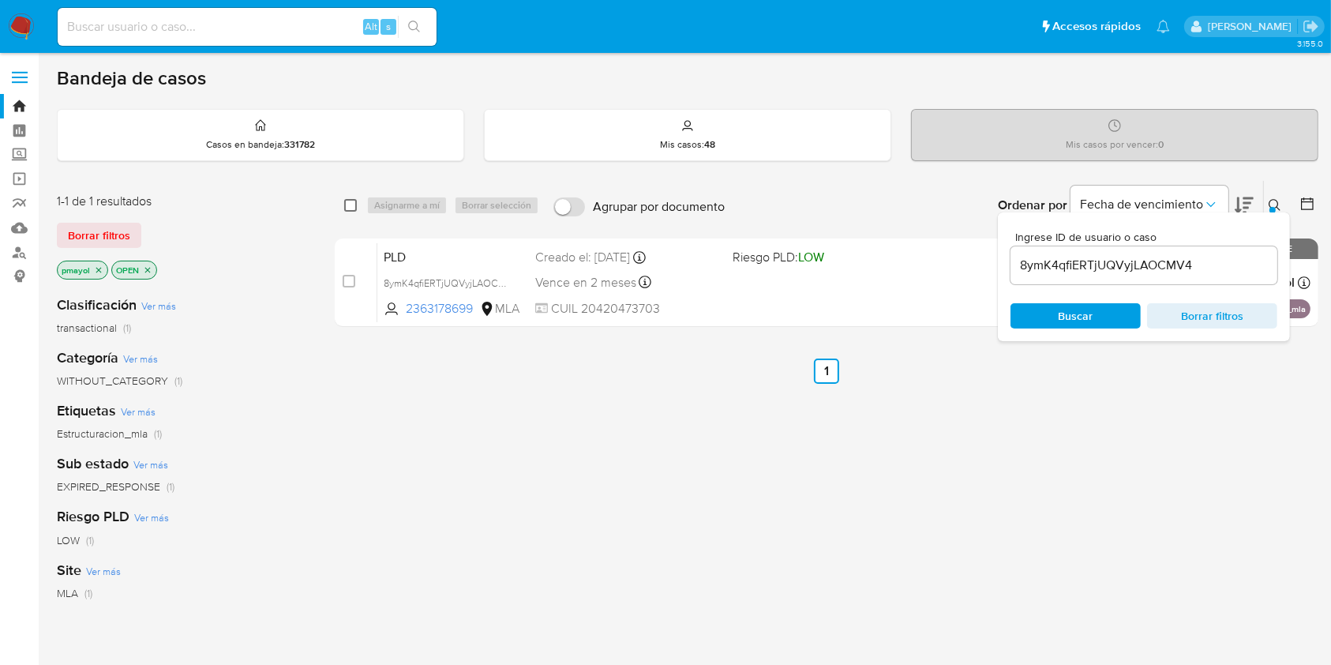
click at [351, 205] on input "checkbox" at bounding box center [350, 205] width 13 height 13
checkbox input "true"
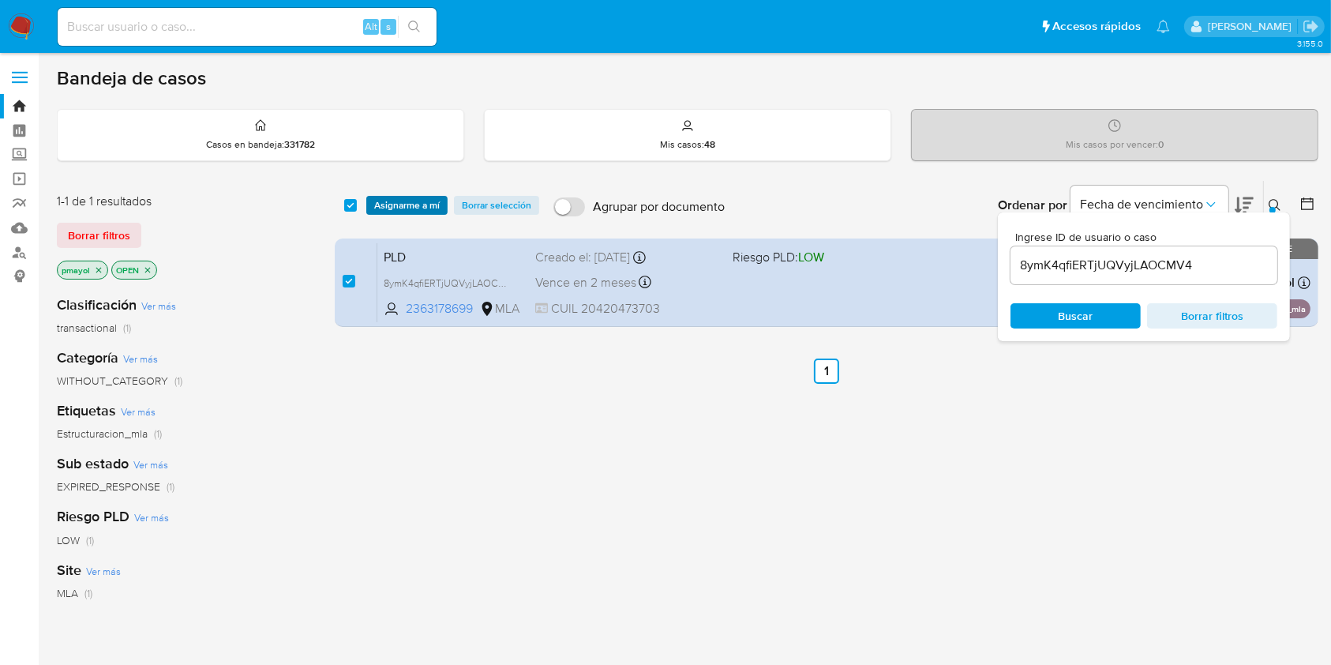
click at [374, 200] on span "Asignarme a mí" at bounding box center [407, 205] width 66 height 16
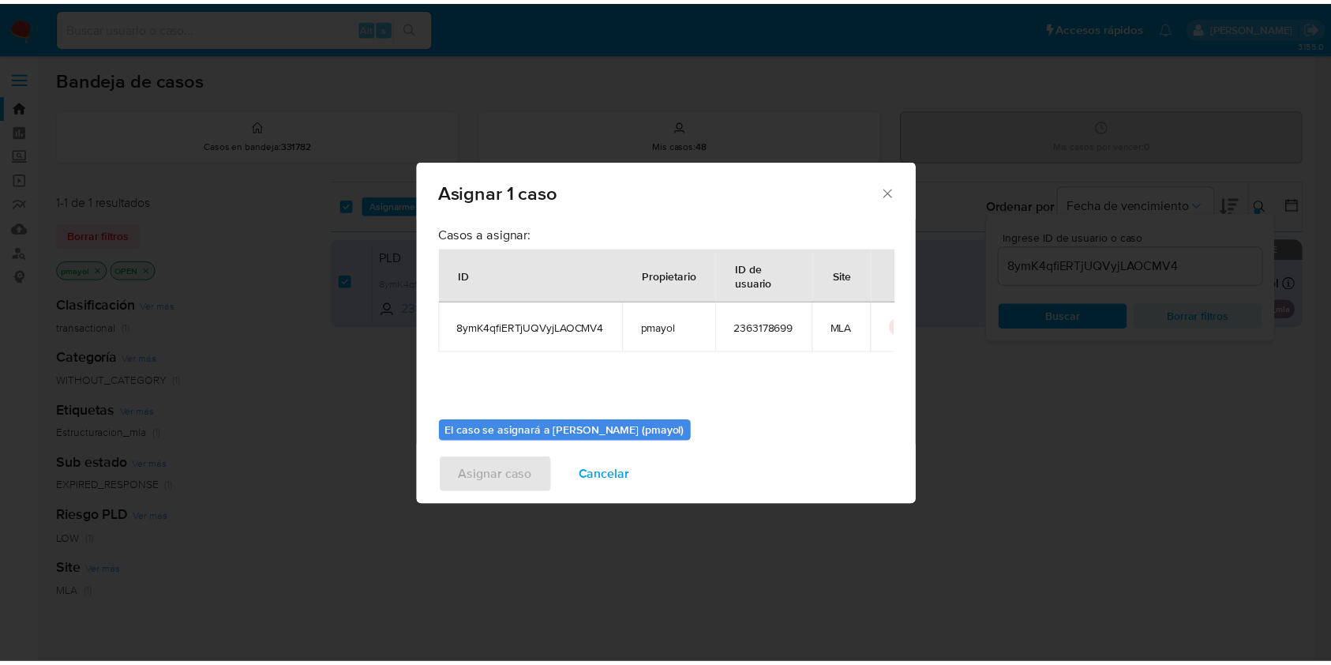
scroll to position [81, 0]
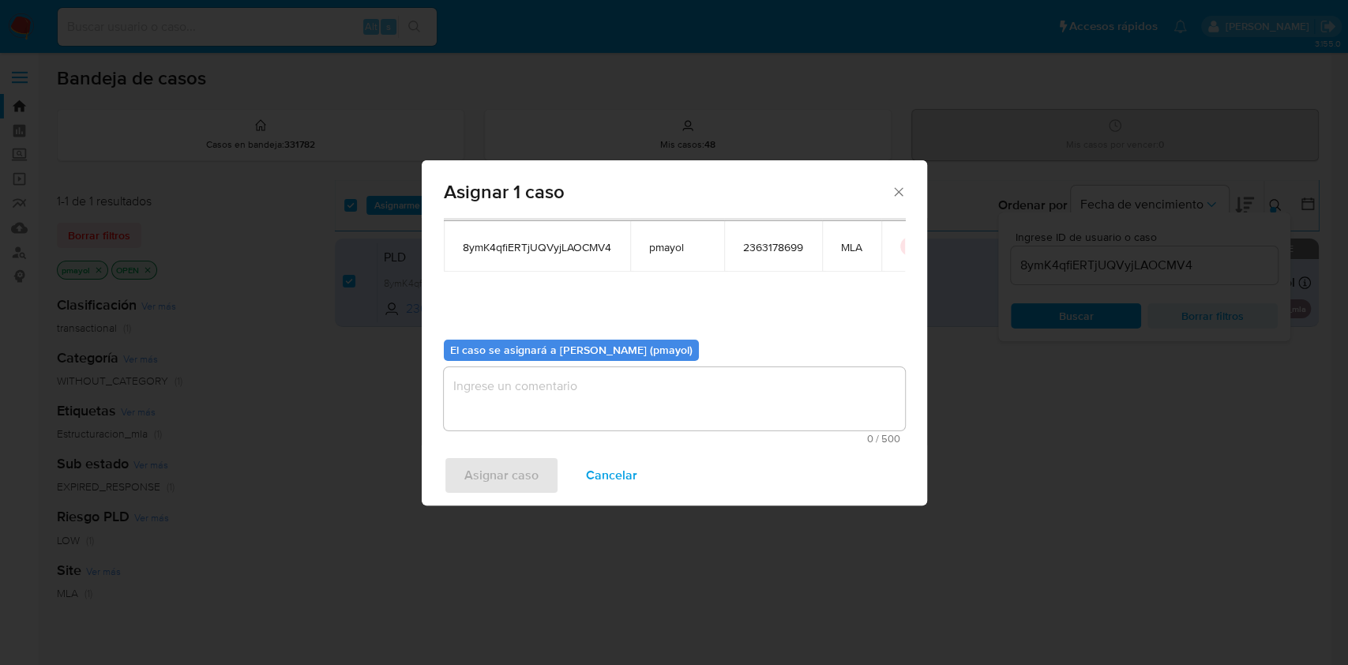
click at [763, 372] on textarea "assign-modal" at bounding box center [674, 398] width 461 height 63
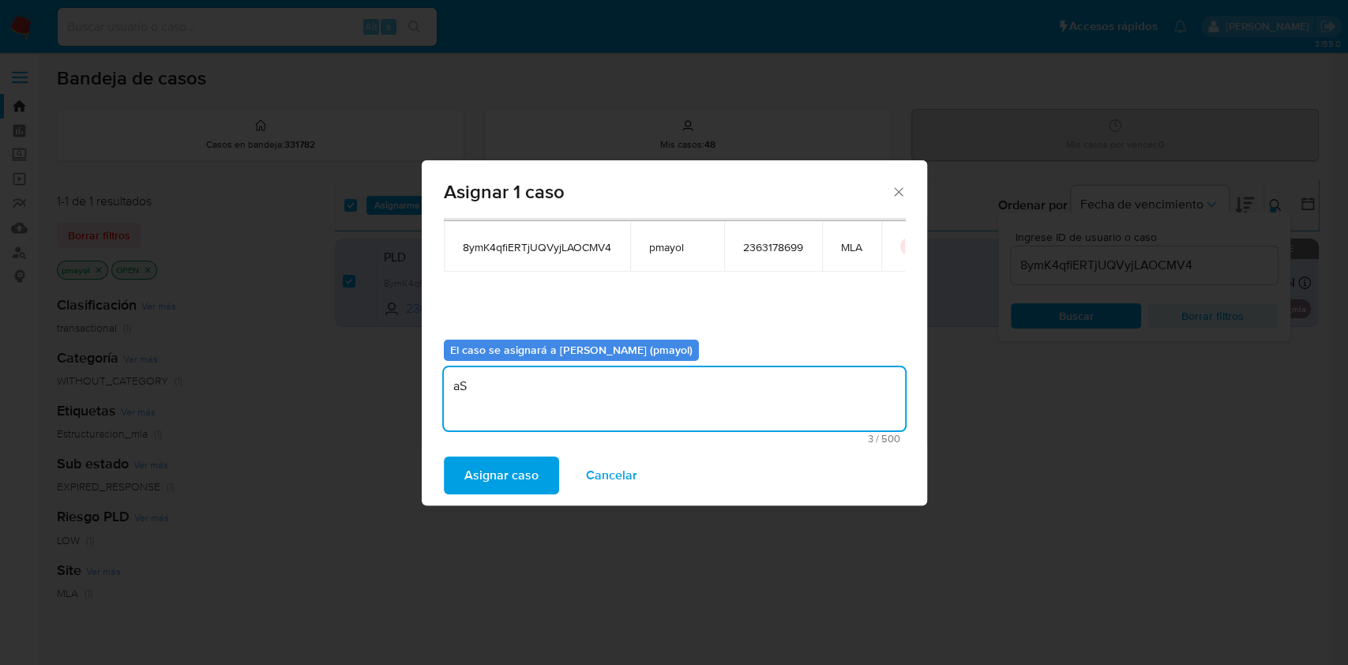
type textarea "a"
type textarea "Asignación"
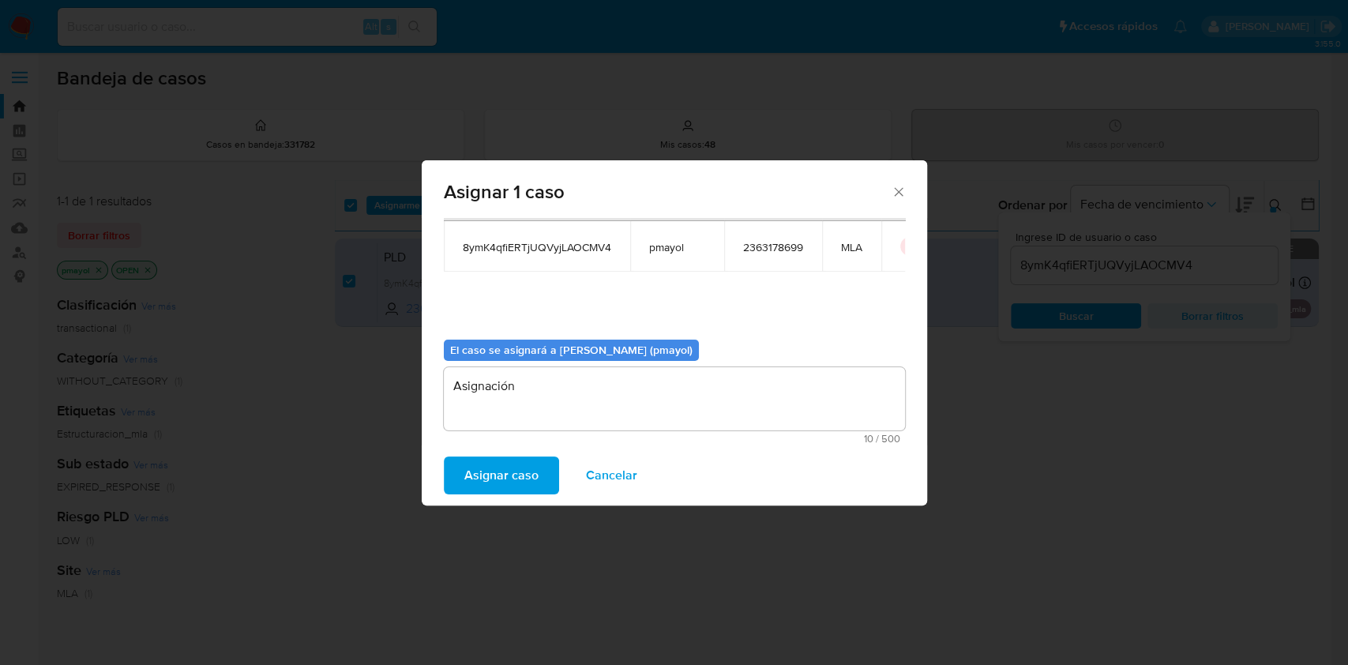
click at [476, 470] on span "Asignar caso" at bounding box center [501, 475] width 74 height 35
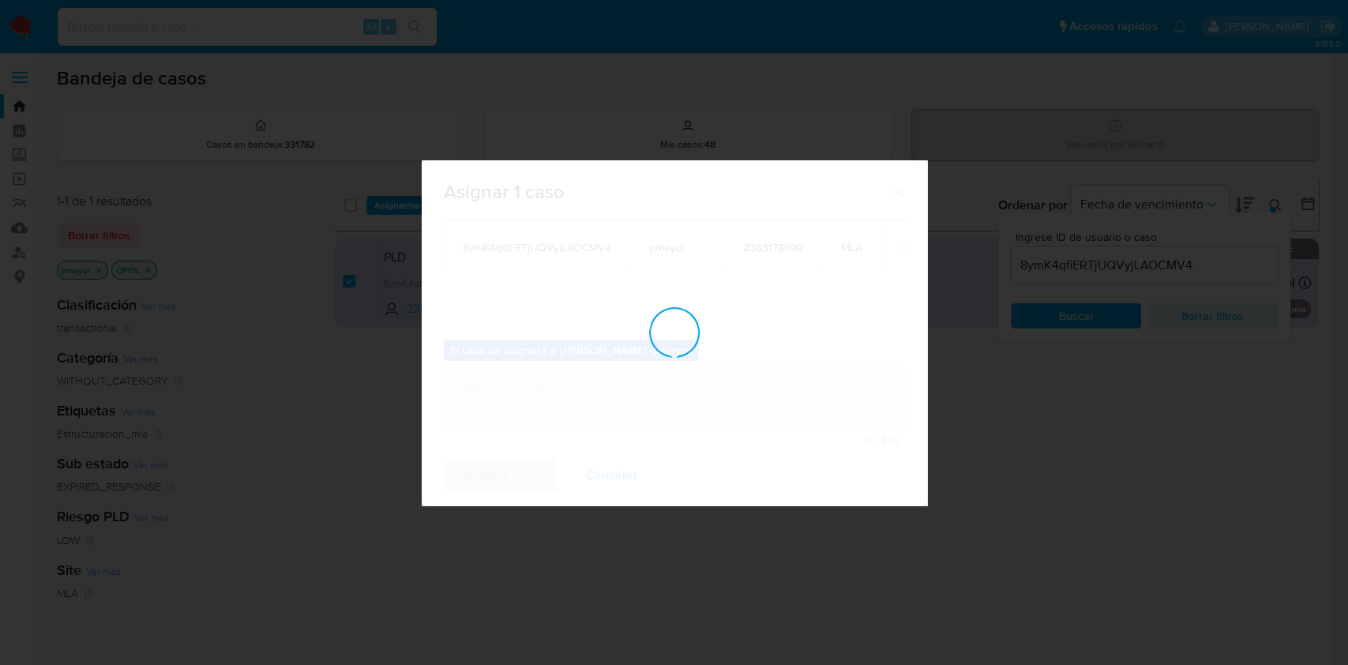
checkbox input "false"
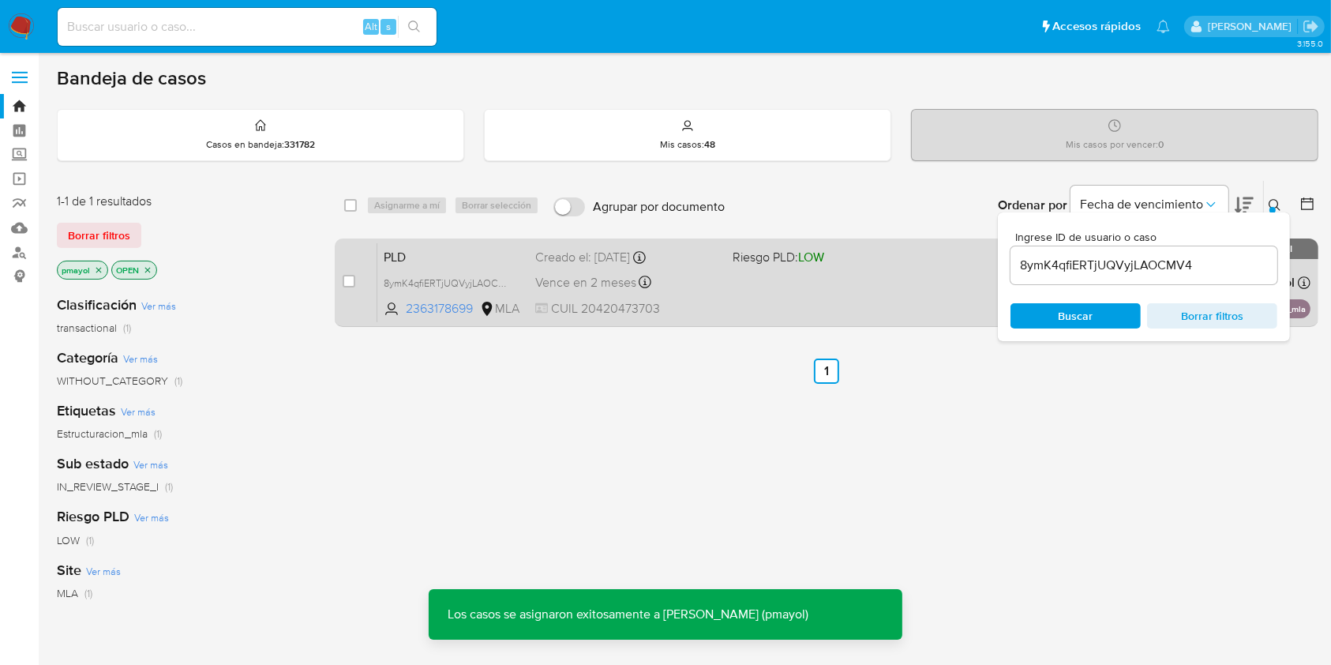
click at [695, 281] on div "Vence en 2 meses Vence el 14/10/2025 12:36:10" at bounding box center [627, 282] width 184 height 21
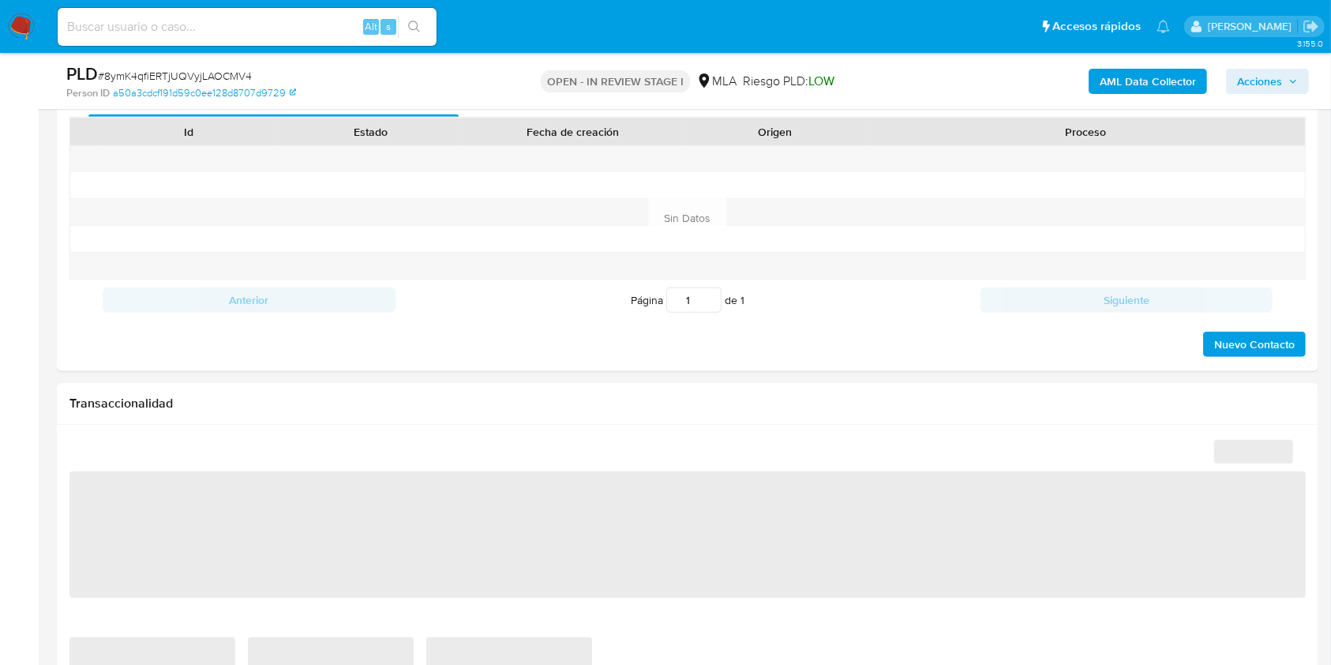
scroll to position [827, 0]
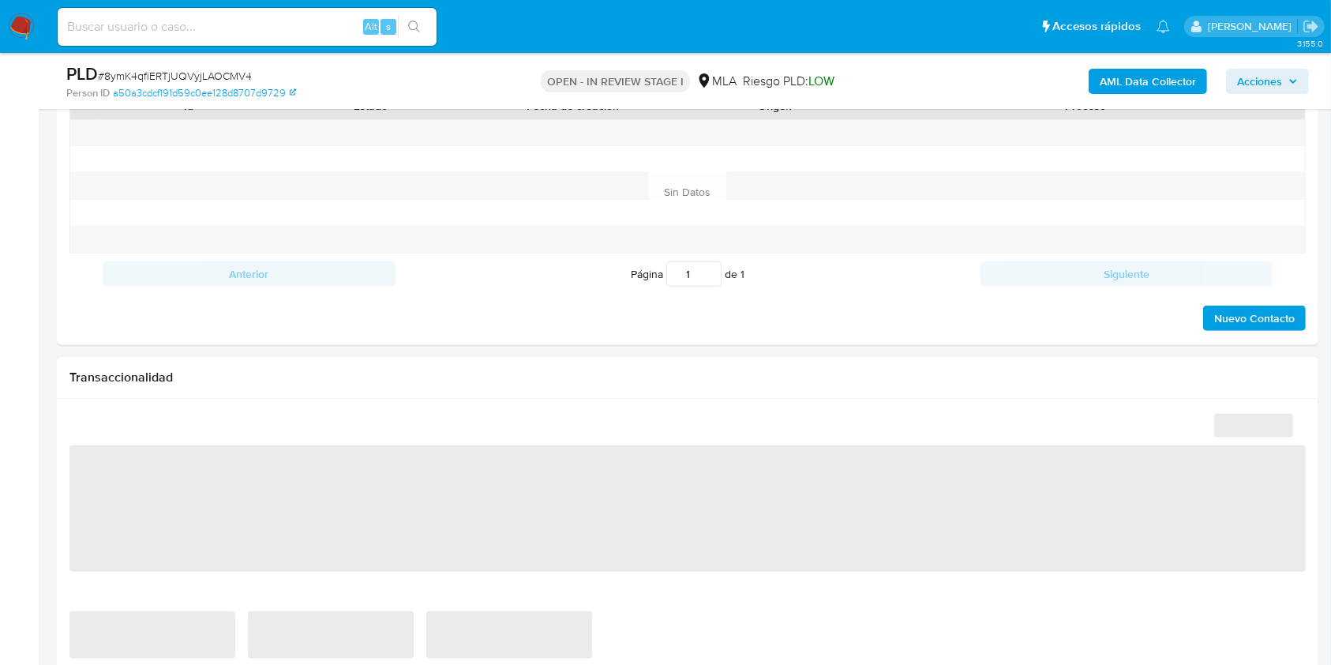
select select "10"
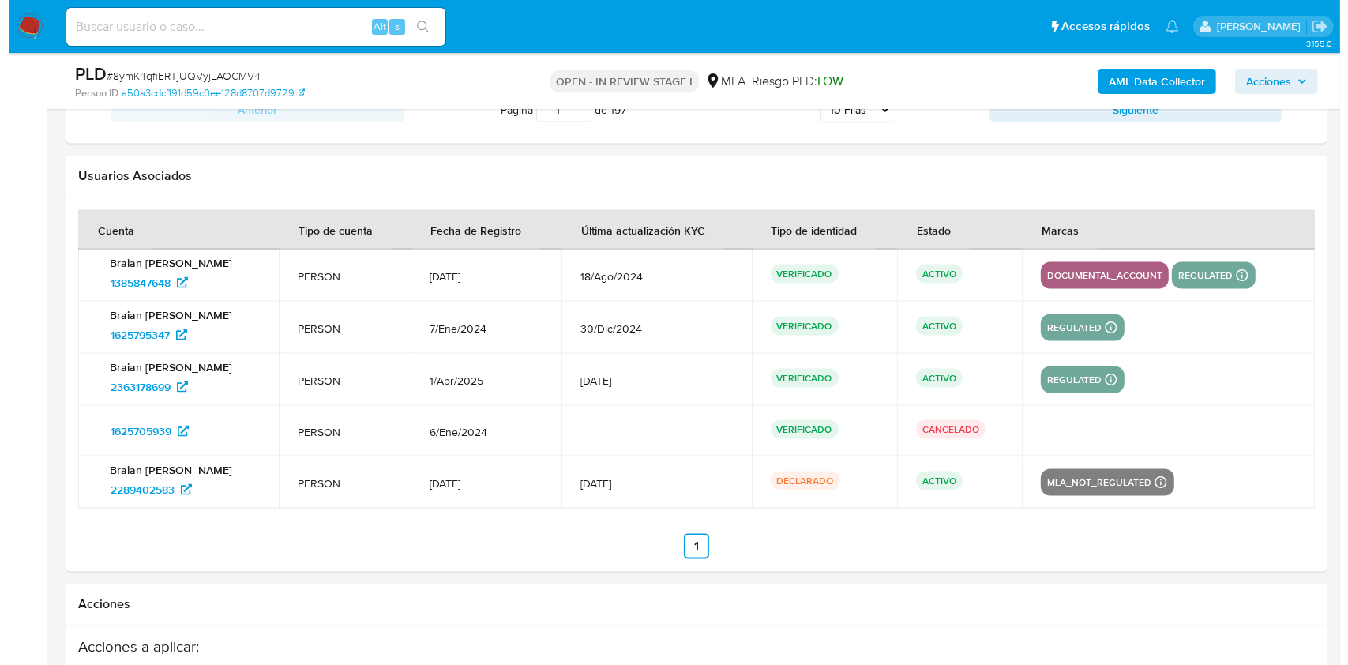
scroll to position [2678, 0]
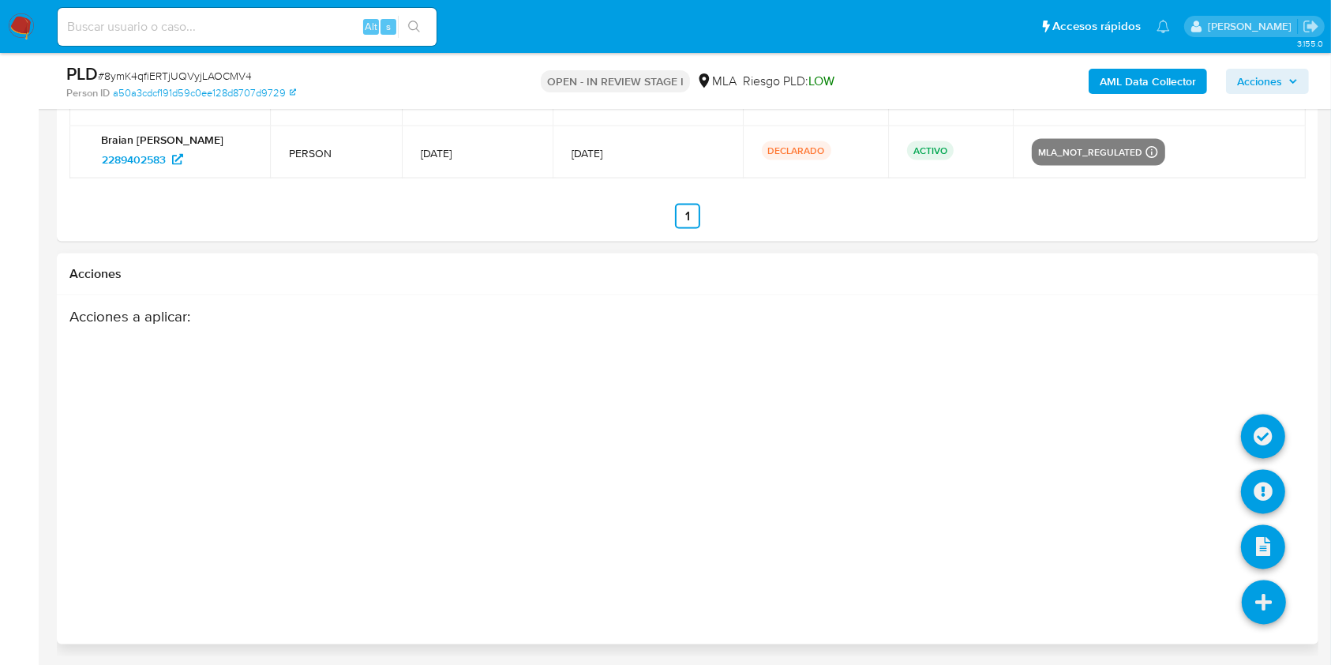
click at [1261, 616] on icon at bounding box center [1264, 602] width 44 height 44
click at [1256, 493] on icon at bounding box center [1263, 492] width 44 height 44
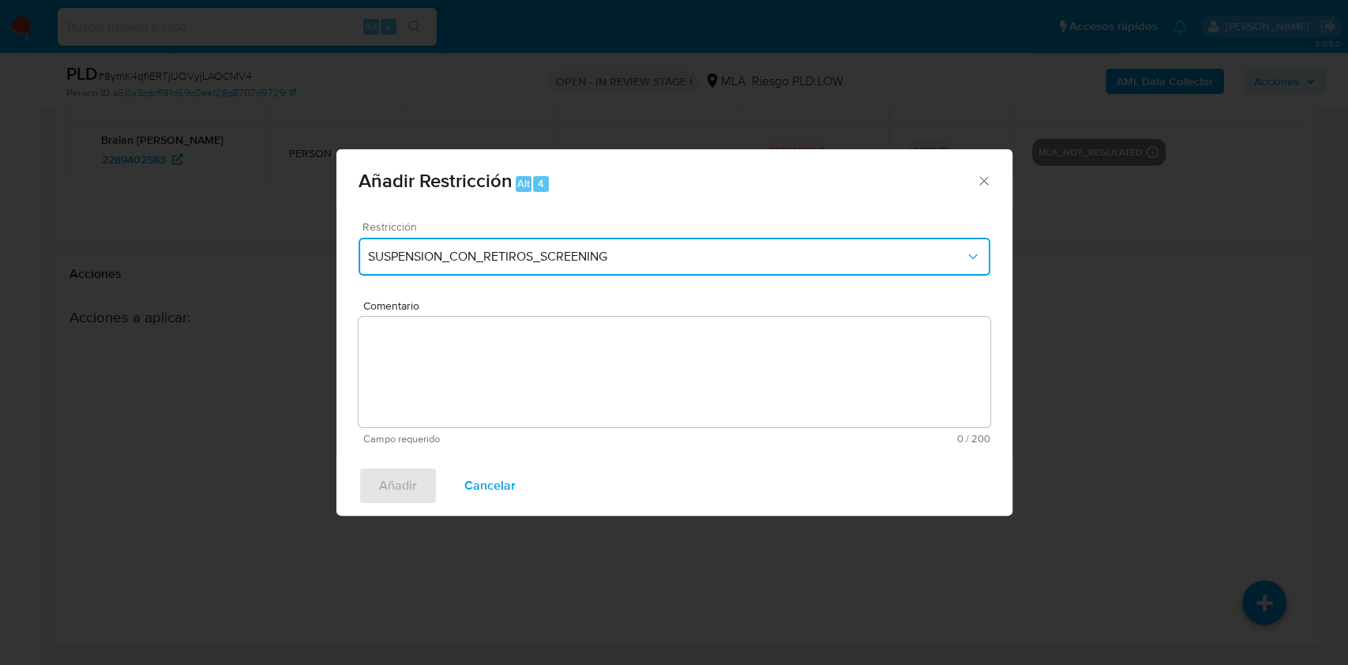
click at [674, 249] on span "SUSPENSION_CON_RETIROS_SCREENING" at bounding box center [666, 257] width 597 height 16
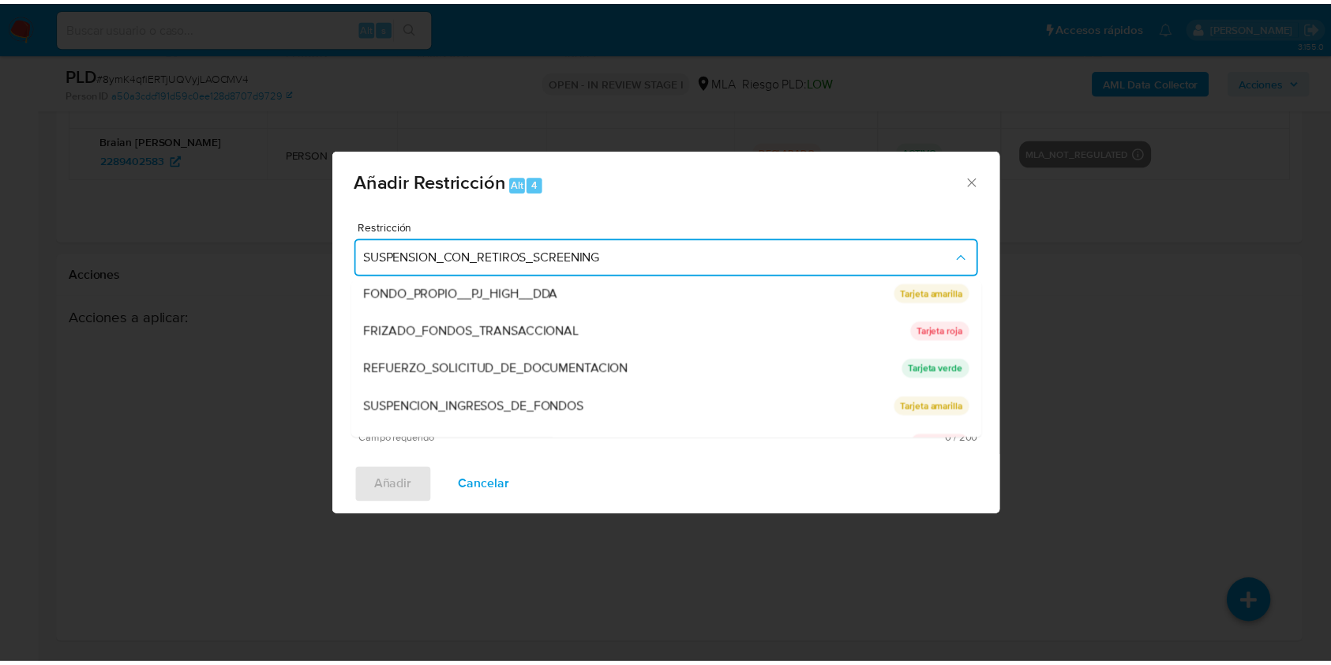
scroll to position [283, 0]
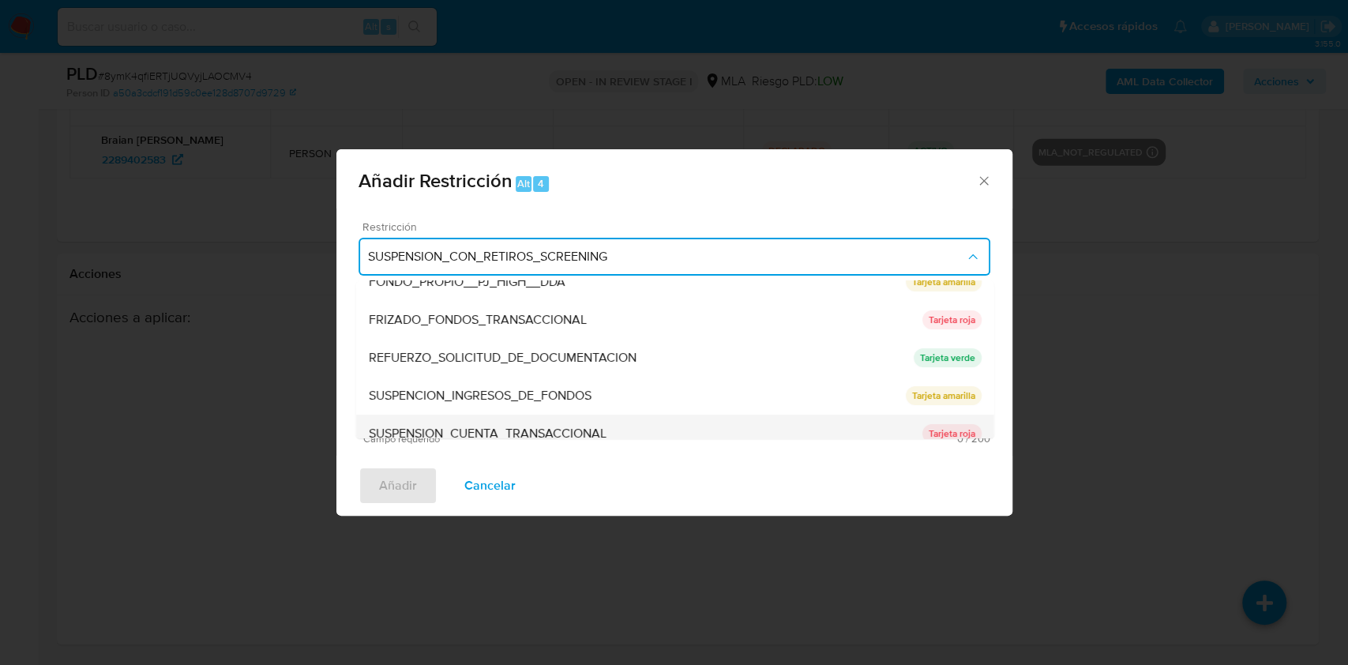
click at [789, 434] on div "SUSPENSION_CUENTA_TRANSACCIONAL" at bounding box center [644, 433] width 553 height 38
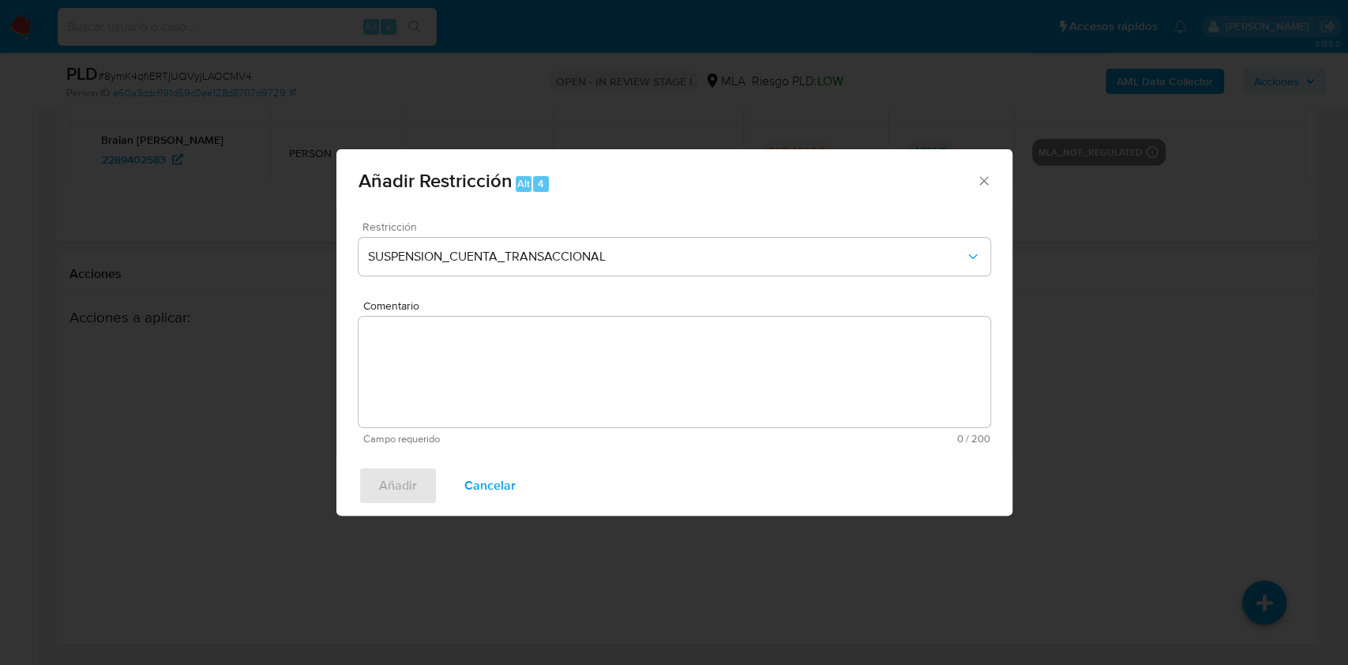
click at [687, 395] on textarea "Comentario" at bounding box center [674, 372] width 632 height 111
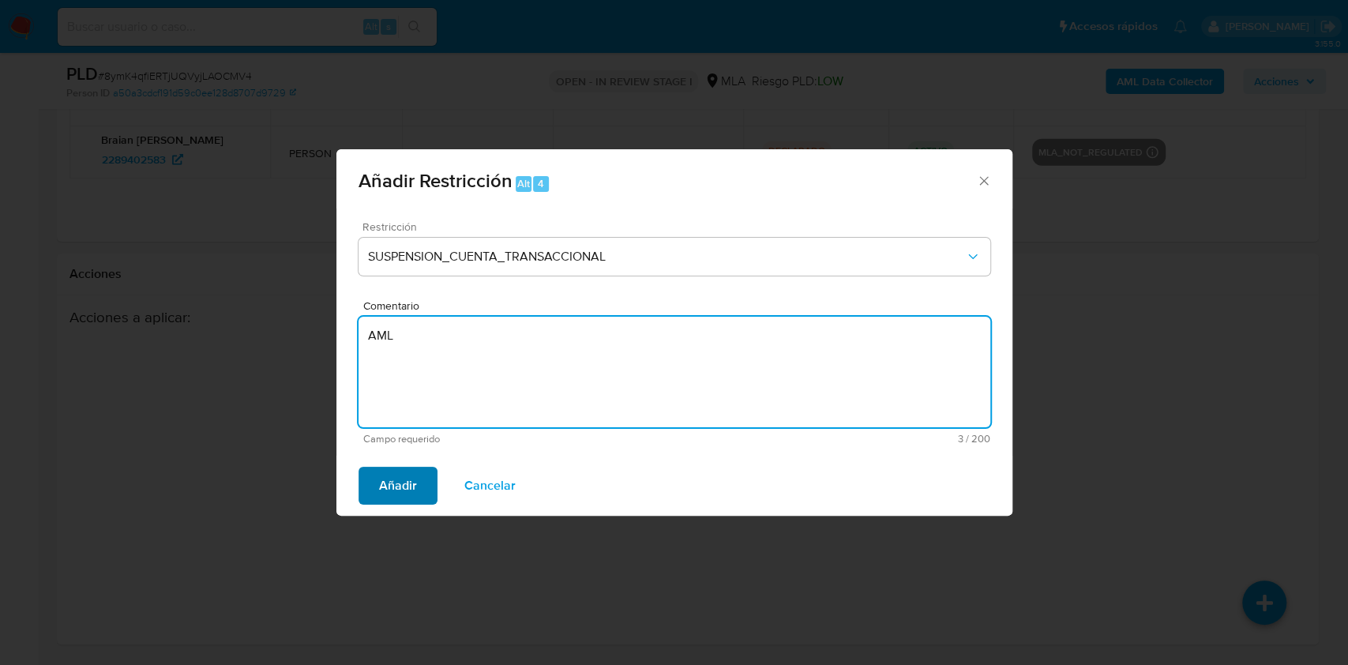
type textarea "AML"
click at [410, 476] on span "Añadir" at bounding box center [398, 485] width 38 height 35
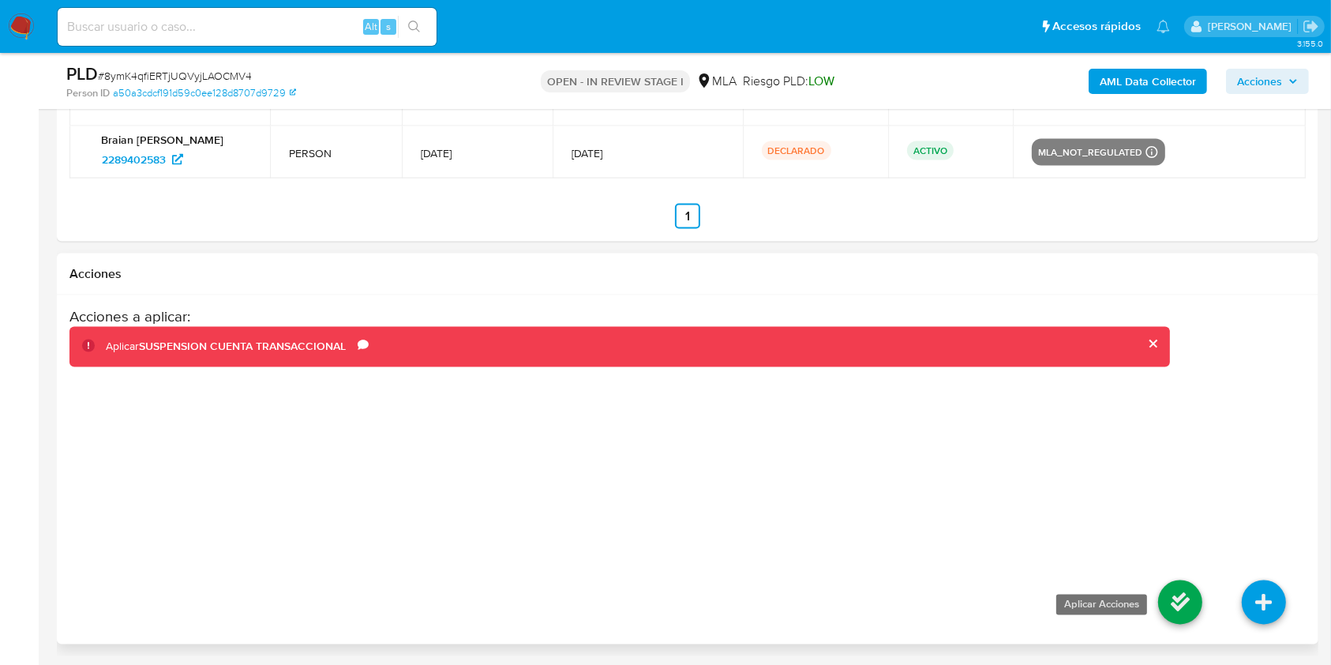
click at [1171, 593] on icon at bounding box center [1180, 602] width 44 height 44
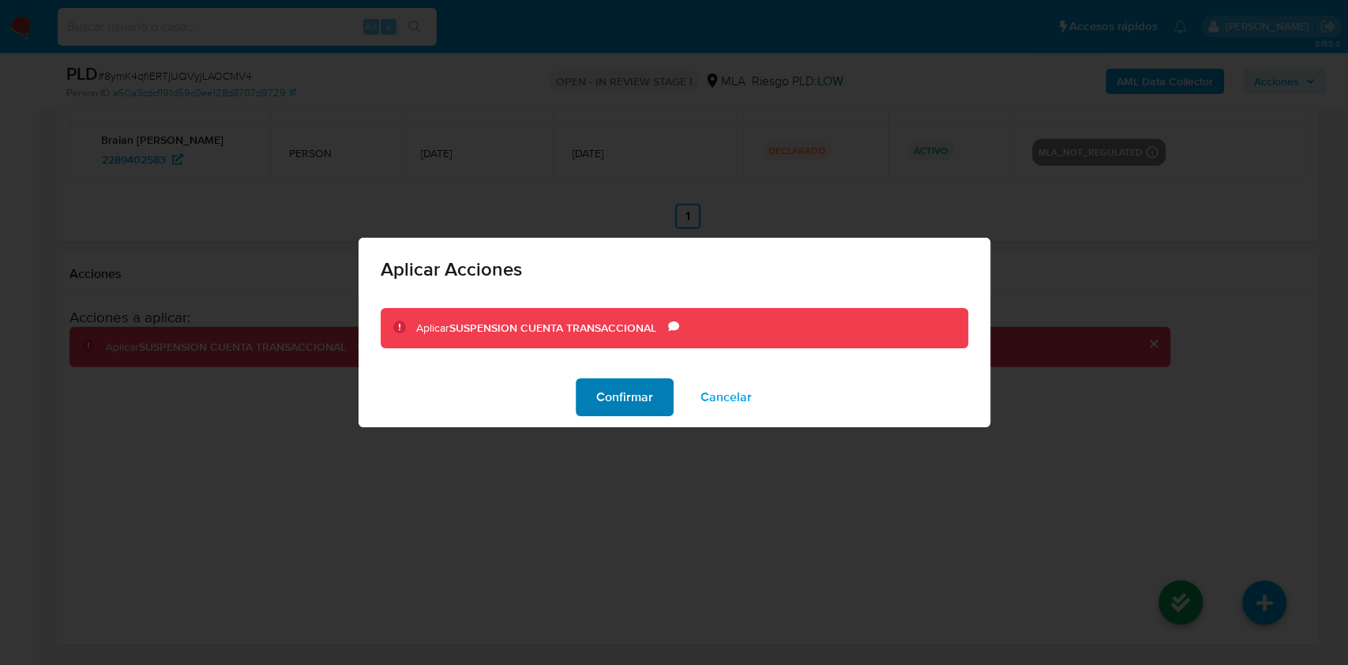
click at [617, 404] on span "Confirmar" at bounding box center [624, 397] width 57 height 35
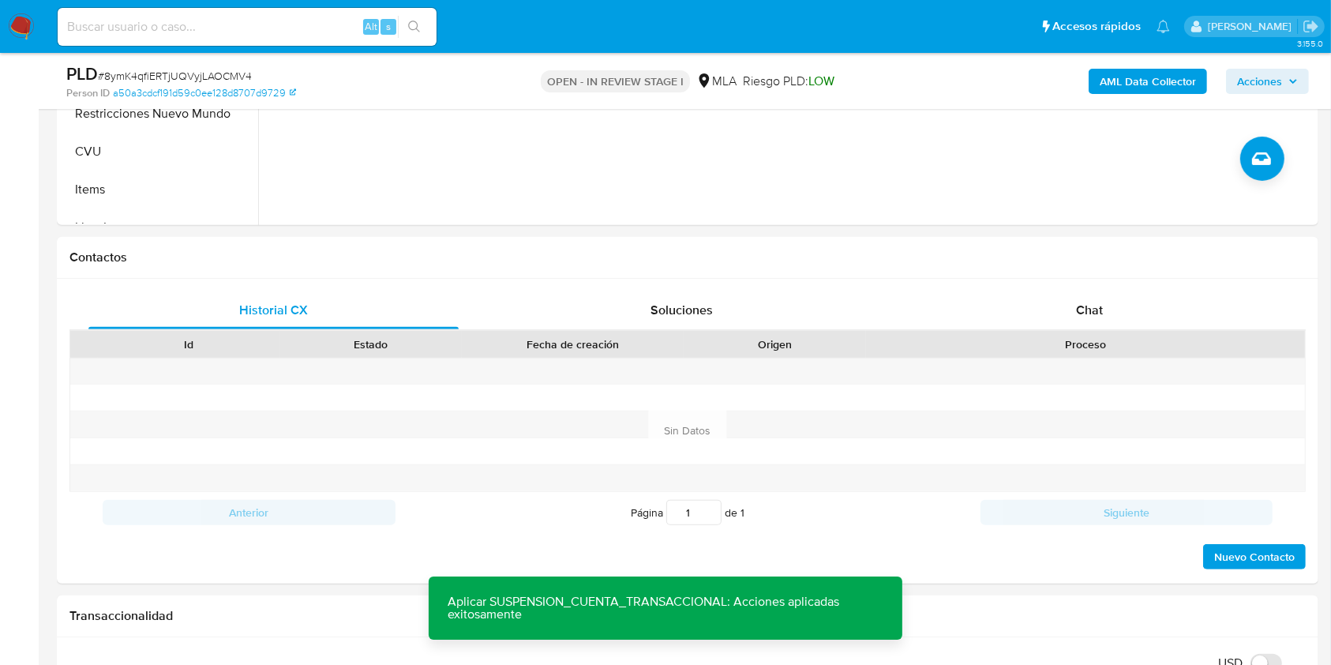
scroll to position [567, 0]
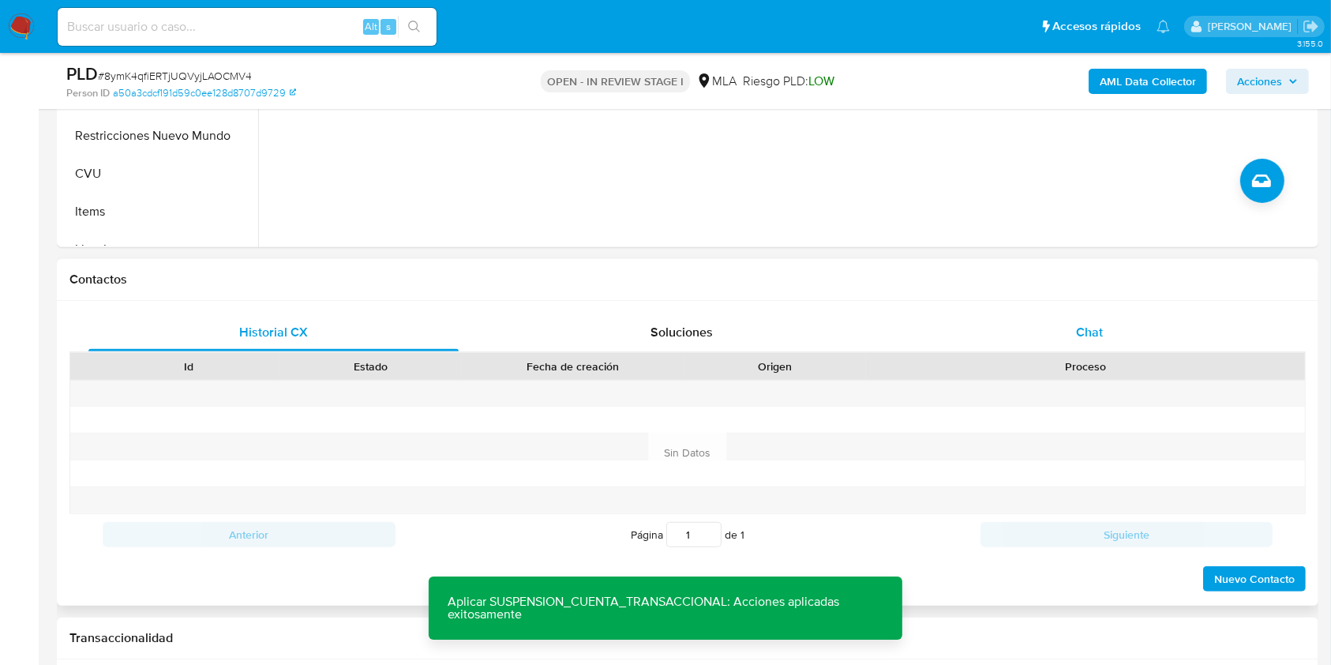
click at [1011, 332] on div "Chat" at bounding box center [1090, 332] width 370 height 38
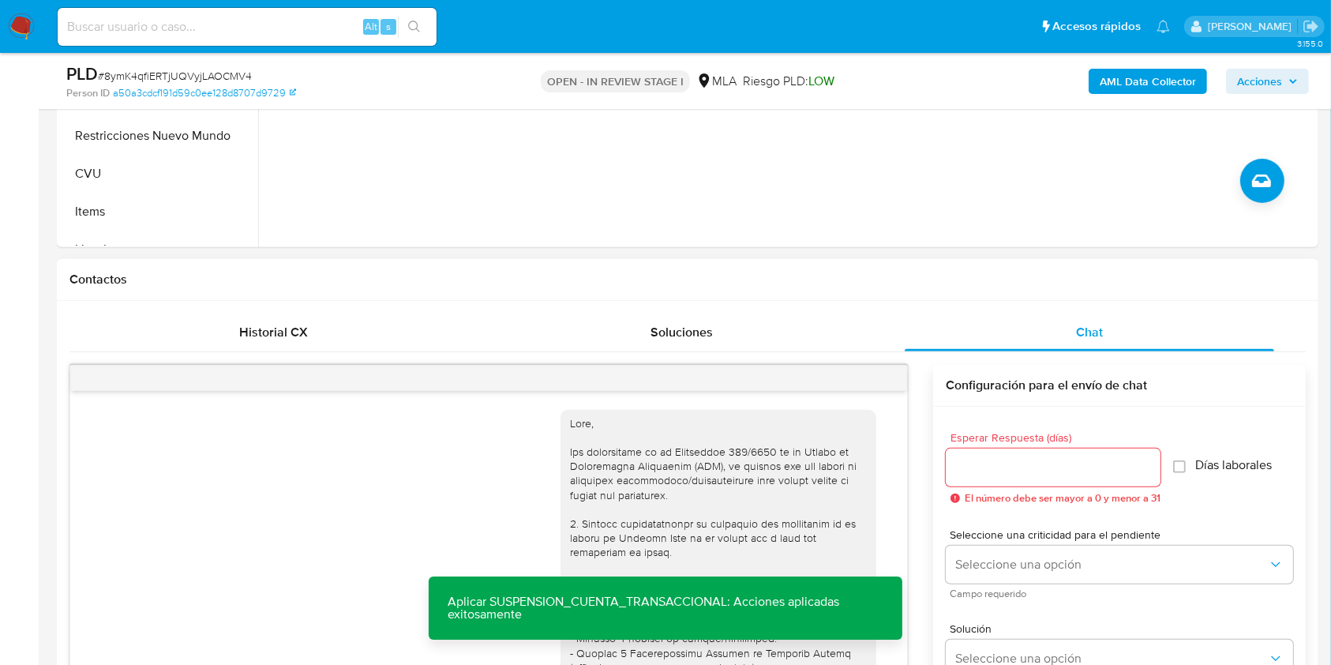
scroll to position [892, 0]
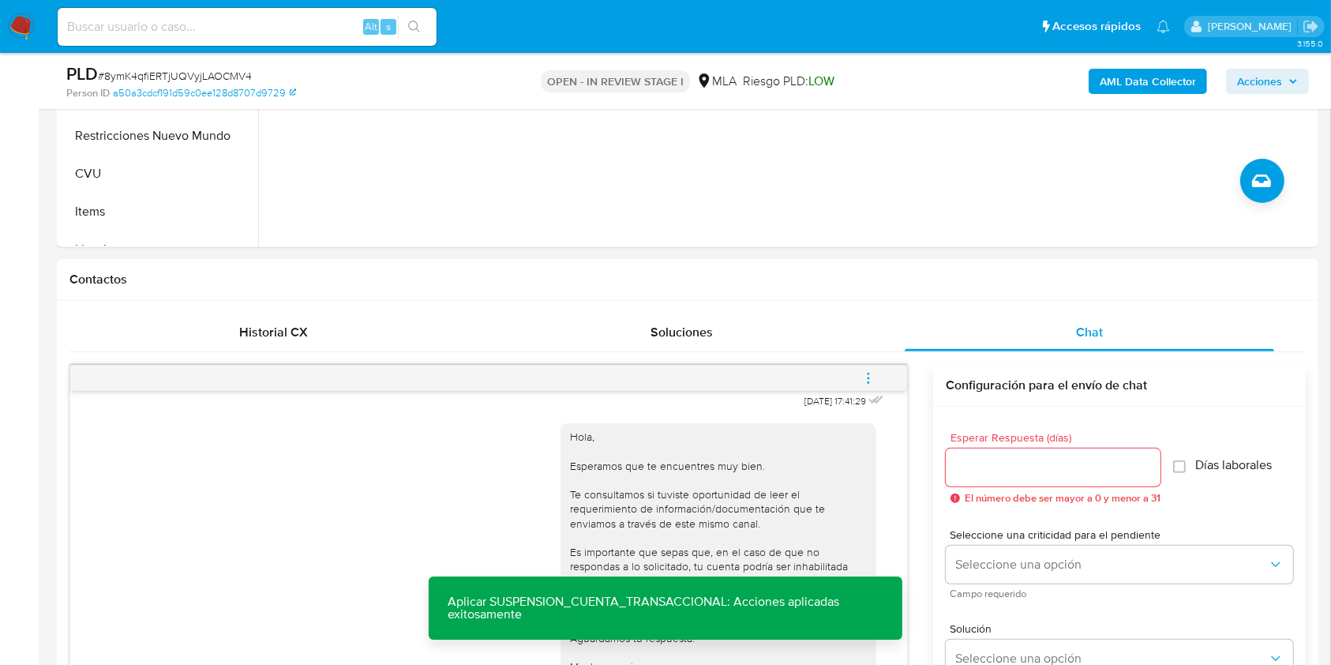
click at [893, 379] on button "menu-action" at bounding box center [868, 378] width 52 height 38
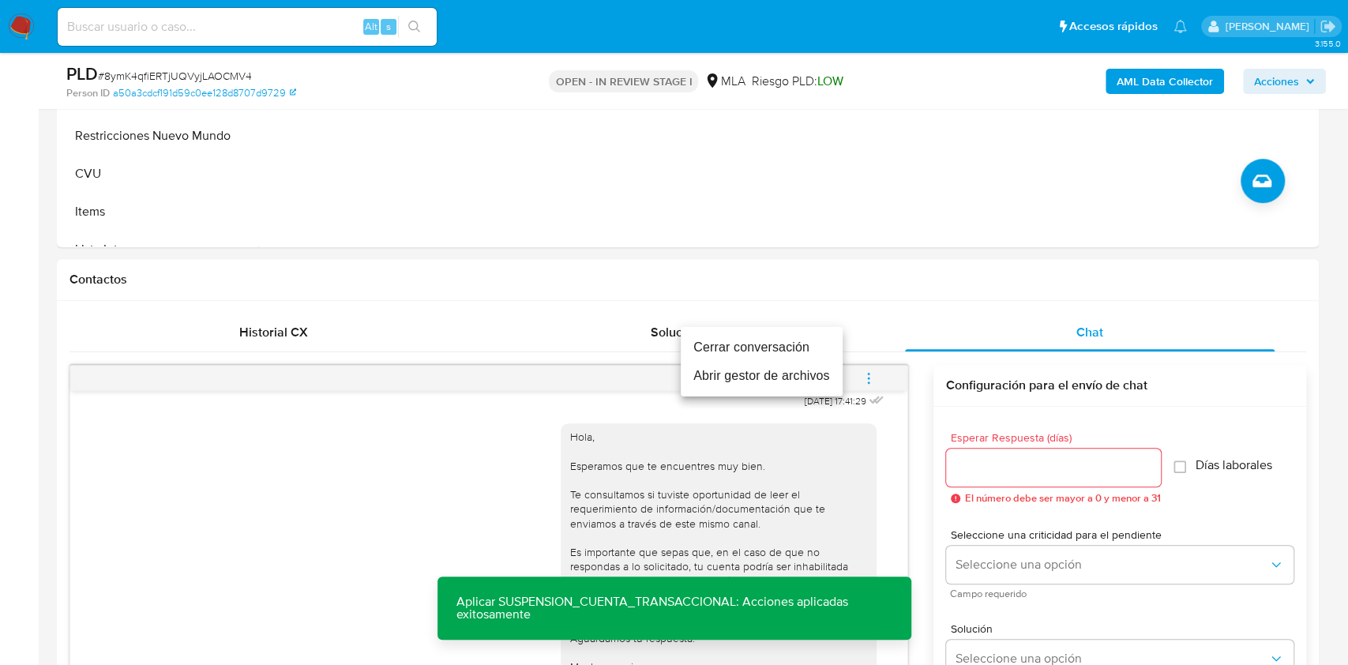
click at [739, 352] on li "Cerrar conversación" at bounding box center [761, 347] width 162 height 28
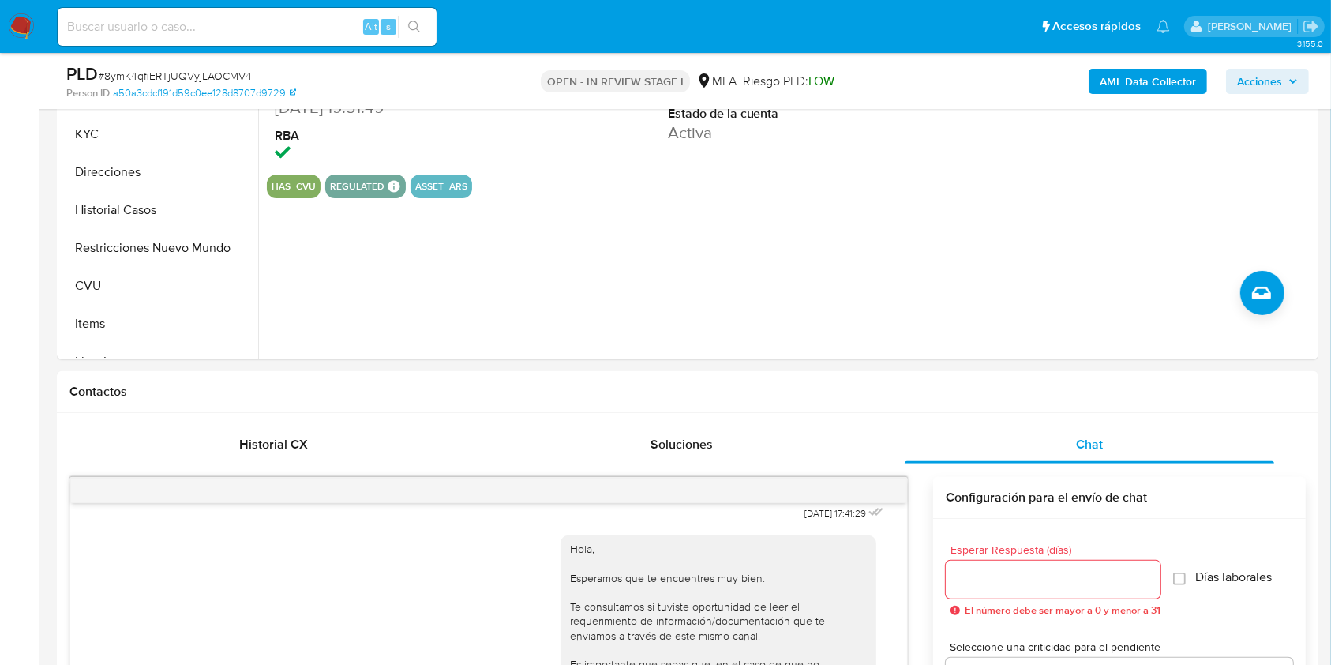
scroll to position [437, 0]
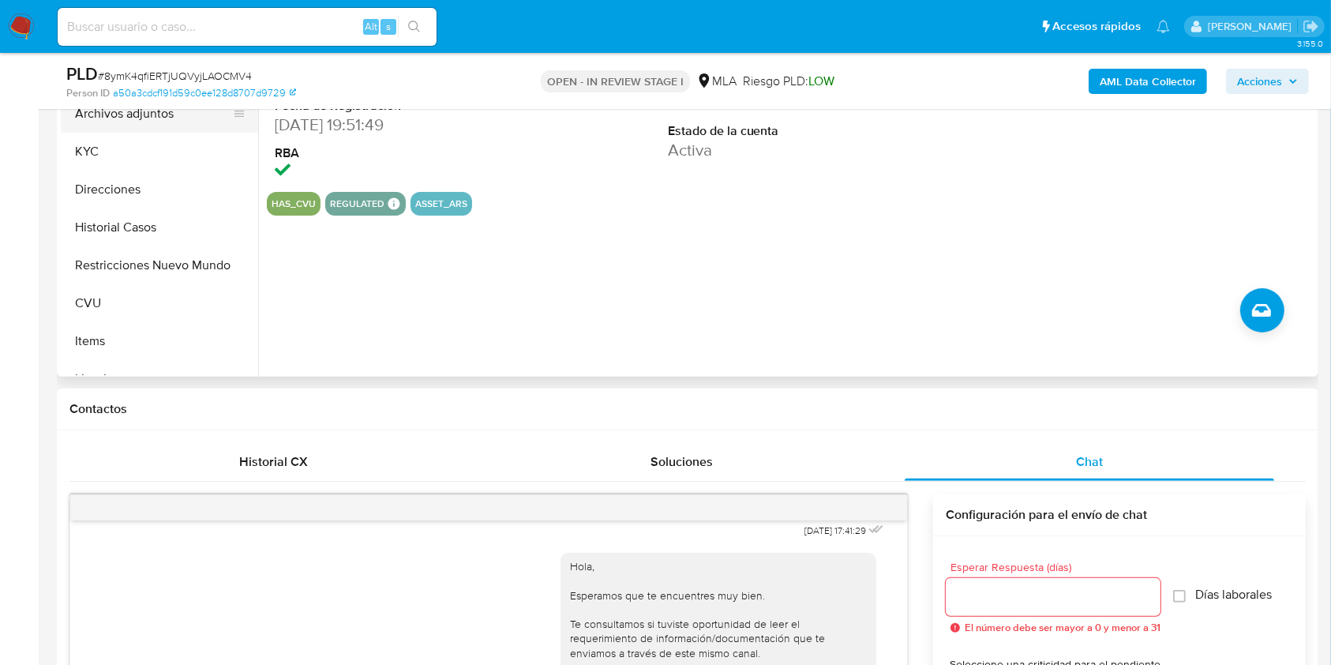
click at [117, 129] on button "Archivos adjuntos" at bounding box center [153, 114] width 185 height 38
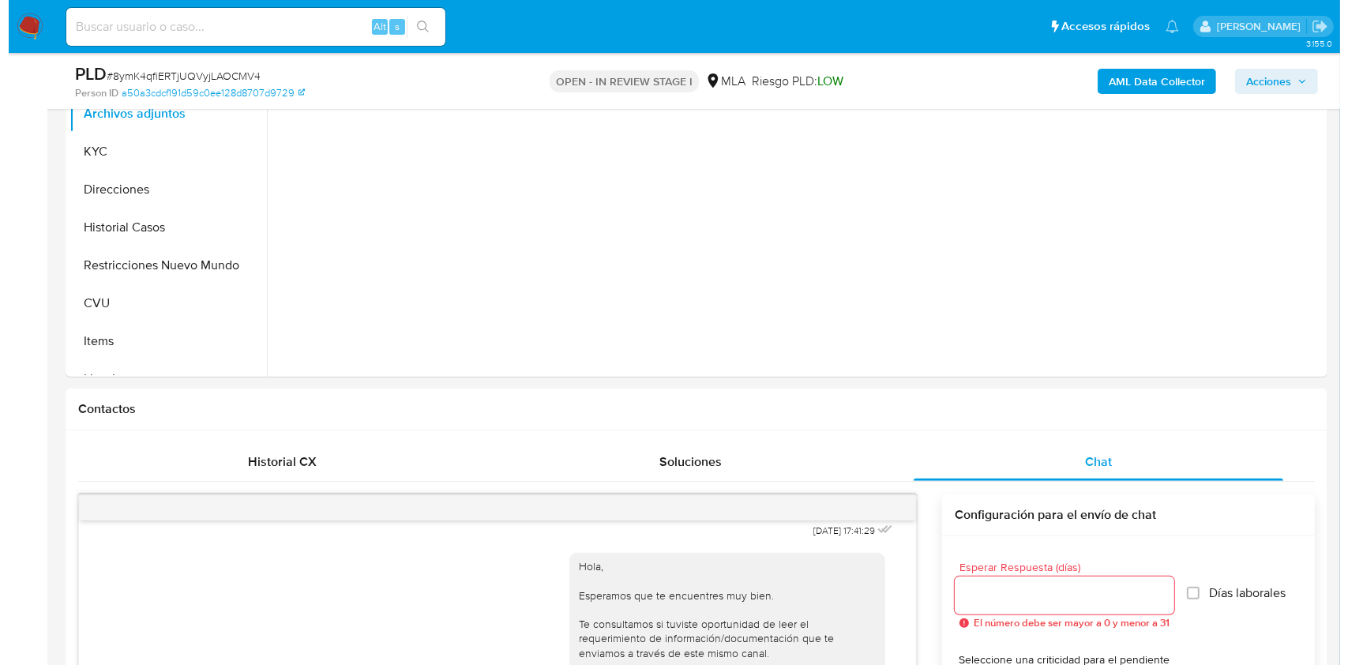
scroll to position [211, 0]
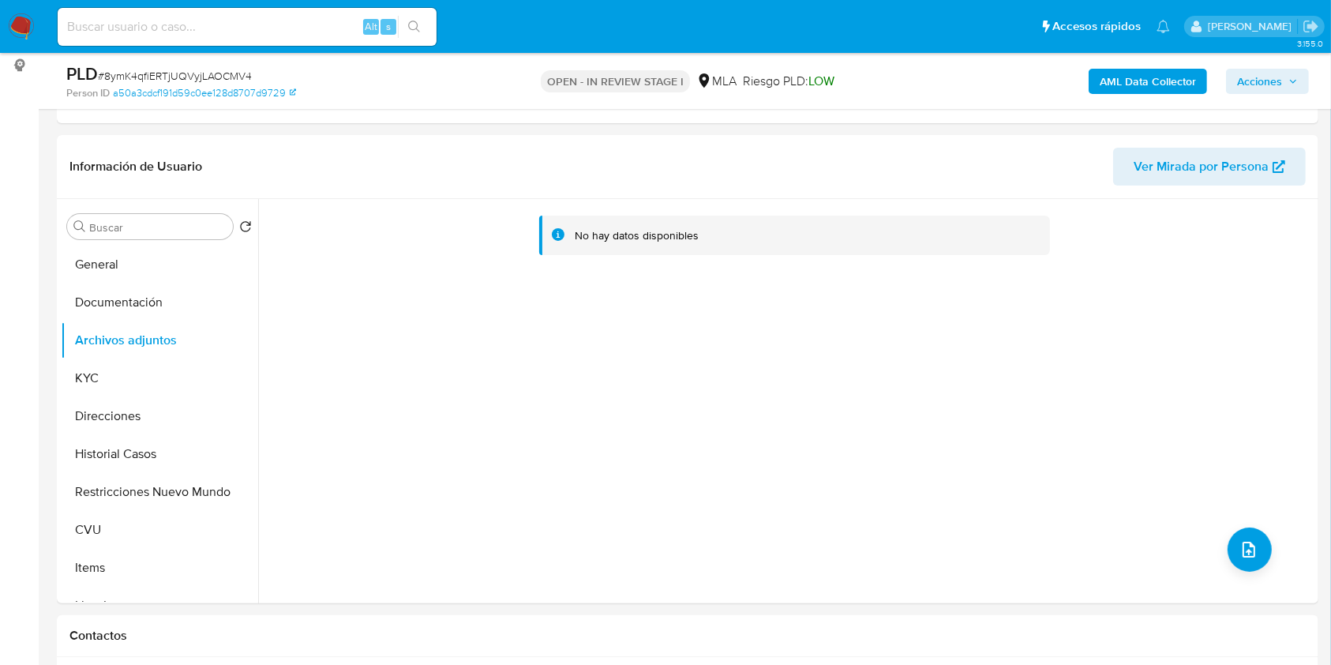
click at [1124, 88] on b "AML Data Collector" at bounding box center [1148, 81] width 96 height 25
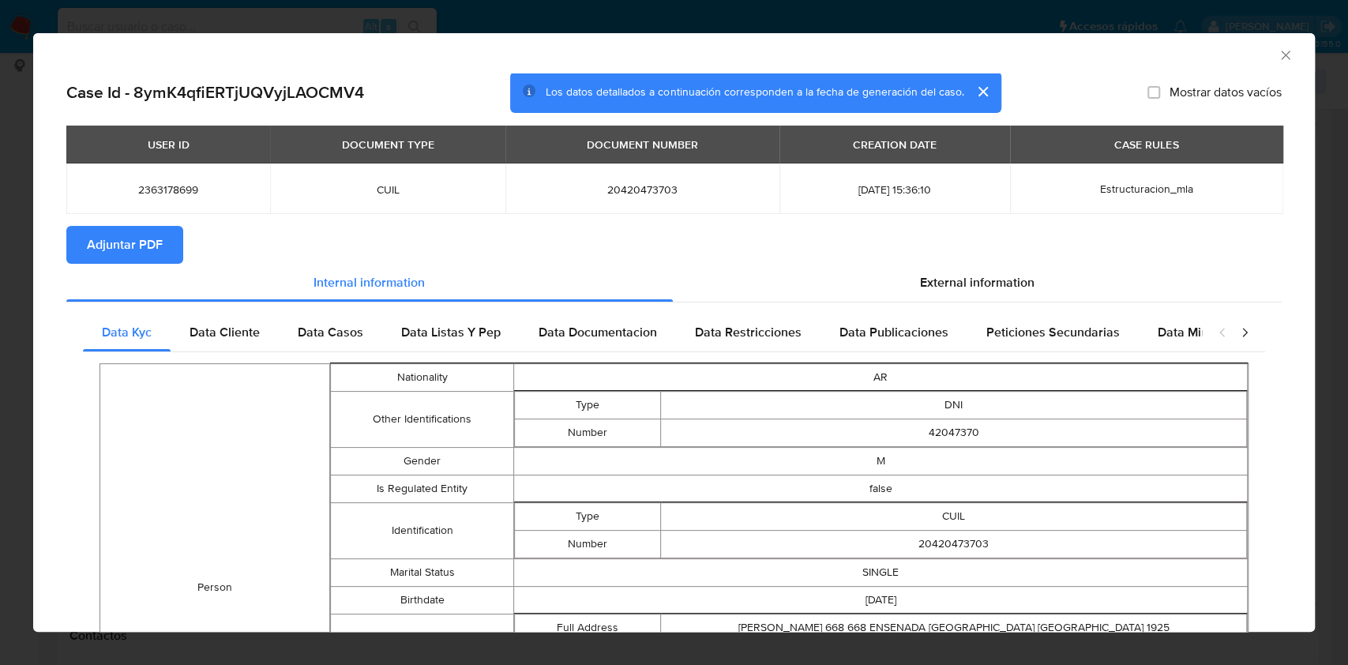
click at [177, 246] on button "Adjuntar PDF" at bounding box center [124, 245] width 117 height 38
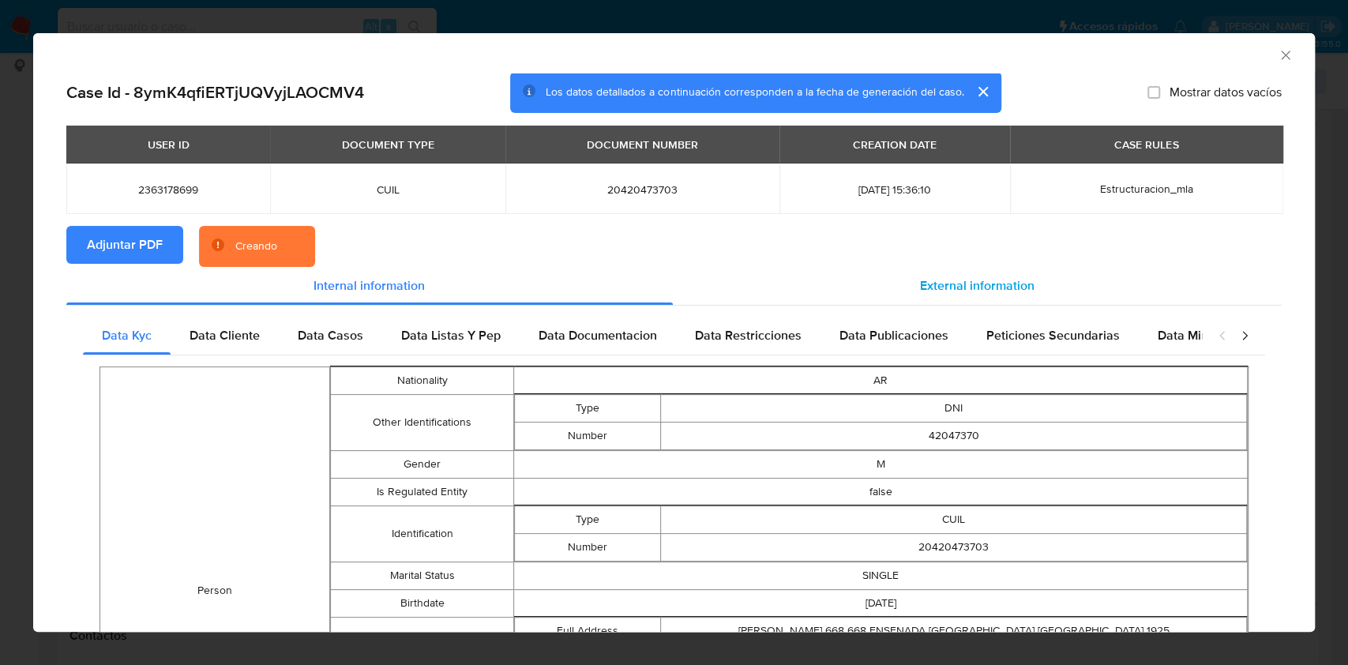
click at [851, 294] on div "External information" at bounding box center [977, 286] width 609 height 38
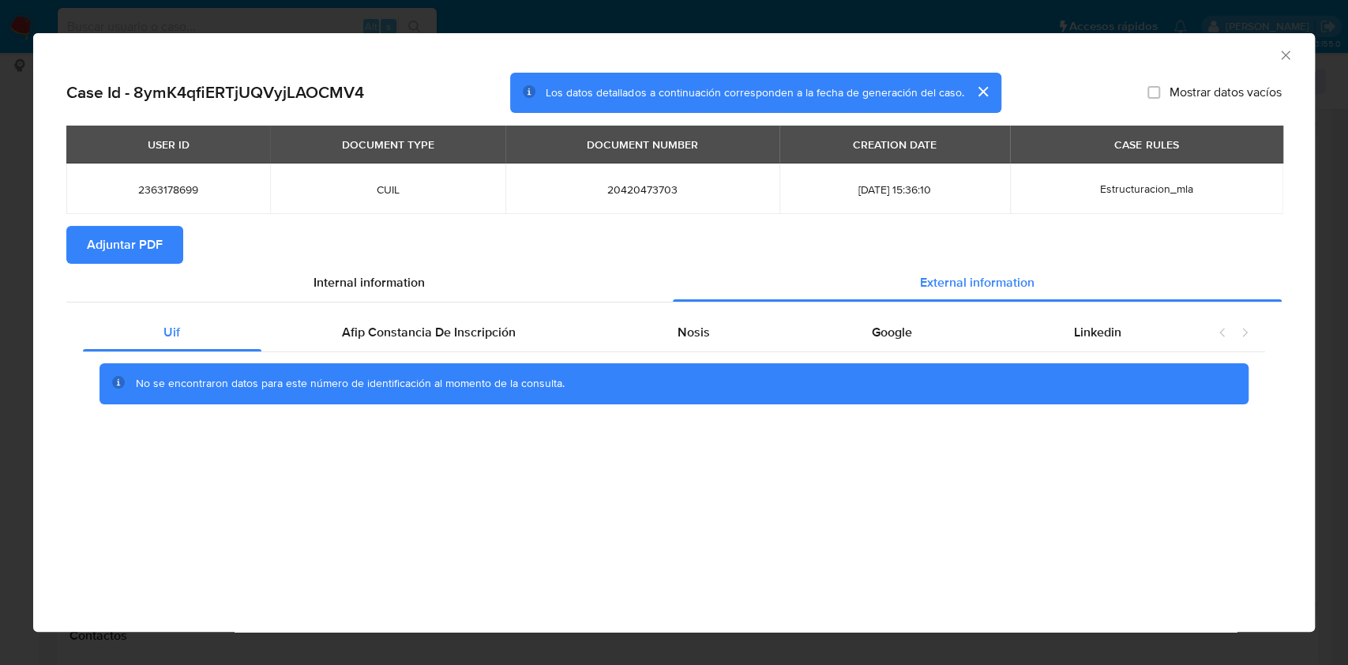
click at [1284, 47] on icon "Cerrar ventana" at bounding box center [1285, 55] width 16 height 16
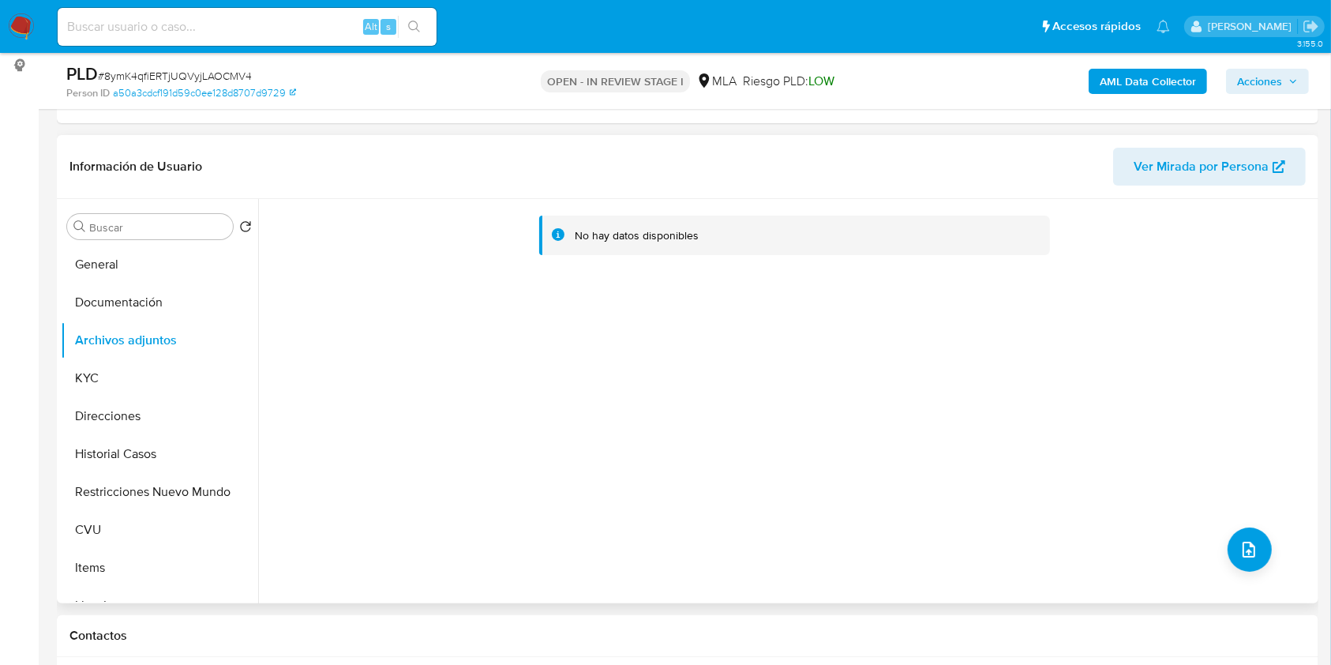
click at [1261, 561] on div "No hay datos disponibles" at bounding box center [786, 401] width 1056 height 404
click at [1228, 548] on button "upload-file" at bounding box center [1250, 549] width 44 height 44
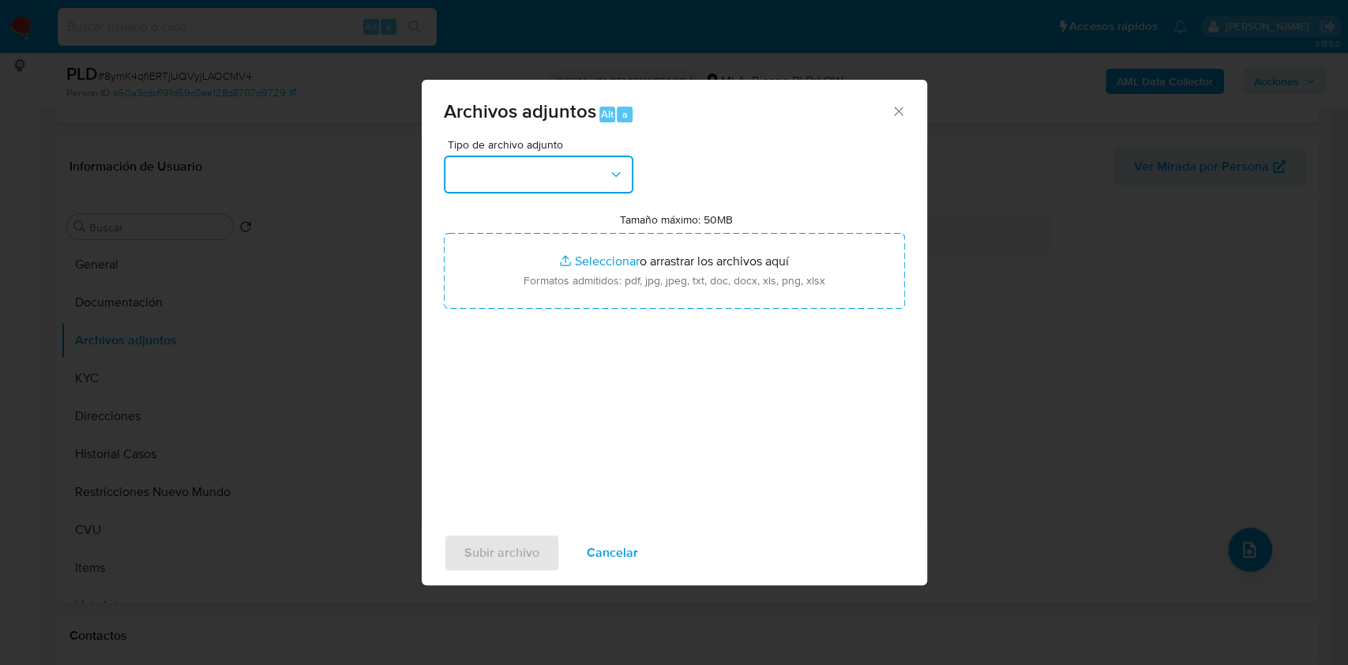
click at [594, 171] on button "button" at bounding box center [538, 175] width 189 height 38
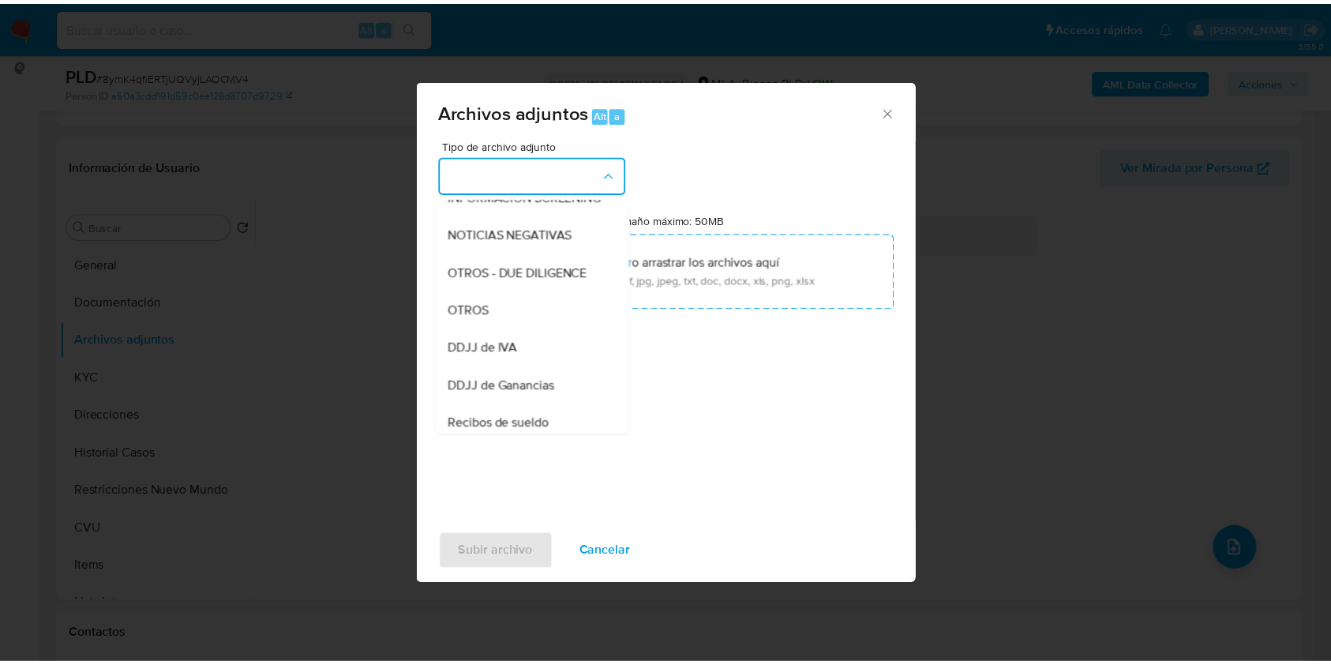
scroll to position [214, 0]
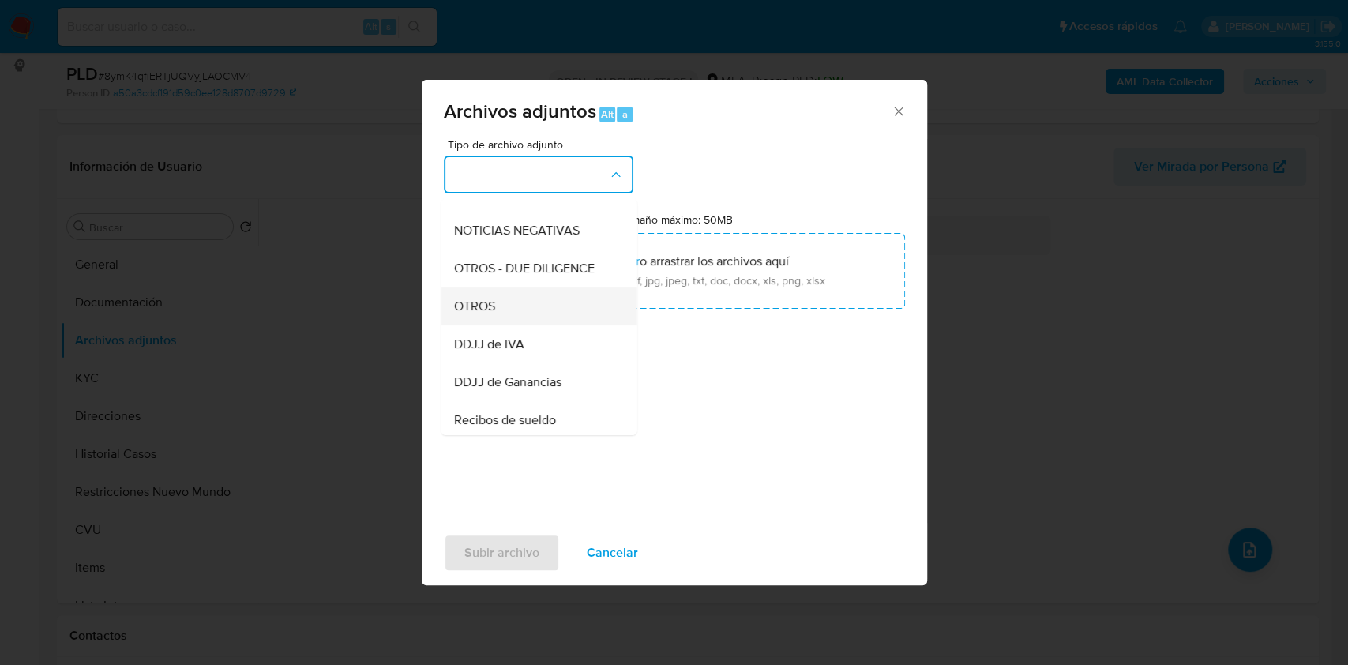
click at [527, 325] on div "OTROS" at bounding box center [533, 306] width 161 height 38
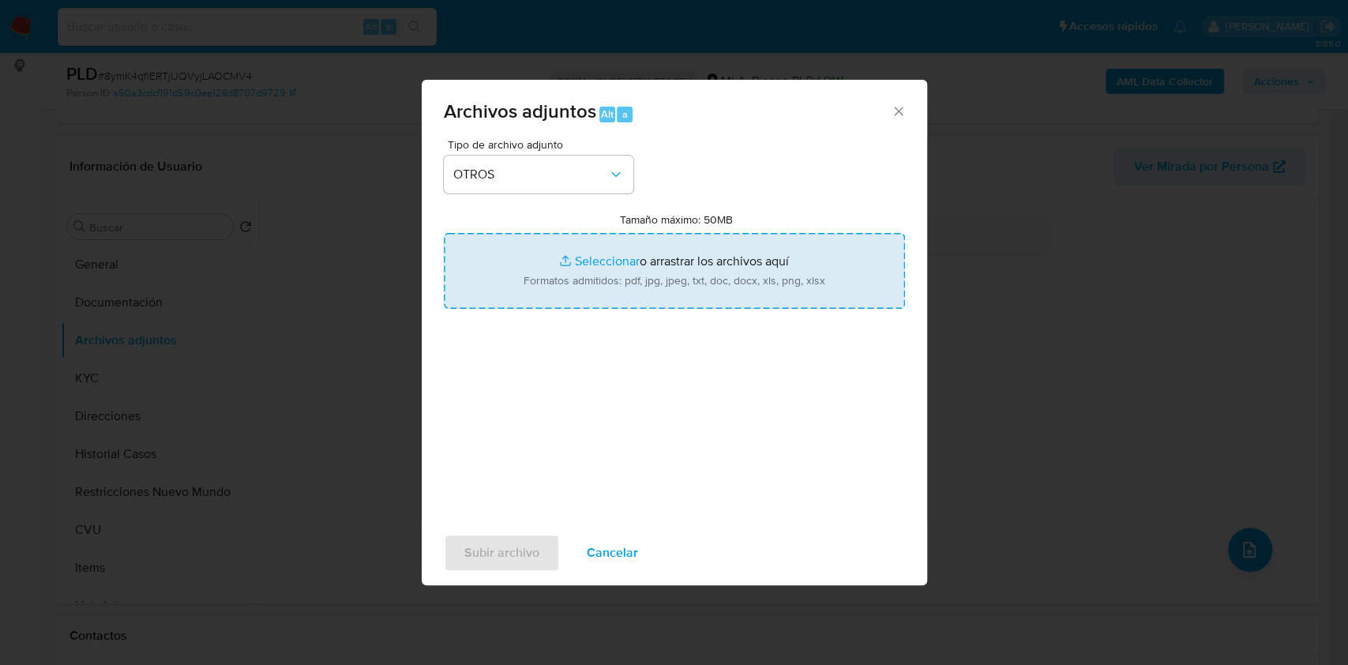
click at [635, 268] on input "Tamaño máximo: 50MB Seleccionar archivos" at bounding box center [674, 271] width 461 height 76
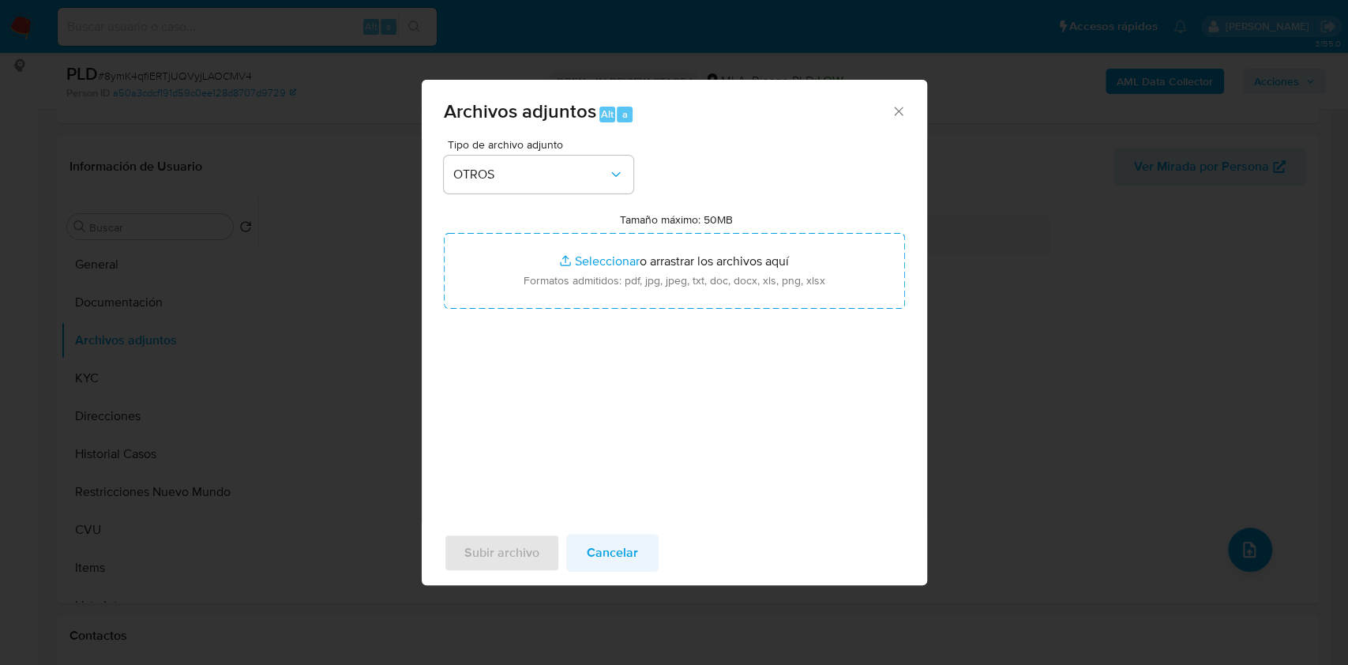
type input "C:\fakepath\Caselog 8ymK4qfiERTjUQVyjLAOCMV4.docx"
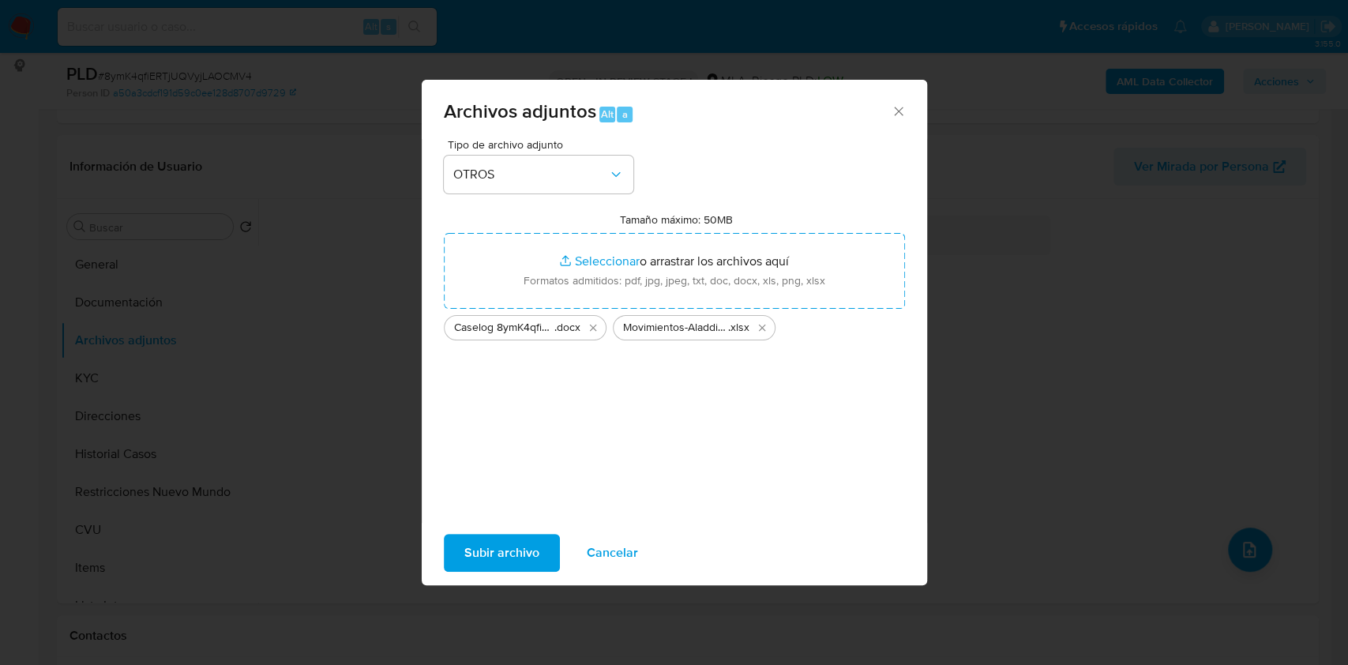
click at [487, 547] on span "Subir archivo" at bounding box center [501, 552] width 75 height 35
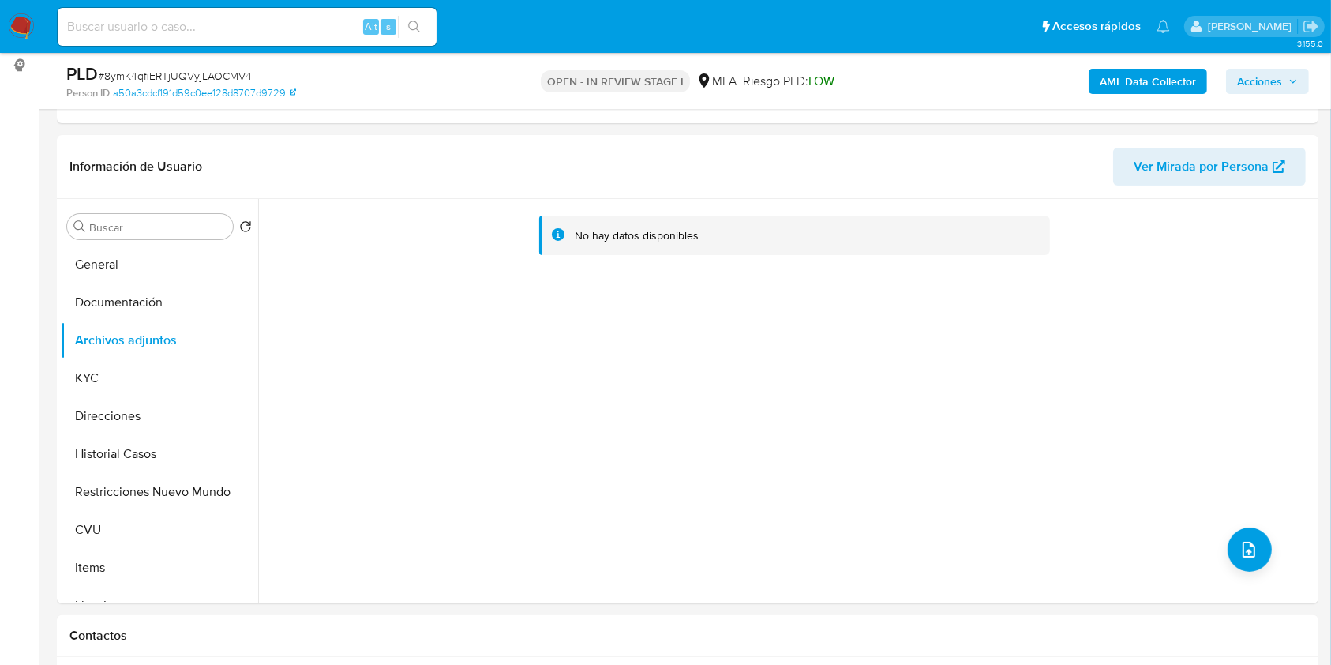
click at [134, 453] on button "Historial Casos" at bounding box center [159, 454] width 197 height 38
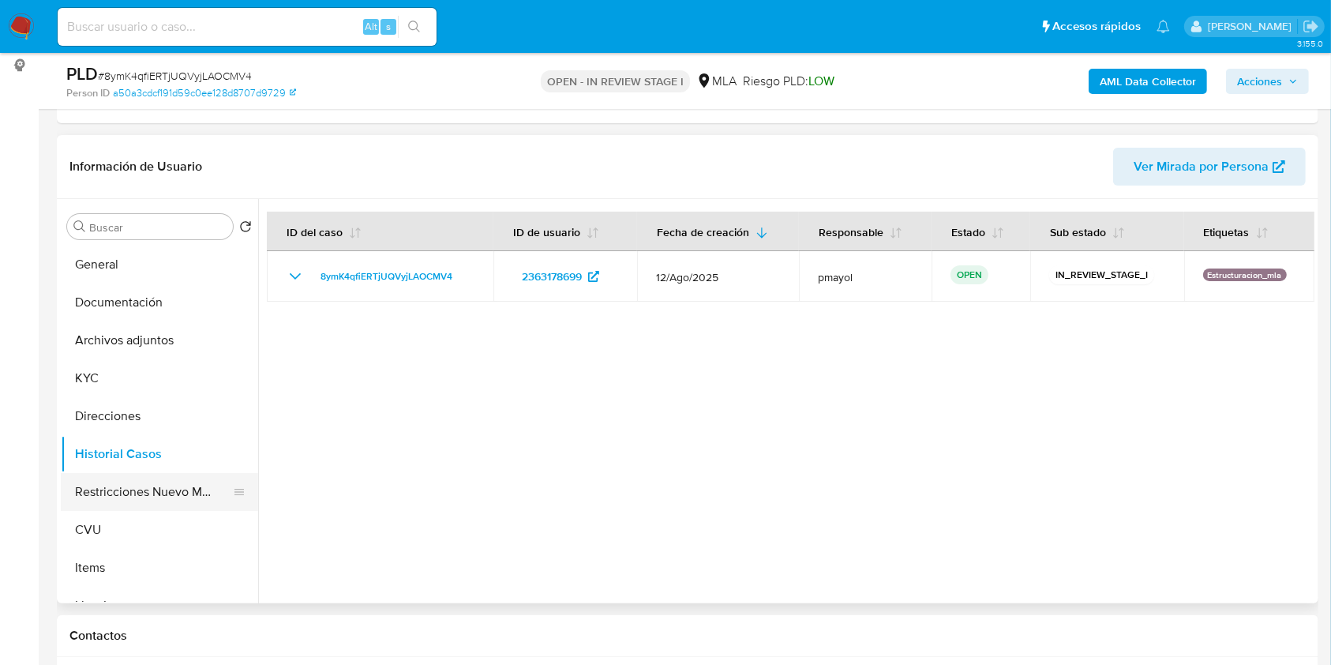
click at [152, 496] on button "Restricciones Nuevo Mundo" at bounding box center [153, 492] width 185 height 38
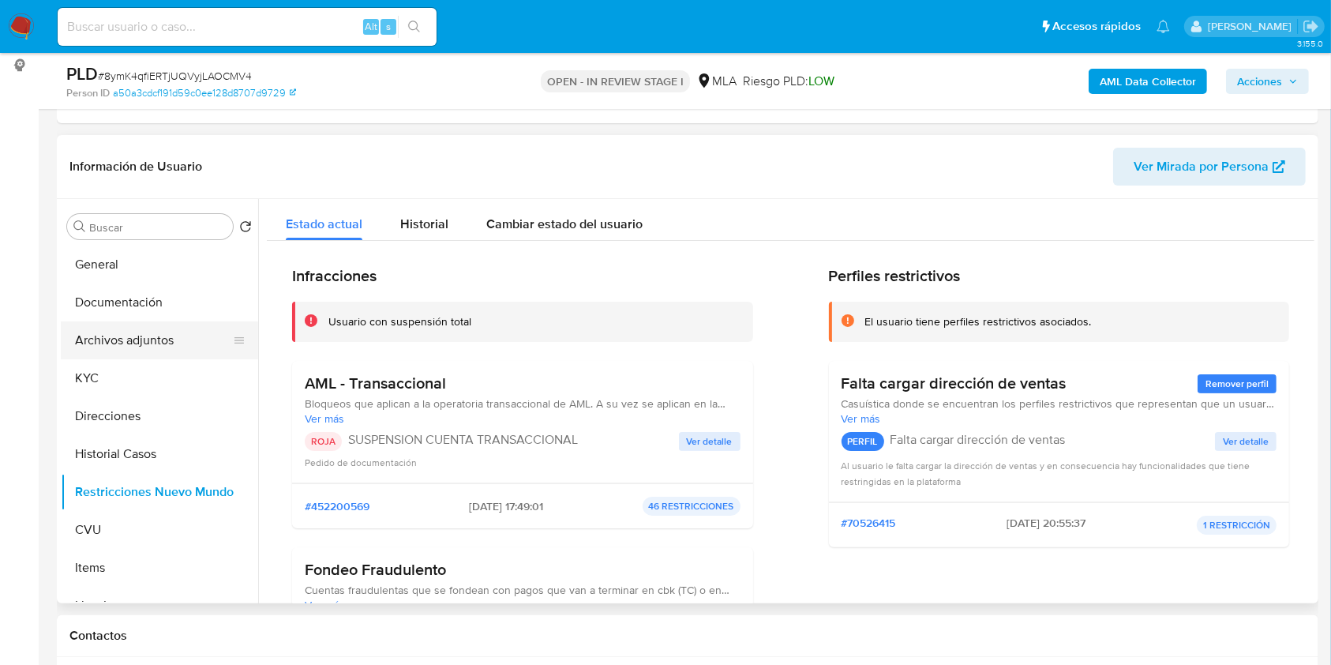
click at [145, 343] on button "Archivos adjuntos" at bounding box center [153, 340] width 185 height 38
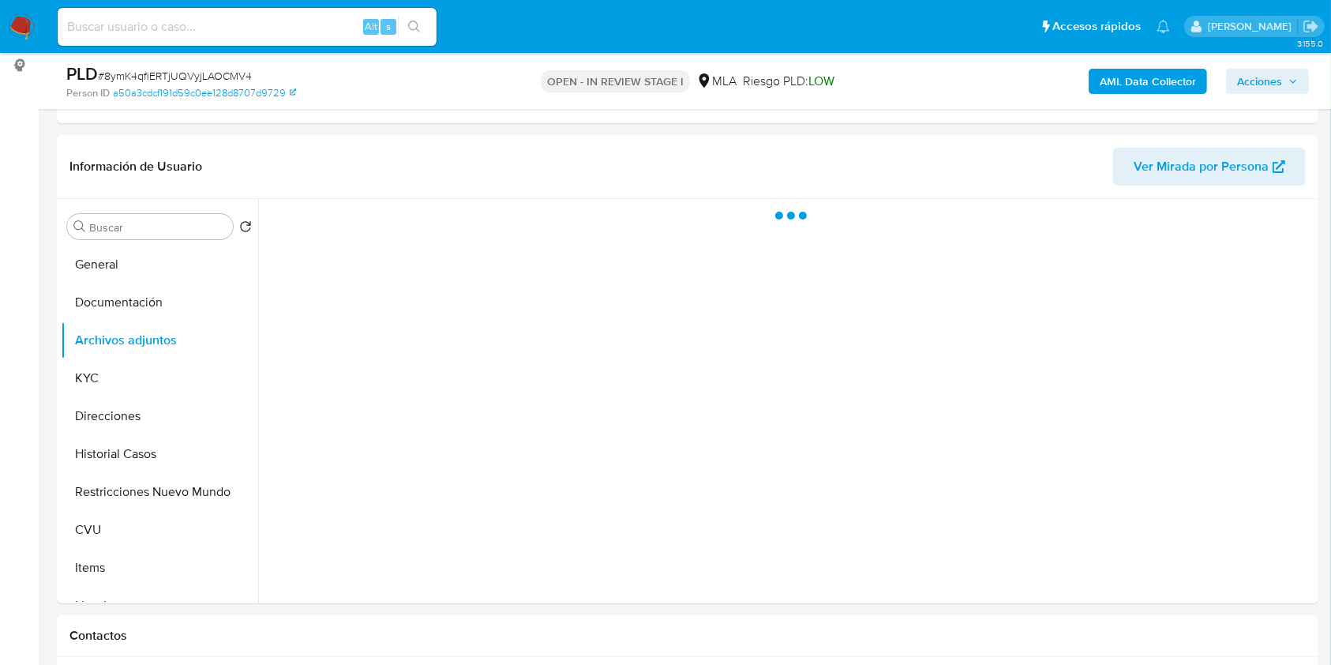
click at [1235, 81] on button "Acciones" at bounding box center [1267, 81] width 83 height 25
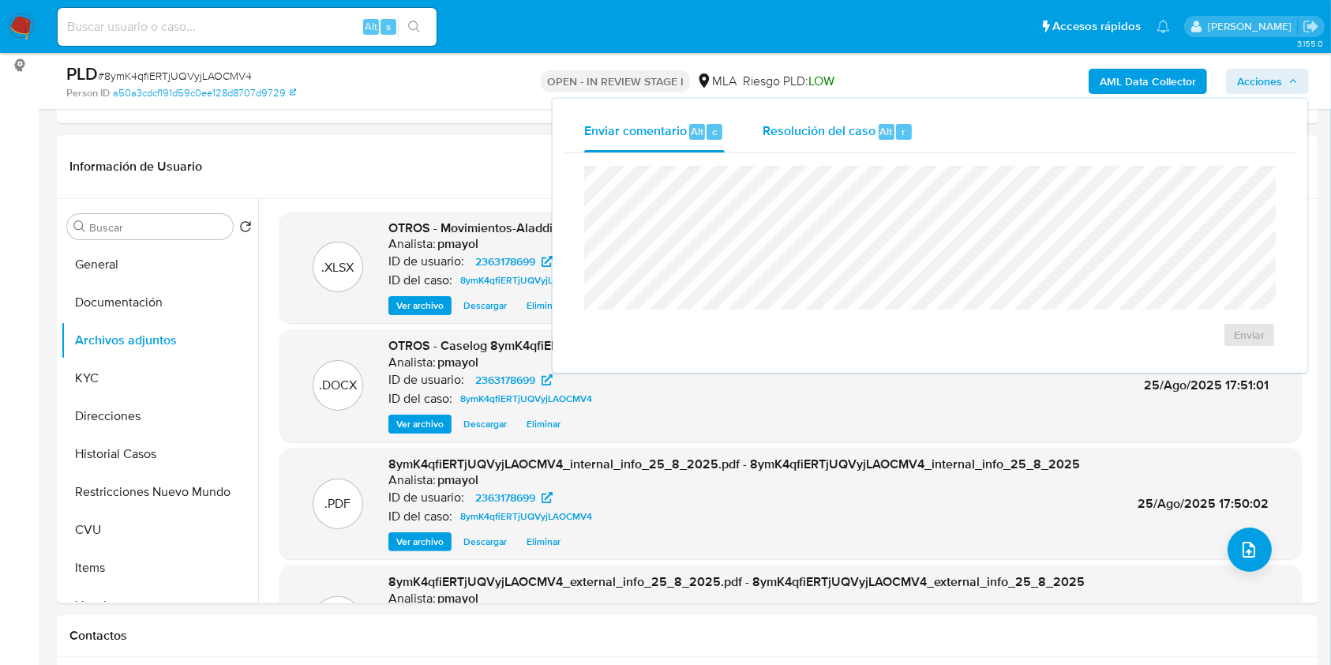
click at [864, 131] on span "Resolución del caso" at bounding box center [819, 131] width 113 height 18
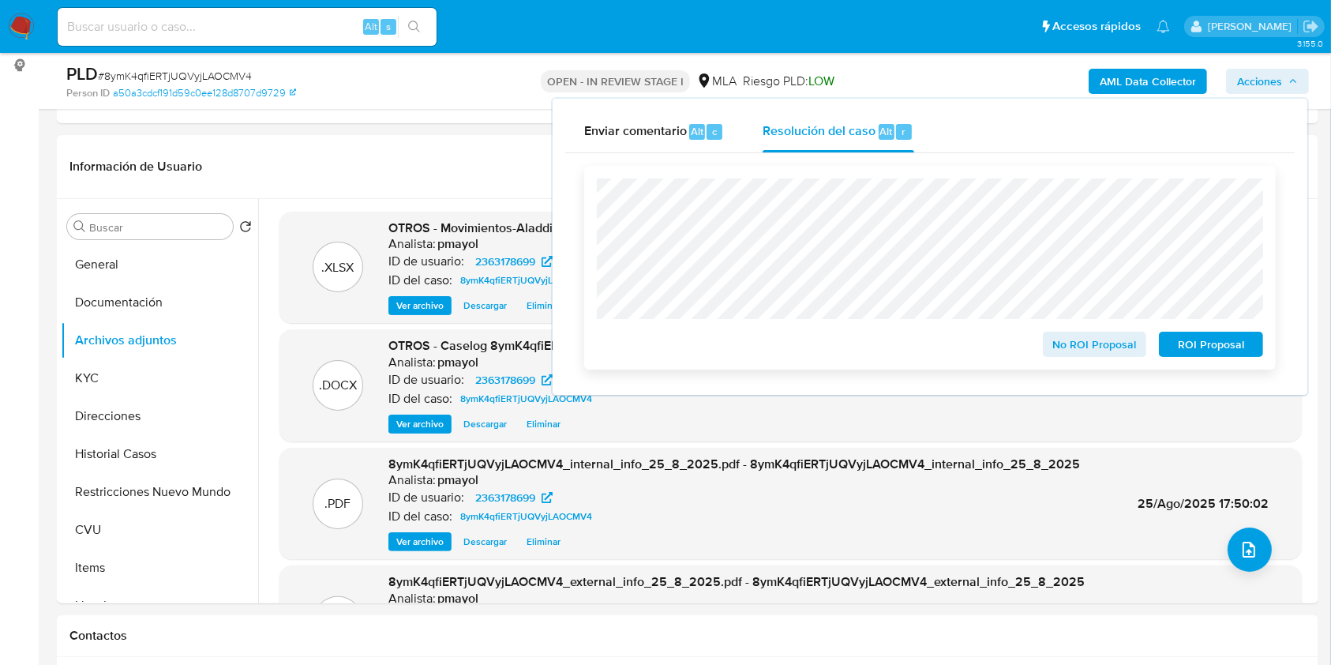
click at [1192, 348] on span "ROI Proposal" at bounding box center [1211, 344] width 82 height 22
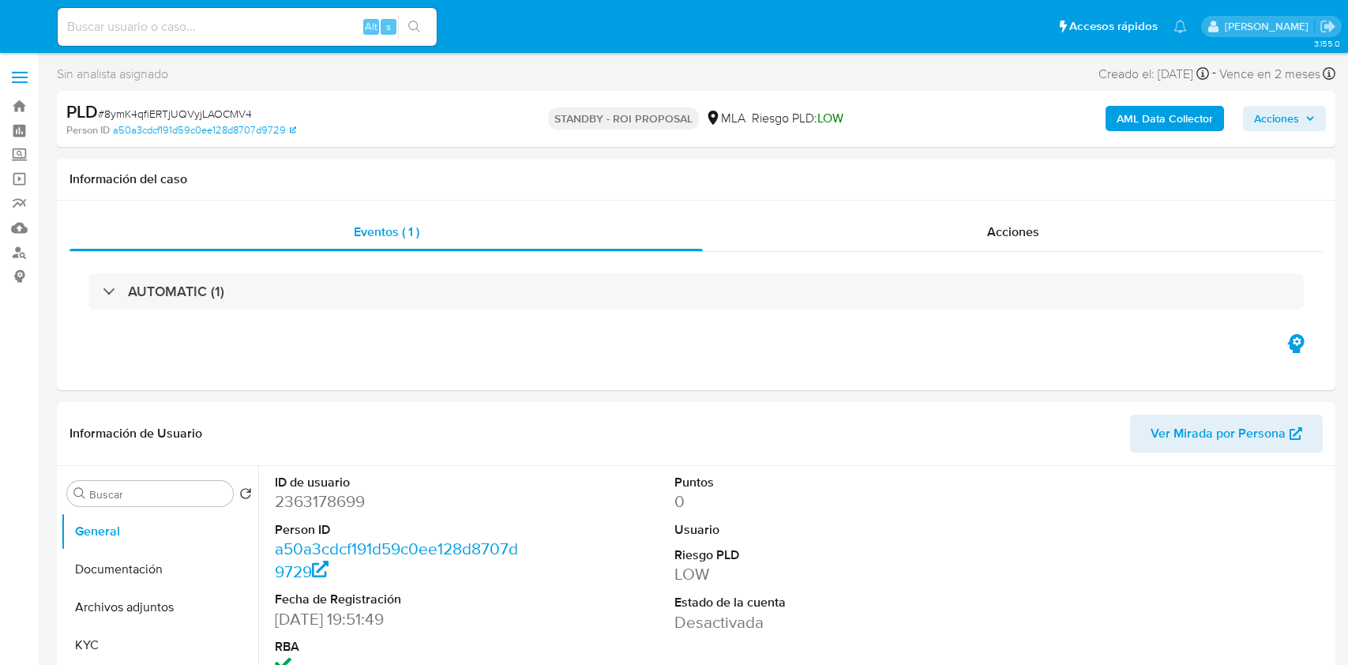
select select "10"
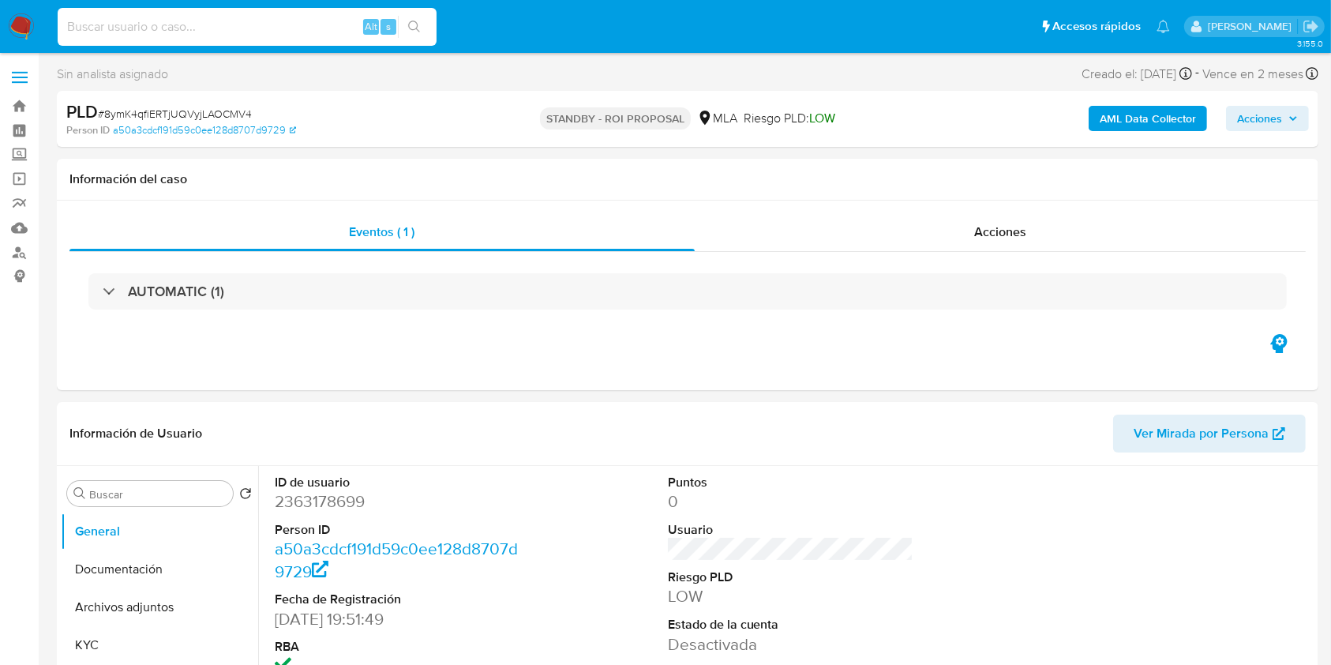
click at [272, 27] on input at bounding box center [247, 27] width 379 height 21
paste input "tT1tx4mz3cb61xxxveS2B2KR"
type input "tT1tx4mz3cb61xxxveS2B2KR"
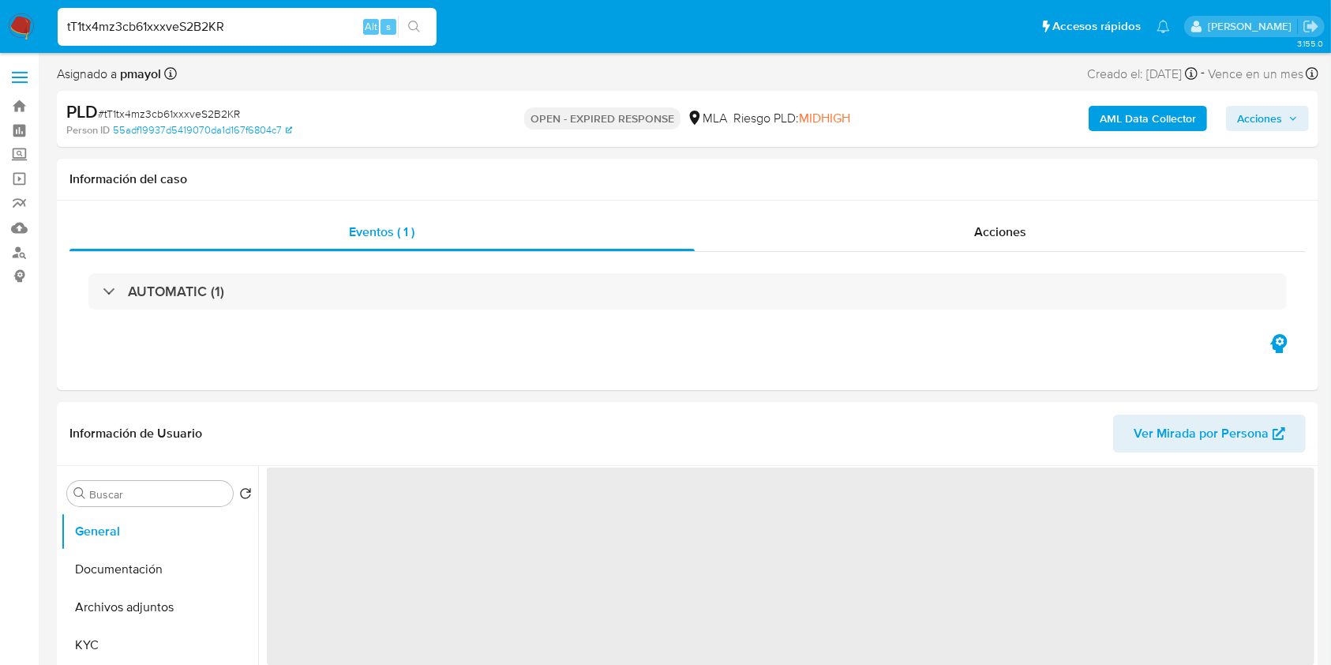
click at [223, 110] on span "# tT1tx4mz3cb61xxxveS2B2KR" at bounding box center [169, 114] width 142 height 16
copy span "tT1tx4mz3cb61xxxveS2B2KR"
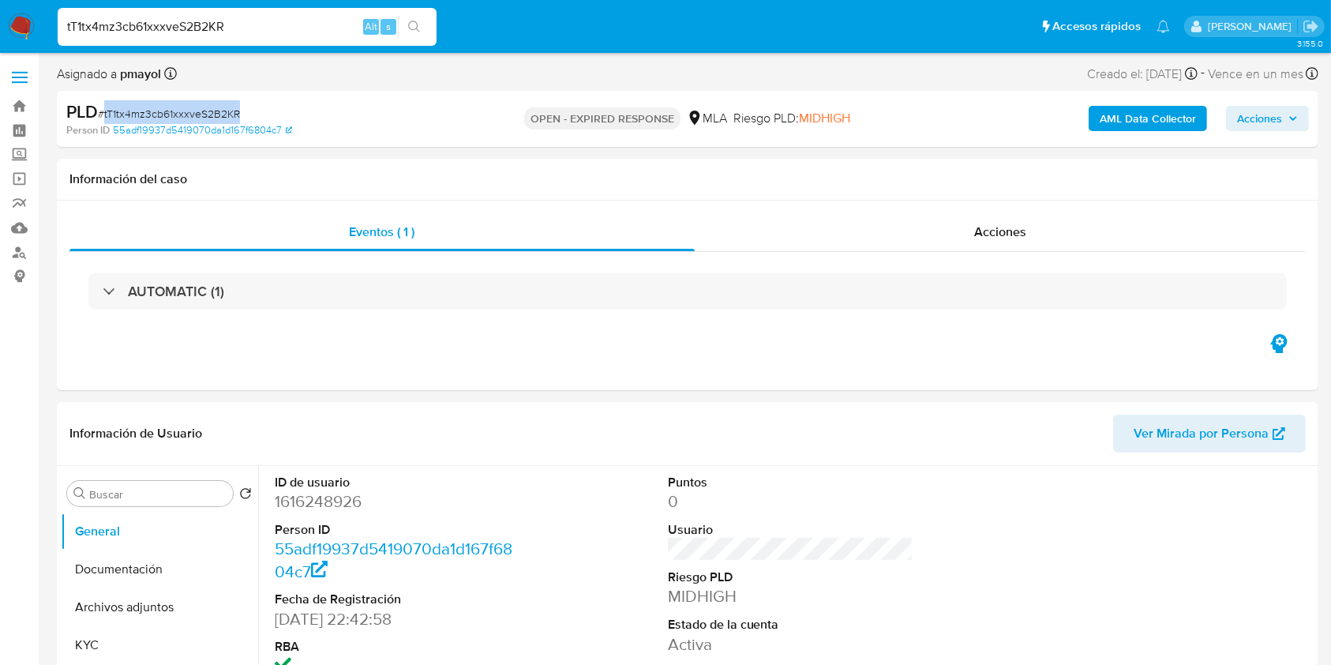
select select "10"
click at [32, 24] on img at bounding box center [21, 26] width 27 height 27
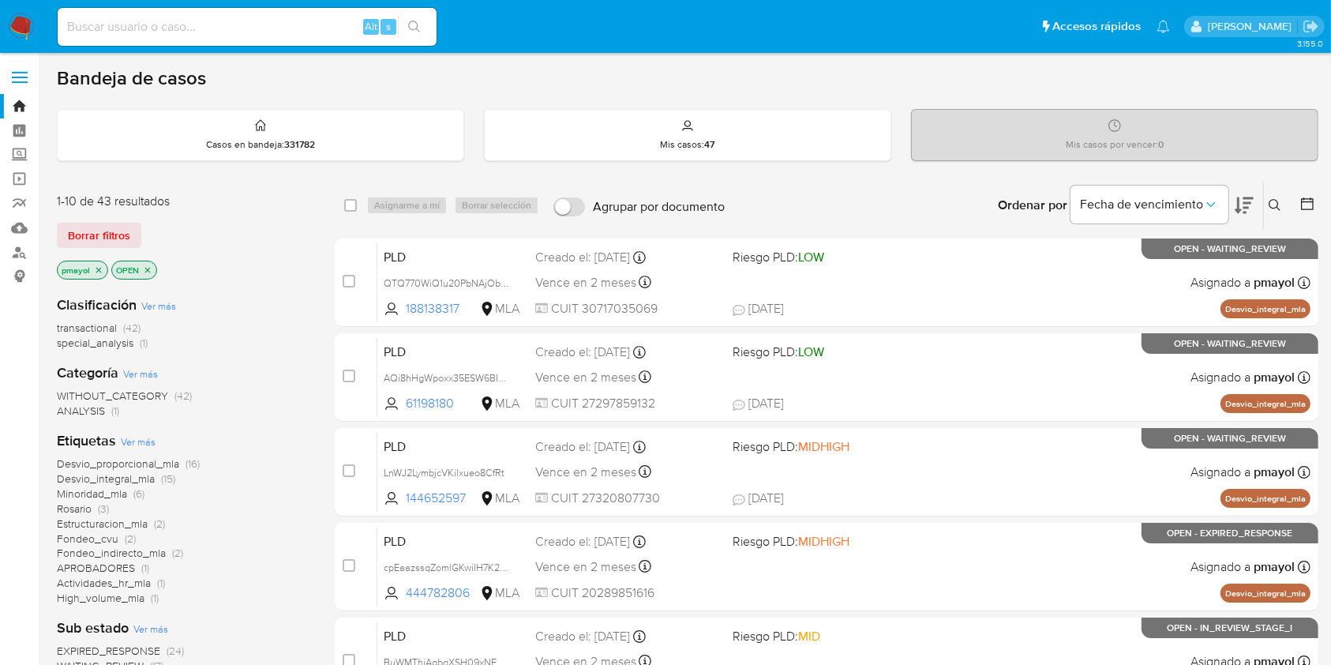
click at [1274, 199] on icon at bounding box center [1275, 205] width 13 height 13
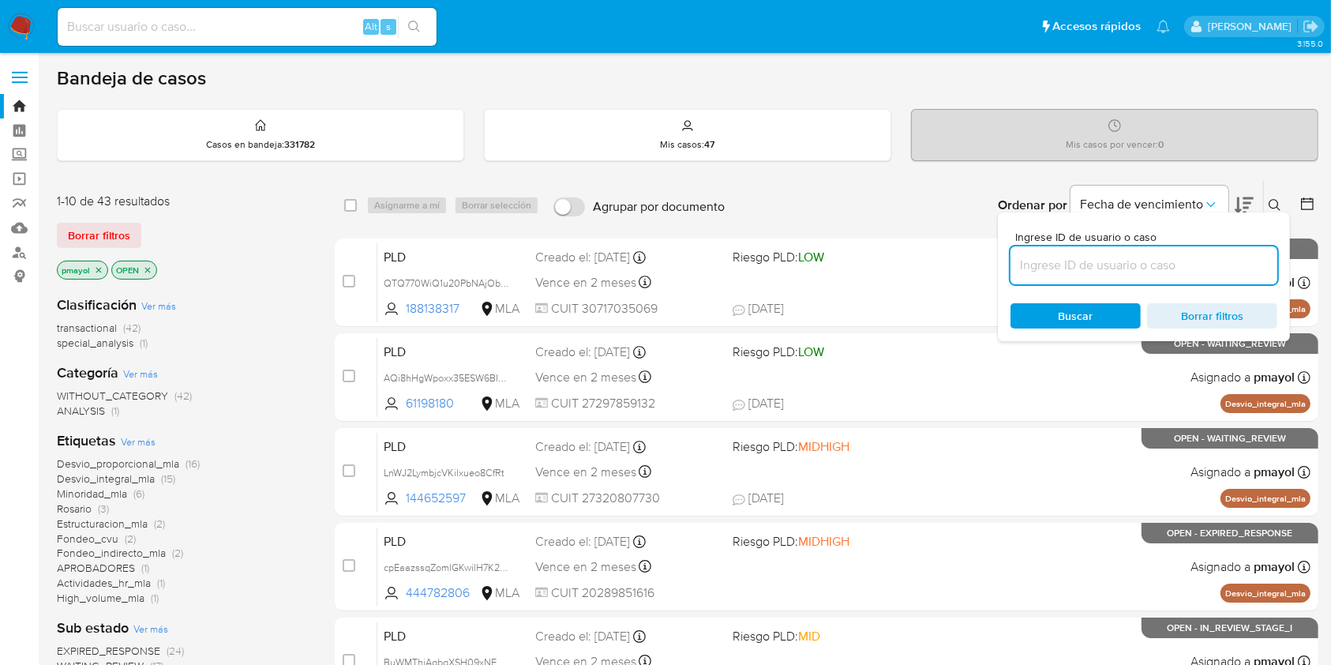
click at [1132, 262] on input at bounding box center [1143, 265] width 267 height 21
type input "tT1tx4mz3cb61xxxveS2B2KR"
click at [1064, 313] on span "Buscar" at bounding box center [1076, 315] width 35 height 25
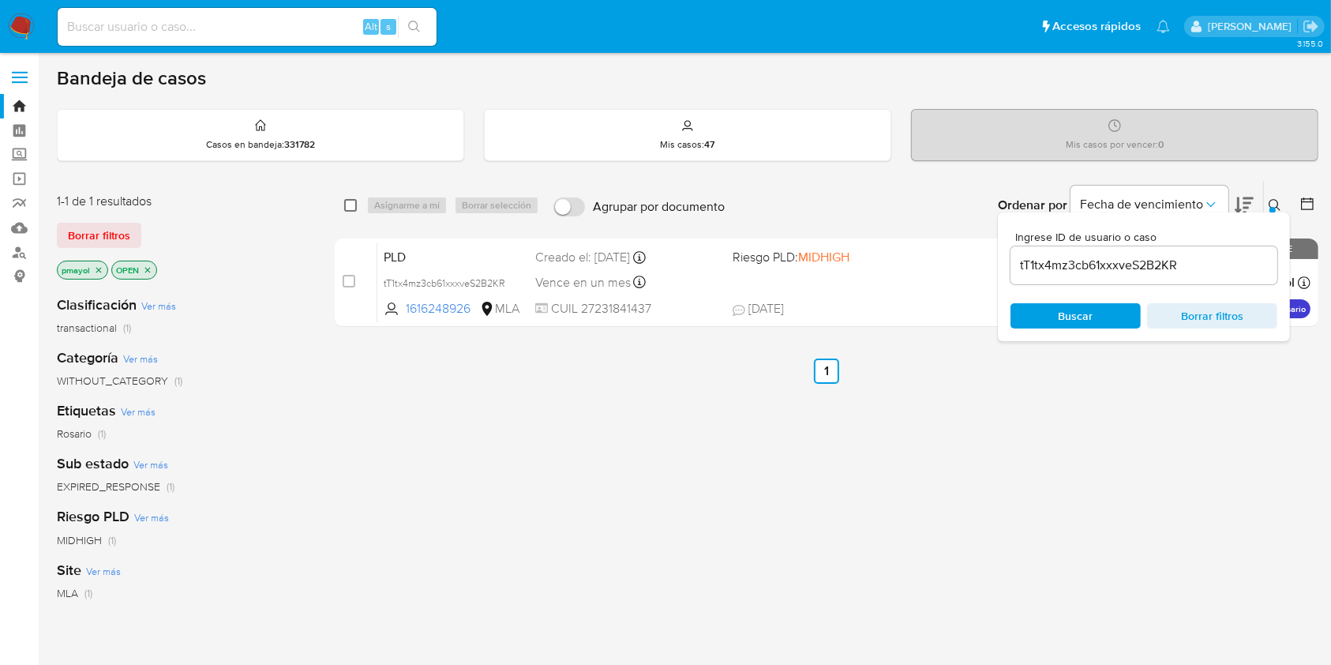
click at [351, 206] on input "checkbox" at bounding box center [350, 205] width 13 height 13
checkbox input "true"
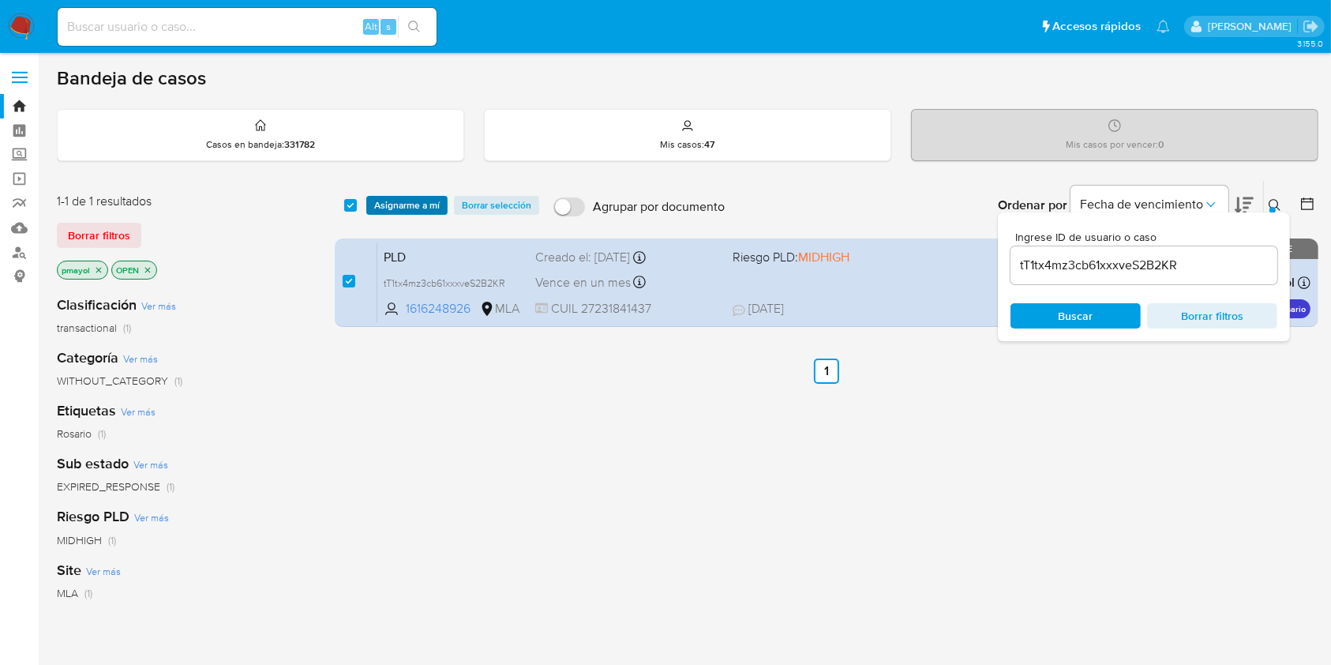
click at [388, 203] on span "Asignarme a mí" at bounding box center [407, 205] width 66 height 16
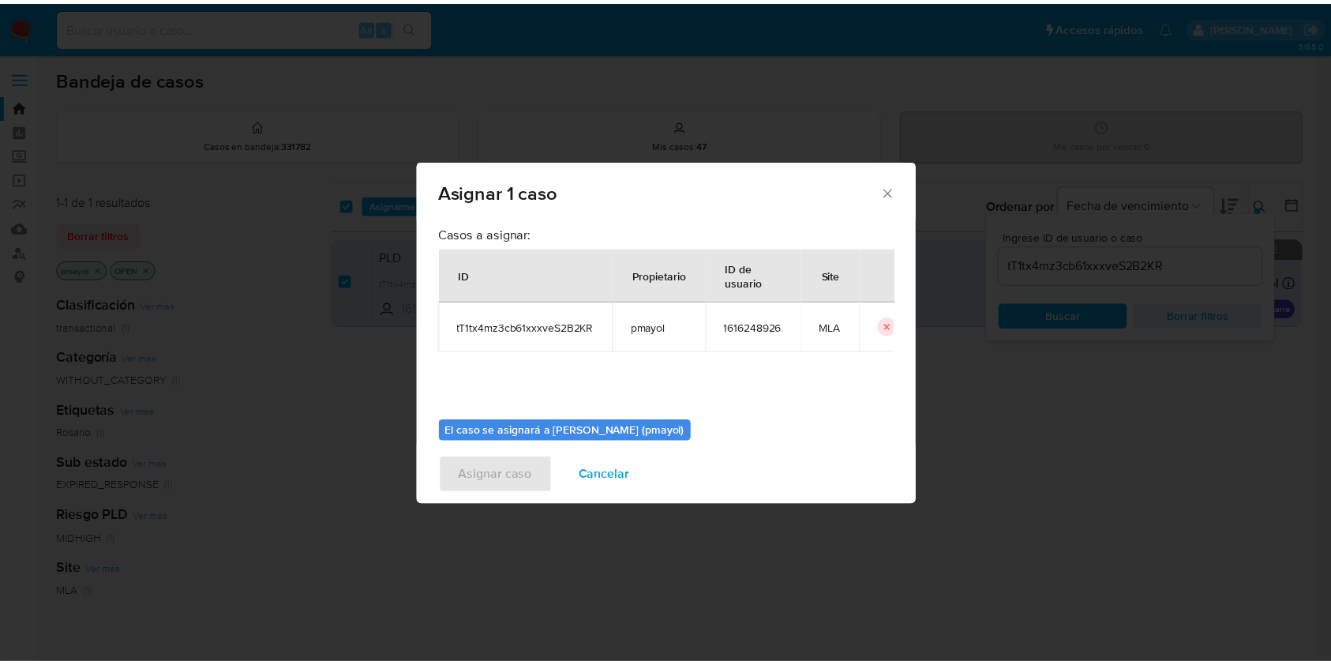
scroll to position [81, 0]
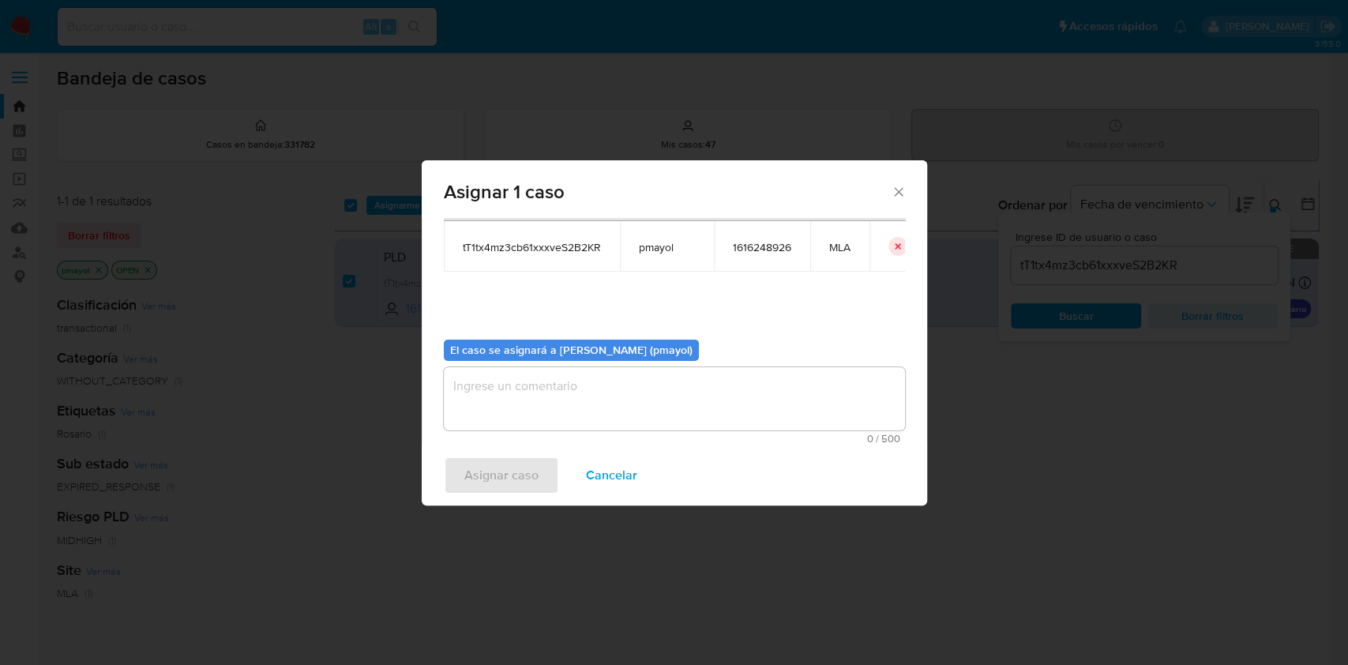
click at [766, 410] on textarea "assign-modal" at bounding box center [674, 398] width 461 height 63
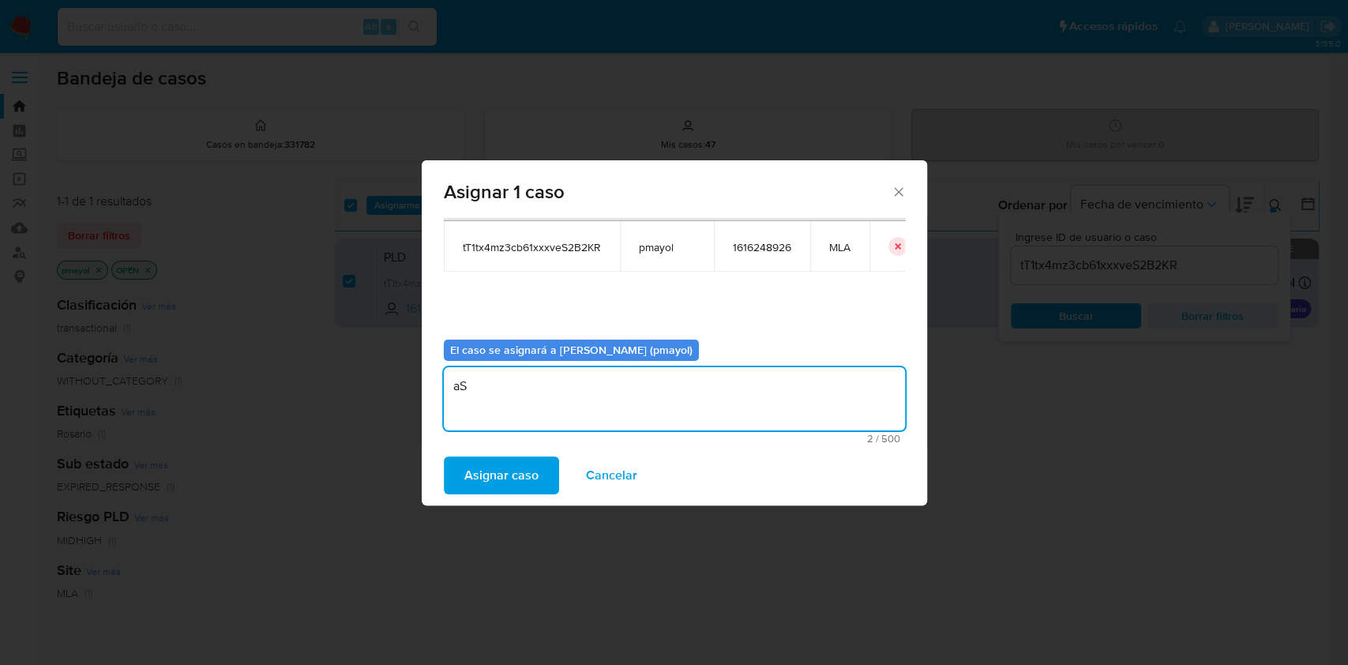
type textarea "a"
type textarea "Asignación"
click at [527, 487] on span "Asignar caso" at bounding box center [501, 475] width 74 height 35
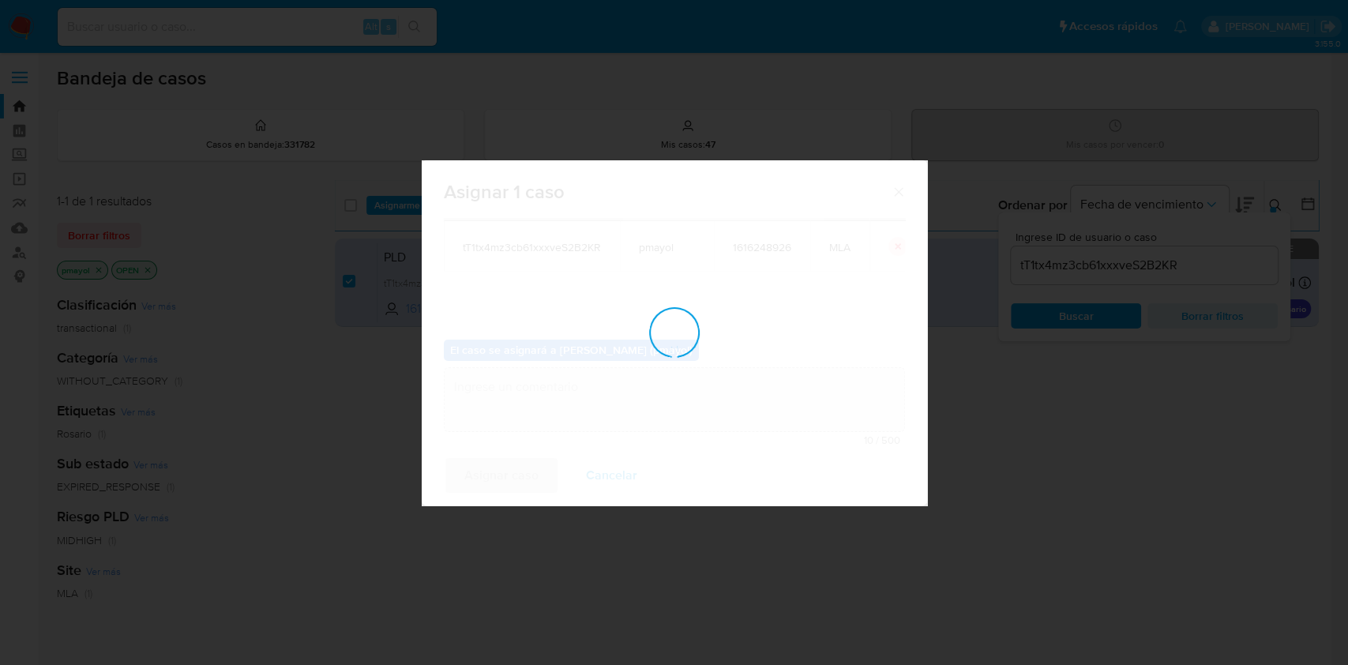
checkbox input "false"
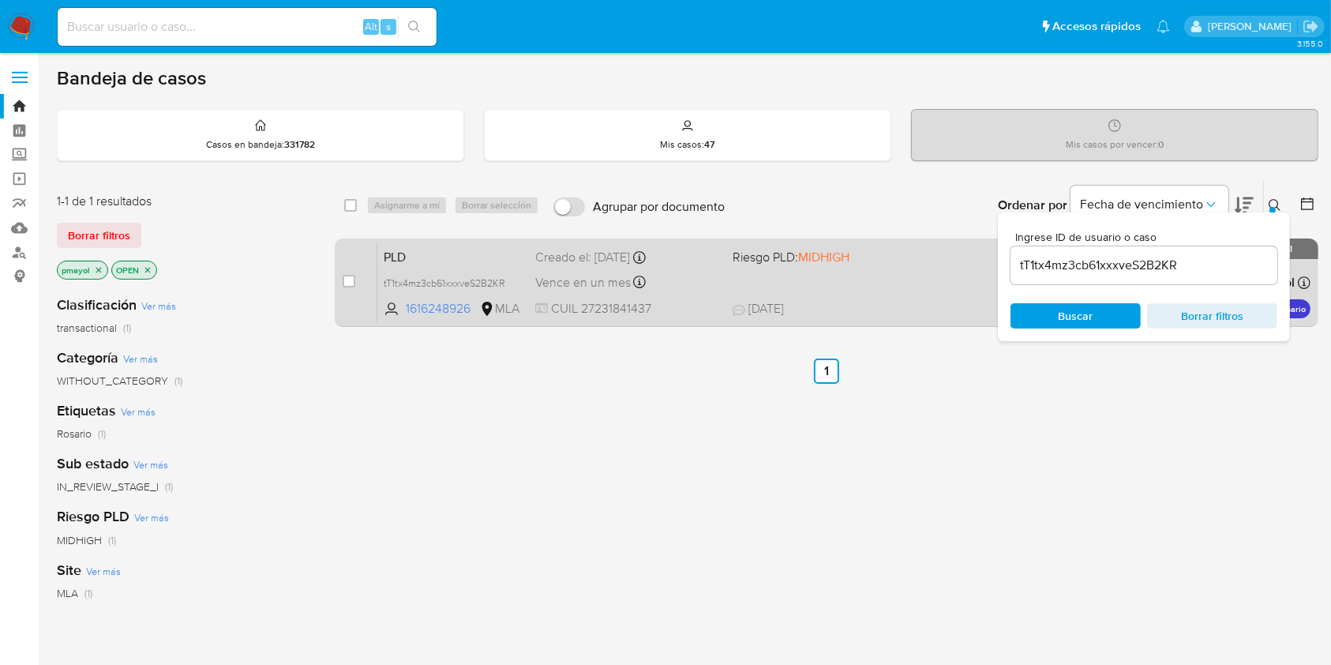
click at [898, 290] on div "PLD tT1tx4mz3cb61xxxveS2B2KR 1616248926 MLA Riesgo PLD: MIDHIGH Creado el: 12/0…" at bounding box center [843, 282] width 933 height 80
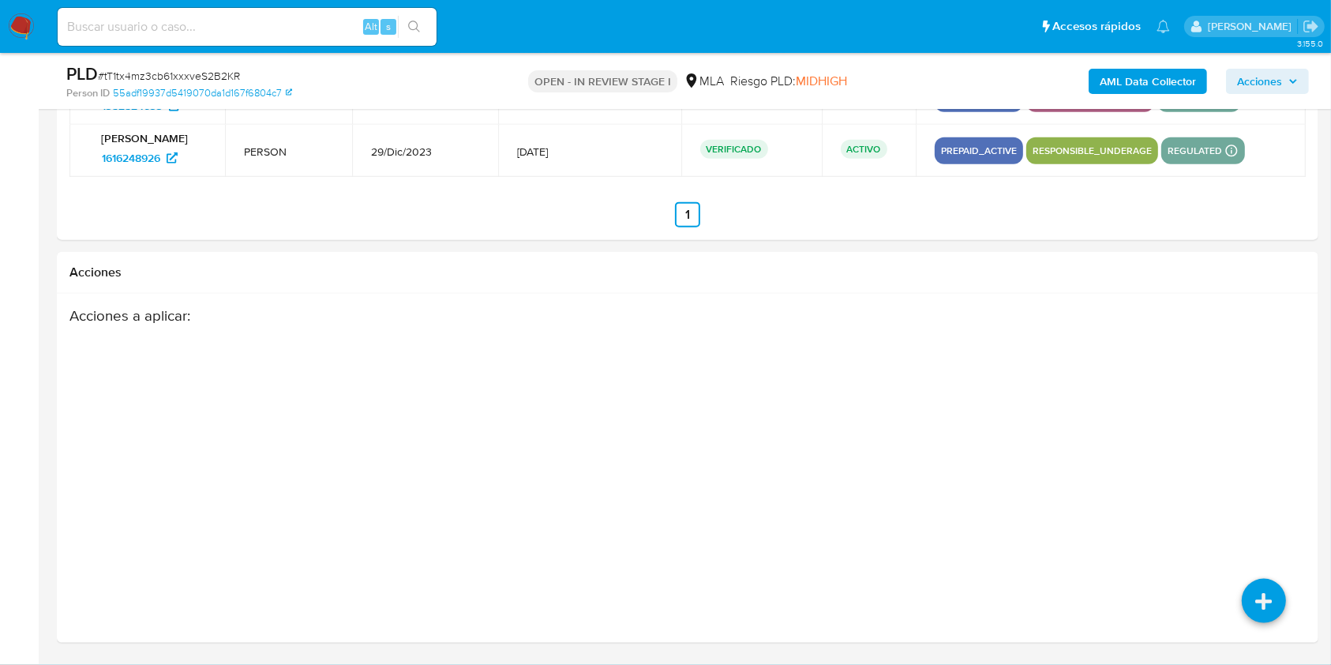
select select "10"
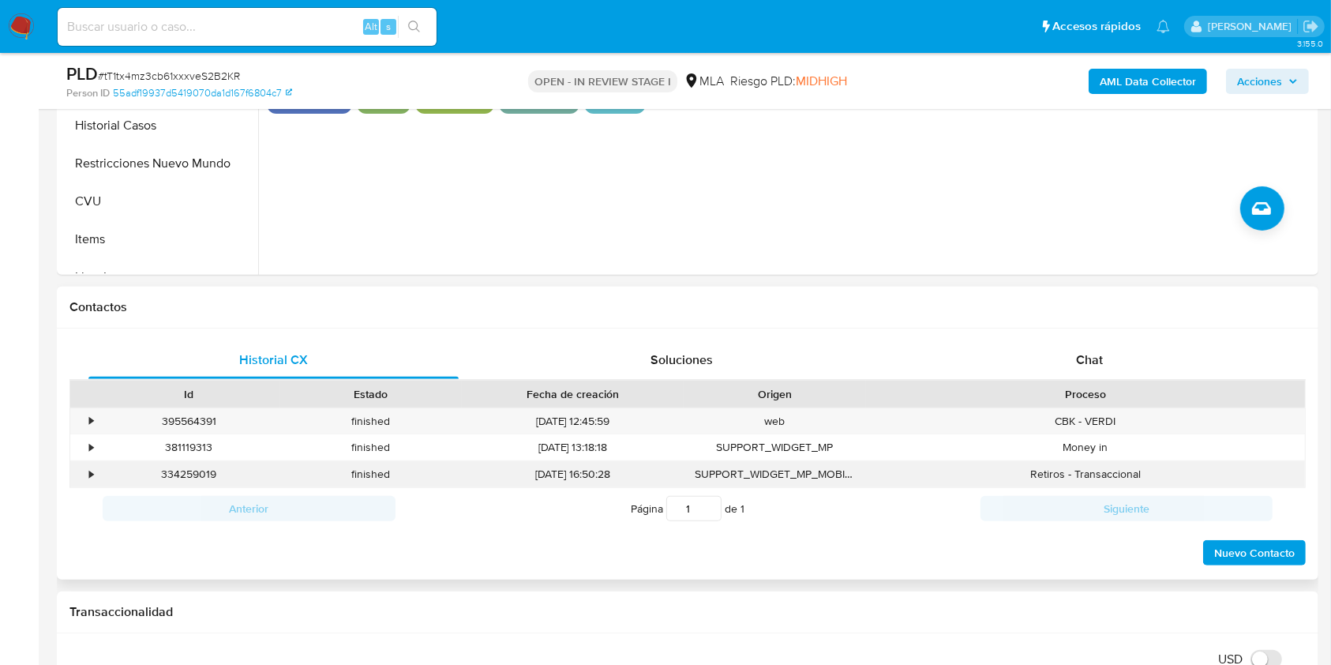
scroll to position [620, 0]
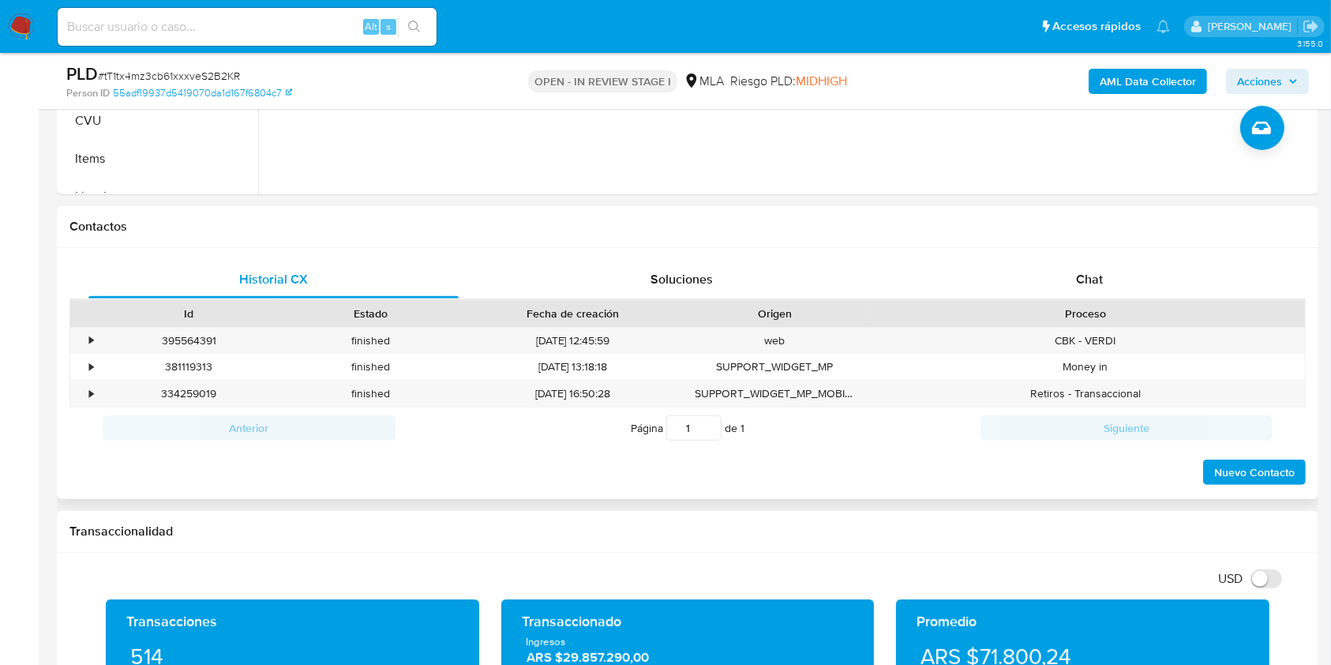
click at [1061, 306] on div "Proceso" at bounding box center [1085, 314] width 417 height 16
click at [1055, 283] on div "Chat" at bounding box center [1090, 280] width 370 height 38
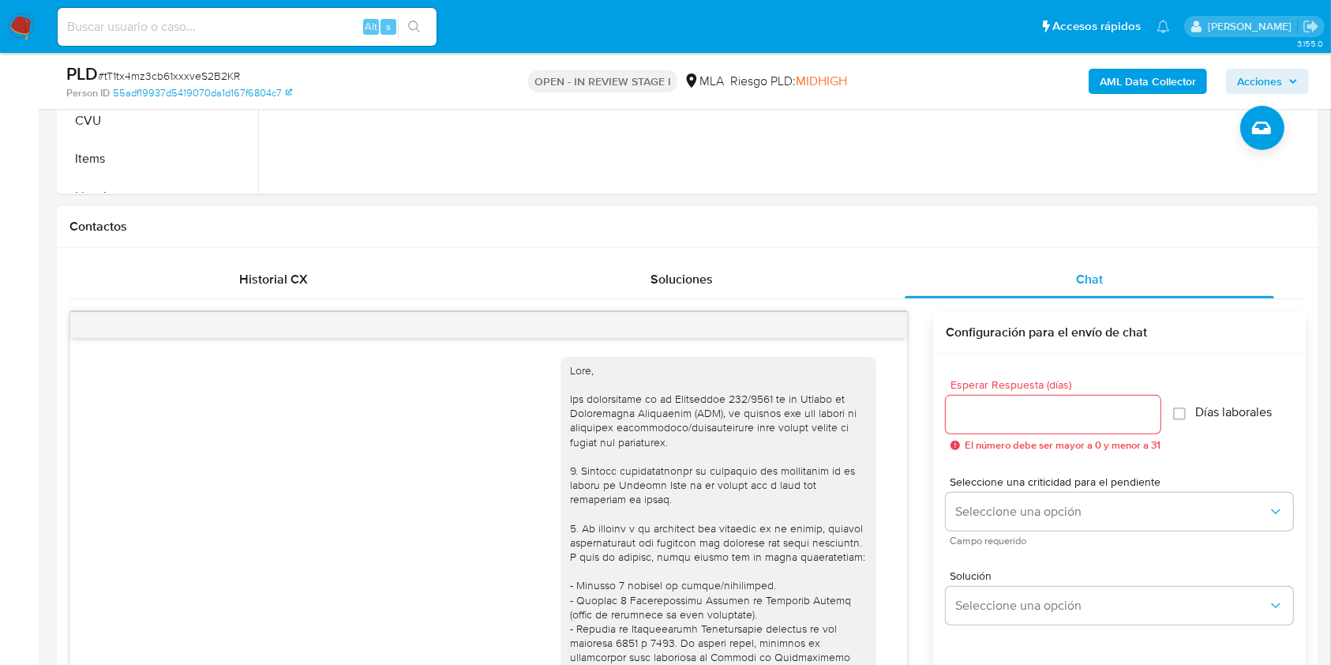
scroll to position [768, 0]
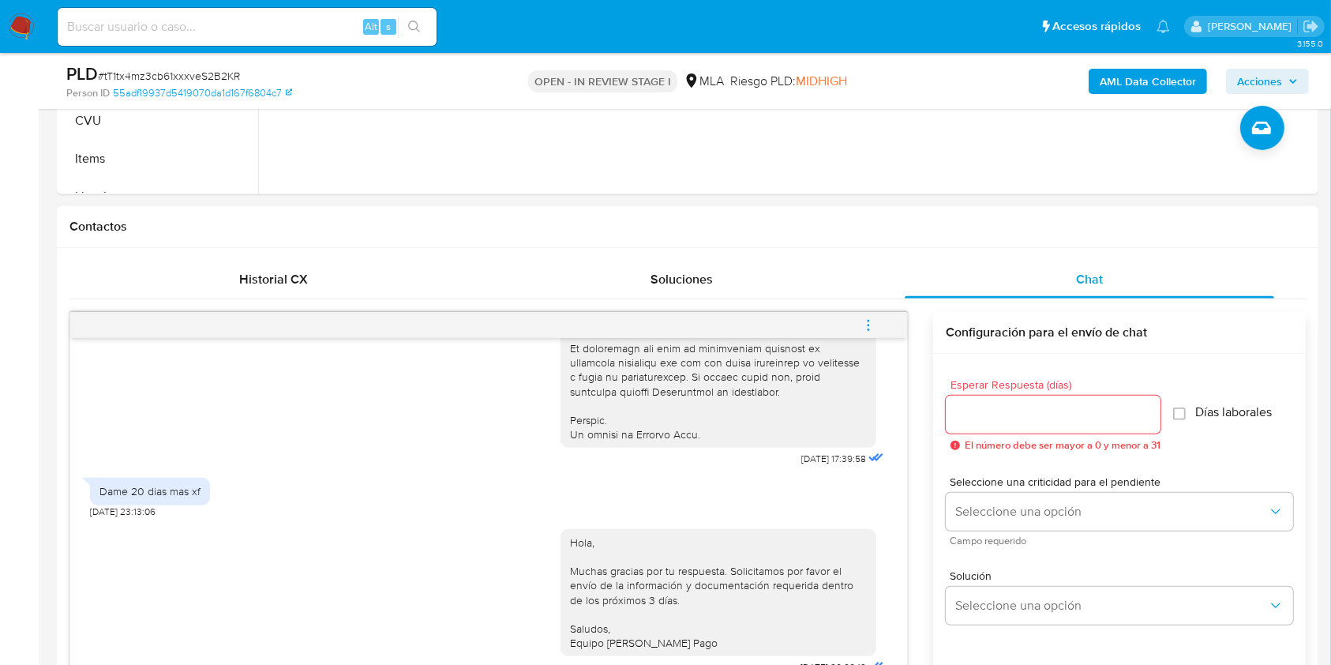
click at [872, 334] on span "menu-action" at bounding box center [868, 325] width 14 height 38
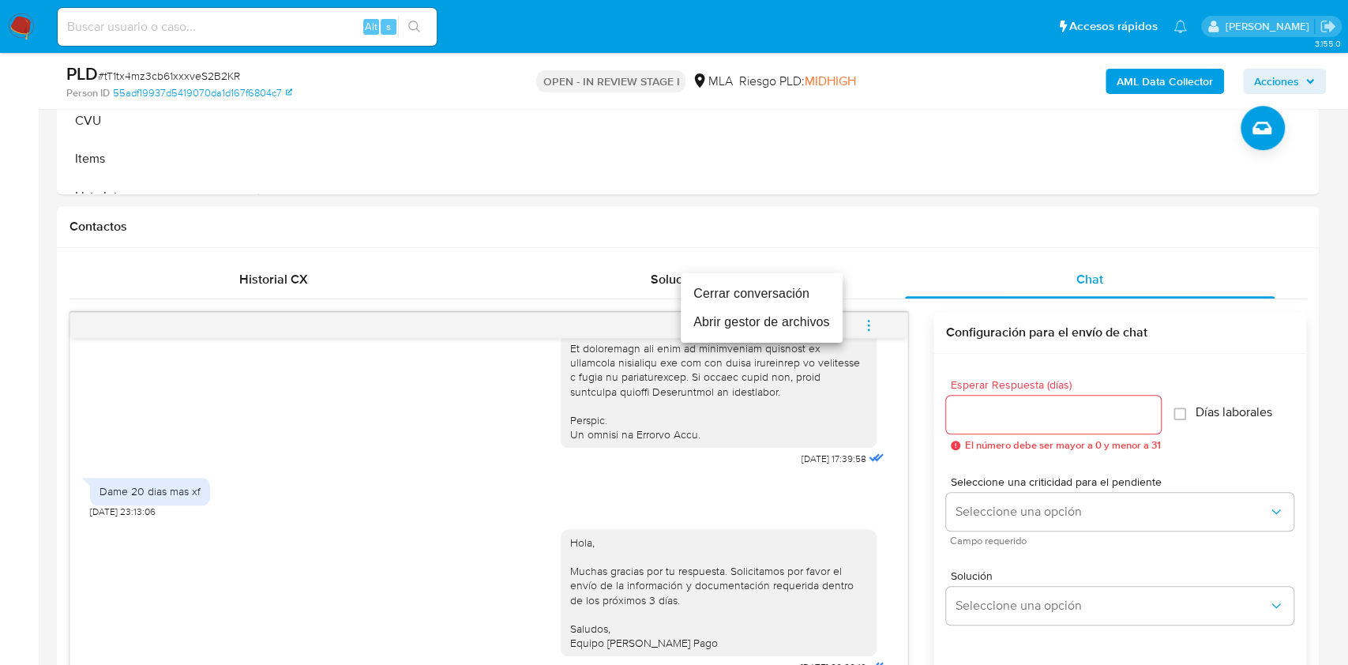
click at [789, 289] on li "Cerrar conversación" at bounding box center [761, 293] width 162 height 28
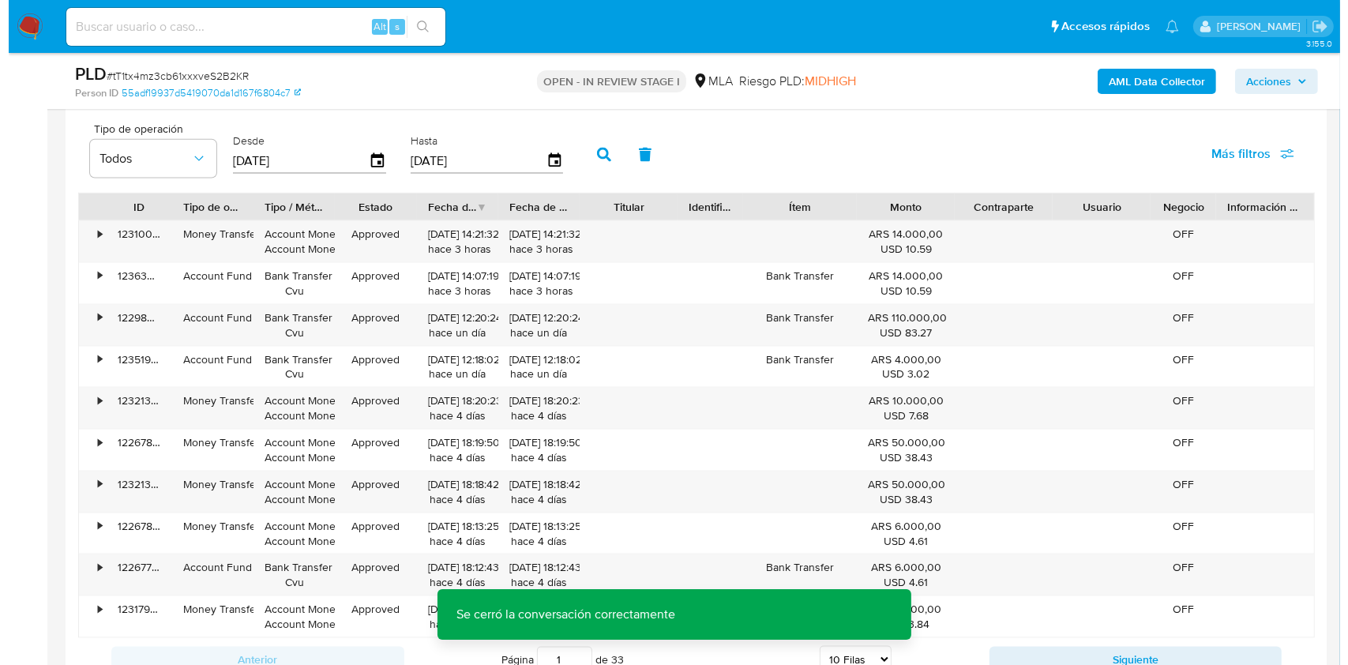
scroll to position [2828, 0]
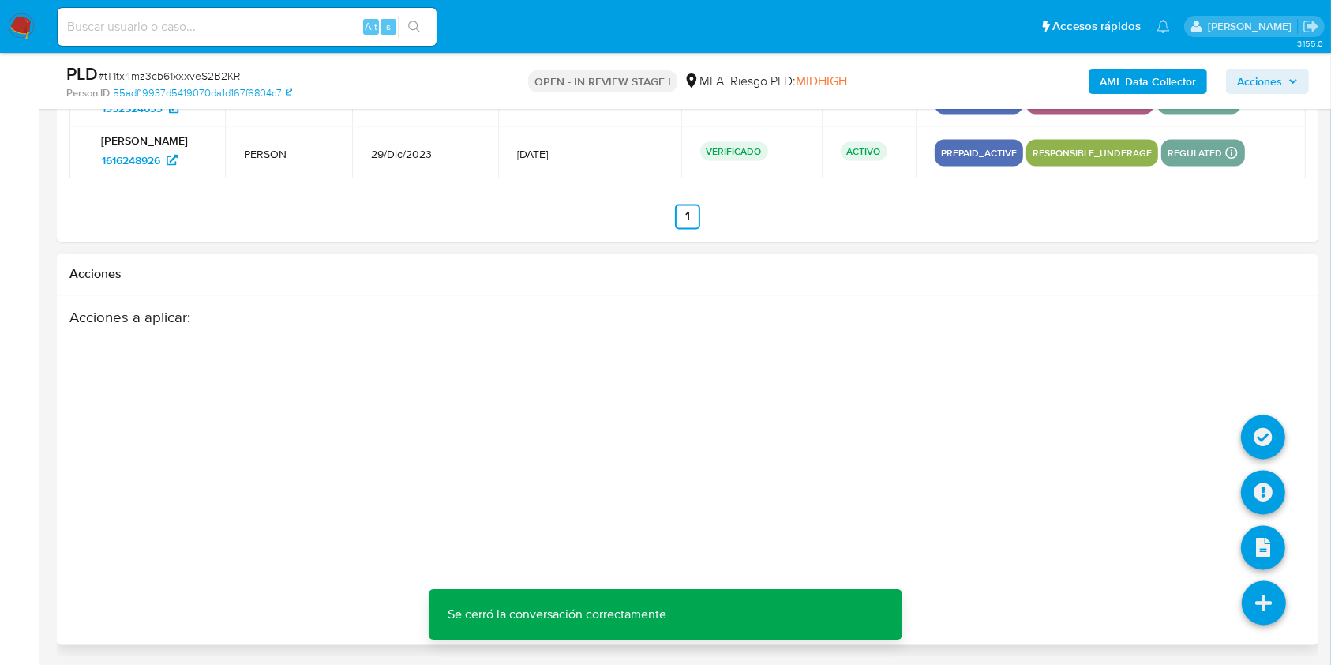
click at [1261, 584] on icon at bounding box center [1264, 603] width 44 height 44
click at [1256, 485] on icon at bounding box center [1263, 492] width 44 height 44
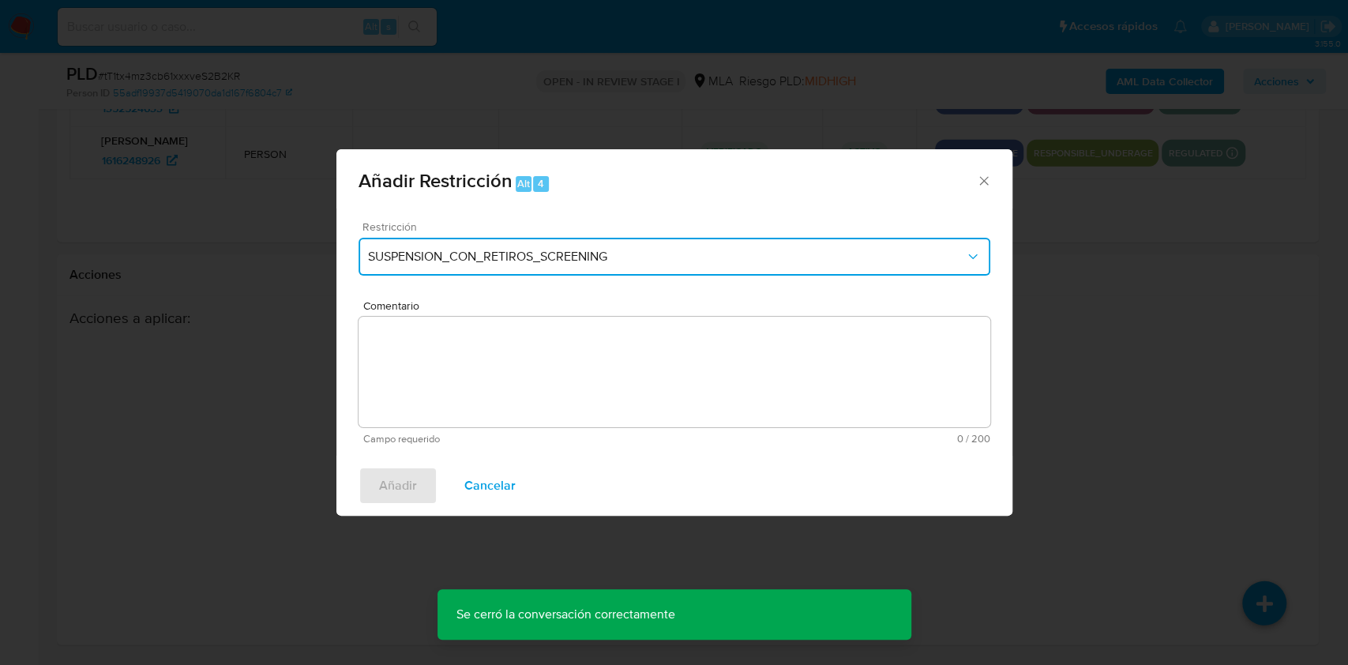
click at [758, 258] on span "SUSPENSION_CON_RETIROS_SCREENING" at bounding box center [666, 257] width 597 height 16
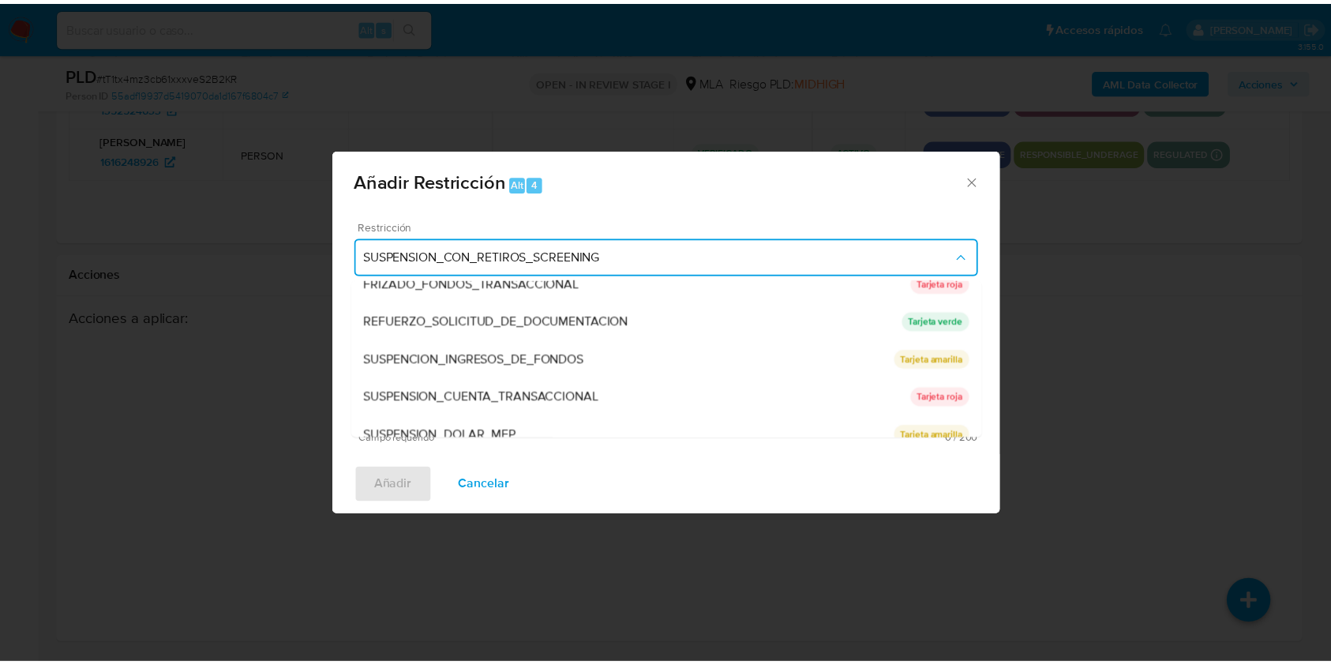
scroll to position [324, 0]
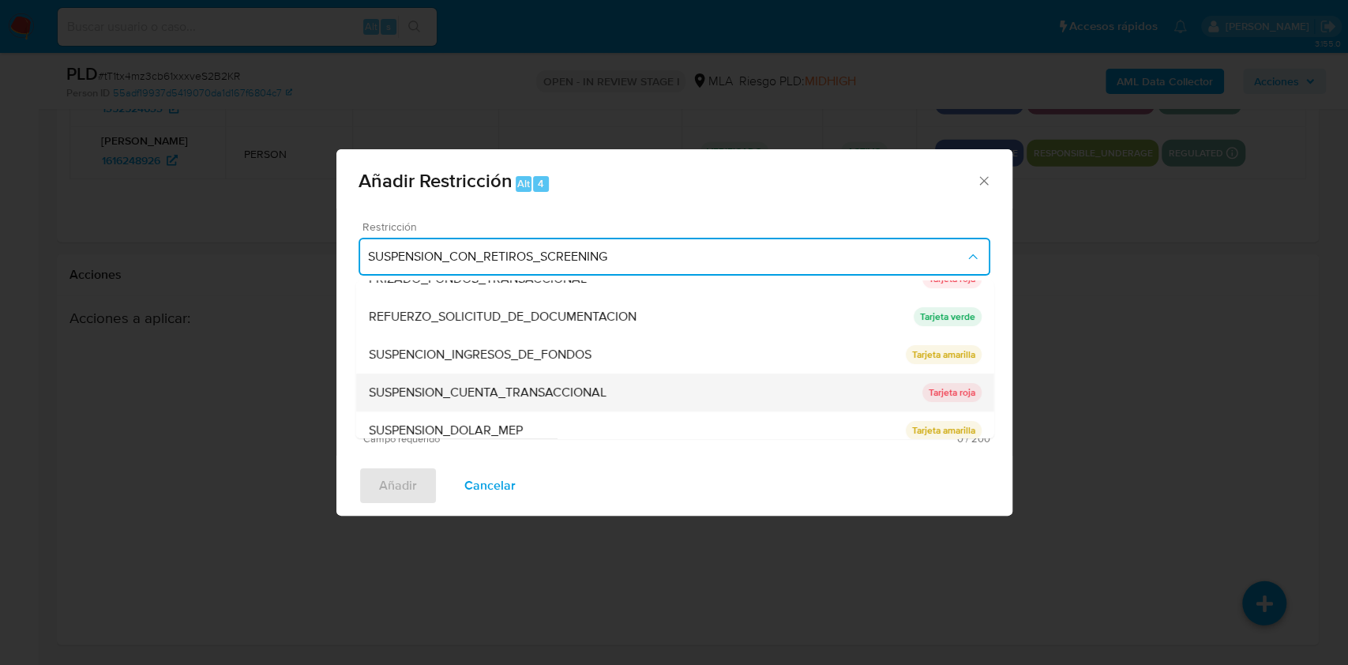
click at [594, 393] on span "SUSPENSION_CUENTA_TRANSACCIONAL" at bounding box center [487, 392] width 238 height 16
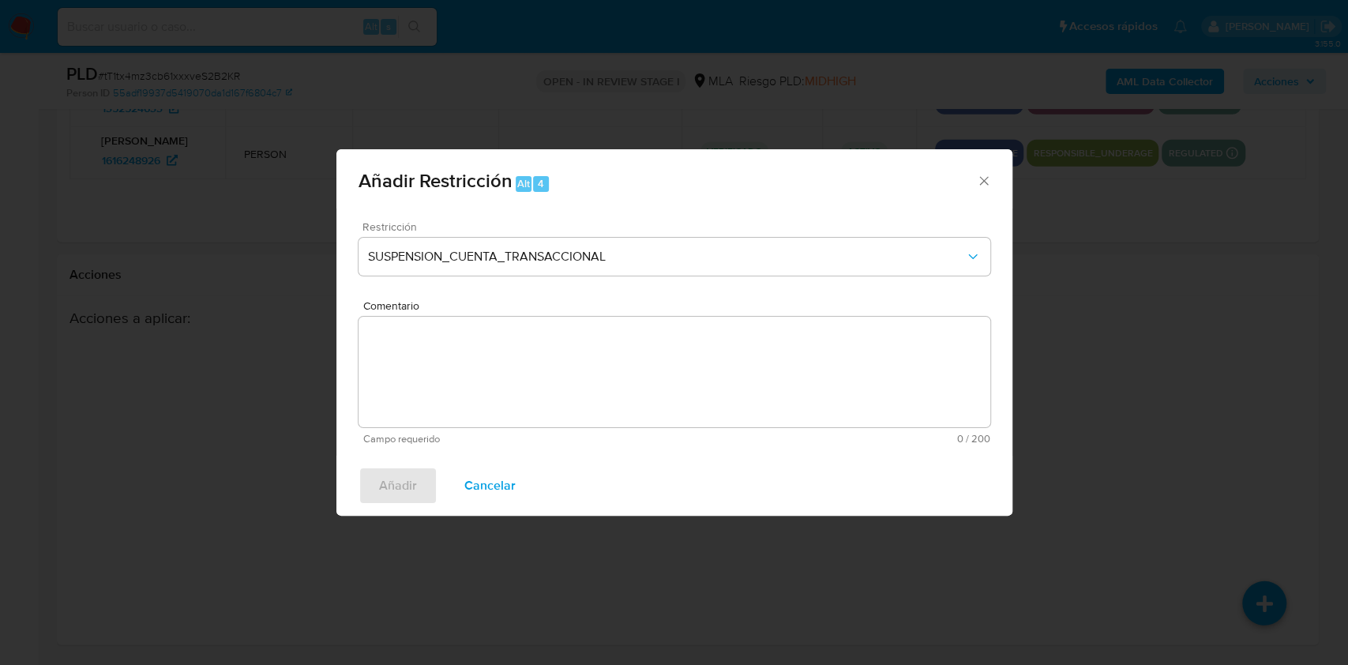
click at [569, 390] on textarea "Comentario" at bounding box center [674, 372] width 632 height 111
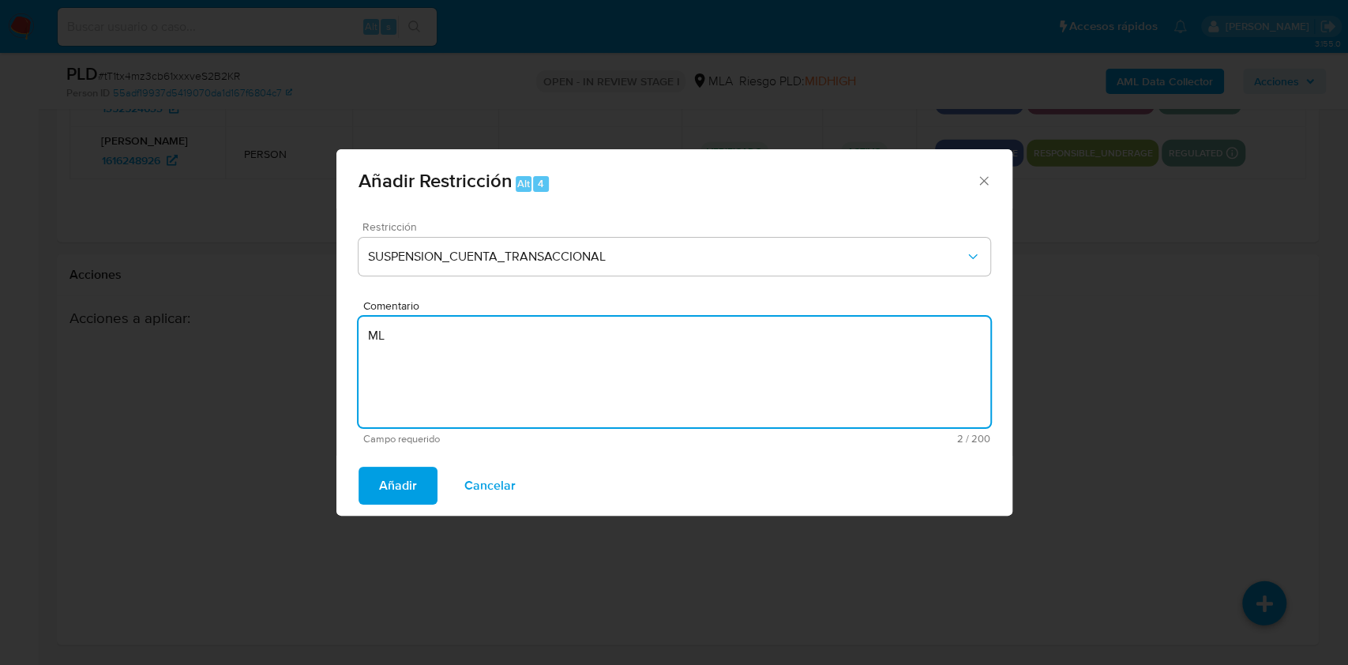
type textarea "M"
type textarea "AML"
click at [392, 488] on span "Añadir" at bounding box center [398, 485] width 38 height 35
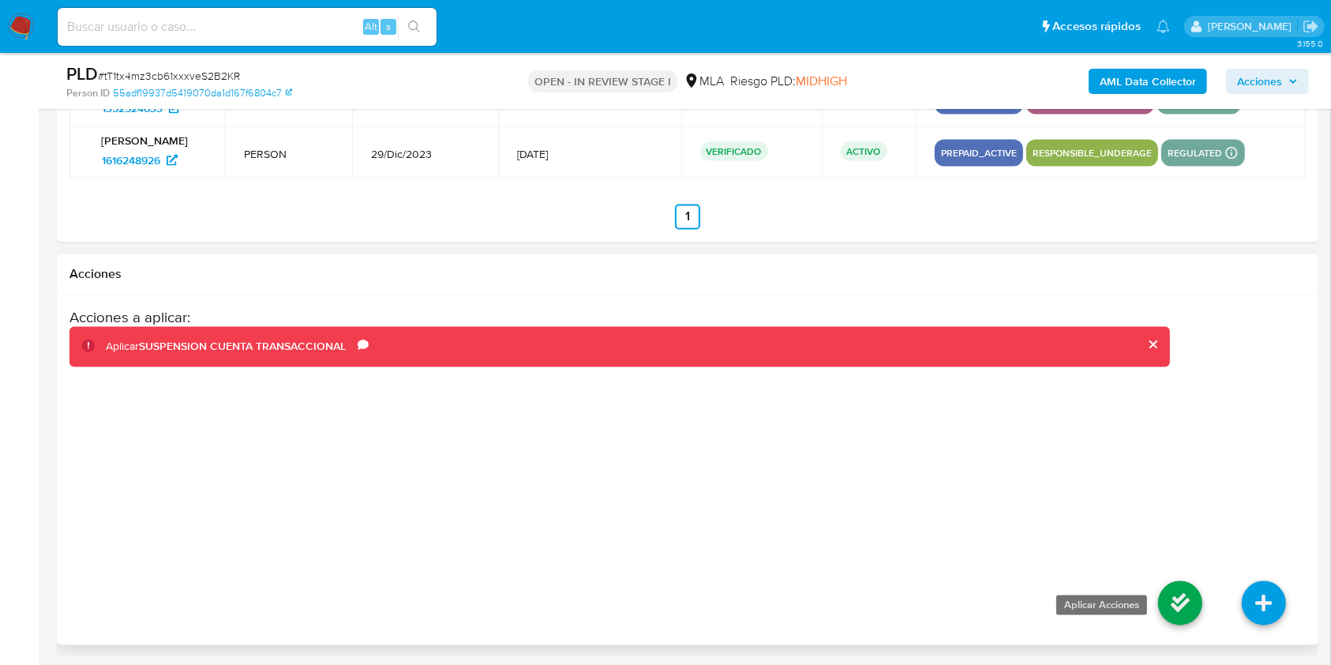
click at [1168, 605] on icon at bounding box center [1180, 603] width 44 height 44
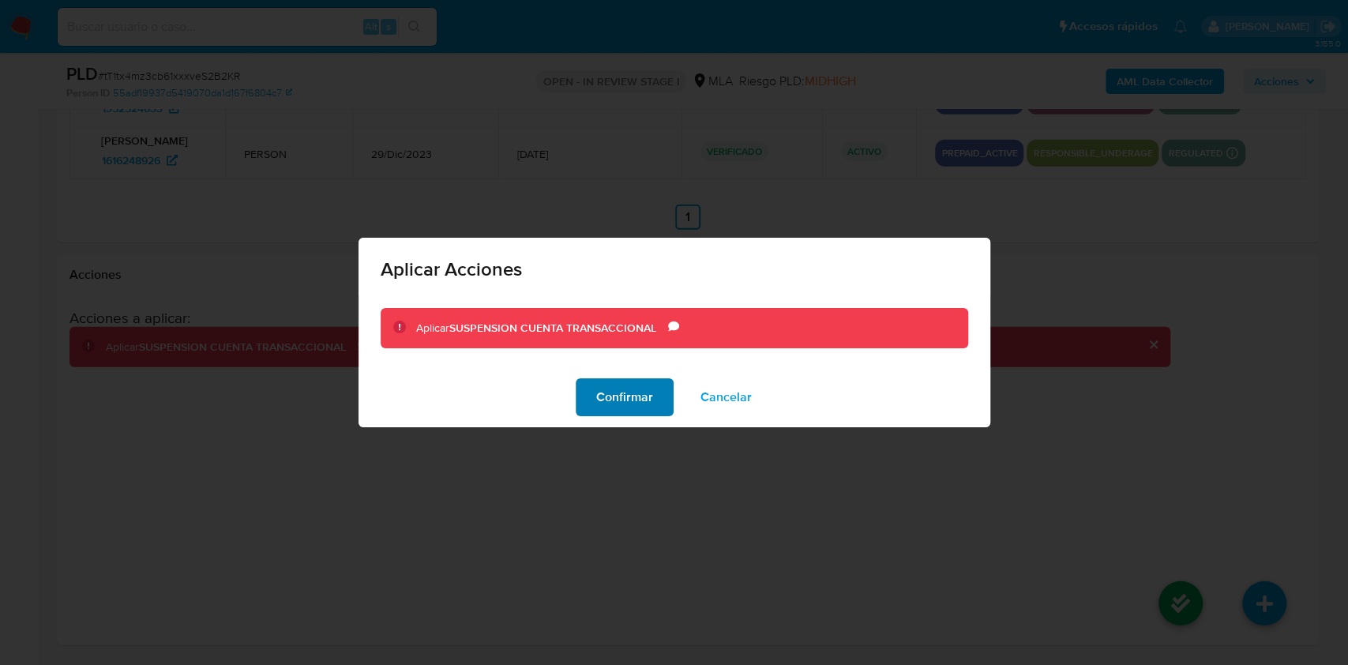
click at [606, 399] on span "Confirmar" at bounding box center [624, 397] width 57 height 35
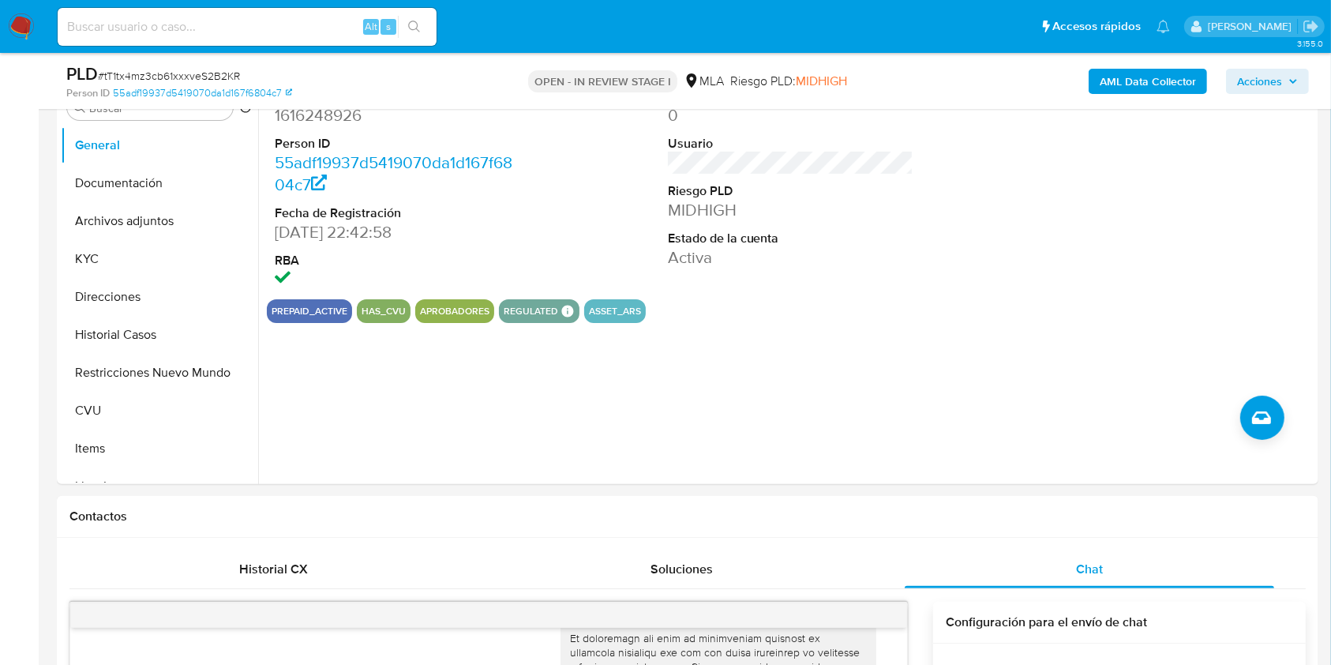
scroll to position [268, 0]
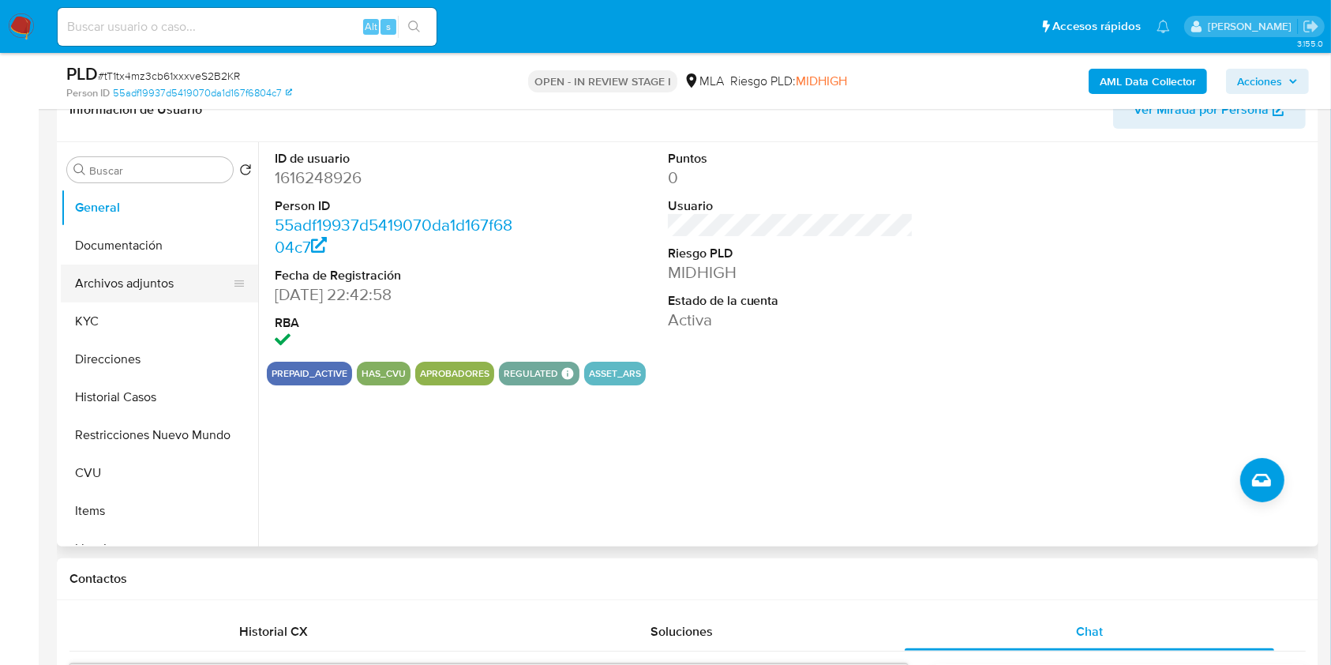
click at [94, 294] on button "Archivos adjuntos" at bounding box center [153, 283] width 185 height 38
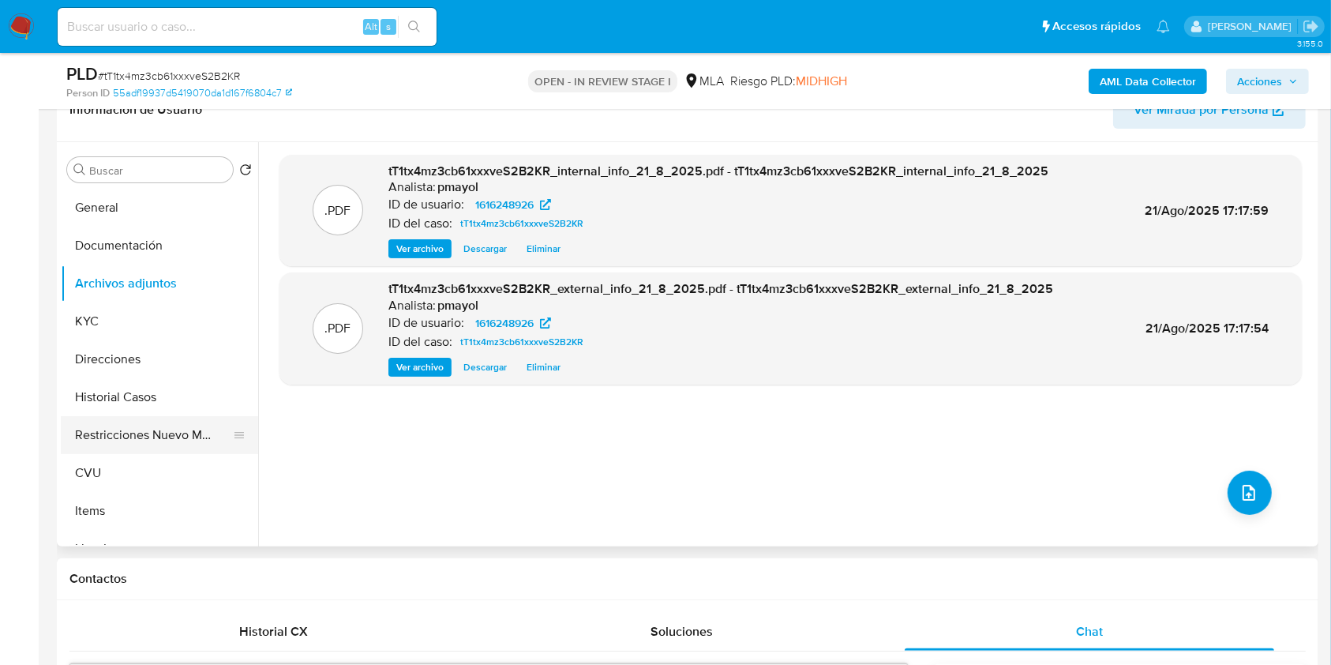
click at [98, 436] on button "Restricciones Nuevo Mundo" at bounding box center [153, 435] width 185 height 38
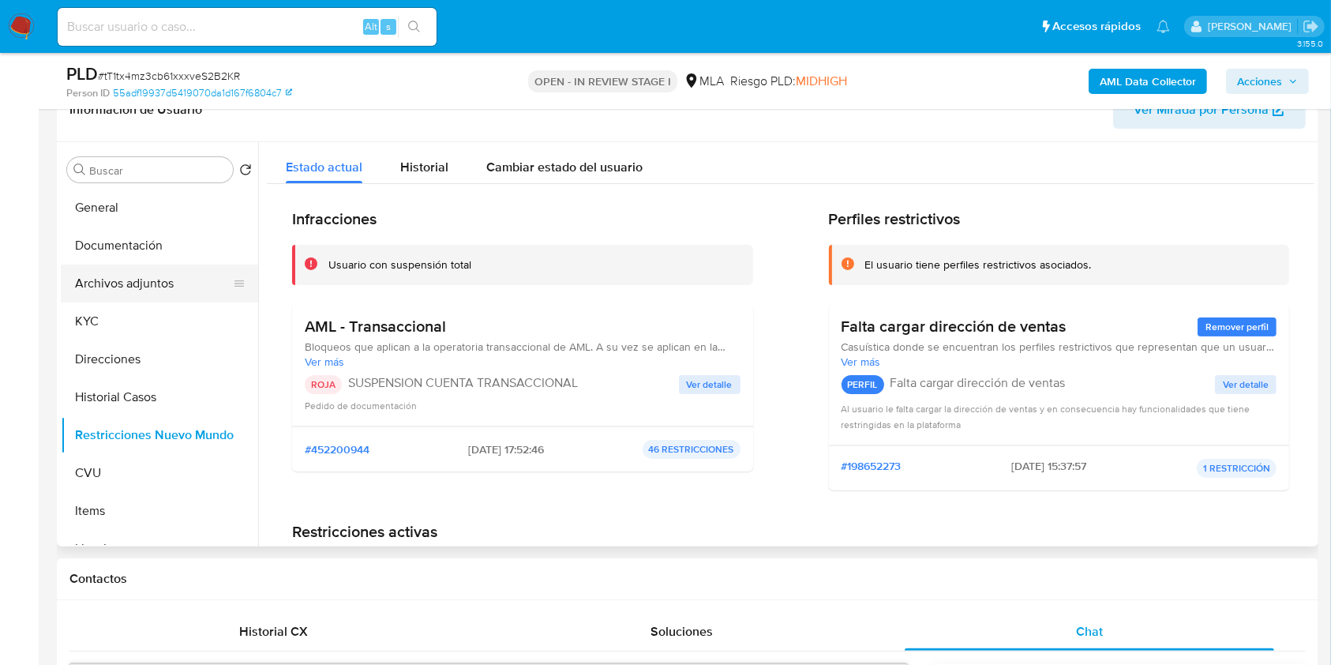
click at [139, 283] on button "Archivos adjuntos" at bounding box center [153, 283] width 185 height 38
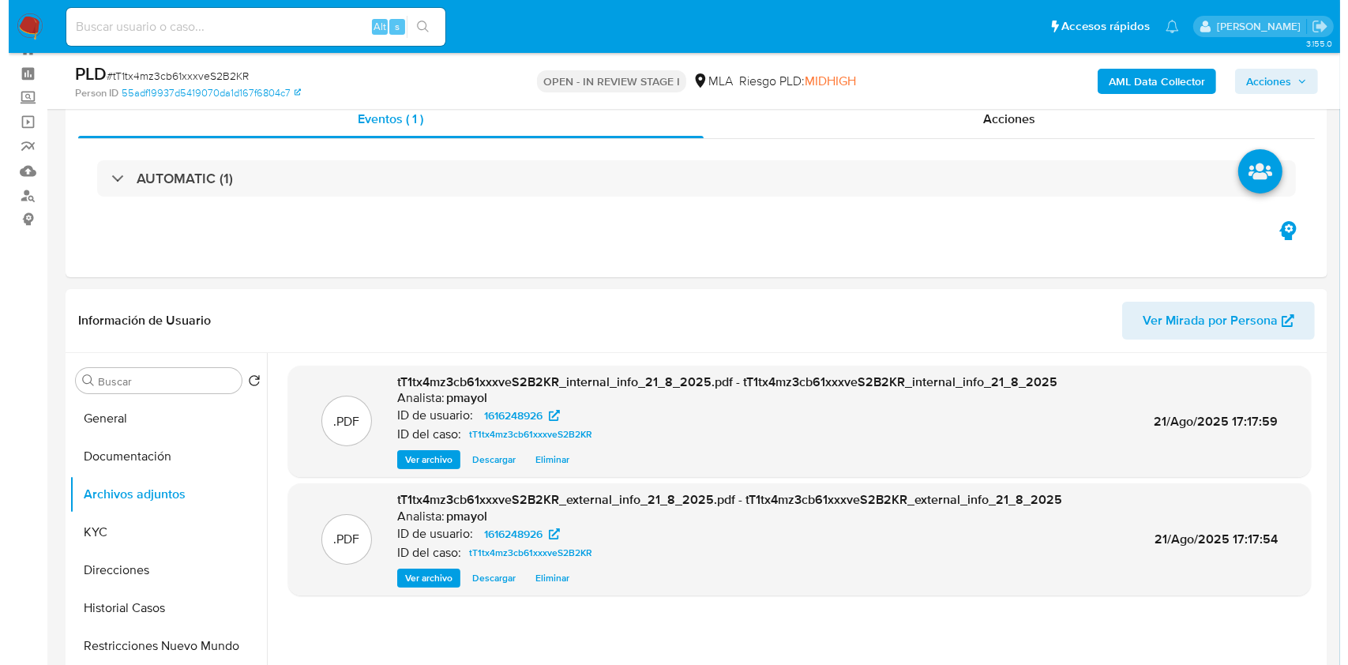
scroll to position [99, 0]
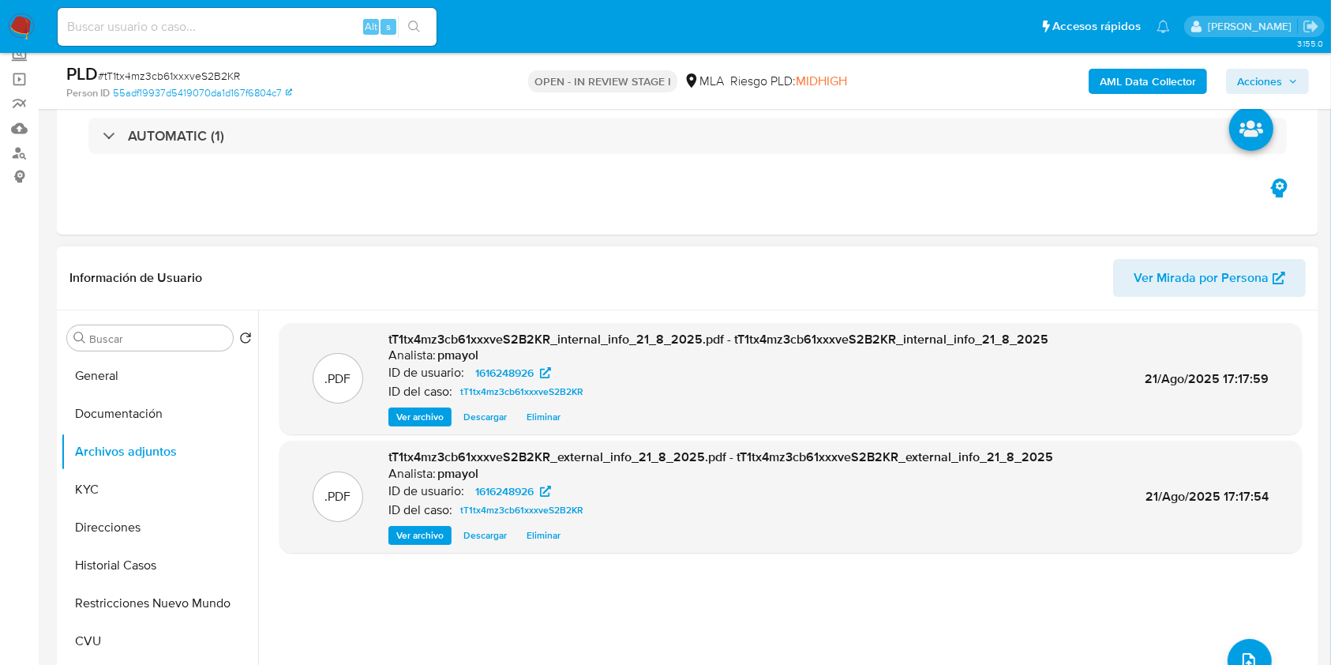
click at [1231, 635] on div ".PDF tT1tx4mz3cb61xxxveS2B2KR_internal_info_21_8_2025.pdf - tT1tx4mz3cb61xxxveS…" at bounding box center [790, 512] width 1022 height 379
click at [1235, 643] on button "upload-file" at bounding box center [1250, 661] width 44 height 44
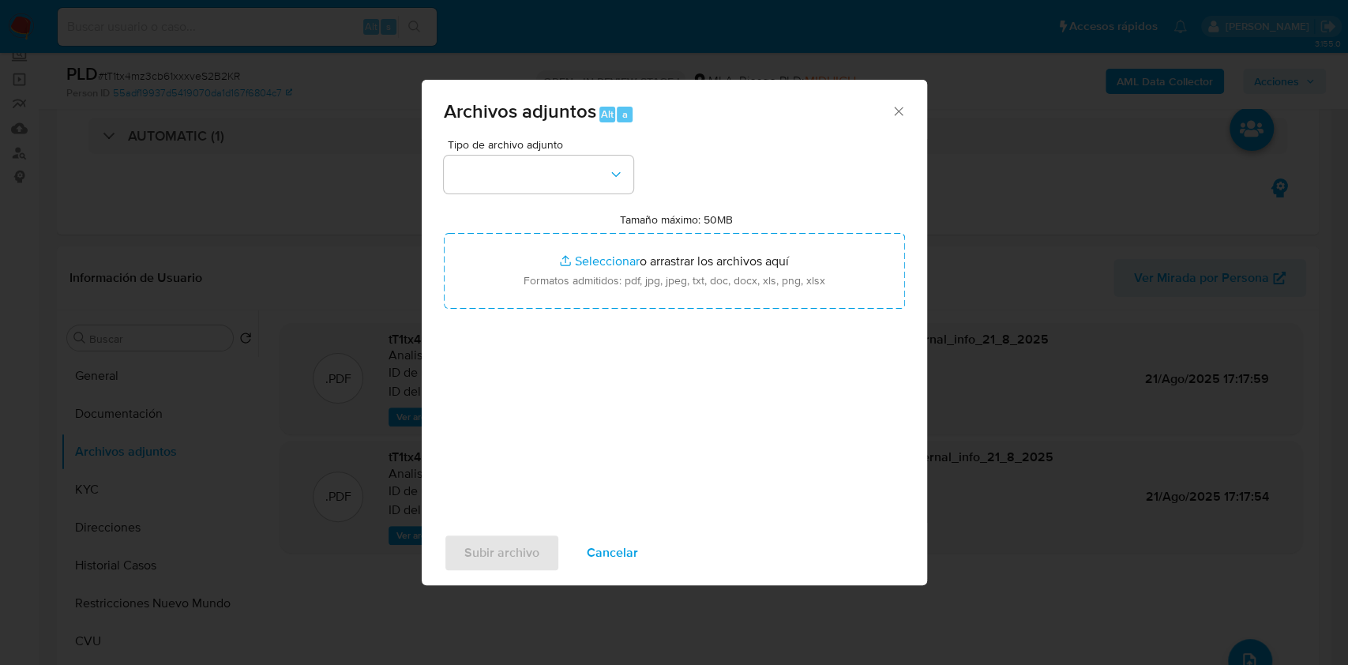
click at [535, 153] on div "Tipo de archivo adjunto" at bounding box center [538, 166] width 189 height 54
click at [538, 156] on button "button" at bounding box center [538, 175] width 189 height 38
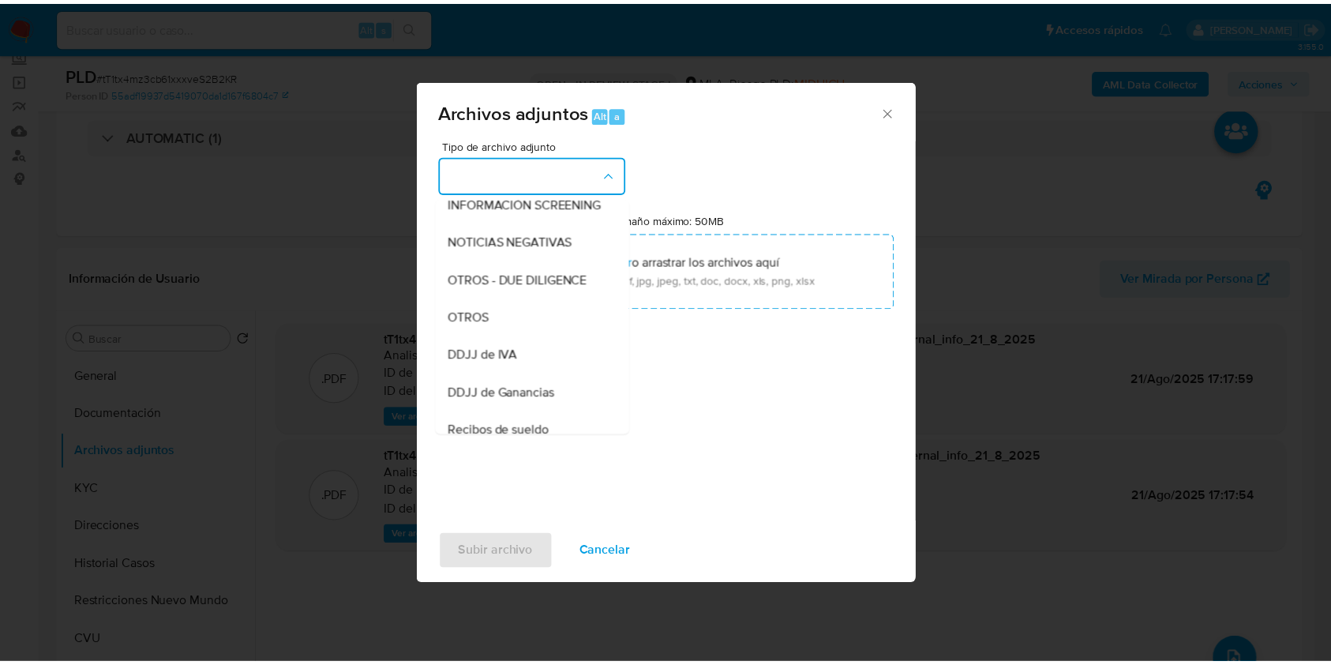
scroll to position [210, 0]
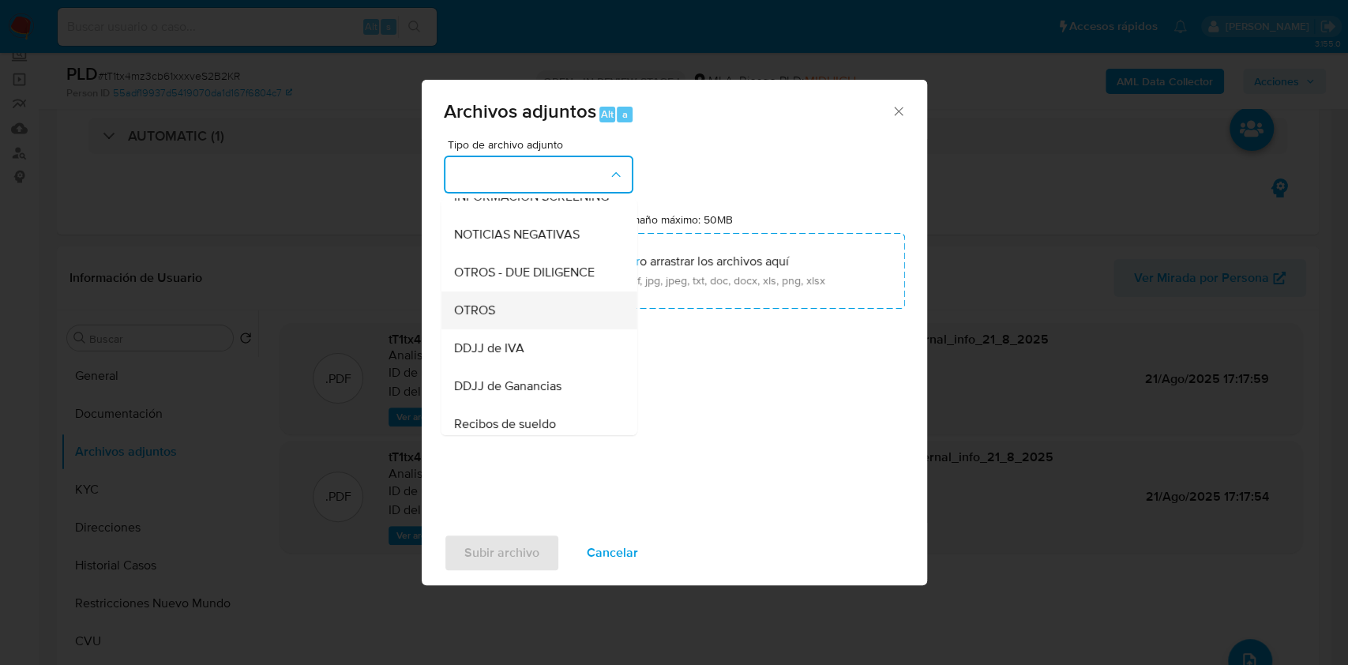
click at [518, 327] on div "OTROS" at bounding box center [533, 310] width 161 height 38
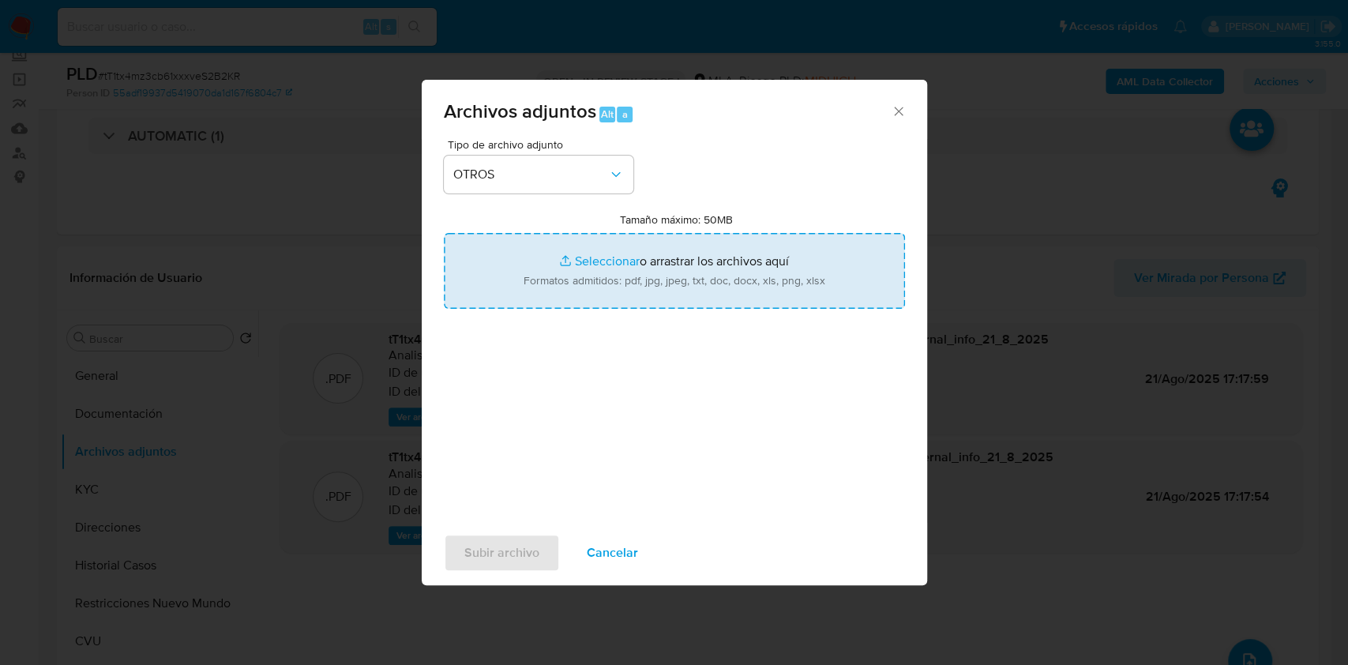
click at [635, 283] on input "Tamaño máximo: 50MB Seleccionar archivos" at bounding box center [674, 271] width 461 height 76
type input "C:\fakepath\Caselog tT1tx4mz3cb61xxxveS2B2KR.docx"
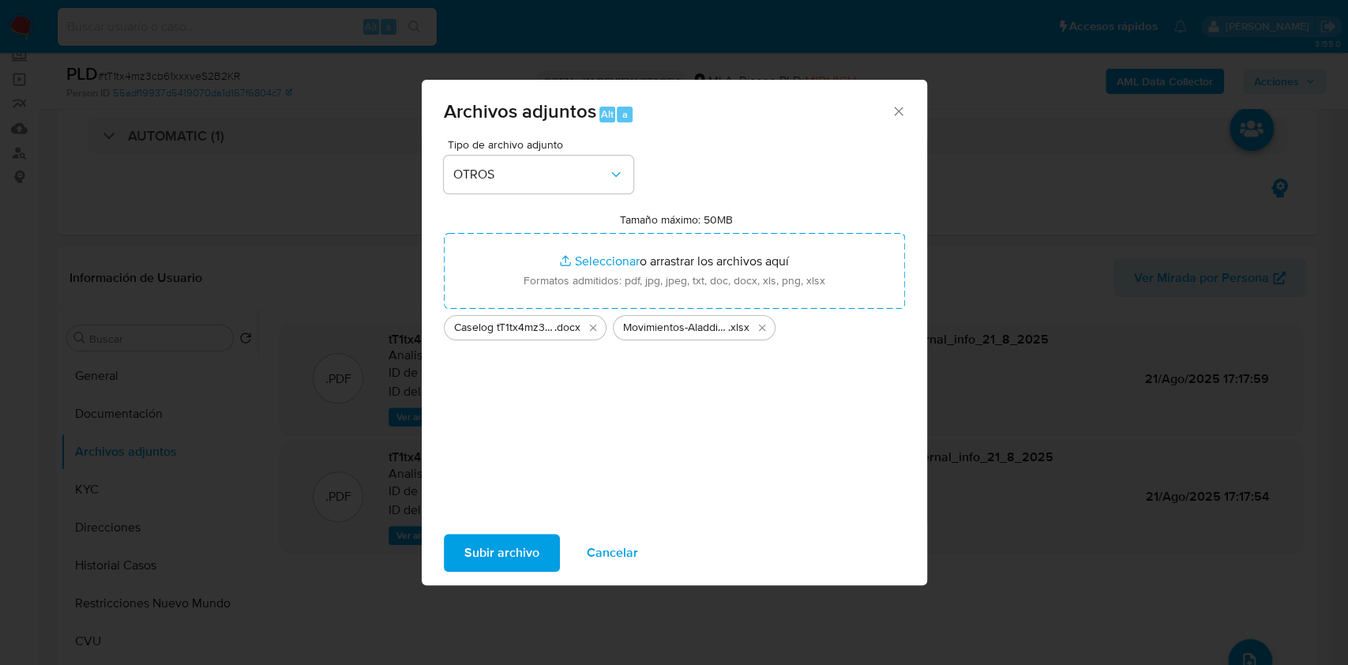
click at [515, 538] on span "Subir archivo" at bounding box center [501, 552] width 75 height 35
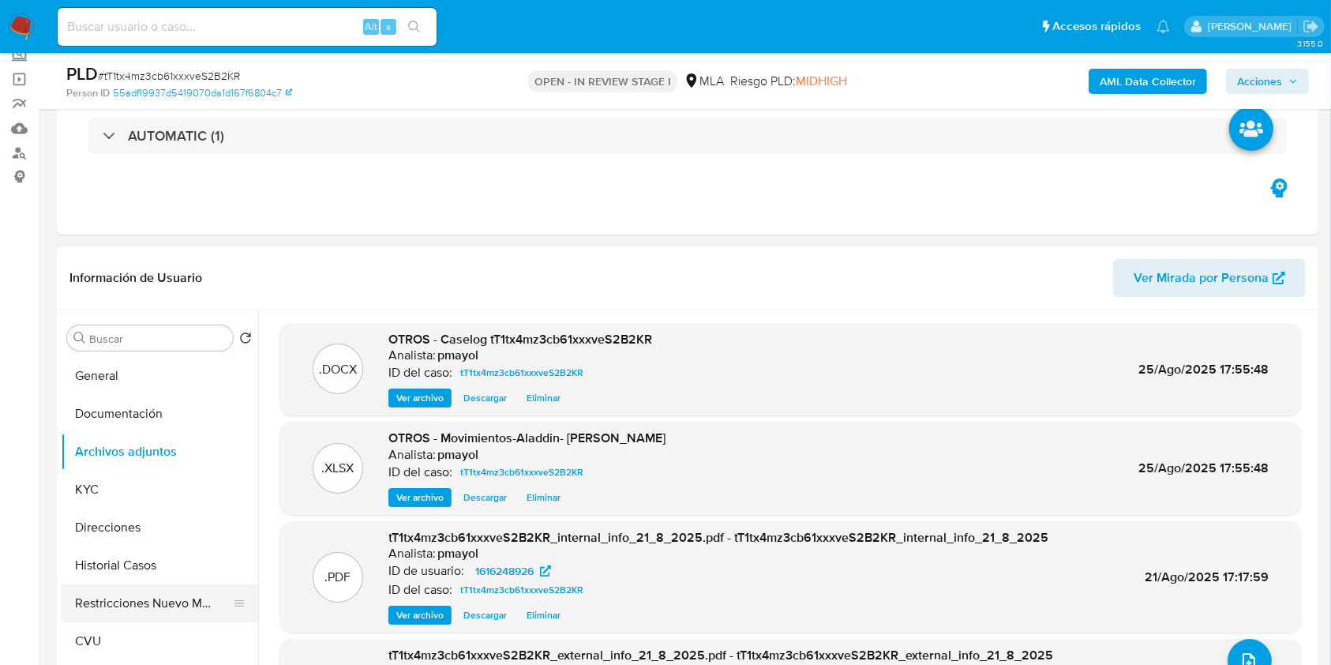
click at [186, 603] on button "Restricciones Nuevo Mundo" at bounding box center [153, 603] width 185 height 38
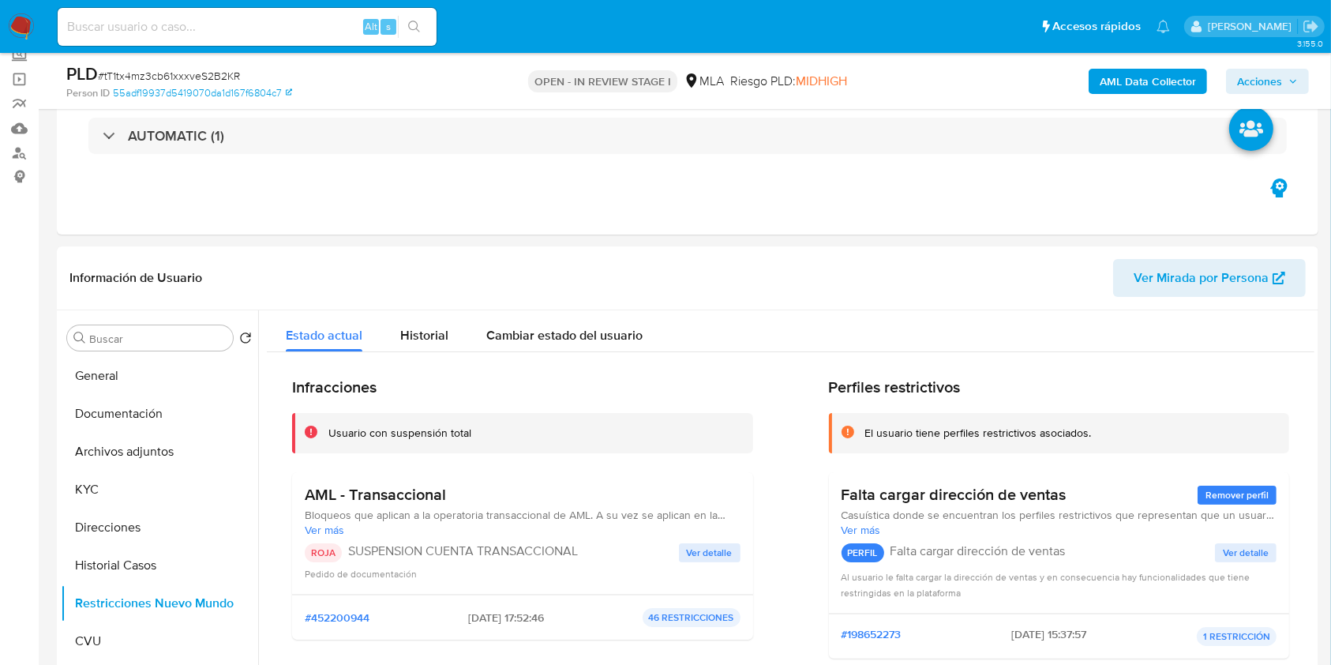
click at [1280, 73] on span "Acciones" at bounding box center [1259, 81] width 45 height 25
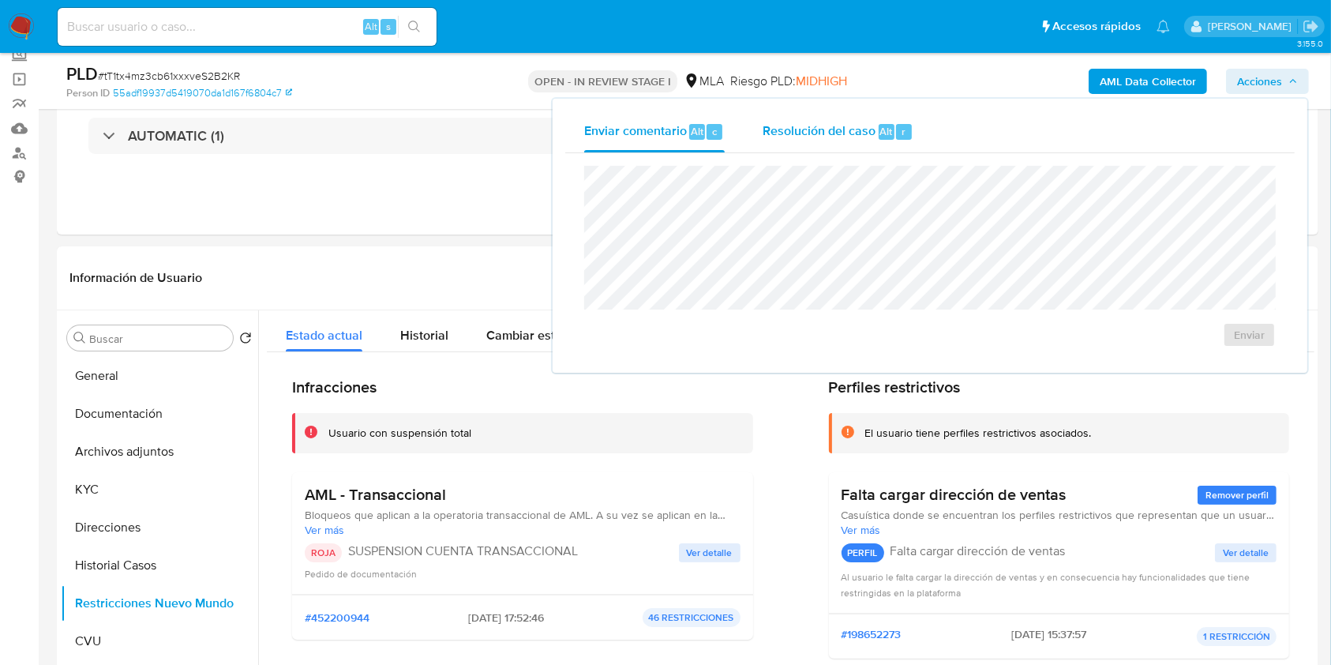
click at [838, 122] on span "Resolución del caso" at bounding box center [819, 131] width 113 height 18
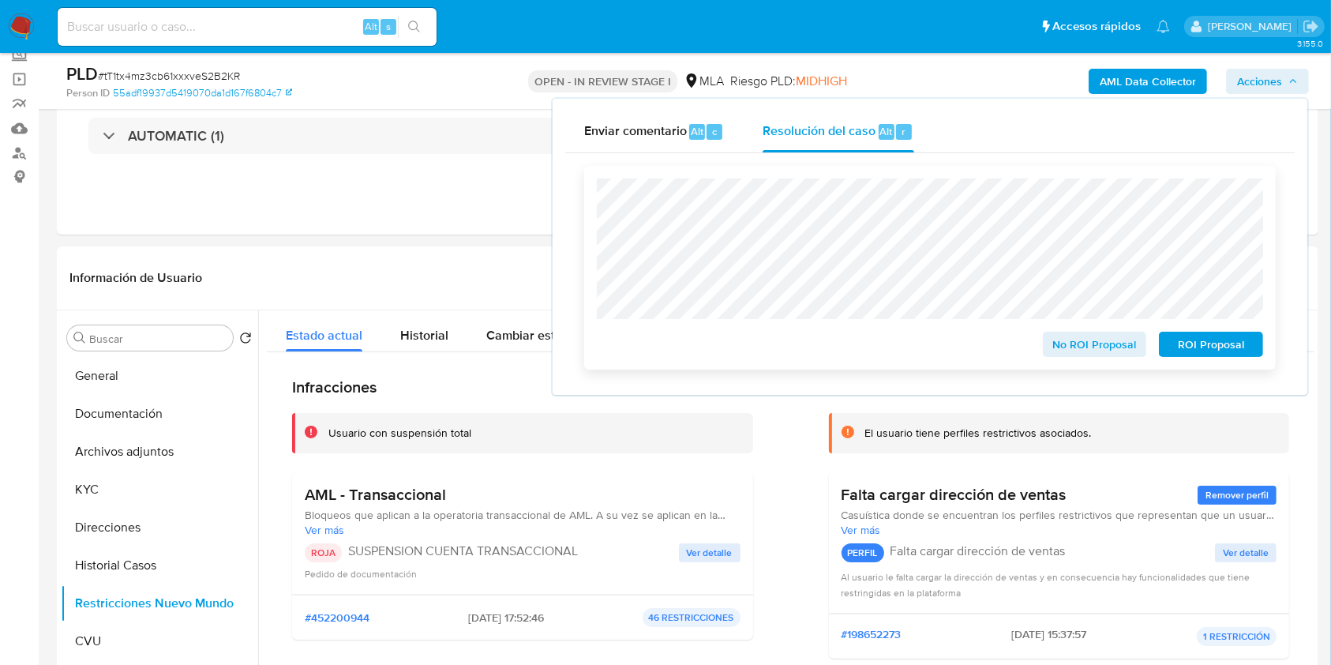
click at [1194, 344] on span "ROI Proposal" at bounding box center [1211, 344] width 82 height 22
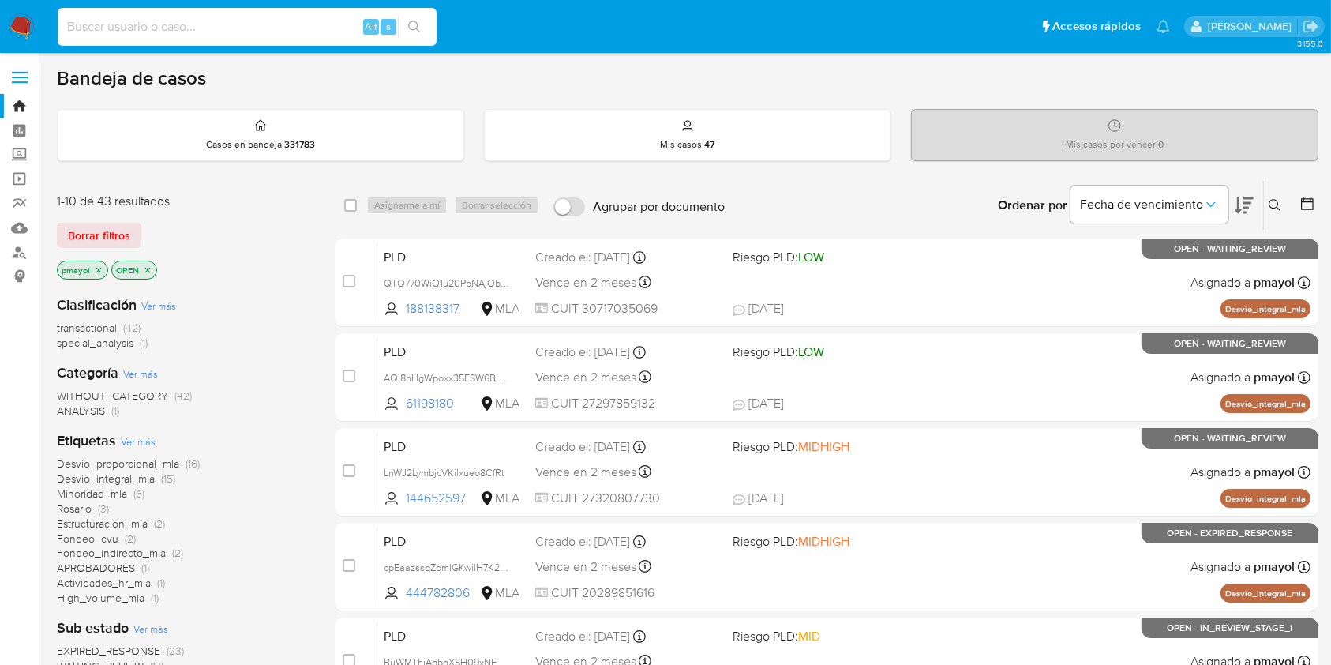
click at [298, 18] on input at bounding box center [247, 27] width 379 height 21
paste input "tT1tx4mz3cb61xxxveS2B2KR"
type input "tT1tx4mz3cb61xxxveS2B2KR"
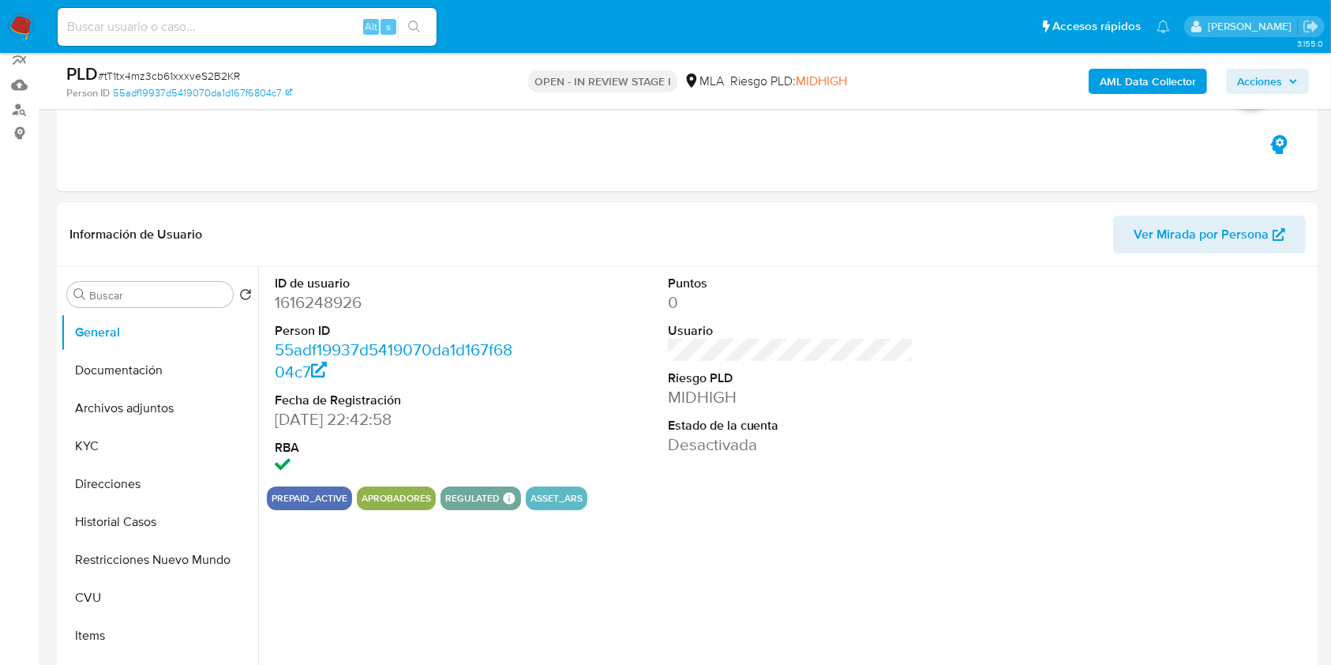
scroll to position [158, 0]
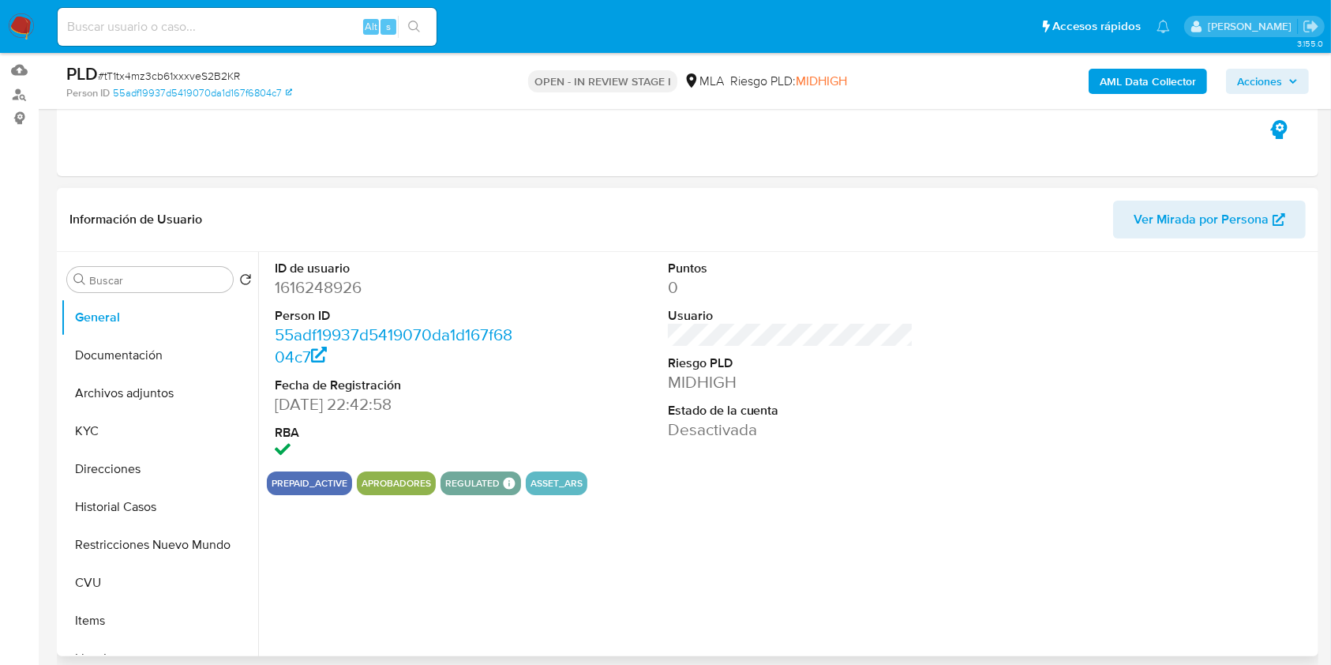
select select "10"
click at [155, 388] on button "Archivos adjuntos" at bounding box center [153, 393] width 185 height 38
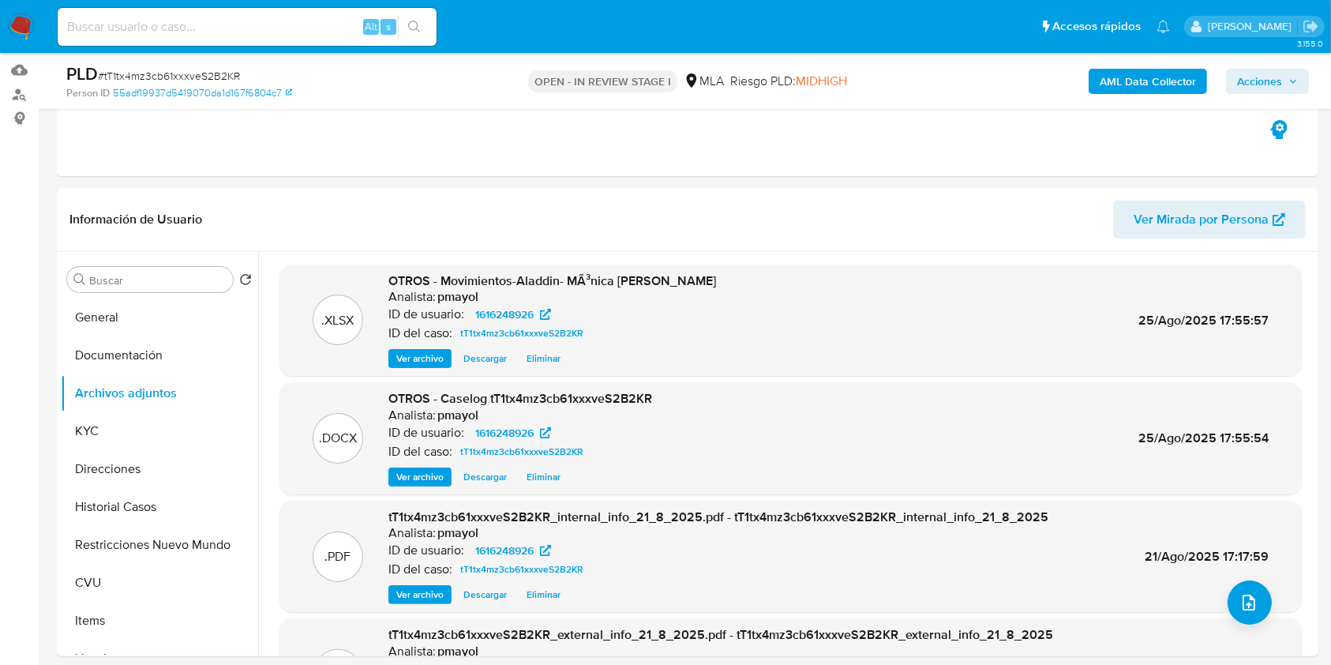
click at [1264, 88] on span "Acciones" at bounding box center [1259, 81] width 45 height 25
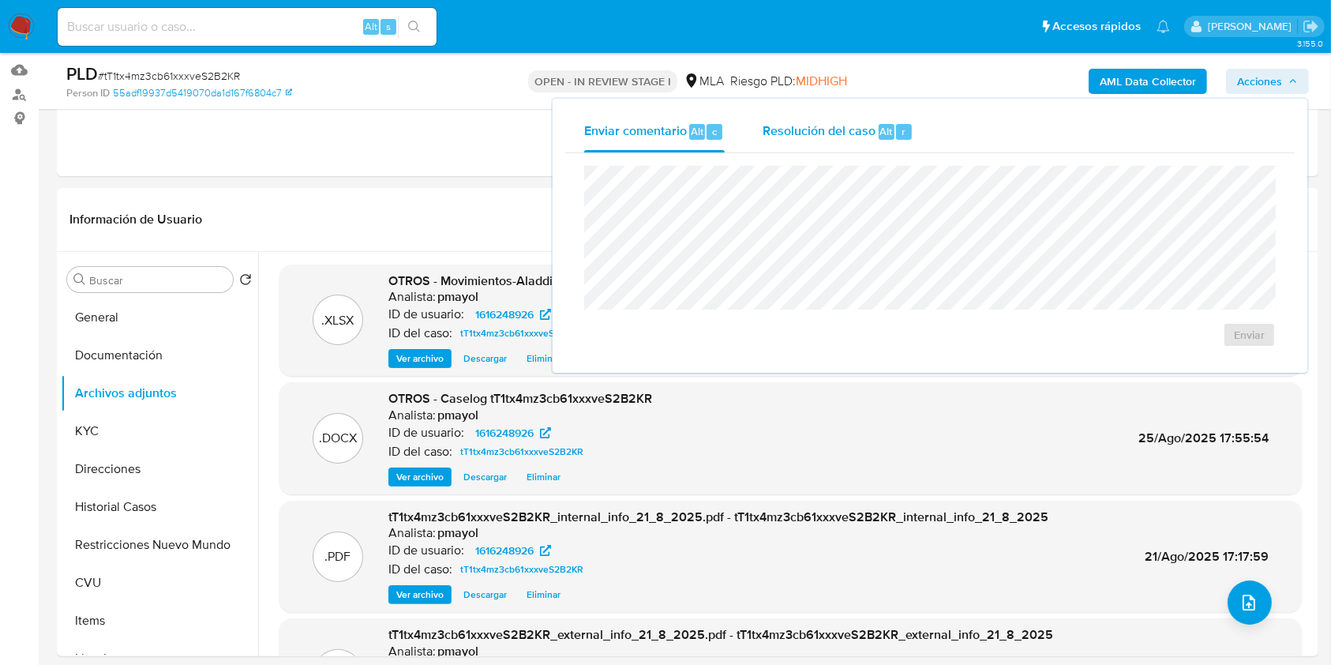
click at [884, 125] on span "Alt" at bounding box center [886, 131] width 13 height 15
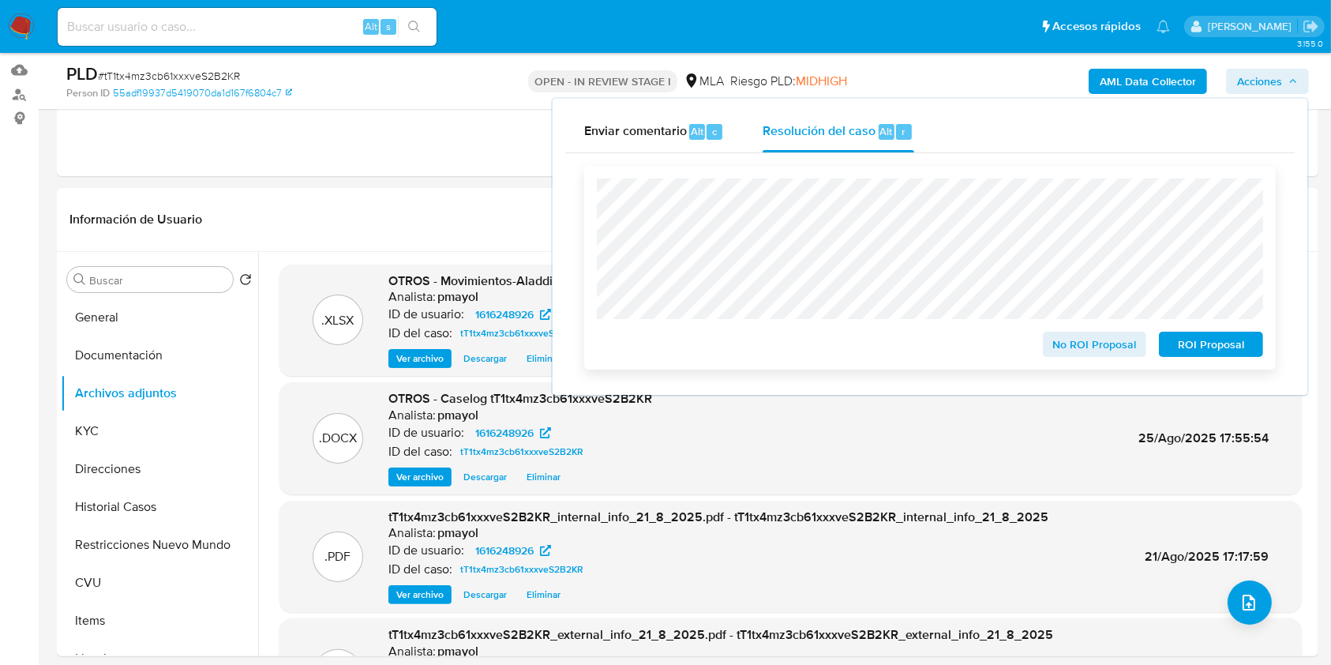
click at [1191, 331] on div "ROI Proposal" at bounding box center [1208, 341] width 111 height 32
click at [1191, 349] on span "ROI Proposal" at bounding box center [1211, 344] width 82 height 22
click at [1194, 344] on span "ROI Proposal" at bounding box center [1211, 344] width 82 height 22
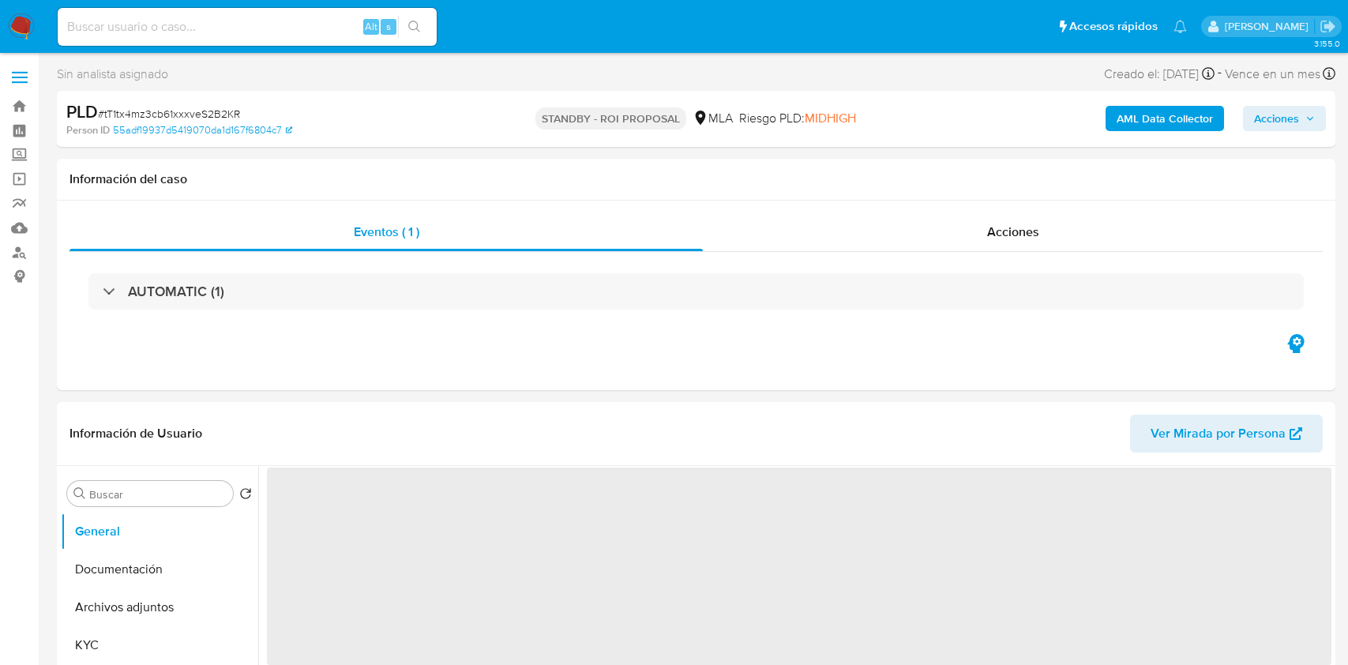
select select "10"
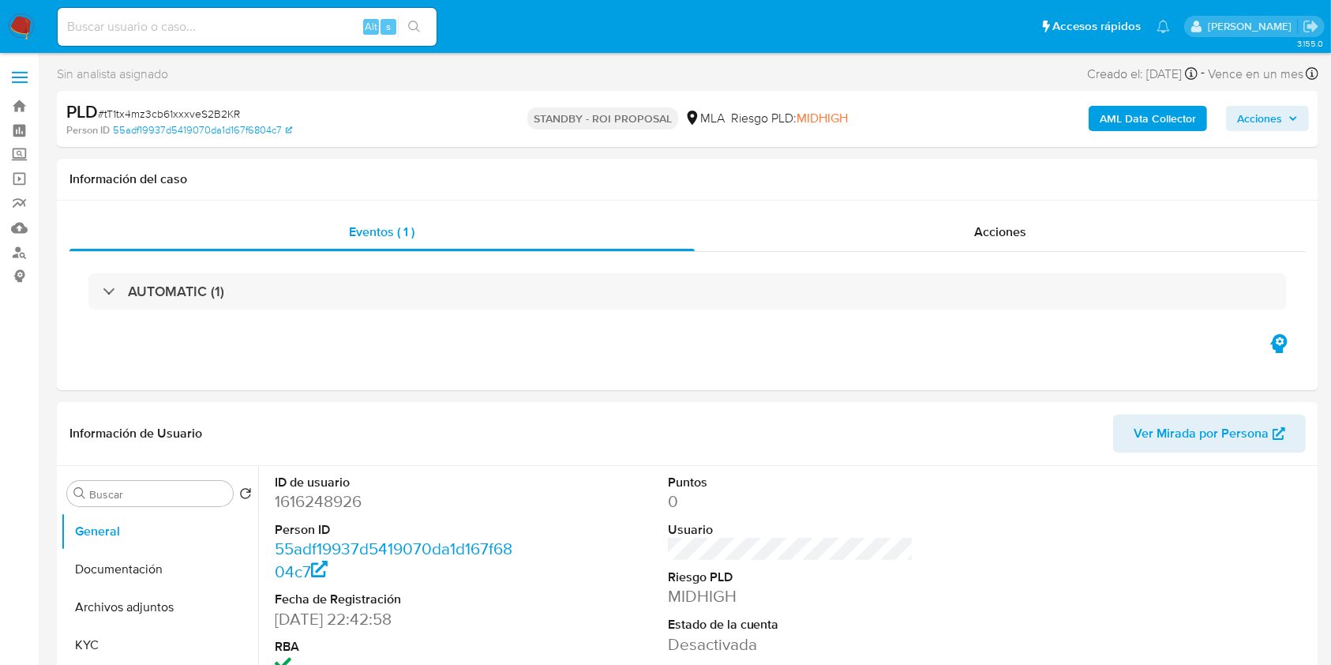
click at [27, 18] on img at bounding box center [21, 26] width 27 height 27
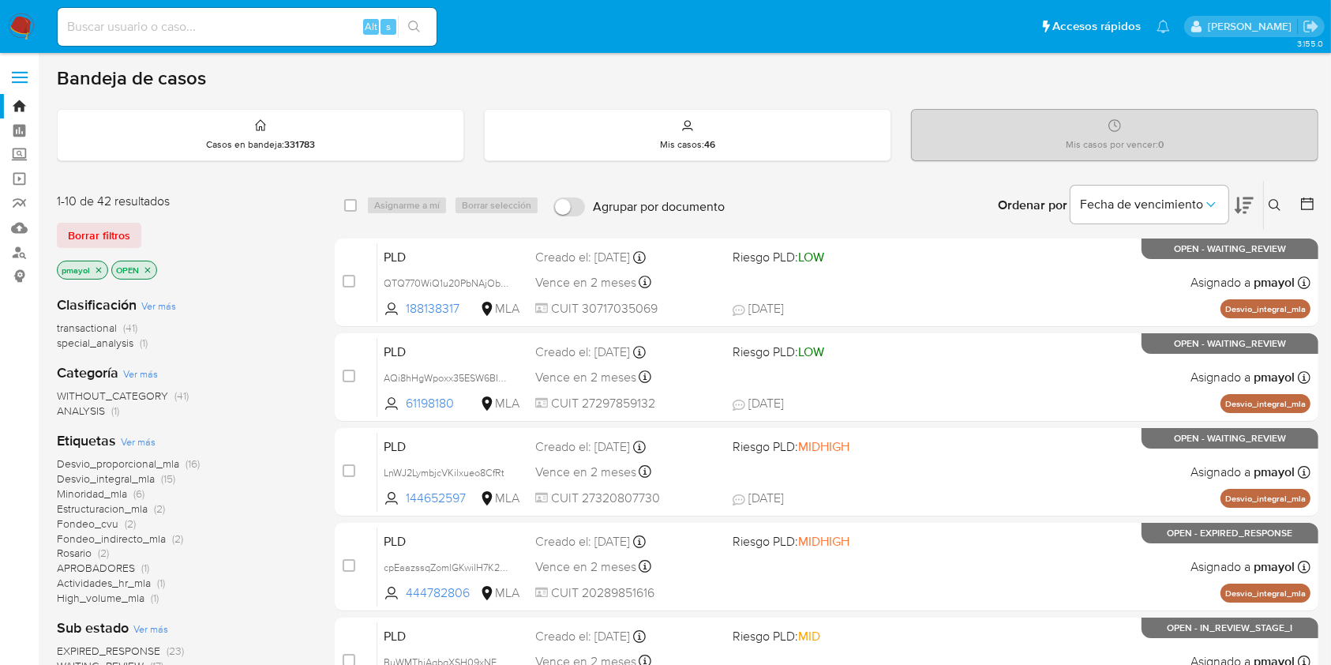
click at [277, 23] on input at bounding box center [247, 27] width 379 height 21
paste input "vPdn7IExjgQFgKkTevtldWOR"
type input "vPdn7IExjgQFgKkTevtldWOR"
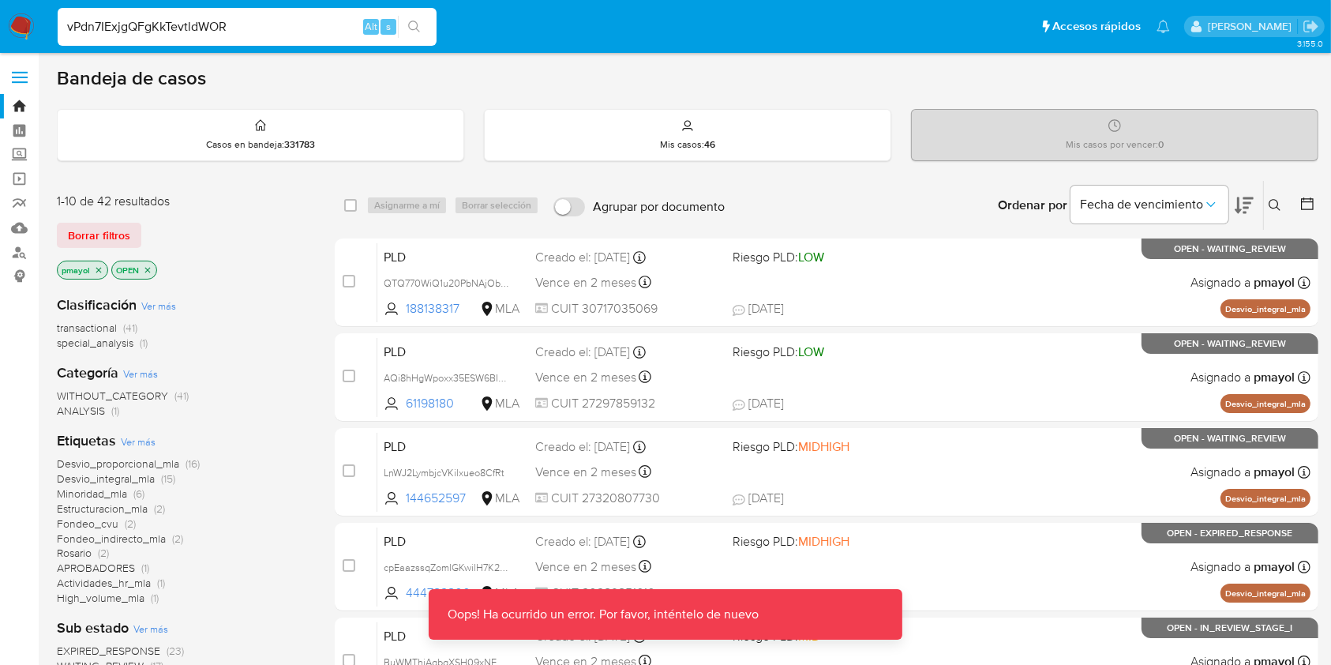
click at [412, 26] on icon "search-icon" at bounding box center [414, 27] width 13 height 13
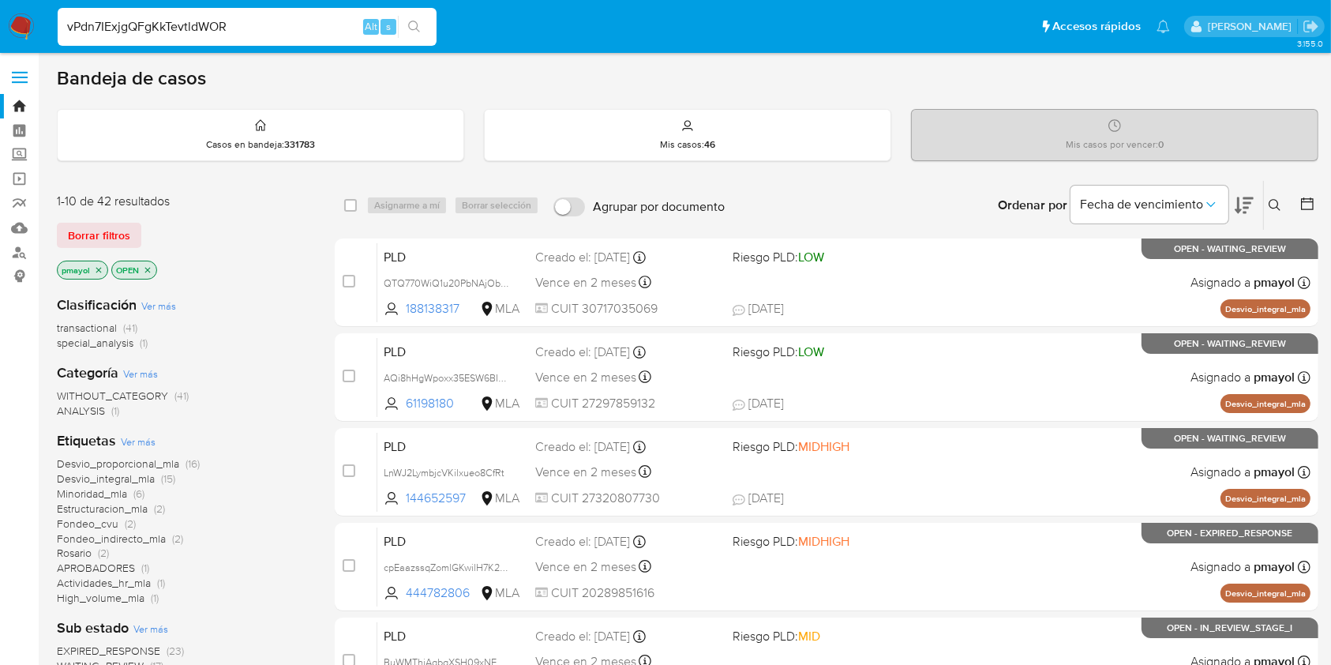
click at [420, 33] on button "search-icon" at bounding box center [414, 27] width 32 height 22
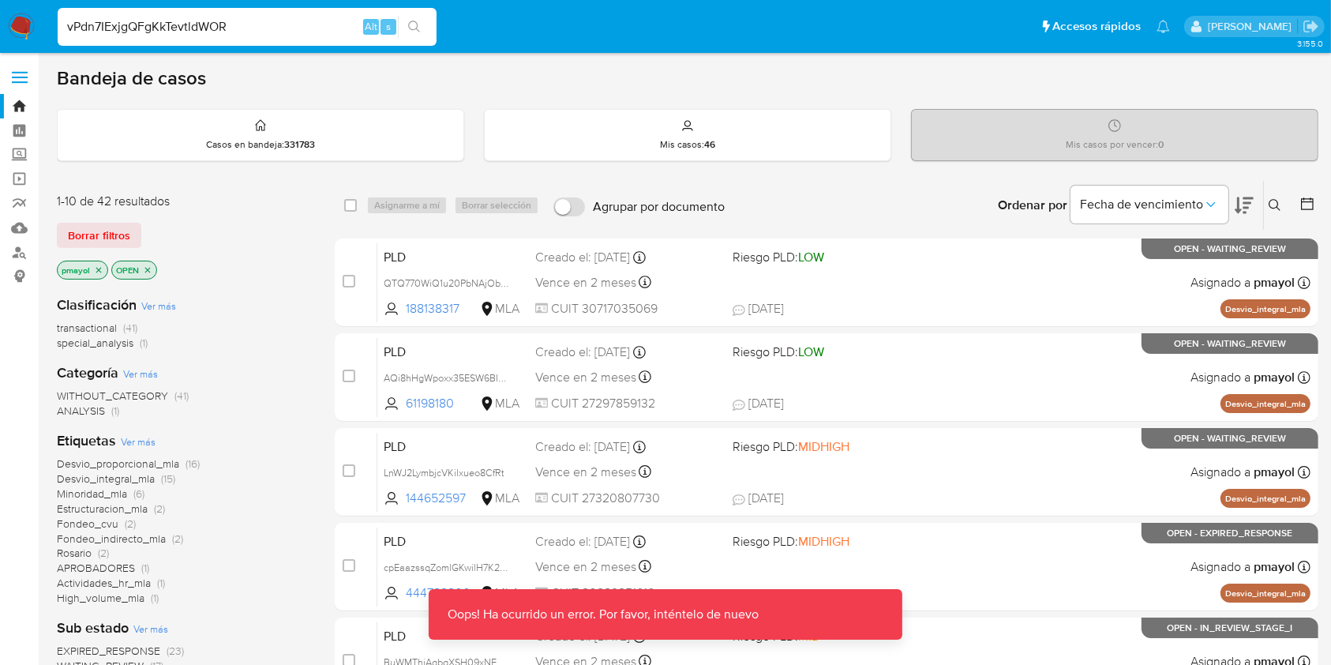
click at [363, 21] on div "Alt" at bounding box center [371, 27] width 16 height 16
click at [326, 17] on input "vPdn7IExjgQFgKkTevtldWOR" at bounding box center [247, 27] width 379 height 21
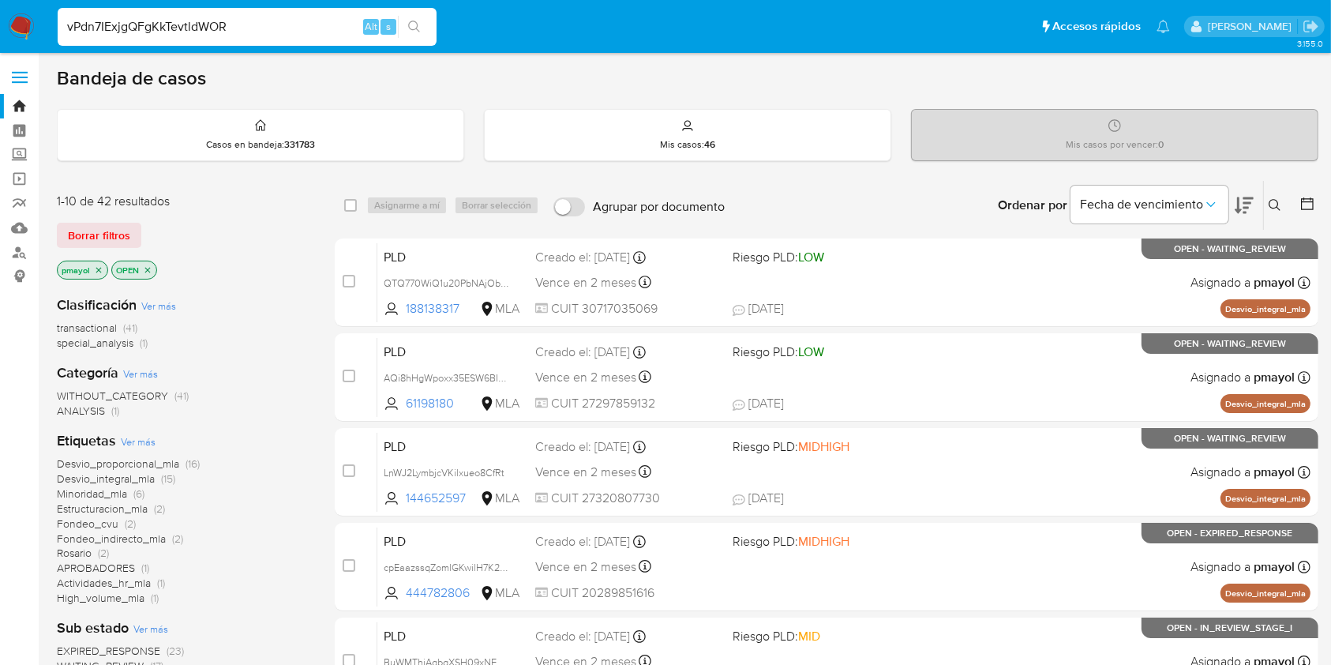
click at [404, 24] on button "search-icon" at bounding box center [414, 27] width 32 height 22
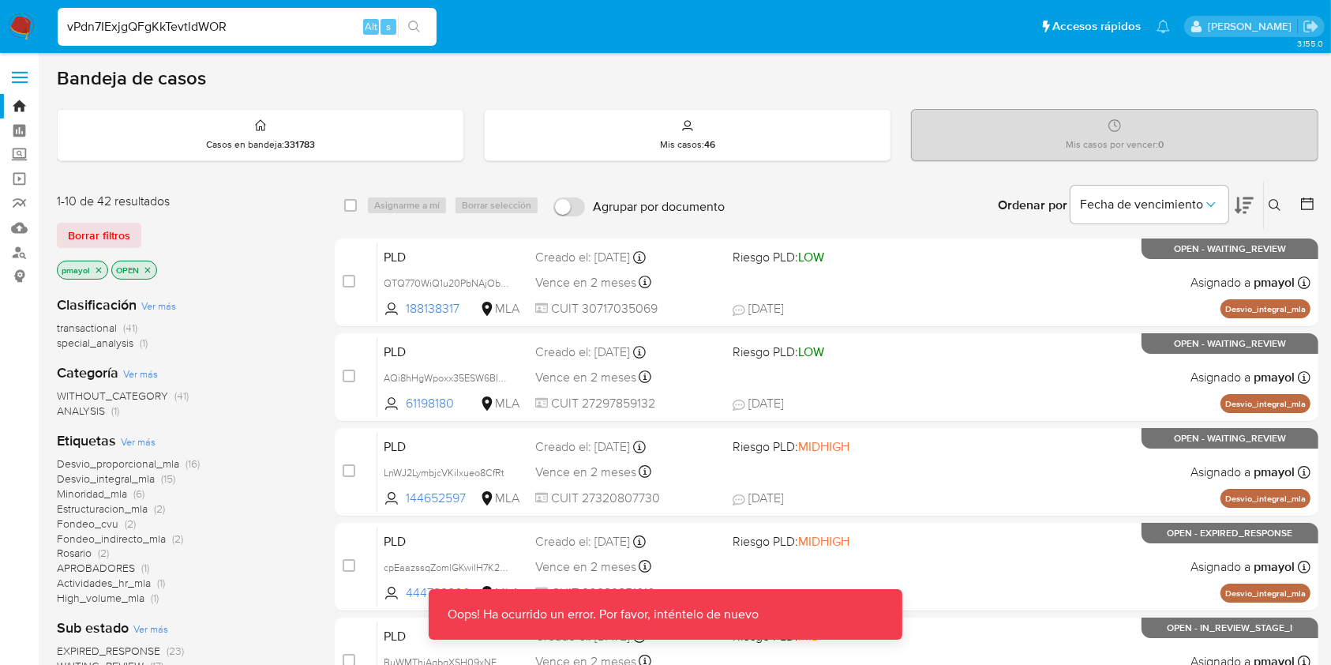
click at [404, 24] on button "search-icon" at bounding box center [414, 27] width 32 height 22
click at [9, 27] on img at bounding box center [21, 26] width 27 height 27
